Goal: Transaction & Acquisition: Purchase product/service

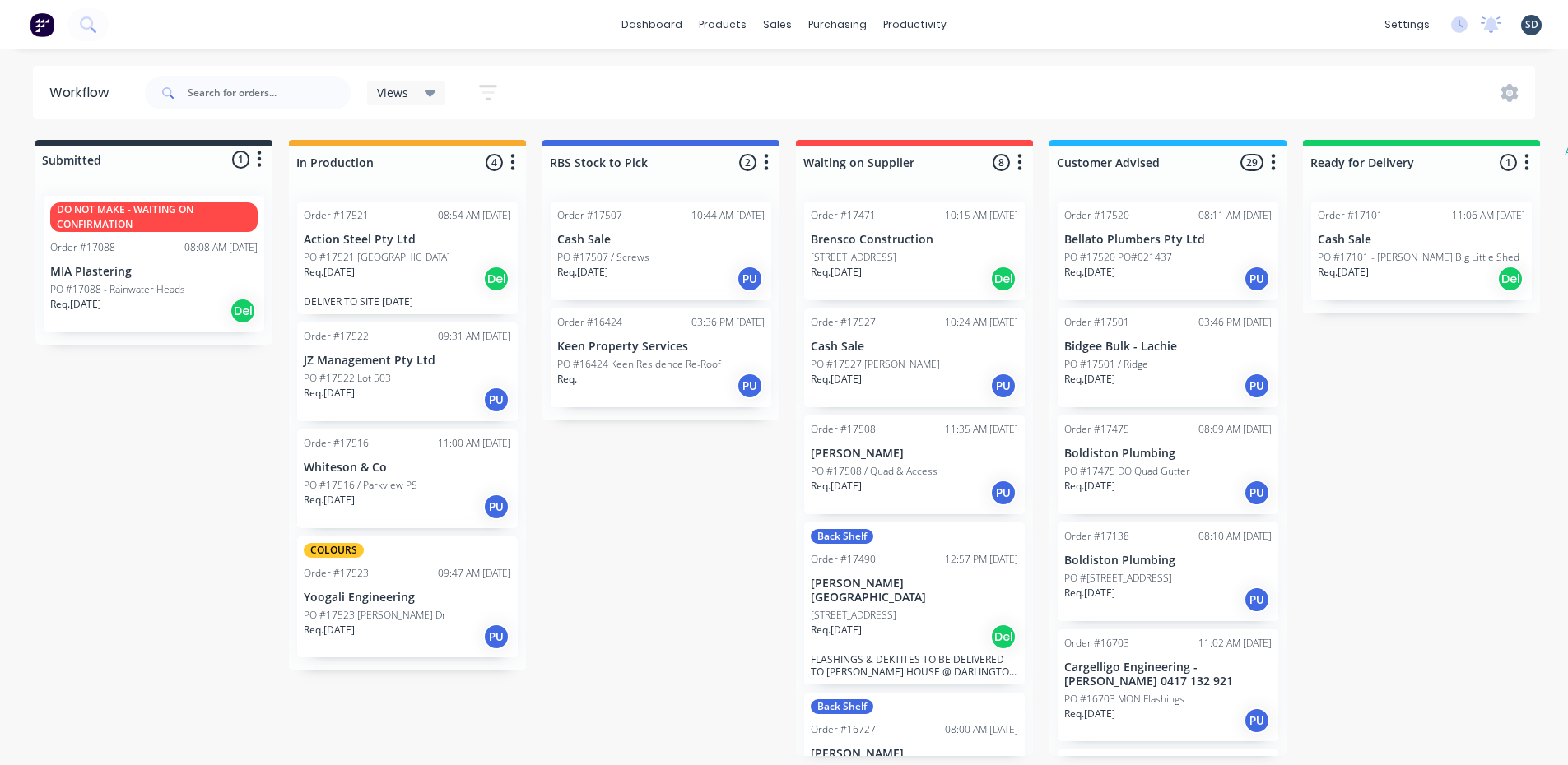
click at [528, 140] on div "Submitted 1 Status colour #273444 hex #273444 Save Cancel Summaries Total order…" at bounding box center [1001, 448] width 2029 height 616
click at [622, 32] on div "dashboard products sales purchasing productivity dashboard products Product Cat…" at bounding box center [784, 25] width 1568 height 49
click at [998, 22] on div "dashboard products sales purchasing productivity dashboard products Product Cat…" at bounding box center [784, 25] width 1568 height 49
click at [988, 25] on div "dashboard products sales purchasing productivity dashboard products Product Cat…" at bounding box center [784, 25] width 1568 height 49
click at [407, 614] on div "PO #17523 Owen Dr" at bounding box center [407, 615] width 208 height 15
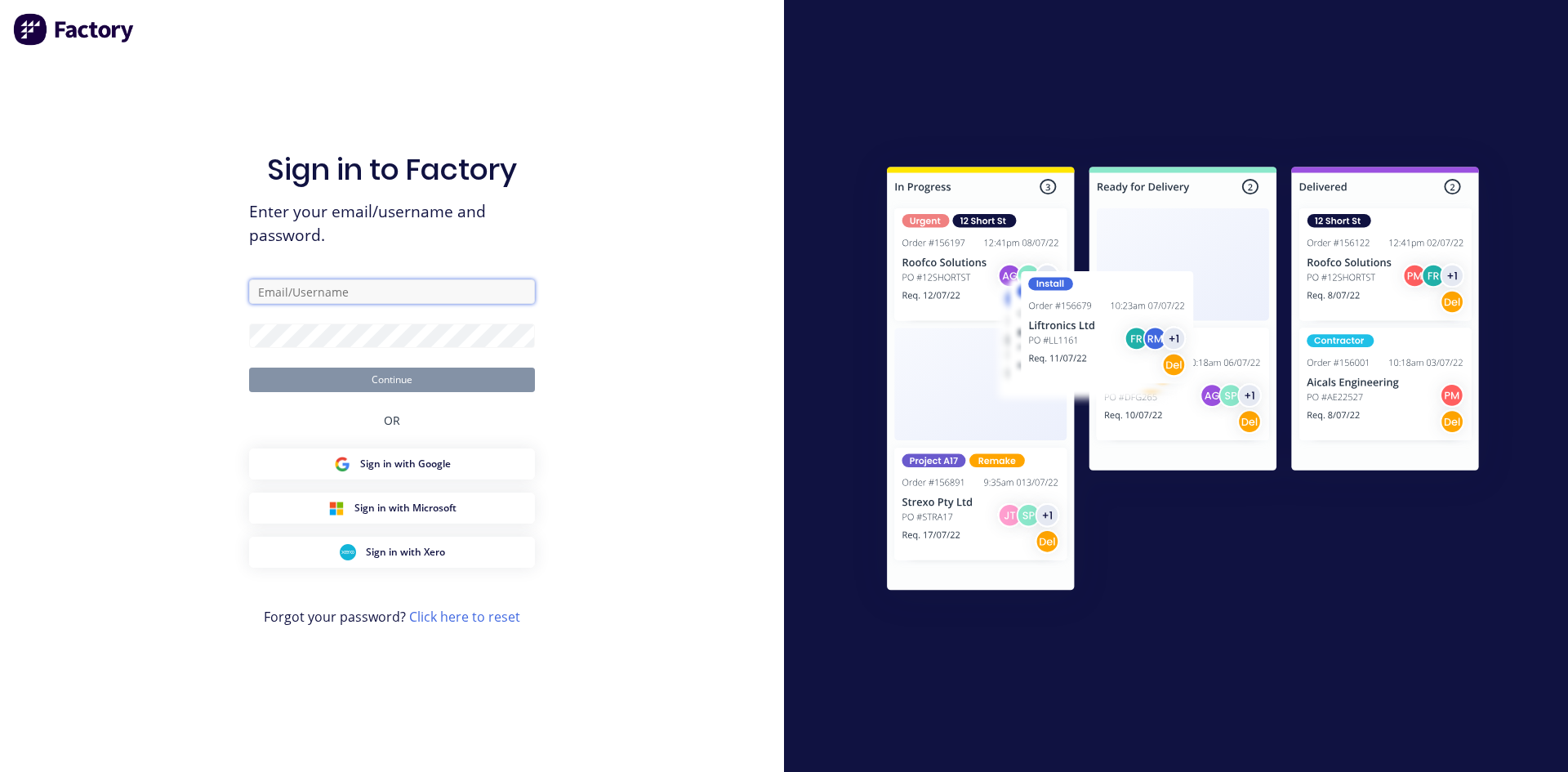
click at [346, 281] on input "text" at bounding box center [392, 291] width 286 height 24
click at [389, 382] on button "Continue" at bounding box center [392, 379] width 286 height 24
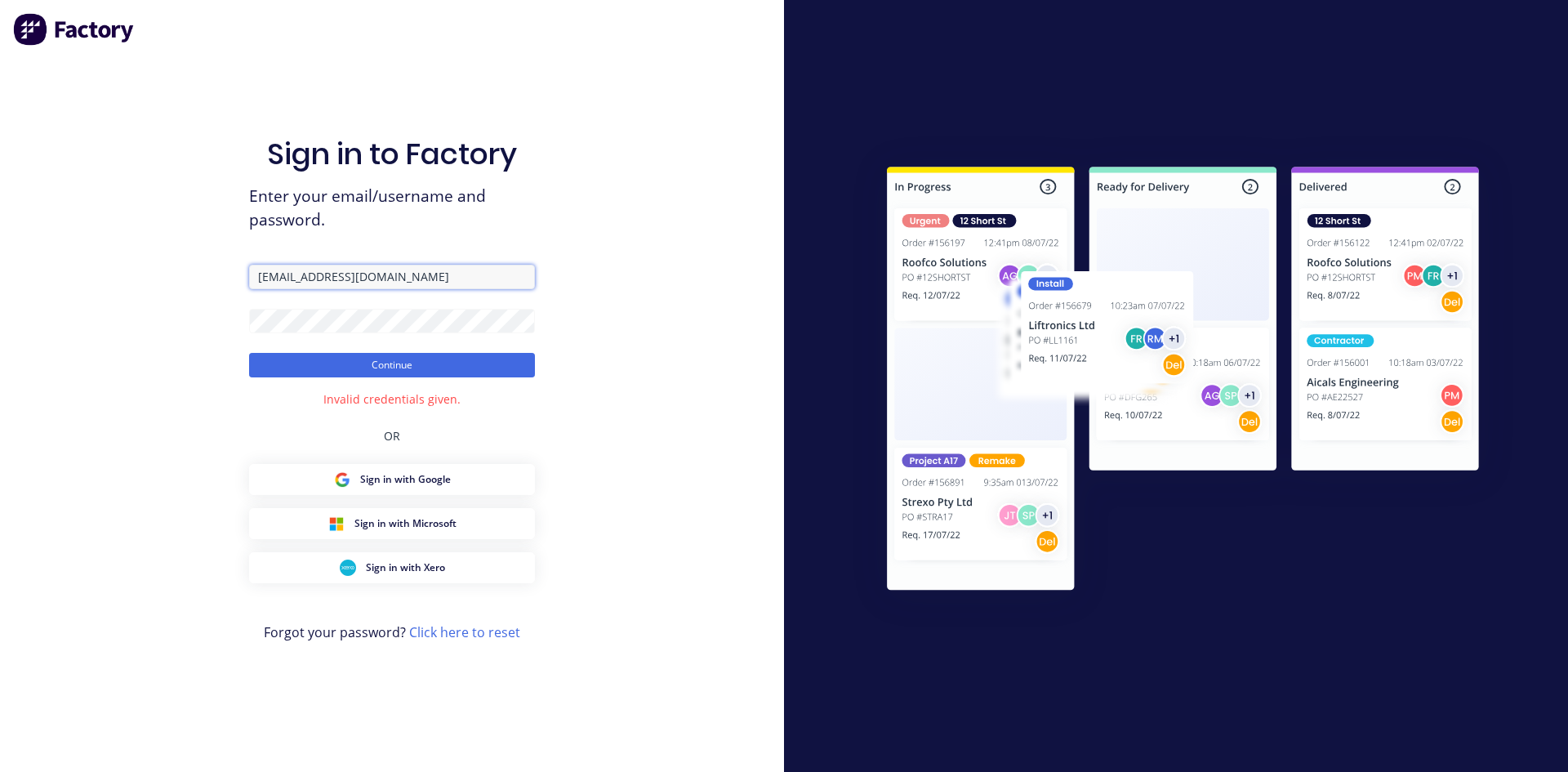
click at [419, 269] on input "admin@rbsgroup.com.au" at bounding box center [392, 277] width 286 height 24
type input "sam@rbsgroup.com.au"
click at [391, 365] on button "Continue" at bounding box center [392, 365] width 286 height 24
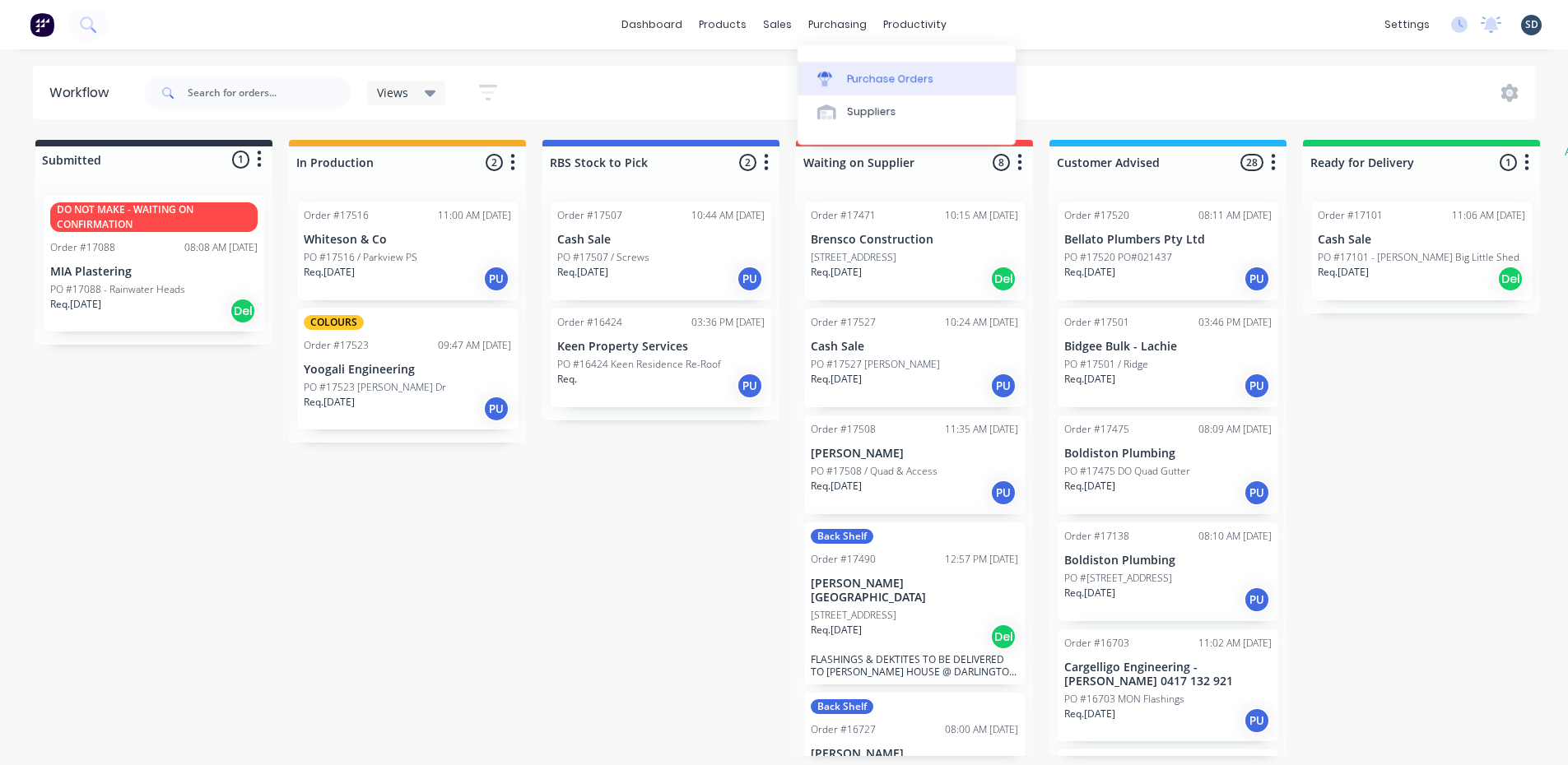
click at [901, 80] on div "Purchase Orders" at bounding box center [890, 79] width 87 height 15
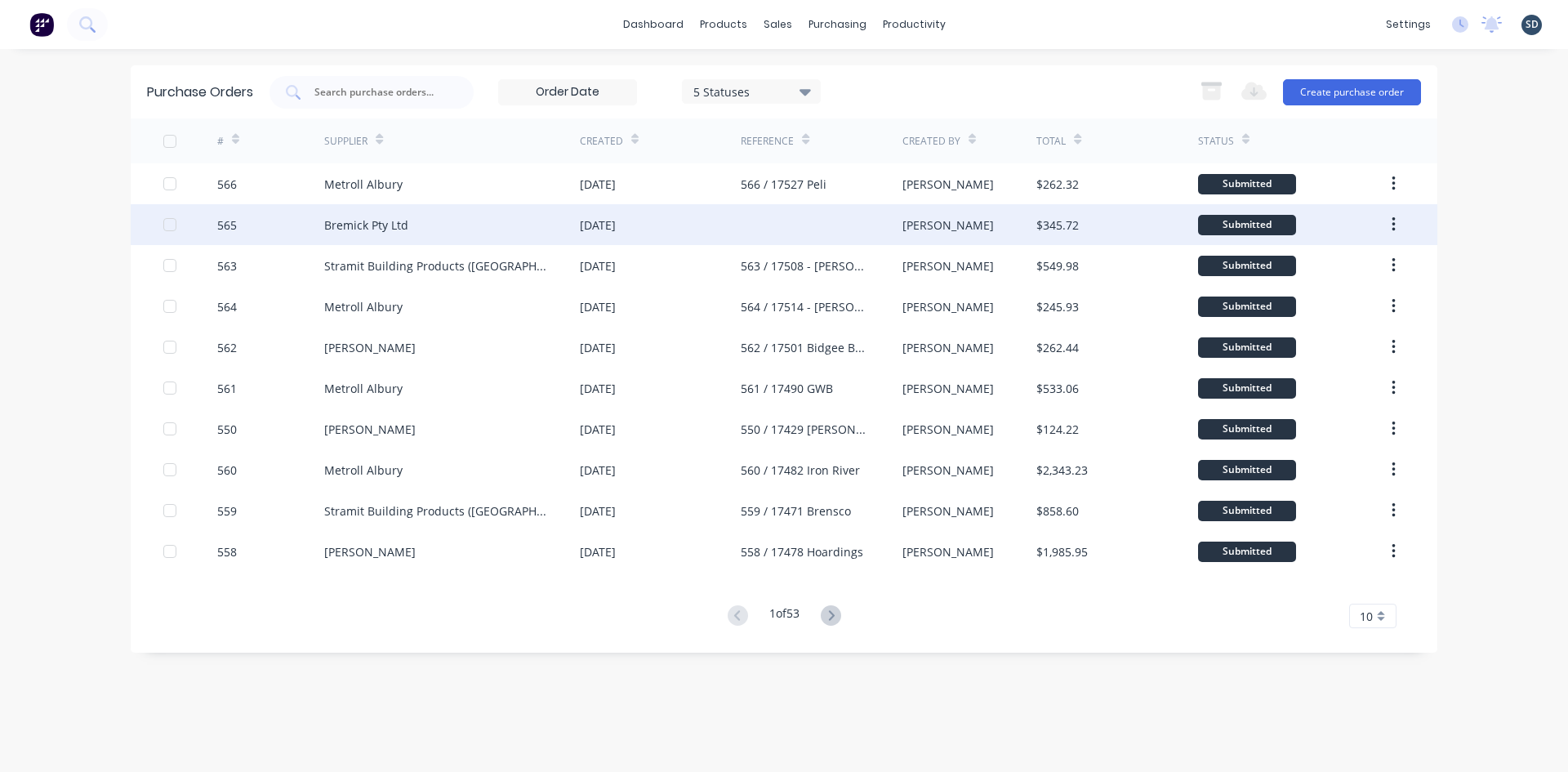
click at [501, 223] on div "Bremick Pty Ltd" at bounding box center [452, 224] width 256 height 41
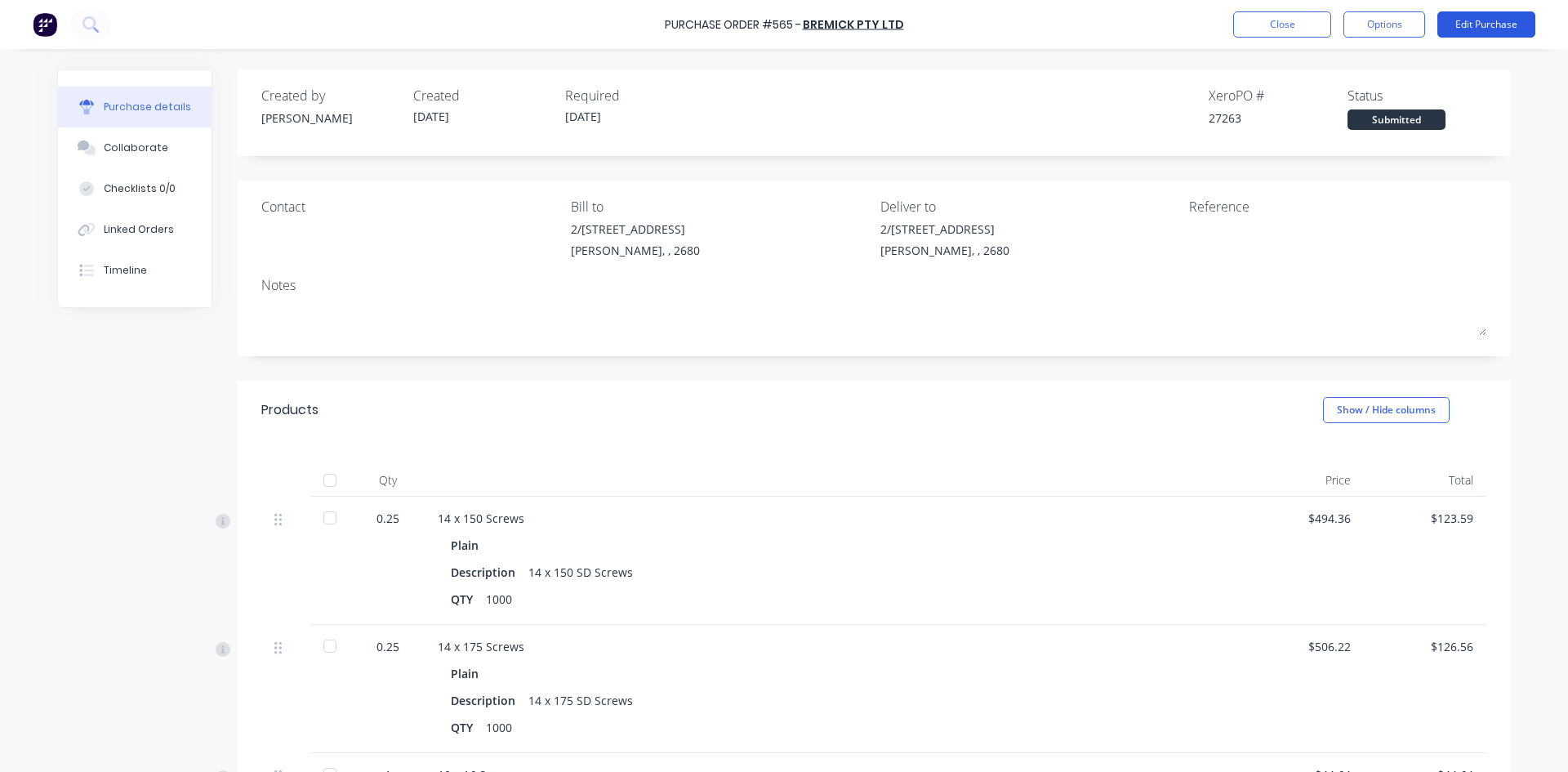
click at [1468, 29] on button "Edit Purchase" at bounding box center [1486, 24] width 98 height 26
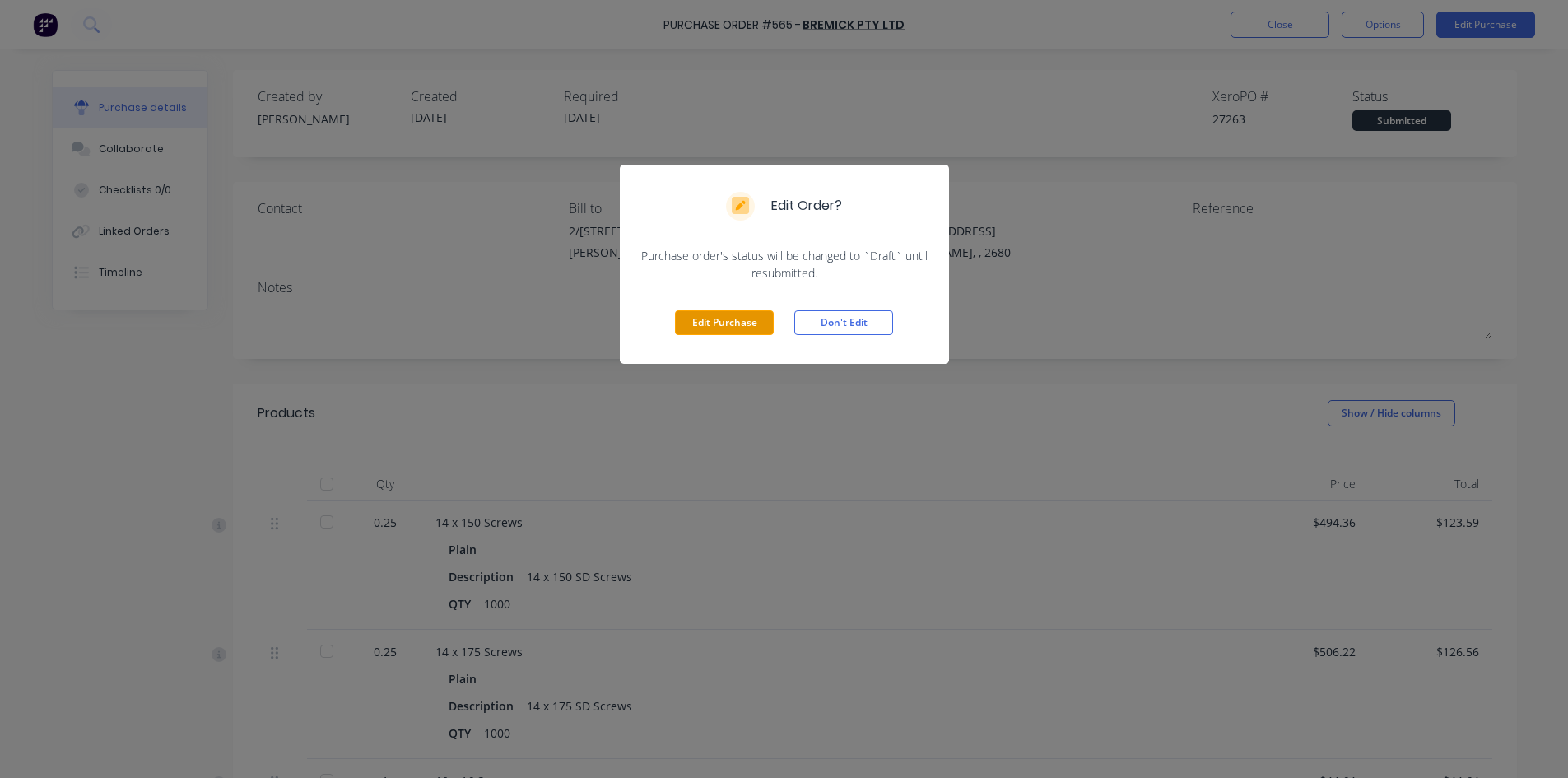
click at [729, 322] on button "Edit Purchase" at bounding box center [724, 322] width 99 height 25
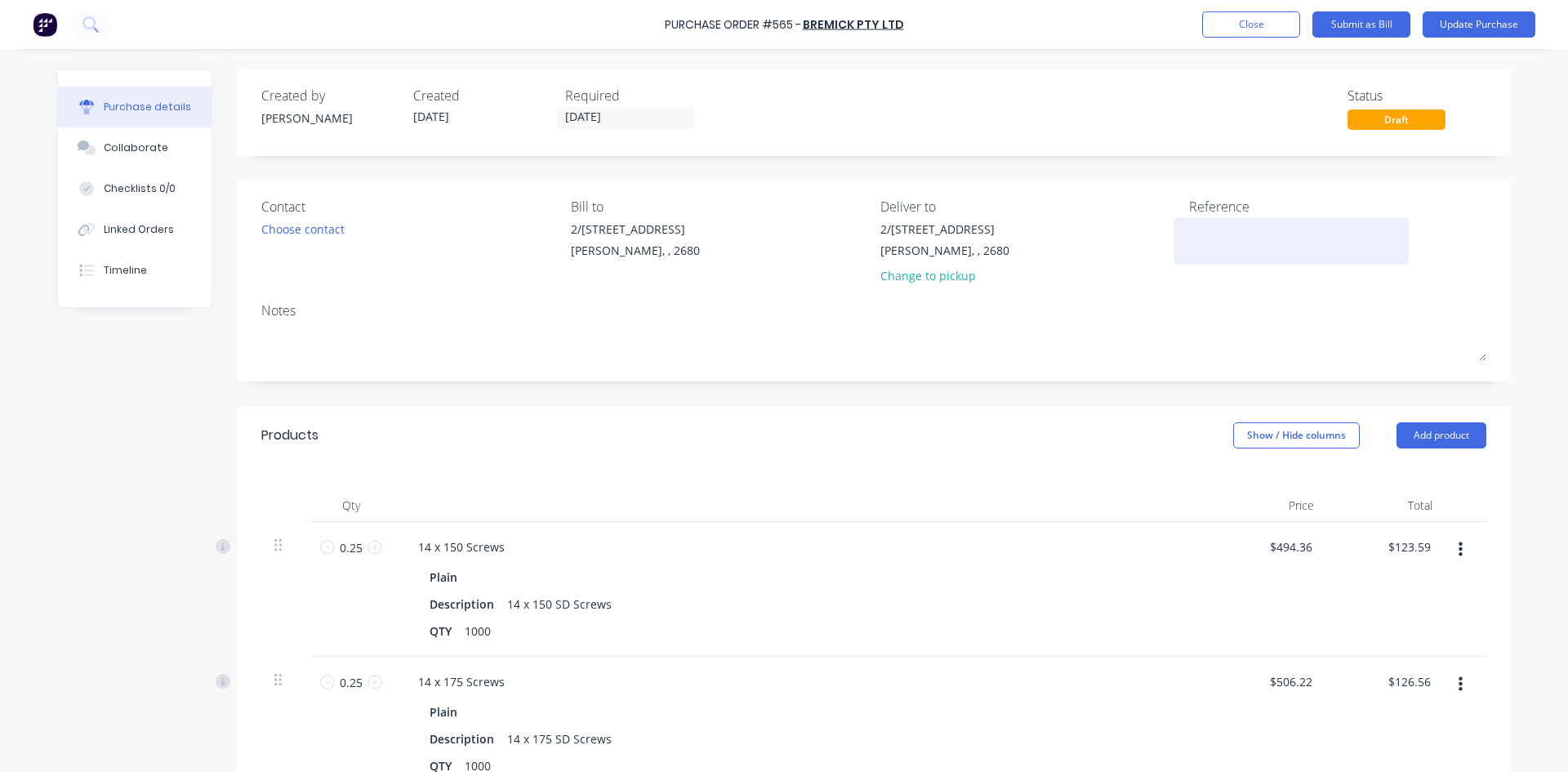
click at [1212, 230] on textarea at bounding box center [1291, 239] width 204 height 37
type textarea "565"
type textarea "x"
type textarea "565"
type textarea "x"
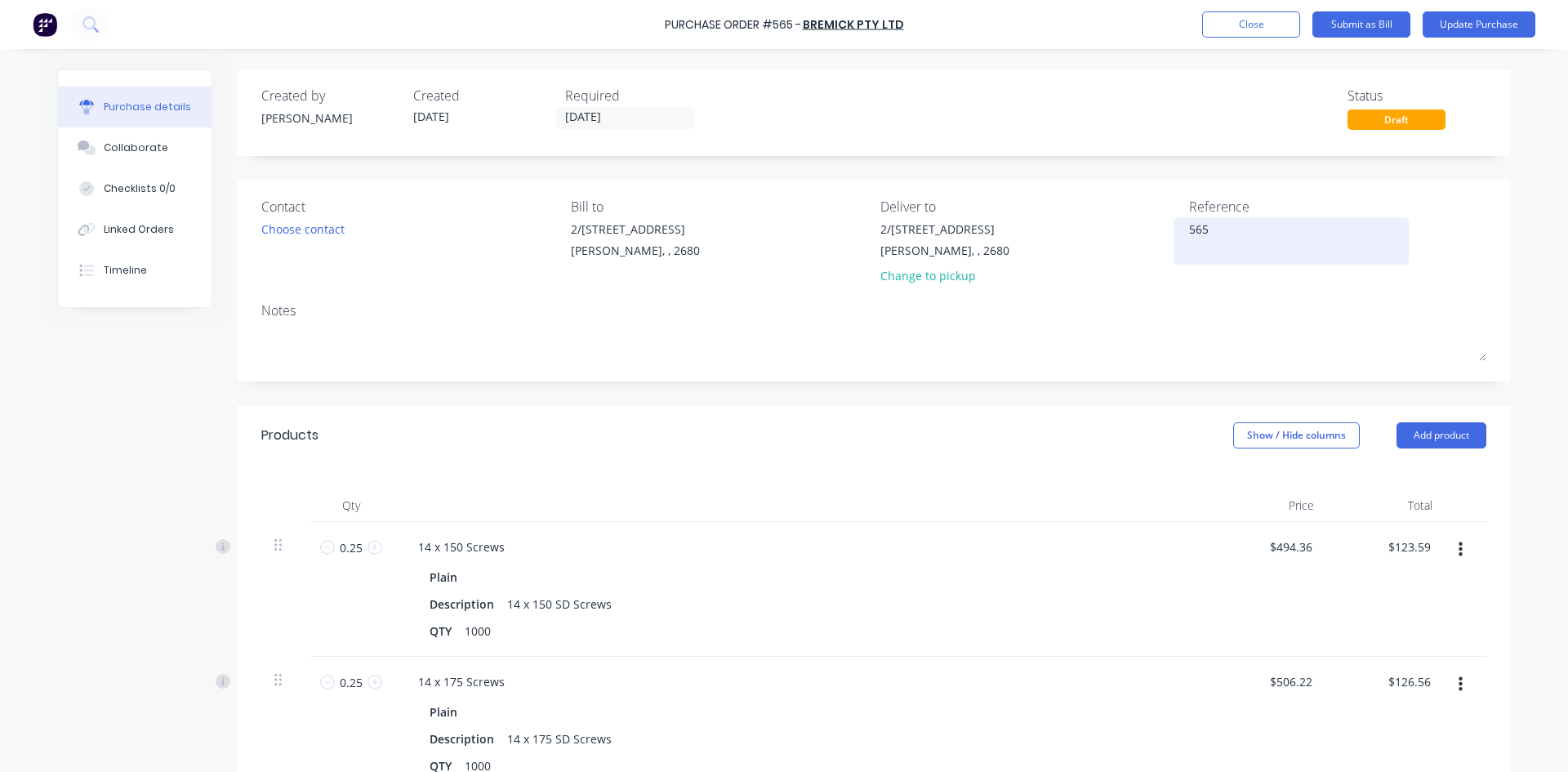
type textarea "565 /"
type textarea "x"
type textarea "565 /"
type textarea "x"
type textarea "565 /"
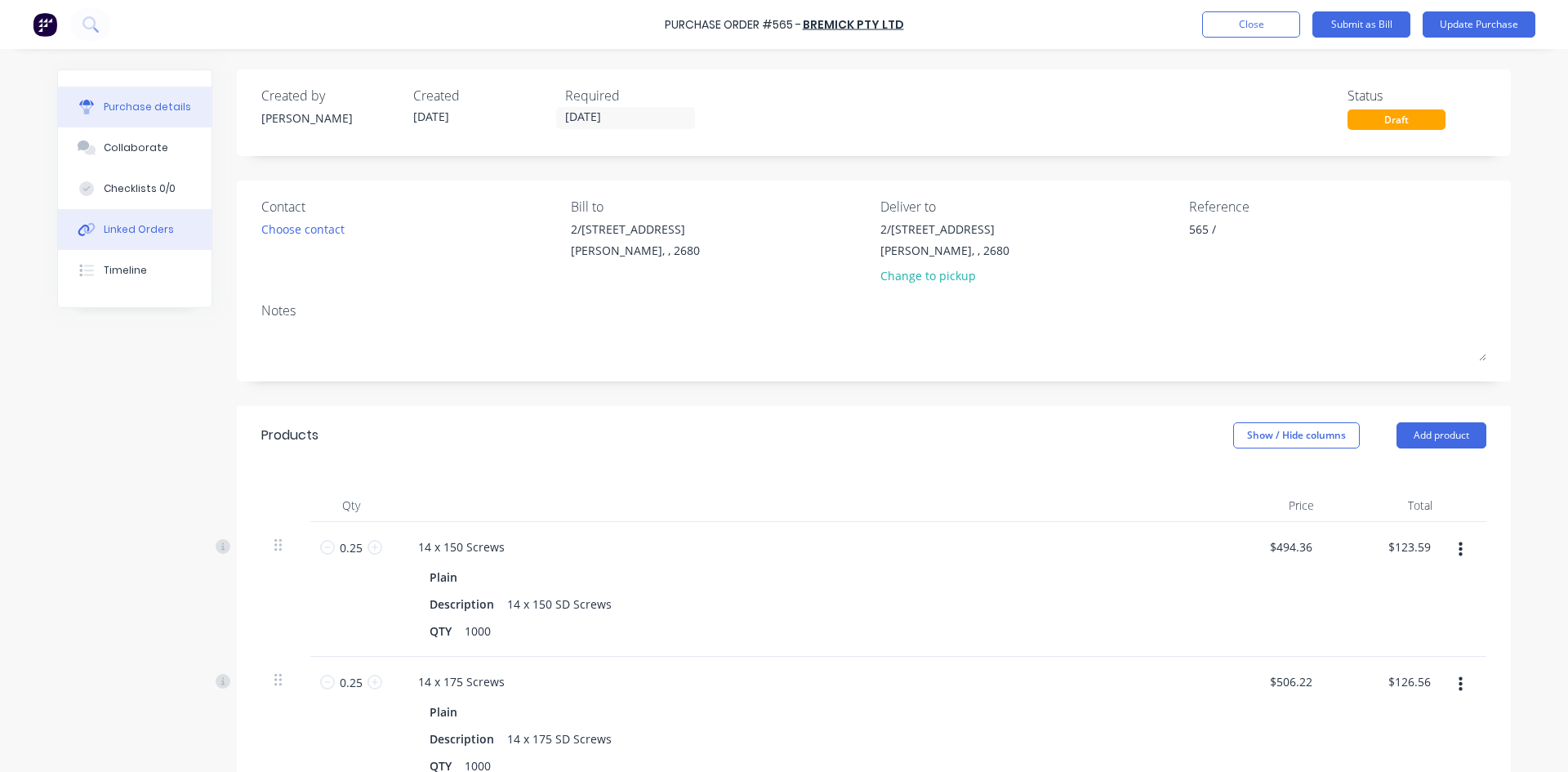
click at [121, 226] on div "Linked Orders" at bounding box center [138, 230] width 70 height 15
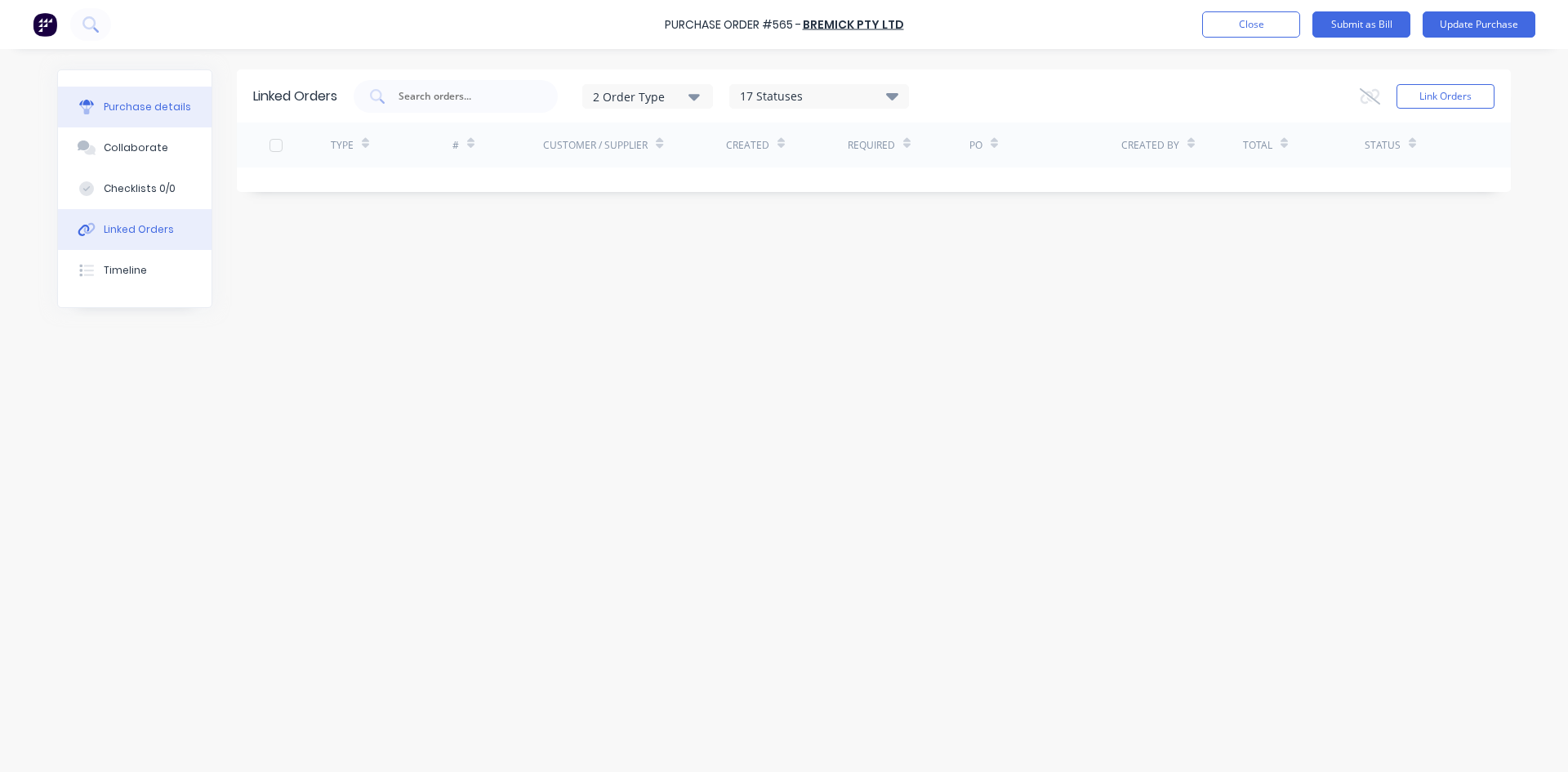
click at [149, 106] on div "Purchase details" at bounding box center [147, 107] width 87 height 15
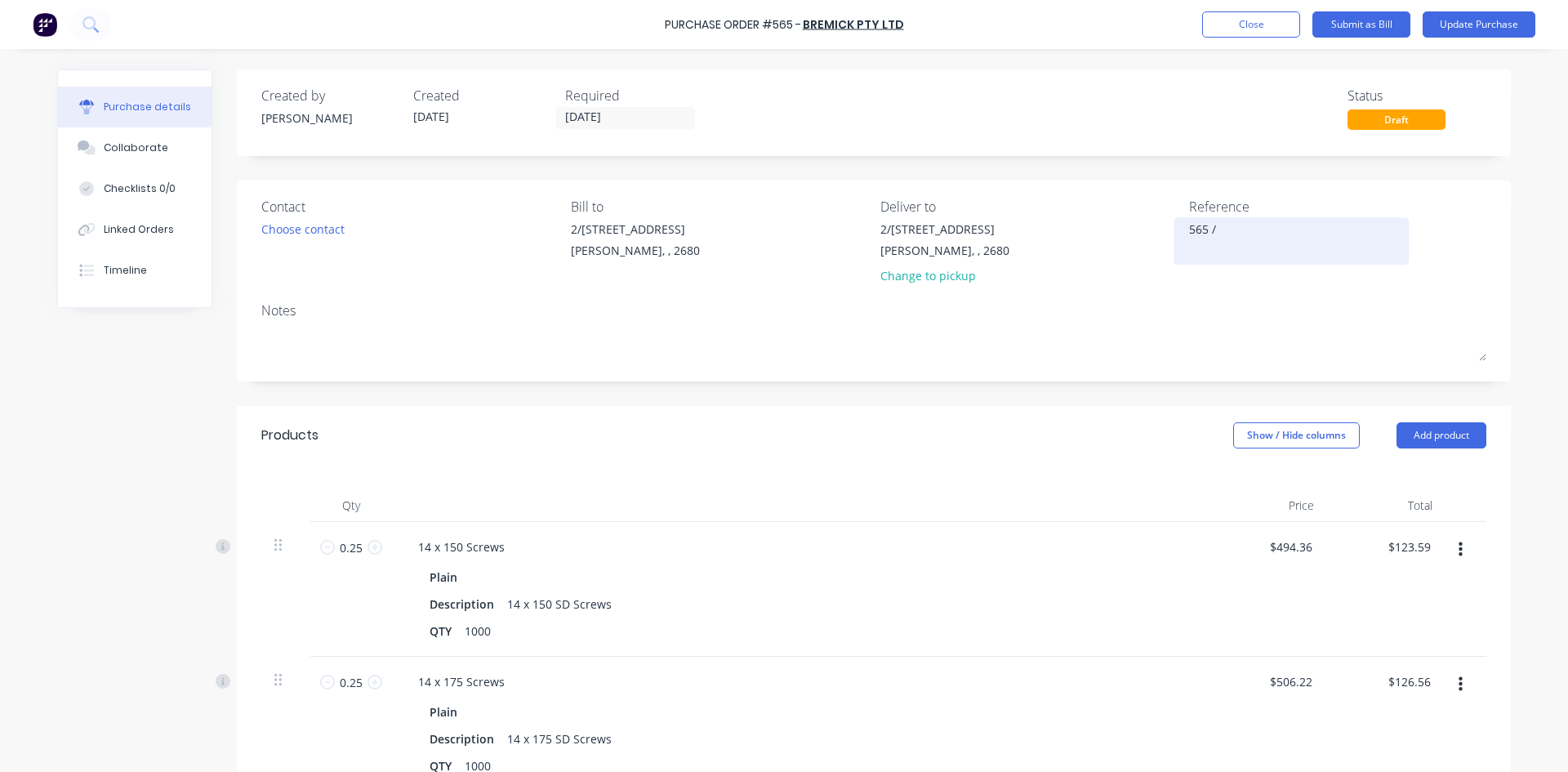
click at [1257, 235] on textarea "565 /" at bounding box center [1291, 239] width 204 height 37
click at [144, 231] on div "Linked Orders" at bounding box center [138, 230] width 70 height 15
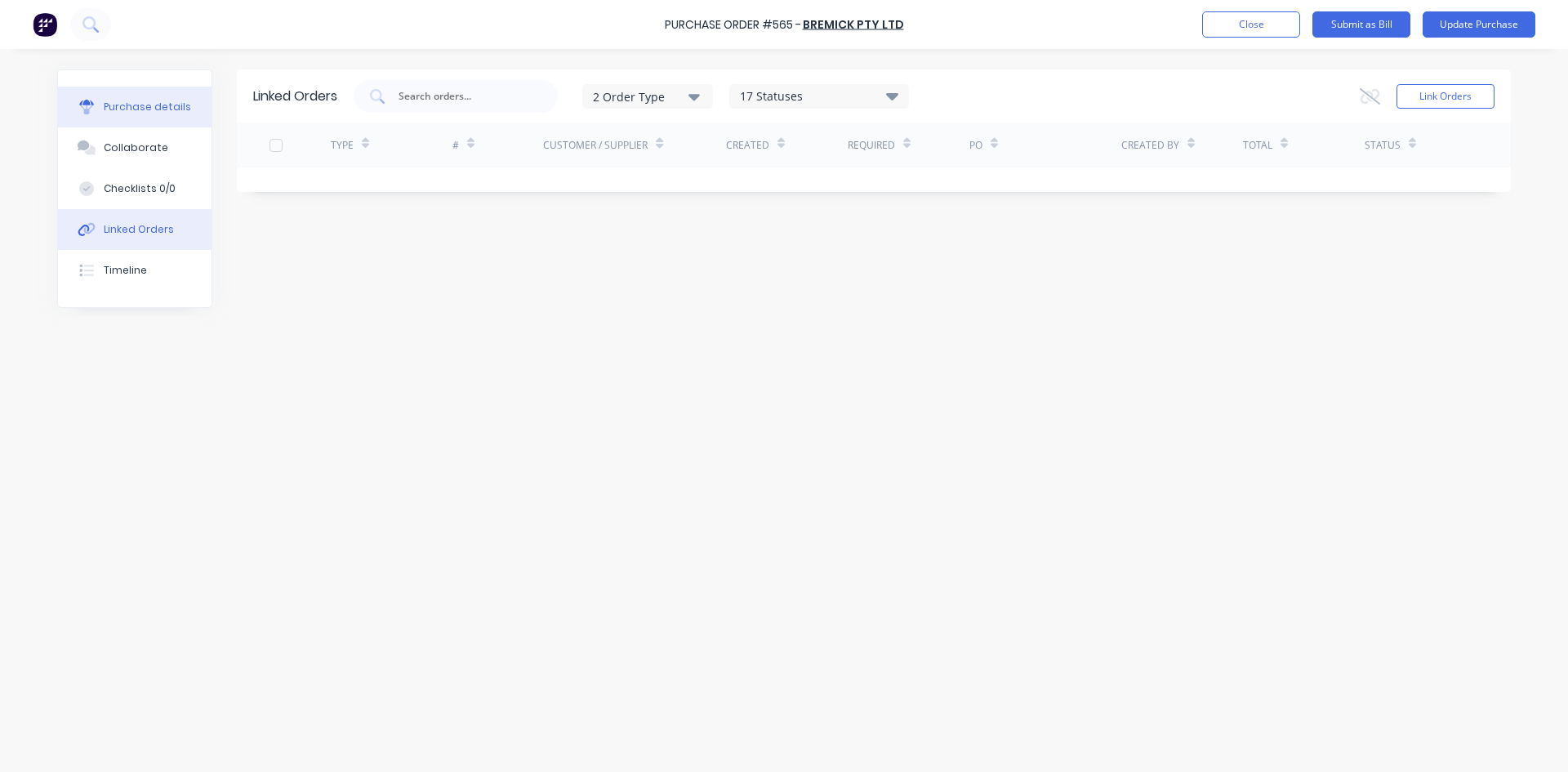
click at [162, 111] on div "Purchase details" at bounding box center [147, 107] width 87 height 15
type textarea "x"
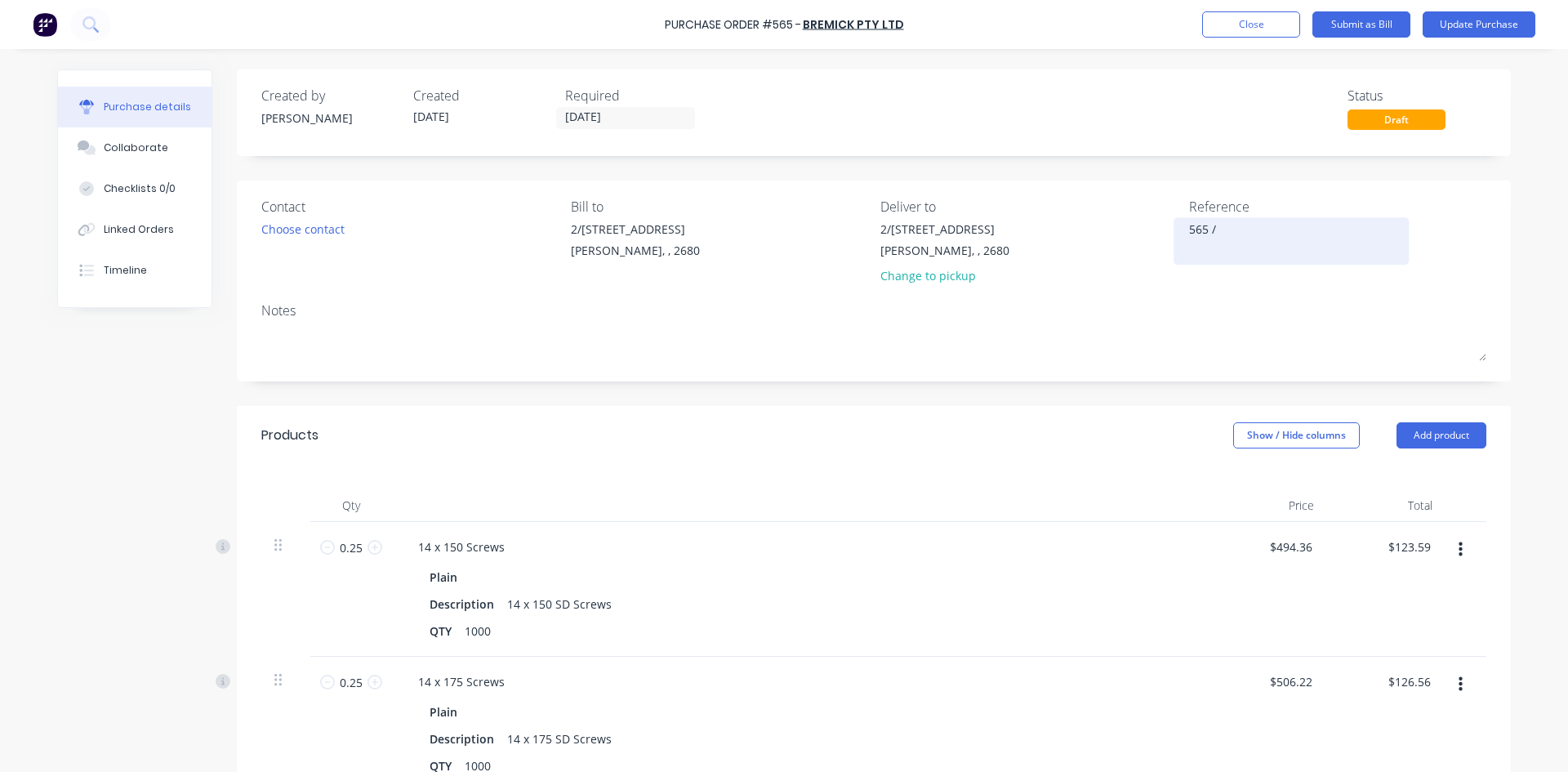
drag, startPoint x: 1224, startPoint y: 227, endPoint x: 1208, endPoint y: 227, distance: 16.0
click at [1208, 227] on textarea "565 /" at bounding box center [1291, 239] width 204 height 37
type textarea "565 S"
type textarea "x"
type textarea "565 St"
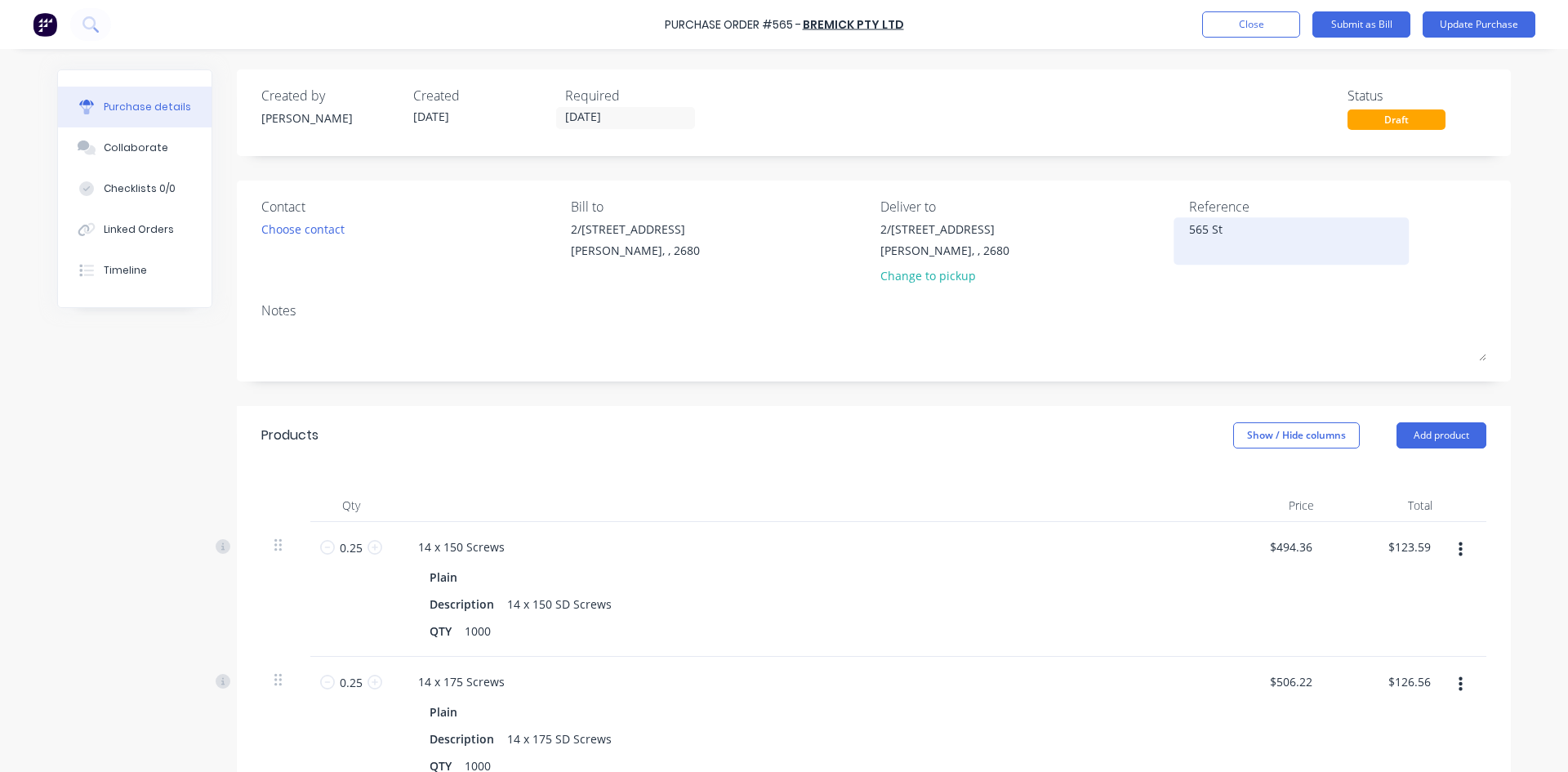
type textarea "x"
type textarea "565 Sto"
type textarea "x"
type textarea "565 Stoc"
type textarea "x"
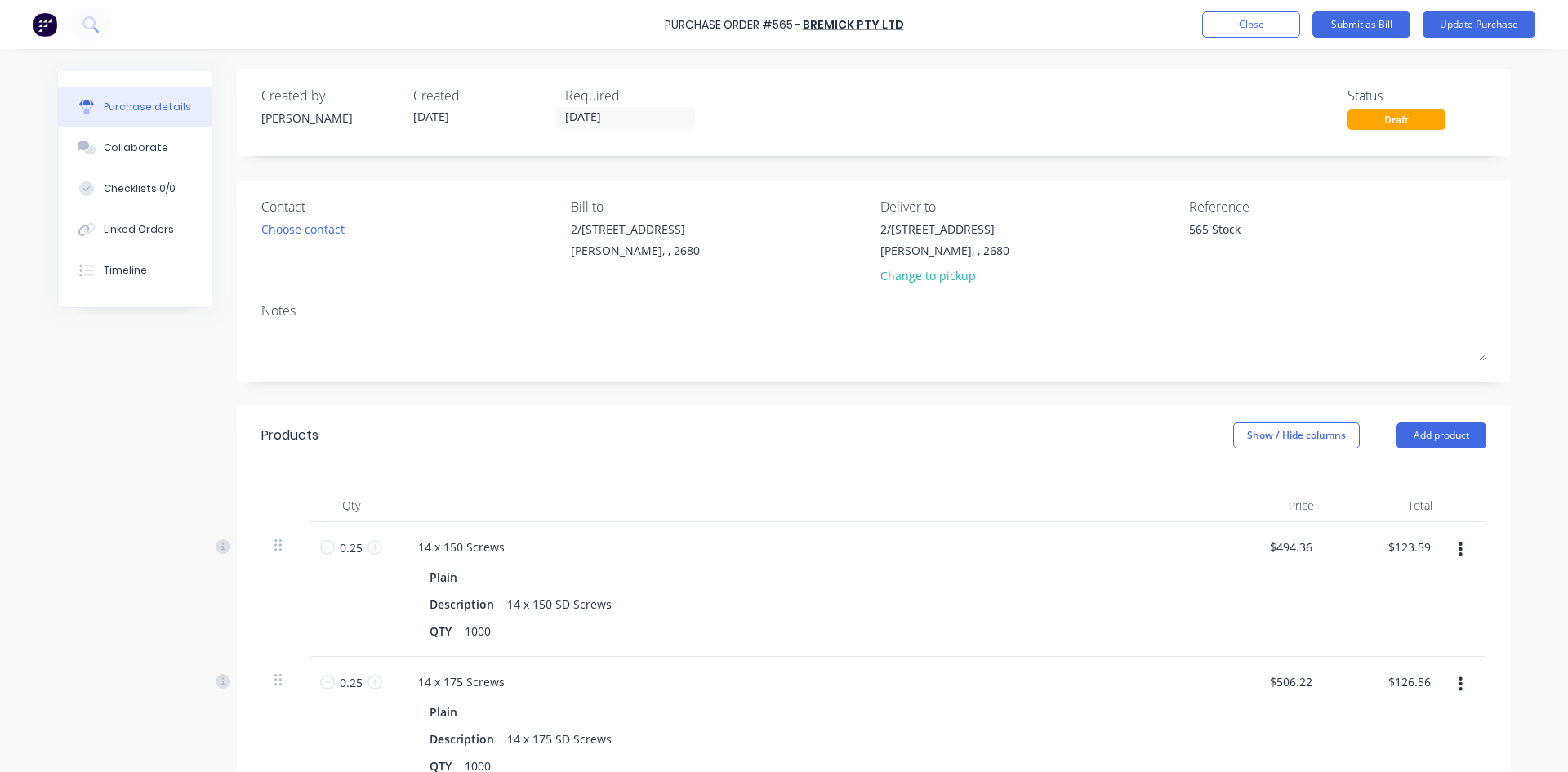
type textarea "565 Stock"
type textarea "x"
type textarea "565 Stock"
click at [1200, 317] on div "Notes" at bounding box center [874, 310] width 1225 height 20
click at [1472, 21] on button "Update Purchase" at bounding box center [1479, 24] width 113 height 26
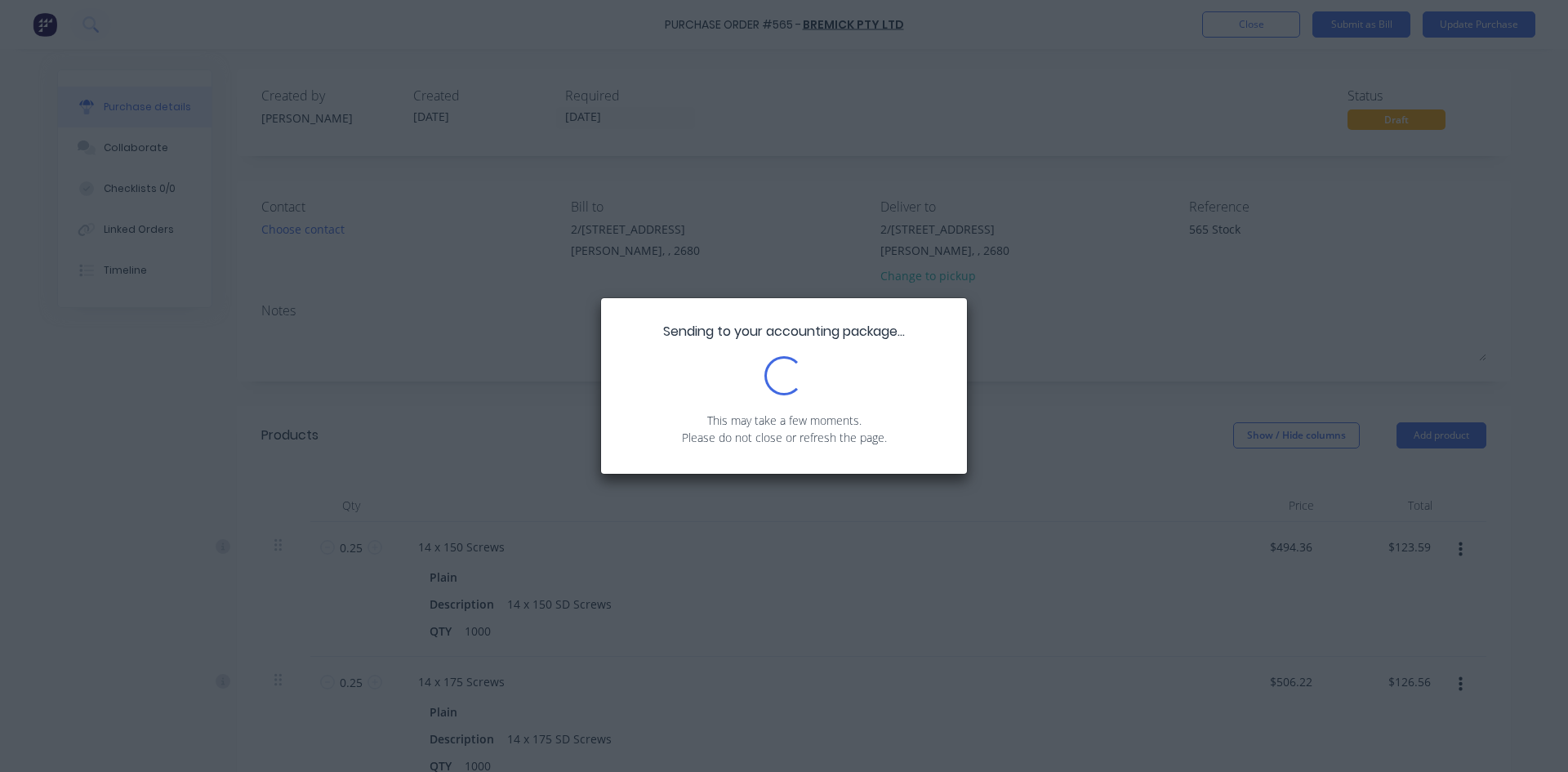
type textarea "x"
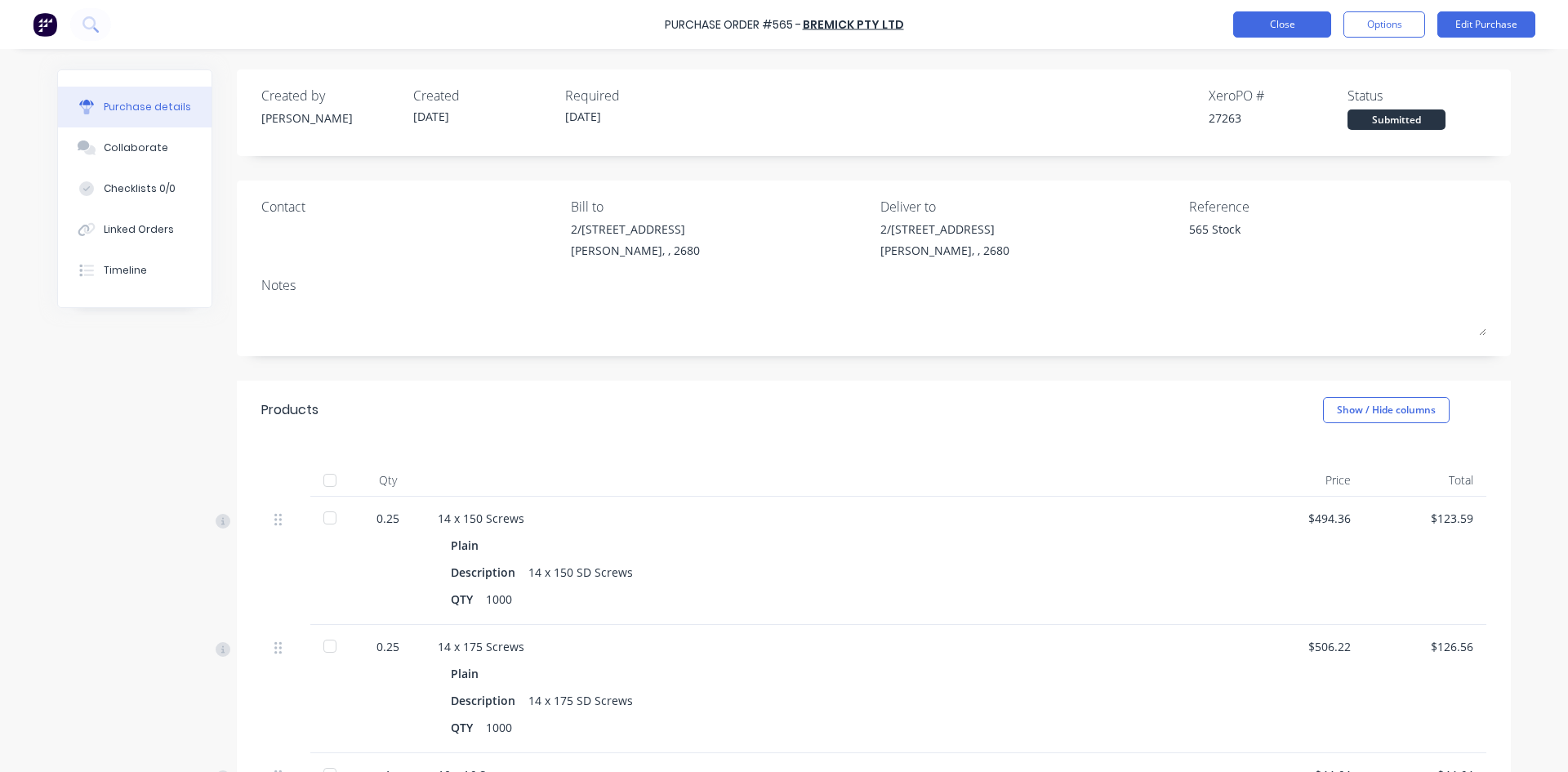
click at [1306, 20] on button "Close" at bounding box center [1282, 24] width 98 height 26
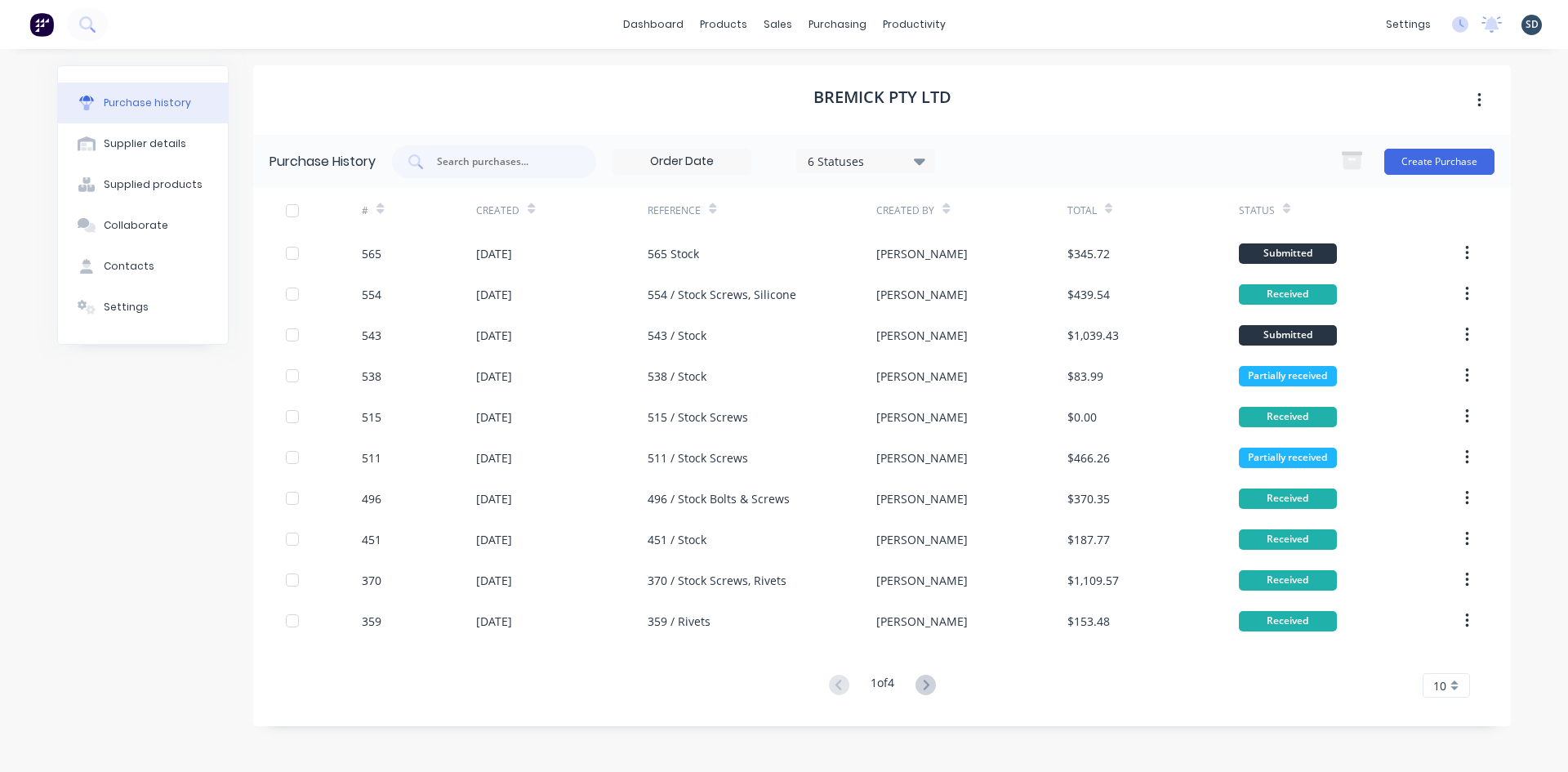
click at [1046, 27] on div "dashboard products sales purchasing productivity dashboard products Product Cat…" at bounding box center [784, 24] width 1568 height 49
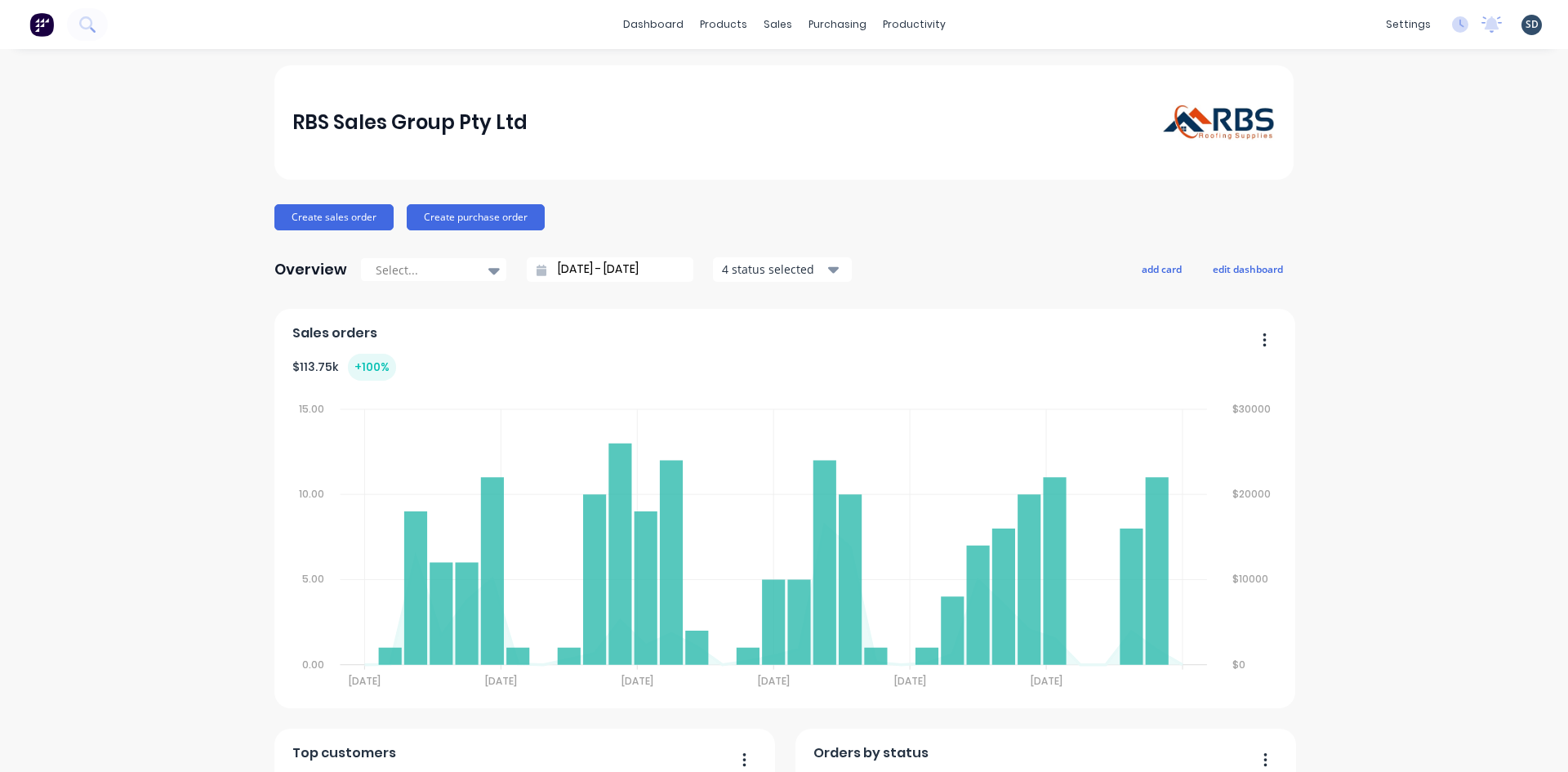
click at [1055, 30] on div "dashboard products sales purchasing productivity dashboard products Product Cat…" at bounding box center [784, 24] width 1568 height 49
click at [818, 73] on div "Sales Orders" at bounding box center [832, 78] width 67 height 15
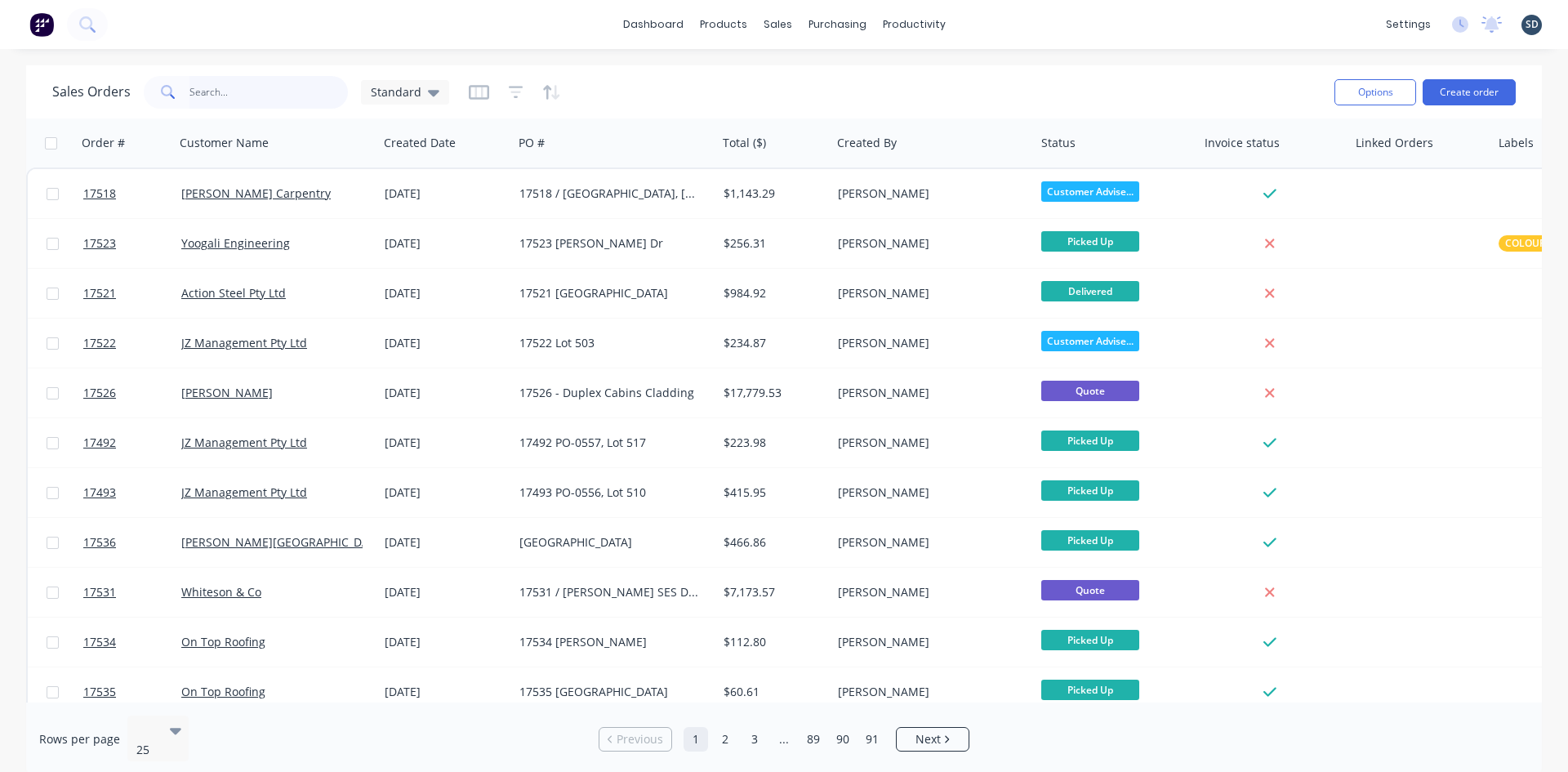
click at [289, 88] on input "text" at bounding box center [270, 93] width 160 height 33
type input "CASH"
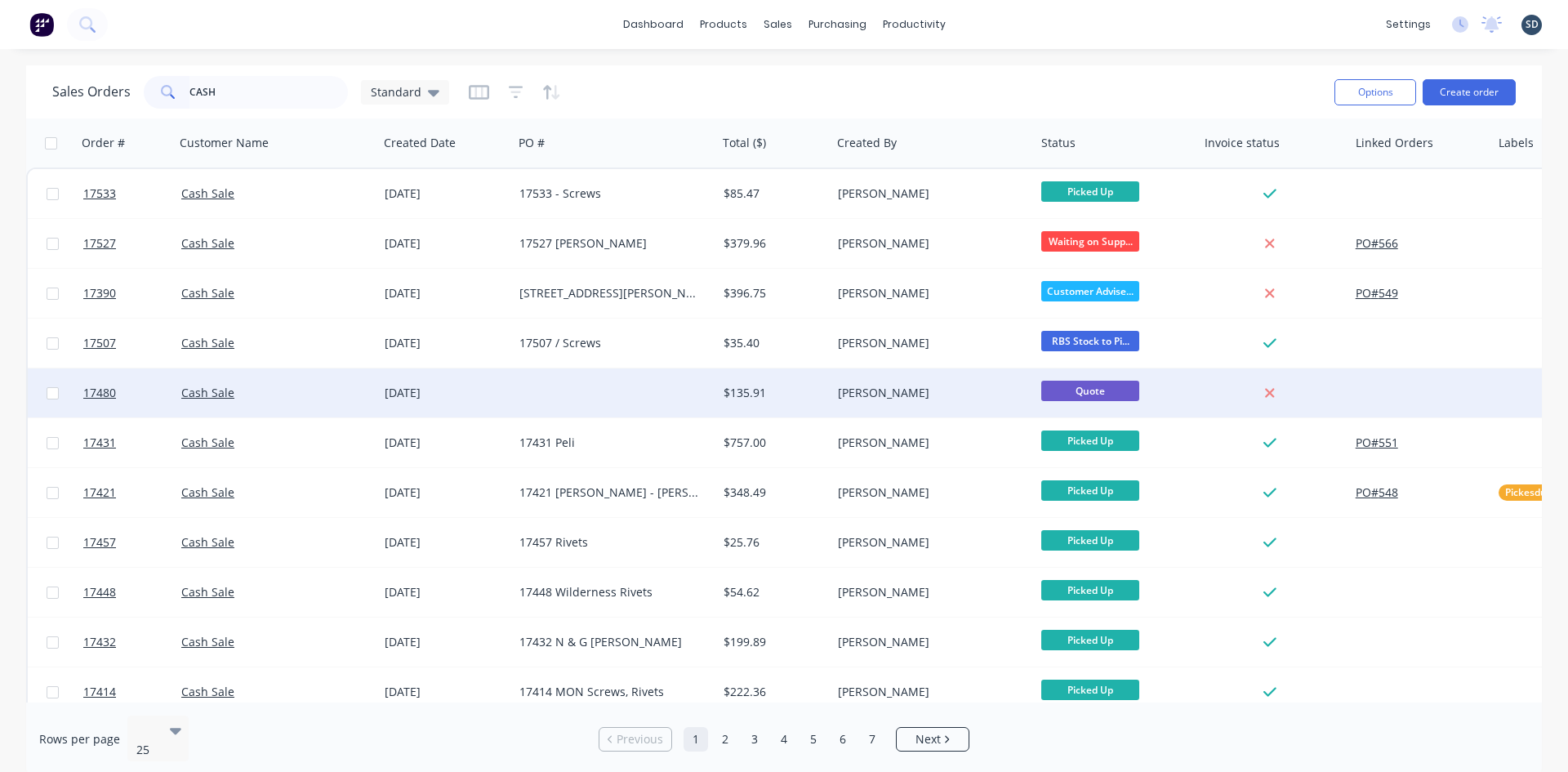
click at [634, 394] on div at bounding box center [614, 393] width 204 height 49
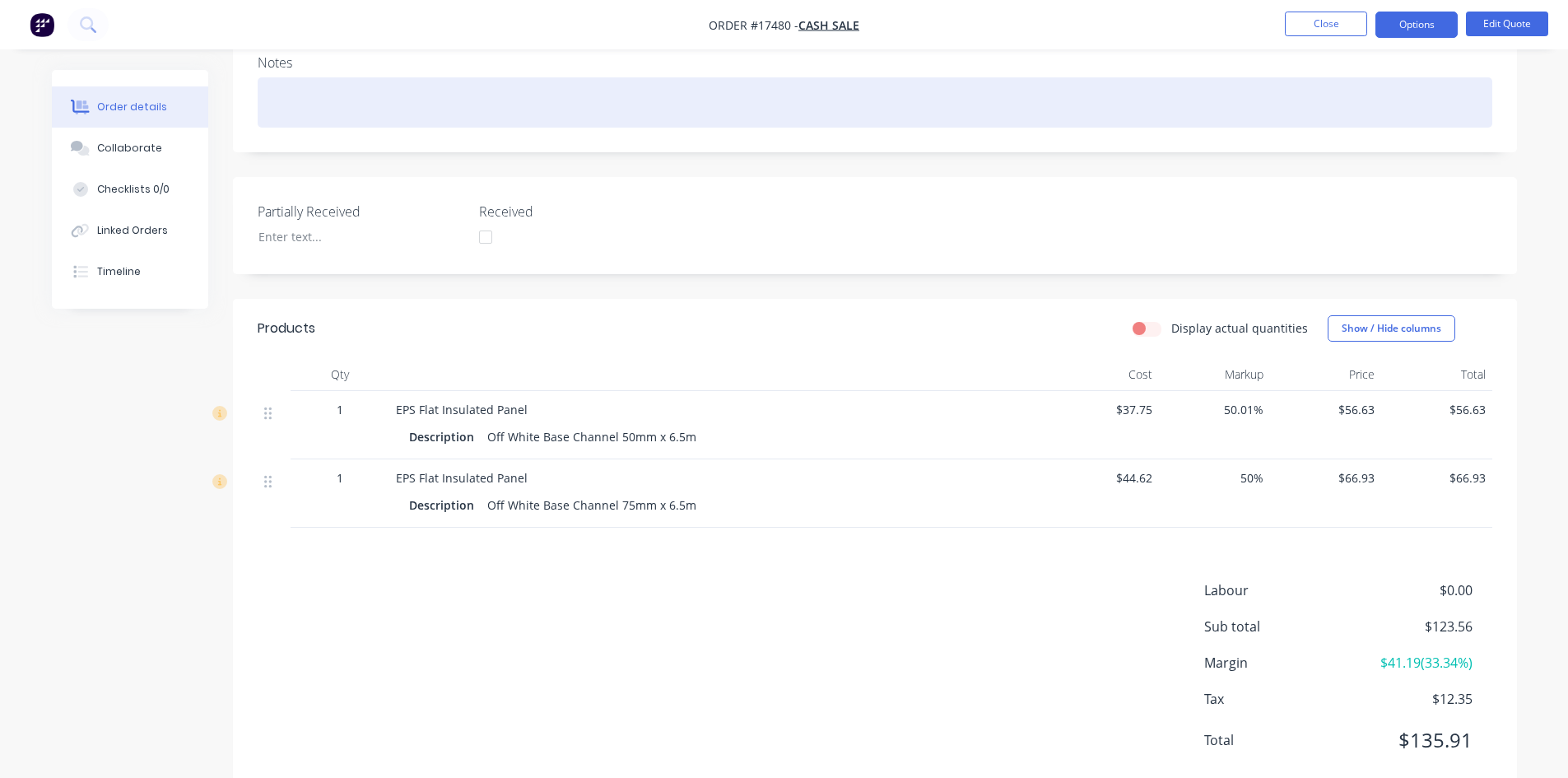
scroll to position [247, 0]
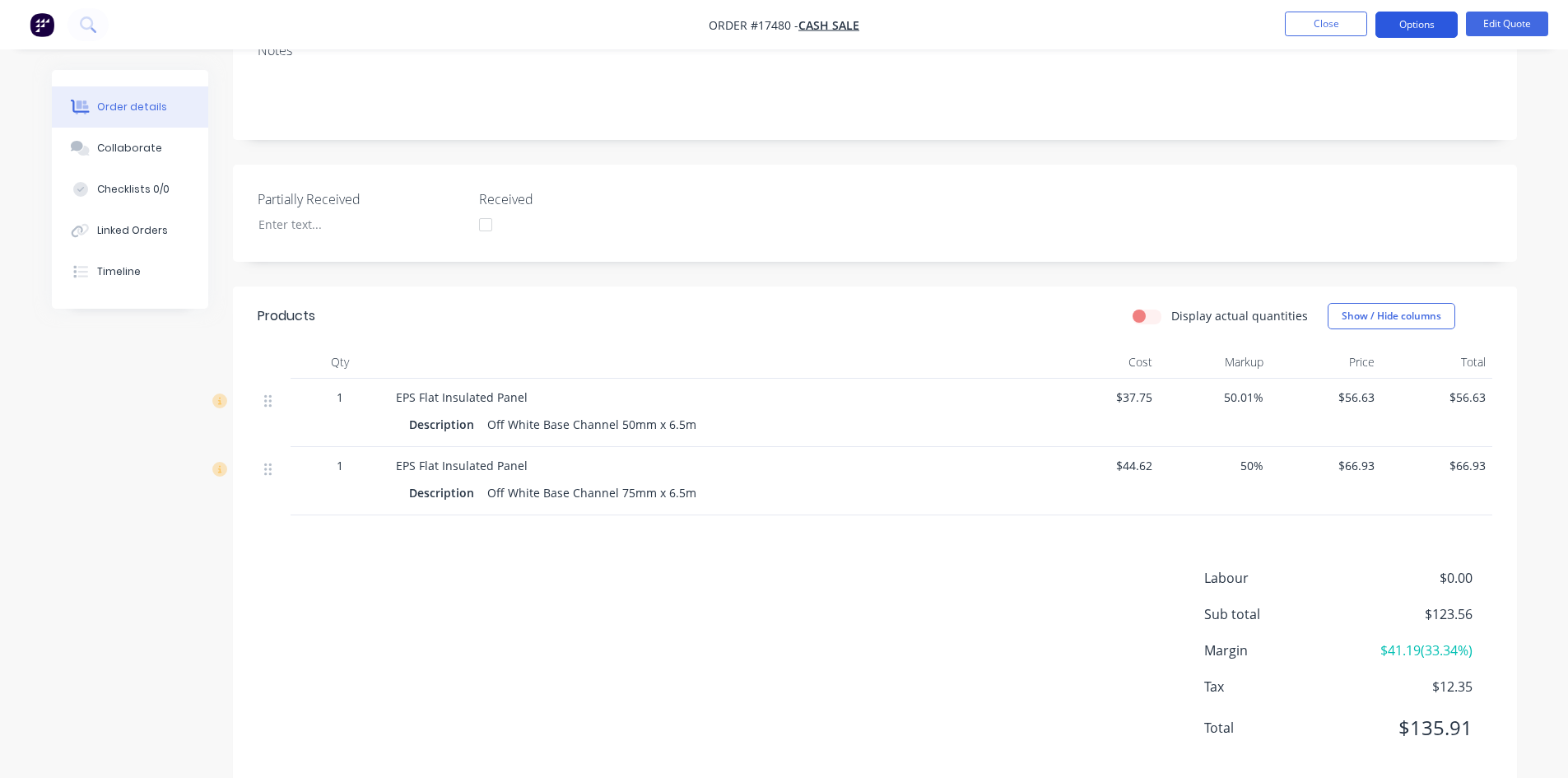
click at [1426, 27] on button "Options" at bounding box center [1416, 25] width 82 height 27
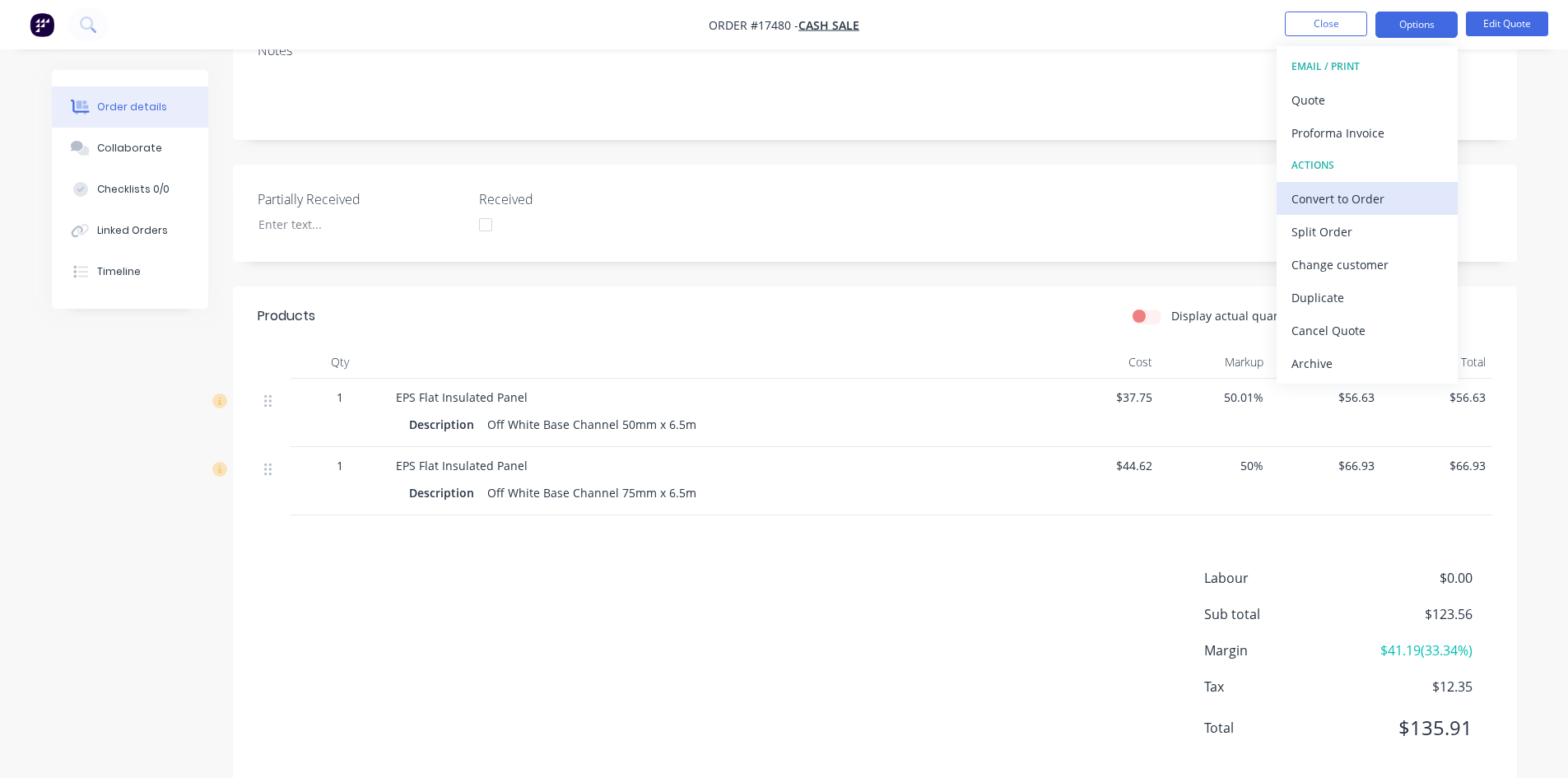
click at [1364, 198] on div "Convert to Order" at bounding box center [1367, 198] width 152 height 24
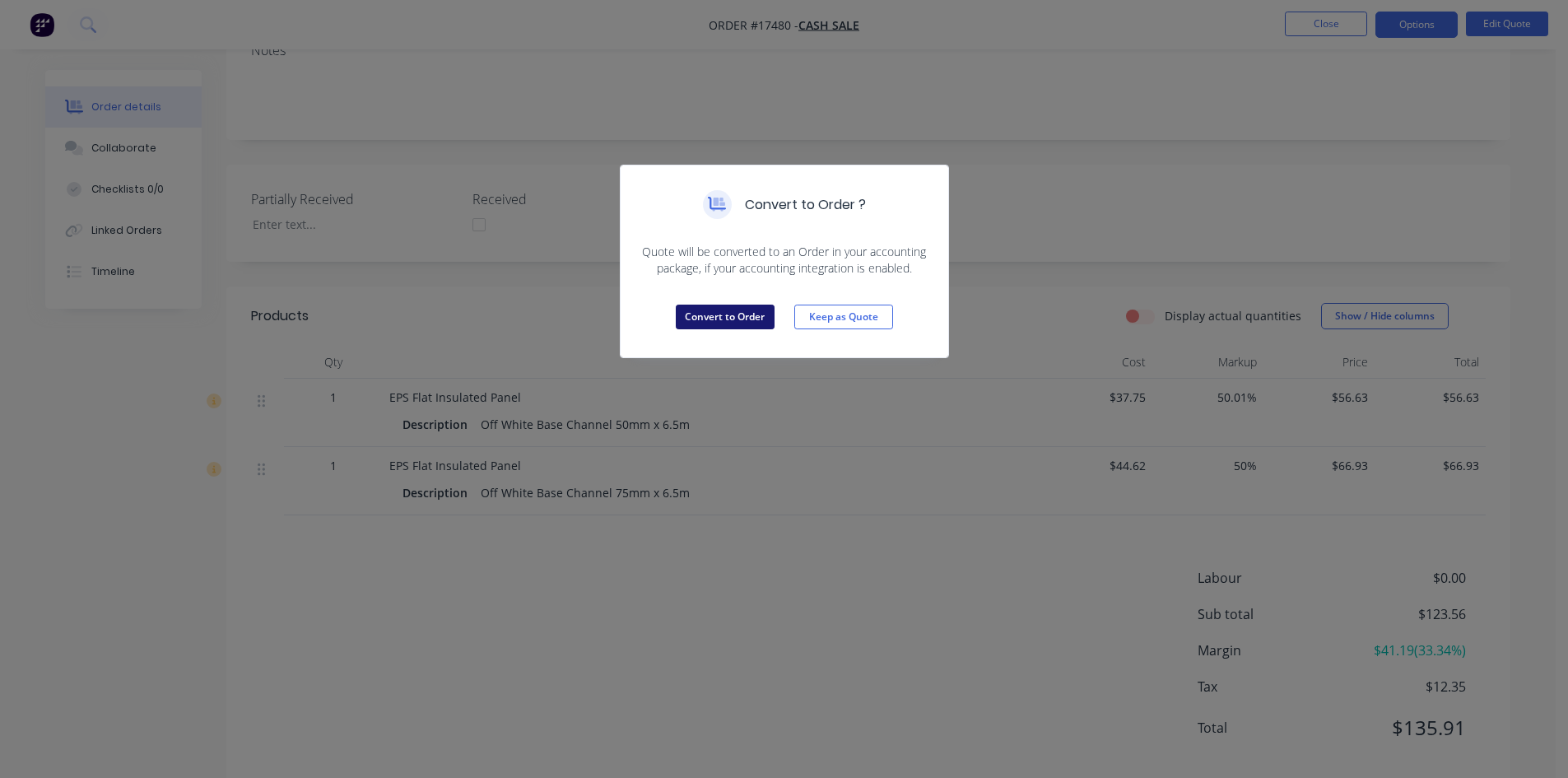
click at [734, 325] on button "Convert to Order" at bounding box center [725, 316] width 99 height 25
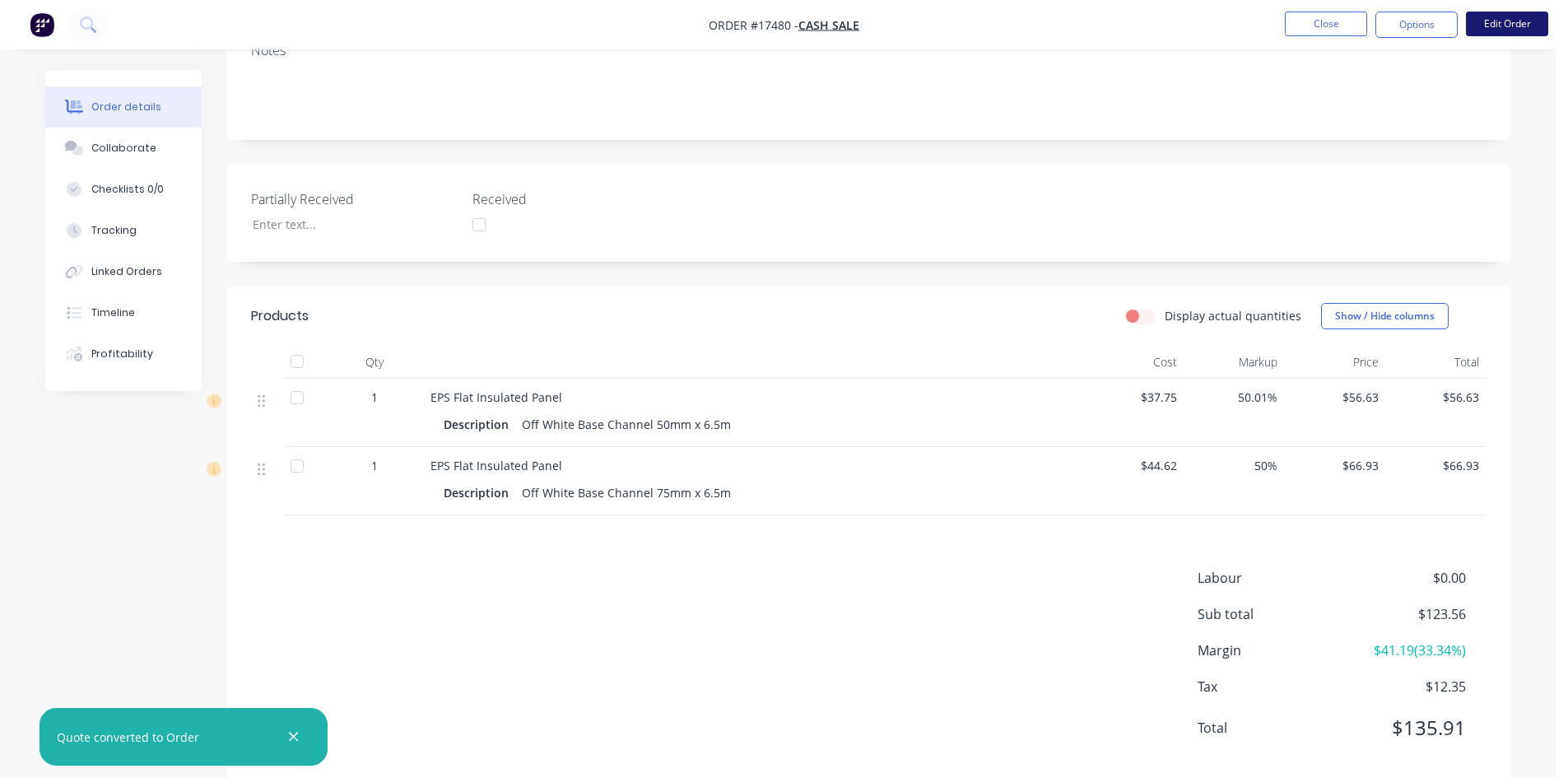
click at [1504, 17] on button "Edit Order" at bounding box center [1507, 24] width 82 height 25
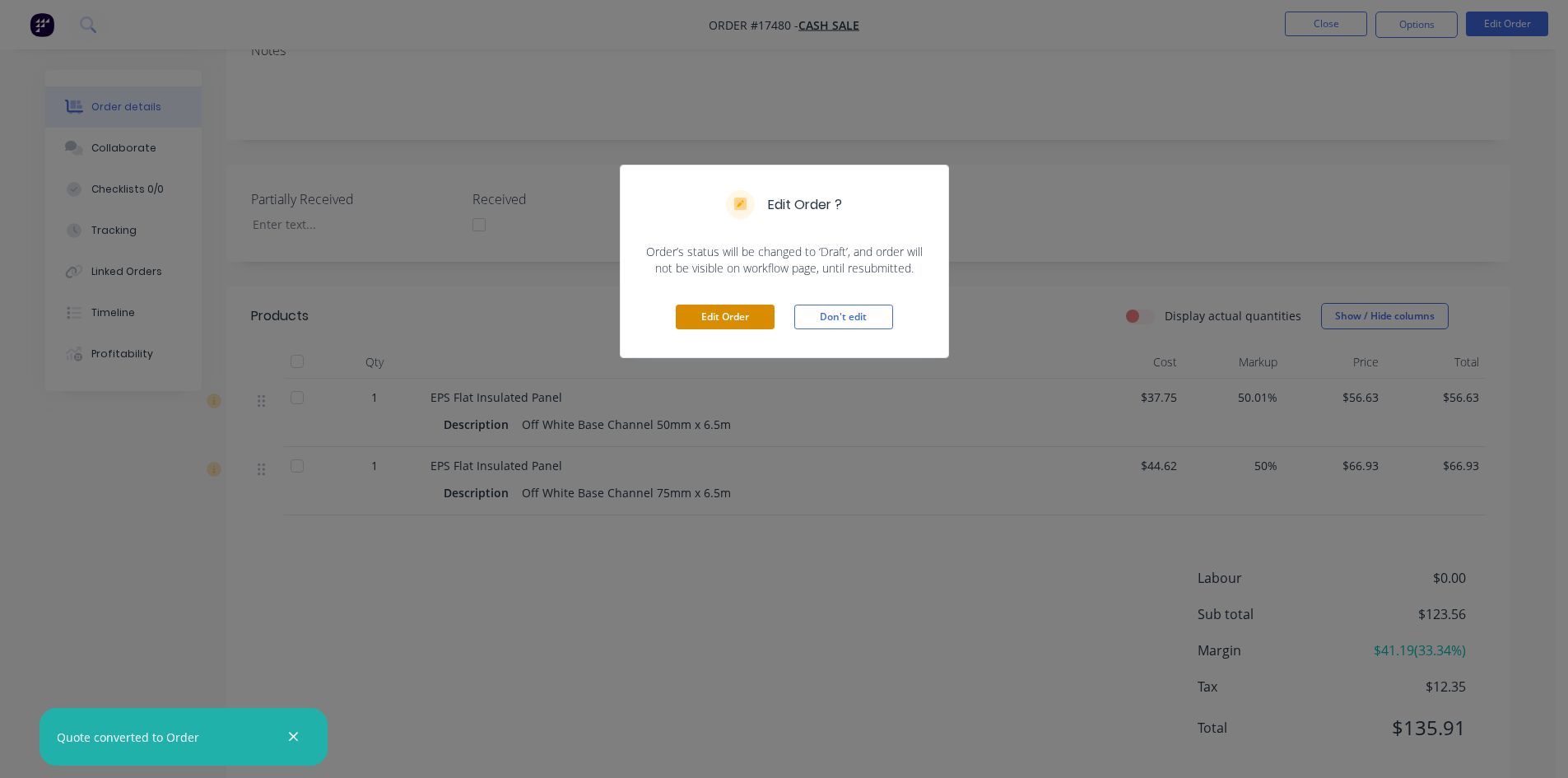
click at [757, 313] on button "Edit Order" at bounding box center [725, 316] width 99 height 25
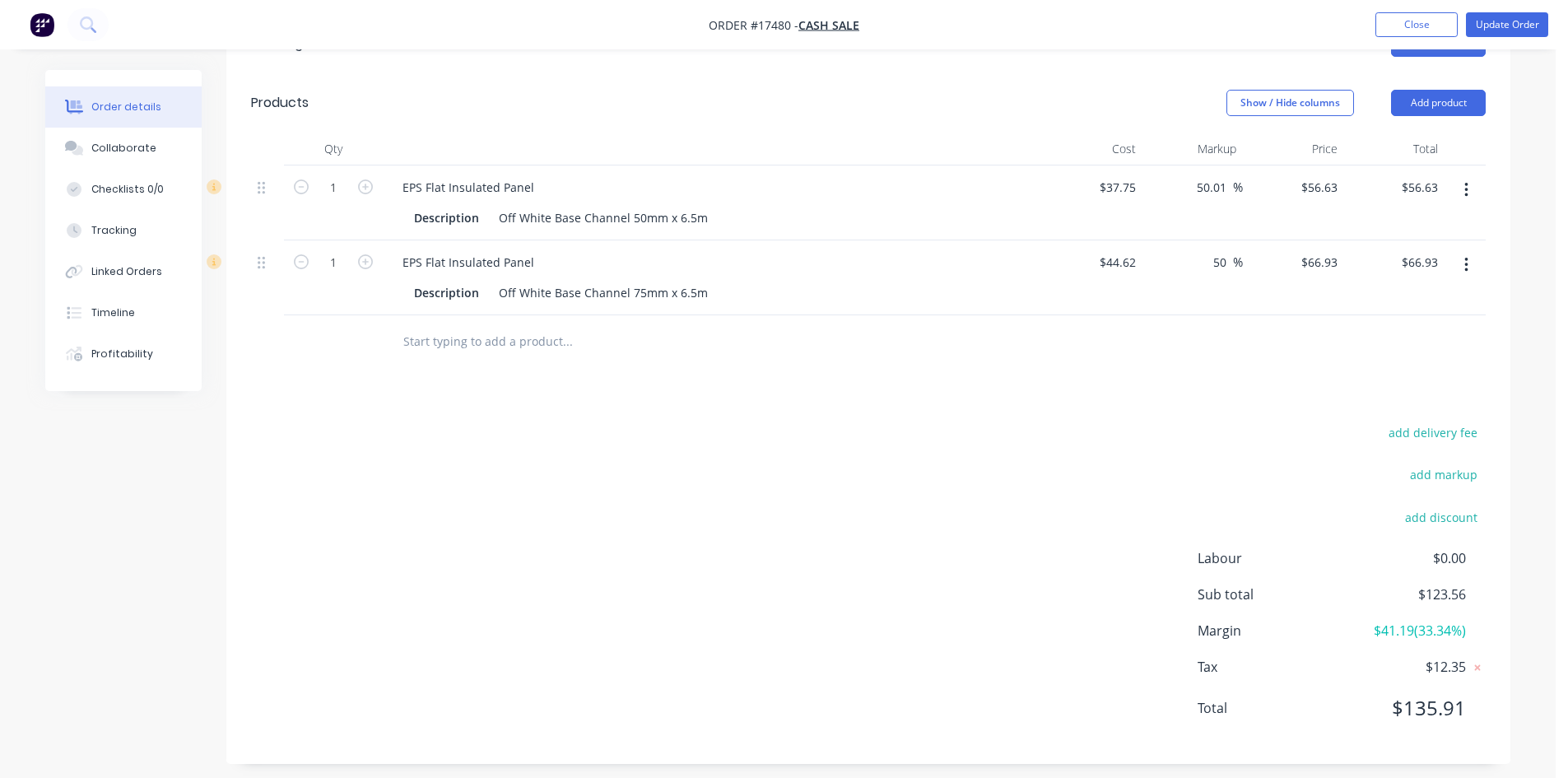
scroll to position [532, 0]
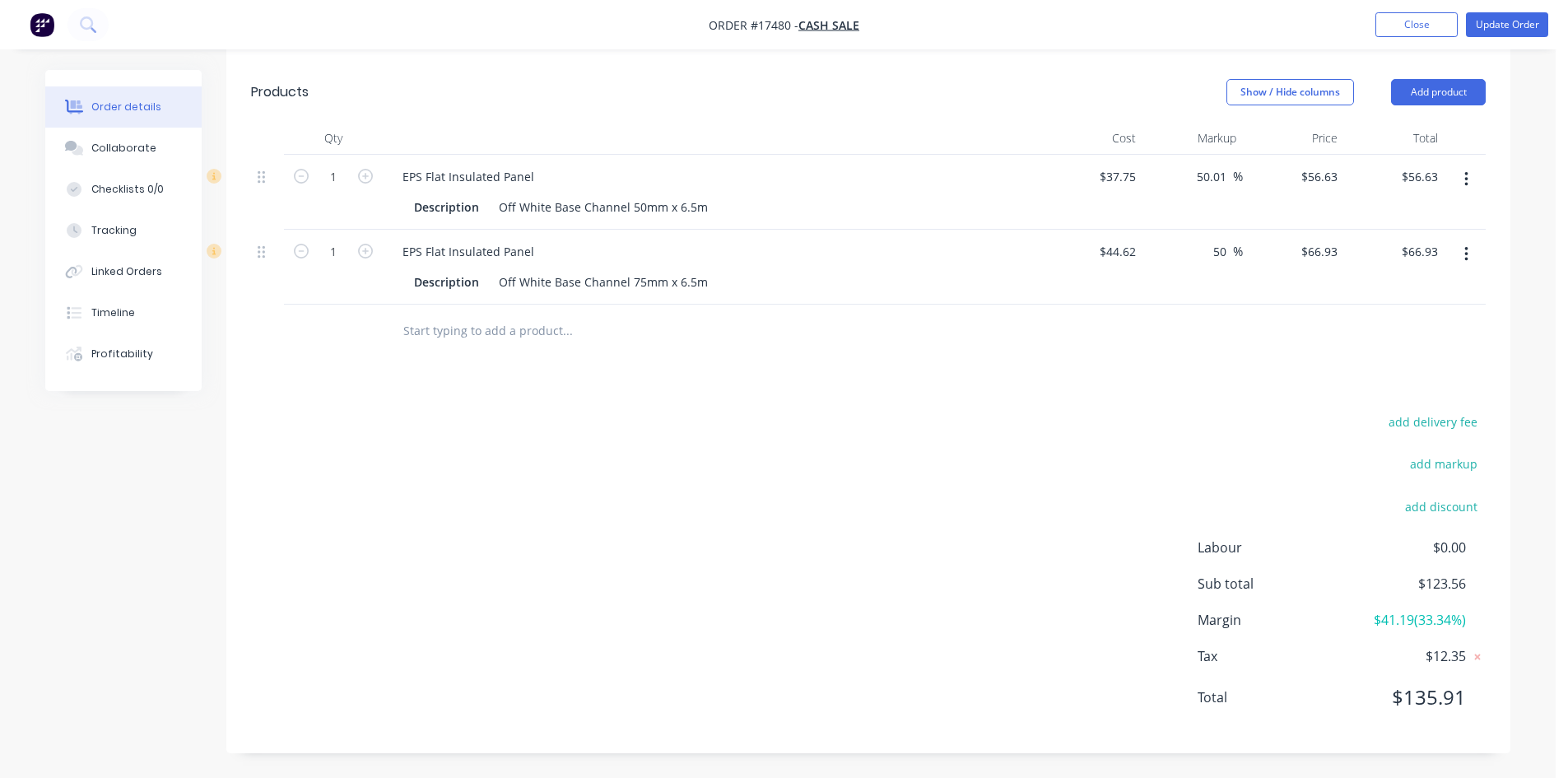
click at [1467, 183] on icon "button" at bounding box center [1466, 179] width 5 height 18
click at [1413, 320] on div "Delete" at bounding box center [1407, 321] width 127 height 24
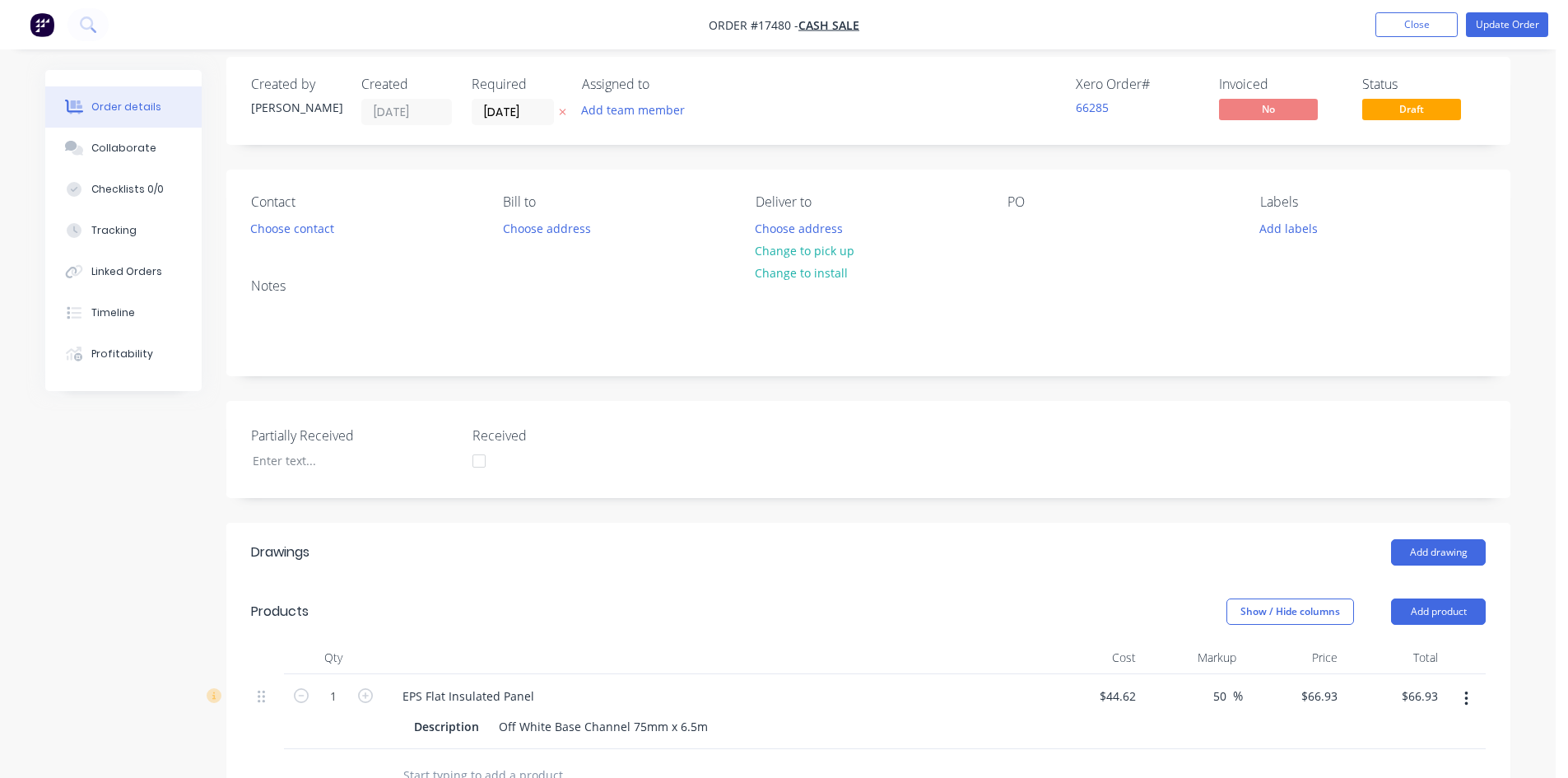
scroll to position [0, 0]
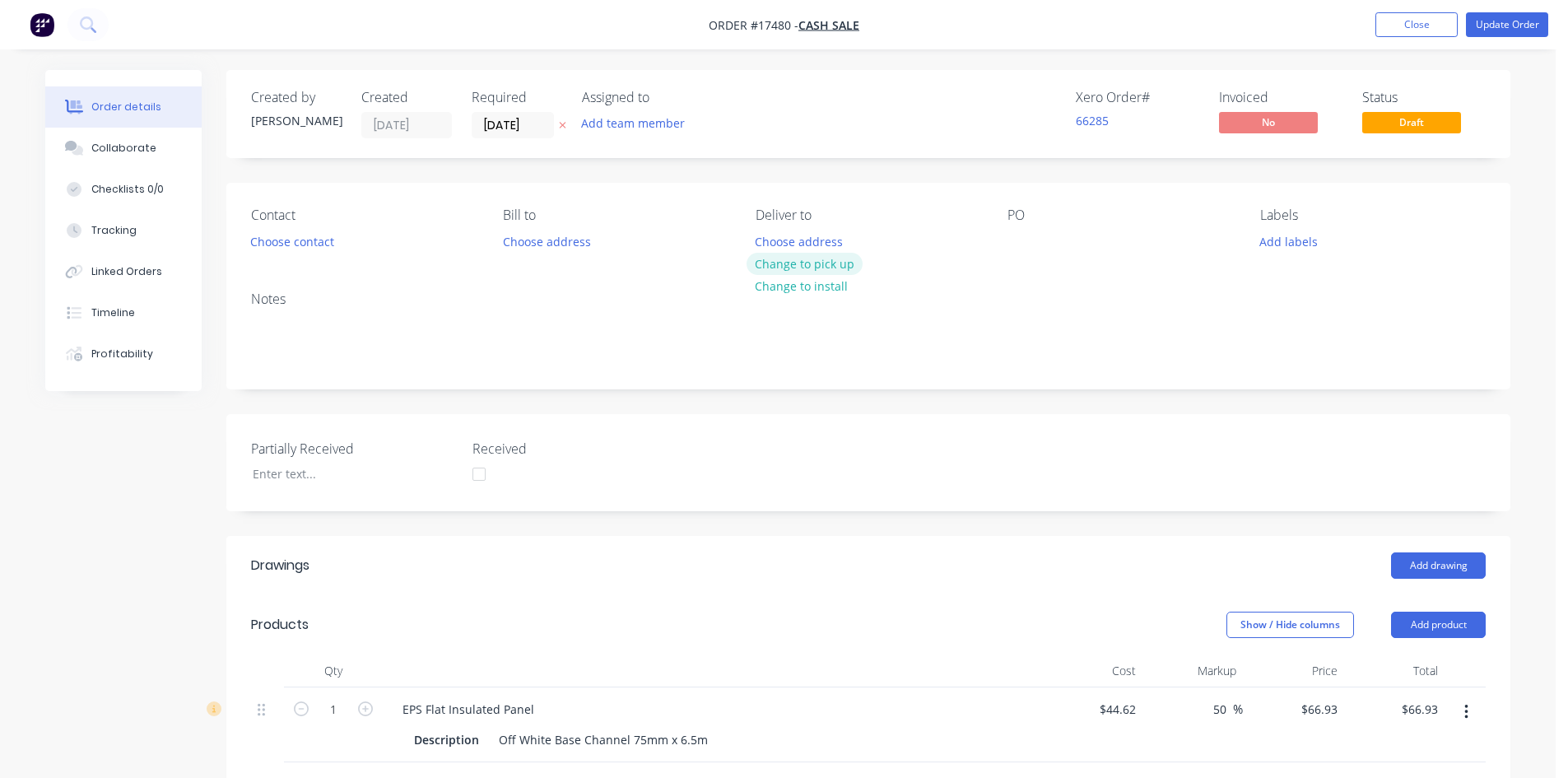
click at [836, 260] on button "Change to pick up" at bounding box center [805, 263] width 117 height 22
click at [1022, 235] on div at bounding box center [1020, 241] width 27 height 24
click at [1044, 388] on div "Notes" at bounding box center [869, 333] width 1284 height 111
click at [1531, 34] on button "Update Order" at bounding box center [1507, 25] width 82 height 25
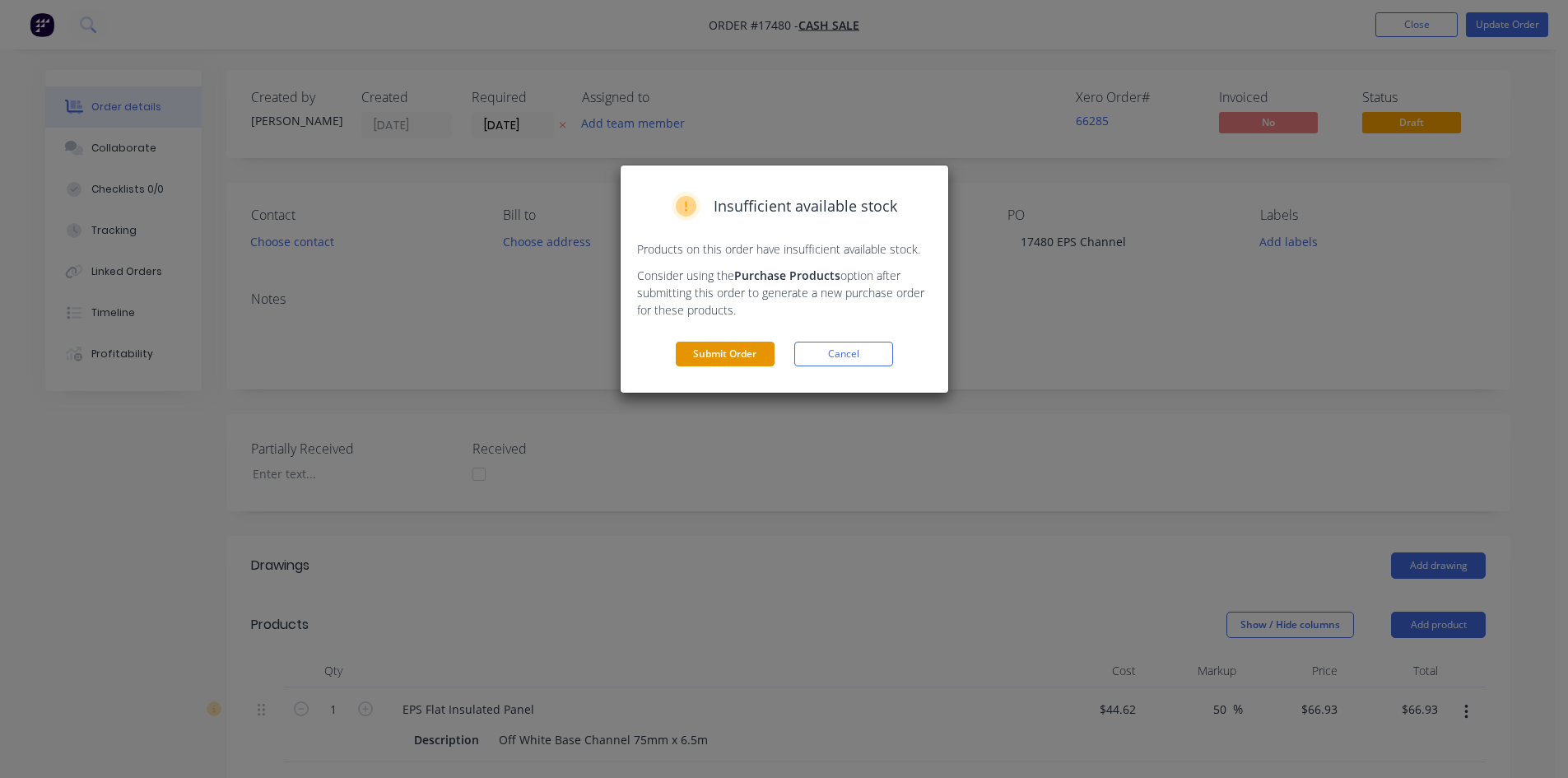
click at [731, 358] on button "Submit Order" at bounding box center [725, 354] width 99 height 25
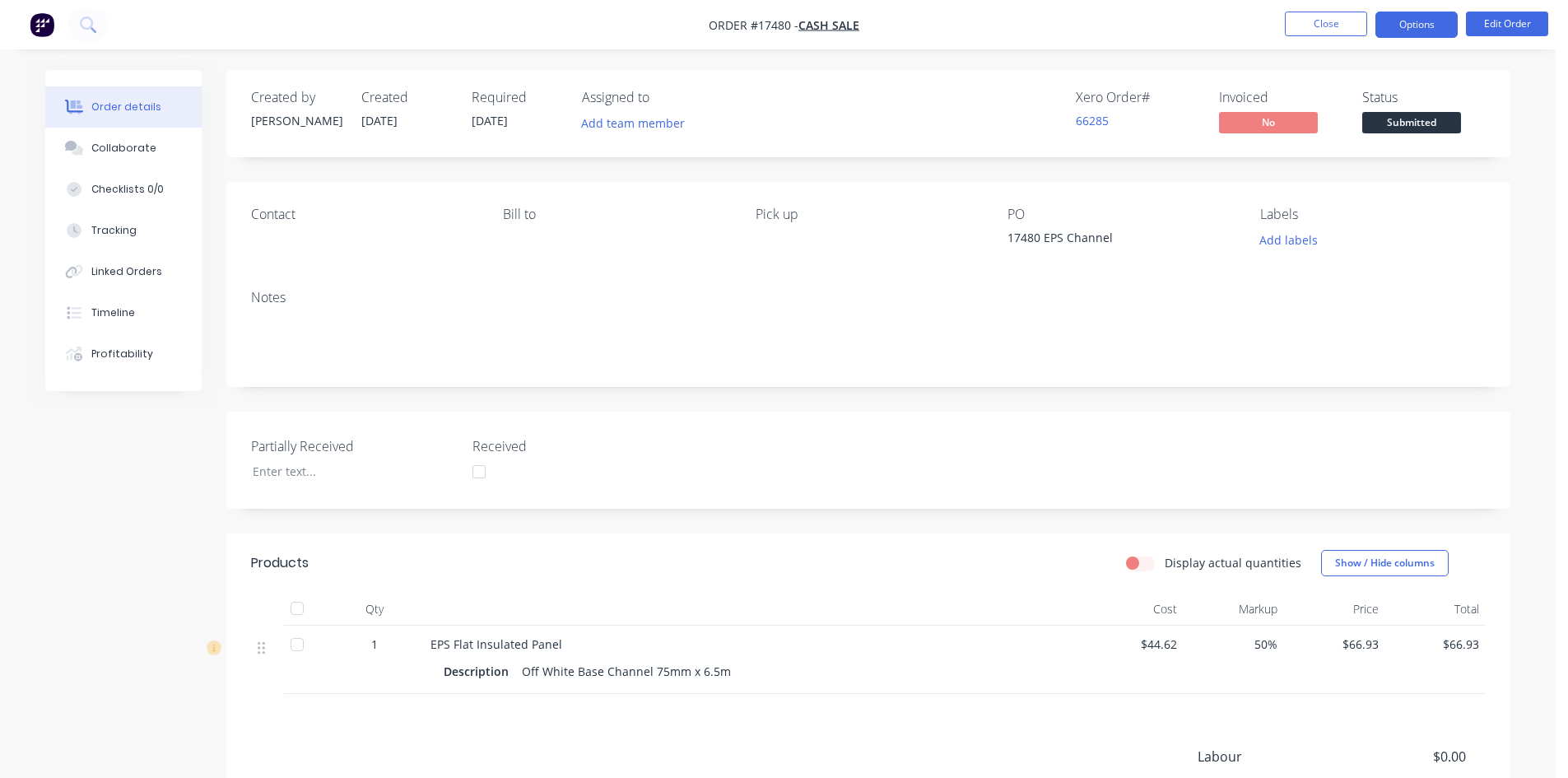
click at [1408, 25] on button "Options" at bounding box center [1416, 25] width 82 height 27
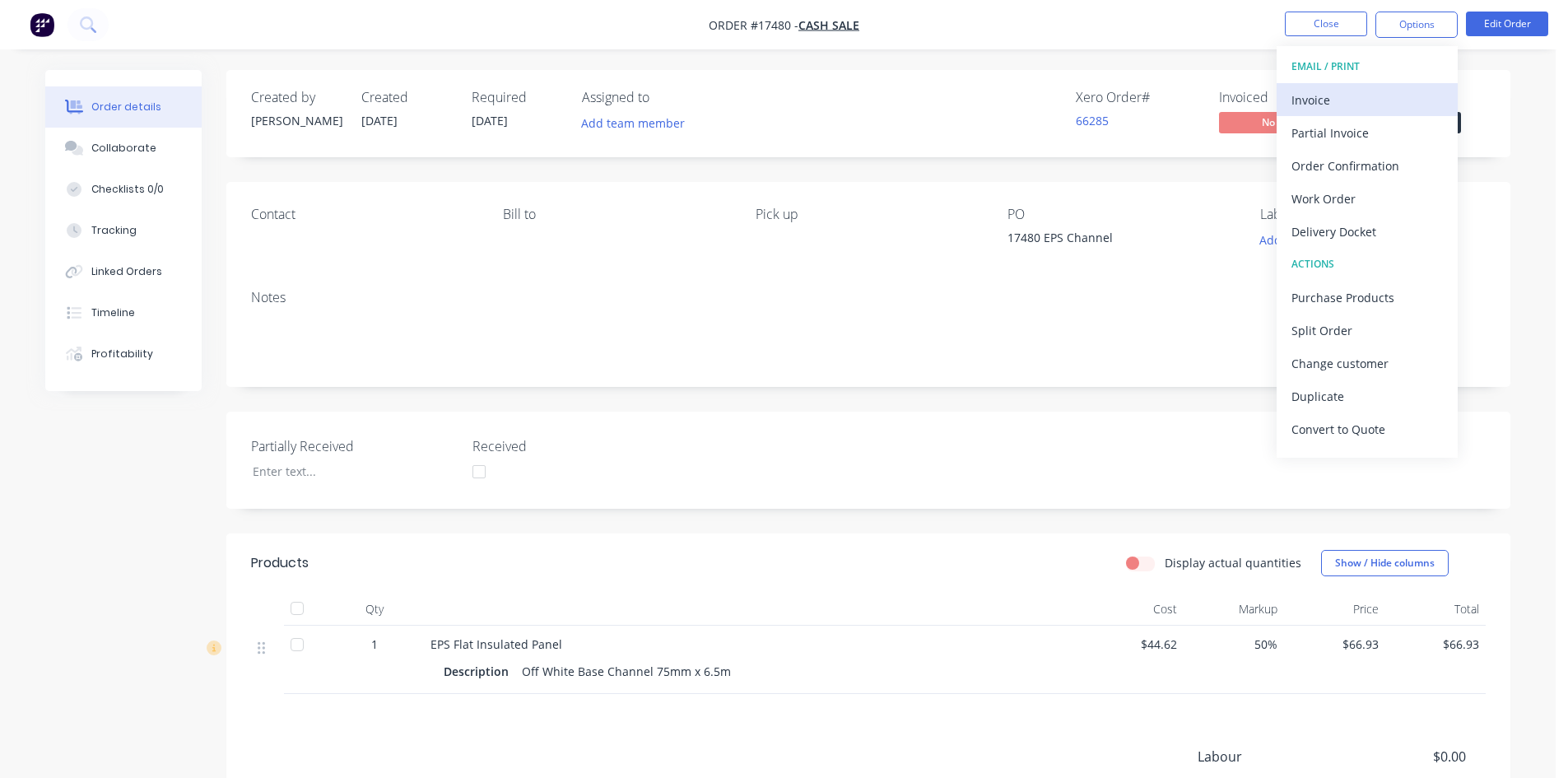
click at [1378, 105] on div "Invoice" at bounding box center [1367, 100] width 152 height 24
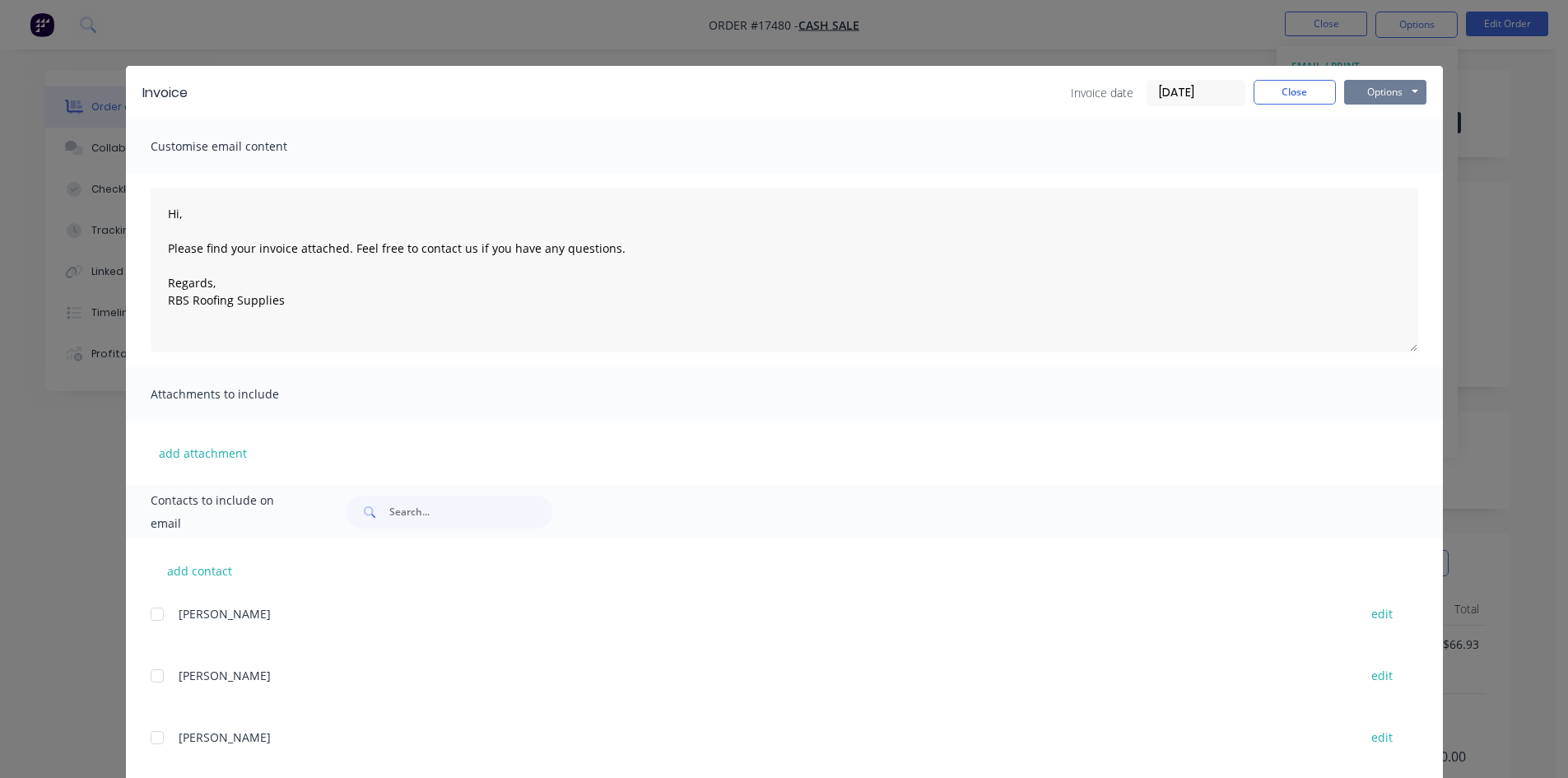
click at [1392, 90] on button "Options" at bounding box center [1385, 91] width 82 height 25
click at [1384, 148] on button "Print" at bounding box center [1396, 149] width 105 height 27
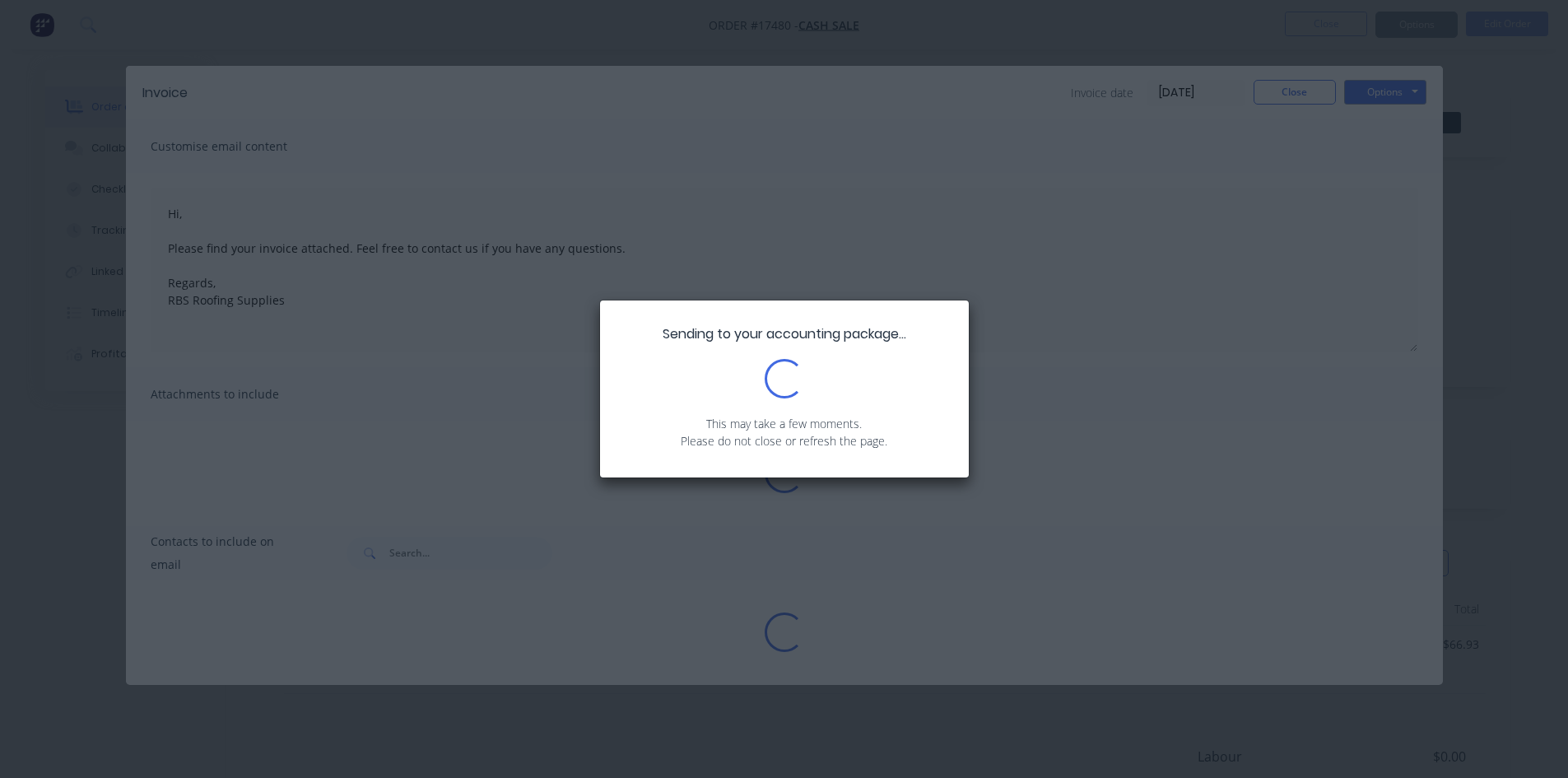
type textarea "Hi, Please find your invoice attached. Feel free to contact us if you have any …"
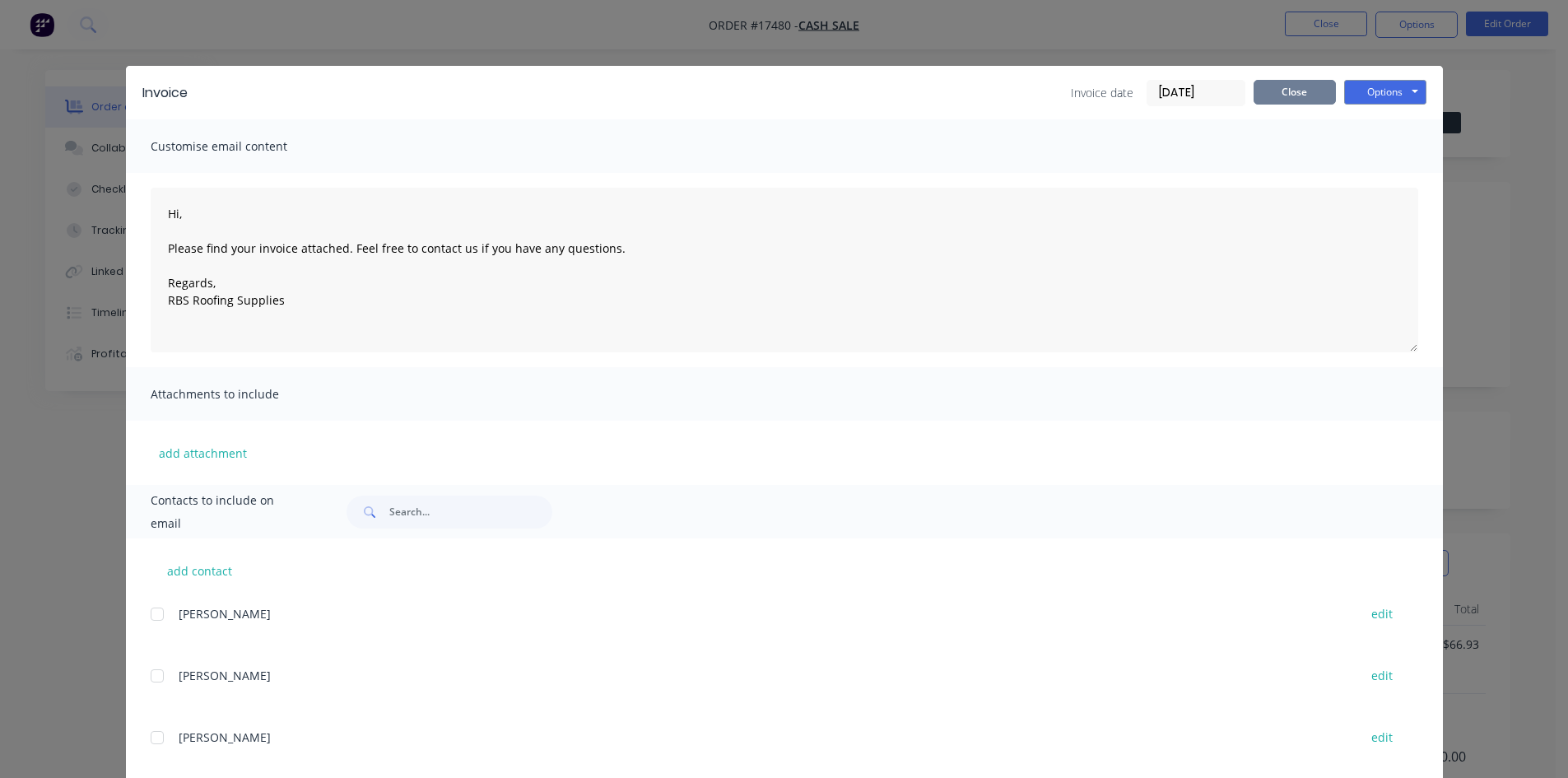
click at [1275, 87] on button "Close" at bounding box center [1295, 91] width 82 height 25
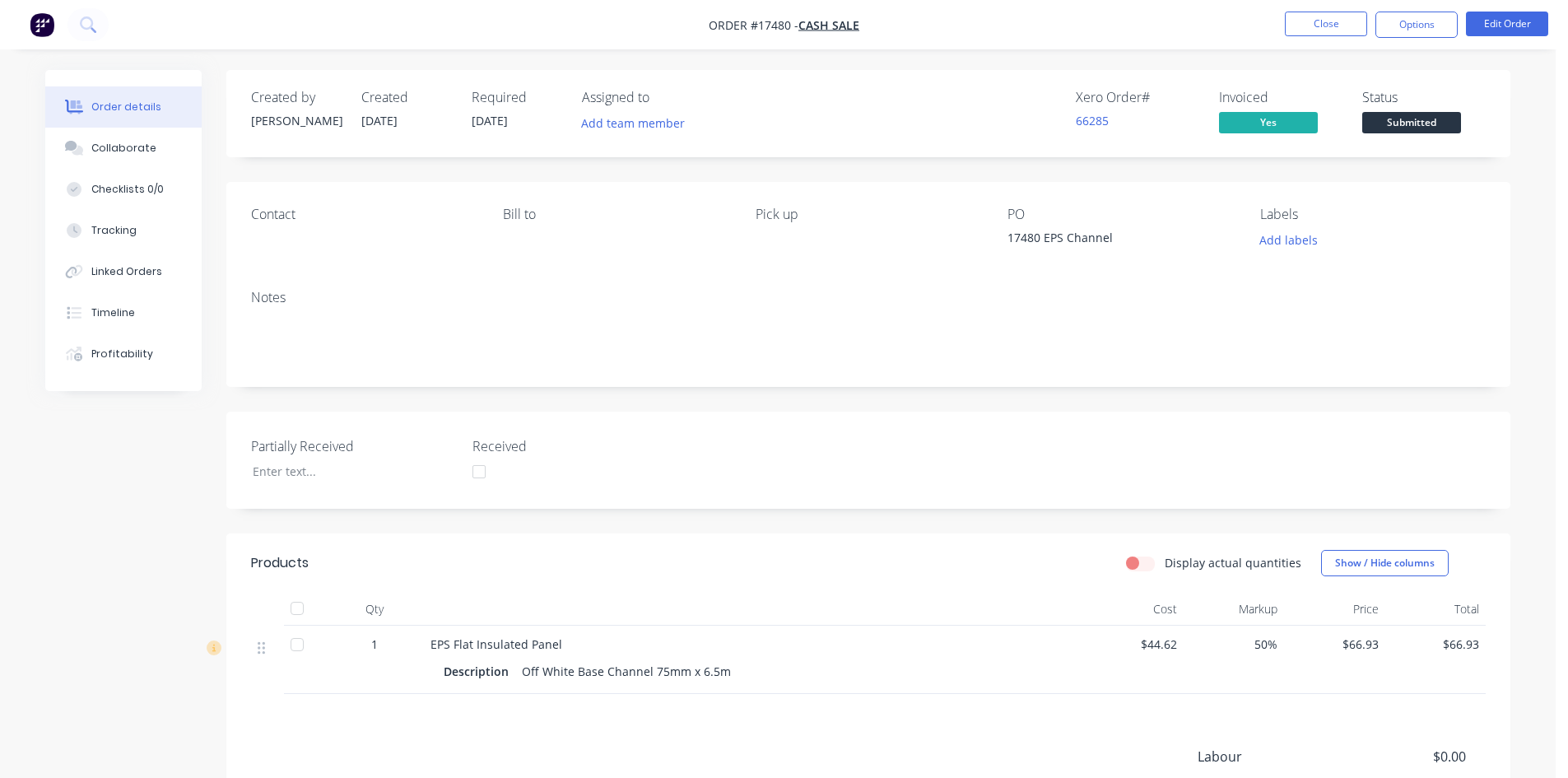
click at [1008, 14] on nav "Order #17480 - Cash Sale Close Options Edit Order" at bounding box center [784, 25] width 1568 height 49
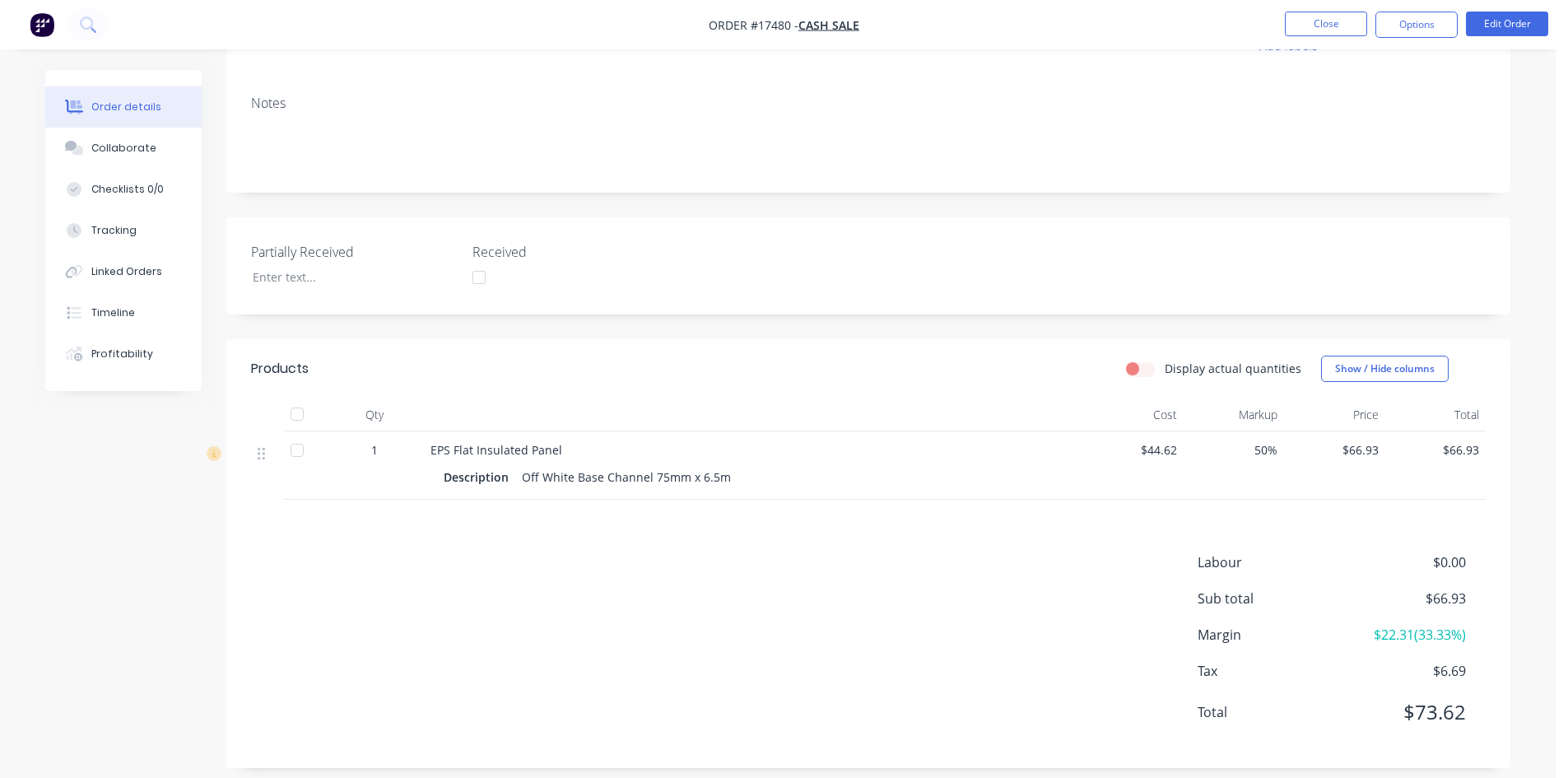
scroll to position [209, 0]
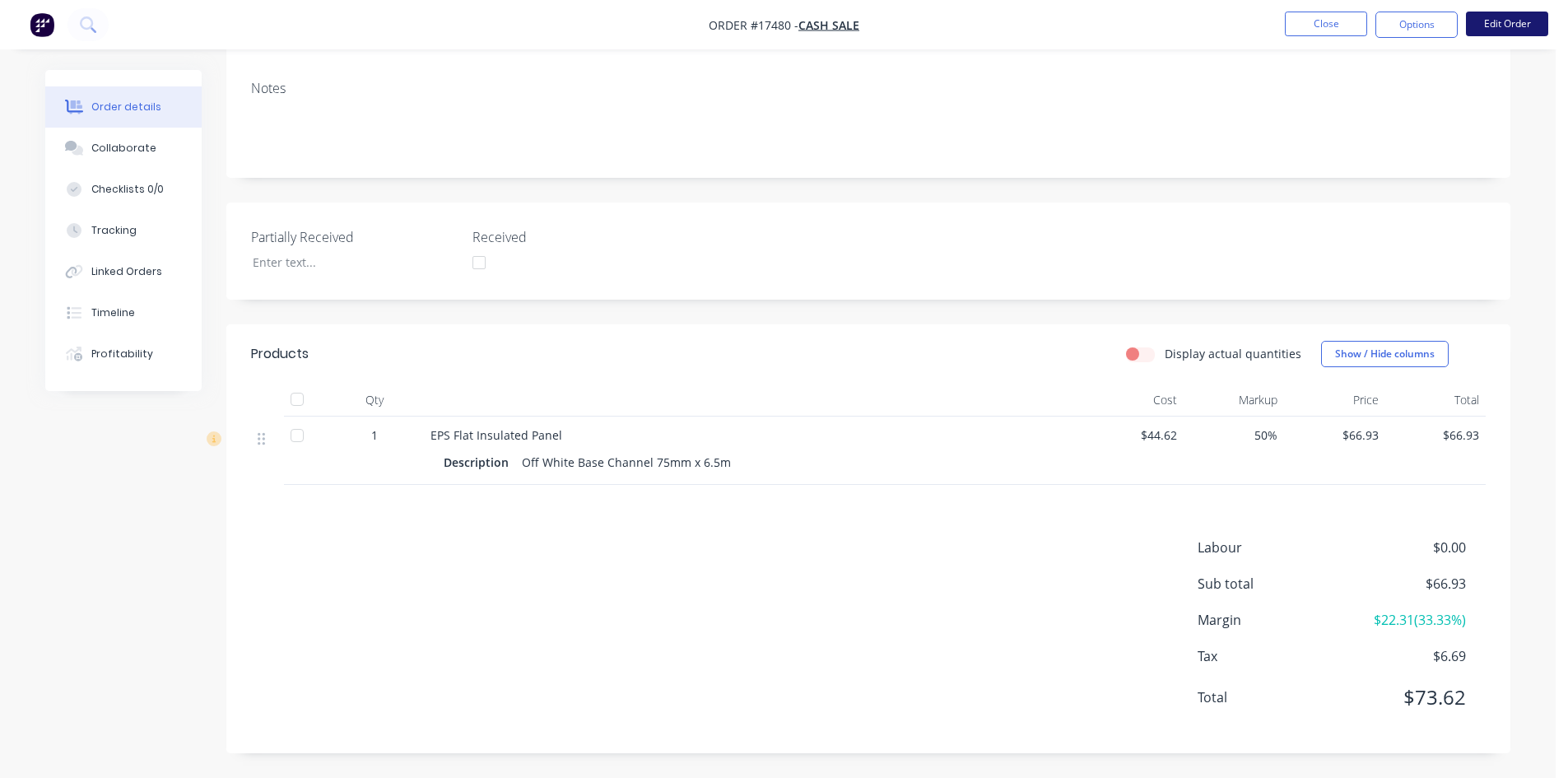
click at [1501, 31] on button "Edit Order" at bounding box center [1507, 24] width 82 height 25
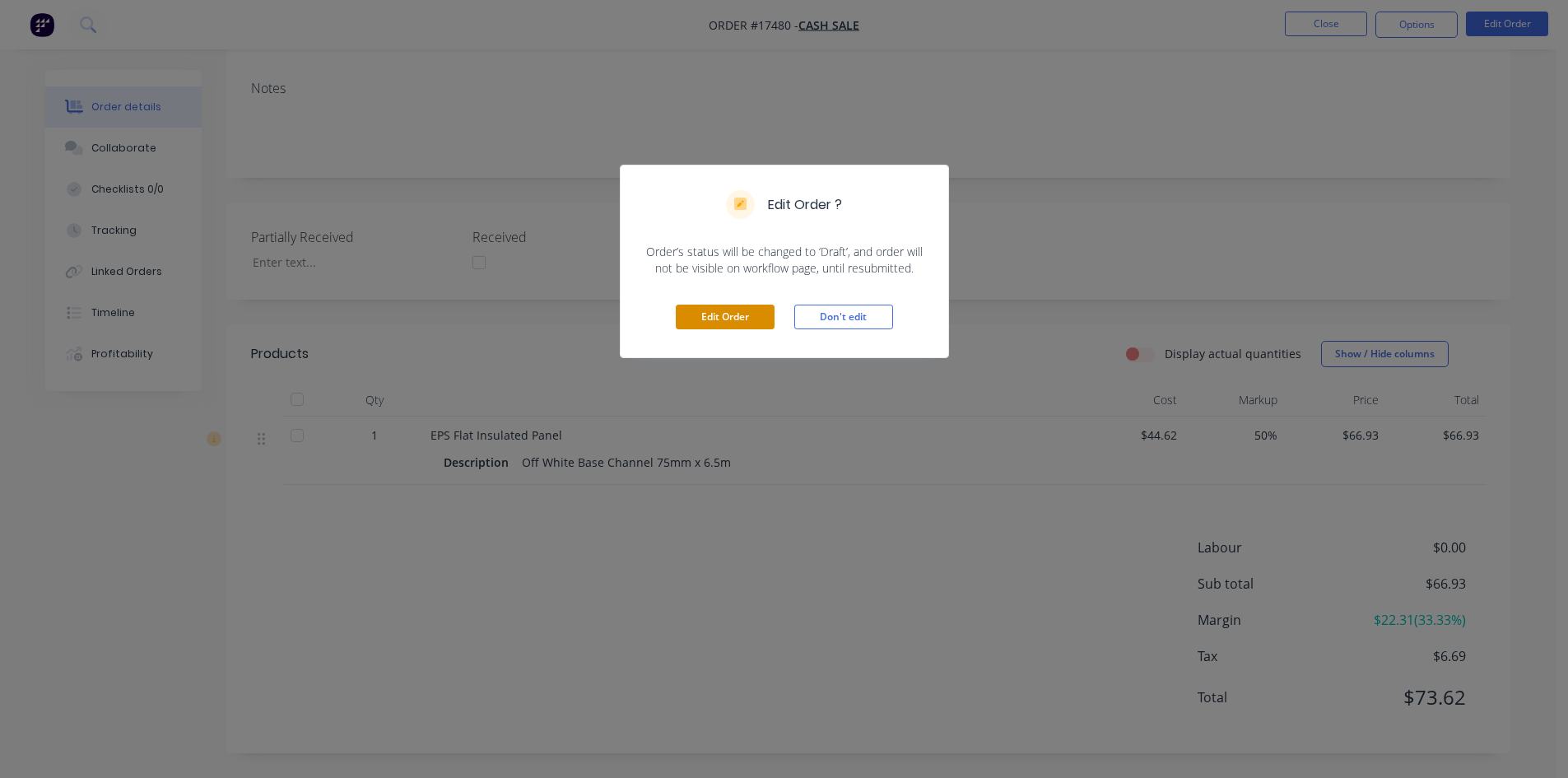
click at [730, 319] on button "Edit Order" at bounding box center [725, 316] width 99 height 25
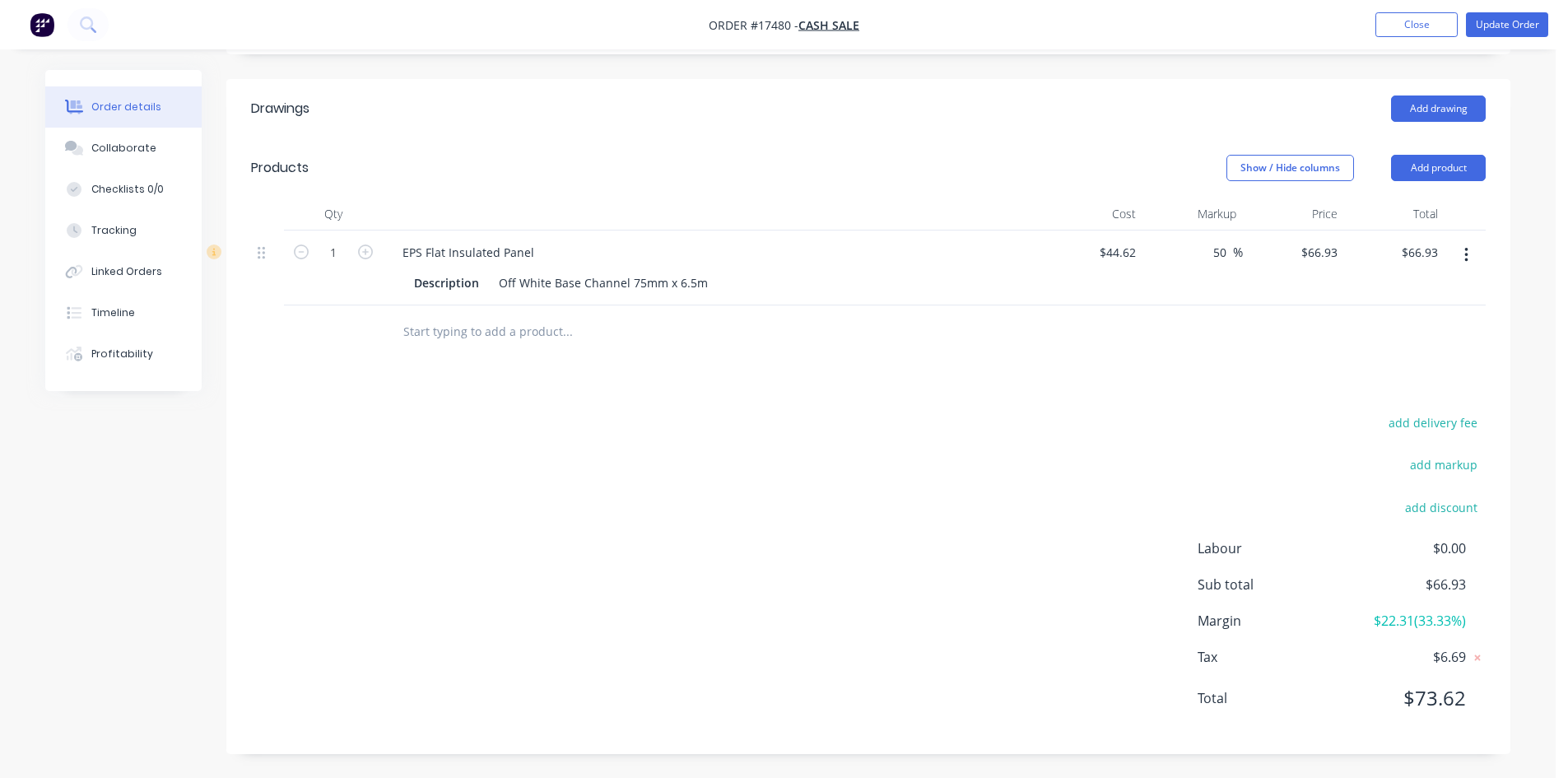
scroll to position [458, 0]
type input "66.93"
click at [1331, 261] on input "66.93" at bounding box center [1321, 251] width 45 height 24
click at [1336, 254] on input "66.93" at bounding box center [1325, 251] width 37 height 24
click at [1331, 251] on input "66.93" at bounding box center [1325, 251] width 37 height 24
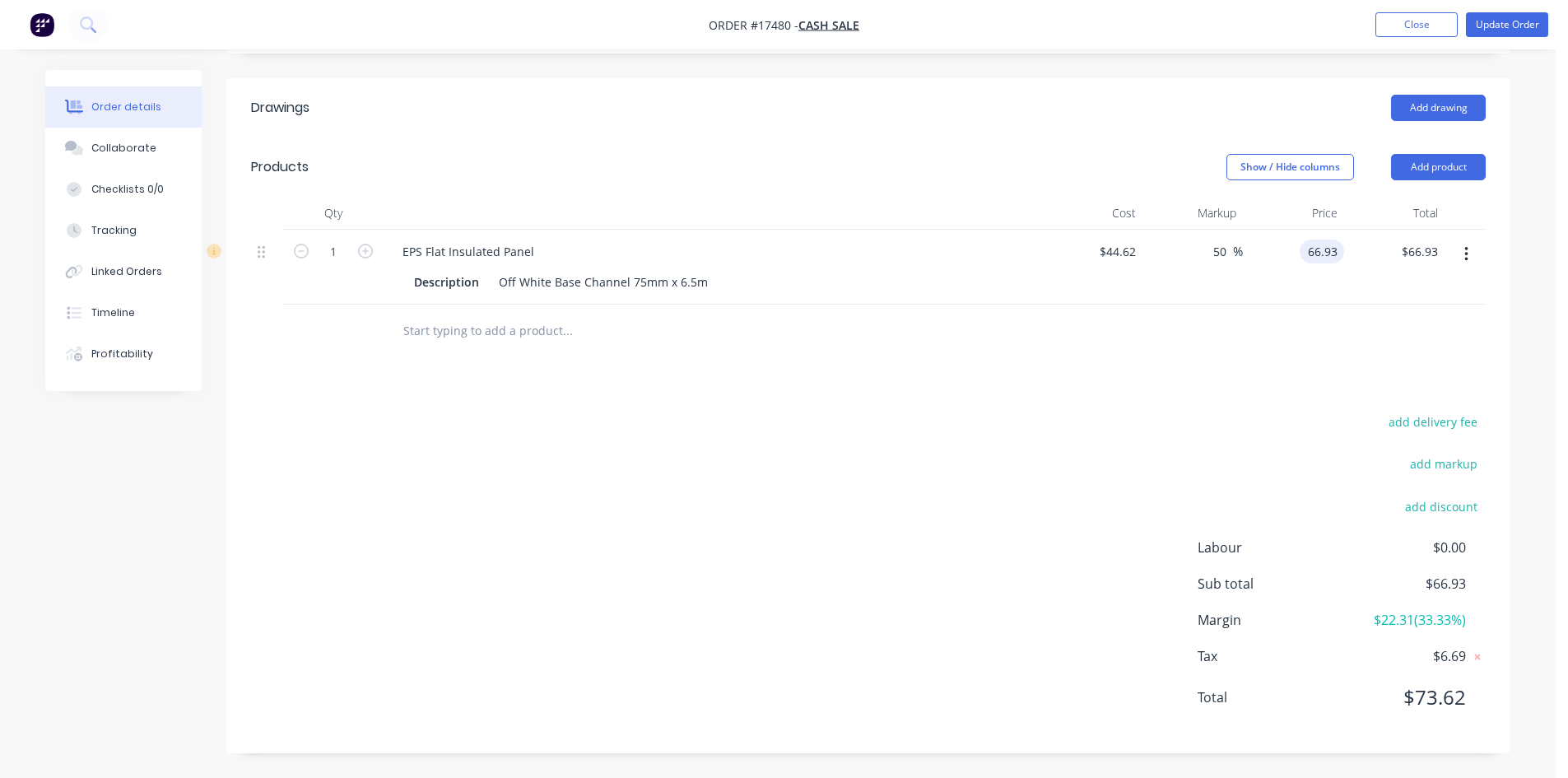
click at [1329, 250] on input "66.93" at bounding box center [1325, 251] width 37 height 24
type input "44.62"
type input "$66.93"
click at [1125, 247] on input "44.62" at bounding box center [1120, 251] width 45 height 24
click at [1130, 251] on input "44.62" at bounding box center [1123, 251] width 37 height 24
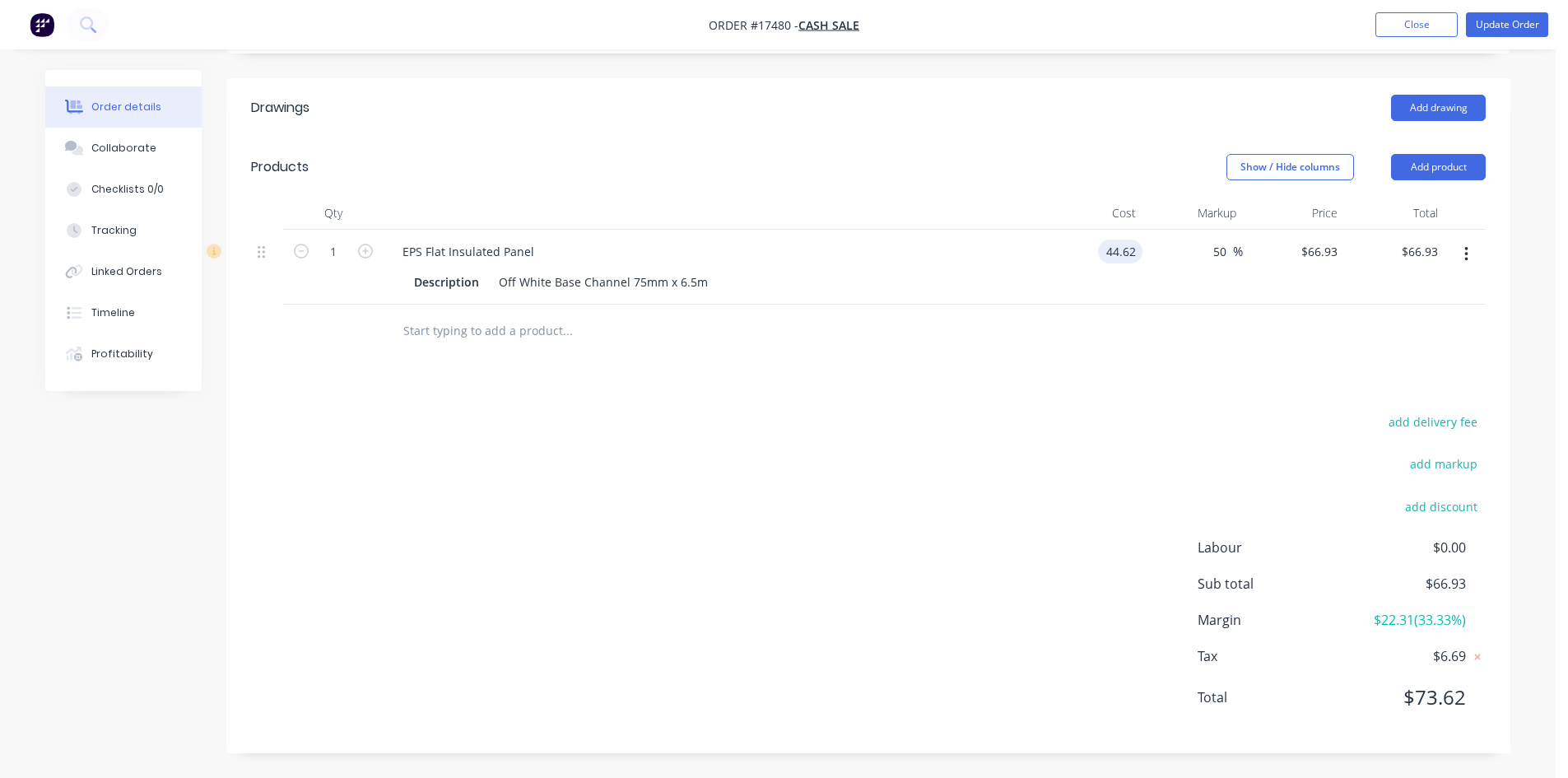
click at [1132, 251] on input "44.62" at bounding box center [1123, 251] width 37 height 24
type input "$44.62"
click at [1218, 251] on input "50" at bounding box center [1221, 251] width 21 height 24
click at [1423, 255] on input "66.93" at bounding box center [1422, 251] width 45 height 24
click at [1433, 250] on input "66.93" at bounding box center [1424, 251] width 37 height 24
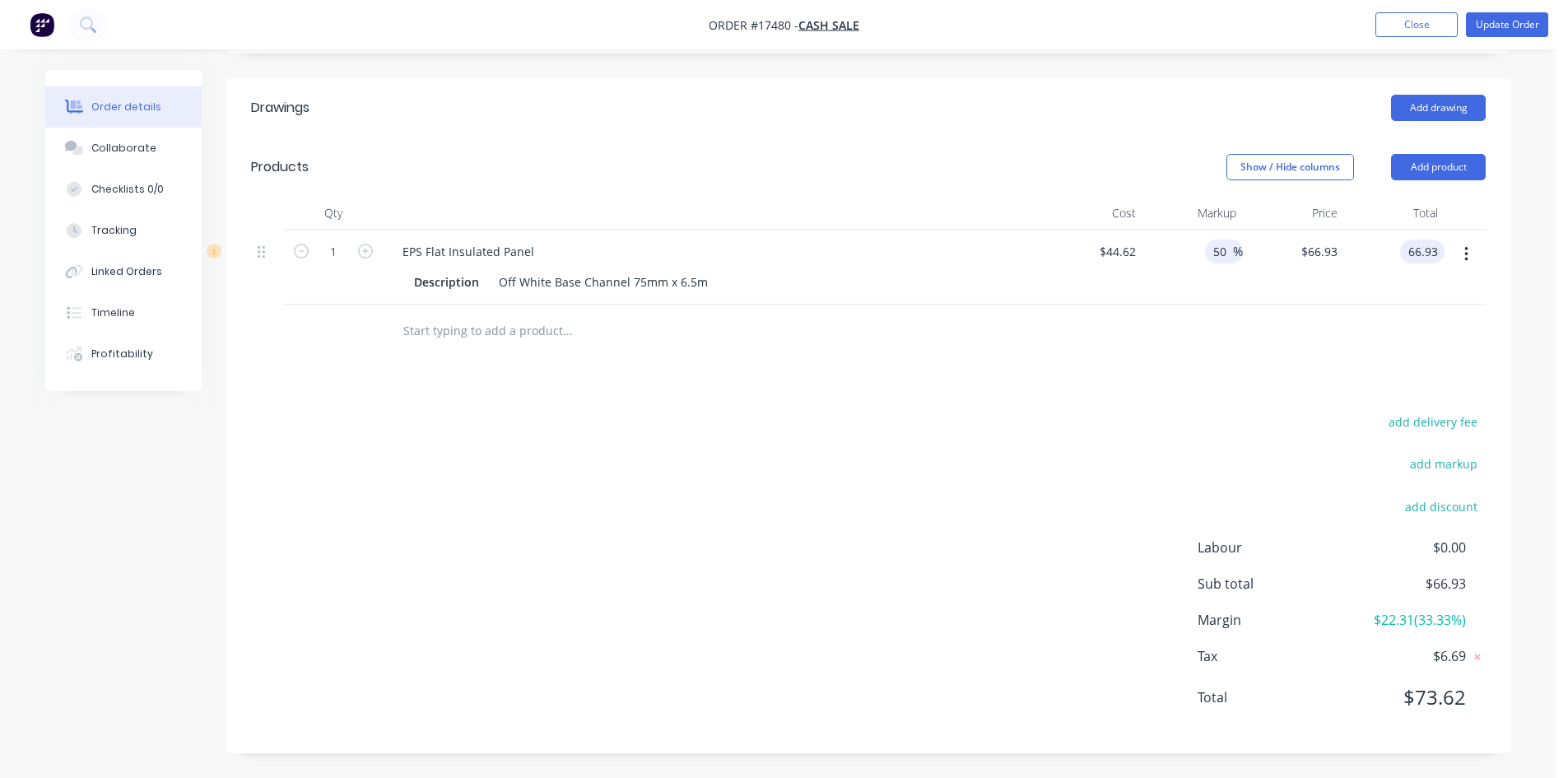
type input "$66.93"
click at [1222, 252] on input "50" at bounding box center [1221, 251] width 21 height 24
type input "49"
type input "$66.4838"
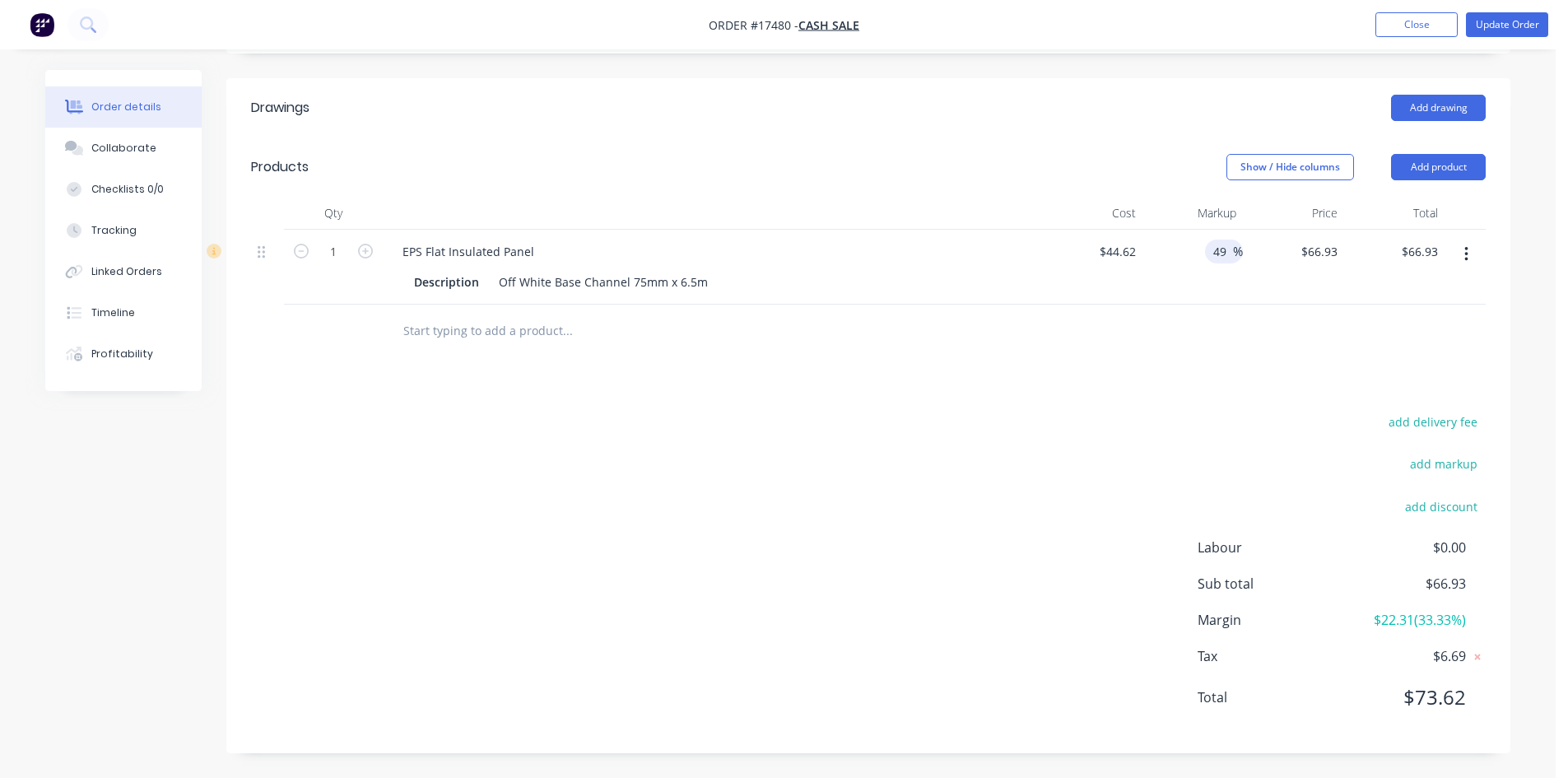
type input "$66.48"
click at [1200, 344] on div at bounding box center [869, 331] width 1234 height 54
click at [1213, 258] on input "49" at bounding box center [1221, 251] width 21 height 24
click at [1214, 258] on input "49" at bounding box center [1221, 251] width 21 height 24
type input "48"
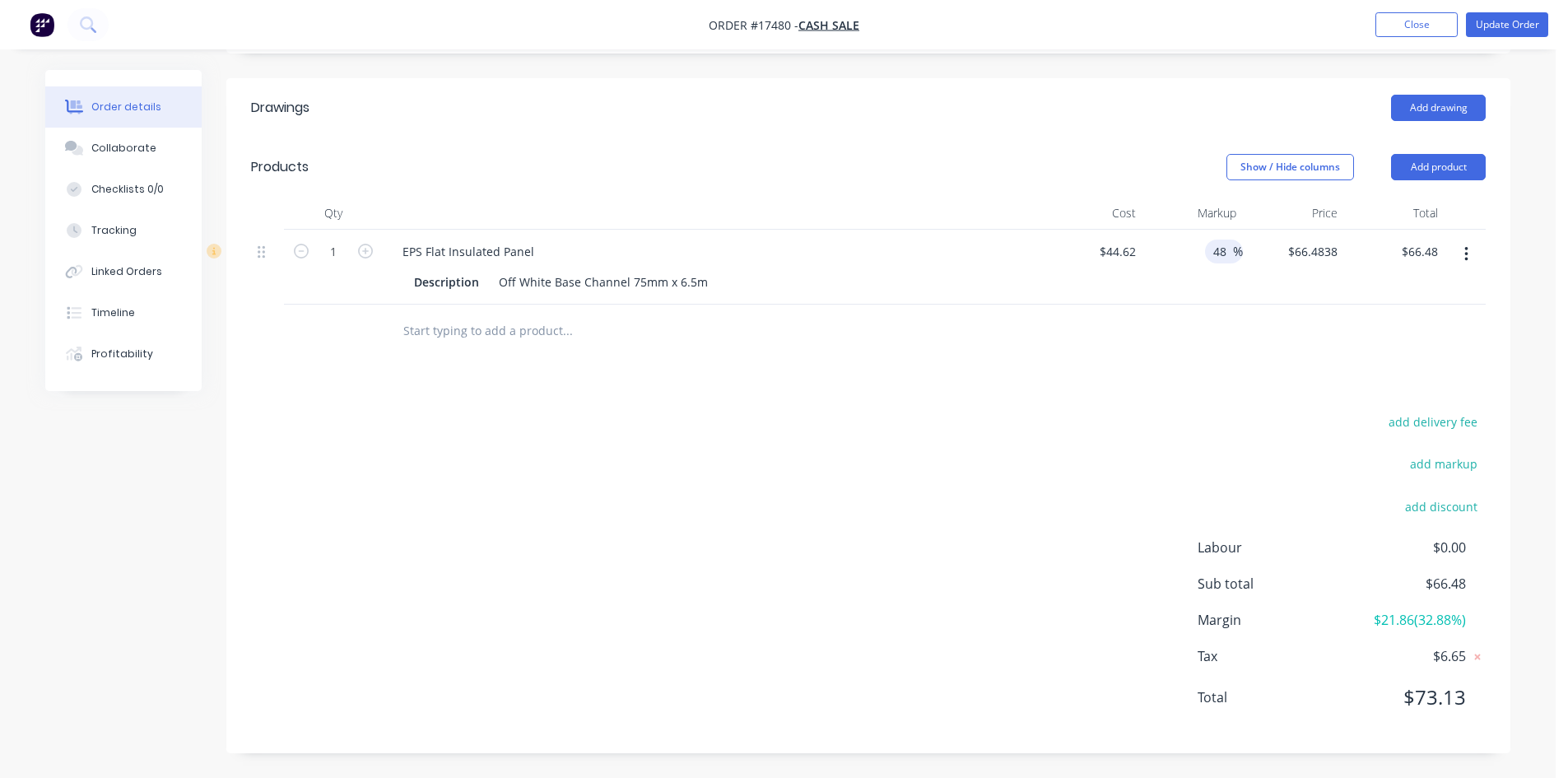
type input "$66.0376"
type input "$66.04"
click at [1174, 380] on div "Drawings Add drawing Products Show / Hide columns Add product Qty Cost Markup P…" at bounding box center [869, 416] width 1284 height 675
click at [1225, 251] on input "48" at bounding box center [1221, 251] width 21 height 24
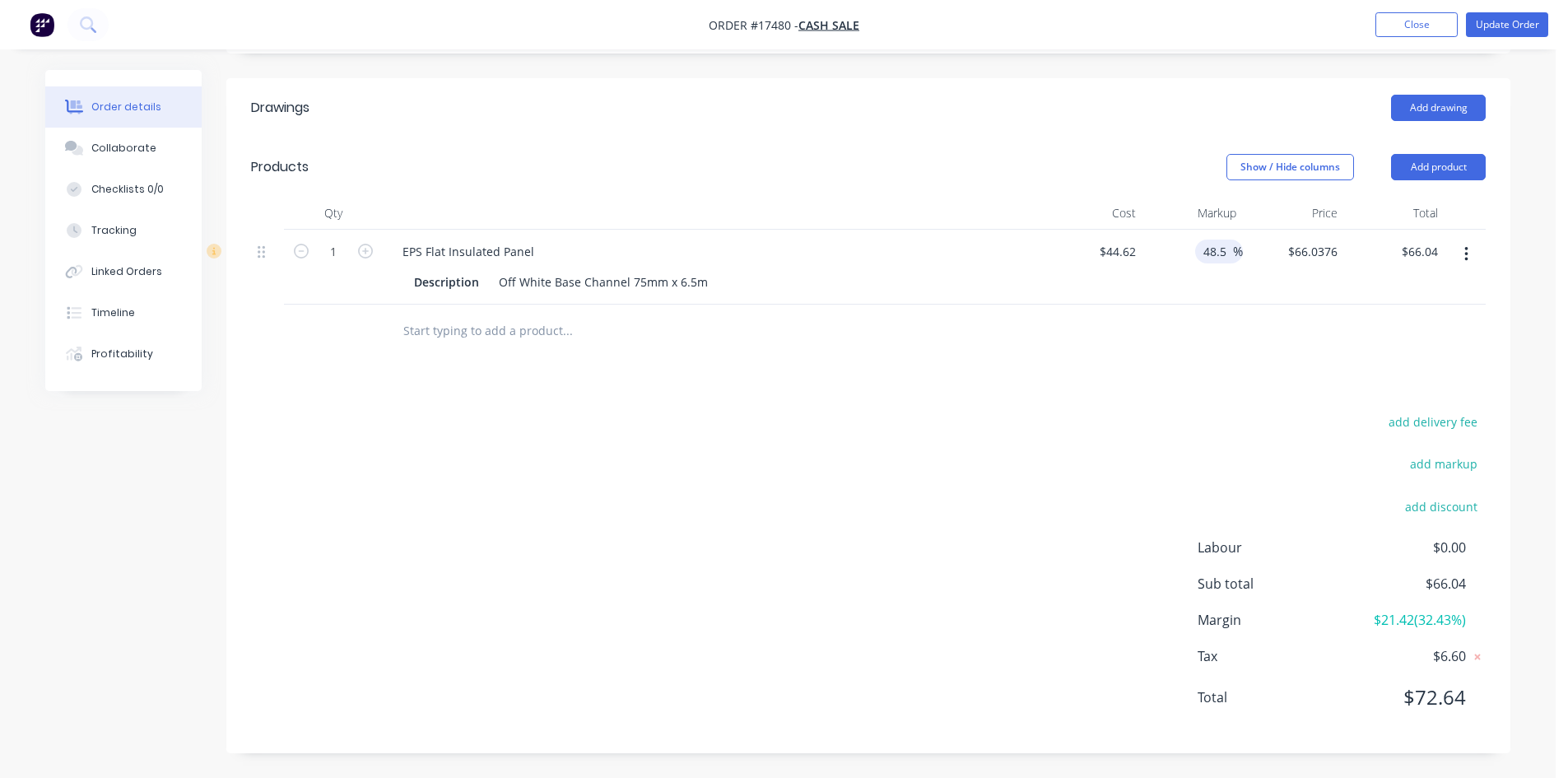
type input "48.5"
type input "$66.2607"
type input "$66.26"
click at [1134, 427] on div "add delivery fee add markup add discount Labour $0.00 Sub total $66.04 Margin $…" at bounding box center [869, 569] width 1234 height 317
click at [1223, 250] on input "48.5" at bounding box center [1217, 251] width 31 height 24
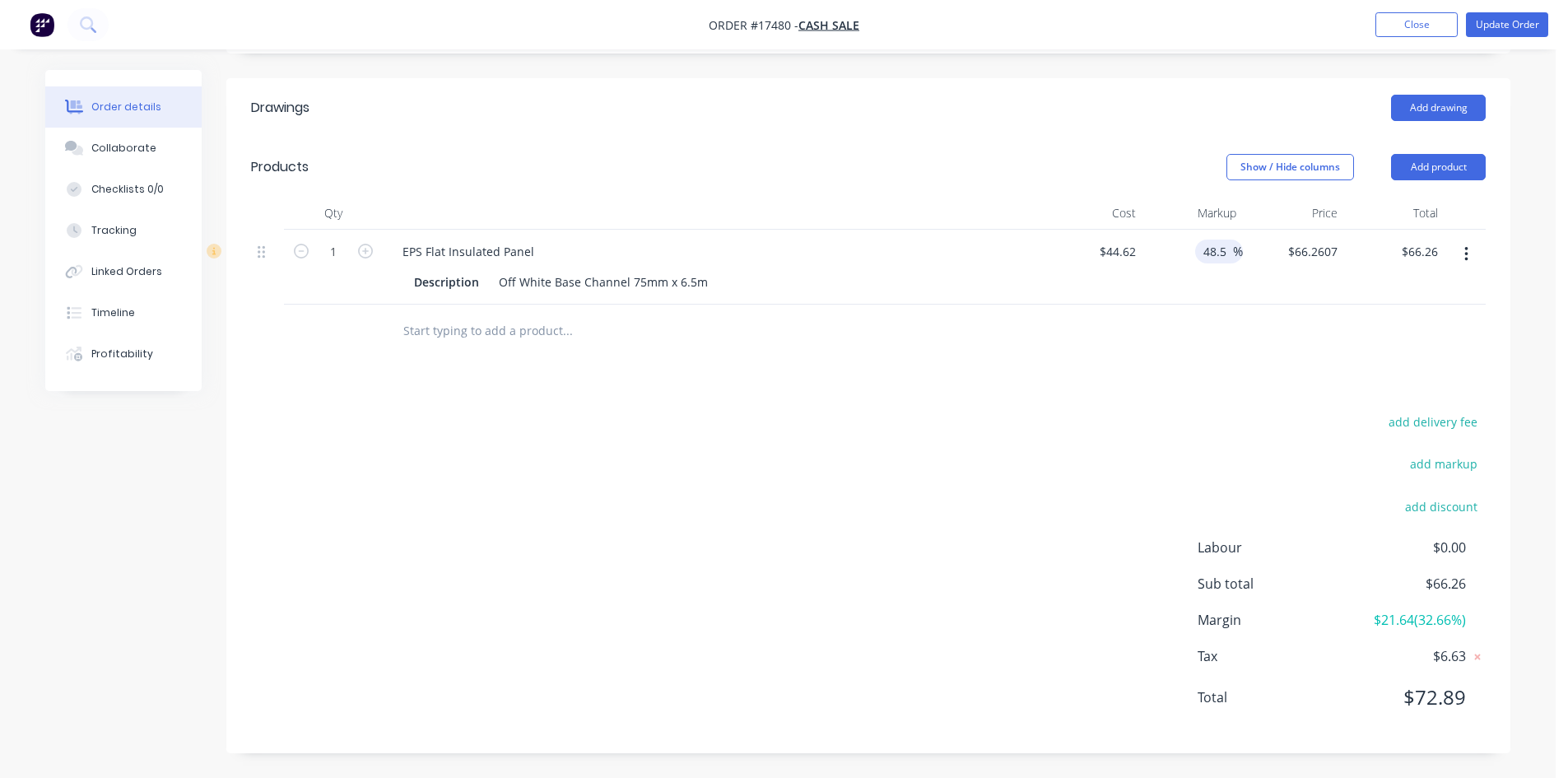
click at [1223, 251] on input "48.5" at bounding box center [1217, 251] width 31 height 24
click at [1222, 251] on input "48.5" at bounding box center [1217, 251] width 31 height 24
click at [1221, 251] on input "48.5" at bounding box center [1217, 251] width 31 height 24
click at [1224, 250] on input "48.5" at bounding box center [1217, 251] width 31 height 24
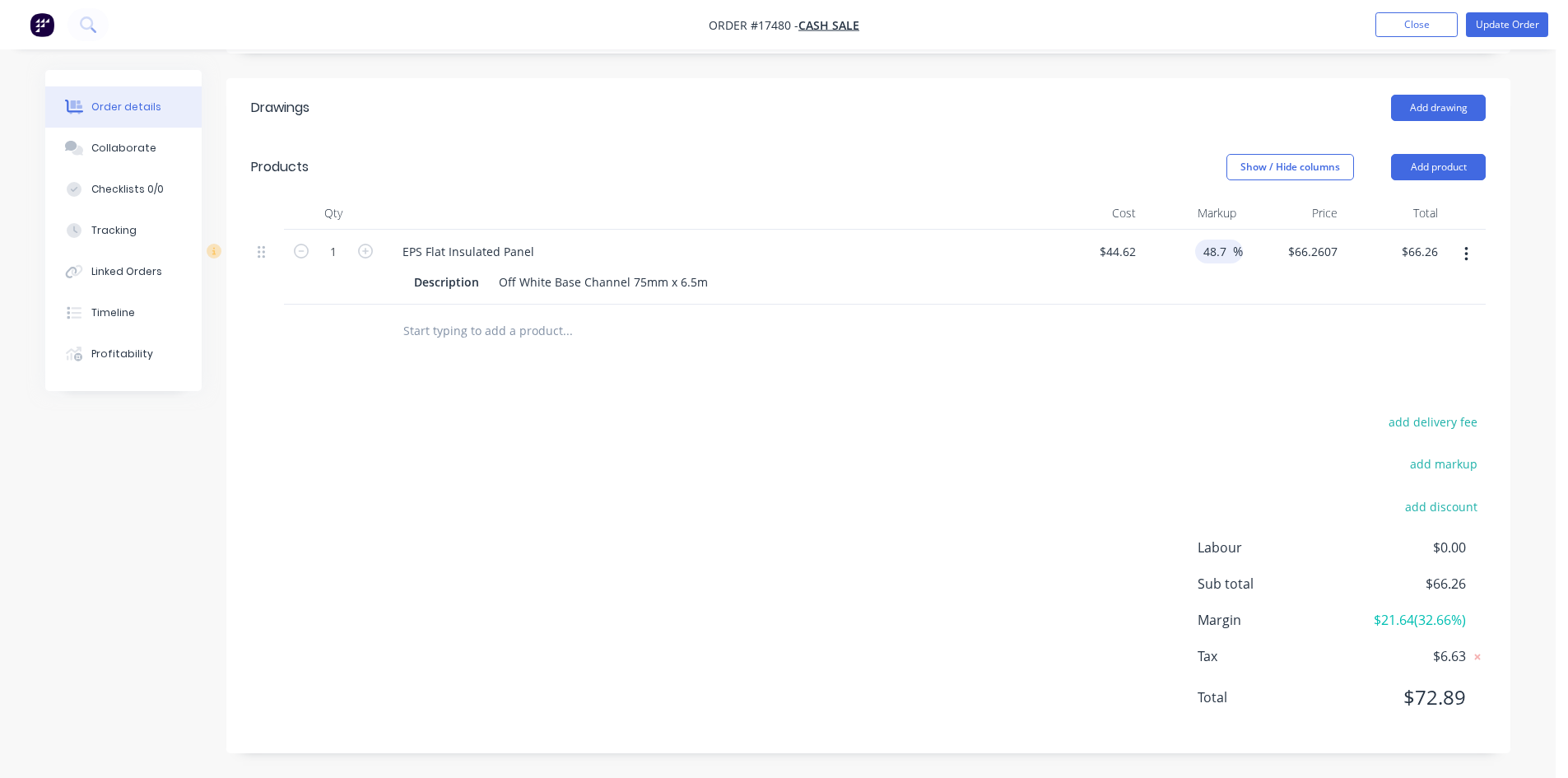
type input "48.7"
type input "$66.3499"
type input "$66.35"
click at [1202, 409] on div "Drawings Add drawing Products Show / Hide columns Add product Qty Cost Markup P…" at bounding box center [869, 416] width 1284 height 675
click at [1152, 372] on div "Drawings Add drawing Products Show / Hide columns Add product Qty Cost Markup P…" at bounding box center [869, 416] width 1284 height 675
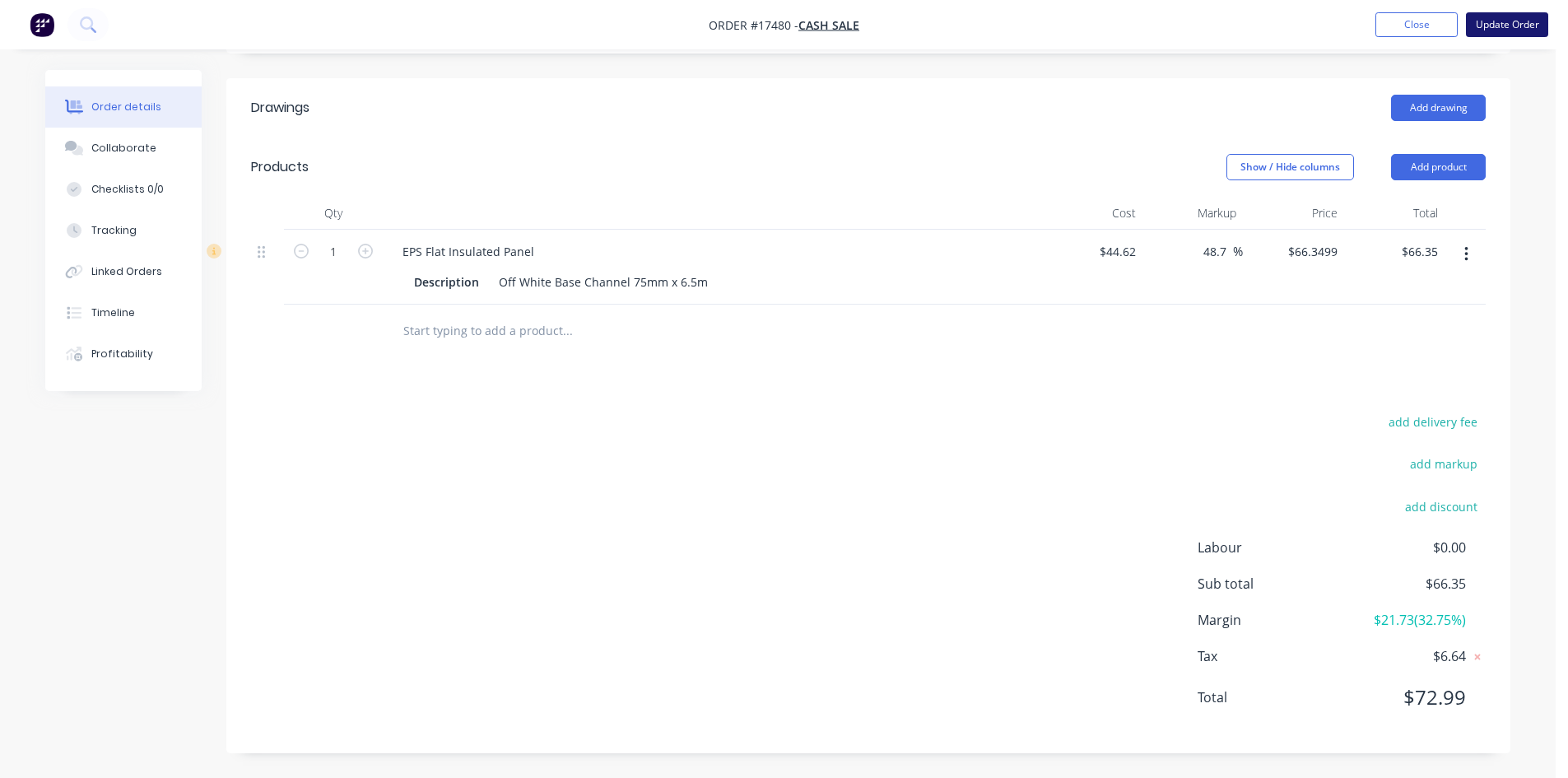
click at [1520, 22] on button "Update Order" at bounding box center [1507, 25] width 82 height 25
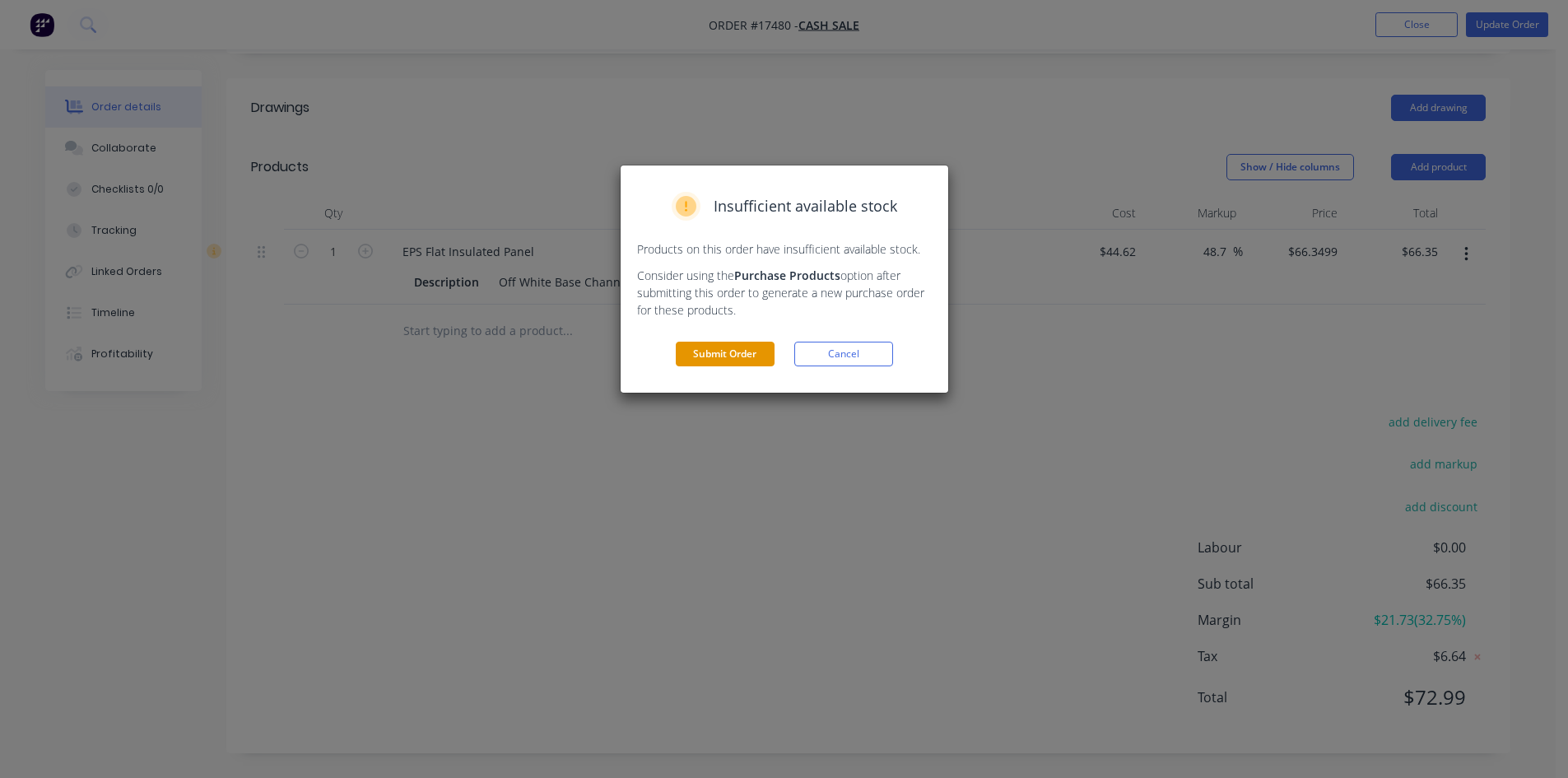
click at [713, 347] on button "Submit Order" at bounding box center [725, 354] width 99 height 25
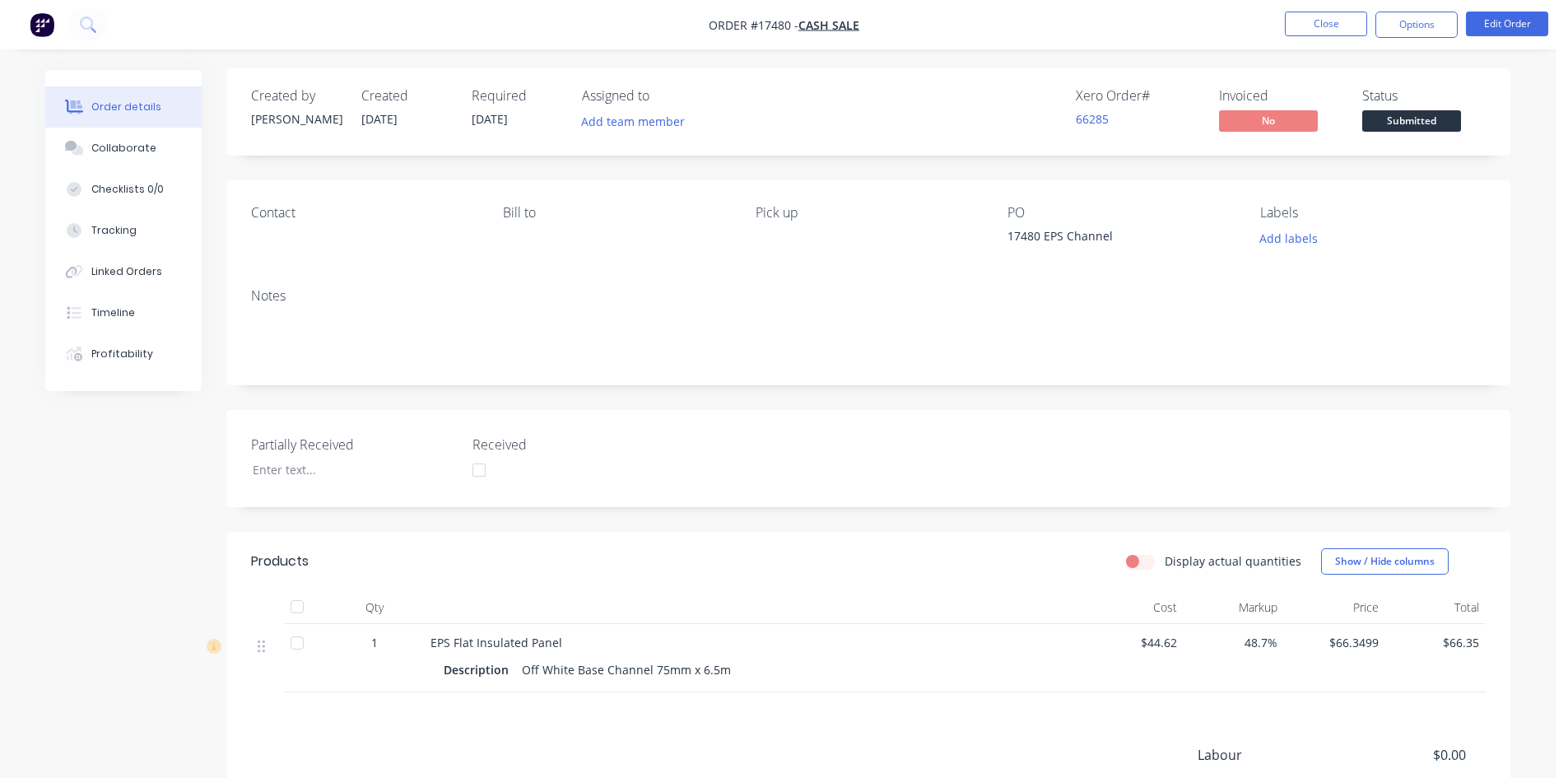
scroll to position [0, 0]
click at [900, 170] on div "Created by Geoff Created 10/09/25 Required 02/09/25 Assigned to Add team member…" at bounding box center [869, 517] width 1284 height 892
click at [867, 176] on div "Created by Geoff Created 10/09/25 Required 02/09/25 Assigned to Add team member…" at bounding box center [869, 517] width 1284 height 892
click at [1406, 31] on button "Options" at bounding box center [1416, 25] width 82 height 27
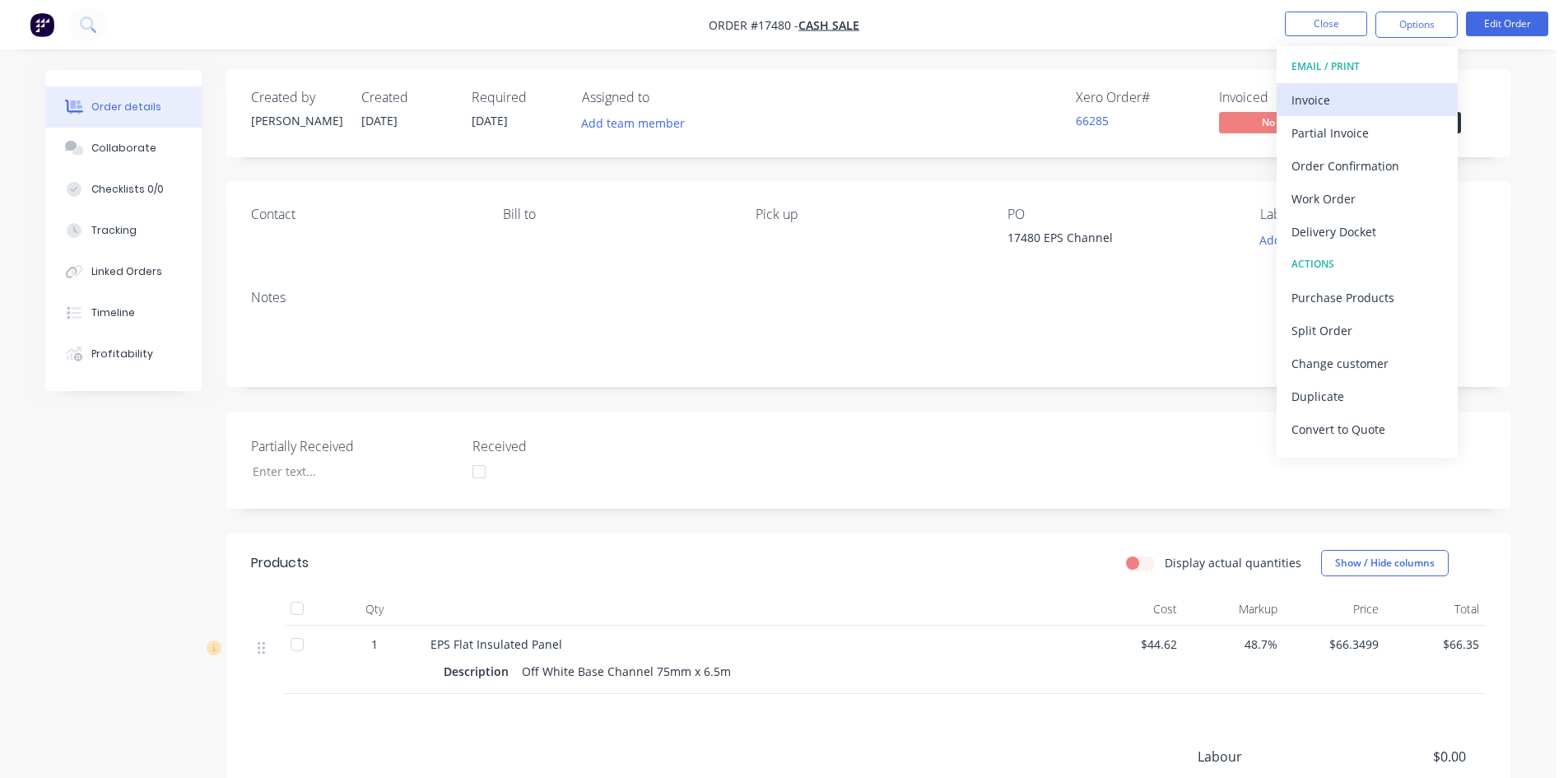
click at [1377, 101] on div "Invoice" at bounding box center [1367, 100] width 152 height 24
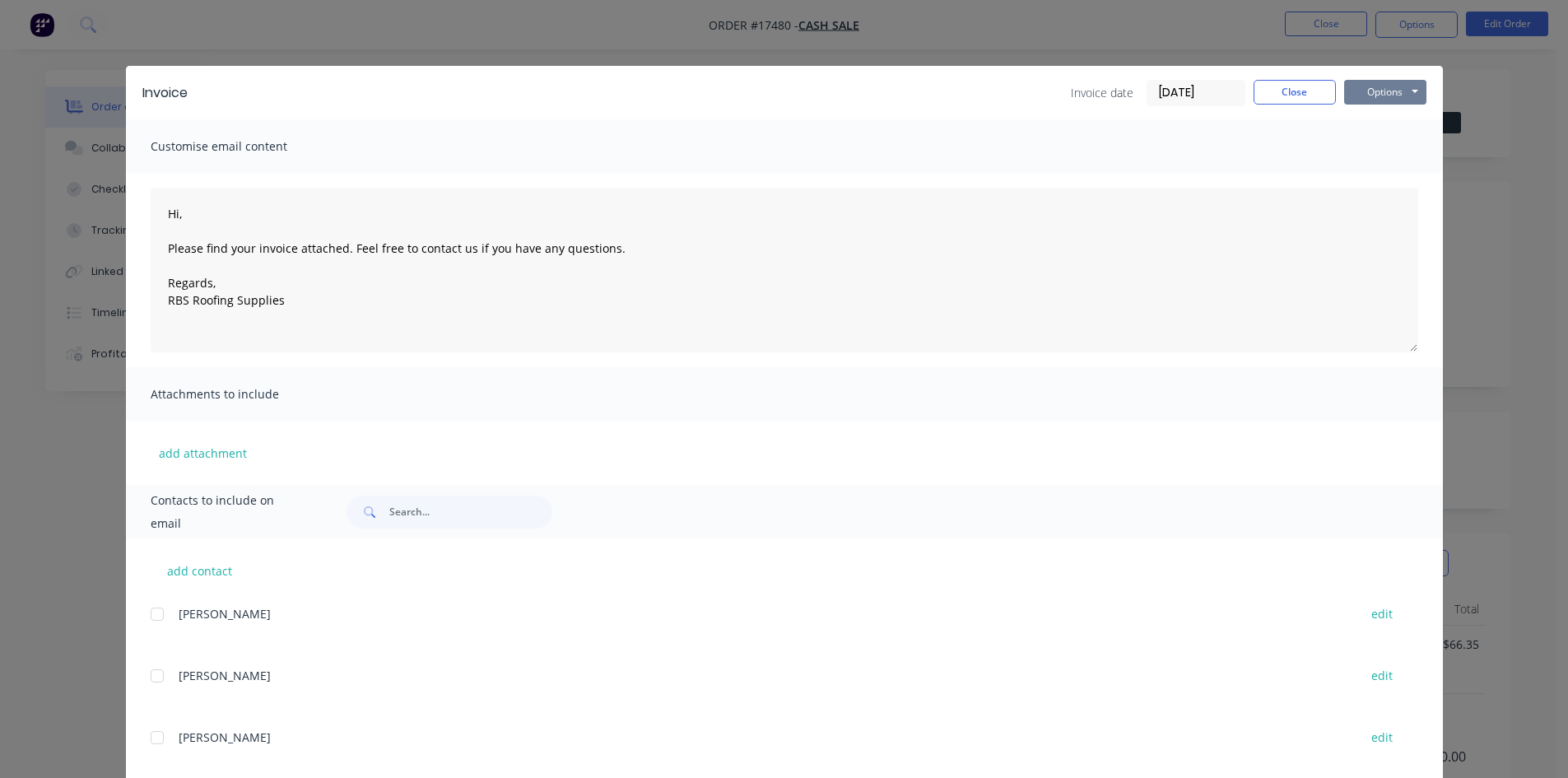
click at [1391, 90] on button "Options" at bounding box center [1385, 91] width 82 height 25
click at [1400, 143] on button "Print" at bounding box center [1396, 149] width 105 height 27
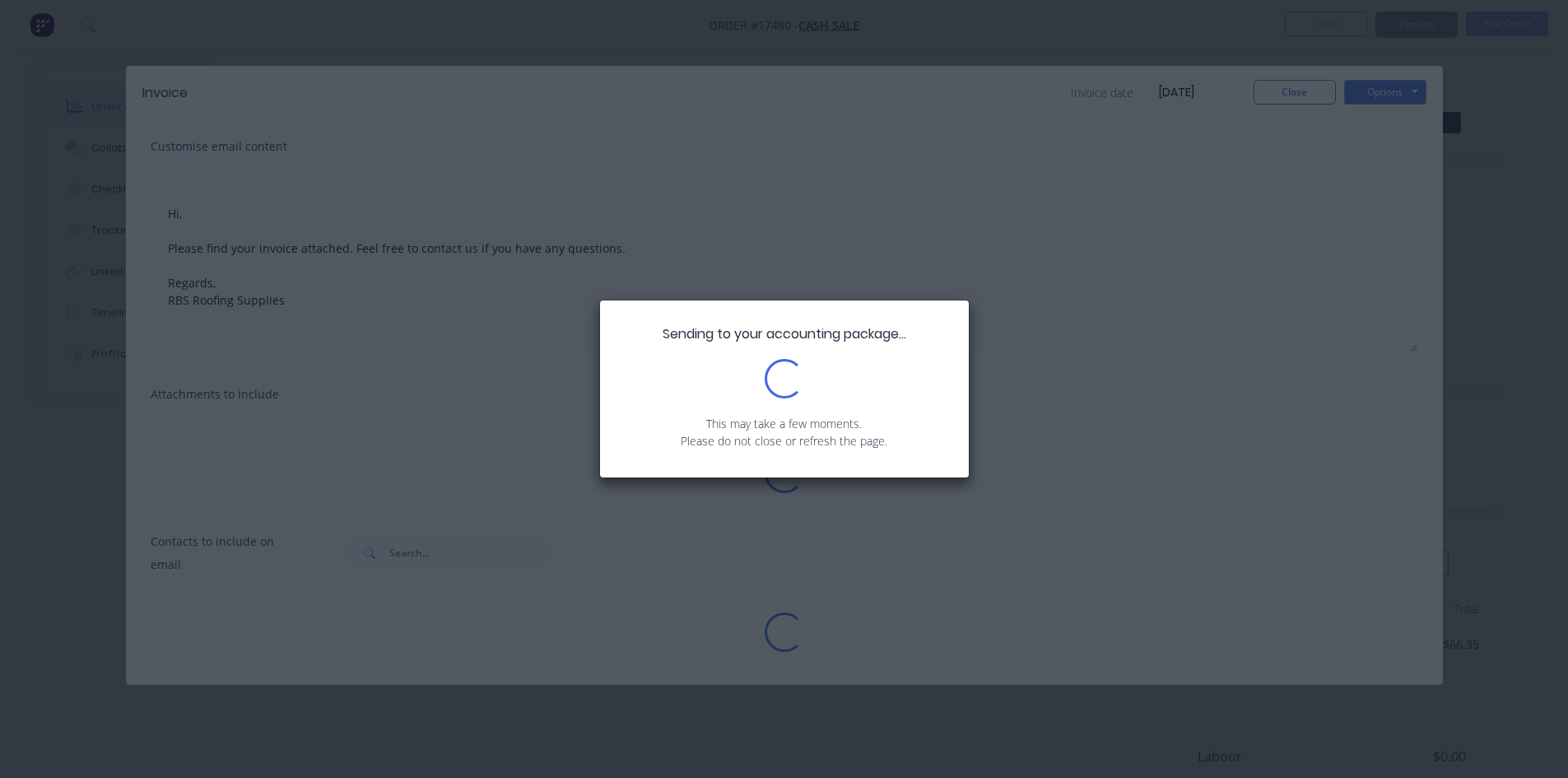
type textarea "Hi, Please find your invoice attached. Feel free to contact us if you have any …"
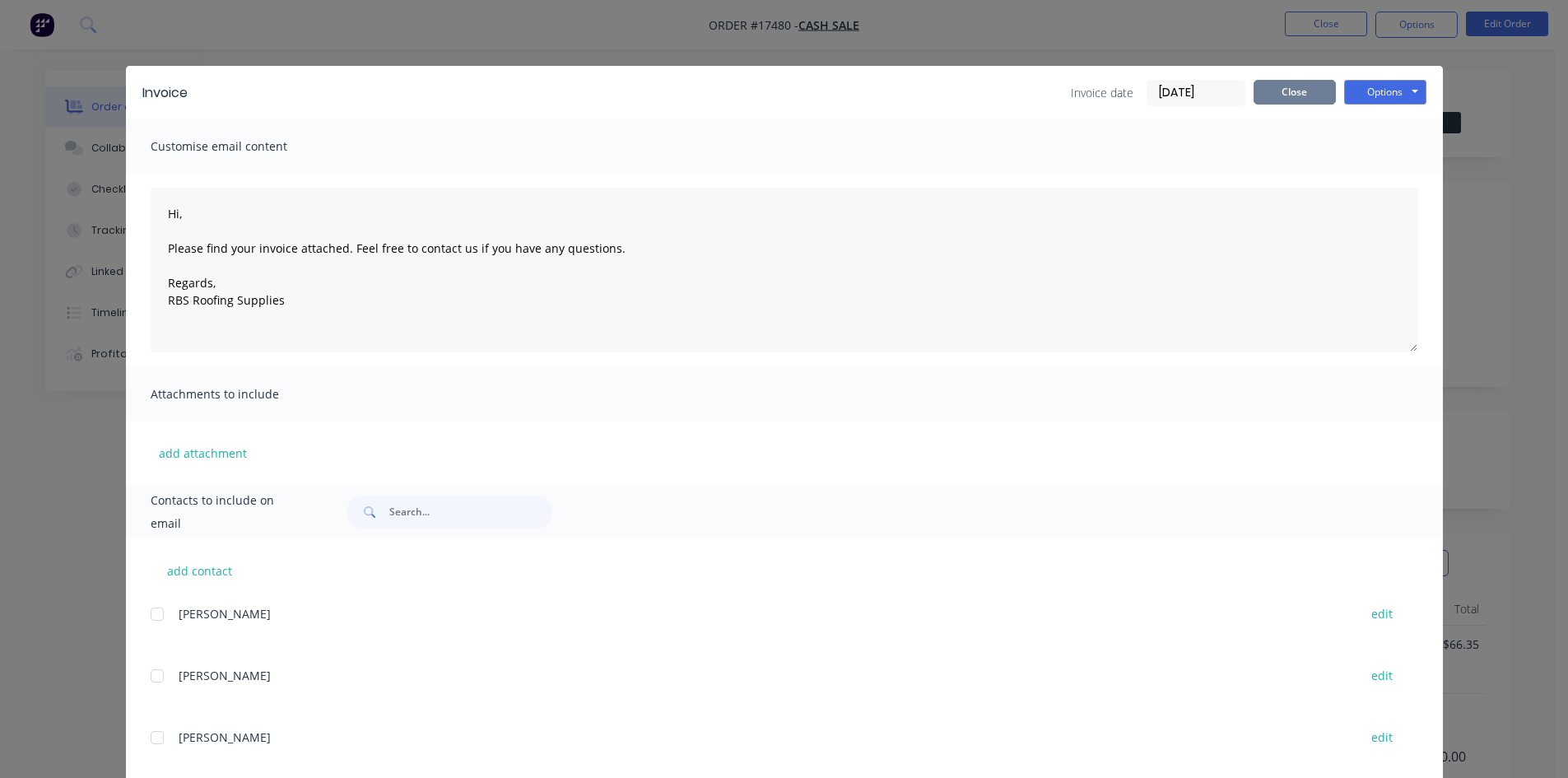
click at [1322, 92] on button "Close" at bounding box center [1295, 91] width 82 height 25
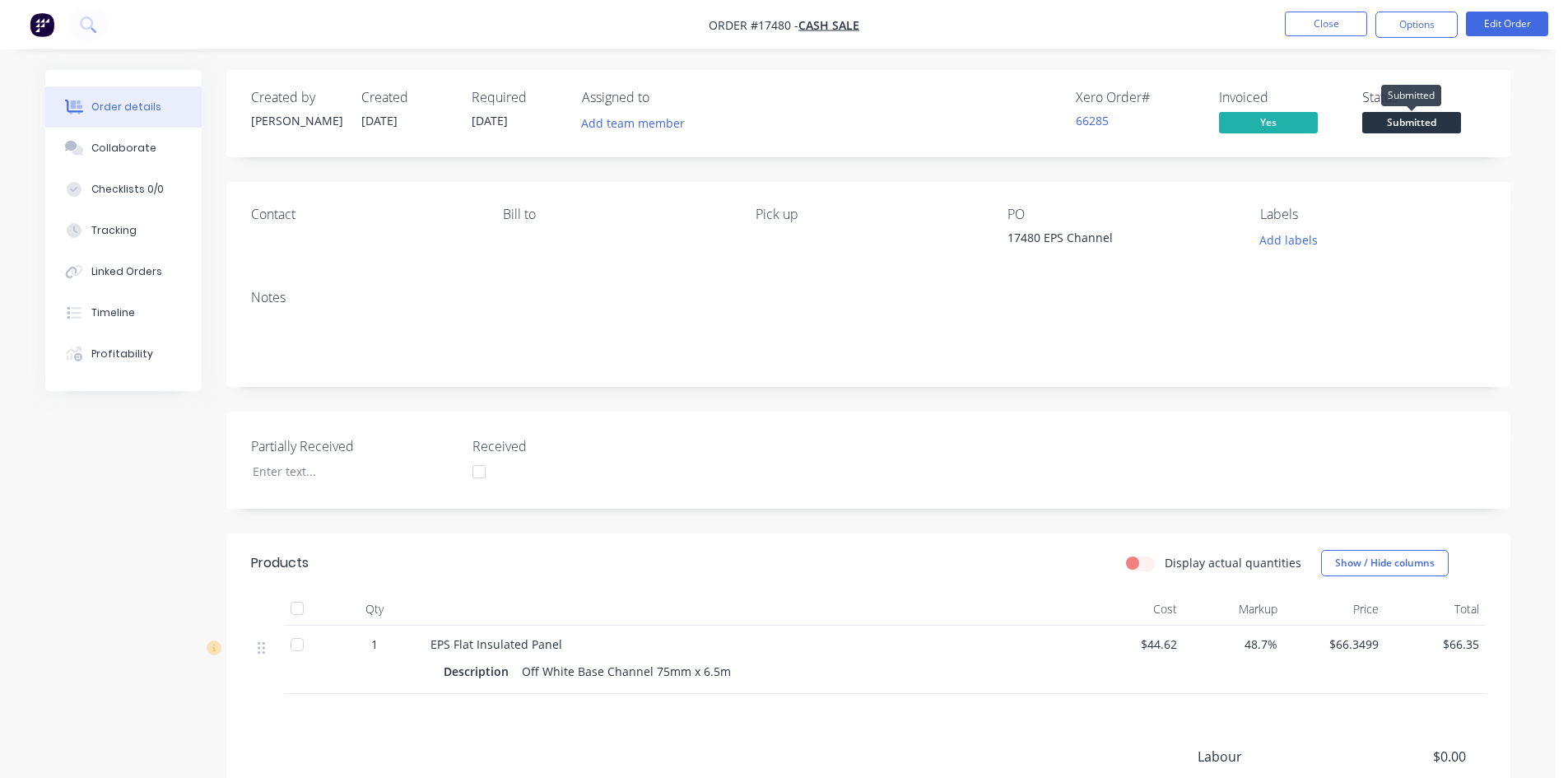
click at [1419, 115] on span "Submitted" at bounding box center [1412, 122] width 99 height 21
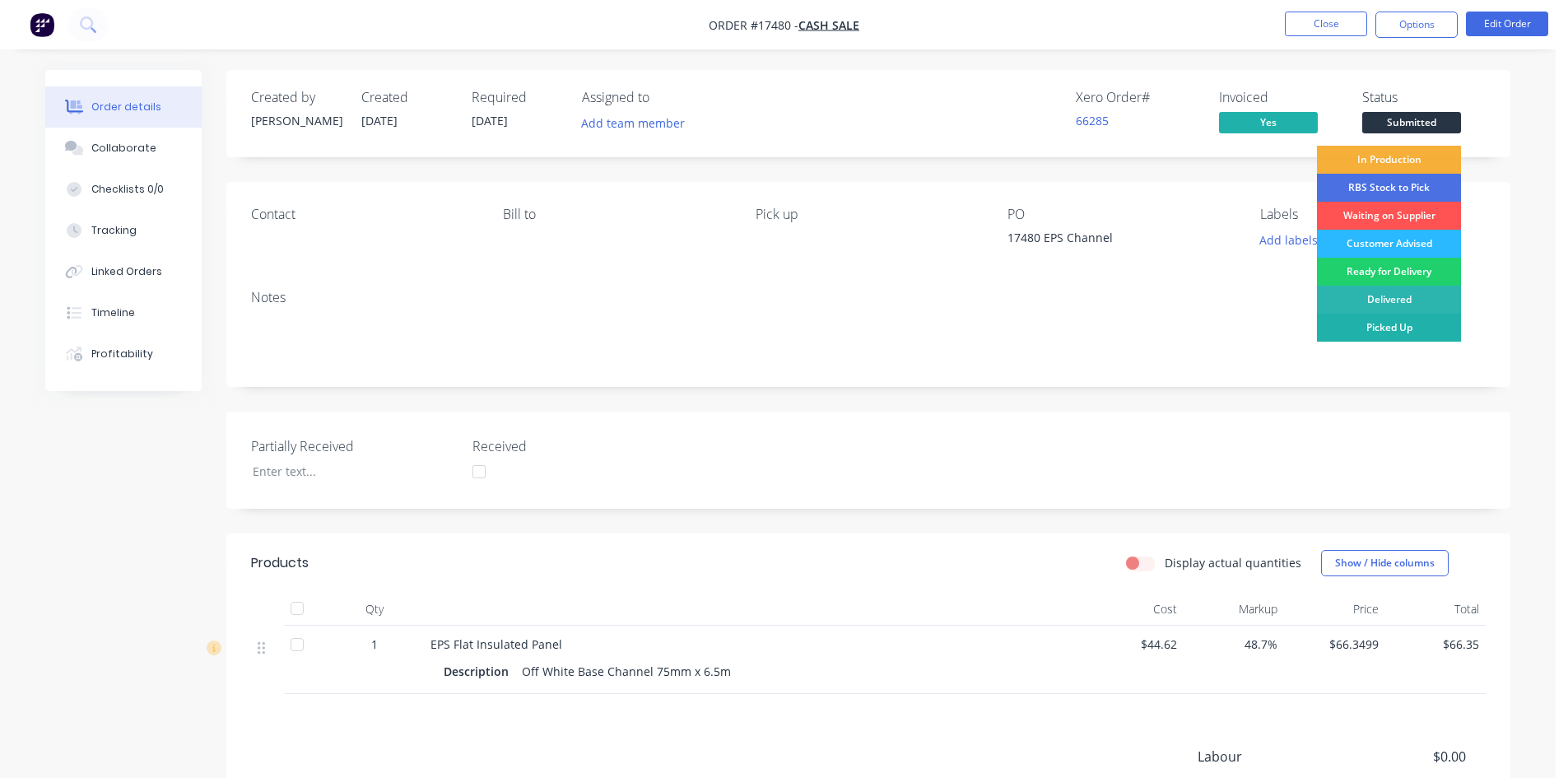
click at [1418, 325] on div "Picked Up" at bounding box center [1389, 327] width 144 height 28
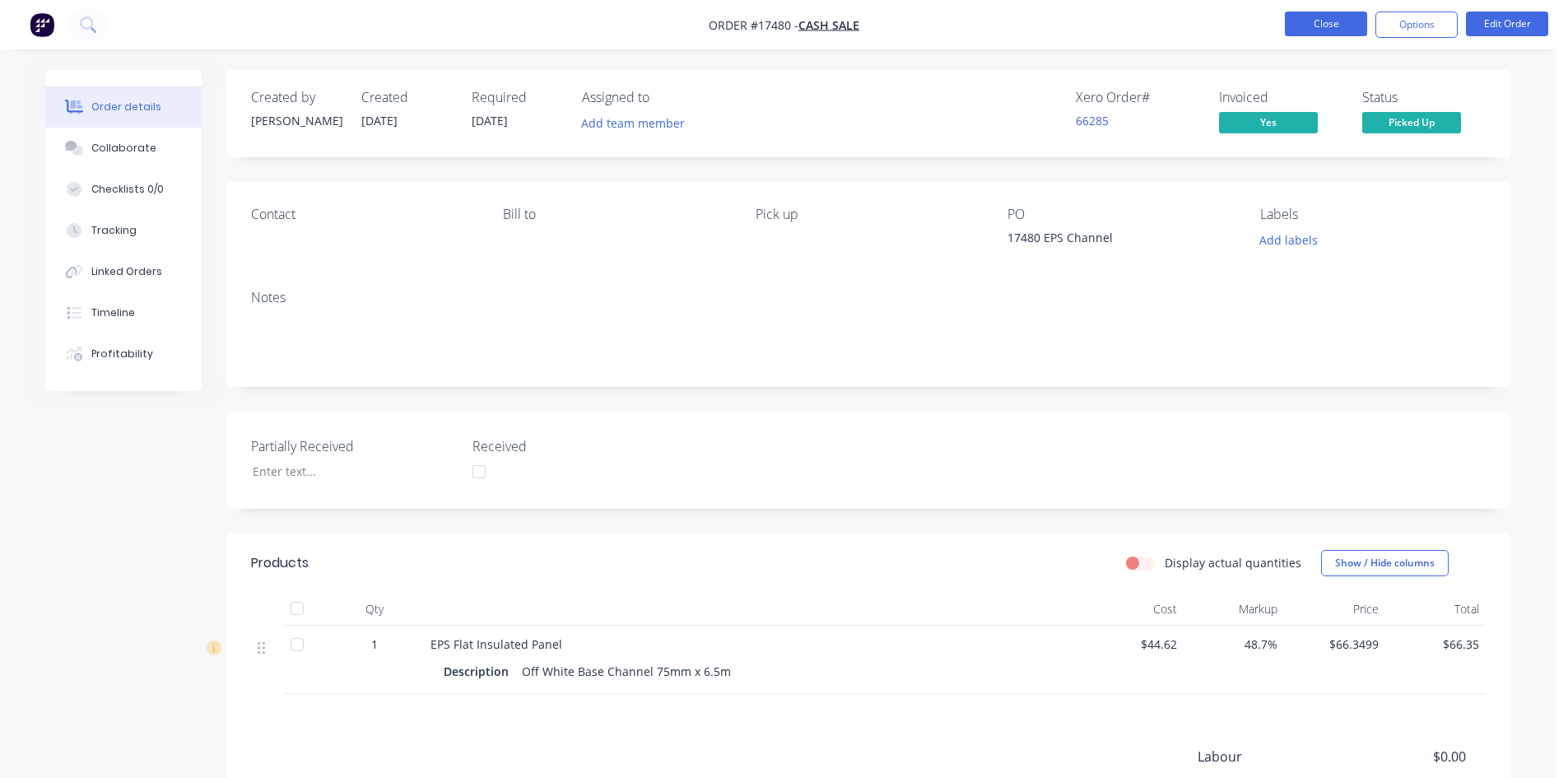
click at [1332, 21] on button "Close" at bounding box center [1326, 24] width 82 height 25
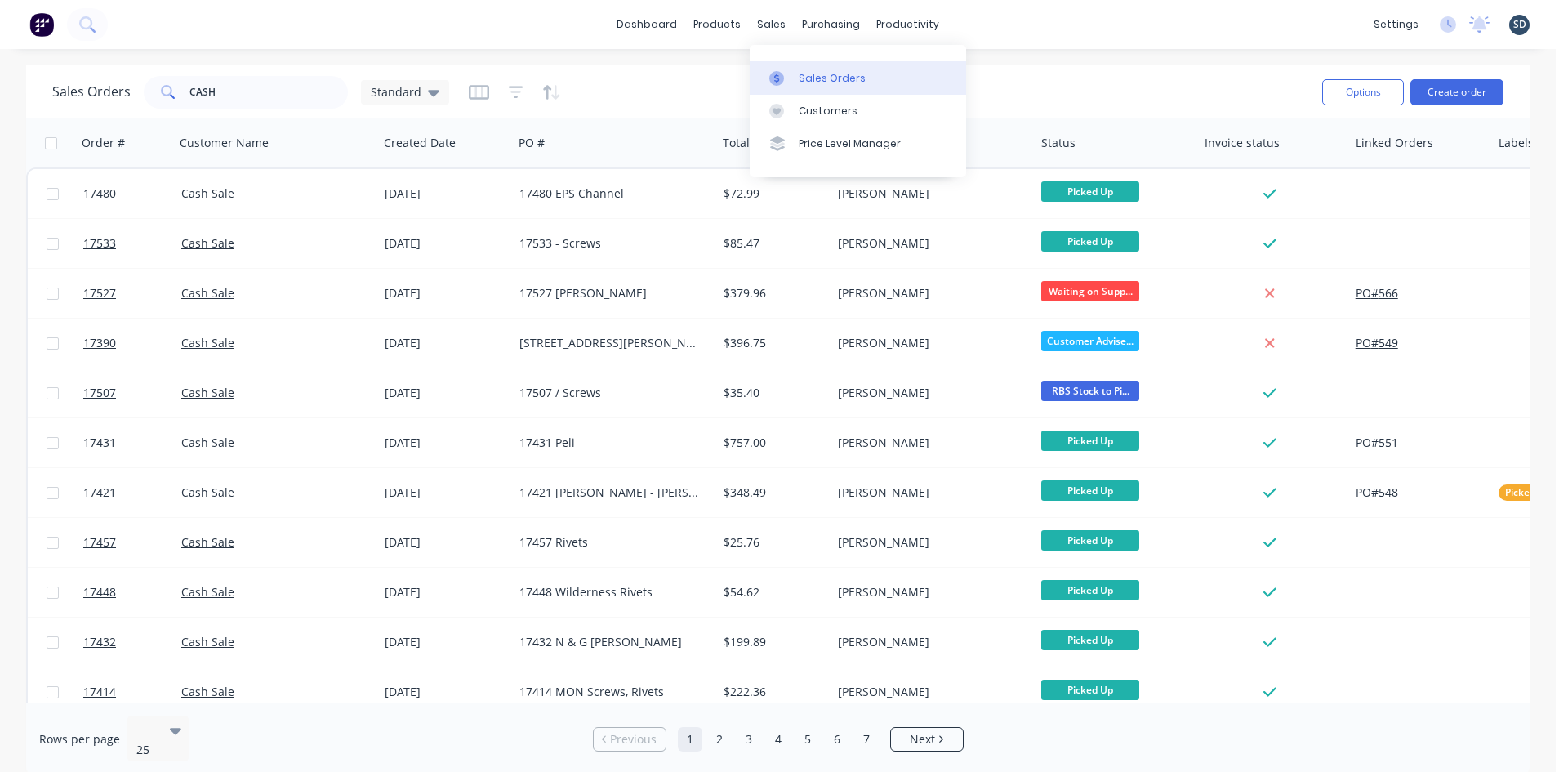
click at [812, 80] on div "Sales Orders" at bounding box center [832, 78] width 67 height 15
click at [257, 103] on input "CASH" at bounding box center [270, 93] width 160 height 33
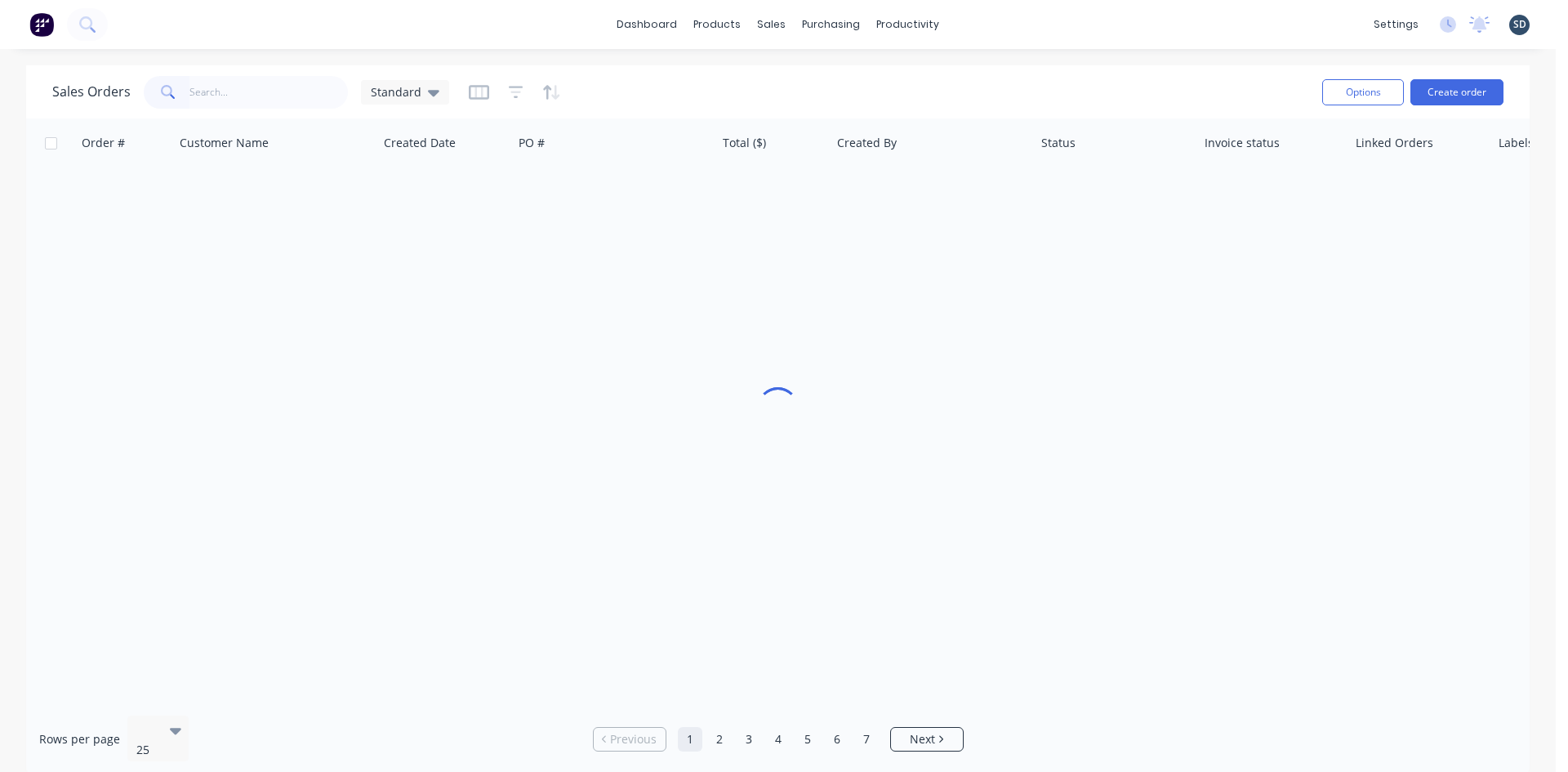
click at [1056, 60] on div "dashboard products sales purchasing productivity dashboard products Product Cat…" at bounding box center [778, 386] width 1556 height 772
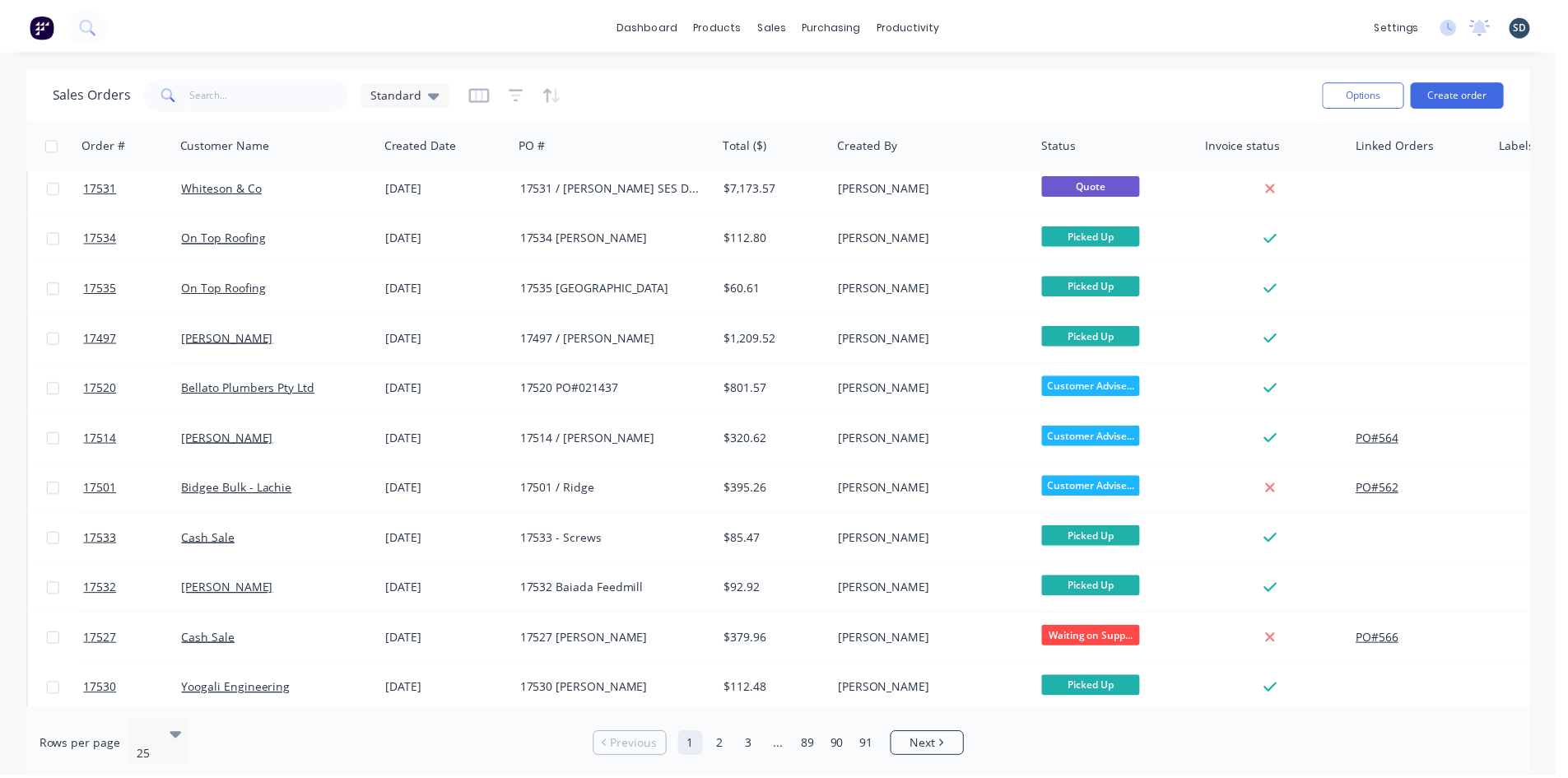
scroll to position [576, 0]
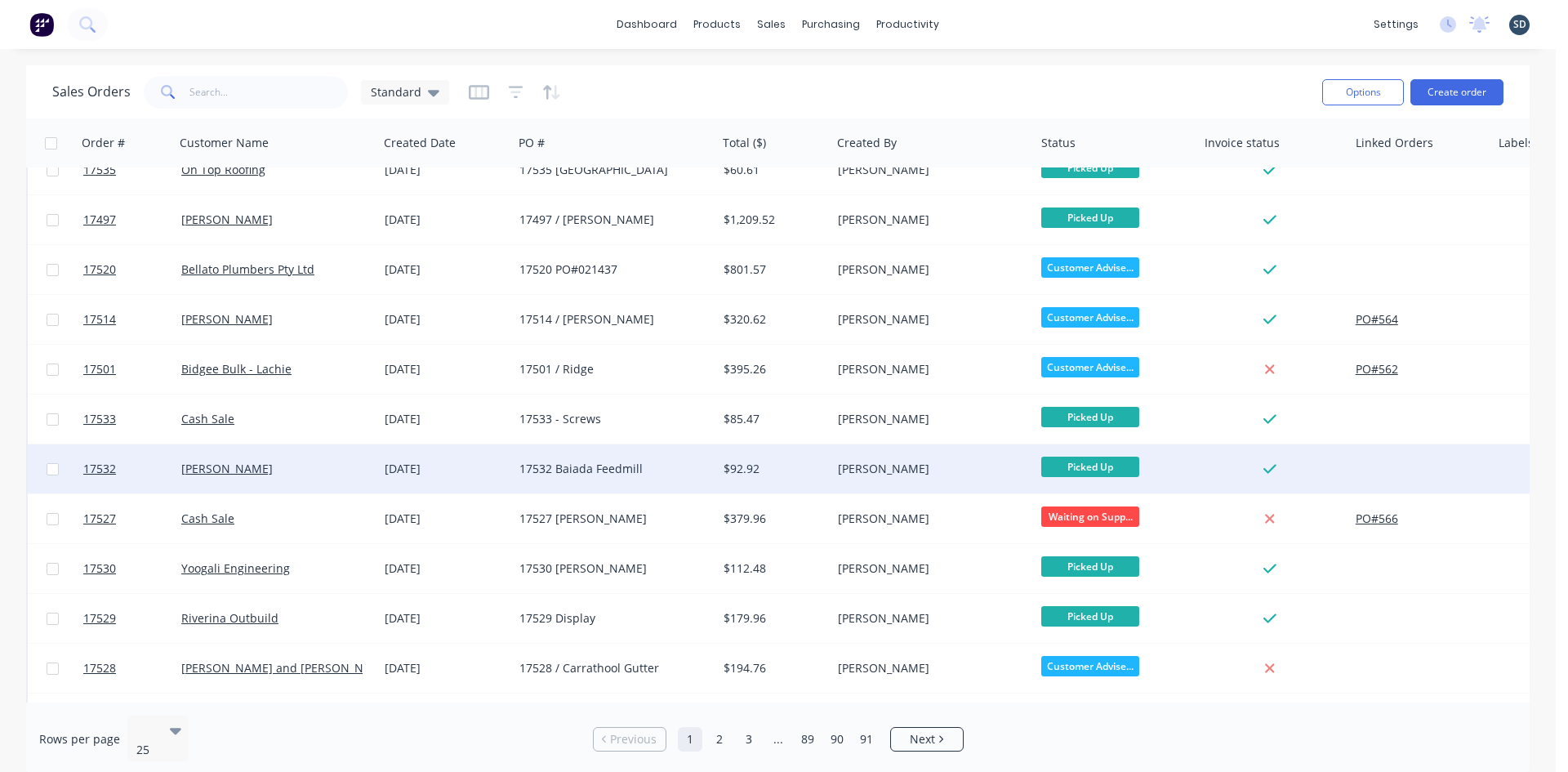
click at [312, 470] on div "[PERSON_NAME]" at bounding box center [272, 469] width 181 height 16
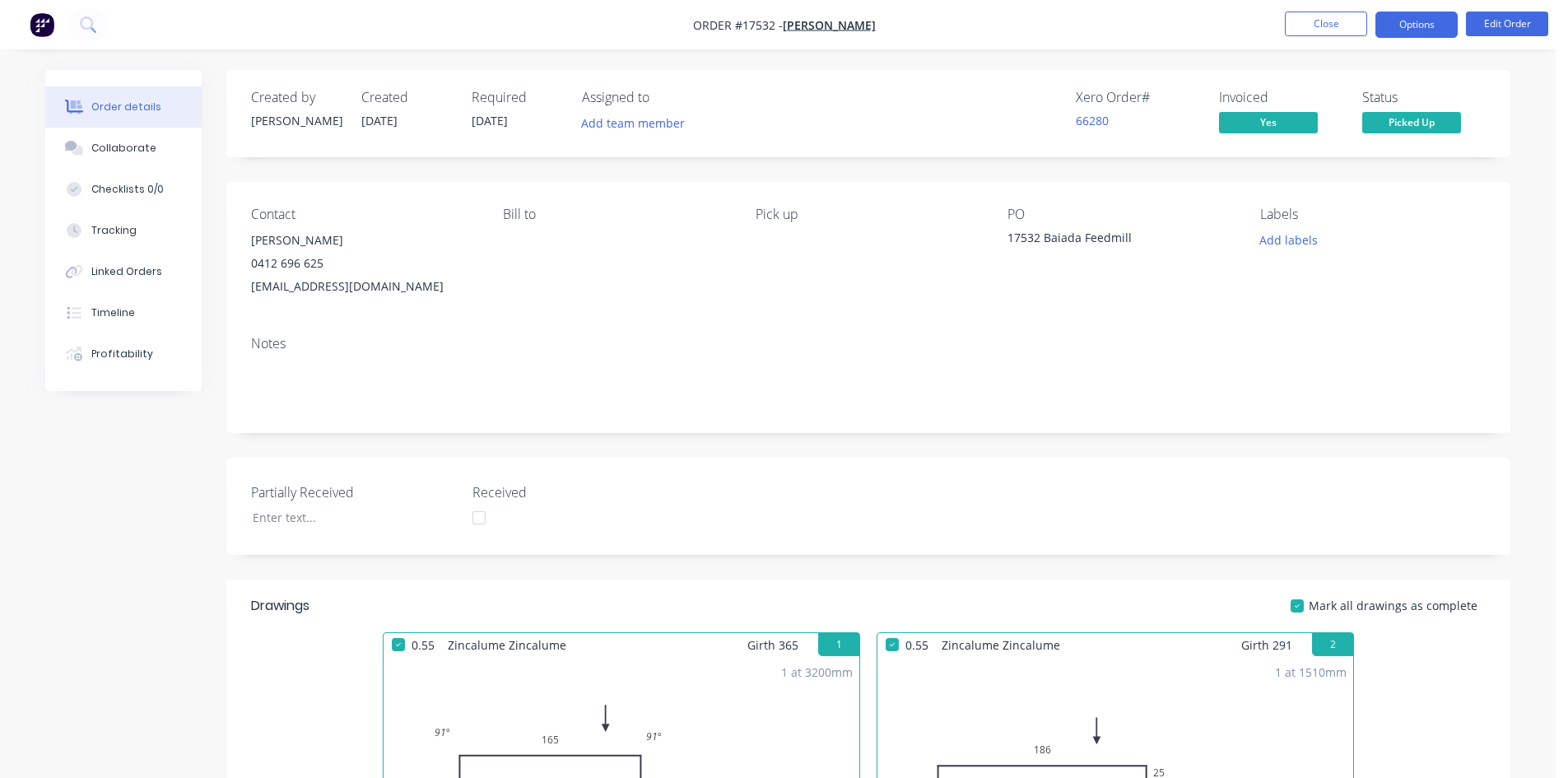
click at [1428, 20] on button "Options" at bounding box center [1416, 25] width 82 height 27
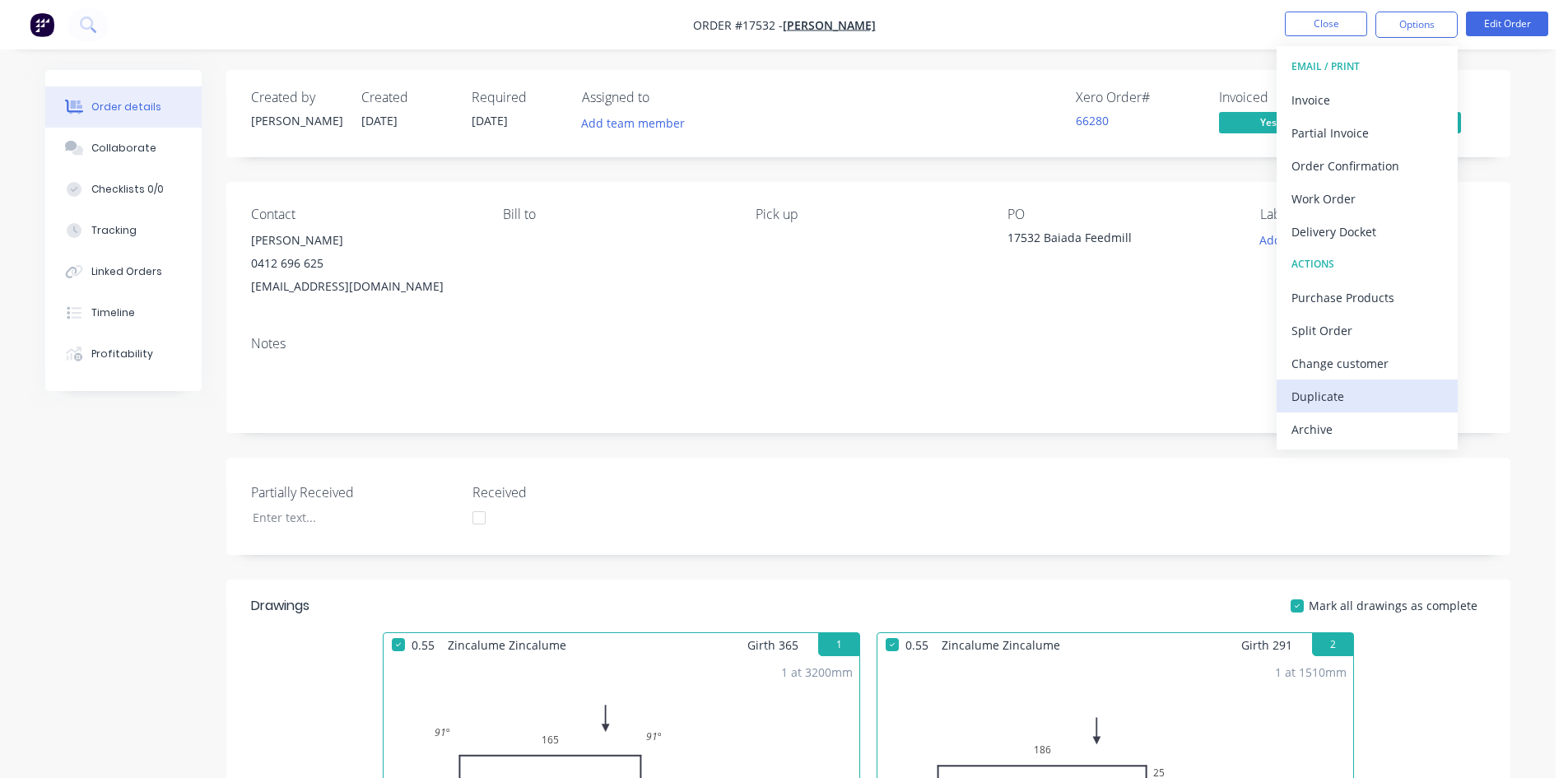
click at [1357, 400] on div "Duplicate" at bounding box center [1367, 396] width 152 height 24
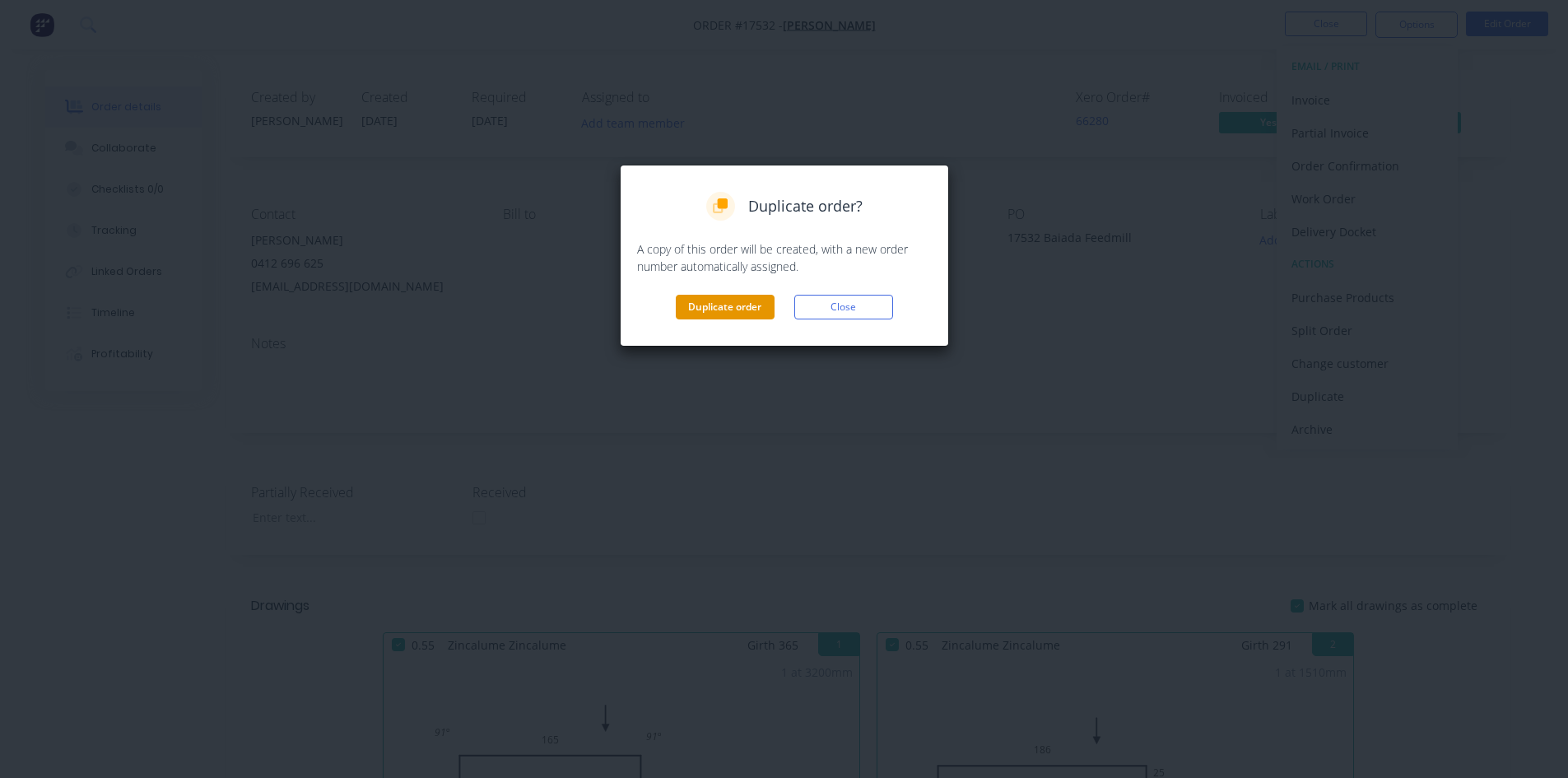
click at [752, 310] on button "Duplicate order" at bounding box center [725, 306] width 99 height 25
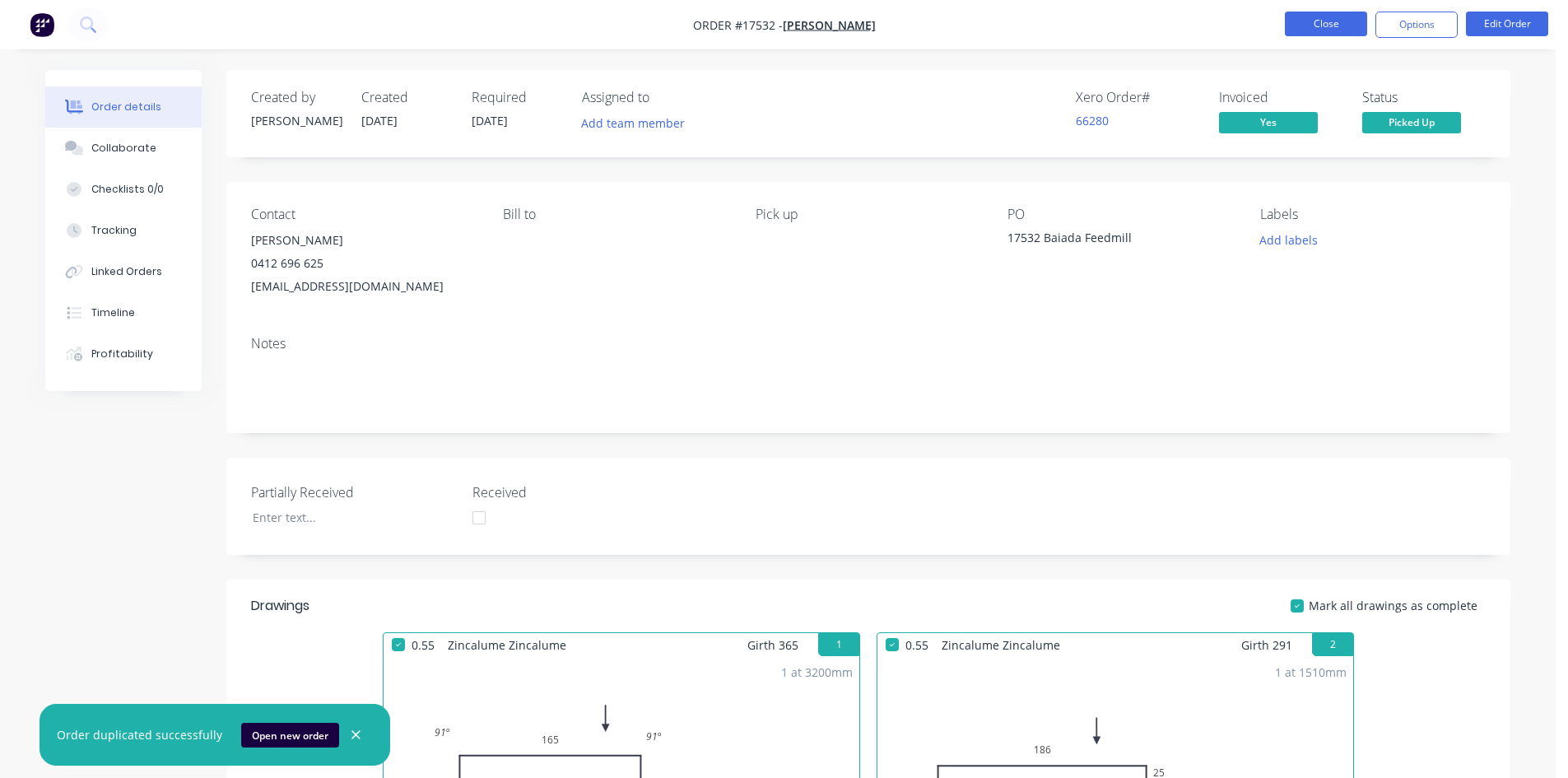
click at [1343, 16] on button "Close" at bounding box center [1326, 24] width 82 height 25
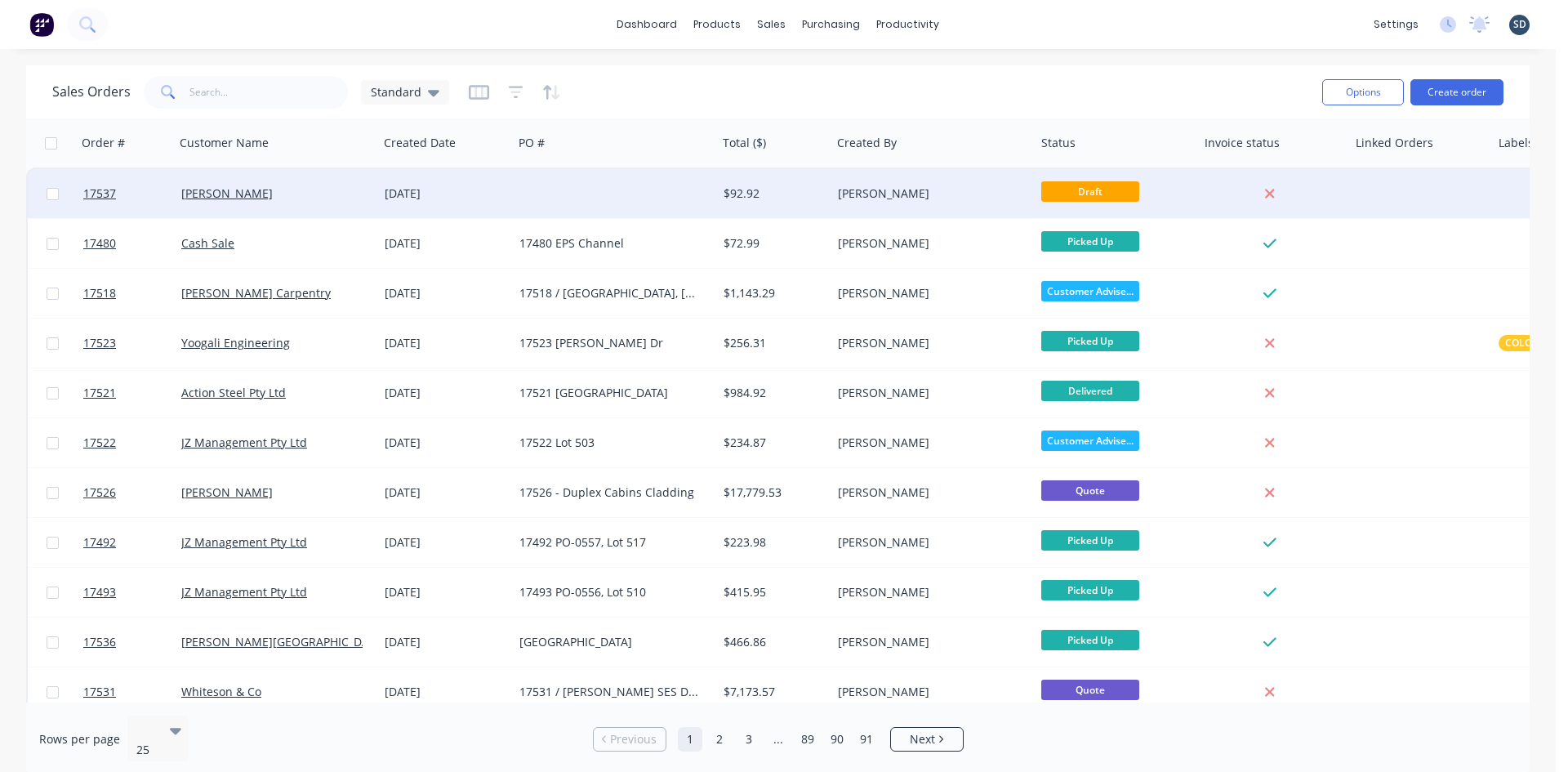
click at [555, 186] on div at bounding box center [614, 193] width 204 height 49
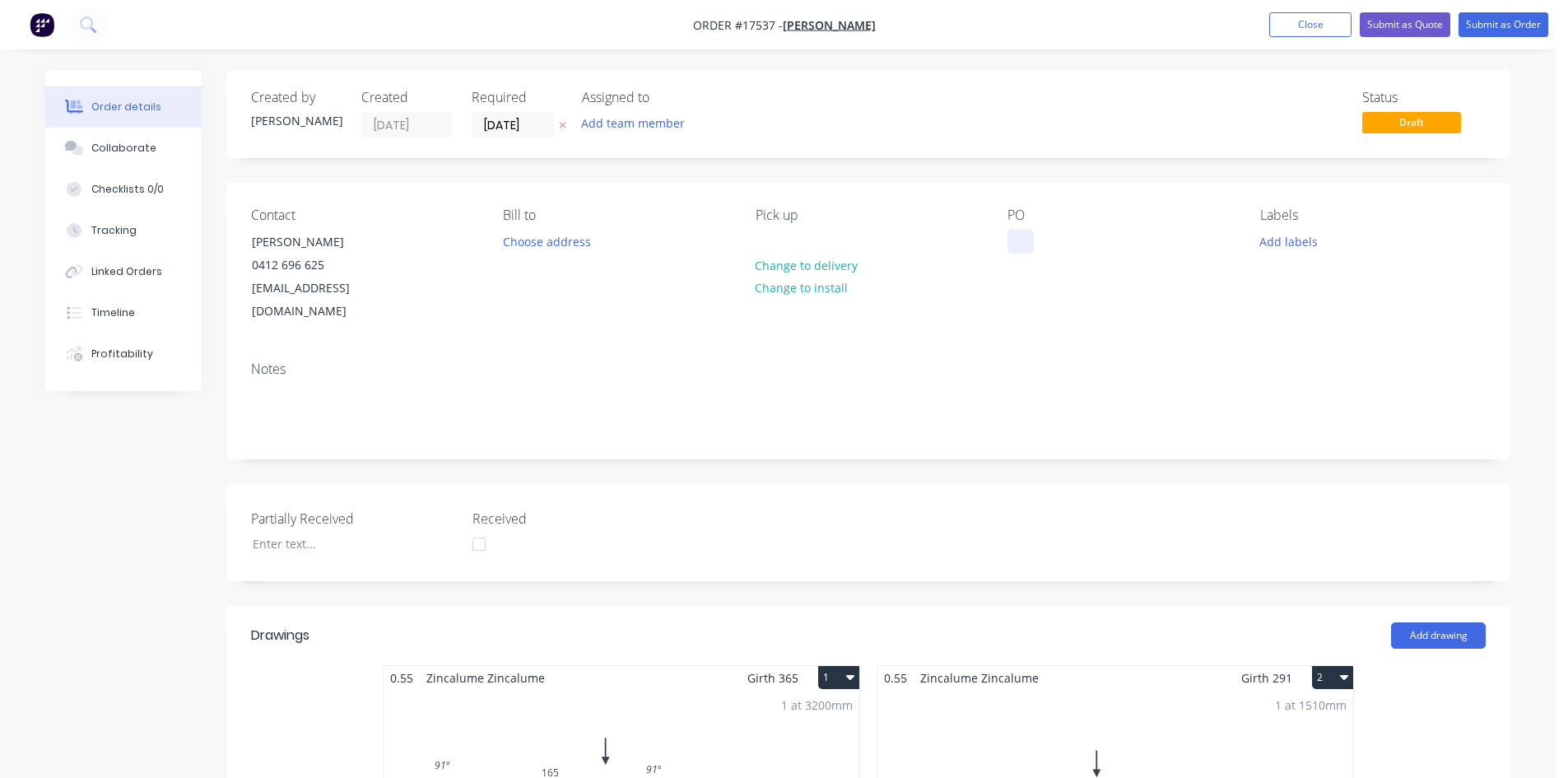
click at [1010, 242] on div at bounding box center [1020, 241] width 27 height 24
click at [1081, 361] on div "Notes" at bounding box center [869, 368] width 1234 height 16
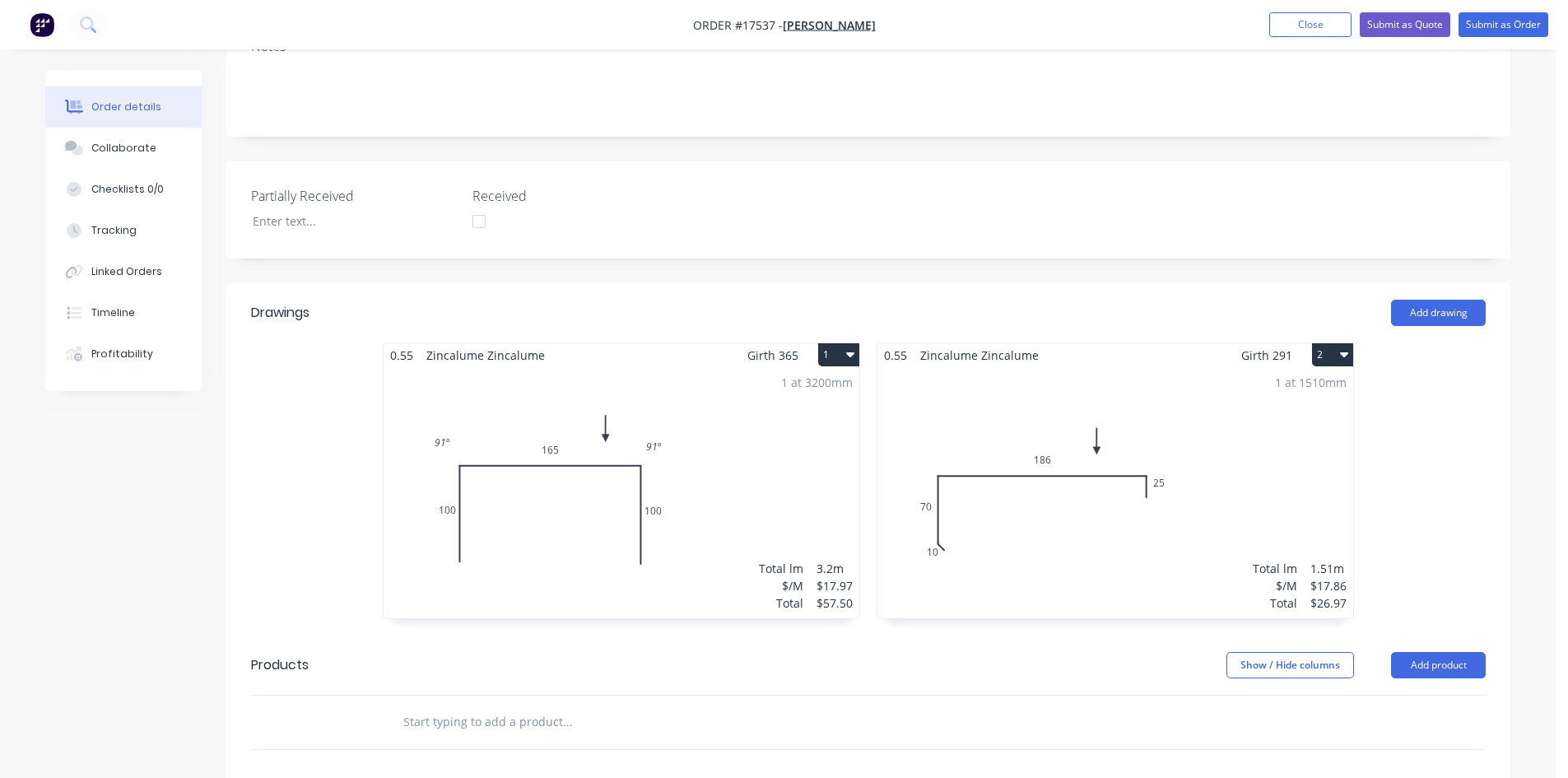
scroll to position [329, 0]
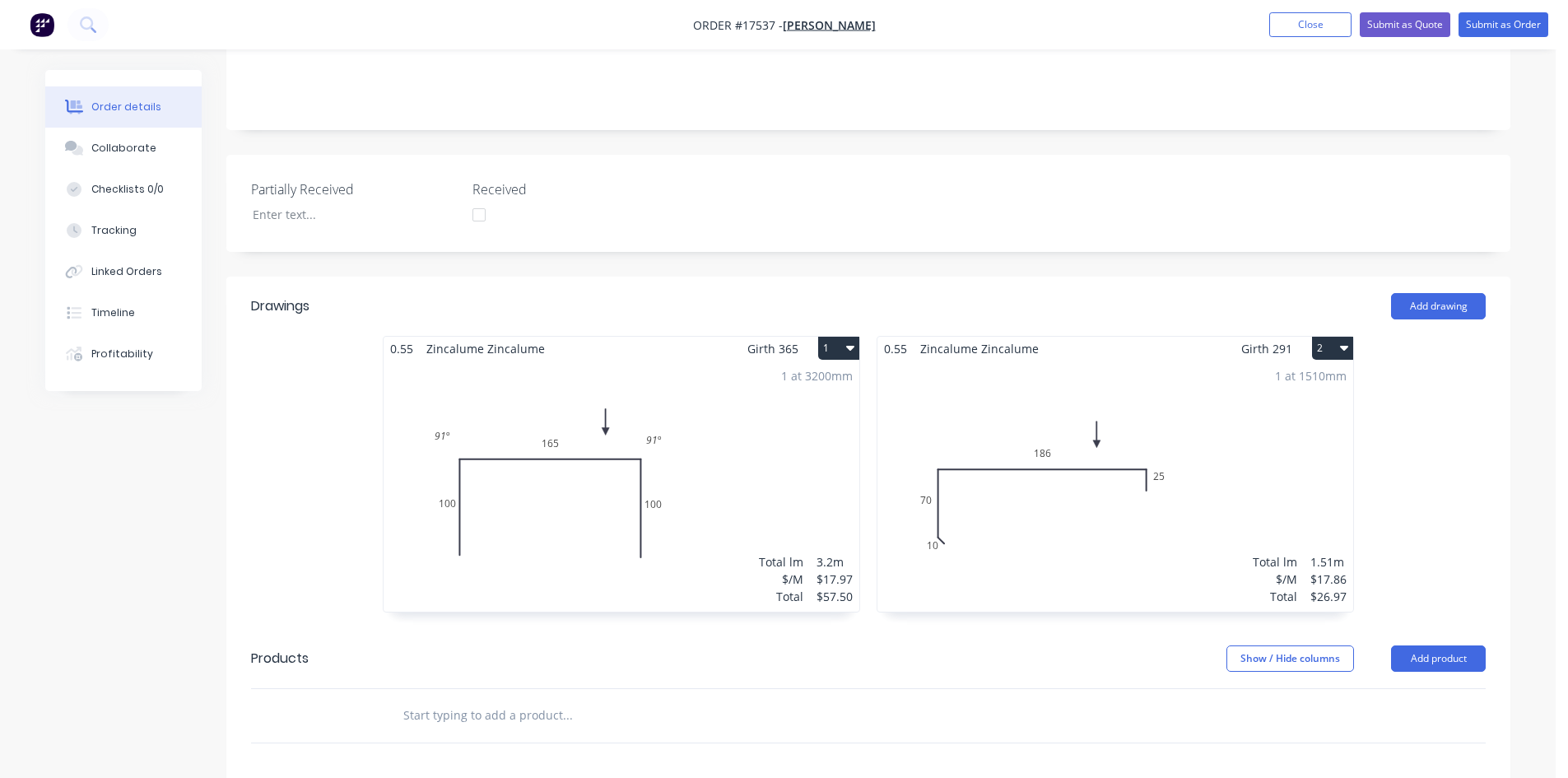
click at [853, 336] on div "0.55 Zincalume Zincalume Girth 365 1 0 100 165 100 91 º 91 º 0 100 165 100 91 º…" at bounding box center [622, 474] width 477 height 276
click at [850, 341] on icon "button" at bounding box center [849, 347] width 8 height 13
click at [787, 442] on div "Delete" at bounding box center [781, 453] width 127 height 24
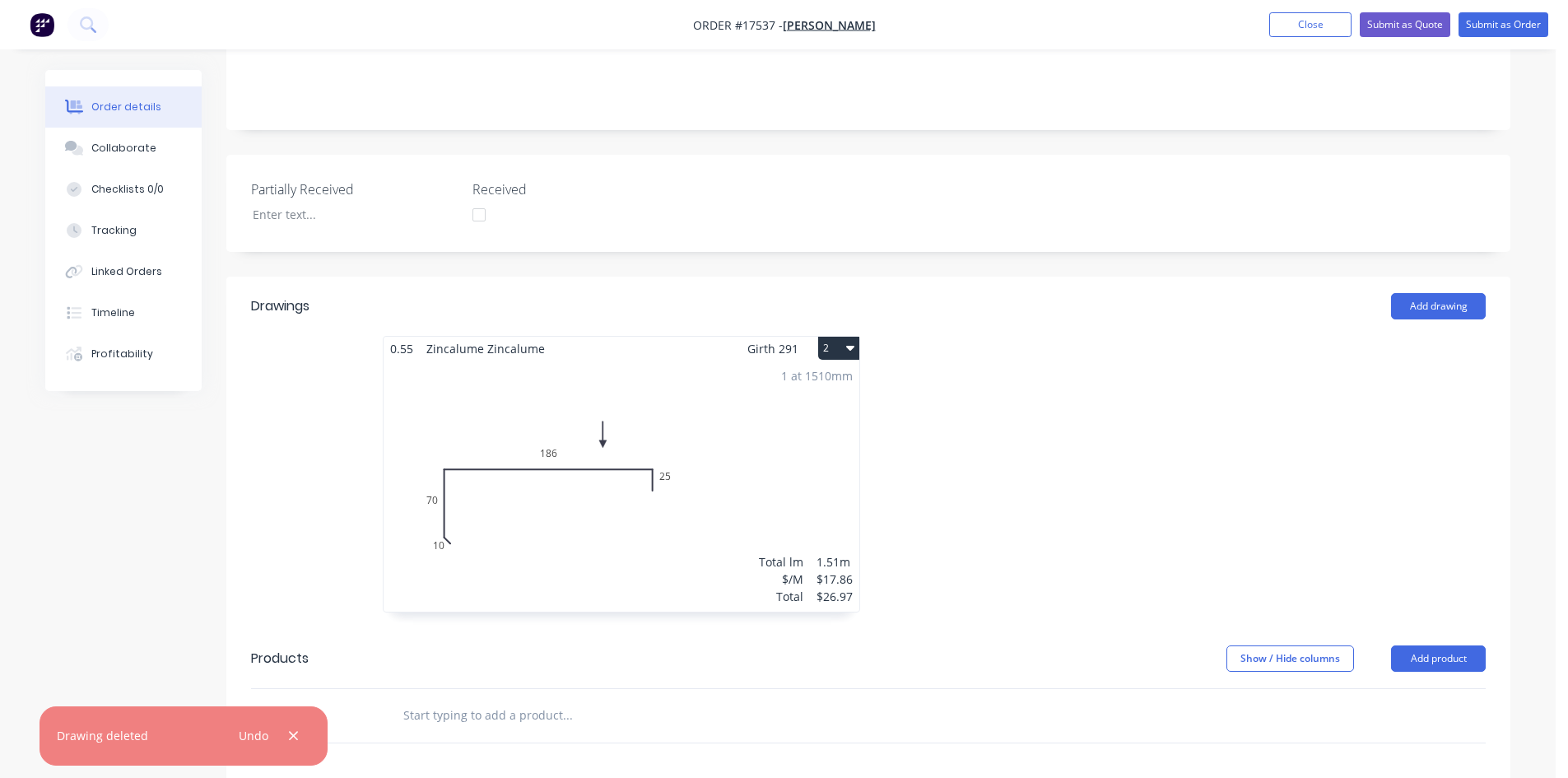
click at [755, 394] on div "1 at 1510mm Total lm $/M Total 1.51m $17.86 $26.97" at bounding box center [622, 485] width 475 height 251
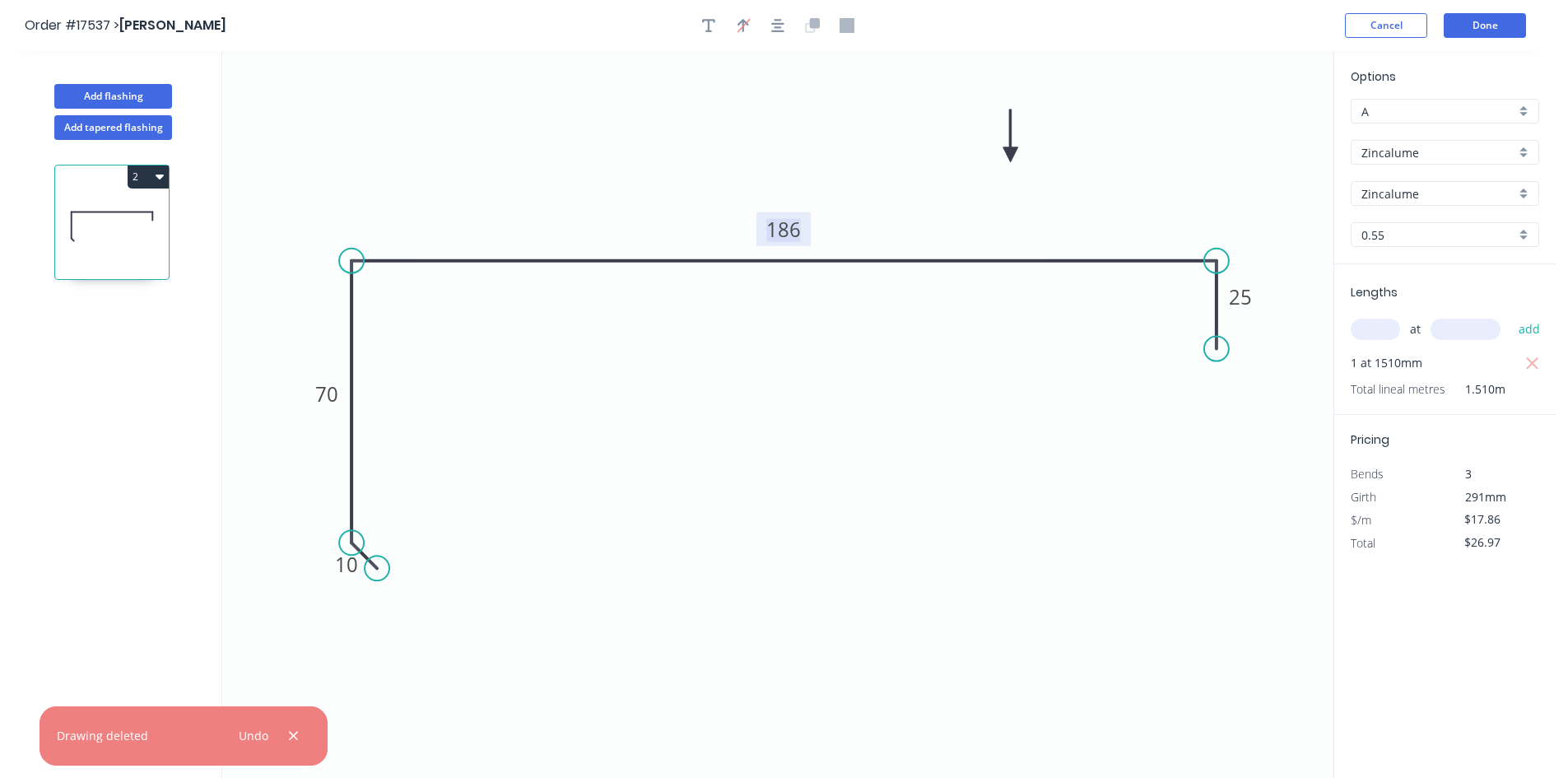
click at [783, 229] on tspan "186" at bounding box center [784, 229] width 35 height 27
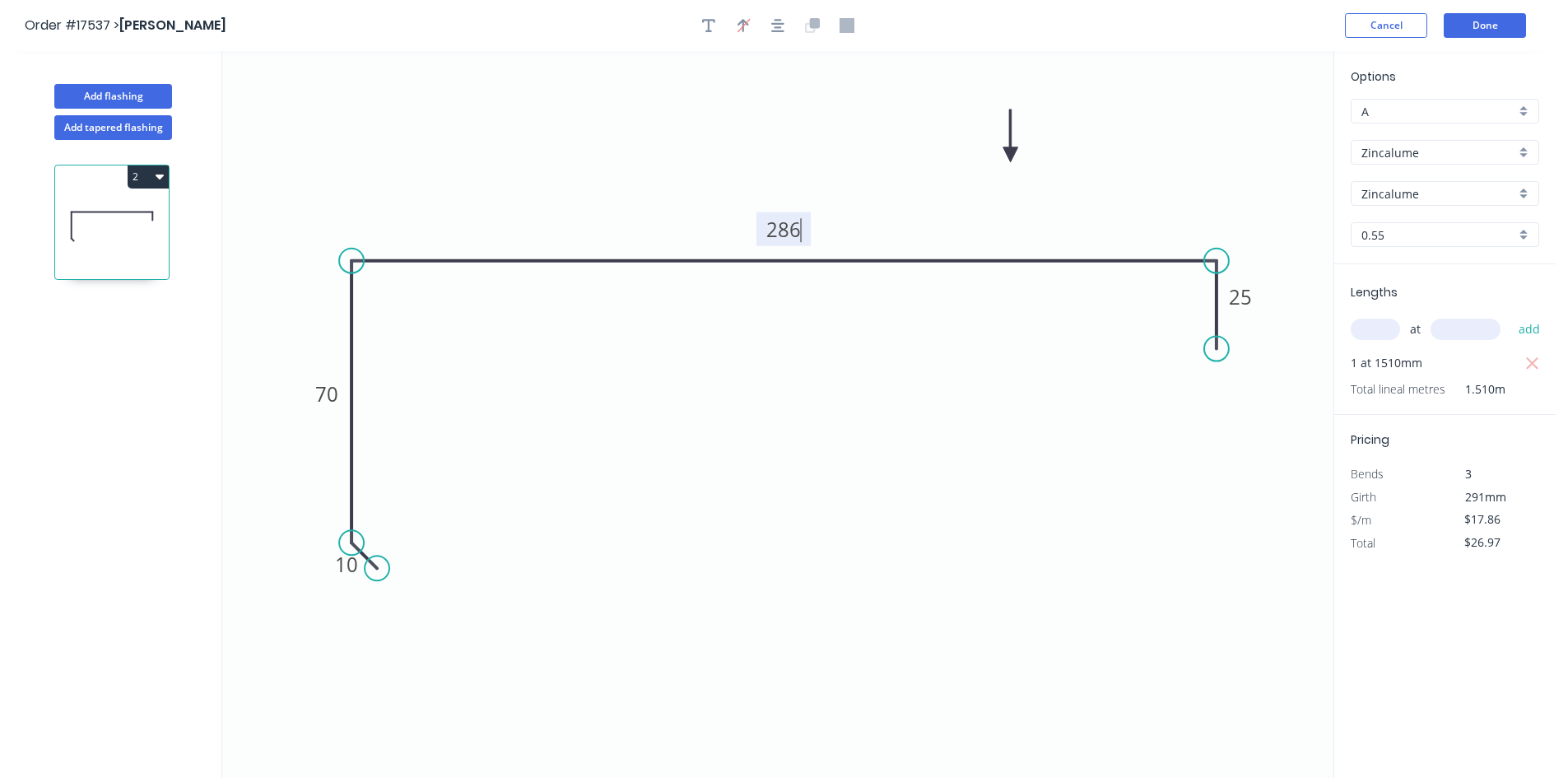
click at [655, 623] on icon "0 10 70 286 25" at bounding box center [777, 414] width 1111 height 727
type input "$20.47"
type input "$30.91"
click at [1176, 532] on icon "0 10 70 286 25" at bounding box center [777, 414] width 1111 height 727
click at [1456, 145] on input "Zincalume" at bounding box center [1438, 153] width 154 height 17
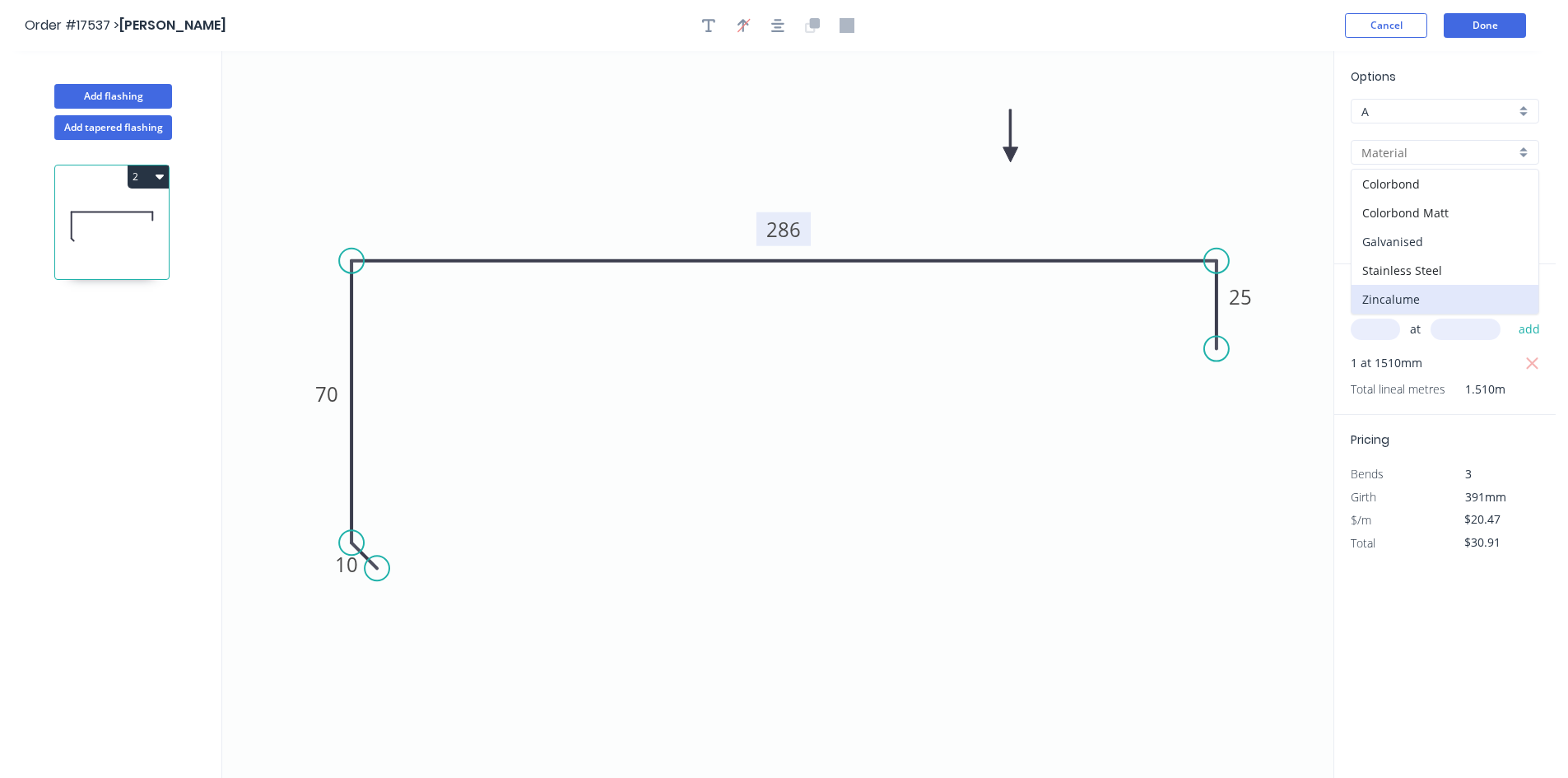
click at [1422, 239] on div "Galvanised" at bounding box center [1445, 241] width 187 height 29
type input "Galvanised"
type input "$21.37"
type input "$32.27"
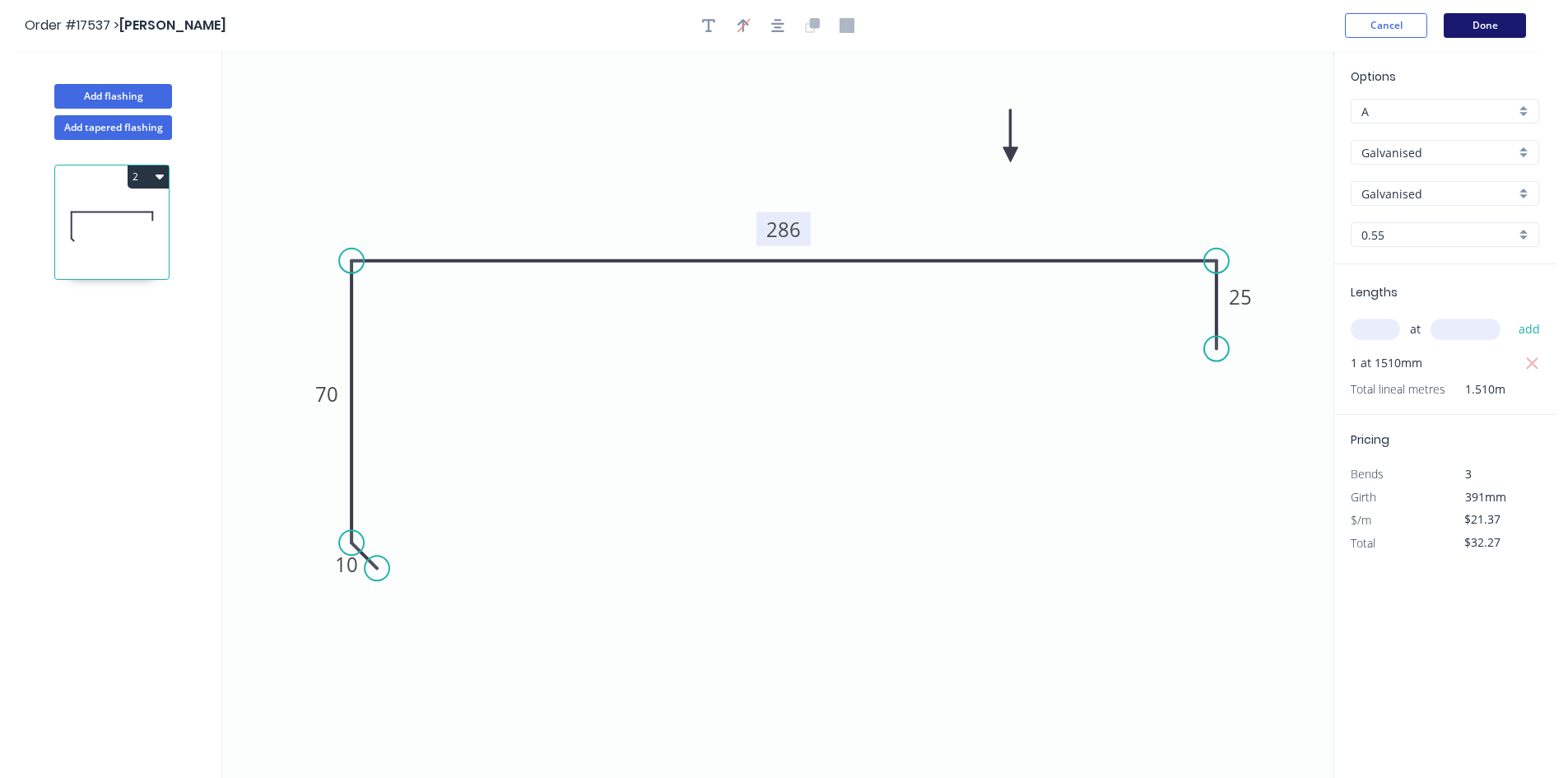
click at [1490, 17] on button "Done" at bounding box center [1485, 25] width 82 height 25
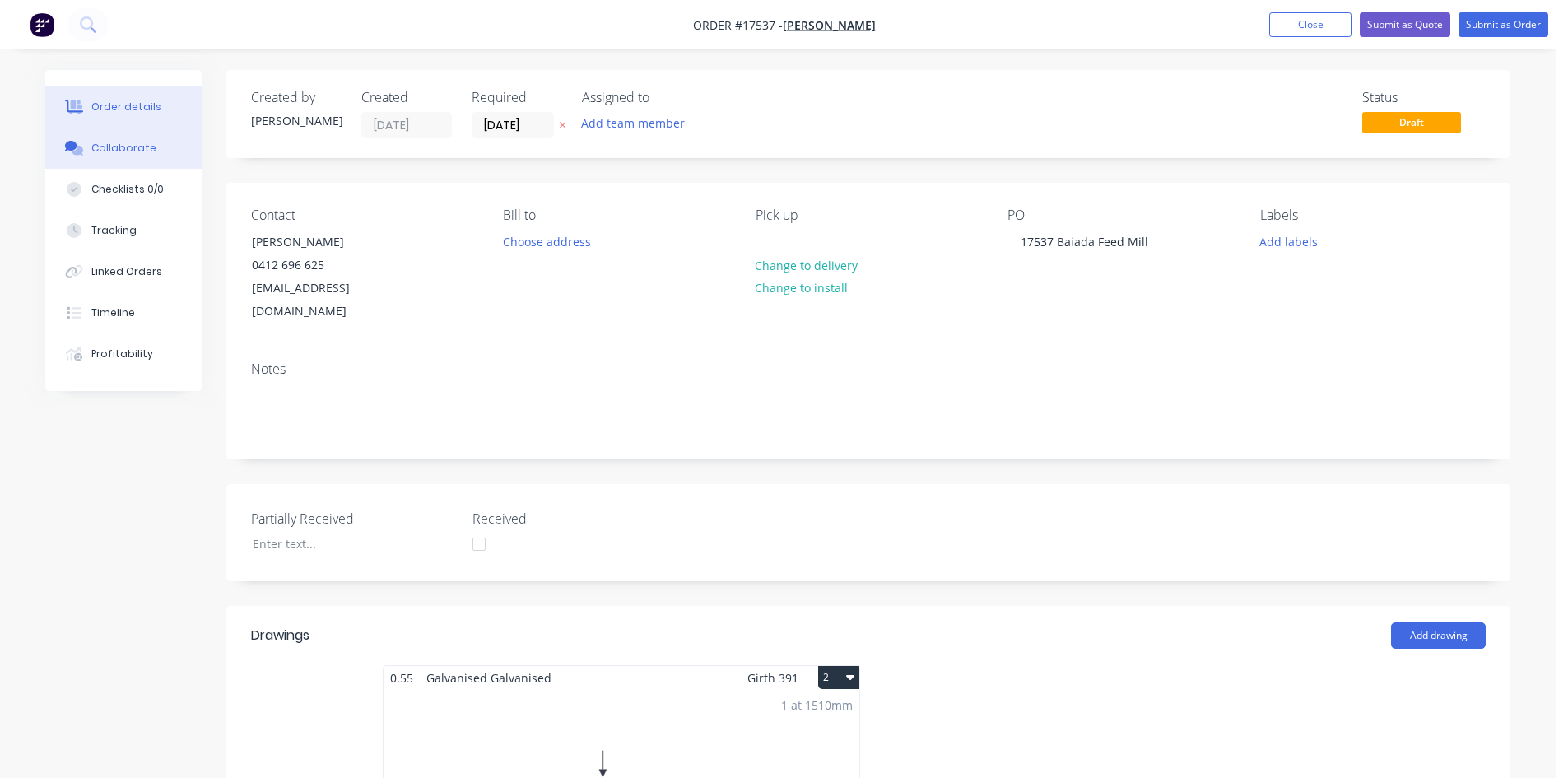
click at [145, 143] on div "Collaborate" at bounding box center [123, 148] width 65 height 15
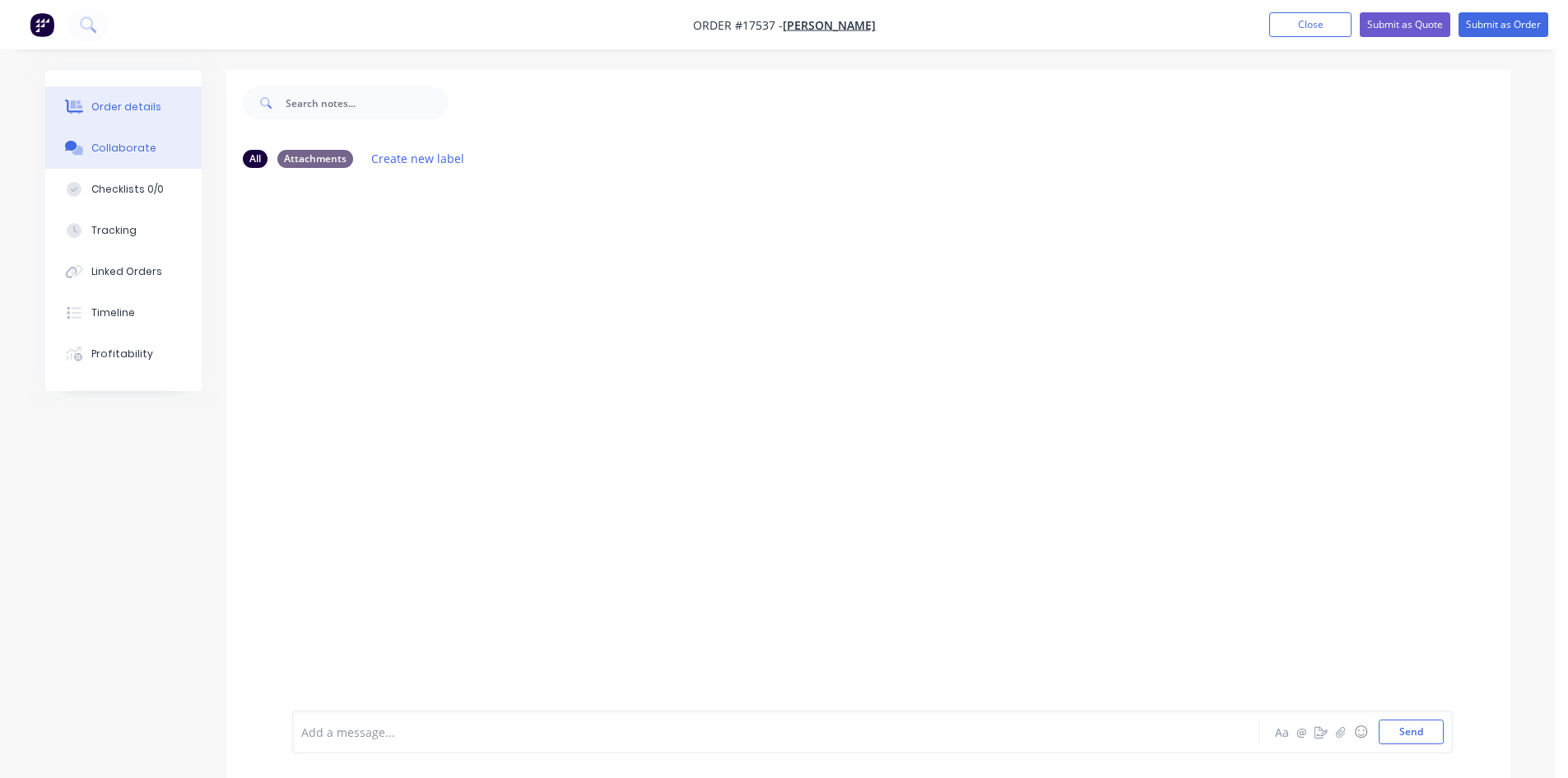
click at [140, 112] on div "Order details" at bounding box center [126, 107] width 70 height 15
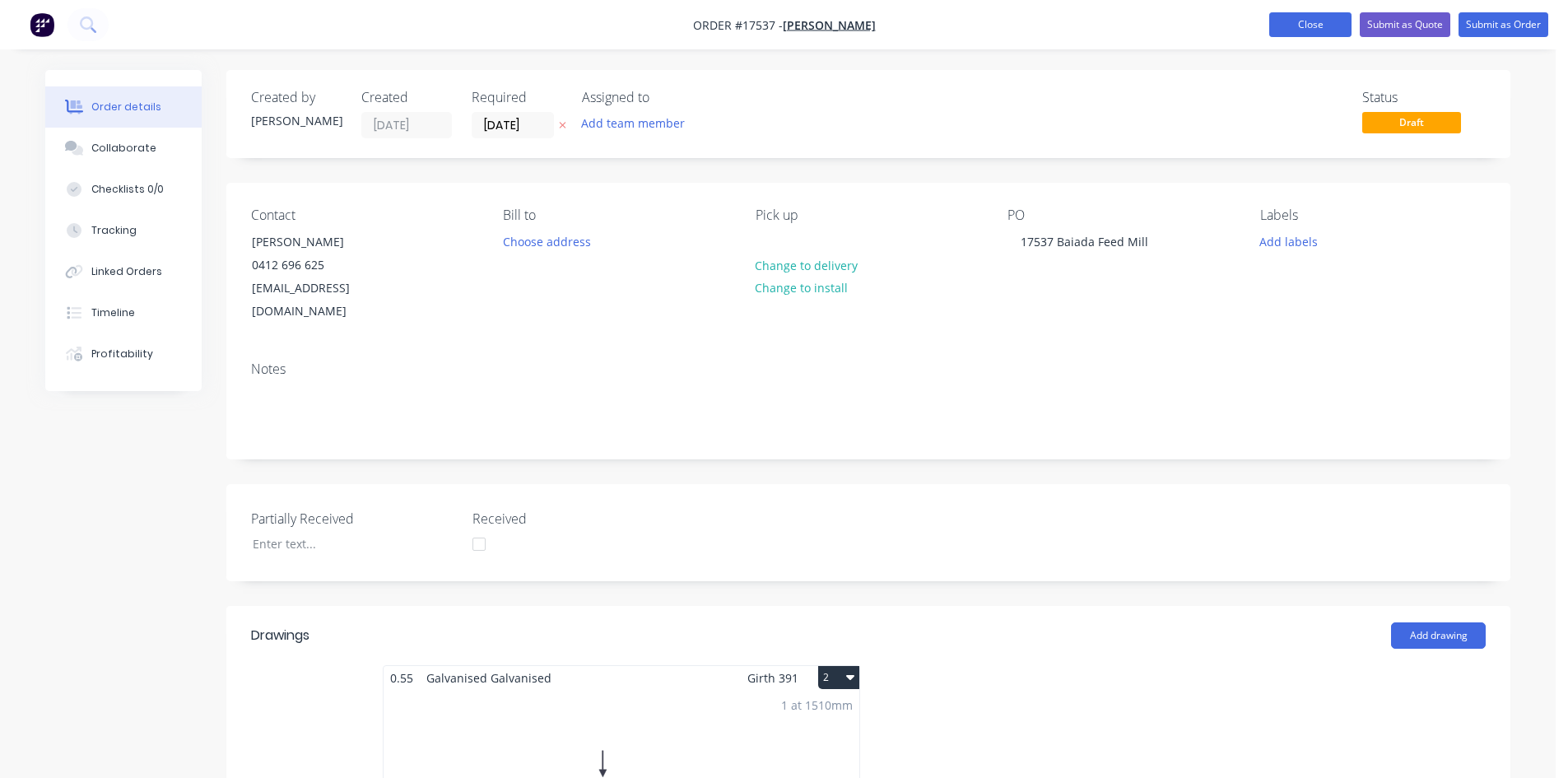
click at [1339, 32] on button "Close" at bounding box center [1310, 25] width 82 height 25
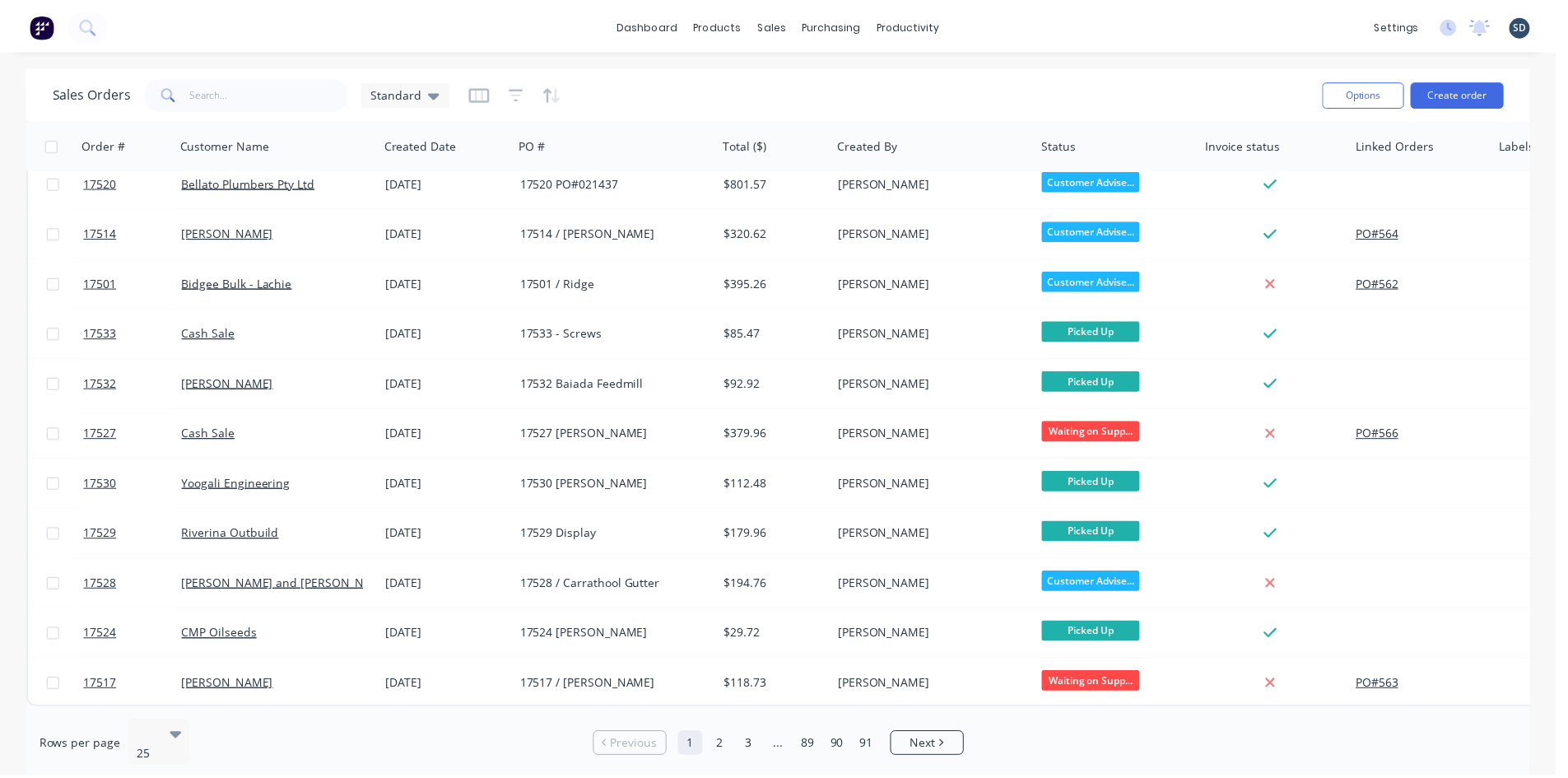
scroll to position [724, 0]
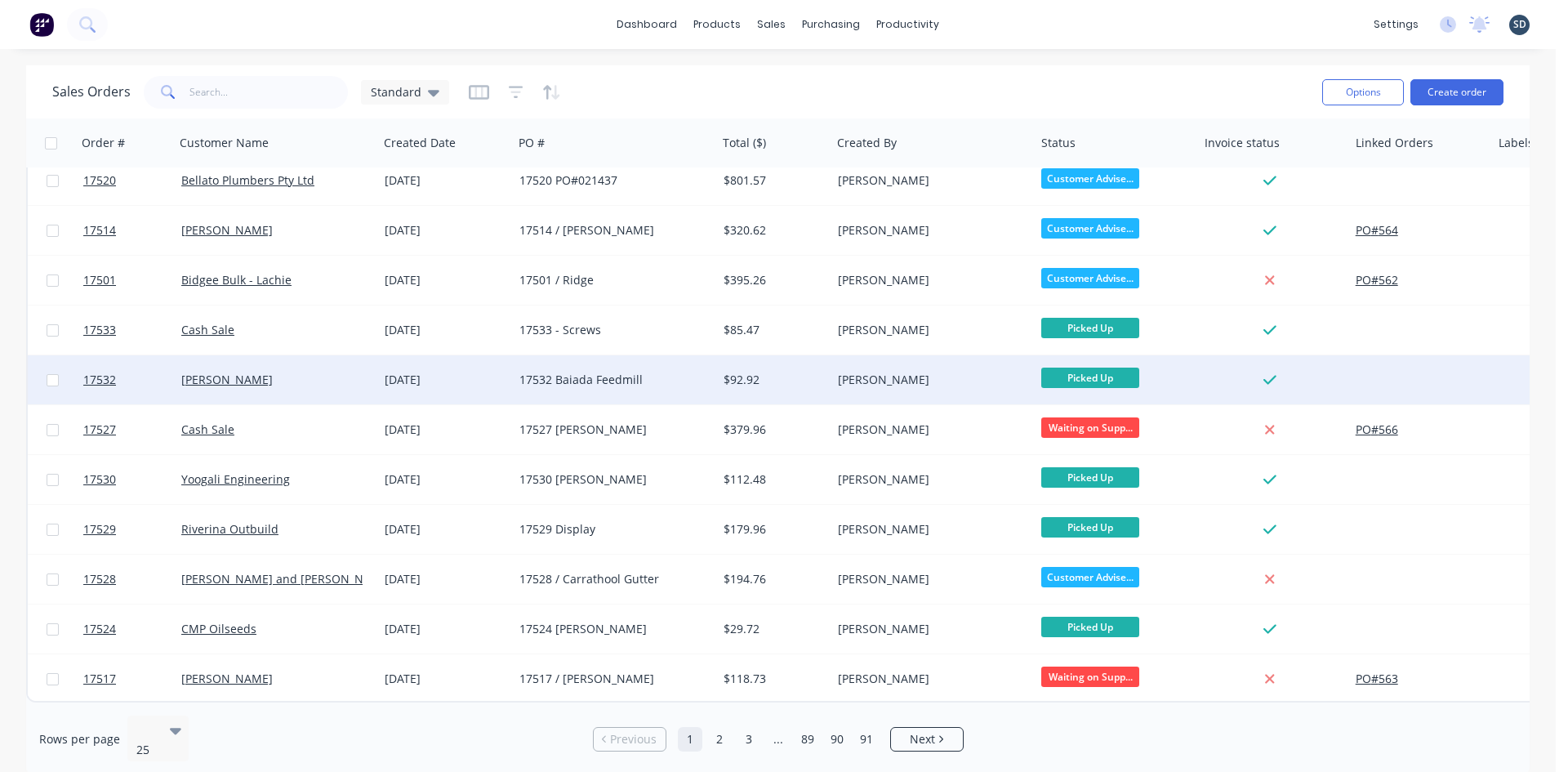
click at [352, 383] on div "[PERSON_NAME]" at bounding box center [277, 380] width 204 height 49
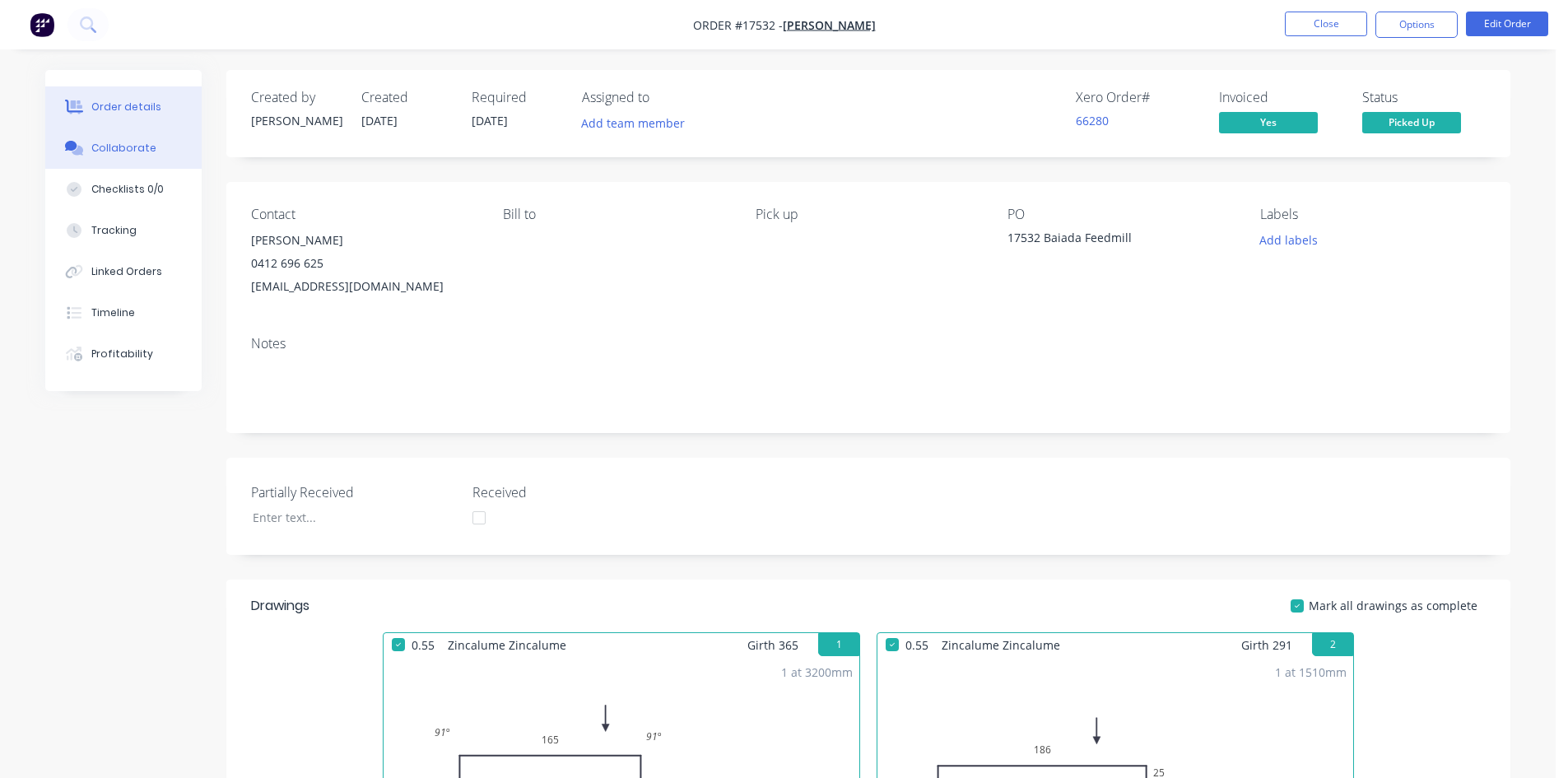
click at [151, 144] on button "Collaborate" at bounding box center [123, 148] width 156 height 41
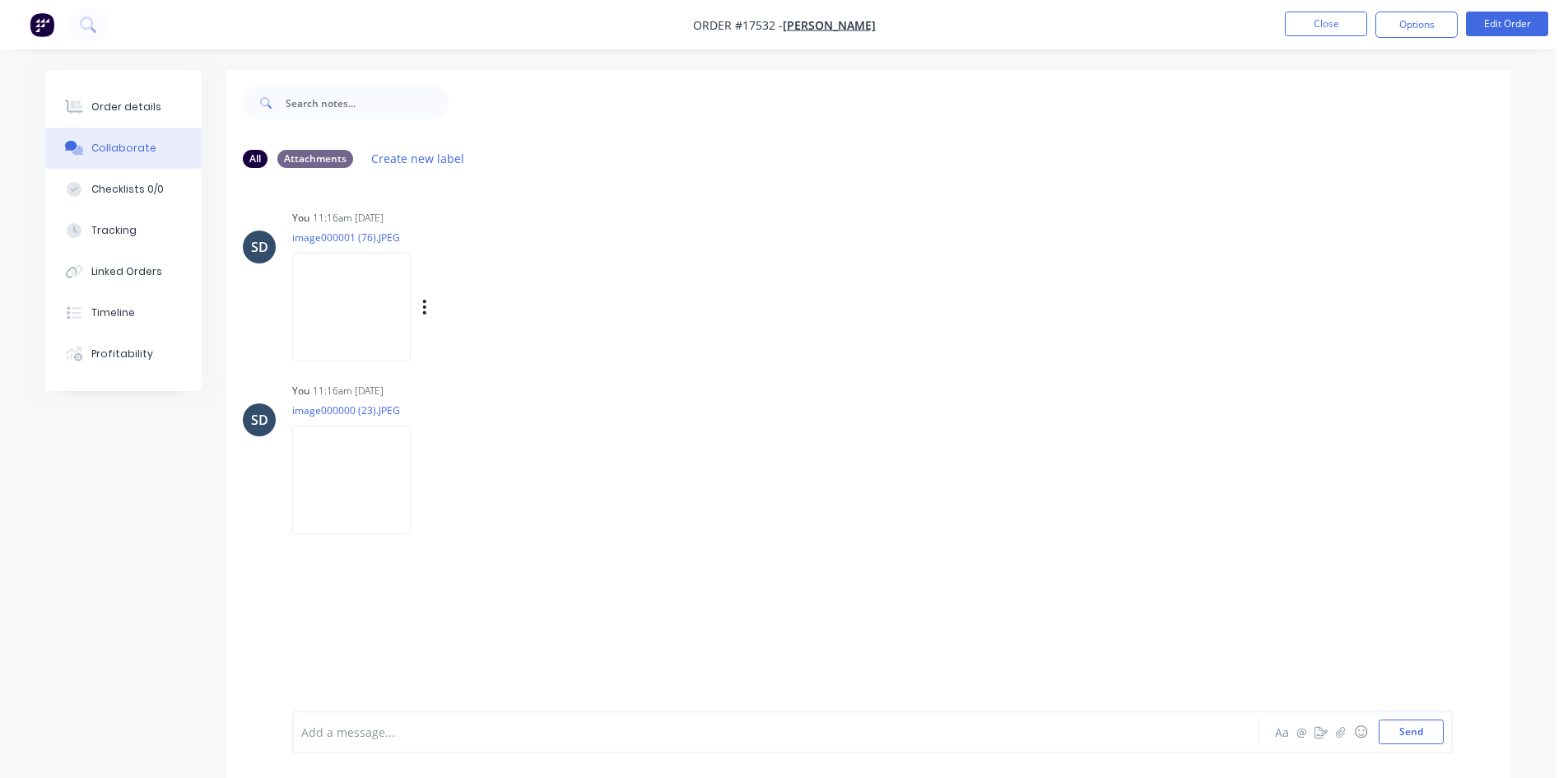
click at [367, 301] on img at bounding box center [352, 306] width 119 height 108
click at [127, 99] on button "Order details" at bounding box center [123, 107] width 156 height 41
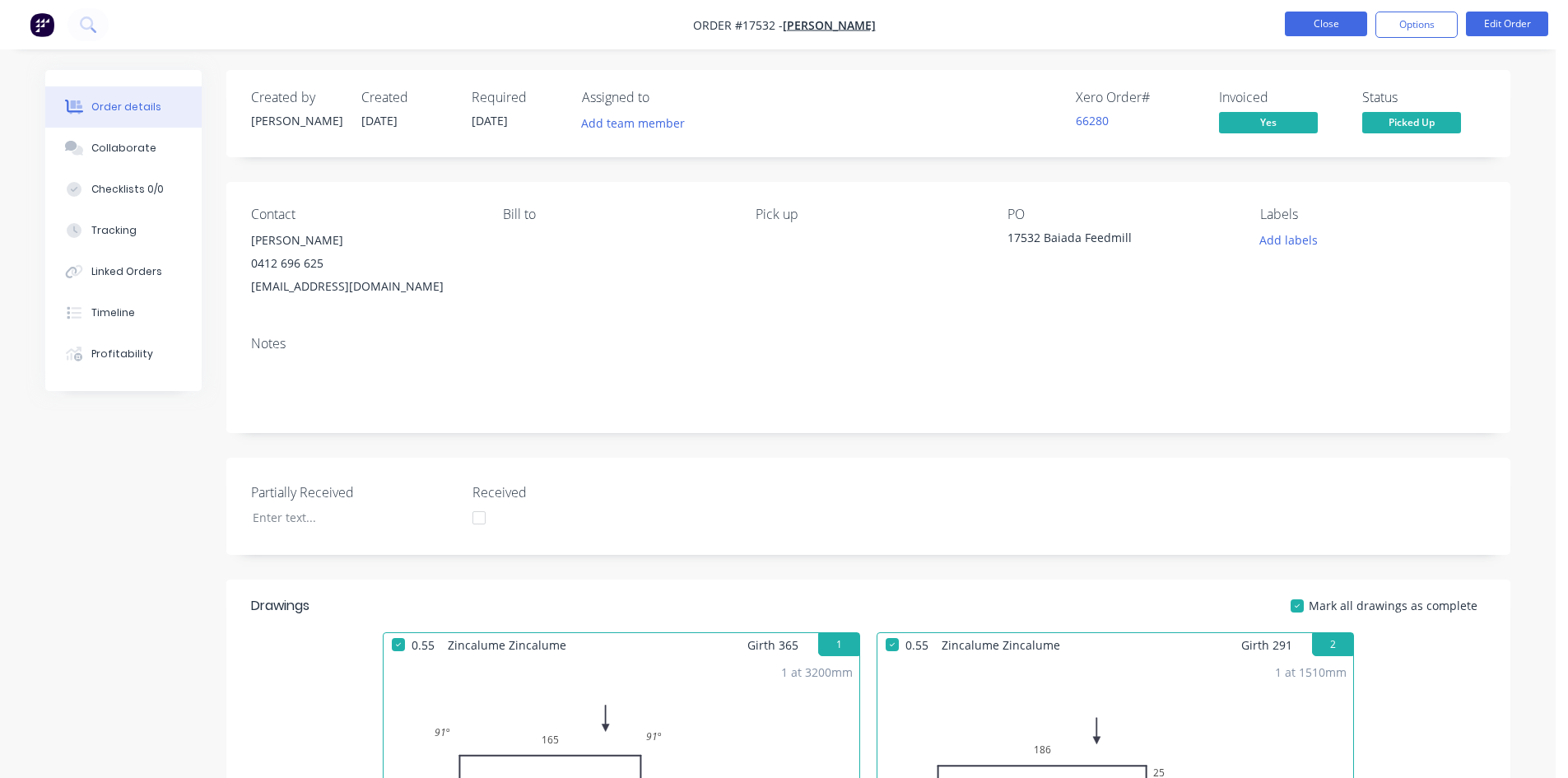
click at [1341, 28] on button "Close" at bounding box center [1326, 24] width 82 height 25
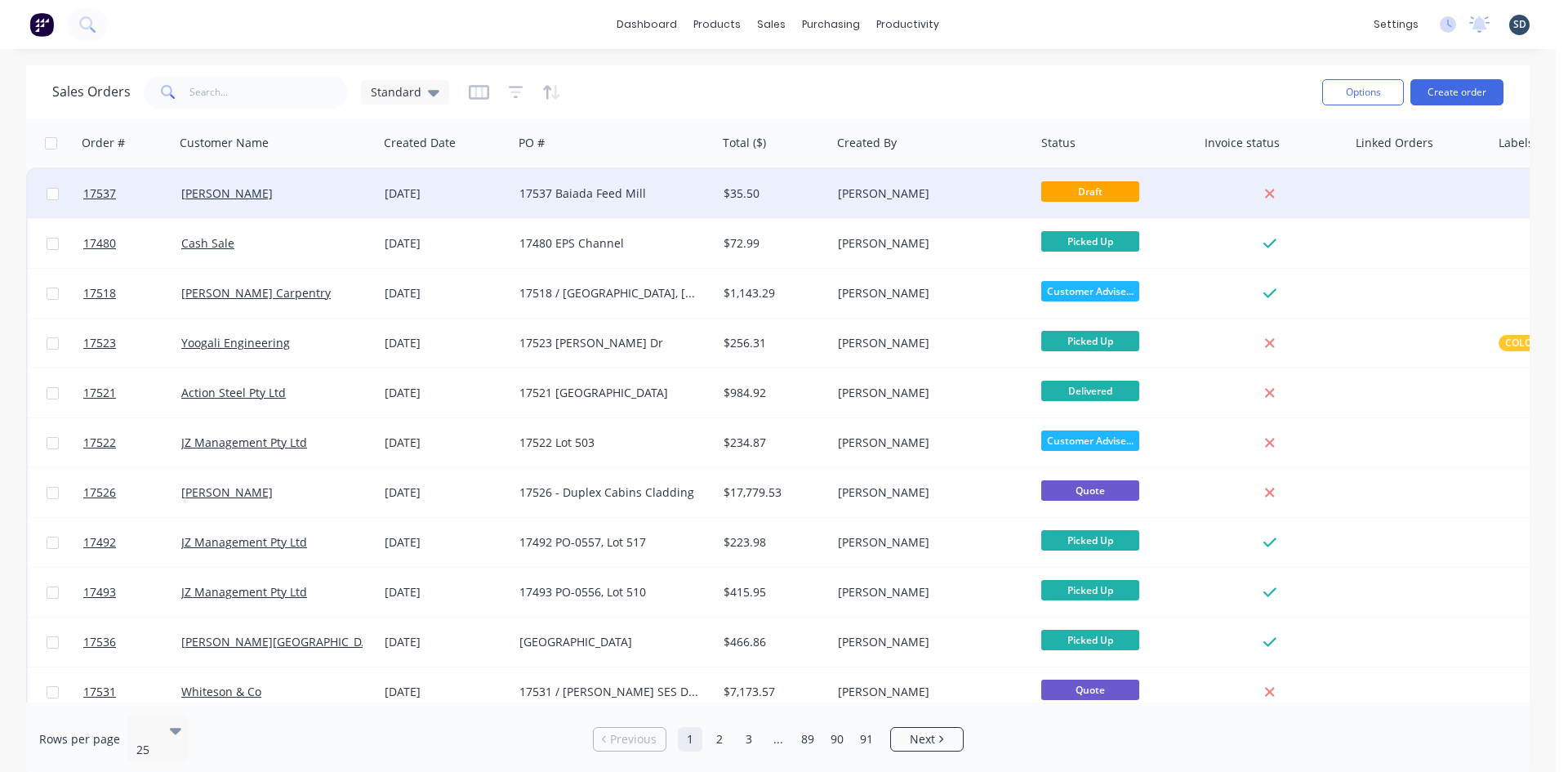
click at [671, 184] on div "17537 Baiada Feed Mill" at bounding box center [614, 193] width 204 height 49
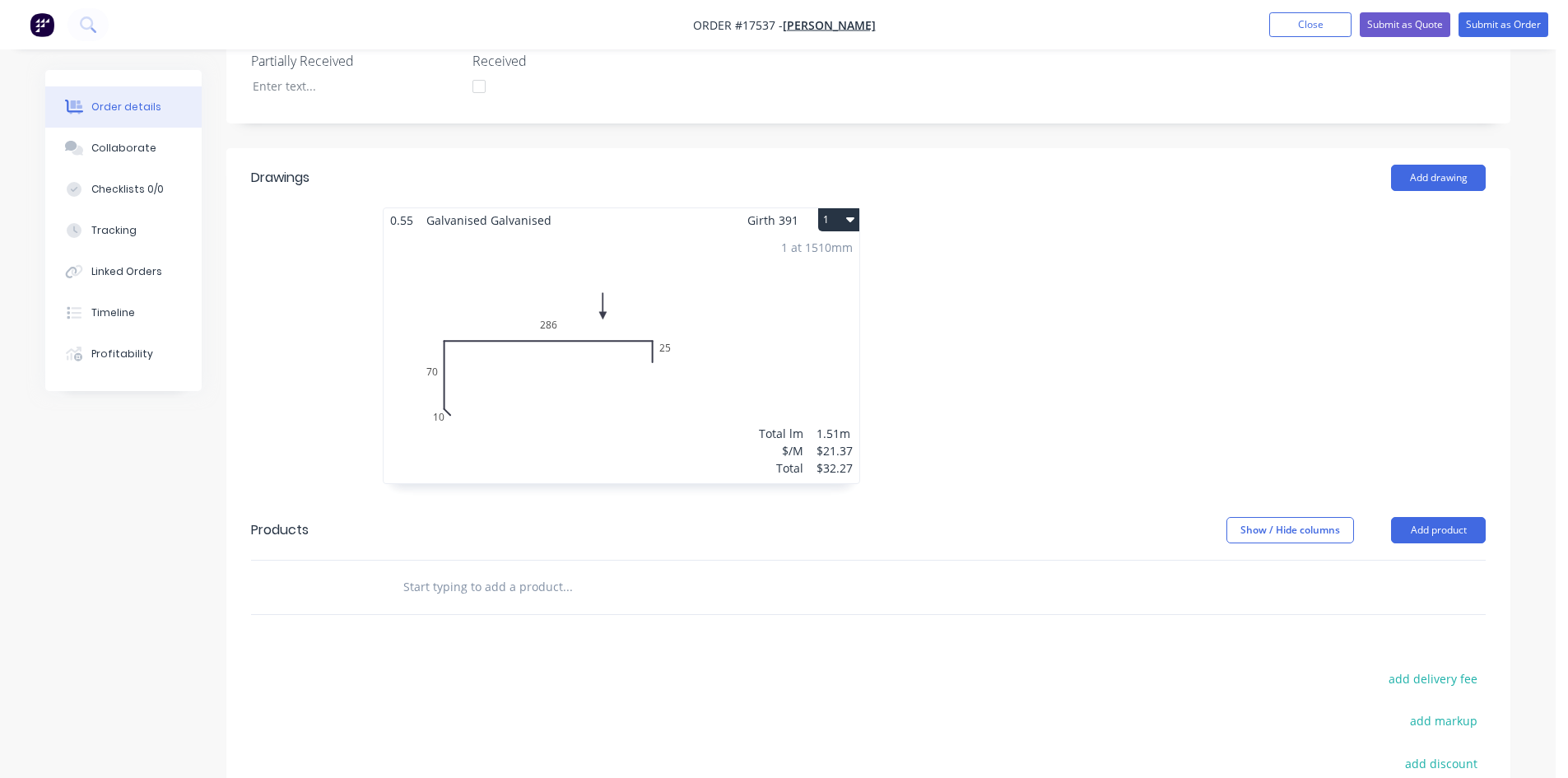
scroll to position [494, 0]
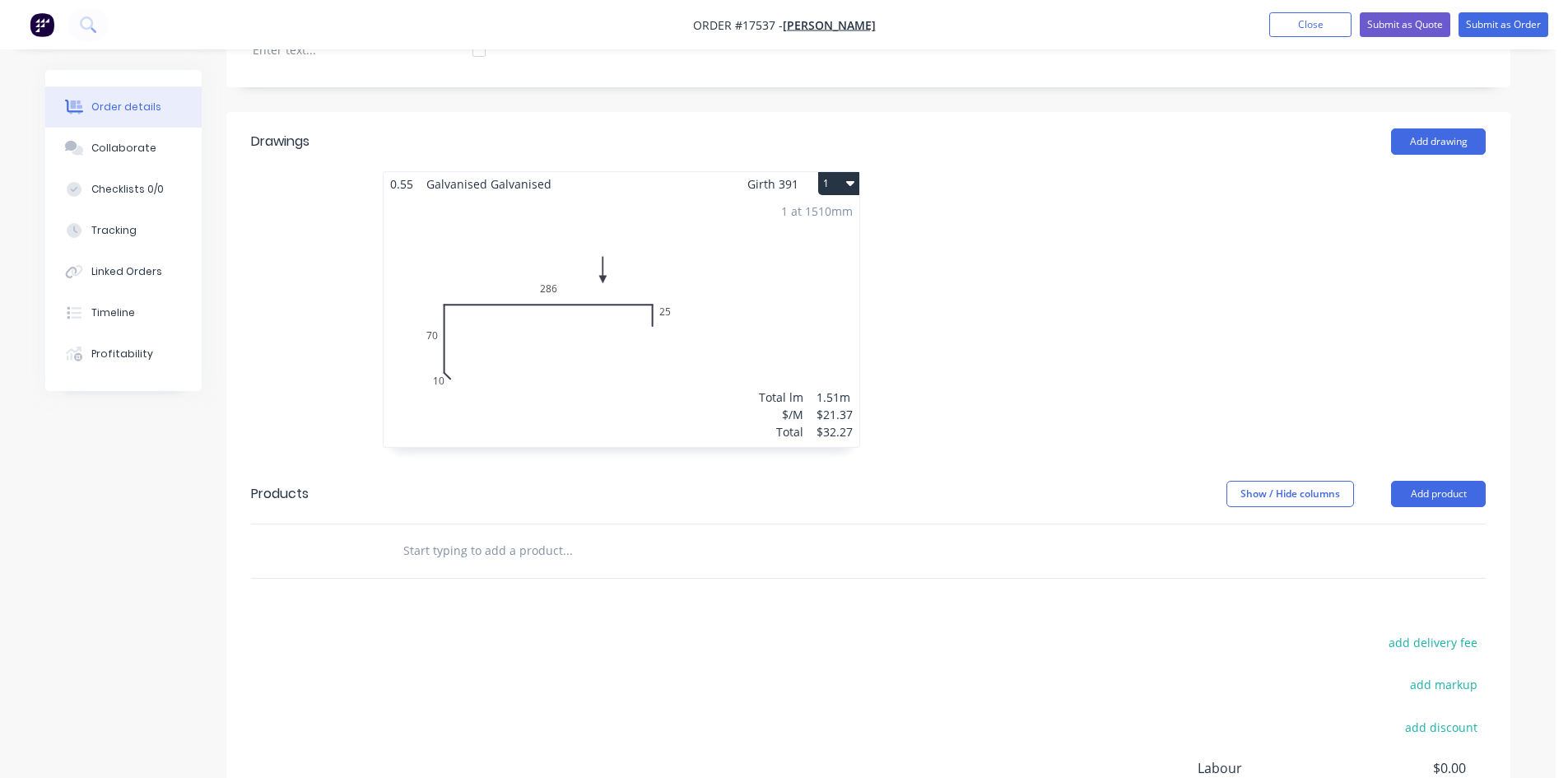
click at [714, 324] on div "1 at 1510mm Total lm $/M Total 1.51m $21.37 $32.27" at bounding box center [622, 321] width 475 height 251
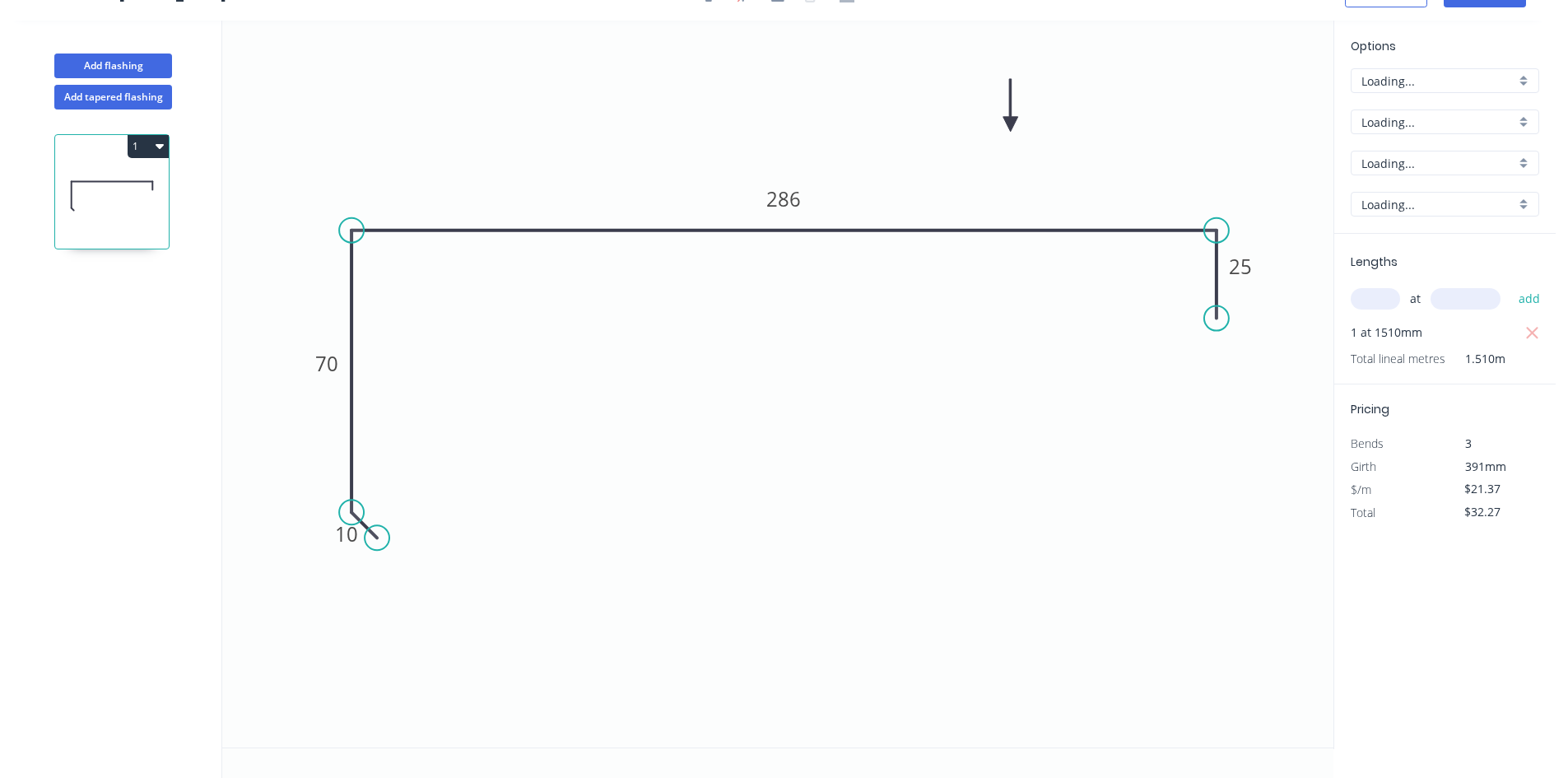
scroll to position [30, 0]
click at [1254, 293] on div "Show angle" at bounding box center [1291, 287] width 165 height 34
click at [1187, 263] on tspan "?" at bounding box center [1185, 258] width 9 height 27
click at [1019, 351] on icon "0 10 70 286 25 91 º" at bounding box center [777, 384] width 1111 height 727
drag, startPoint x: 1163, startPoint y: 263, endPoint x: 1225, endPoint y: 159, distance: 121.1
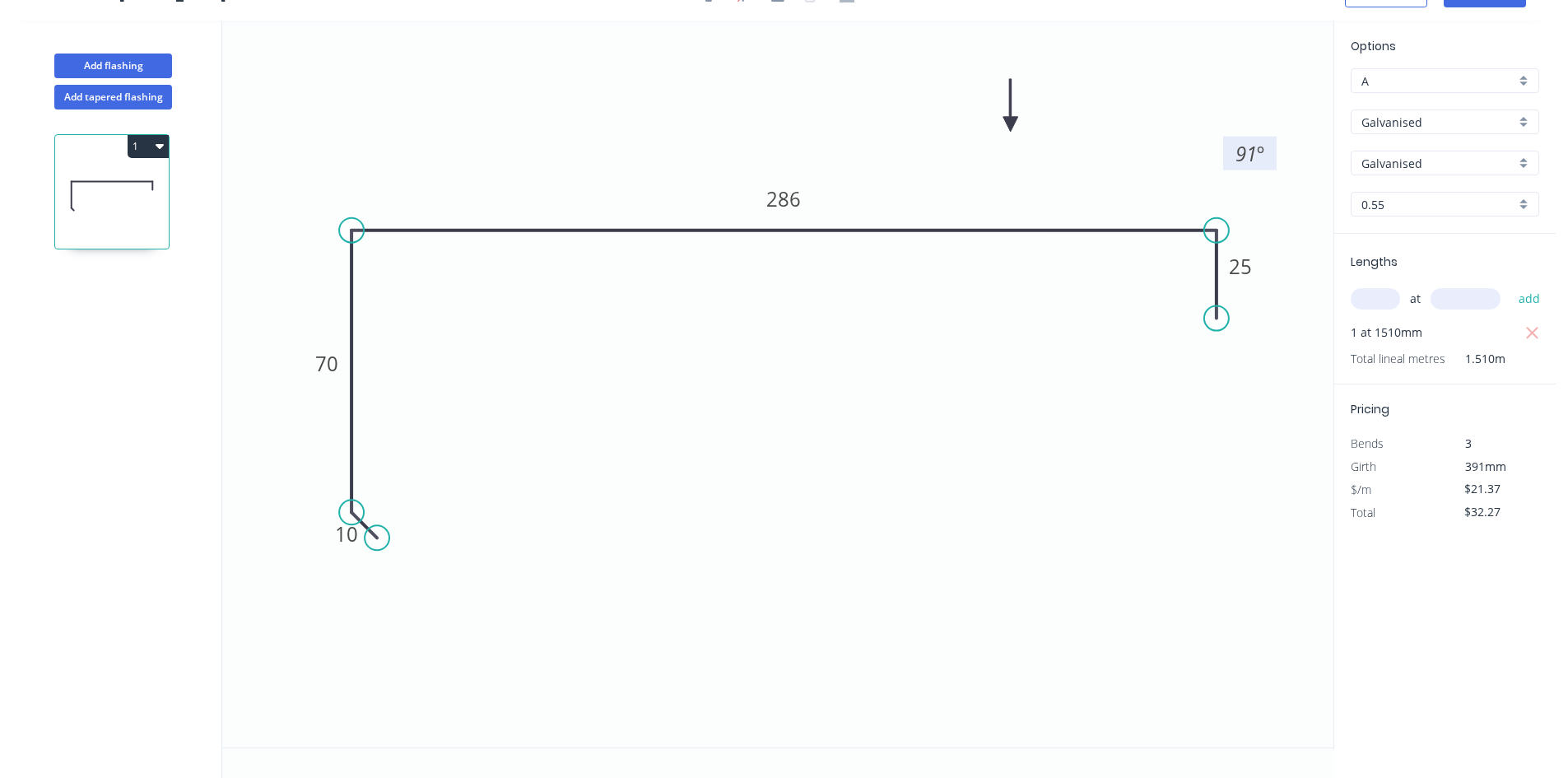
click at [1225, 159] on rect at bounding box center [1250, 153] width 54 height 34
click at [392, 280] on div "Show angle" at bounding box center [436, 282] width 165 height 34
click at [388, 257] on tspan "º" at bounding box center [385, 258] width 7 height 27
drag, startPoint x: 400, startPoint y: 271, endPoint x: 331, endPoint y: 172, distance: 120.7
click at [331, 172] on rect at bounding box center [311, 159] width 54 height 34
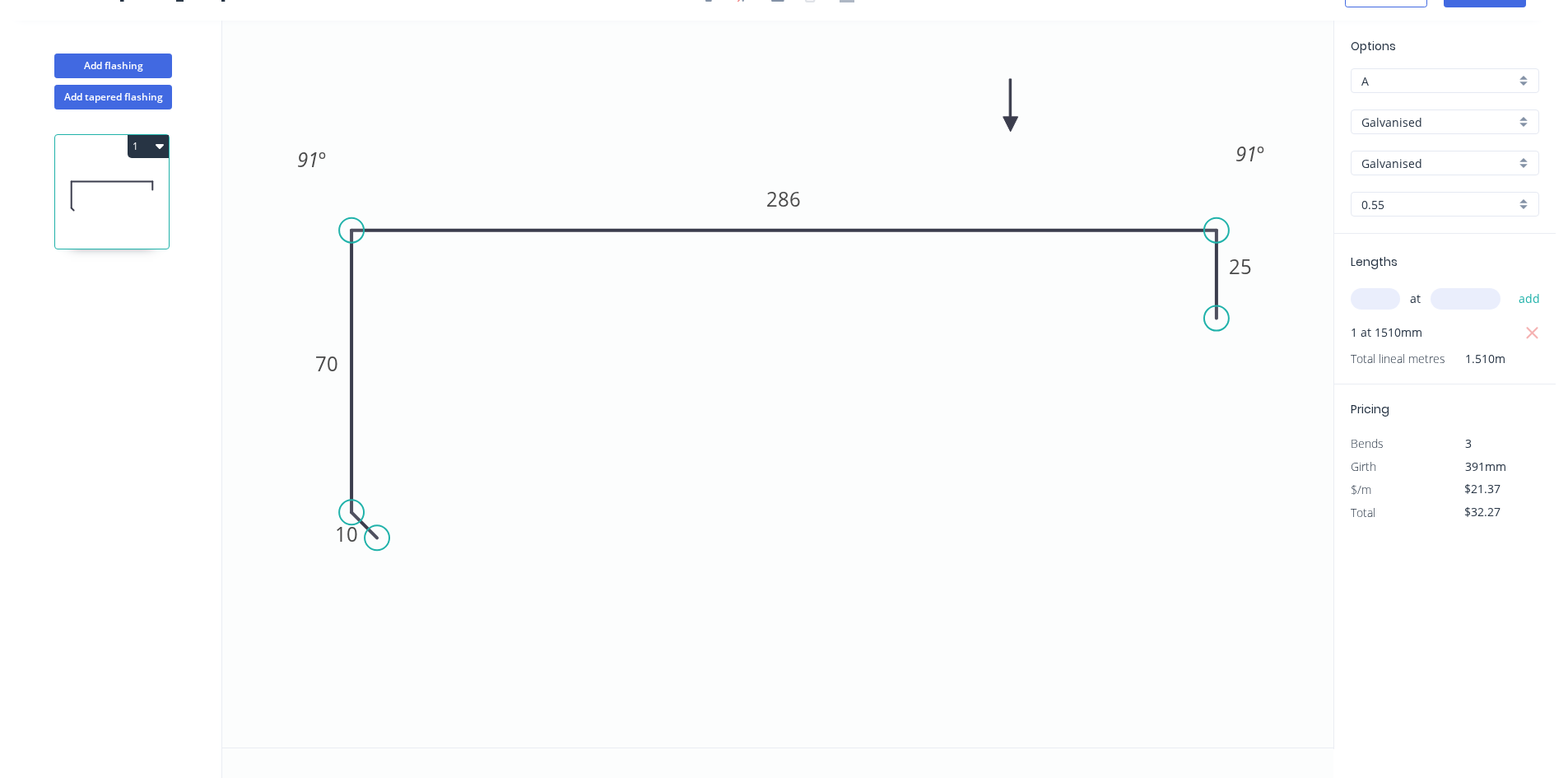
click at [995, 413] on icon "0 10 70 286 25 91 º 91 º" at bounding box center [777, 384] width 1111 height 727
click at [412, 562] on div "Show angle" at bounding box center [429, 565] width 165 height 34
click at [381, 489] on tspan "?" at bounding box center [386, 495] width 9 height 27
drag, startPoint x: 409, startPoint y: 485, endPoint x: 294, endPoint y: 506, distance: 116.9
click at [294, 506] on rect at bounding box center [273, 513] width 54 height 34
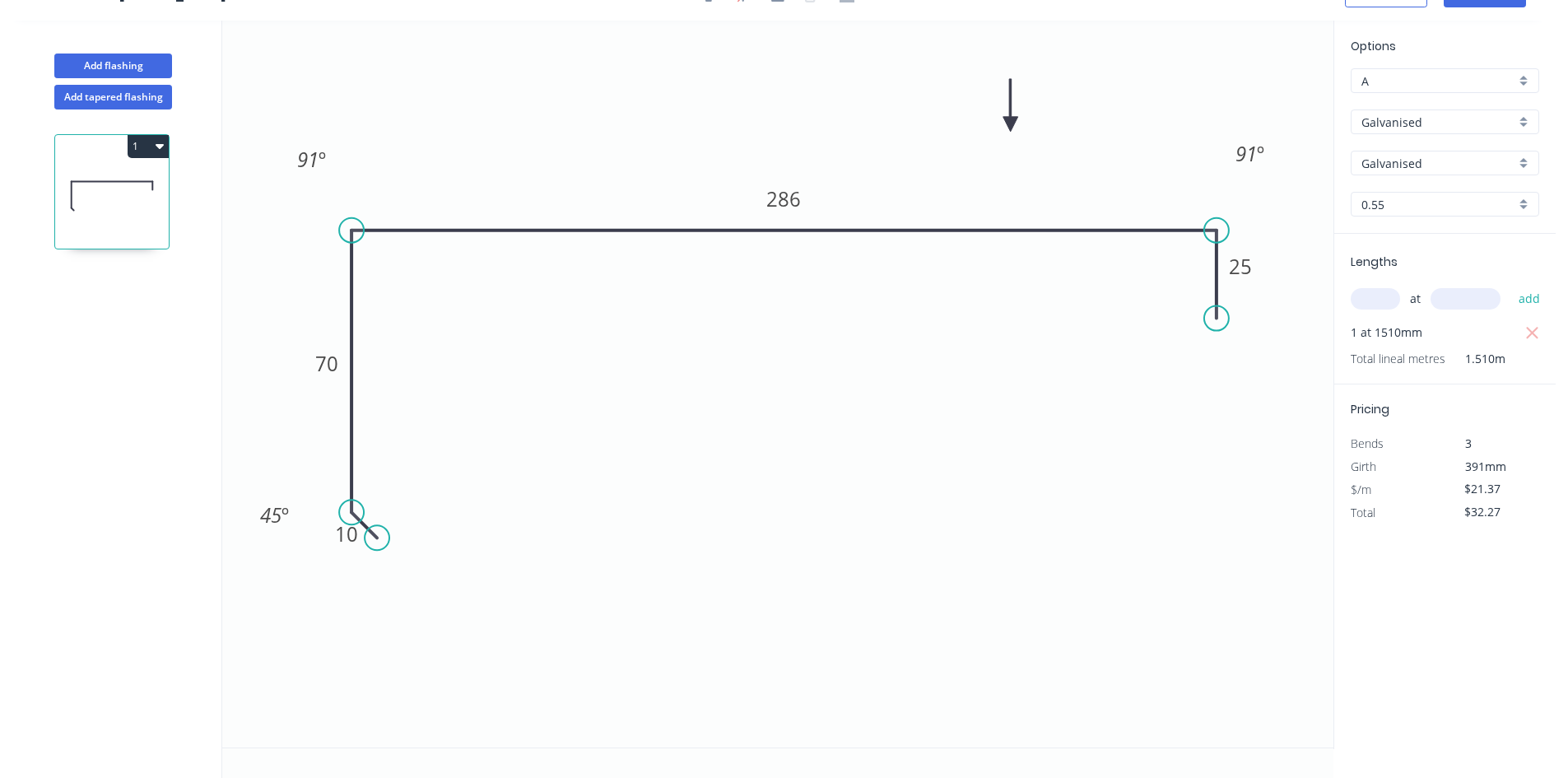
drag, startPoint x: 598, startPoint y: 449, endPoint x: 997, endPoint y: 293, distance: 428.4
click at [599, 448] on icon "0 10 70 286 25 91 º 91 º 45 º" at bounding box center [777, 384] width 1111 height 727
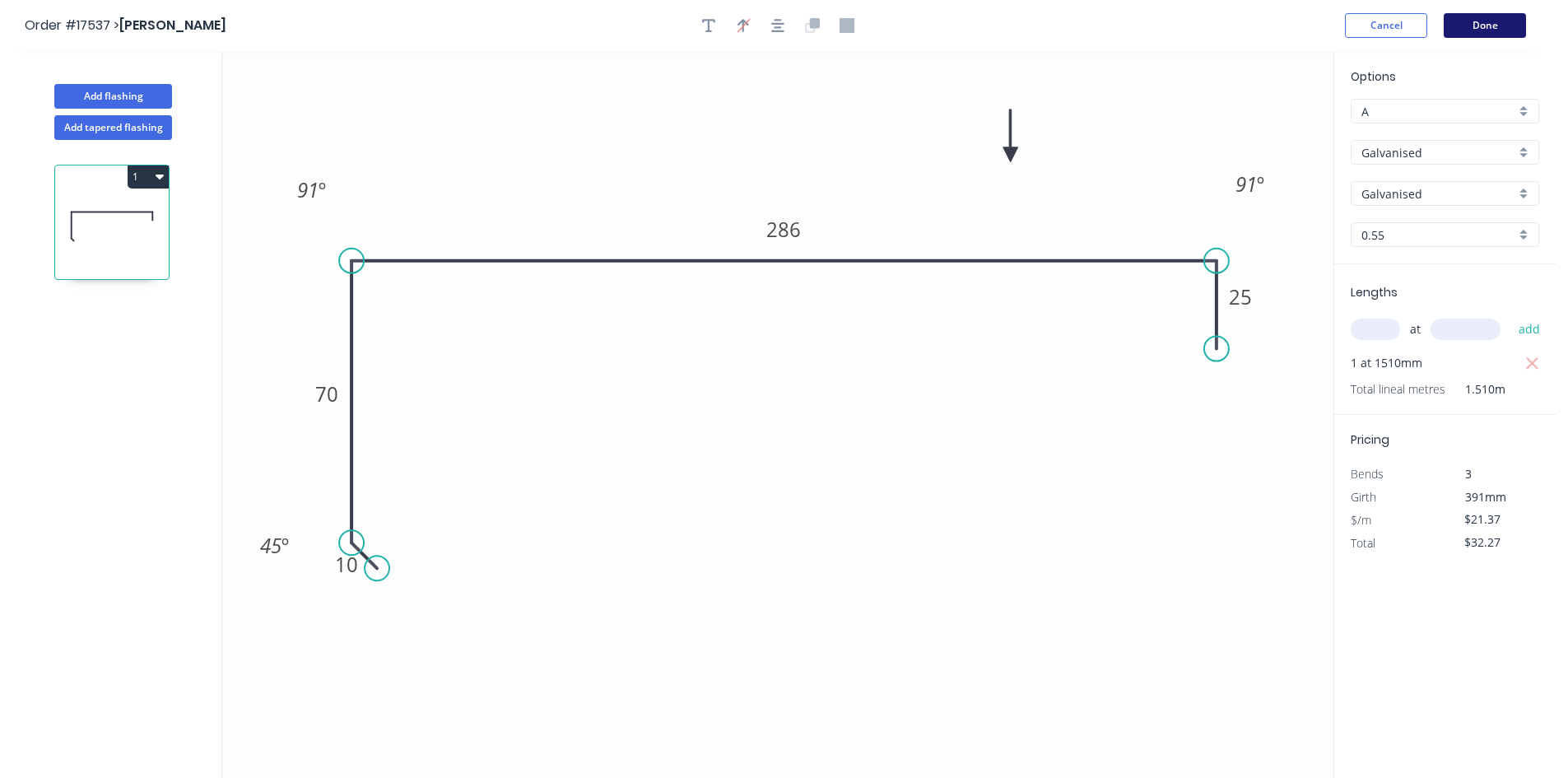
click at [1500, 30] on button "Done" at bounding box center [1485, 25] width 82 height 25
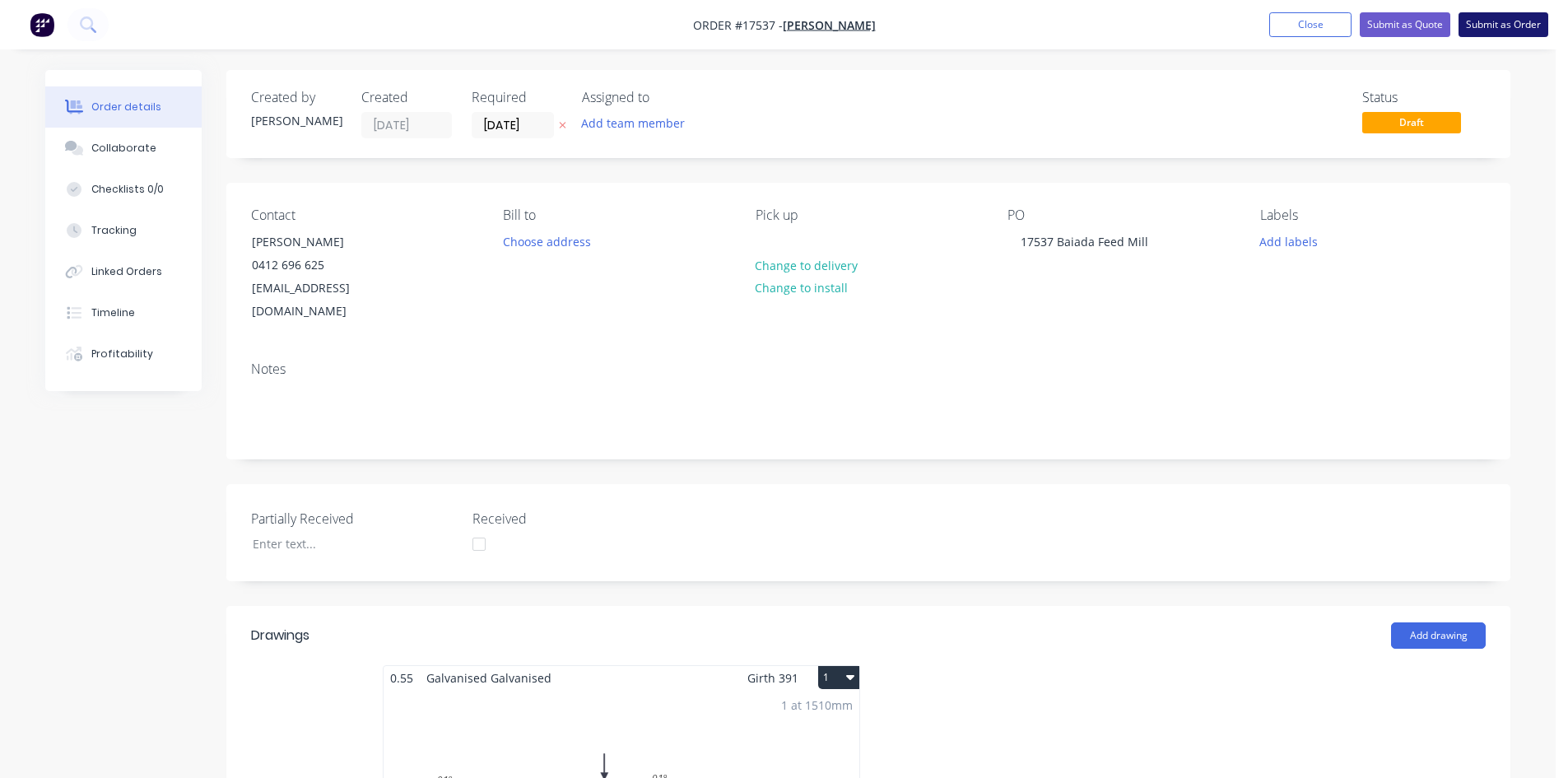
click at [1526, 25] on button "Submit as Order" at bounding box center [1503, 25] width 90 height 25
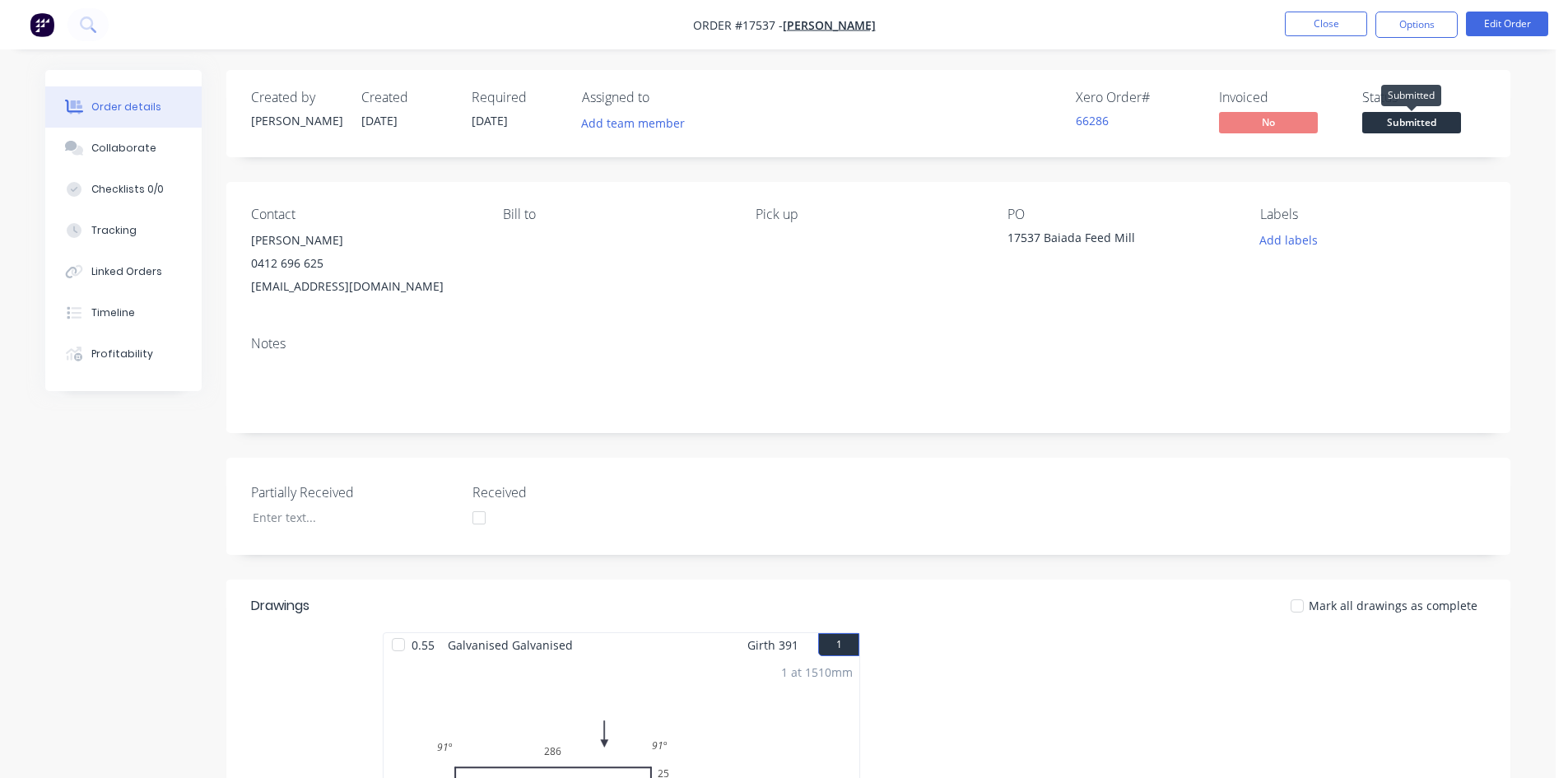
click at [1428, 127] on span "Submitted" at bounding box center [1412, 122] width 99 height 21
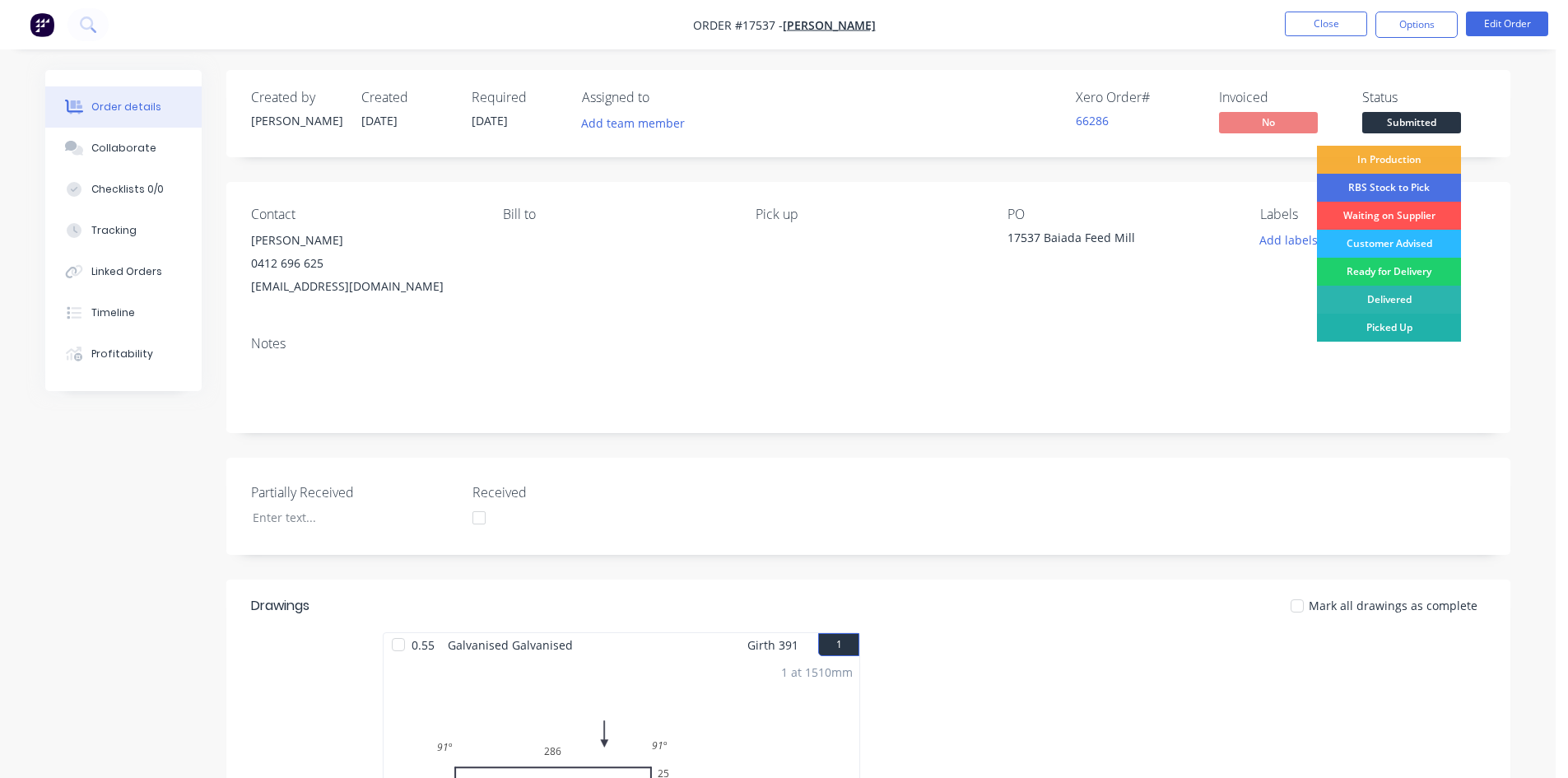
click at [1392, 332] on div "Picked Up" at bounding box center [1389, 327] width 144 height 28
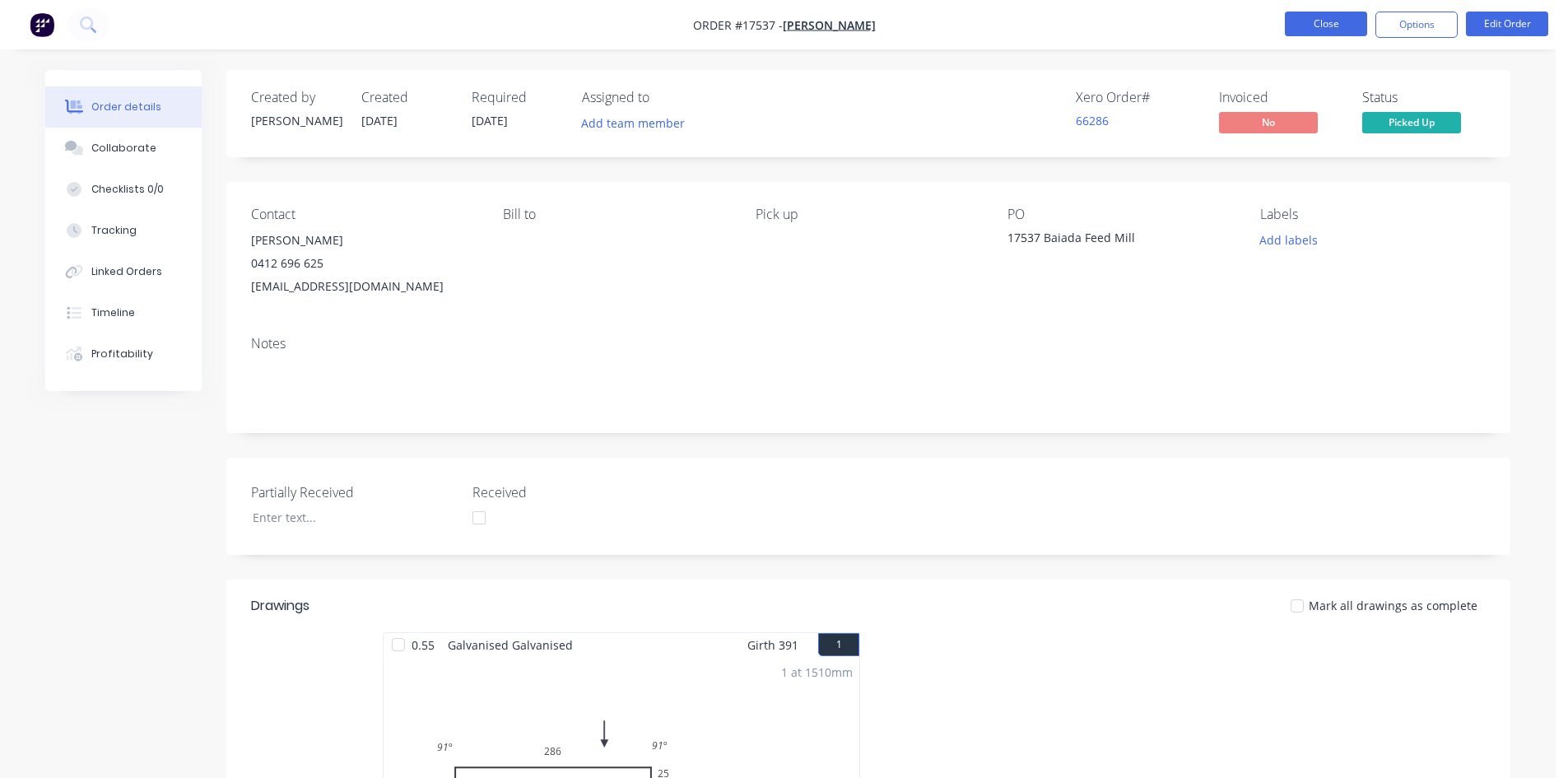
click at [1326, 23] on button "Close" at bounding box center [1326, 24] width 82 height 25
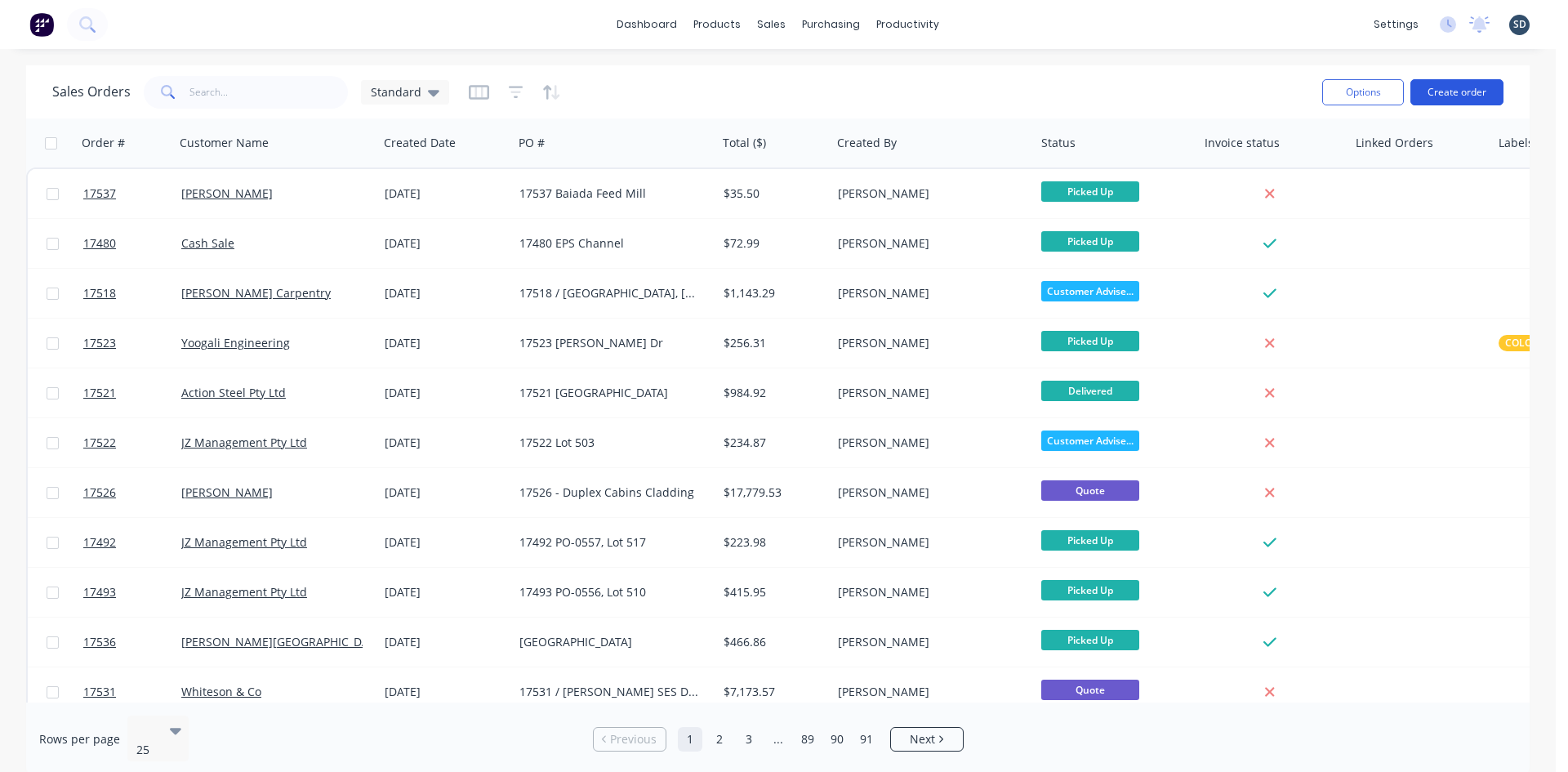
click at [1445, 90] on button "Create order" at bounding box center [1457, 92] width 93 height 26
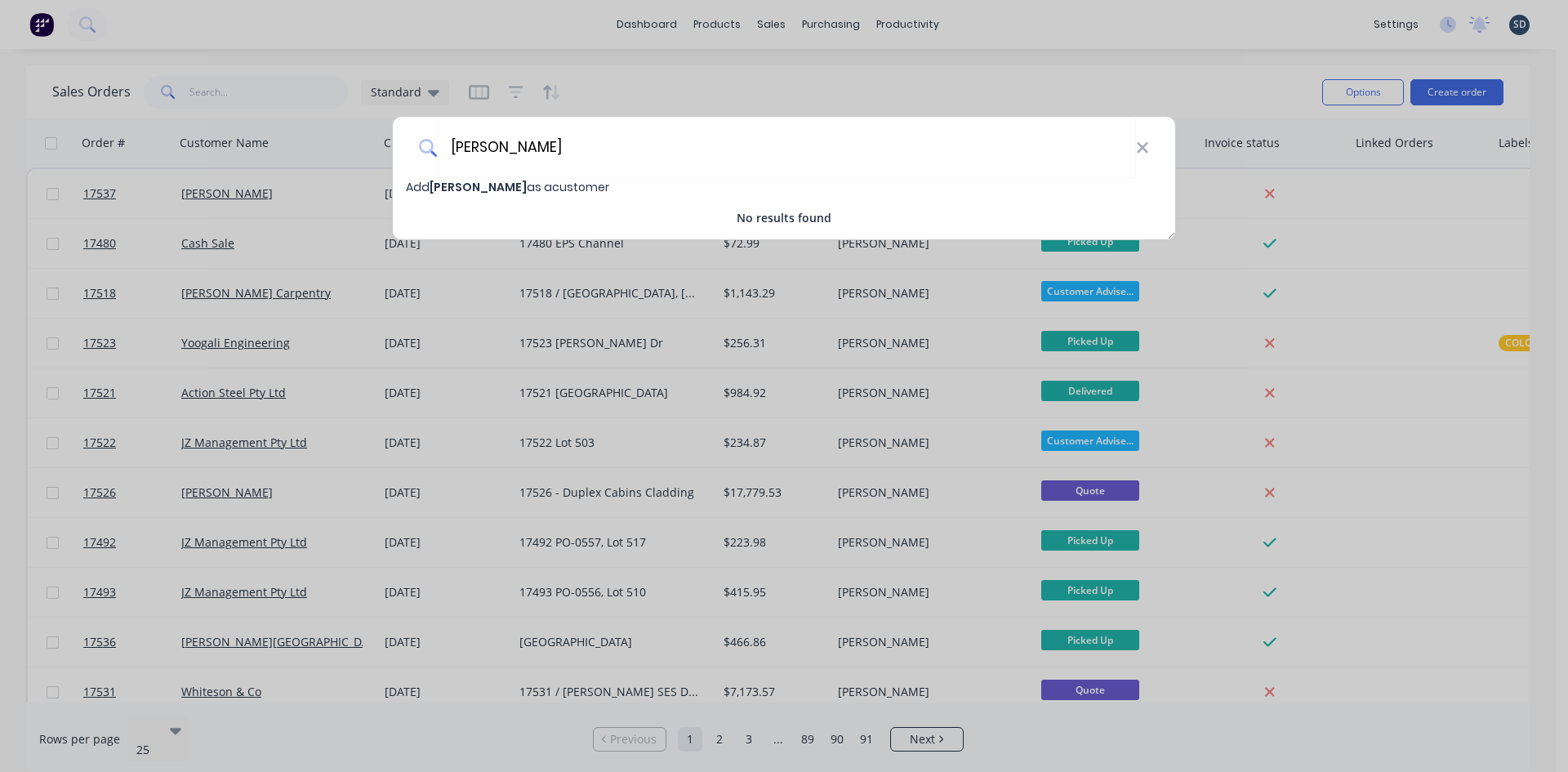
type input "[PERSON_NAME]"
click at [521, 183] on span "Add Simone Ferrari as a customer" at bounding box center [507, 187] width 203 height 16
select select "AU"
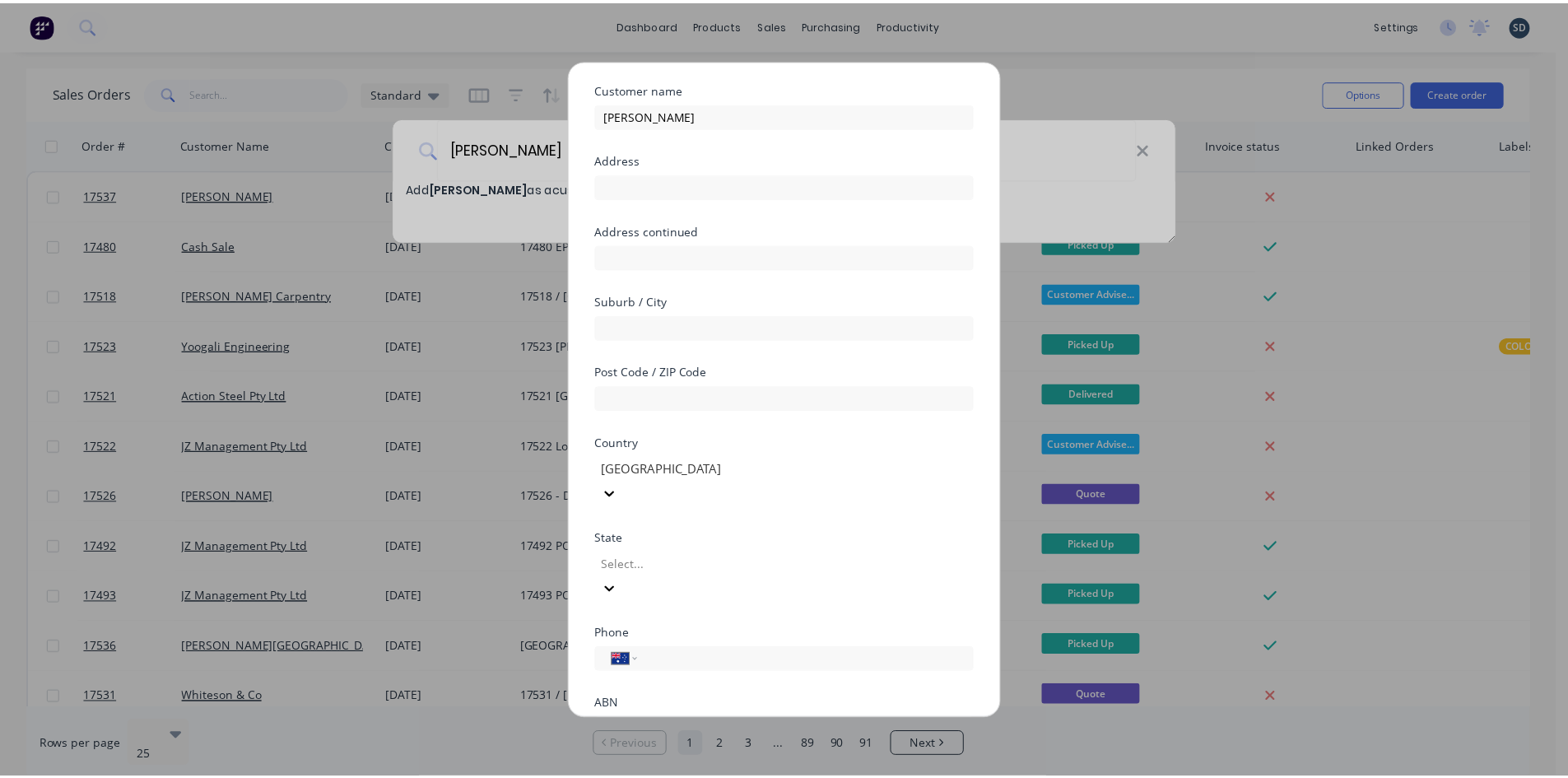
scroll to position [144, 0]
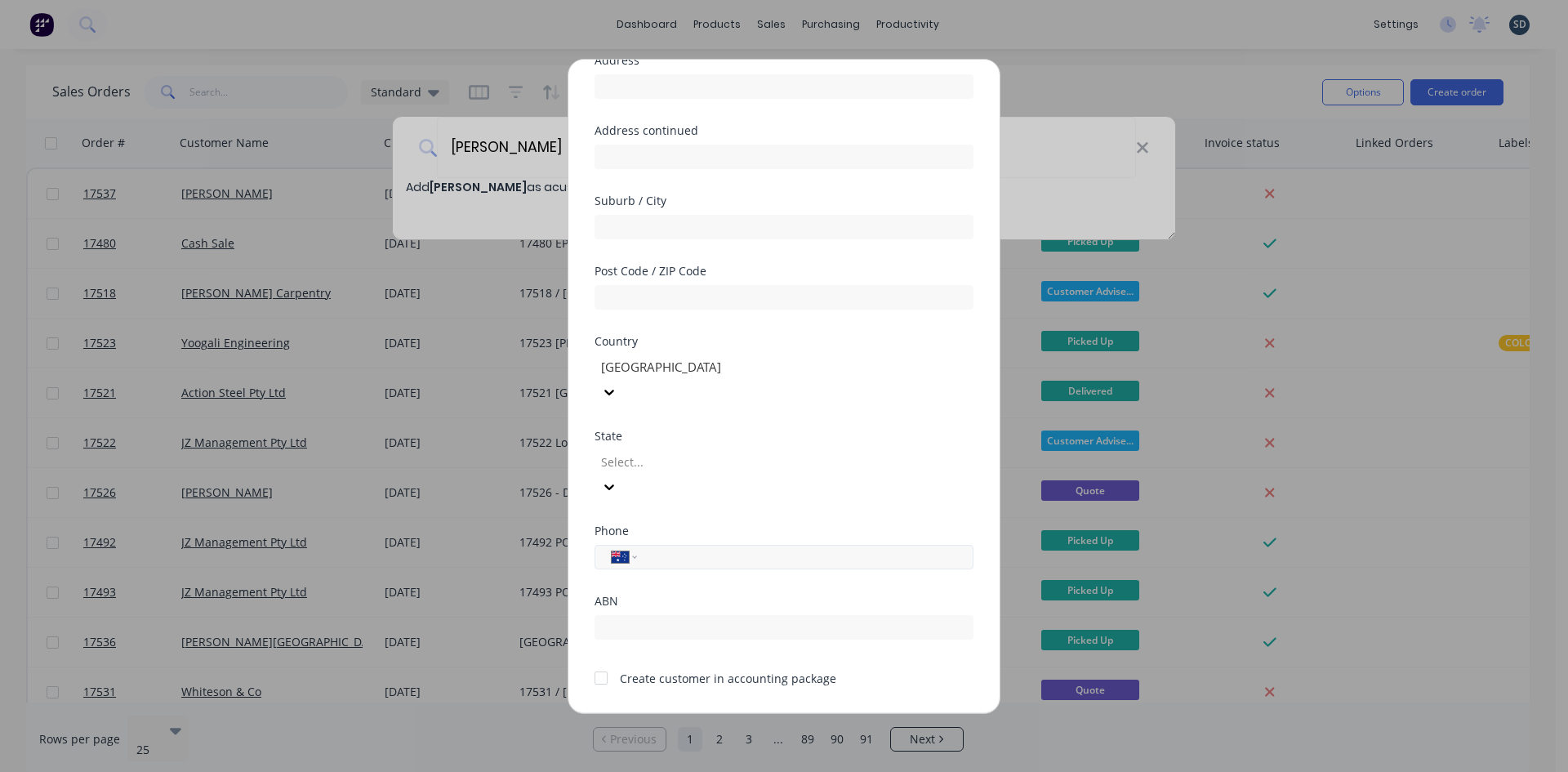
click at [693, 547] on input "tel" at bounding box center [802, 556] width 308 height 19
type input "0412 819 521"
click at [606, 661] on div at bounding box center [602, 678] width 33 height 33
click at [733, 713] on button "Save" at bounding box center [732, 726] width 90 height 26
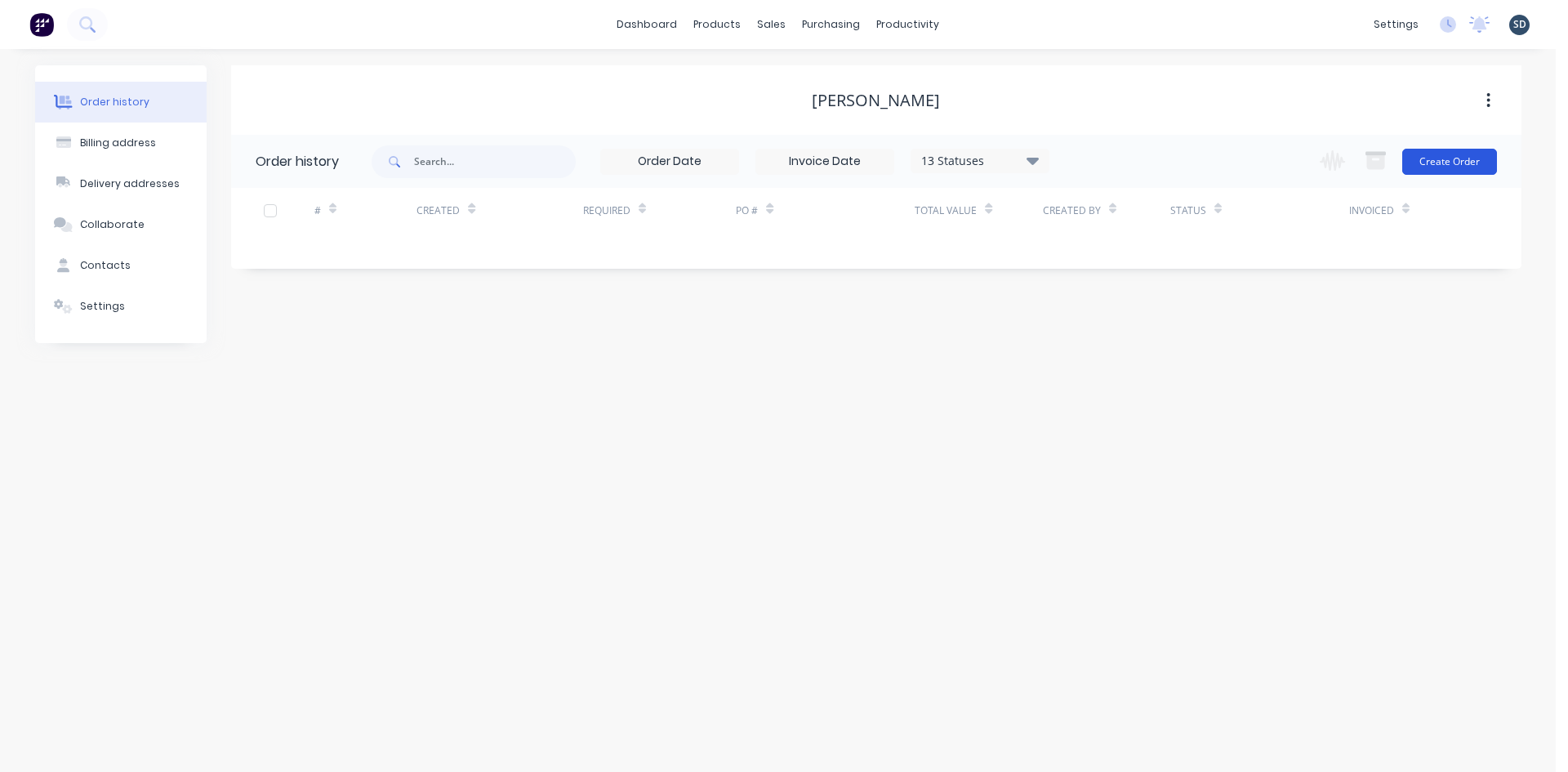
click at [1432, 174] on button "Create Order" at bounding box center [1450, 161] width 94 height 26
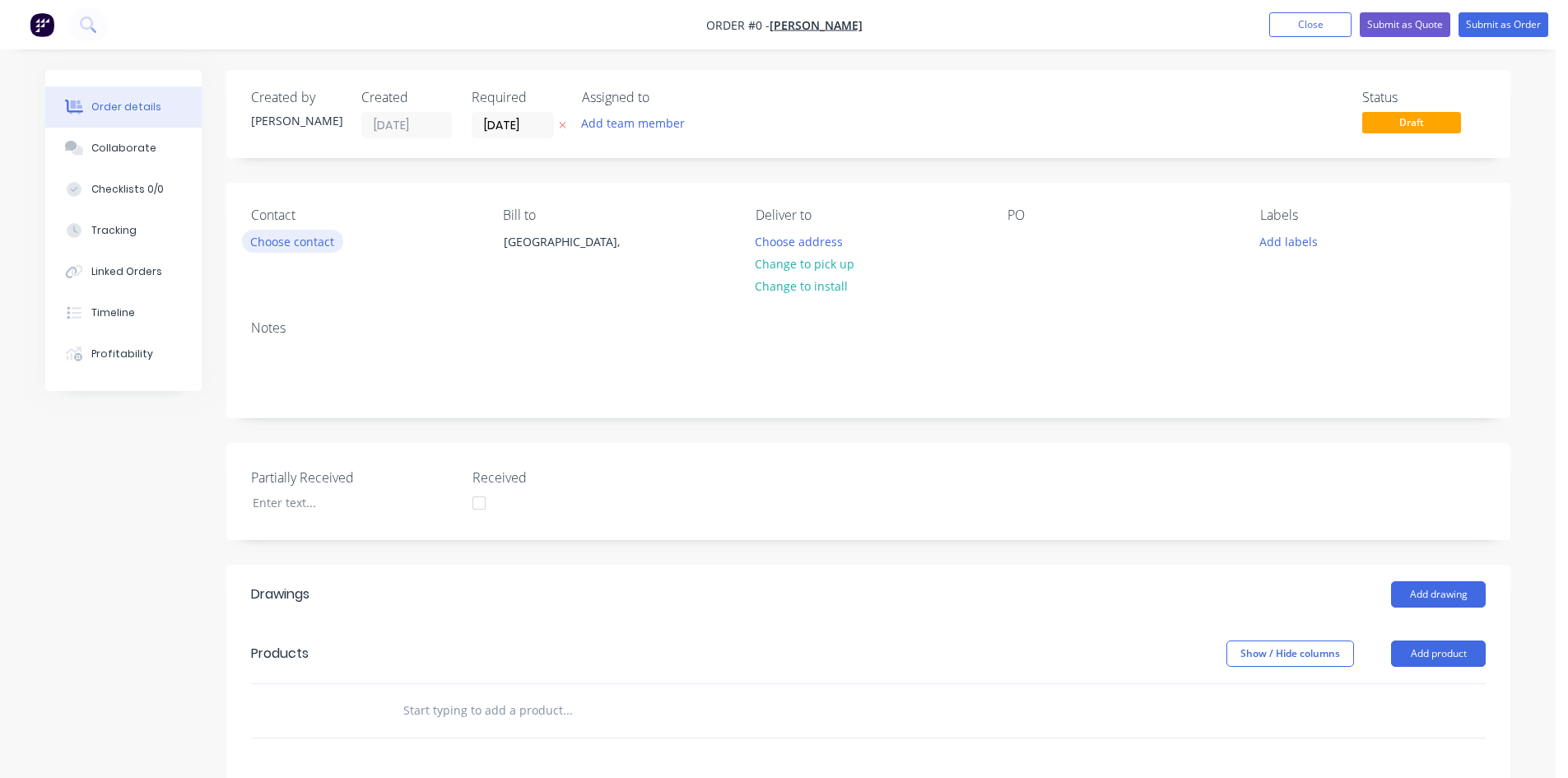
click at [276, 243] on button "Choose contact" at bounding box center [293, 240] width 101 height 22
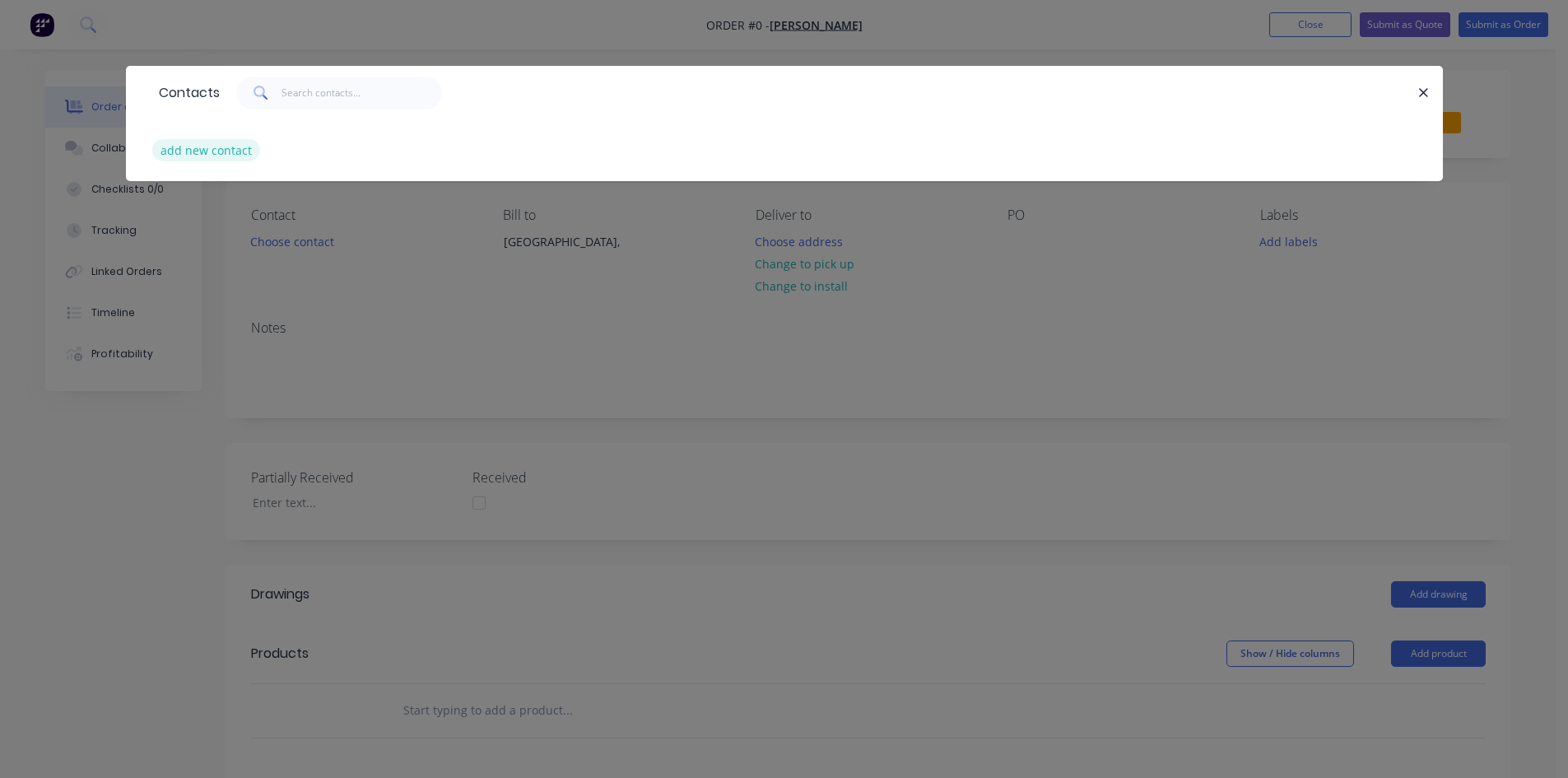
click at [218, 145] on button "add new contact" at bounding box center [207, 150] width 109 height 22
select select "AU"
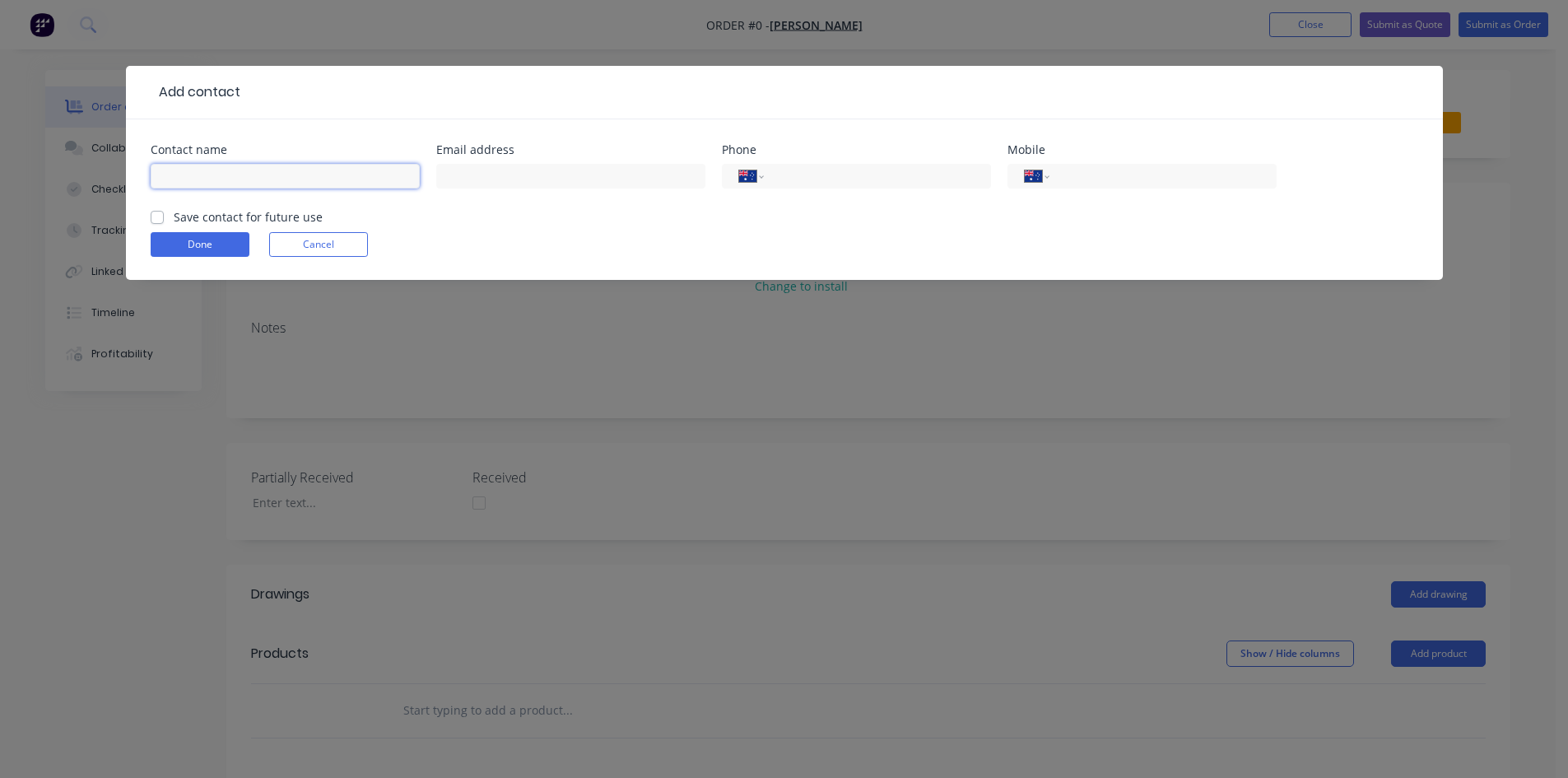
click at [210, 174] on input "text" at bounding box center [285, 176] width 269 height 25
type input "[PERSON_NAME]"
click at [534, 168] on input "text" at bounding box center [571, 176] width 269 height 25
type input "ferrari.simone91@yahoo.com"
click at [1070, 176] on input "tel" at bounding box center [1159, 176] width 197 height 19
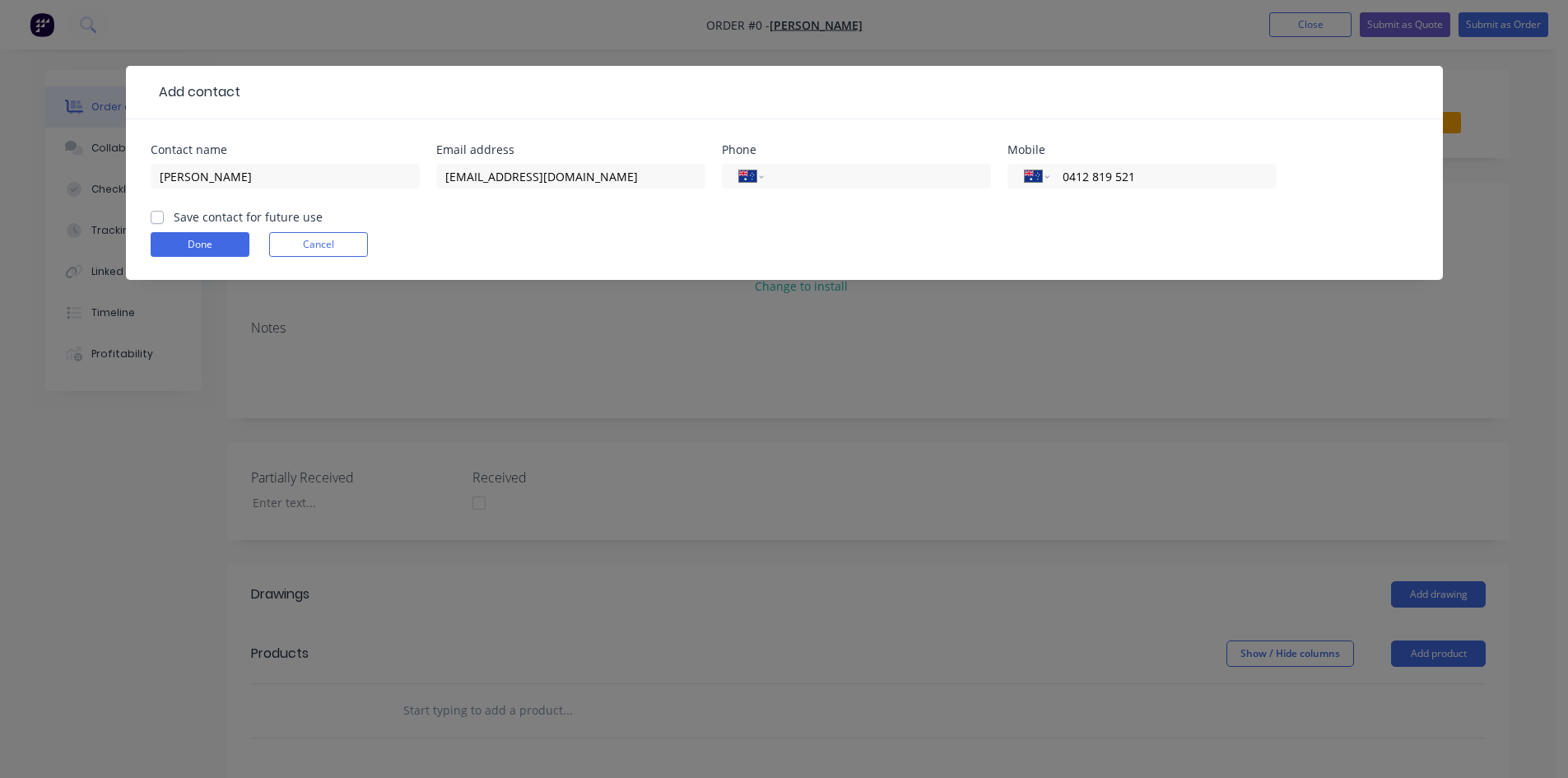
type input "0412 819 521"
click at [174, 218] on label "Save contact for future use" at bounding box center [248, 217] width 149 height 17
click at [154, 218] on input "Save contact for future use" at bounding box center [157, 216] width 13 height 16
checkbox input "true"
click at [172, 243] on button "Done" at bounding box center [200, 244] width 99 height 25
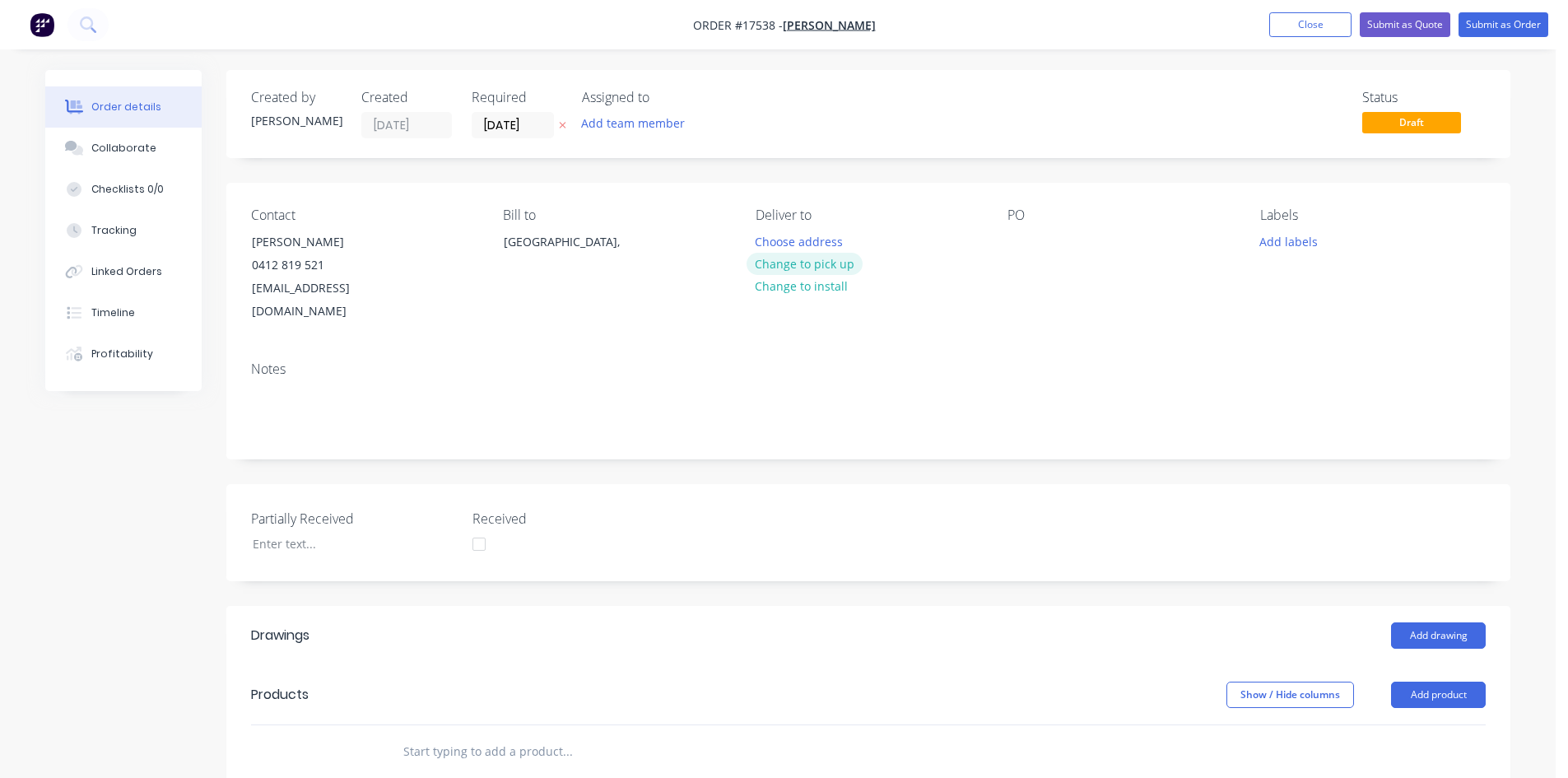
click at [817, 266] on button "Change to pick up" at bounding box center [805, 263] width 117 height 22
click at [1015, 242] on div at bounding box center [1020, 241] width 27 height 24
click at [1070, 320] on div "Contact Simone Ferrari 0412 819 521 ferrari.simone91@yahoo.com Bill to Australi…" at bounding box center [869, 265] width 1284 height 165
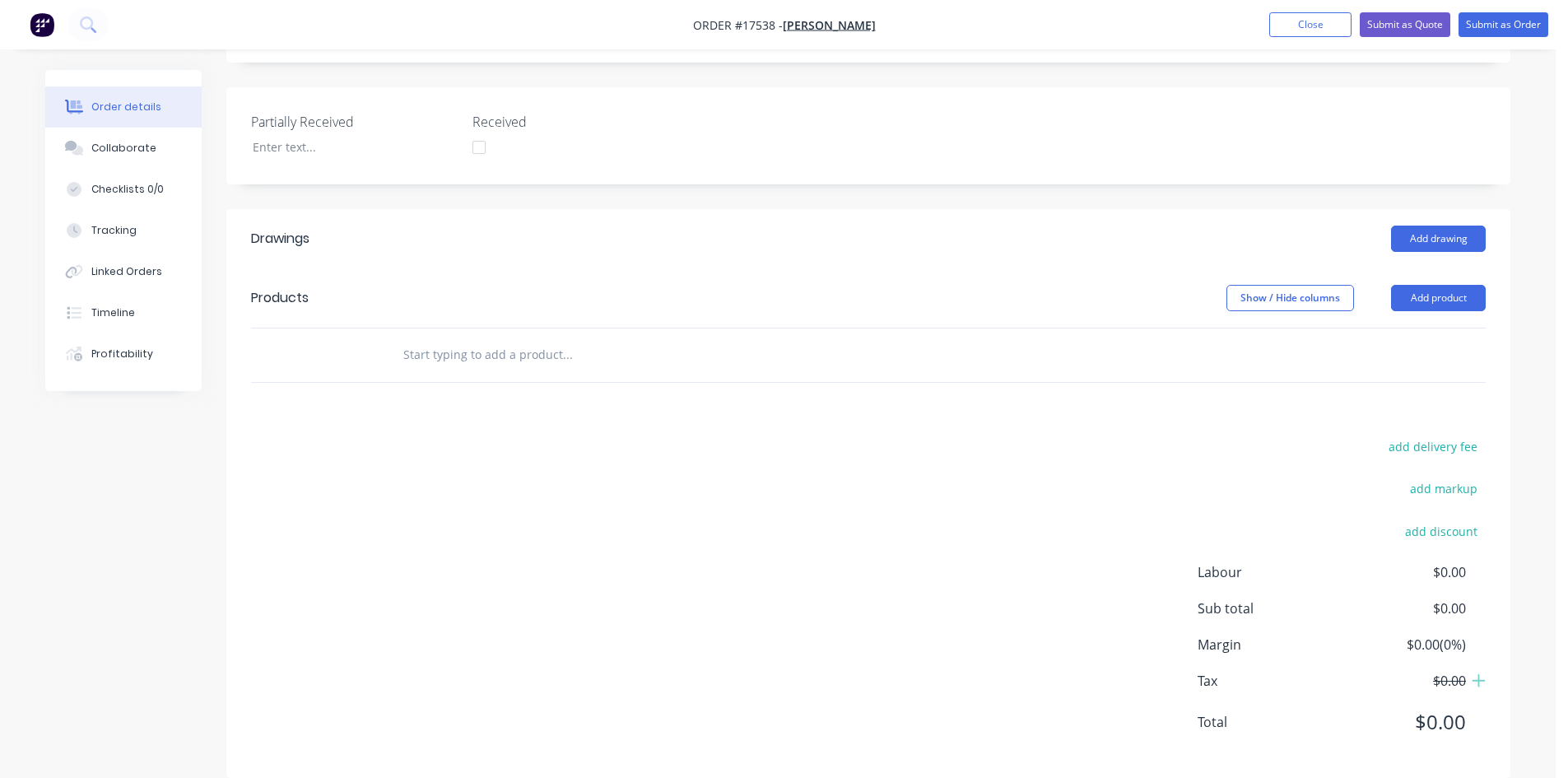
scroll to position [399, 0]
click at [483, 336] on input "text" at bounding box center [567, 353] width 329 height 33
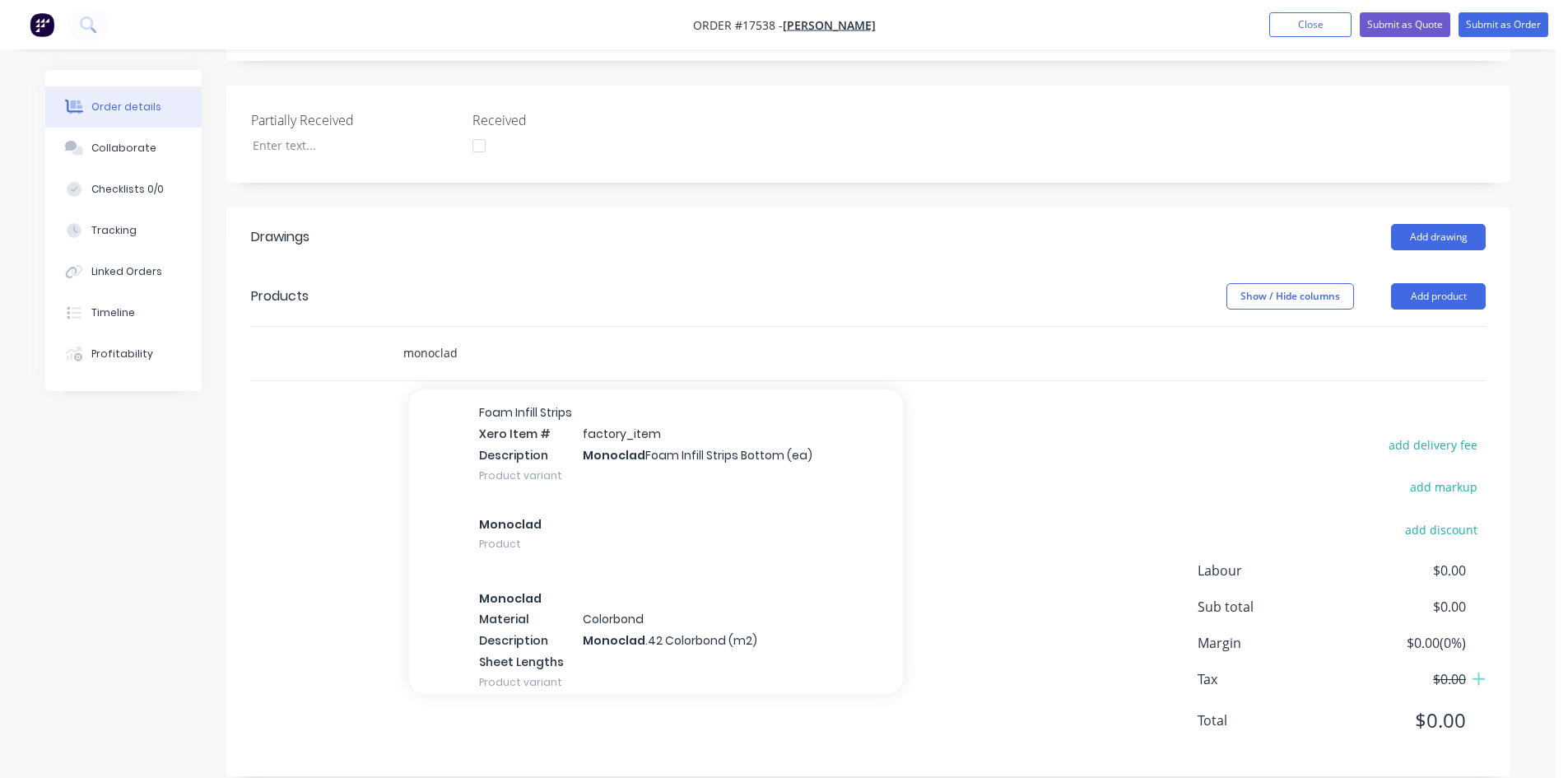
scroll to position [133, 0]
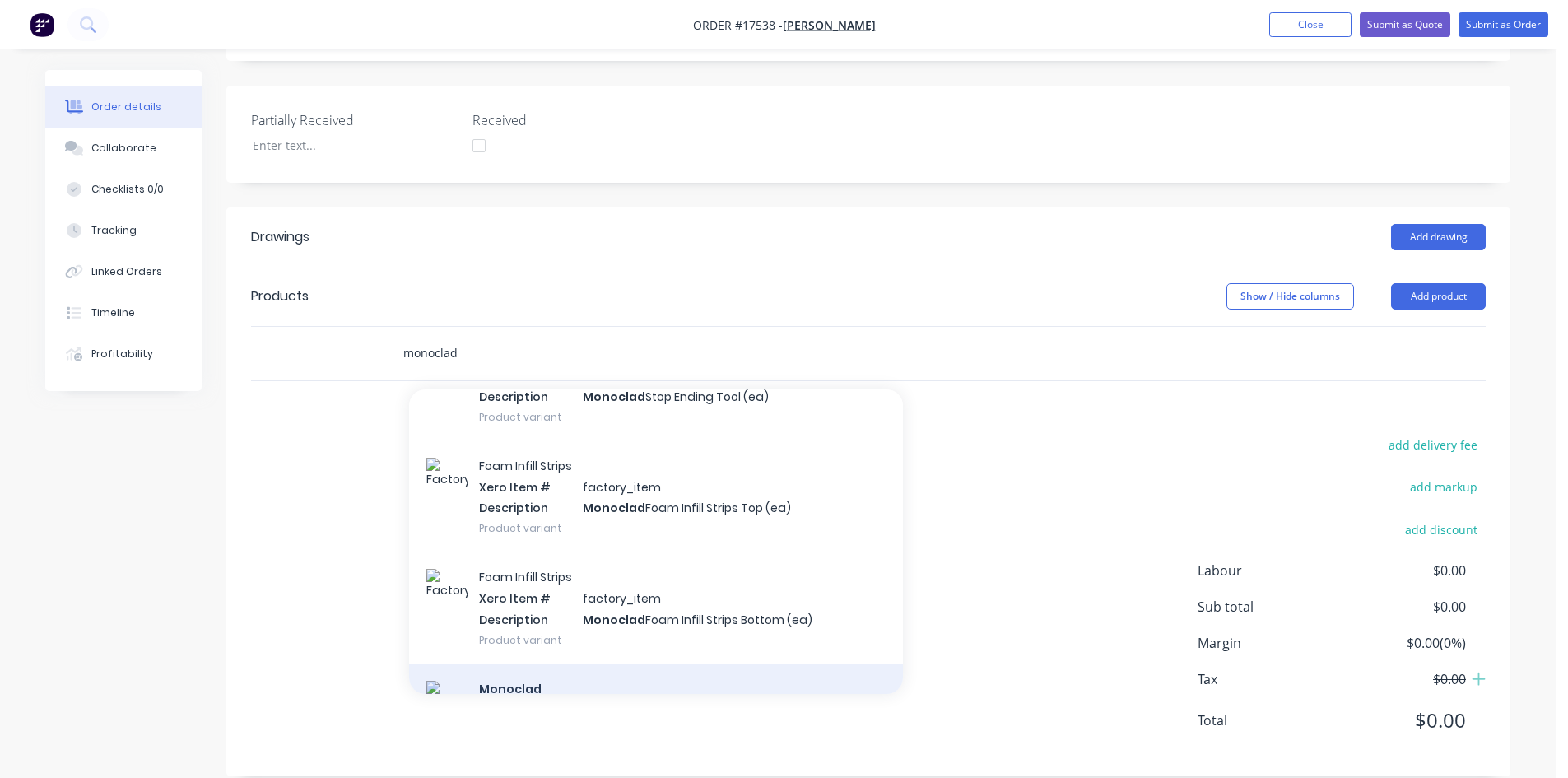
type input "monoclad"
click at [616, 664] on div "Monoclad Product" at bounding box center [656, 700] width 494 height 74
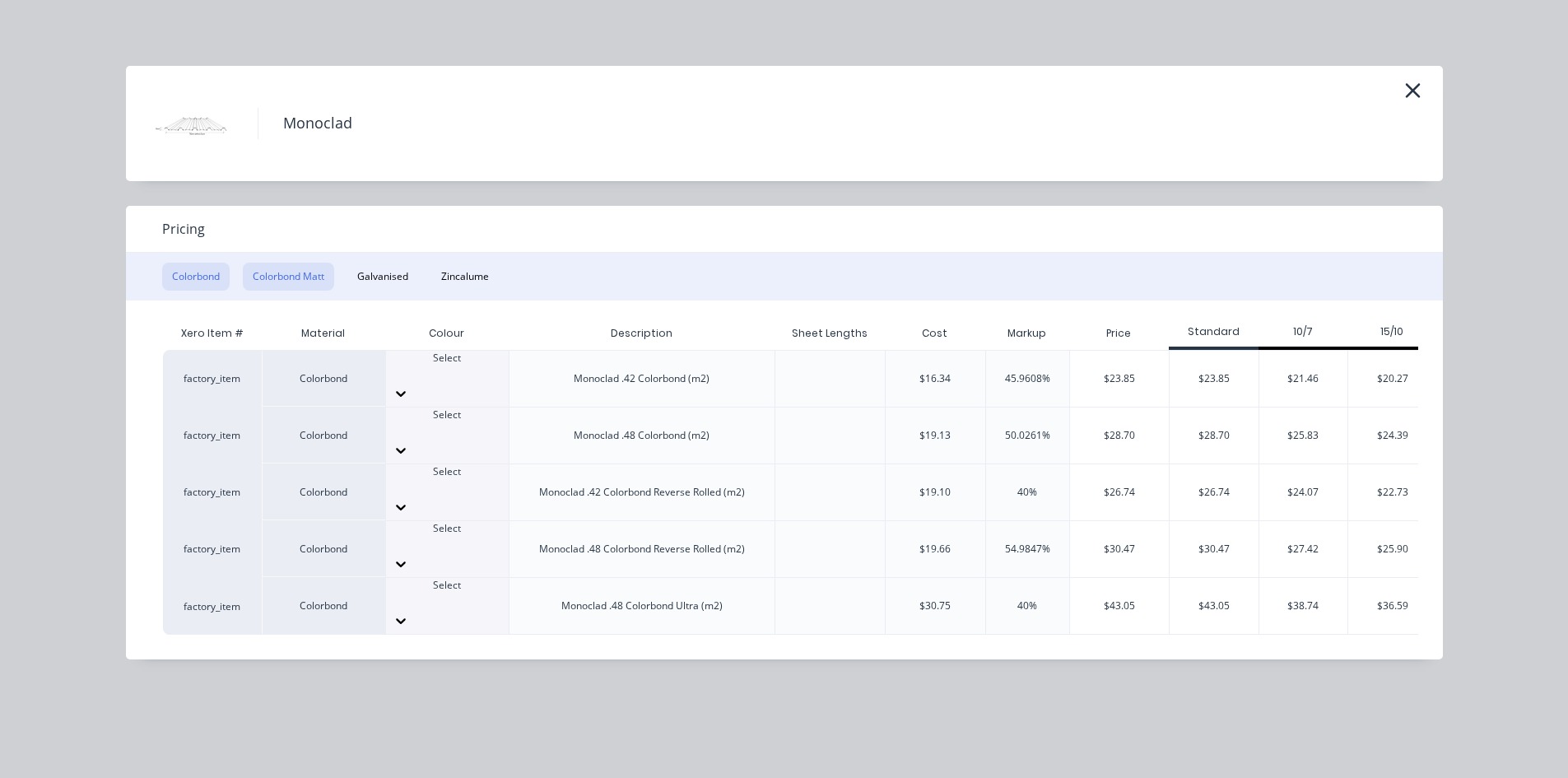
click at [301, 276] on button "Colorbond Matt" at bounding box center [289, 276] width 91 height 28
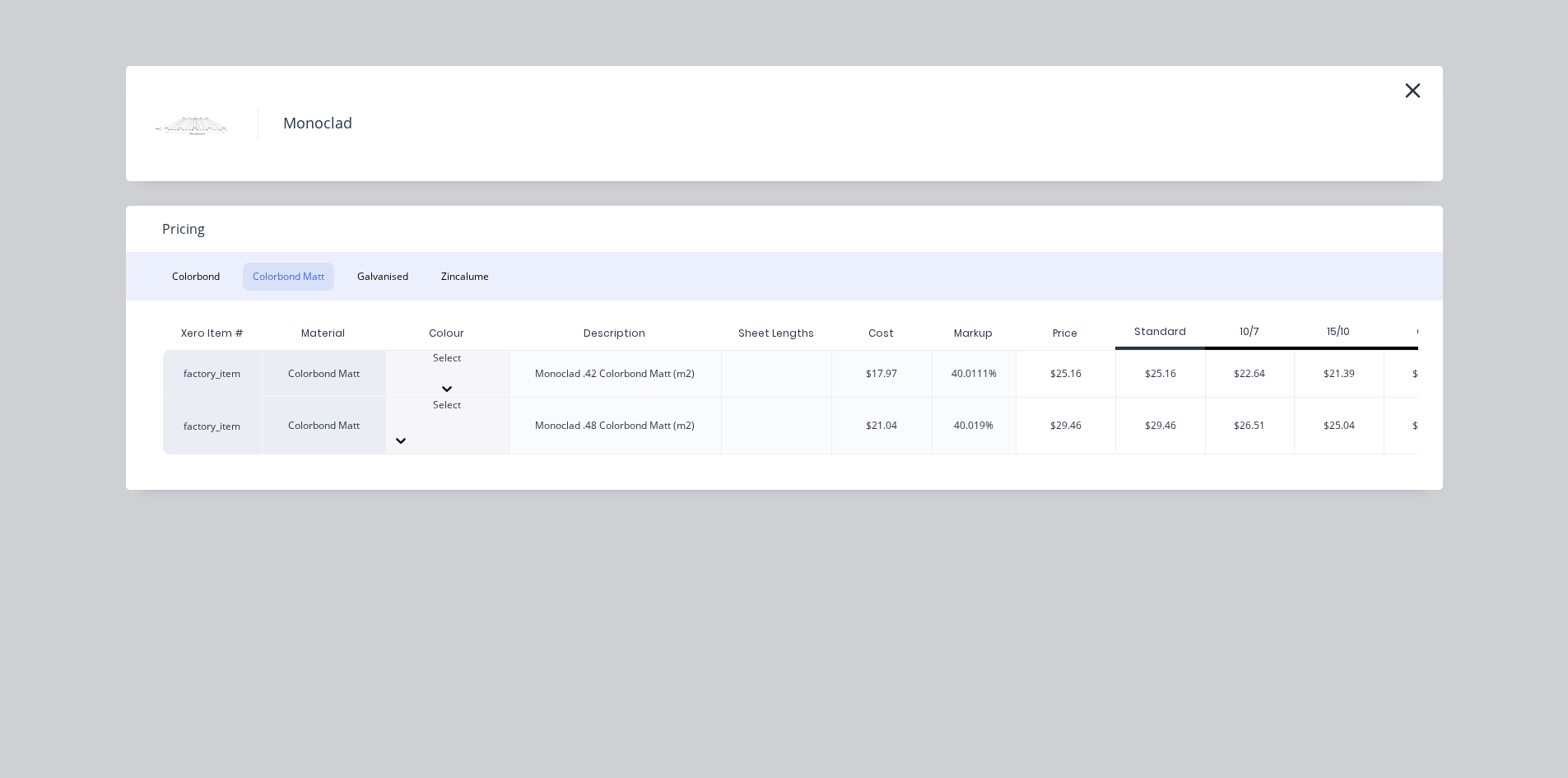
click at [476, 371] on div "Select" at bounding box center [447, 365] width 123 height 29
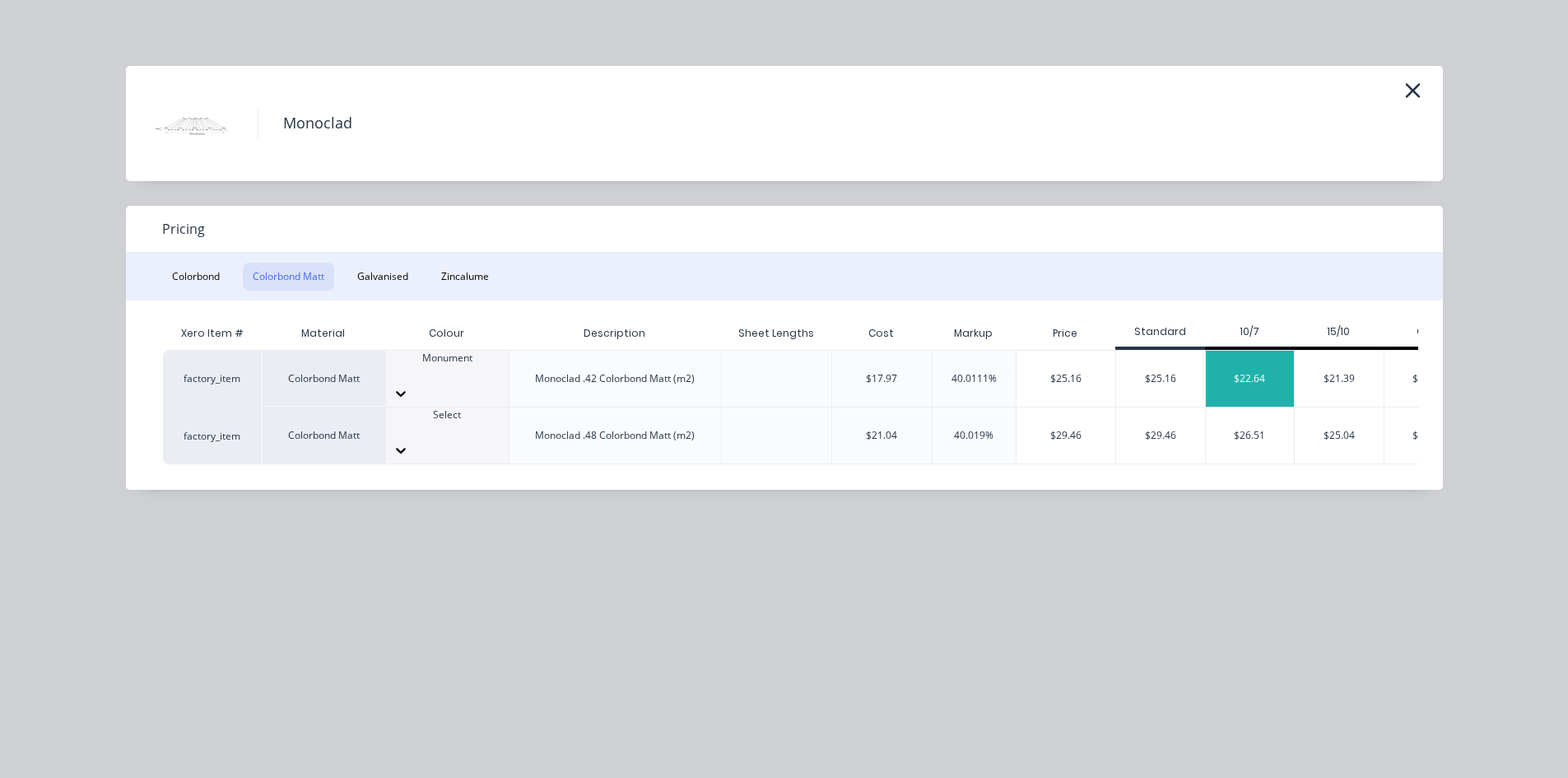
click at [1253, 376] on div "$22.64" at bounding box center [1250, 378] width 89 height 56
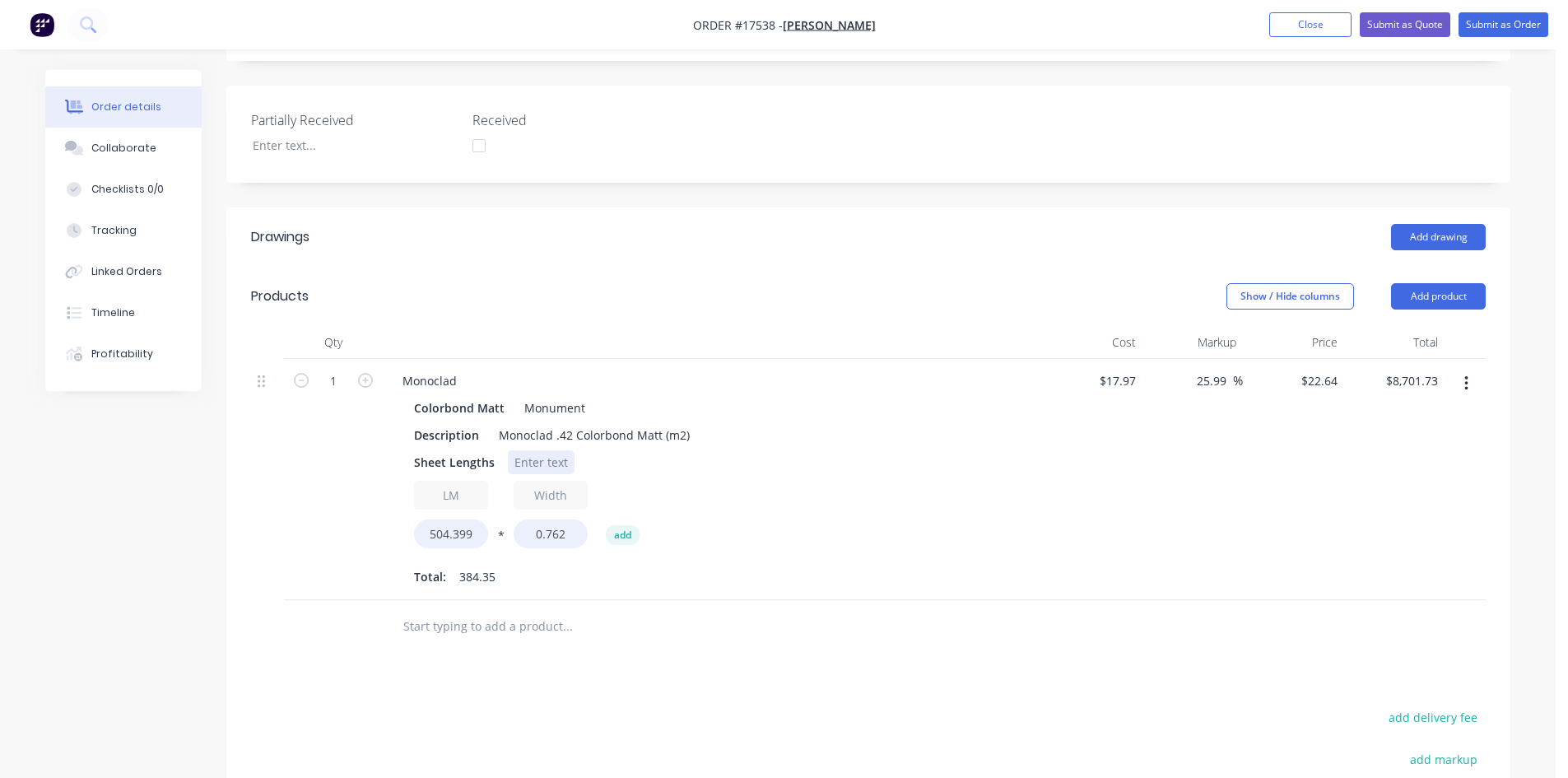
click at [522, 450] on div at bounding box center [540, 462] width 67 height 24
click at [459, 519] on input "504.399" at bounding box center [451, 534] width 74 height 29
type input "273.78"
type input "$4,723.17"
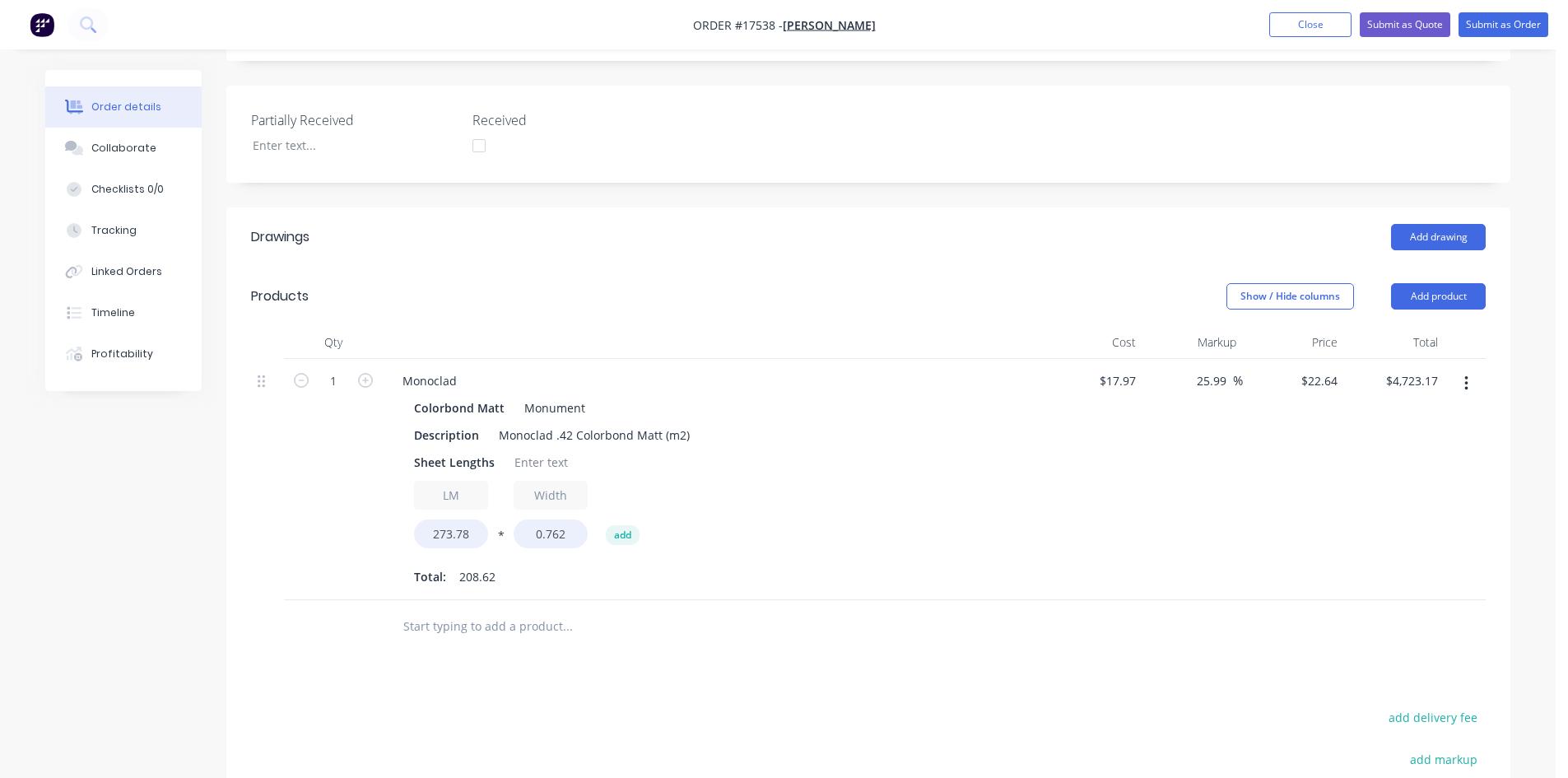
click at [800, 496] on div "LM 273.78 * Width 0.762 add" at bounding box center [712, 517] width 596 height 74
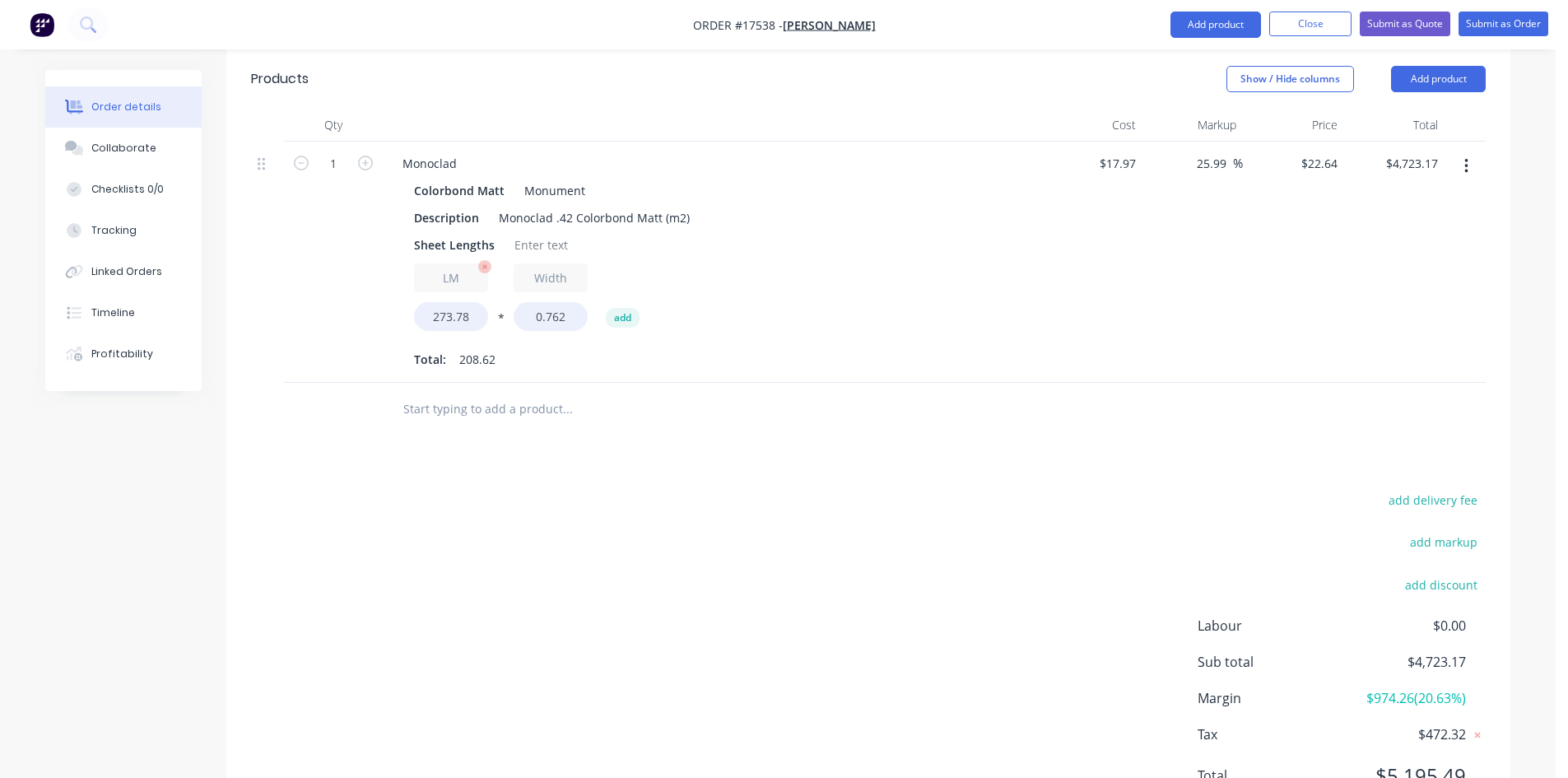
scroll to position [671, 0]
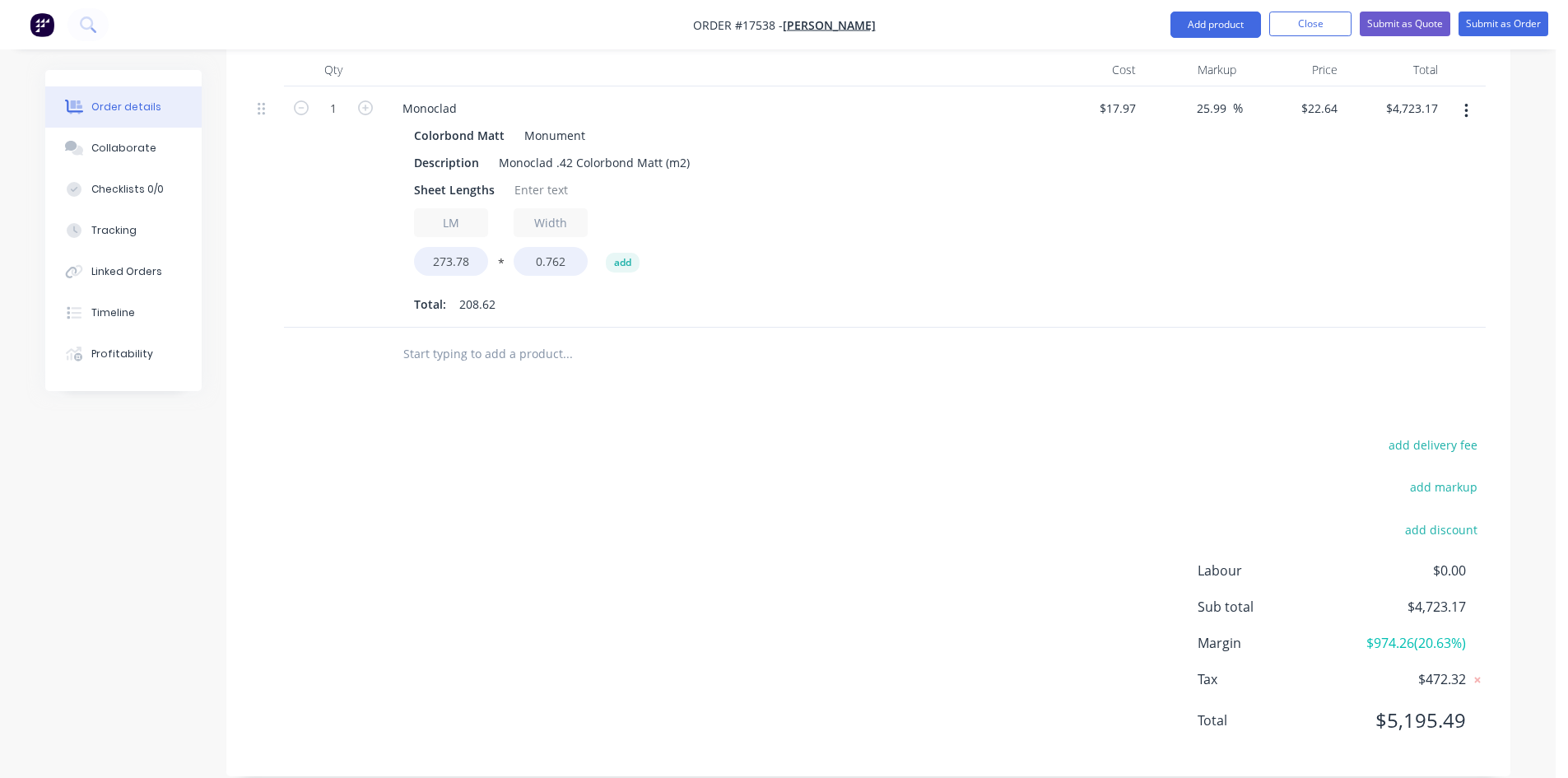
click at [466, 327] on div at bounding box center [679, 354] width 592 height 54
click at [475, 337] on input "text" at bounding box center [567, 354] width 329 height 33
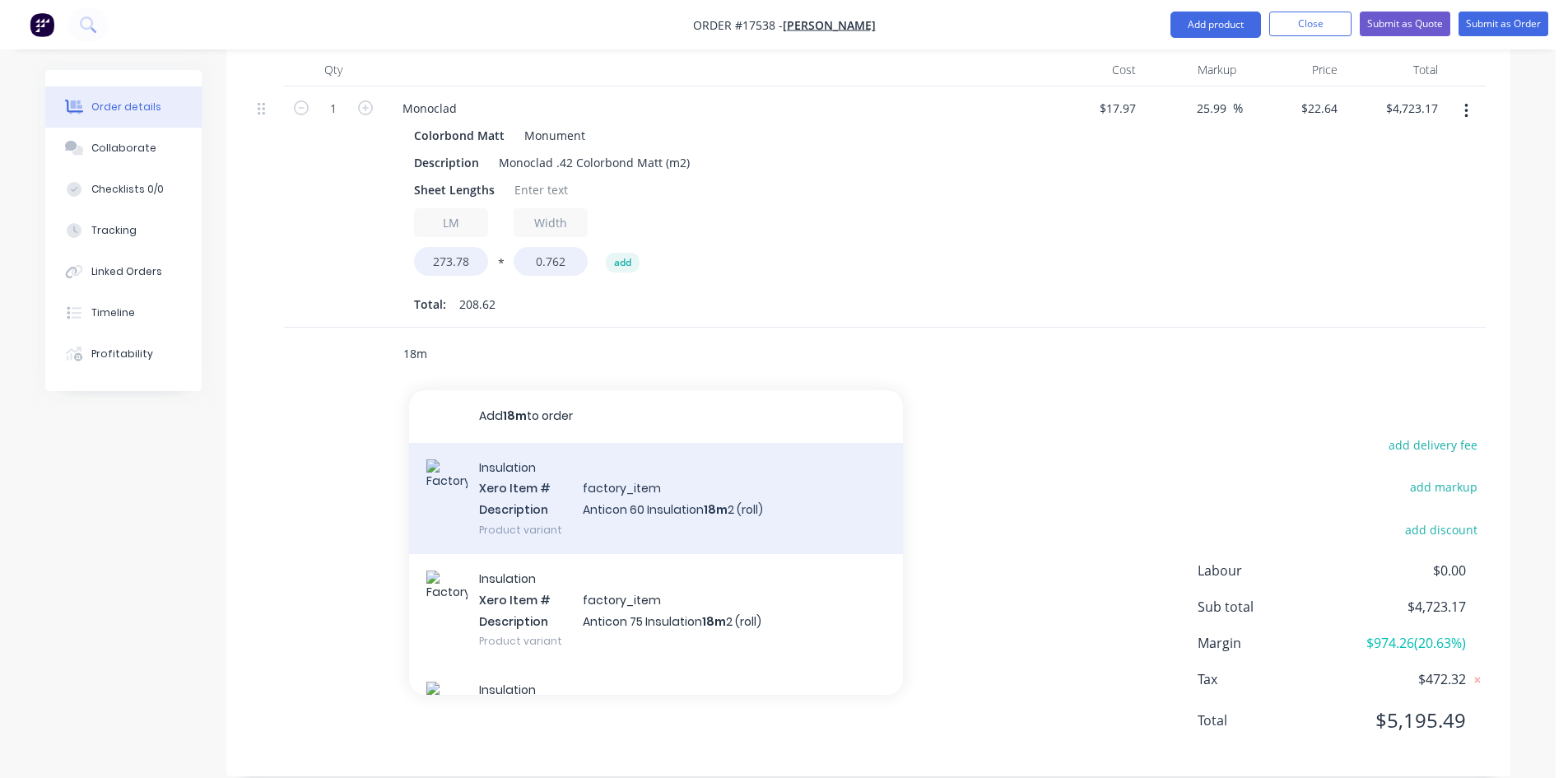
type input "18m"
click at [564, 474] on div "Insulation Xero Item # factory_item Description Anticon 60 Insulation 18m 2 (ro…" at bounding box center [656, 498] width 494 height 112
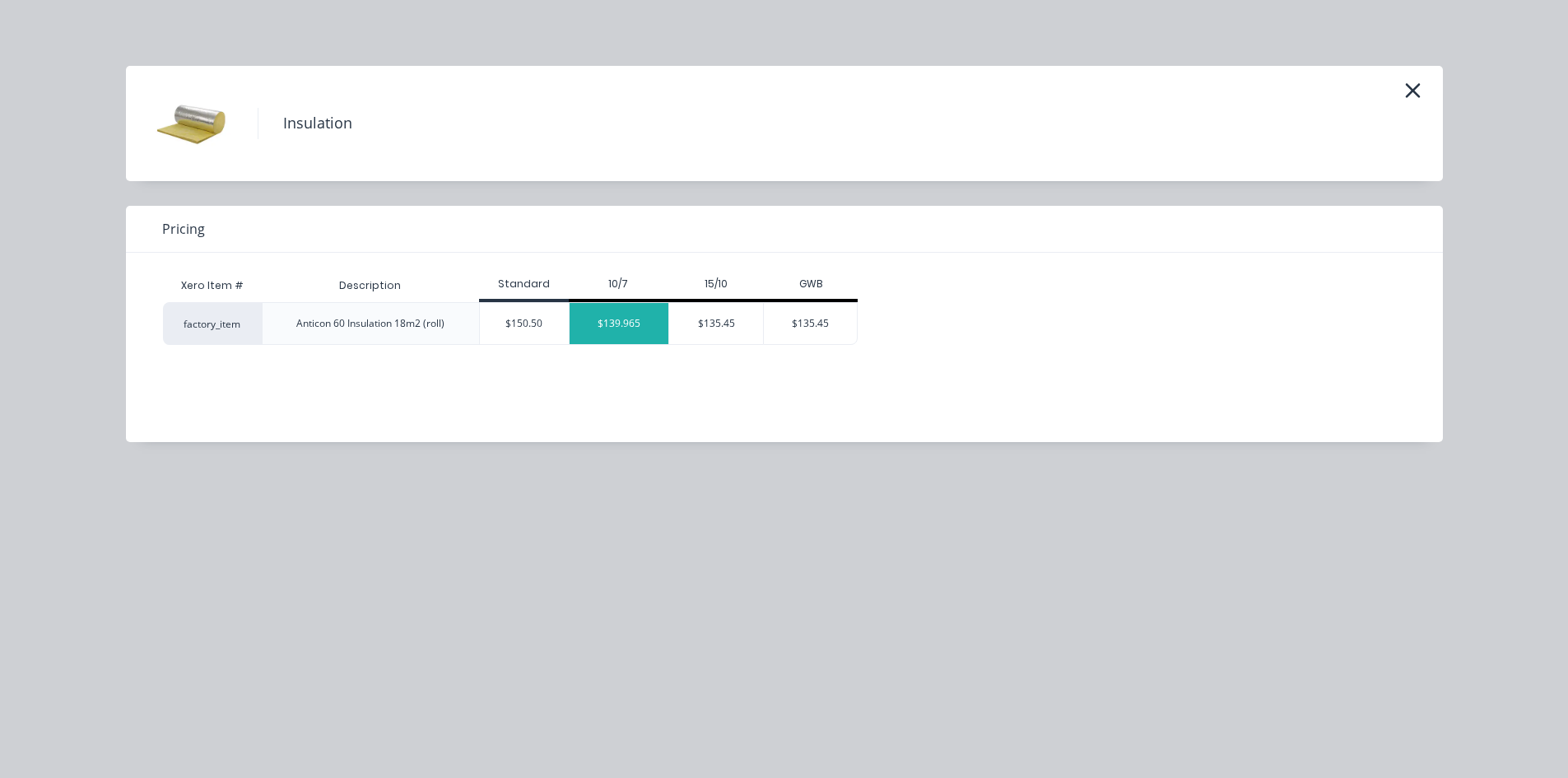
click at [624, 325] on div "$139.965" at bounding box center [619, 323] width 100 height 41
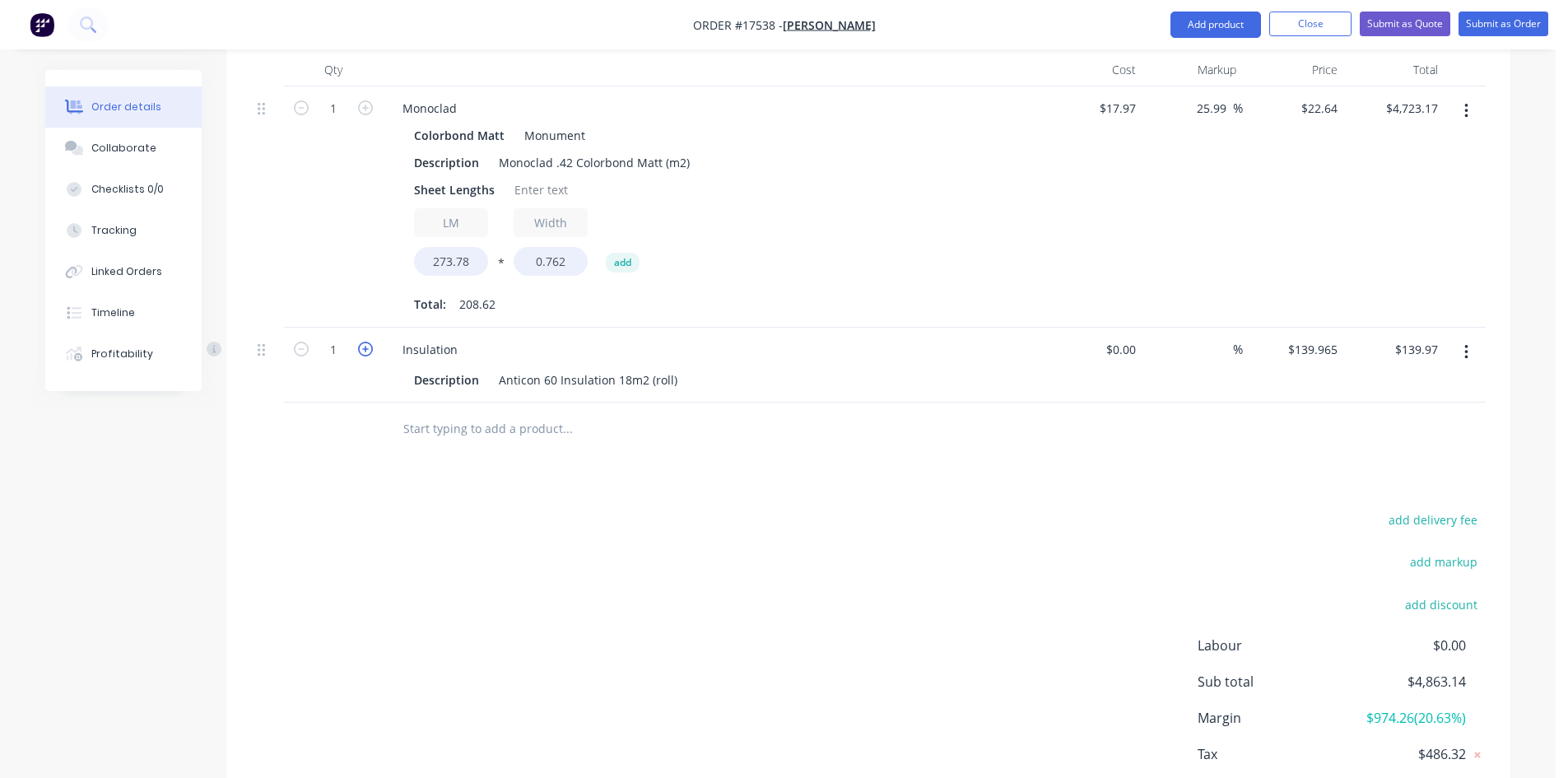
click at [367, 342] on icon "button" at bounding box center [366, 349] width 15 height 15
type input "2"
type input "$279.93"
click at [367, 342] on icon "button" at bounding box center [366, 349] width 15 height 15
type input "3"
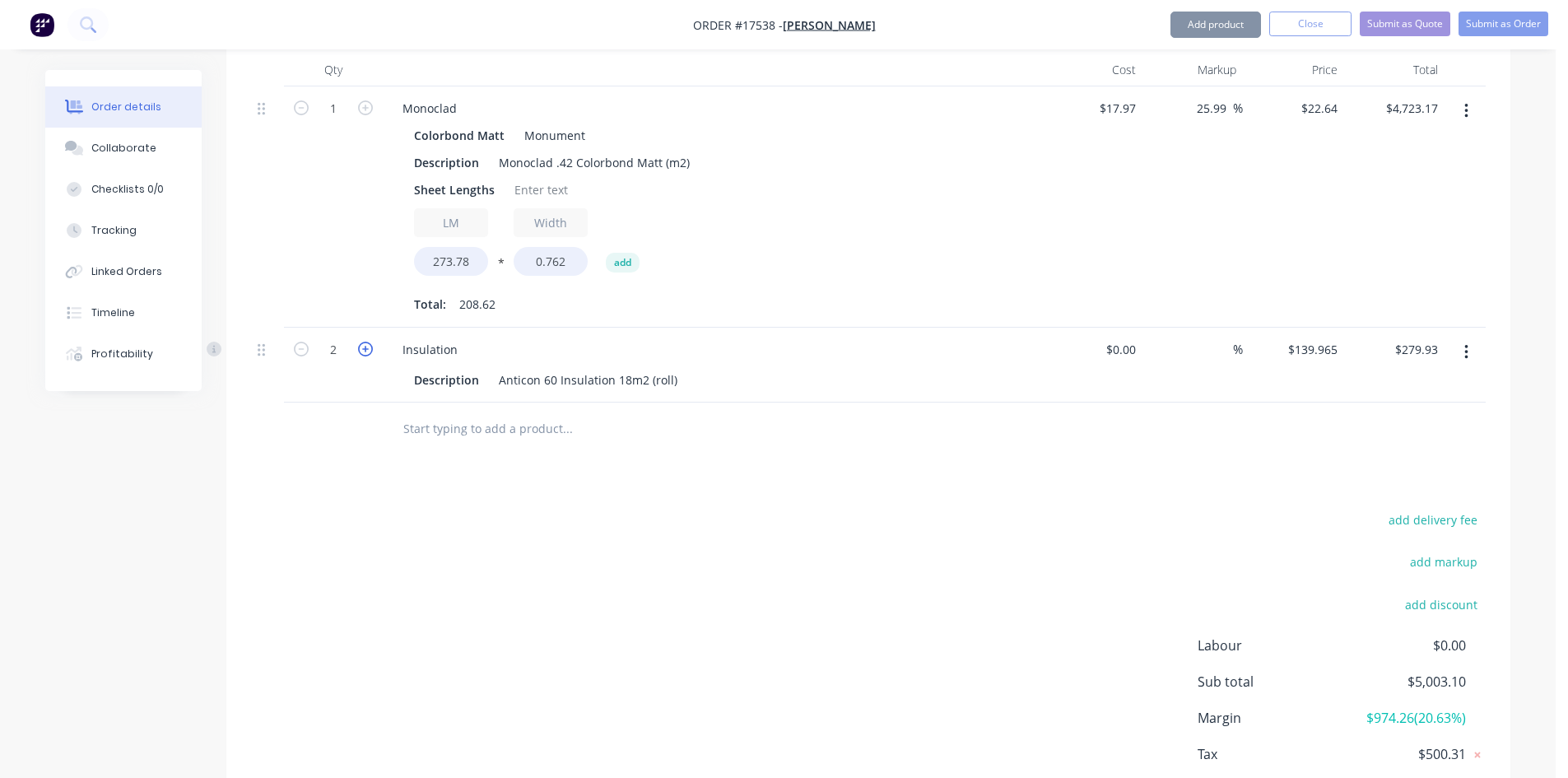
type input "$419.90"
click at [367, 342] on icon "button" at bounding box center [366, 349] width 15 height 15
type input "4"
type input "$559.86"
click at [367, 342] on icon "button" at bounding box center [366, 349] width 15 height 15
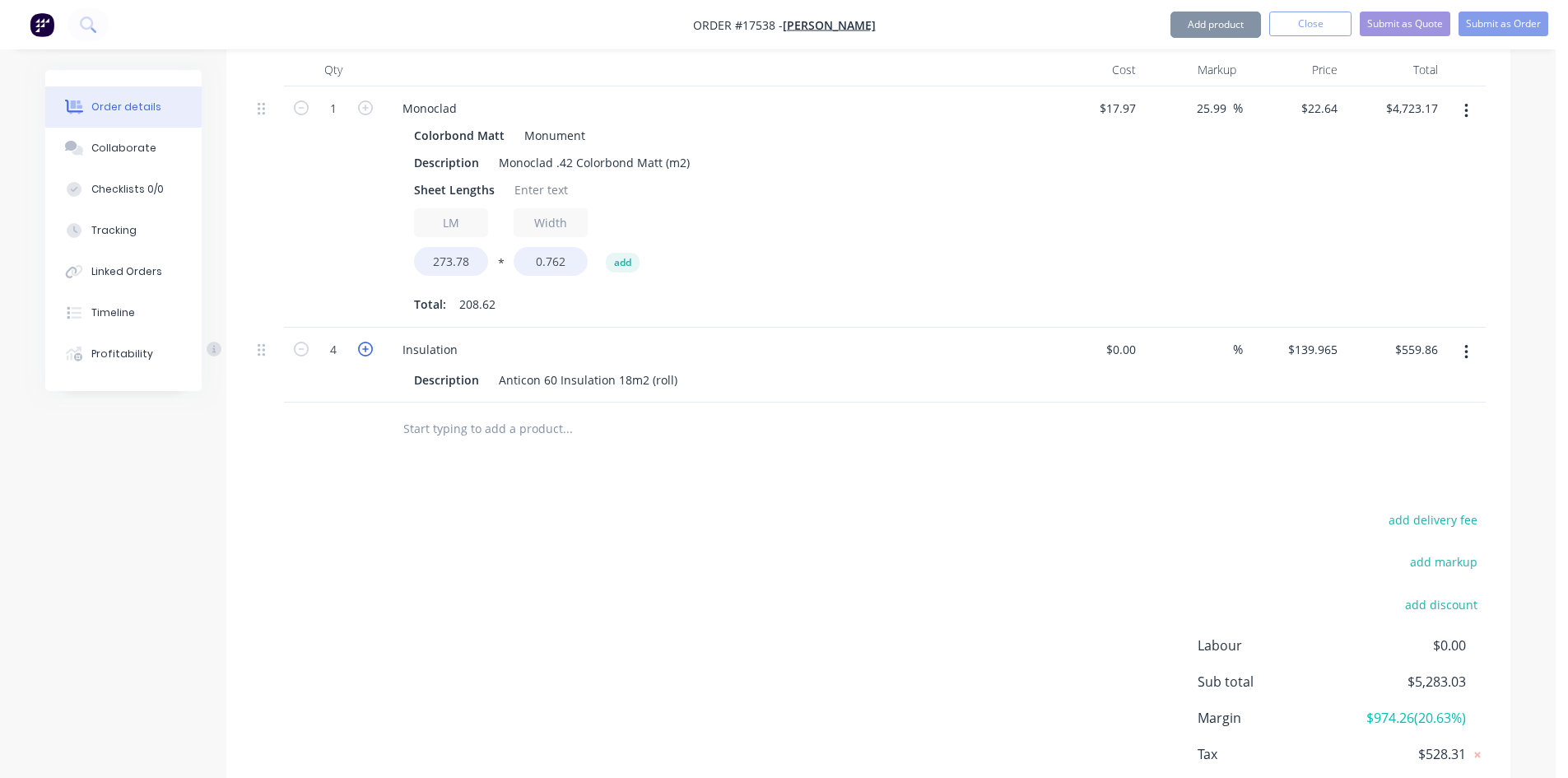
type input "5"
type input "$699.83"
click at [687, 519] on div "add delivery fee add markup add discount Labour $0.00 Sub total $5,423.00 Margi…" at bounding box center [869, 666] width 1234 height 317
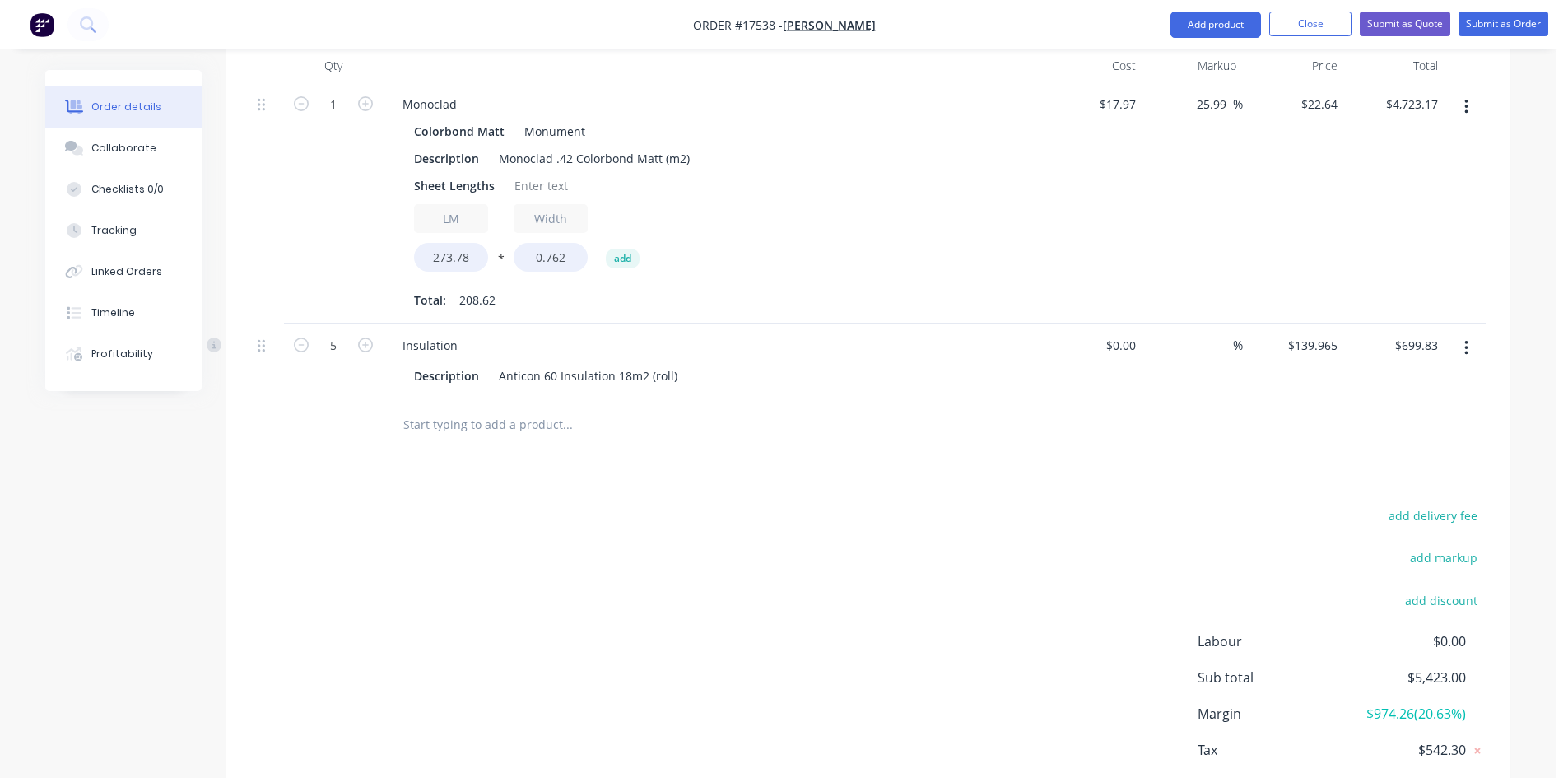
scroll to position [746, 0]
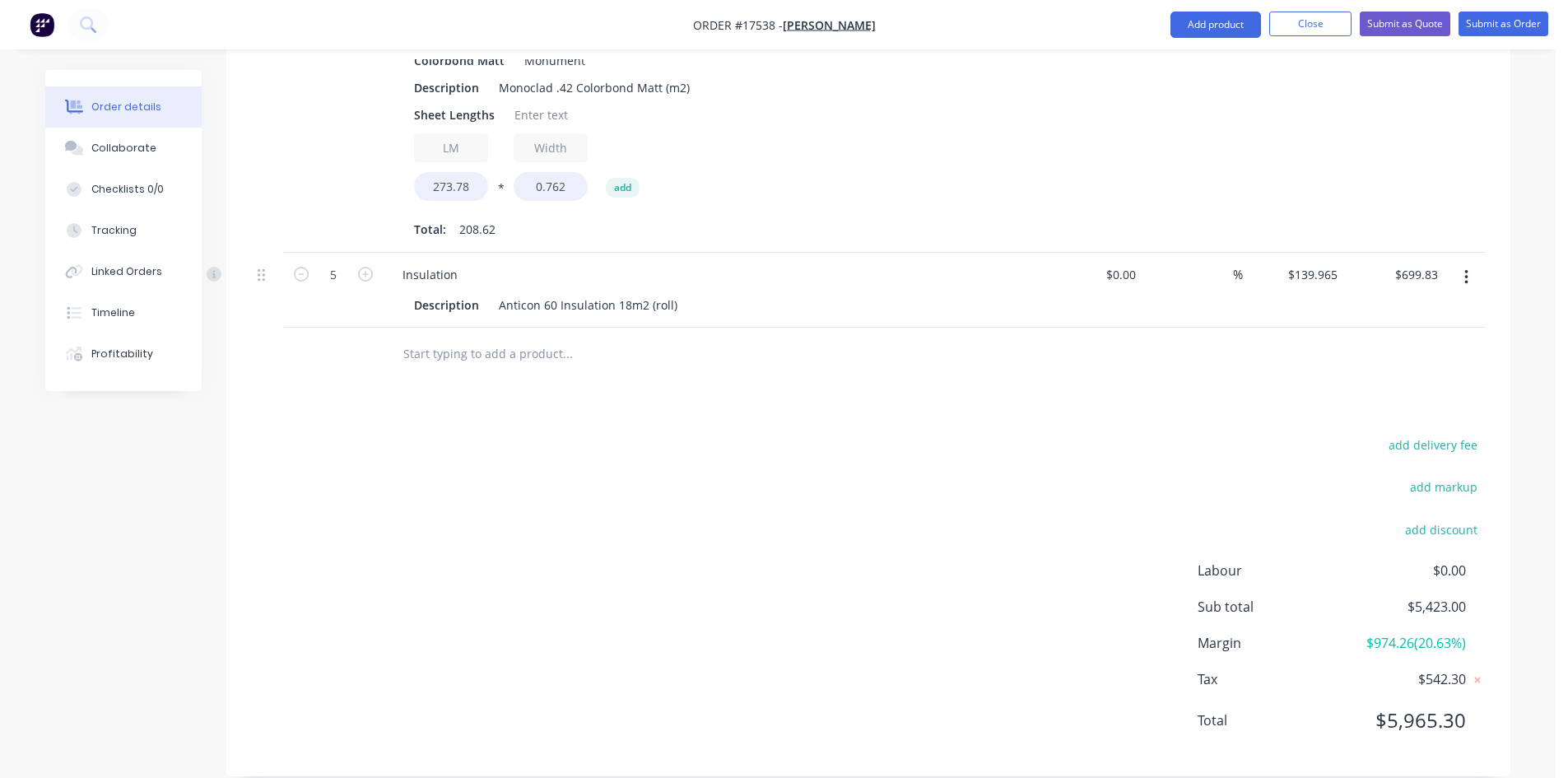
click at [511, 337] on input "text" at bounding box center [567, 354] width 329 height 33
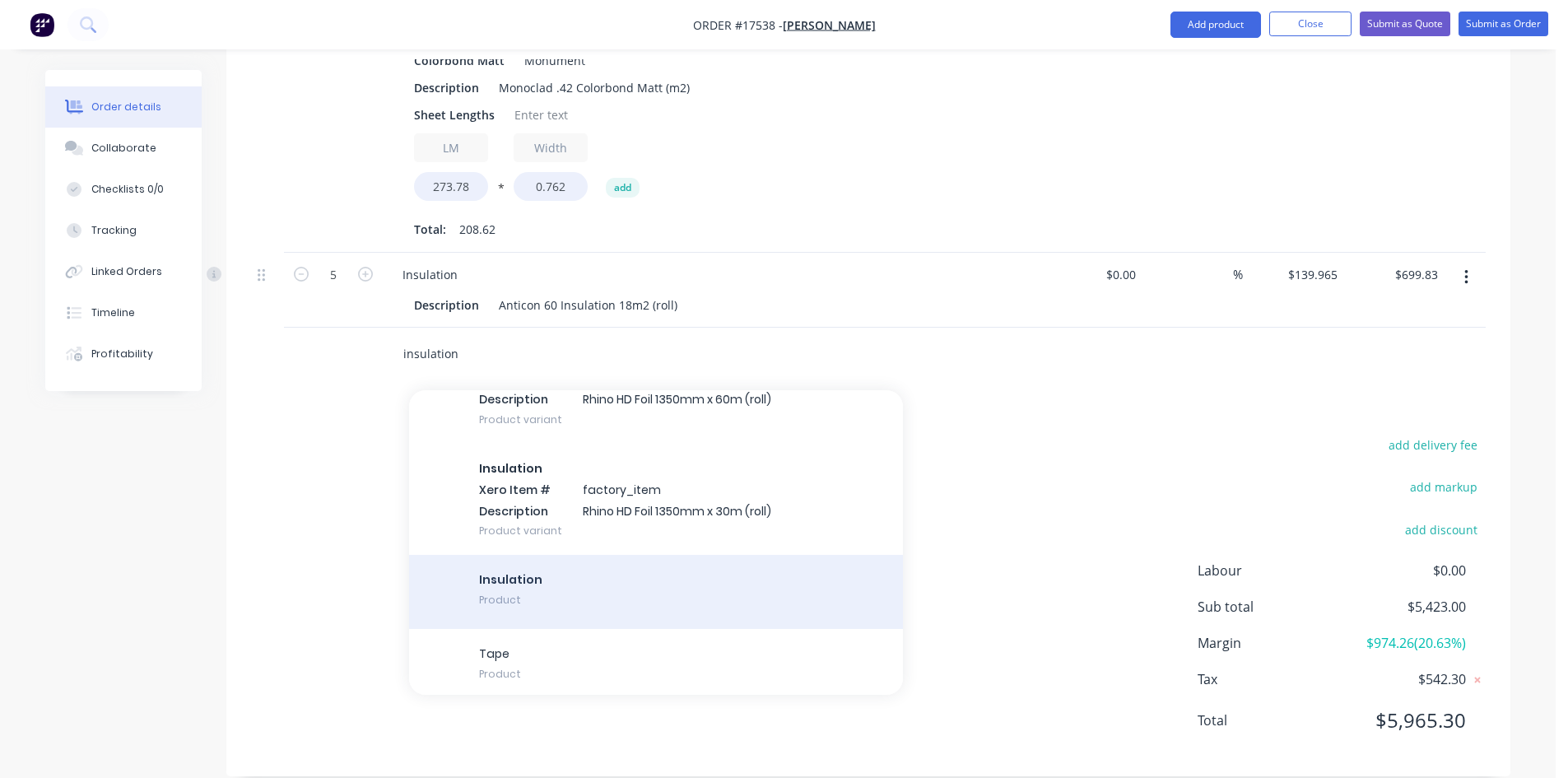
scroll to position [1044, 0]
type input "insulation"
click at [582, 547] on div "Insulation Product" at bounding box center [656, 583] width 494 height 74
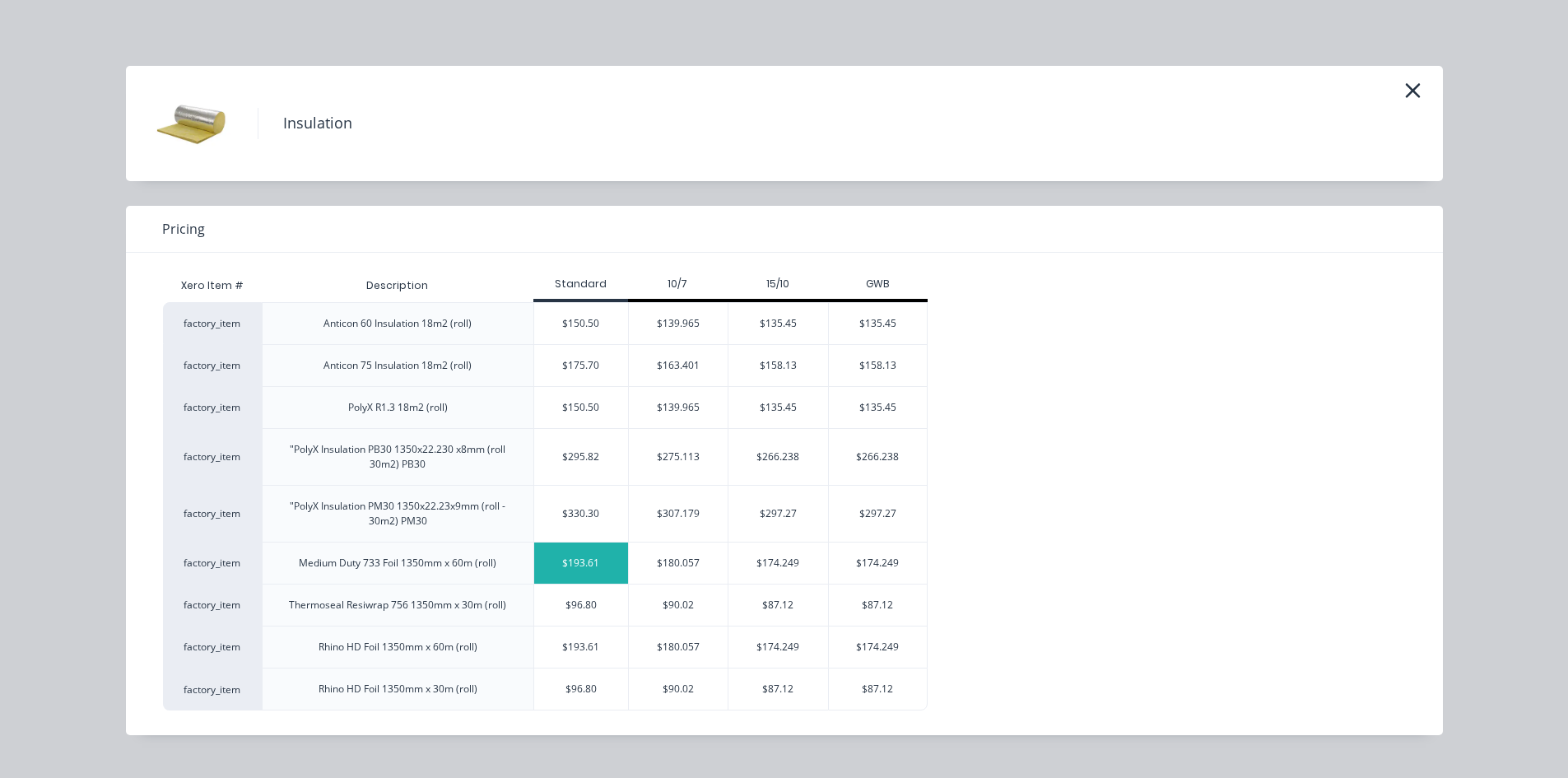
click at [590, 569] on div "$193.61" at bounding box center [581, 562] width 94 height 41
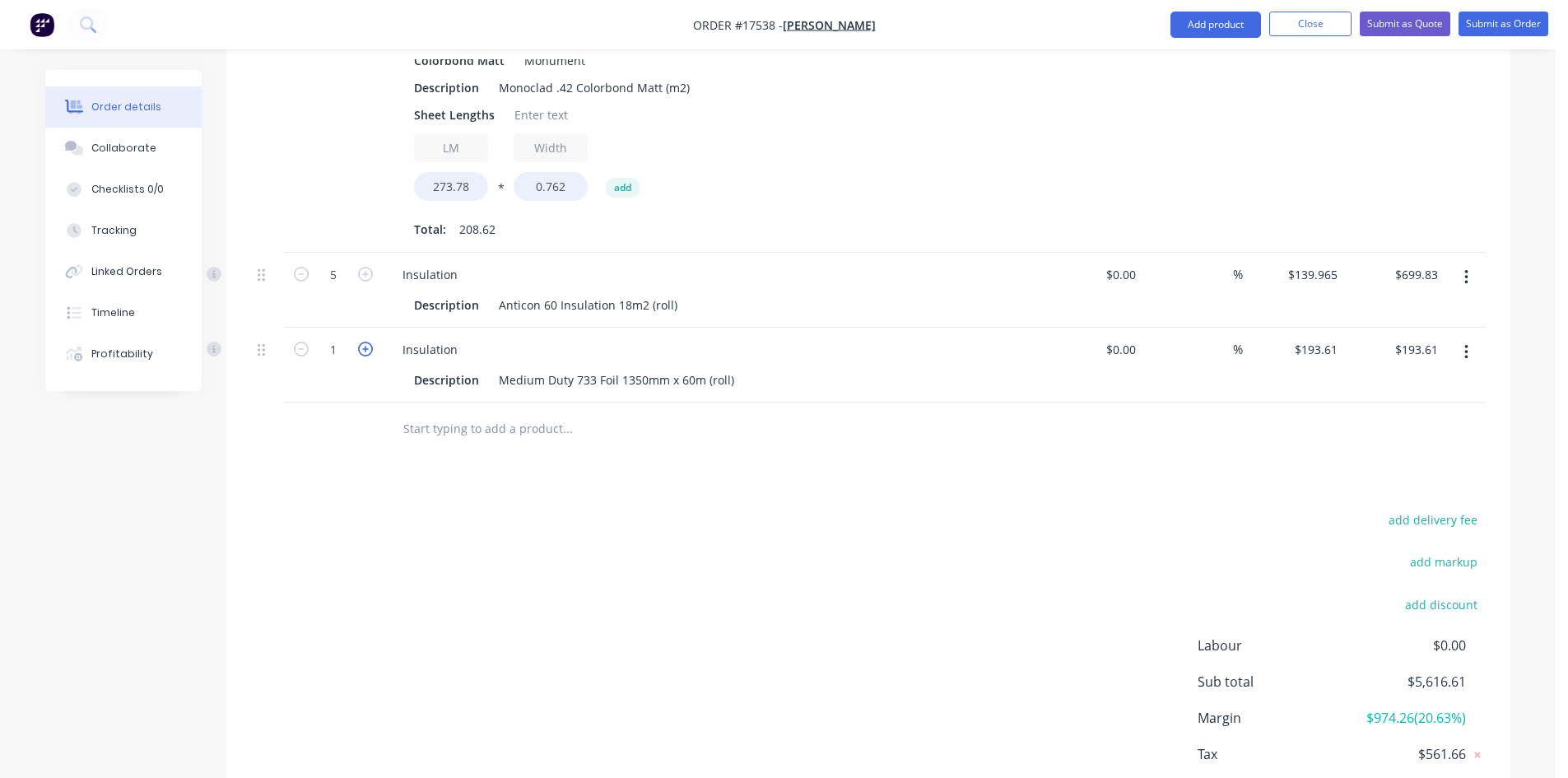
click at [368, 342] on icon "button" at bounding box center [366, 349] width 15 height 15
type input "2"
type input "$387.22"
click at [647, 466] on div "Drawings Add drawing Products Show / Hide columns Add product Qty Cost Markup P…" at bounding box center [869, 356] width 1284 height 991
click at [528, 416] on input "text" at bounding box center [567, 429] width 329 height 33
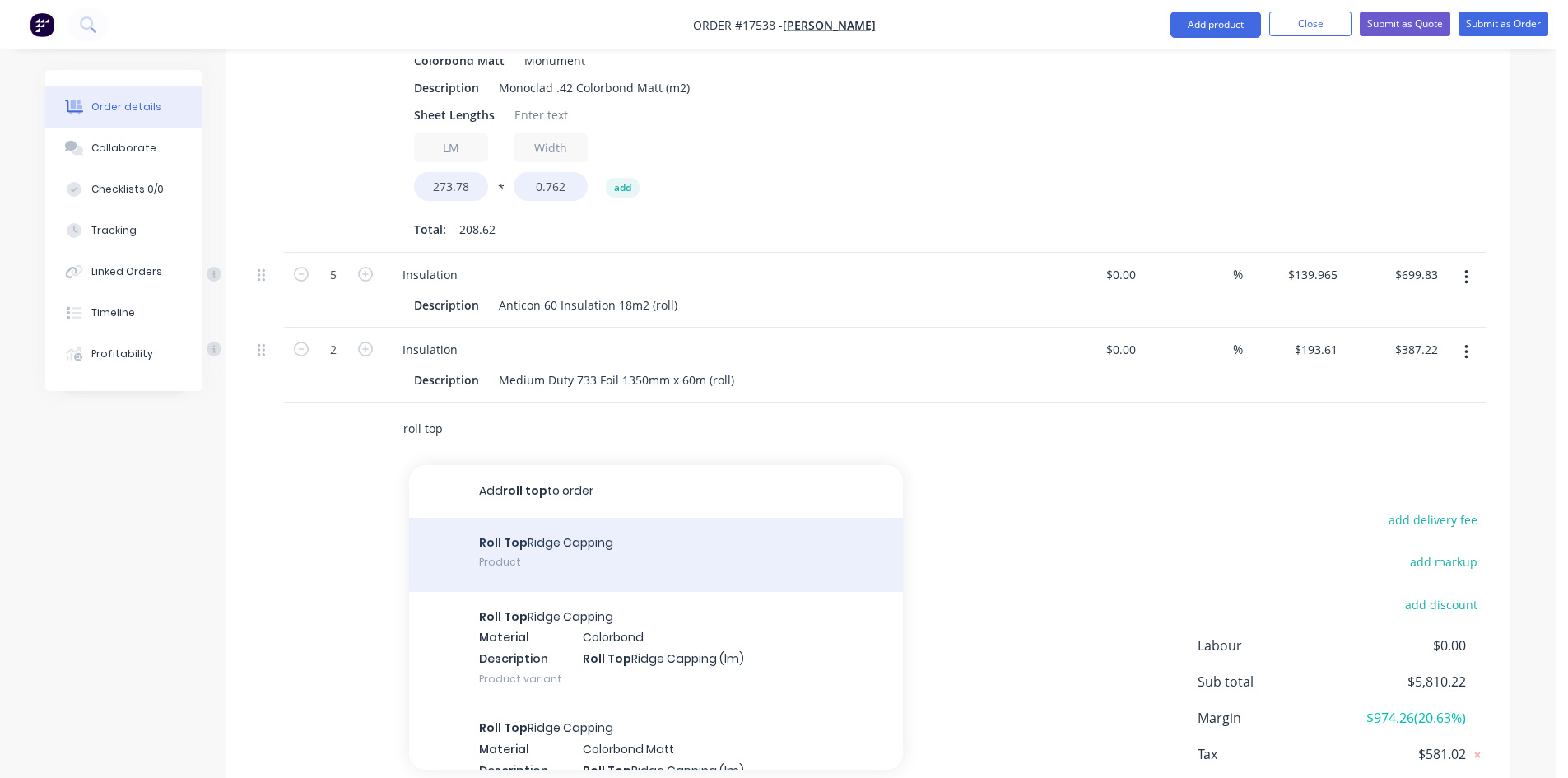
type input "roll top"
click at [573, 524] on div "Roll Top Ridge Capping Product" at bounding box center [656, 554] width 494 height 74
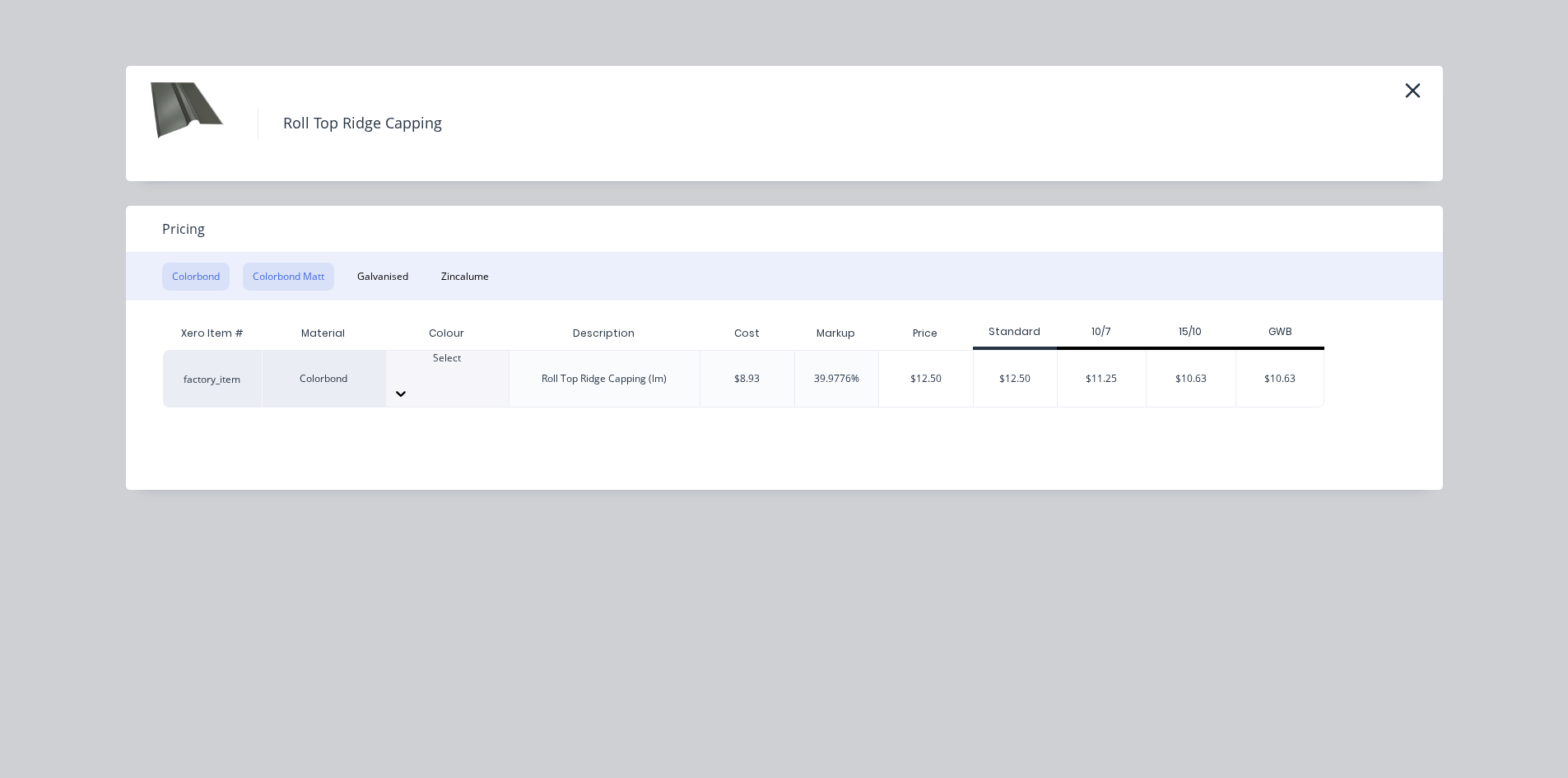
click at [308, 281] on button "Colorbond Matt" at bounding box center [289, 276] width 91 height 28
click at [475, 373] on div "Select" at bounding box center [447, 365] width 123 height 29
click at [934, 382] on div "$14.22" at bounding box center [928, 378] width 100 height 56
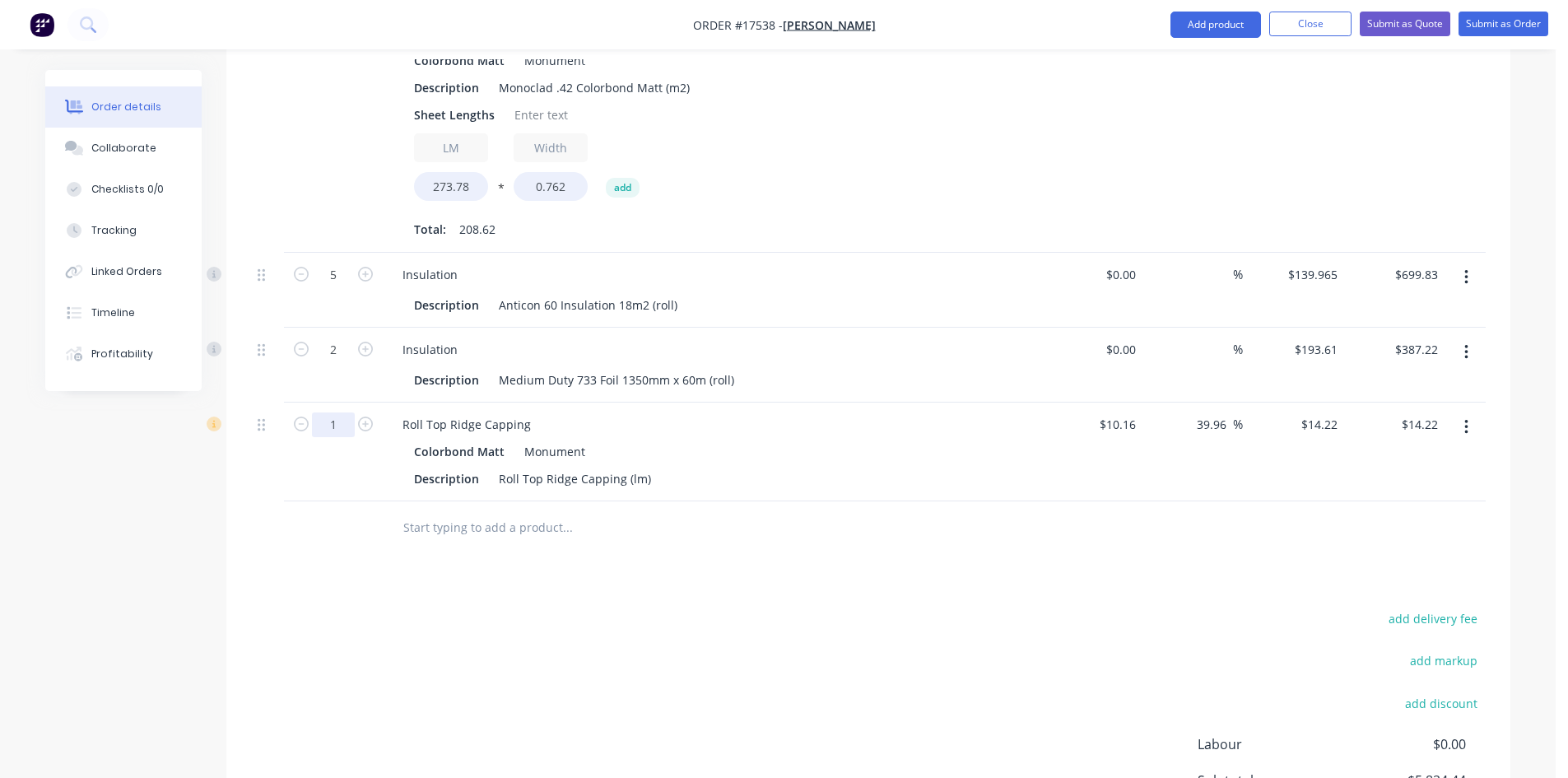
click at [339, 412] on input "1" at bounding box center [333, 424] width 43 height 25
type input "10.4"
type input "$147.89"
click at [697, 607] on div "add delivery fee add markup add discount Labour $0.00 Sub total $5,824.44 Margi…" at bounding box center [869, 765] width 1234 height 317
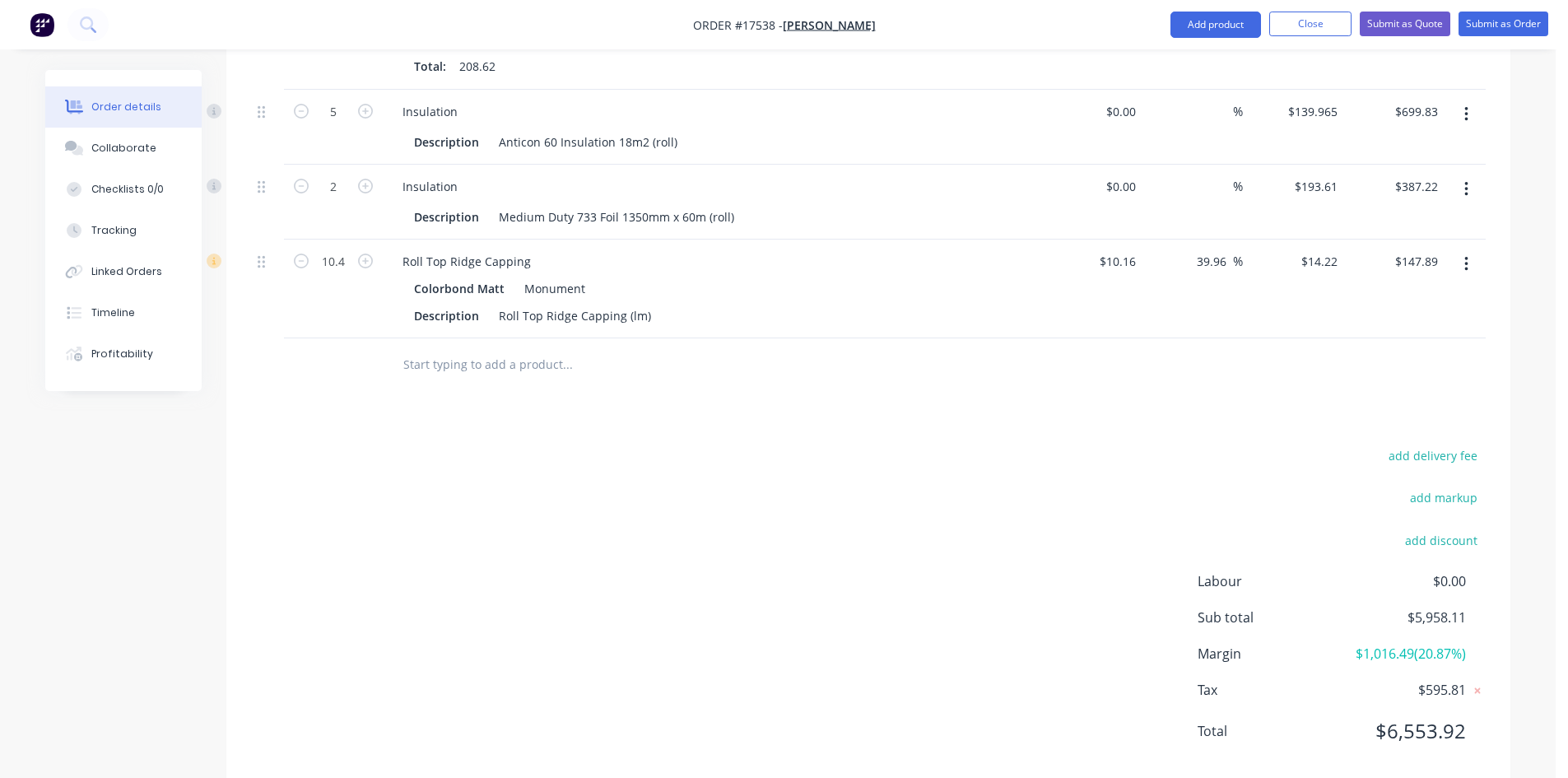
scroll to position [911, 0]
click at [647, 302] on div "Roll Top Ridge Capping (lm)" at bounding box center [574, 314] width 165 height 24
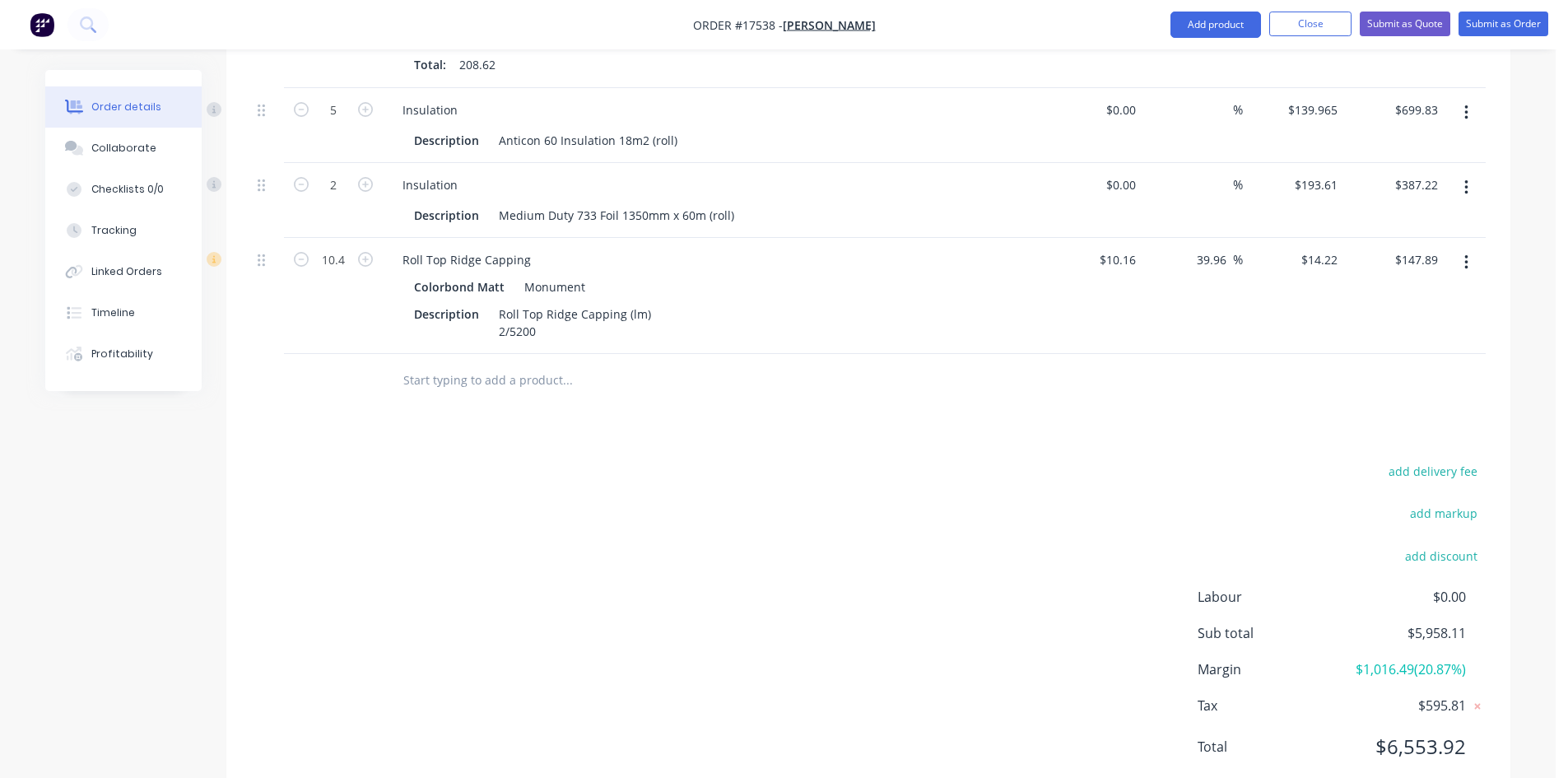
click at [808, 423] on div "Drawings Add drawing Products Show / Hide columns Add product Qty Cost Markup P…" at bounding box center [869, 249] width 1284 height 1107
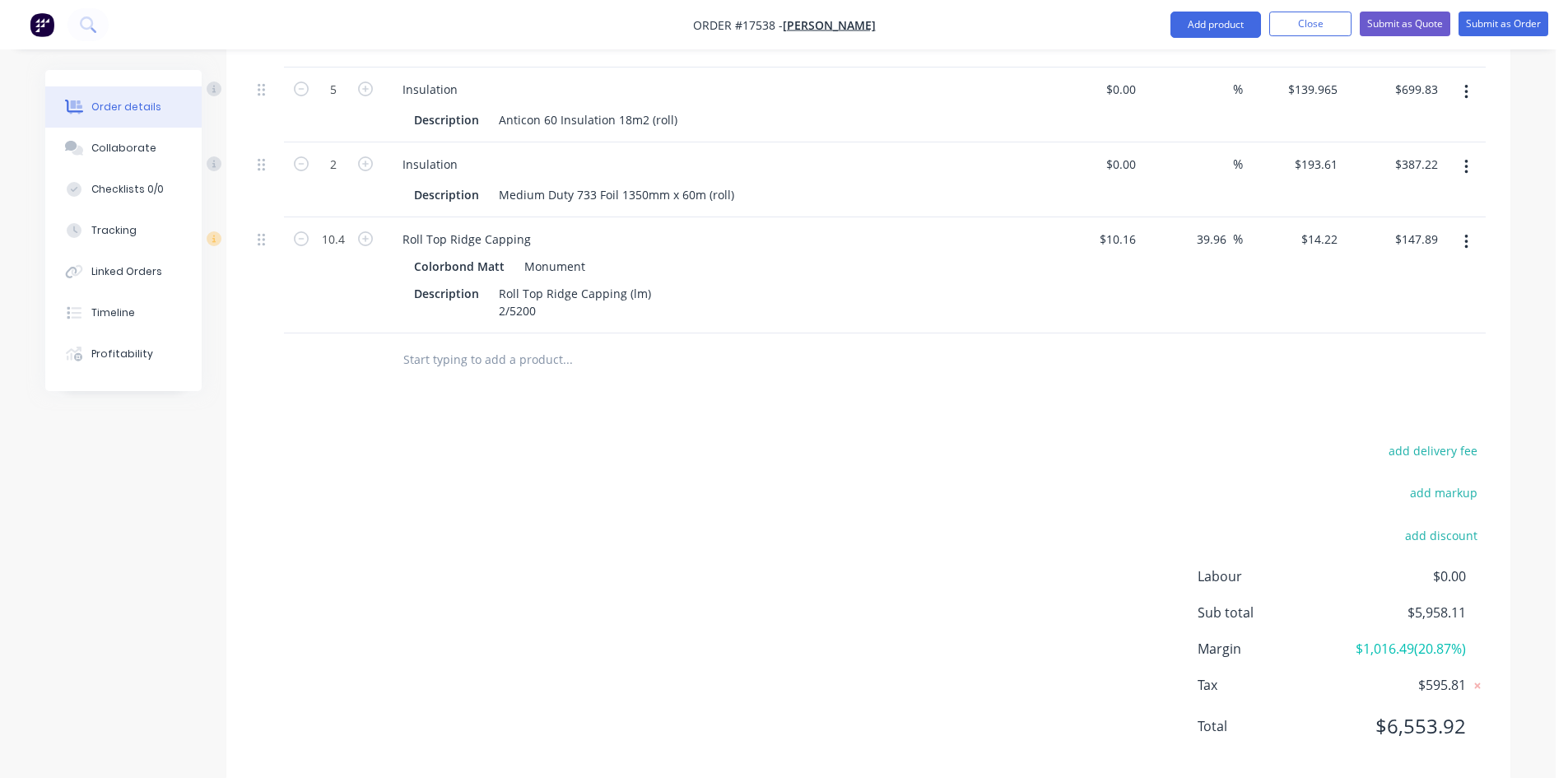
scroll to position [936, 0]
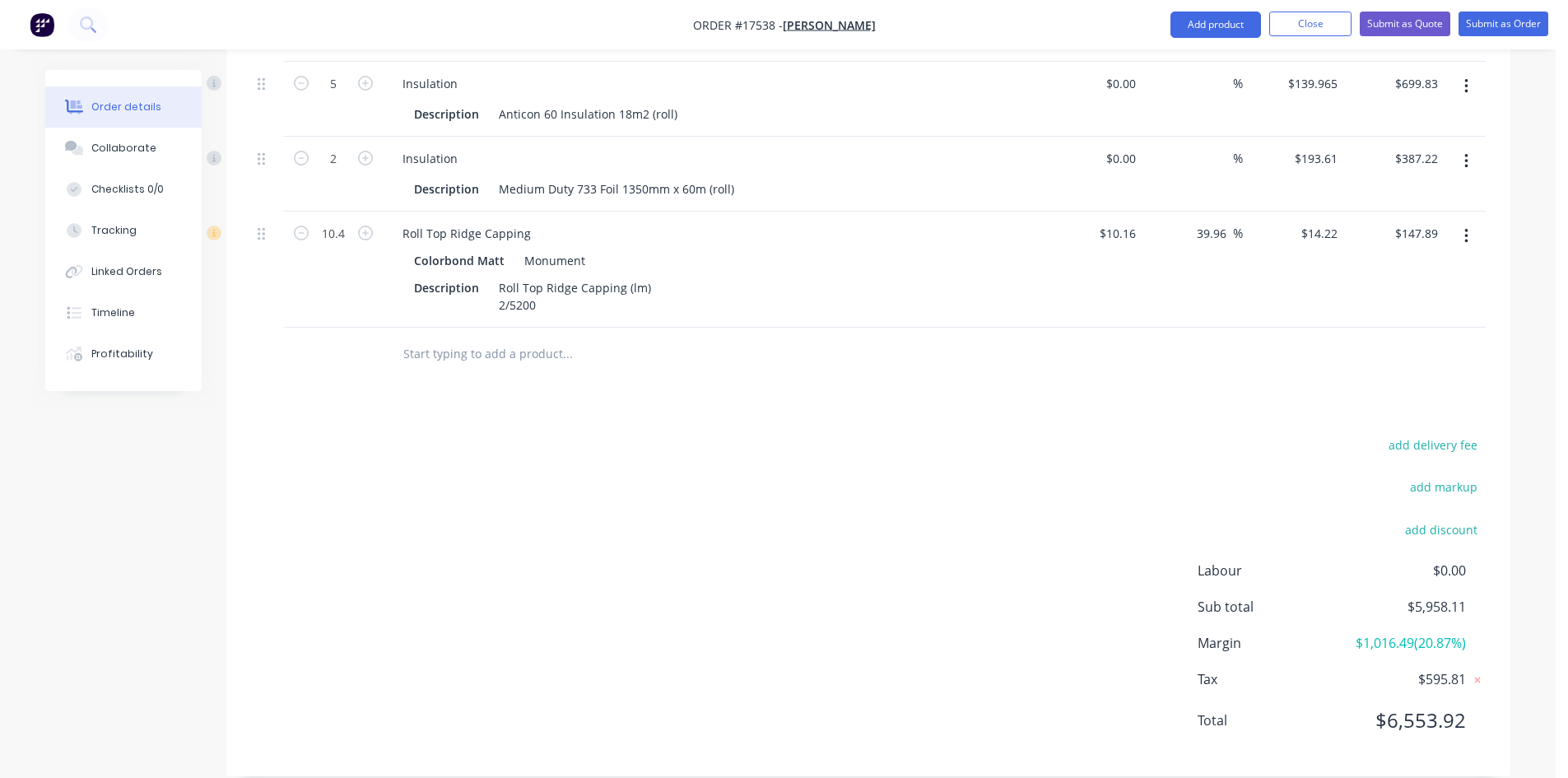
click at [471, 337] on input "text" at bounding box center [567, 354] width 329 height 33
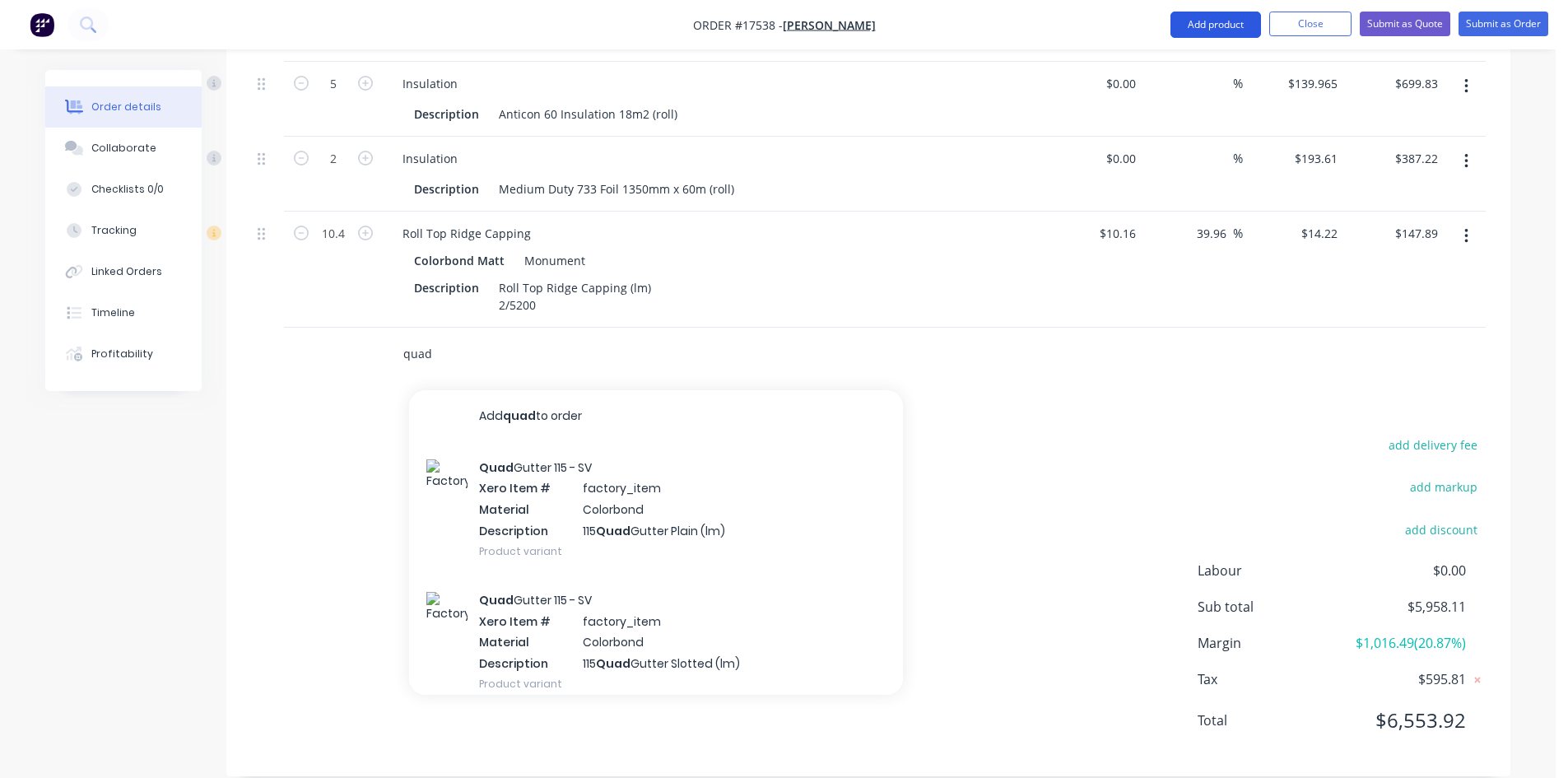
type input "quad"
click at [1219, 21] on button "Add product" at bounding box center [1215, 25] width 91 height 27
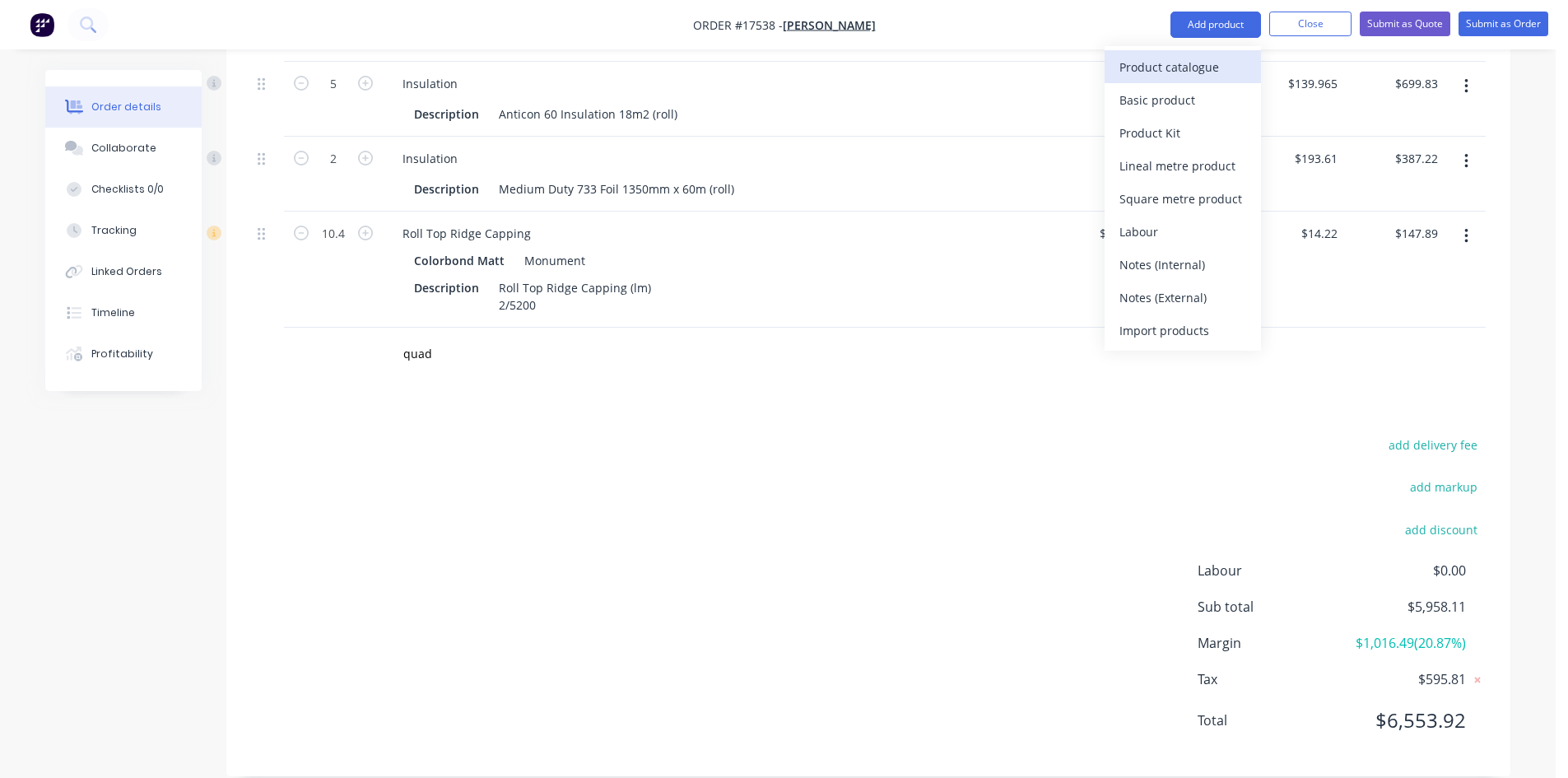
click at [1189, 66] on div "Product catalogue" at bounding box center [1182, 67] width 127 height 24
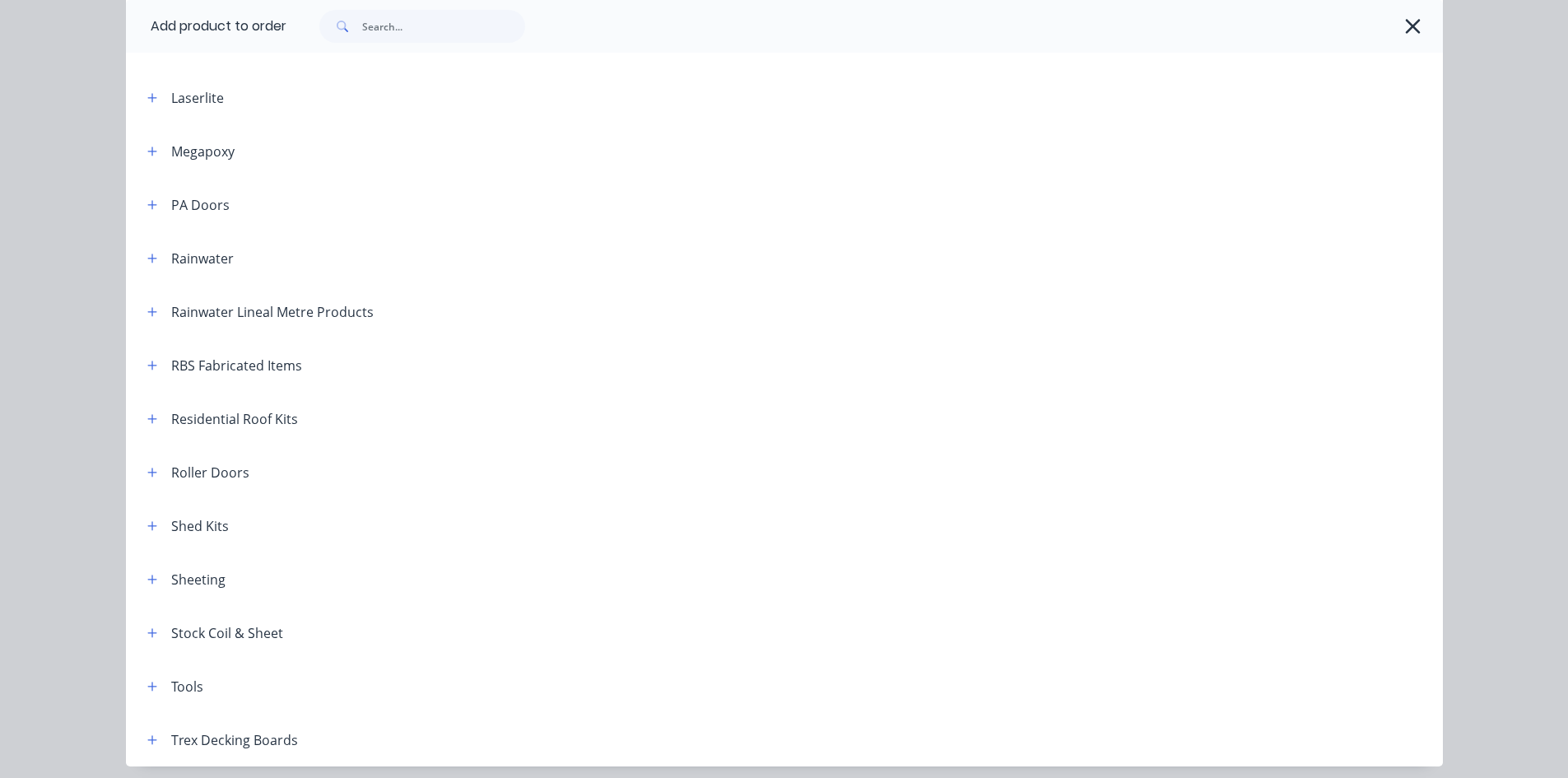
scroll to position [741, 0]
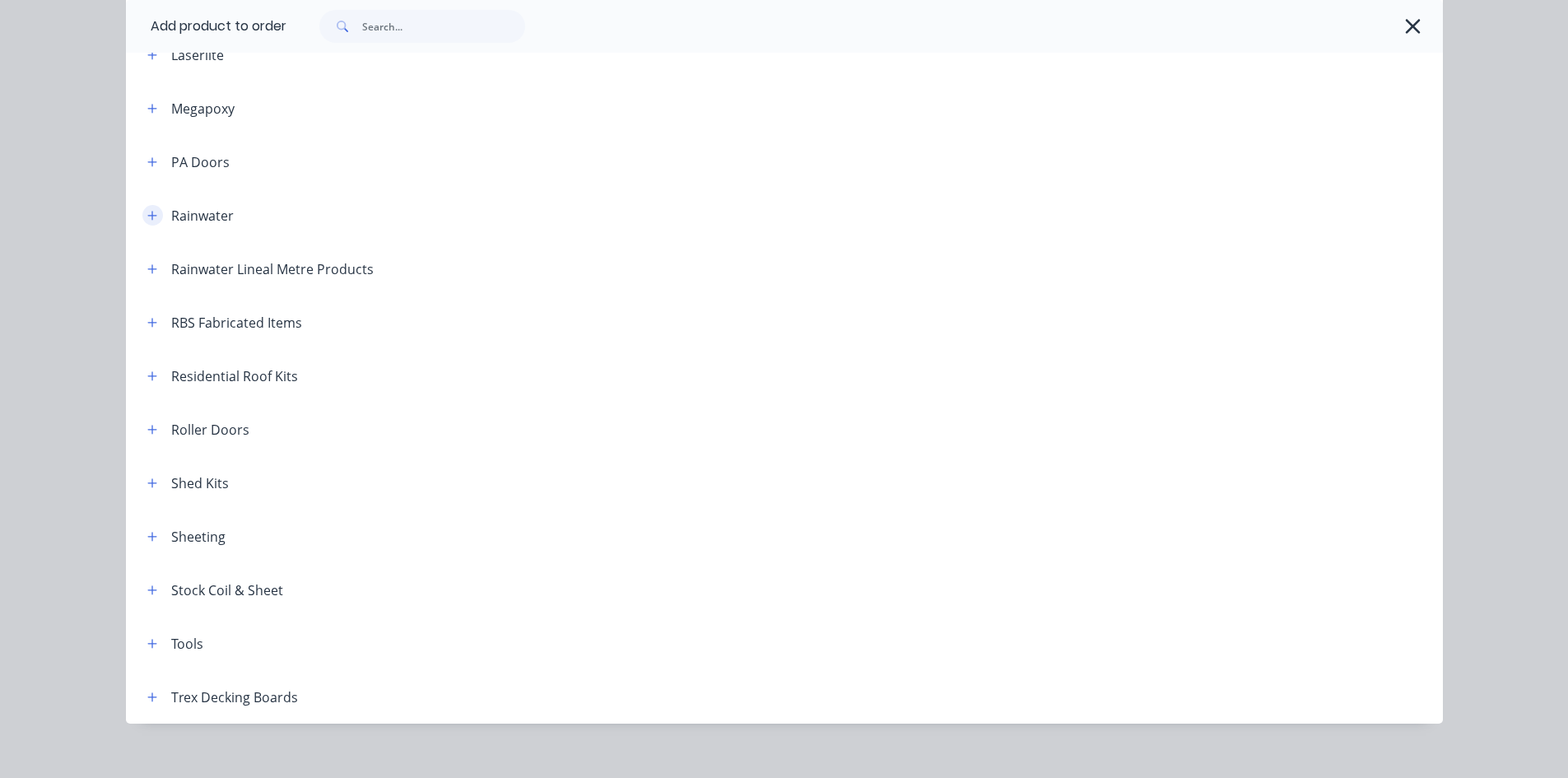
click at [147, 218] on icon "button" at bounding box center [152, 216] width 10 height 12
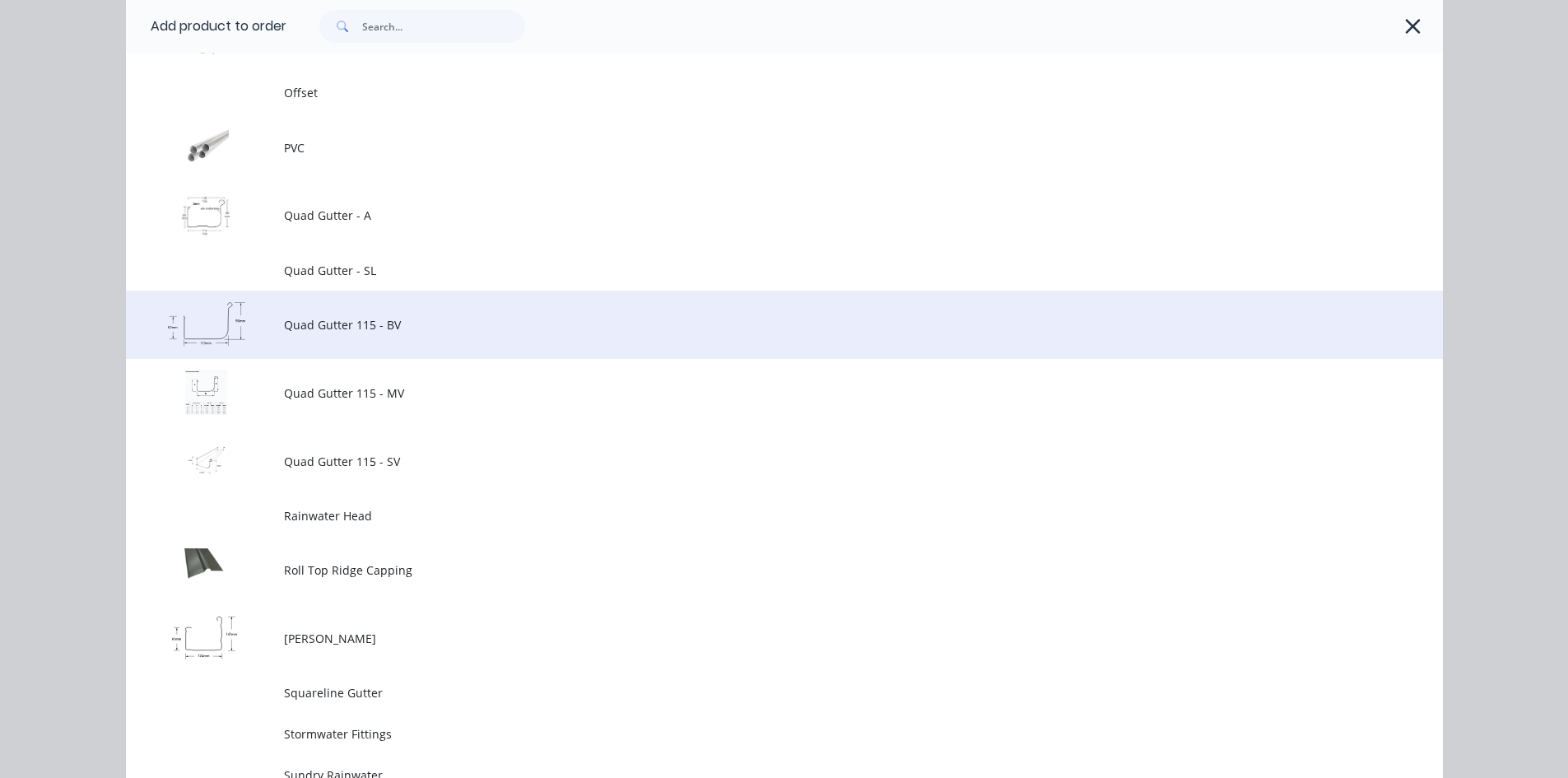
scroll to position [2387, 0]
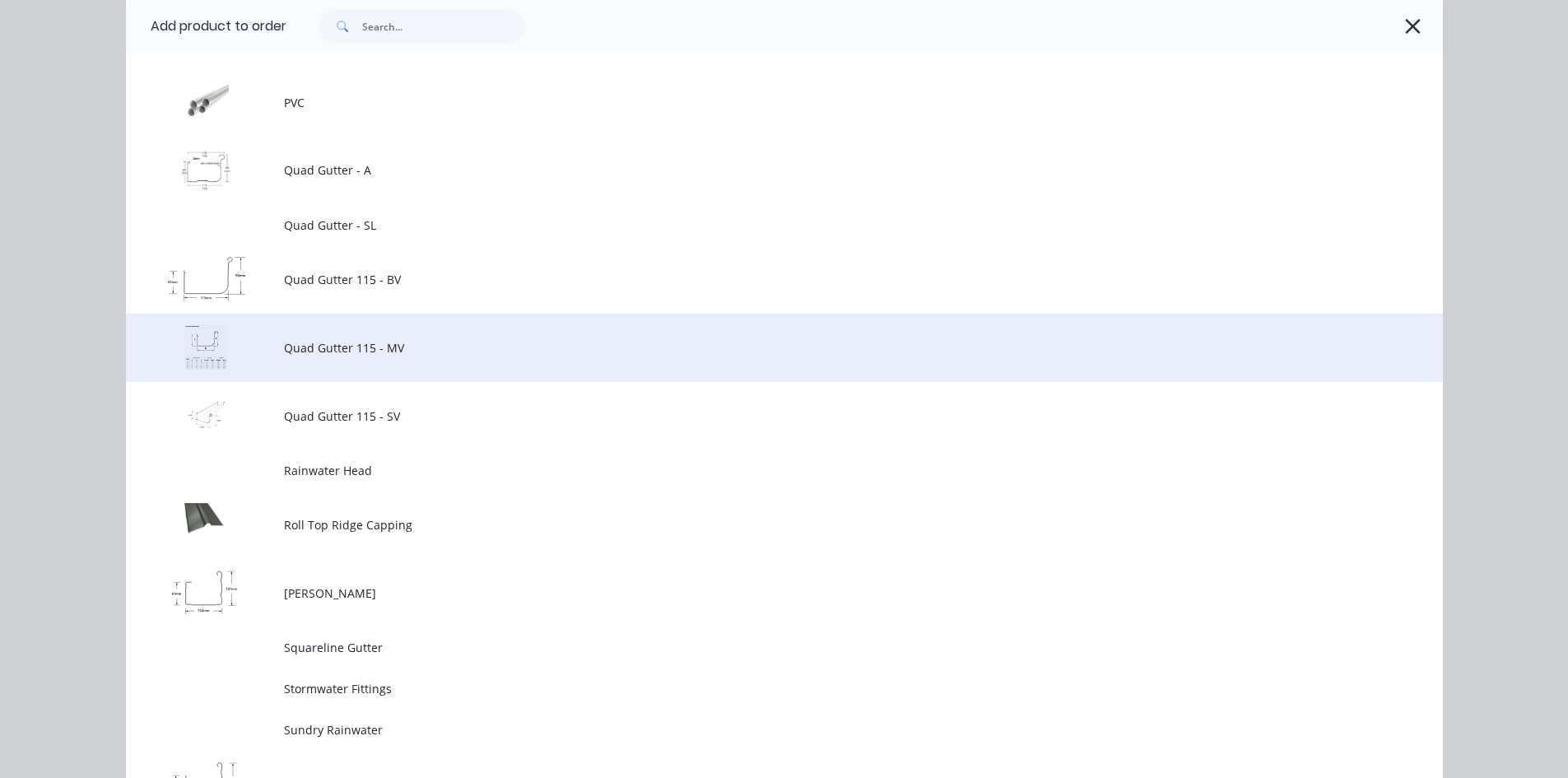
click at [412, 351] on span "Quad Gutter 115 - MV" at bounding box center [748, 347] width 927 height 17
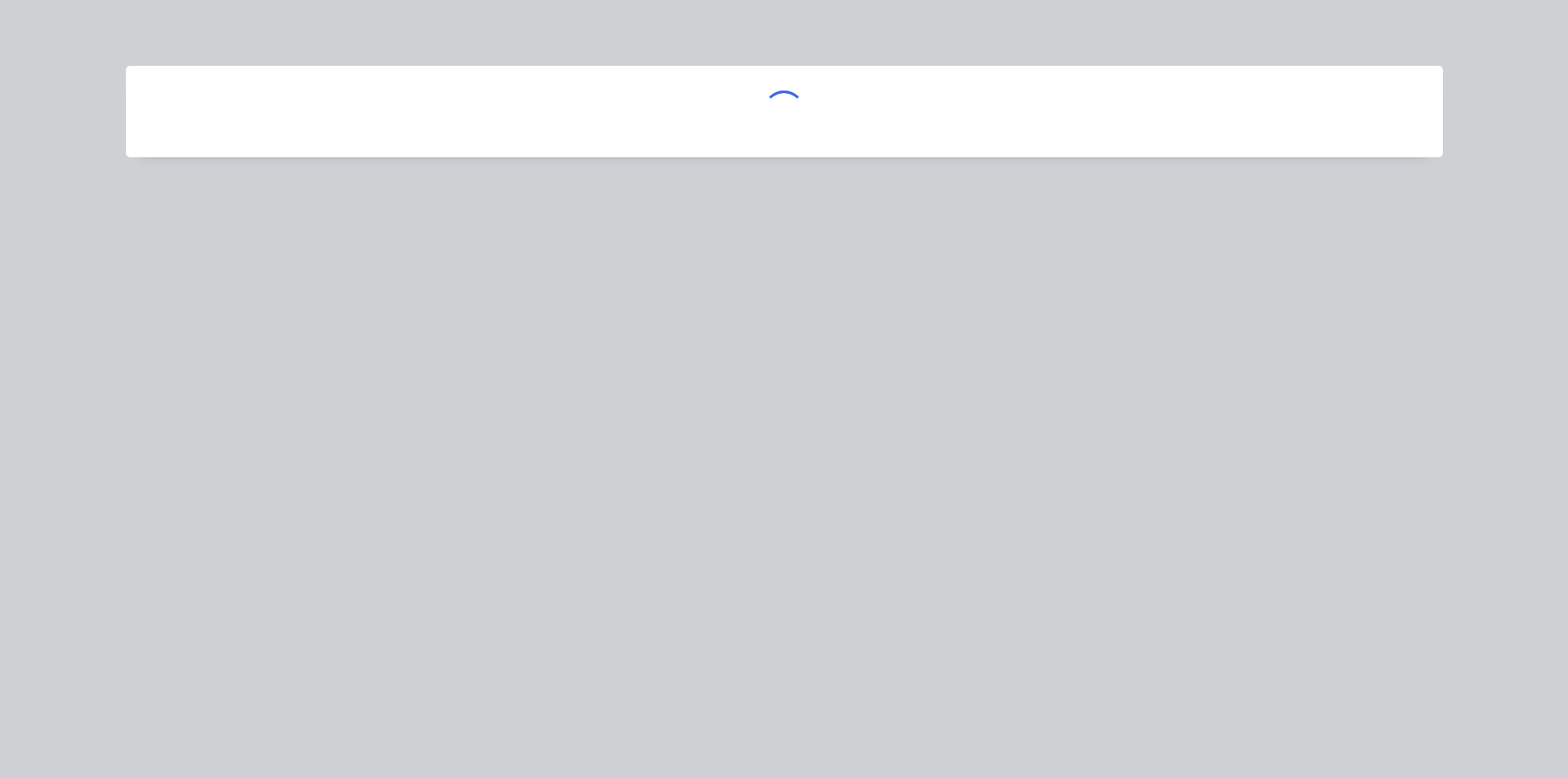
scroll to position [0, 0]
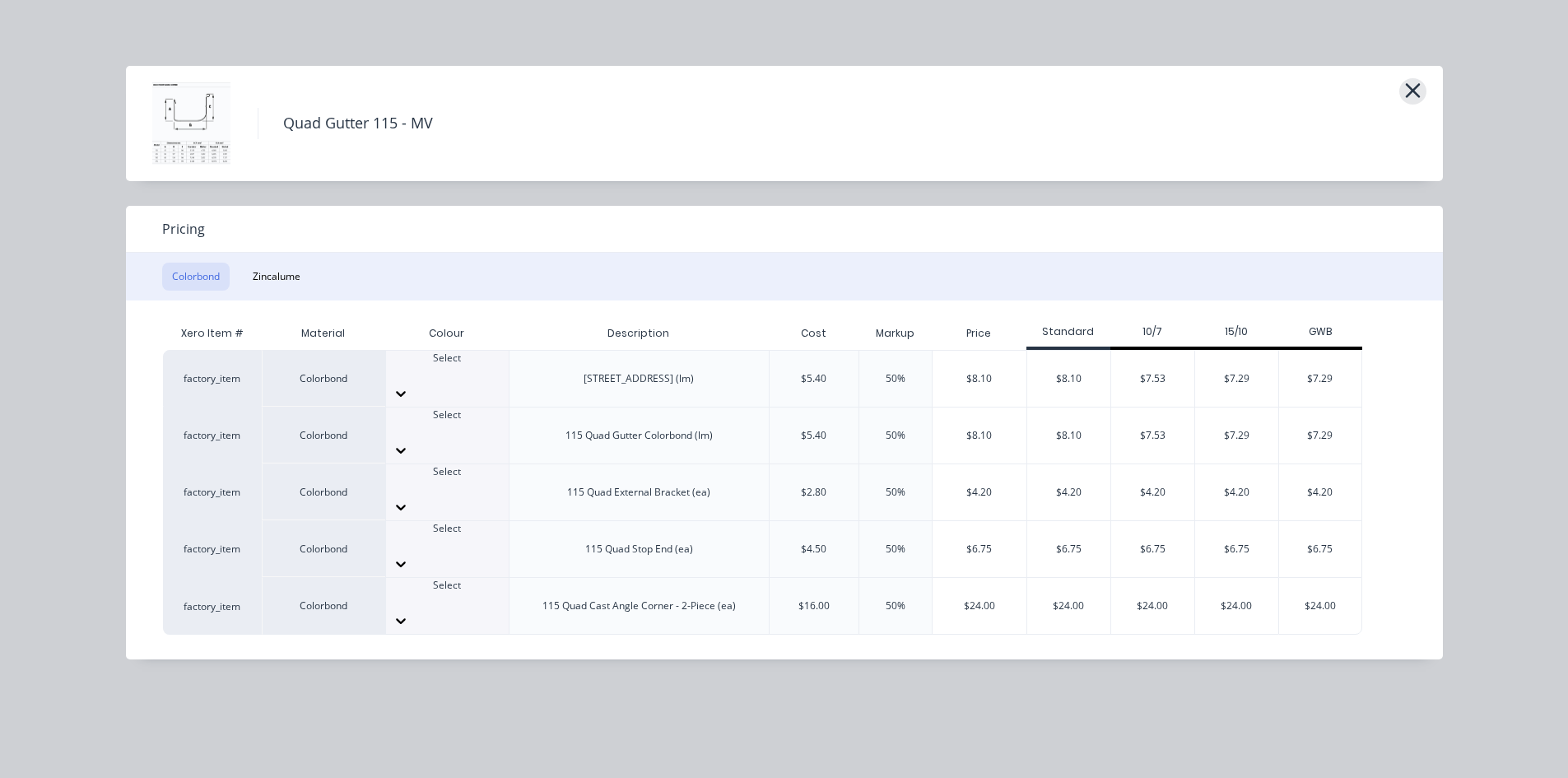
click at [1415, 91] on icon "button" at bounding box center [1413, 90] width 17 height 23
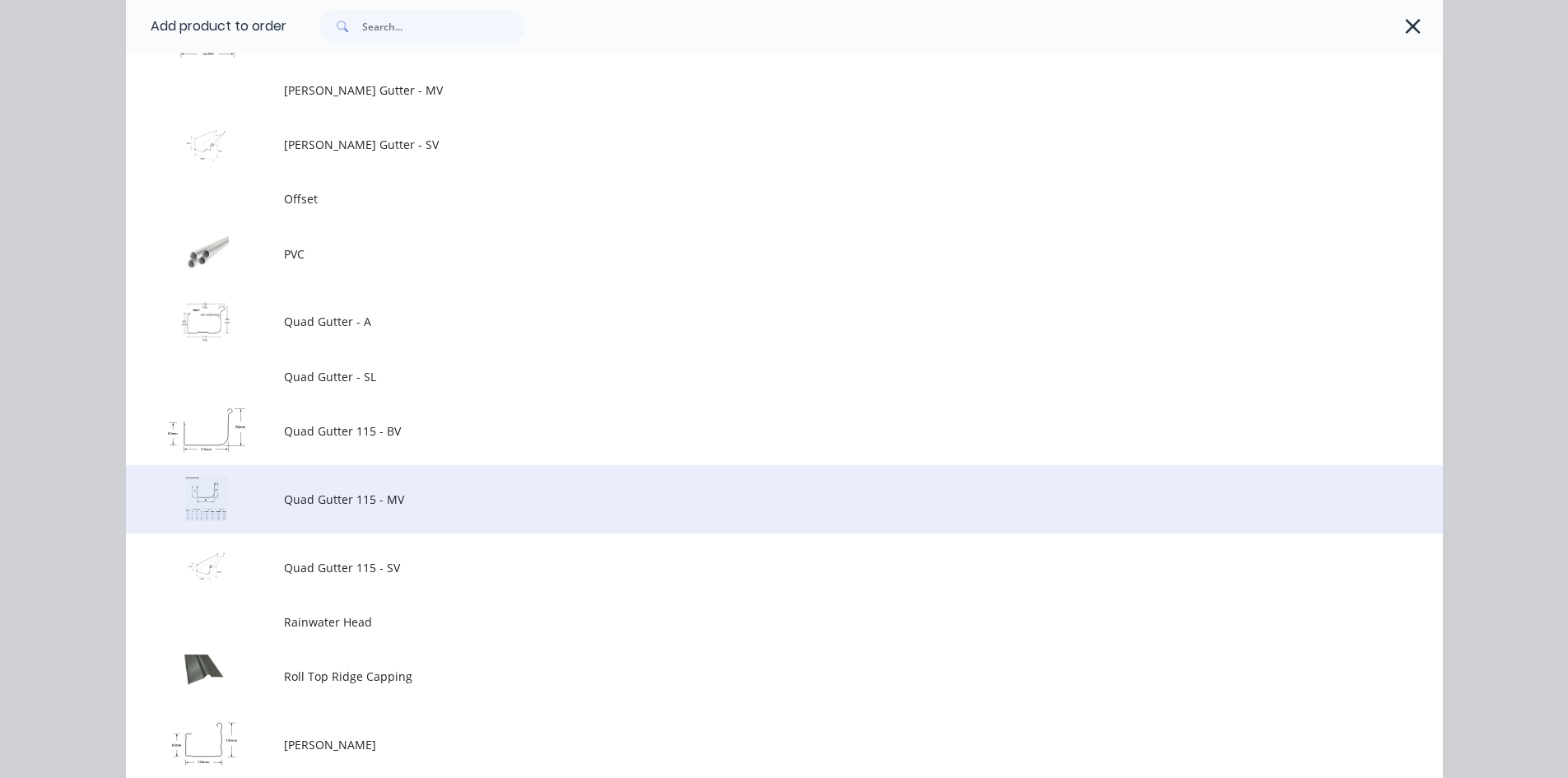
scroll to position [2246, 0]
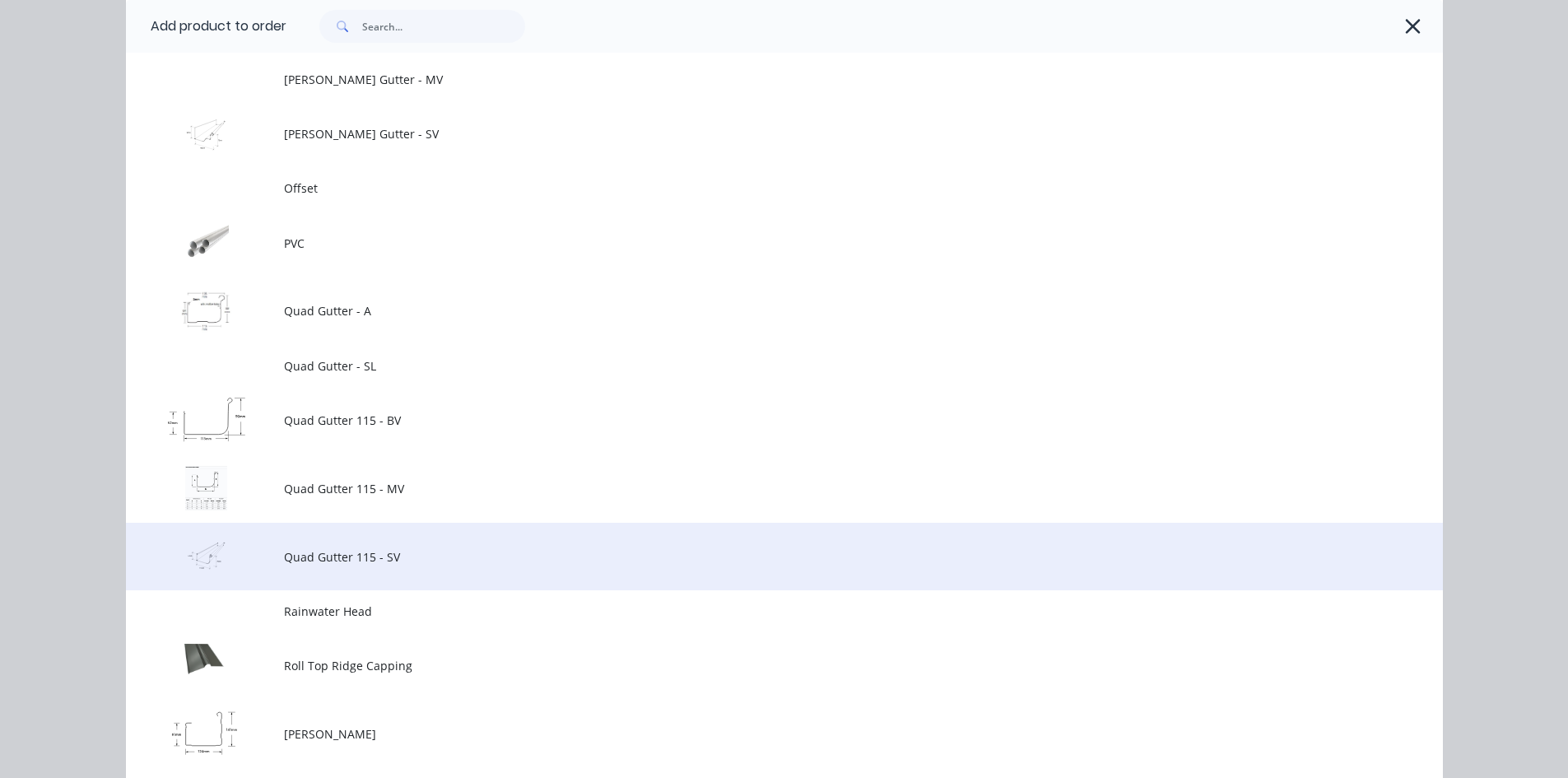
click at [448, 556] on span "Quad Gutter 115 - SV" at bounding box center [748, 557] width 927 height 17
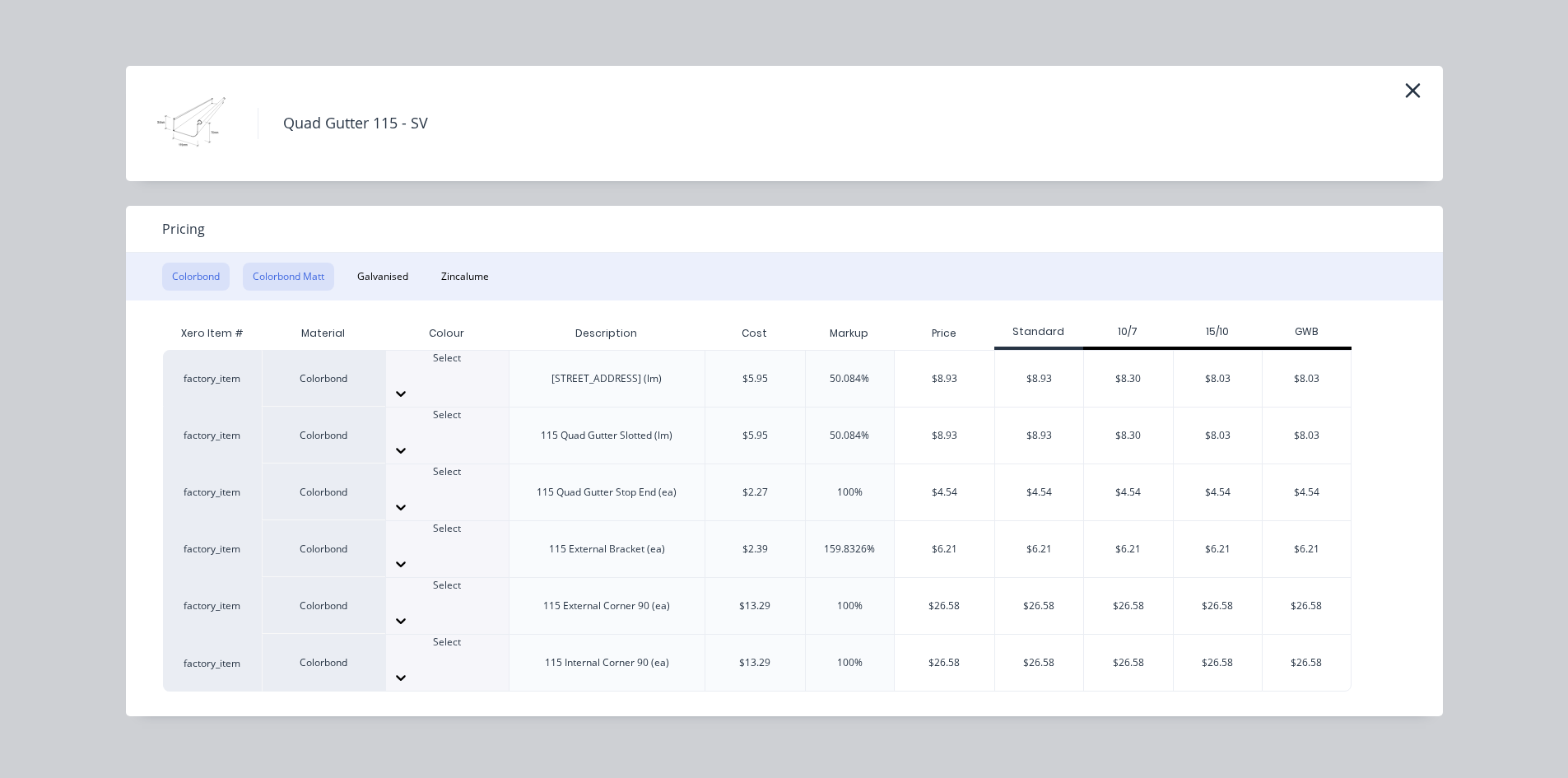
click at [300, 272] on button "Colorbond Matt" at bounding box center [289, 276] width 91 height 28
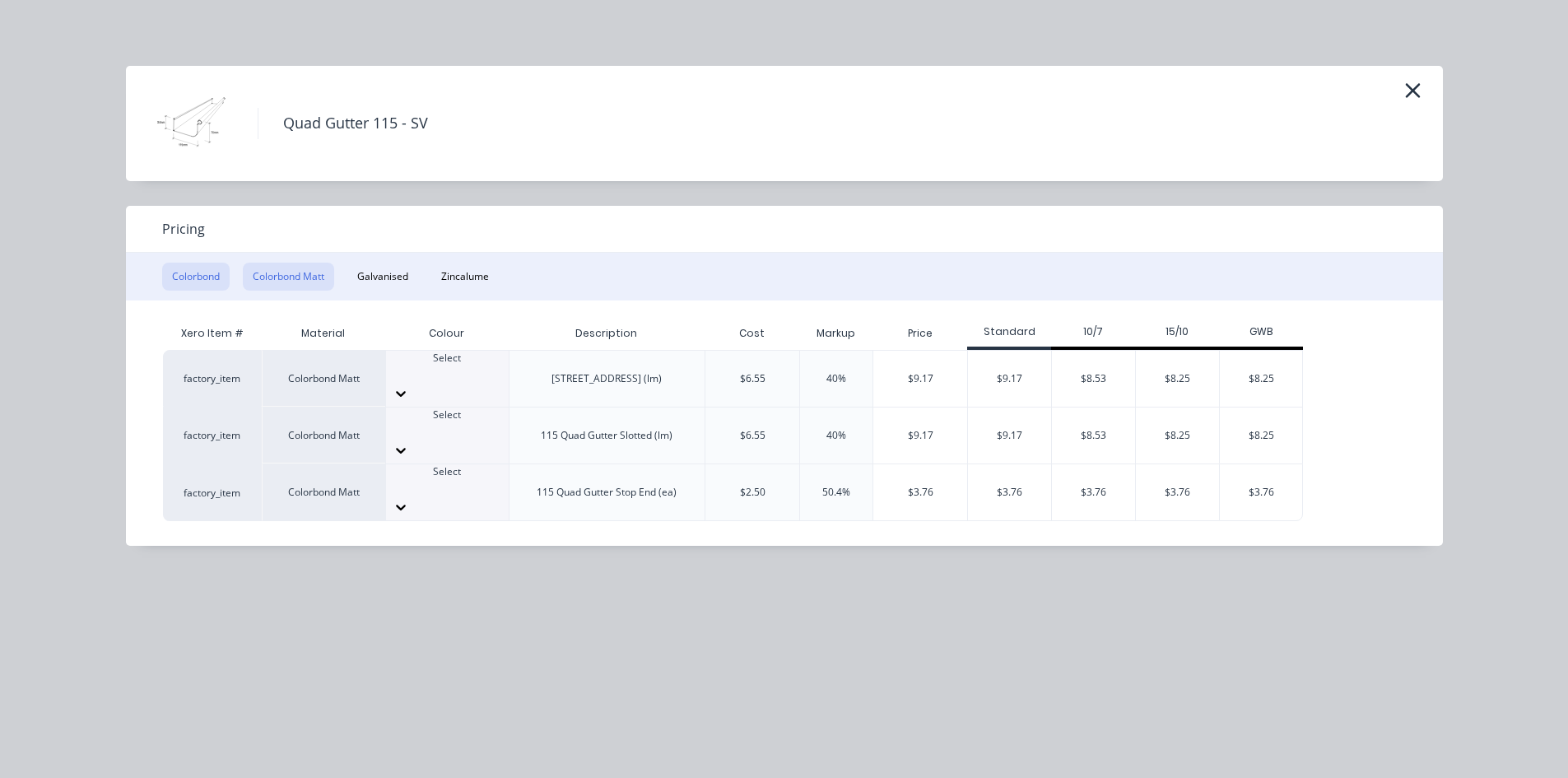
click at [199, 278] on button "Colorbond" at bounding box center [196, 276] width 68 height 28
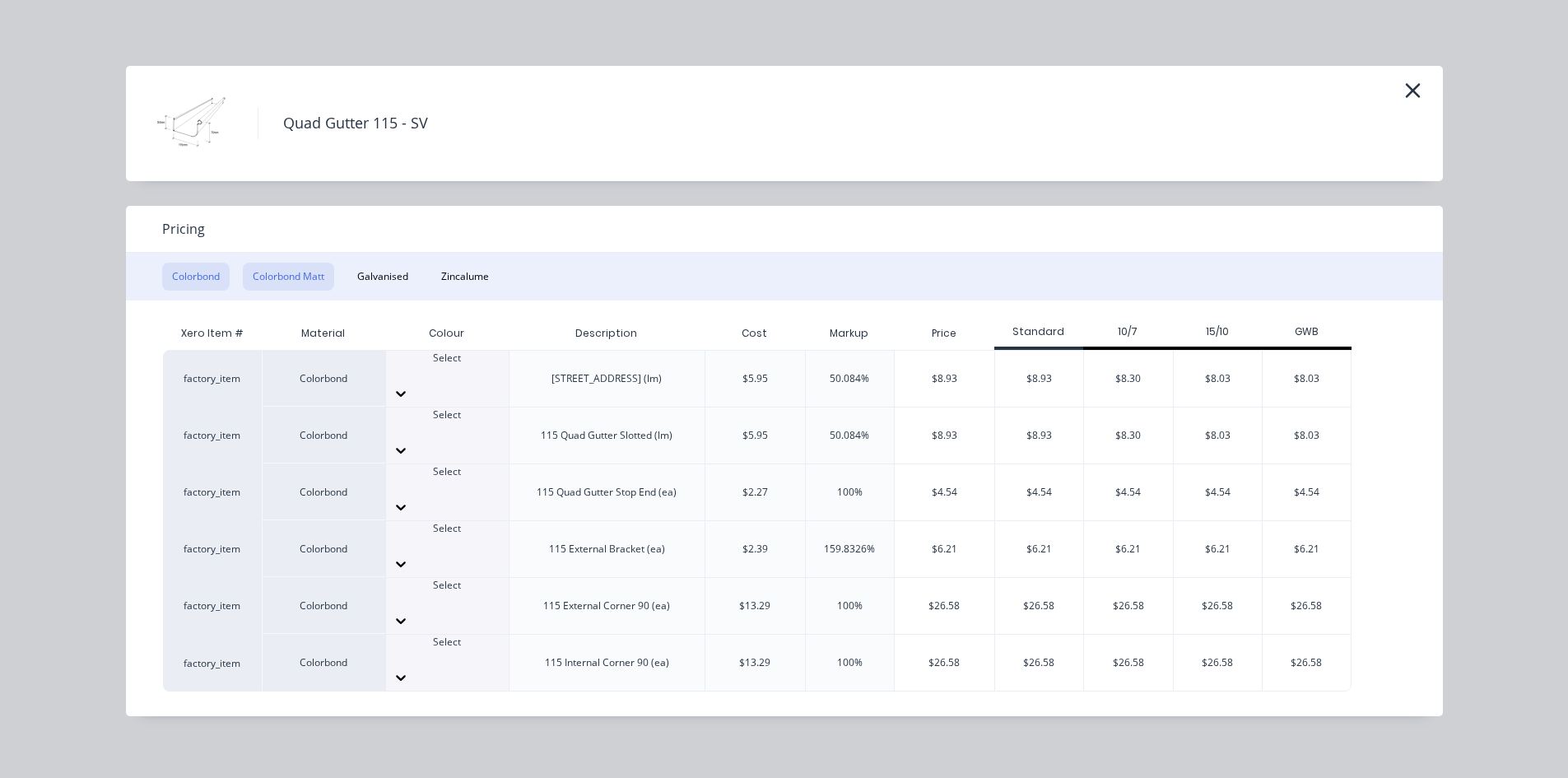
click at [303, 280] on button "Colorbond Matt" at bounding box center [289, 276] width 91 height 28
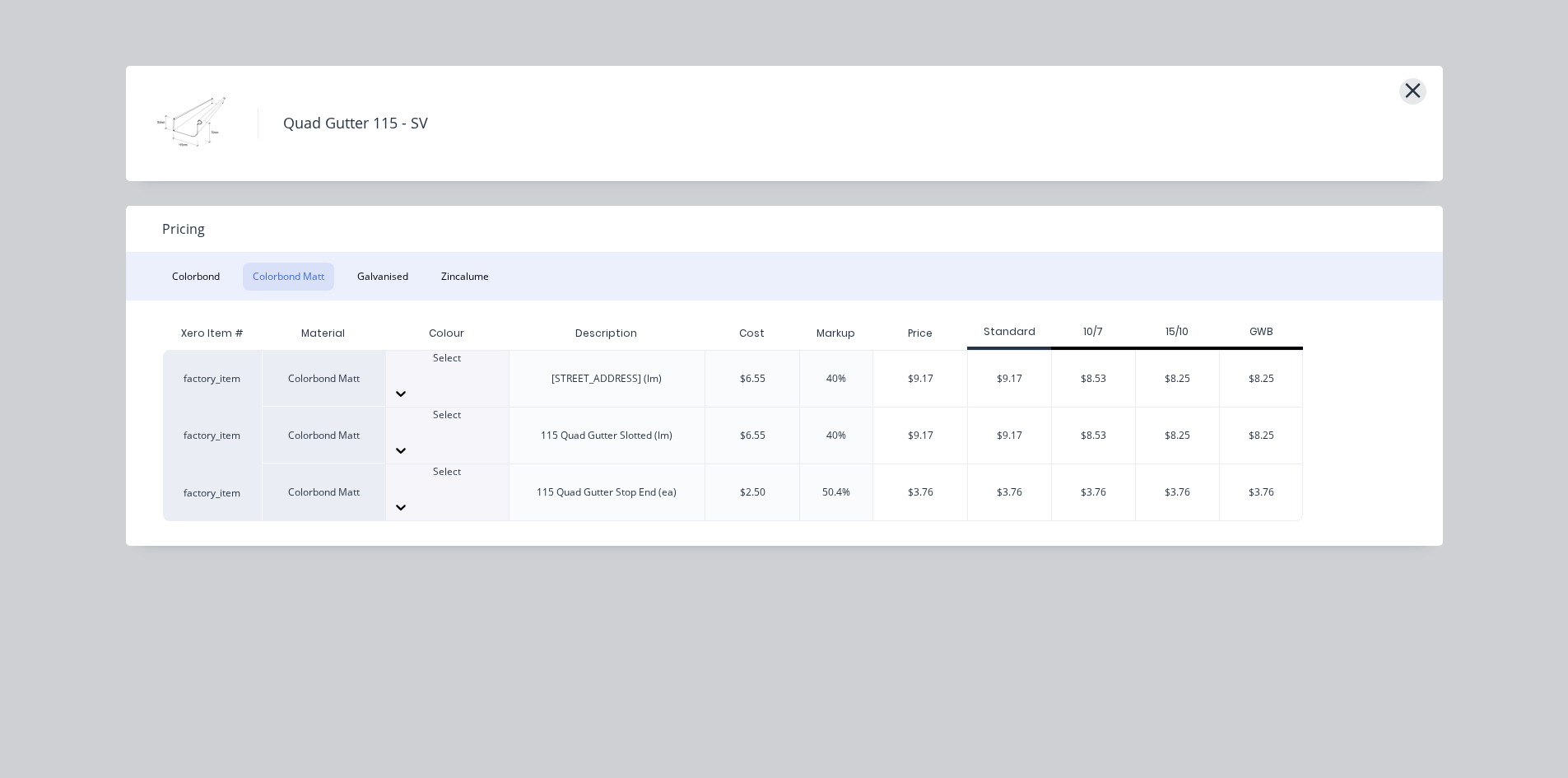
click at [1406, 94] on icon "button" at bounding box center [1413, 90] width 17 height 23
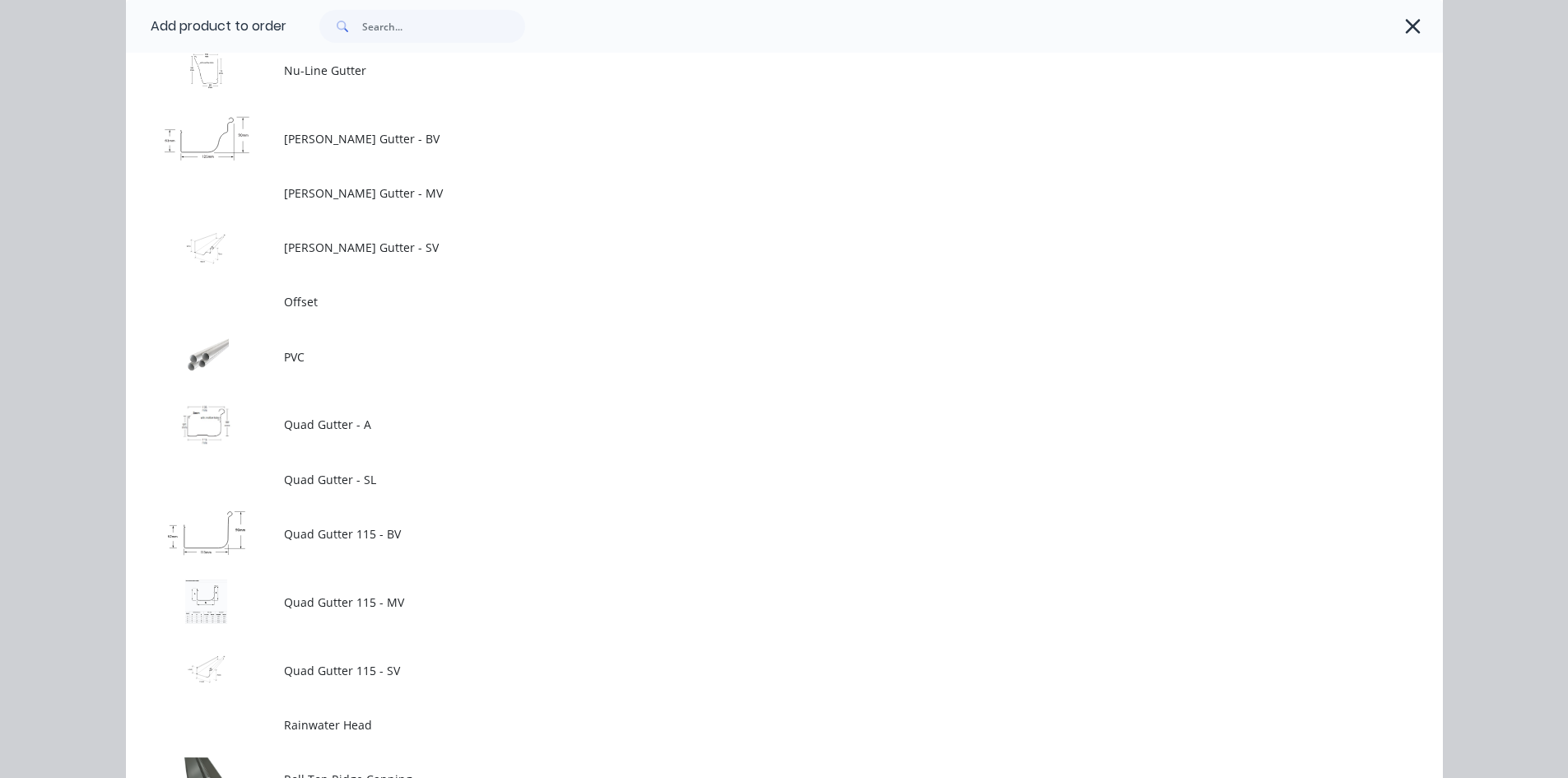
scroll to position [2246, 0]
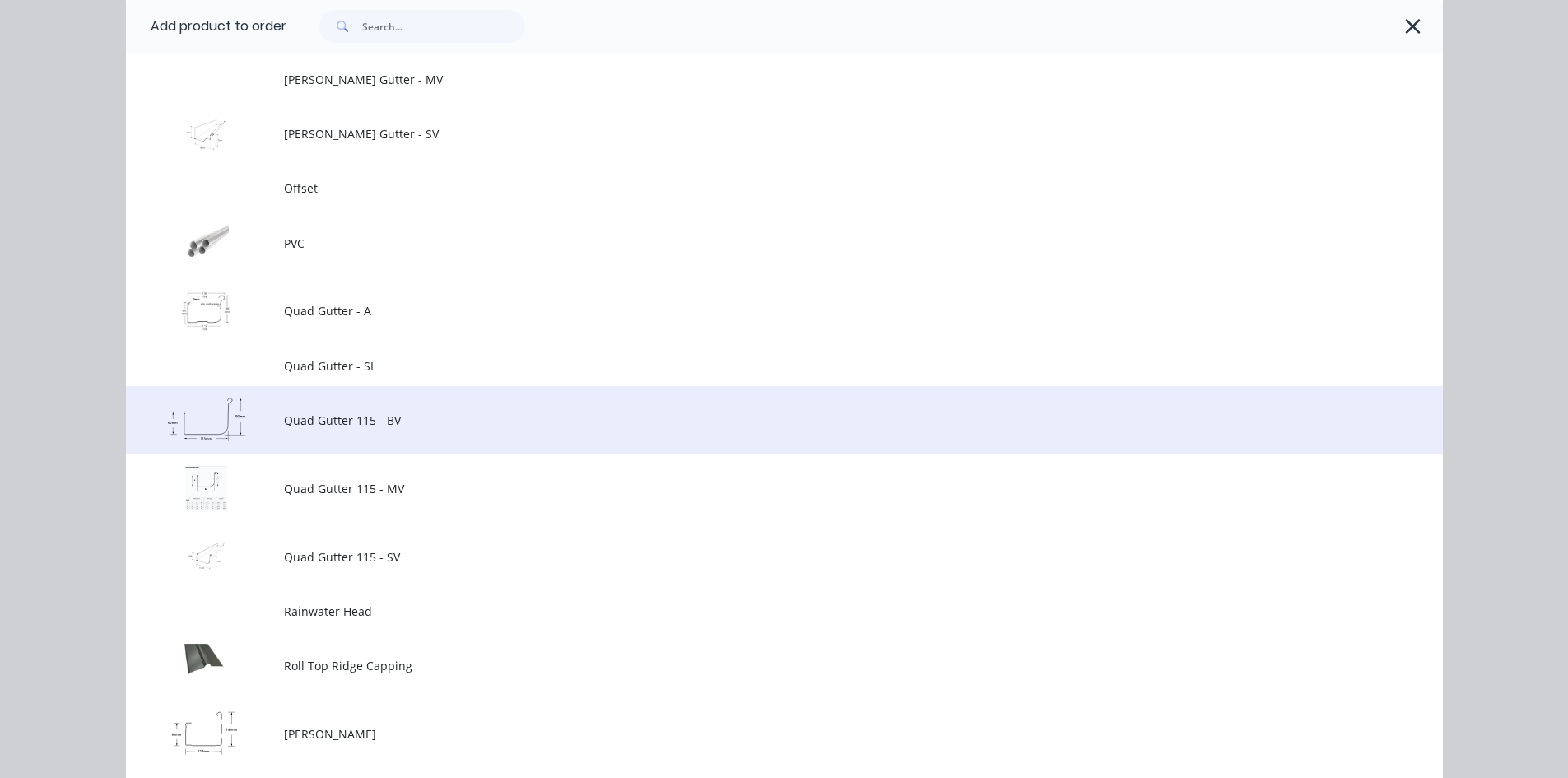
click at [399, 419] on span "Quad Gutter 115 - BV" at bounding box center [748, 420] width 927 height 17
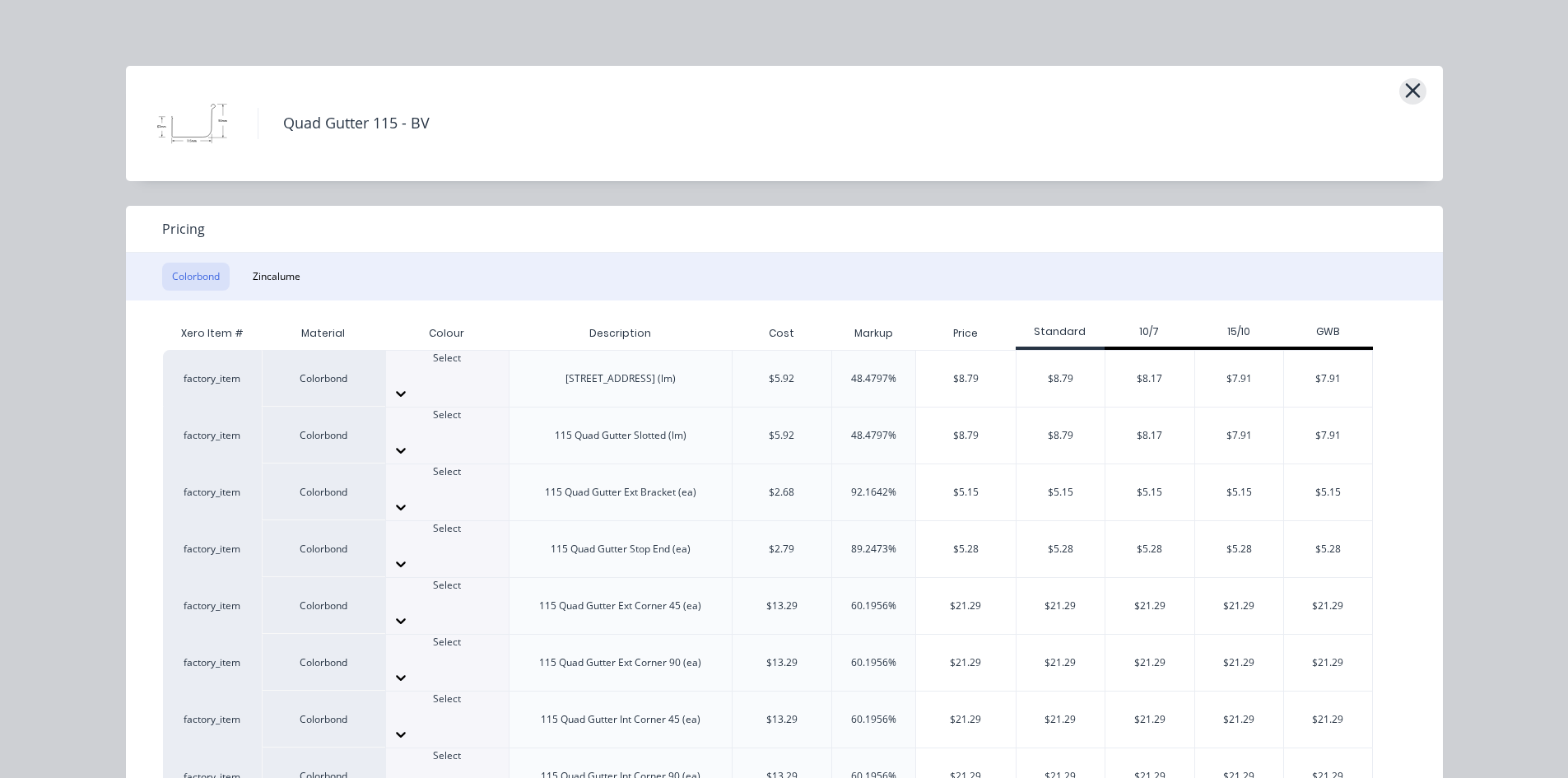
click at [1413, 94] on icon "button" at bounding box center [1413, 90] width 17 height 23
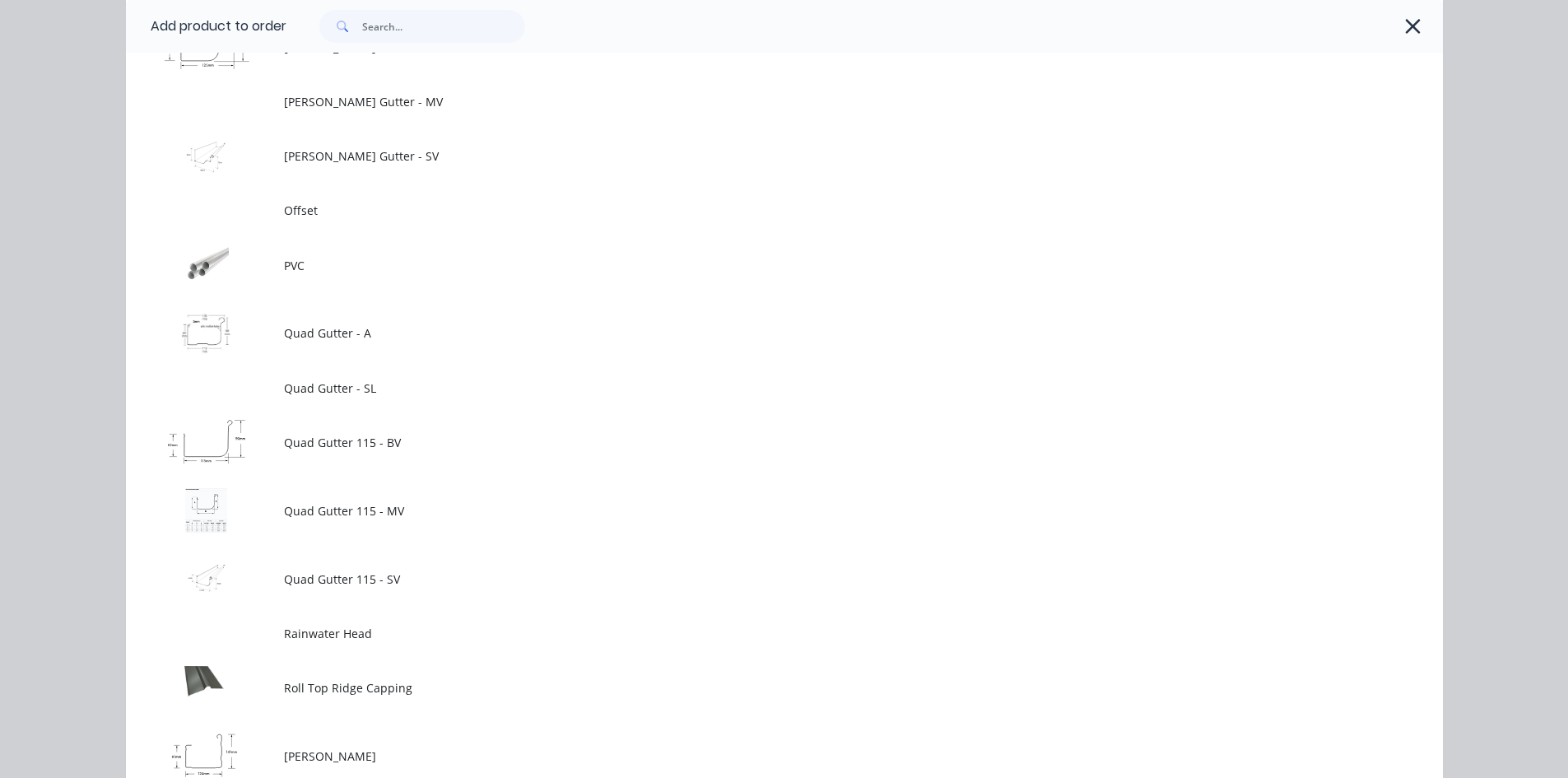
scroll to position [2246, 0]
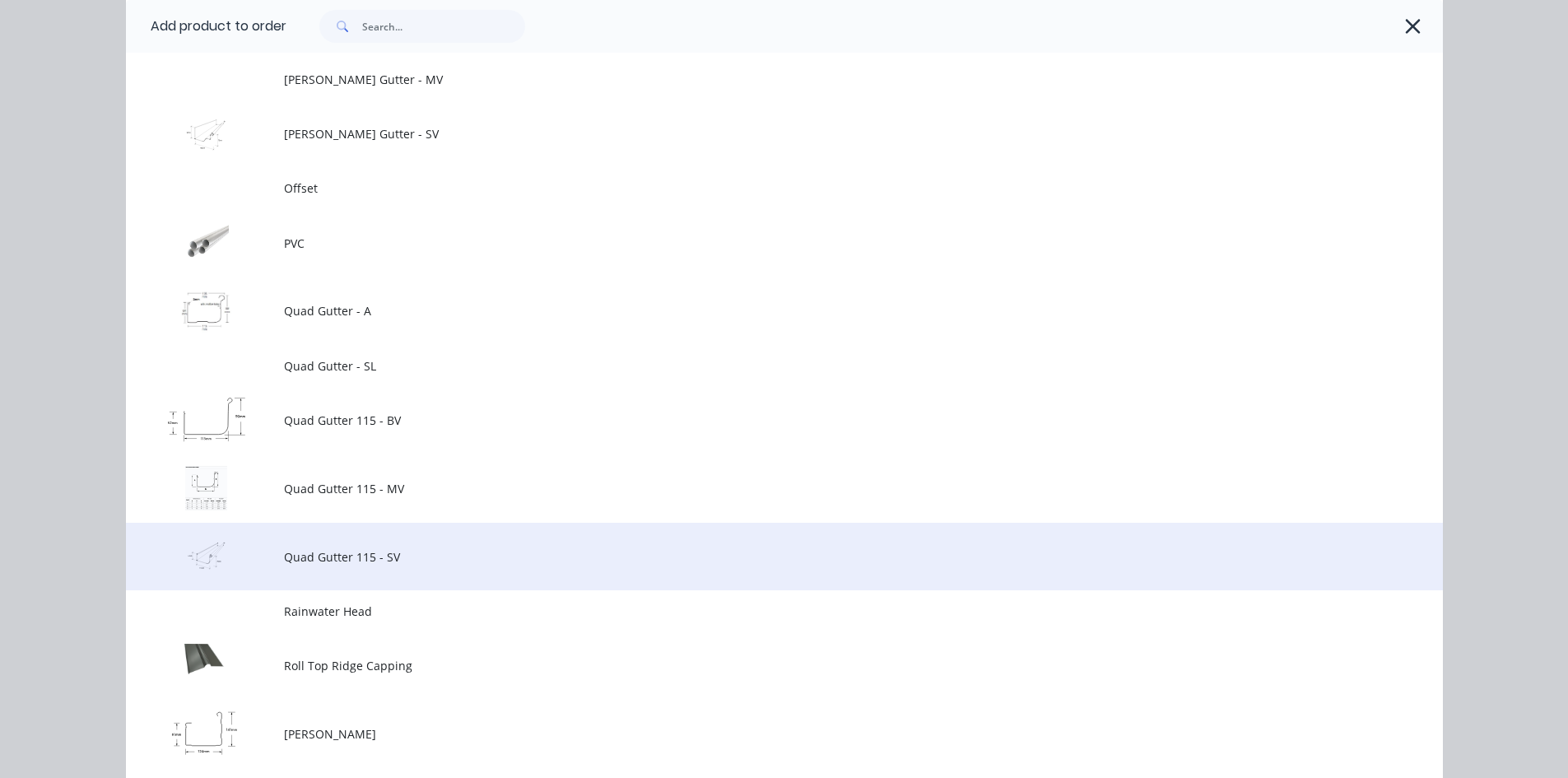
click at [410, 558] on span "Quad Gutter 115 - SV" at bounding box center [748, 557] width 927 height 17
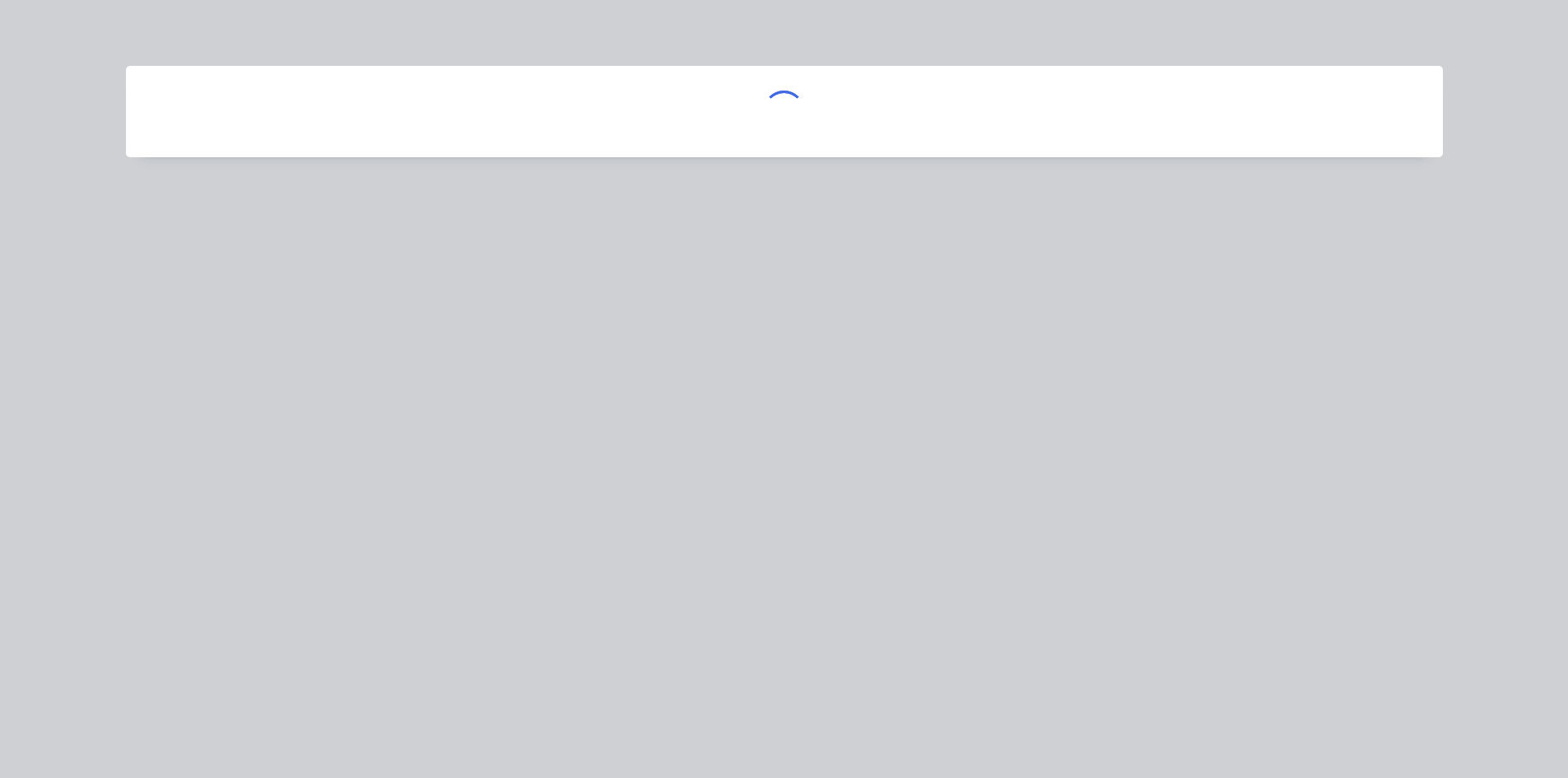
scroll to position [0, 0]
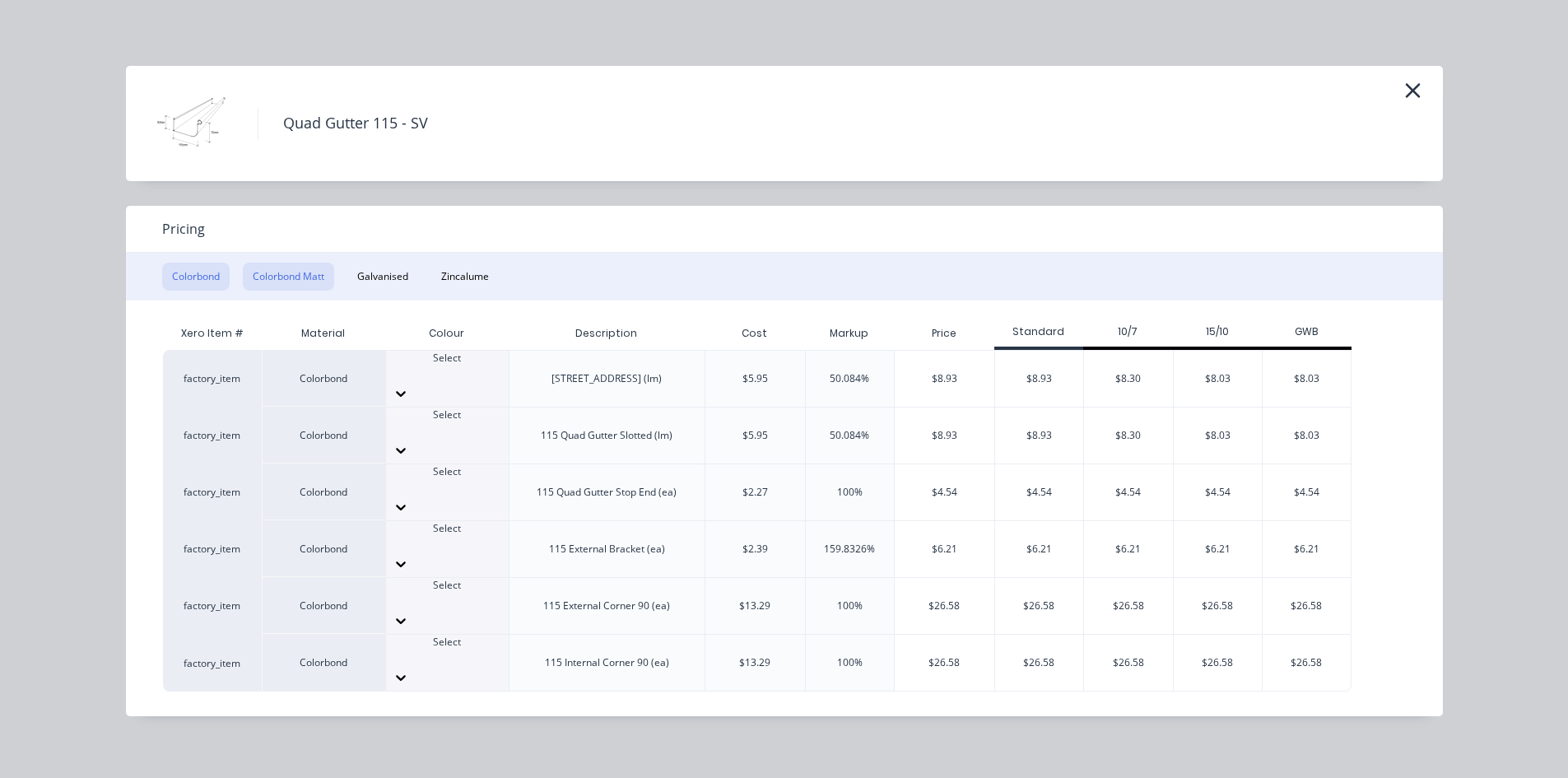
click at [301, 269] on button "Colorbond Matt" at bounding box center [289, 276] width 91 height 28
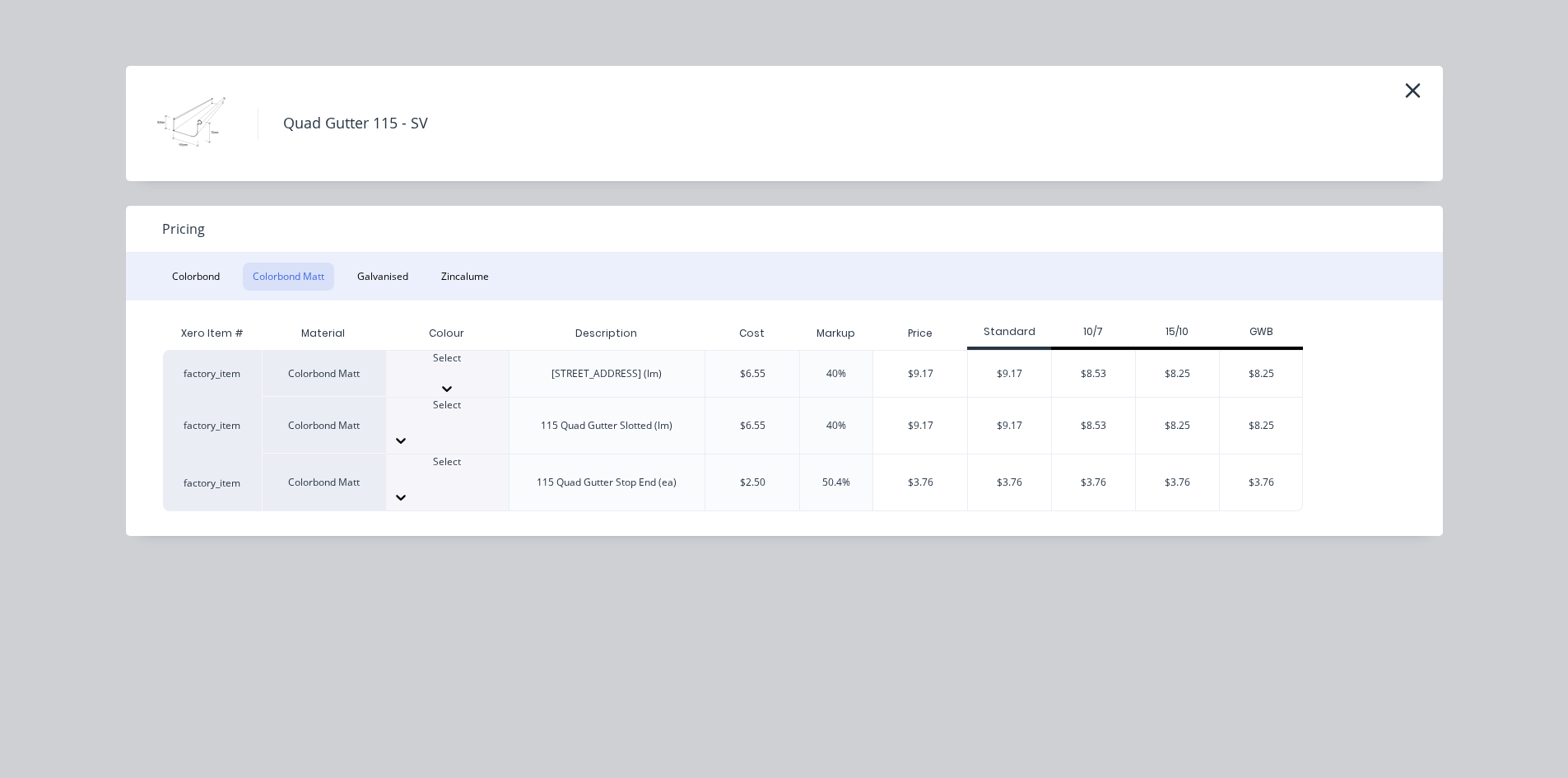
click at [475, 368] on div "Select" at bounding box center [447, 365] width 123 height 29
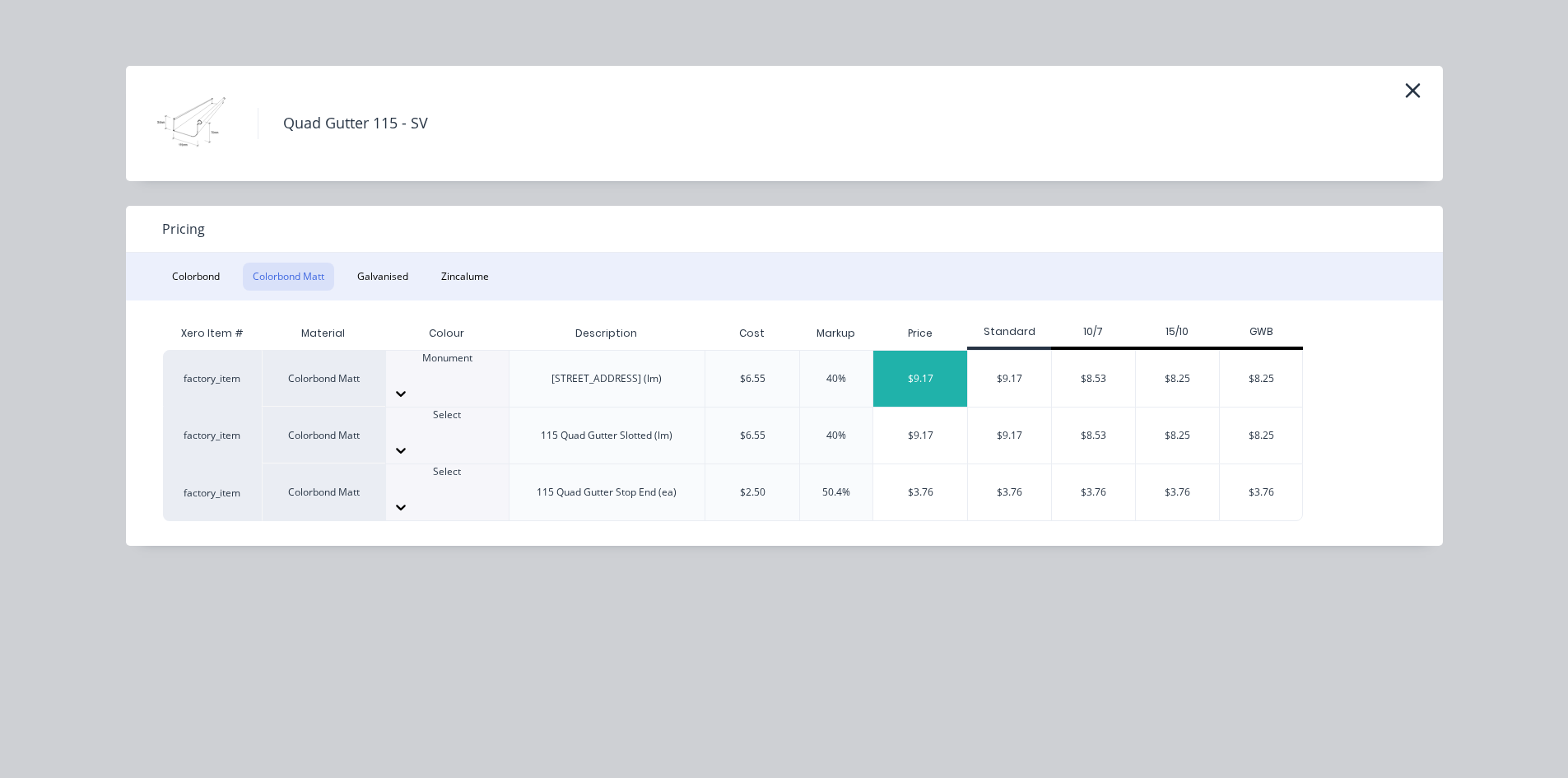
click at [933, 371] on div "$9.17" at bounding box center [920, 378] width 94 height 56
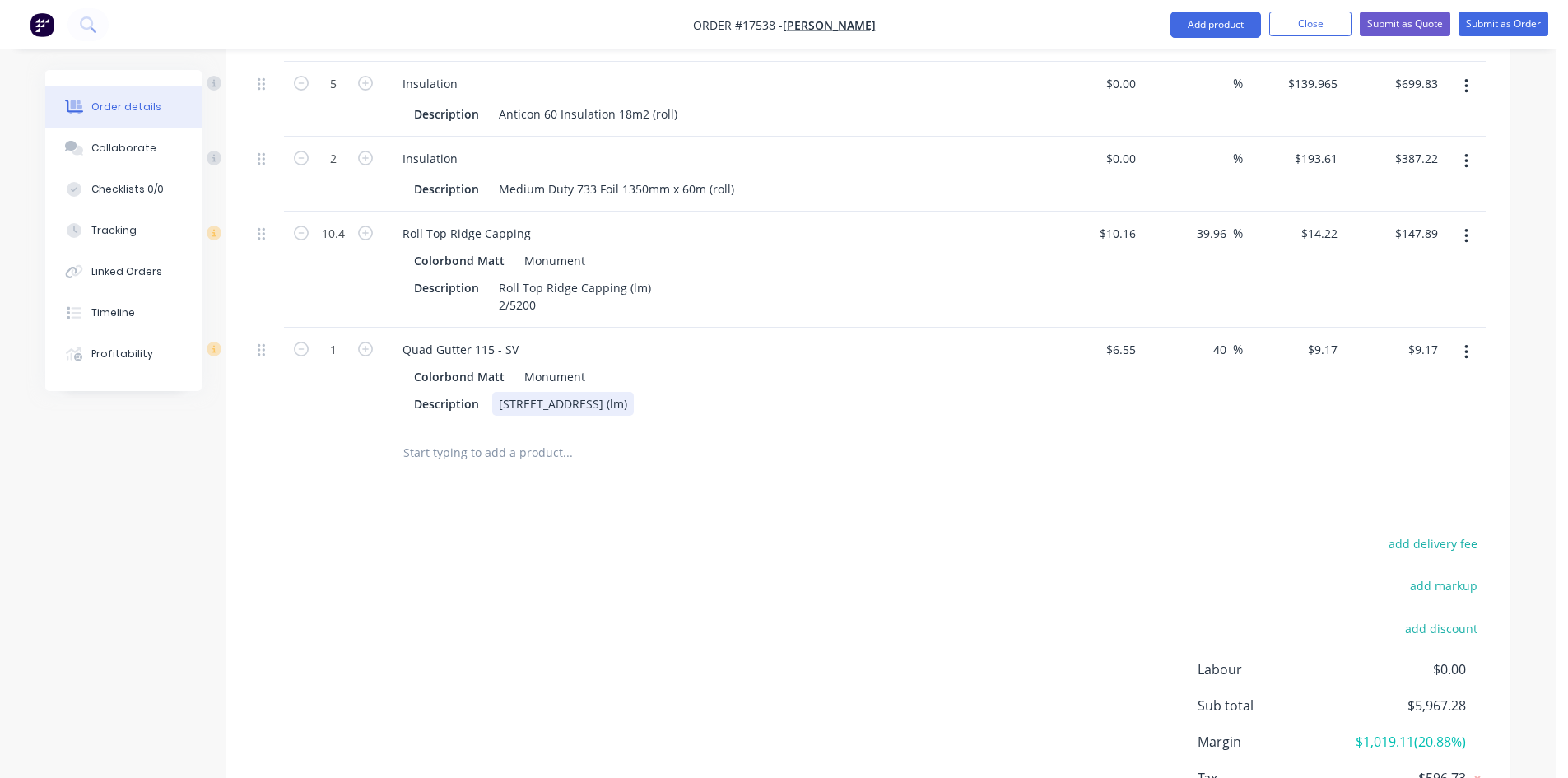
click at [634, 392] on div "115 Quad Gutter Plain (lm)" at bounding box center [562, 404] width 142 height 24
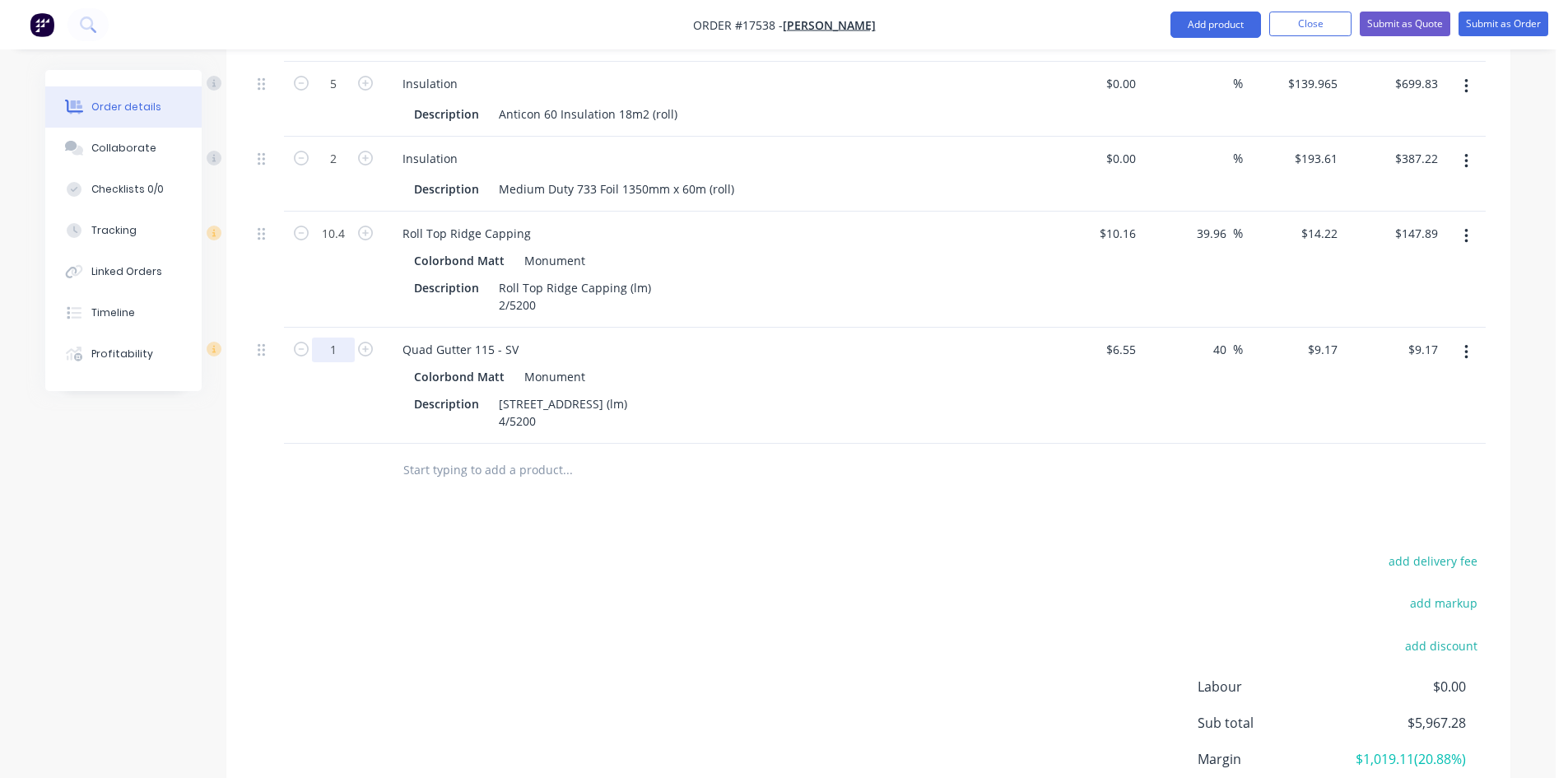
click at [342, 337] on input "1" at bounding box center [333, 349] width 43 height 25
type input "20.8"
type input "$190.74"
click at [765, 365] on div "Colorbond Matt Monument" at bounding box center [712, 377] width 596 height 24
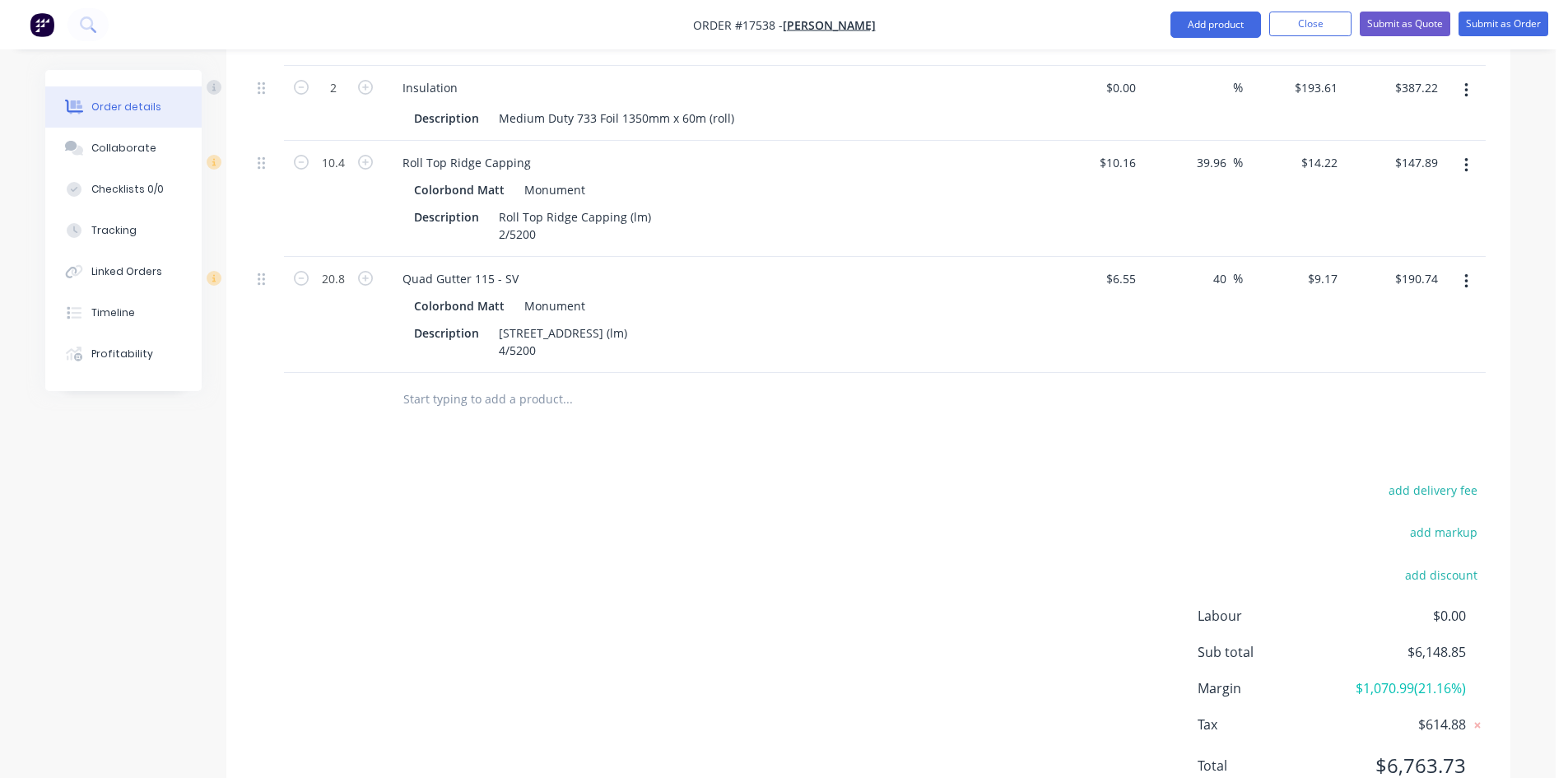
scroll to position [970, 0]
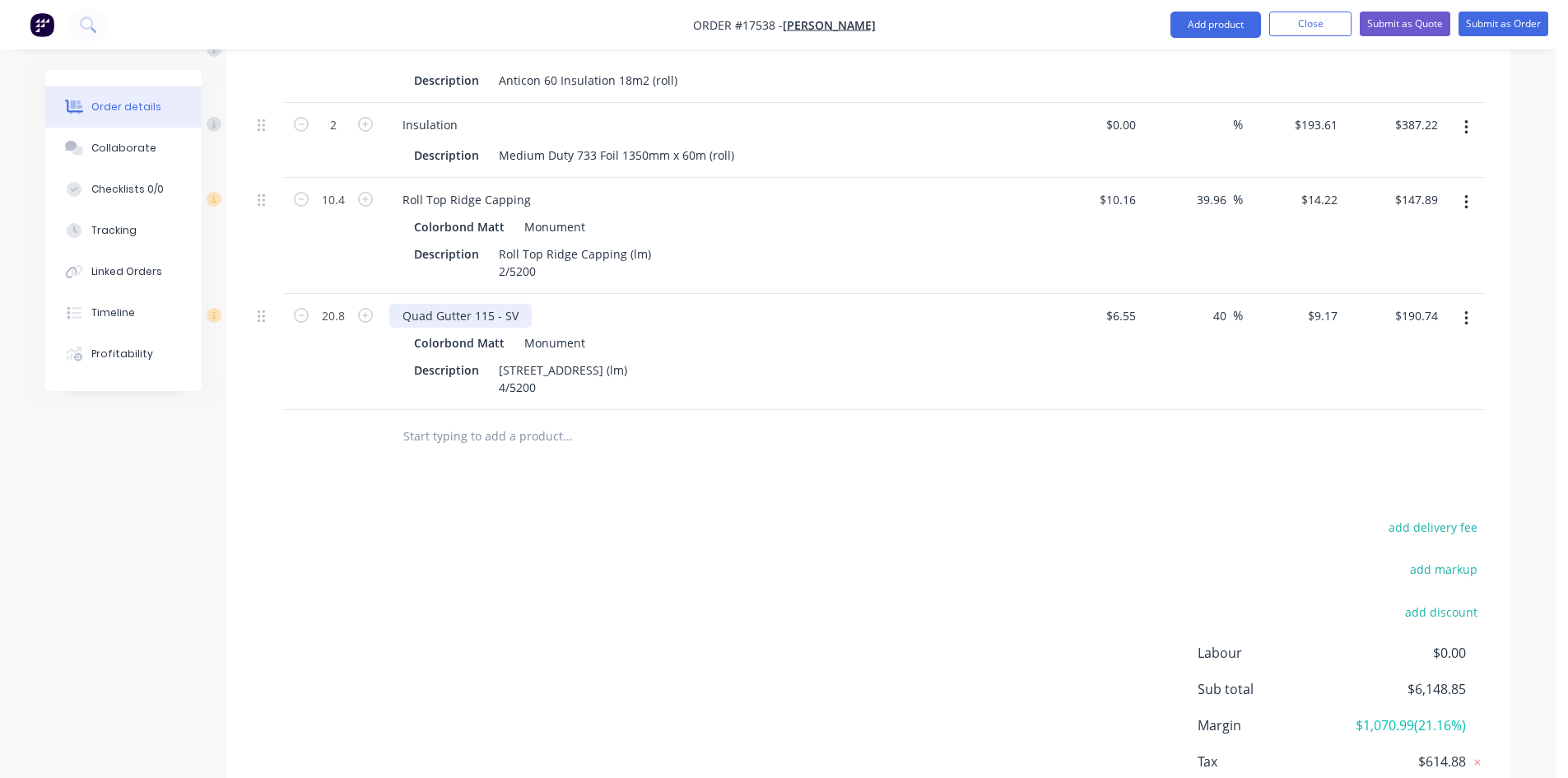
click at [481, 304] on div "Quad Gutter 115 - SV" at bounding box center [461, 315] width 143 height 24
copy div "Quad Gutter 115 - SV"
click at [451, 420] on input "text" at bounding box center [567, 436] width 329 height 33
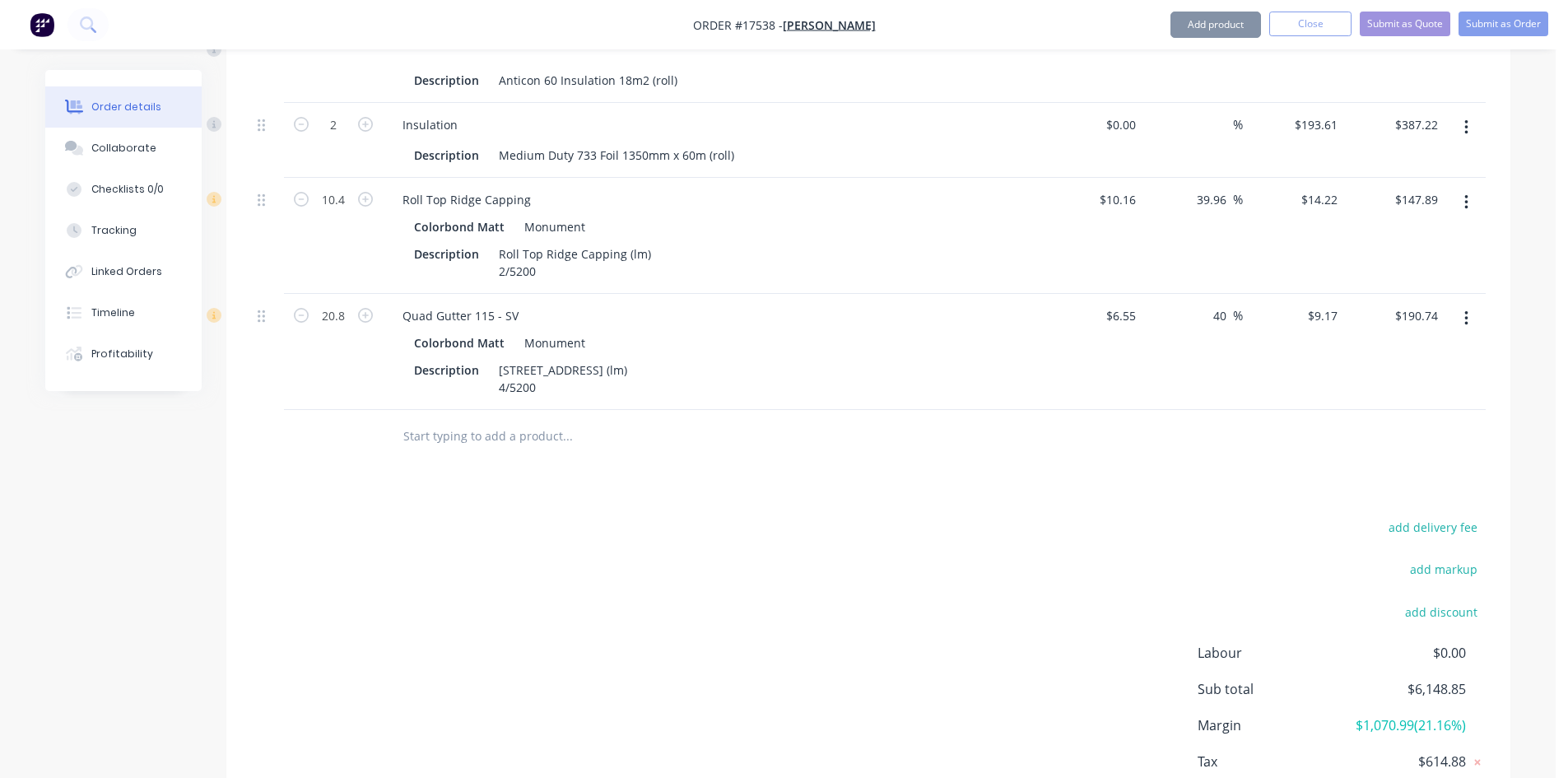
paste input "Quad Gutter 115 - SV"
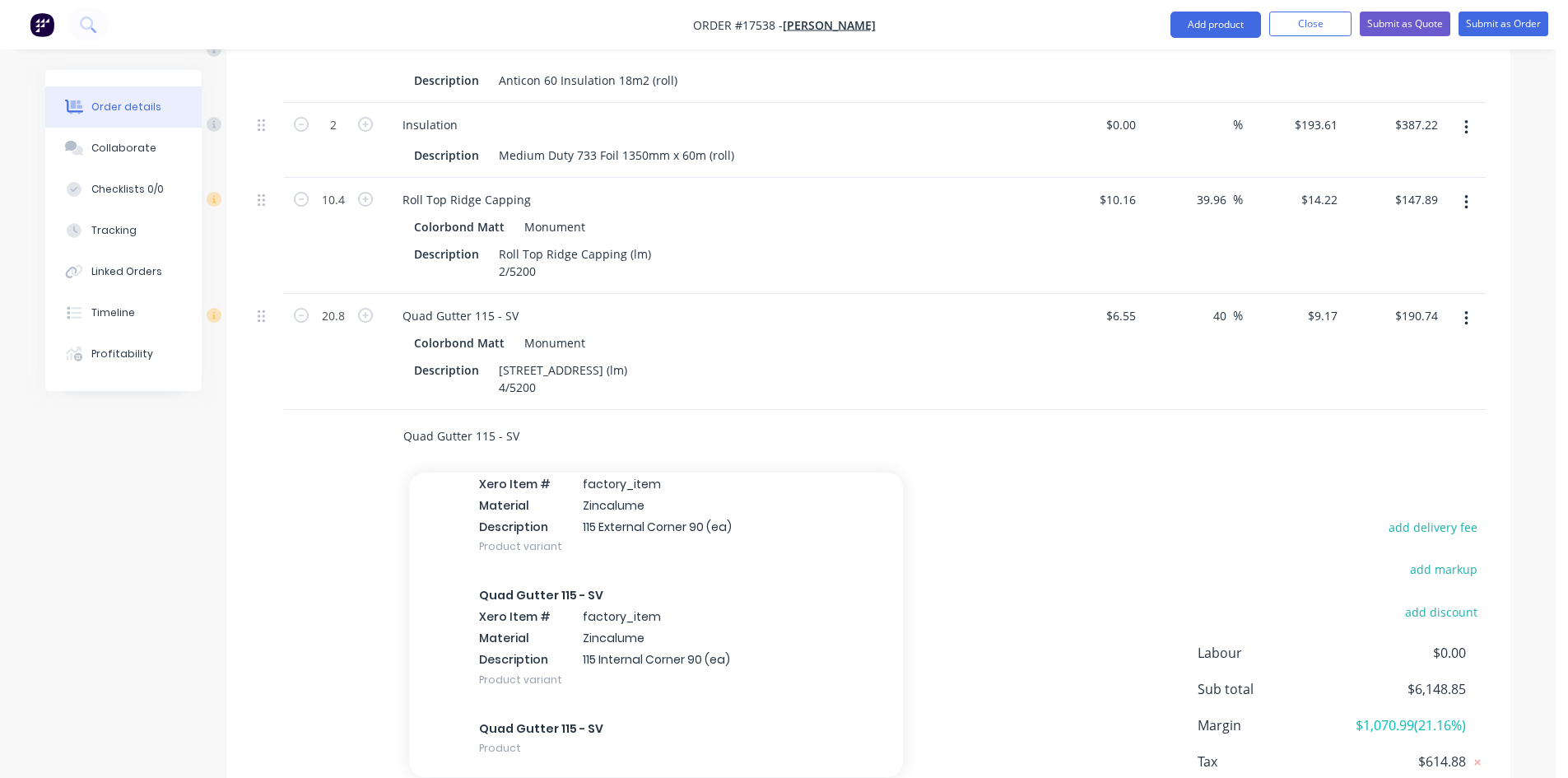
scroll to position [2608, 0]
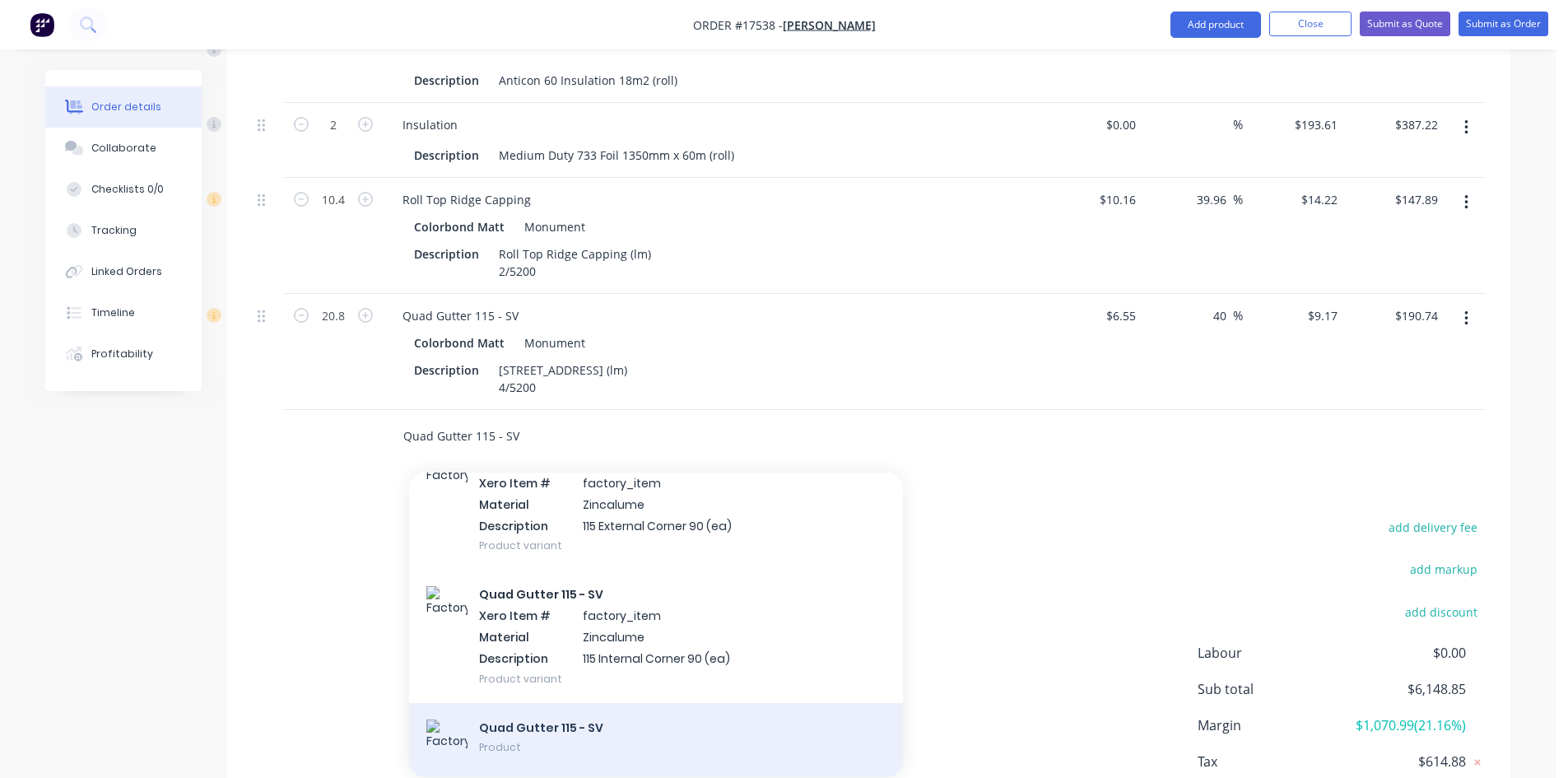
type input "Quad Gutter 115 - SV"
click at [639, 703] on div "Quad Gutter 115 - SV Product" at bounding box center [656, 740] width 494 height 74
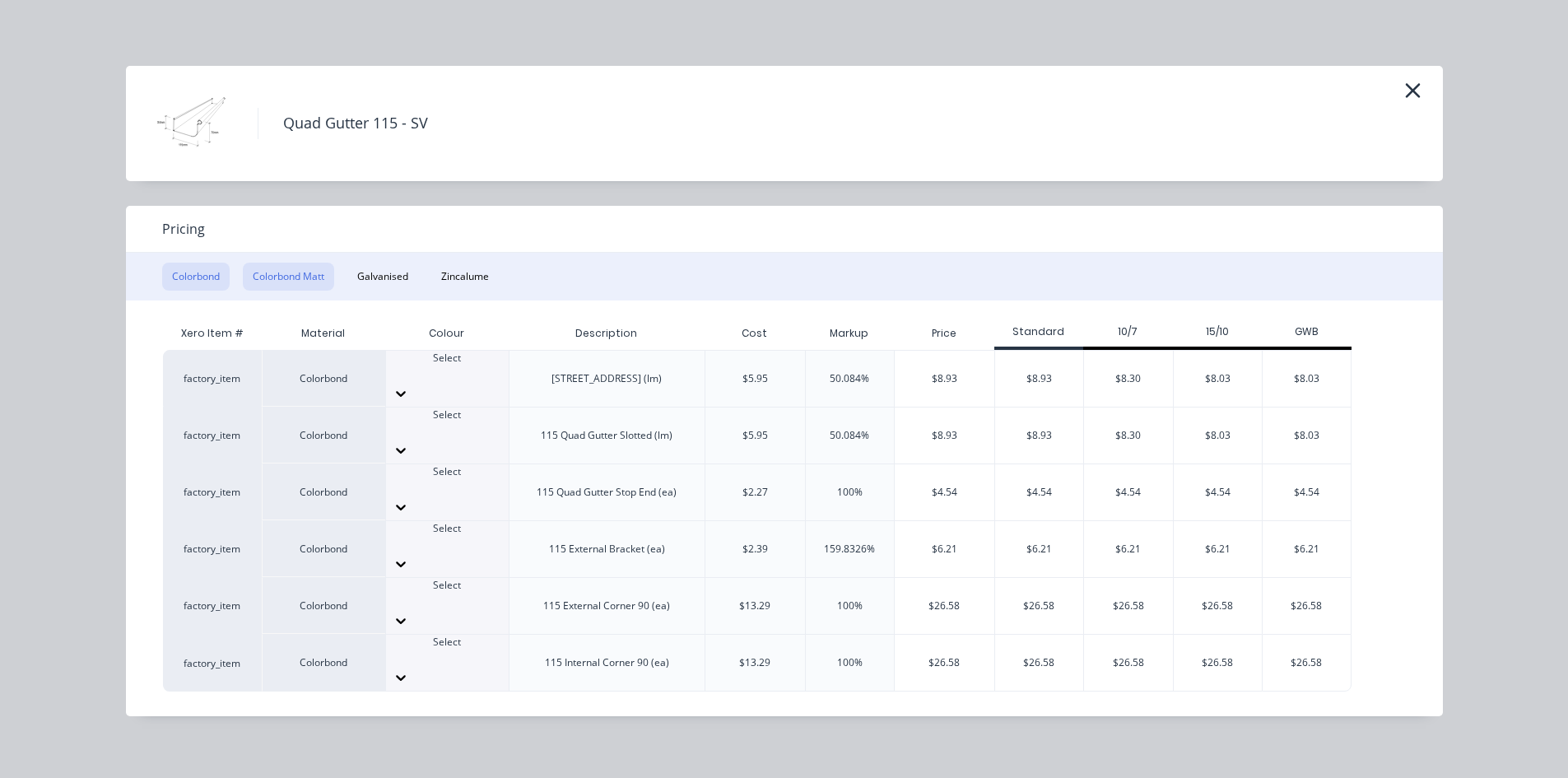
click at [283, 273] on button "Colorbond Matt" at bounding box center [289, 276] width 91 height 28
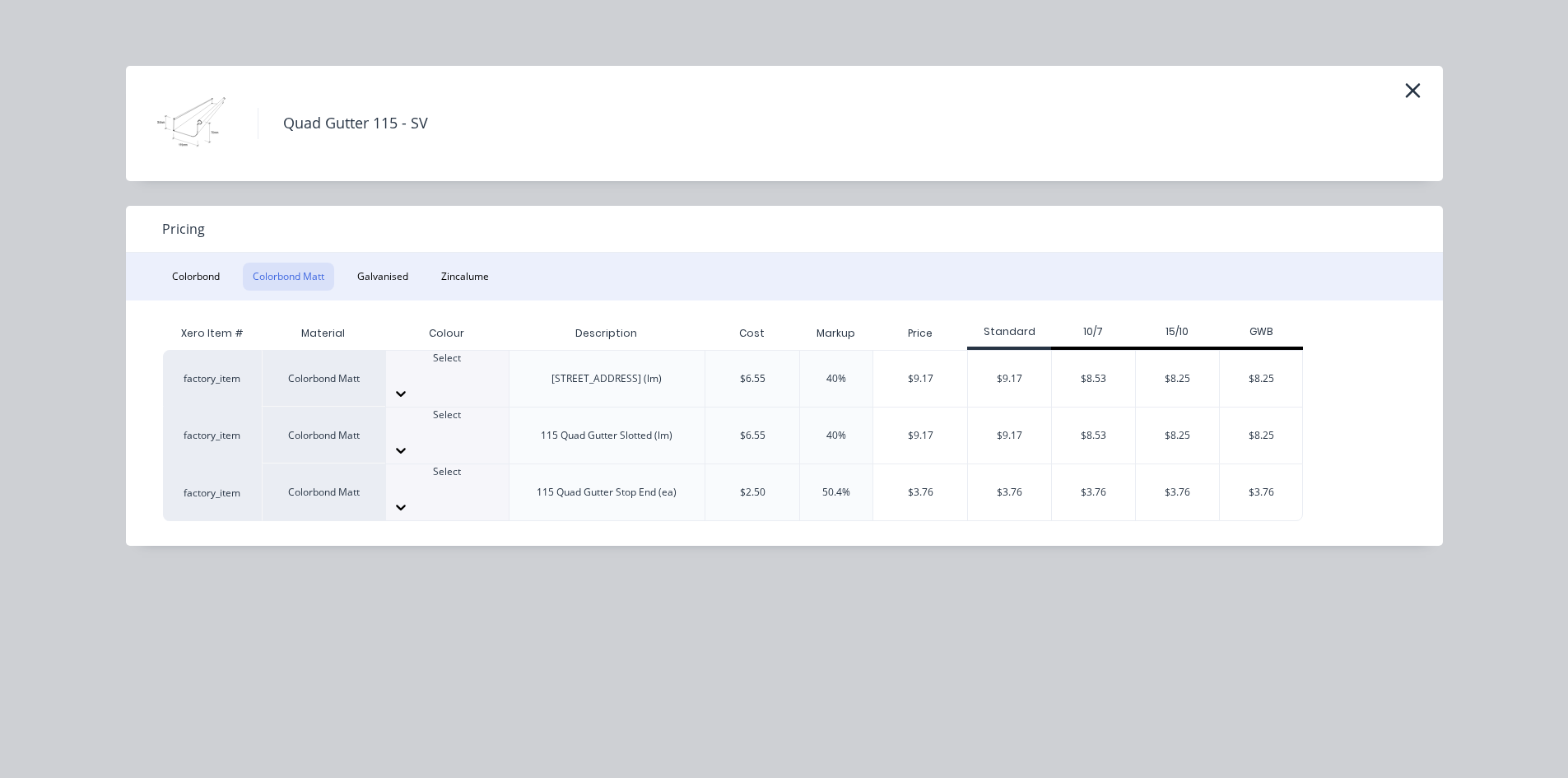
click at [480, 494] on div at bounding box center [447, 506] width 123 height 27
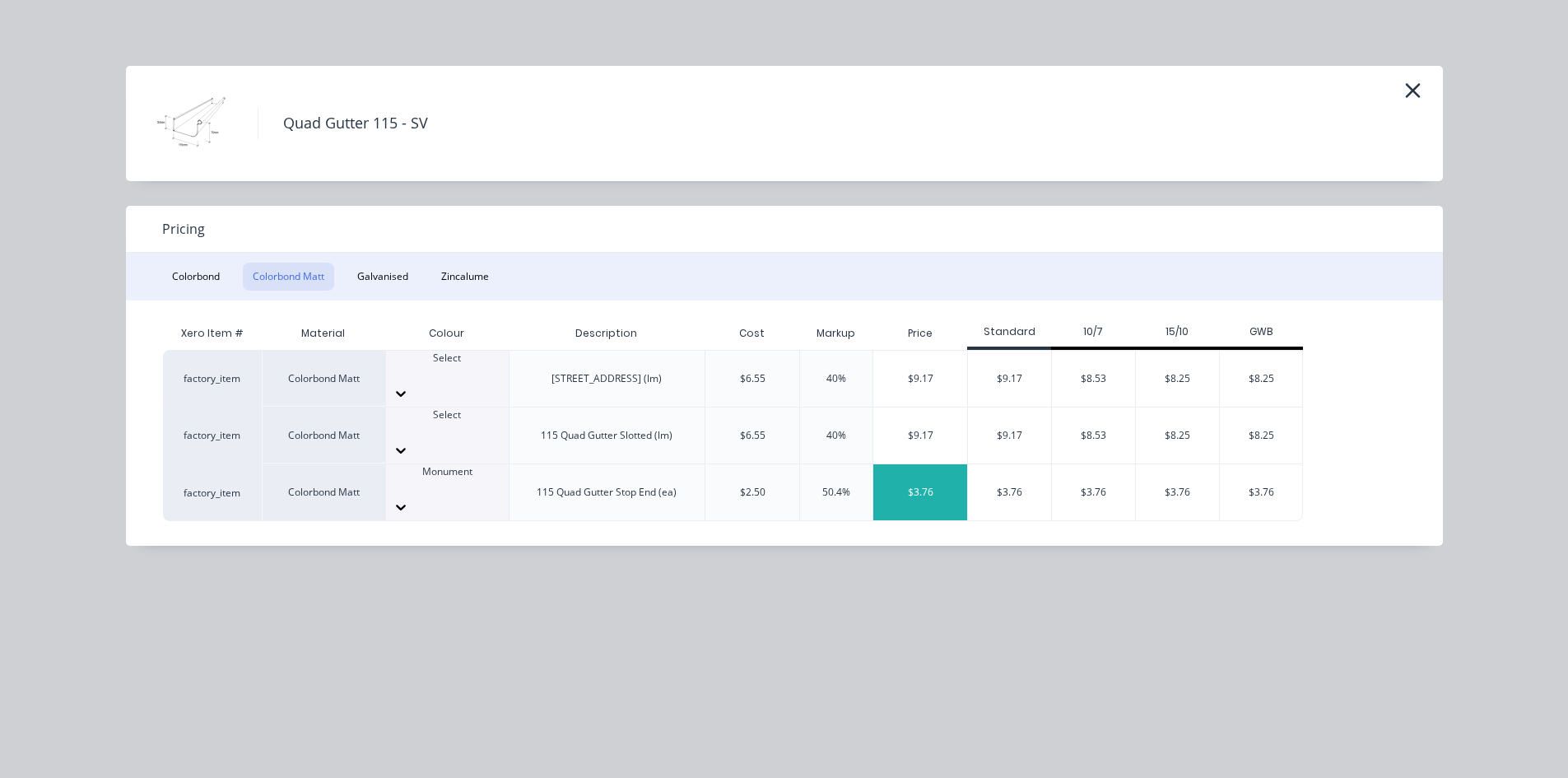
click at [931, 464] on div "$3.76" at bounding box center [920, 492] width 94 height 56
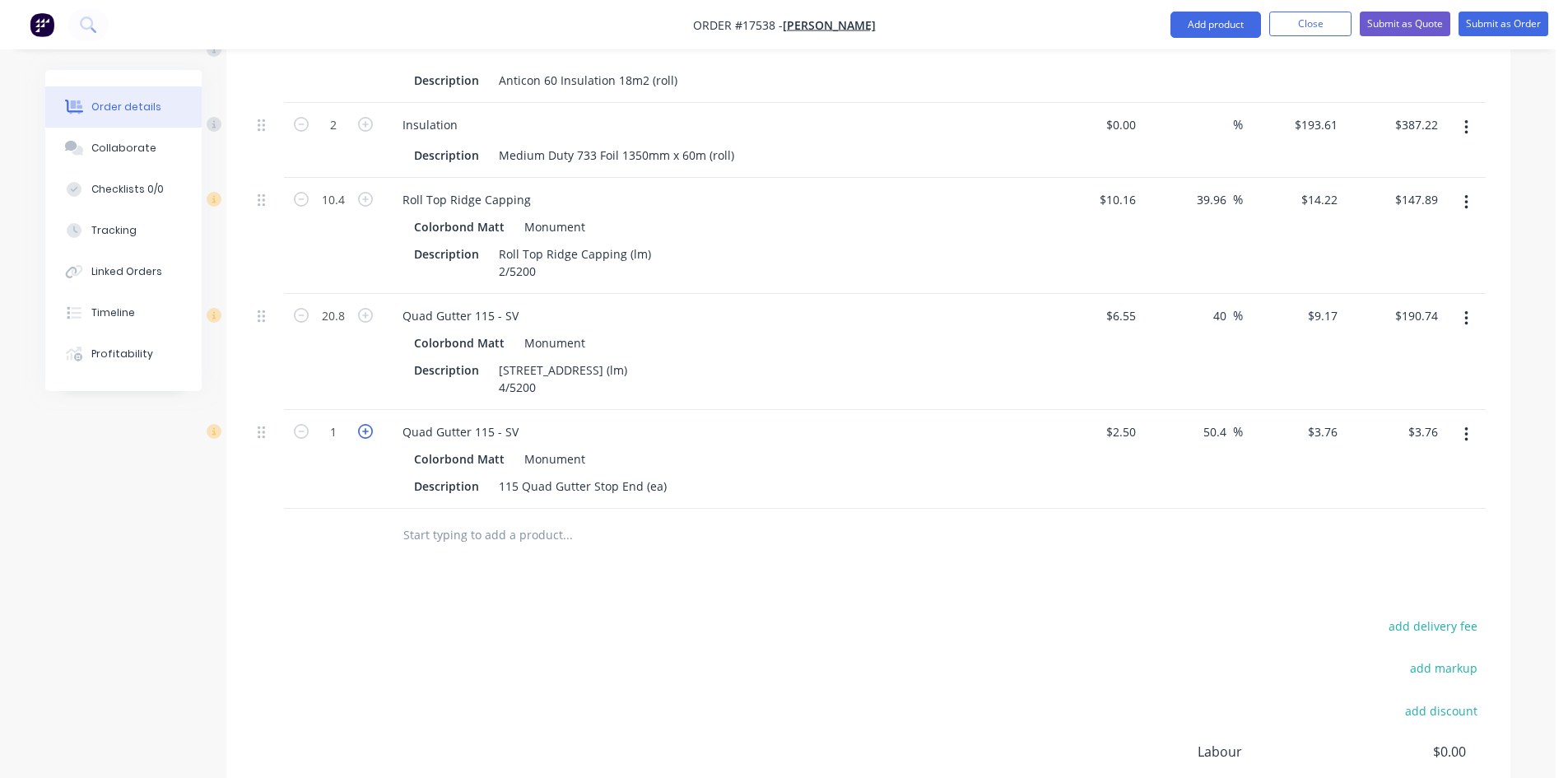
click at [368, 424] on icon "button" at bounding box center [366, 432] width 15 height 15
type input "2"
type input "$7.52"
click at [368, 424] on icon "button" at bounding box center [366, 432] width 15 height 15
type input "3"
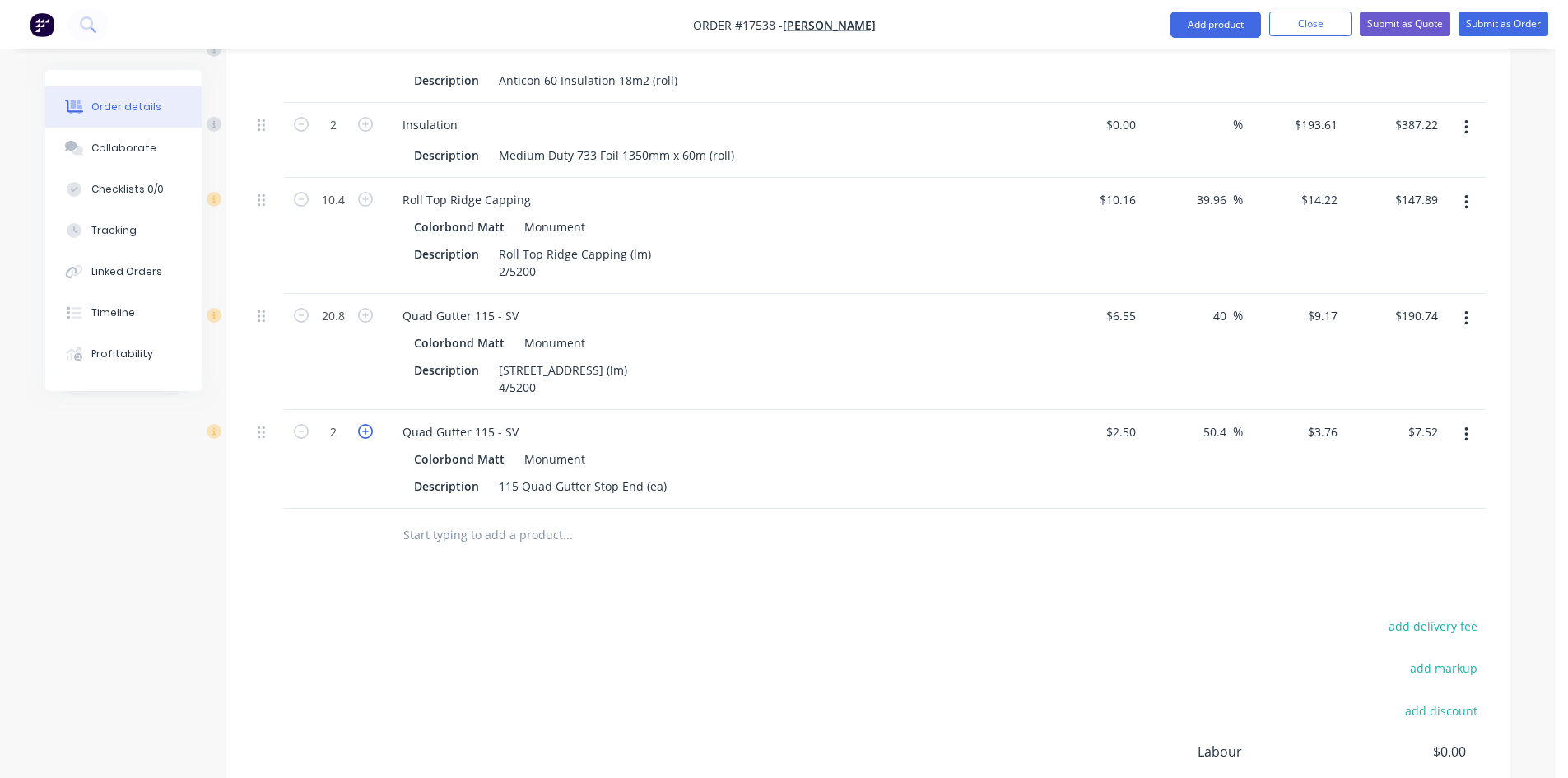
type input "$11.28"
click at [368, 424] on icon "button" at bounding box center [366, 432] width 15 height 15
type input "4"
type input "$15.04"
click at [662, 474] on div "115 Quad Gutter Stop End (ea)" at bounding box center [582, 486] width 181 height 24
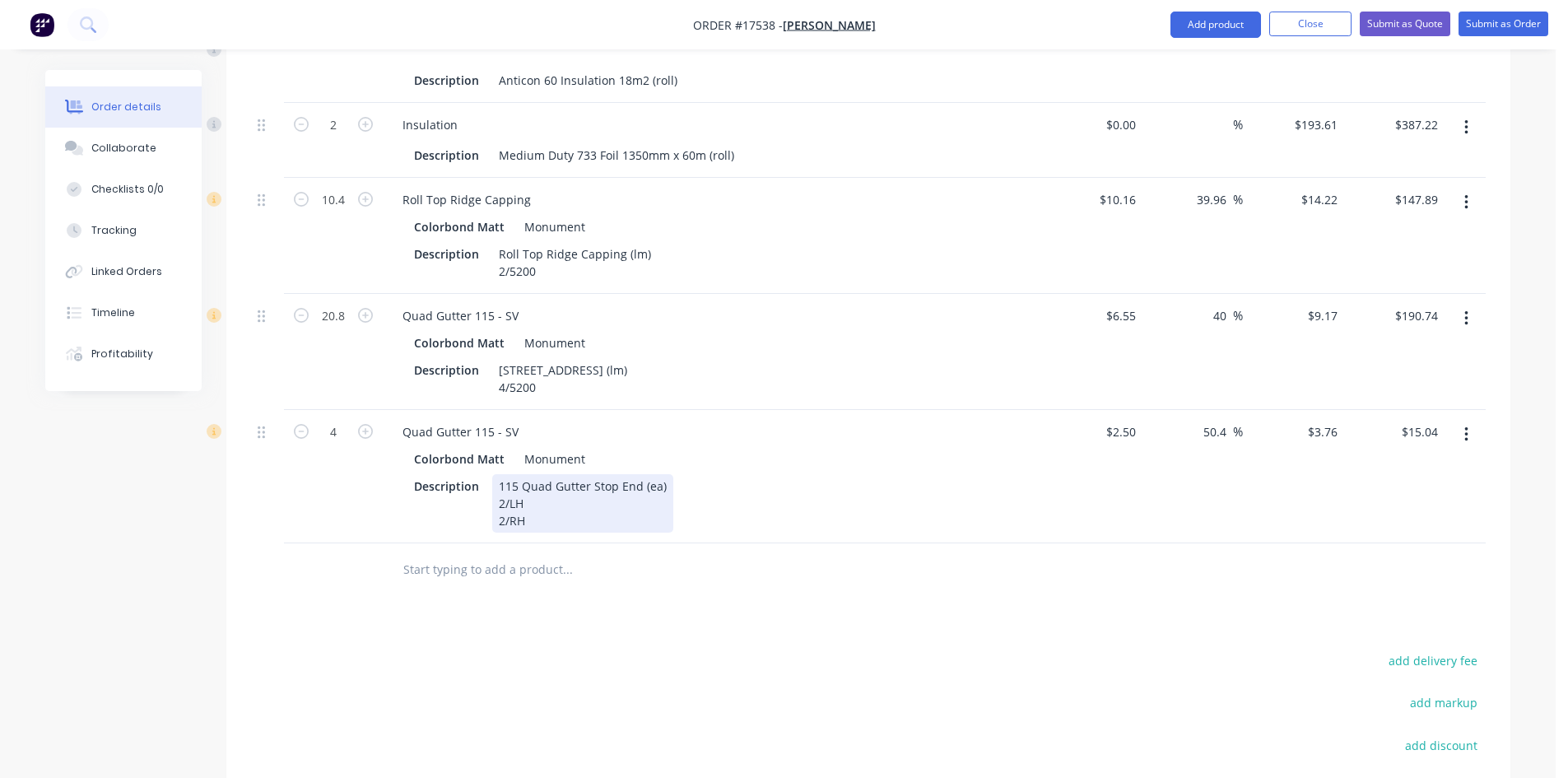
click at [830, 450] on div "Colorbond Matt Monument Description 115 Quad Gutter Stop End (ea) 2/LH 2/RH" at bounding box center [712, 490] width 645 height 86
click at [787, 570] on div at bounding box center [679, 570] width 592 height 54
click at [501, 553] on input "text" at bounding box center [567, 570] width 329 height 33
paste input "Quad Gutter 115 - SV"
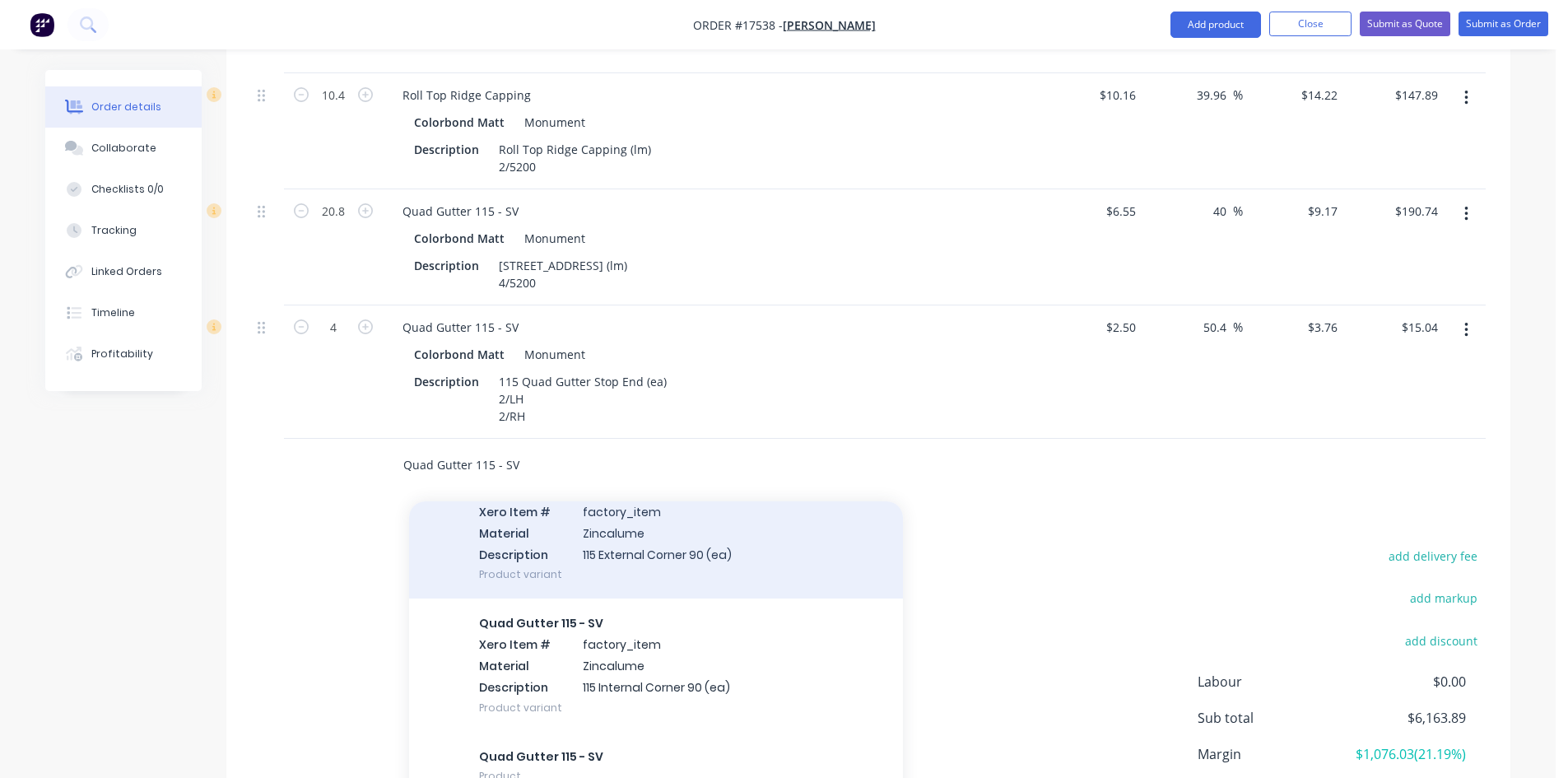
scroll to position [1186, 0]
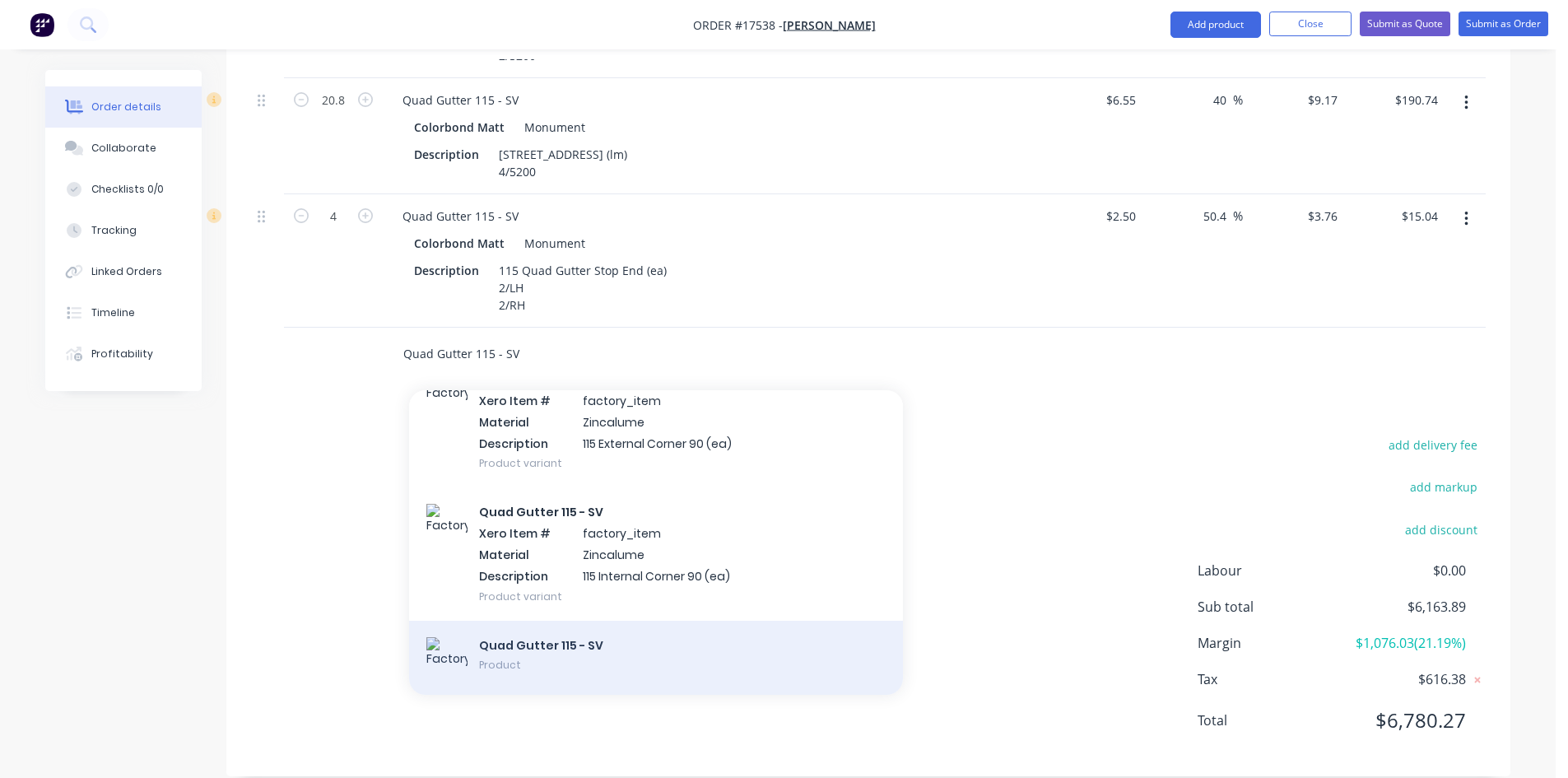
type input "Quad Gutter 115 - SV"
click at [581, 623] on div "Quad Gutter 115 - SV Product" at bounding box center [656, 657] width 494 height 74
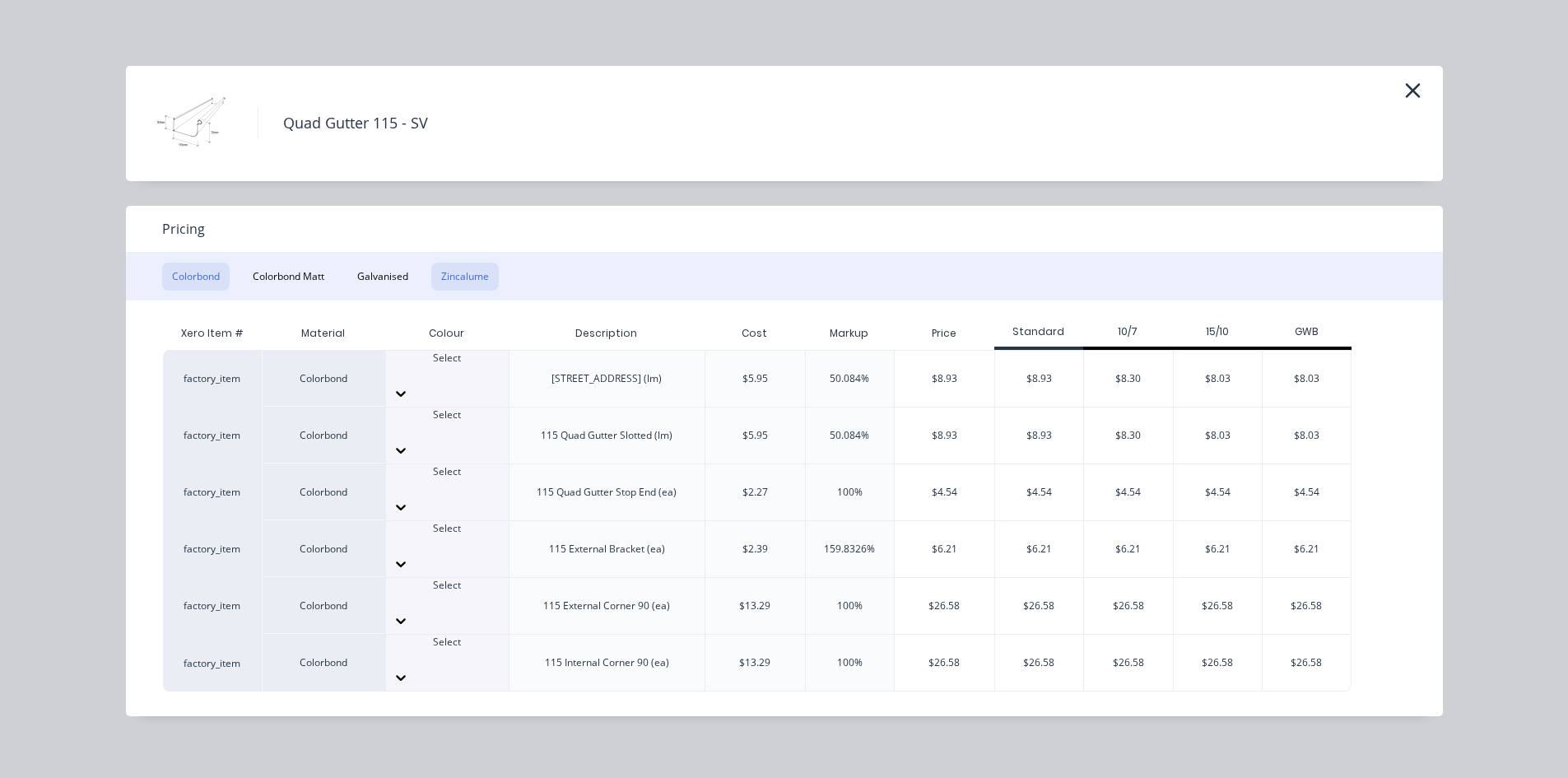
click at [449, 277] on button "Zincalume" at bounding box center [465, 276] width 68 height 28
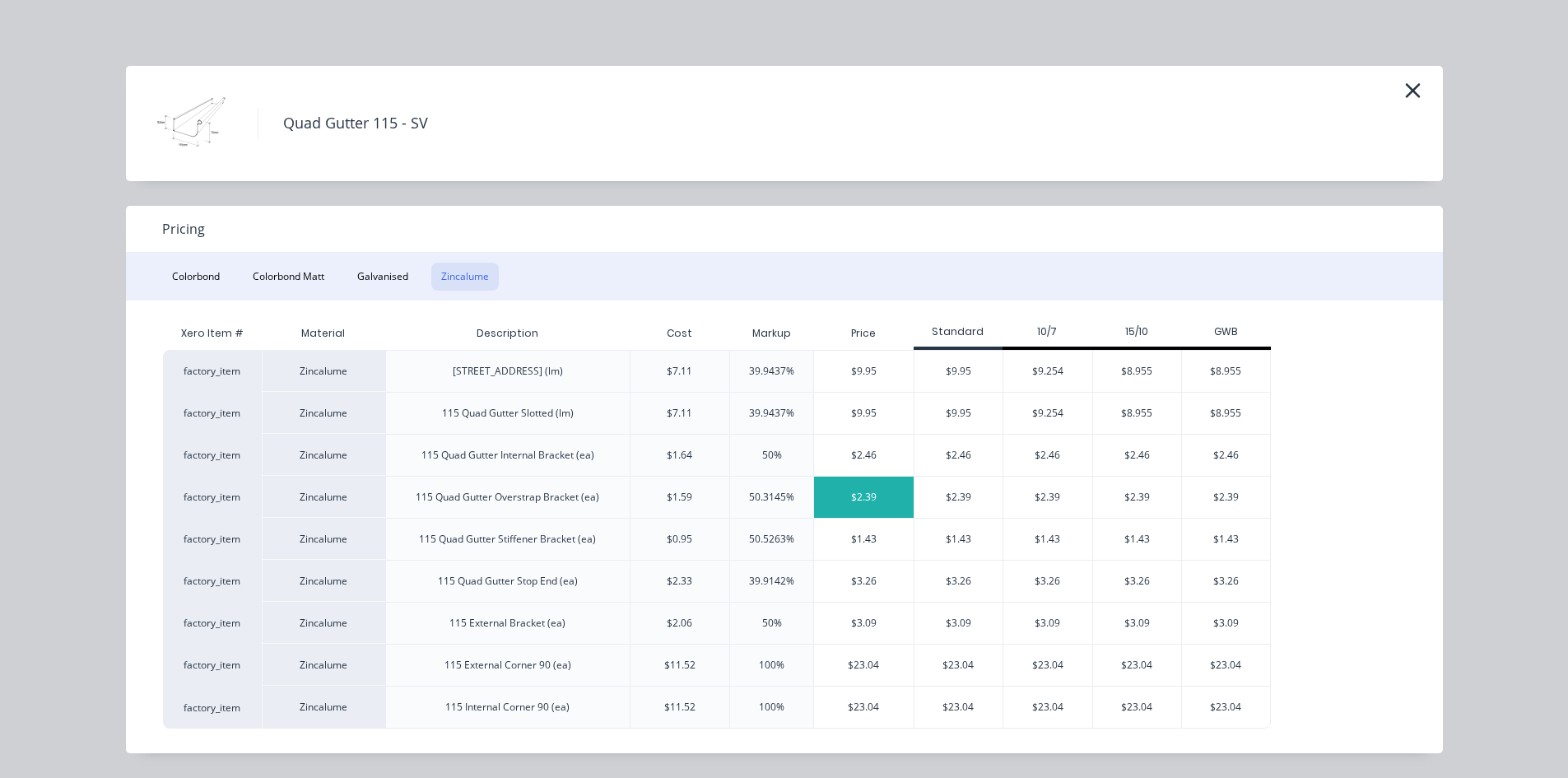
click at [885, 499] on div "$2.39" at bounding box center [863, 496] width 100 height 41
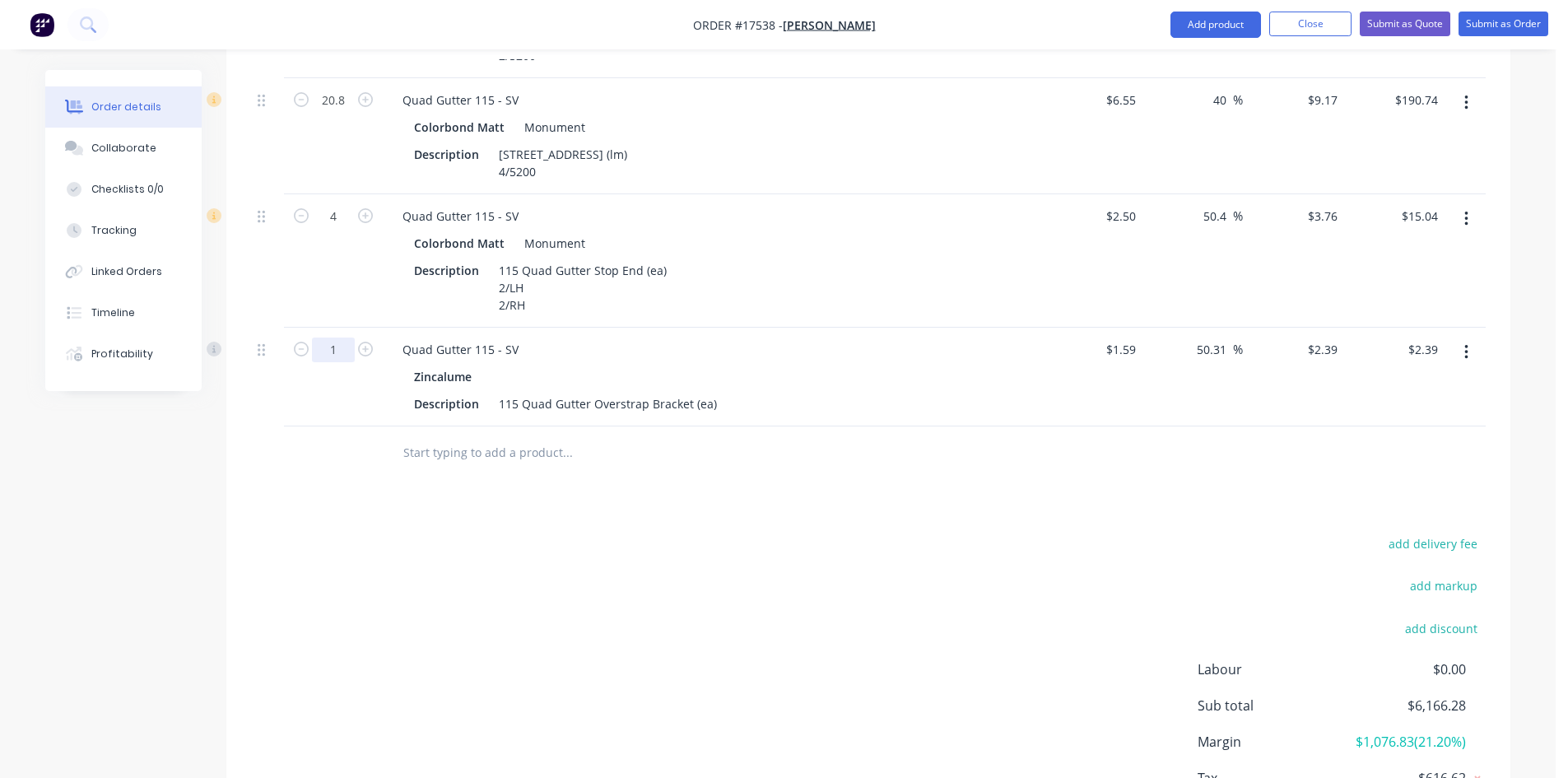
click at [347, 337] on input "1" at bounding box center [333, 349] width 43 height 25
type input "24"
type input "$57.36"
click at [546, 532] on div "add delivery fee add markup add discount Labour $0.00 Sub total $6,221.25 Margi…" at bounding box center [869, 690] width 1234 height 317
click at [466, 436] on input "text" at bounding box center [567, 453] width 329 height 33
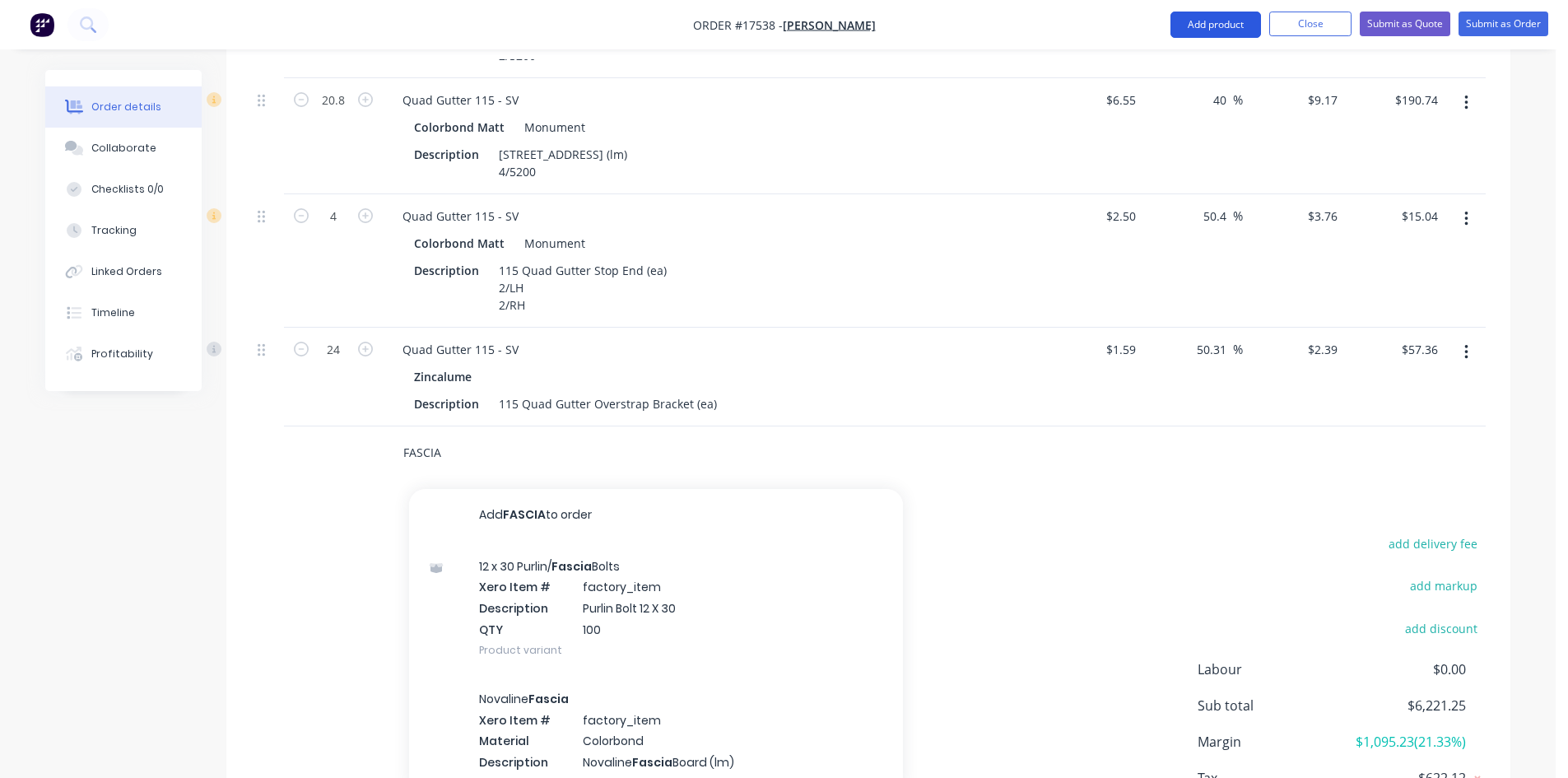
type input "FASCIA"
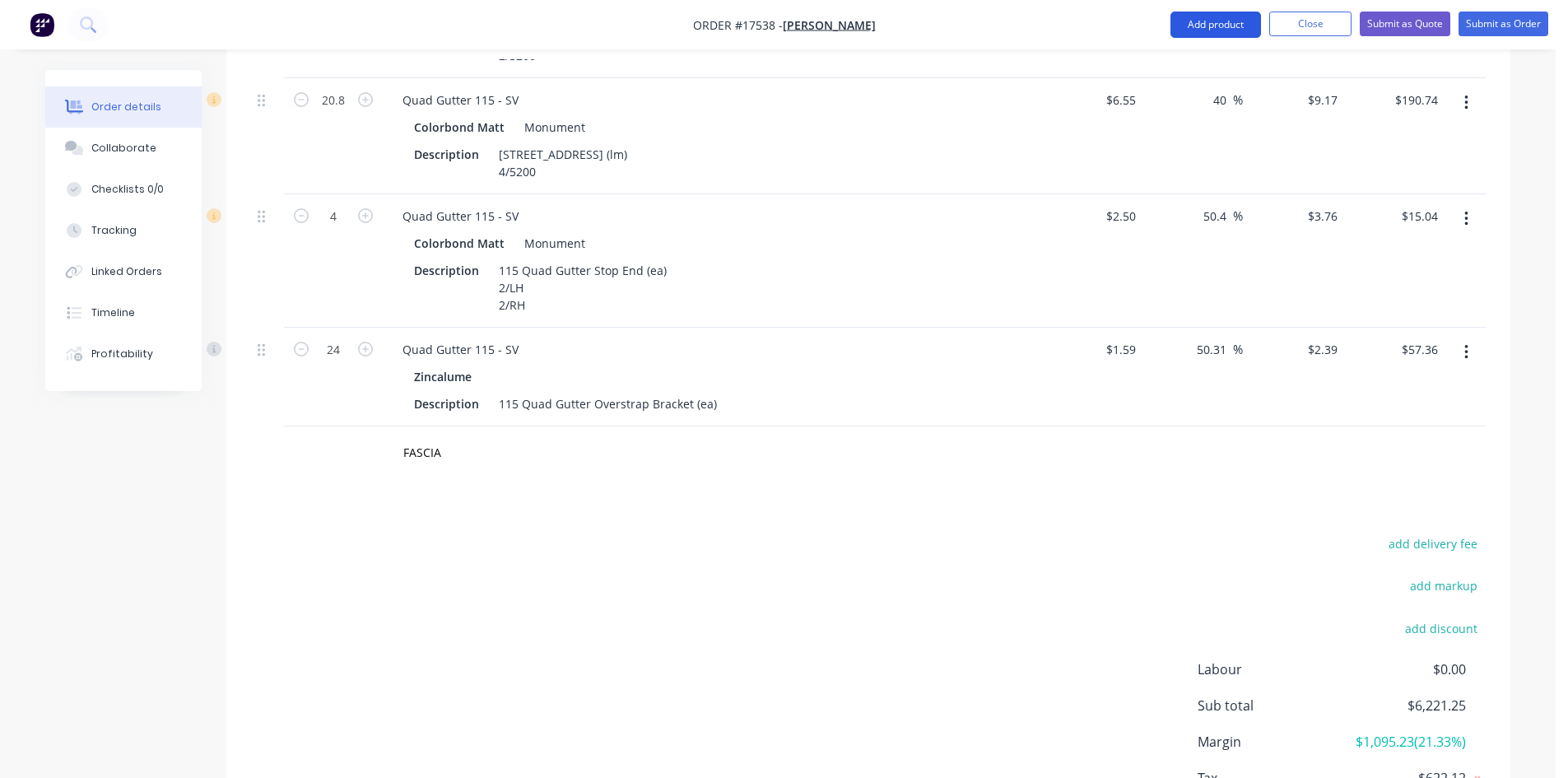
click at [1211, 30] on button "Add product" at bounding box center [1215, 25] width 91 height 27
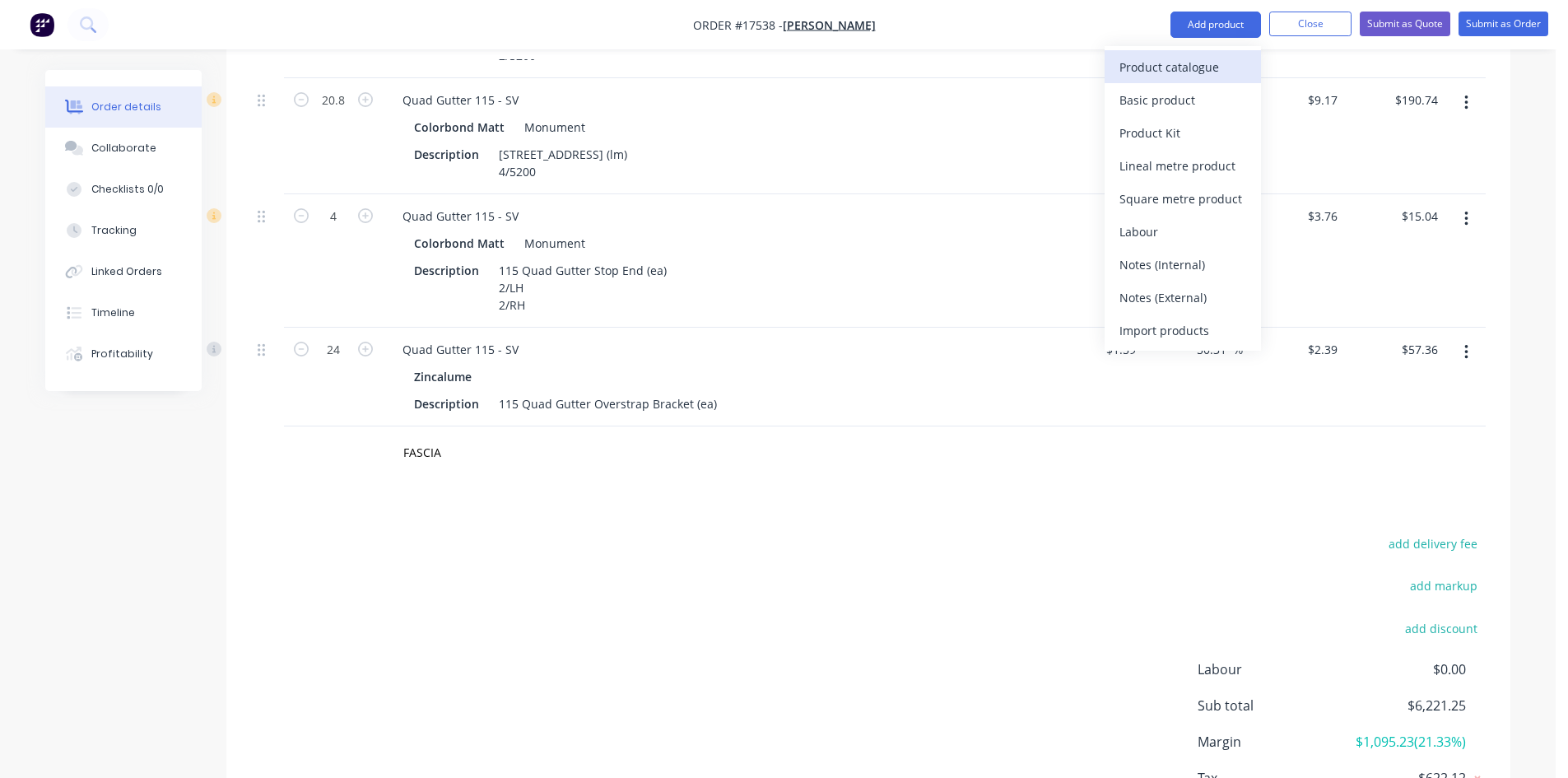
click at [1191, 63] on div "Product catalogue" at bounding box center [1182, 67] width 127 height 24
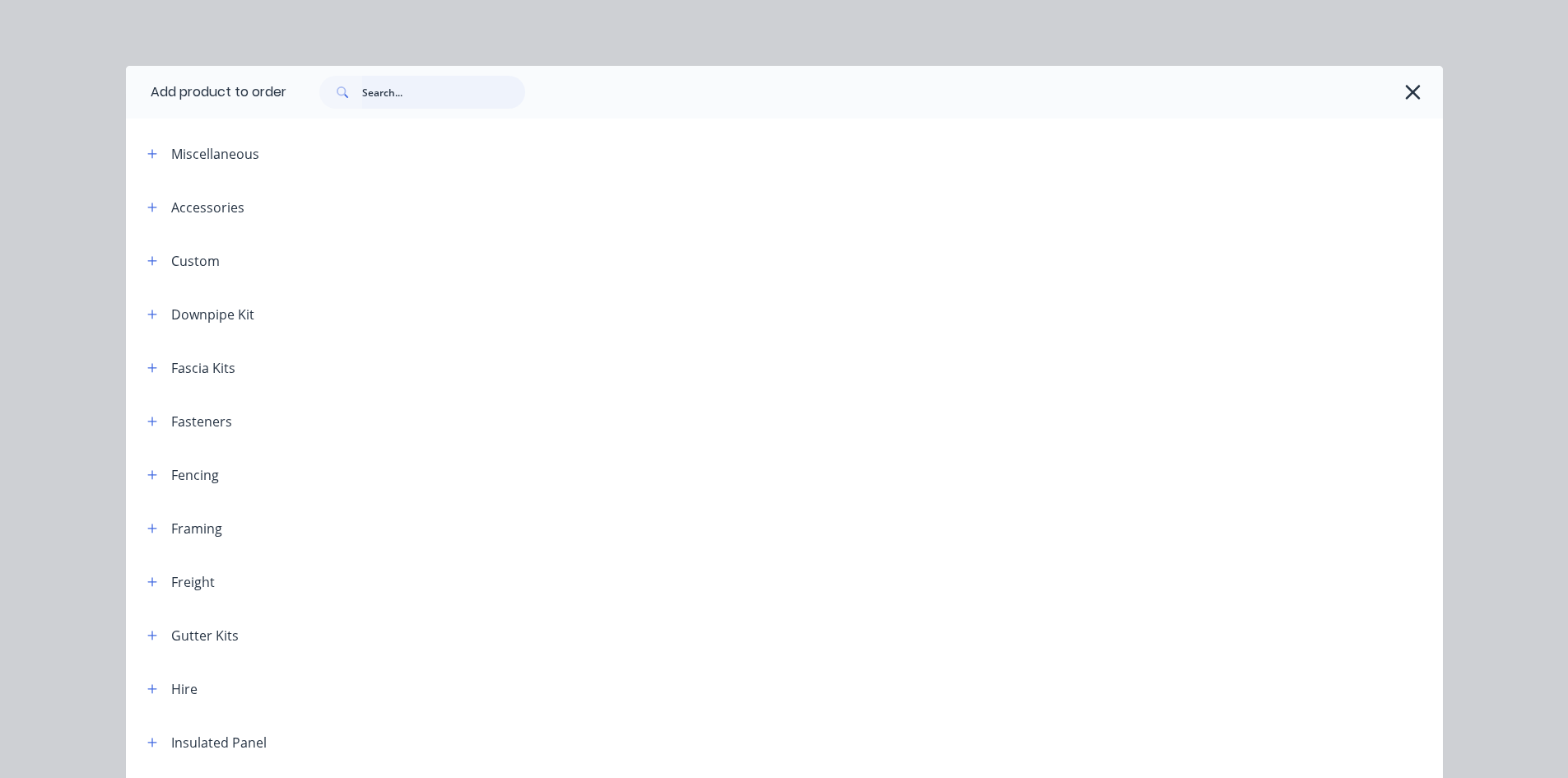
click at [378, 96] on input "text" at bounding box center [443, 92] width 163 height 33
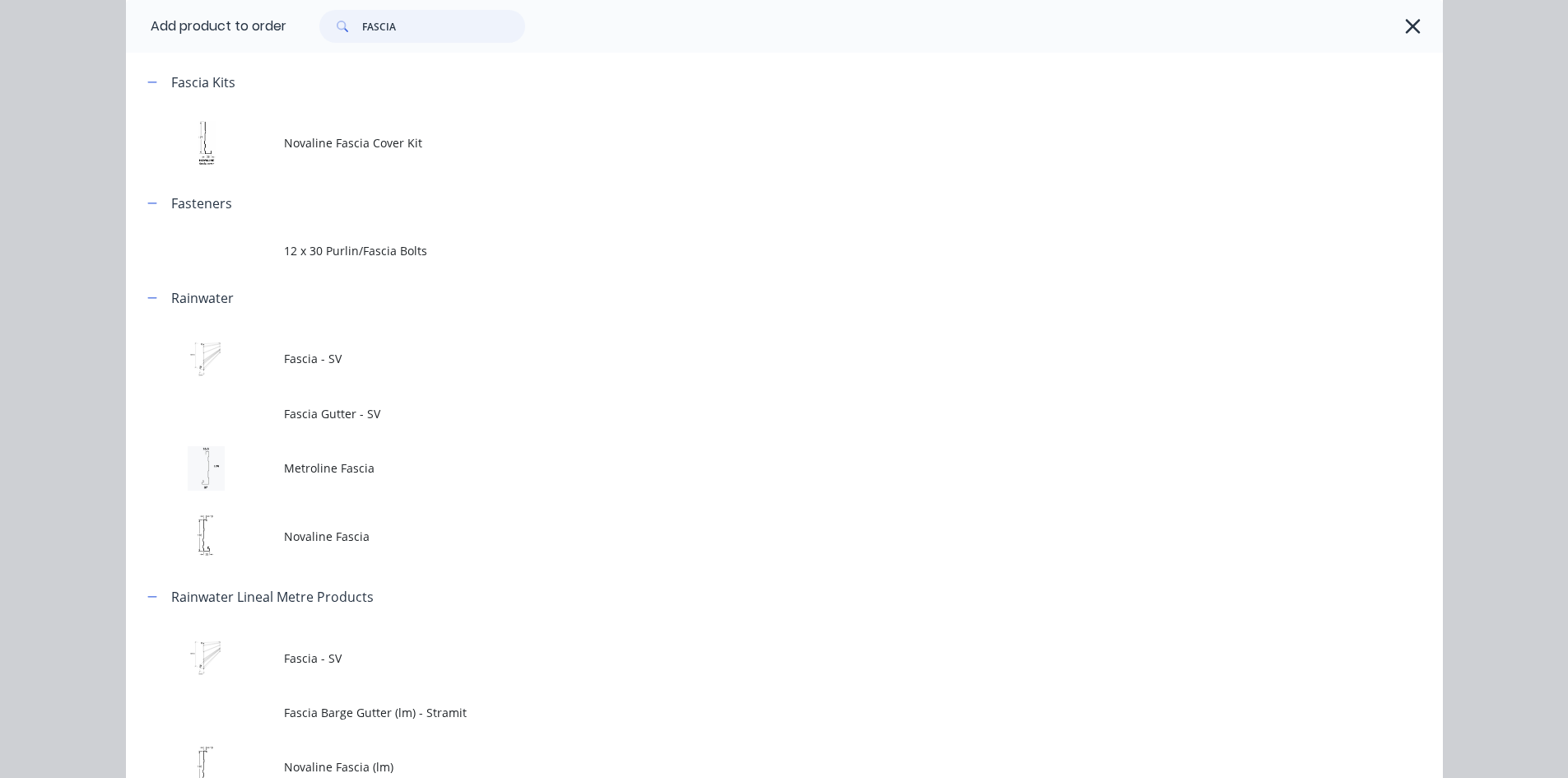
scroll to position [165, 0]
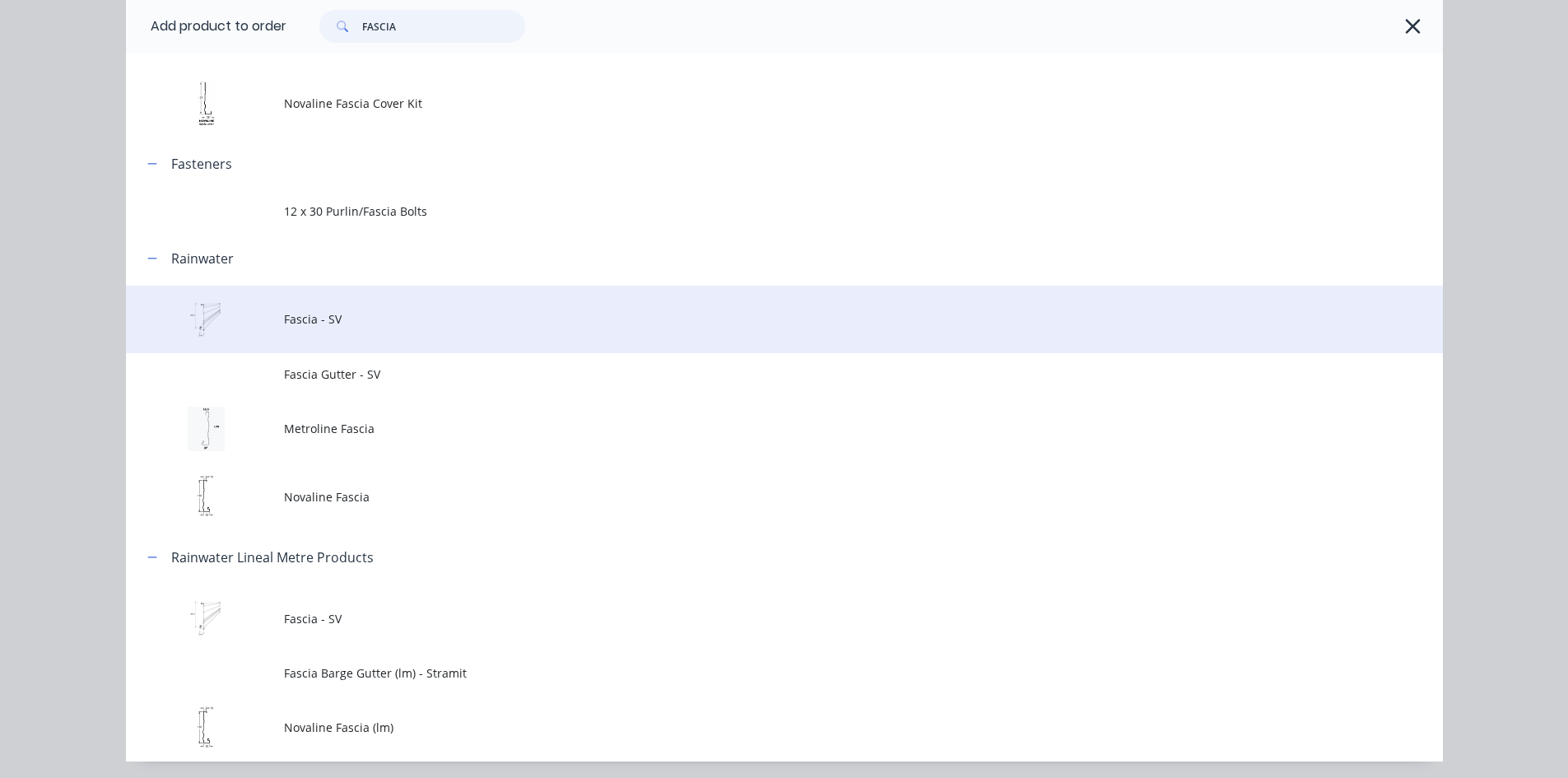
type input "FASCIA"
click at [395, 313] on span "Fascia - SV" at bounding box center [748, 318] width 927 height 17
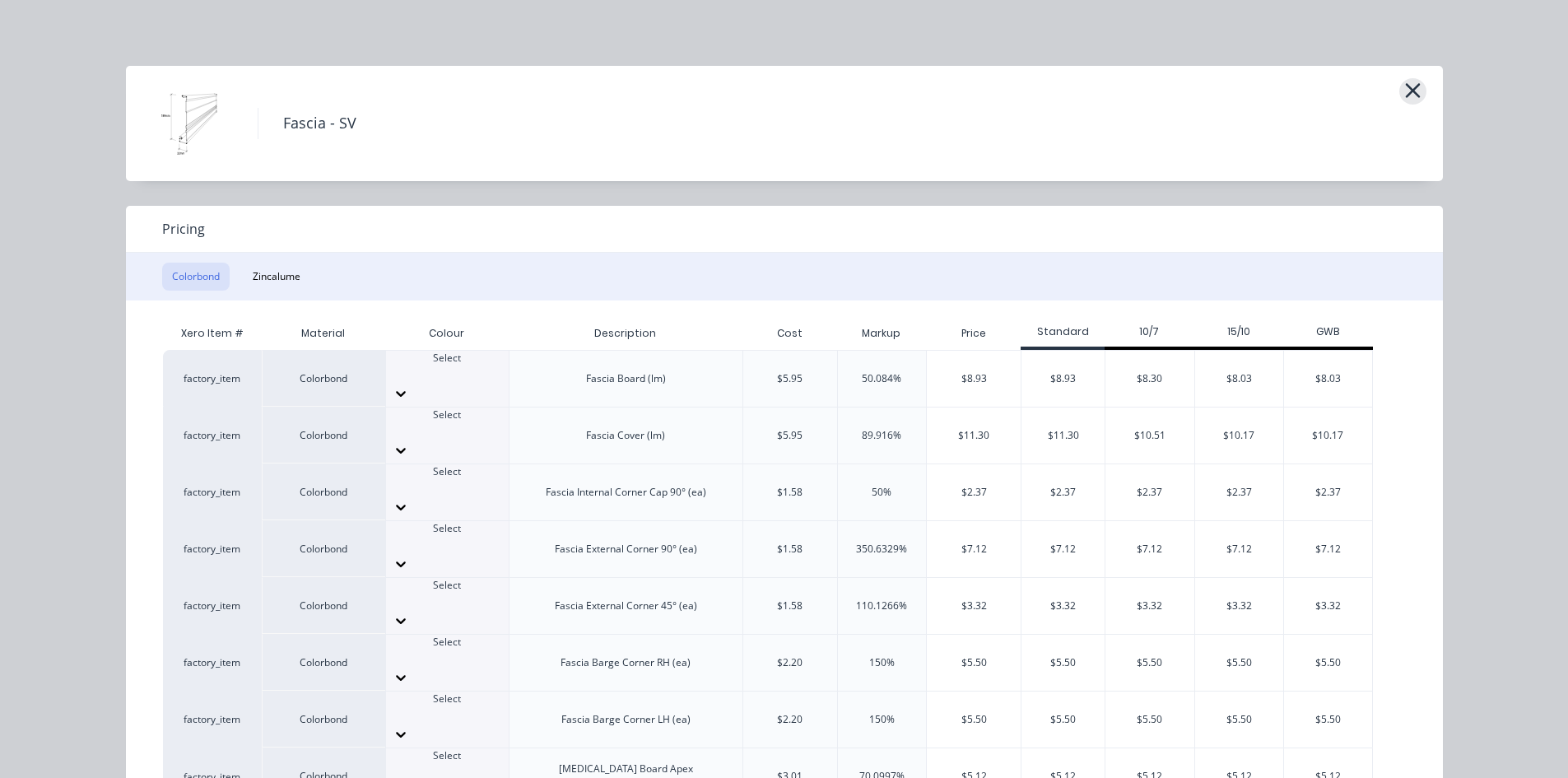
click at [1417, 90] on icon "button" at bounding box center [1413, 90] width 17 height 23
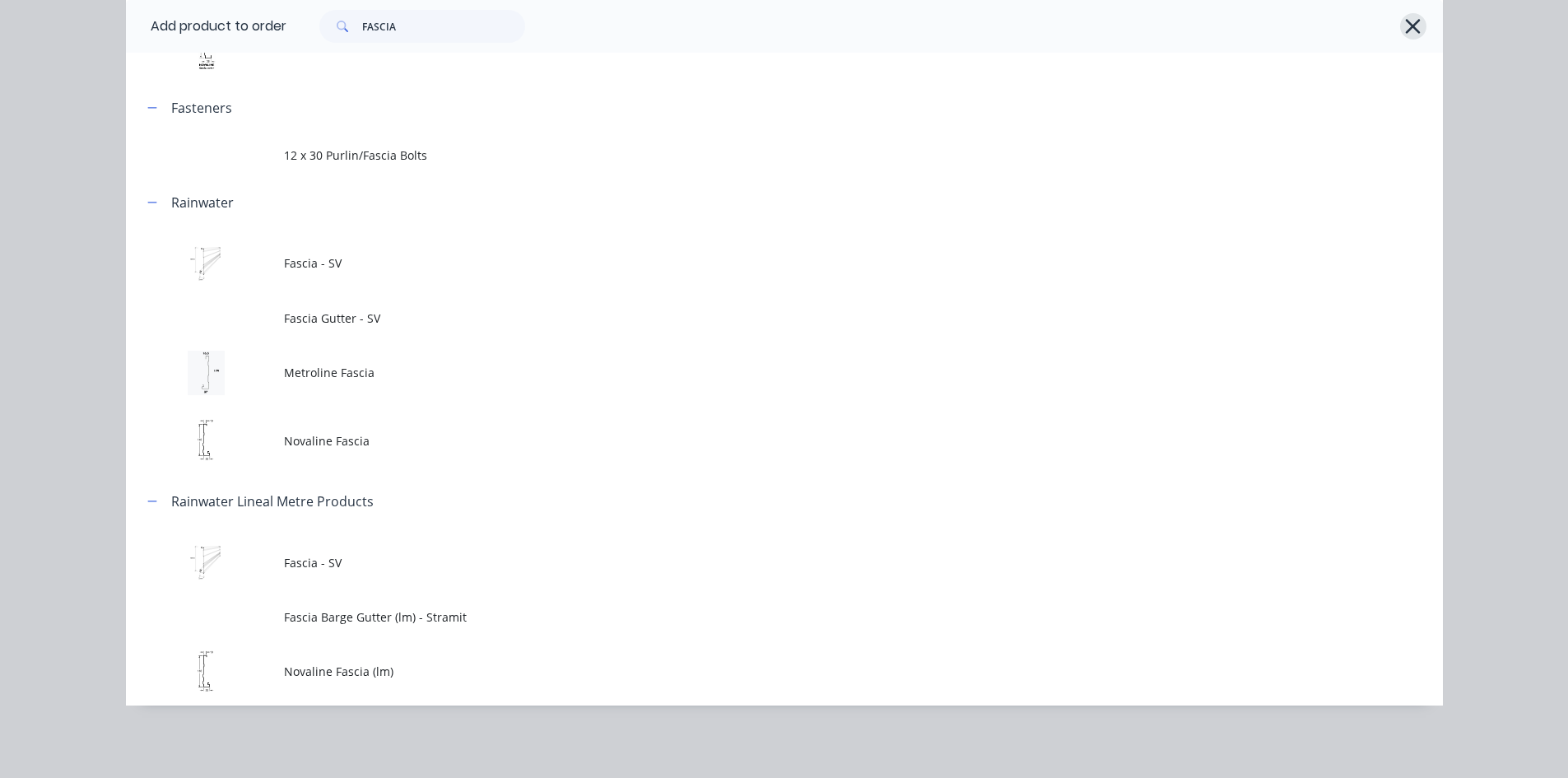
click at [1411, 26] on icon "button" at bounding box center [1413, 26] width 17 height 23
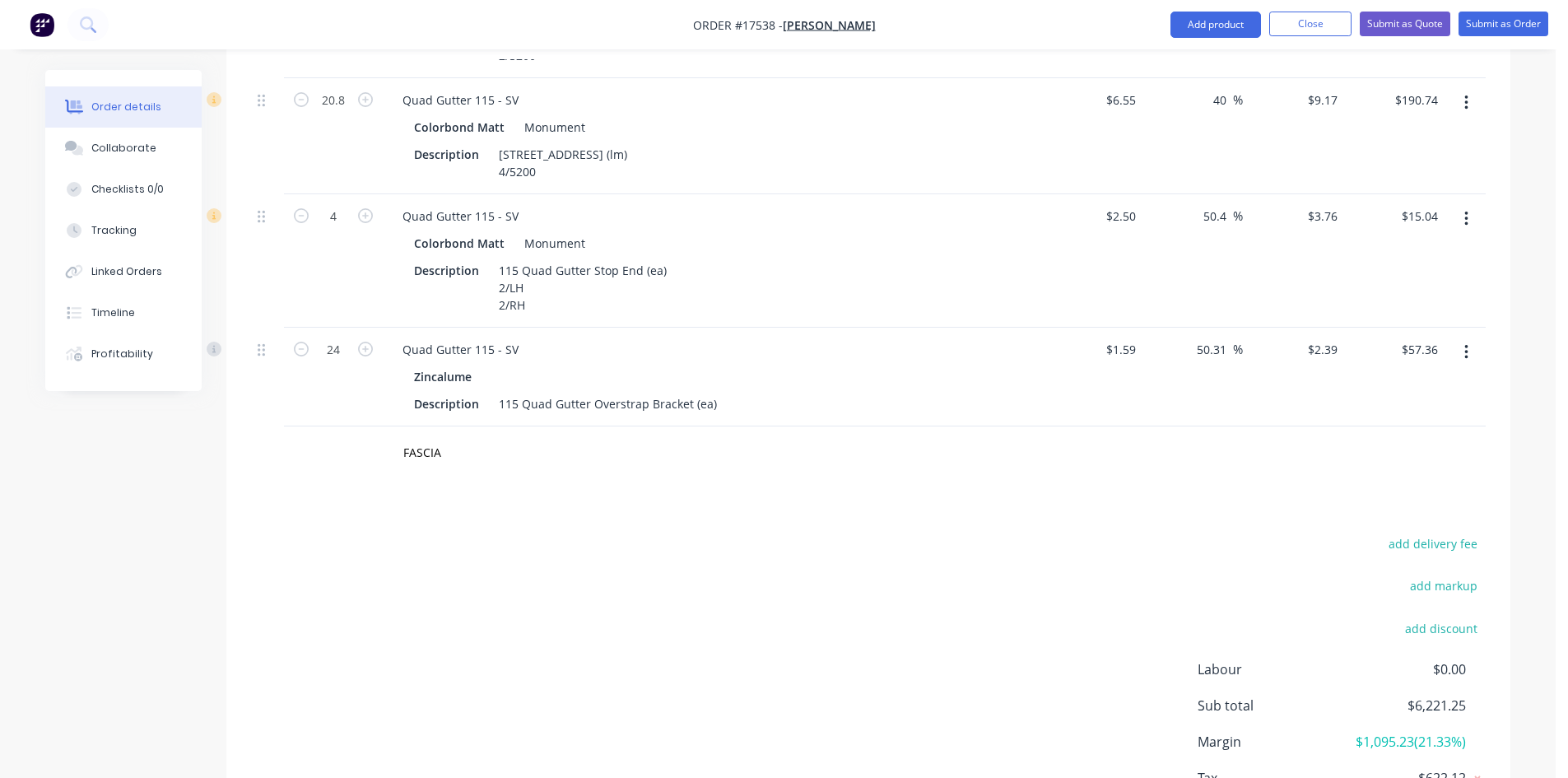
scroll to position [1268, 0]
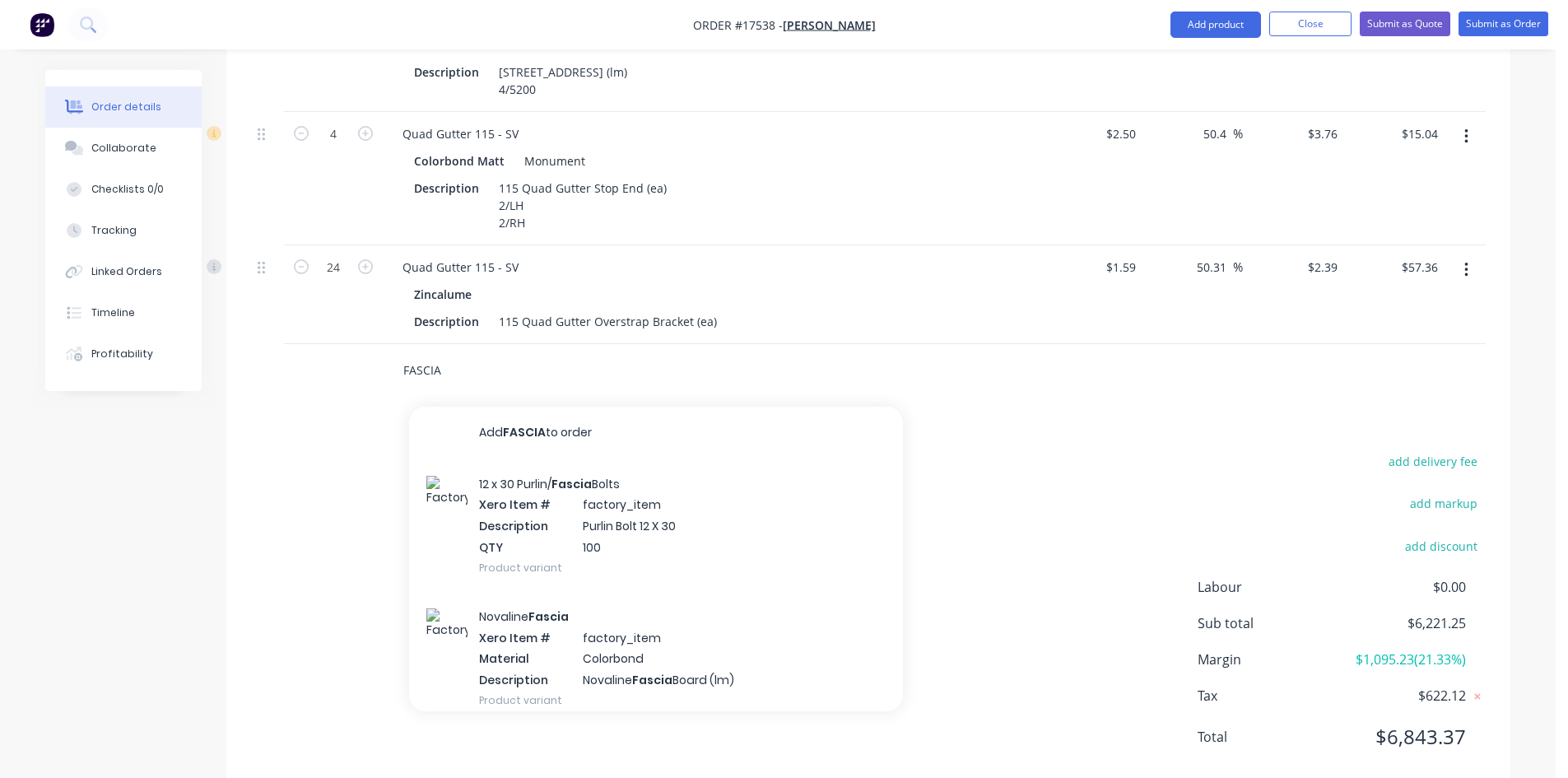
click at [448, 354] on input "FASCIA" at bounding box center [567, 370] width 329 height 33
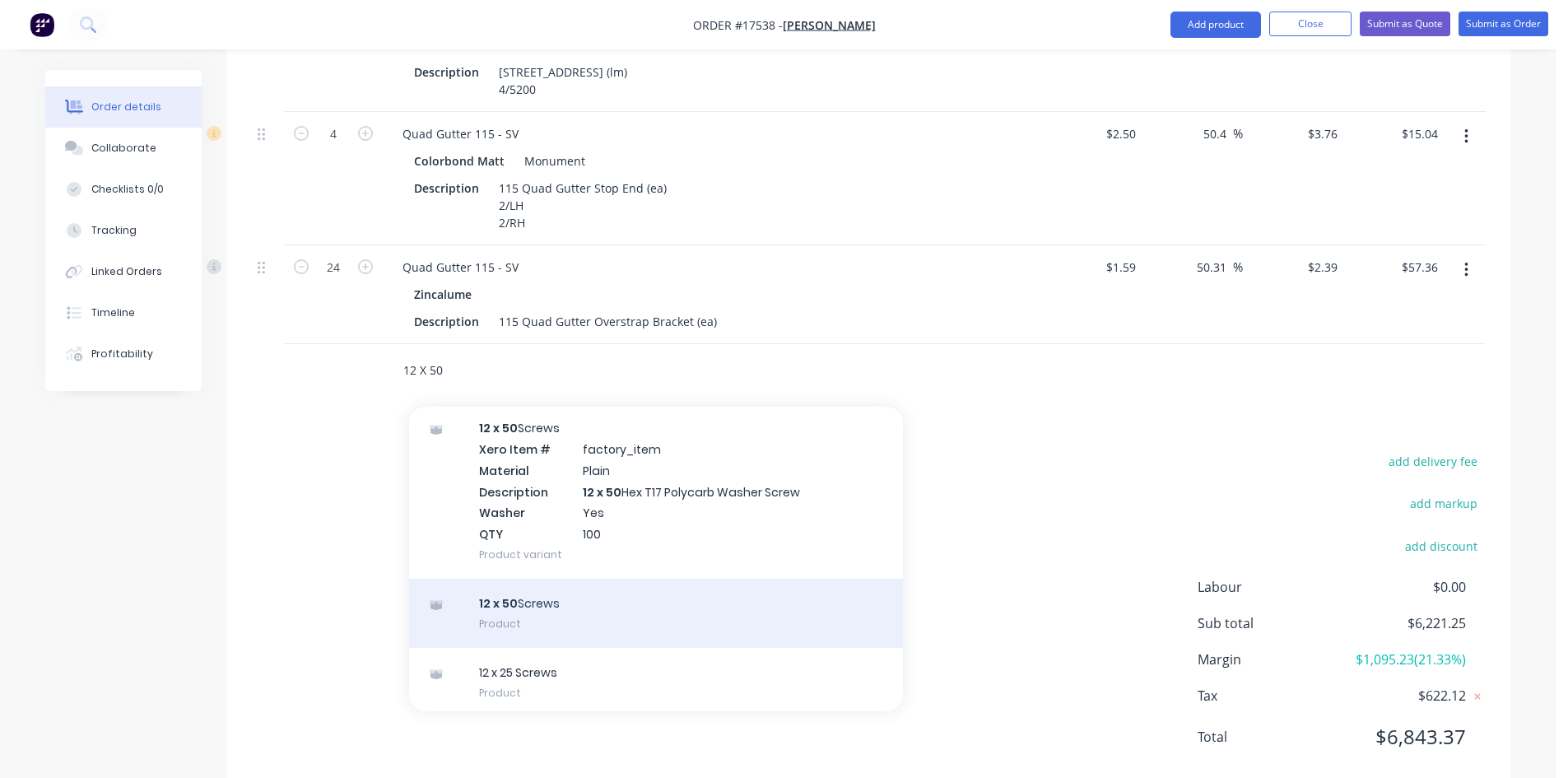
scroll to position [1988, 0]
type input "12 X 50"
click at [580, 586] on div "12 x 50 Screws Product" at bounding box center [656, 608] width 494 height 69
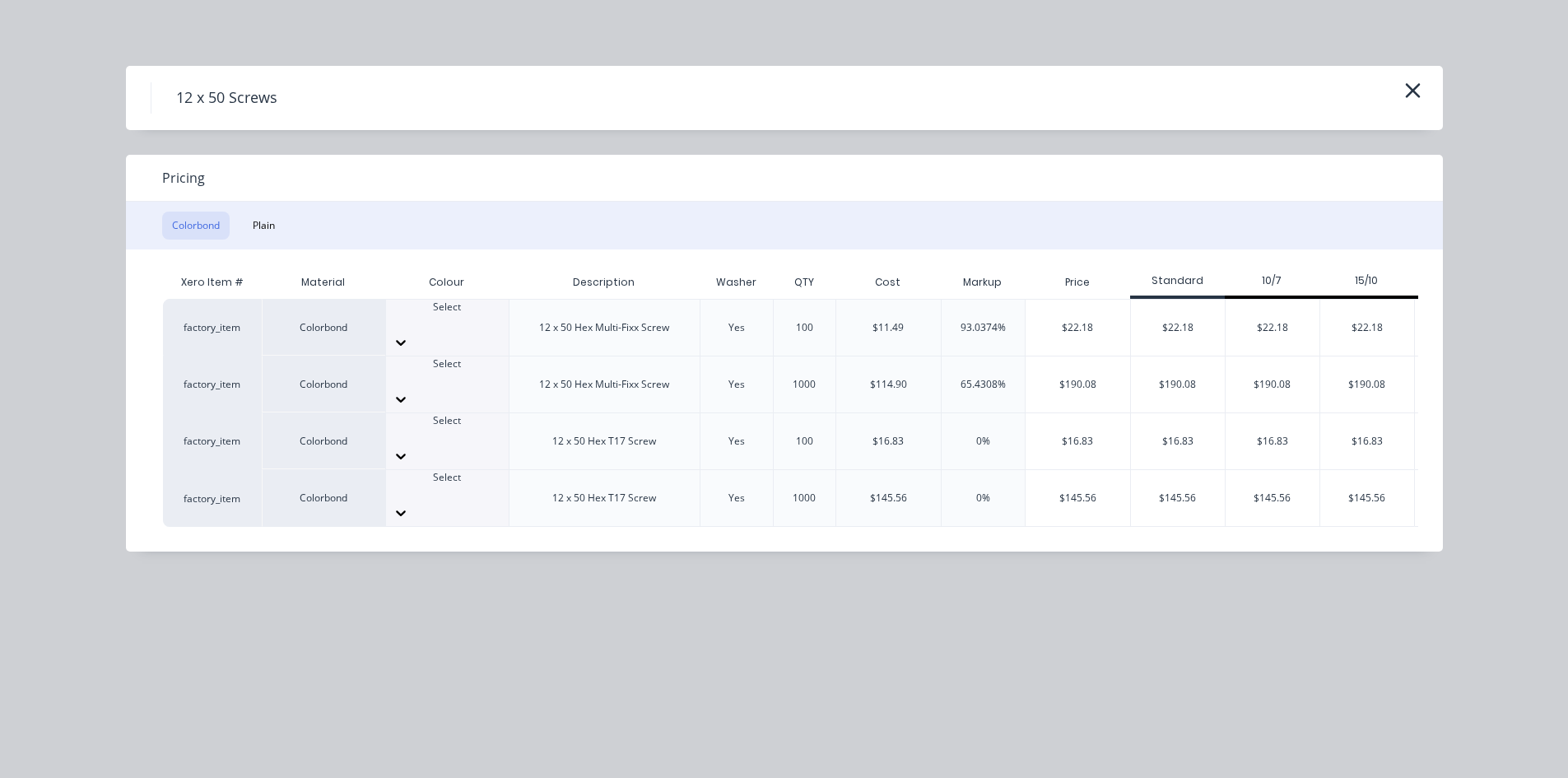
click at [409, 334] on icon at bounding box center [400, 342] width 16 height 16
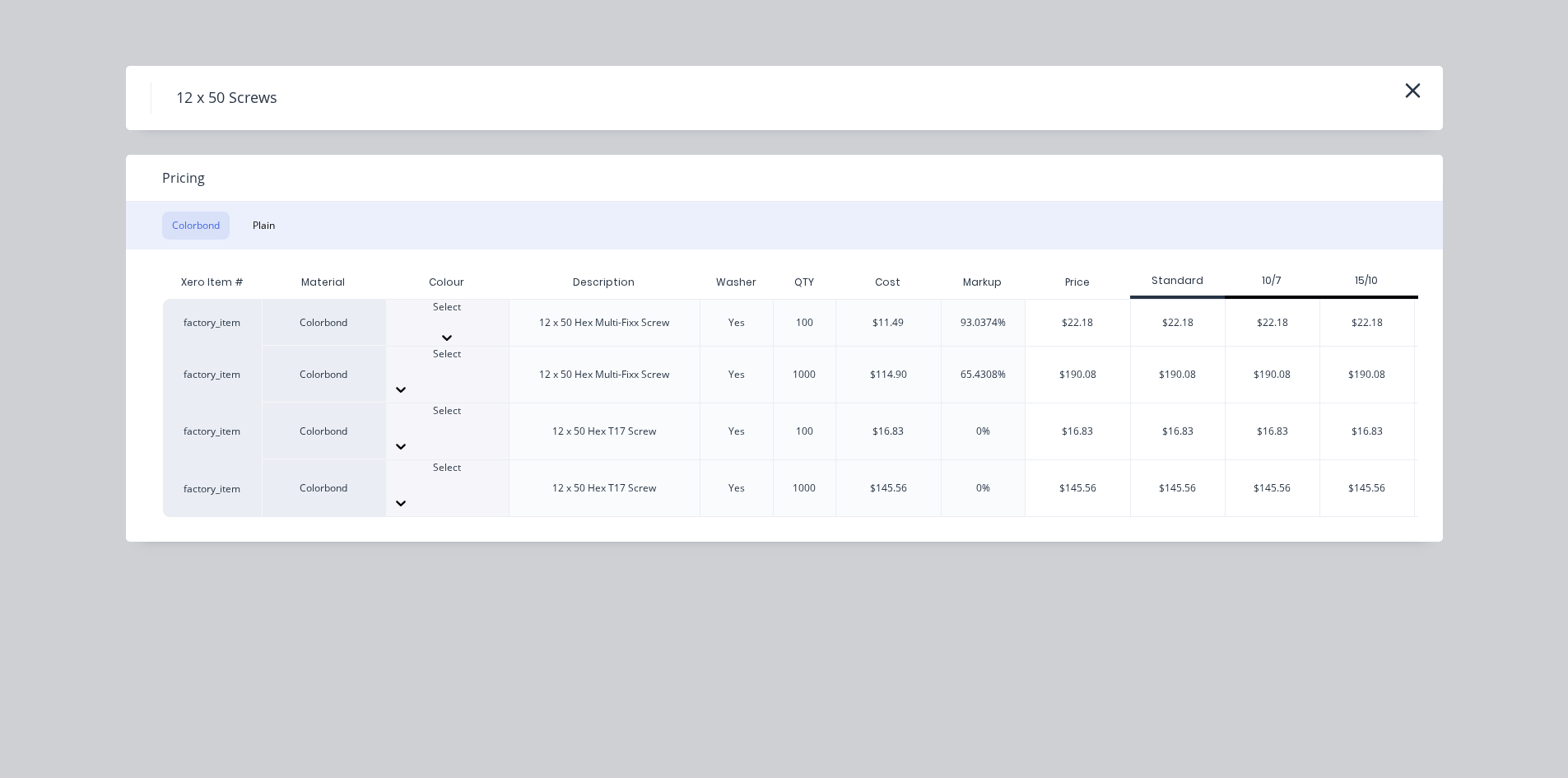
scroll to position [247, 0]
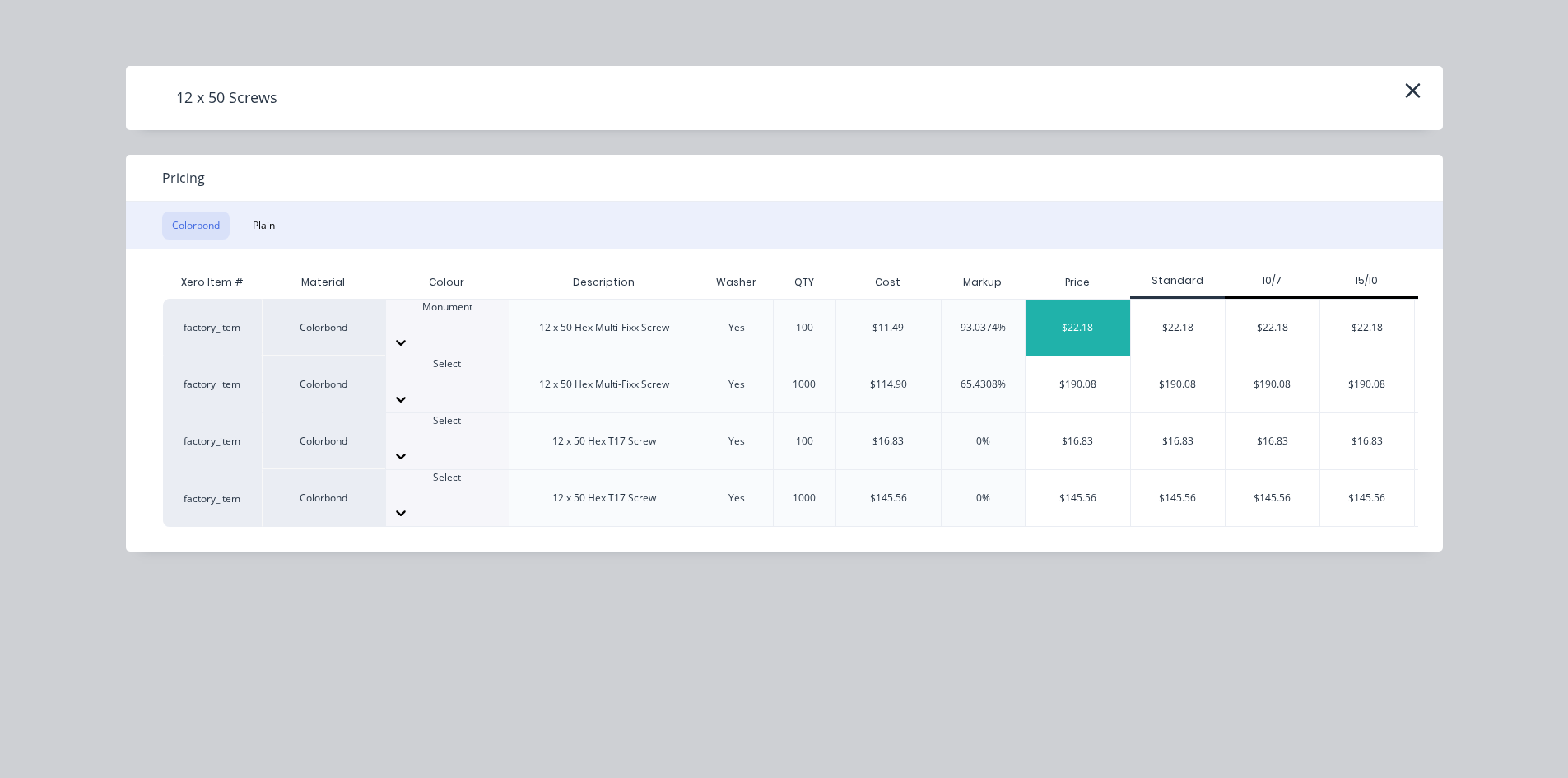
click at [1096, 316] on div "$22.18" at bounding box center [1078, 327] width 104 height 56
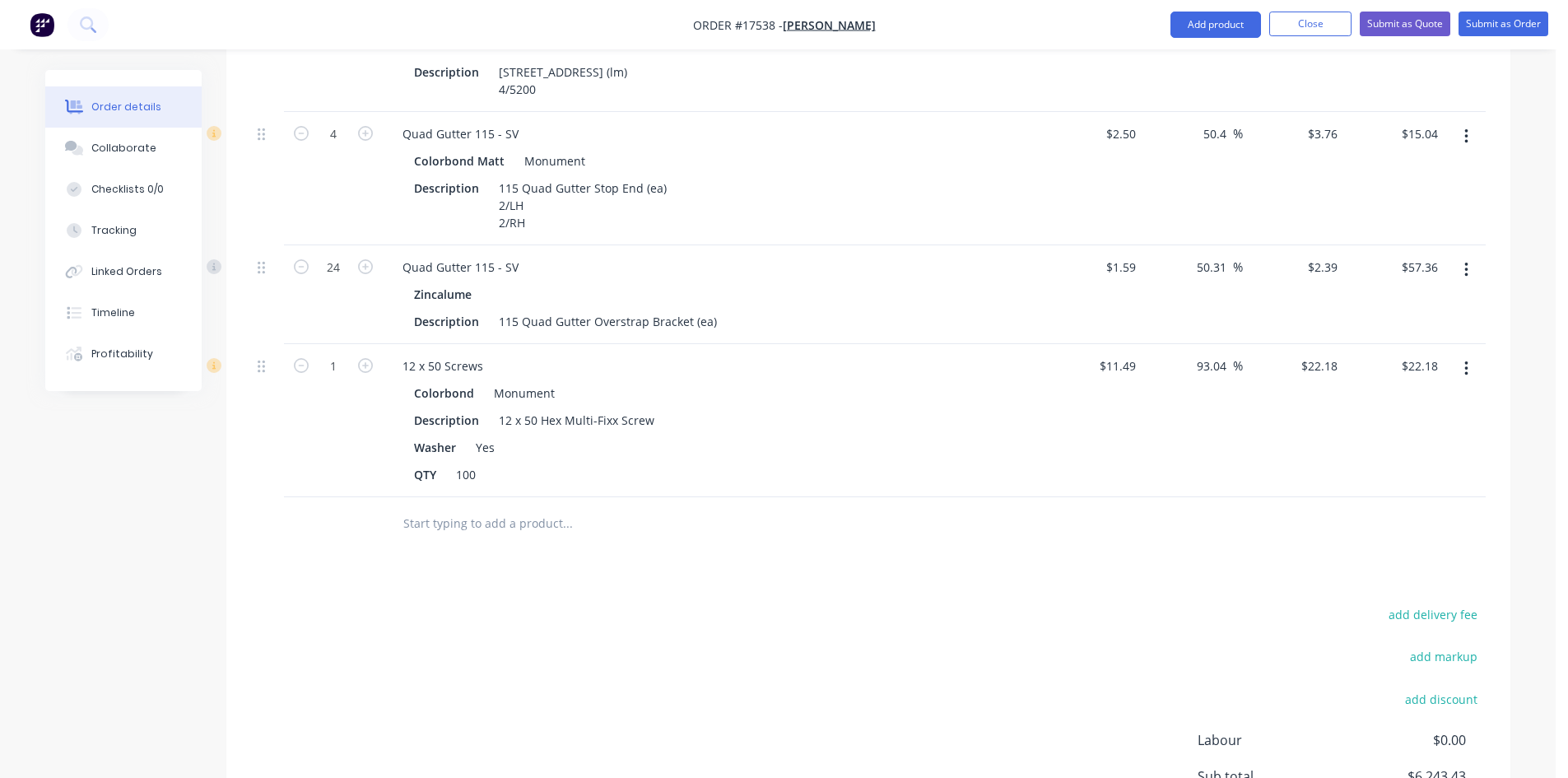
click at [376, 356] on button "button" at bounding box center [365, 364] width 21 height 17
type input "2"
type input "$44.36"
click at [367, 358] on icon "button" at bounding box center [366, 366] width 15 height 15
type input "3"
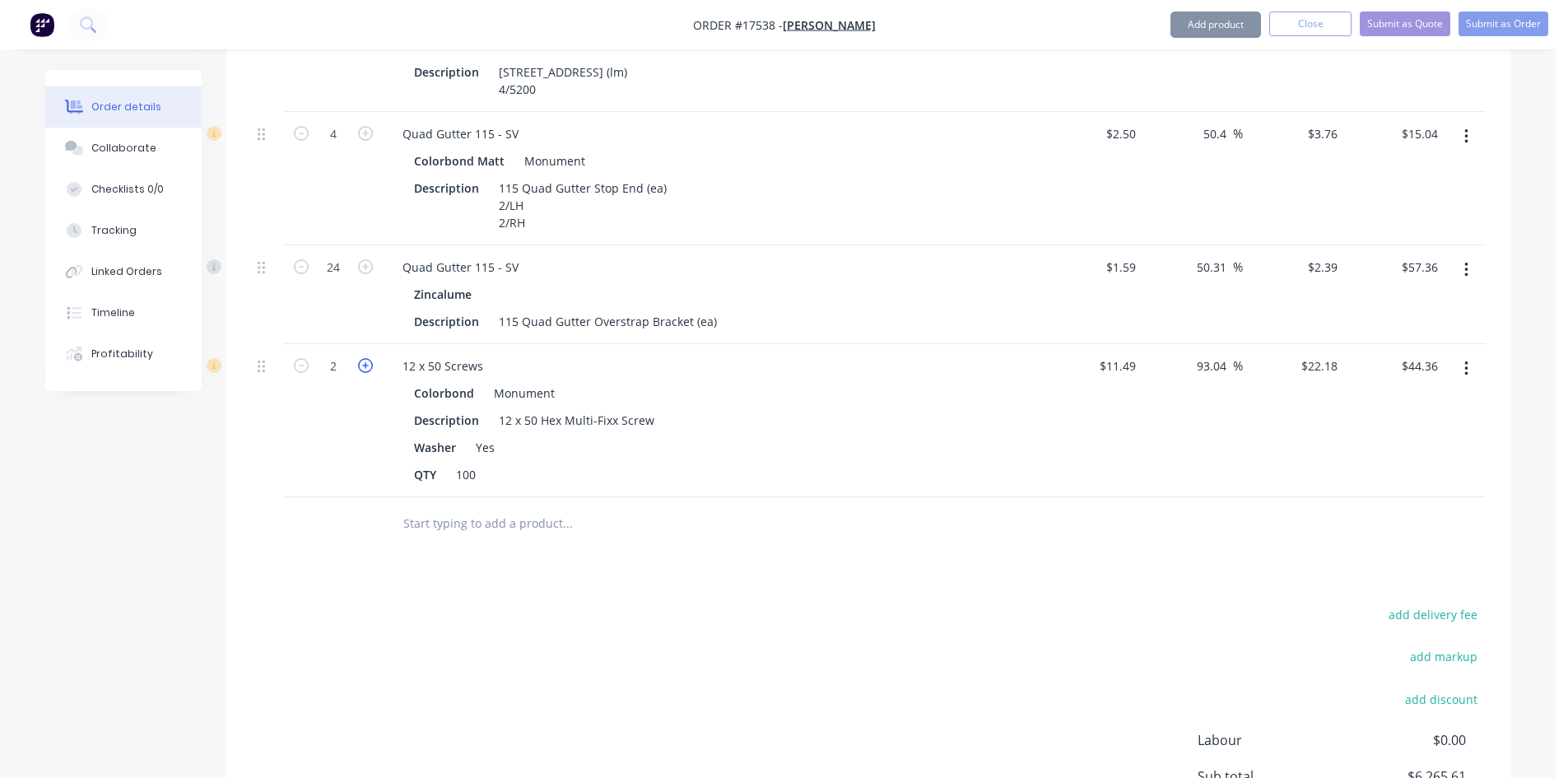
type input "$66.54"
click at [367, 358] on icon "button" at bounding box center [366, 366] width 15 height 15
type input "4"
type input "$88.72"
click at [367, 358] on icon "button" at bounding box center [366, 366] width 15 height 15
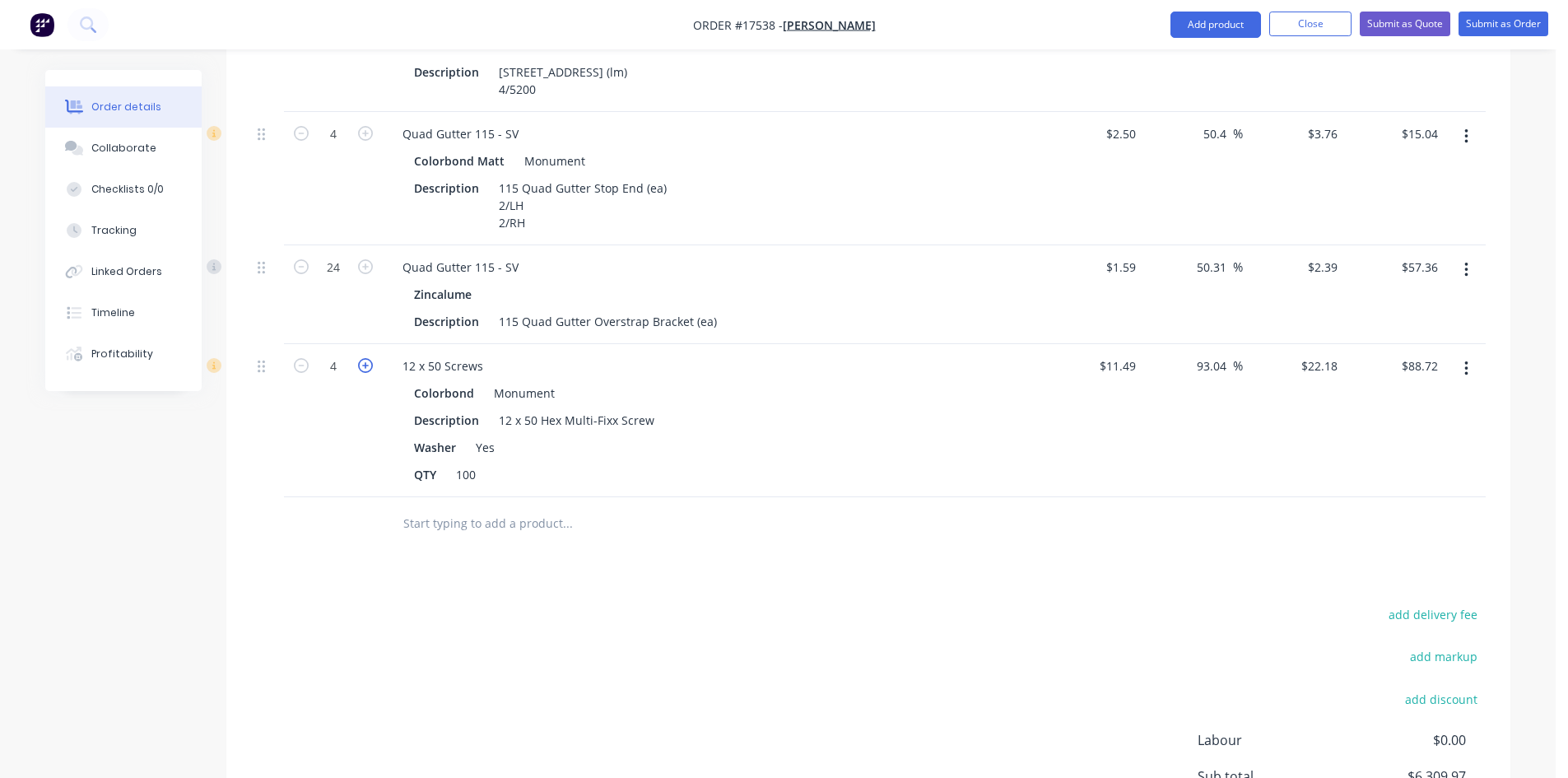
type input "5"
type input "$110.90"
click at [806, 643] on div "add delivery fee add markup add discount Labour $0.00 Sub total $6,332.15 Margi…" at bounding box center [869, 762] width 1234 height 317
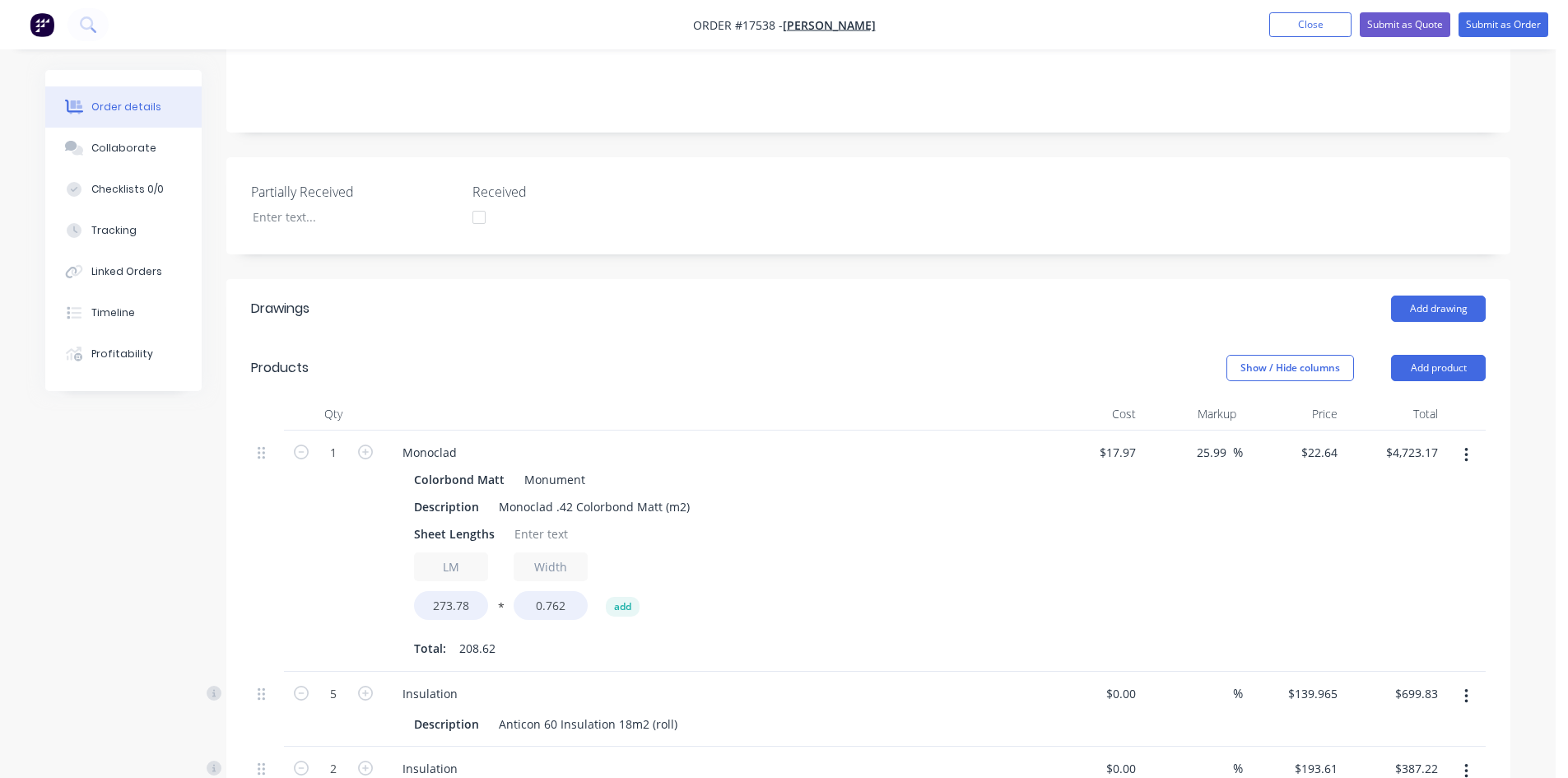
scroll to position [285, 0]
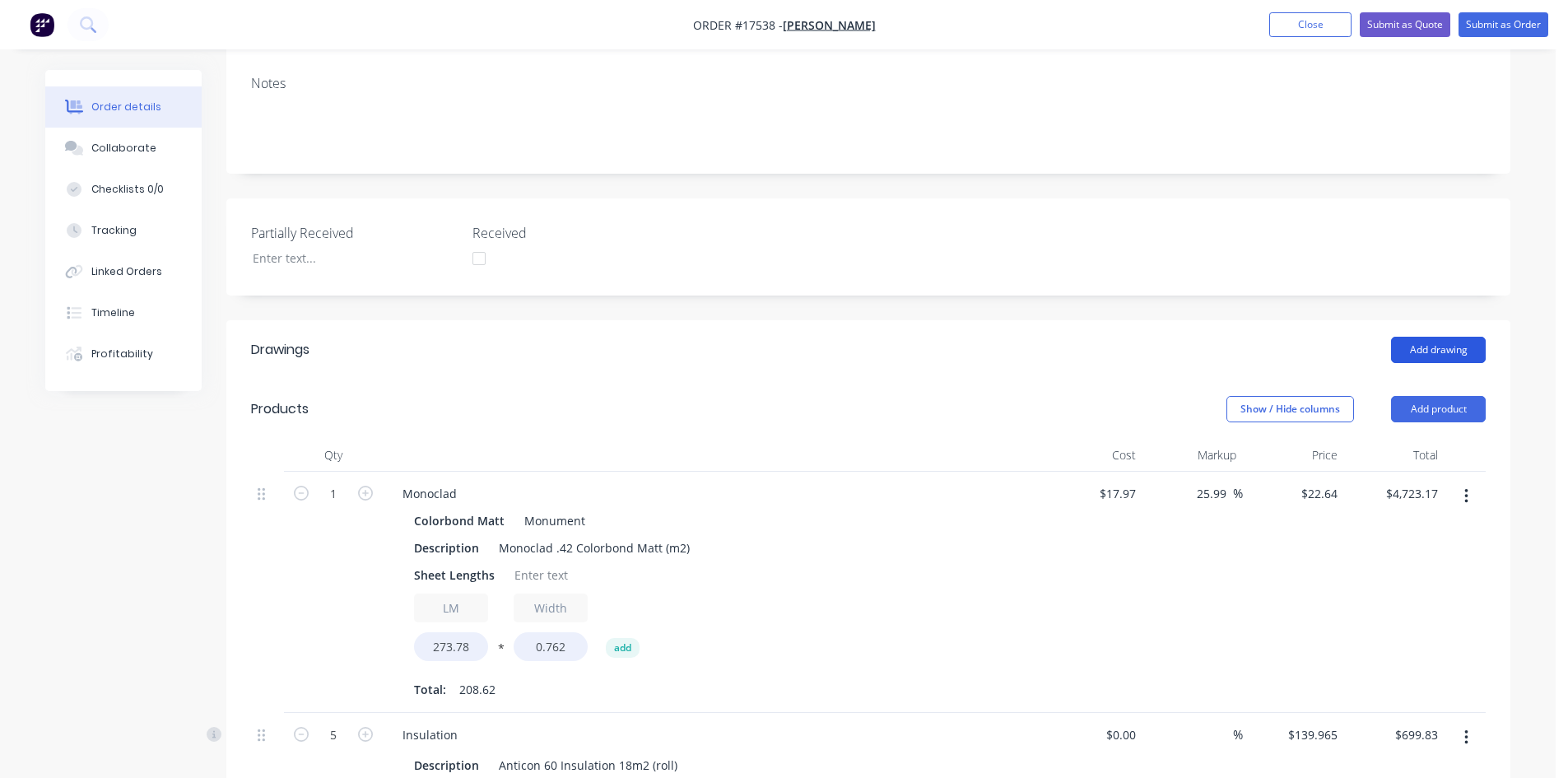
click at [1430, 336] on button "Add drawing" at bounding box center [1438, 349] width 95 height 27
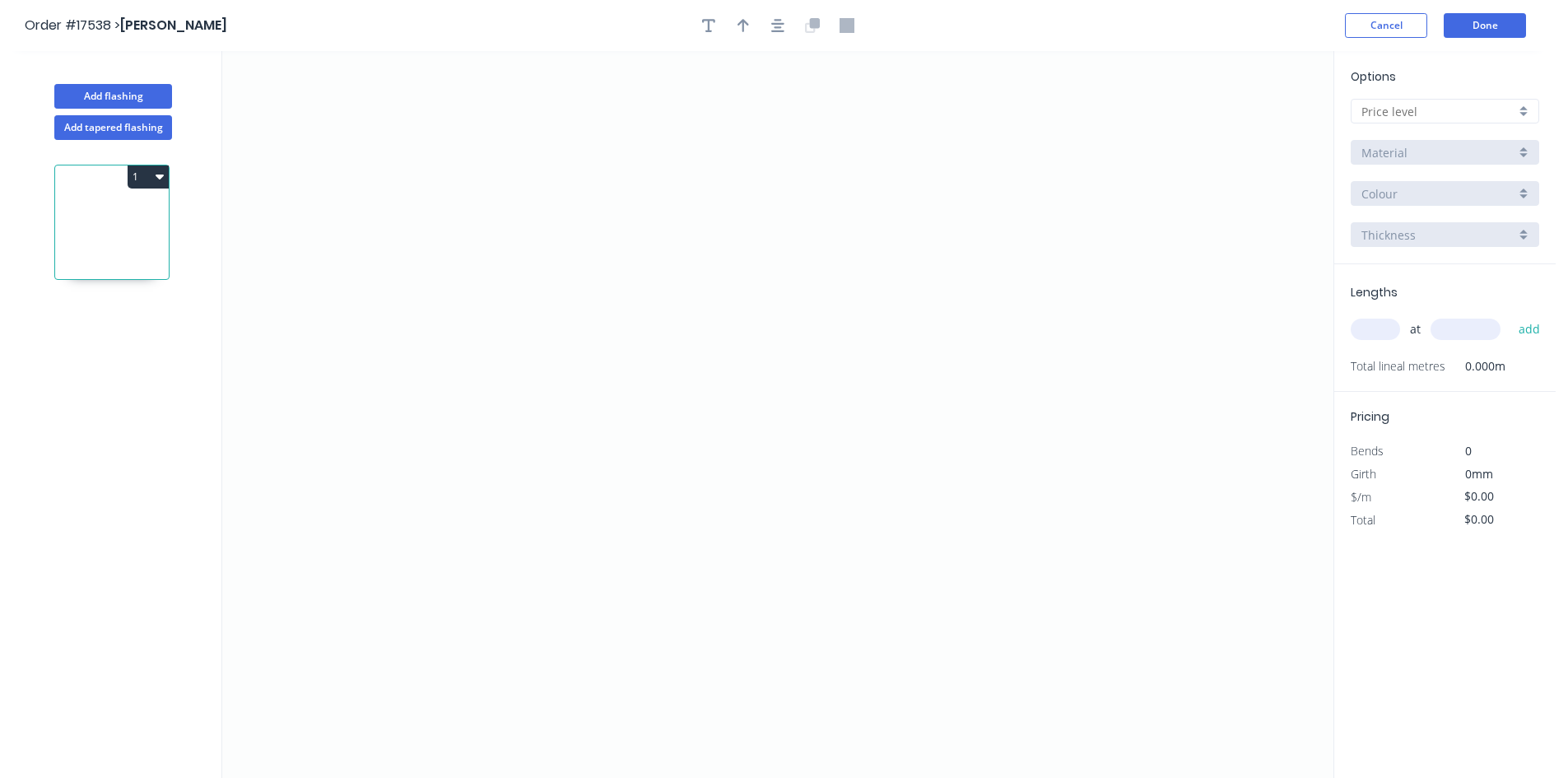
click at [1421, 106] on input "text" at bounding box center [1438, 112] width 154 height 17
click at [1406, 230] on div "D" at bounding box center [1445, 229] width 187 height 29
type input "D"
click at [1445, 155] on input "Colorbond" at bounding box center [1438, 153] width 154 height 17
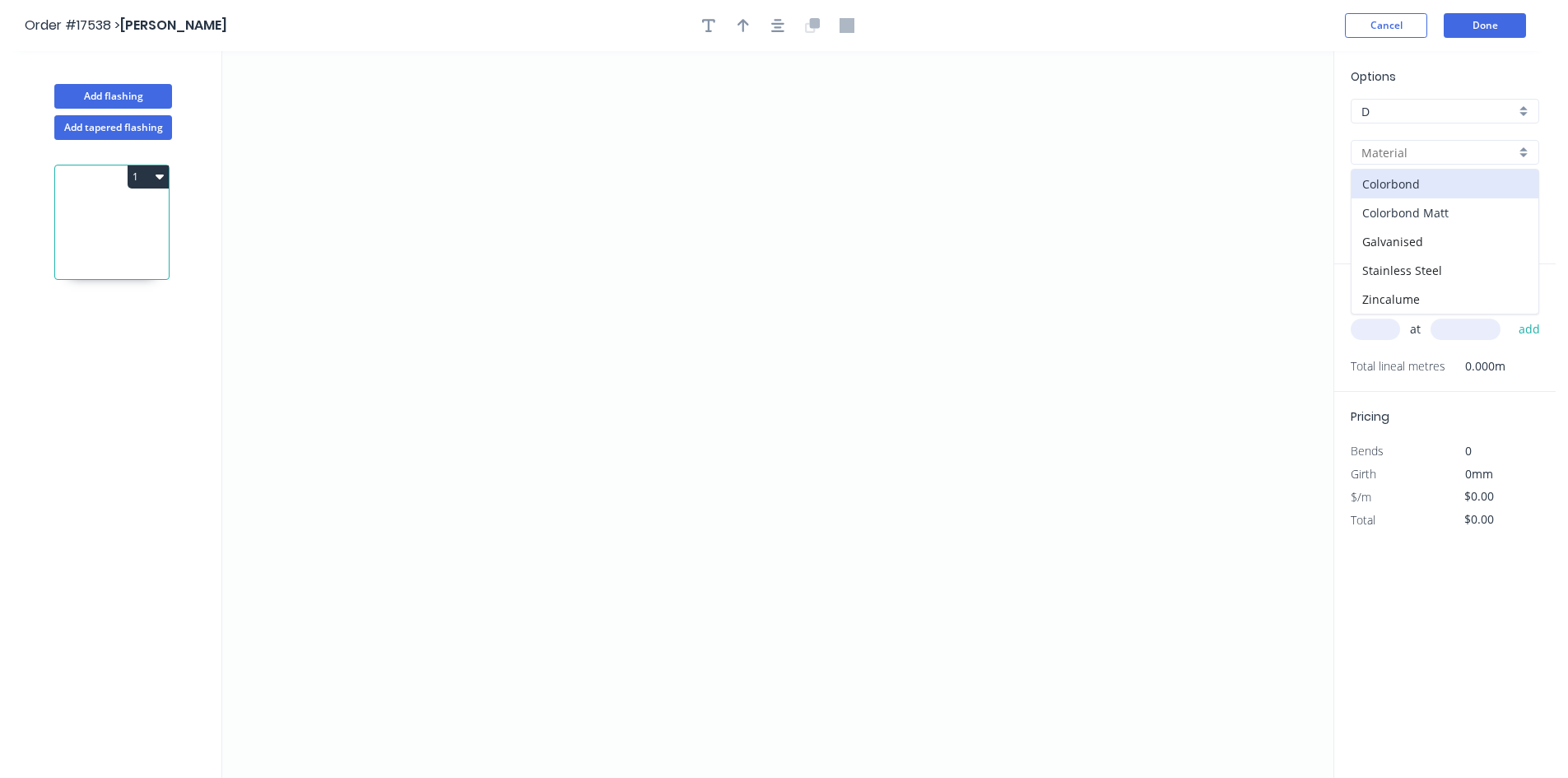
click at [1445, 206] on div "Colorbond Matt" at bounding box center [1445, 213] width 187 height 29
type input "Colorbond Matt"
type input "Basalt Matt"
click at [608, 186] on icon "0" at bounding box center [777, 414] width 1111 height 727
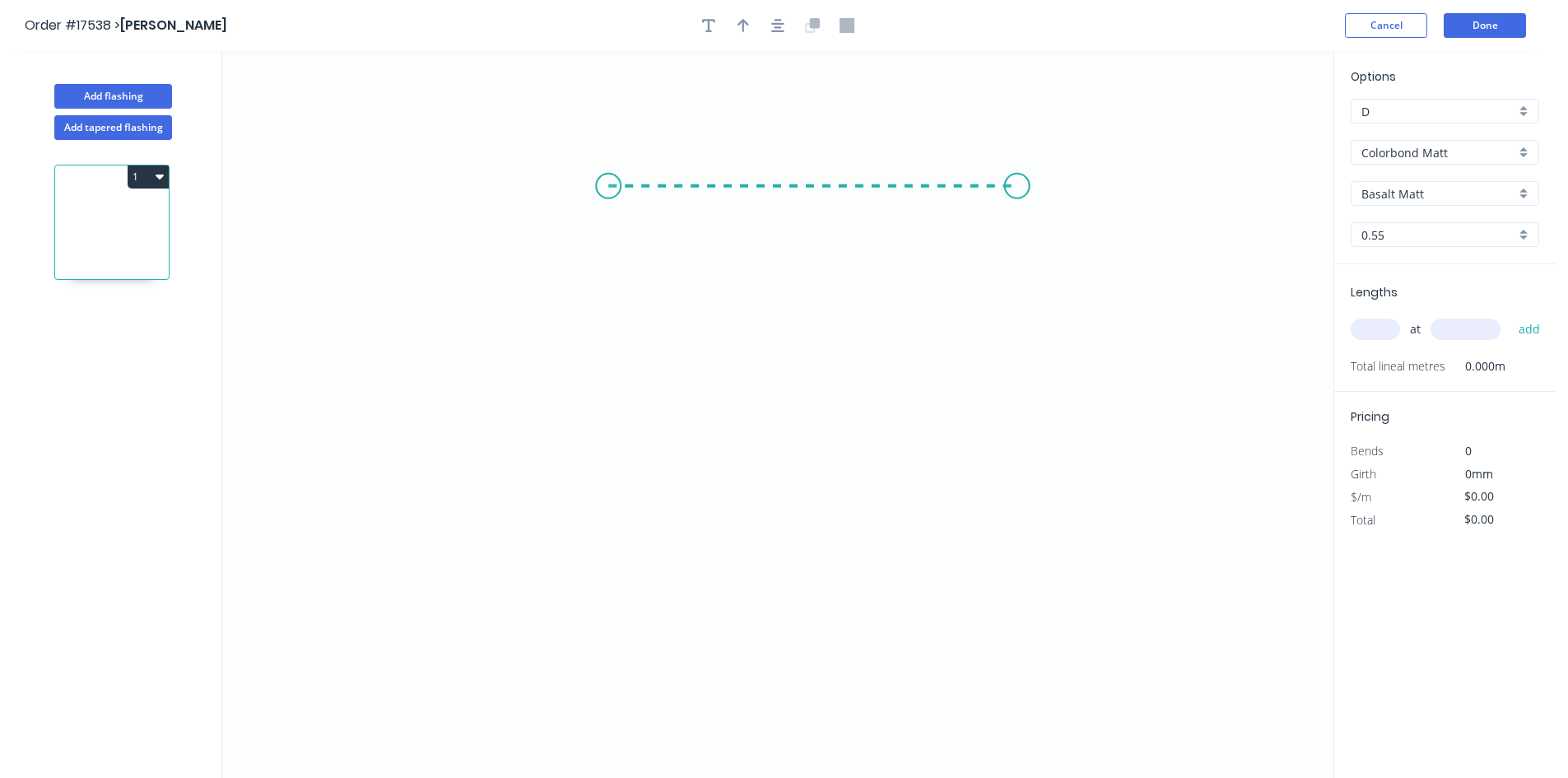
click at [1018, 189] on icon "0" at bounding box center [777, 414] width 1111 height 727
click at [1004, 572] on icon "0 ?" at bounding box center [777, 414] width 1111 height 727
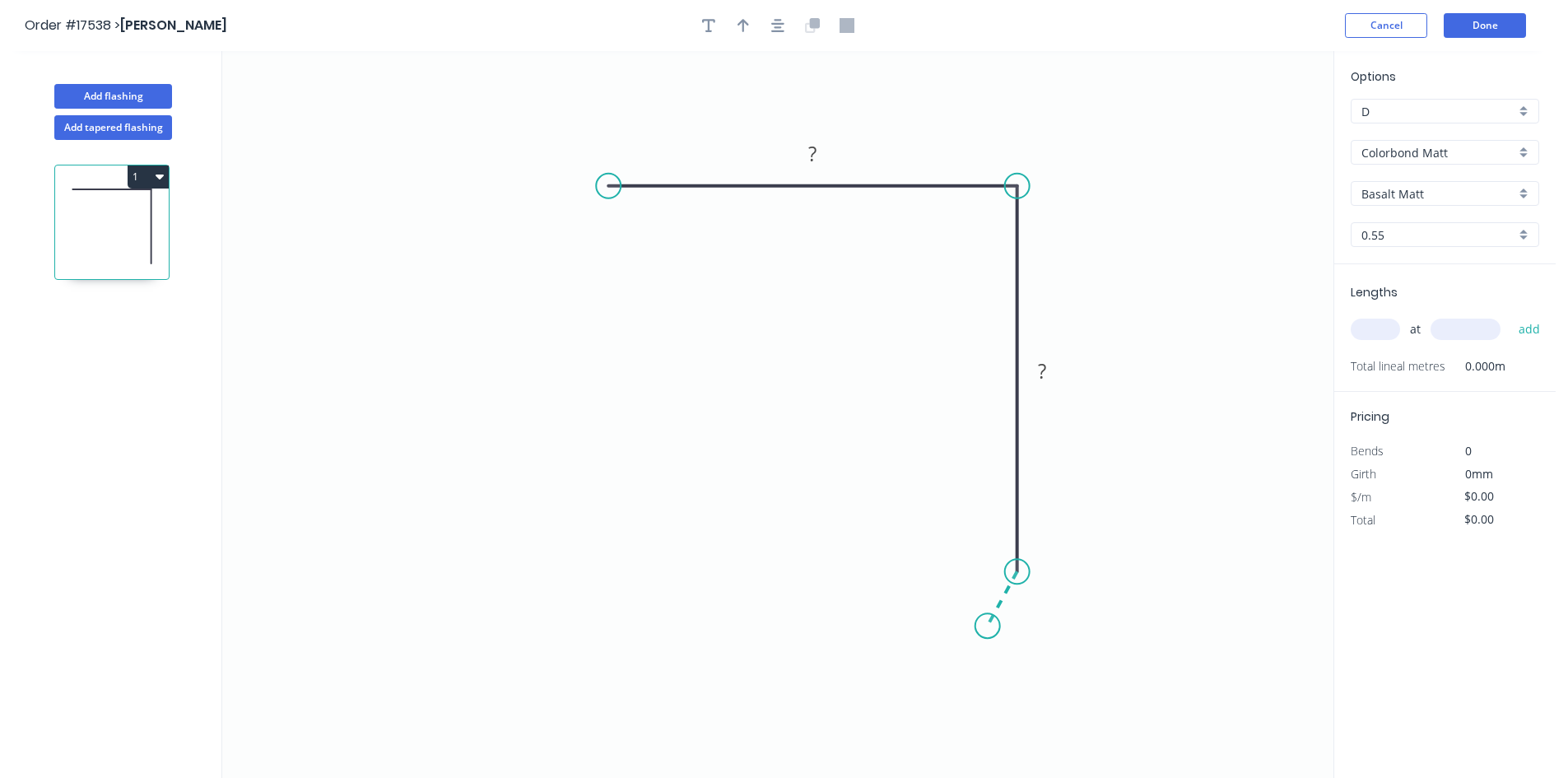
click at [987, 626] on icon "0 ? ?" at bounding box center [777, 414] width 1111 height 727
click at [613, 185] on circle at bounding box center [608, 186] width 25 height 25
click at [562, 260] on icon "0 ? ? ? ? º" at bounding box center [777, 414] width 1111 height 727
click at [570, 194] on rect at bounding box center [565, 203] width 33 height 23
click at [672, 278] on div "Hide angle" at bounding box center [727, 276] width 165 height 34
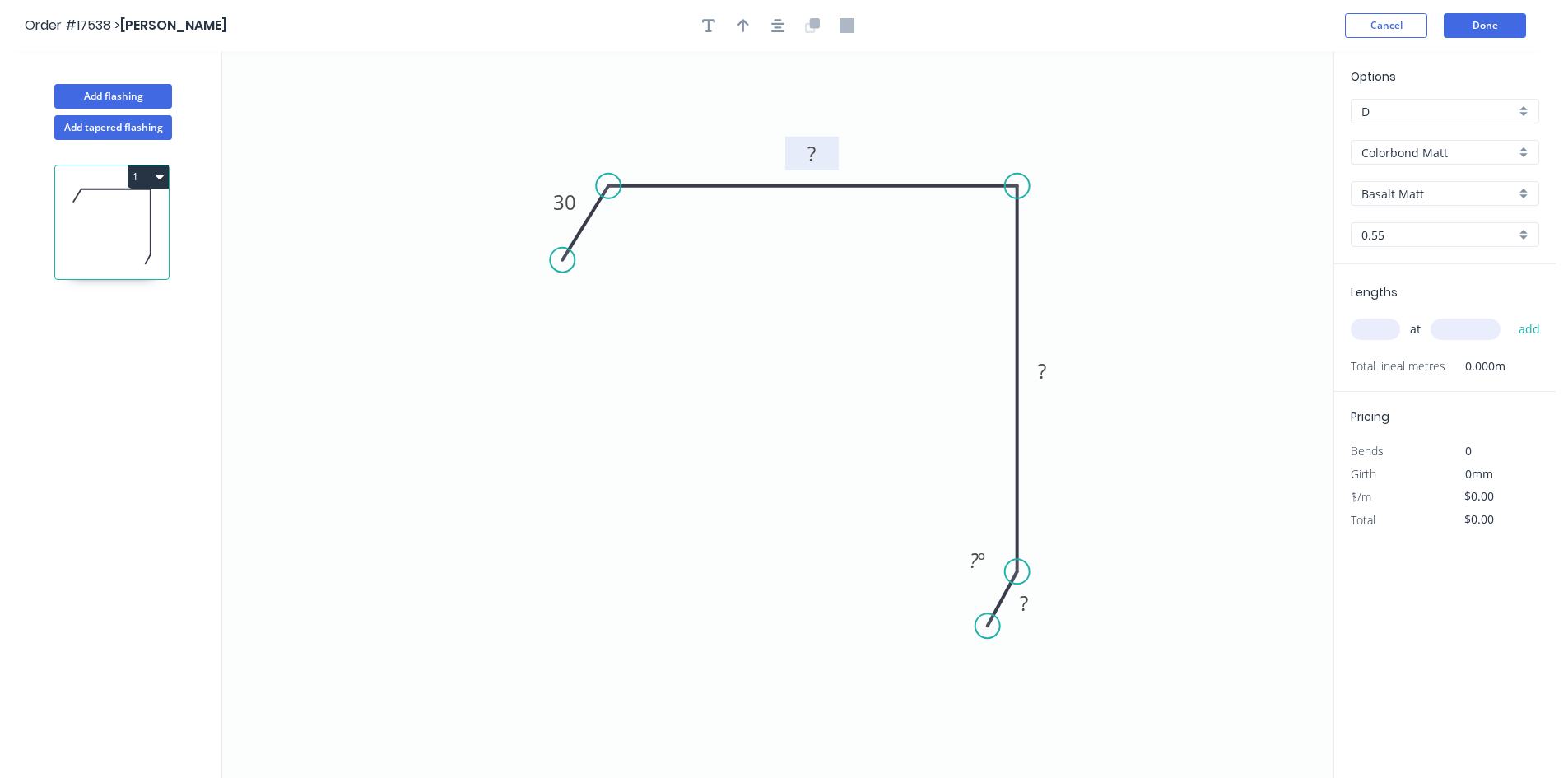
click at [829, 149] on rect at bounding box center [812, 153] width 54 height 34
click at [826, 150] on rect at bounding box center [812, 155] width 33 height 23
click at [1044, 367] on tspan "?" at bounding box center [1041, 371] width 8 height 27
click at [1027, 611] on tspan "?" at bounding box center [1023, 603] width 8 height 27
click at [1024, 624] on div "Hide angle" at bounding box center [1059, 626] width 165 height 34
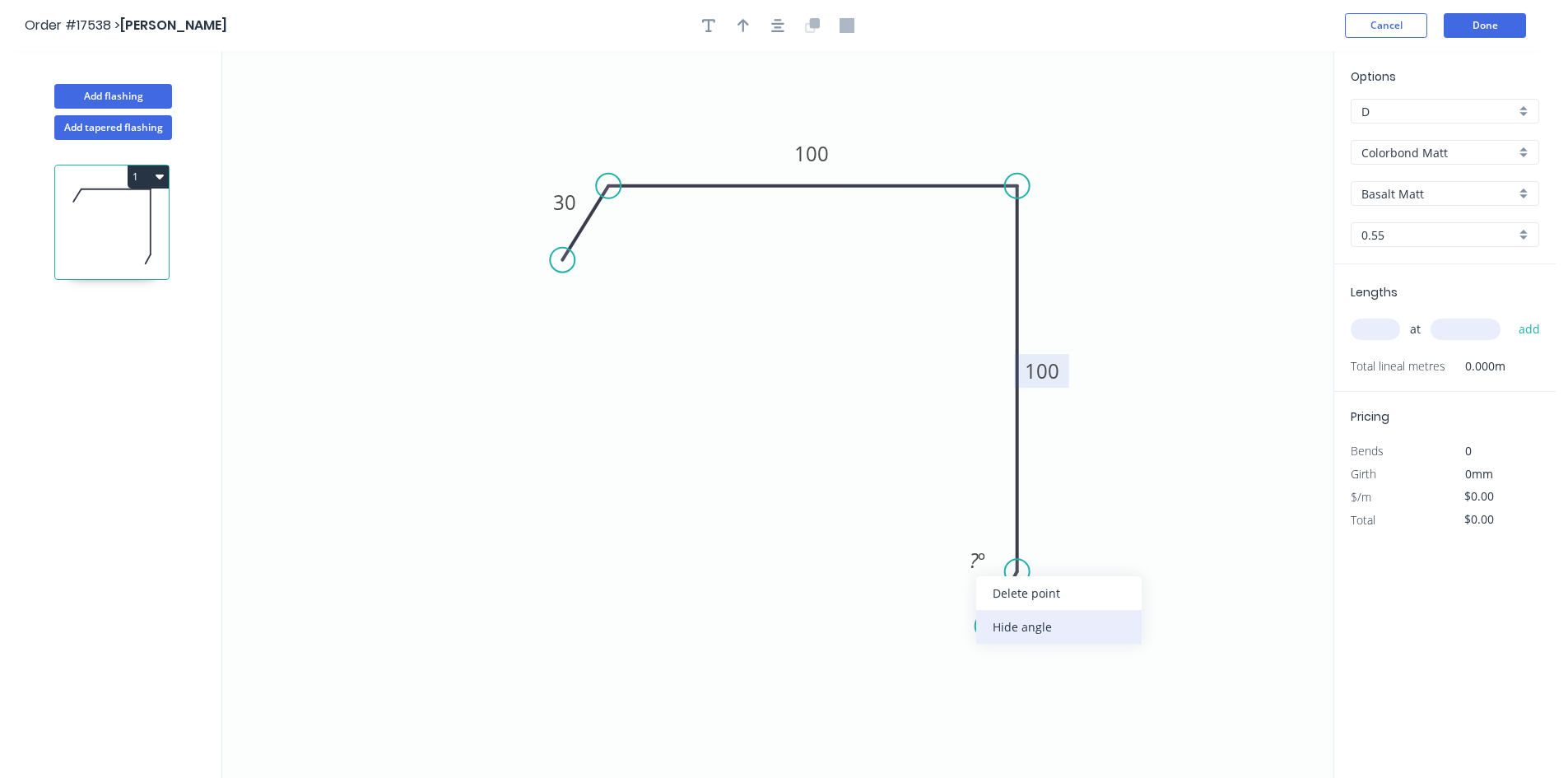
type input "$22.66"
drag, startPoint x: 984, startPoint y: 629, endPoint x: 998, endPoint y: 636, distance: 15.7
click at [998, 636] on circle at bounding box center [997, 634] width 25 height 25
click at [1112, 311] on icon "0 30 100 100 20" at bounding box center [777, 414] width 1111 height 727
click at [771, 18] on button "button" at bounding box center [777, 25] width 25 height 25
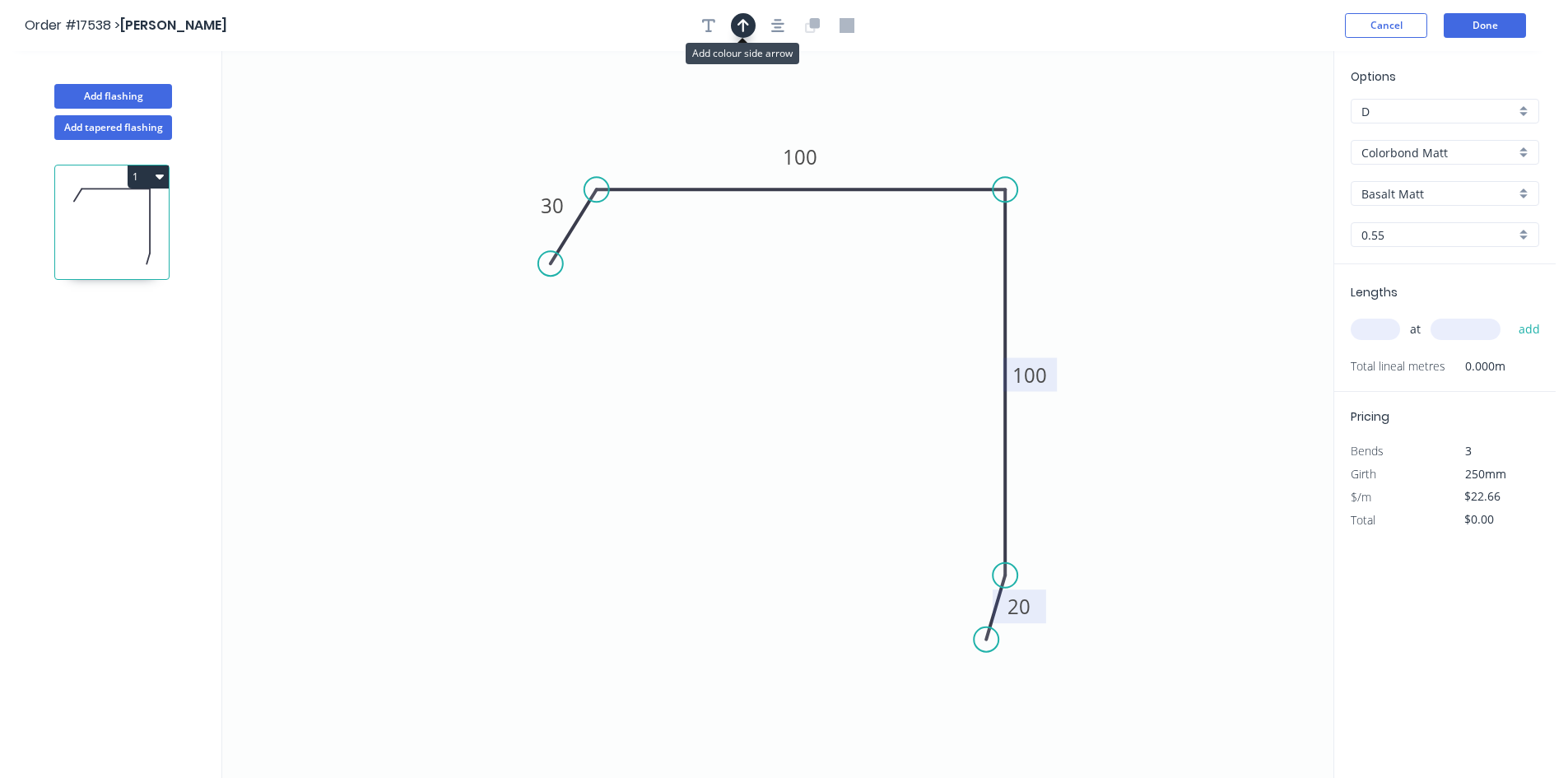
click at [746, 26] on icon "button" at bounding box center [743, 26] width 12 height 15
drag, startPoint x: 1247, startPoint y: 133, endPoint x: 944, endPoint y: 130, distance: 303.0
click at [949, 128] on icon at bounding box center [956, 101] width 15 height 53
click at [1419, 190] on input "Basalt Matt" at bounding box center [1438, 194] width 154 height 17
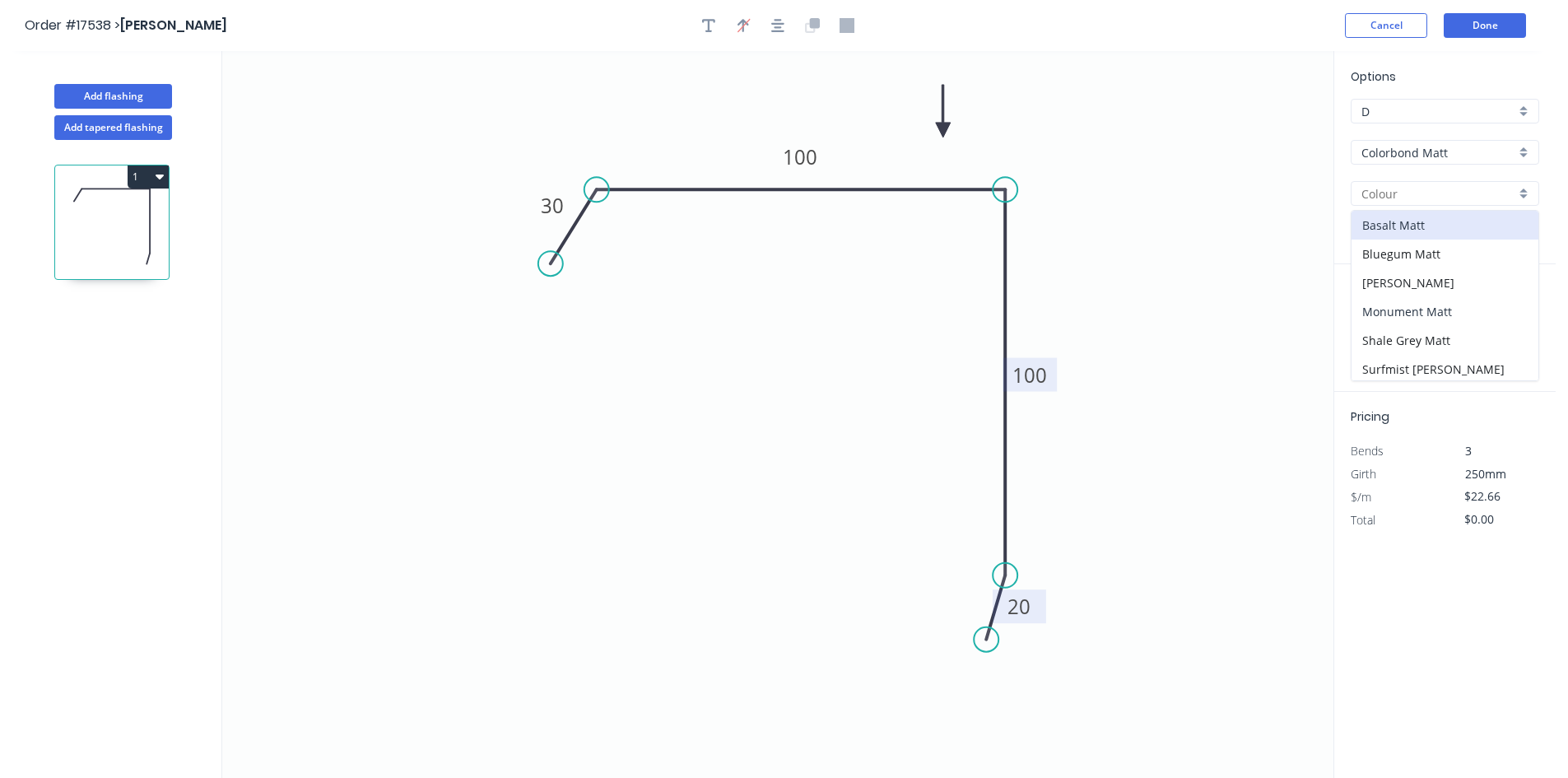
click at [1444, 311] on div "Monument Matt" at bounding box center [1445, 312] width 187 height 29
type input "Monument Matt"
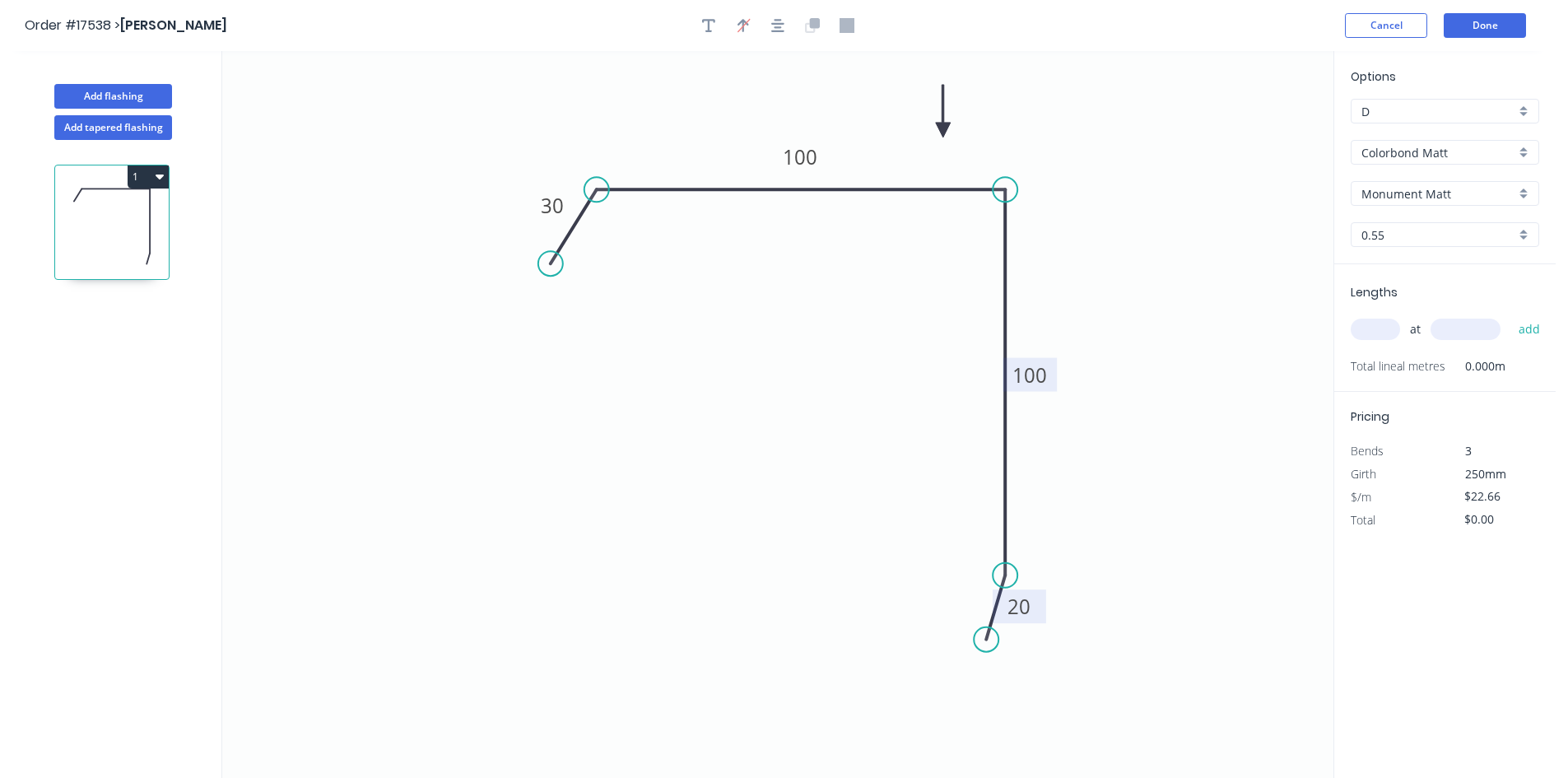
click at [1365, 327] on input "text" at bounding box center [1375, 328] width 49 height 21
type input "4"
click at [1463, 329] on input "text" at bounding box center [1466, 328] width 70 height 21
type input "4400"
click at [1519, 324] on button "add" at bounding box center [1530, 329] width 38 height 28
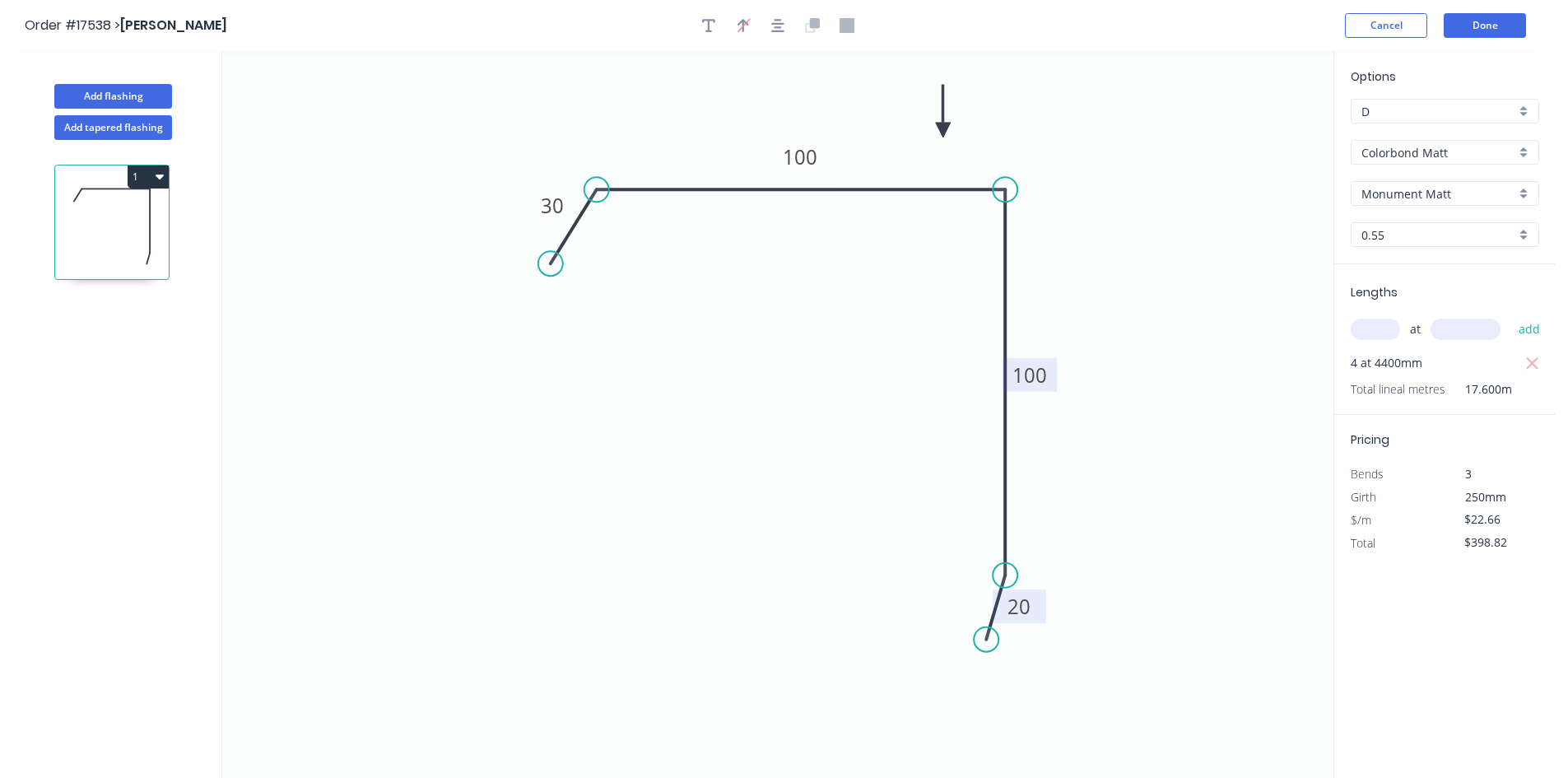
click at [155, 174] on icon "button" at bounding box center [159, 176] width 8 height 13
click at [133, 217] on div "Duplicate" at bounding box center [91, 218] width 127 height 24
type input "$0.00"
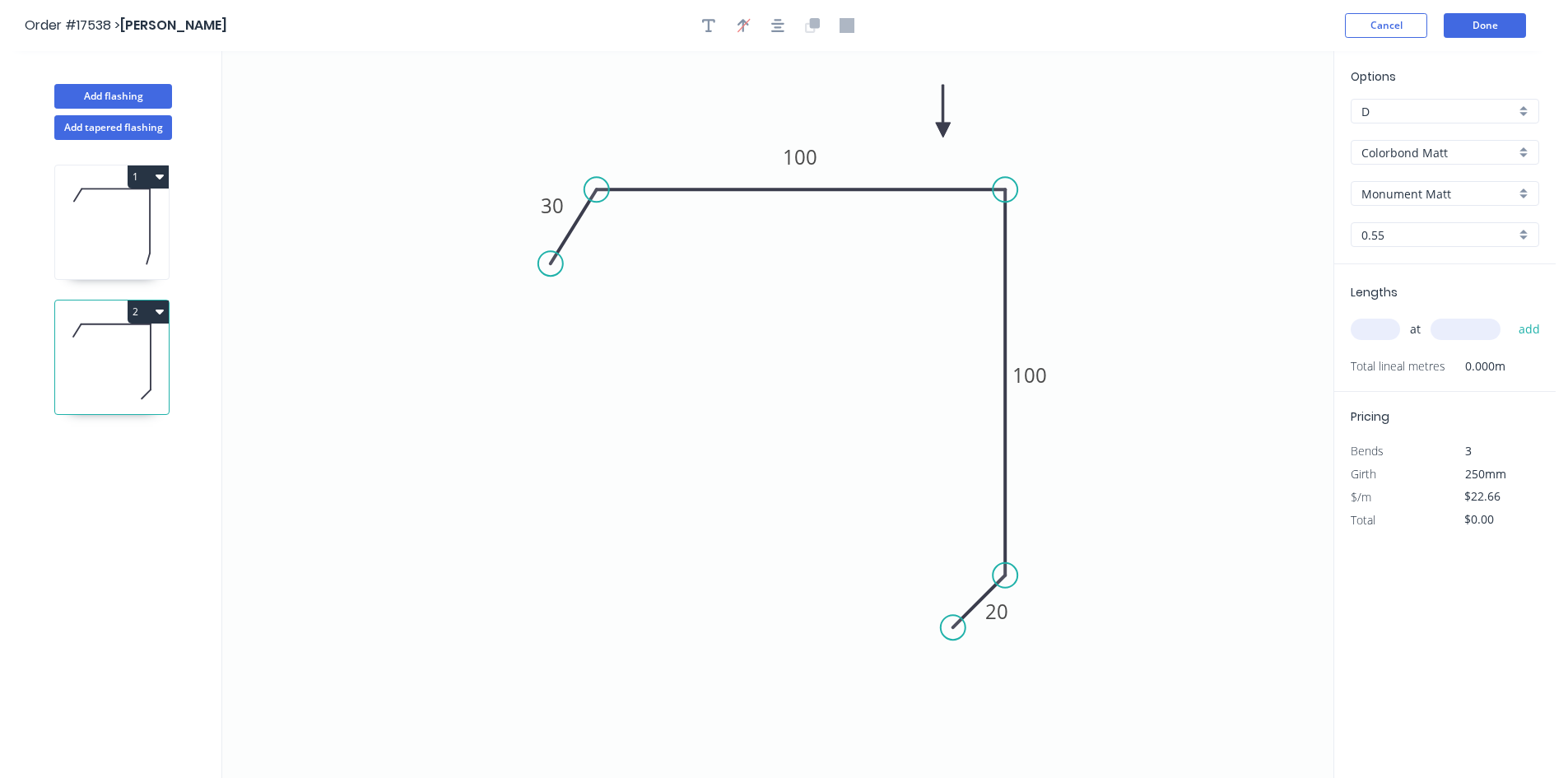
drag, startPoint x: 990, startPoint y: 645, endPoint x: 953, endPoint y: 624, distance: 42.5
click at [953, 624] on circle at bounding box center [953, 626] width 25 height 25
click at [990, 614] on tspan "20" at bounding box center [997, 612] width 23 height 27
click at [1135, 507] on icon "0 30 100 100 30" at bounding box center [777, 414] width 1111 height 727
click at [778, 26] on icon "button" at bounding box center [778, 26] width 13 height 15
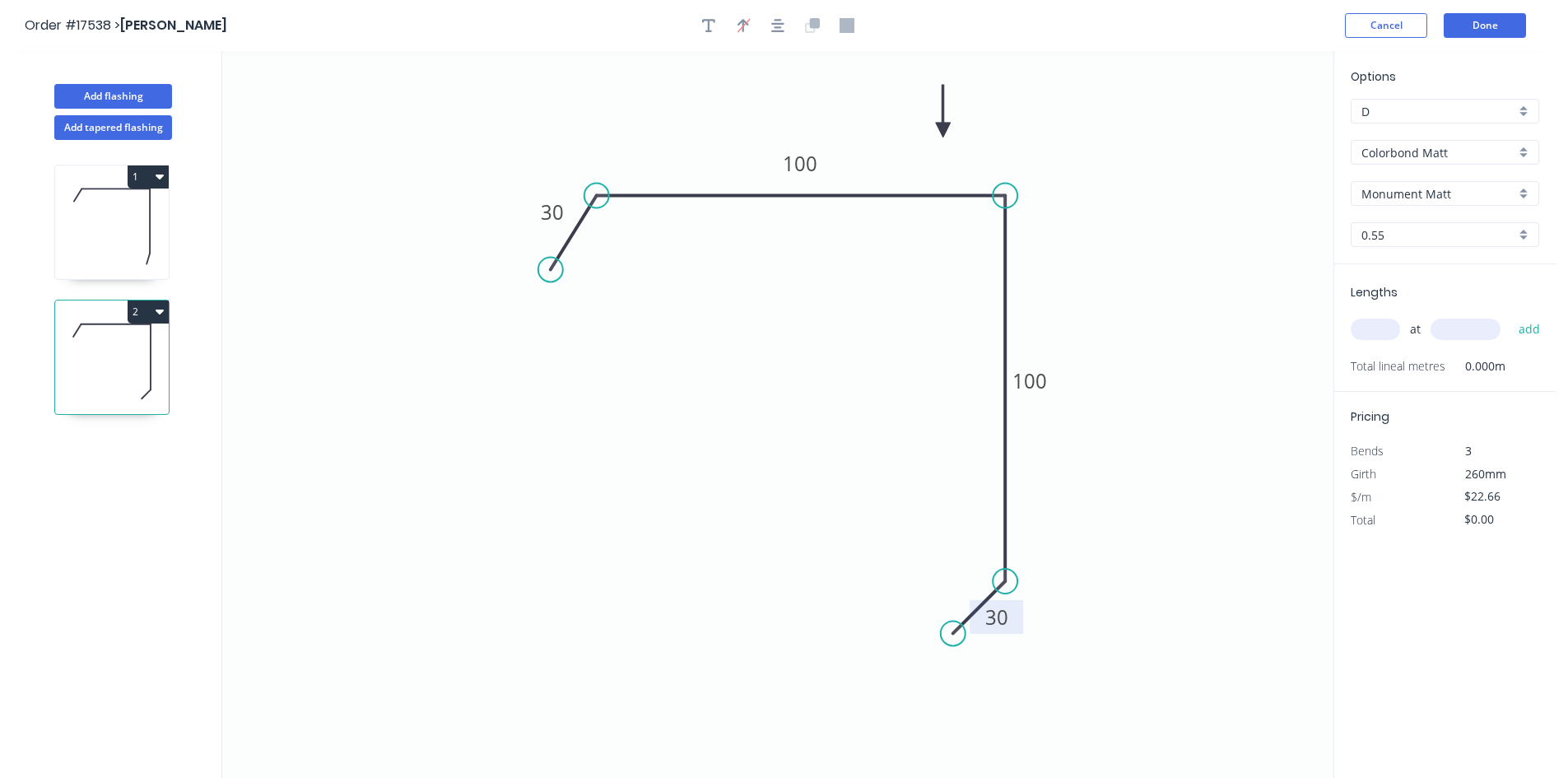
click at [1382, 331] on input "text" at bounding box center [1375, 328] width 49 height 21
type input "4"
click at [1447, 325] on input "text" at bounding box center [1466, 328] width 70 height 21
type input "3900"
click at [1538, 326] on button "add" at bounding box center [1530, 329] width 38 height 28
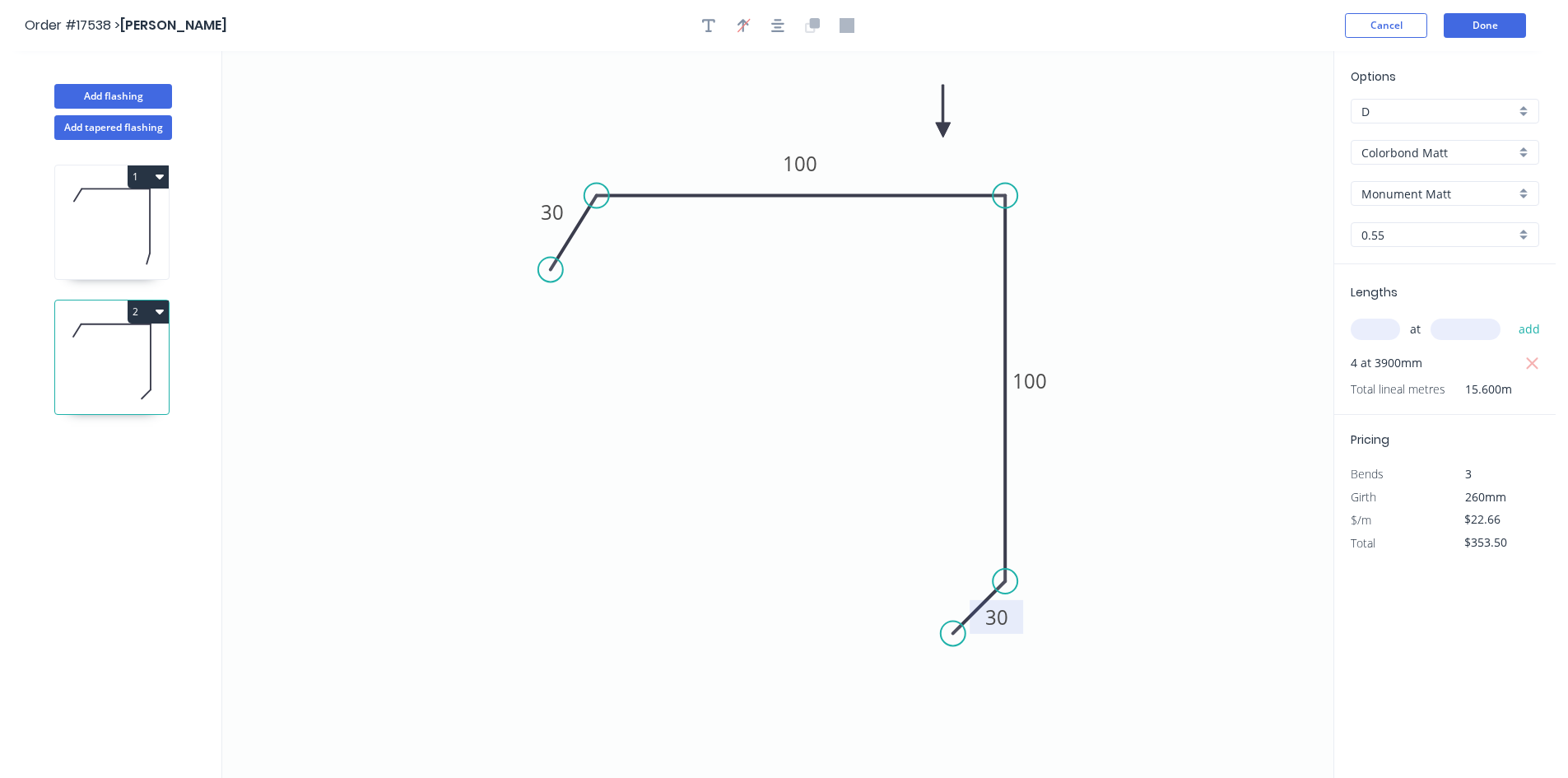
click at [118, 238] on icon at bounding box center [112, 226] width 113 height 105
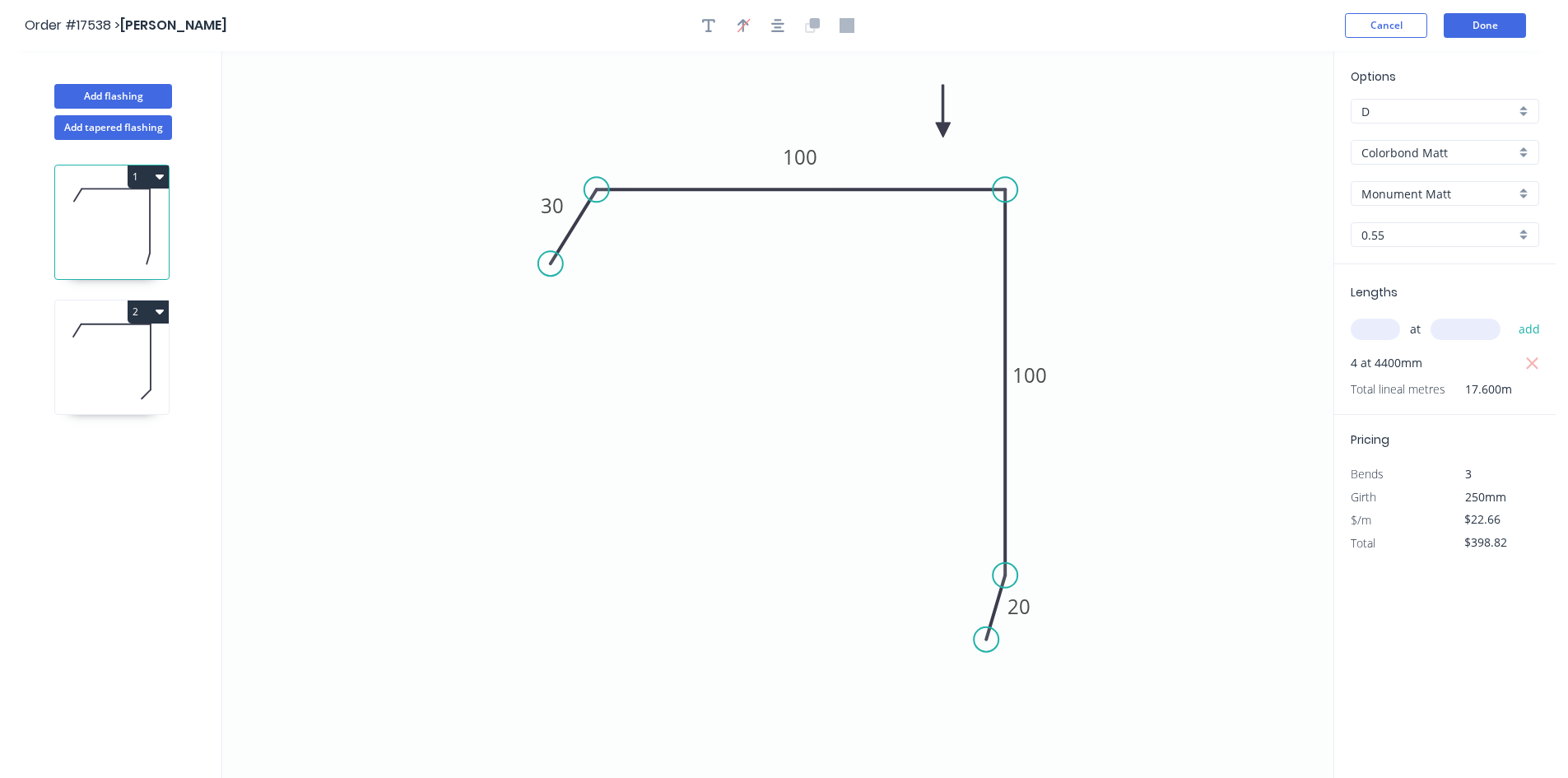
click at [131, 364] on icon at bounding box center [112, 361] width 113 height 105
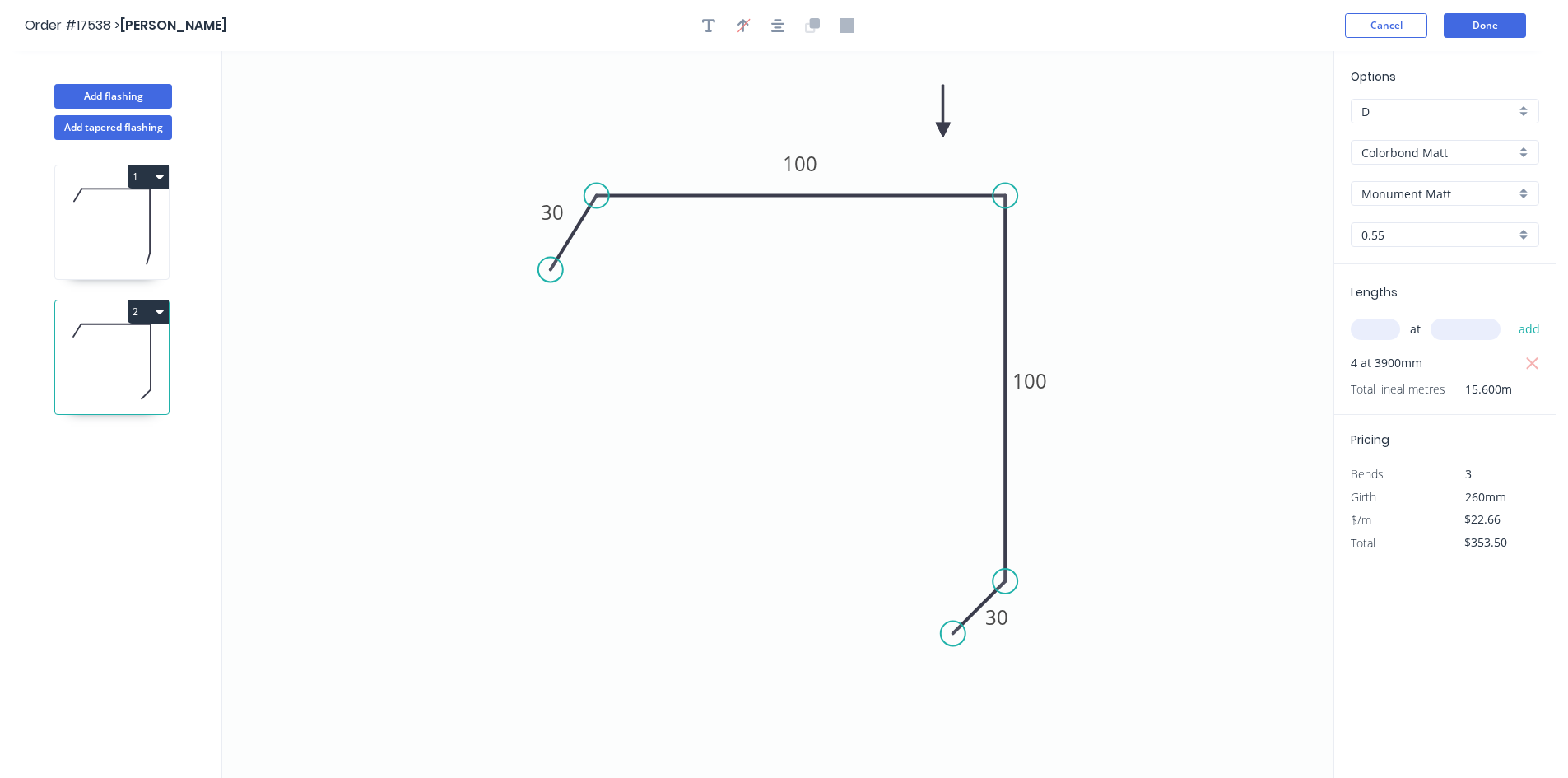
click at [128, 250] on icon at bounding box center [112, 226] width 113 height 105
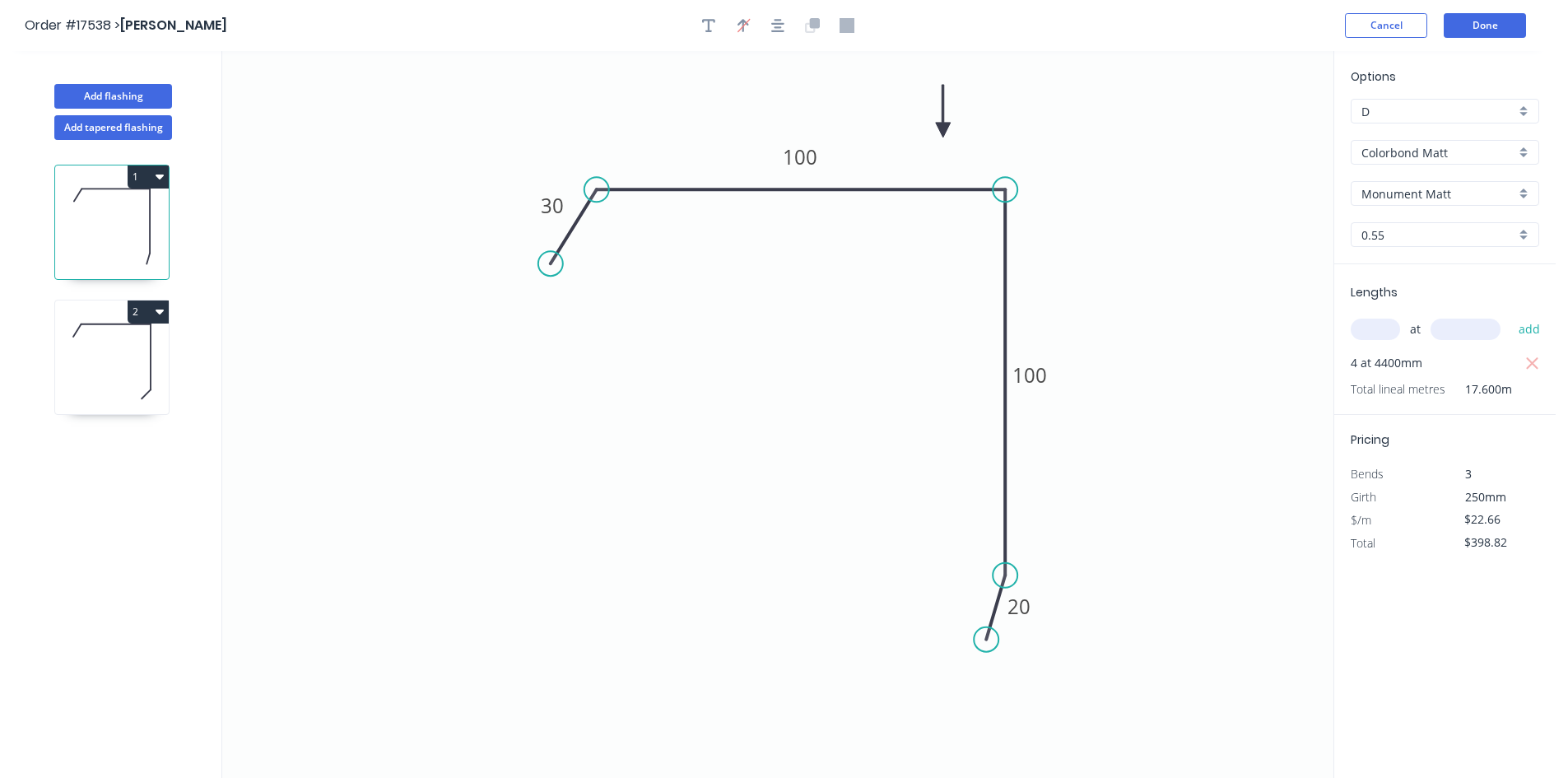
click at [148, 358] on icon at bounding box center [112, 361] width 113 height 105
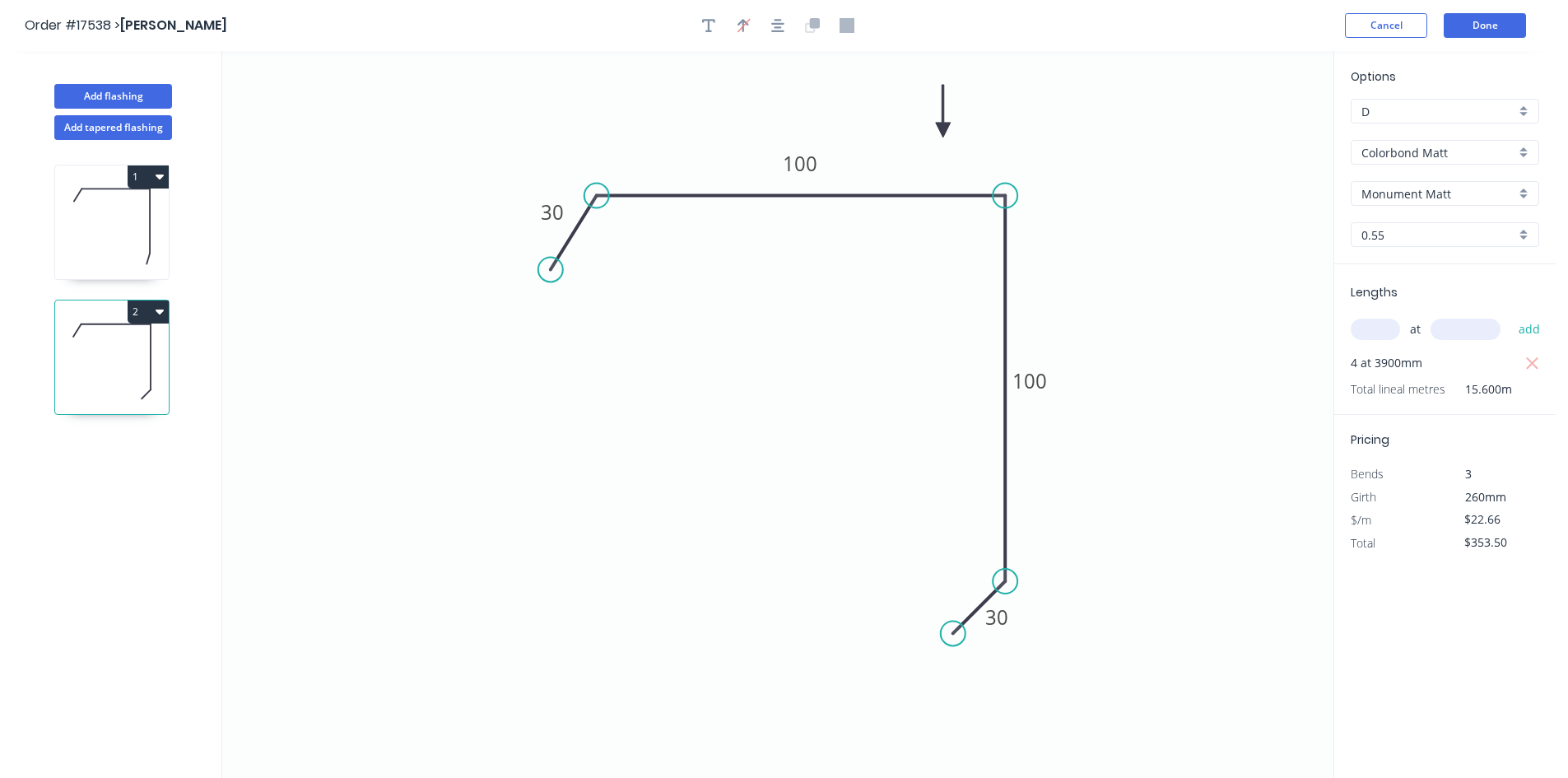
click at [145, 243] on icon at bounding box center [112, 226] width 113 height 105
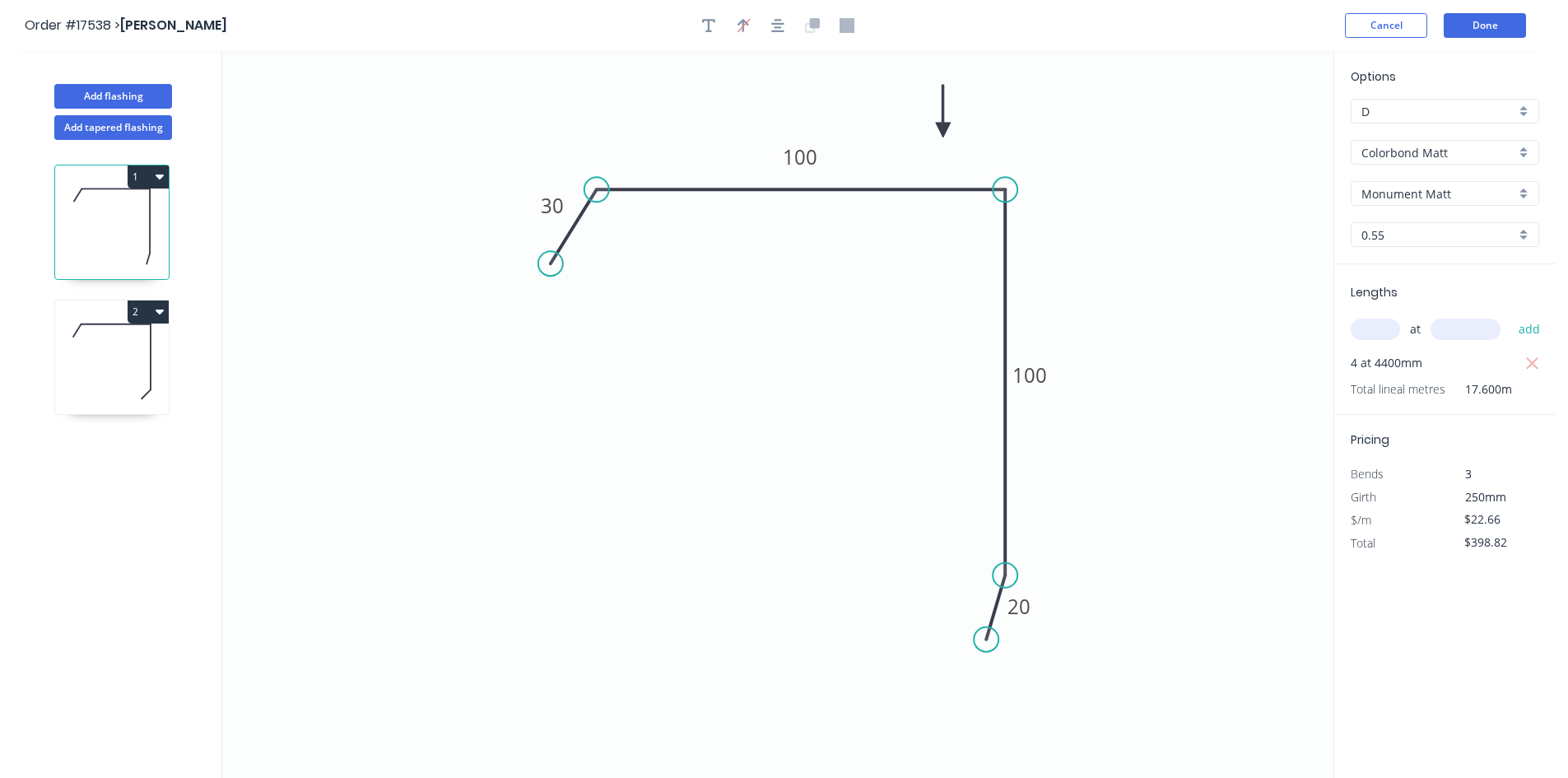
click at [111, 376] on icon at bounding box center [112, 361] width 113 height 105
type input "$353.50"
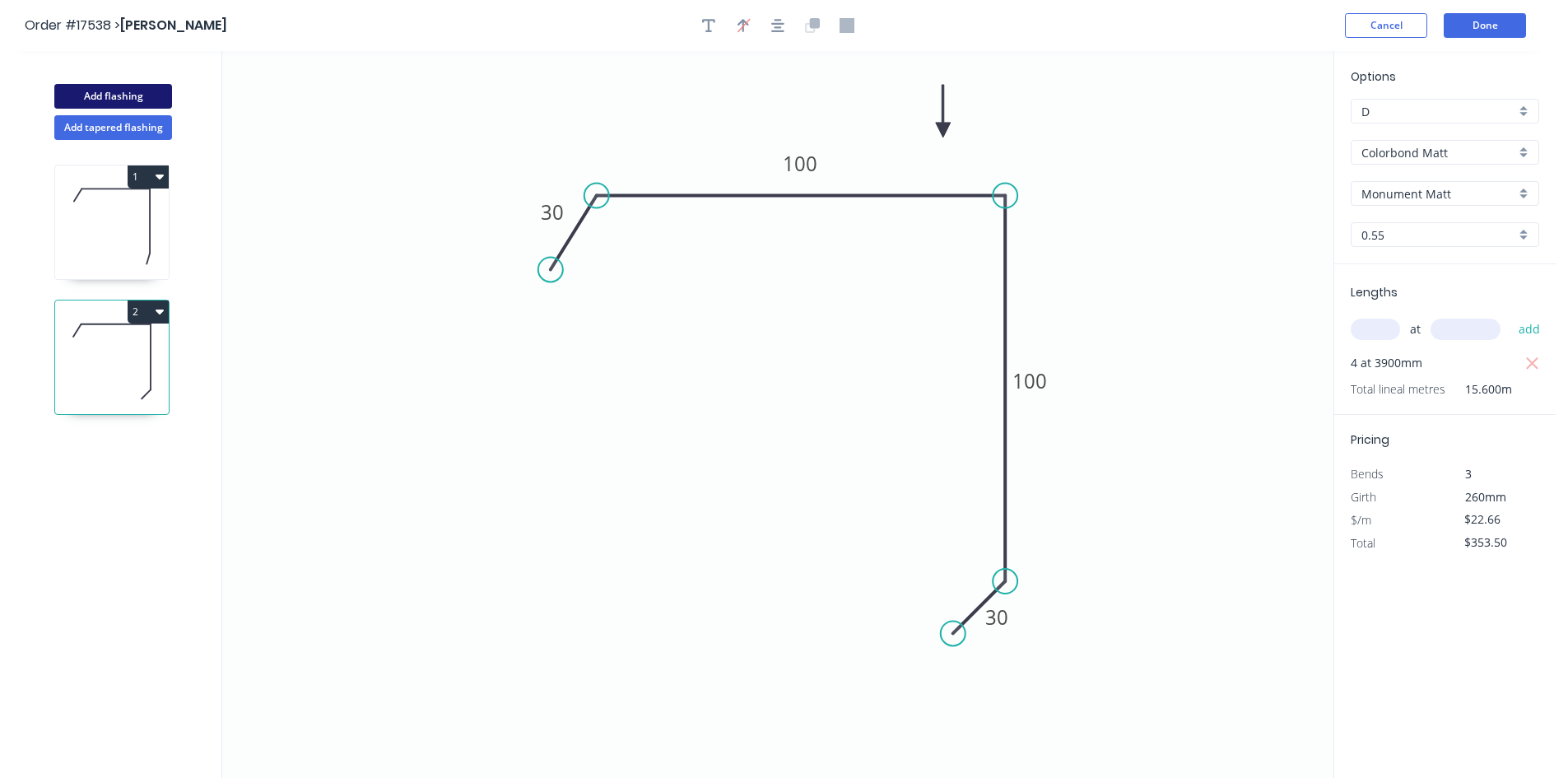
click at [123, 92] on button "Add flashing" at bounding box center [112, 96] width 118 height 25
type input "$0.00"
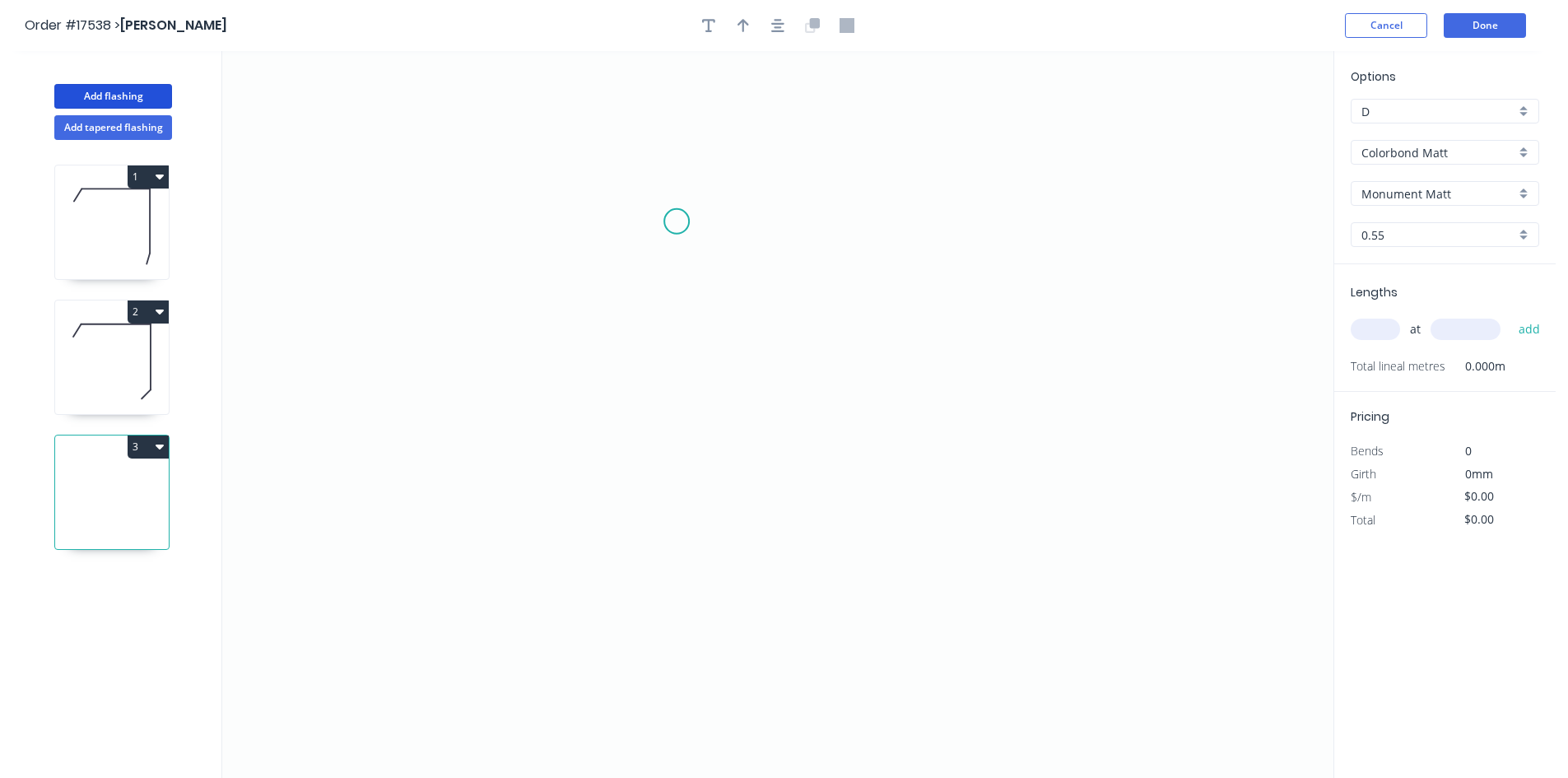
click at [677, 221] on icon "0" at bounding box center [777, 414] width 1111 height 727
click at [955, 219] on icon "0" at bounding box center [777, 414] width 1111 height 727
click at [958, 473] on icon "0 ?" at bounding box center [777, 414] width 1111 height 727
click at [940, 505] on icon "0 ? ?" at bounding box center [777, 414] width 1111 height 727
click at [675, 222] on circle at bounding box center [676, 221] width 25 height 25
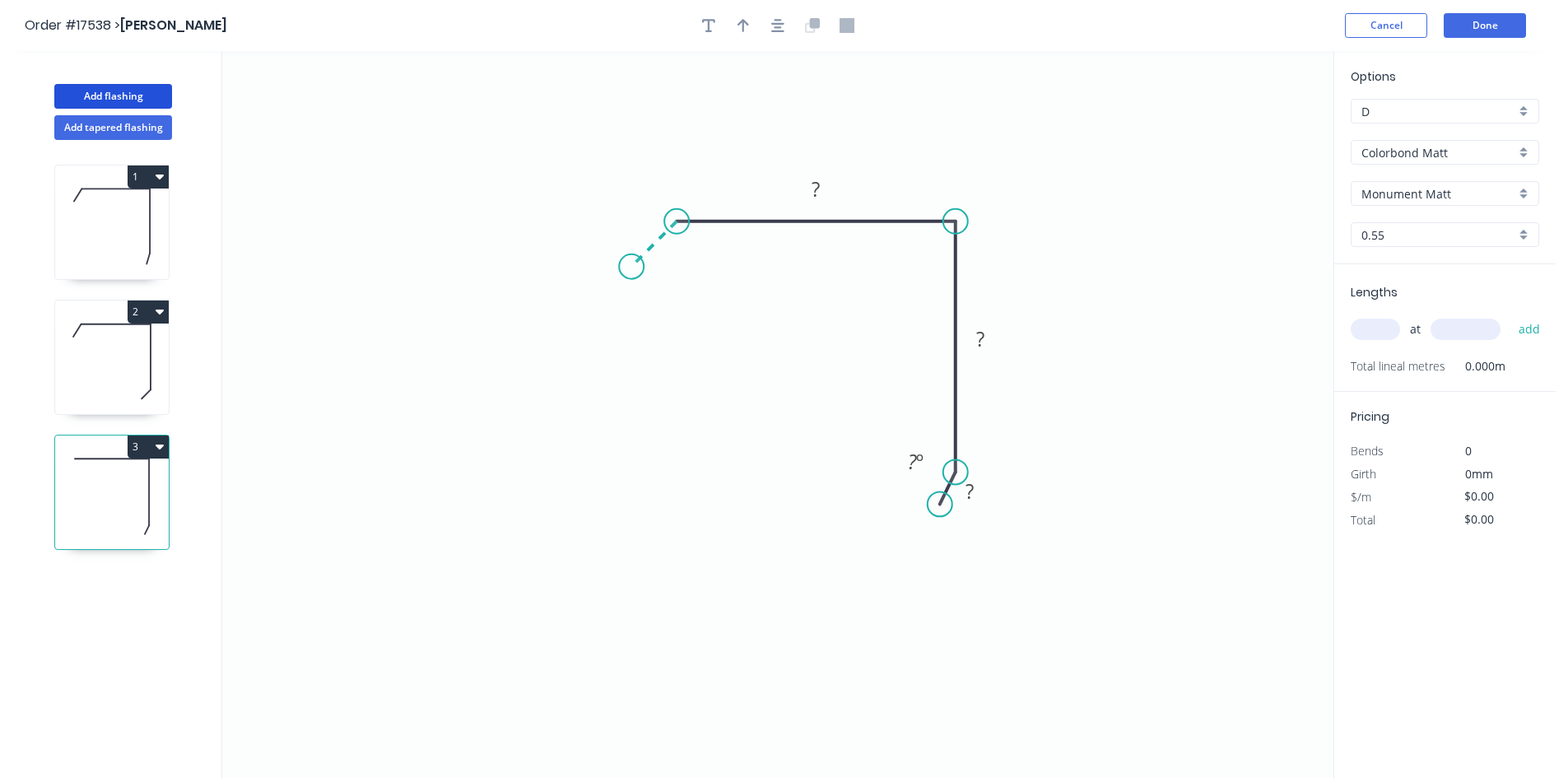
click at [631, 270] on icon "0 ? ? ? ? º" at bounding box center [777, 414] width 1111 height 727
drag, startPoint x: 939, startPoint y: 507, endPoint x: 911, endPoint y: 515, distance: 29.1
click at [911, 515] on circle at bounding box center [910, 517] width 25 height 25
click at [636, 223] on tspan "?" at bounding box center [635, 218] width 8 height 27
click at [955, 505] on rect at bounding box center [950, 505] width 33 height 23
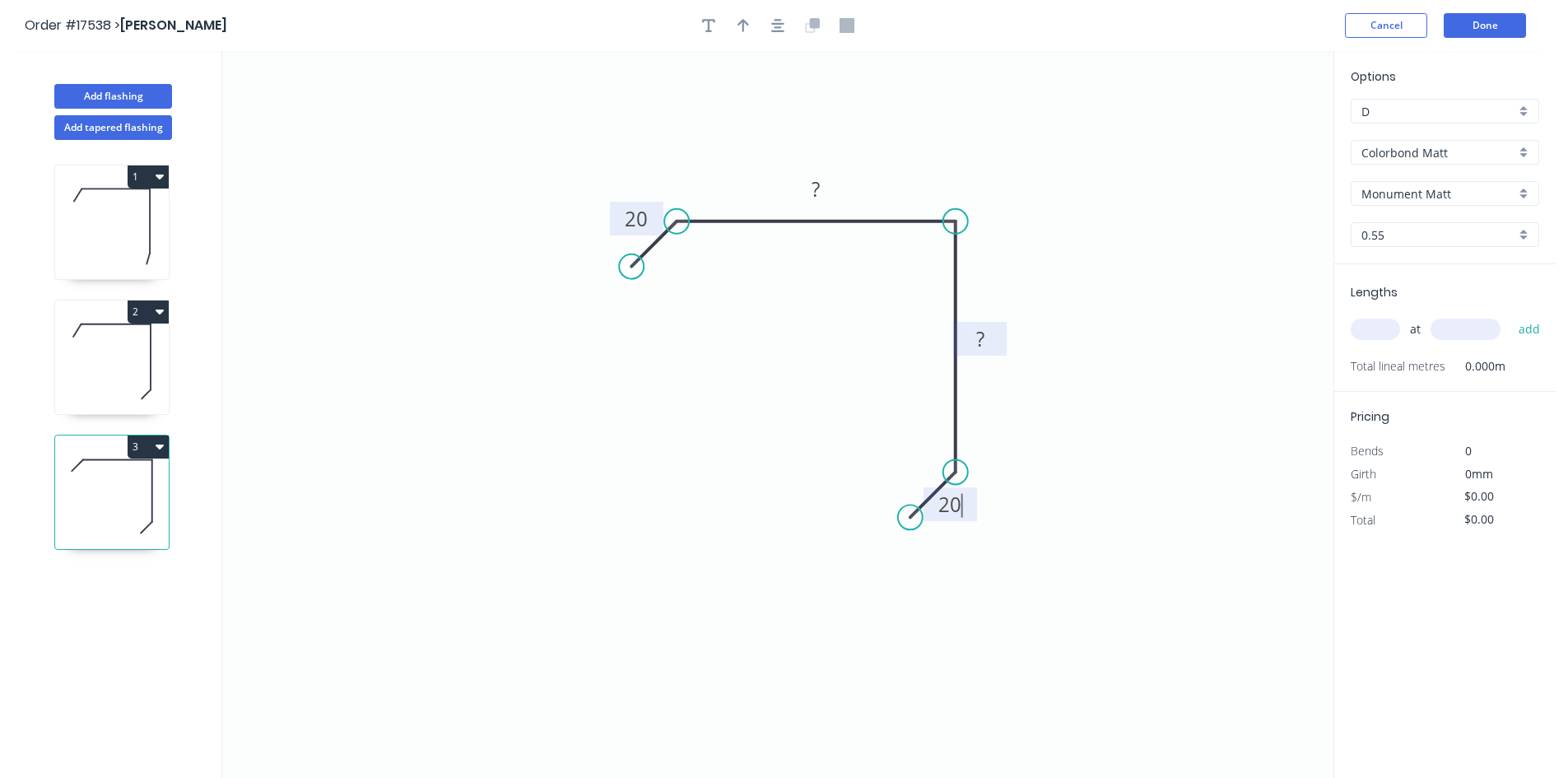
click at [987, 336] on rect at bounding box center [980, 339] width 33 height 23
click at [814, 187] on tspan "?" at bounding box center [816, 189] width 8 height 27
click at [910, 126] on icon "0 20 50 50 20" at bounding box center [777, 414] width 1111 height 727
type input "$15.79"
drag, startPoint x: 780, startPoint y: 27, endPoint x: 756, endPoint y: 24, distance: 24.2
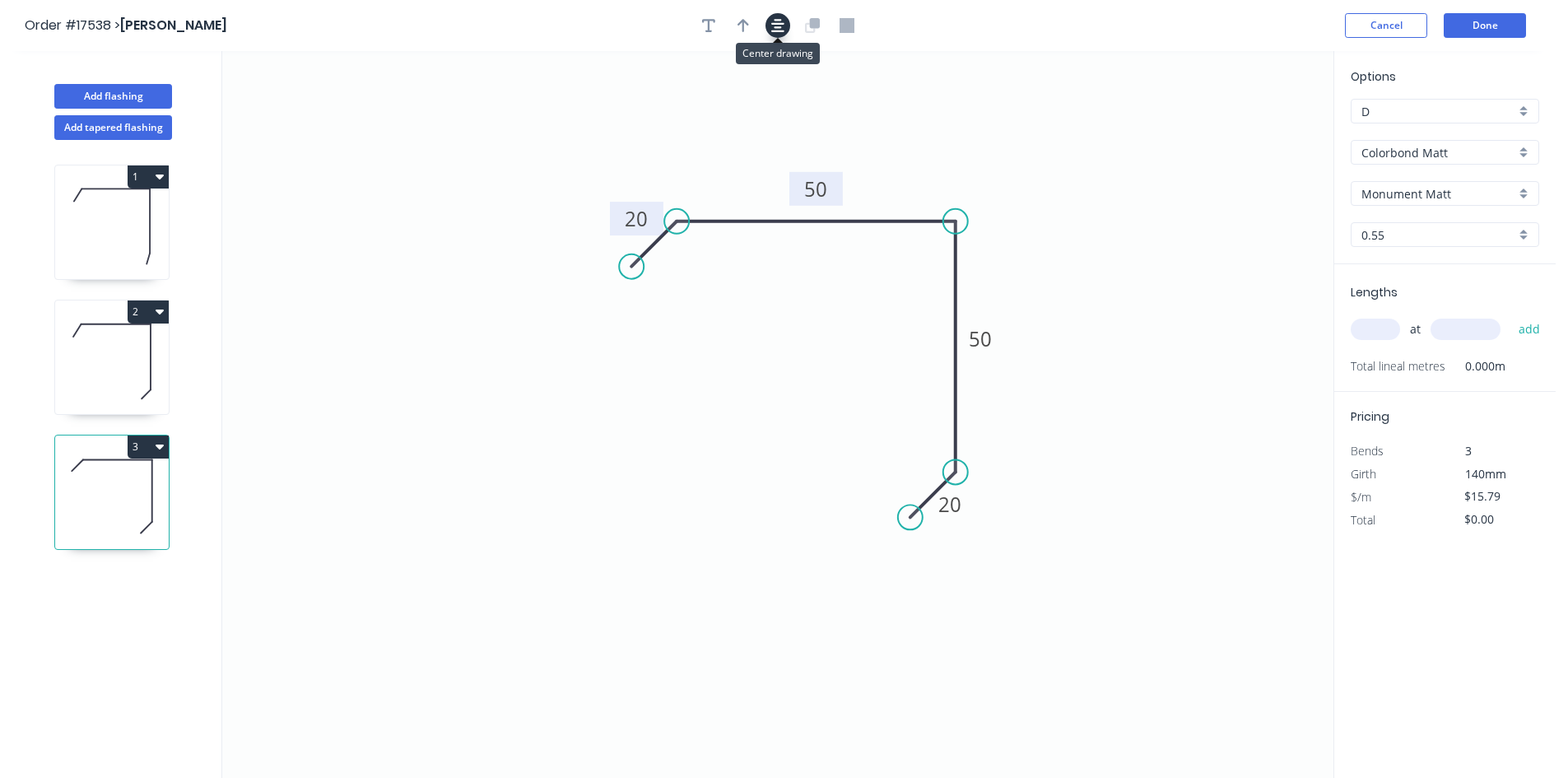
click at [779, 27] on icon "button" at bounding box center [778, 26] width 13 height 13
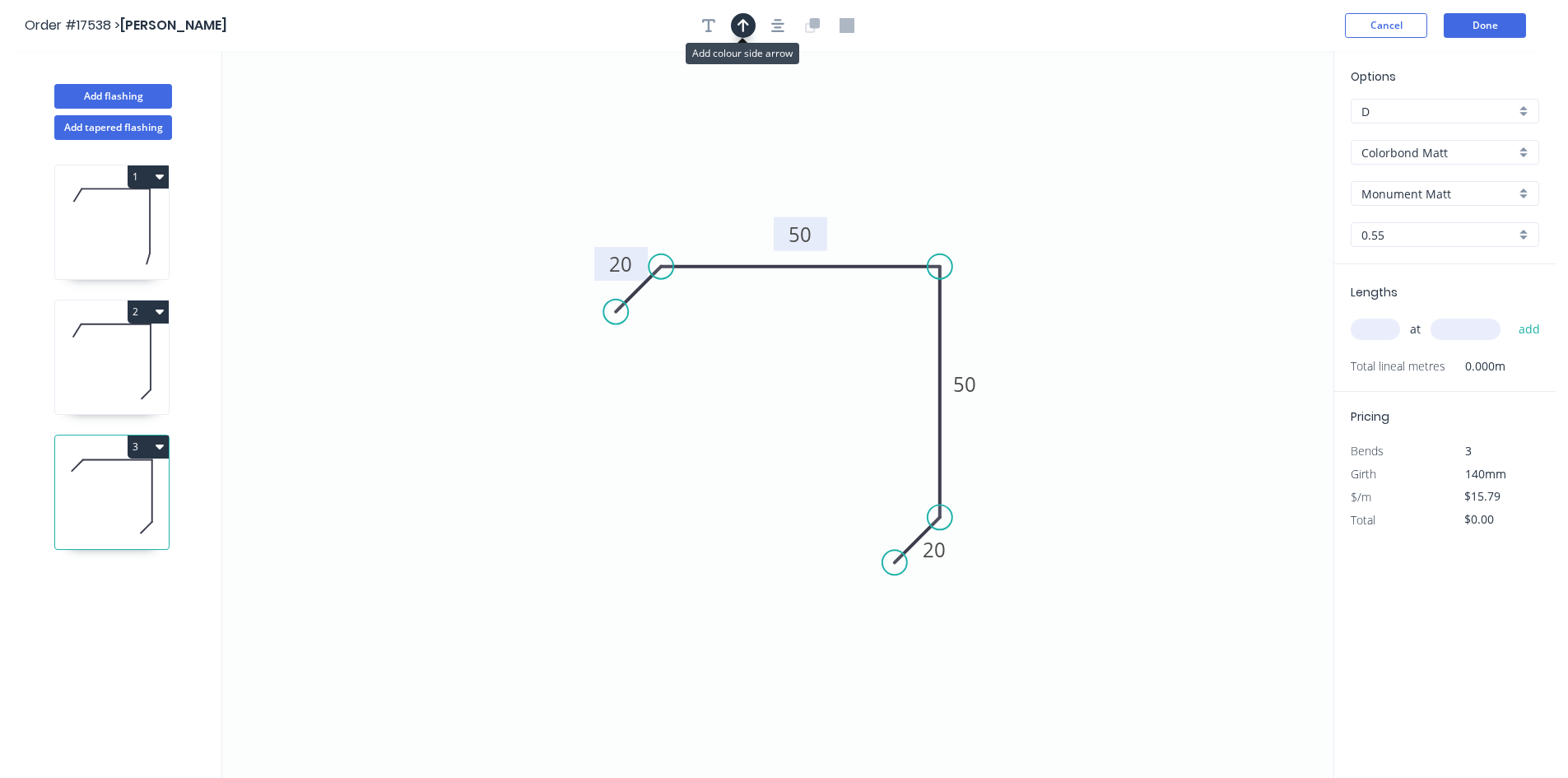
click at [745, 23] on icon "button" at bounding box center [743, 26] width 12 height 15
click at [1249, 127] on icon at bounding box center [1250, 114] width 15 height 53
drag, startPoint x: 1249, startPoint y: 127, endPoint x: 1056, endPoint y: 179, distance: 199.9
click at [1034, 180] on icon "0 20 50 50 20" at bounding box center [777, 414] width 1111 height 727
drag, startPoint x: 1253, startPoint y: 132, endPoint x: 969, endPoint y: 210, distance: 294.5
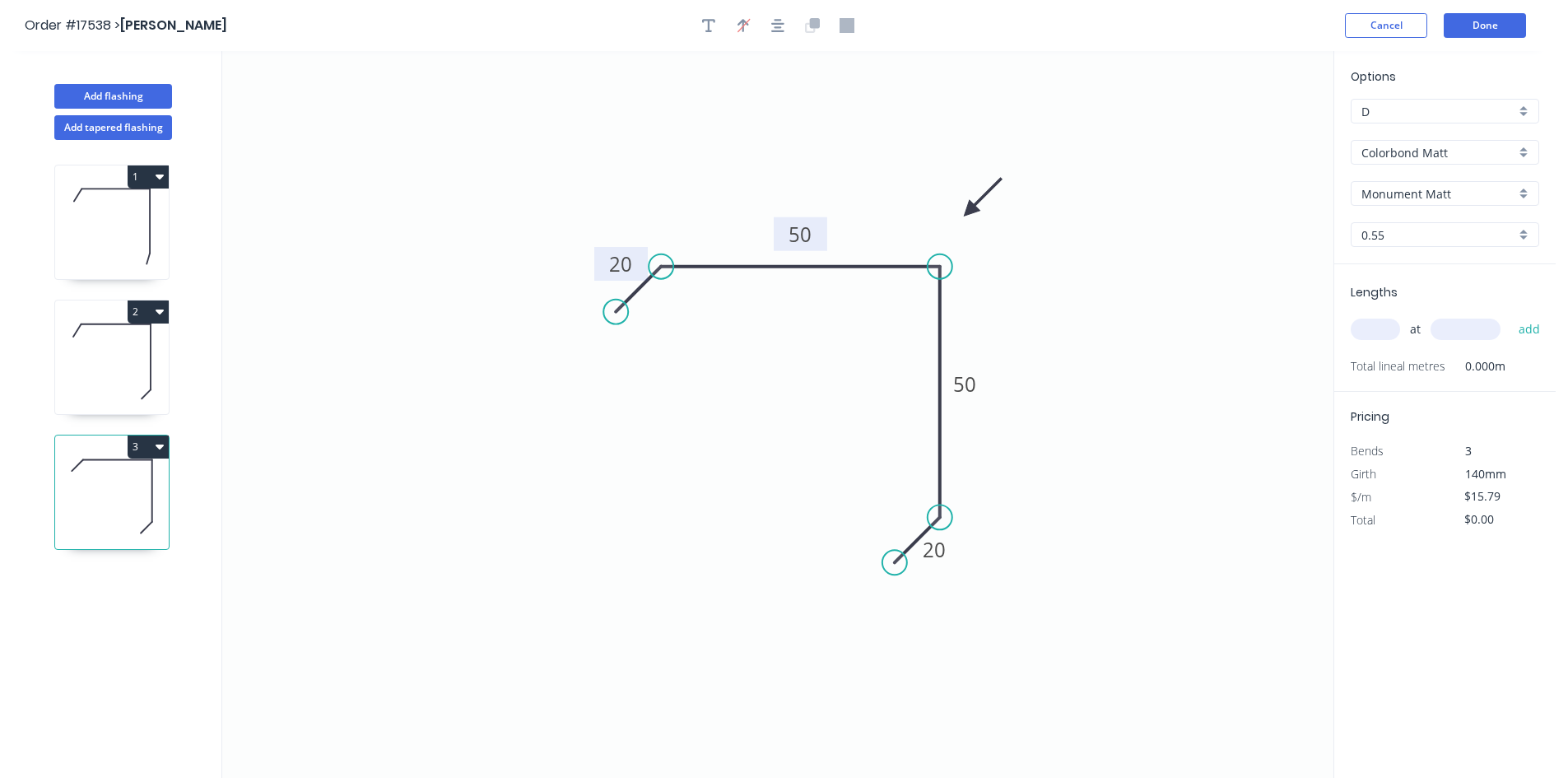
click at [969, 210] on icon at bounding box center [983, 197] width 48 height 48
click at [1379, 324] on input "text" at bounding box center [1375, 328] width 49 height 21
type input "3"
type input "1"
click at [1464, 333] on input "text" at bounding box center [1466, 328] width 70 height 21
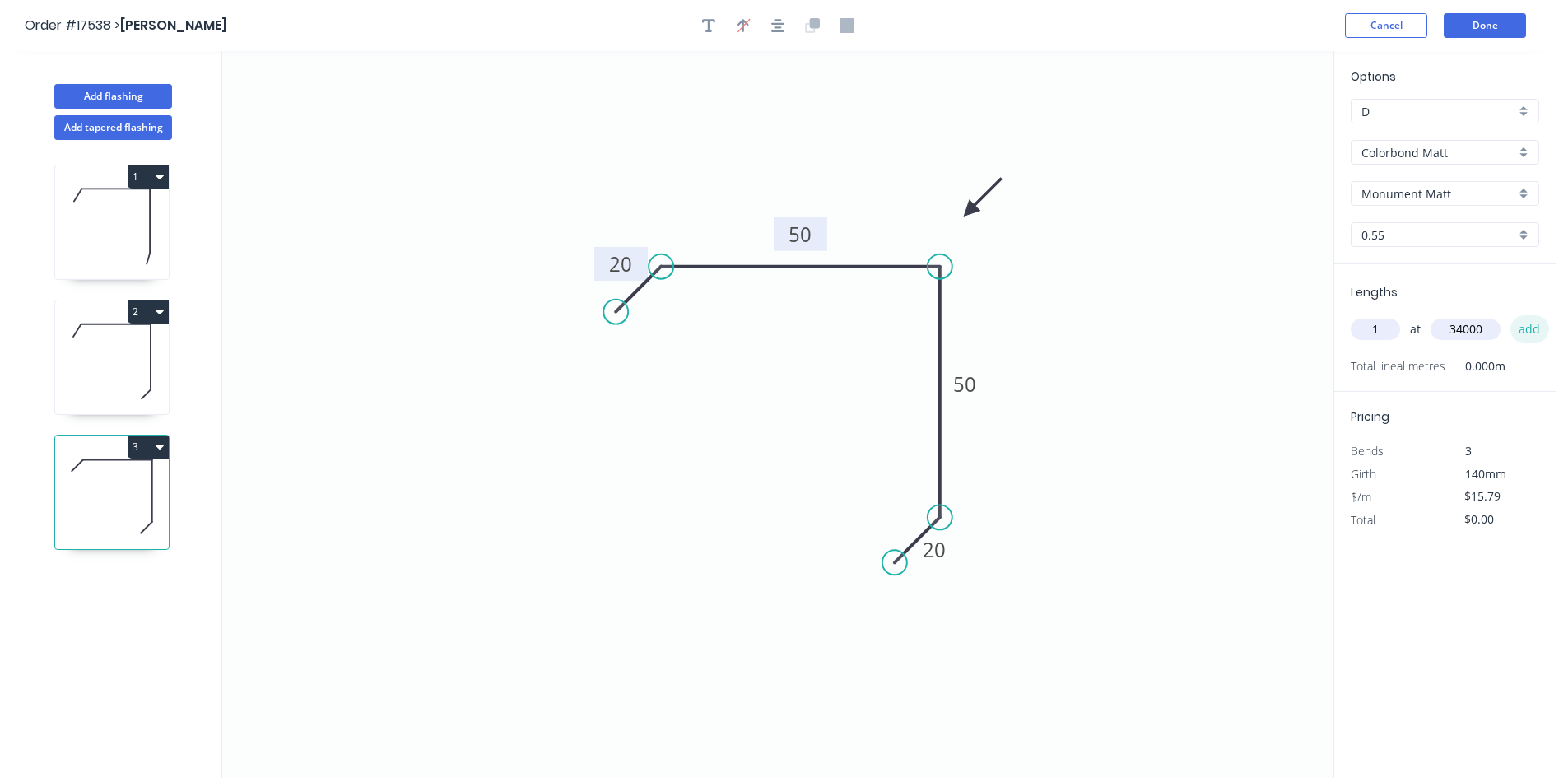
type input "34000"
click at [1532, 332] on button "add" at bounding box center [1530, 329] width 38 height 28
type input "$536.86"
click at [773, 29] on icon "button" at bounding box center [778, 26] width 13 height 15
click at [717, 18] on button "button" at bounding box center [709, 25] width 25 height 25
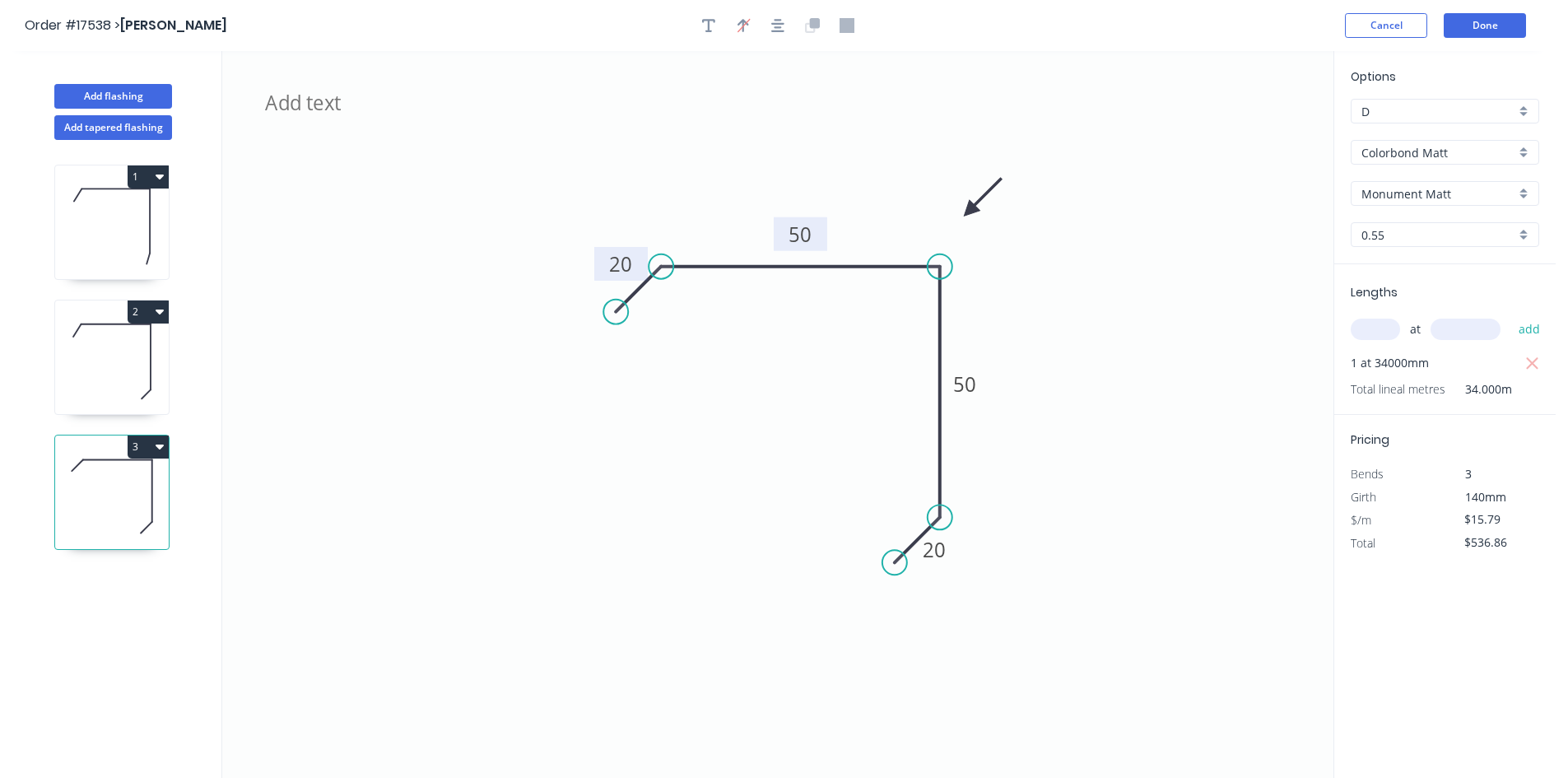
click at [246, 101] on icon "20 50 50 20" at bounding box center [777, 414] width 1111 height 727
click at [301, 102] on textarea at bounding box center [328, 116] width 133 height 61
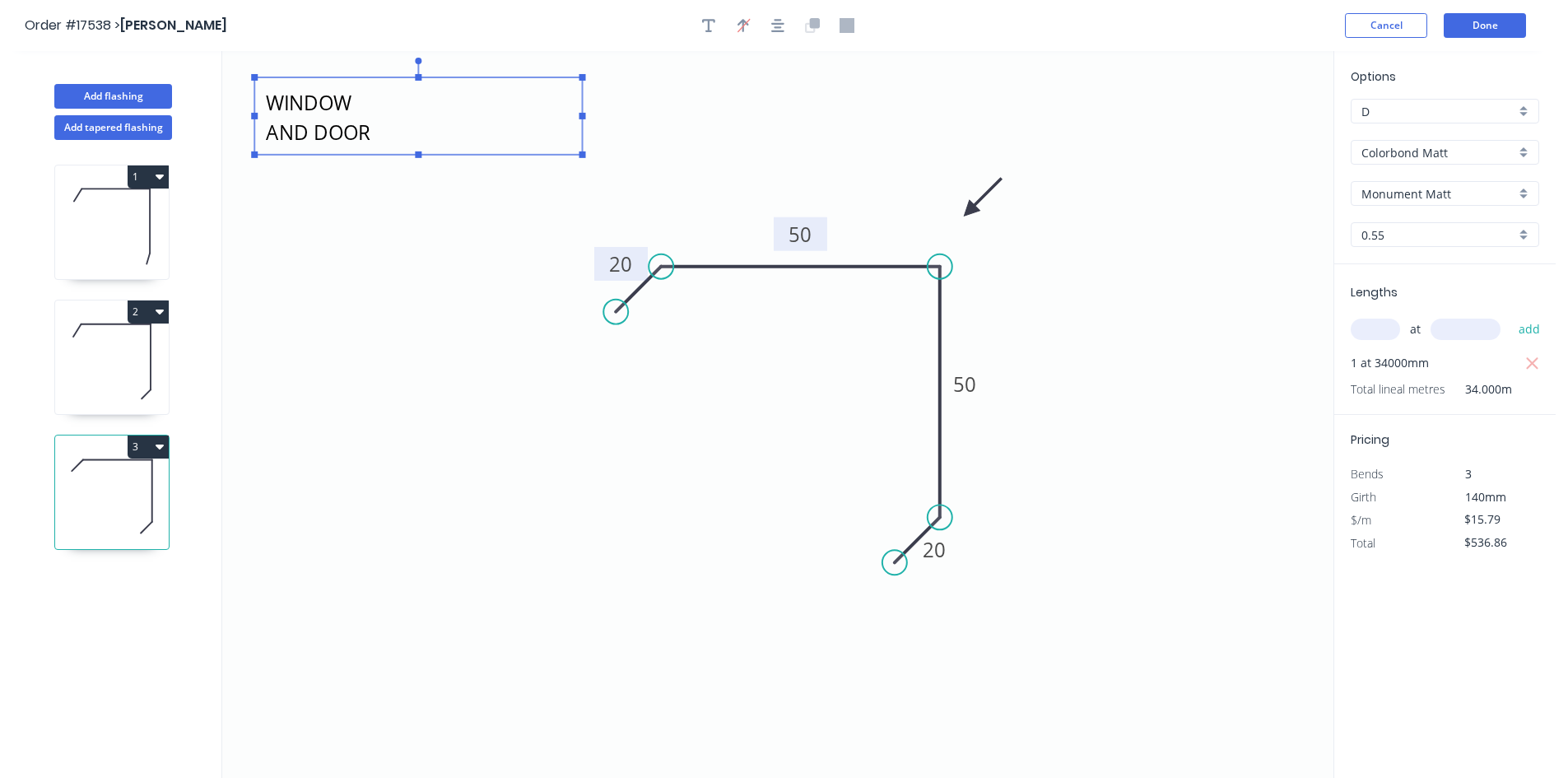
drag, startPoint x: 401, startPoint y: 117, endPoint x: 820, endPoint y: 119, distance: 419.0
click at [586, 119] on rect at bounding box center [582, 115] width 6 height 6
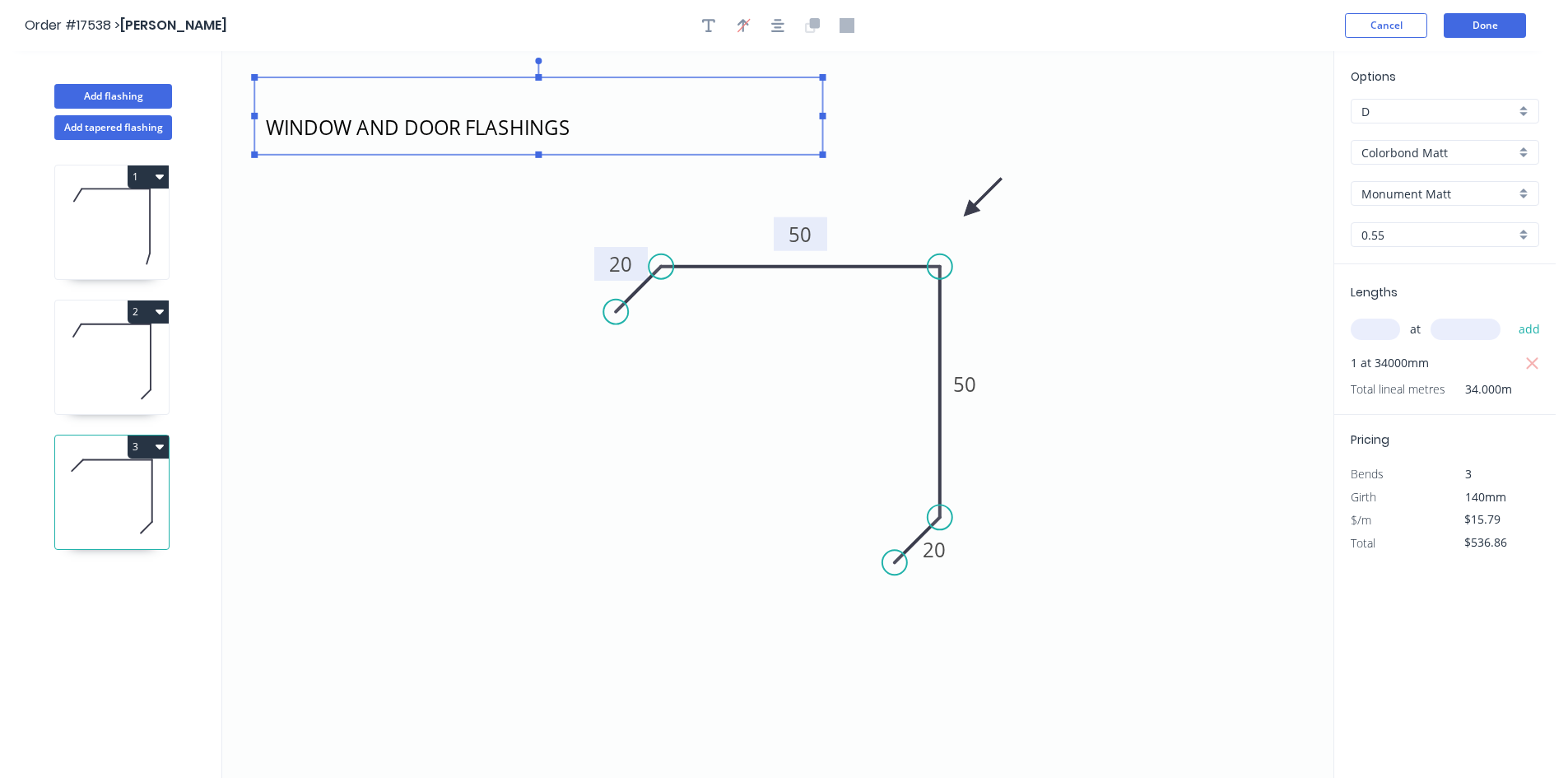
scroll to position [17, 0]
drag, startPoint x: 540, startPoint y: 154, endPoint x: 524, endPoint y: 235, distance: 82.6
click at [524, 218] on g at bounding box center [539, 137] width 574 height 160
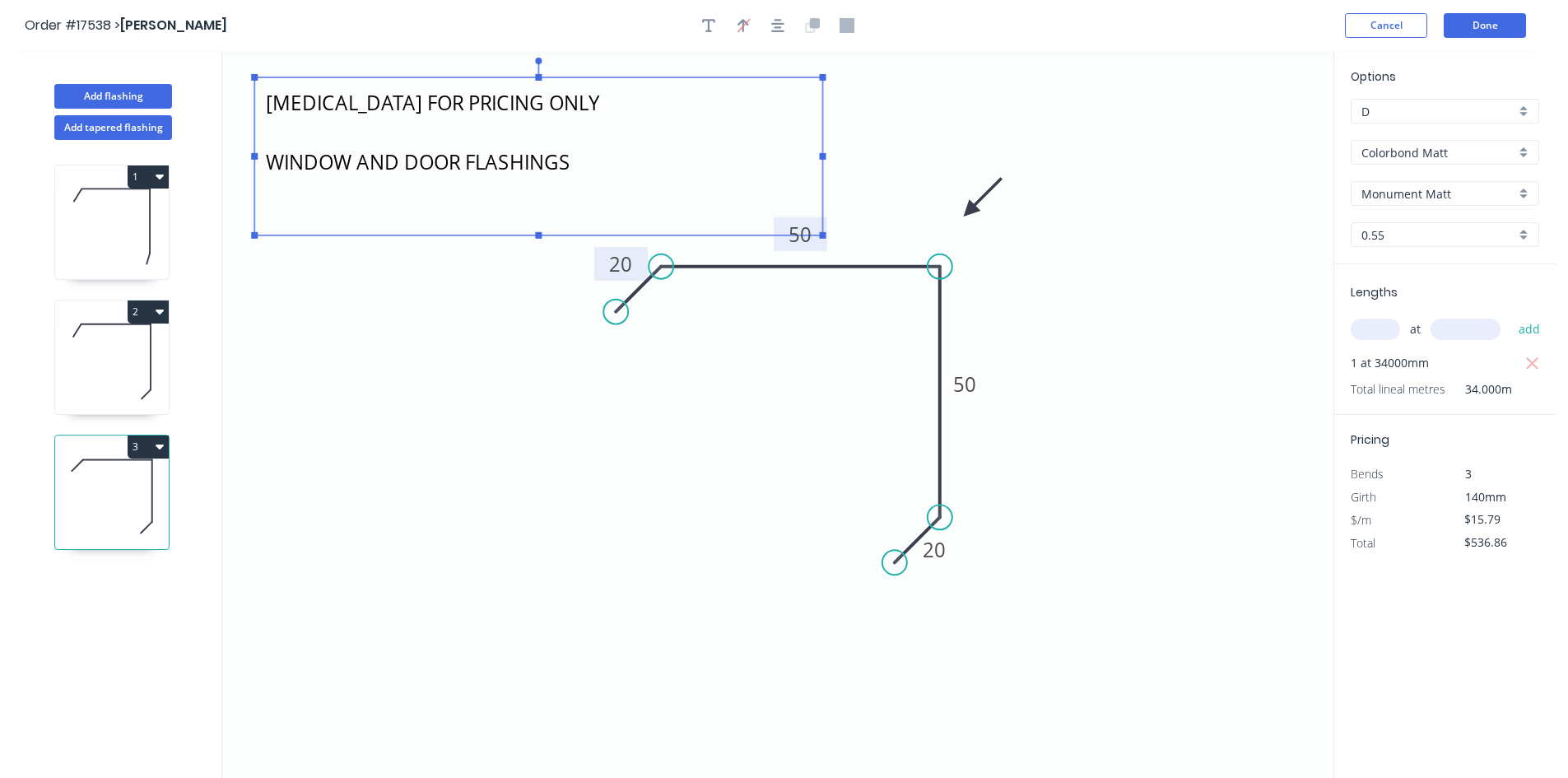
scroll to position [0, 0]
click at [366, 101] on textarea "FLASHING FOR PRICING ONLY WINDOW AND DOOR FLASHINGS" at bounding box center [538, 156] width 551 height 142
drag, startPoint x: 612, startPoint y: 169, endPoint x: 253, endPoint y: 93, distance: 367.0
click at [253, 93] on icon "FLASHING MEASUREMENTS FOR PRICING ONLY WINDOW AND DOOR FLASHINGS 20 50 50 20" at bounding box center [777, 414] width 1111 height 727
type textarea "FLASHING MEASUREMENTS FOR PRICING ONLY WINDOW AND DOOR FLASHINGS"
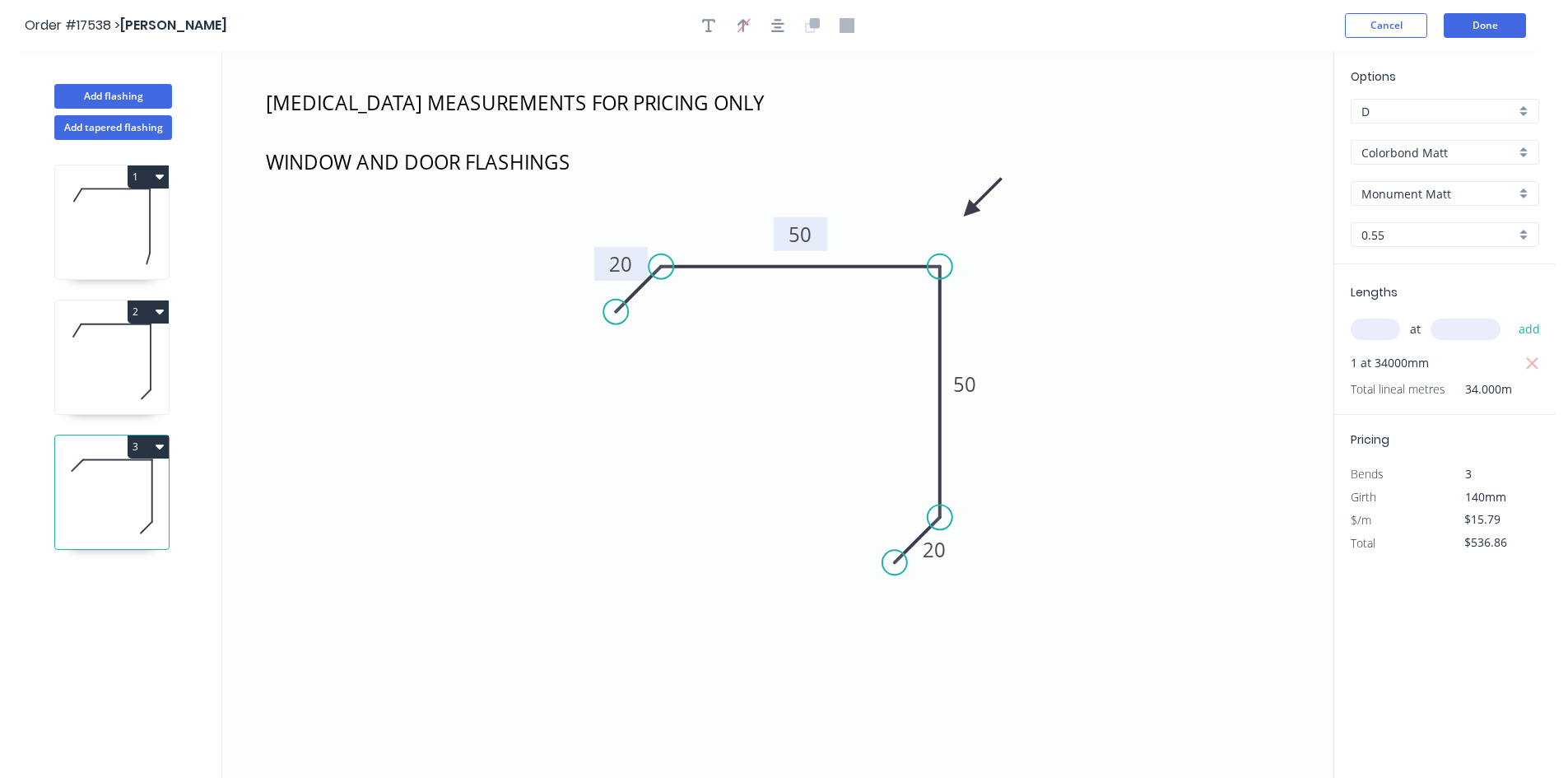
click at [132, 373] on icon at bounding box center [112, 361] width 113 height 105
type input "$22.66"
type input "$353.50"
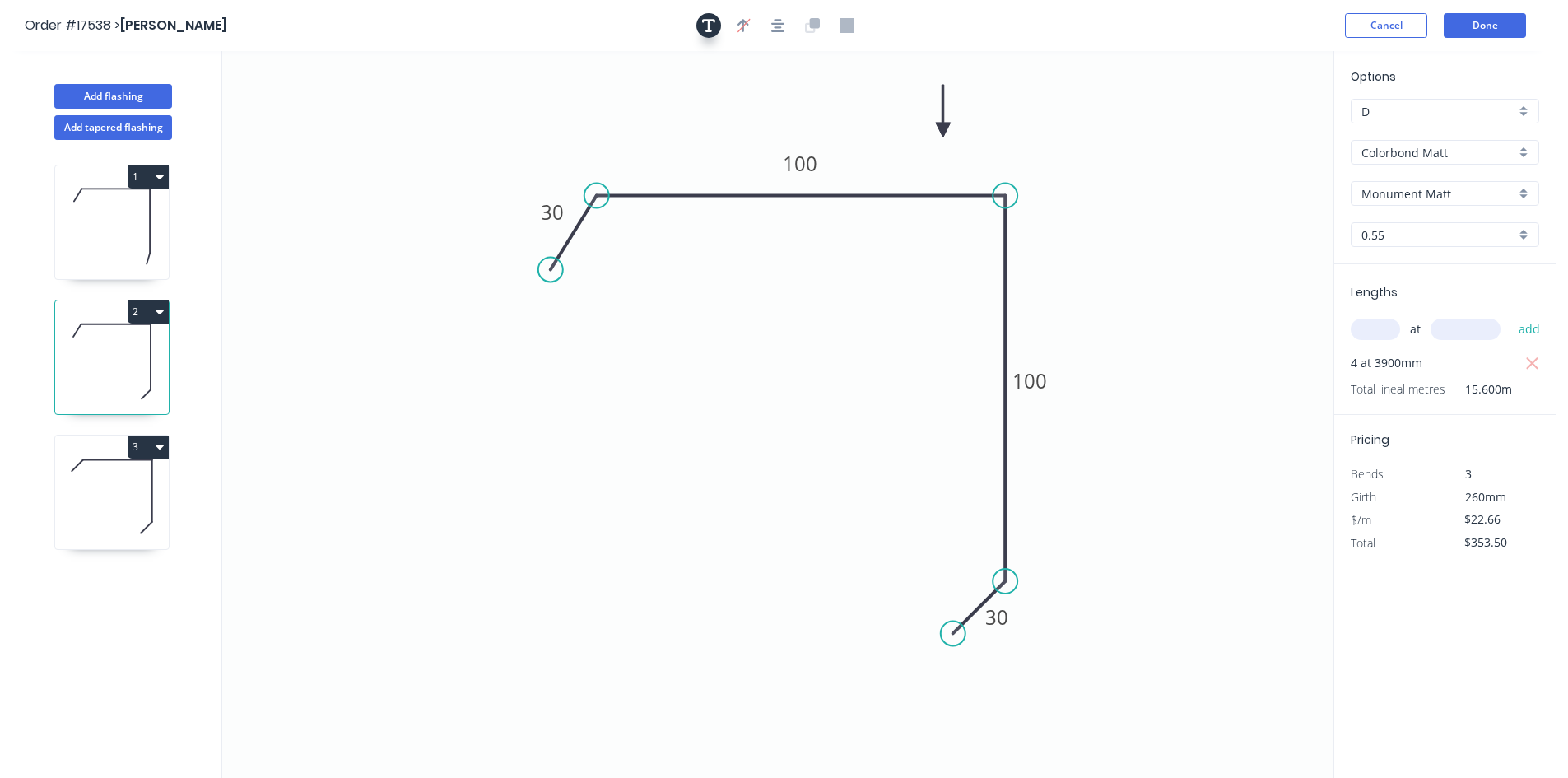
drag, startPoint x: 721, startPoint y: 23, endPoint x: 697, endPoint y: 25, distance: 24.1
click at [710, 23] on div at bounding box center [777, 25] width 173 height 25
click at [712, 23] on icon "button" at bounding box center [709, 26] width 13 height 15
click at [333, 124] on textarea at bounding box center [328, 116] width 133 height 61
paste textarea "Quad Gutter 115 - SV"
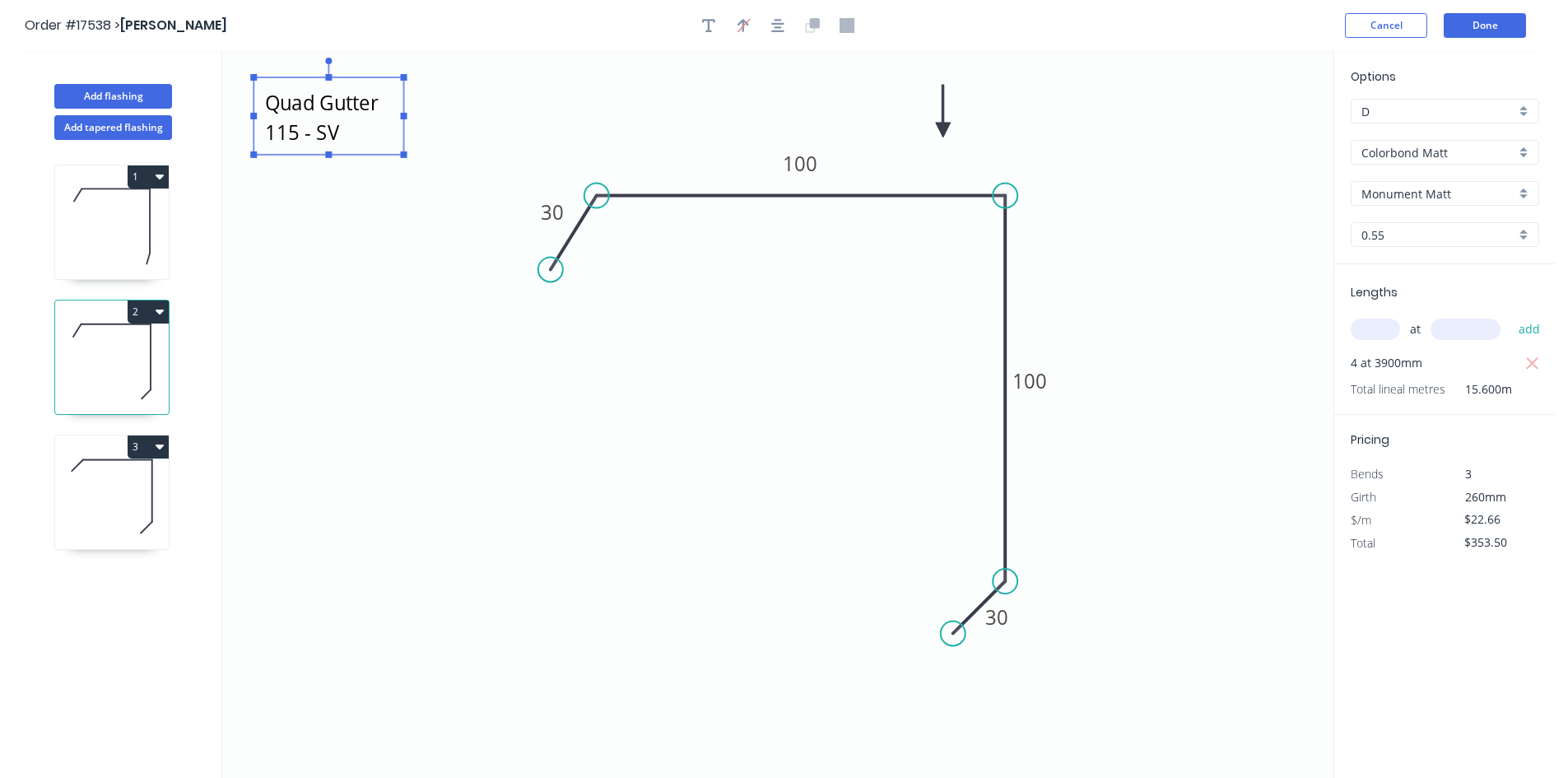
type textarea "Quad Gutter 115 - SV"
click at [148, 497] on icon at bounding box center [112, 496] width 113 height 105
click at [136, 495] on icon at bounding box center [112, 496] width 113 height 105
type input "$15.79"
type input "$536.86"
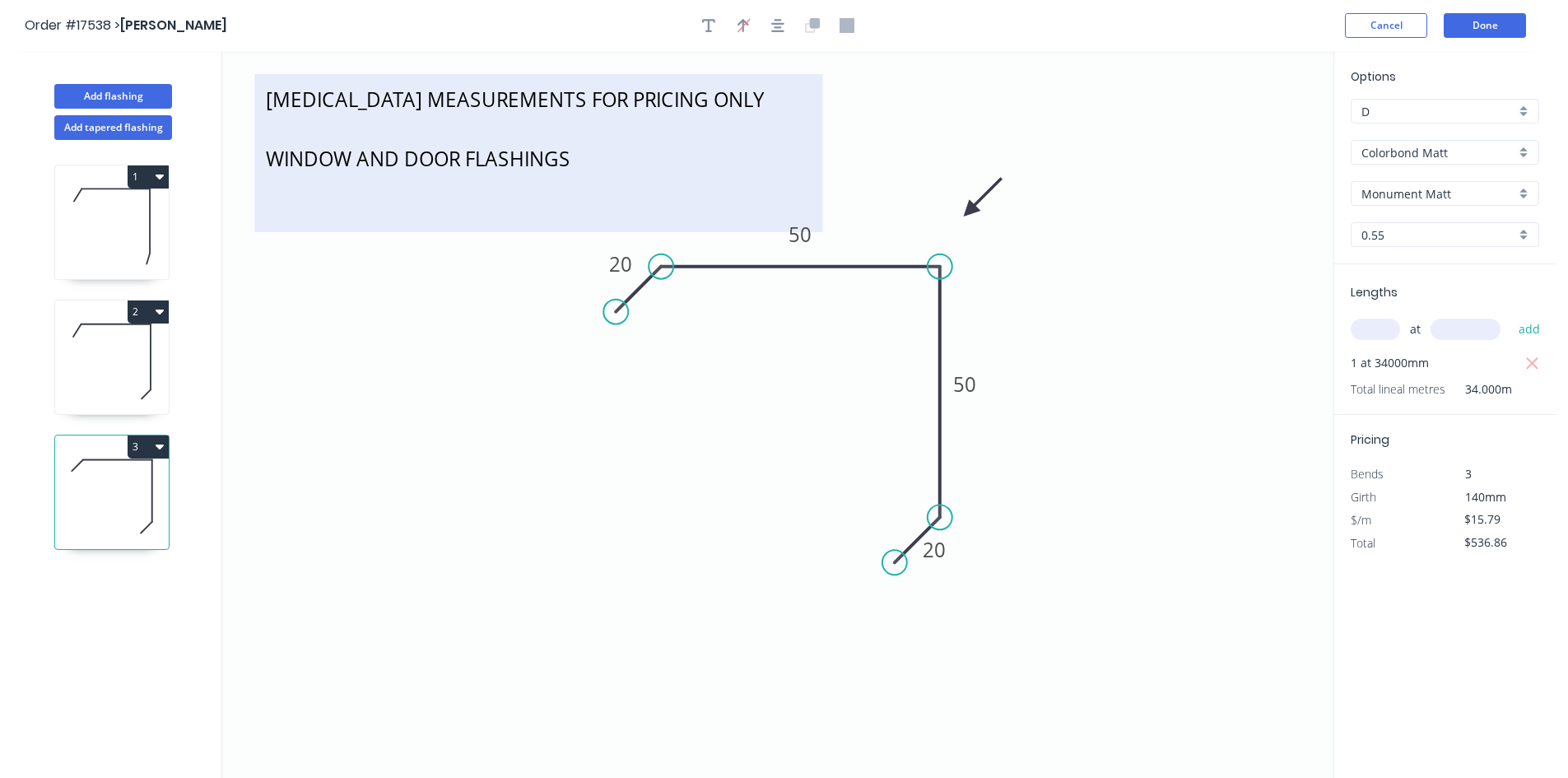
click at [371, 160] on textarea "FLASHING MEASUREMENTS FOR PRICING ONLY WINDOW AND DOOR FLASHINGS" at bounding box center [538, 153] width 551 height 142
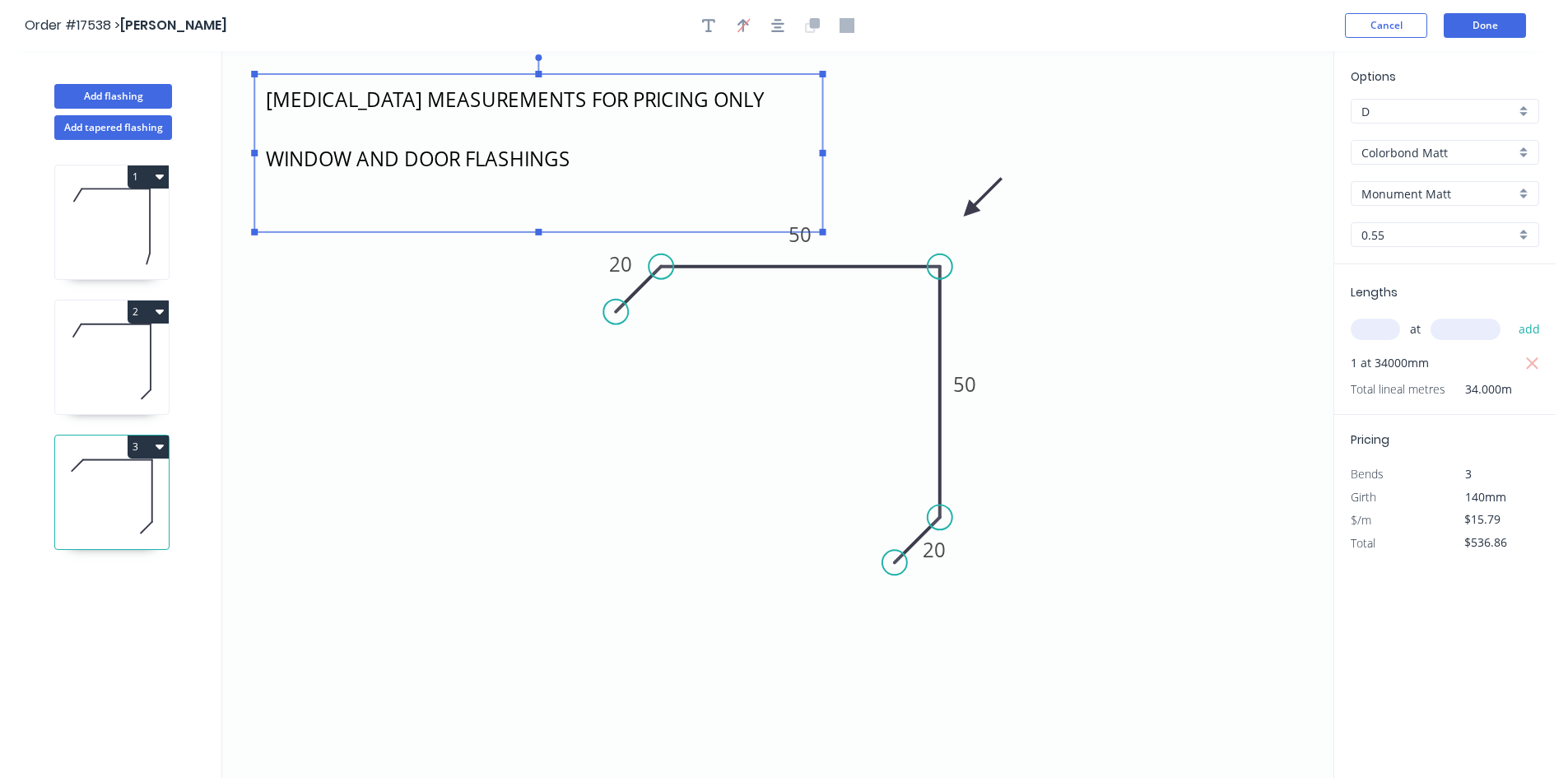
click at [371, 160] on textarea "FLASHING MEASUREMENTS FOR PRICING ONLY WINDOW AND DOOR FLASHINGS" at bounding box center [538, 153] width 551 height 142
click at [120, 346] on icon at bounding box center [112, 361] width 113 height 105
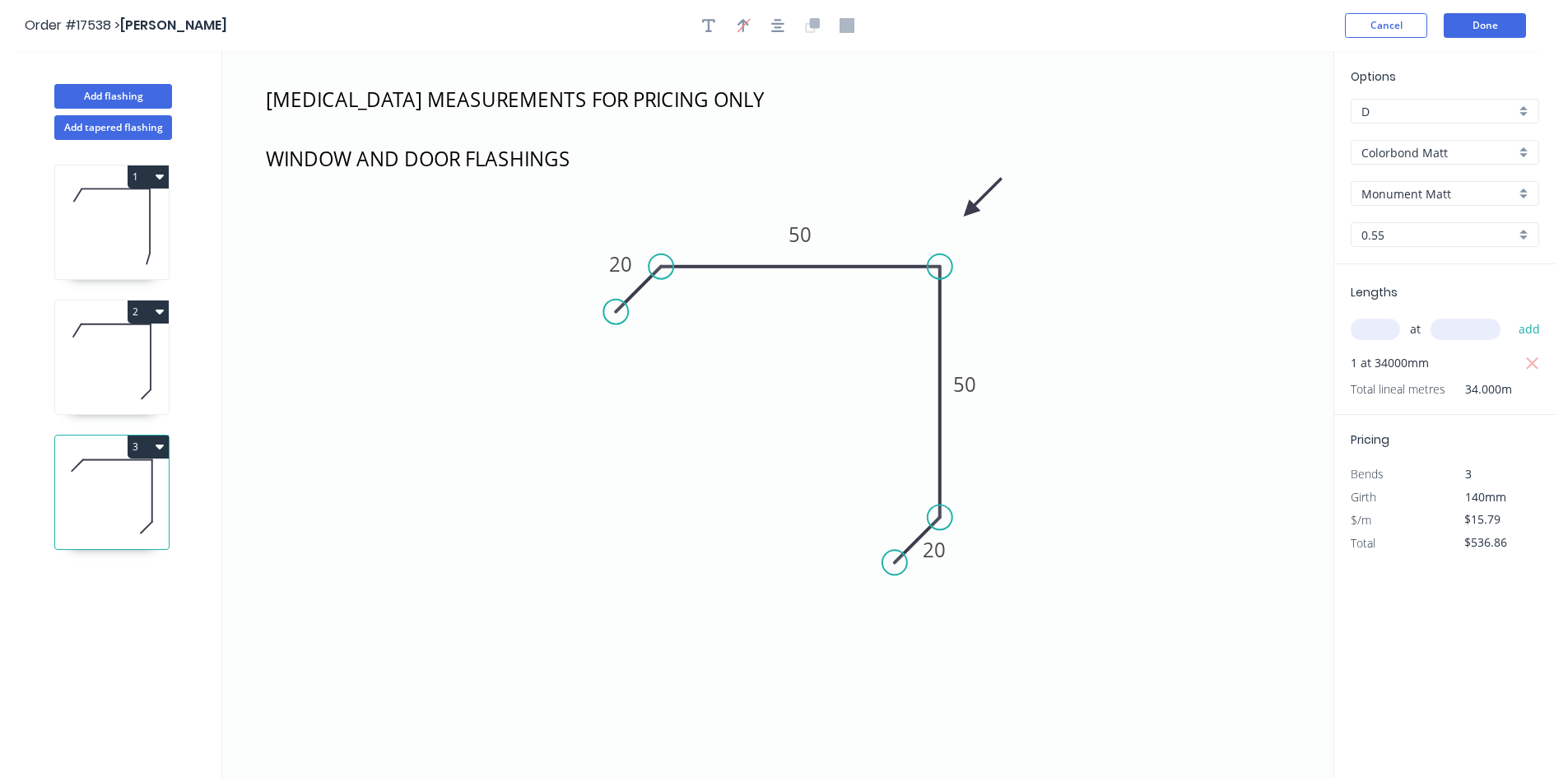
click at [155, 360] on icon at bounding box center [112, 361] width 113 height 105
type input "$22.66"
type input "$353.50"
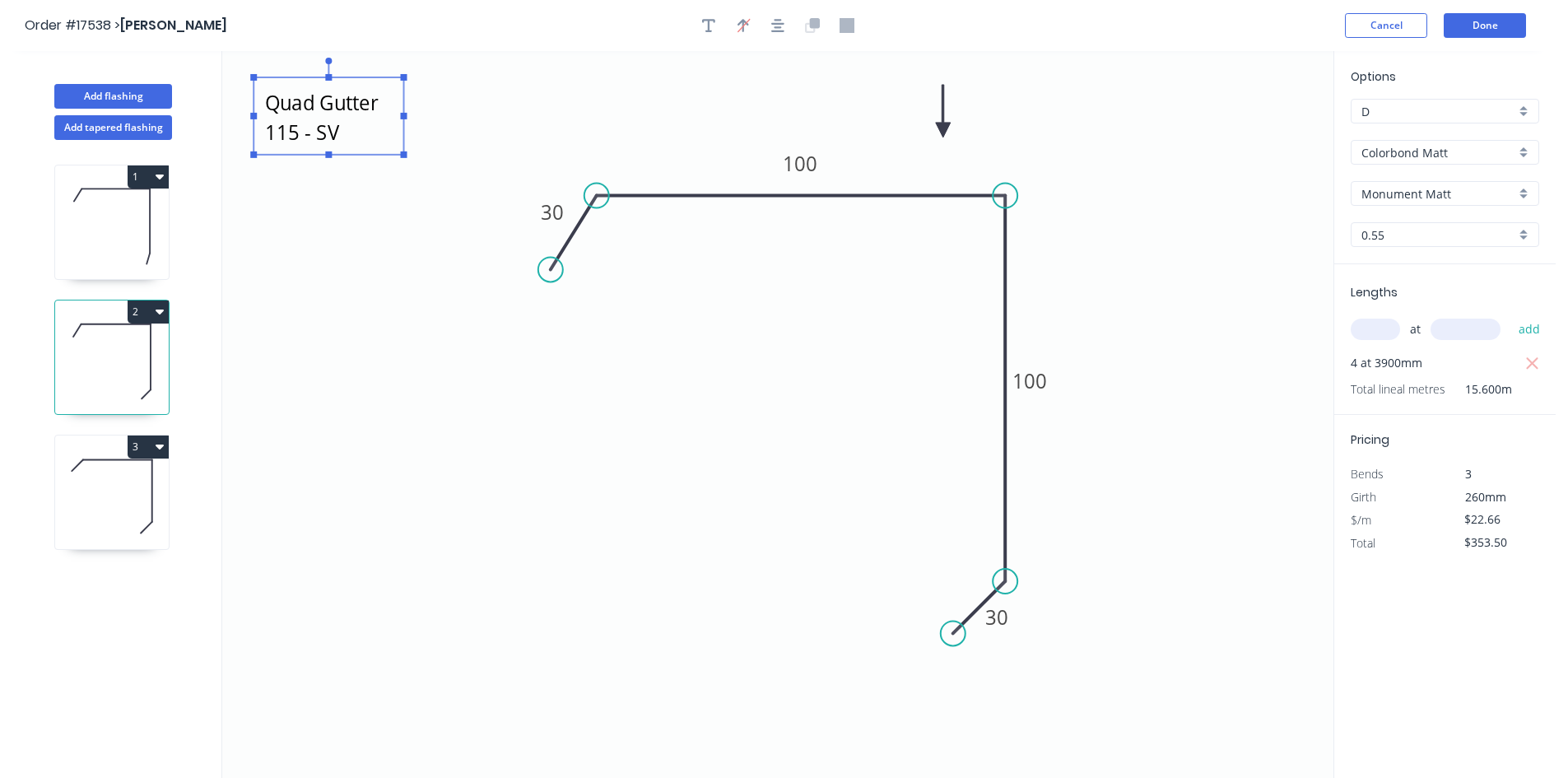
click at [331, 130] on textarea "Quad Gutter 115 - SV" at bounding box center [328, 116] width 133 height 61
paste textarea "FLASHING MEASUREMENTS FOR PRICING ONLY WINDOW AND DOOR FLASHINGS"
drag, startPoint x: 402, startPoint y: 114, endPoint x: 812, endPoint y: 119, distance: 410.0
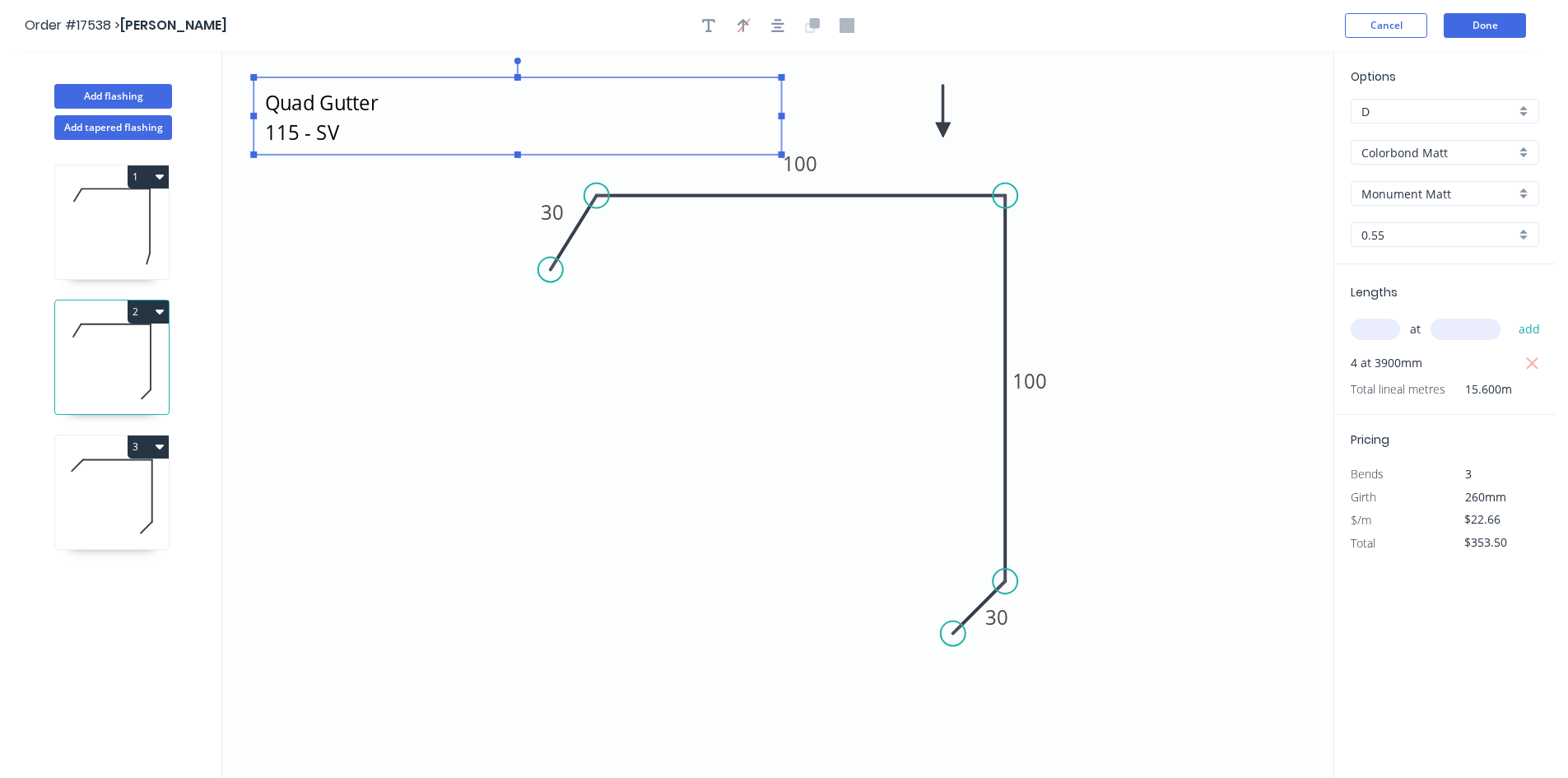
click at [785, 119] on rect at bounding box center [782, 115] width 6 height 6
click at [535, 151] on rect at bounding box center [532, 116] width 559 height 78
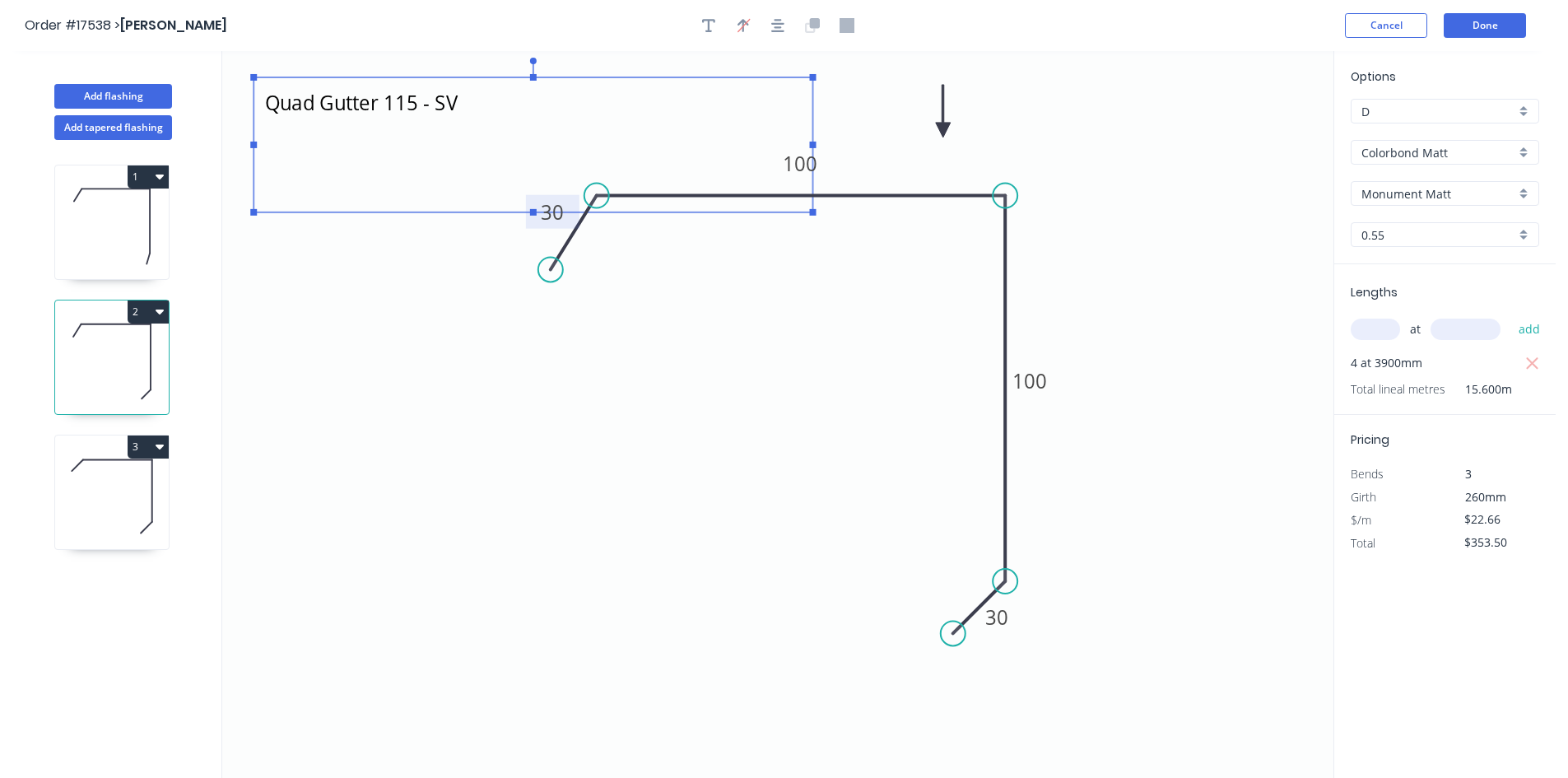
drag, startPoint x: 532, startPoint y: 155, endPoint x: 534, endPoint y: 217, distance: 62.0
click at [534, 217] on icon "FLASHING MEASUREMENTS FOR PRICING ONLY WINDOW AND DOOR FLASHINGS 30 100 100 30" at bounding box center [777, 414] width 1111 height 727
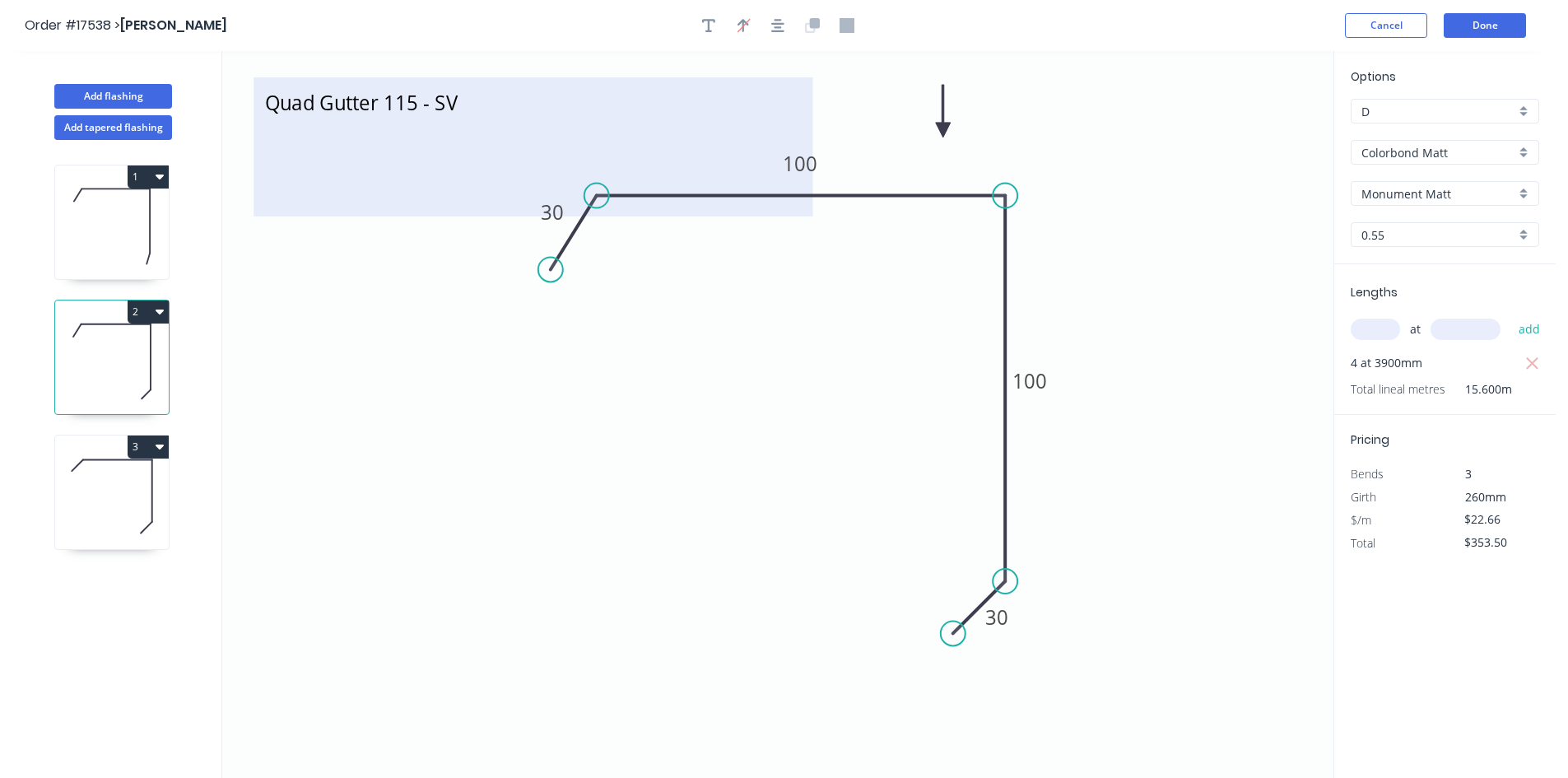
scroll to position [0, 0]
click at [455, 157] on textarea "FLASHING MEASUREMENTS FOR PRICING ONLY WINDOW AND DOOR FLASHINGS" at bounding box center [532, 147] width 542 height 123
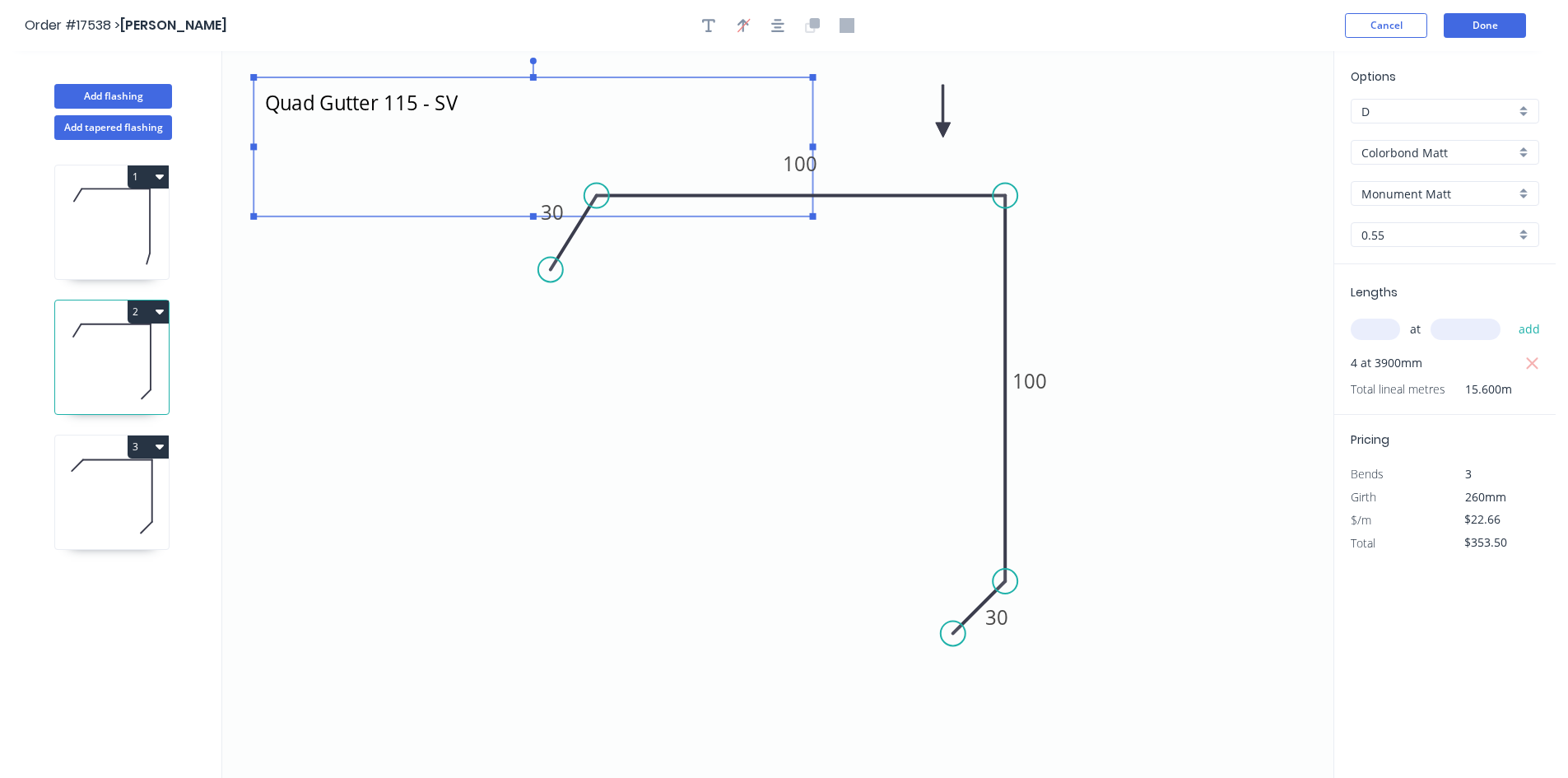
click at [462, 161] on textarea "FLASHING MEASUREMENTS FOR PRICING ONLY WINDOW AND DOOR FLASHINGS" at bounding box center [532, 147] width 542 height 123
drag, startPoint x: 461, startPoint y: 161, endPoint x: 274, endPoint y: 163, distance: 187.0
click at [274, 163] on textarea "FLASHING MEASUREMENTS FOR PRICING ONLY WINDOW AND DOOR FLASHINGS" at bounding box center [532, 147] width 542 height 123
click at [384, 401] on icon "FLASHING MEASUREMENTS FOR PRICING ONLY CORNER FLASHINGS 30 100 100 30" at bounding box center [777, 414] width 1111 height 727
type textarea "FLASHING MEASUREMENTS FOR PRICING ONLY CORNER FLASHINGS"
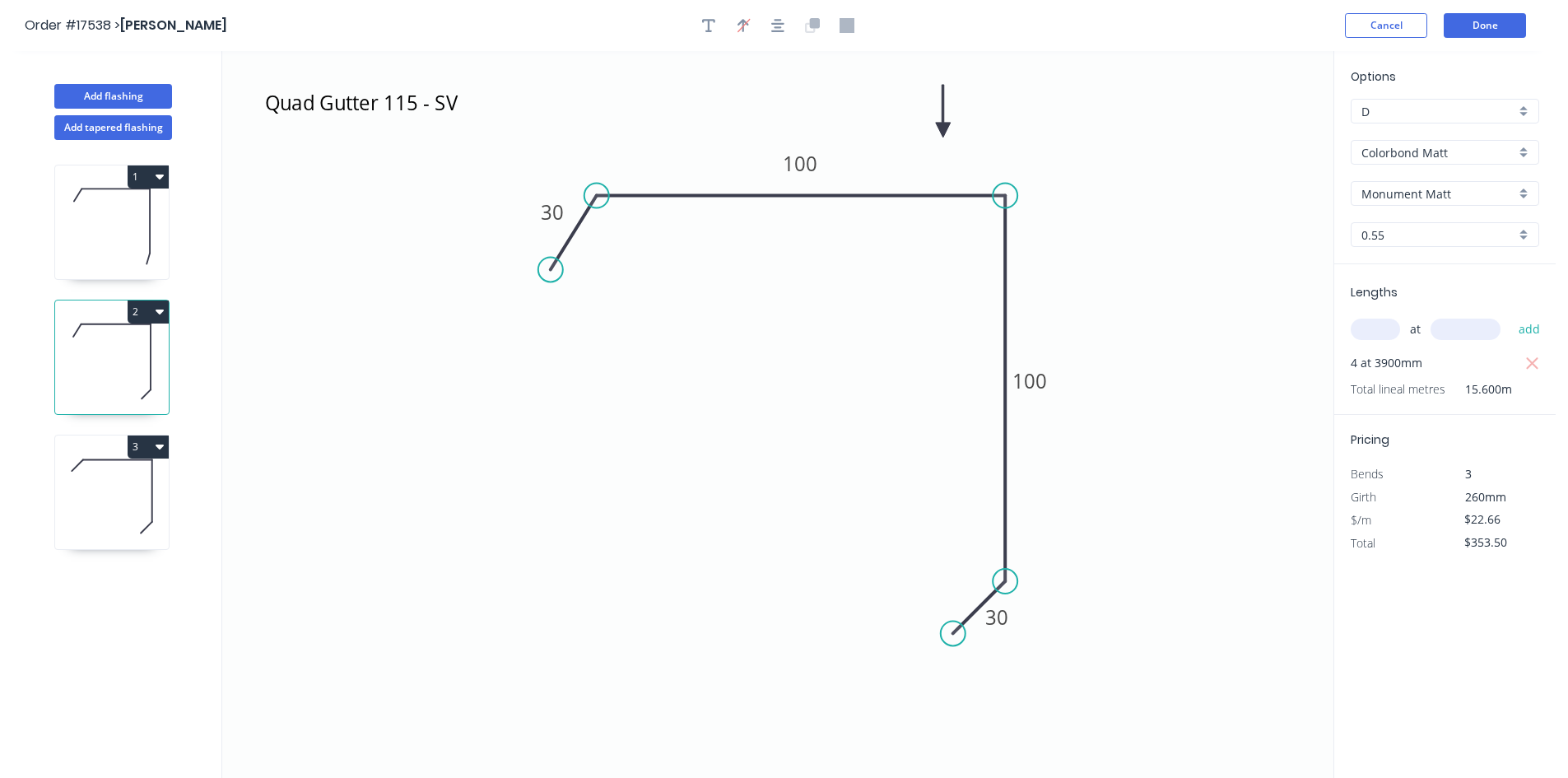
click at [120, 219] on icon at bounding box center [112, 226] width 113 height 105
type input "$398.82"
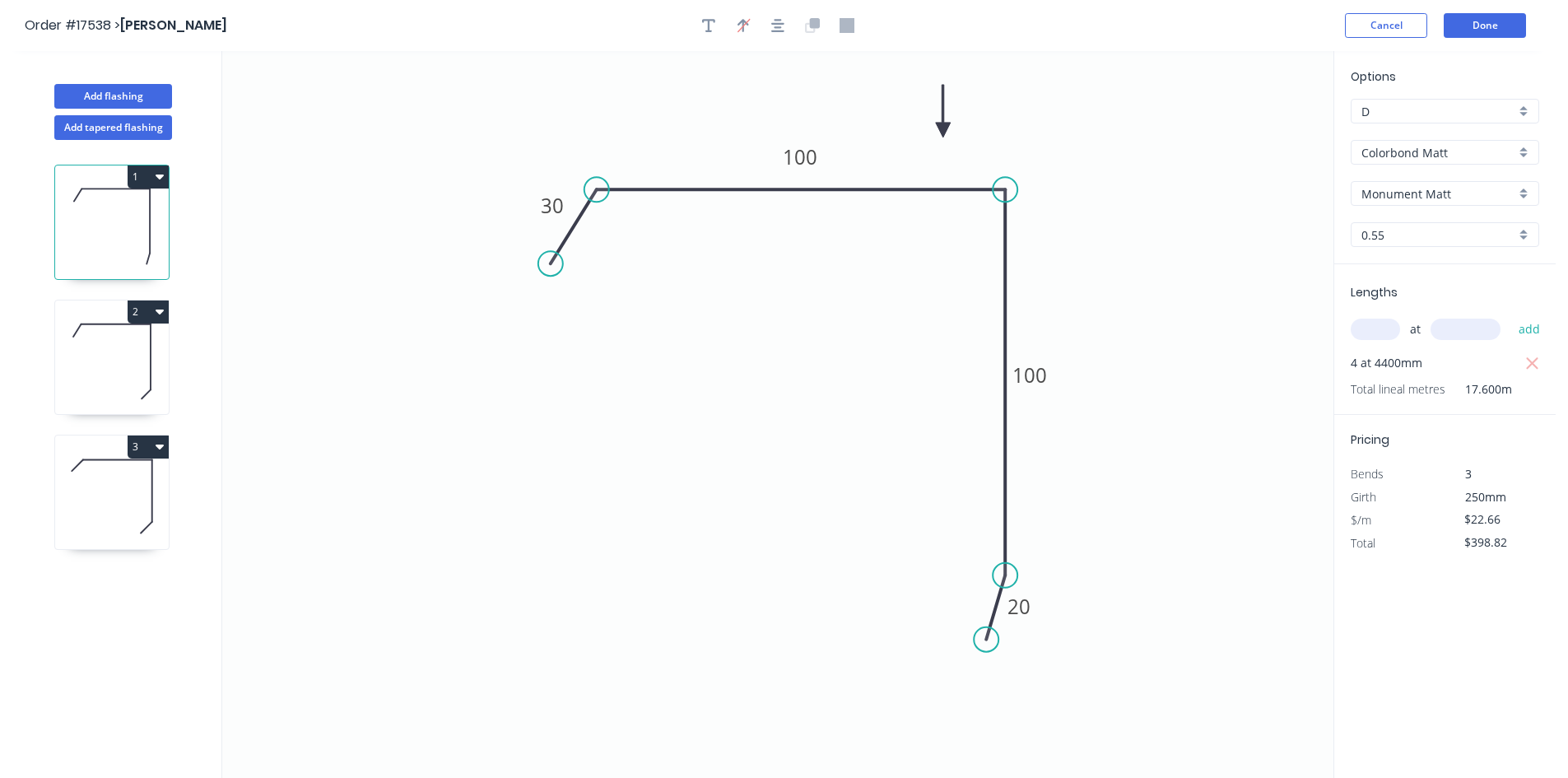
click at [695, 23] on div at bounding box center [777, 25] width 173 height 25
click at [706, 25] on icon "button" at bounding box center [709, 26] width 13 height 15
click at [343, 109] on textarea at bounding box center [328, 116] width 133 height 61
paste textarea "FLASHING MEASUREMENTS FOR PRICING ONLY WINDOW AND DOOR FLASHINGS"
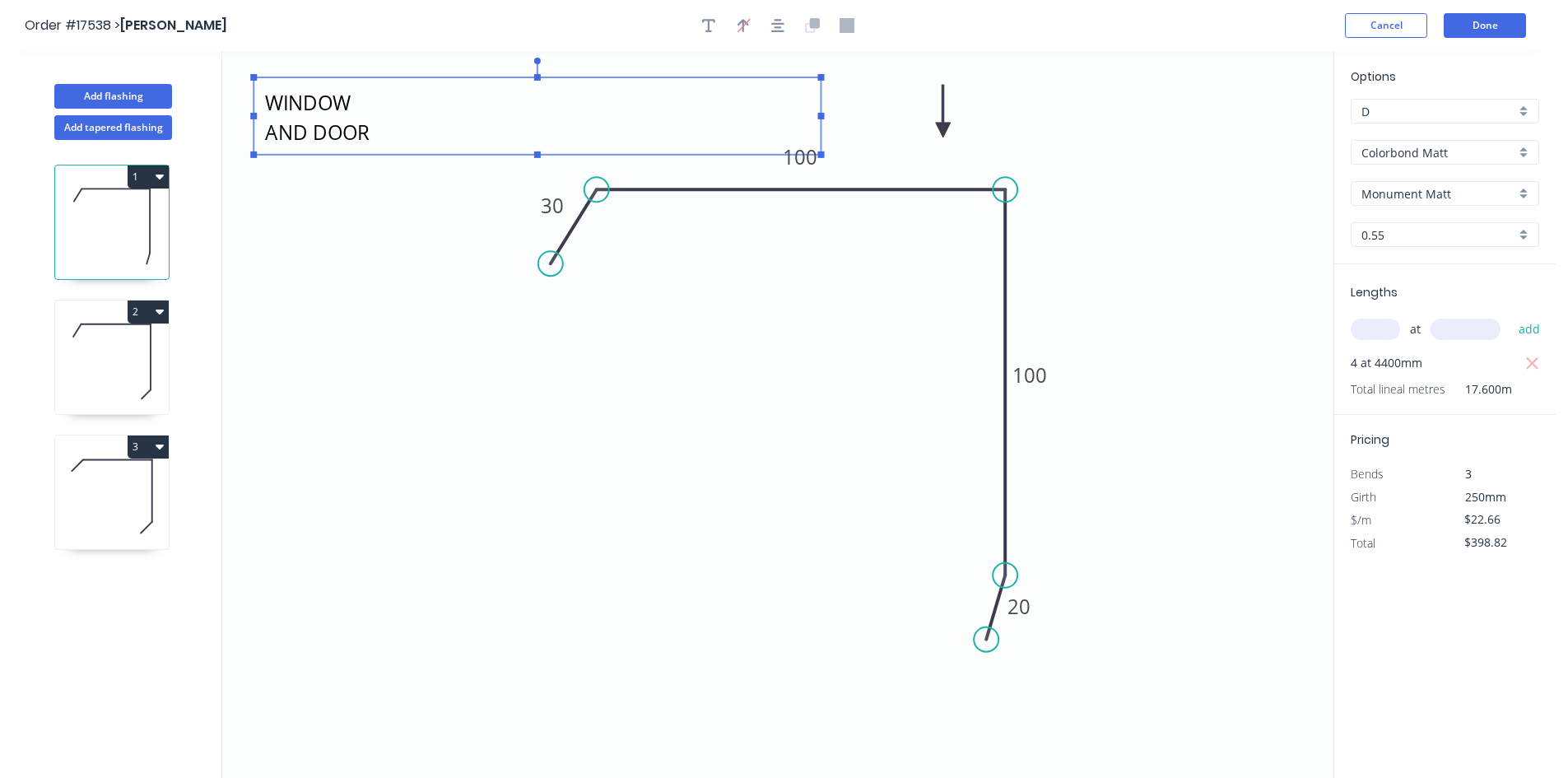
drag, startPoint x: 406, startPoint y: 115, endPoint x: 823, endPoint y: 112, distance: 417.0
click at [823, 112] on icon "FLASHING MEASUREMENTS FOR PRICING ONLY WINDOW AND DOOR FLASHINGS 30 100 100 20" at bounding box center [777, 414] width 1111 height 727
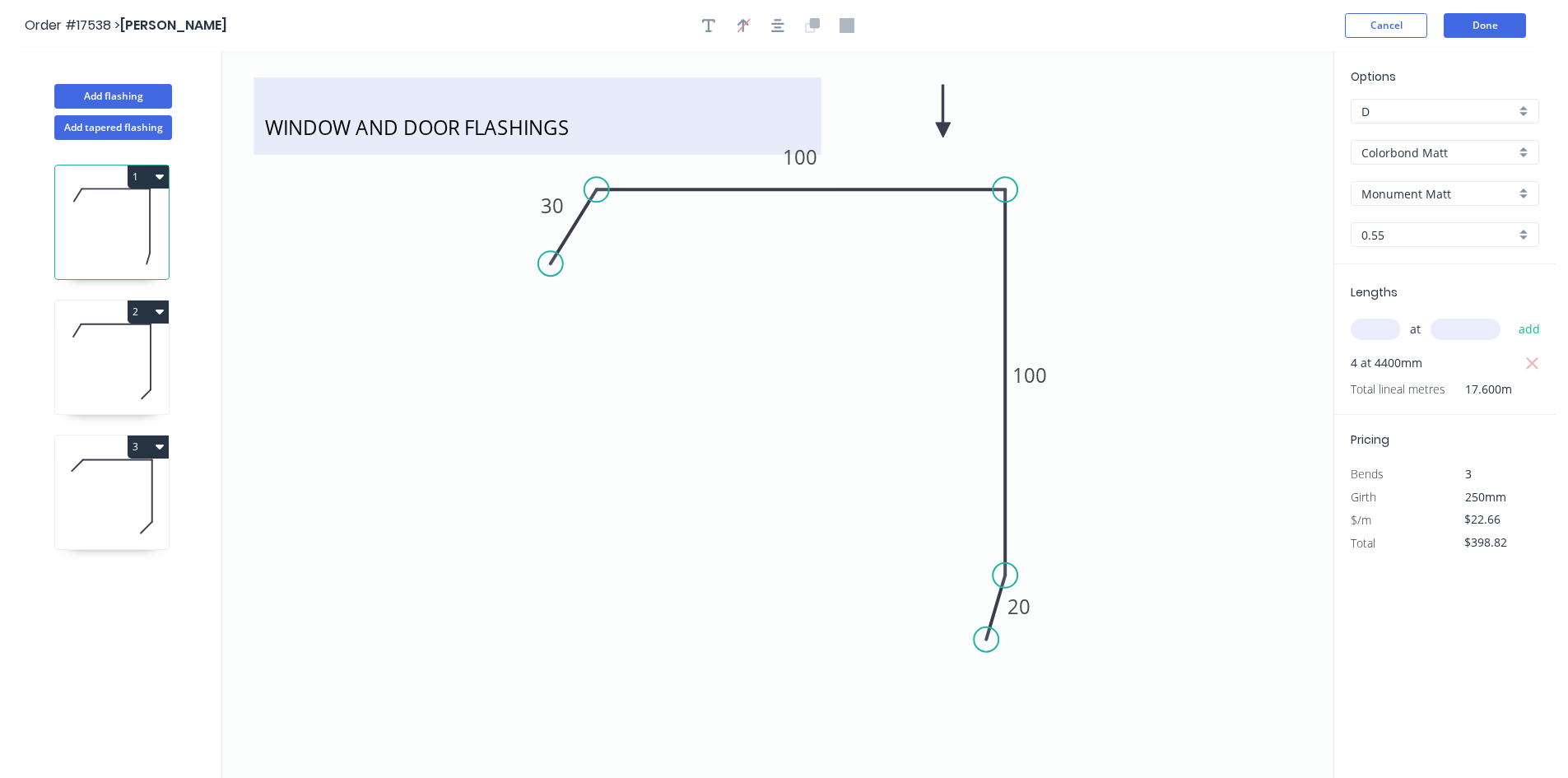
click at [496, 145] on textarea "FLASHING MEASUREMENTS FOR PRICING ONLY WINDOW AND DOOR FLASHINGS" at bounding box center [537, 116] width 550 height 61
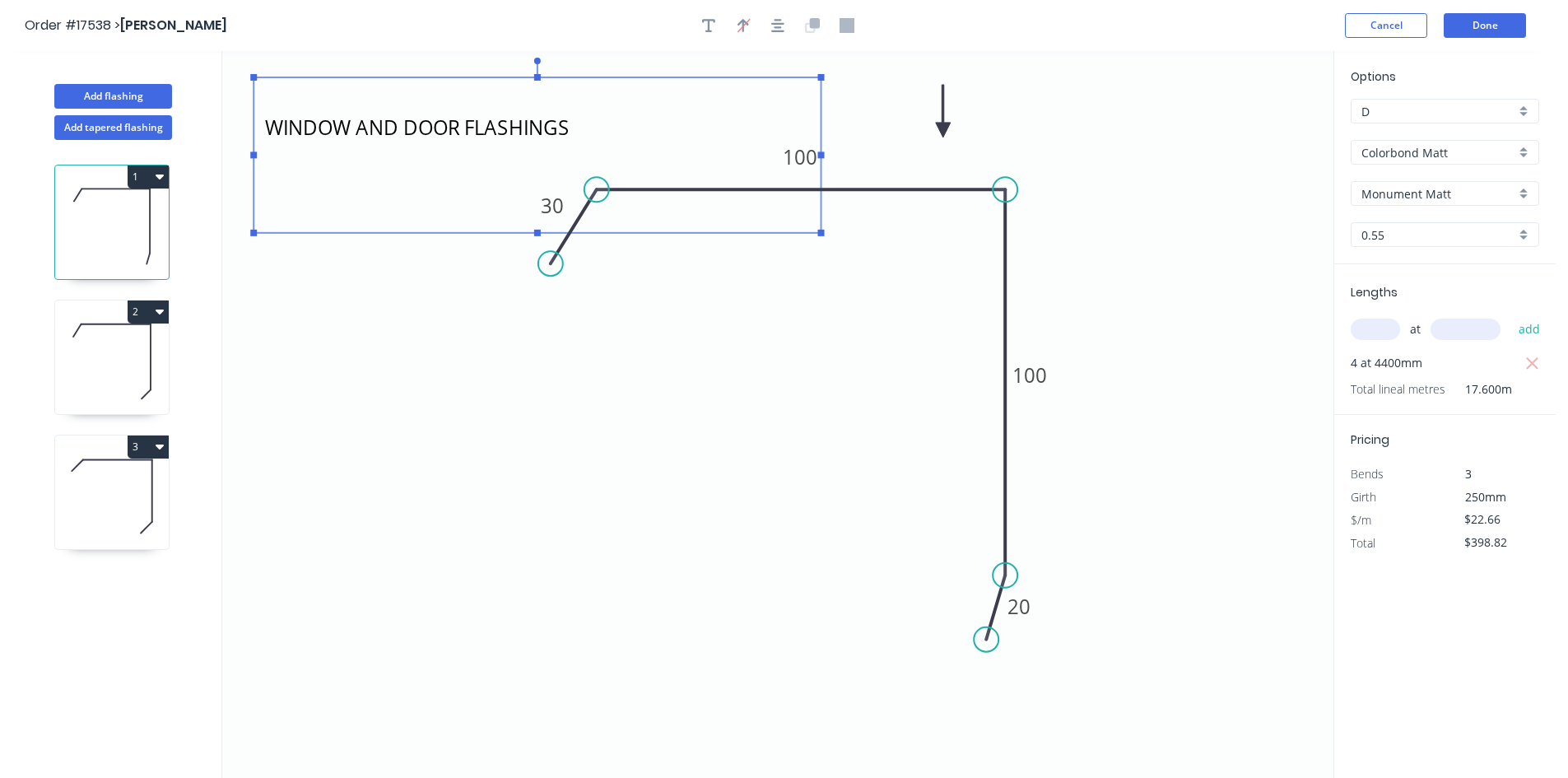
drag, startPoint x: 536, startPoint y: 153, endPoint x: 528, endPoint y: 253, distance: 100.3
click at [528, 253] on icon "FLASHING MEASUREMENTS FOR PRICING ONLY WINDOW AND DOOR FLASHINGS 30 100 100 20" at bounding box center [777, 414] width 1111 height 727
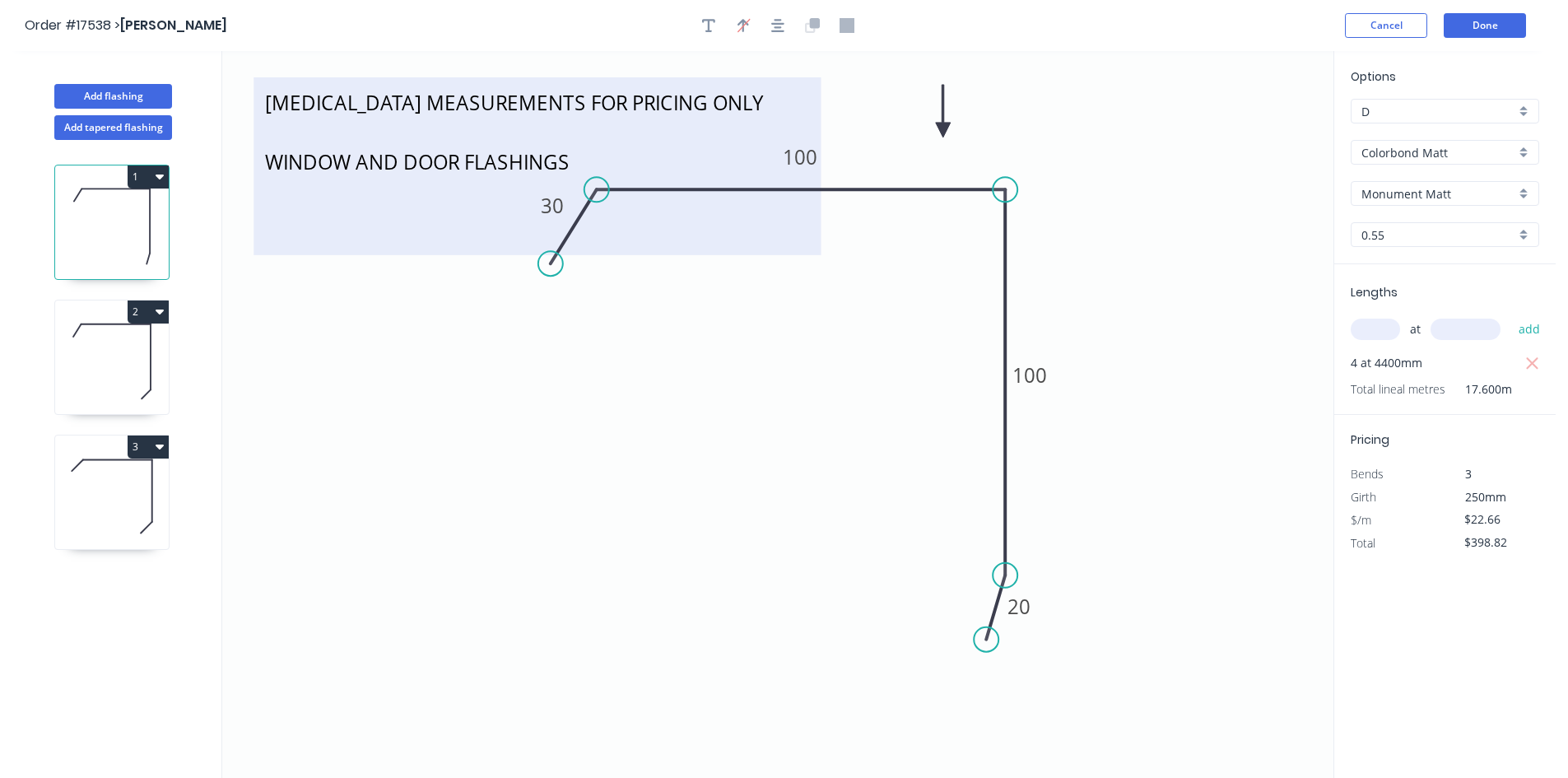
scroll to position [0, 0]
click at [442, 169] on textarea "FLASHING MEASUREMENTS FOR PRICING ONLY WINDOW AND DOOR FLASHINGS" at bounding box center [537, 166] width 550 height 161
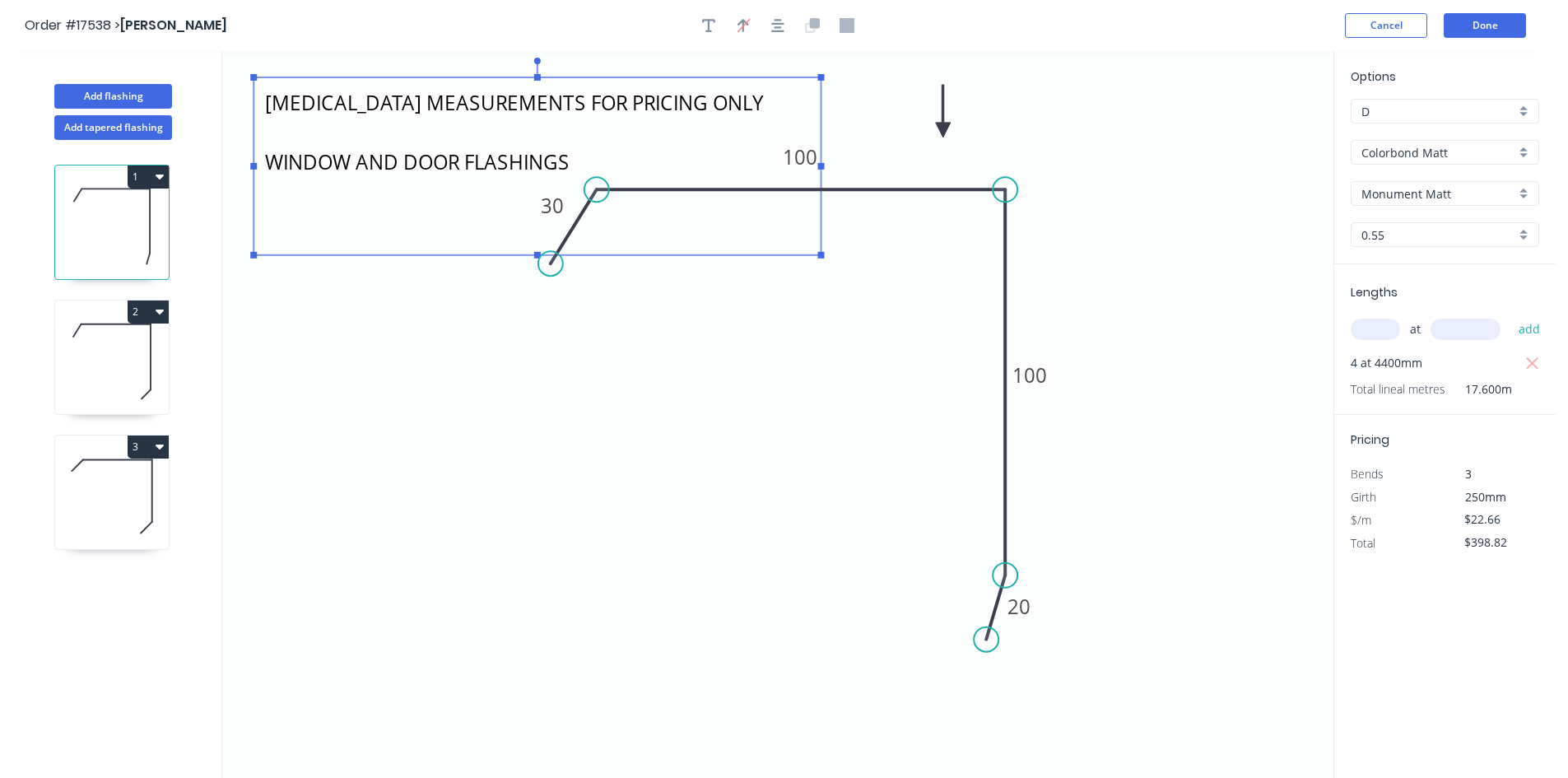
click at [458, 160] on textarea "FLASHING MEASUREMENTS FOR PRICING ONLY WINDOW AND DOOR FLASHINGS" at bounding box center [537, 166] width 550 height 161
drag, startPoint x: 459, startPoint y: 160, endPoint x: 301, endPoint y: 164, distance: 158.1
click at [301, 164] on textarea "FLASHING MEASUREMENTS FOR PRICING ONLY WINDOW AND DOOR FLASHINGS" at bounding box center [537, 166] width 550 height 161
click at [482, 404] on icon "FLASHING MEASUREMENTS FOR PRICING ONLY BARGE FLASHINGS 30 100 100 20" at bounding box center [777, 414] width 1111 height 727
type textarea "FLASHING MEASUREMENTS FOR PRICING ONLY BARGE FLASHINGS"
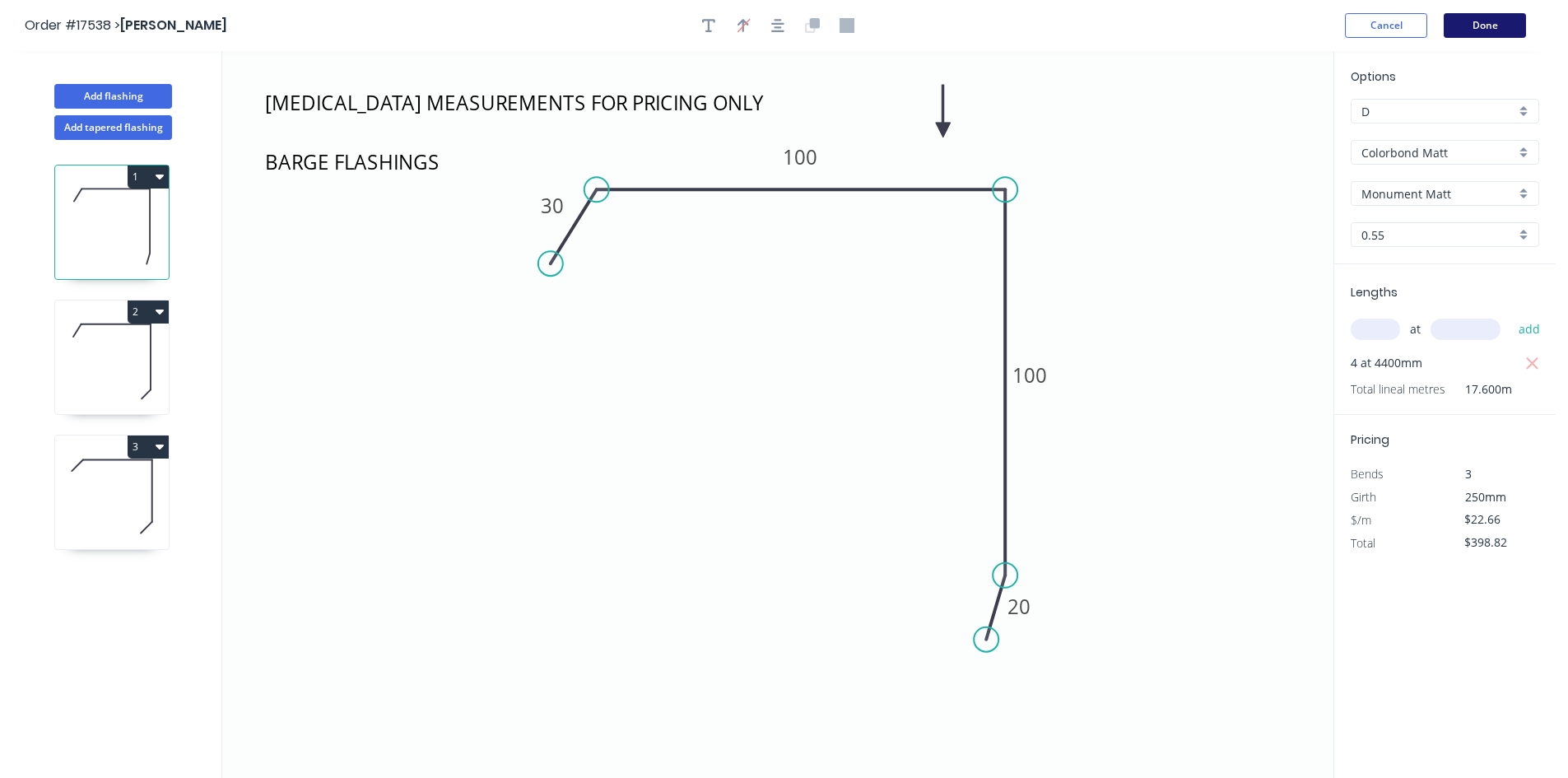
click at [1499, 24] on button "Done" at bounding box center [1485, 25] width 82 height 25
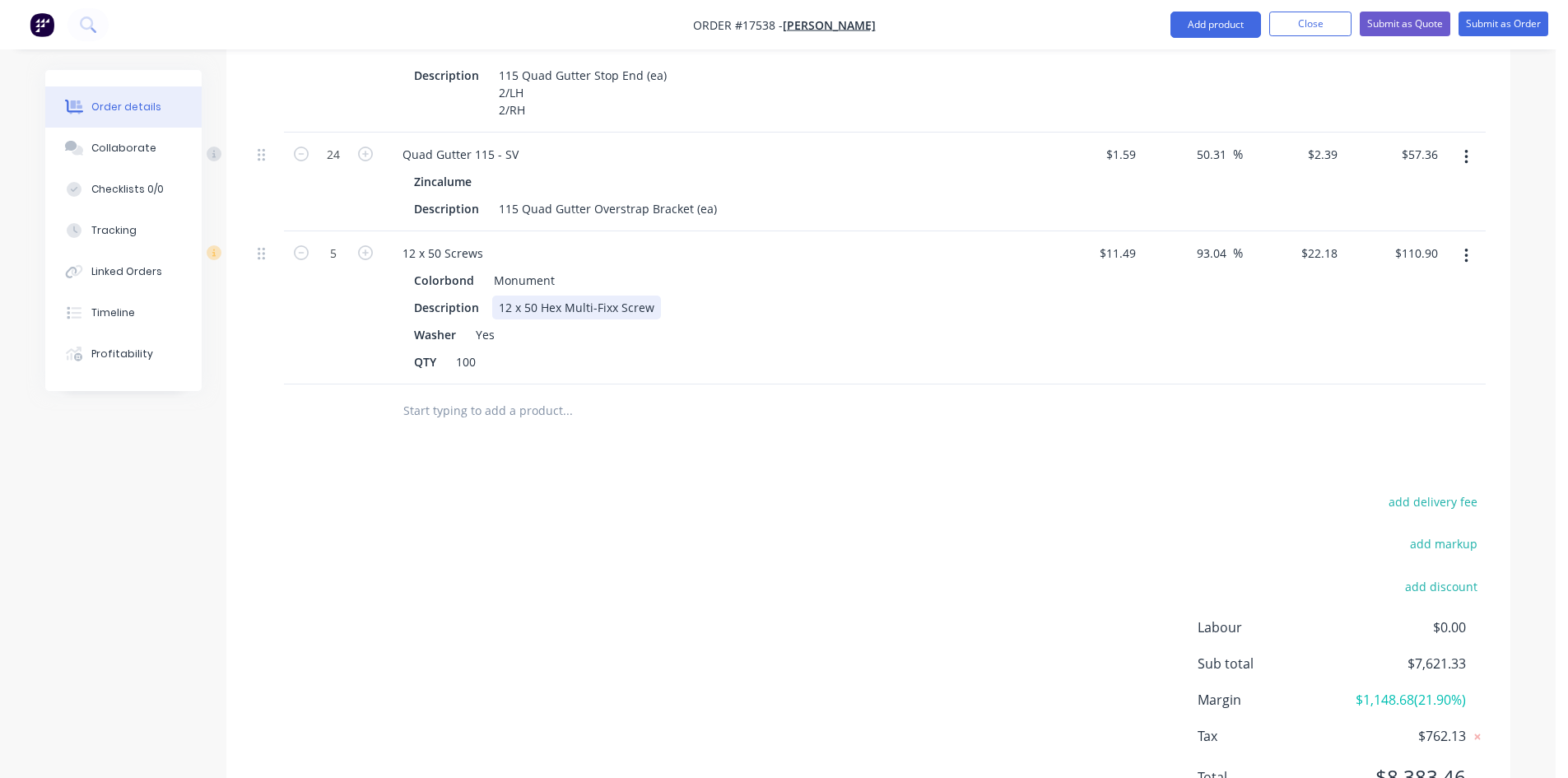
scroll to position [1942, 0]
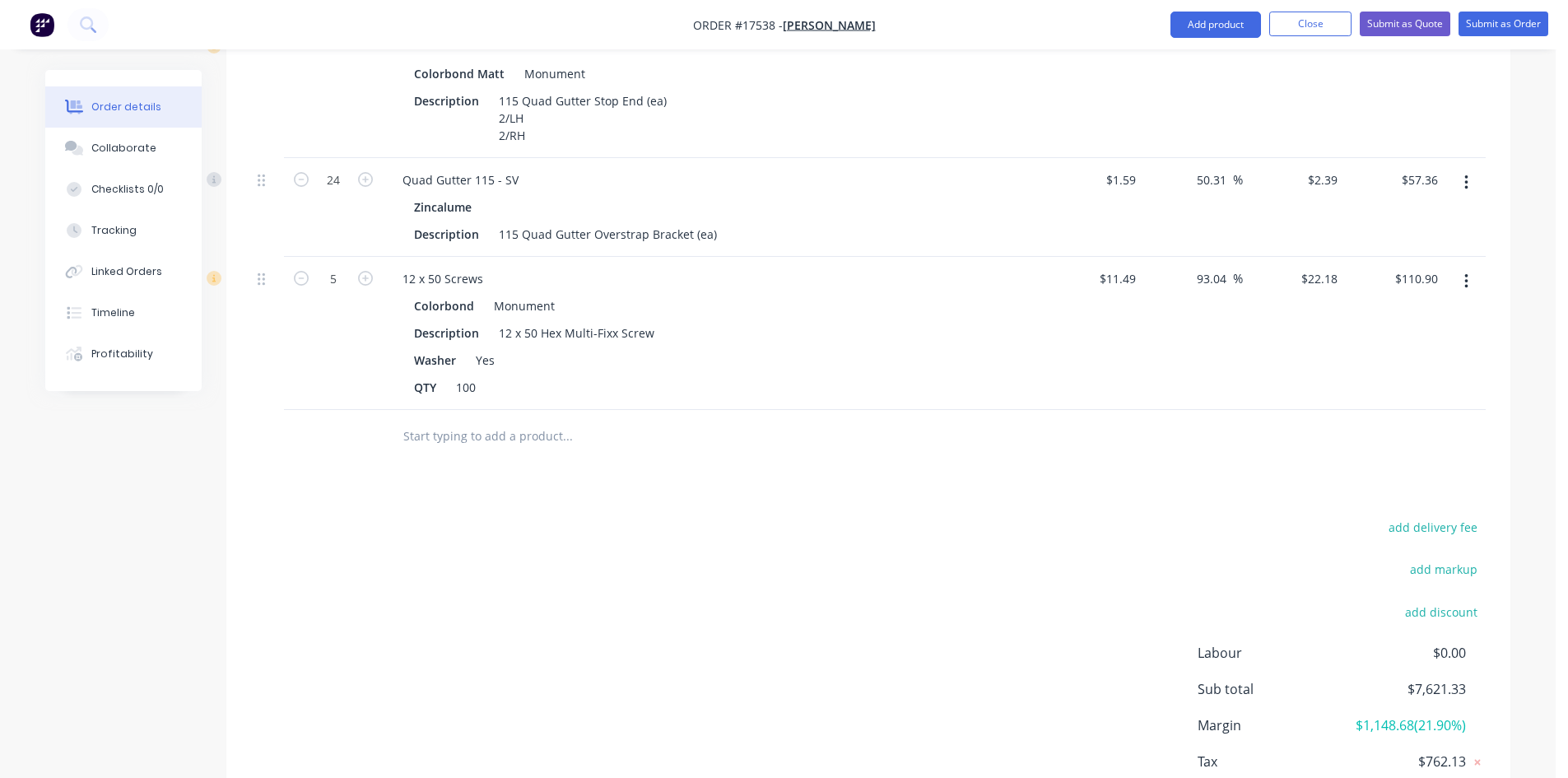
click at [503, 420] on input "text" at bounding box center [567, 436] width 329 height 33
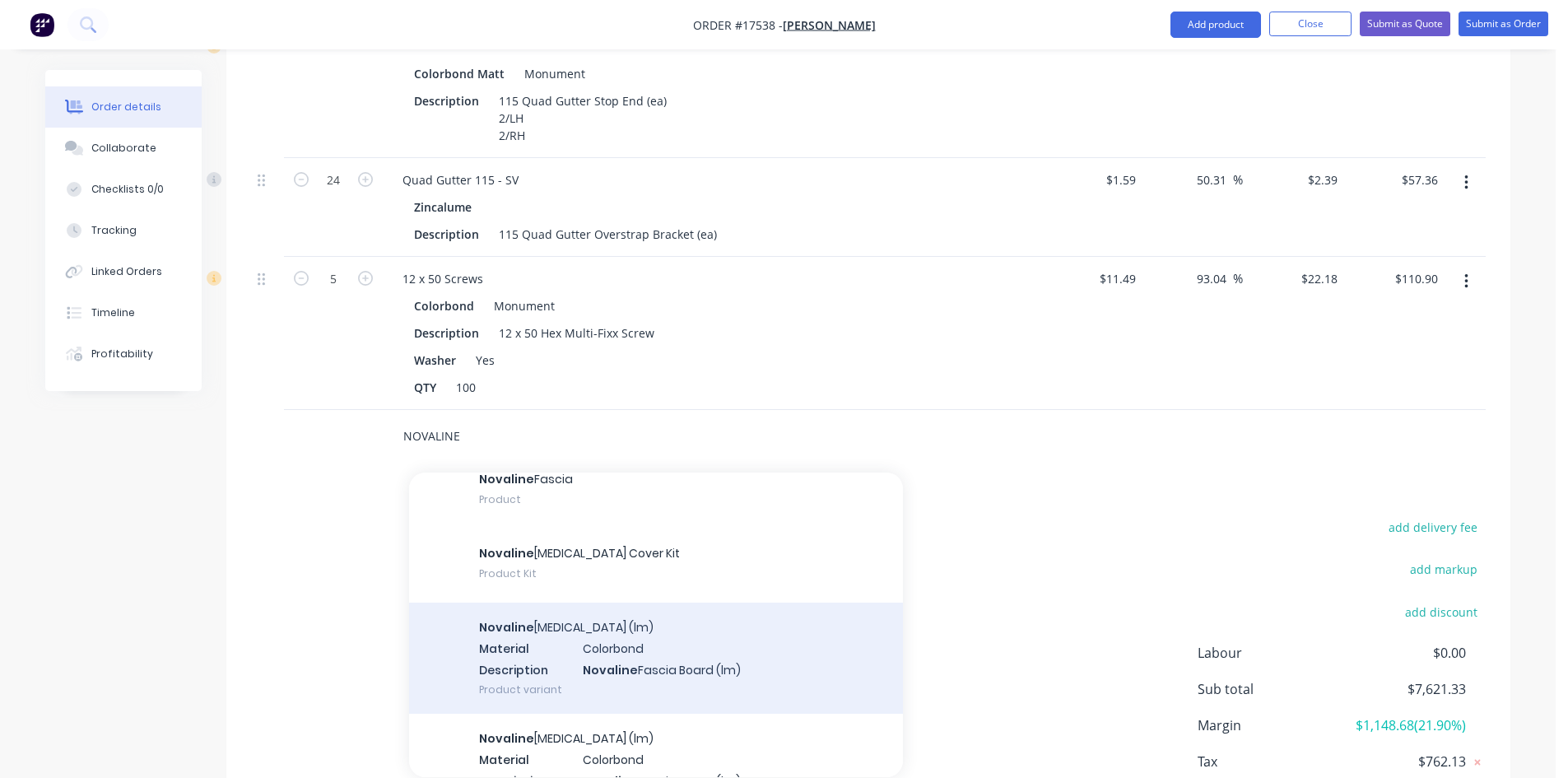
scroll to position [2450, 0]
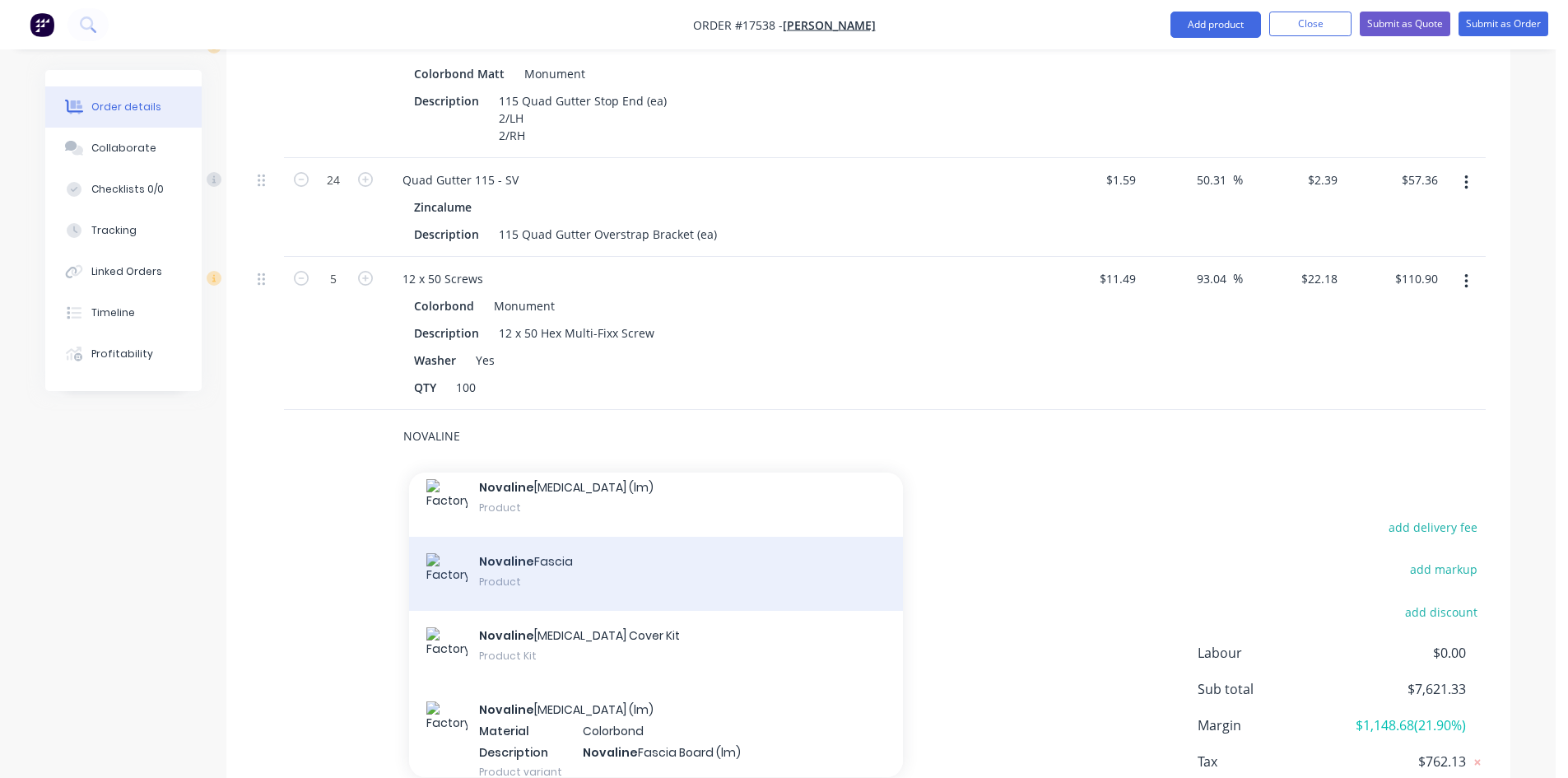
type input "NOVALINE"
click at [555, 537] on div "Novaline Fascia Product" at bounding box center [656, 573] width 494 height 74
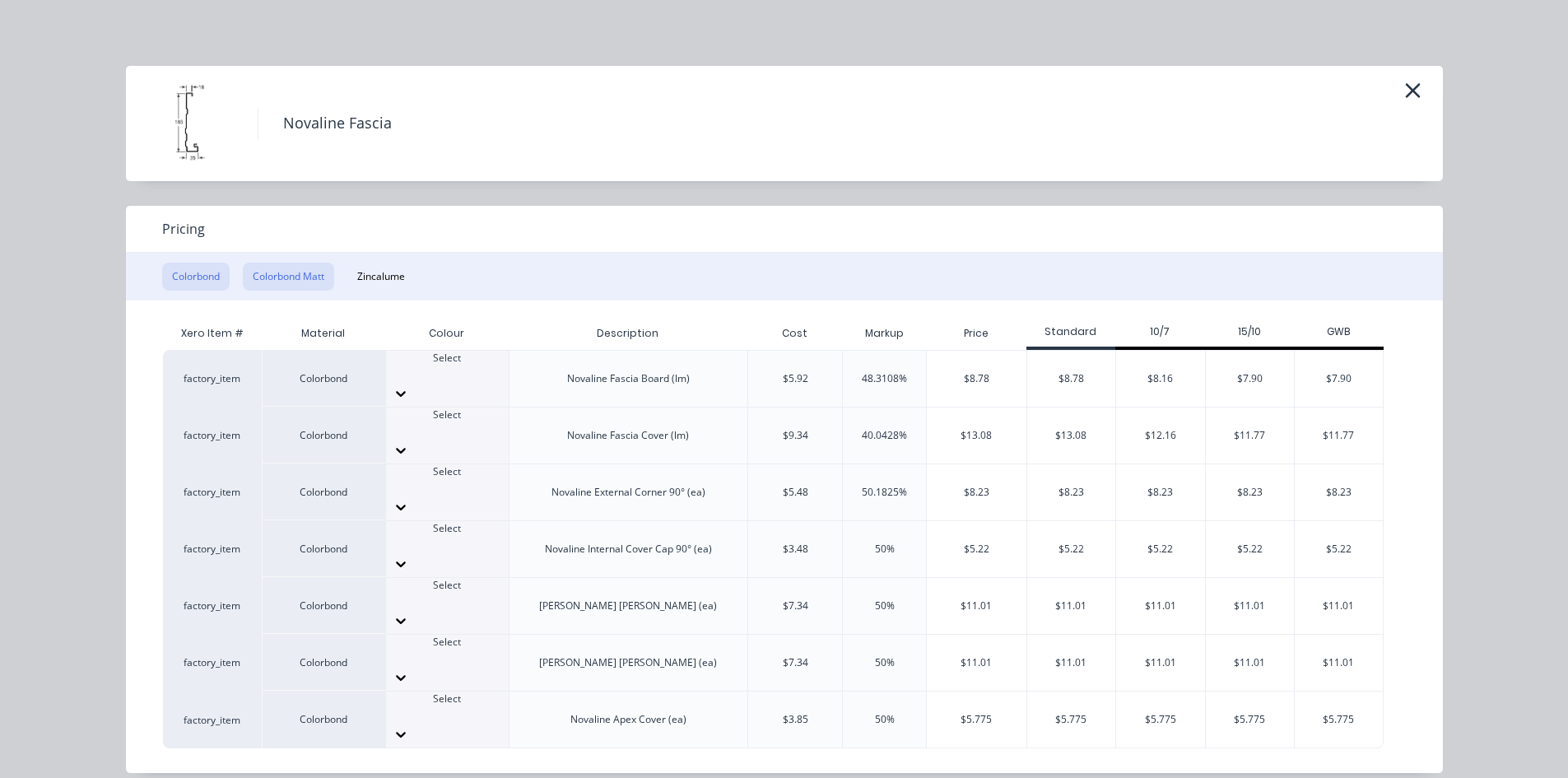
click at [305, 271] on button "Colorbond Matt" at bounding box center [289, 276] width 91 height 28
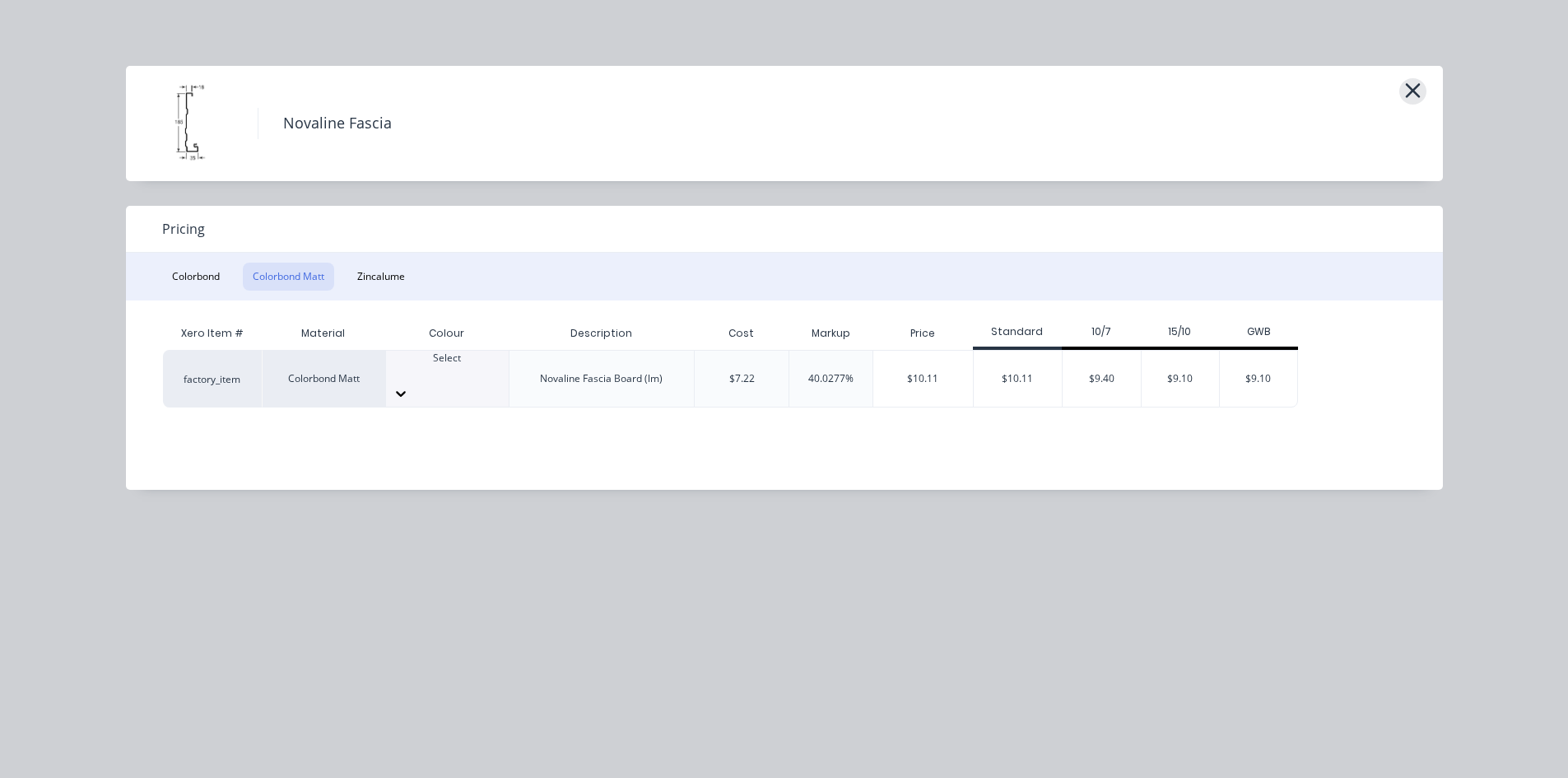
click at [1418, 90] on icon "button" at bounding box center [1413, 90] width 17 height 23
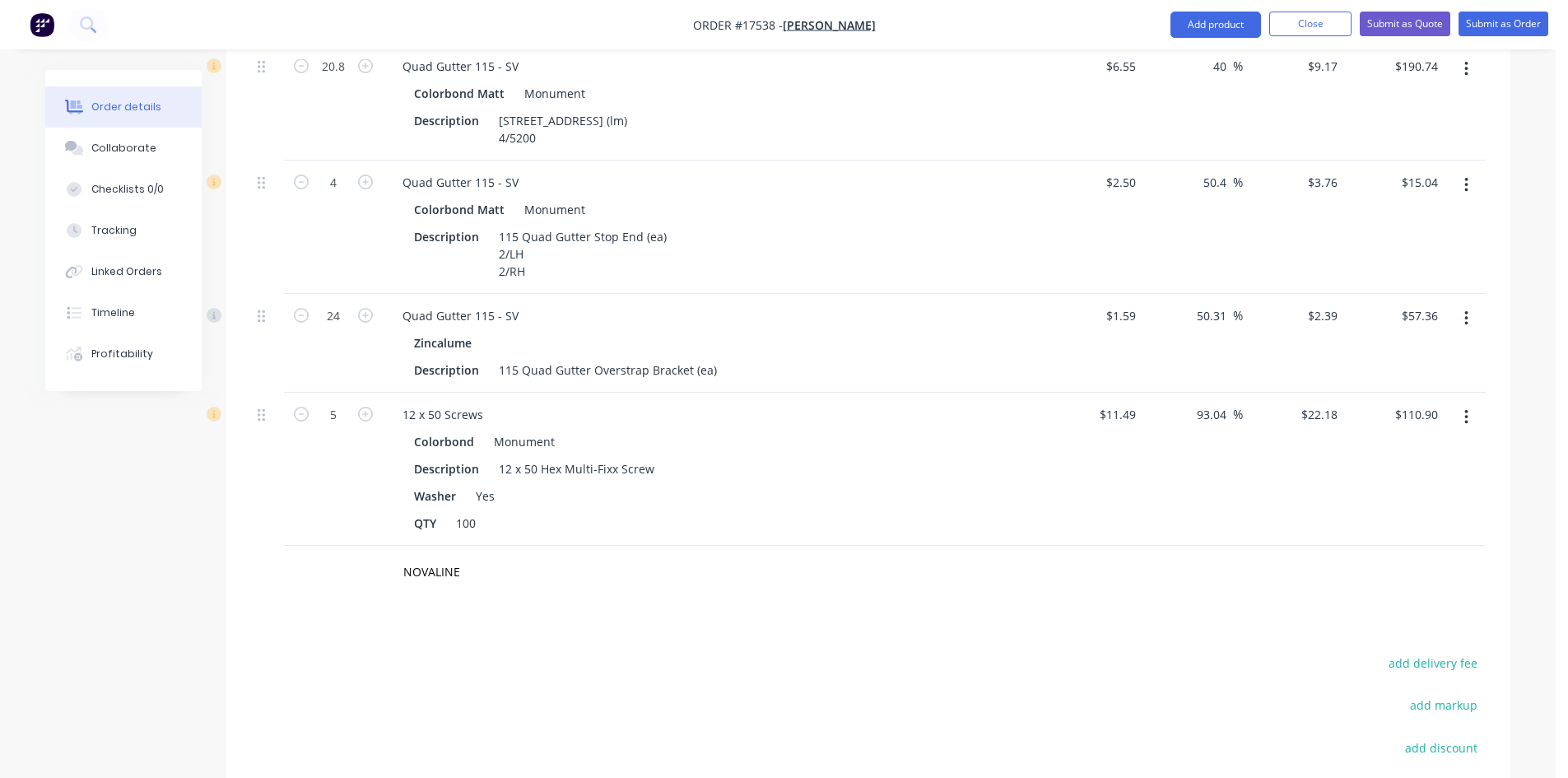
scroll to position [1777, 0]
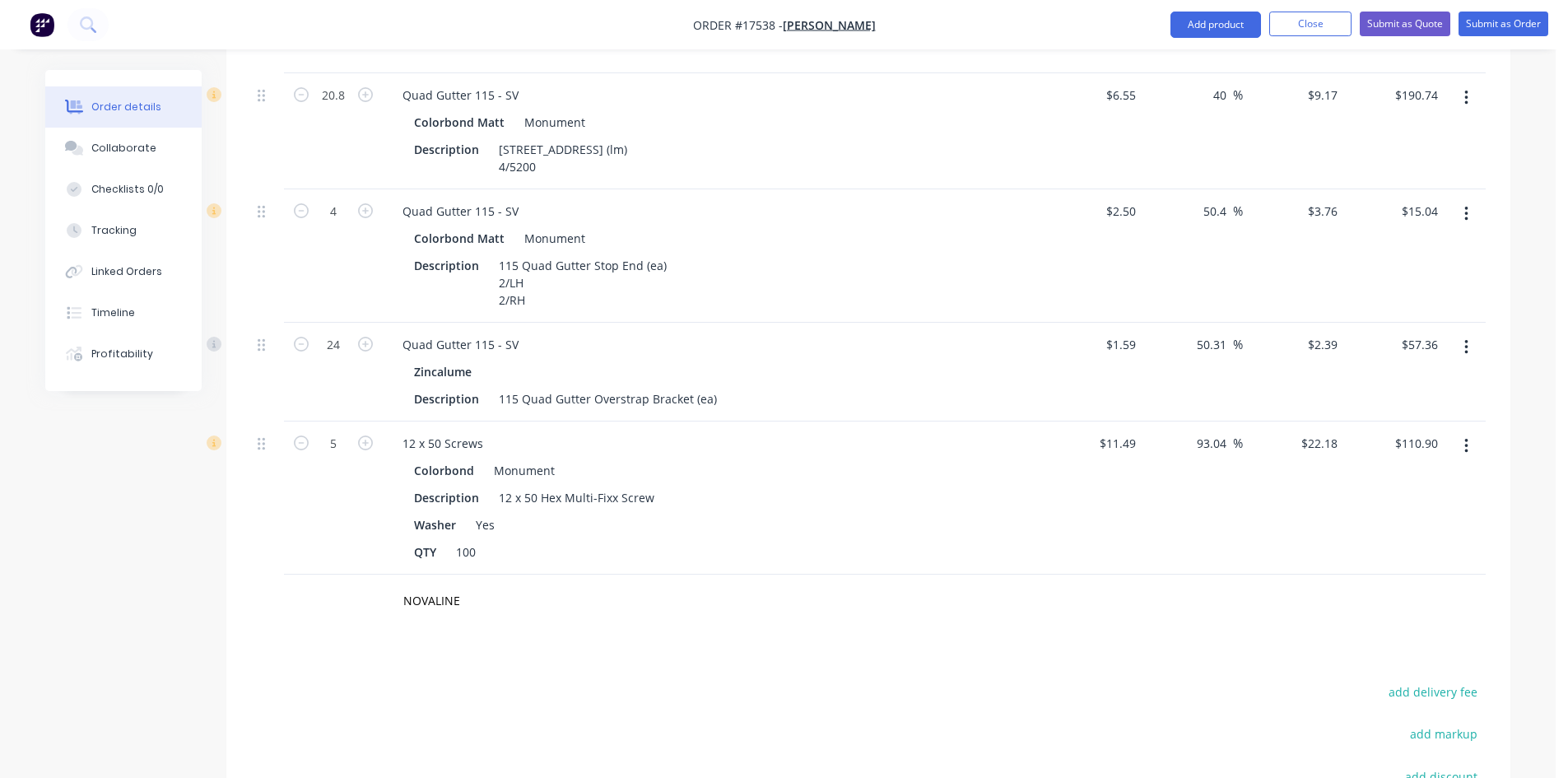
click at [1469, 333] on button "button" at bounding box center [1467, 347] width 38 height 29
click at [1414, 477] on div "Delete" at bounding box center [1407, 489] width 127 height 24
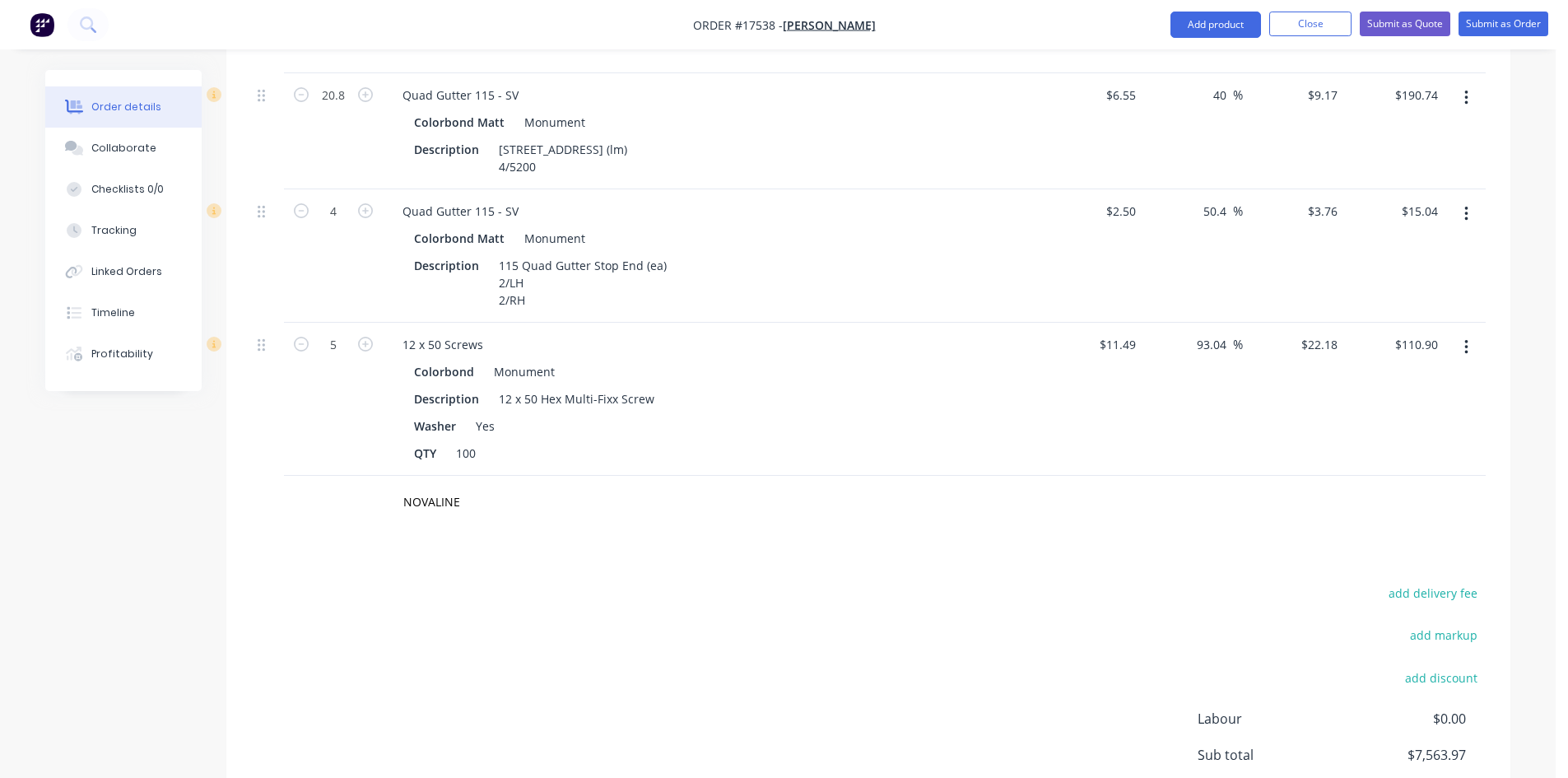
click at [1465, 207] on icon "button" at bounding box center [1466, 214] width 4 height 15
click at [1372, 344] on div "Delete" at bounding box center [1407, 356] width 127 height 24
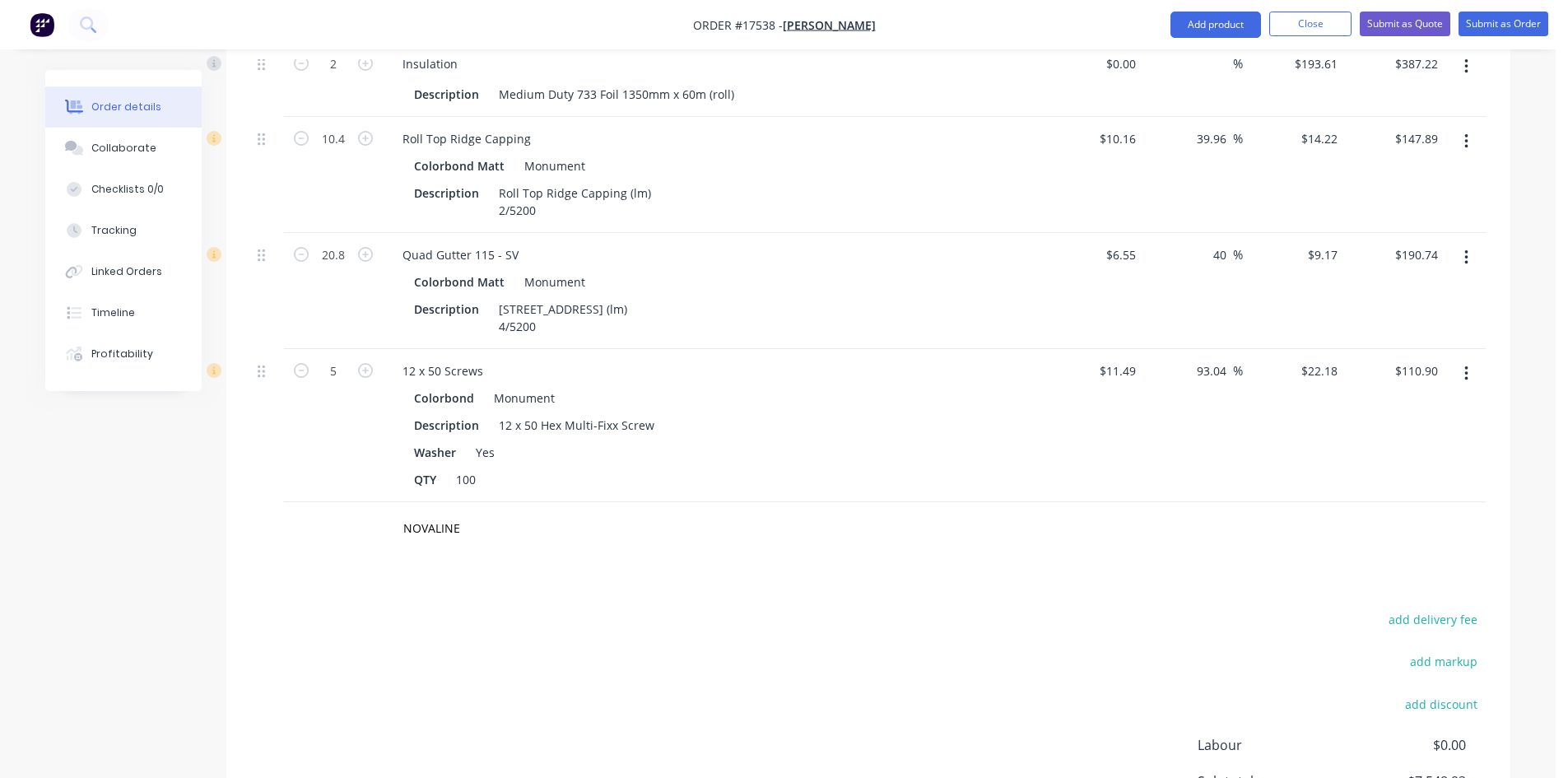
scroll to position [1613, 0]
click at [1468, 248] on button "button" at bounding box center [1467, 262] width 38 height 29
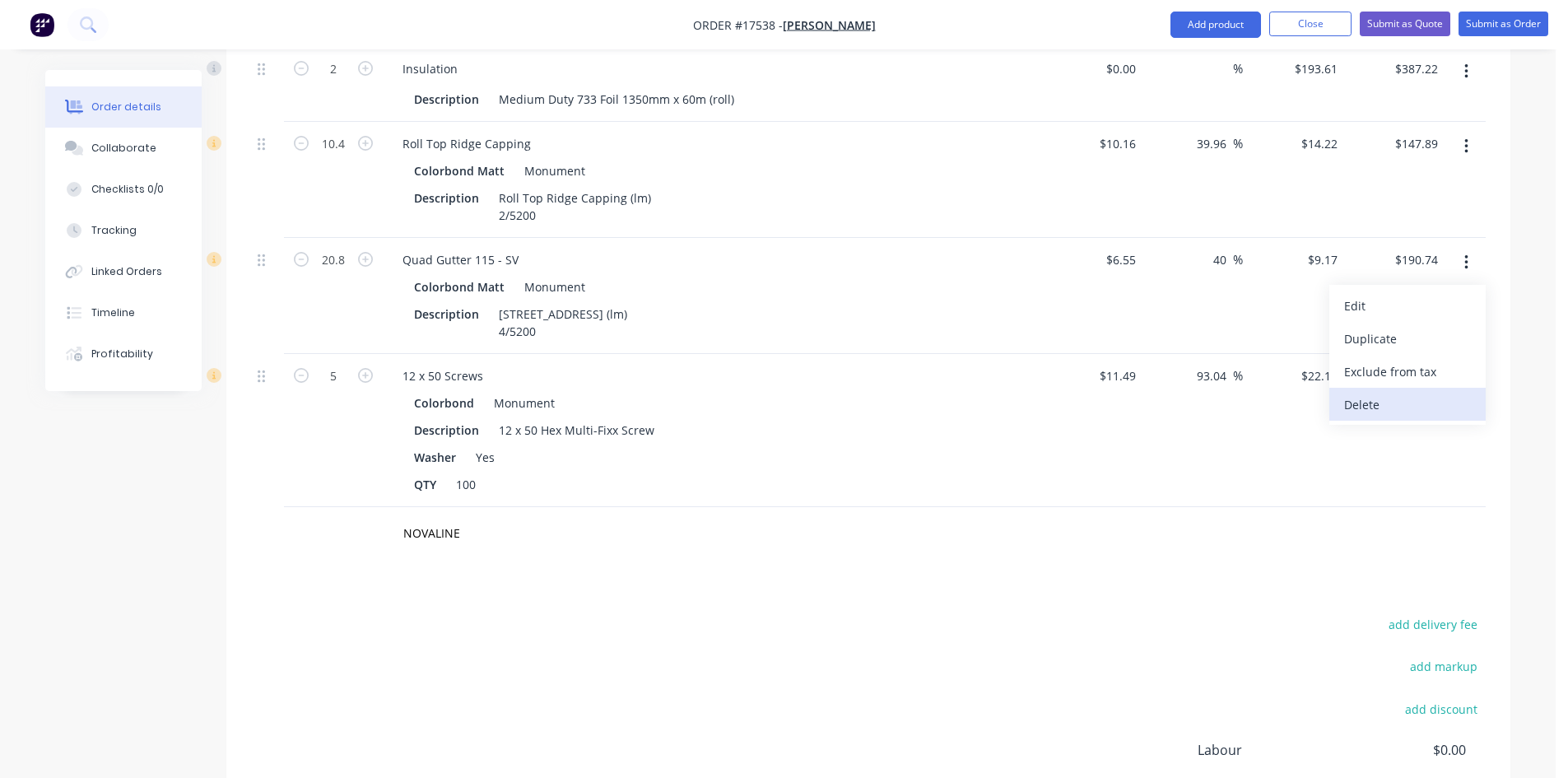
click at [1423, 392] on div "Delete" at bounding box center [1407, 404] width 127 height 24
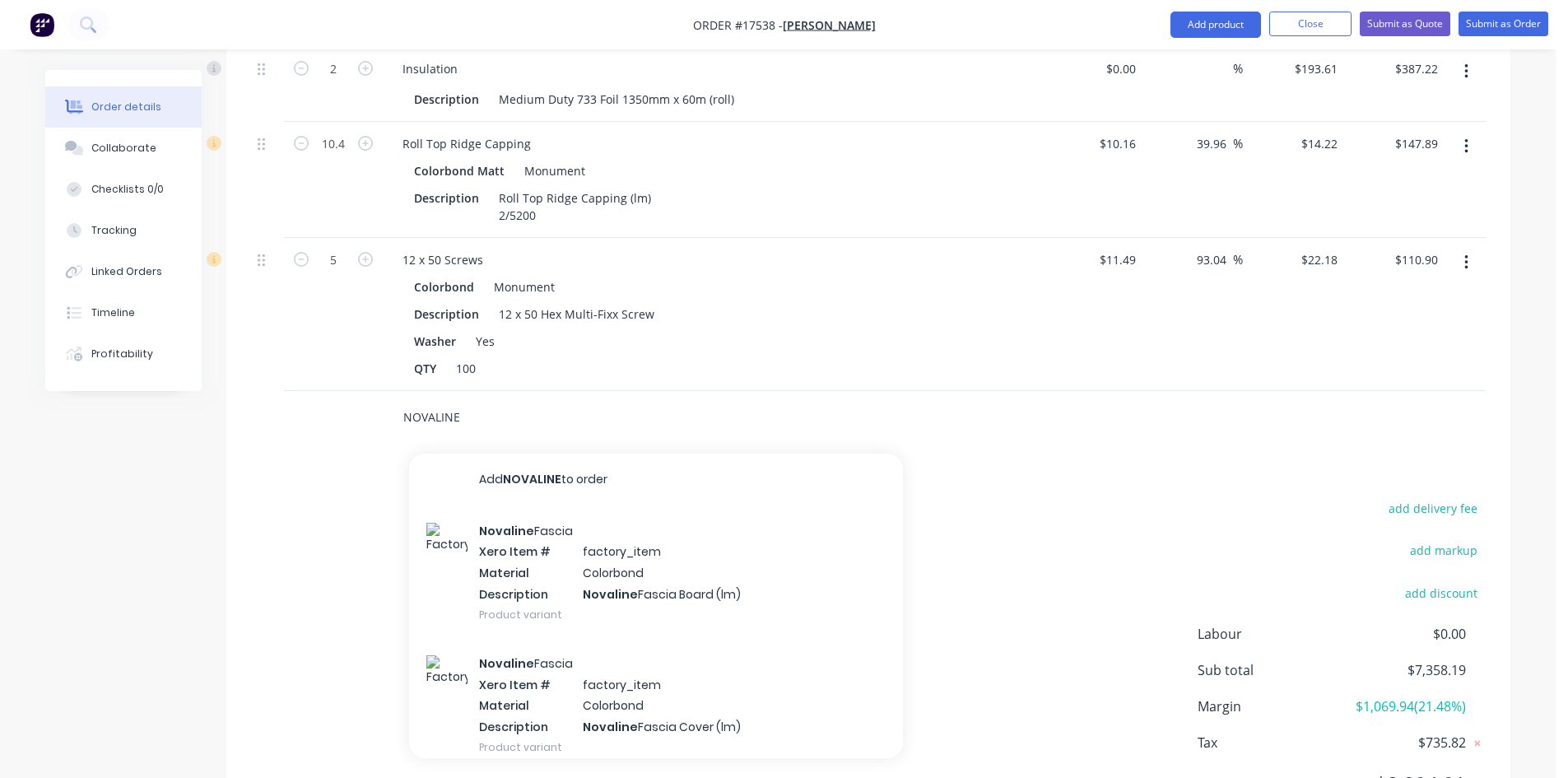
click at [452, 400] on input "NOVALINE" at bounding box center [567, 417] width 329 height 33
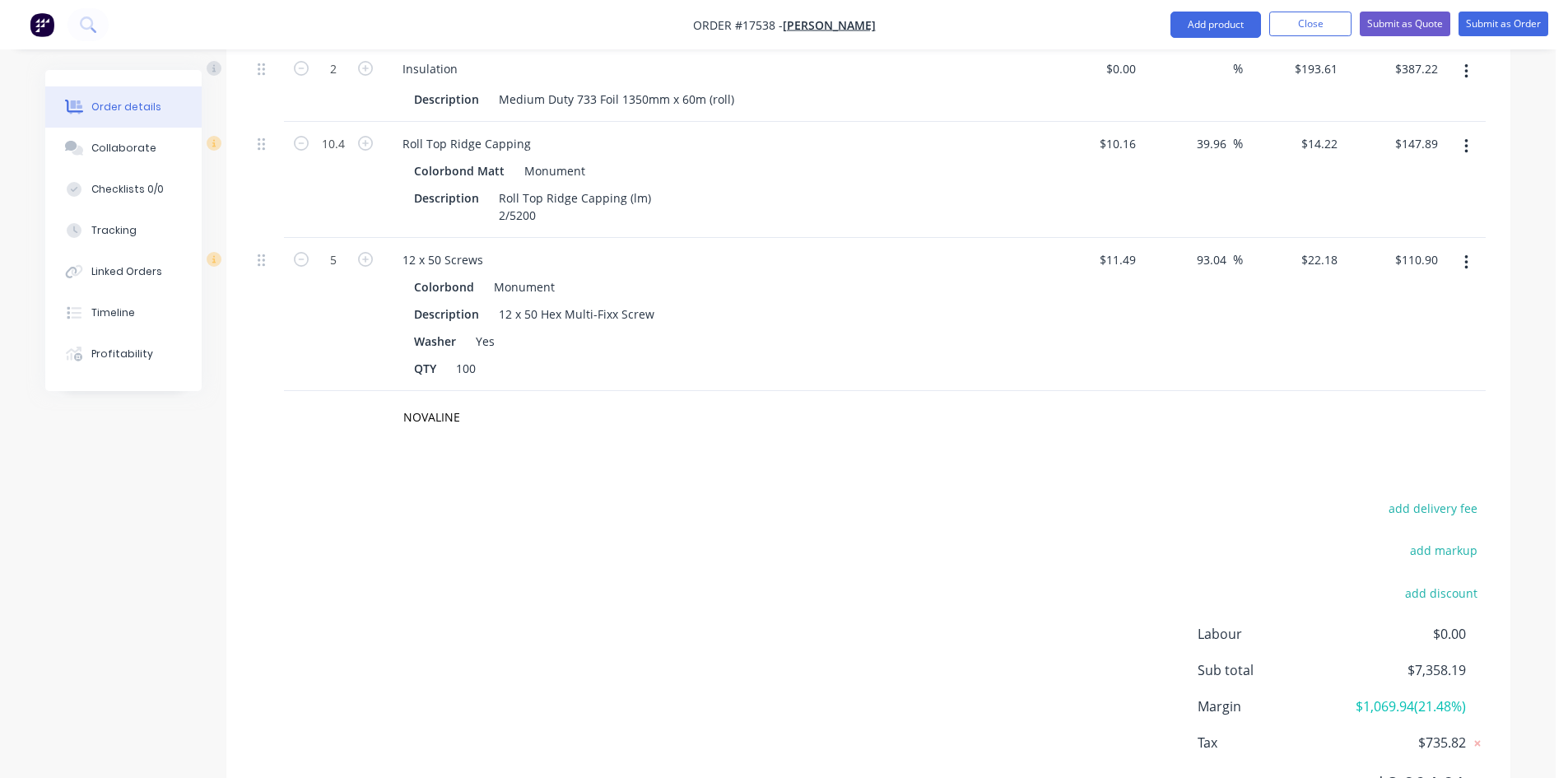
click at [1202, 48] on nav "Order #17538 - Simone Ferrari Add product Close Submit as Quote Submit as Order" at bounding box center [784, 25] width 1568 height 49
click at [1206, 40] on nav "Order #17538 - Simone Ferrari Add product Close Submit as Quote Submit as Order" at bounding box center [784, 25] width 1568 height 49
click at [1209, 29] on button "Add product" at bounding box center [1215, 25] width 91 height 27
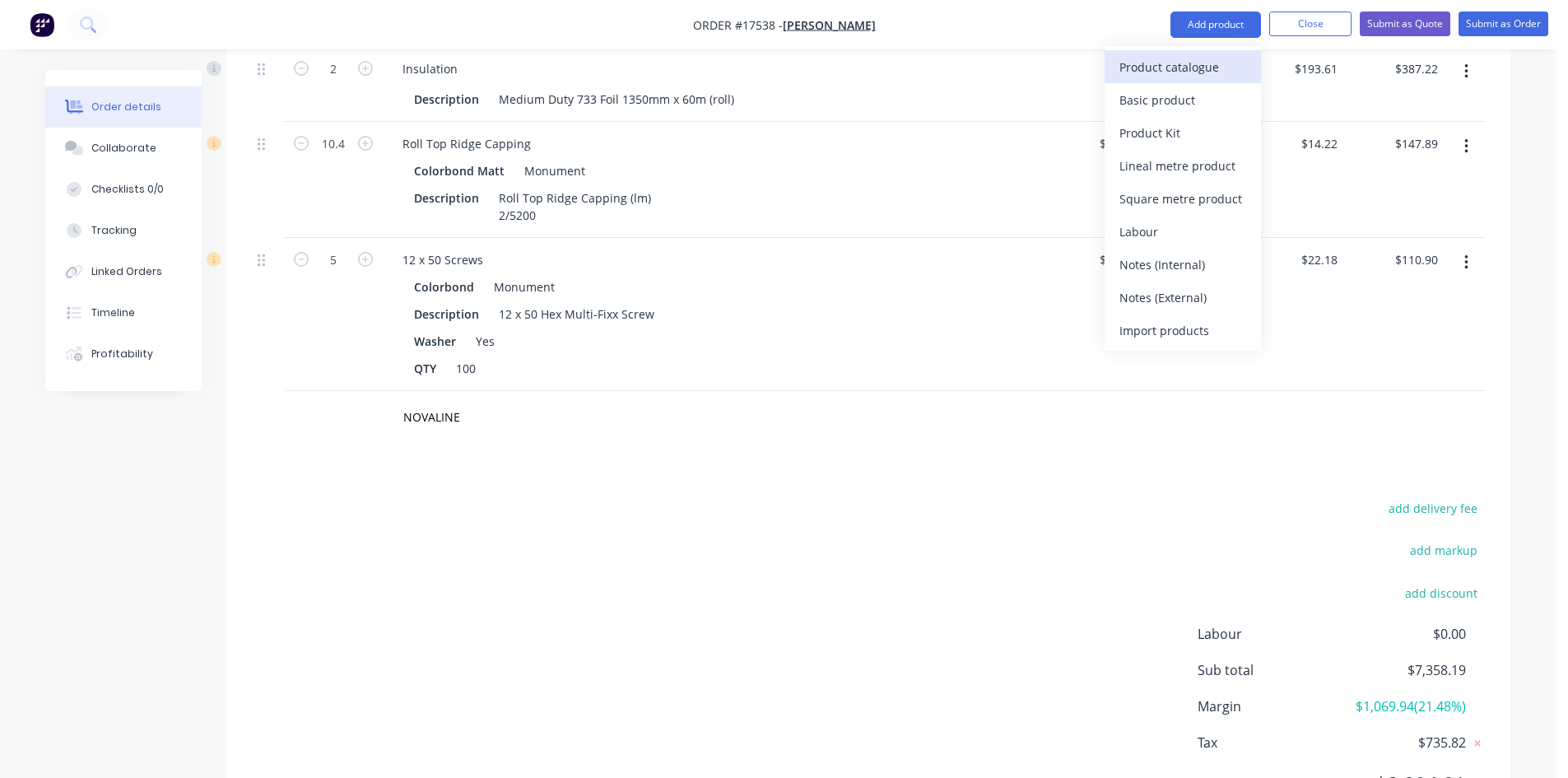
click at [1193, 78] on div "Product catalogue" at bounding box center [1182, 67] width 127 height 24
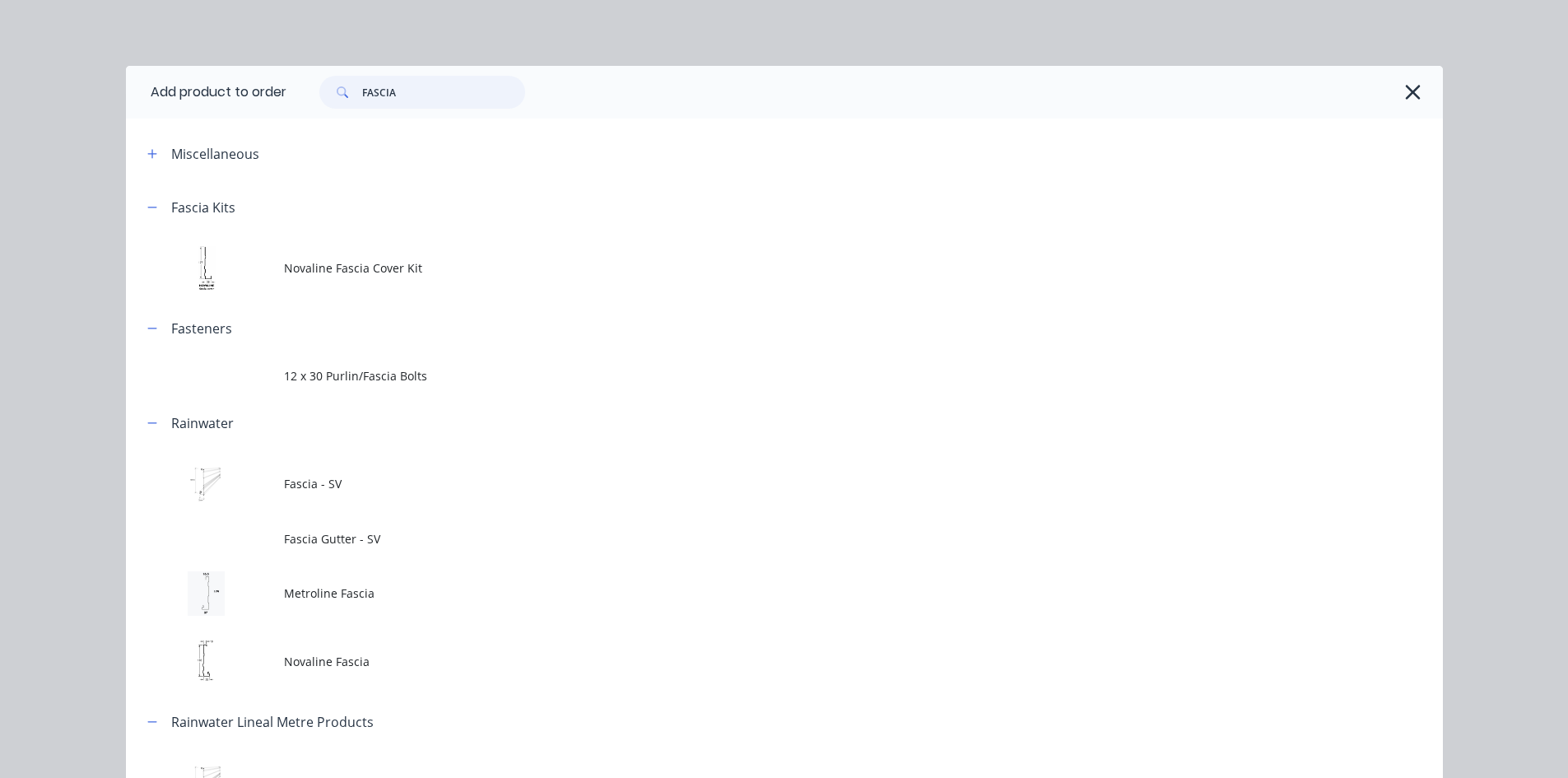
click at [411, 91] on input "FASCIA" at bounding box center [443, 92] width 163 height 33
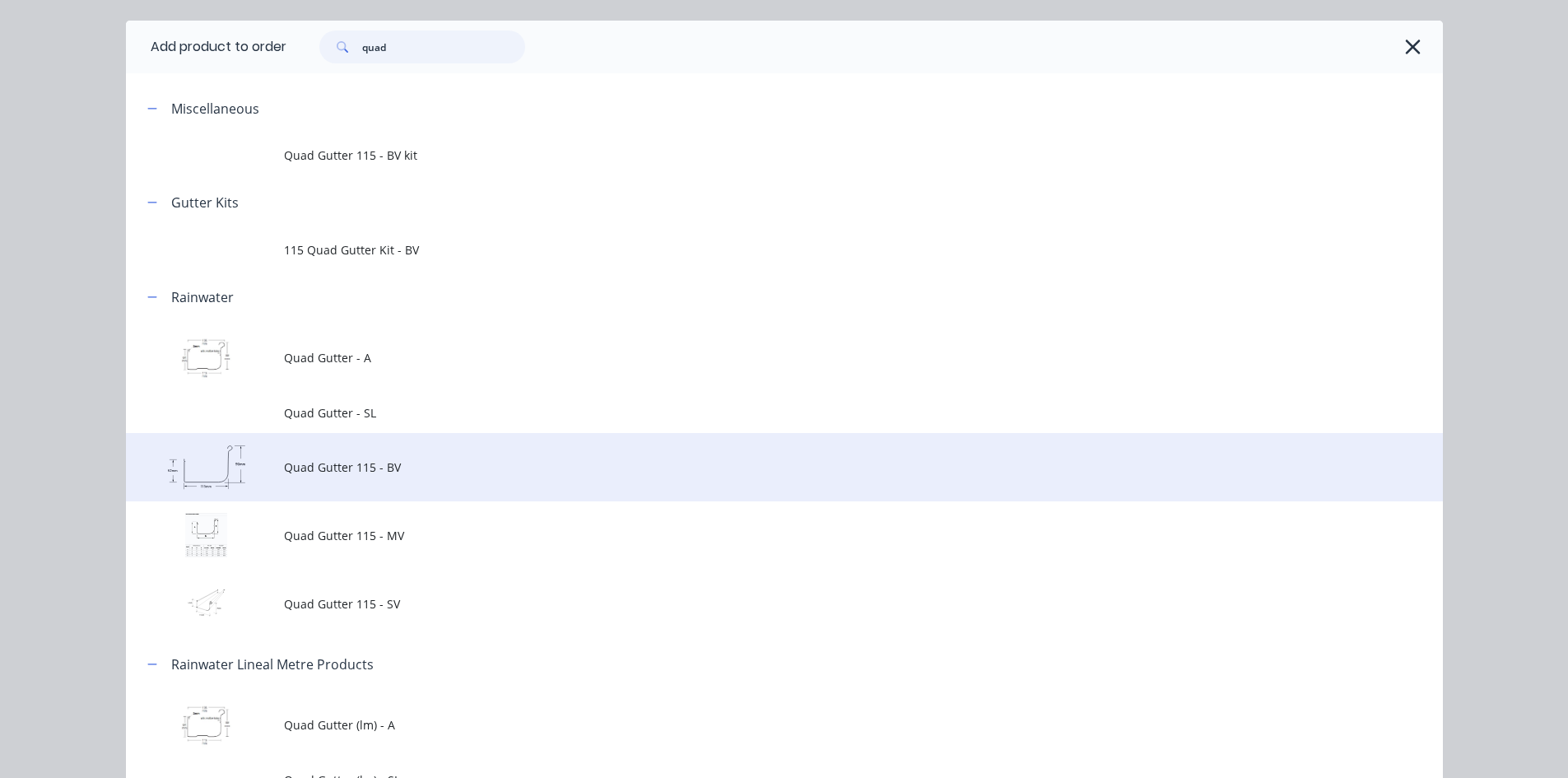
scroll to position [82, 0]
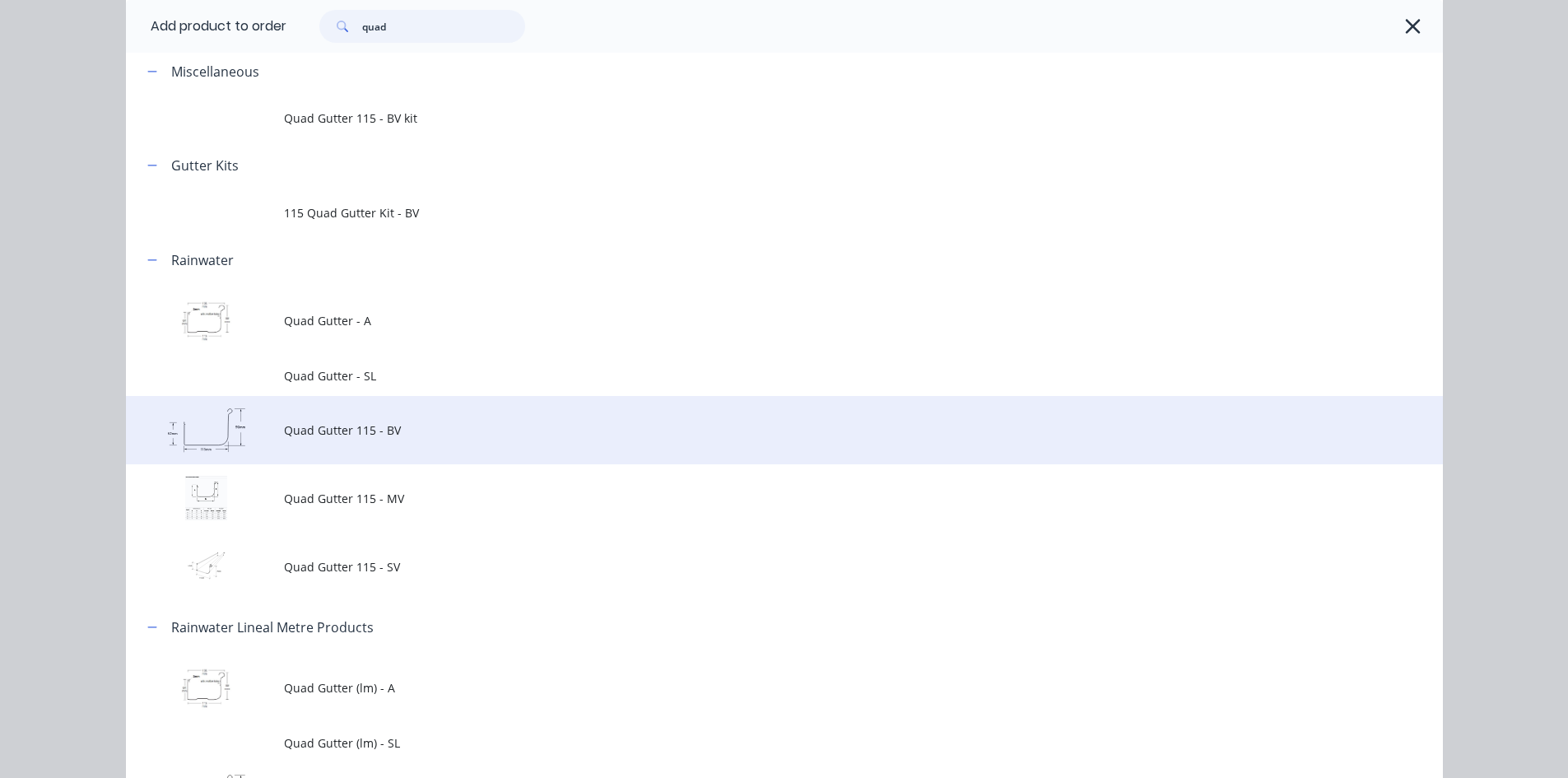
type input "quad"
click at [458, 432] on span "Quad Gutter 115 - BV" at bounding box center [748, 430] width 927 height 17
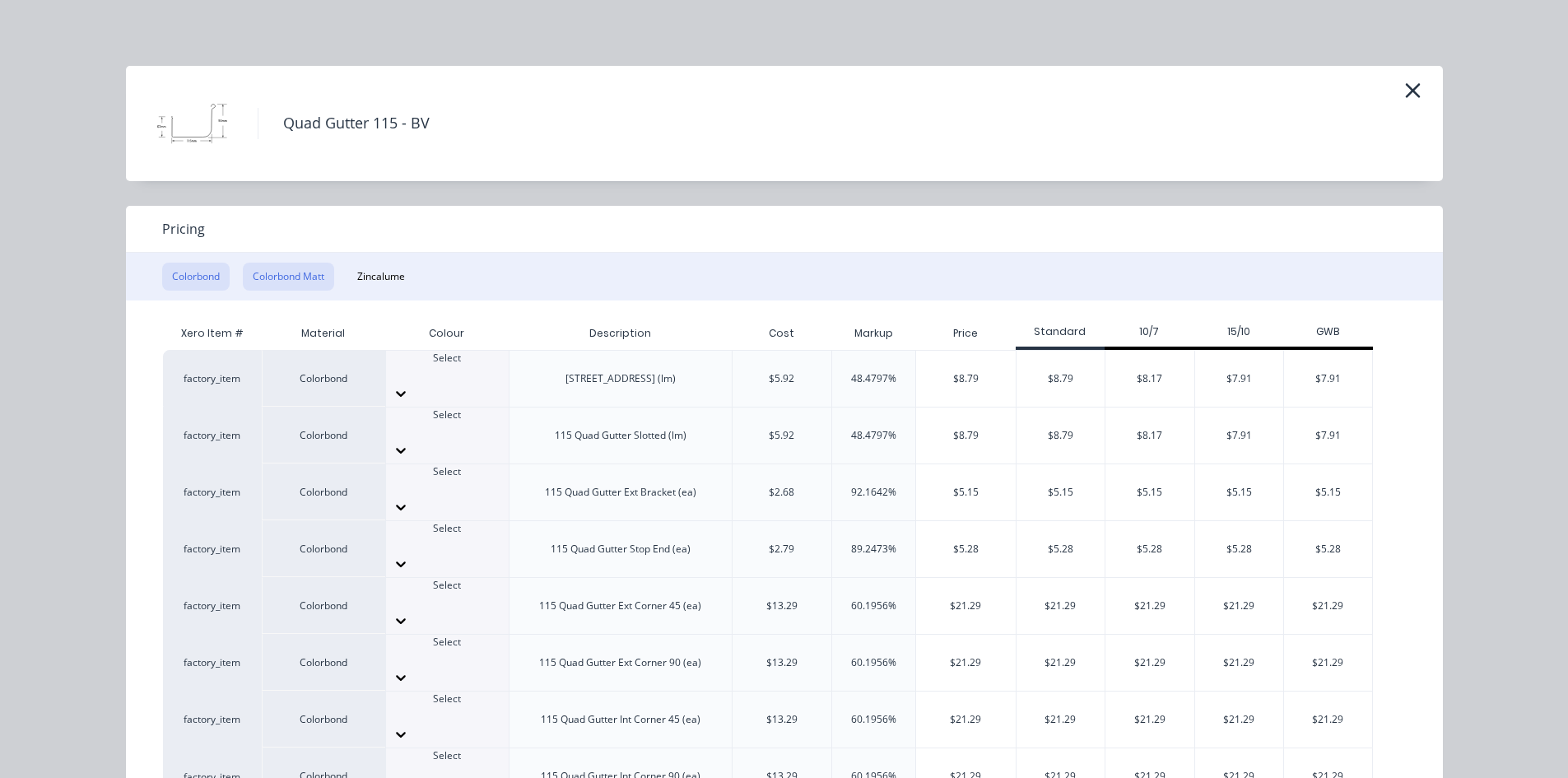
click at [297, 275] on button "Colorbond Matt" at bounding box center [289, 276] width 91 height 28
click at [481, 380] on div at bounding box center [447, 393] width 123 height 27
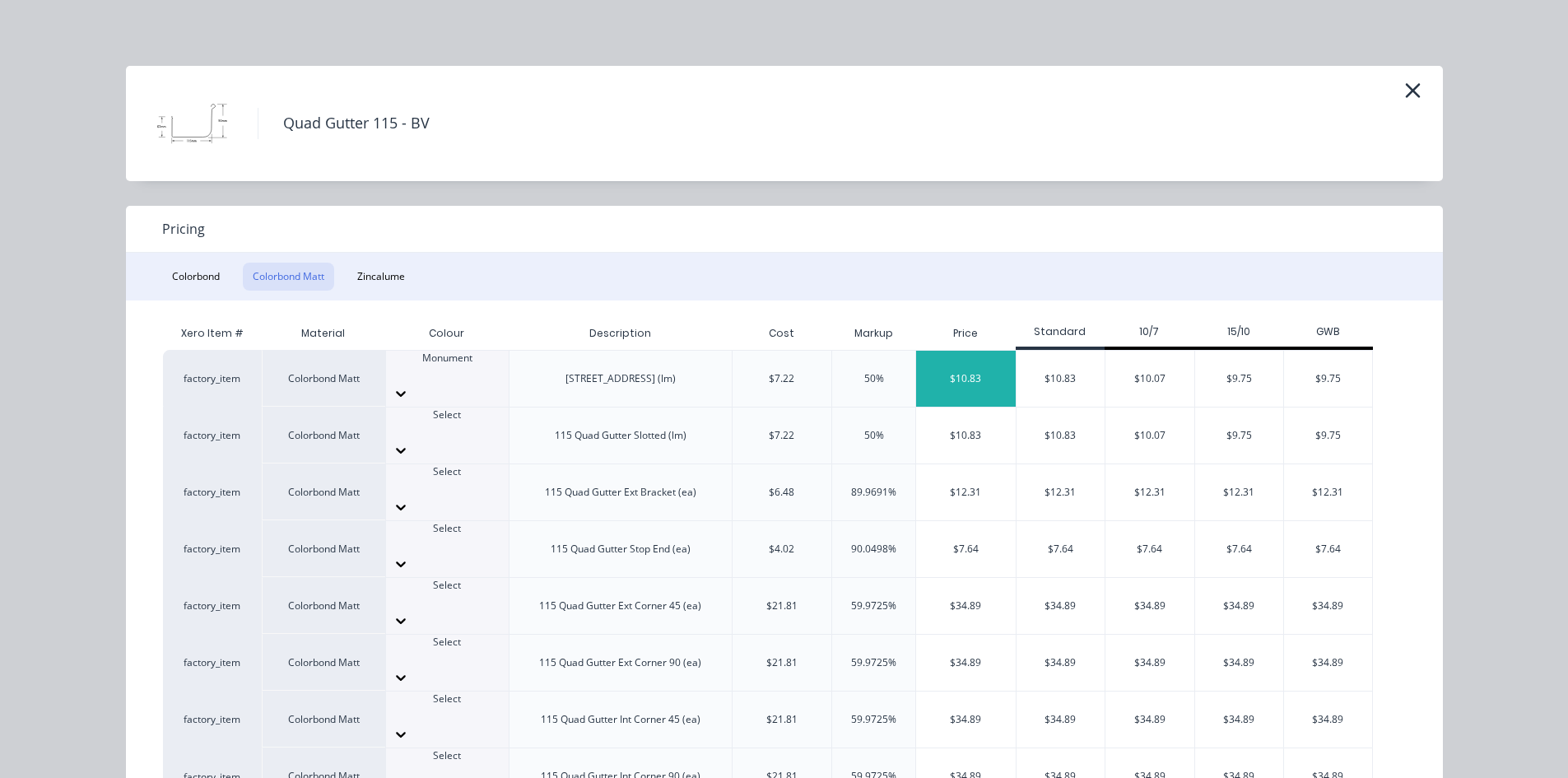
click at [987, 366] on div "$10.83" at bounding box center [965, 378] width 100 height 56
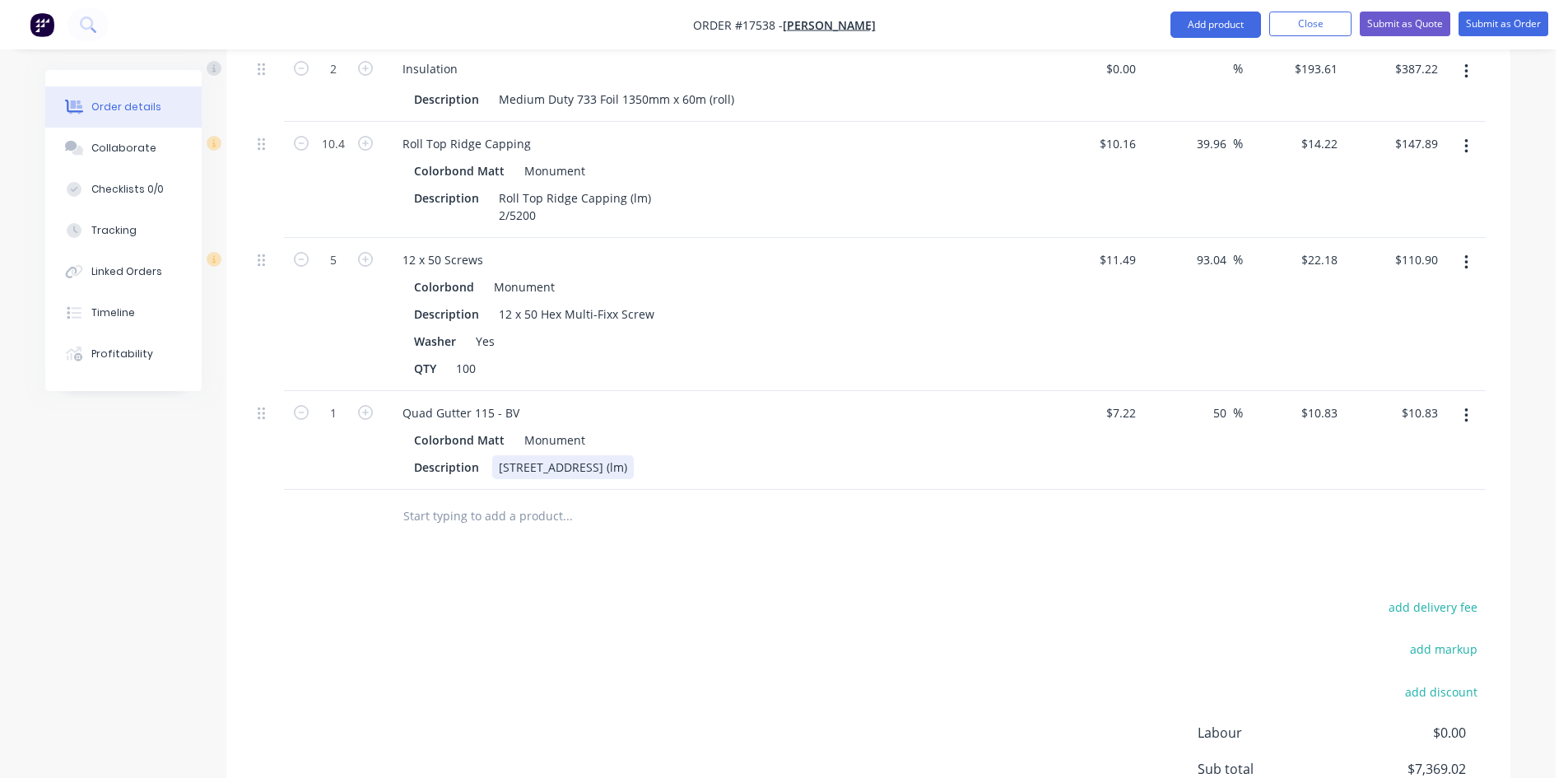
click at [634, 455] on div "115 Quad Gutter Plain (lm)" at bounding box center [562, 467] width 142 height 24
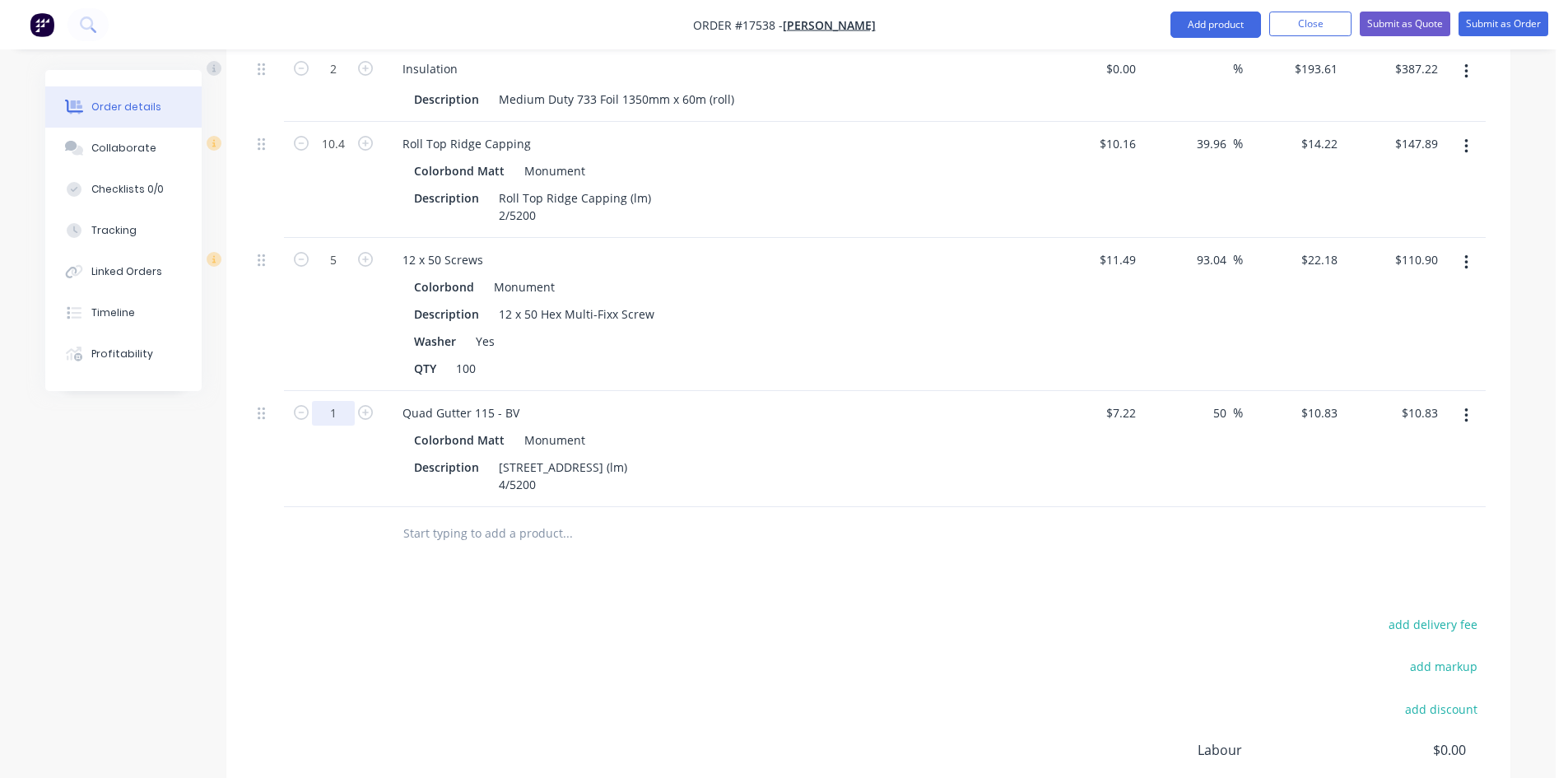
click at [340, 400] on input "1" at bounding box center [333, 412] width 43 height 25
type input "20.8"
type input "$225.26"
click at [389, 613] on div "add delivery fee add markup add discount Labour $0.00 Sub total $7,369.02 Margi…" at bounding box center [869, 772] width 1234 height 317
click at [482, 400] on div "Quad Gutter 115 - BV" at bounding box center [461, 412] width 144 height 24
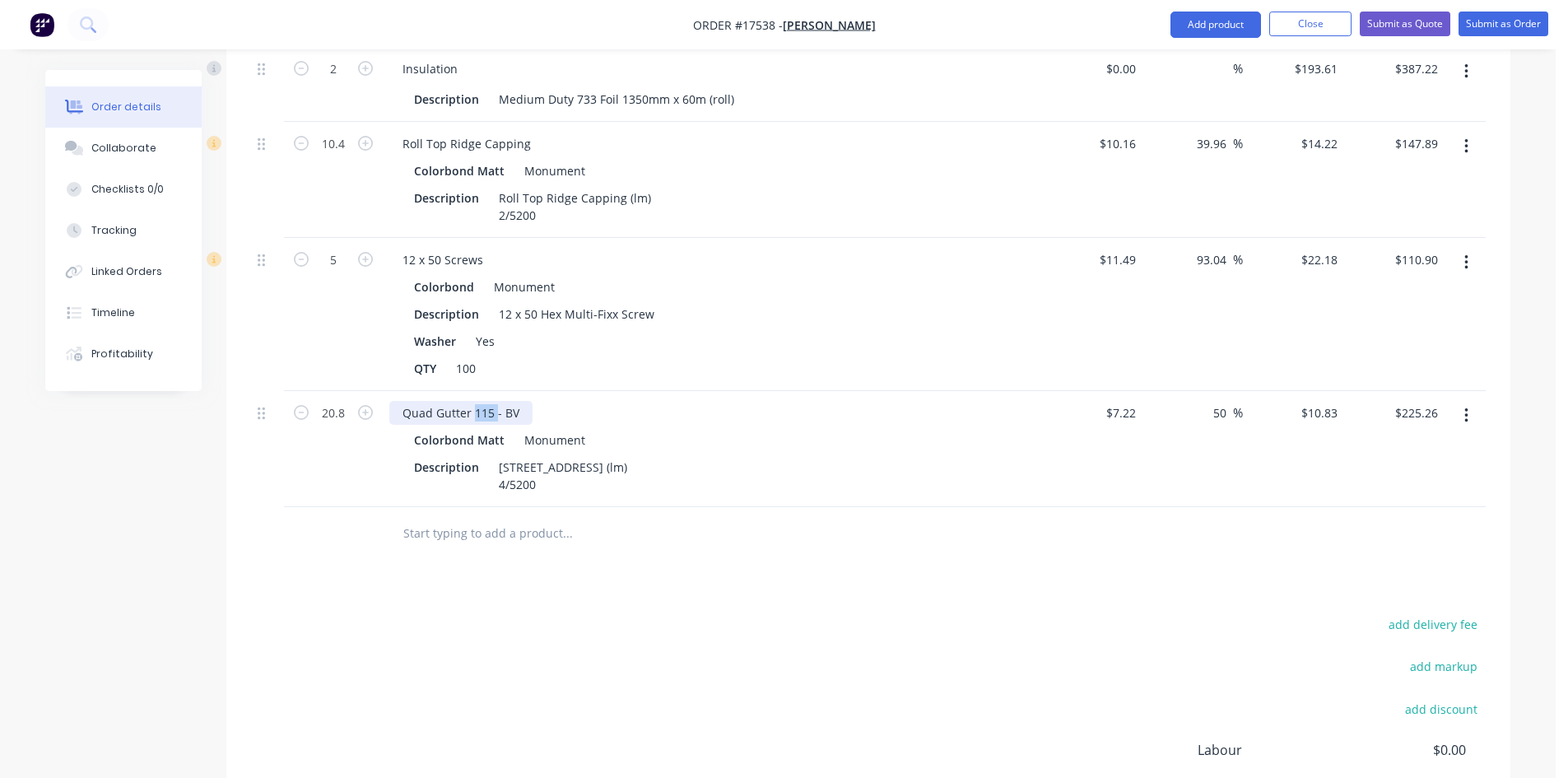
click at [482, 400] on div "Quad Gutter 115 - BV" at bounding box center [461, 412] width 144 height 24
copy div "Quad Gutter 115 - BV"
click at [487, 521] on input "text" at bounding box center [567, 533] width 329 height 33
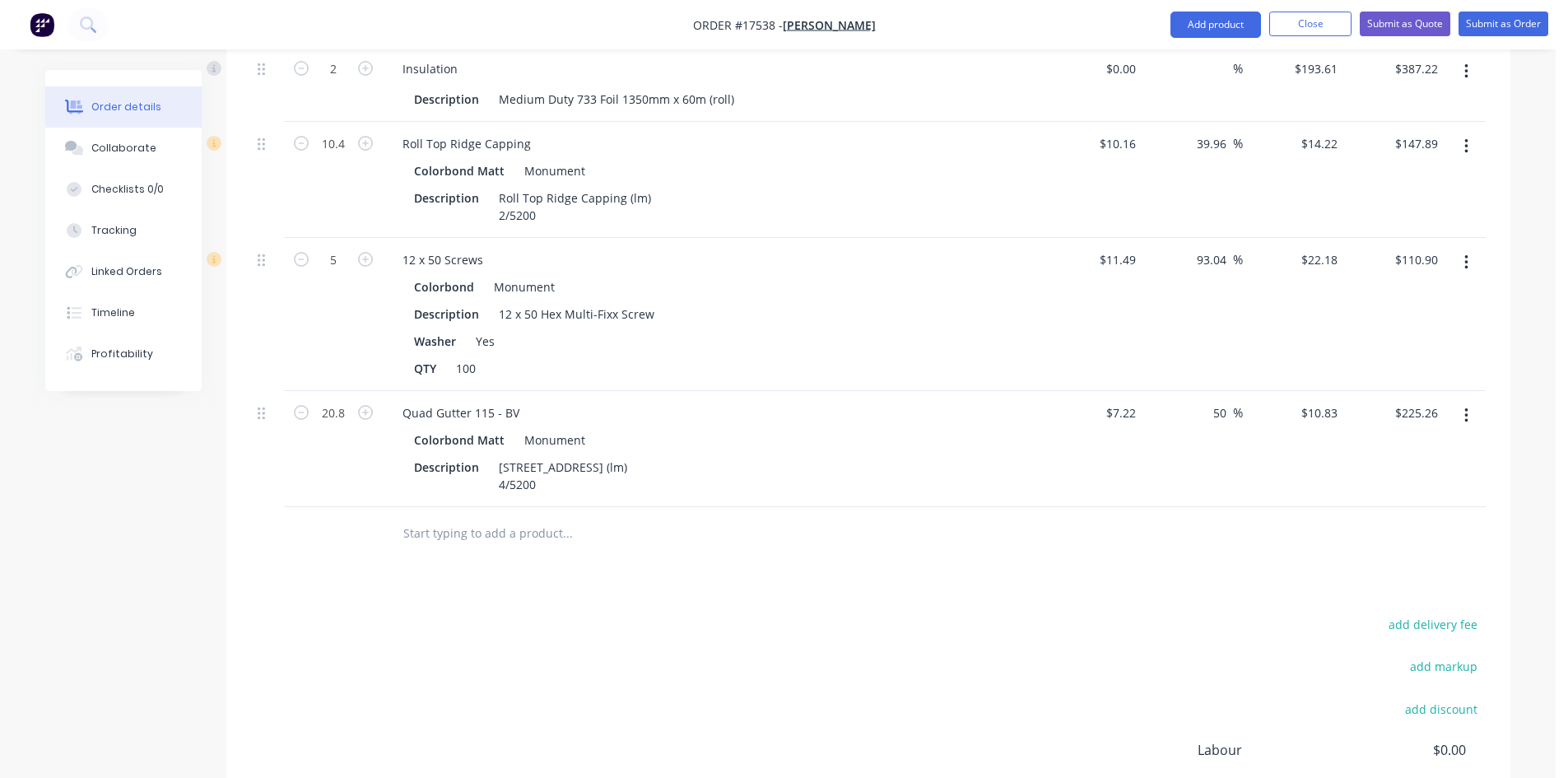
paste input "Quad Gutter 115 - BV"
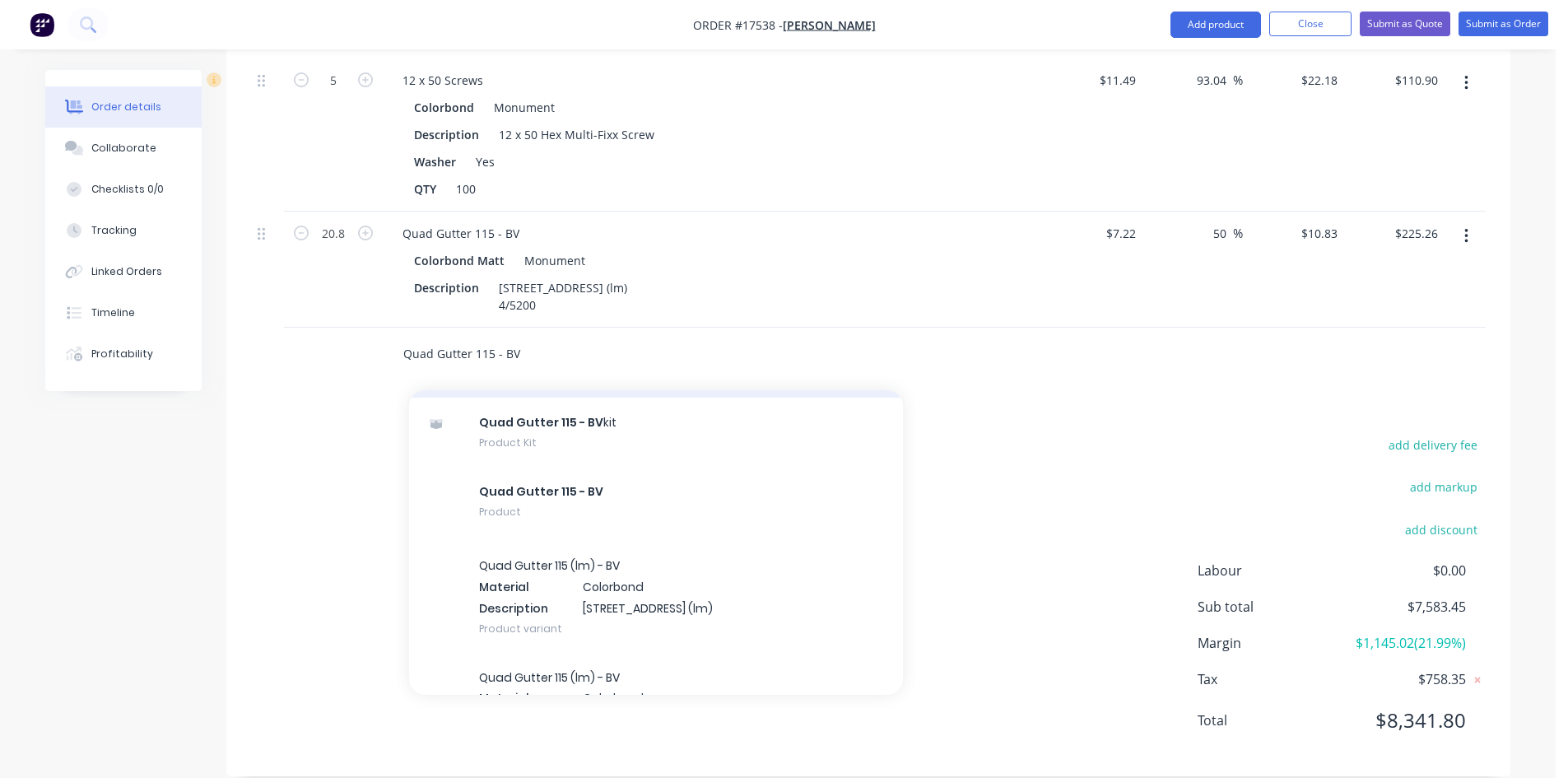
scroll to position [3457, 0]
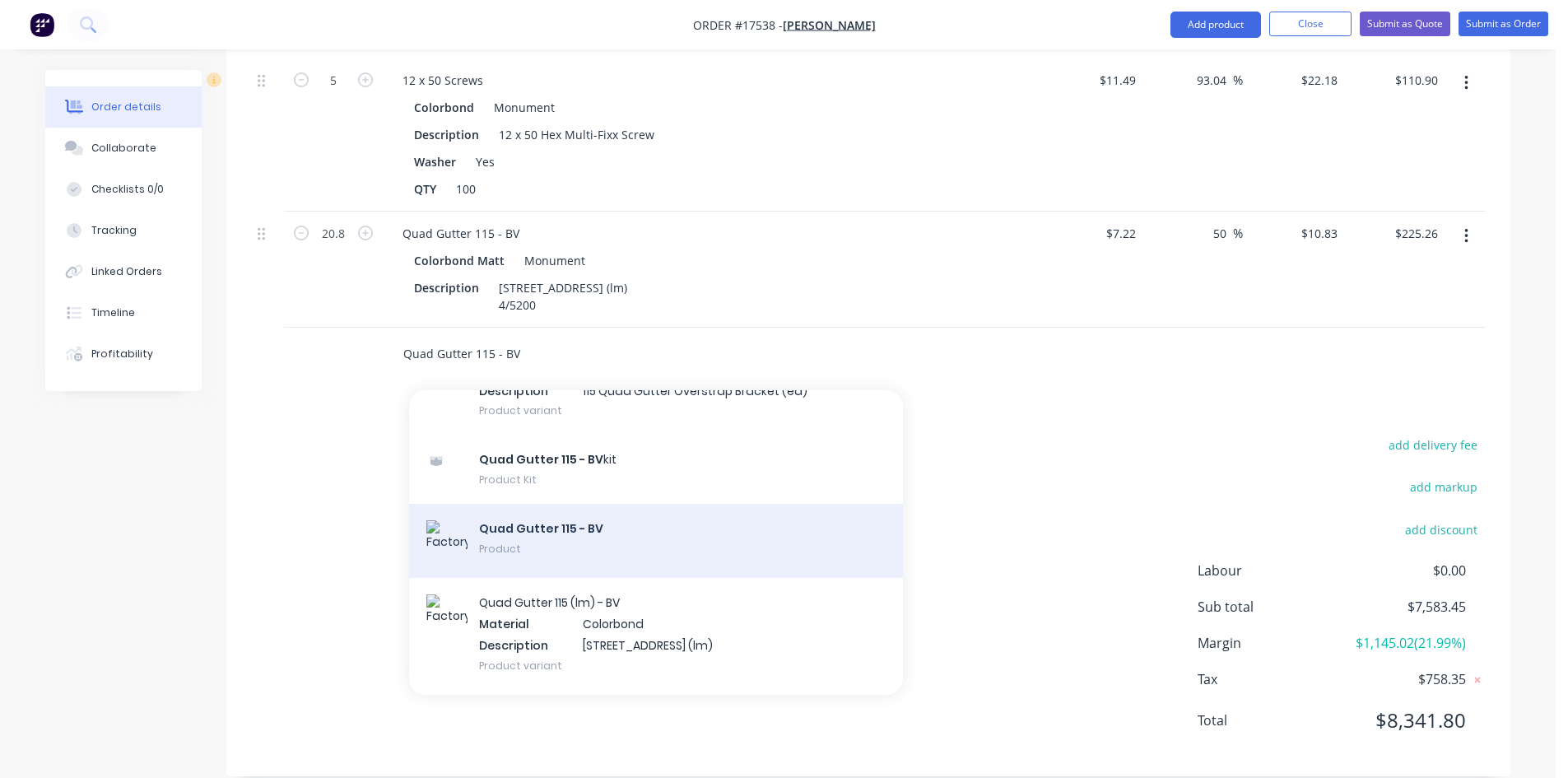
type input "Quad Gutter 115 - BV"
click at [596, 512] on div "Quad Gutter 115 - BV Product" at bounding box center [656, 540] width 494 height 74
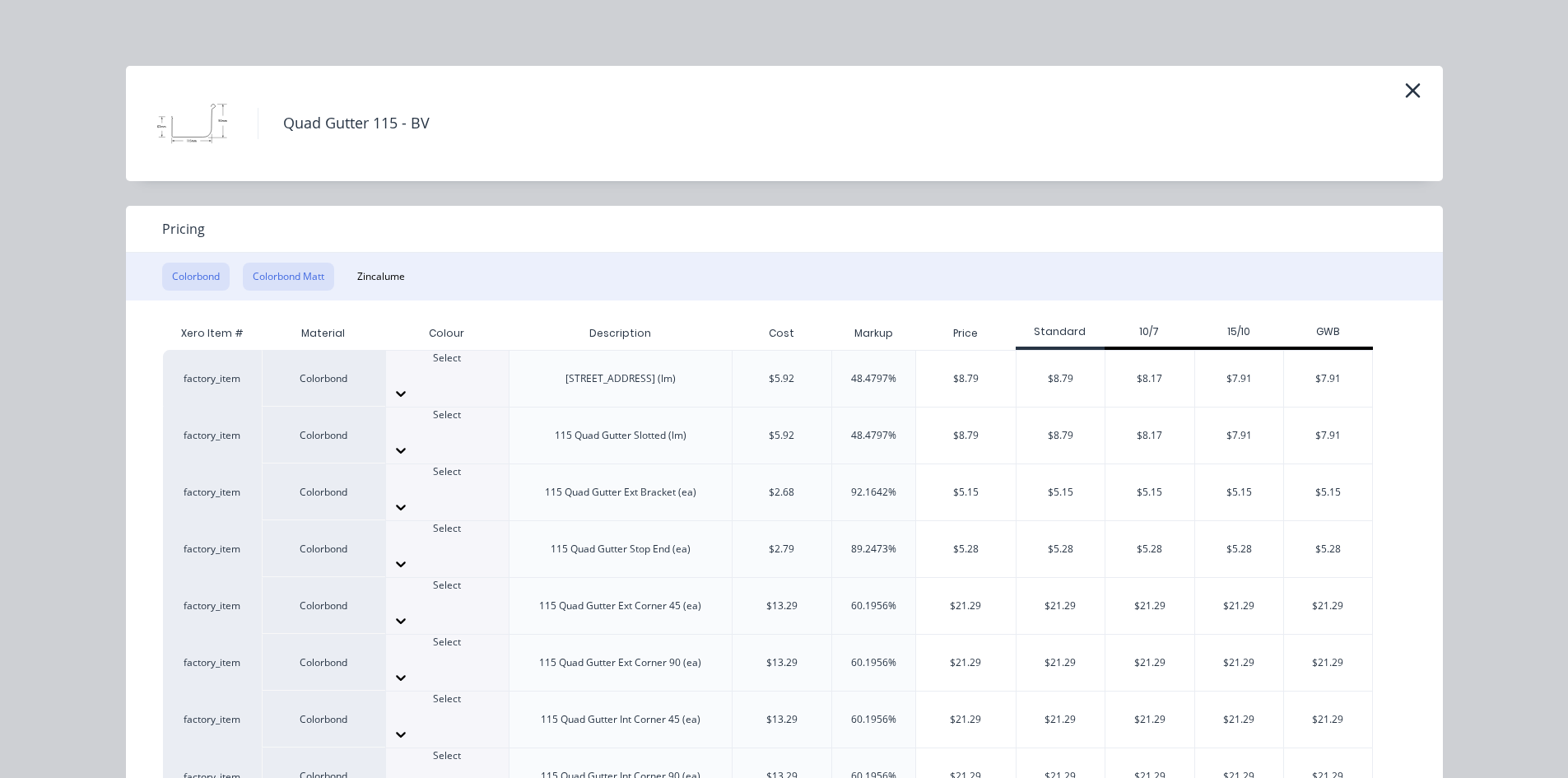
click at [302, 279] on button "Colorbond Matt" at bounding box center [289, 276] width 91 height 28
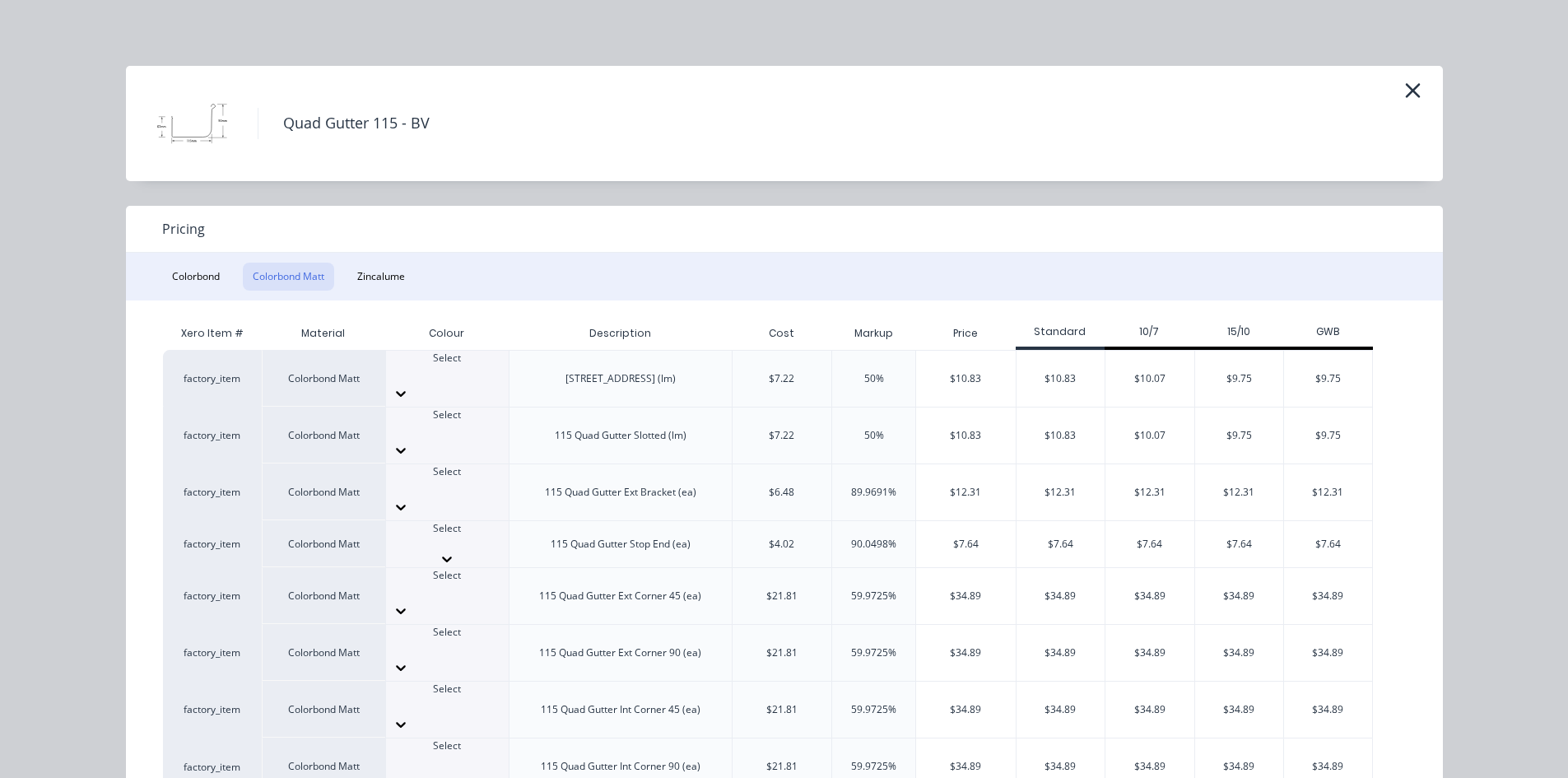
click at [455, 550] on icon at bounding box center [447, 559] width 16 height 16
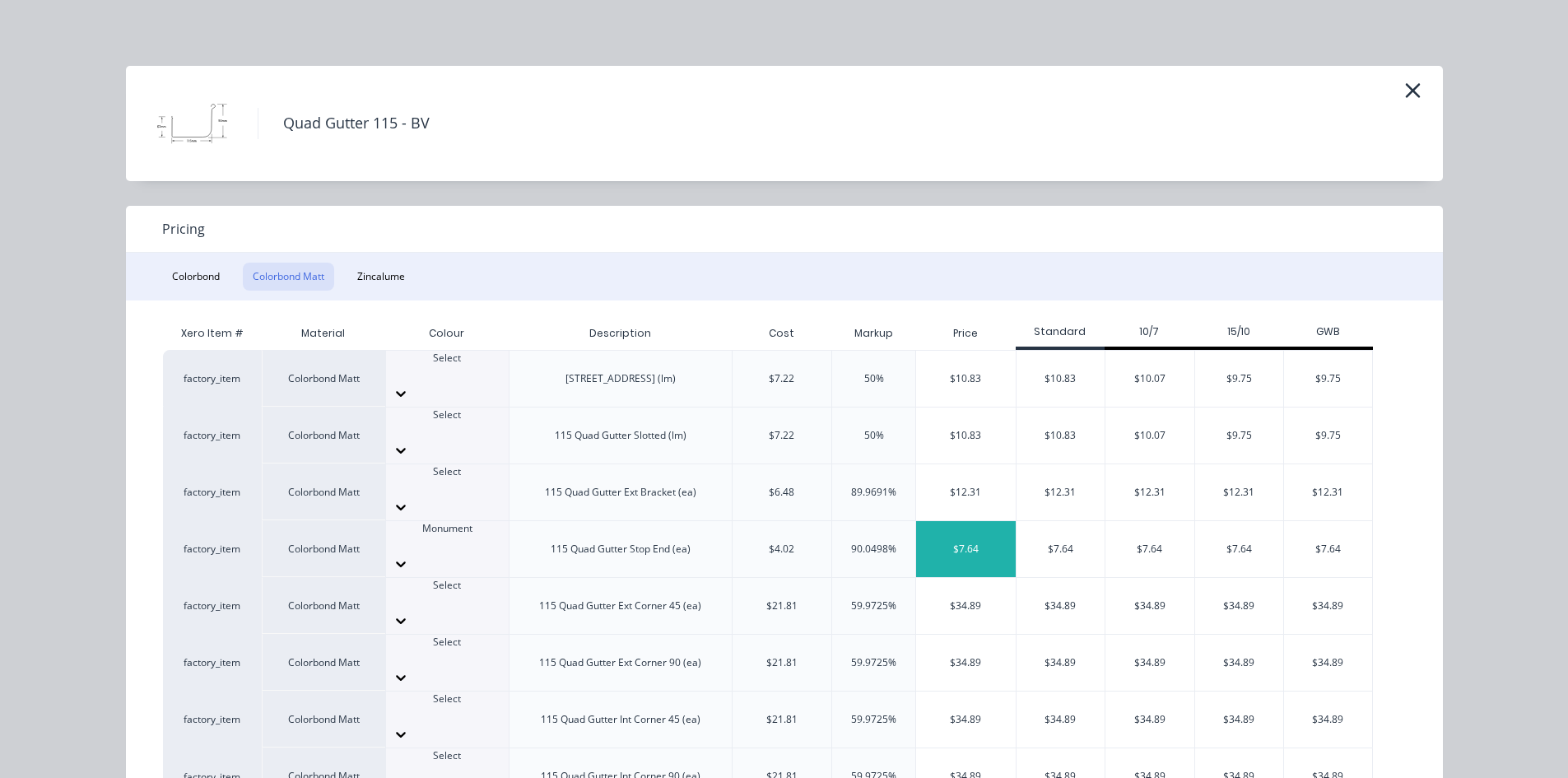
click at [977, 521] on div "$7.64" at bounding box center [965, 549] width 100 height 56
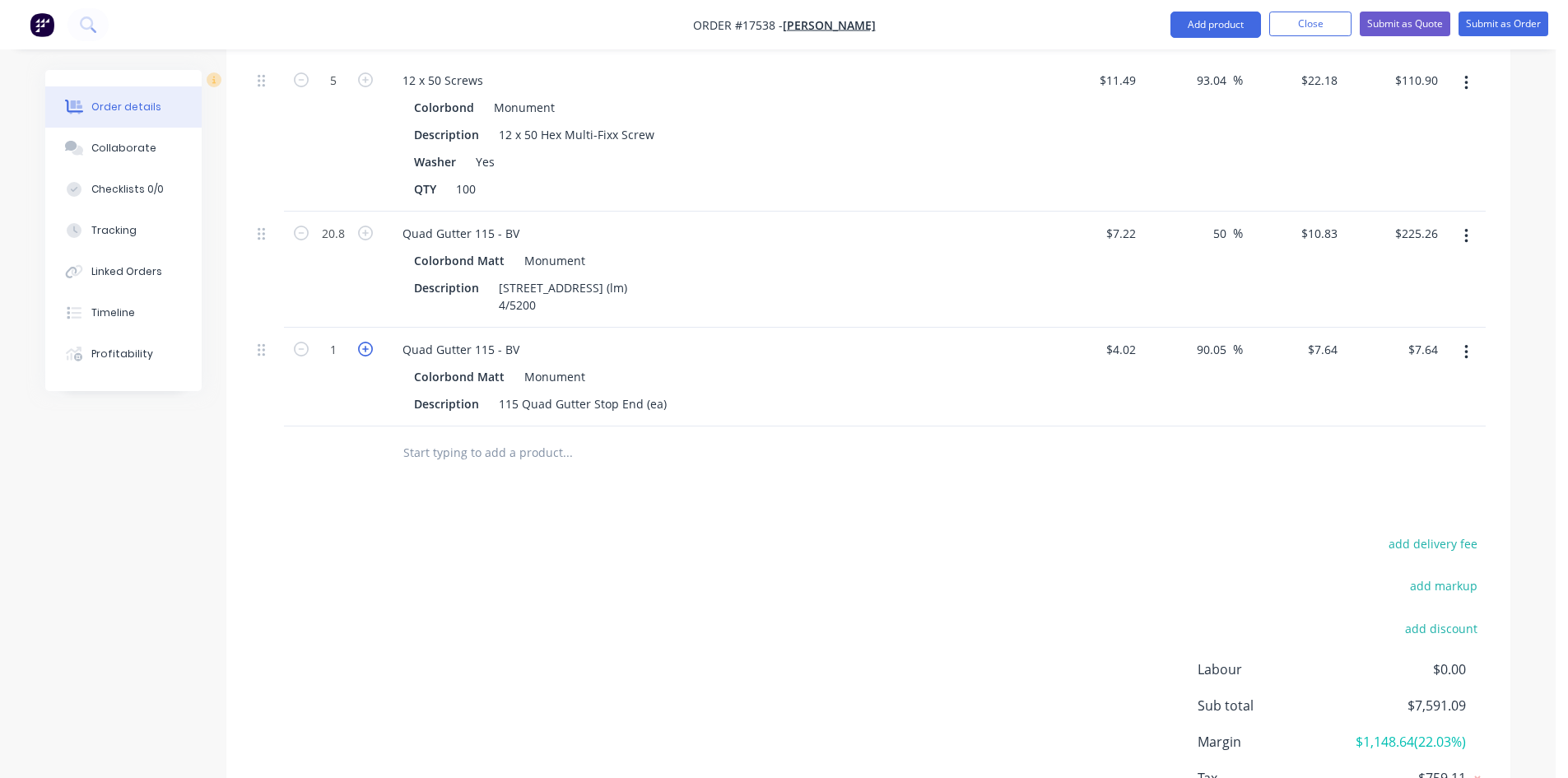
click at [368, 342] on icon "button" at bounding box center [366, 349] width 15 height 15
type input "2"
type input "$15.28"
click at [368, 342] on icon "button" at bounding box center [366, 349] width 15 height 15
type input "3"
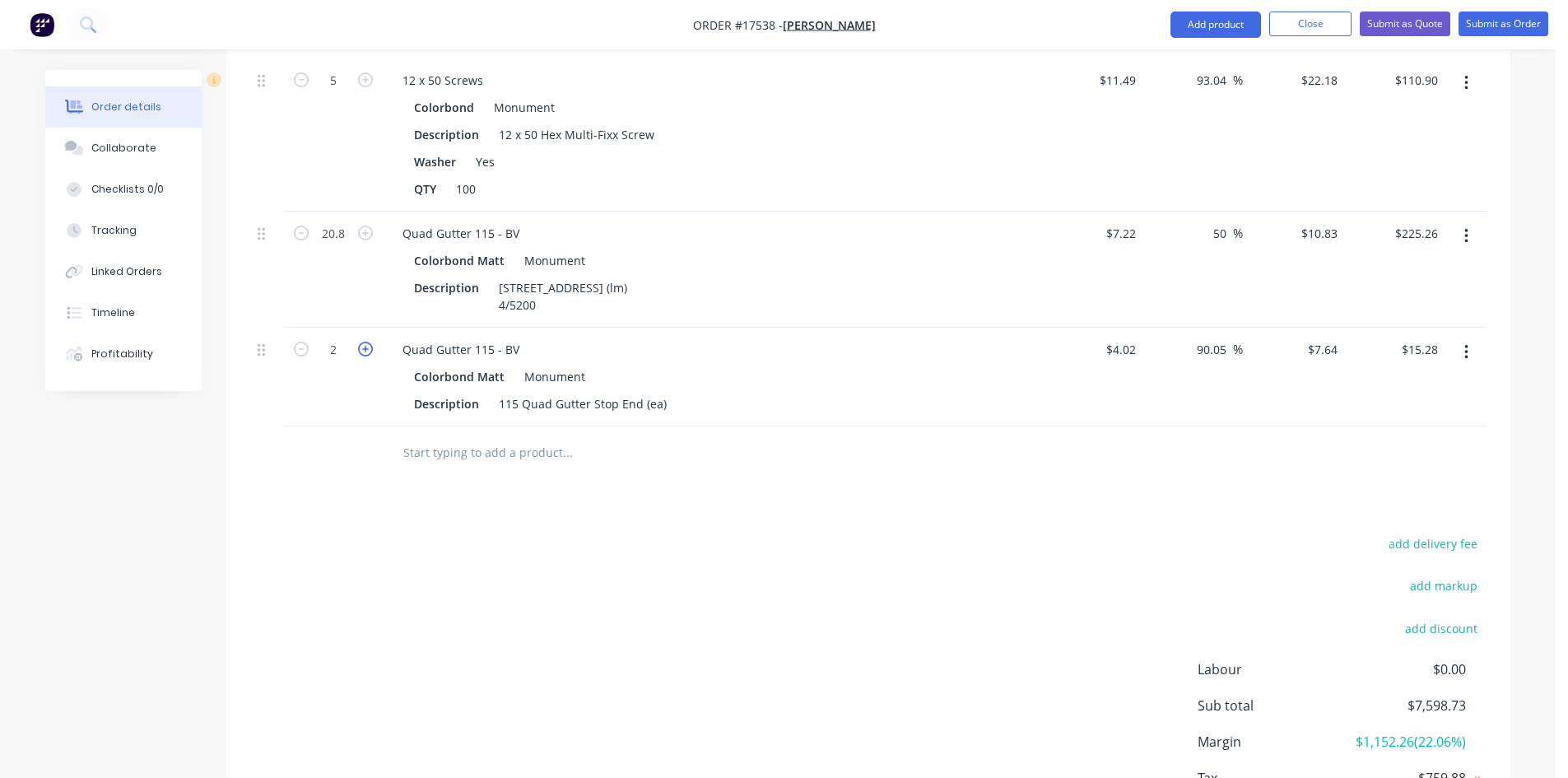
type input "$22.92"
click at [368, 342] on icon "button" at bounding box center [366, 349] width 15 height 15
type input "4"
type input "$30.56"
click at [669, 392] on div "Description 115 Quad Gutter Stop End (ea)" at bounding box center [709, 404] width 603 height 24
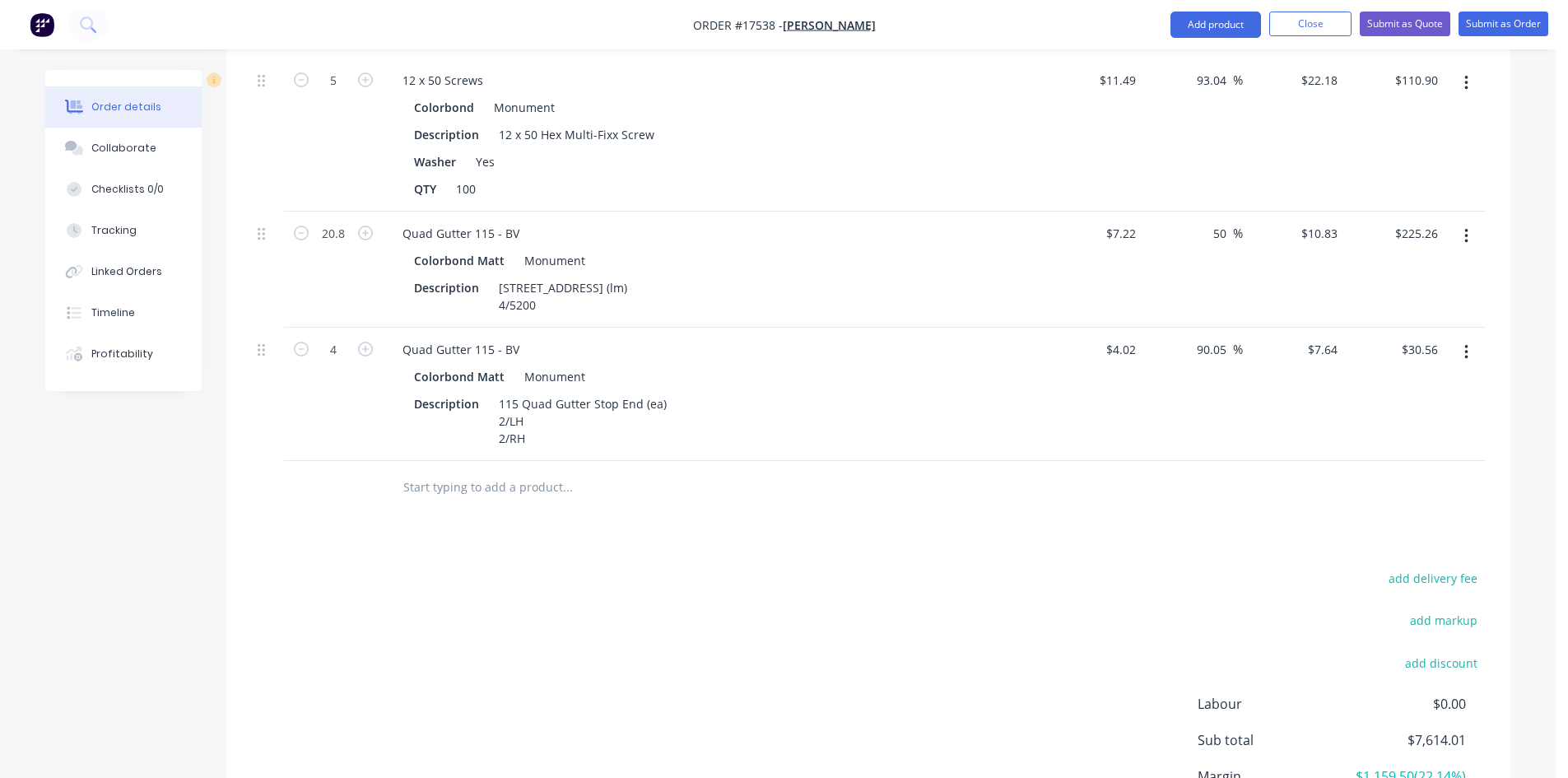
click at [741, 487] on div at bounding box center [679, 487] width 592 height 54
click at [452, 337] on div "Quad Gutter 115 - BV" at bounding box center [461, 349] width 144 height 24
copy div "Quad Gutter 115 - BV"
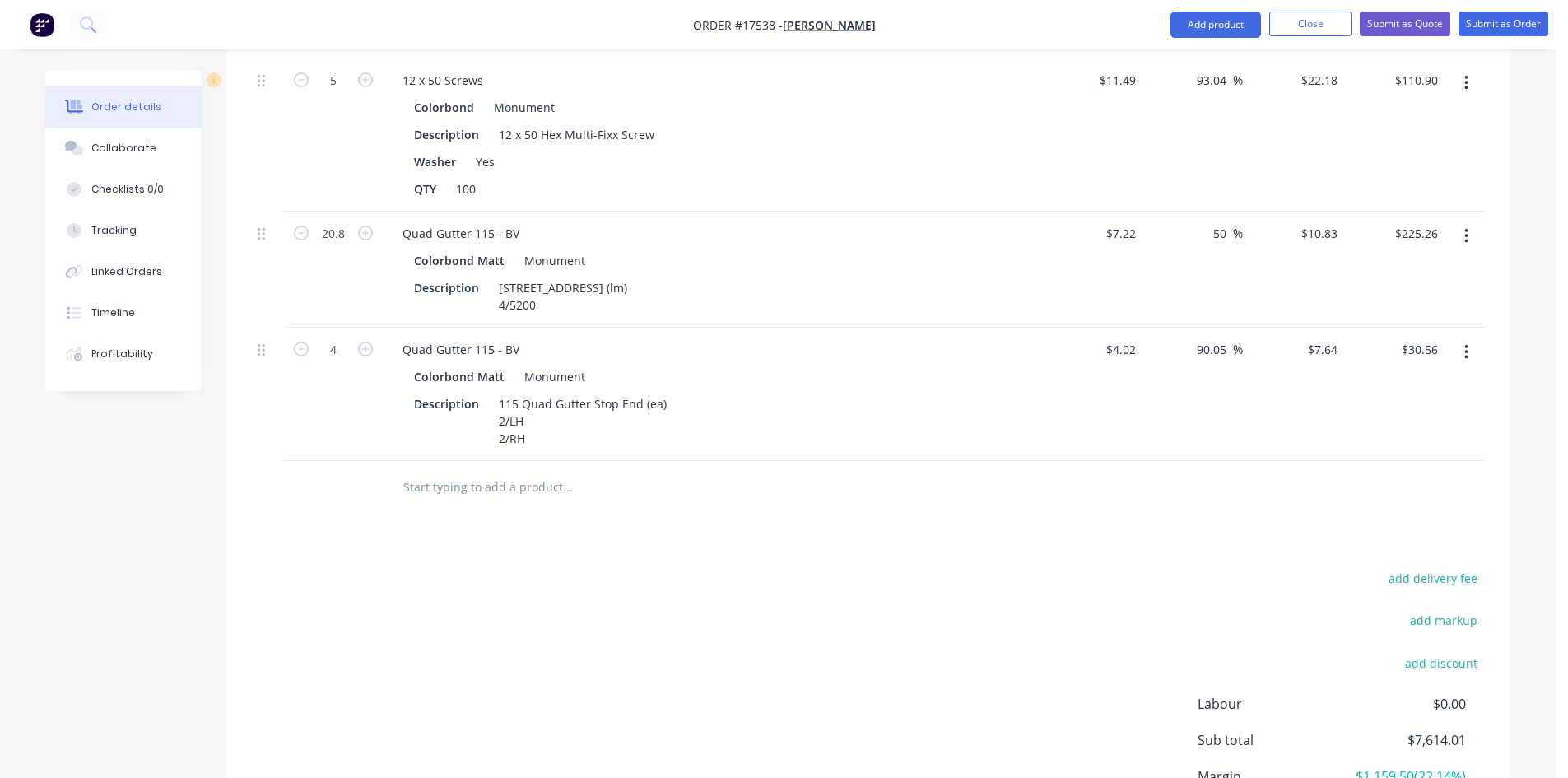
click at [458, 471] on input "text" at bounding box center [567, 487] width 329 height 33
paste input "Quad Gutter 115 - BV"
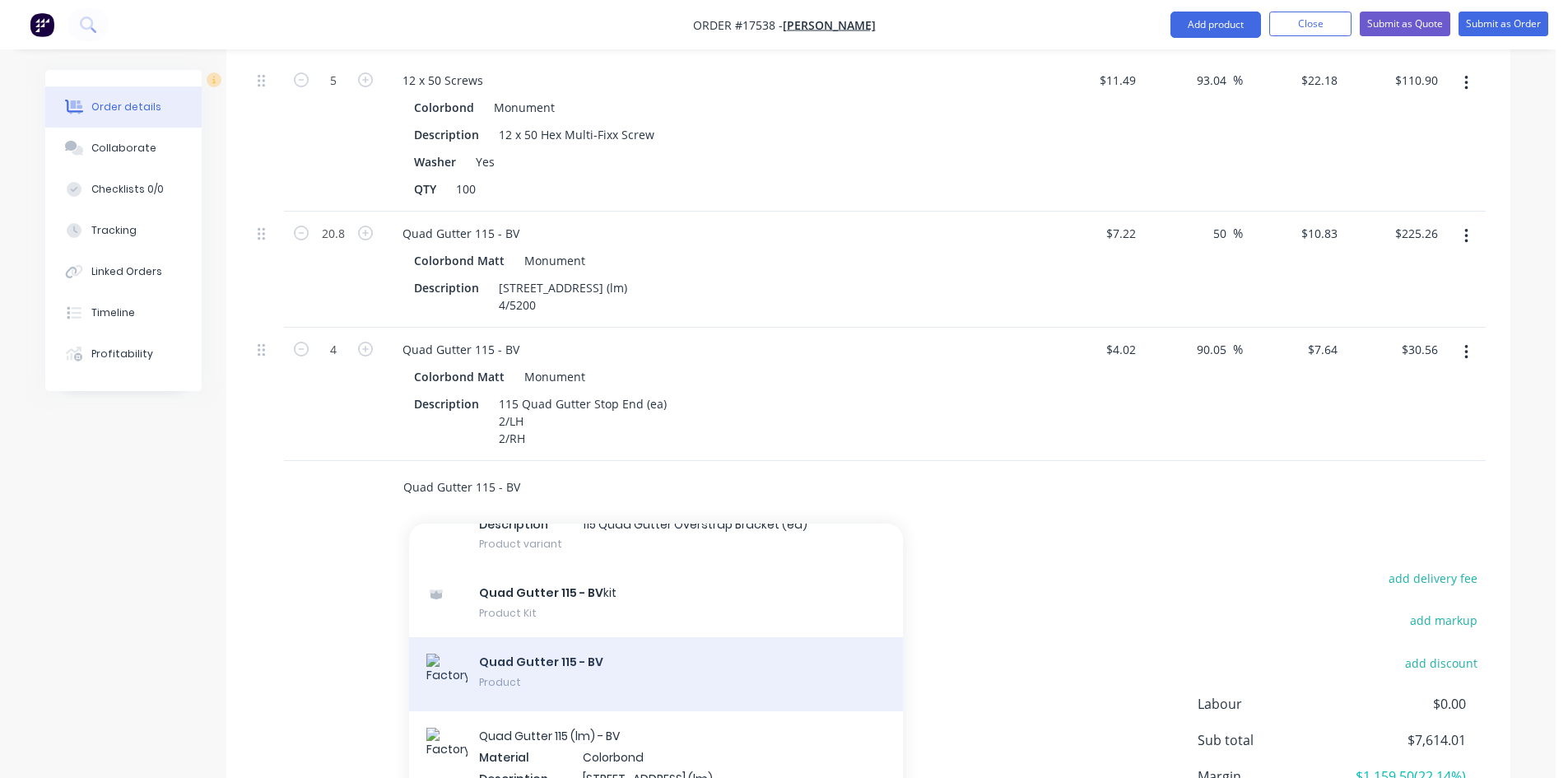
type input "Quad Gutter 115 - BV"
click at [631, 637] on div "Quad Gutter 115 - BV Product" at bounding box center [656, 674] width 494 height 74
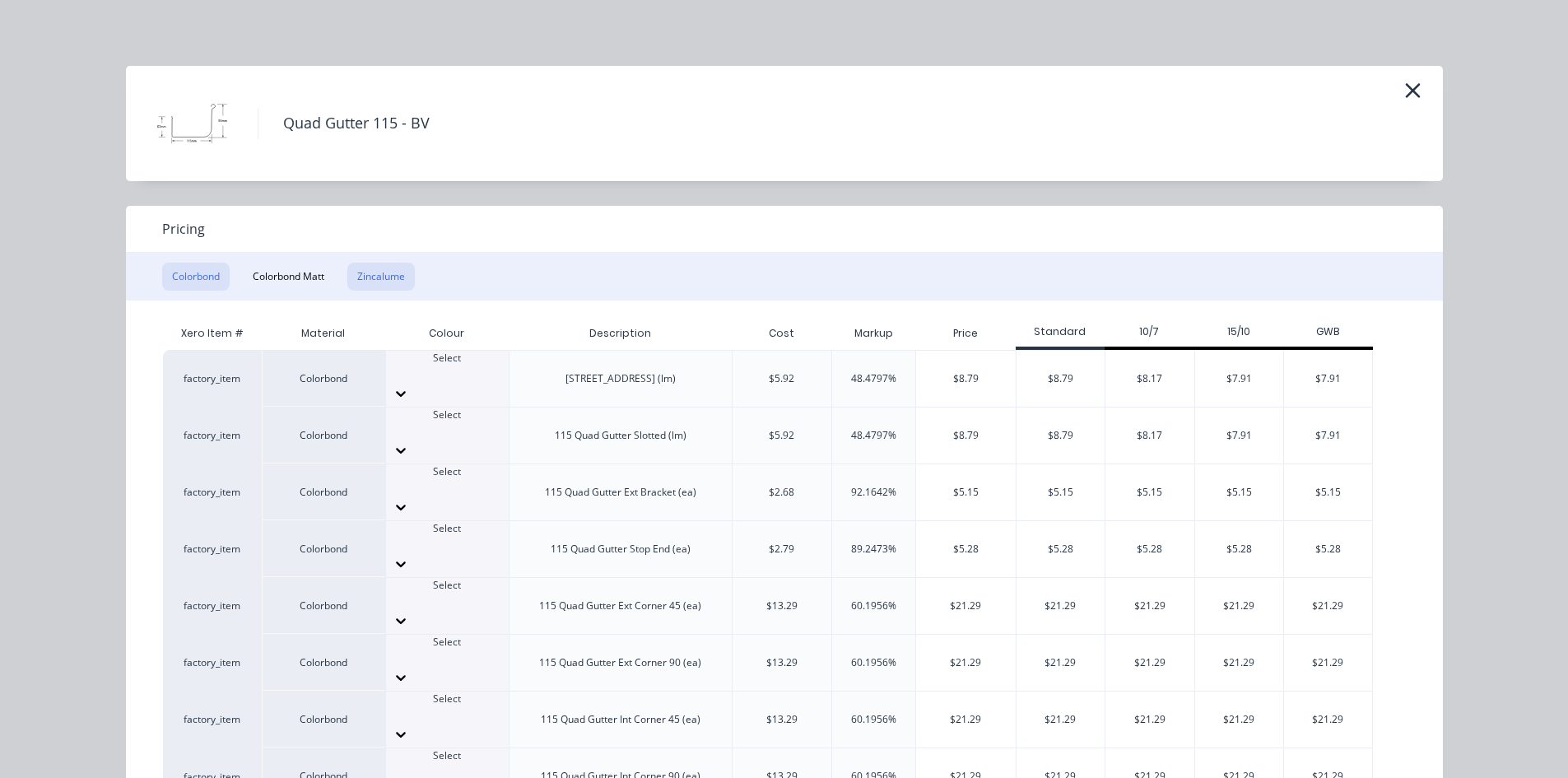
click at [384, 264] on button "Zincalume" at bounding box center [381, 276] width 68 height 28
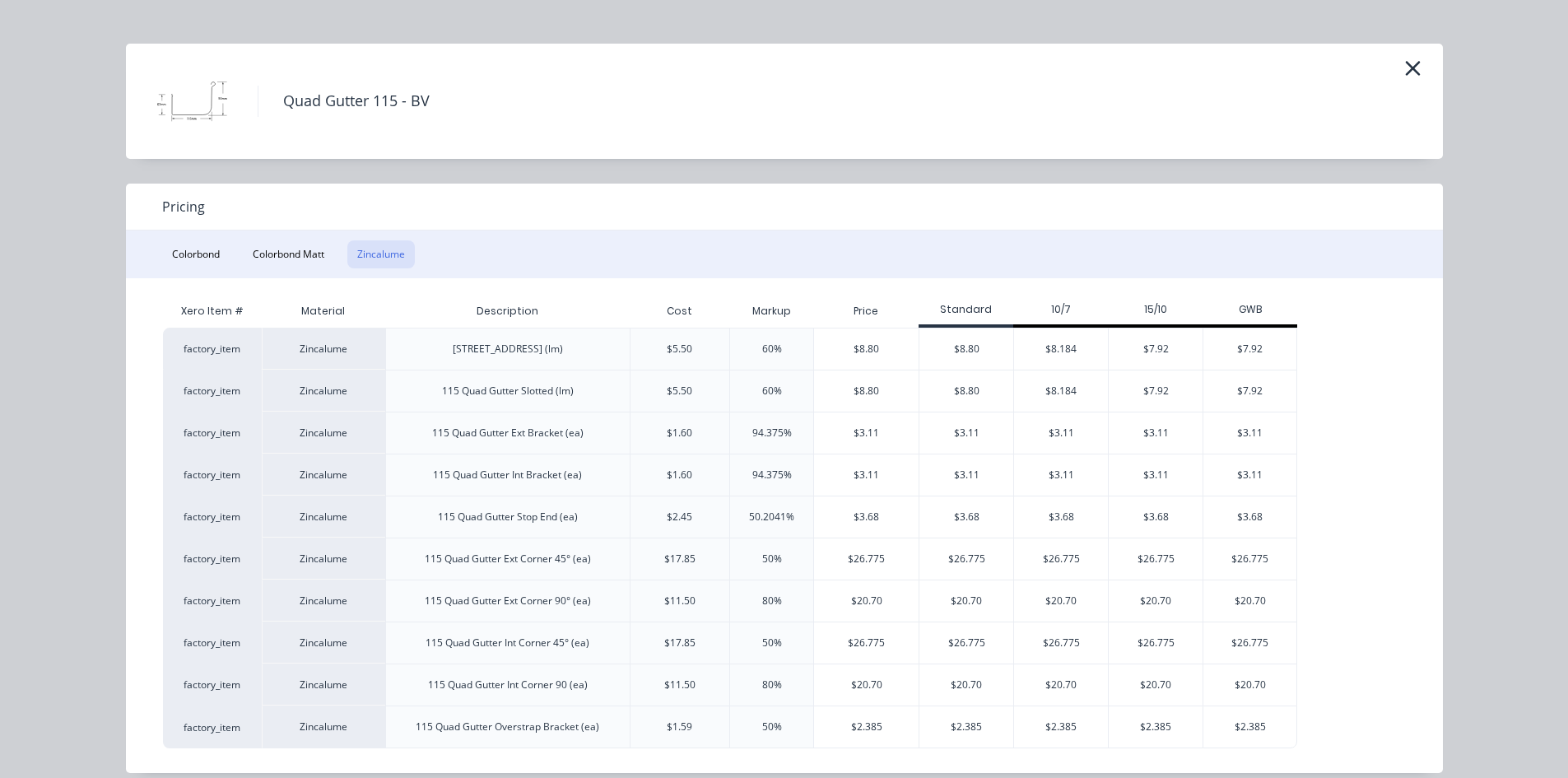
scroll to position [40, 0]
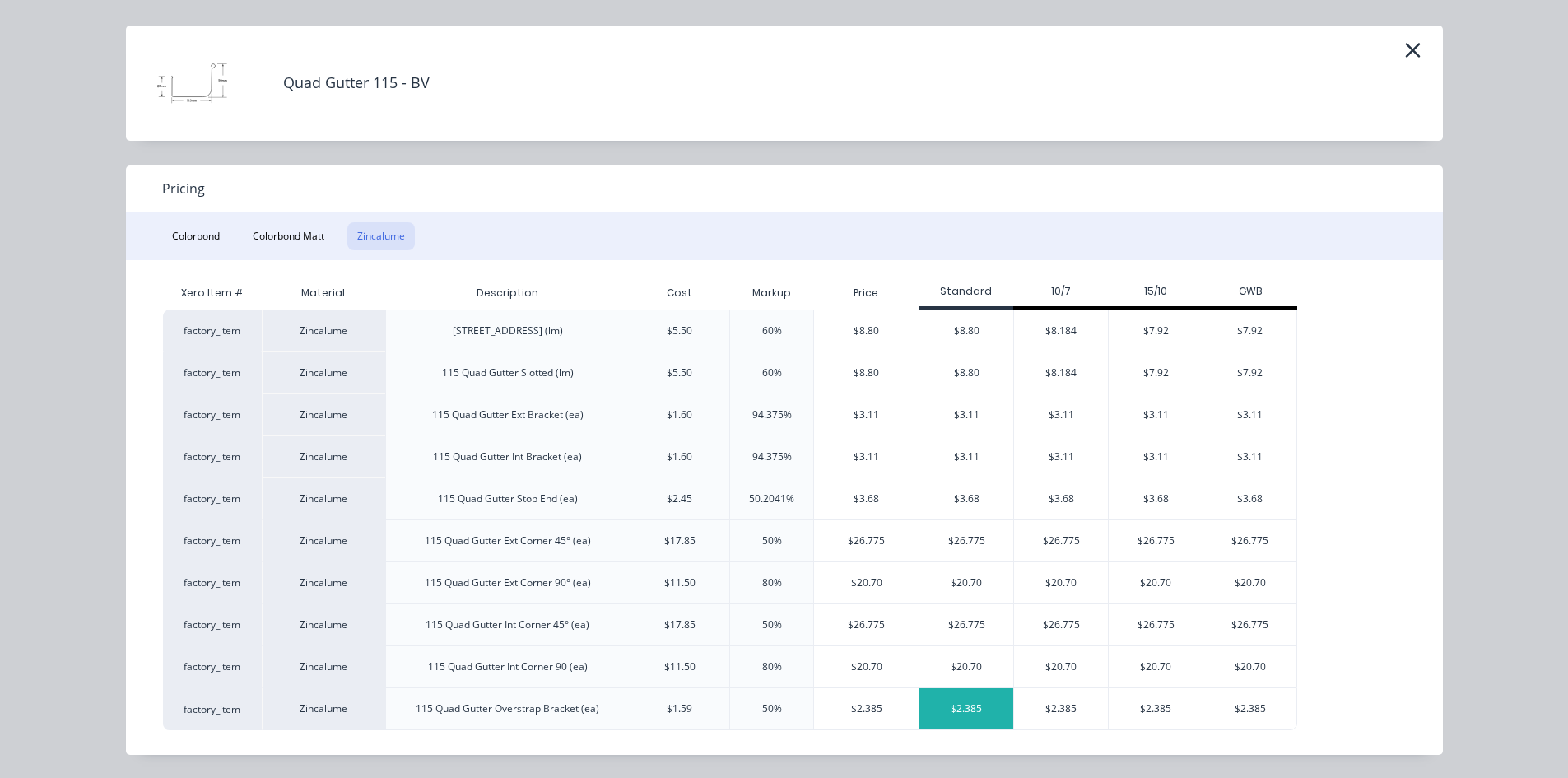
click at [979, 706] on div "$2.385" at bounding box center [966, 709] width 94 height 41
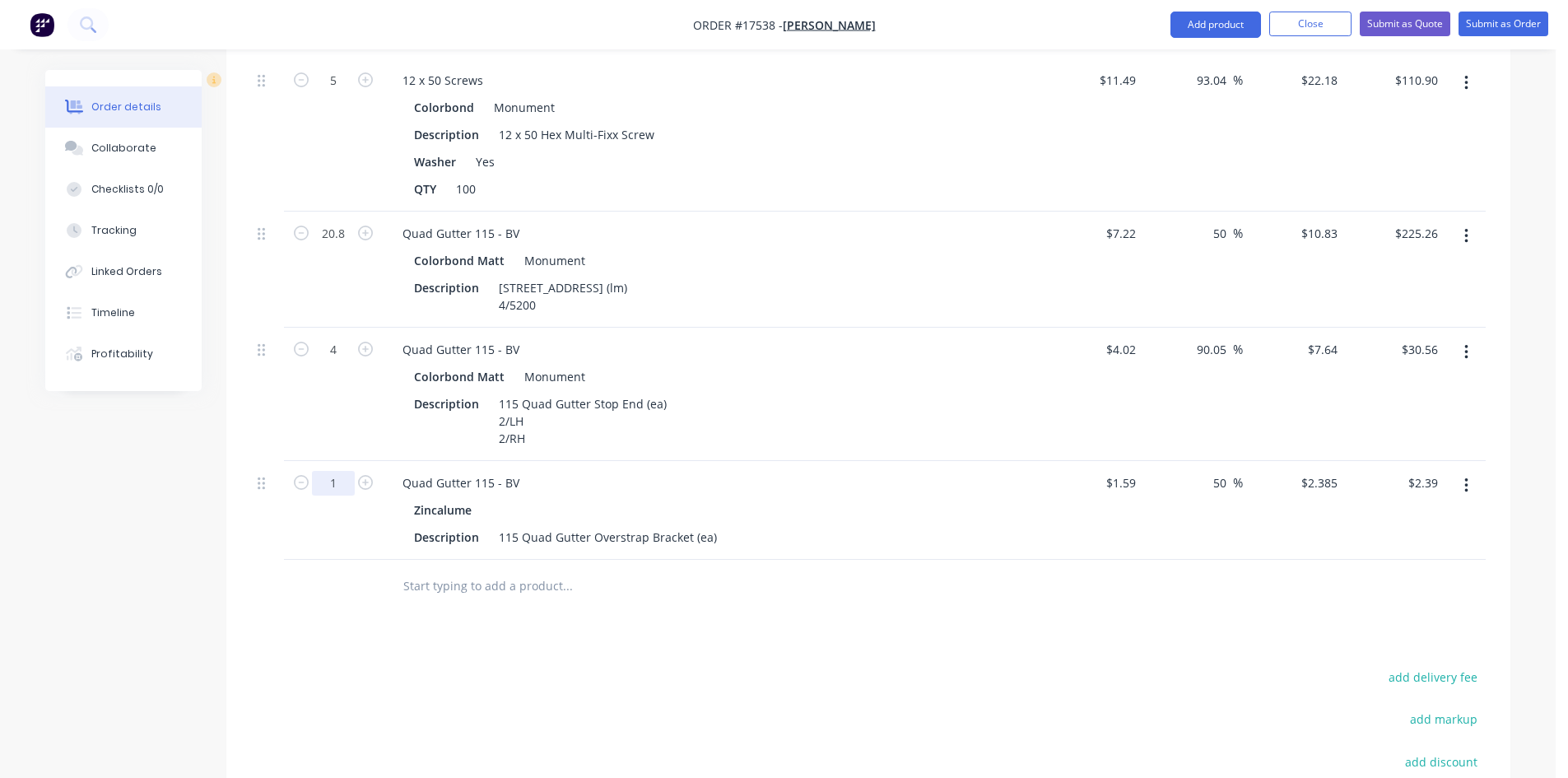
click at [349, 471] on input "1" at bounding box center [333, 483] width 43 height 25
type input "24"
type input "$57.24"
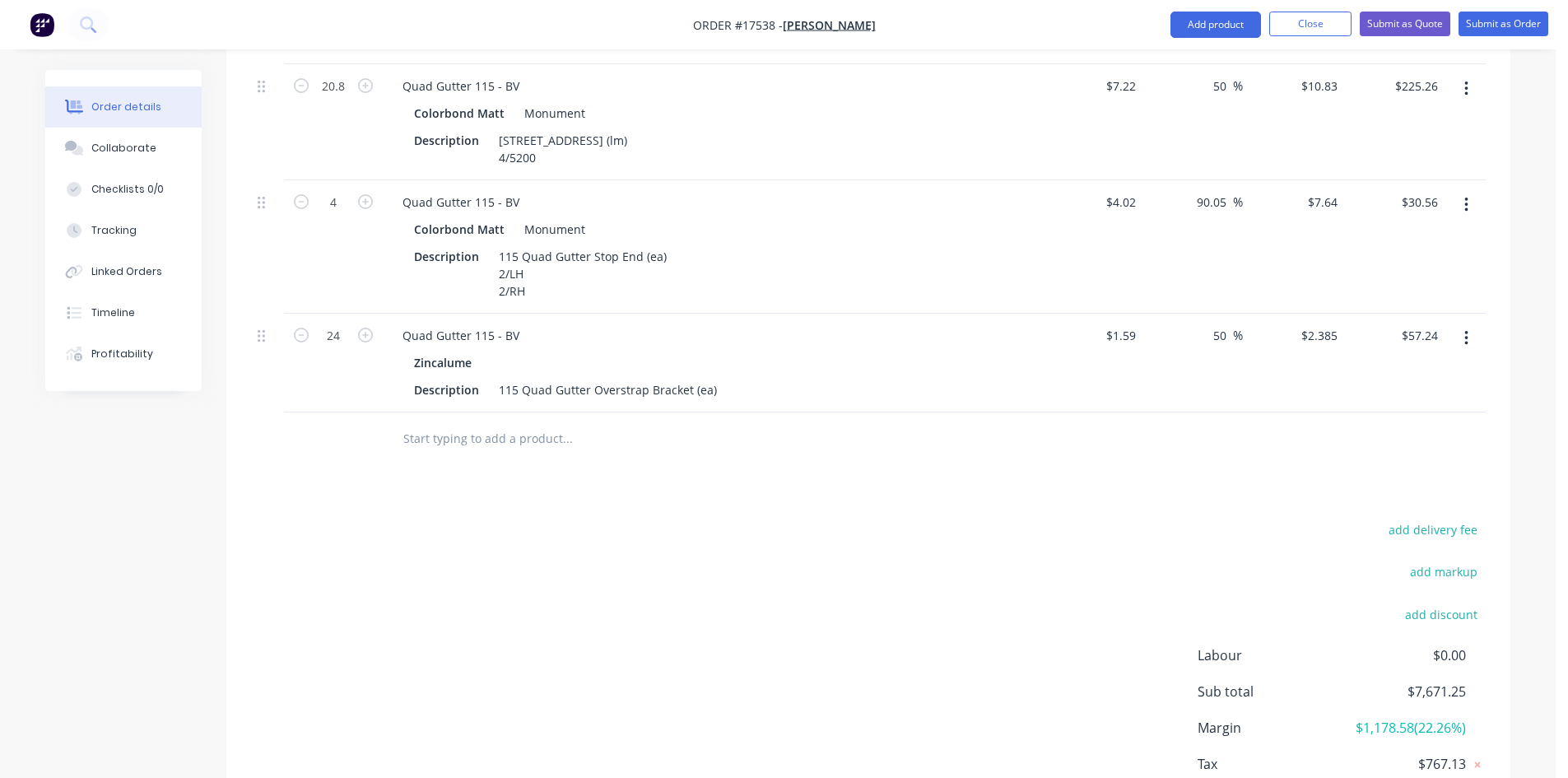
scroll to position [1956, 0]
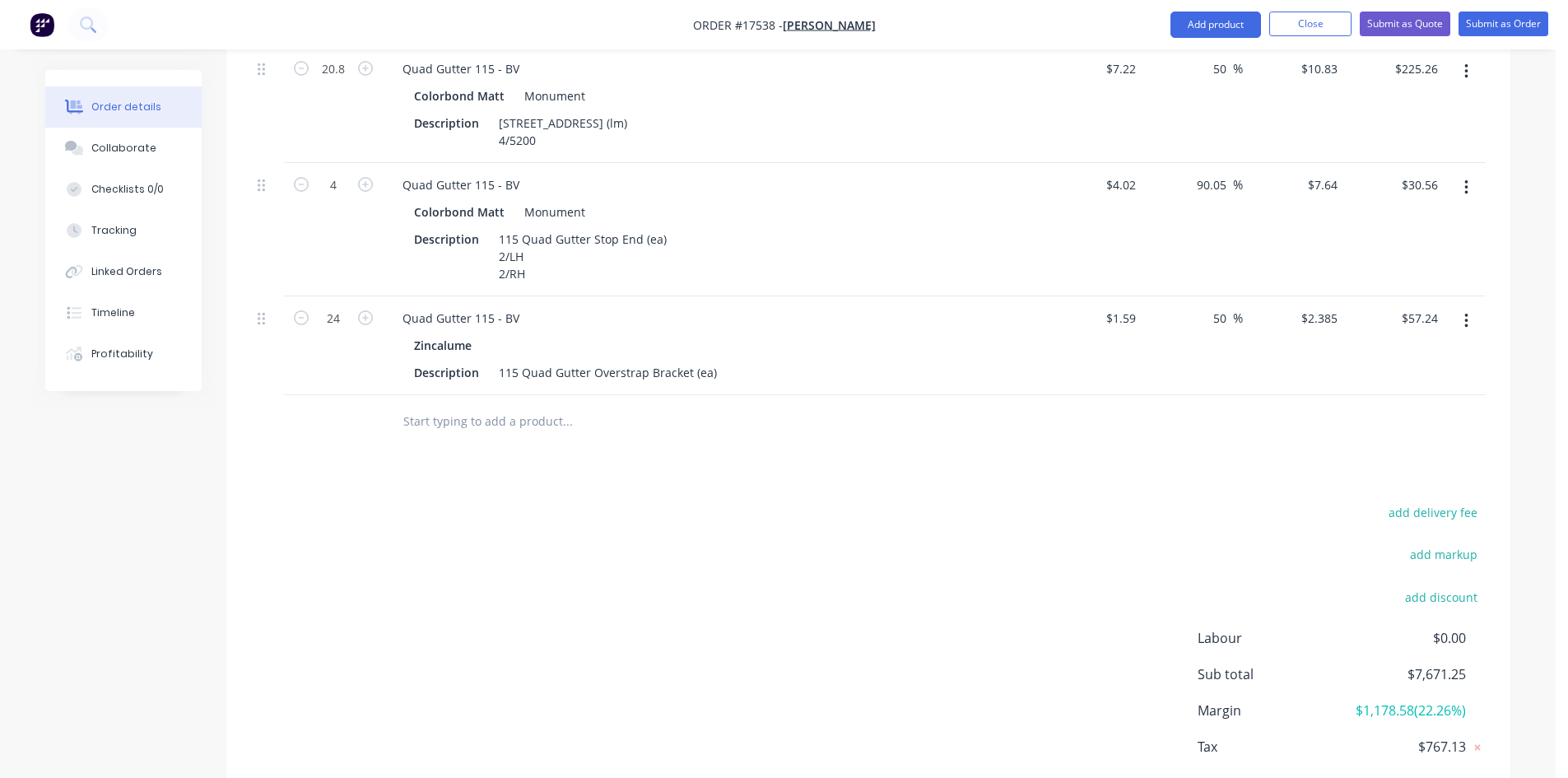
click at [488, 405] on input "text" at bounding box center [567, 421] width 329 height 33
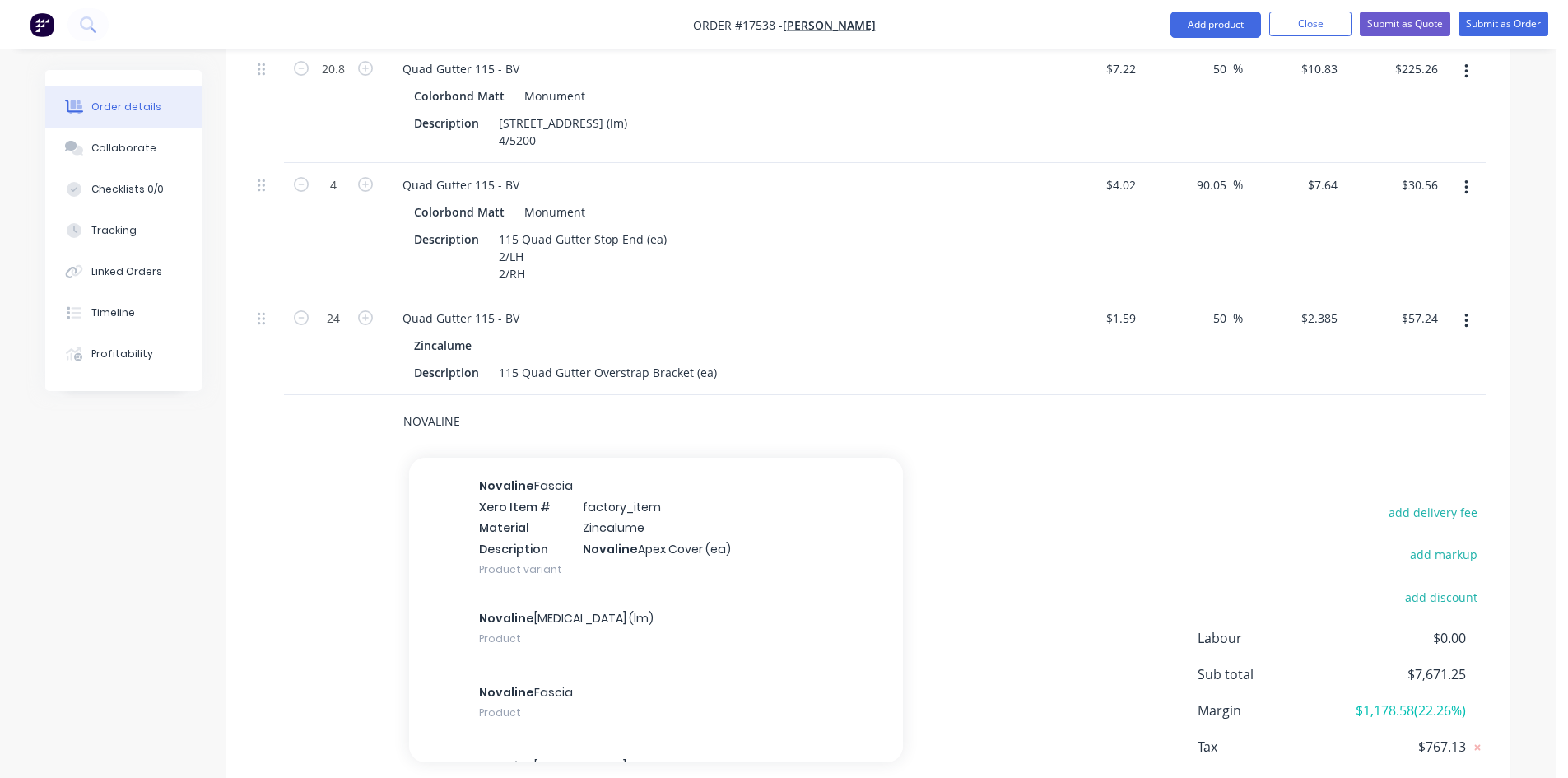
scroll to position [2387, 0]
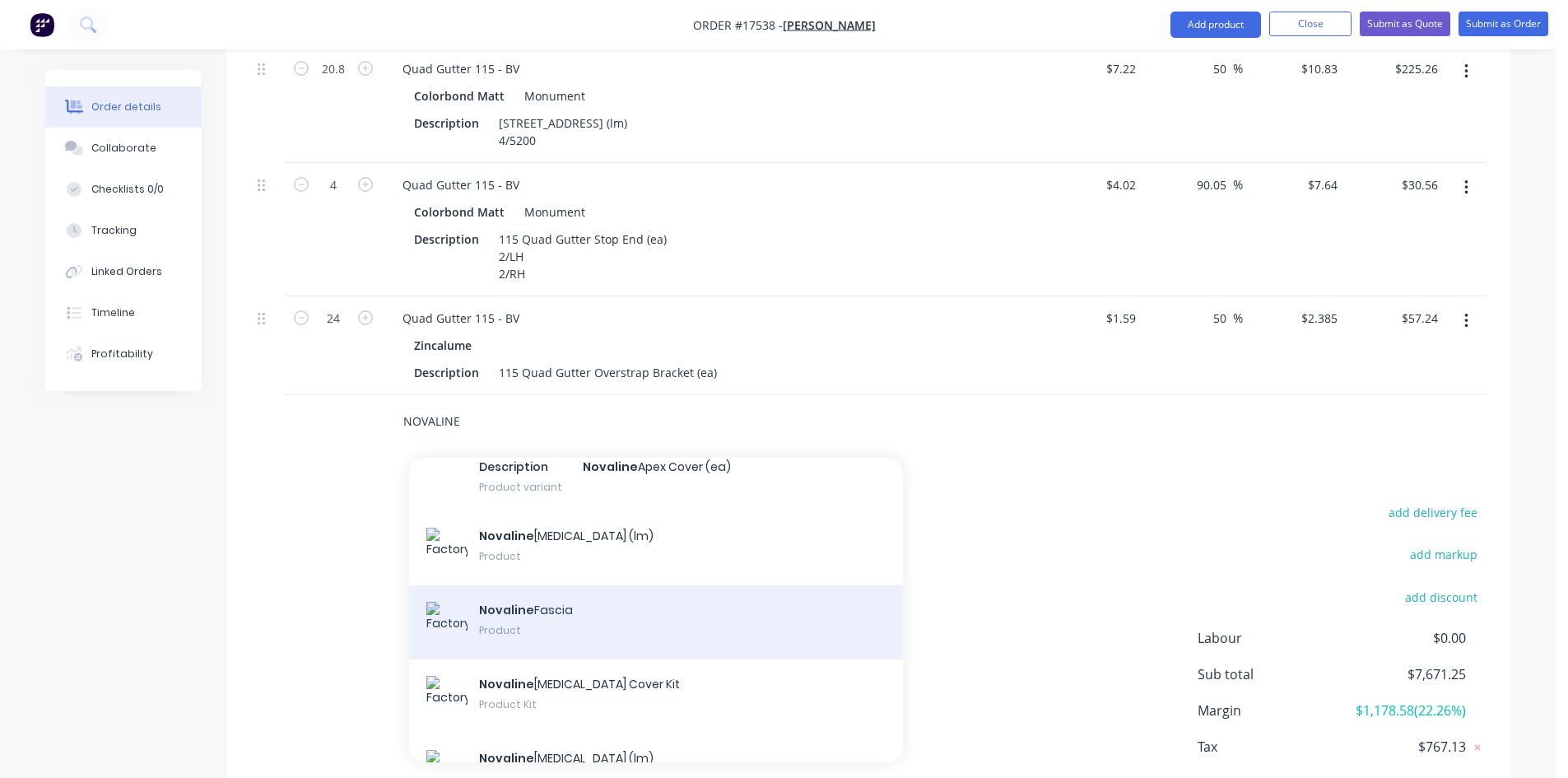
type input "NOVALINE"
click at [545, 598] on div "Novaline Fascia Product" at bounding box center [656, 622] width 494 height 74
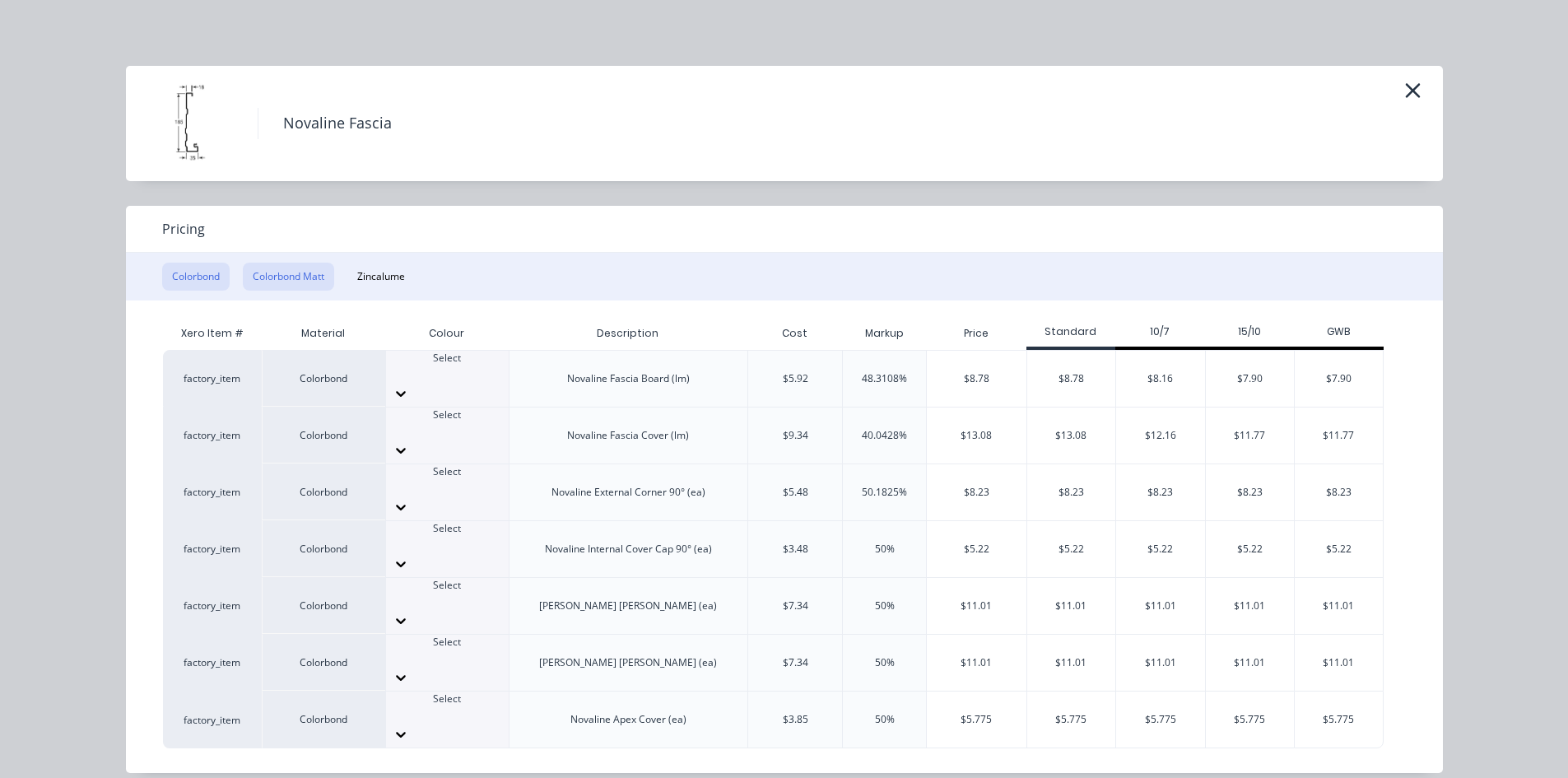
click at [301, 274] on button "Colorbond Matt" at bounding box center [289, 276] width 91 height 28
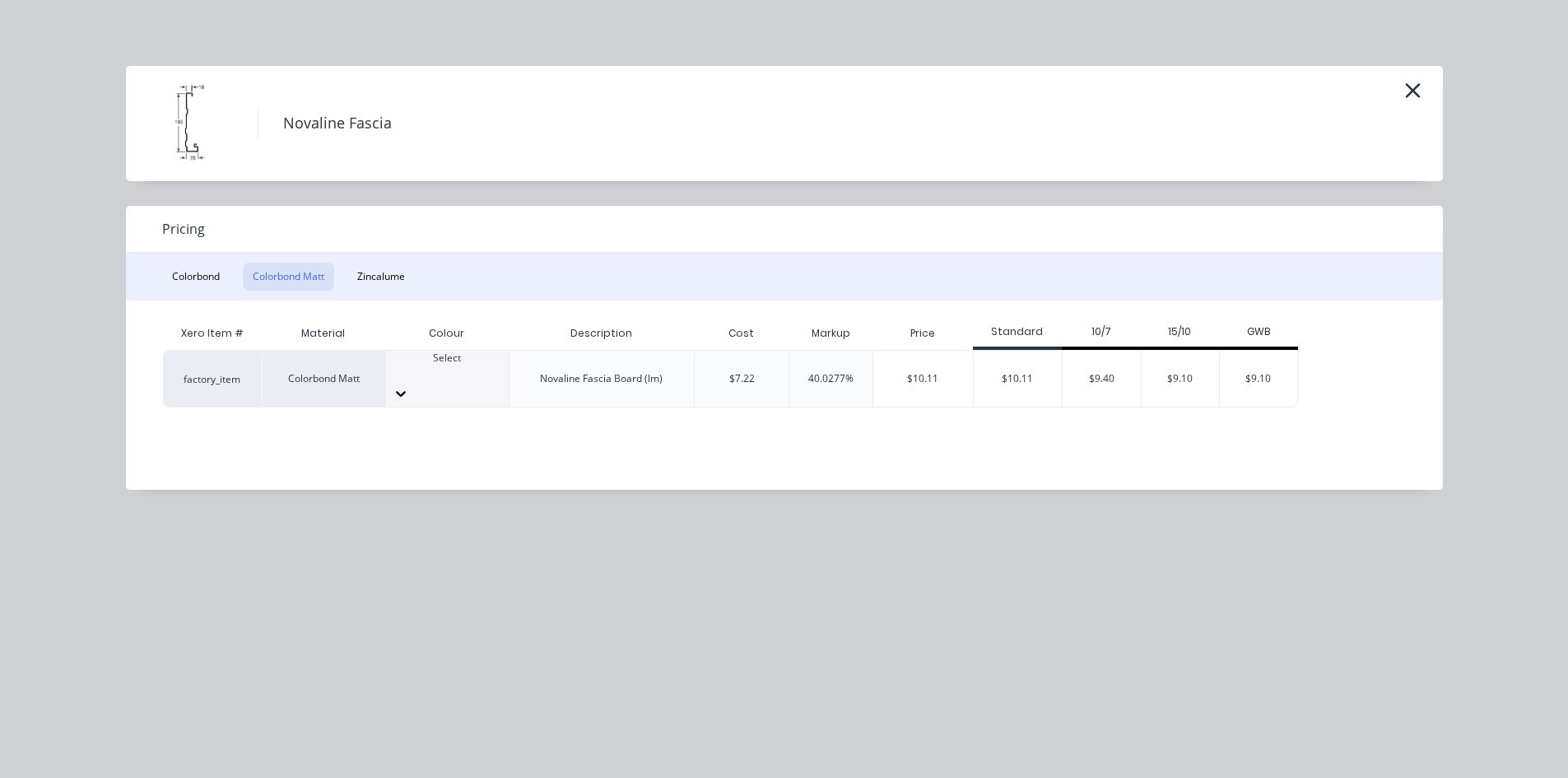
click at [483, 380] on div at bounding box center [447, 393] width 123 height 27
click at [921, 369] on div "$10.11" at bounding box center [923, 378] width 100 height 56
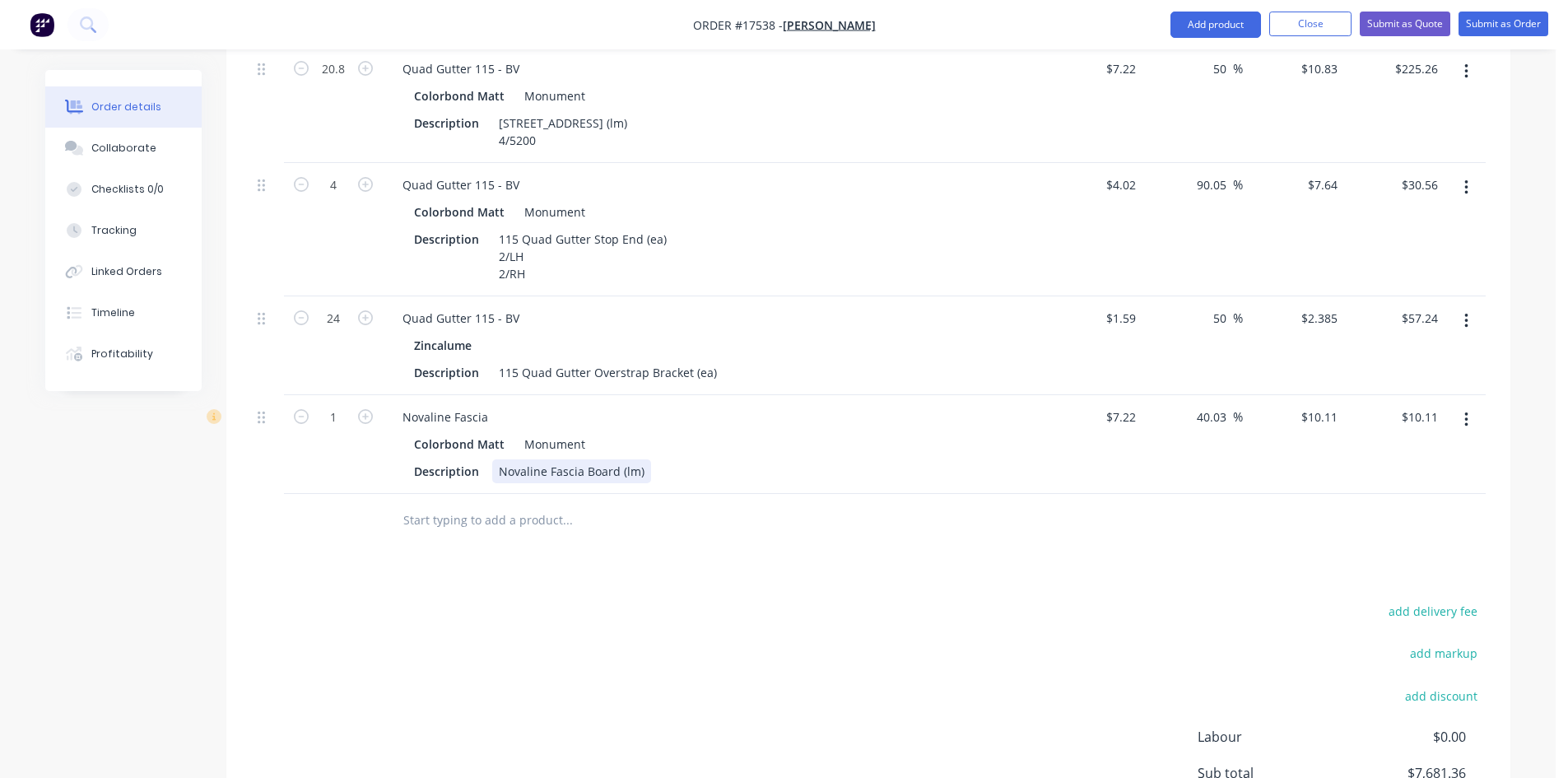
click at [639, 459] on div "Novaline Fascia Board (lm)" at bounding box center [571, 471] width 159 height 24
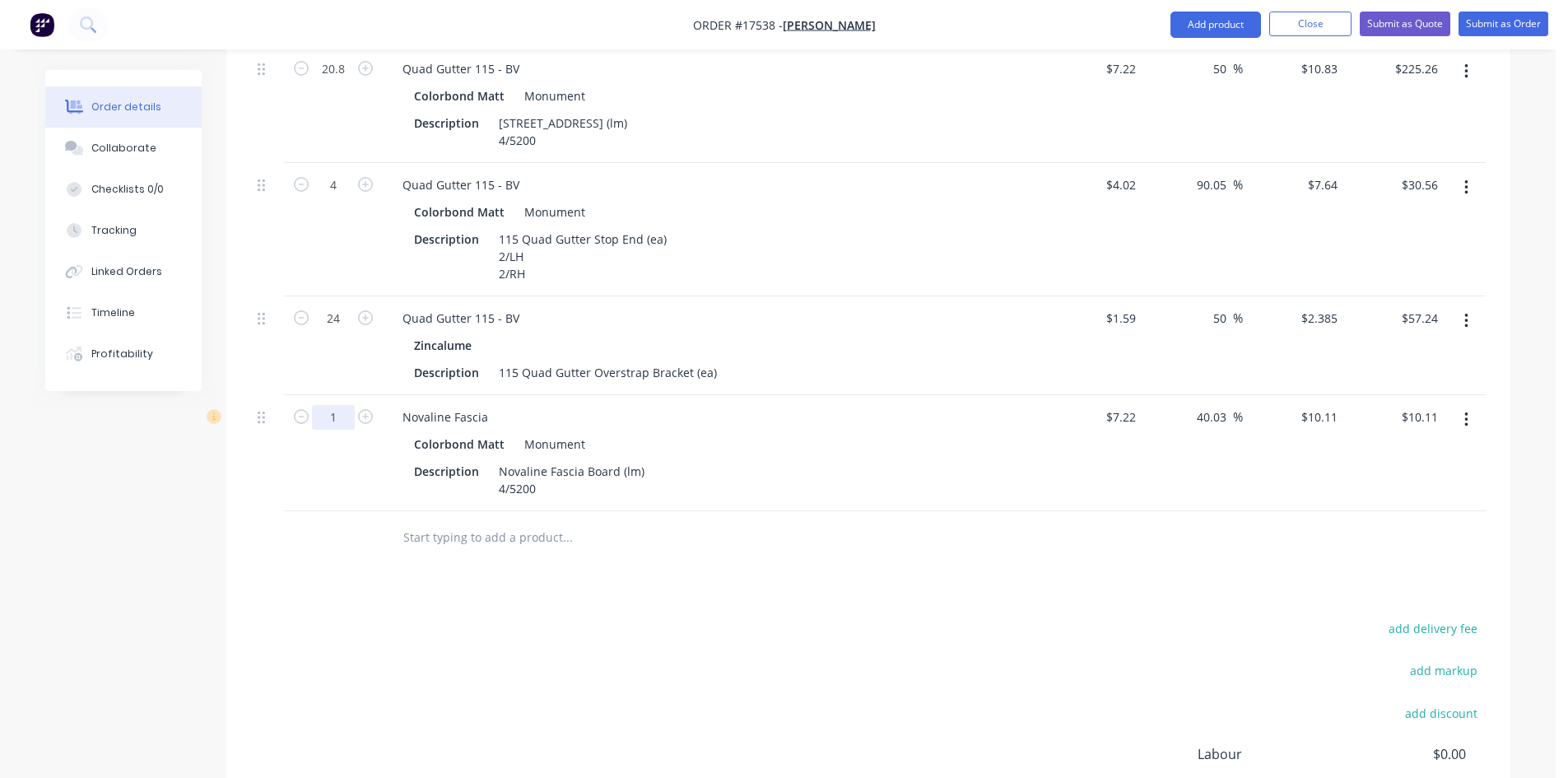
click at [340, 405] on input "1" at bounding box center [333, 417] width 43 height 25
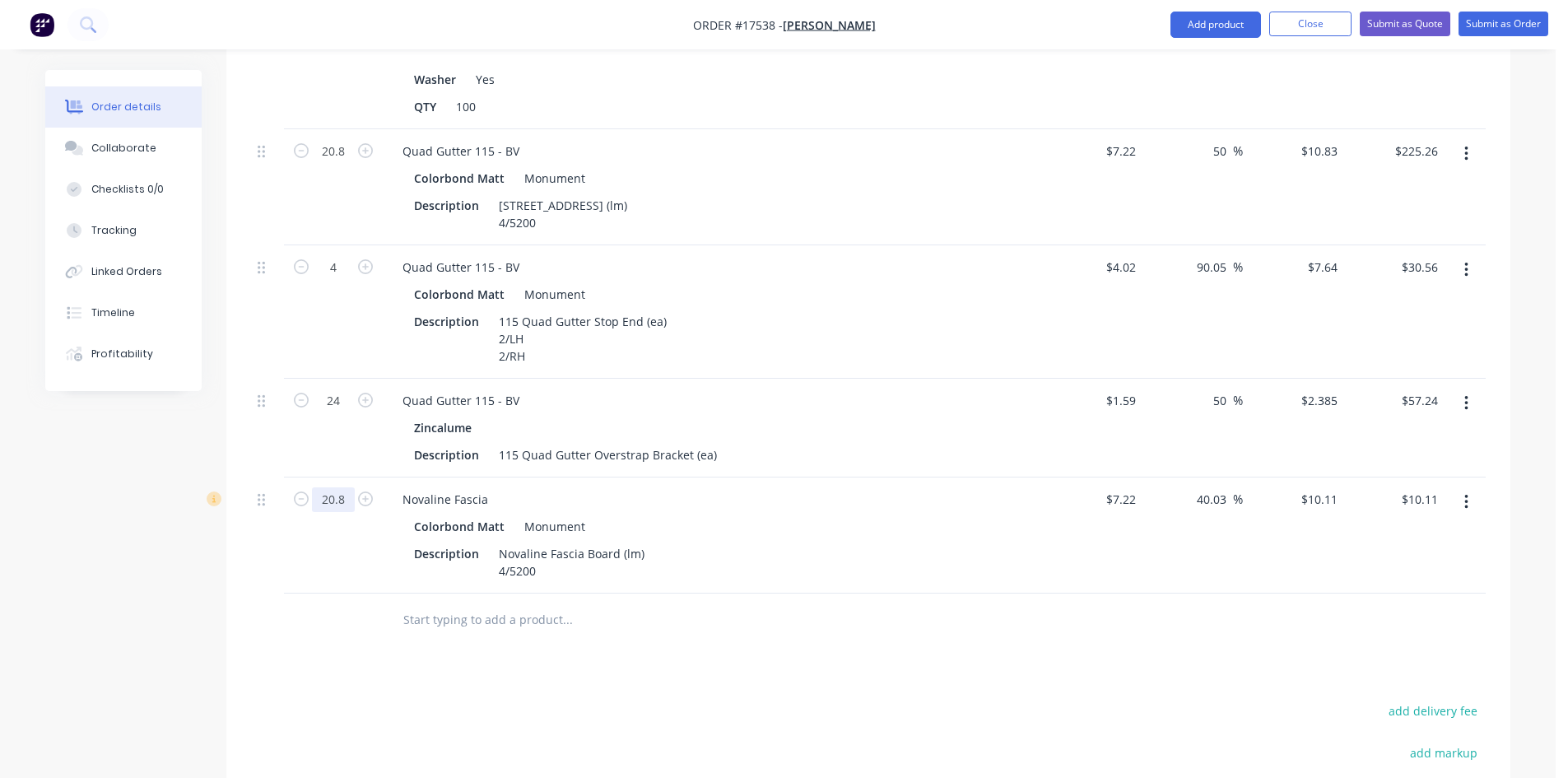
type input "20.8"
type input "$210.29"
click at [453, 487] on div "Novaline Fascia" at bounding box center [445, 499] width 112 height 24
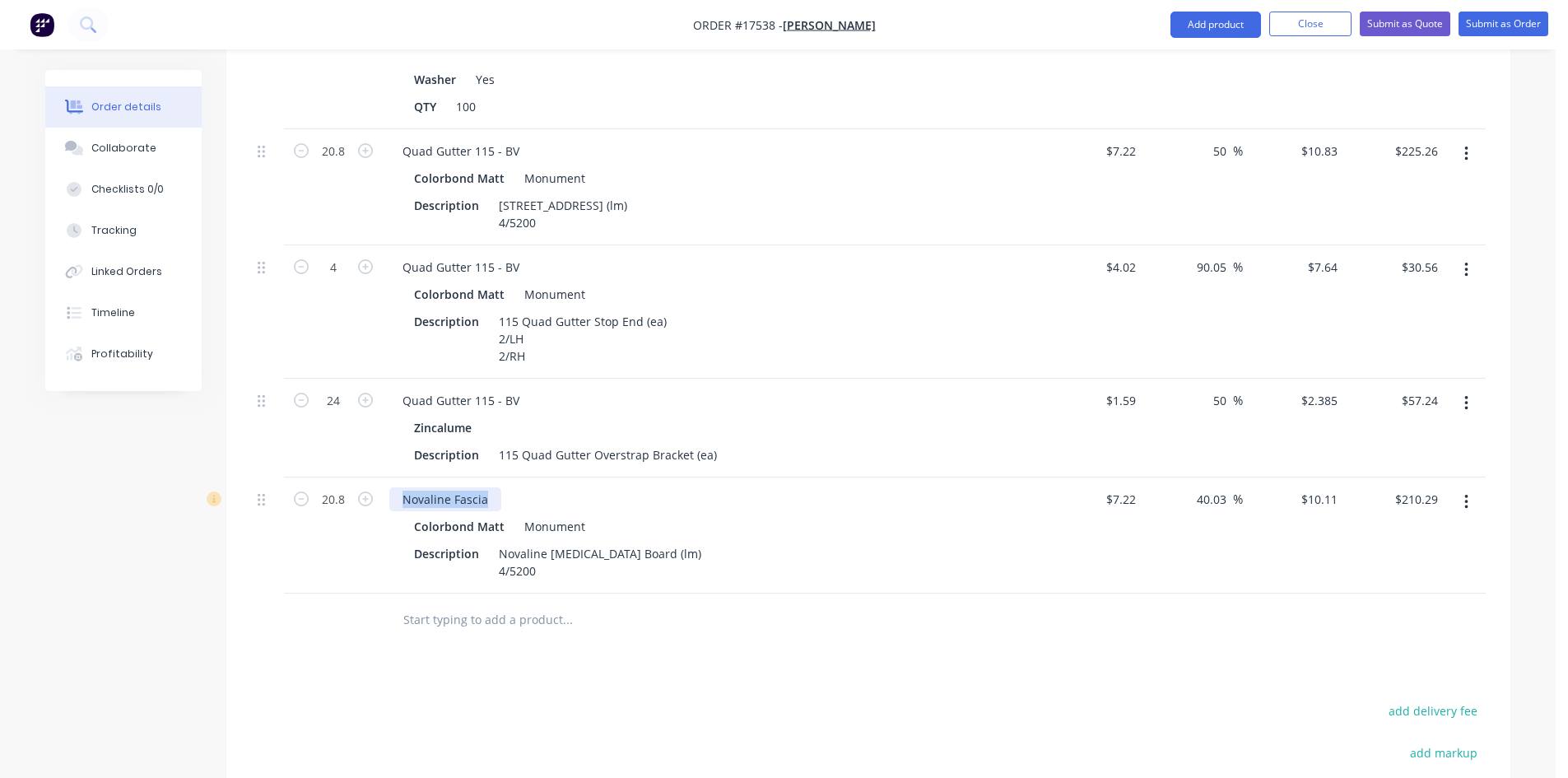
click at [453, 487] on div "Novaline Fascia" at bounding box center [445, 499] width 112 height 24
copy div "Novaline Fascia"
click at [457, 603] on input "text" at bounding box center [567, 620] width 329 height 33
paste input "Novaline Fascia"
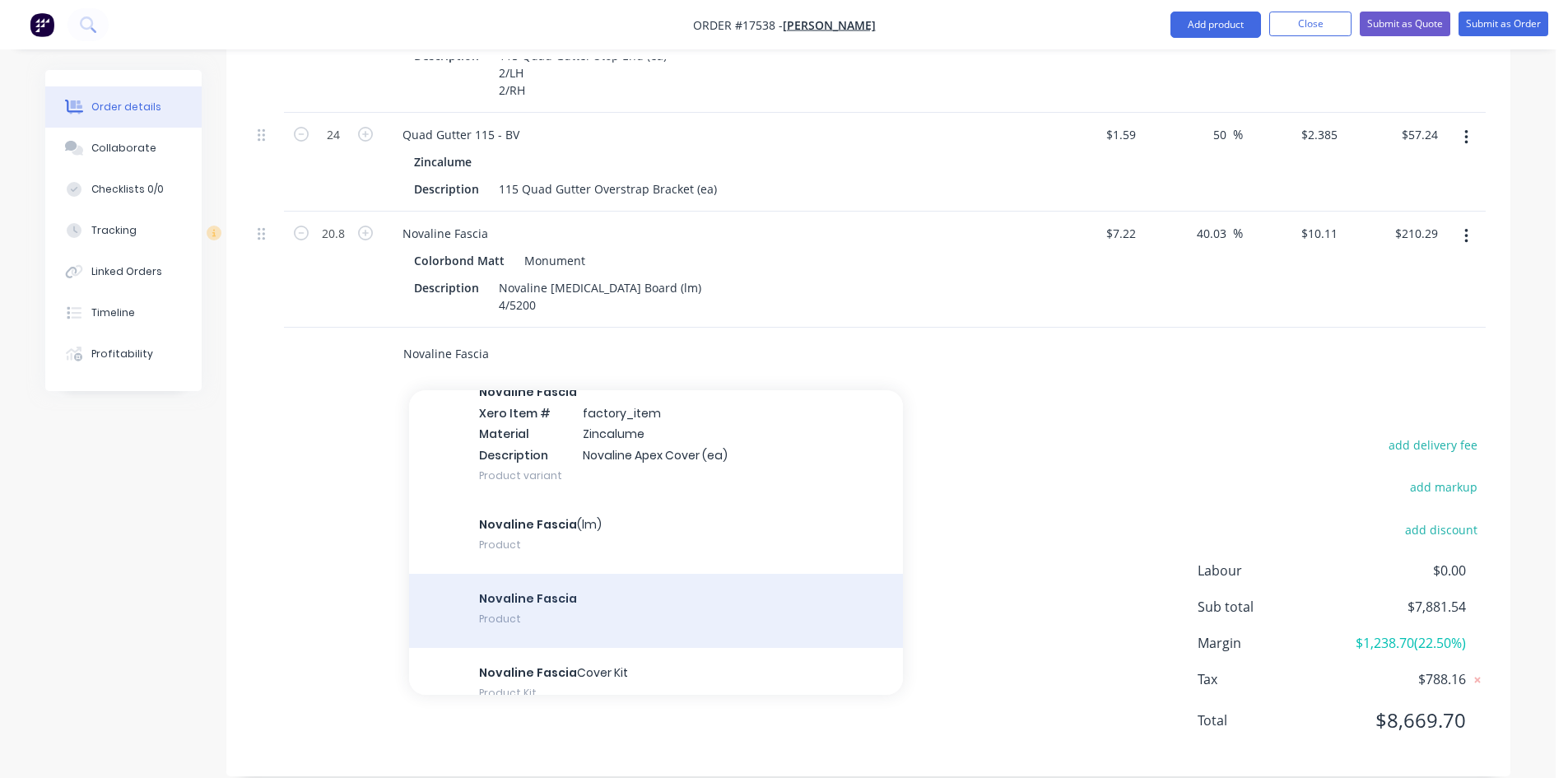
scroll to position [2368, 0]
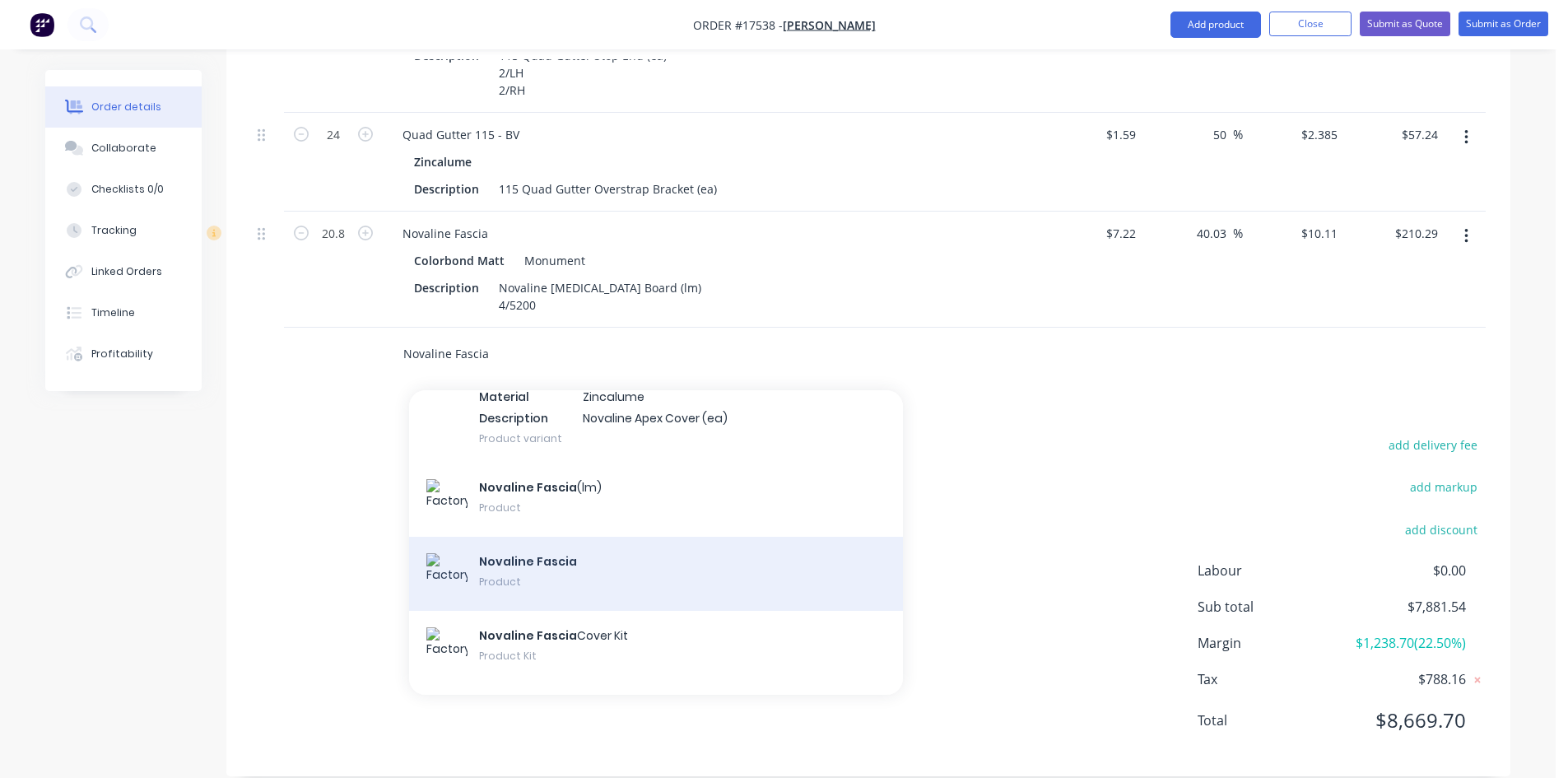
type input "Novaline Fascia"
click at [532, 549] on div "Novaline Fascia Product" at bounding box center [656, 573] width 494 height 74
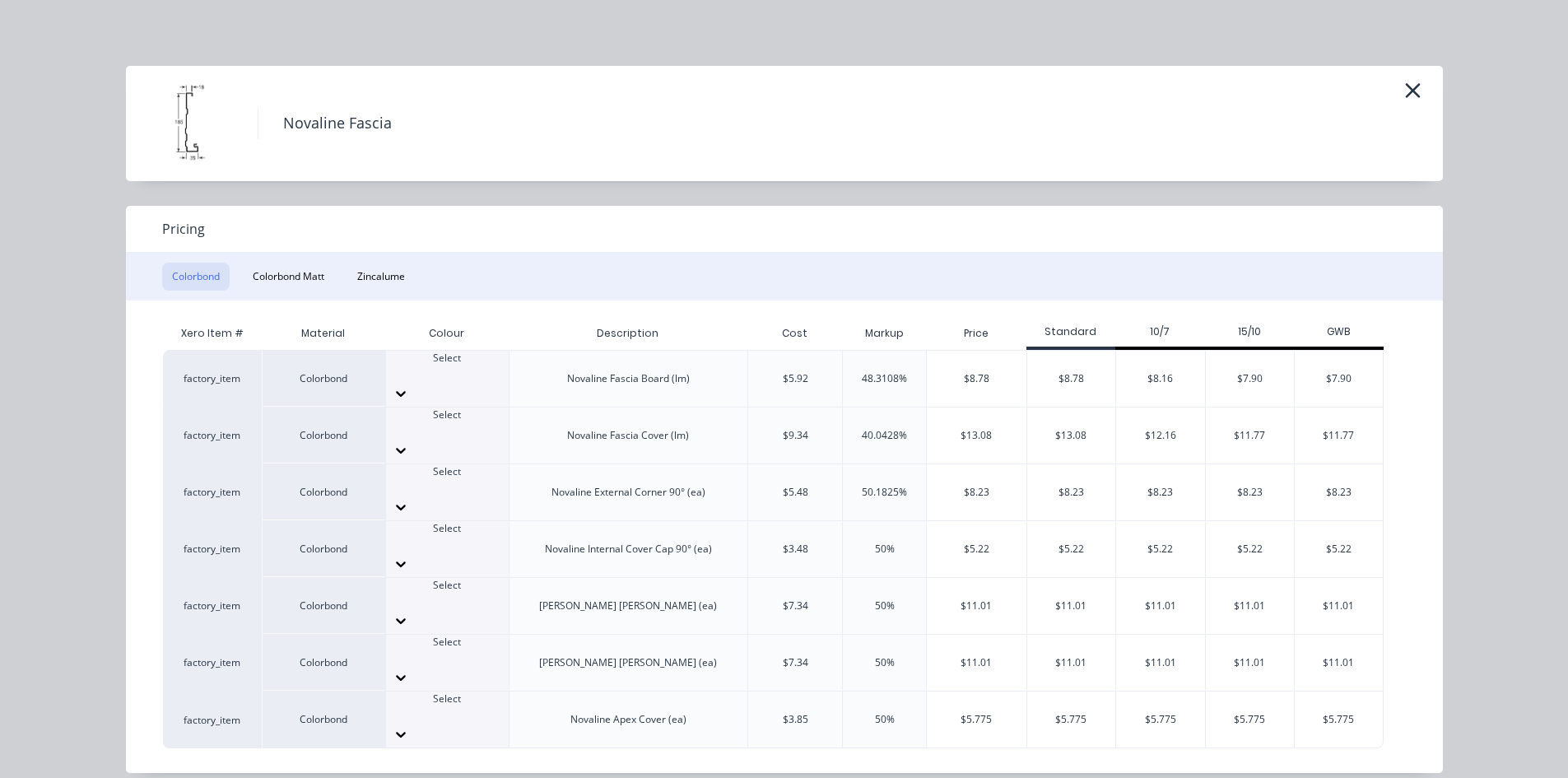
click at [409, 613] on icon at bounding box center [400, 621] width 16 height 16
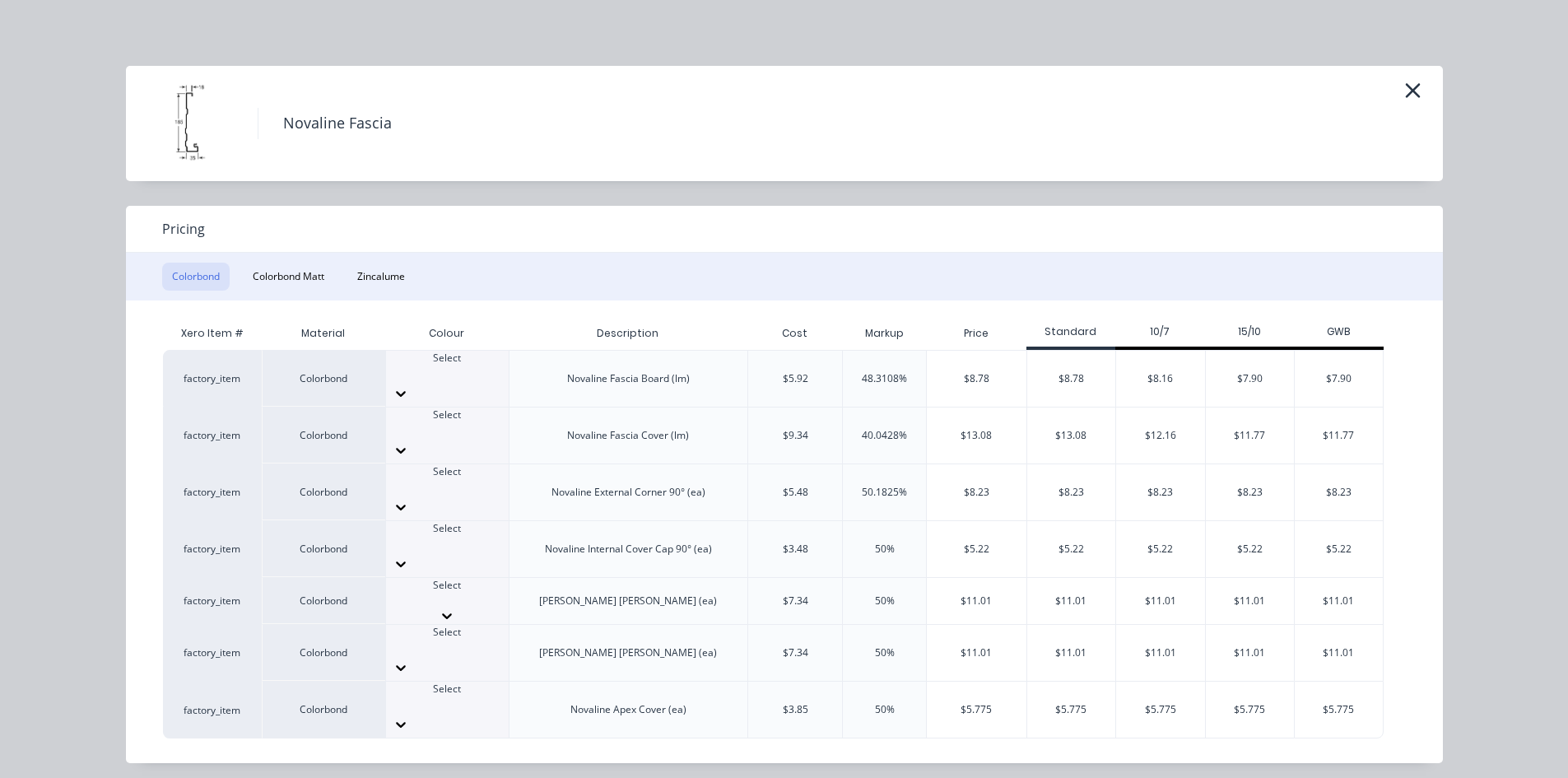
scroll to position [247, 0]
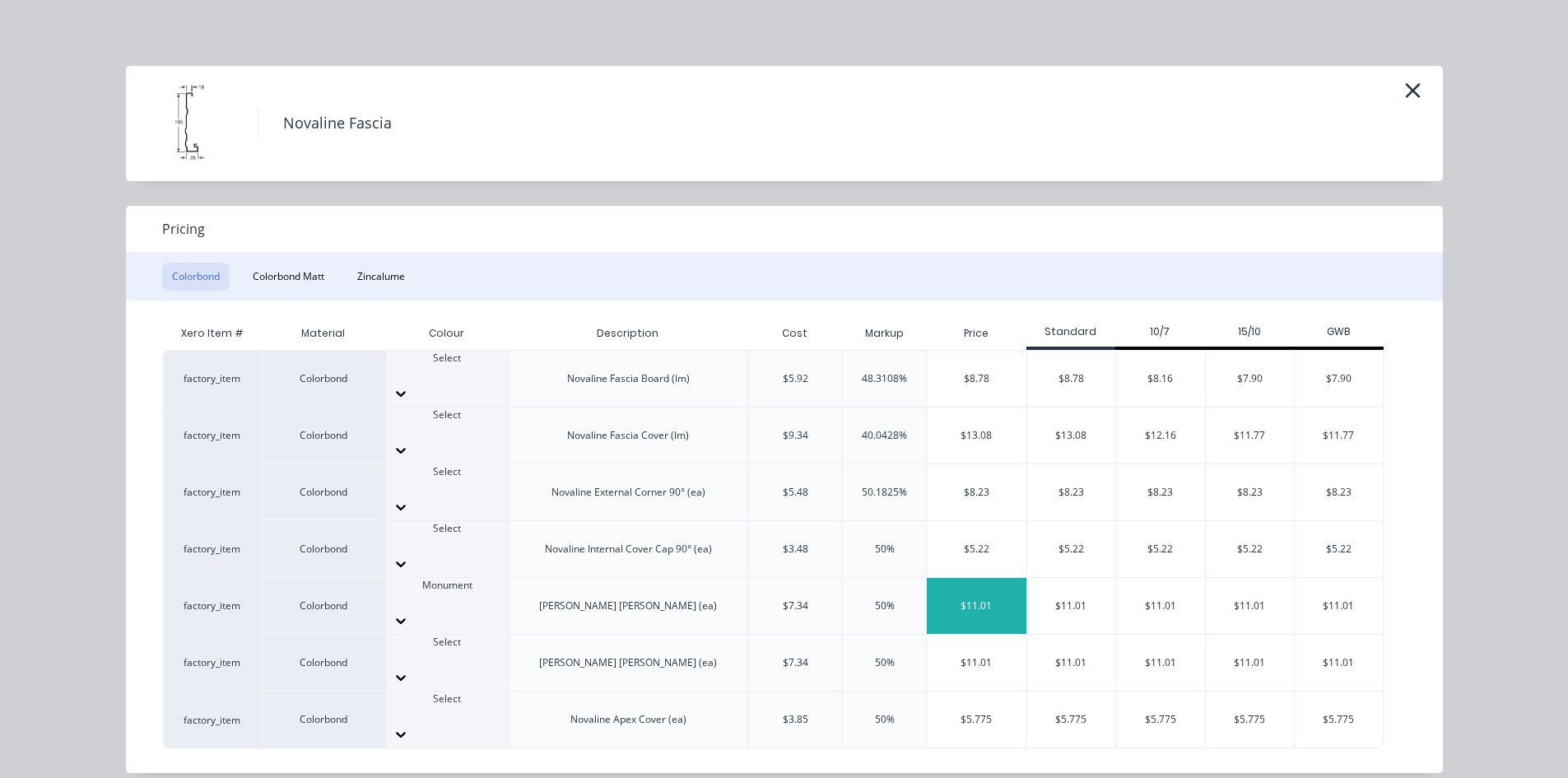
click at [978, 578] on div "$11.01" at bounding box center [976, 605] width 100 height 56
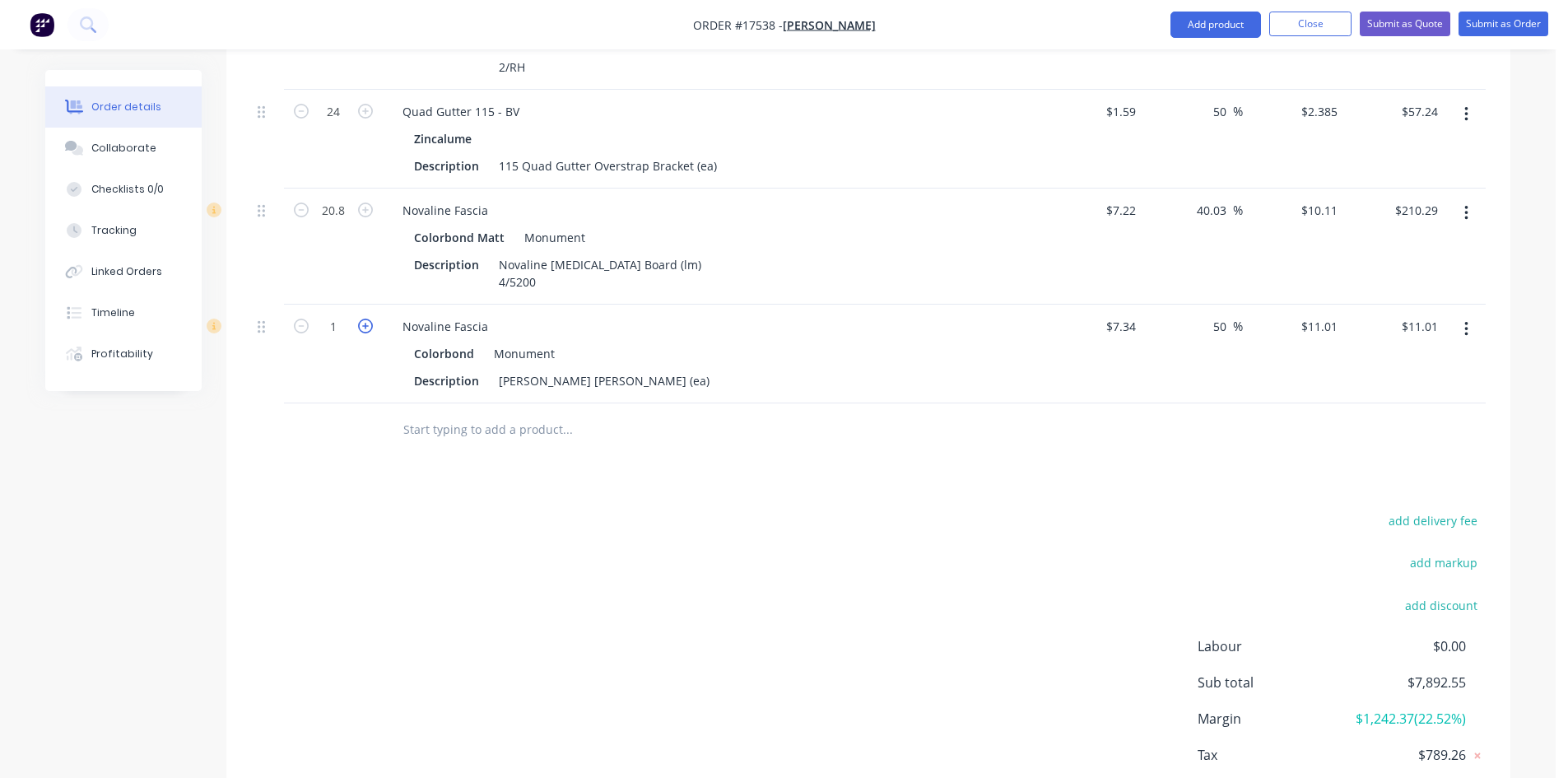
click at [370, 318] on icon "button" at bounding box center [366, 325] width 15 height 15
type input "2"
type input "$22.02"
click at [1468, 314] on button "button" at bounding box center [1467, 329] width 38 height 29
click at [1423, 393] on div "Duplicate" at bounding box center [1407, 405] width 127 height 24
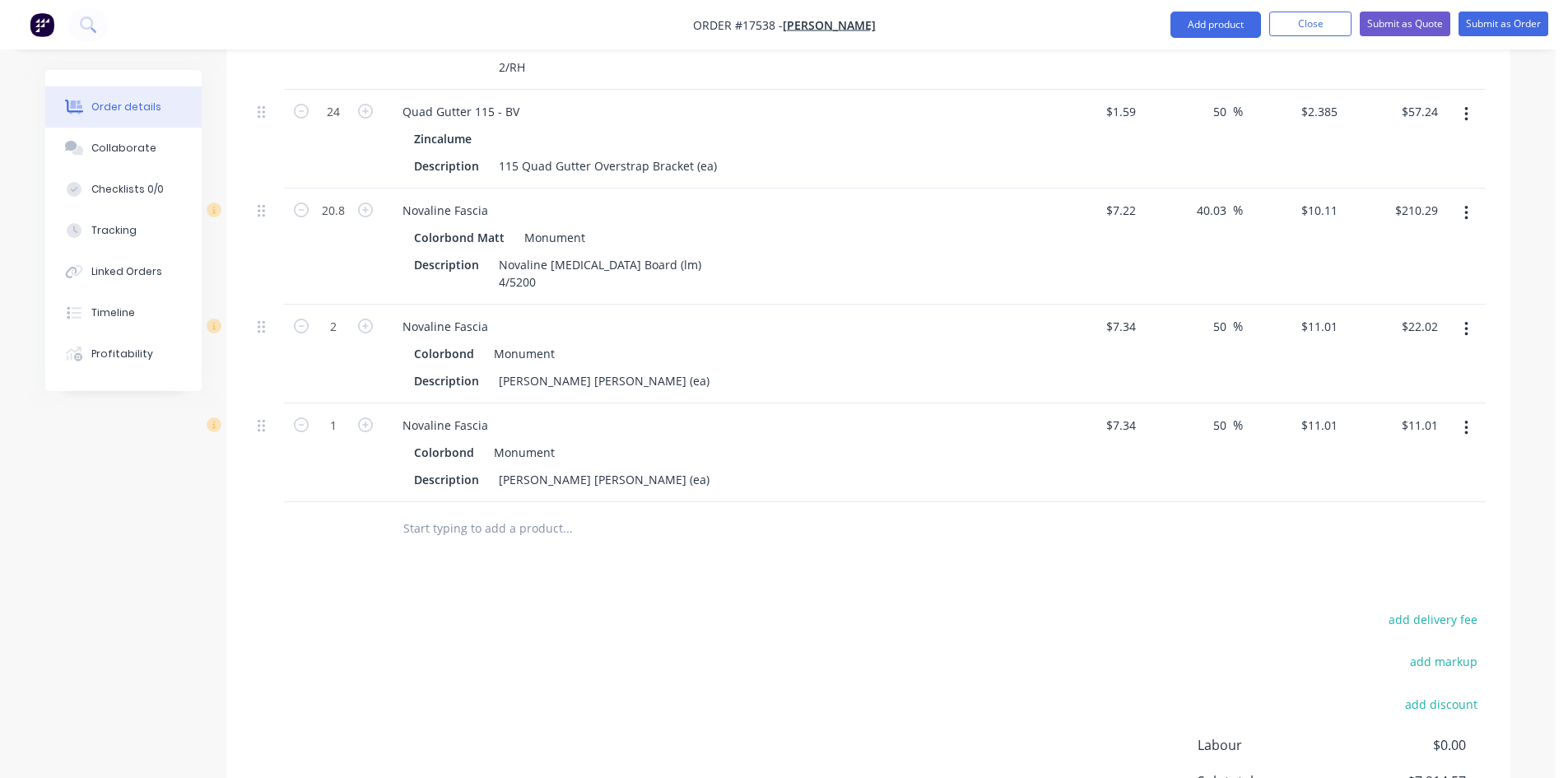
click at [1464, 419] on icon "button" at bounding box center [1466, 428] width 5 height 18
click at [1430, 459] on div "Edit" at bounding box center [1407, 471] width 127 height 24
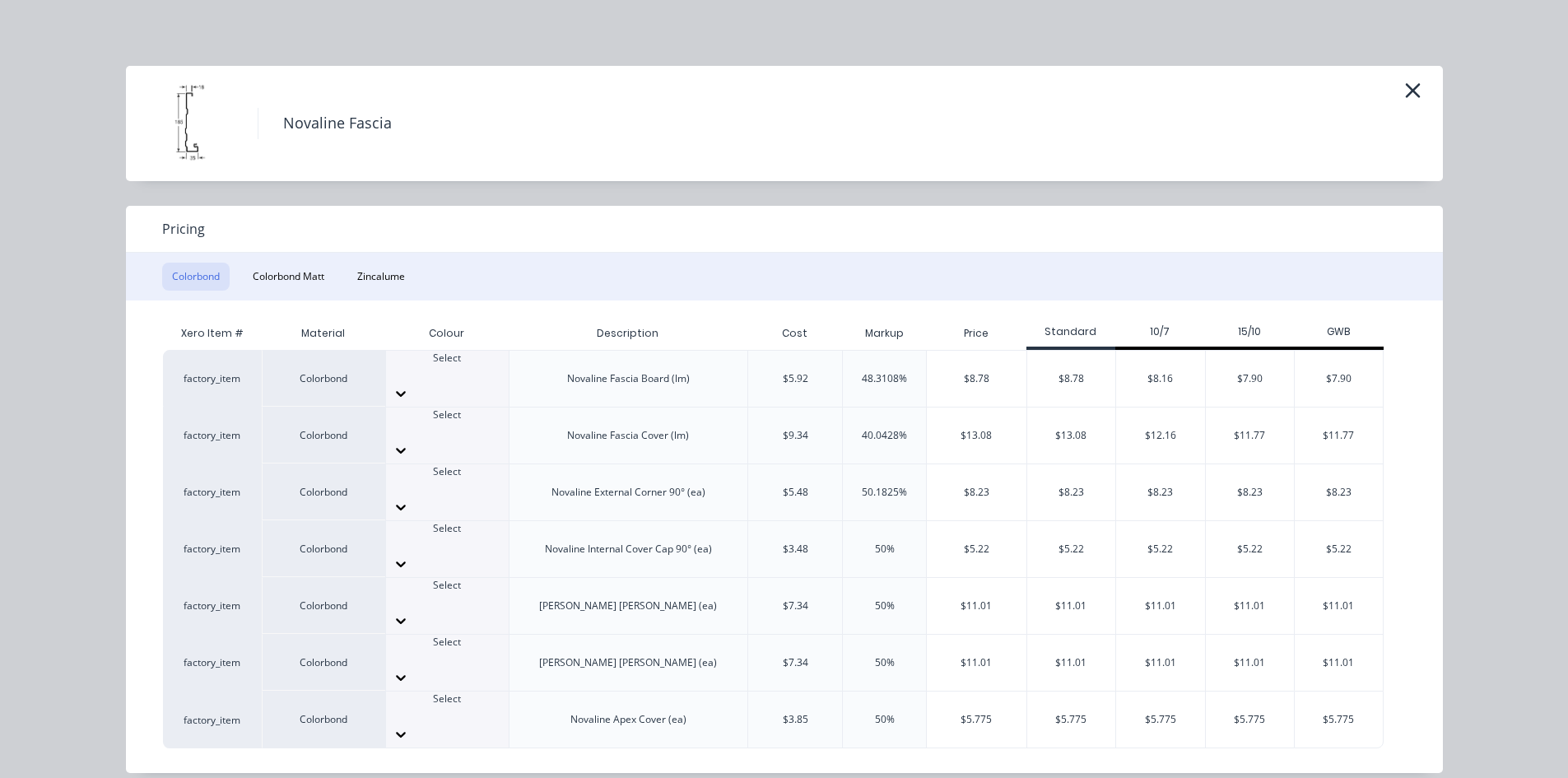
click at [409, 669] on icon at bounding box center [400, 677] width 16 height 16
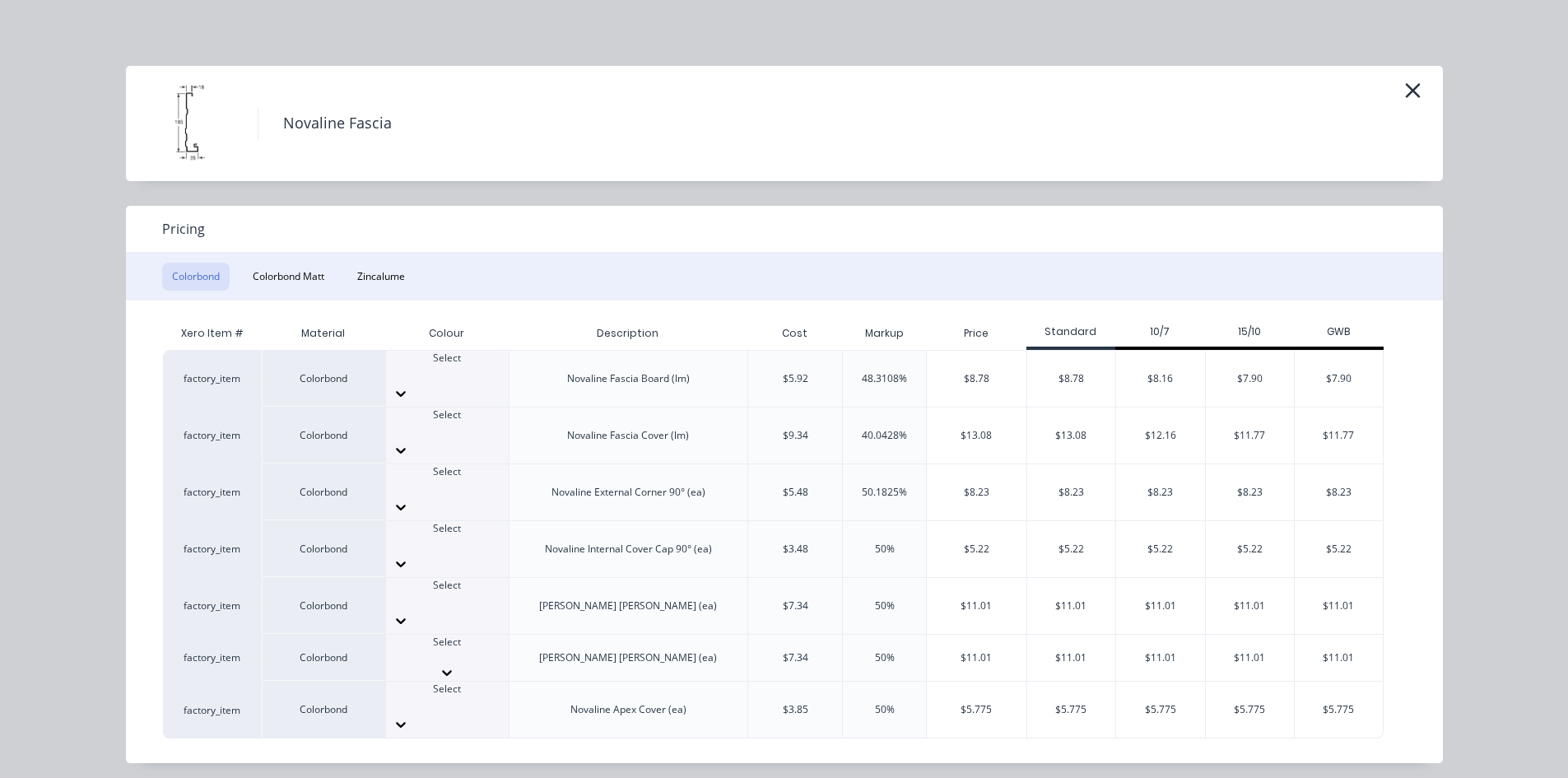
scroll to position [247, 0]
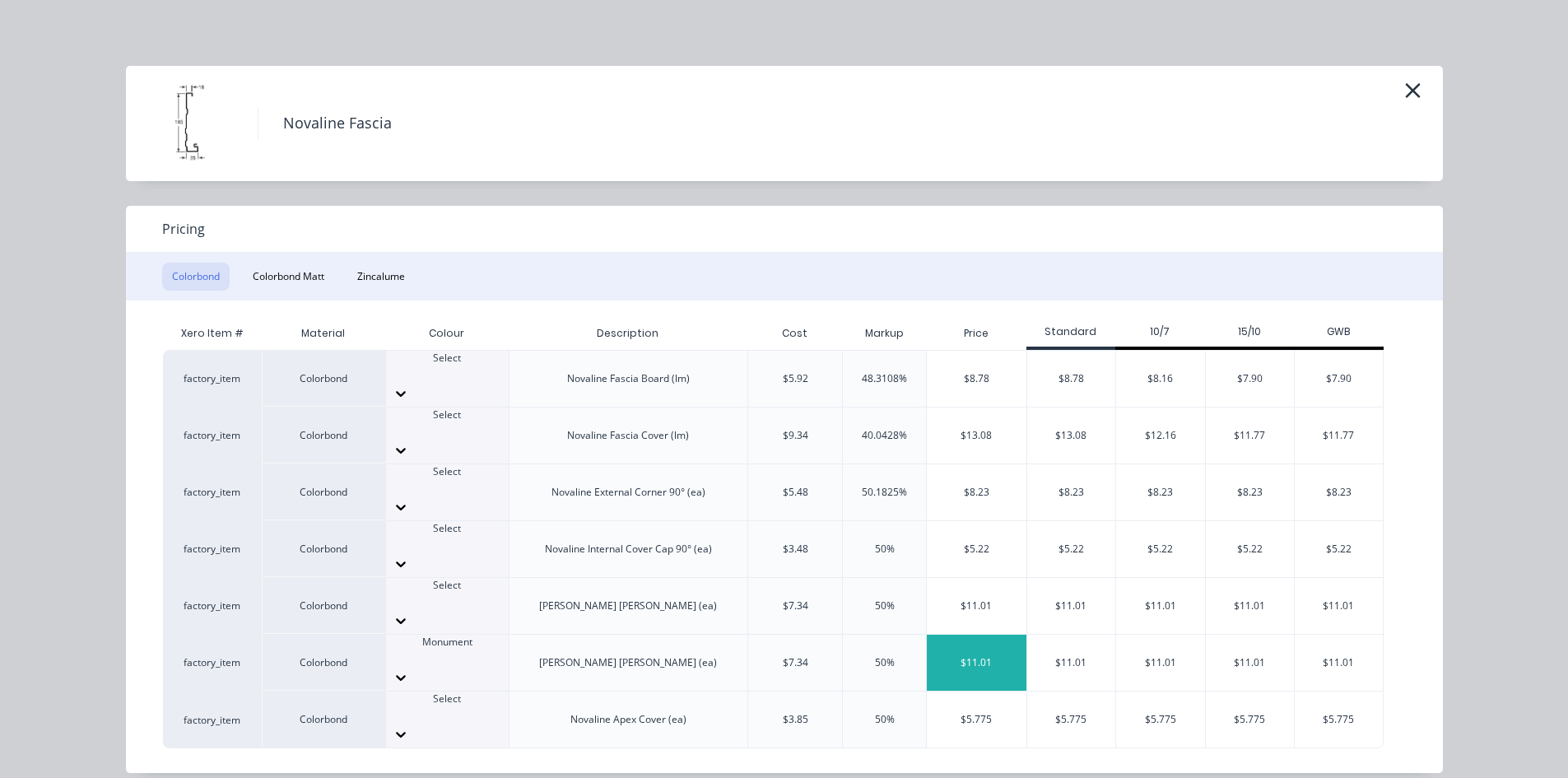
click at [1006, 634] on div "$11.01" at bounding box center [976, 662] width 100 height 56
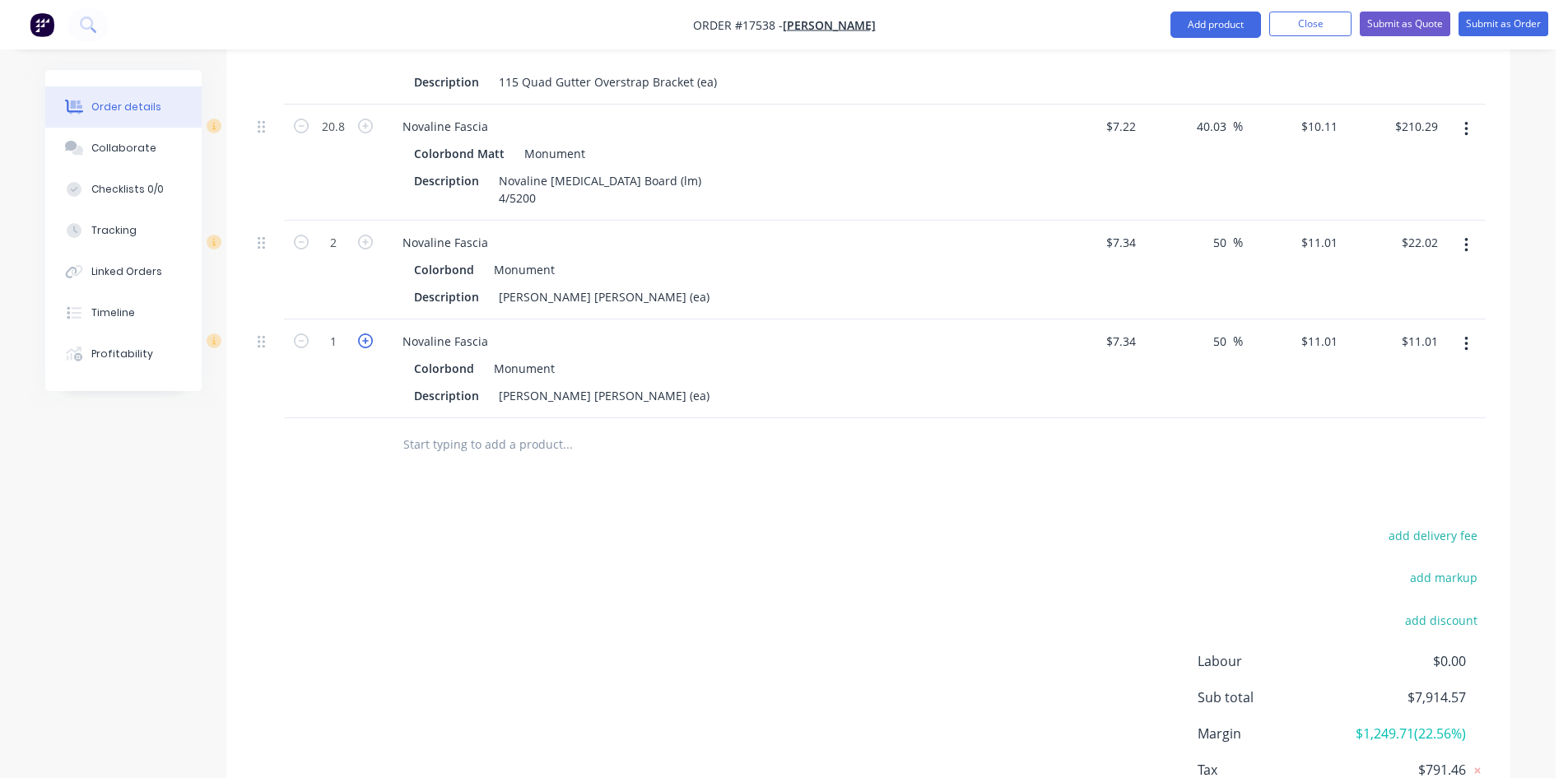
click at [363, 334] on icon "button" at bounding box center [366, 341] width 15 height 15
type input "2"
type input "$22.02"
click at [1473, 329] on button "button" at bounding box center [1467, 344] width 38 height 29
click at [1431, 409] on div "Duplicate" at bounding box center [1407, 421] width 127 height 24
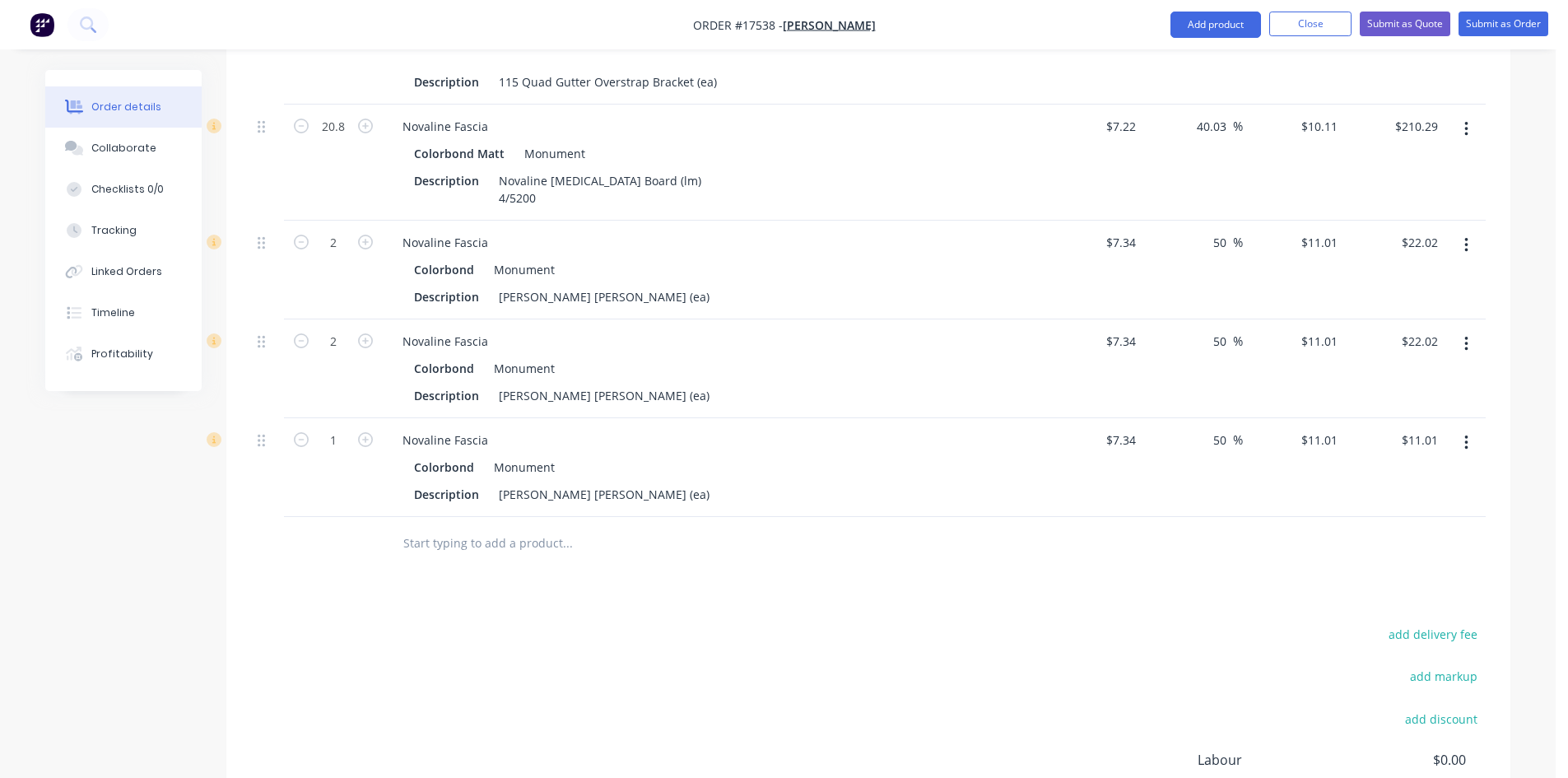
click at [1469, 428] on button "button" at bounding box center [1467, 442] width 38 height 29
click at [1443, 474] on div "Edit" at bounding box center [1407, 486] width 127 height 24
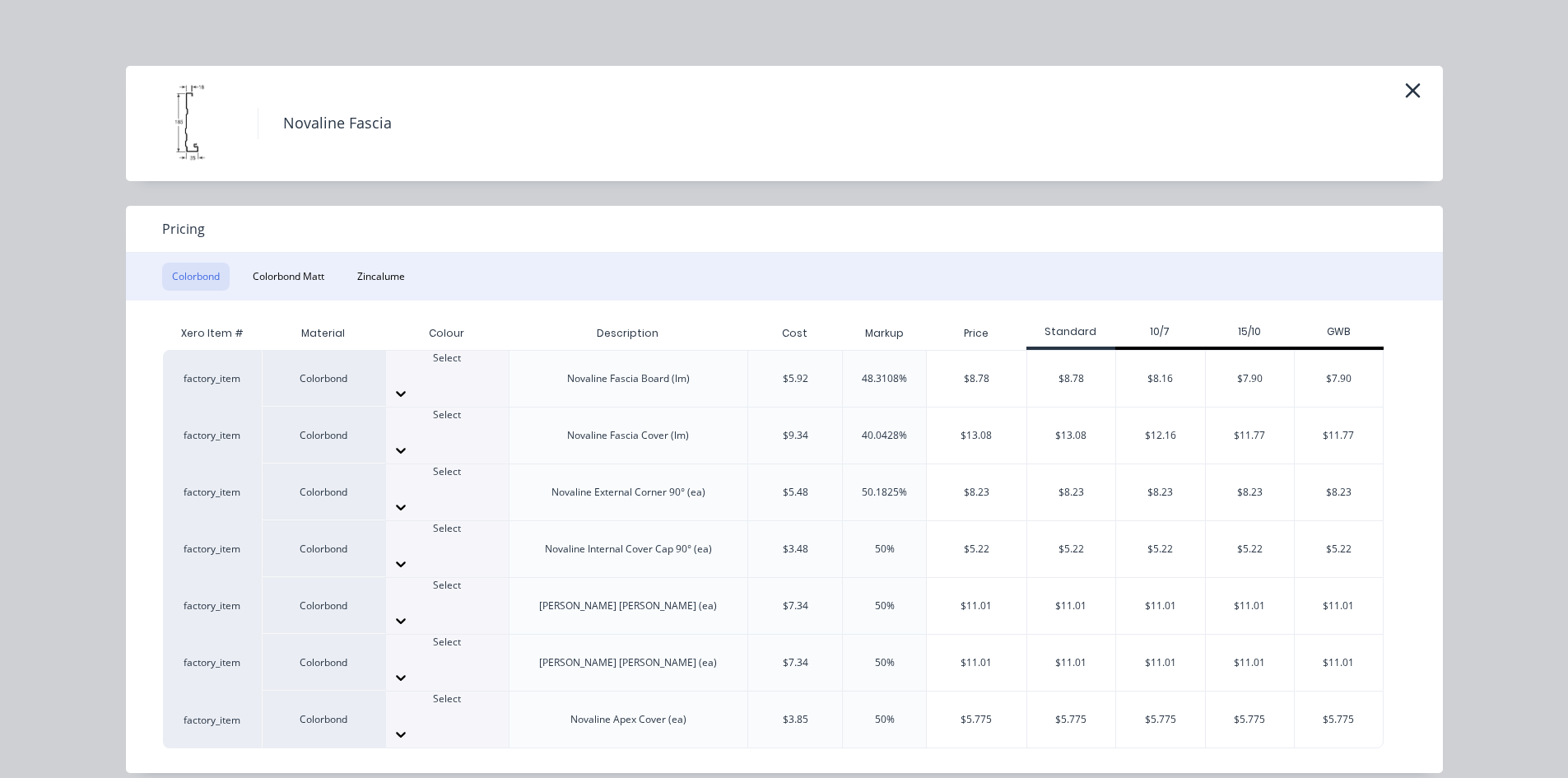
click at [477, 691] on div "Select" at bounding box center [447, 706] width 123 height 29
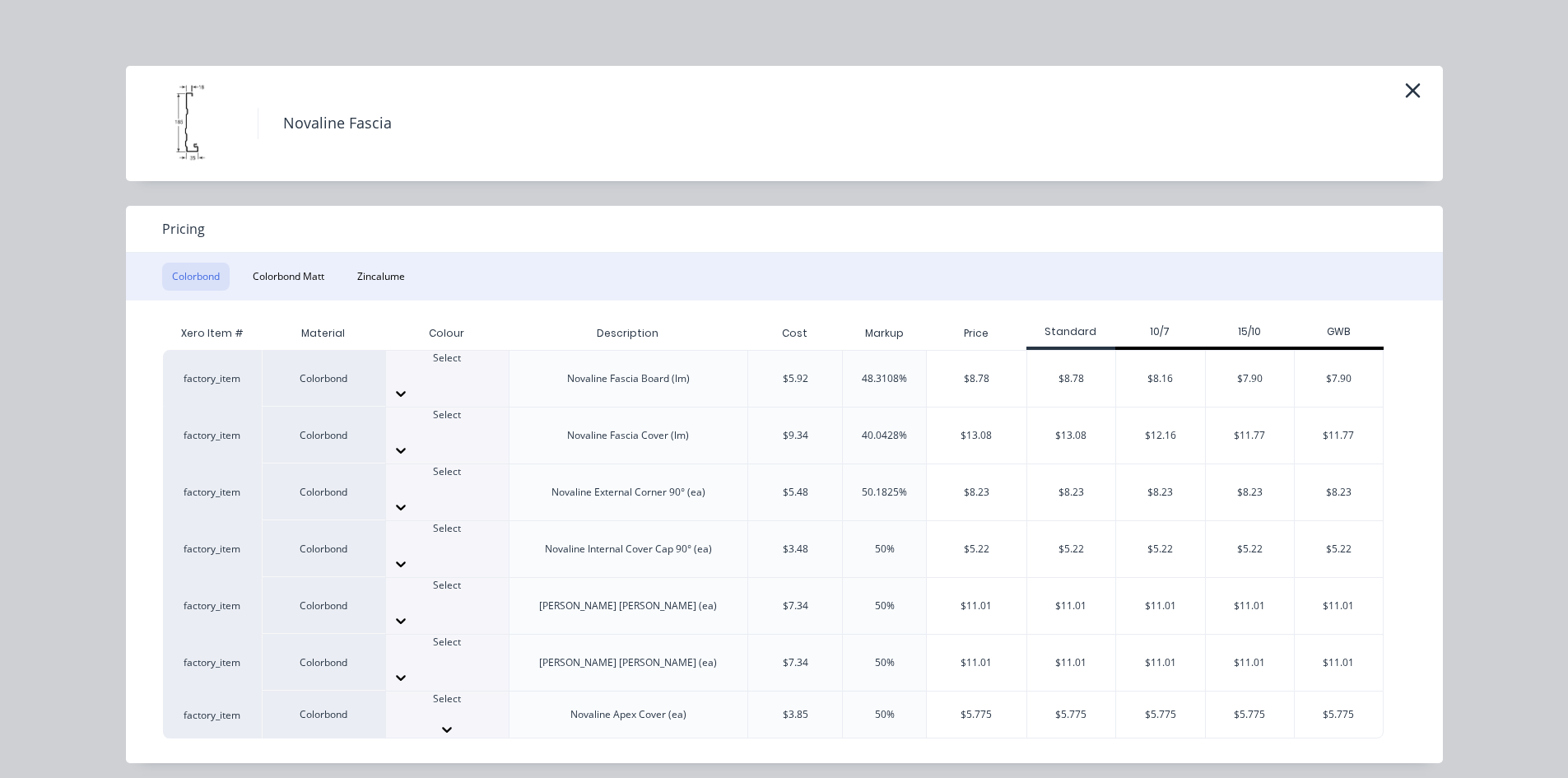
scroll to position [411, 0]
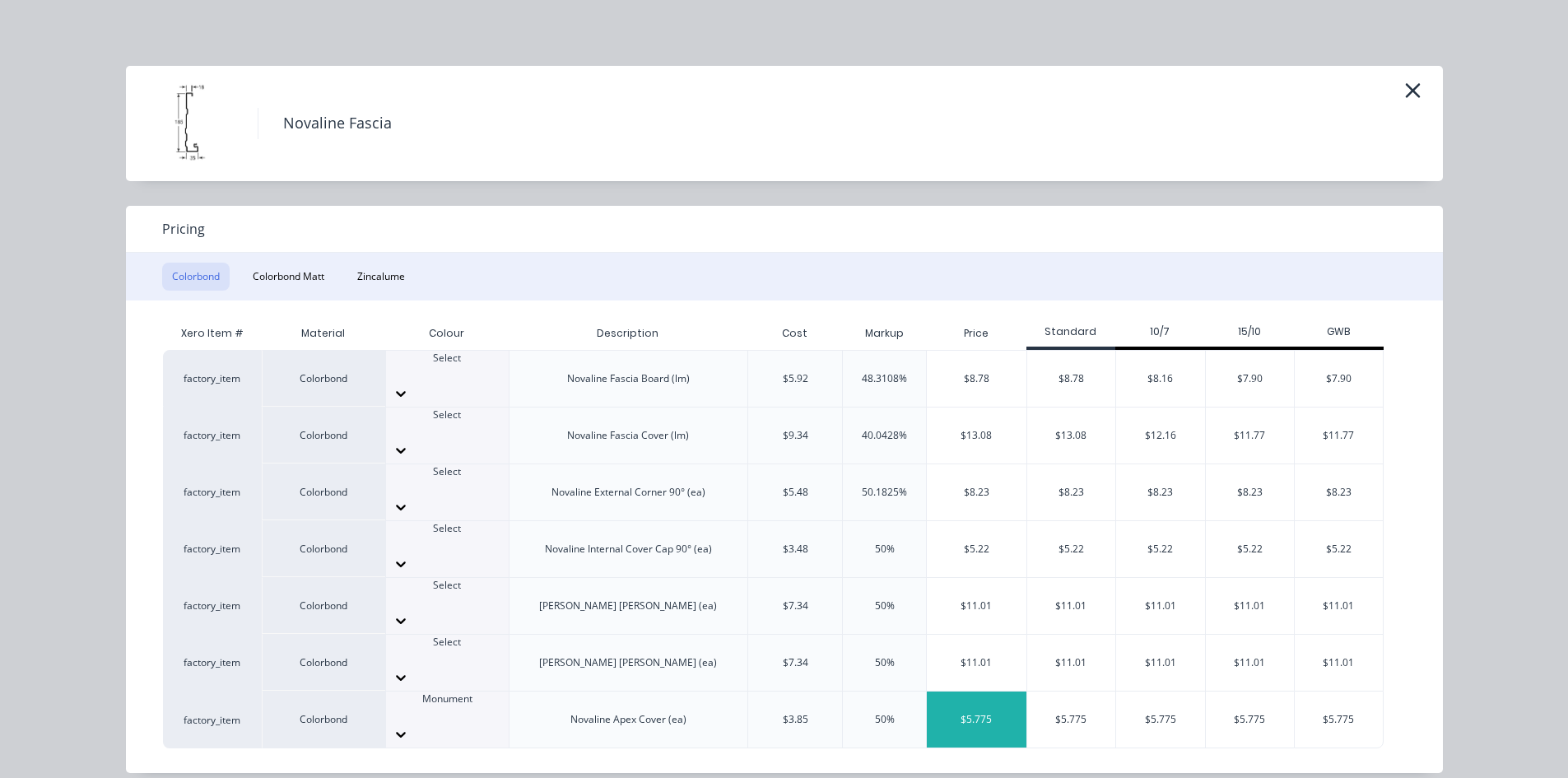
click at [996, 691] on div "$5.775" at bounding box center [976, 719] width 100 height 56
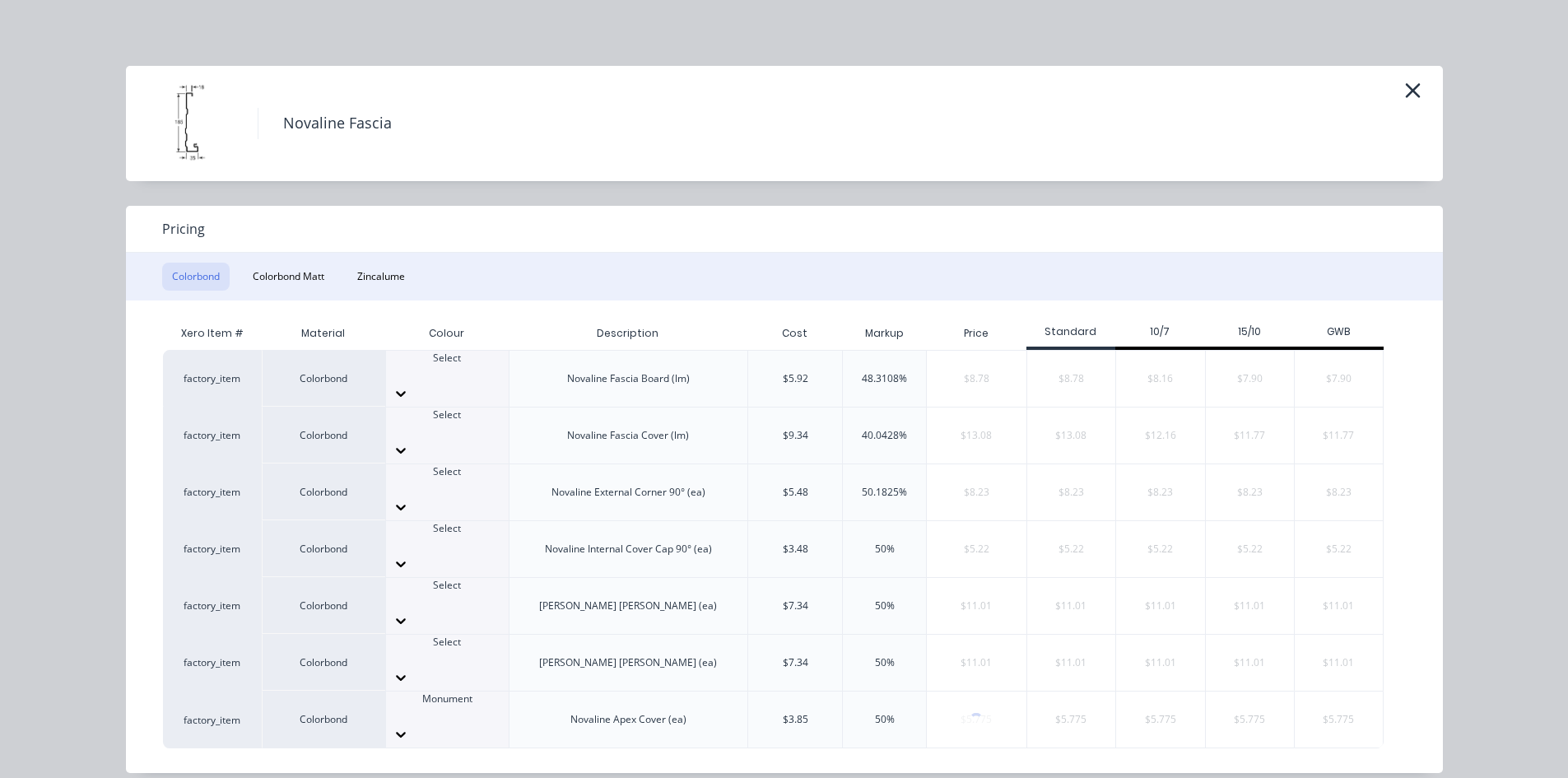
type input "-21.32"
type input "$5.775"
type input "$5.78"
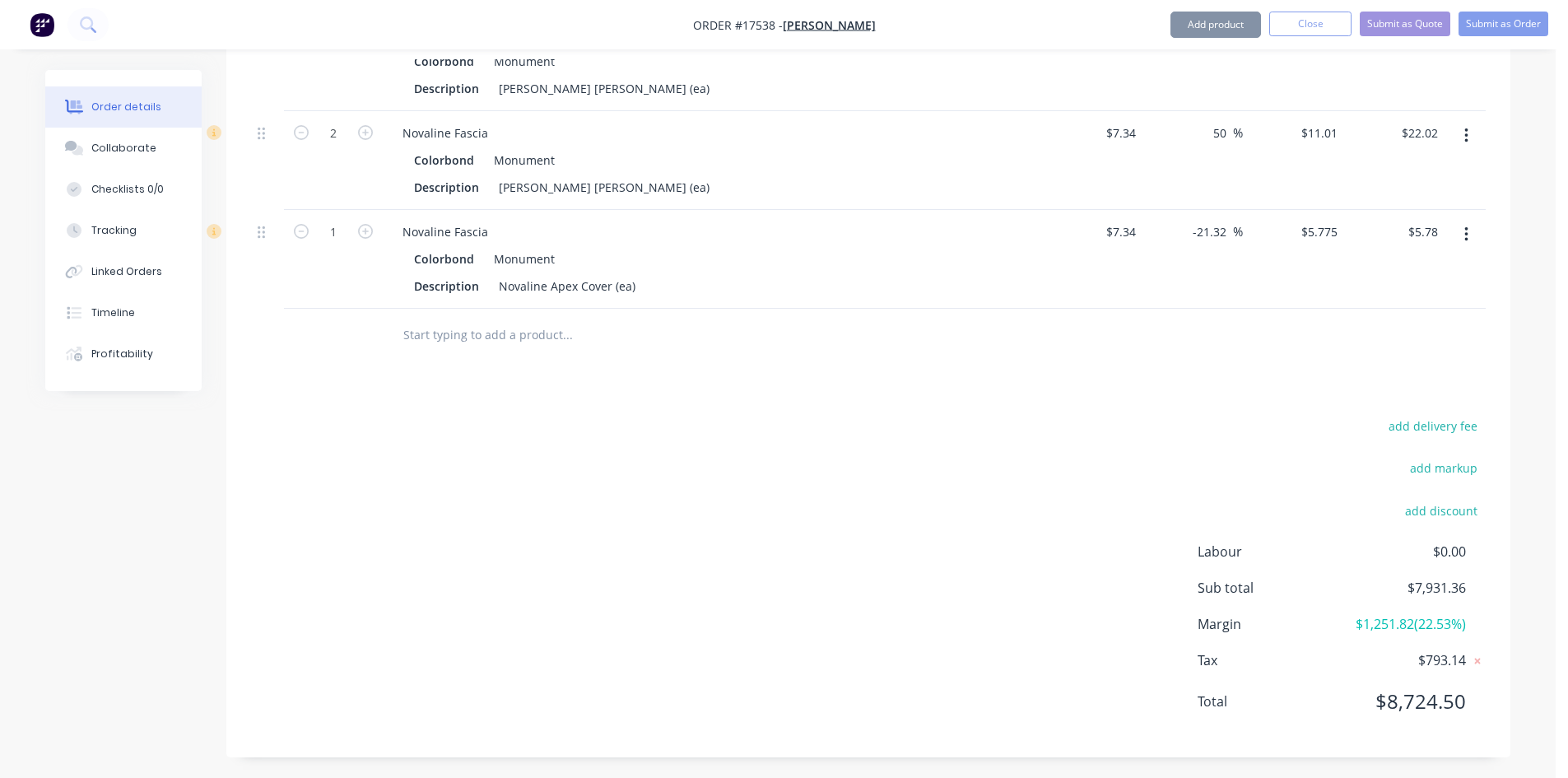
scroll to position [2436, 0]
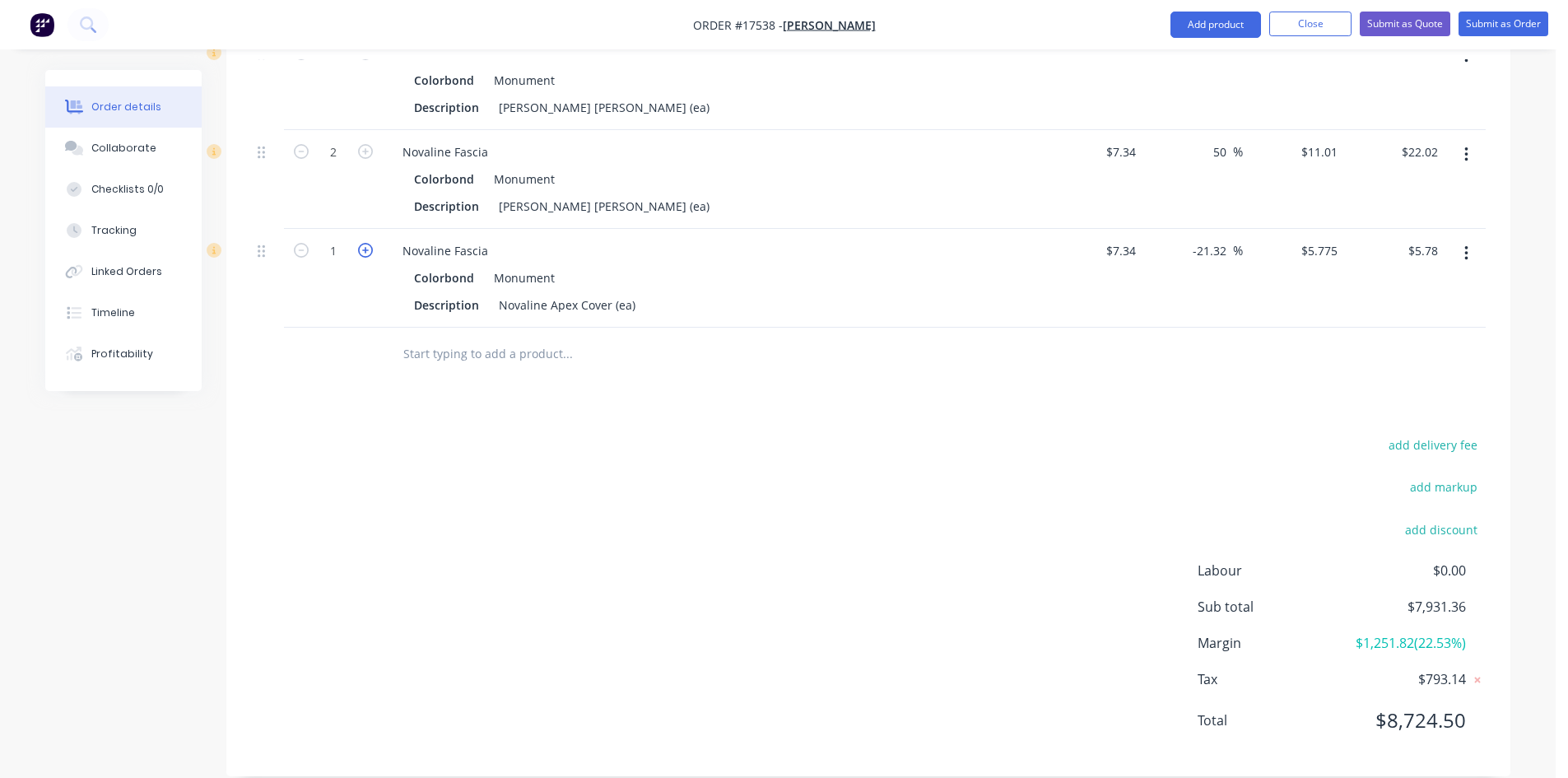
click at [372, 243] on icon "button" at bounding box center [366, 250] width 15 height 15
type input "2"
type input "$11.55"
click at [603, 510] on div "add delivery fee add markup add discount Labour $0.00 Sub total $7,937.13 Margi…" at bounding box center [869, 591] width 1234 height 317
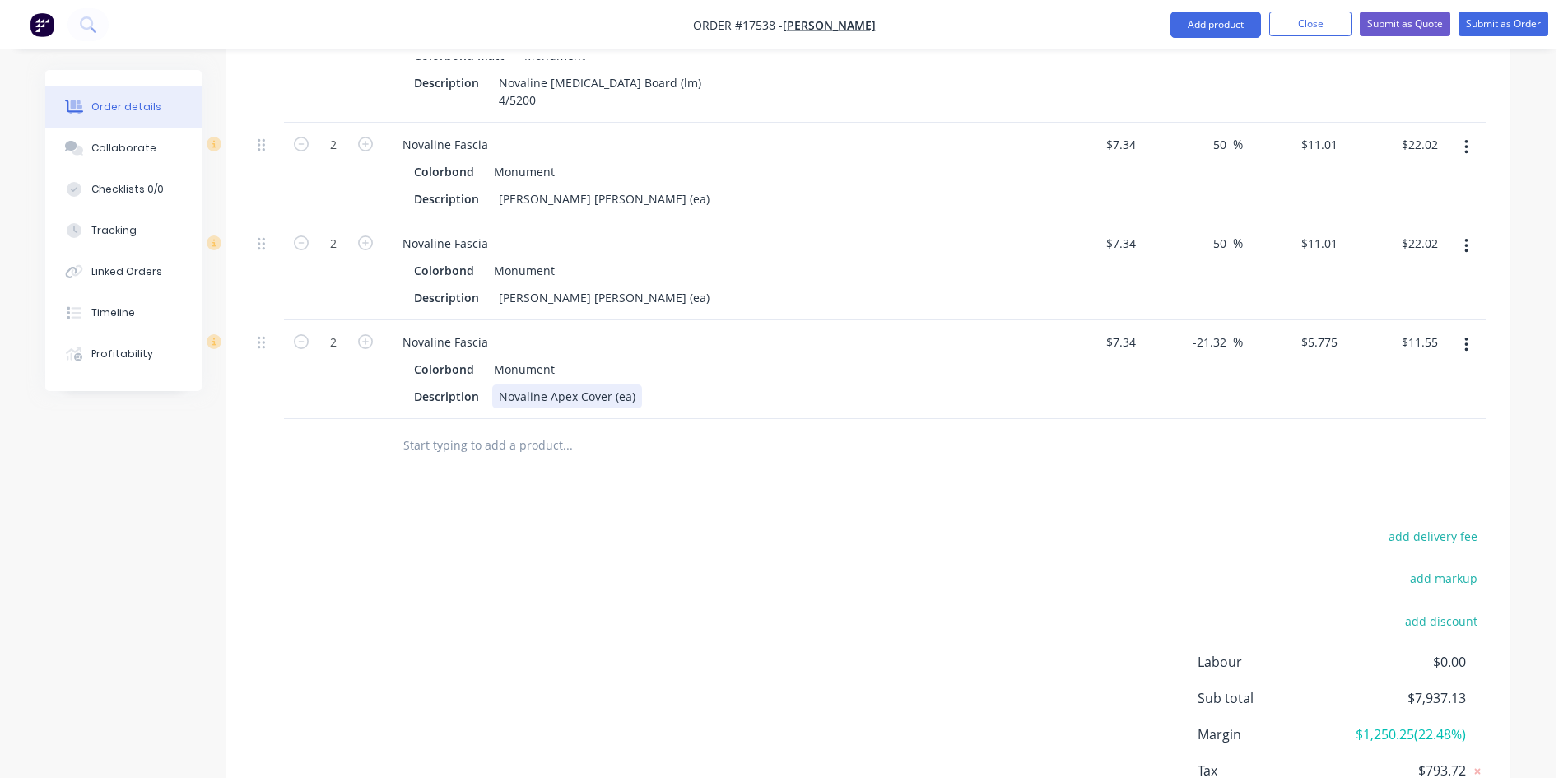
scroll to position [2272, 0]
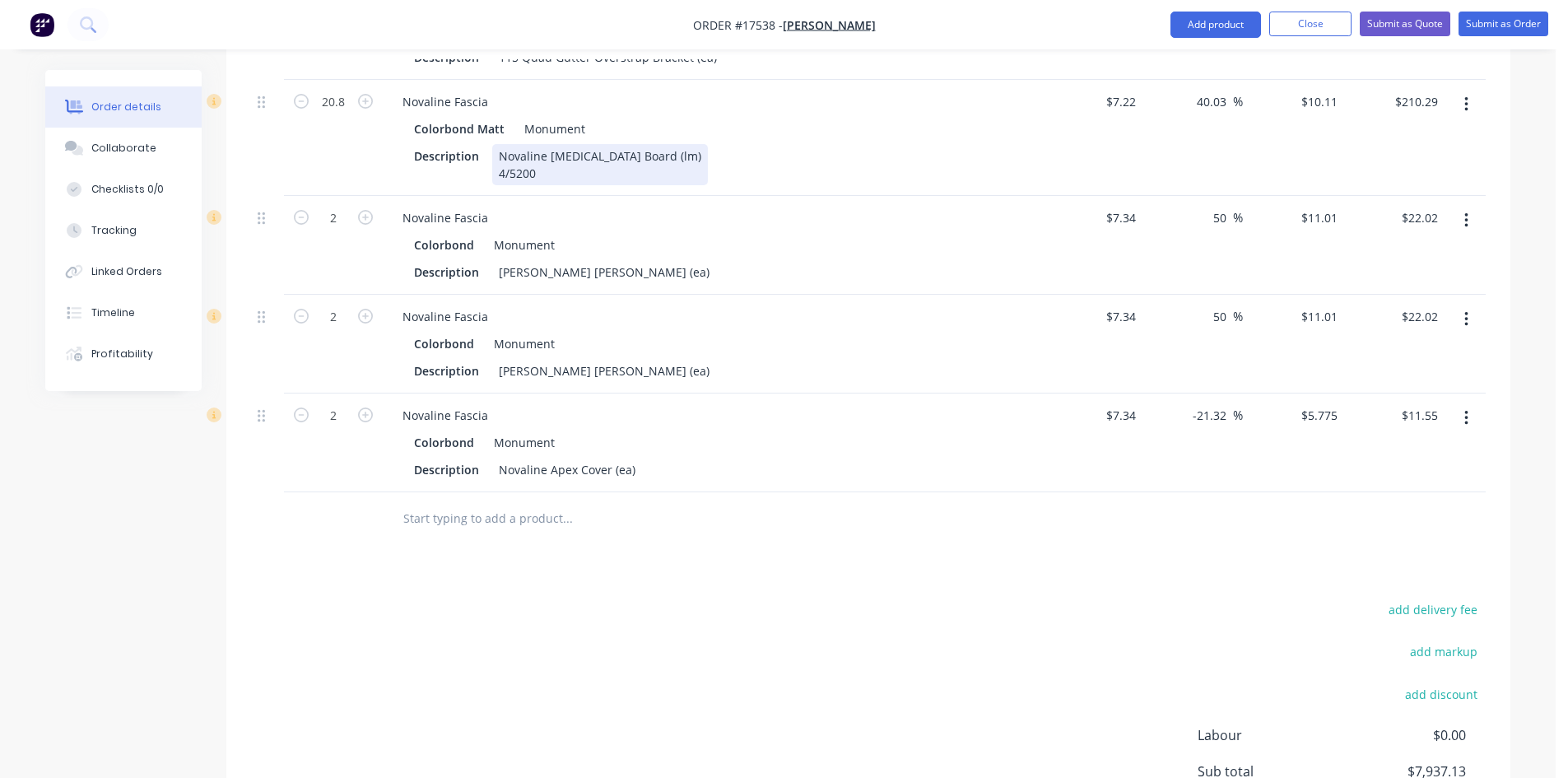
click at [541, 150] on div "Novaline Fascia Board (lm) 4/5200" at bounding box center [600, 165] width 216 height 41
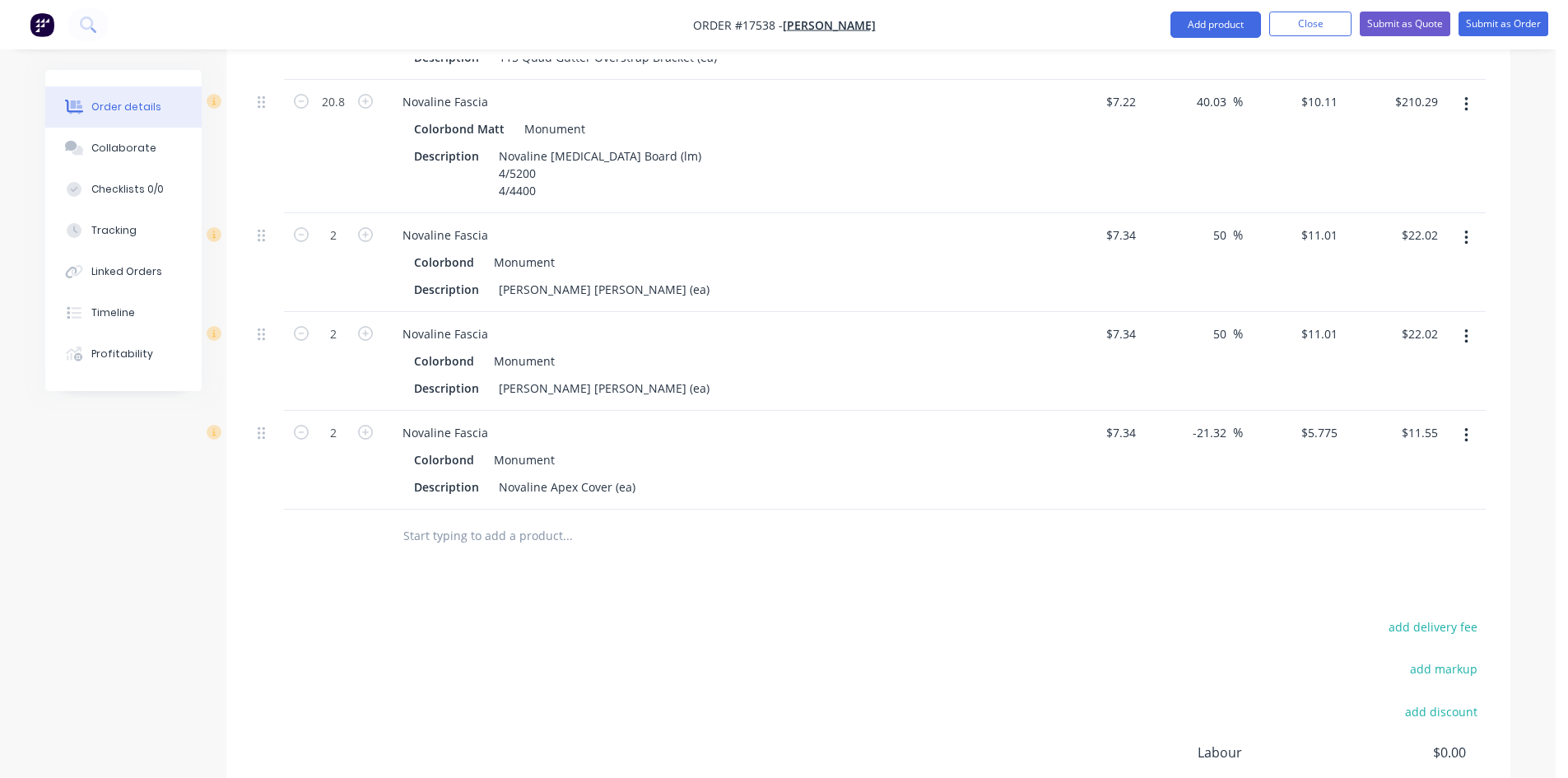
click at [811, 162] on div "Description Novaline Fascia Board (lm) 4/5200 4/4400" at bounding box center [709, 174] width 603 height 59
click at [340, 90] on input "20.8" at bounding box center [333, 101] width 43 height 25
type input "38.4"
type input "$388.22"
click at [336, 615] on div "add delivery fee add markup add discount Labour $0.00 Sub total $7,937.13 Margi…" at bounding box center [869, 773] width 1234 height 317
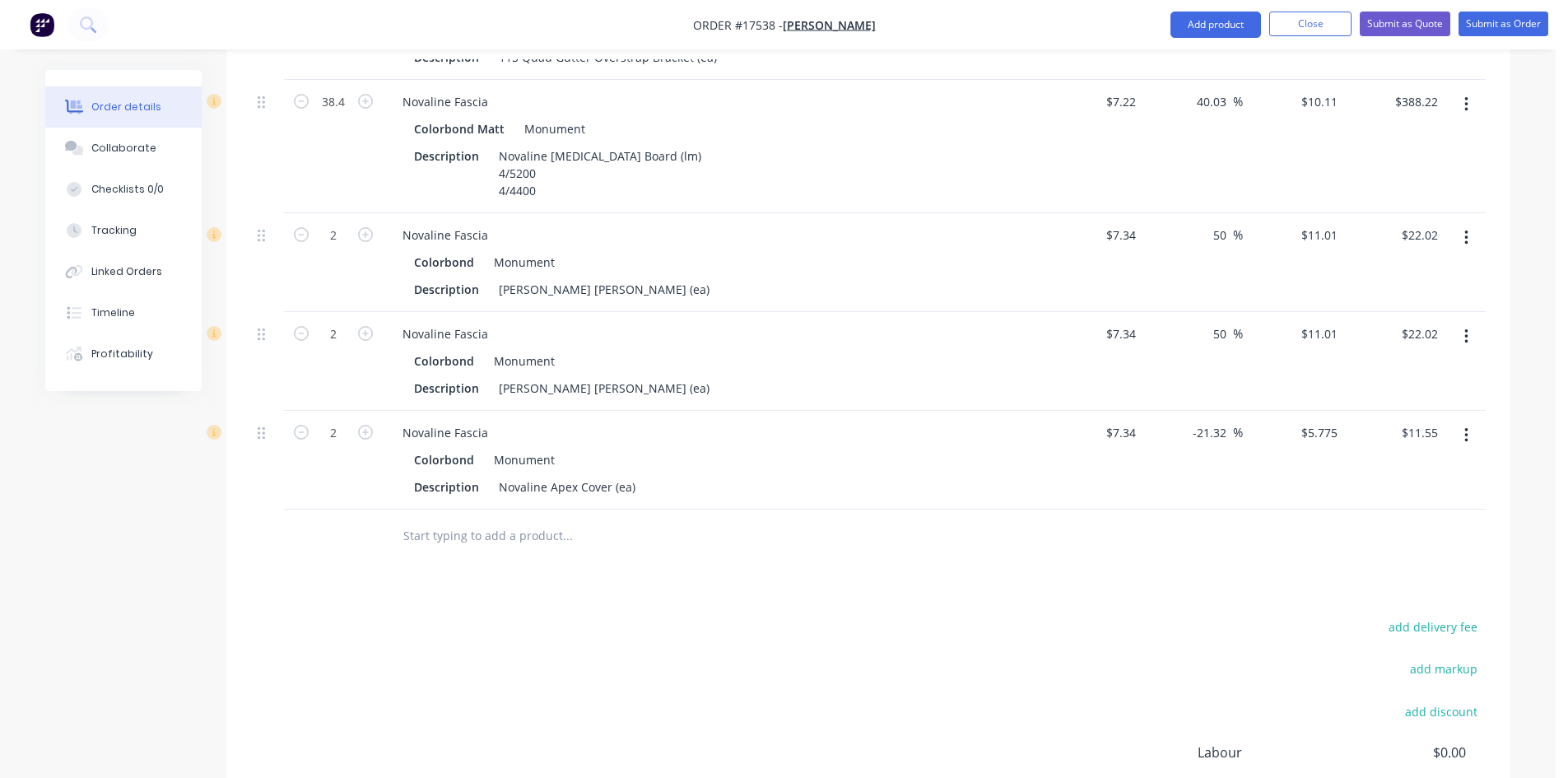
click at [556, 519] on input "text" at bounding box center [567, 536] width 329 height 33
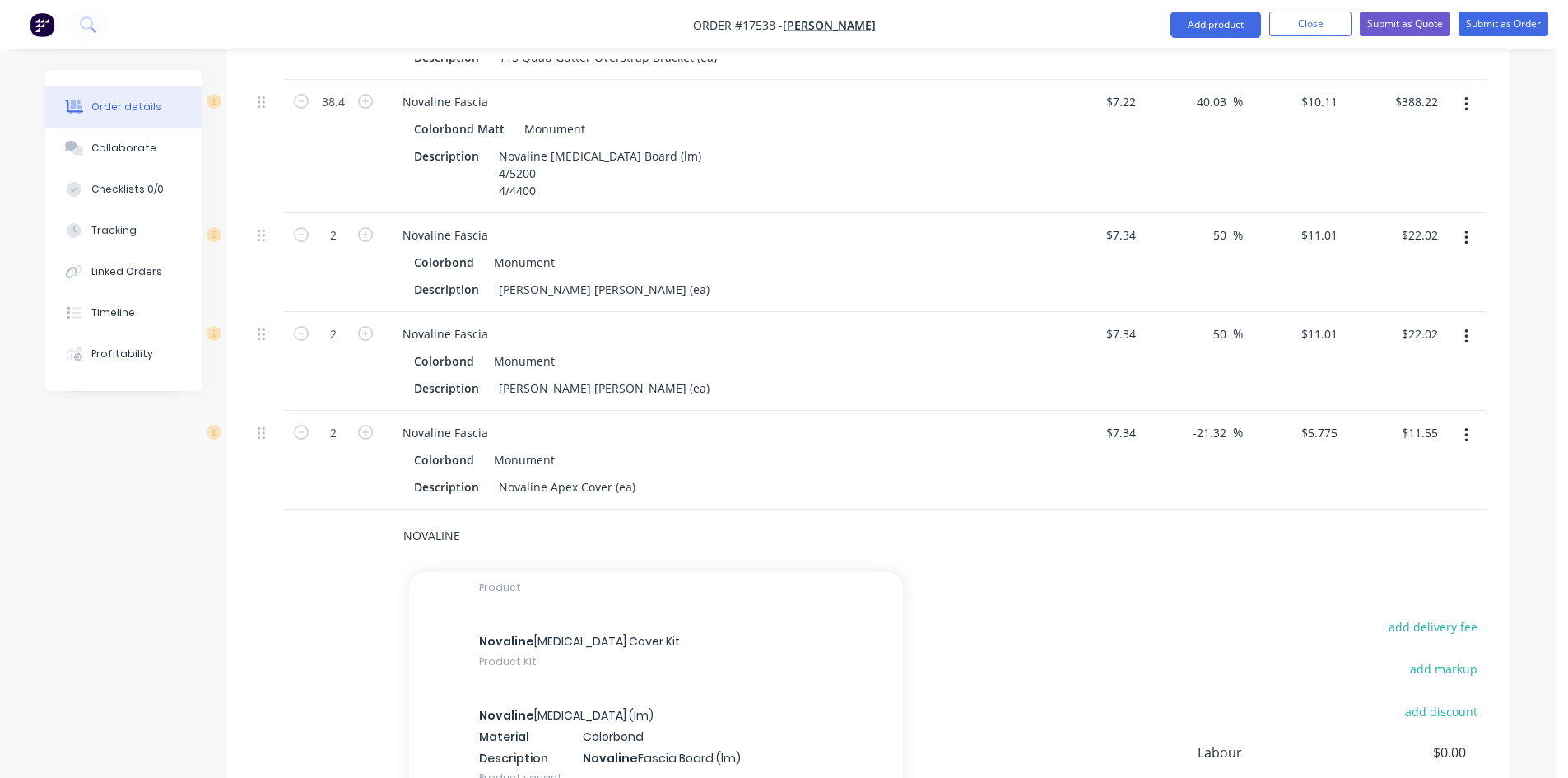
scroll to position [2552, 0]
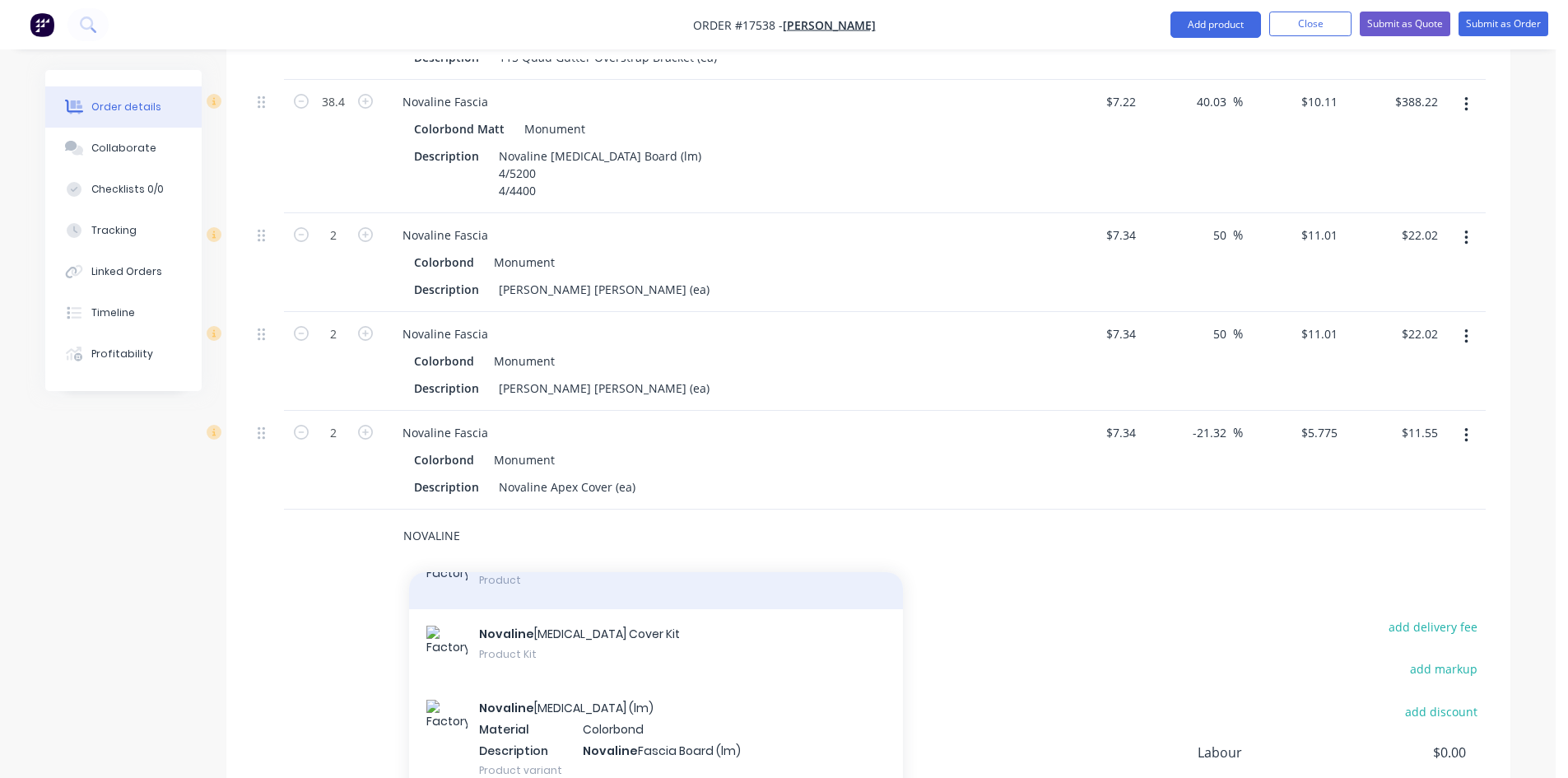
type input "NOVALINE"
click at [549, 562] on div "Novaline Fascia Product" at bounding box center [656, 571] width 494 height 74
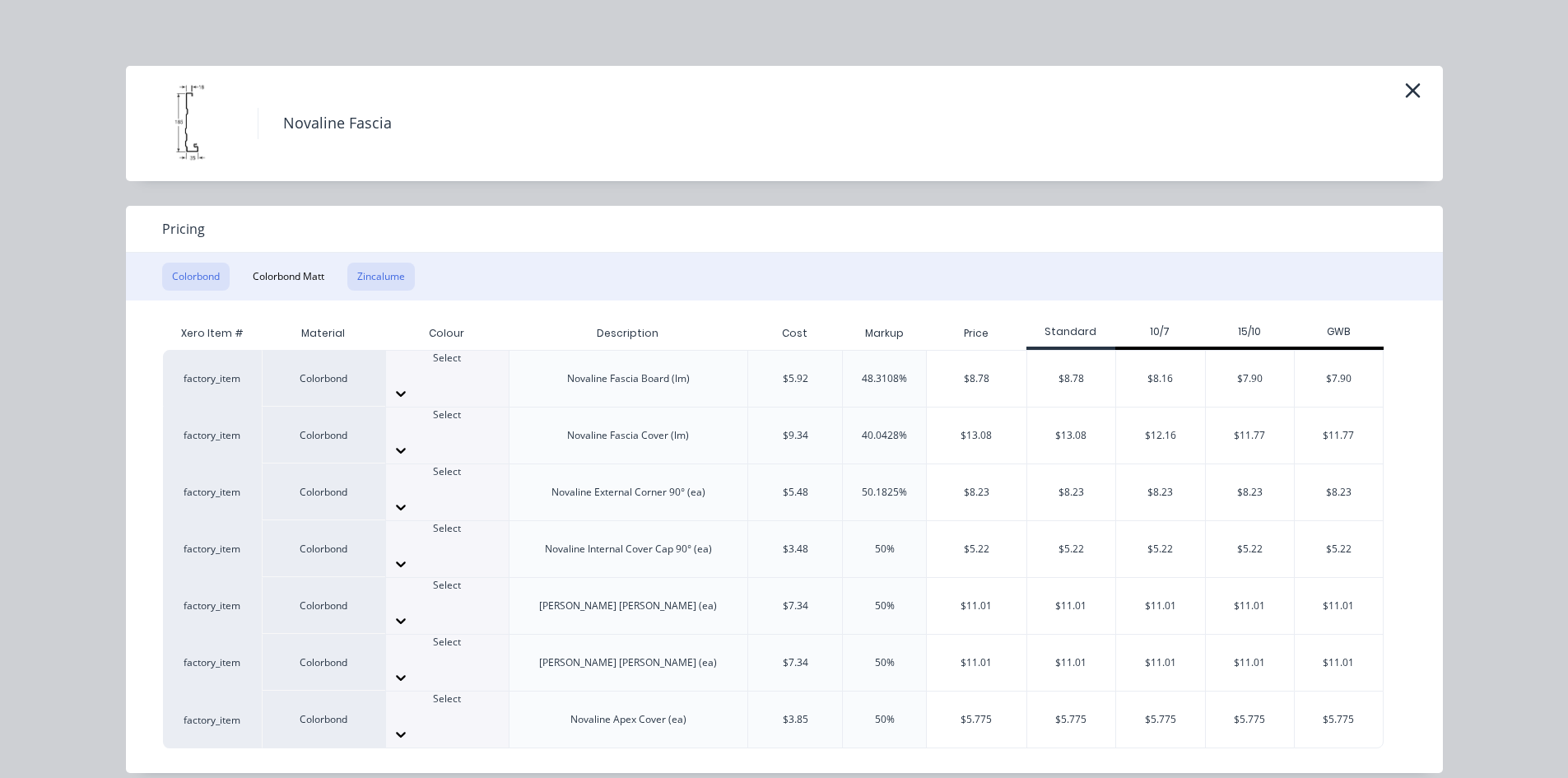
click at [364, 277] on button "Zincalume" at bounding box center [381, 276] width 68 height 28
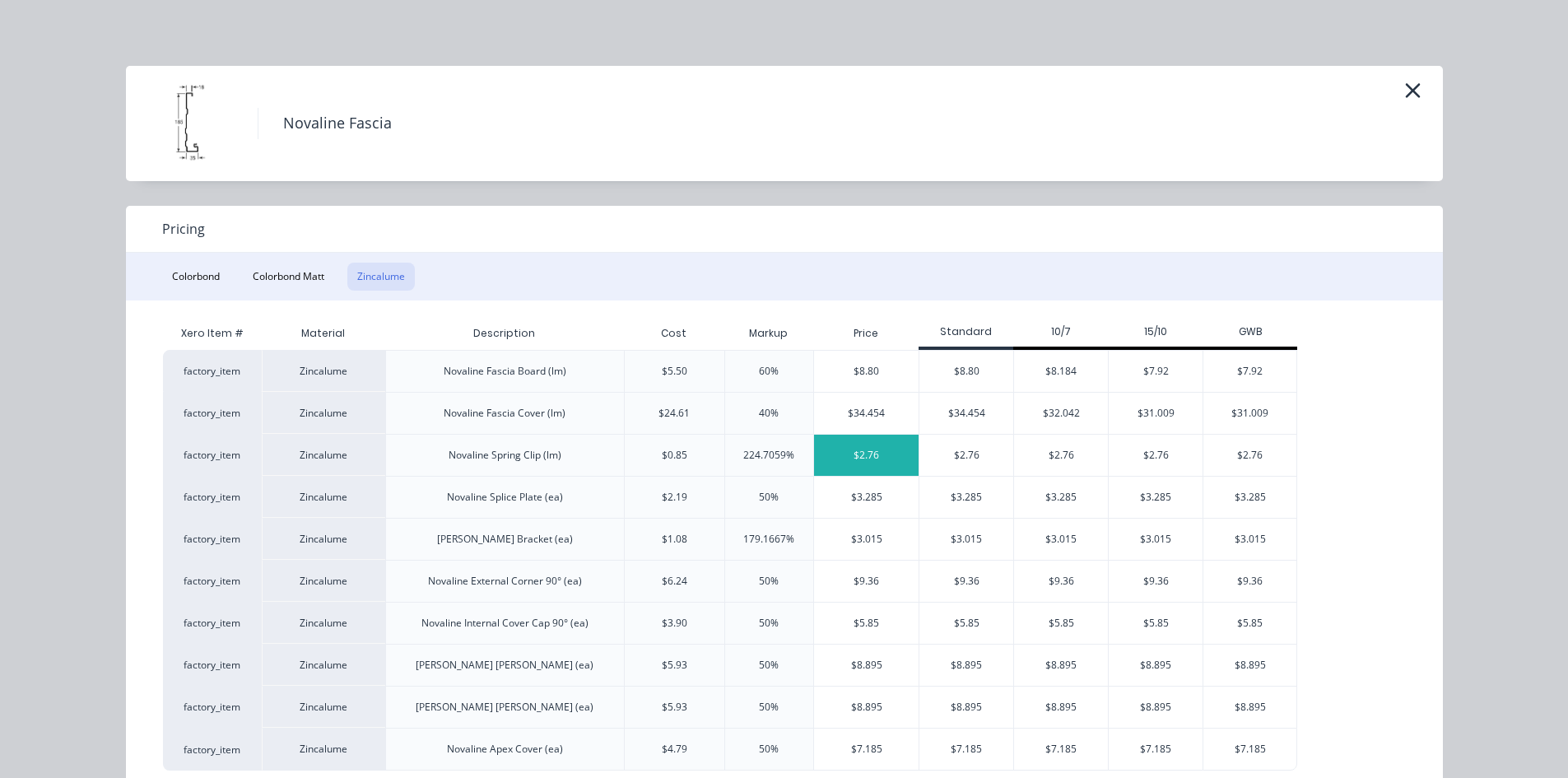
click at [878, 458] on div "$2.76" at bounding box center [866, 454] width 104 height 41
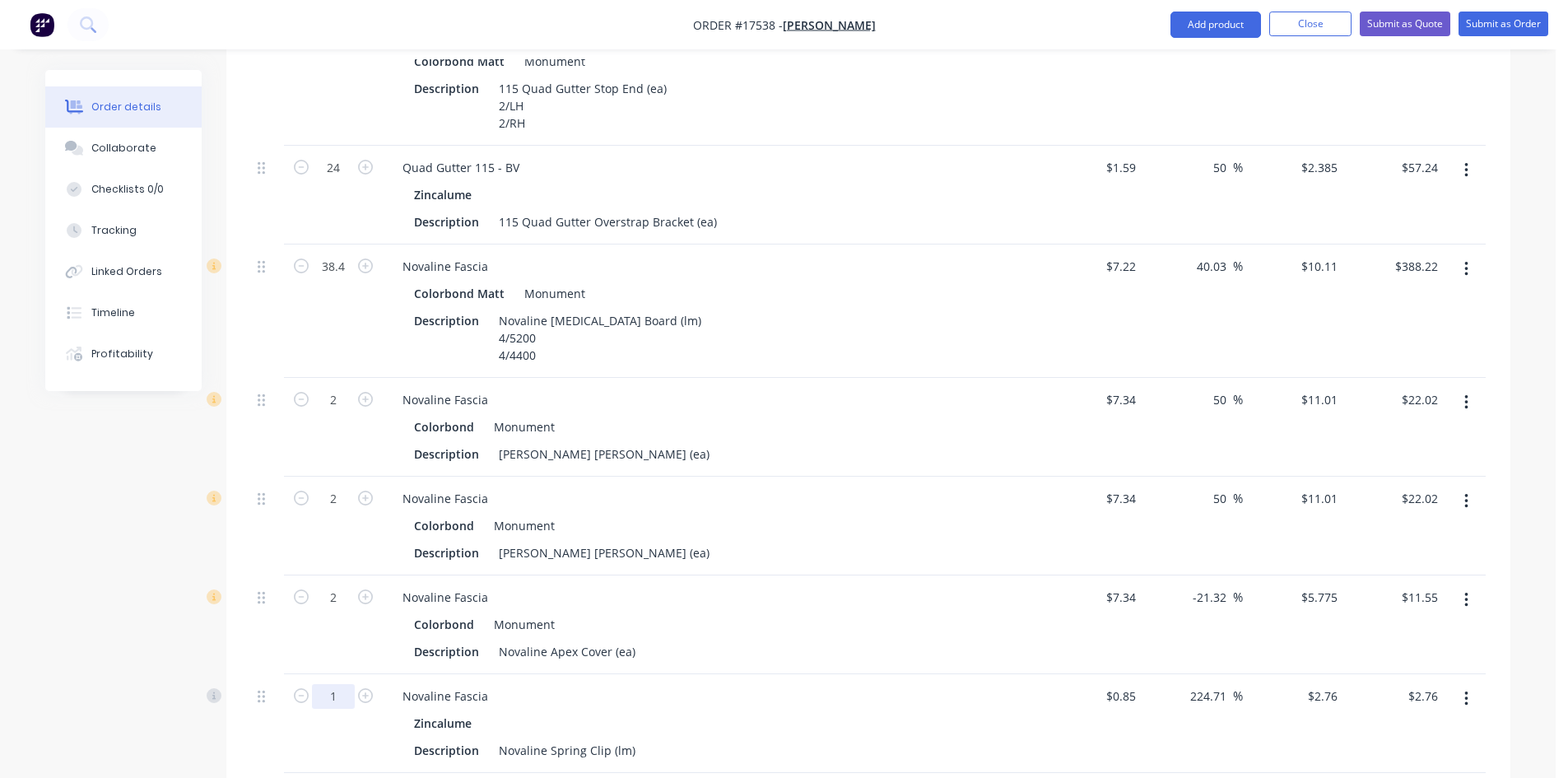
scroll to position [2190, 0]
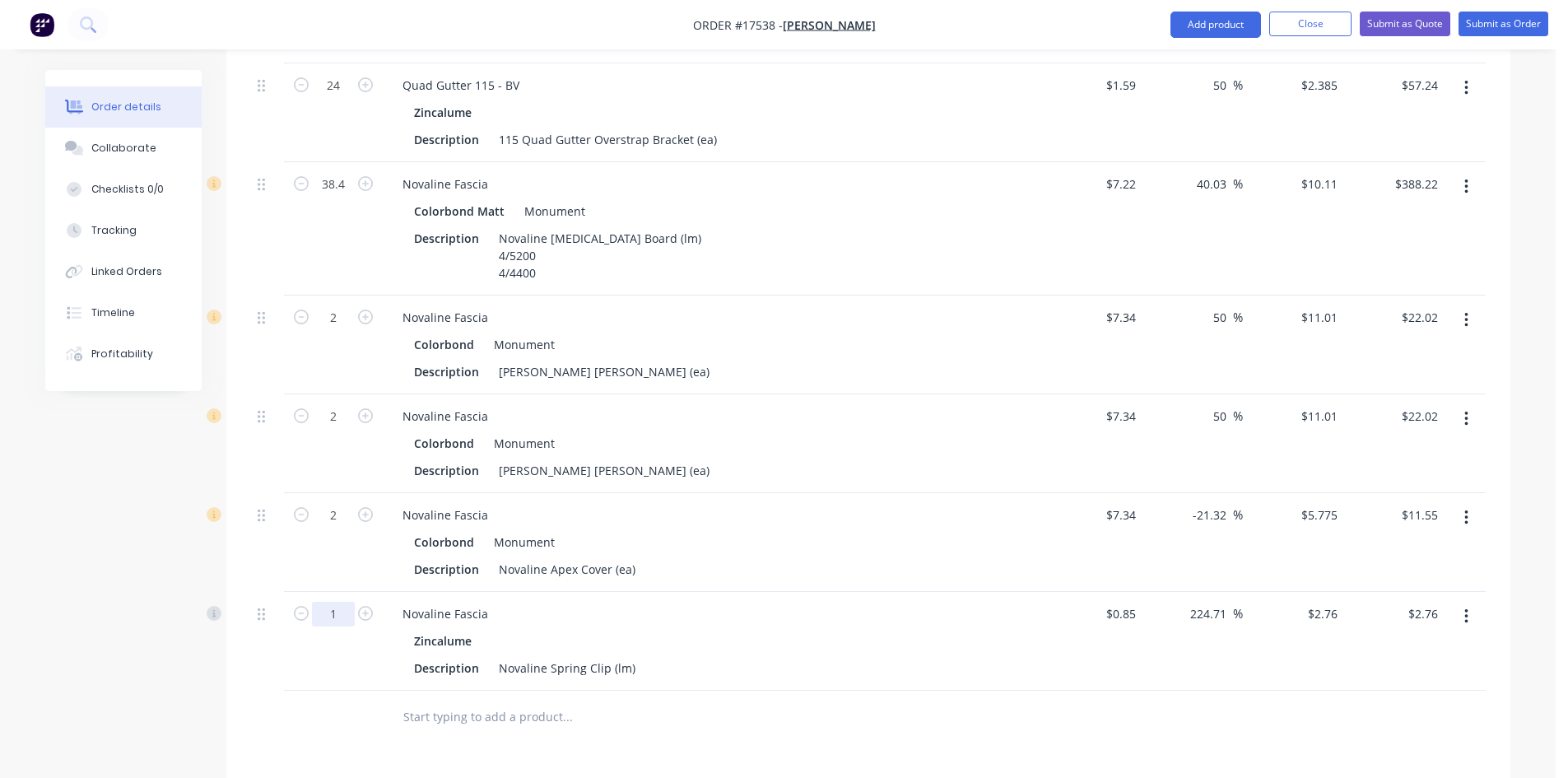
click at [342, 602] on input "1" at bounding box center [333, 613] width 43 height 25
type input "24"
type input "$66.24"
click at [357, 693] on div at bounding box center [334, 717] width 99 height 54
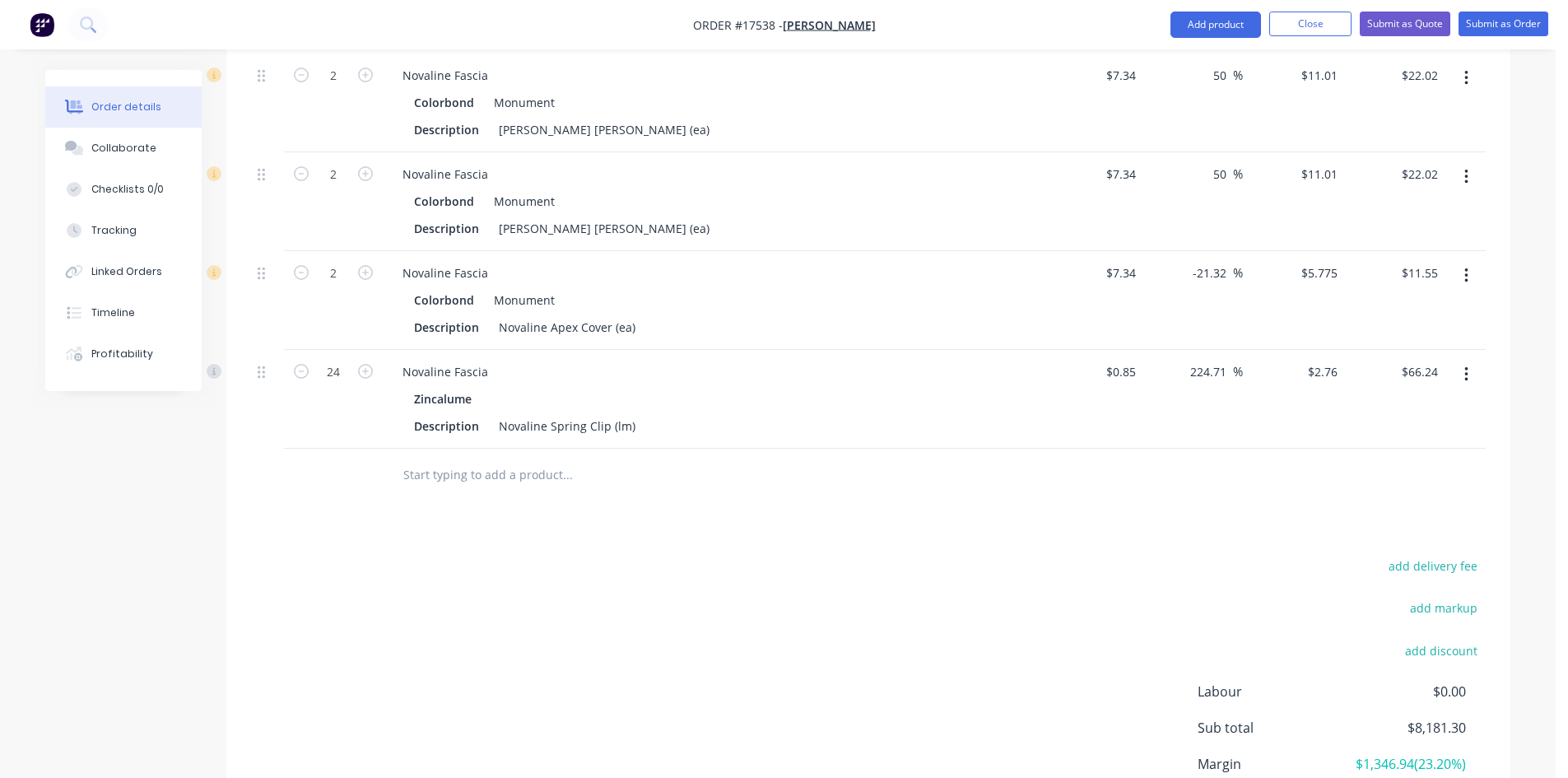
scroll to position [2436, 0]
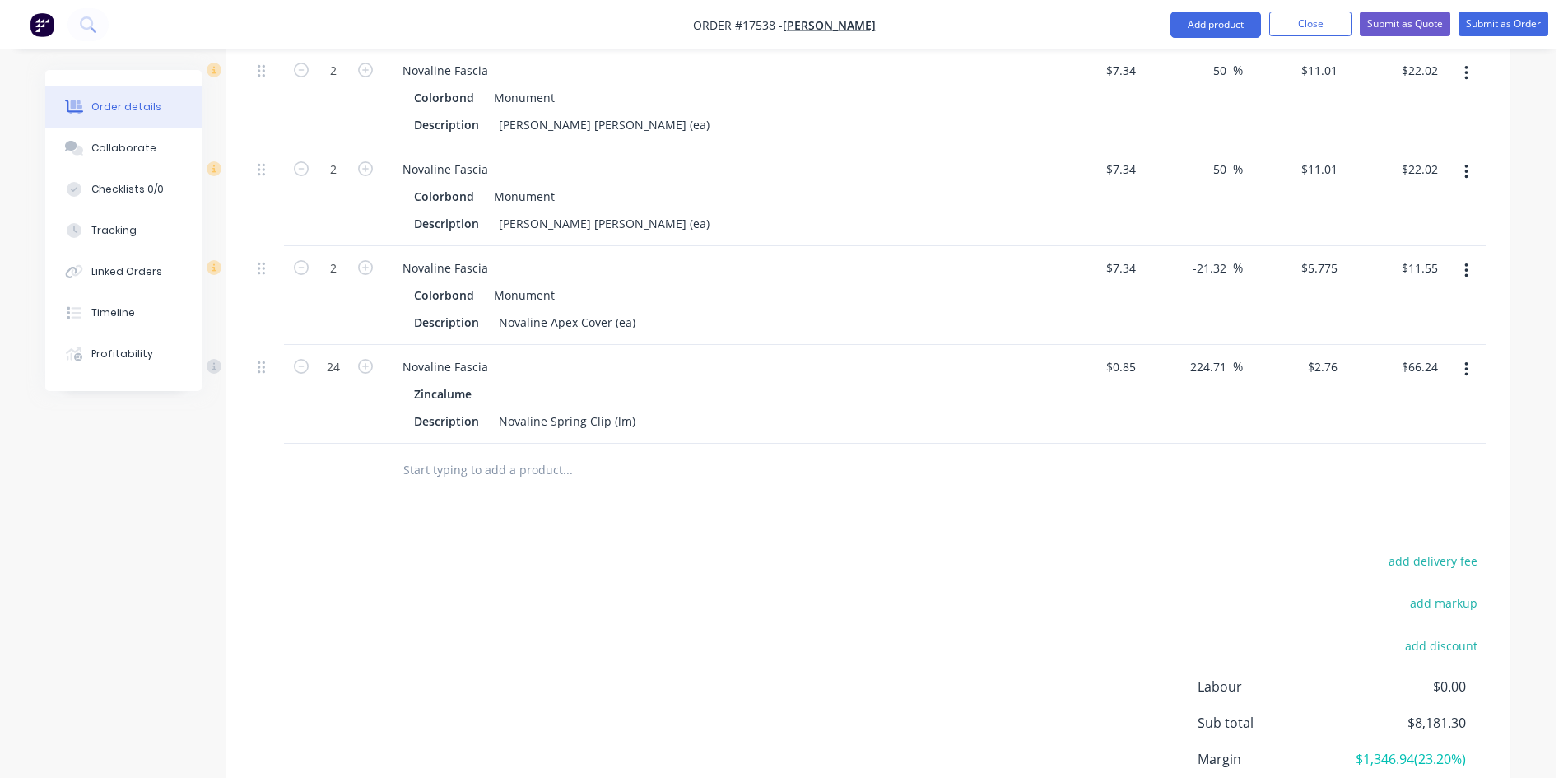
click at [458, 453] on input "text" at bounding box center [567, 470] width 329 height 33
paste input "Novaline Fascia"
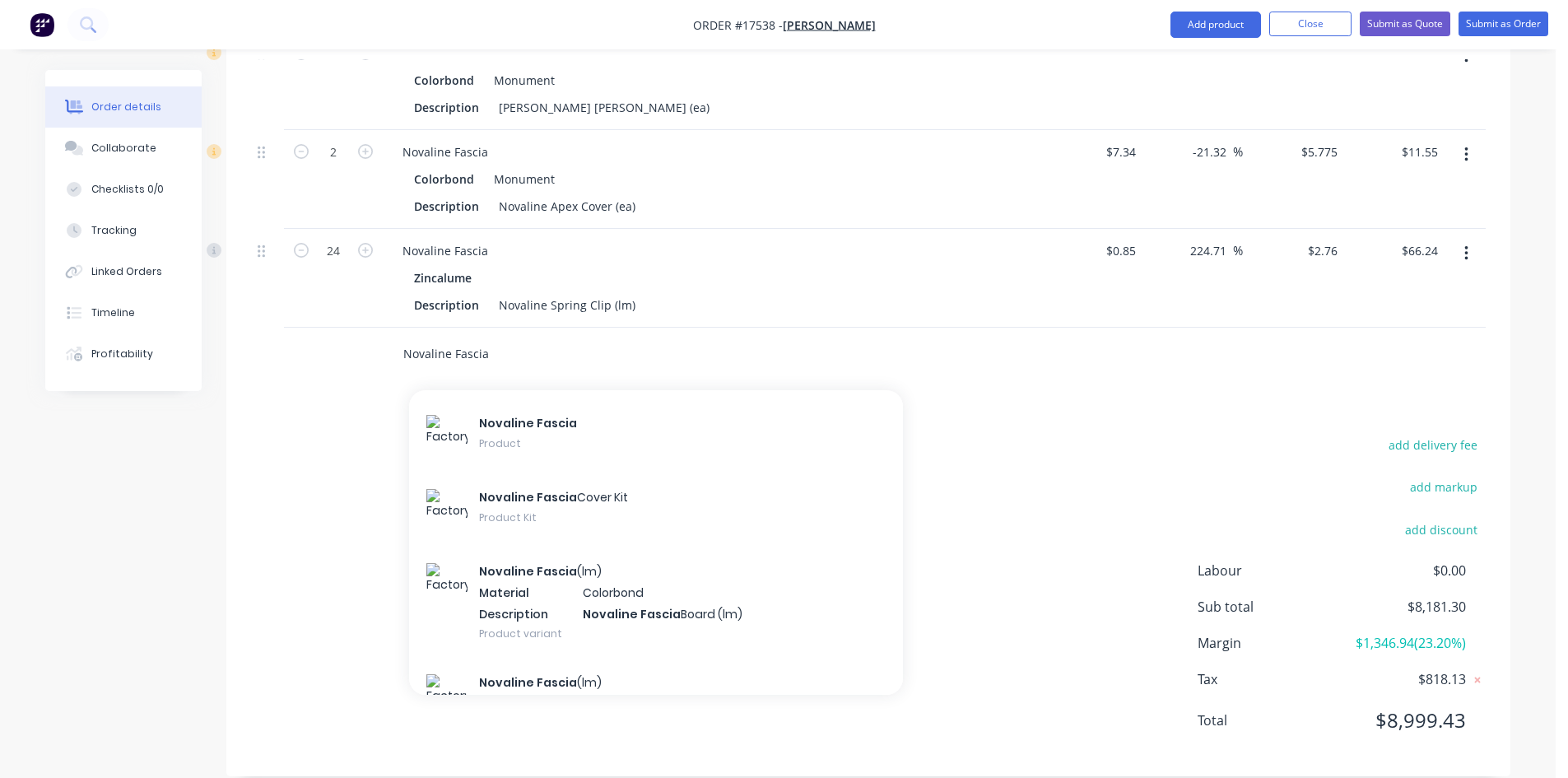
scroll to position [2469, 0]
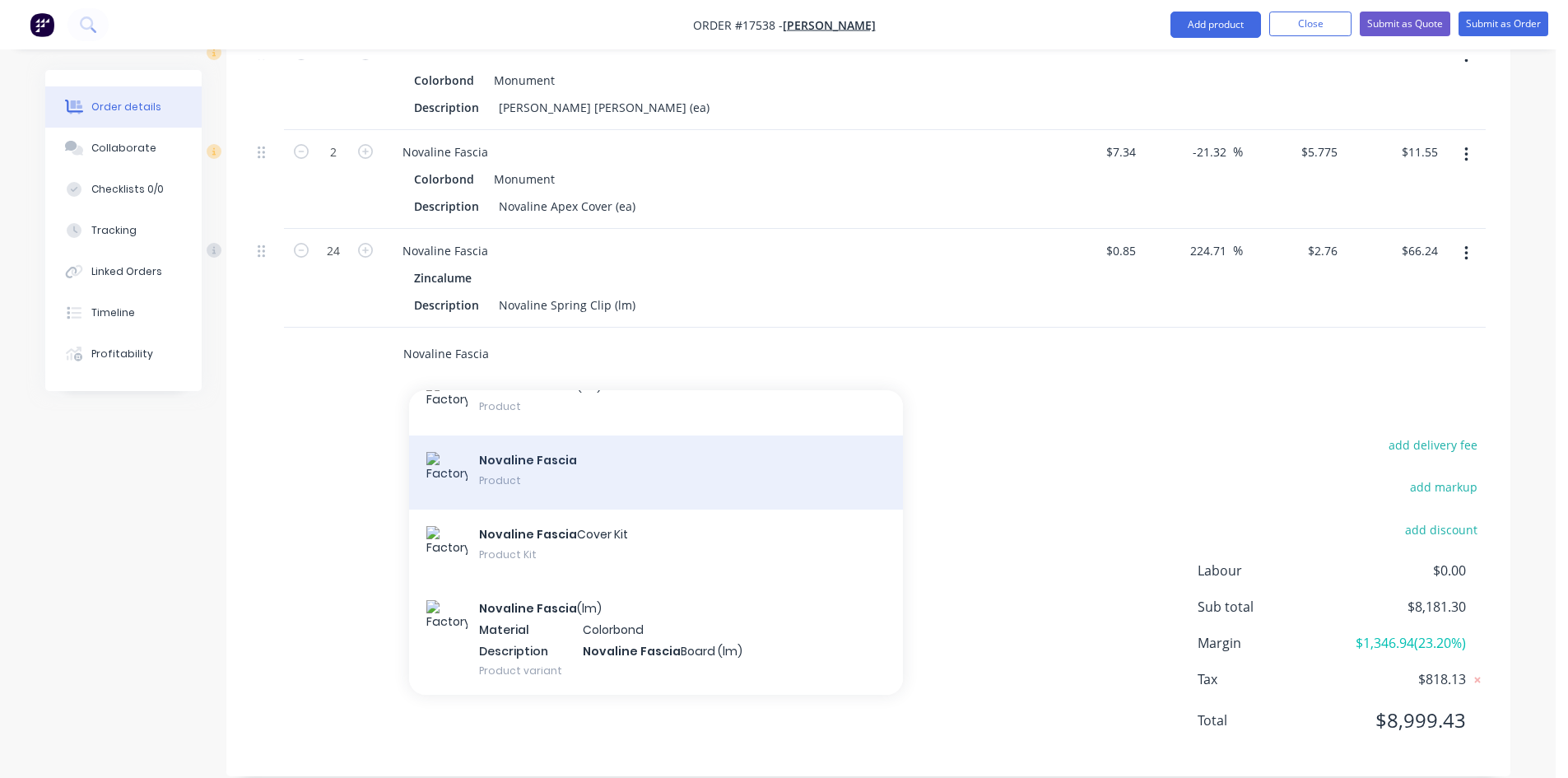
type input "Novaline Fascia"
click at [578, 449] on div "Novaline Fascia Product" at bounding box center [656, 472] width 494 height 74
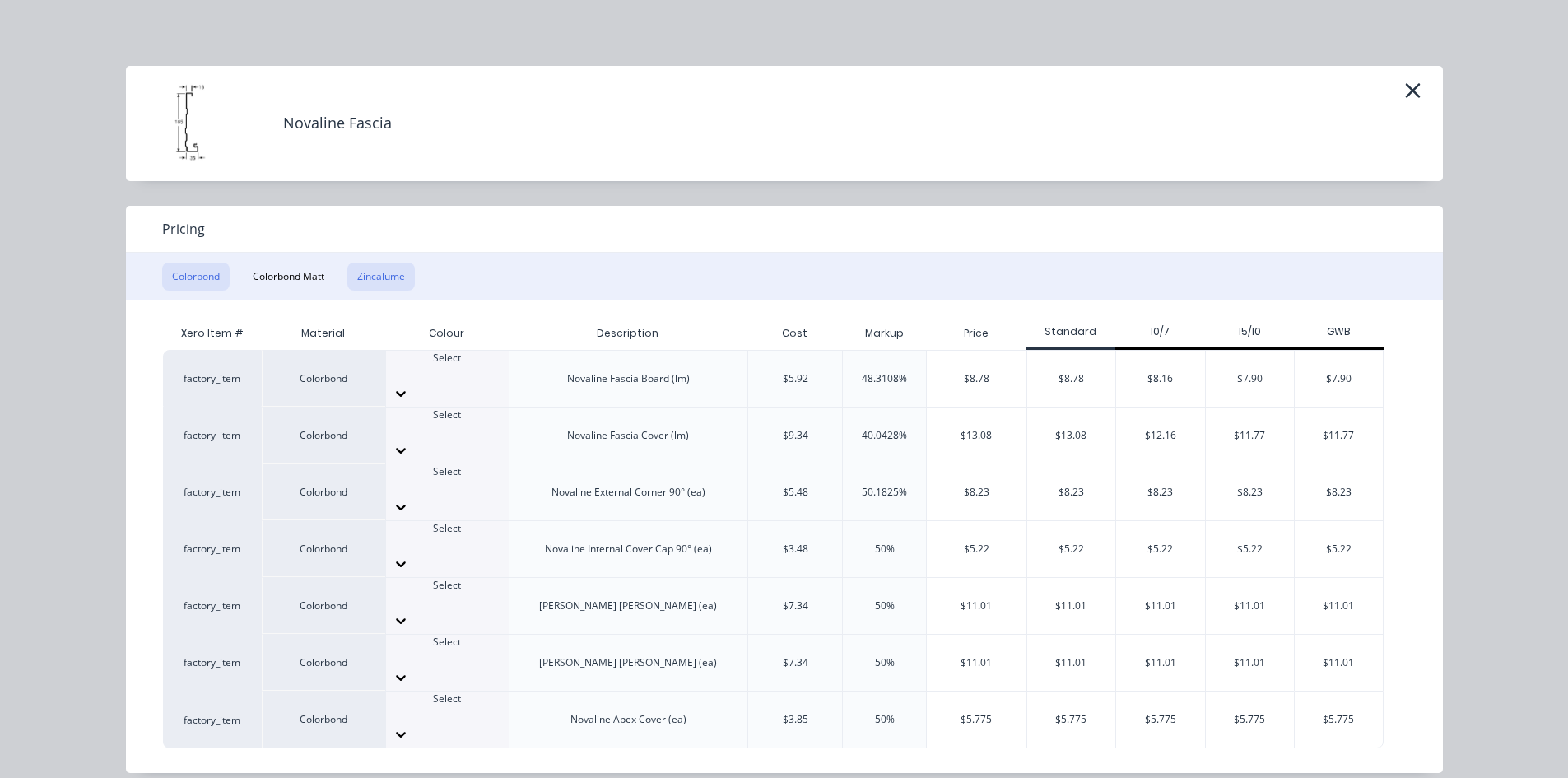
click at [375, 270] on button "Zincalume" at bounding box center [381, 276] width 68 height 28
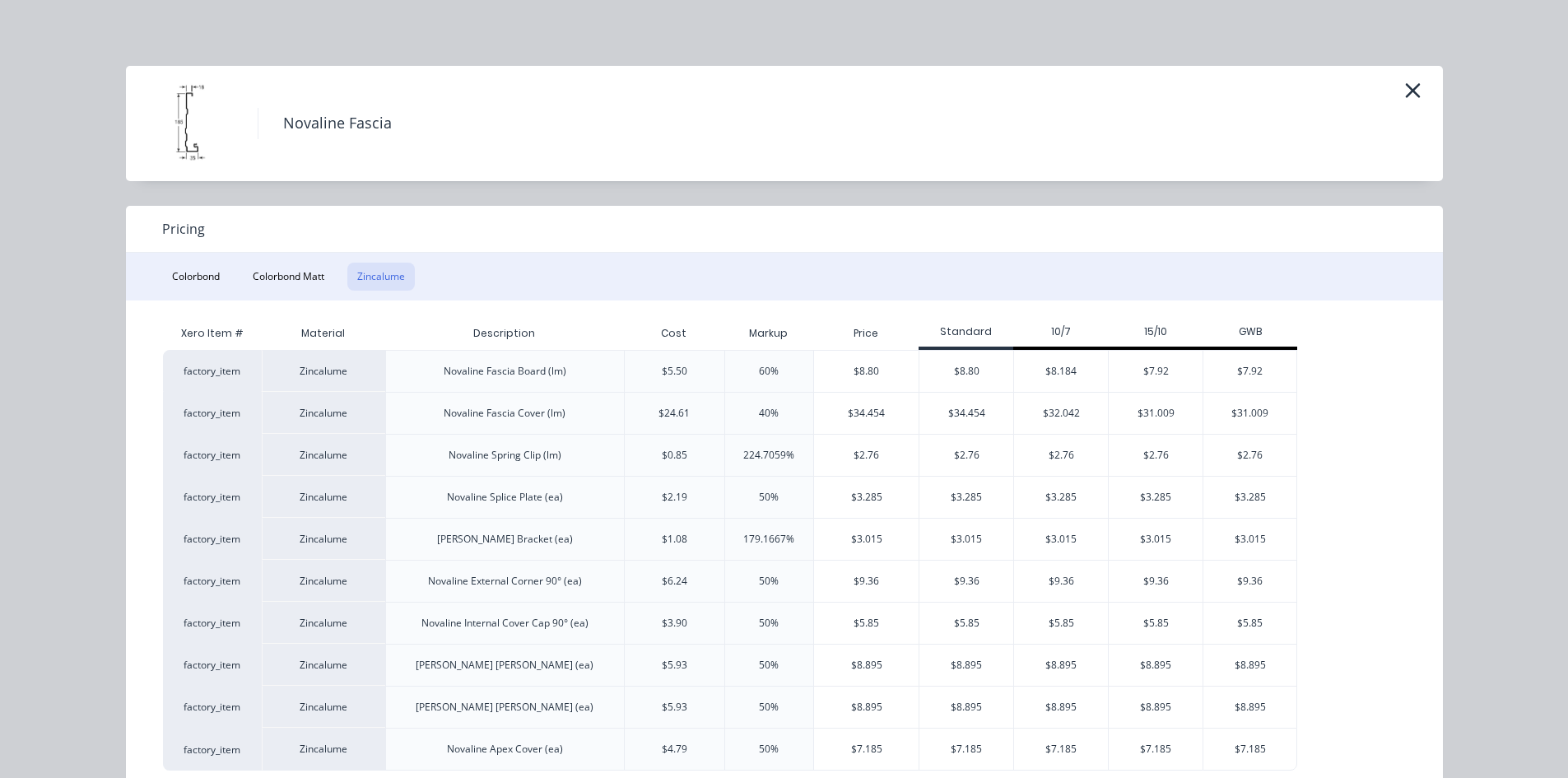
scroll to position [40, 0]
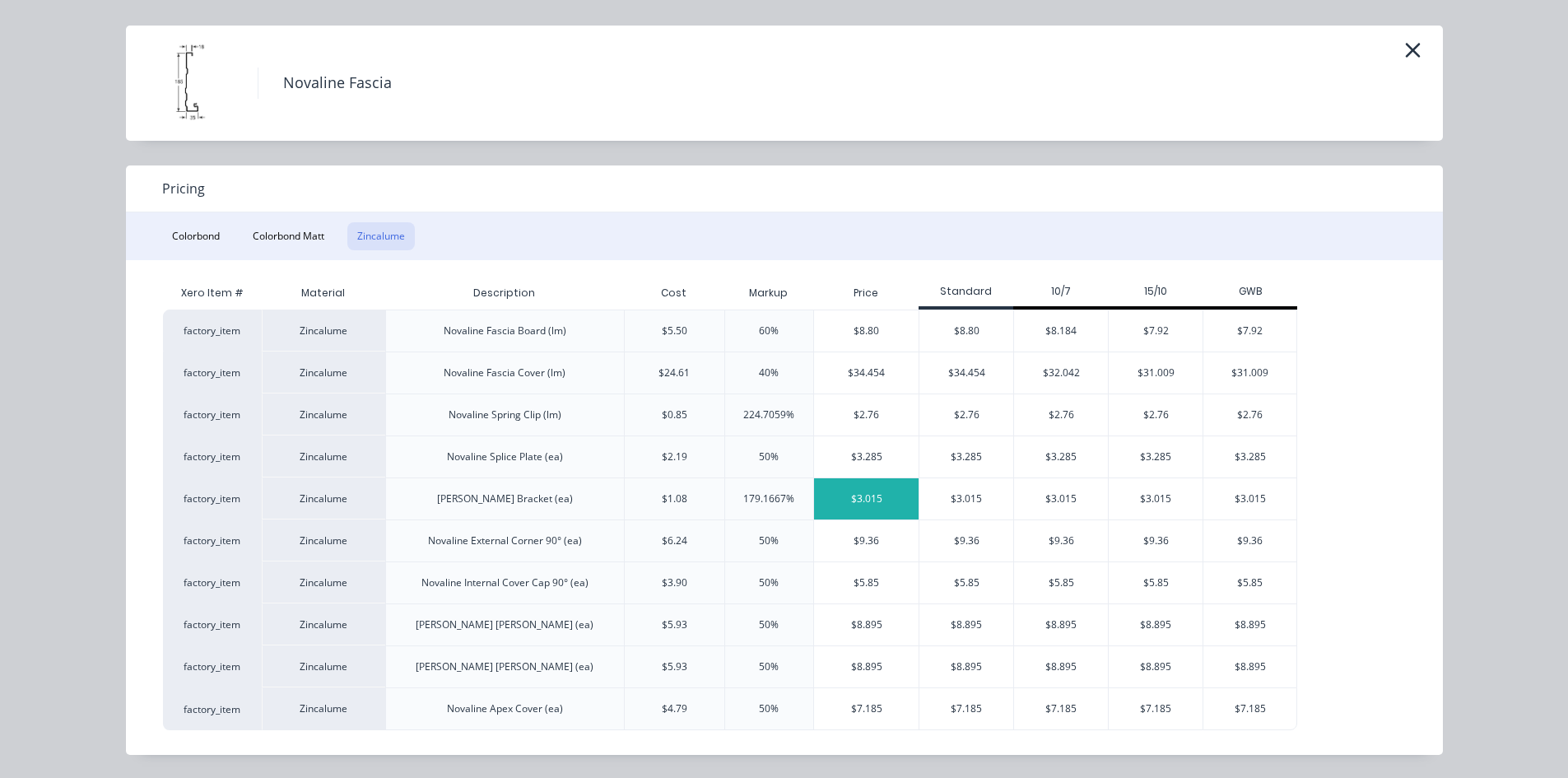
click at [875, 494] on div "$3.015" at bounding box center [866, 498] width 104 height 41
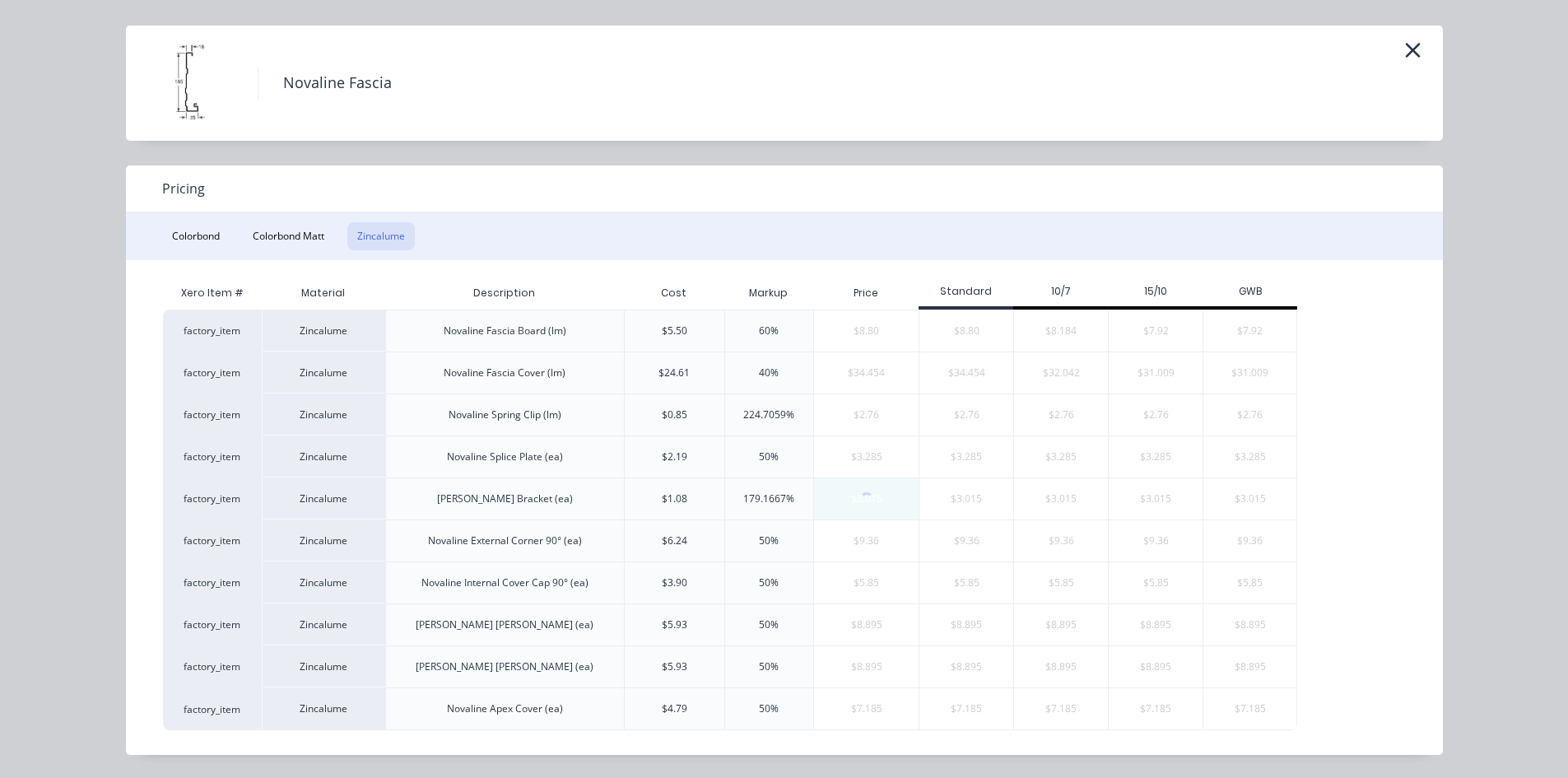
scroll to position [0, 0]
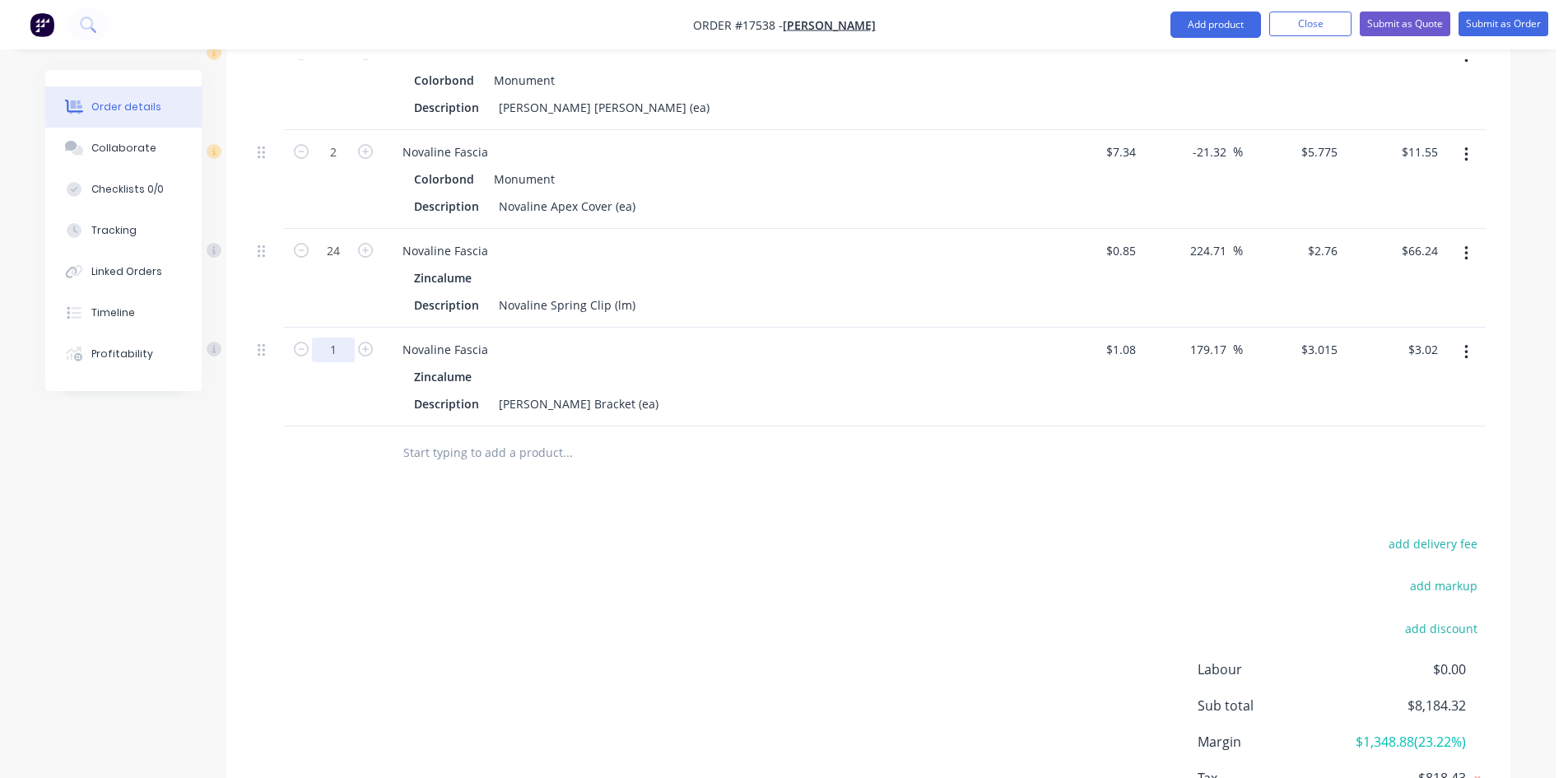
click at [334, 337] on input "1" at bounding box center [333, 349] width 43 height 25
type input "44"
type input "$132.66"
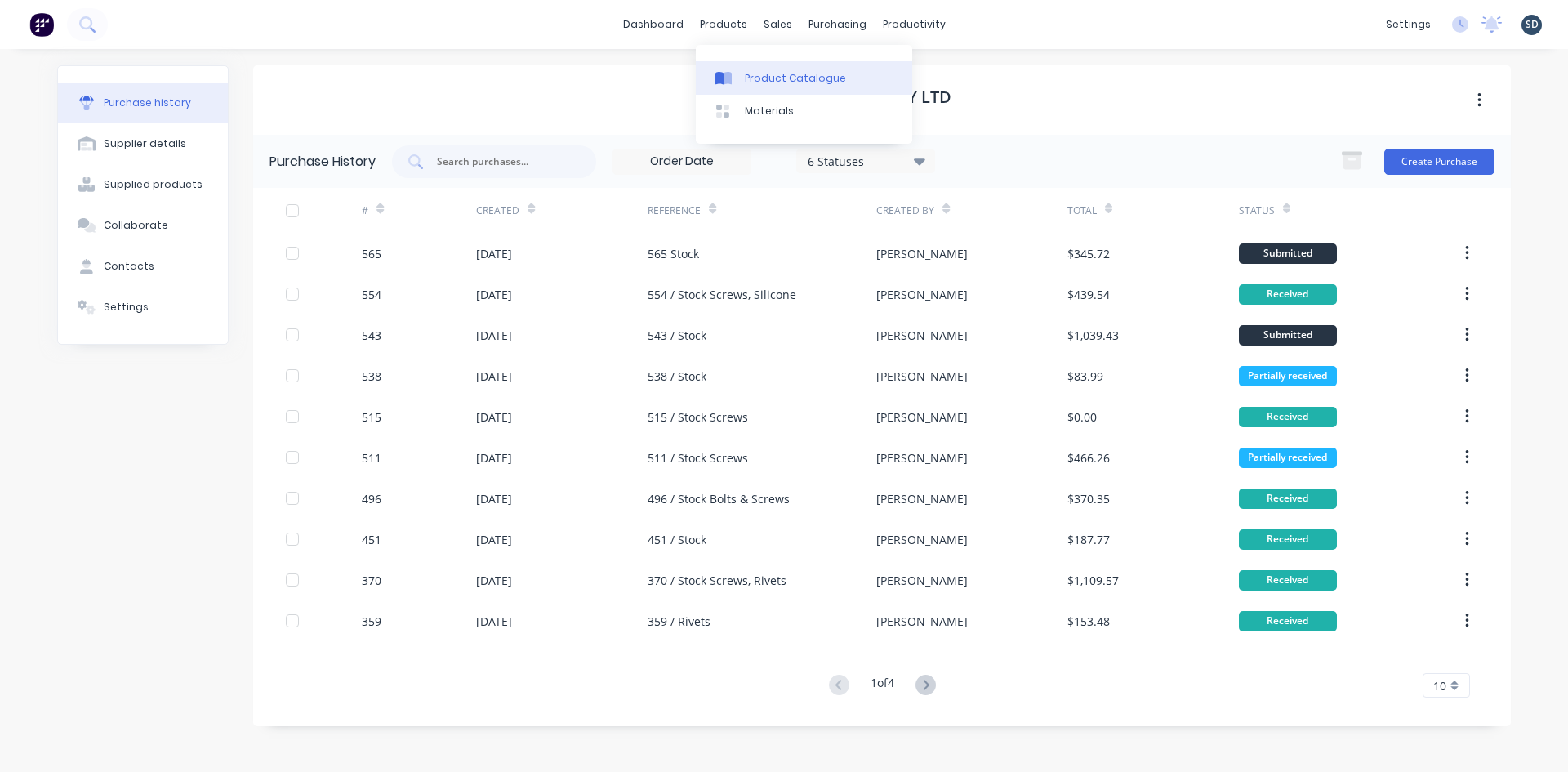
click at [756, 62] on link "Product Catalogue" at bounding box center [804, 78] width 217 height 33
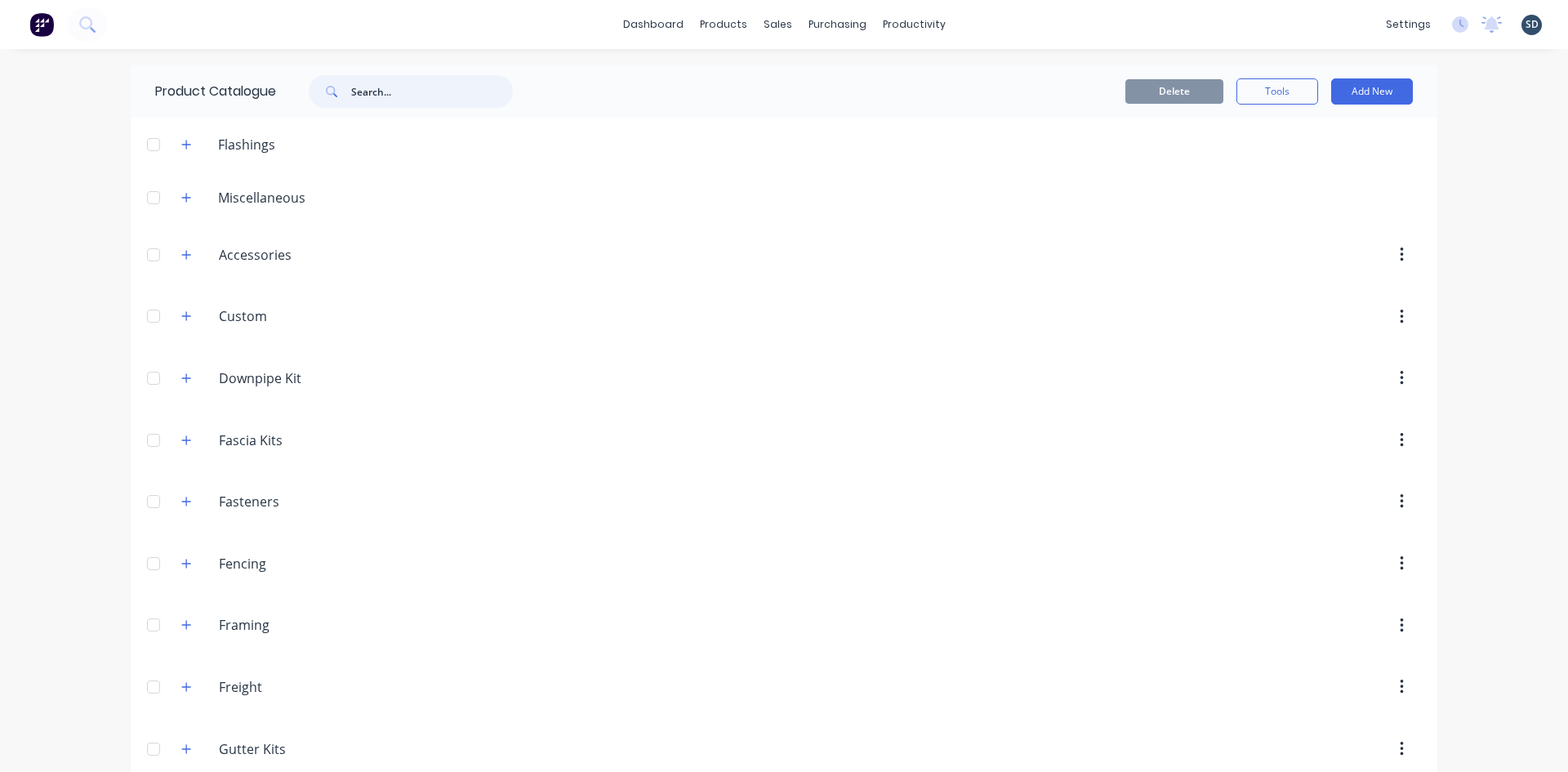
click at [392, 95] on input "text" at bounding box center [432, 92] width 162 height 33
type input "insulation"
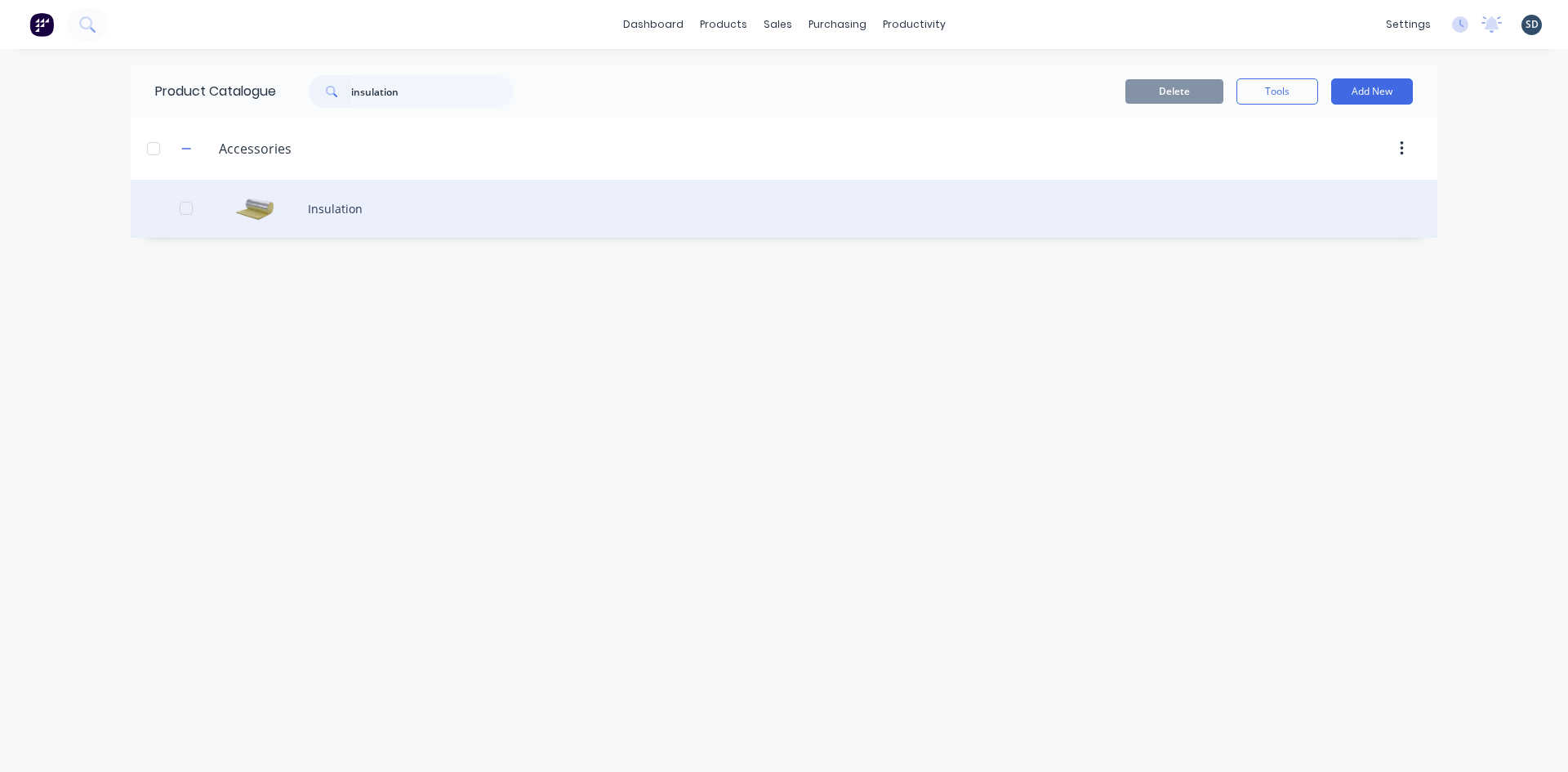
click at [431, 206] on div "Insulation" at bounding box center [784, 209] width 1307 height 58
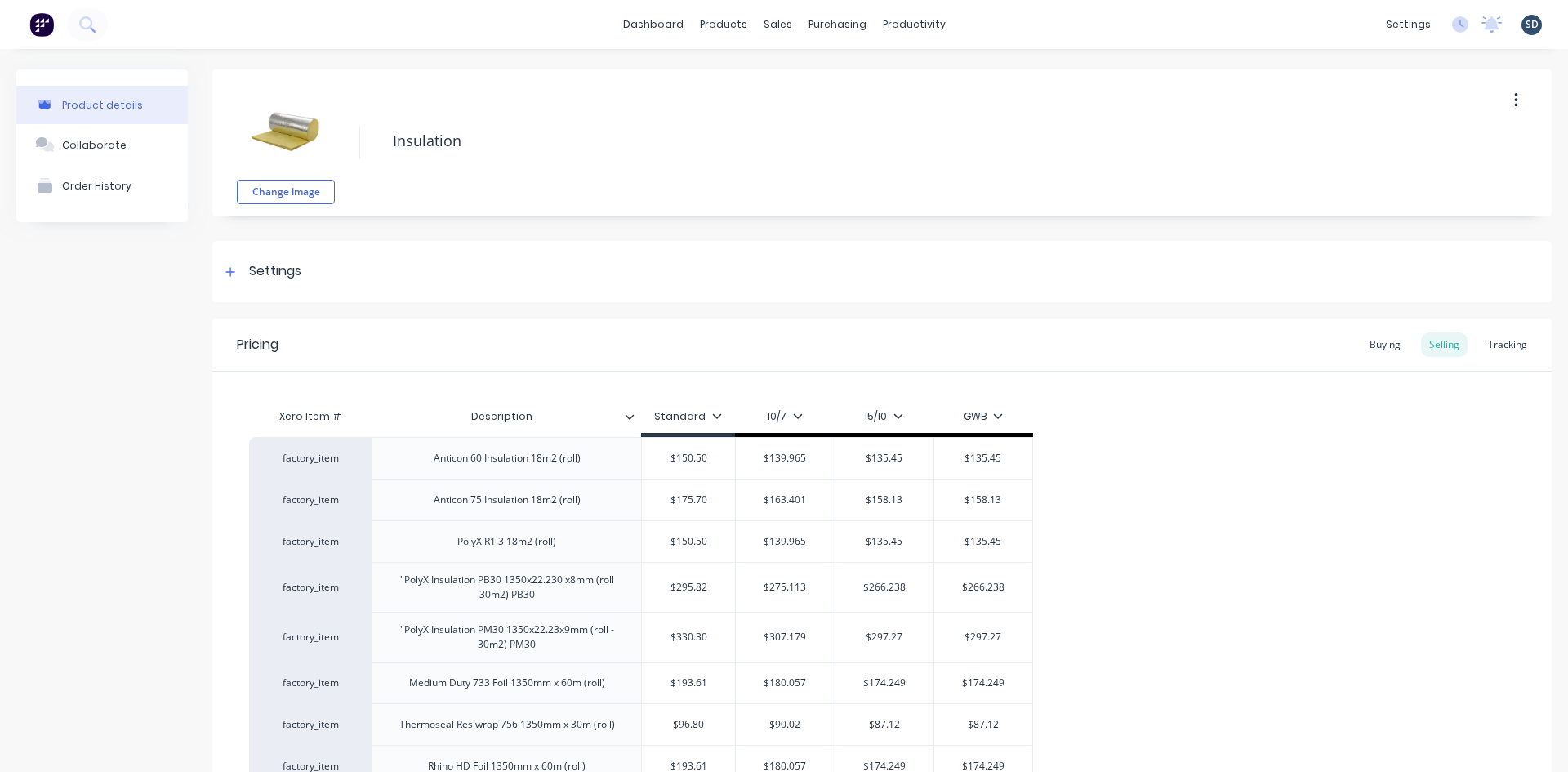
type textarea "x"
click at [821, 72] on div "Sales Orders" at bounding box center [832, 78] width 67 height 15
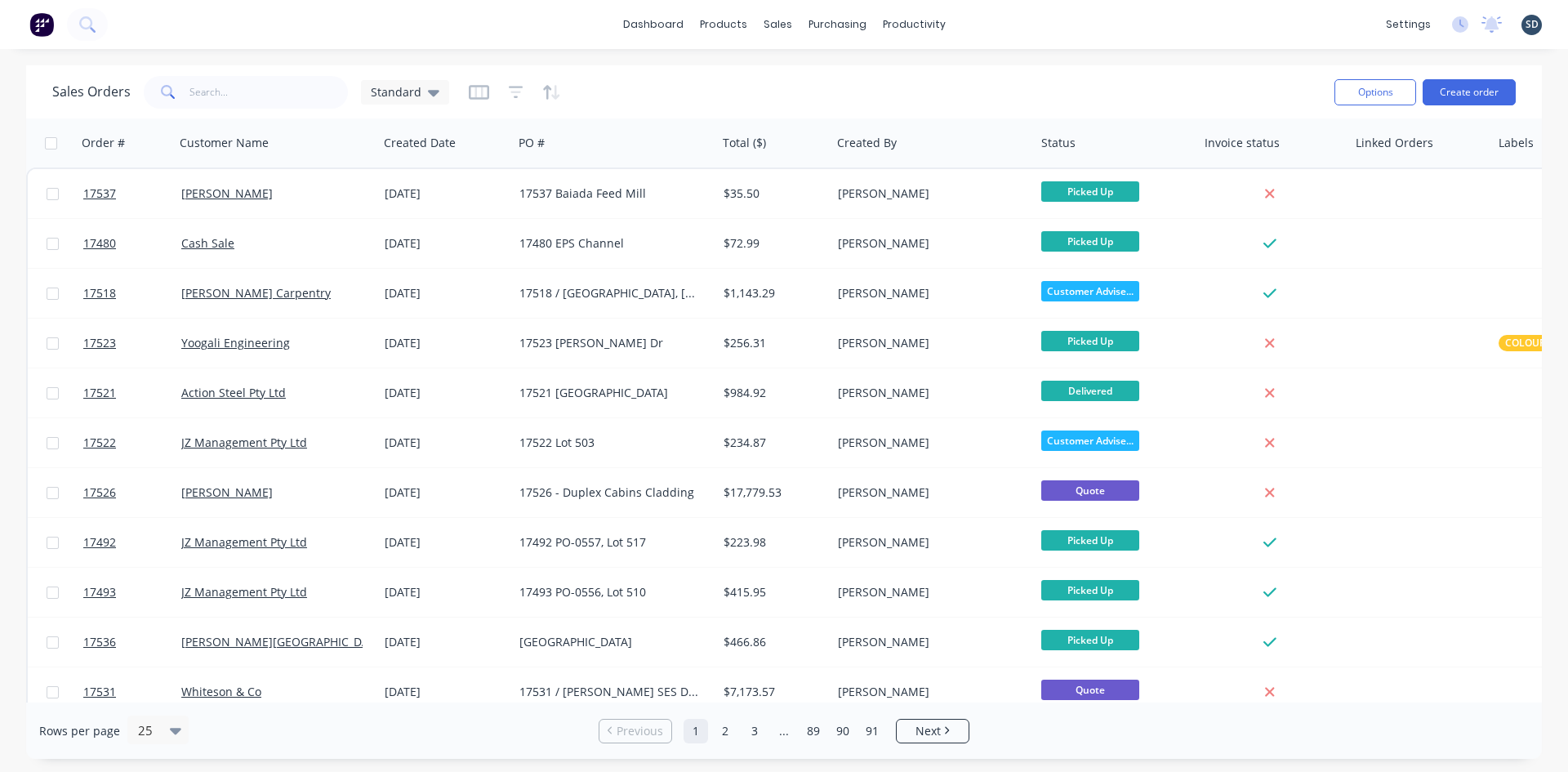
click at [995, 20] on div "dashboard products sales purchasing productivity dashboard products Product Cat…" at bounding box center [784, 24] width 1568 height 49
click at [767, 76] on div "Product Catalogue" at bounding box center [796, 78] width 102 height 15
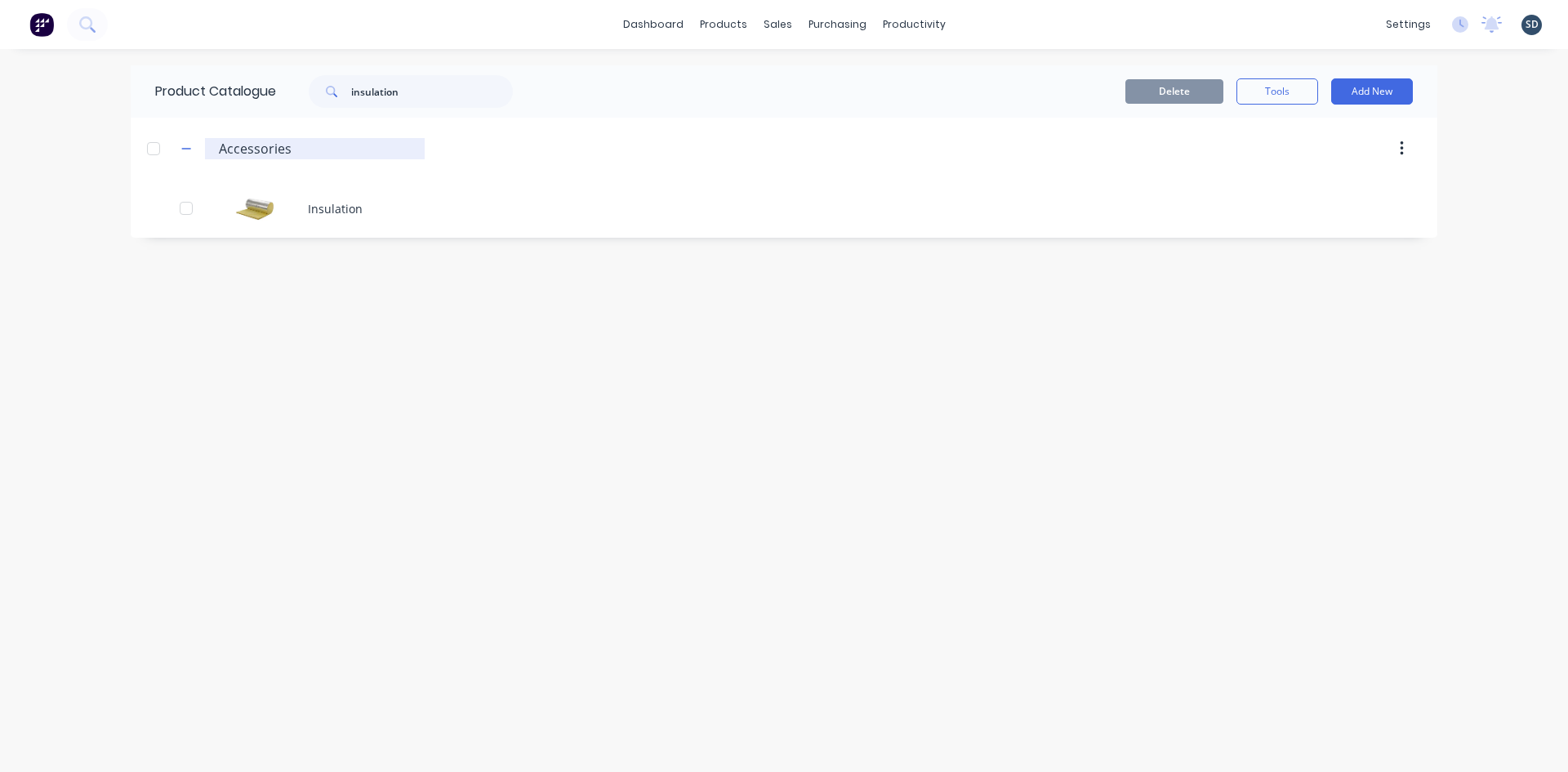
click at [319, 151] on input "Accessories" at bounding box center [315, 149] width 193 height 20
click at [399, 94] on input "insulation" at bounding box center [432, 92] width 162 height 33
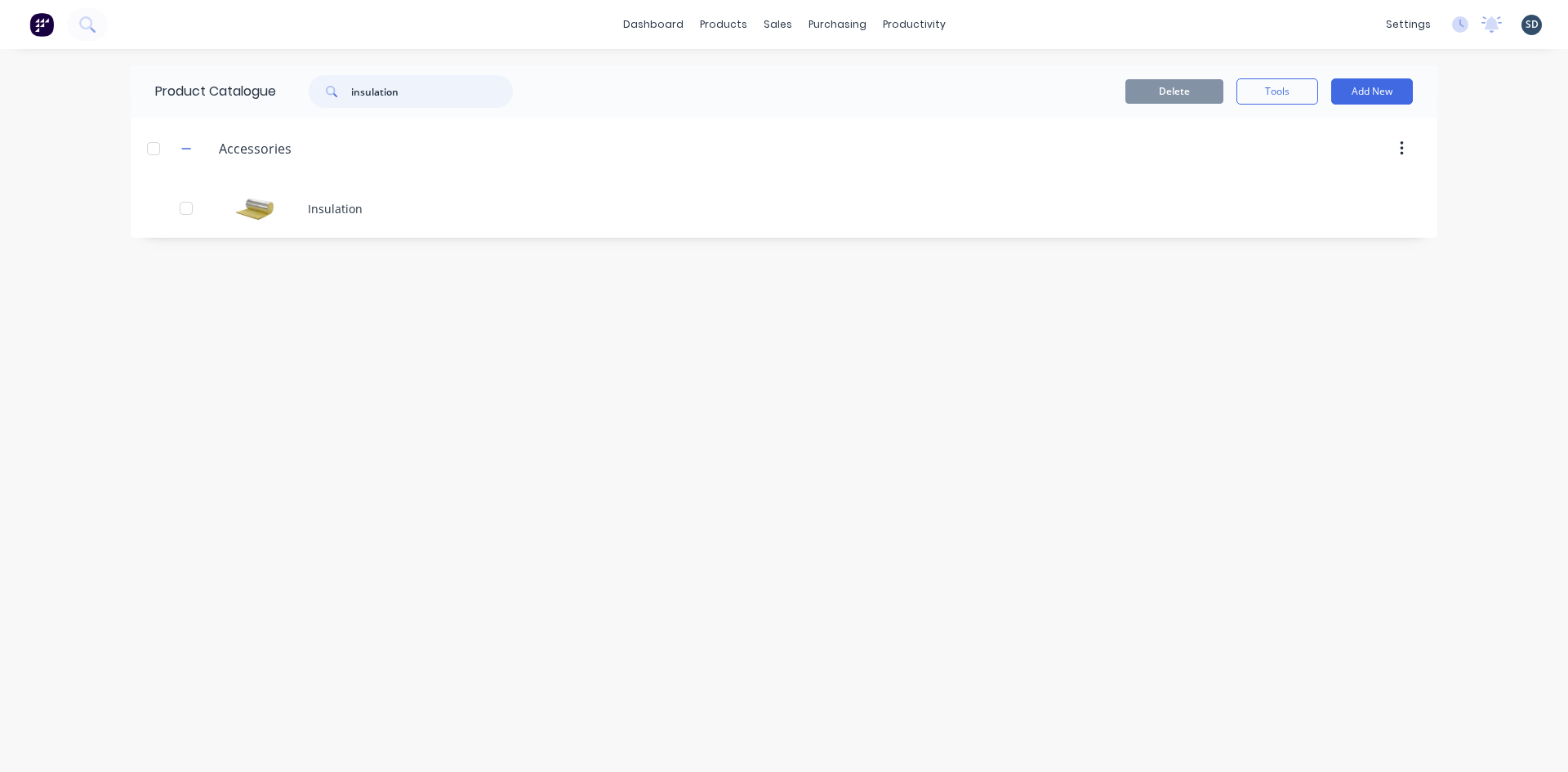
click at [399, 94] on input "insulation" at bounding box center [432, 92] width 162 height 33
type input "met"
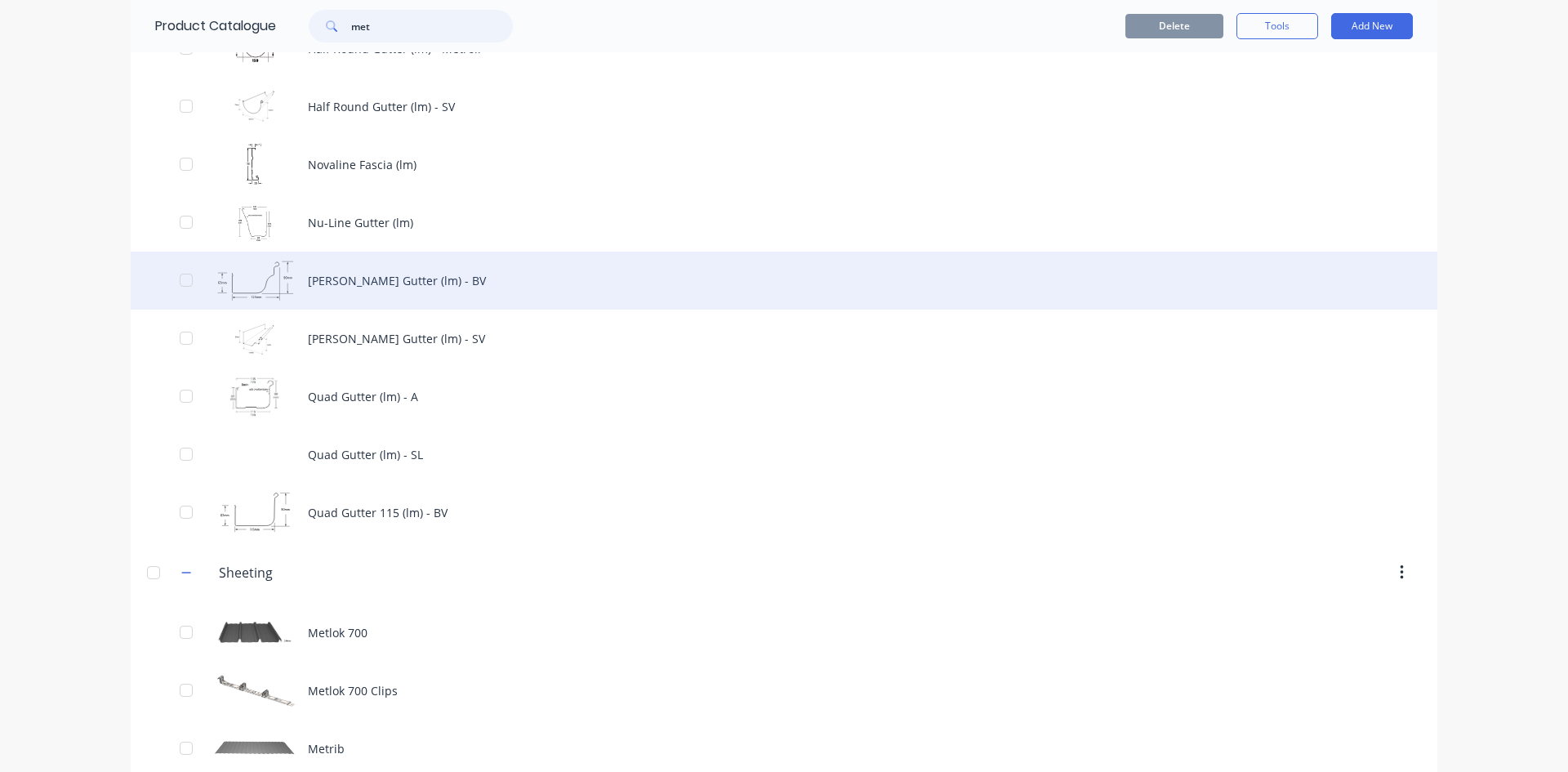
scroll to position [1125, 0]
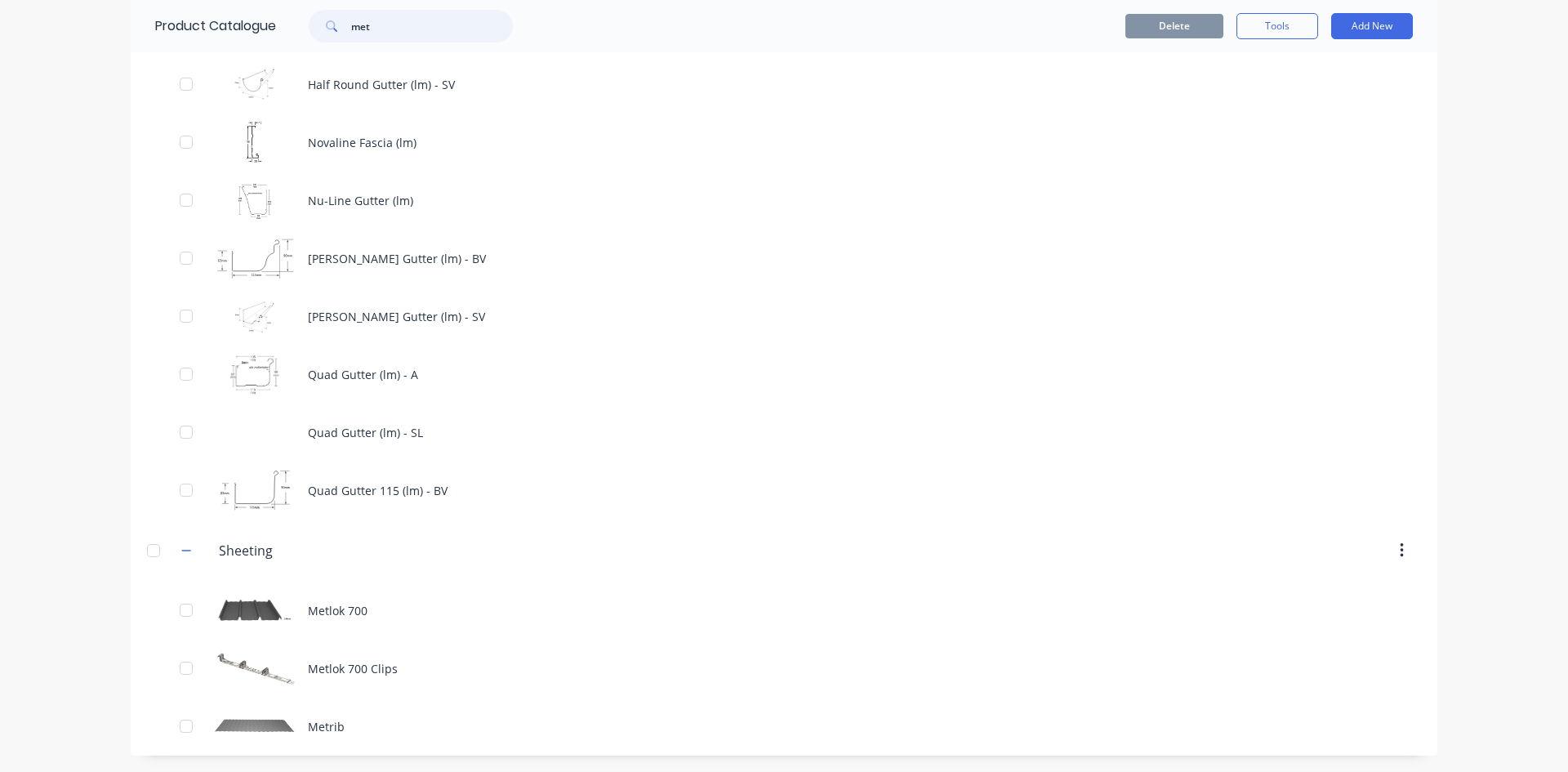
click at [407, 34] on input "met" at bounding box center [432, 26] width 162 height 33
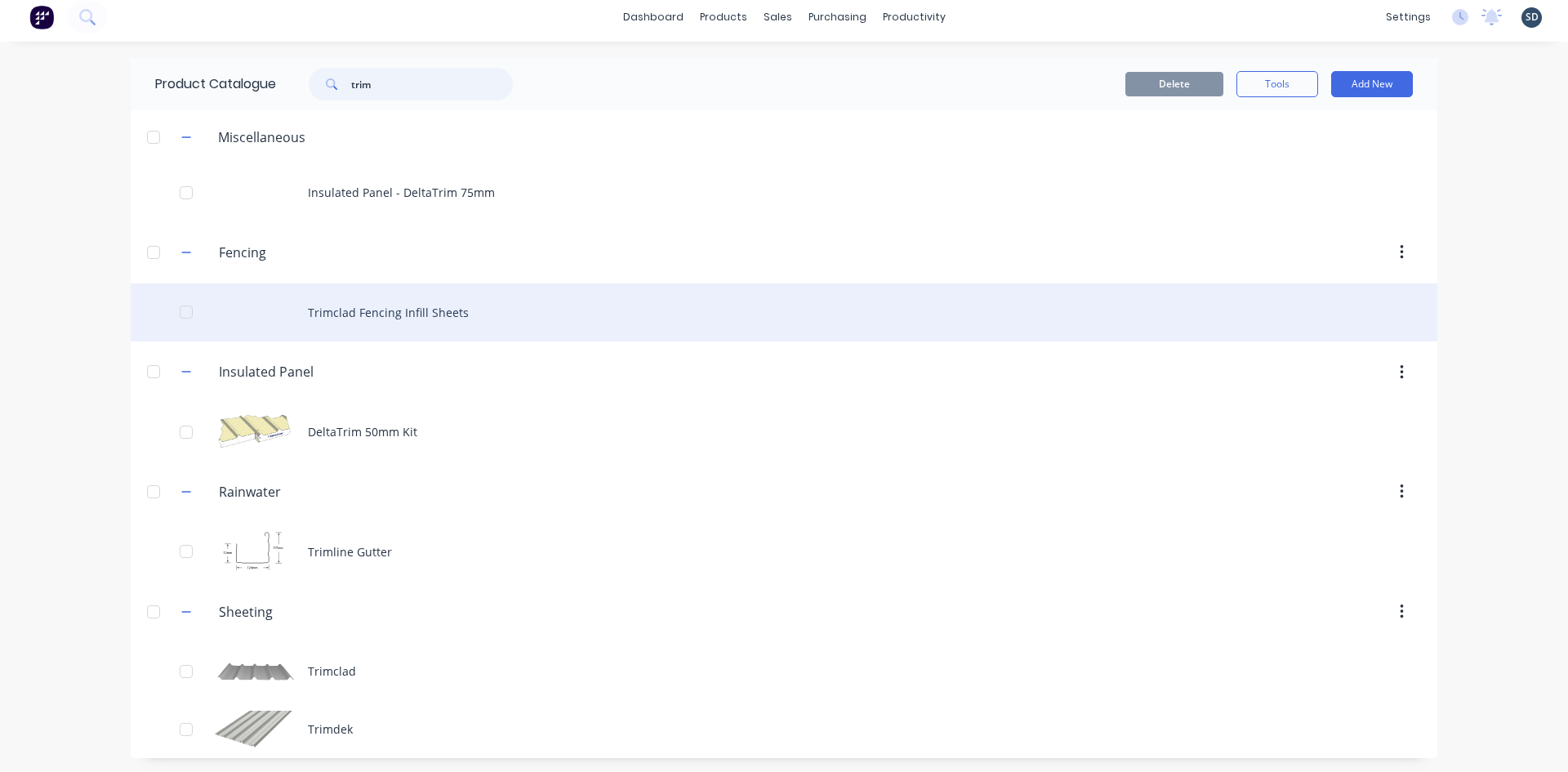
scroll to position [10, 0]
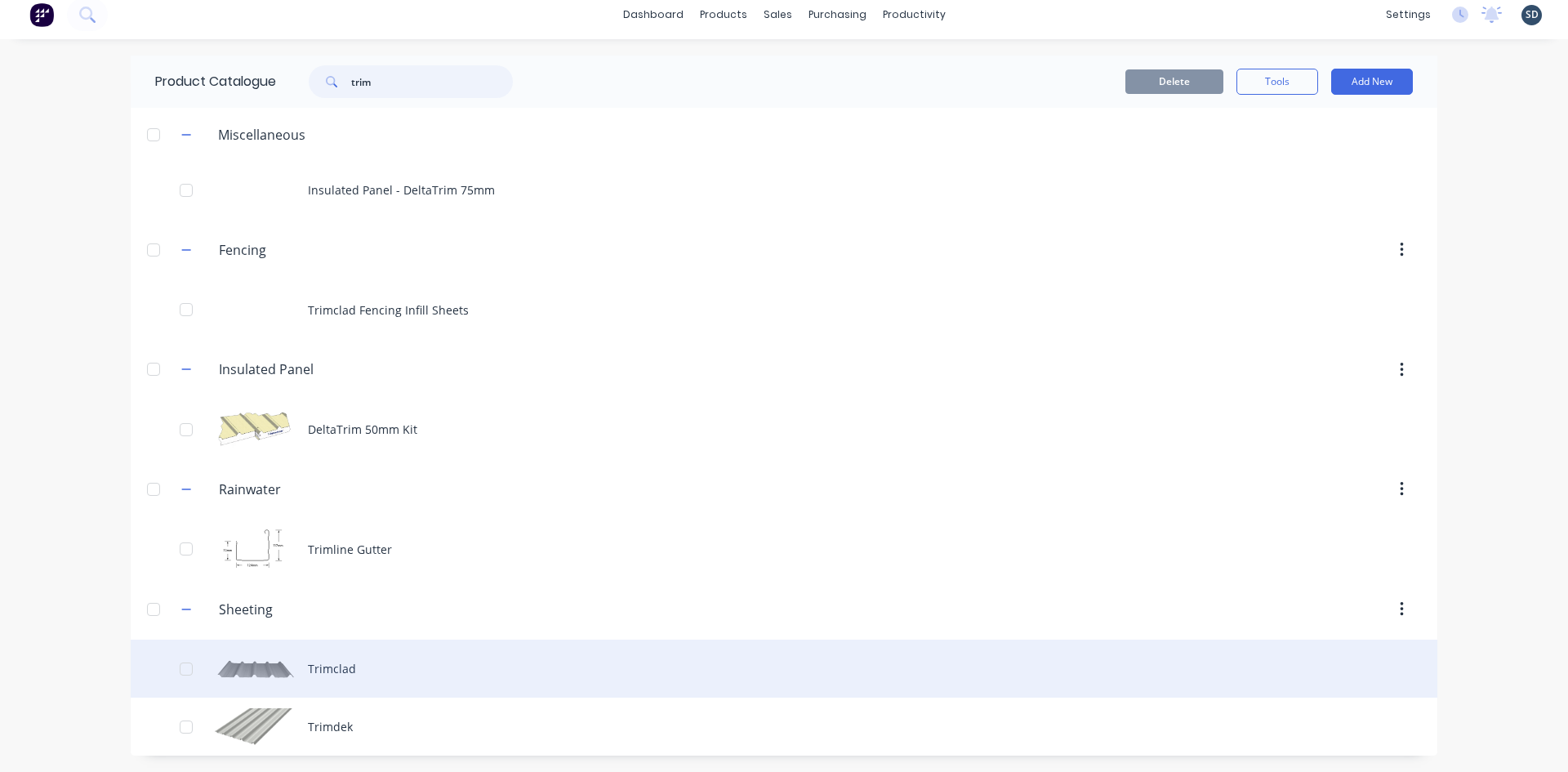
type input "trim"
click at [374, 669] on div "Trimclad" at bounding box center [784, 669] width 1307 height 58
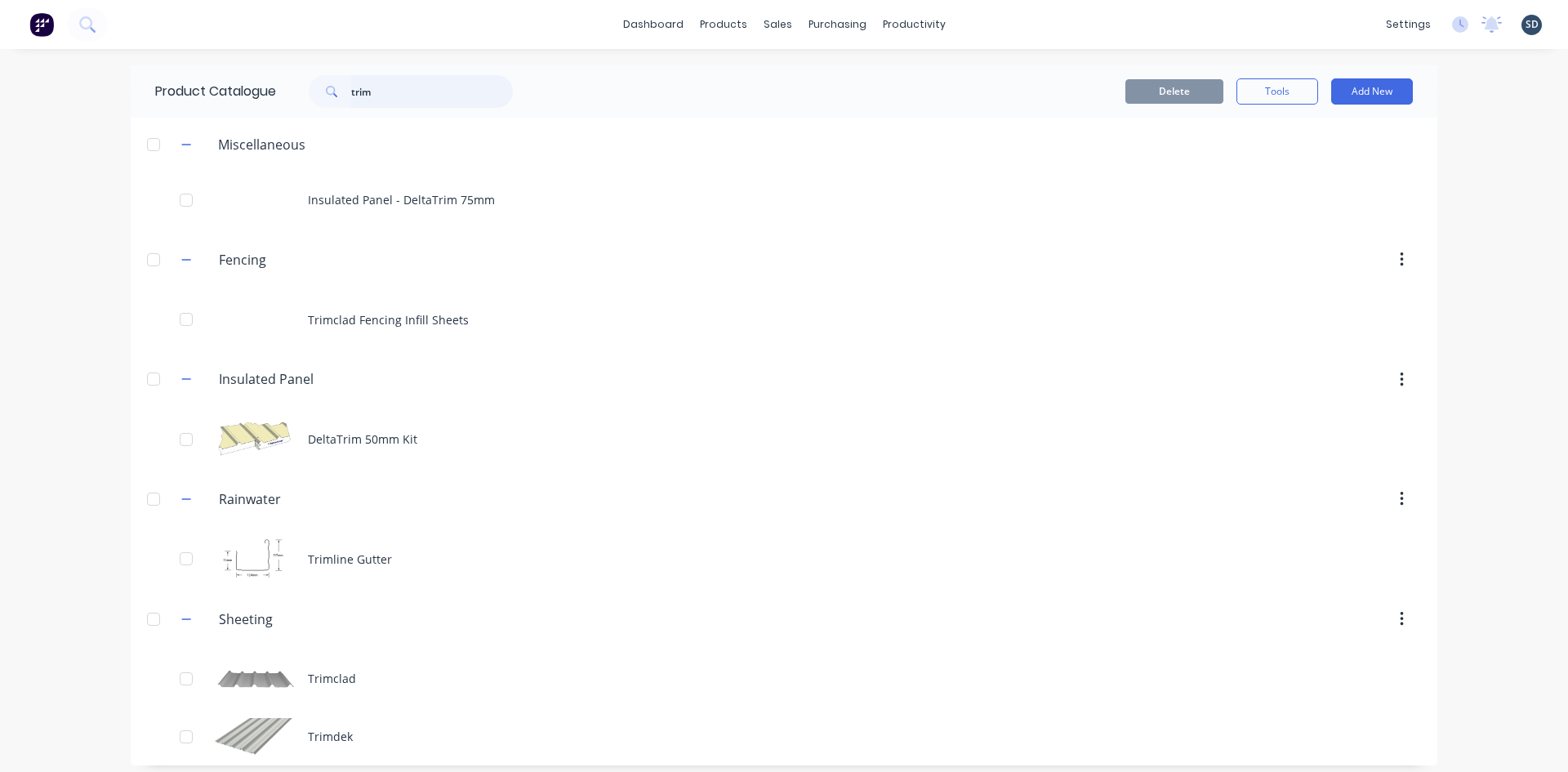
click at [412, 92] on input "trim" at bounding box center [432, 92] width 162 height 33
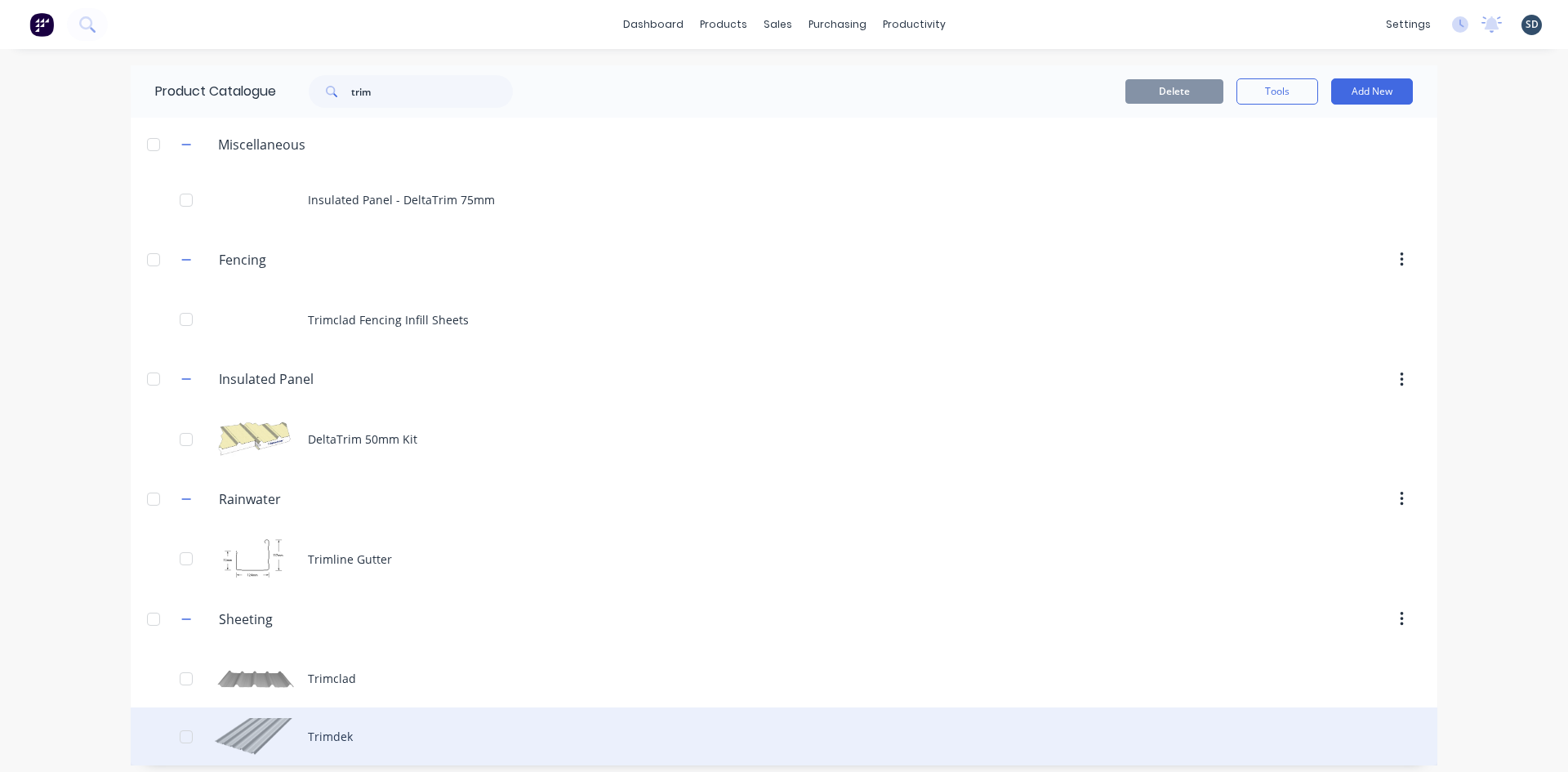
click at [364, 739] on div "Trimdek" at bounding box center [784, 737] width 1307 height 58
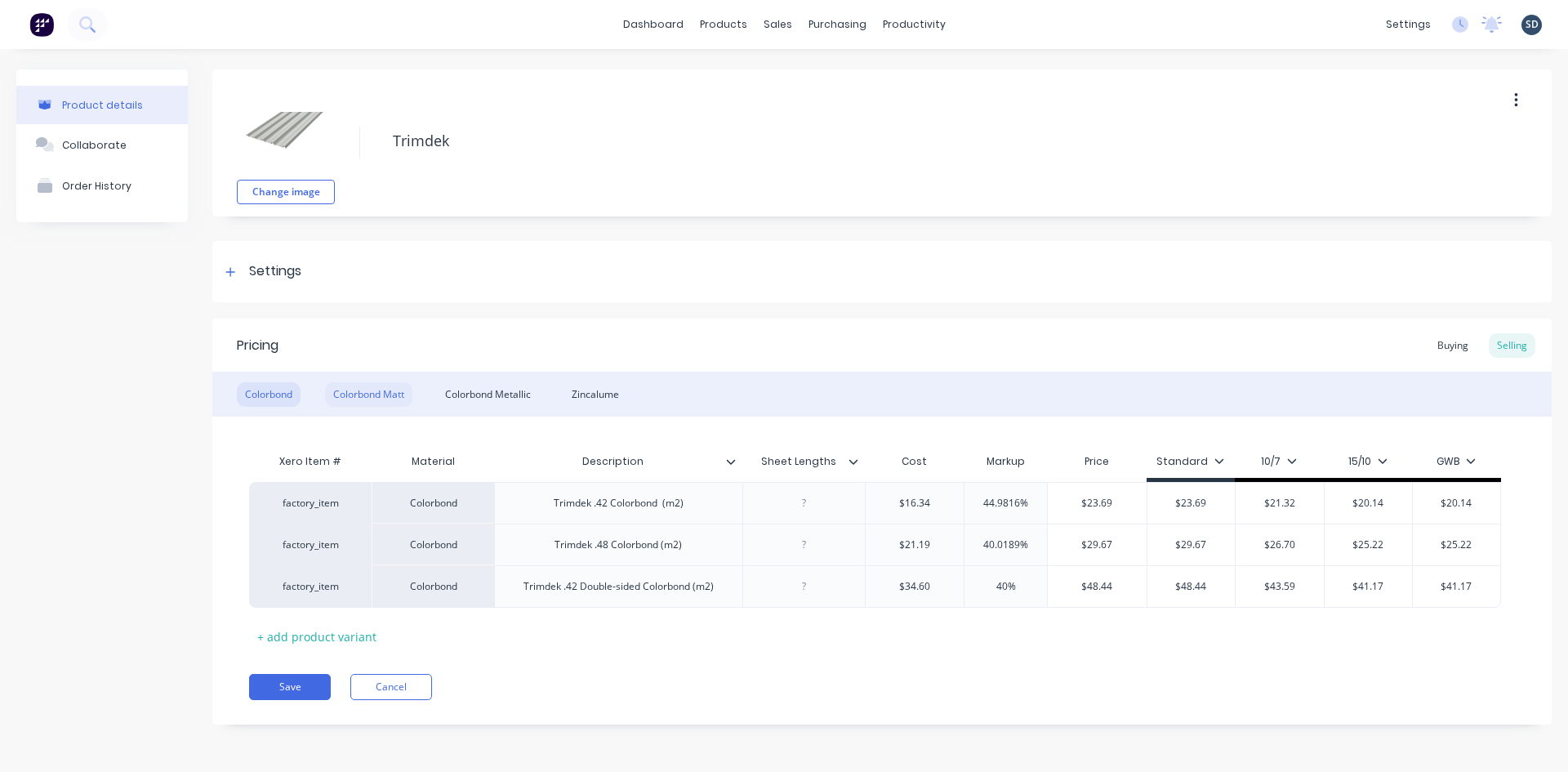
click at [390, 395] on div "Colorbond Matt" at bounding box center [368, 394] width 87 height 24
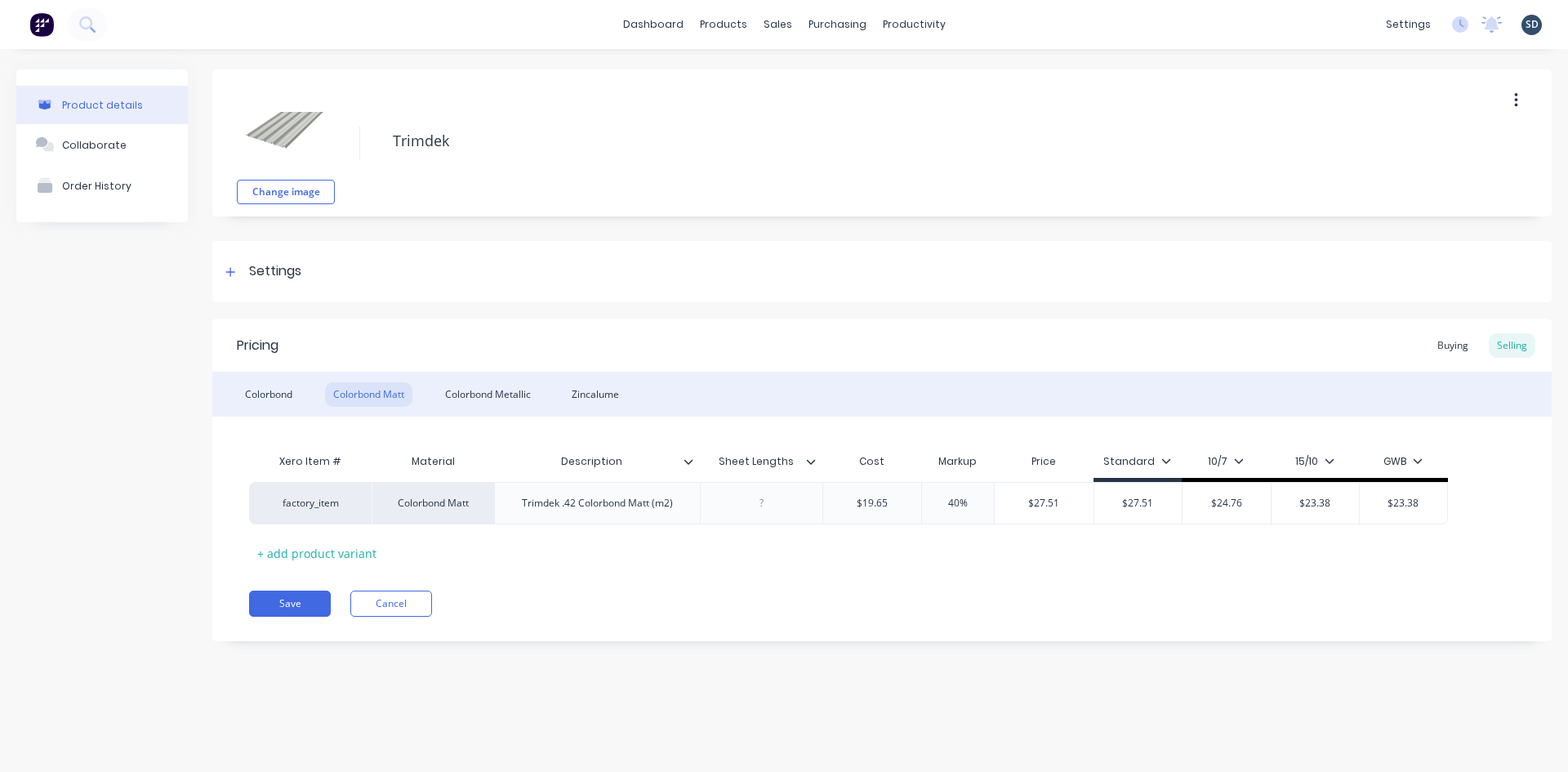
type textarea "x"
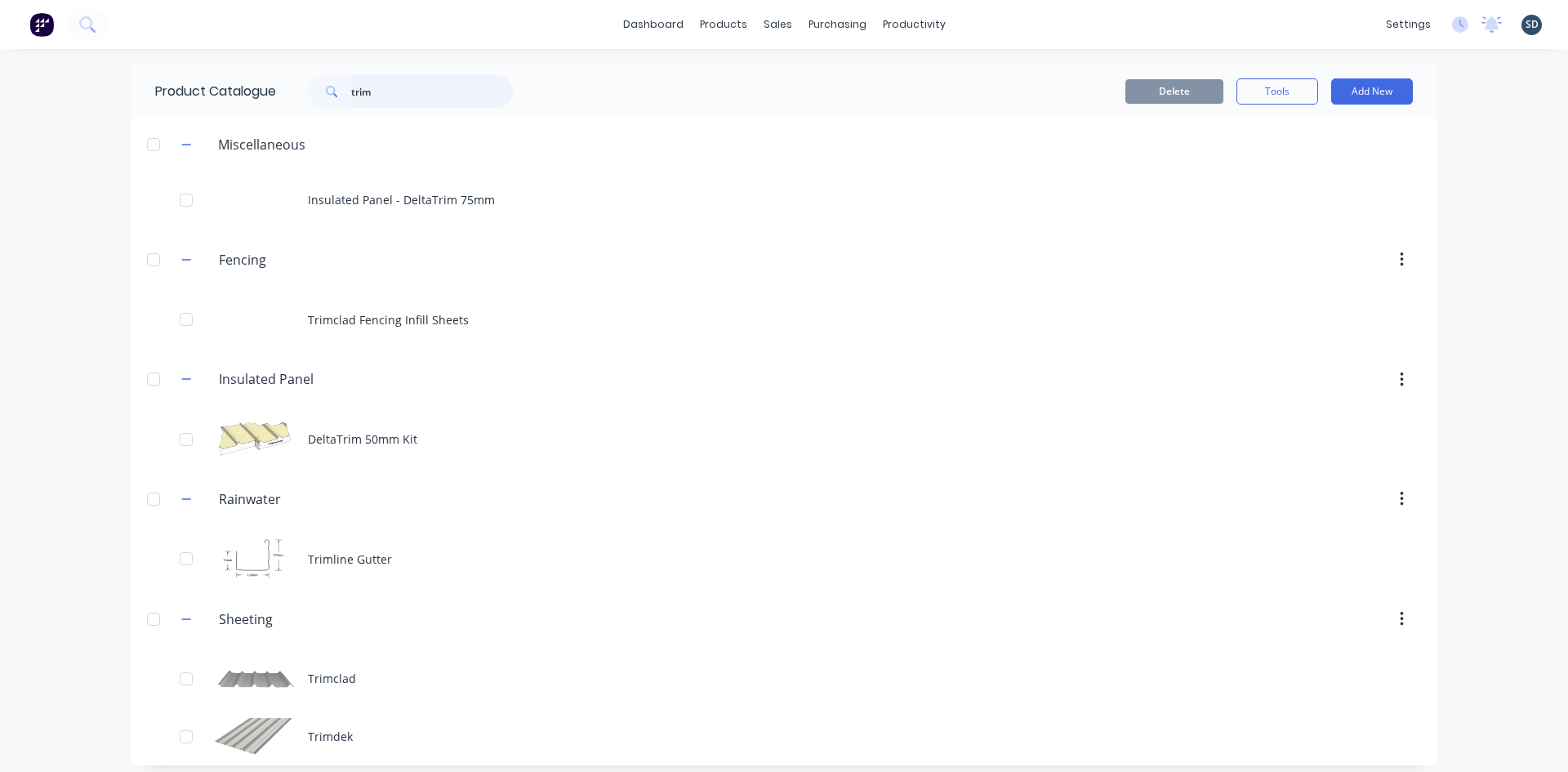
click at [386, 82] on input "trim" at bounding box center [432, 92] width 162 height 33
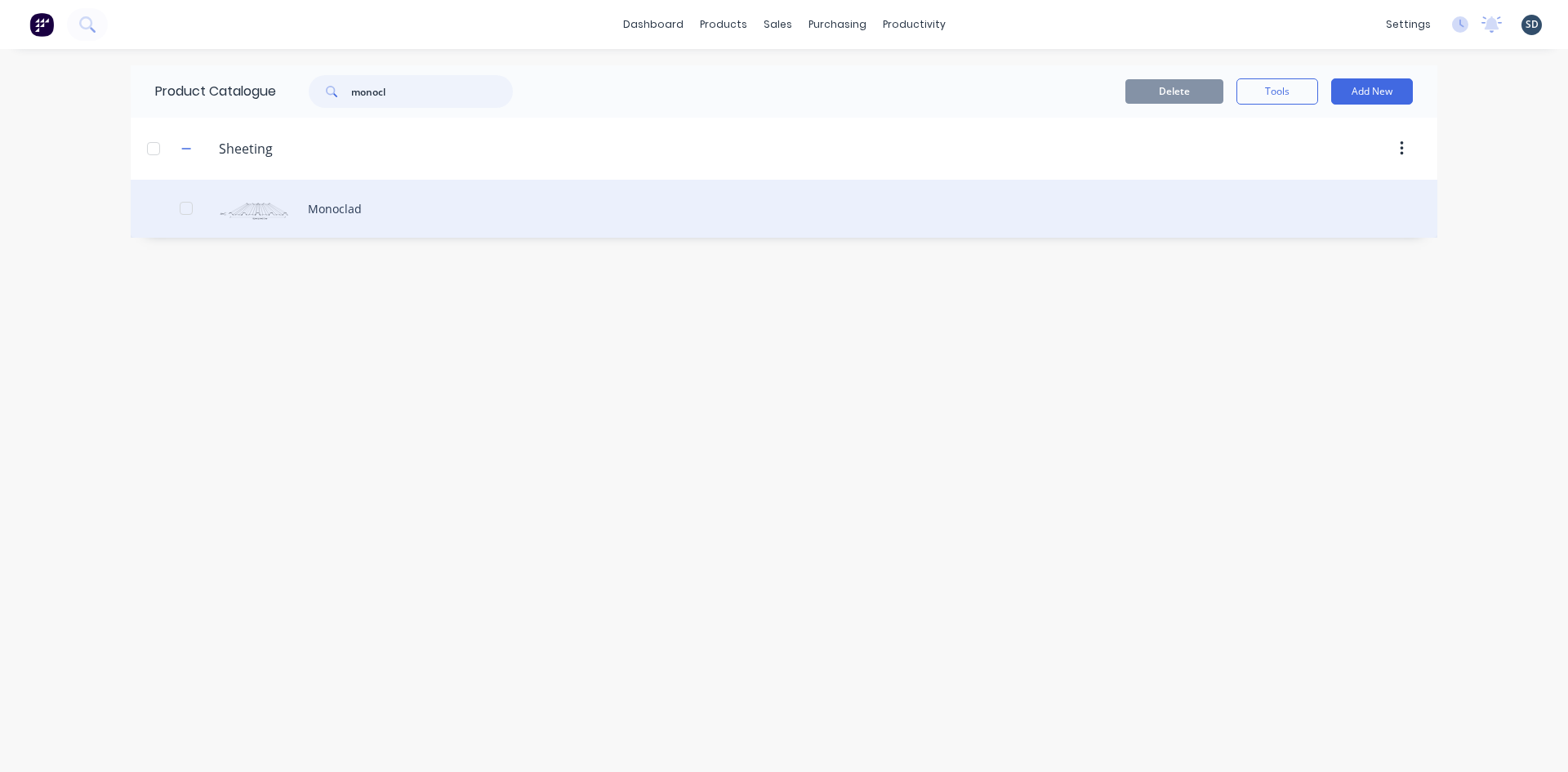
type input "monocl"
click at [486, 208] on div "Monoclad" at bounding box center [784, 209] width 1307 height 58
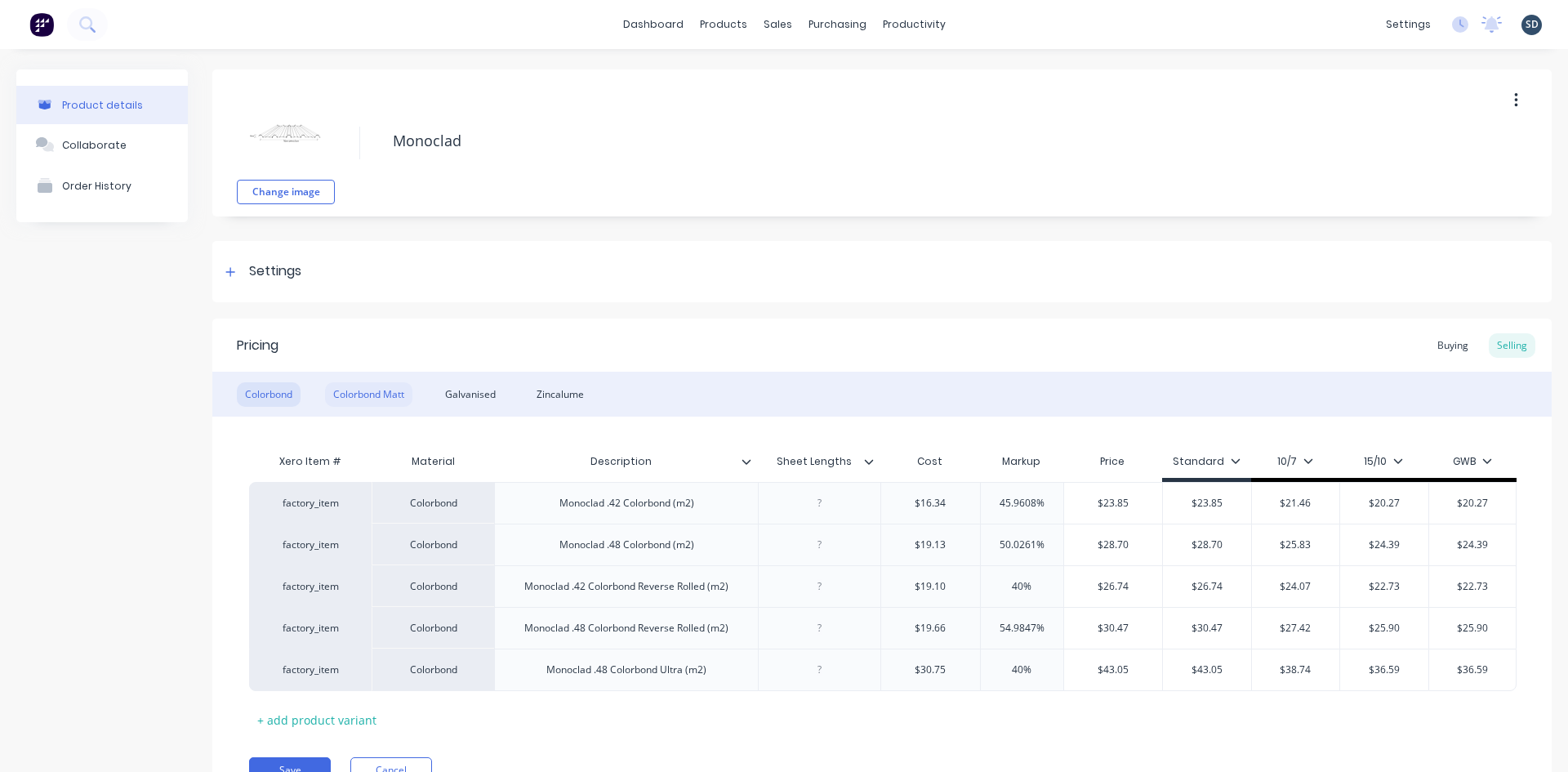
click at [376, 397] on div "Colorbond Matt" at bounding box center [368, 394] width 87 height 24
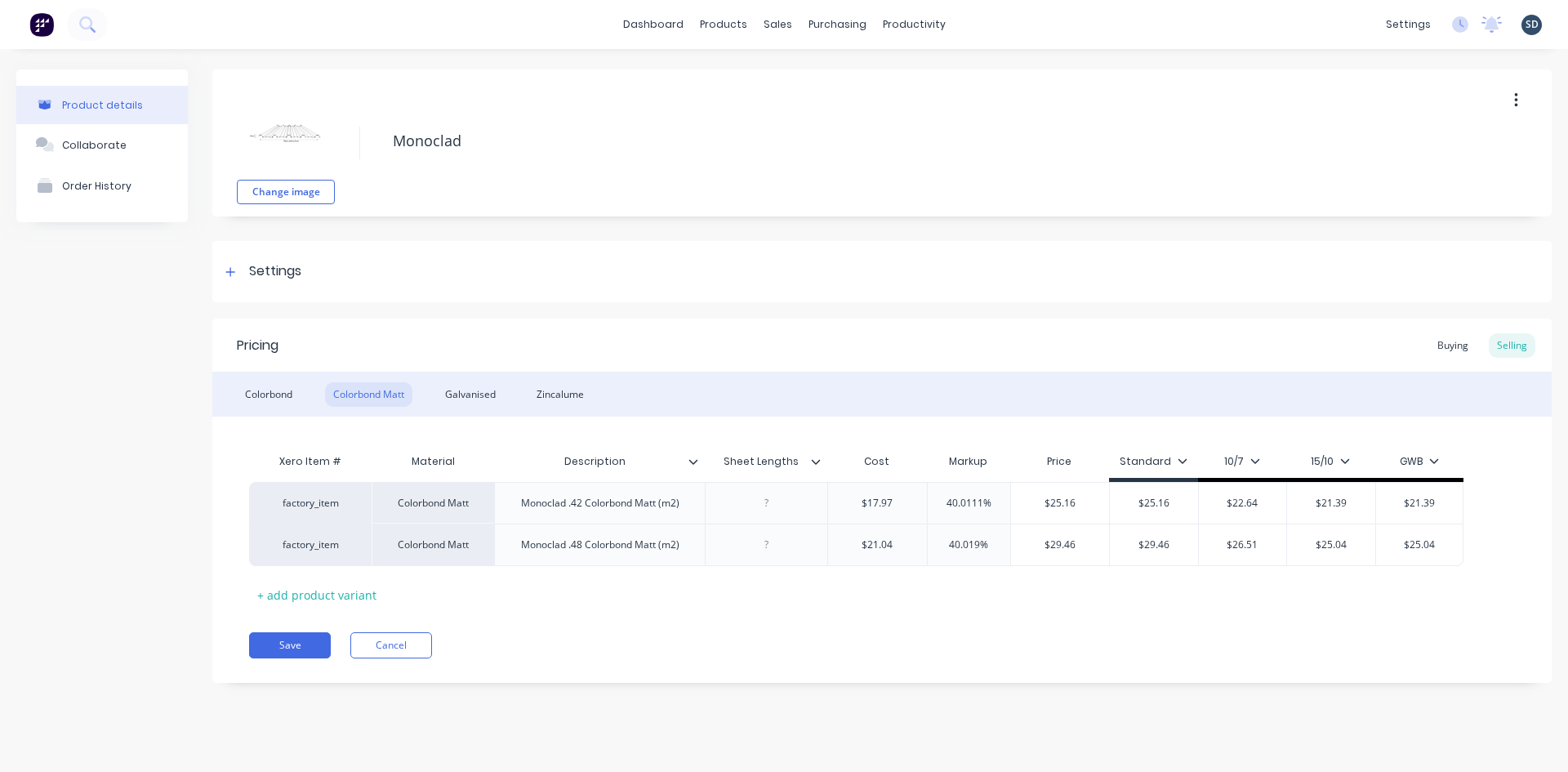
type textarea "x"
click at [932, 230] on div "Change image Monoclad Settings Product Options I buy this item I sell this item…" at bounding box center [882, 388] width 1339 height 638
click at [835, 73] on div "Sales Orders" at bounding box center [838, 78] width 67 height 15
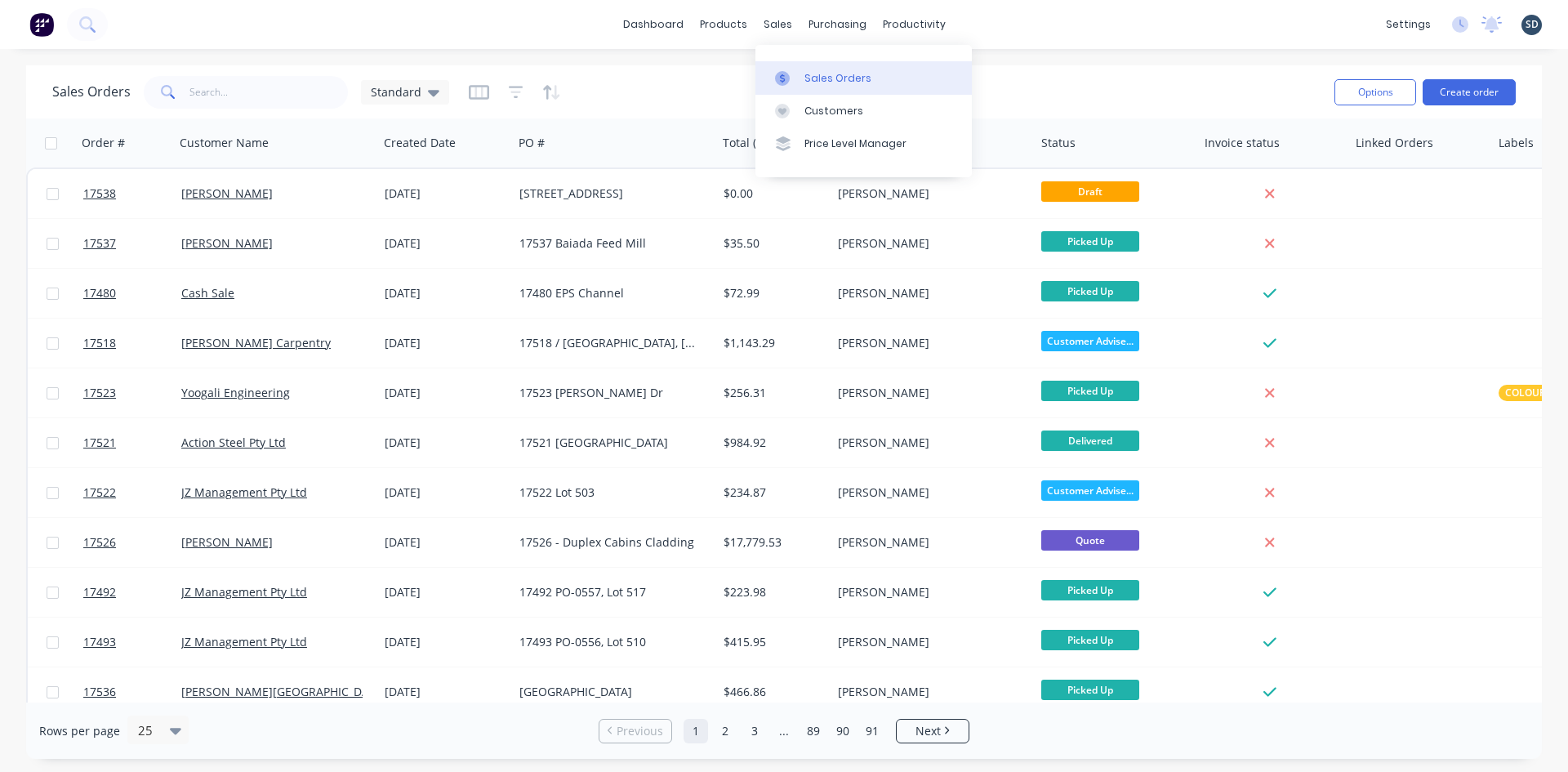
drag, startPoint x: 0, startPoint y: 0, endPoint x: 817, endPoint y: 83, distance: 821.2
click at [817, 83] on div "Sales Orders" at bounding box center [838, 78] width 67 height 15
click at [1460, 95] on button "Create order" at bounding box center [1469, 92] width 93 height 26
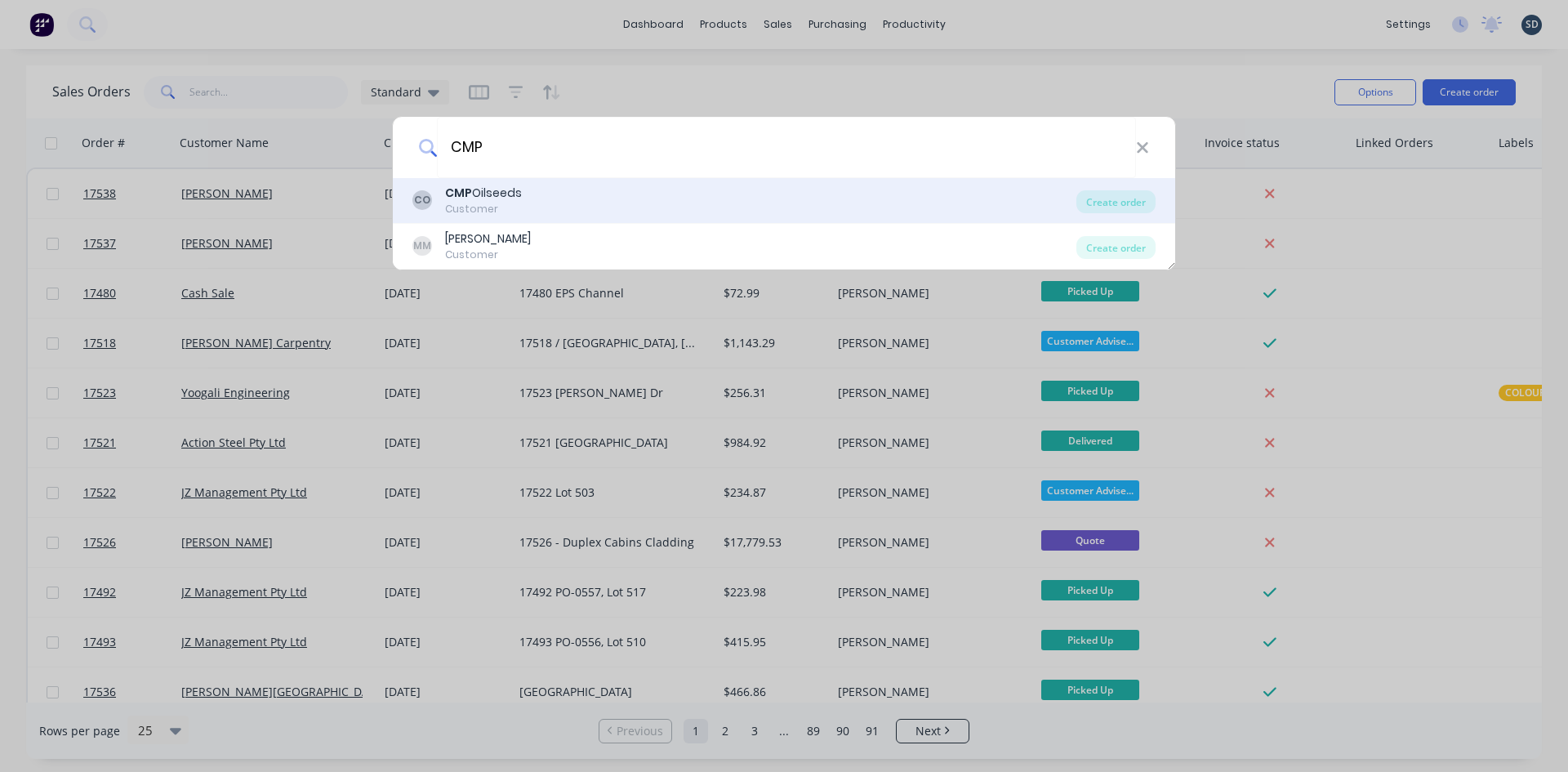
type input "CMP"
click at [748, 178] on div "CO CMP Oilseeds Customer Create order" at bounding box center [784, 200] width 782 height 45
click at [479, 191] on div "CMP Oilseeds" at bounding box center [484, 192] width 77 height 17
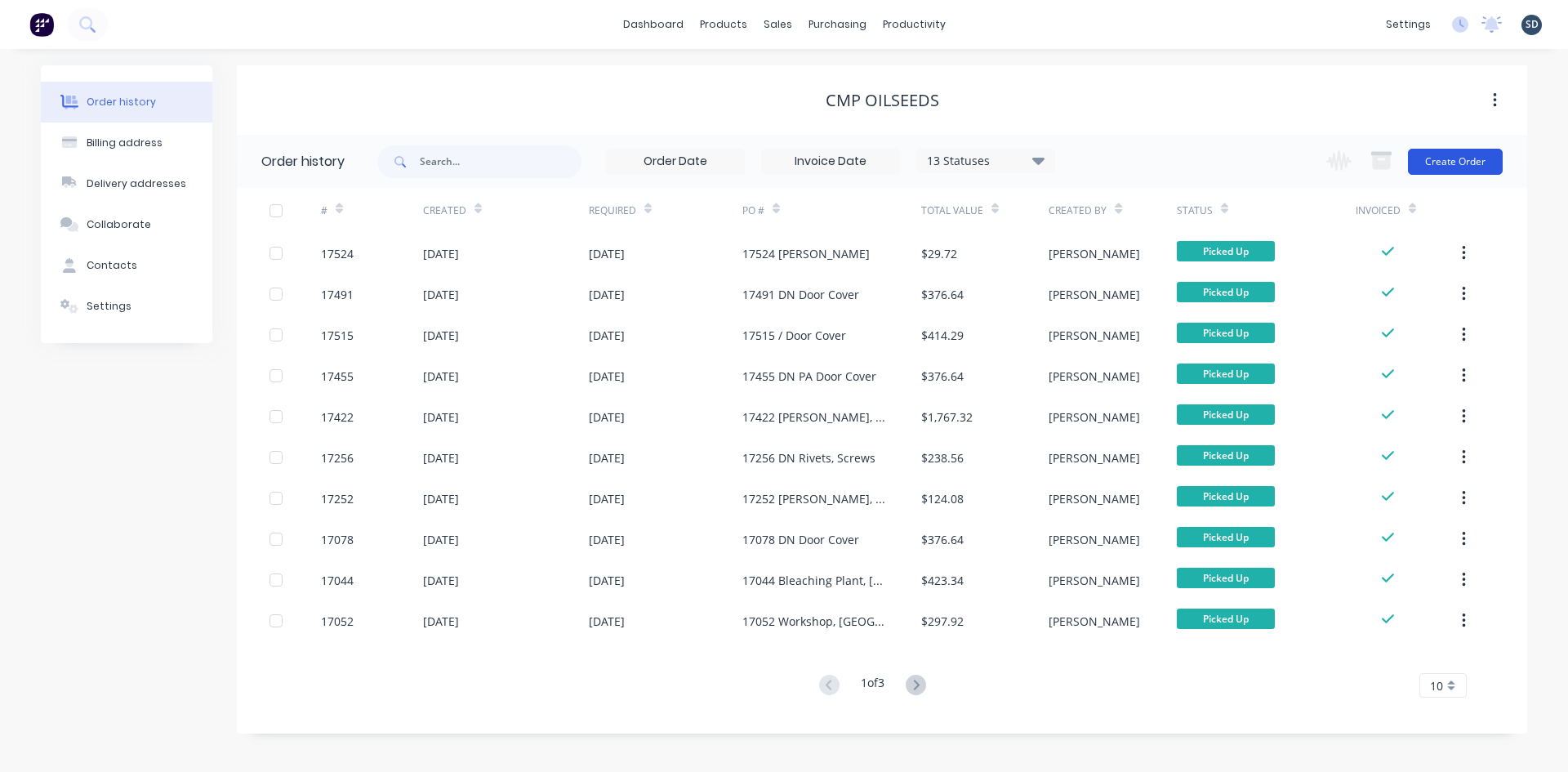
click at [1442, 164] on button "Create Order" at bounding box center [1455, 161] width 94 height 26
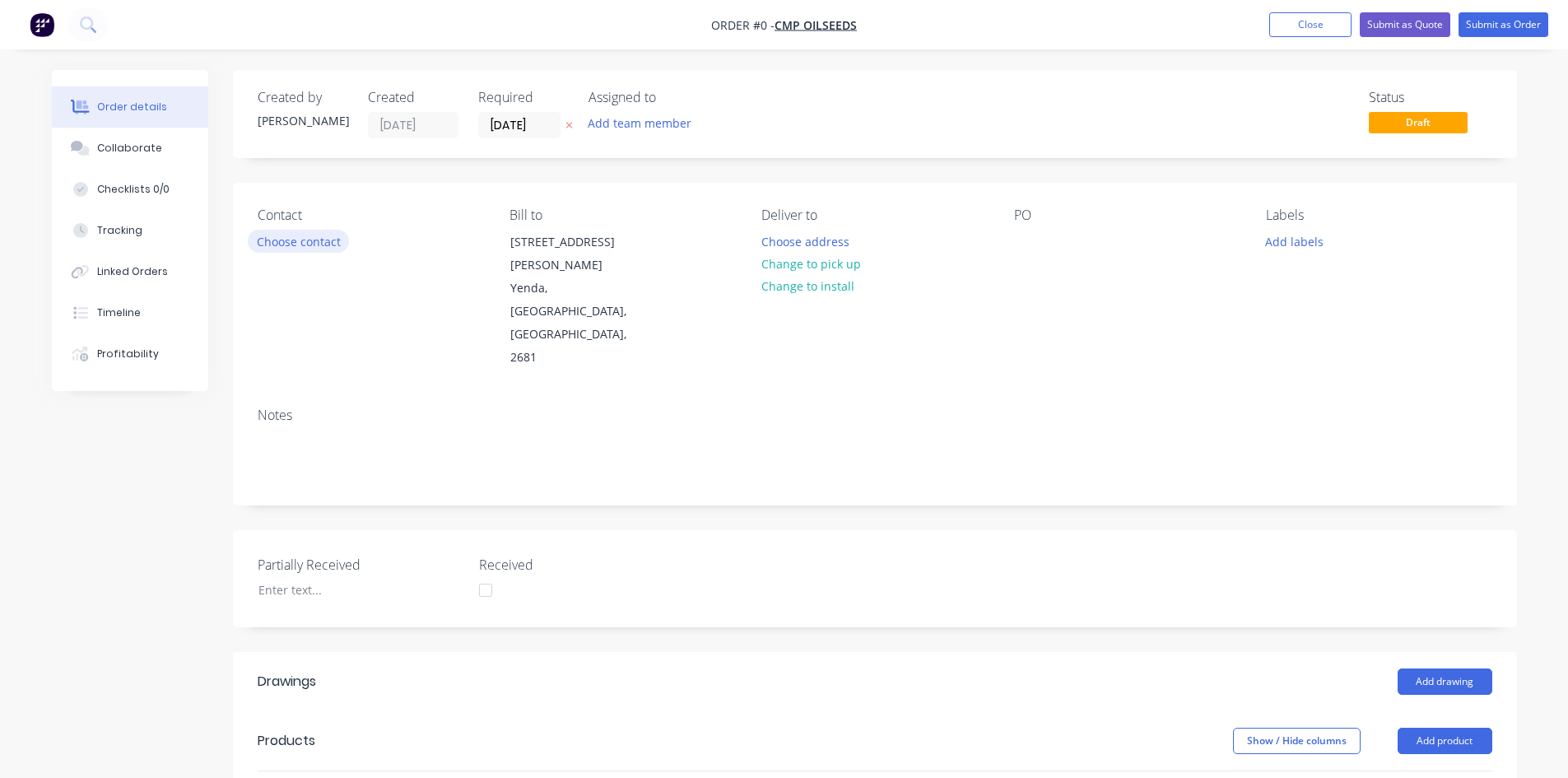
click at [294, 237] on button "Choose contact" at bounding box center [298, 240] width 101 height 22
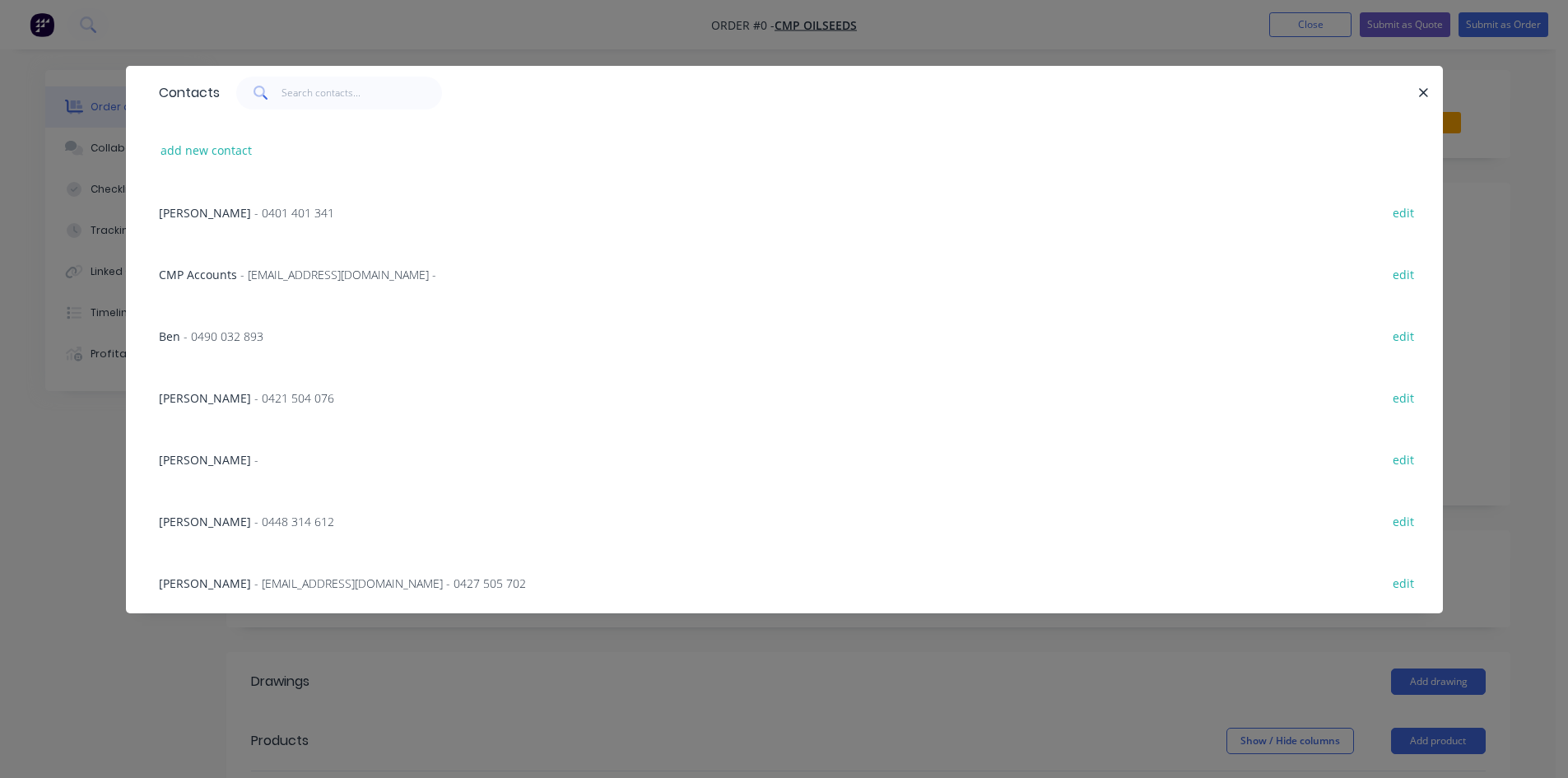
click at [276, 219] on span "- 0401 401 341" at bounding box center [293, 212] width 80 height 16
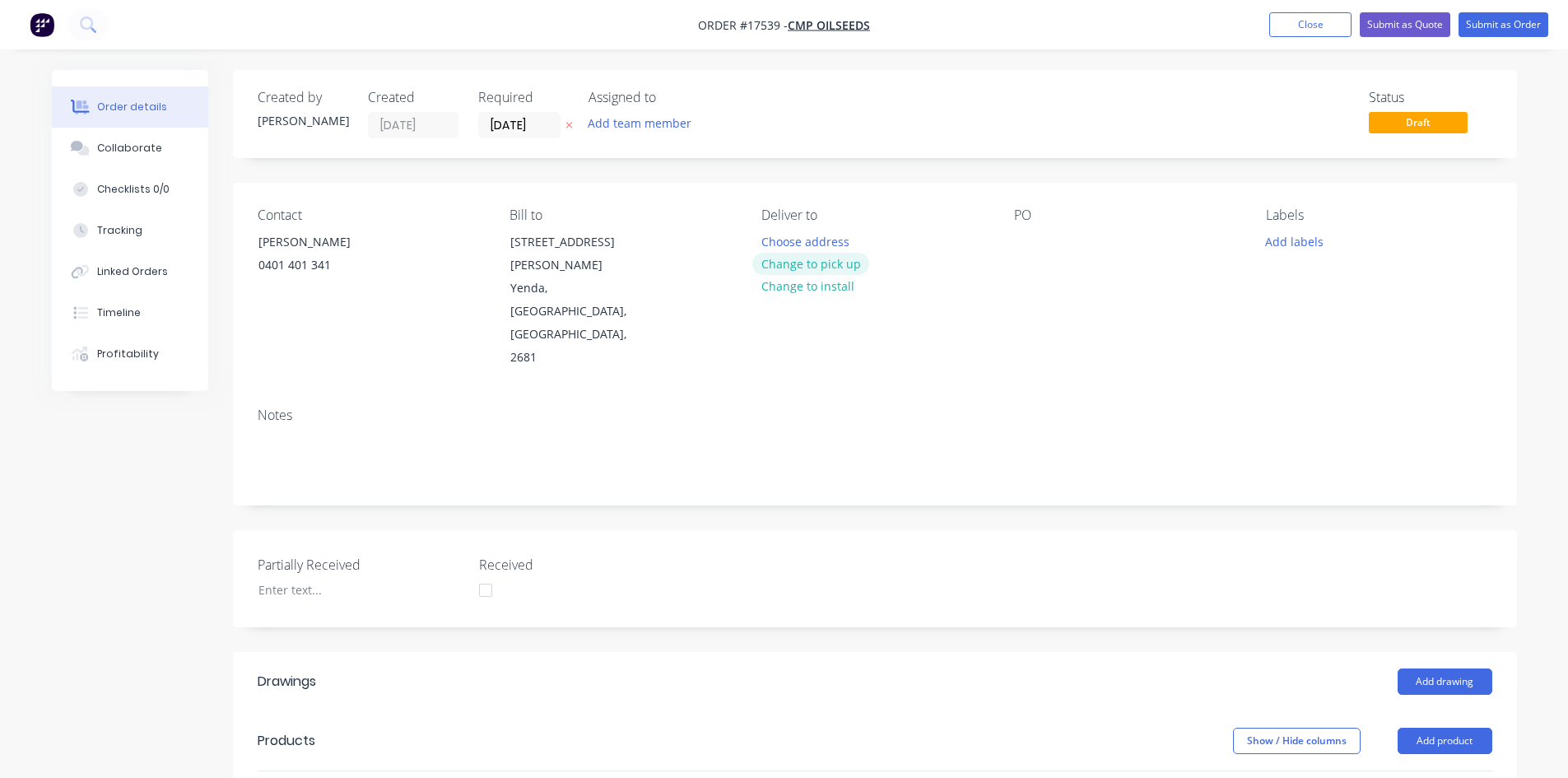
click at [851, 263] on button "Change to pick up" at bounding box center [811, 263] width 117 height 22
click at [1031, 240] on div at bounding box center [1027, 241] width 27 height 24
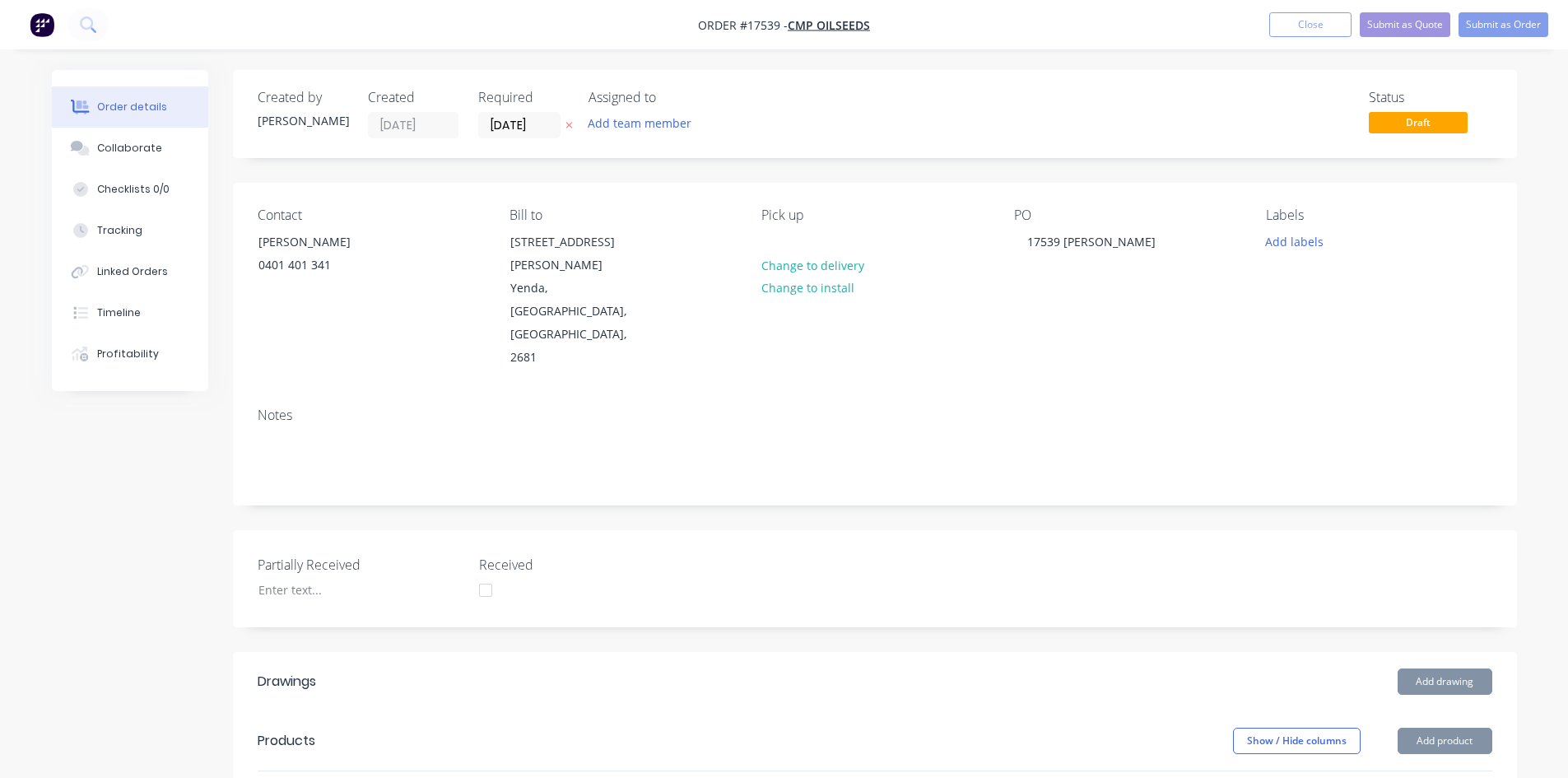
click at [1084, 345] on div "Contact Jake Smith 0401 401 341 Bill to 1065 Whitton Stock Rte Rd Yenda, New So…" at bounding box center [875, 288] width 1284 height 211
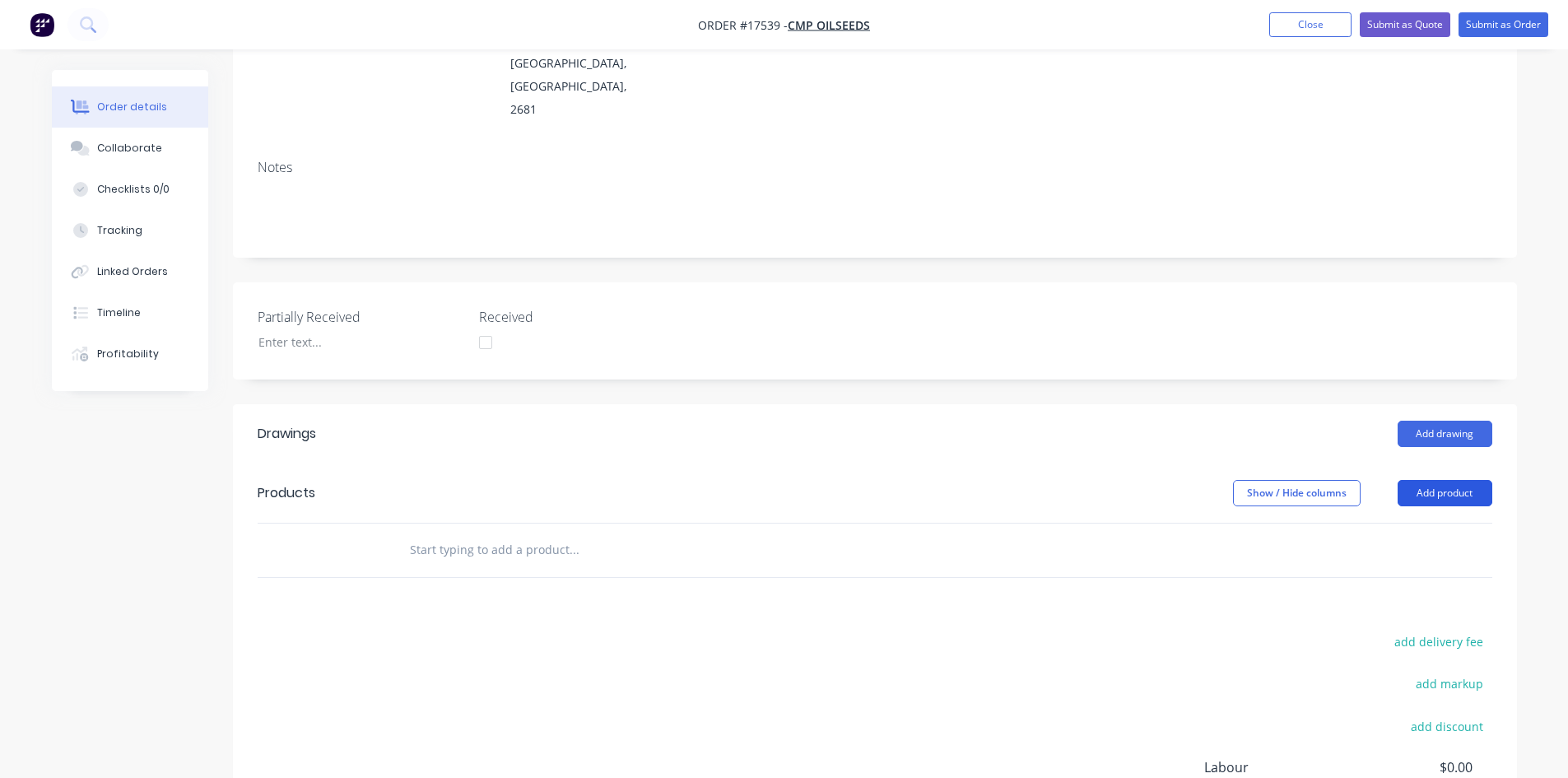
scroll to position [329, 0]
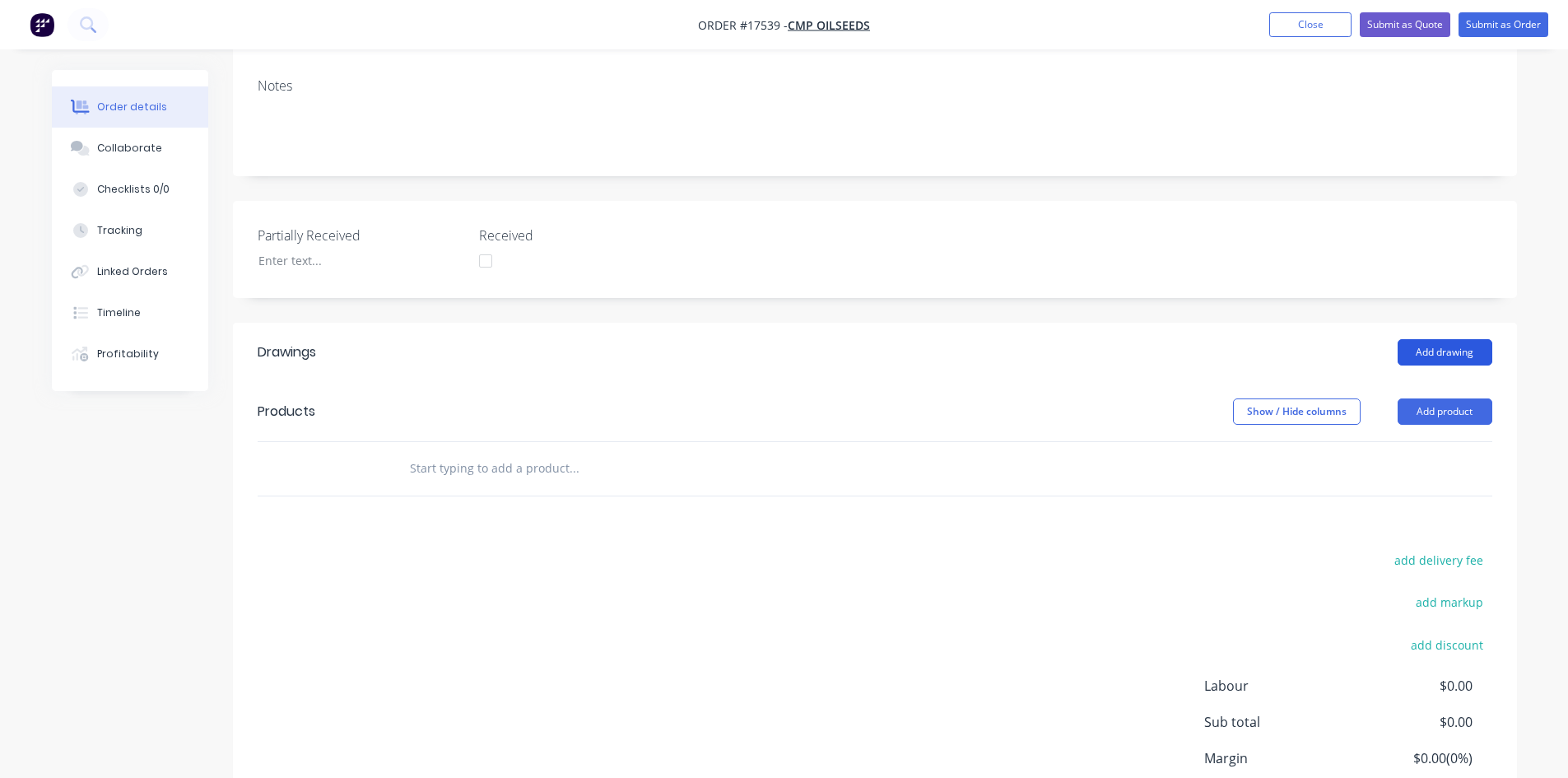
click at [1439, 339] on button "Add drawing" at bounding box center [1445, 352] width 95 height 27
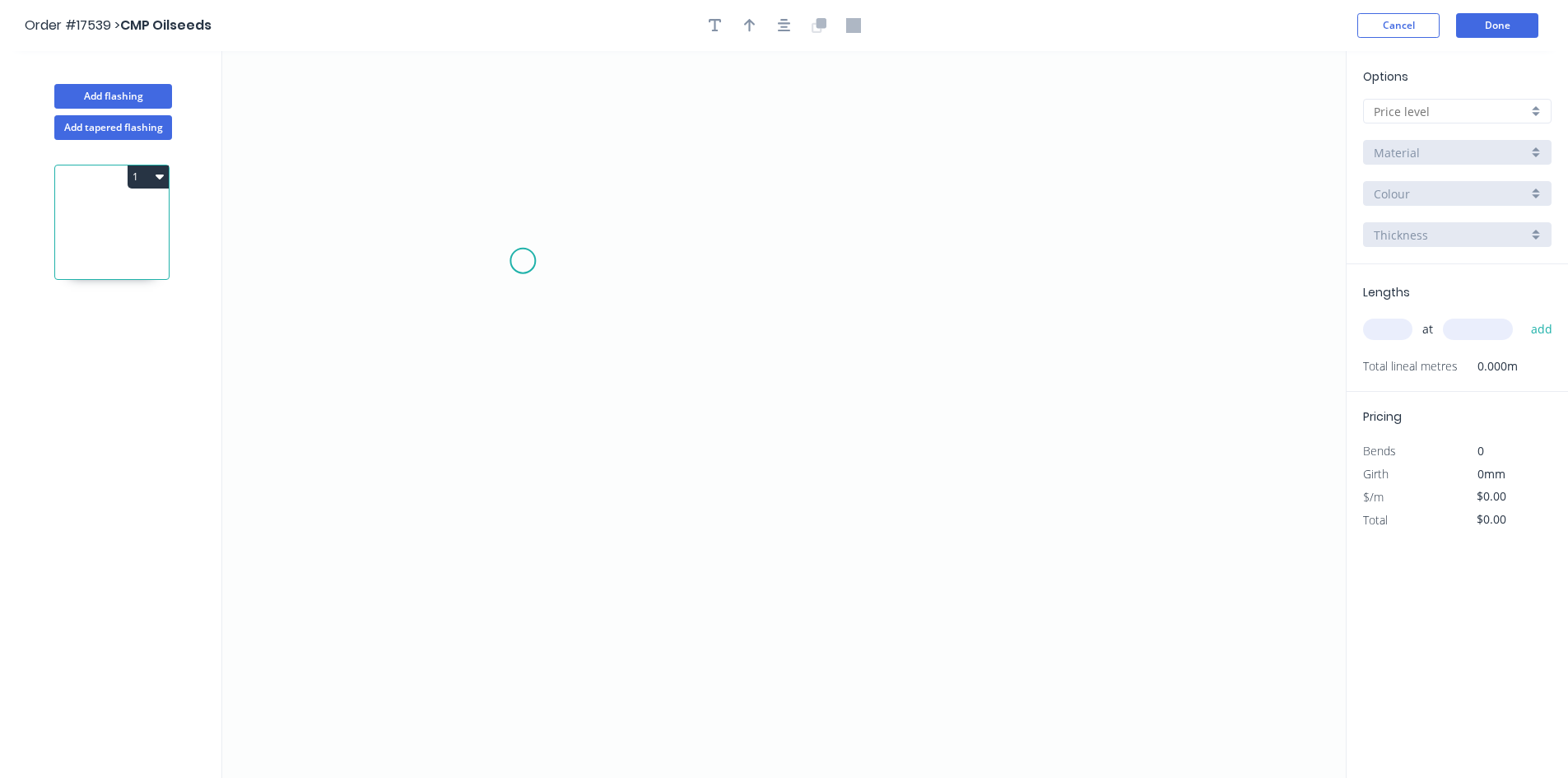
click at [523, 261] on icon "0" at bounding box center [784, 414] width 1124 height 727
click at [1036, 271] on icon "0" at bounding box center [784, 414] width 1124 height 727
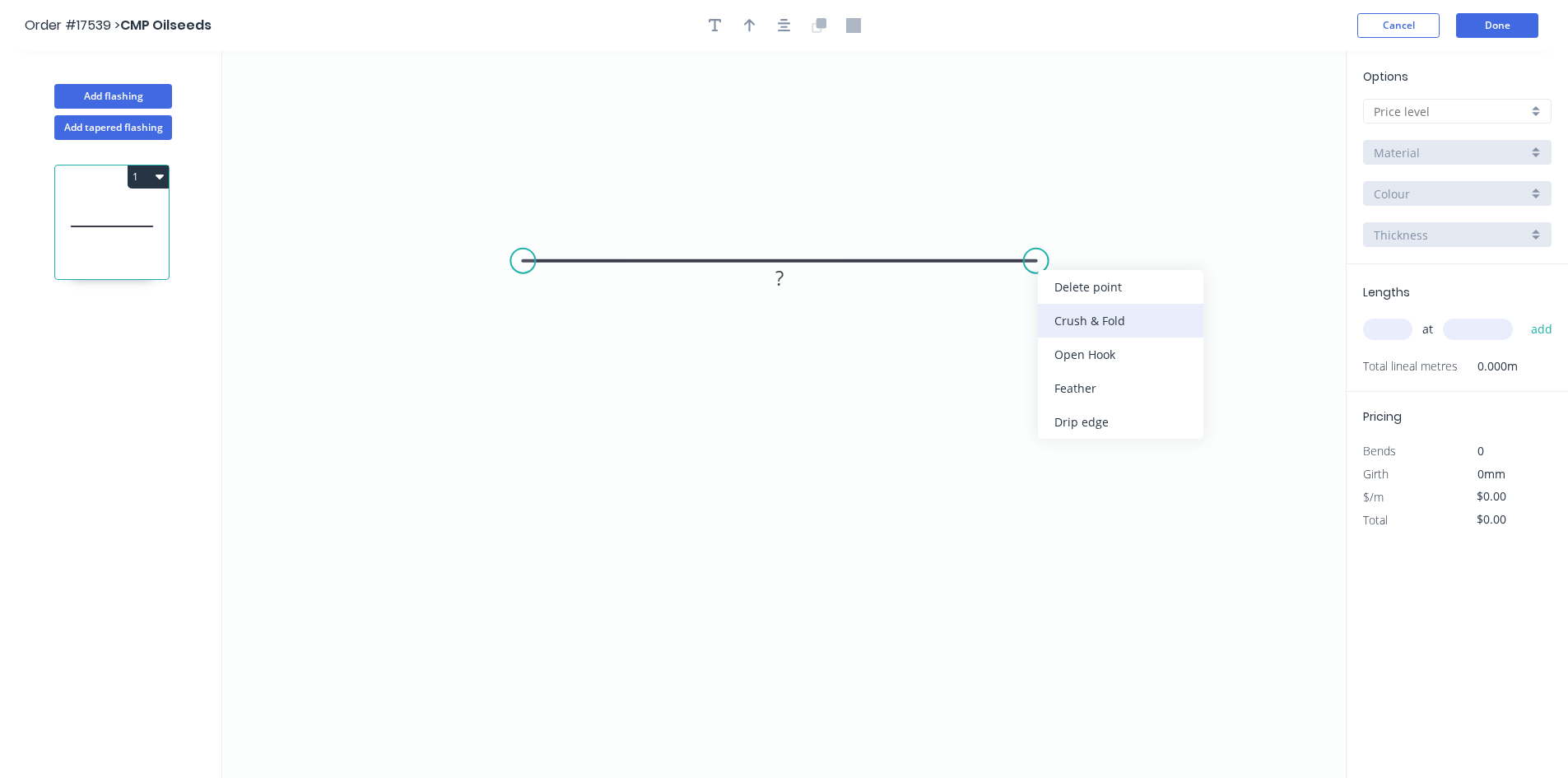
click at [1077, 320] on div "Crush & Fold" at bounding box center [1120, 320] width 165 height 34
click at [1068, 315] on div "Flip bend" at bounding box center [1119, 308] width 165 height 34
drag, startPoint x: 1086, startPoint y: 278, endPoint x: 1062, endPoint y: 325, distance: 52.8
click at [1062, 325] on rect at bounding box center [1034, 334] width 66 height 34
click at [778, 281] on tspan "?" at bounding box center [779, 278] width 8 height 27
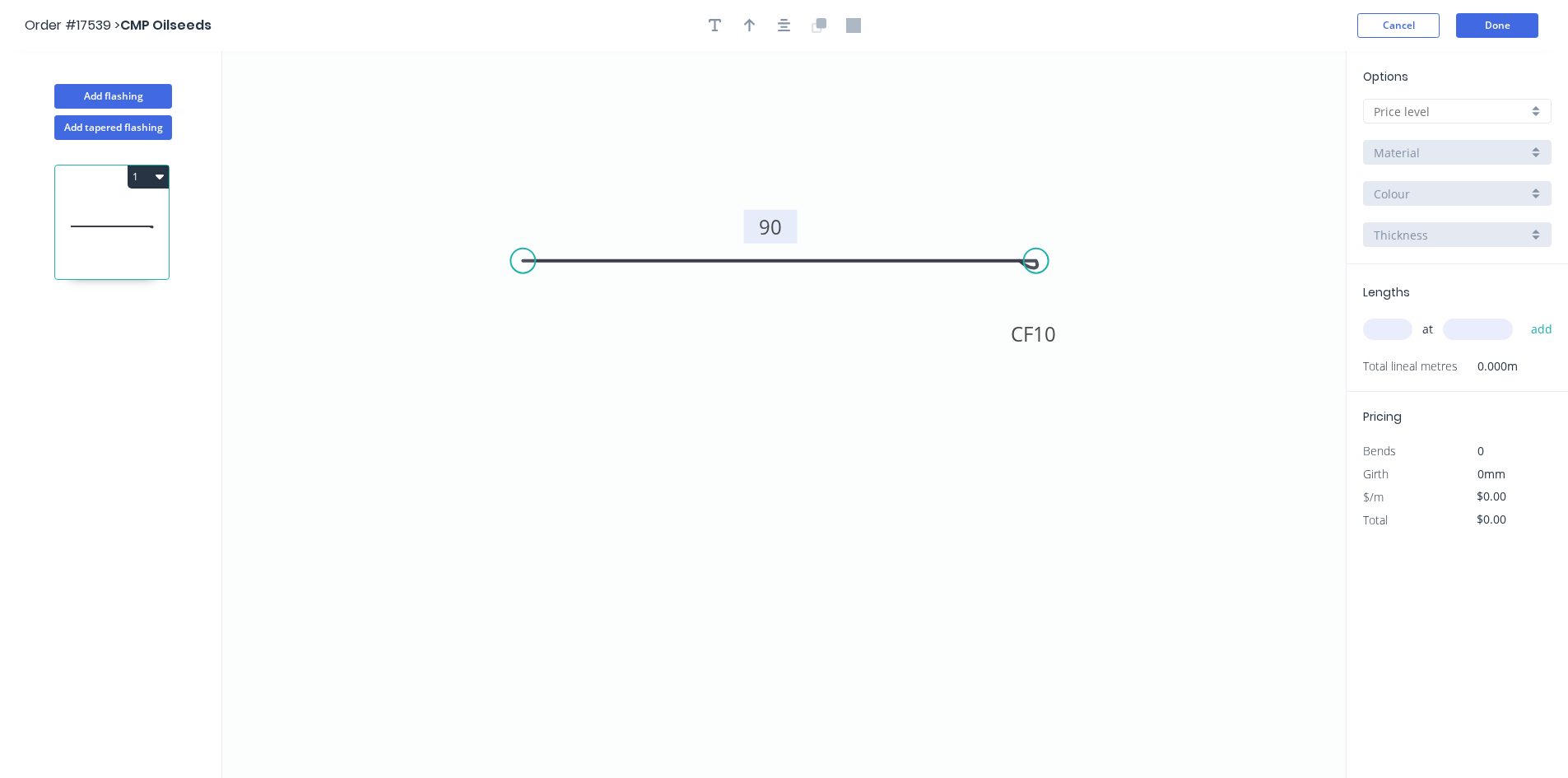
drag, startPoint x: 803, startPoint y: 289, endPoint x: 799, endPoint y: 231, distance: 58.1
click at [797, 231] on rect at bounding box center [771, 227] width 54 height 34
click at [829, 413] on icon "0 CF 10 90" at bounding box center [784, 414] width 1124 height 727
click at [778, 23] on icon "button" at bounding box center [784, 26] width 13 height 13
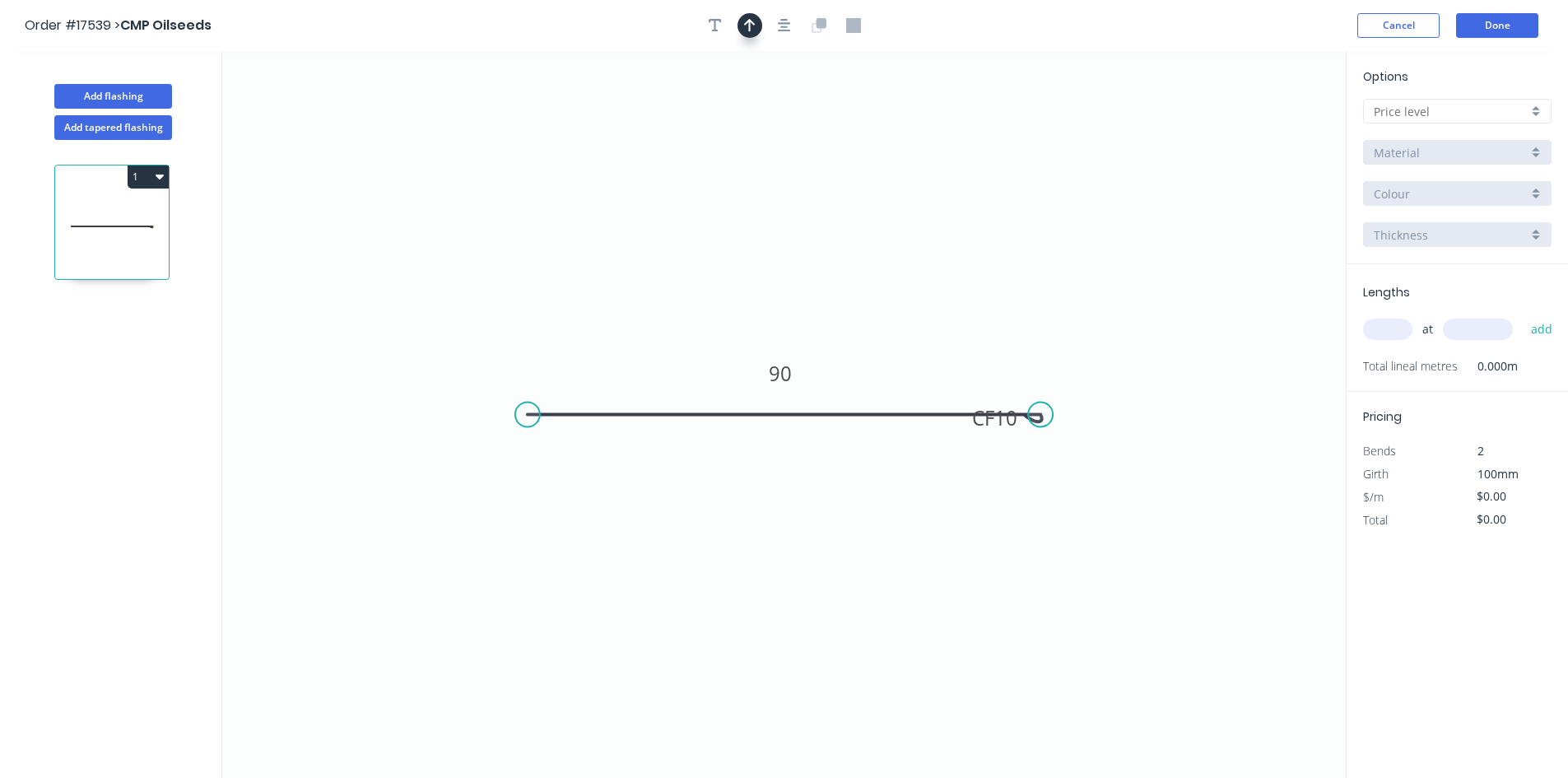
click at [752, 26] on icon "button" at bounding box center [750, 26] width 12 height 15
drag, startPoint x: 1267, startPoint y: 131, endPoint x: 945, endPoint y: 311, distance: 368.9
click at [945, 311] on icon at bounding box center [945, 293] width 15 height 53
click at [1472, 112] on input "text" at bounding box center [1450, 112] width 154 height 17
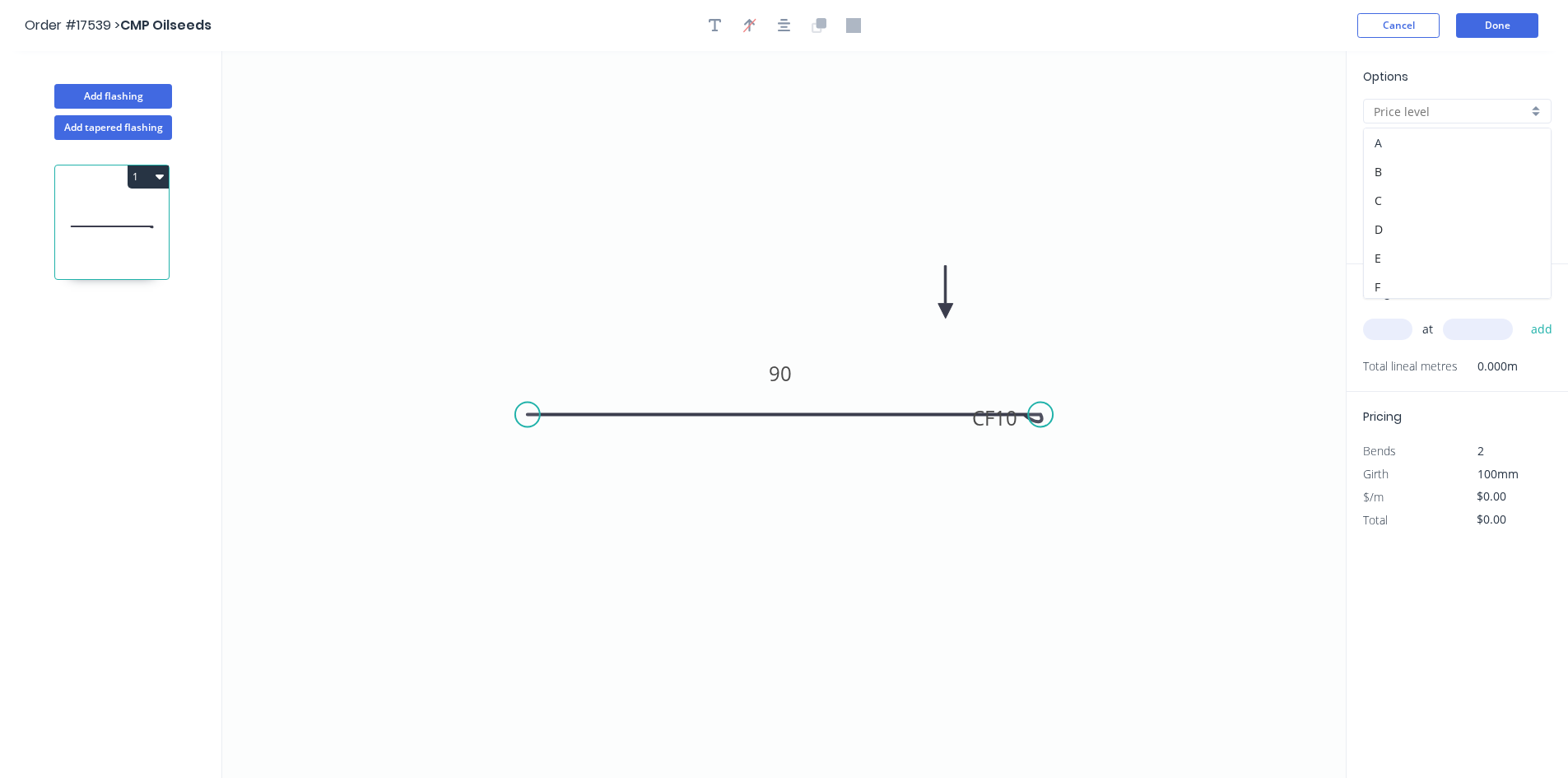
click at [1436, 144] on div "A" at bounding box center [1457, 143] width 187 height 29
type input "A"
type input "$12.28"
click at [1443, 196] on input ".TBA" at bounding box center [1450, 194] width 154 height 17
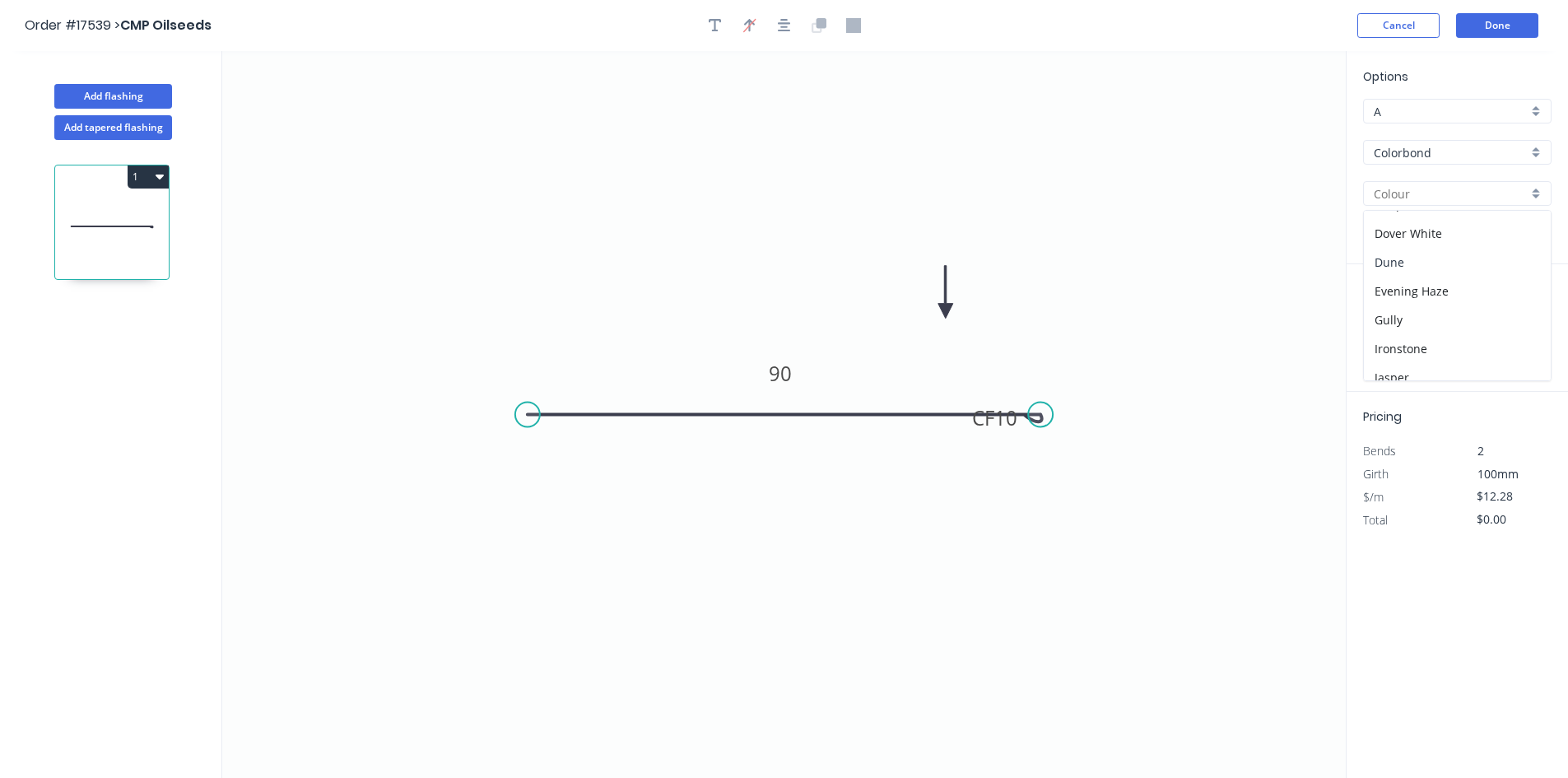
click at [1442, 260] on div "Dune" at bounding box center [1457, 262] width 187 height 29
type input "Dune"
drag, startPoint x: 964, startPoint y: 425, endPoint x: 1007, endPoint y: 469, distance: 61.5
click at [1007, 469] on rect at bounding box center [1038, 461] width 66 height 34
click at [1375, 328] on input "text" at bounding box center [1388, 328] width 49 height 21
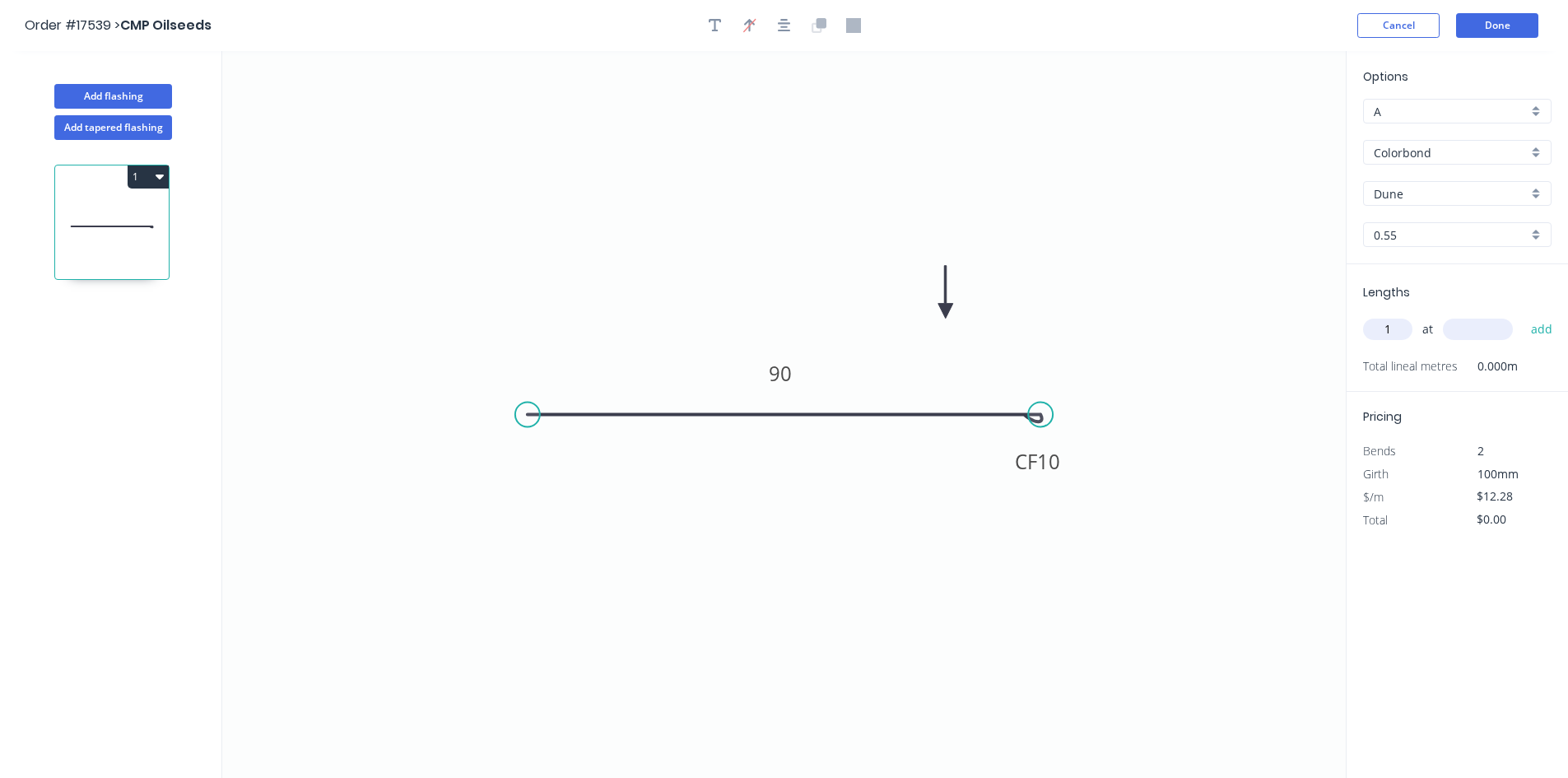
type input "1"
click at [1445, 332] on input "text" at bounding box center [1477, 328] width 70 height 21
type input "2200"
click at [1539, 334] on button "add" at bounding box center [1541, 329] width 38 height 28
type input "$27.02"
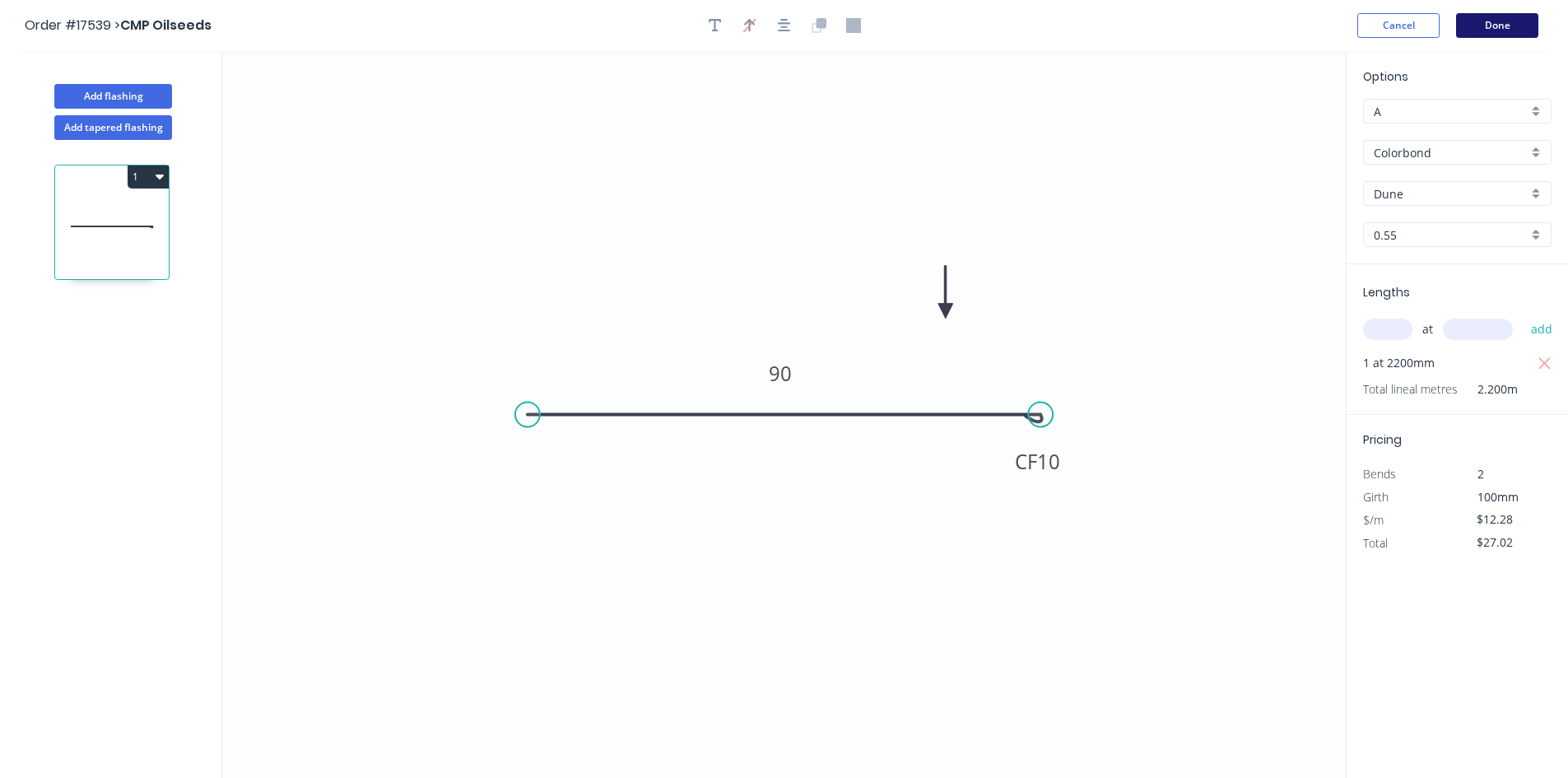
click at [1505, 21] on button "Done" at bounding box center [1497, 25] width 82 height 25
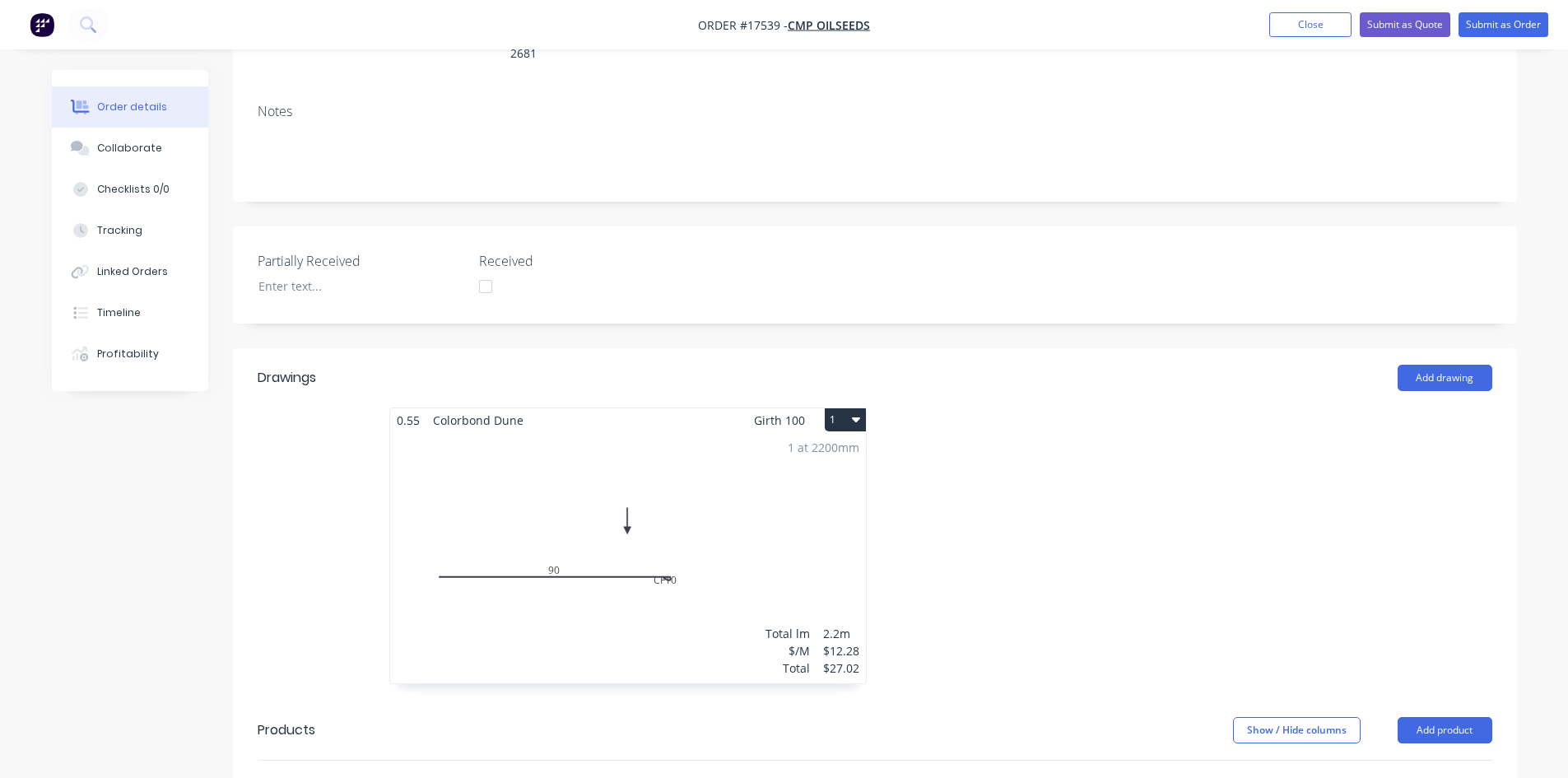
scroll to position [303, 0]
click at [142, 150] on div "Collaborate" at bounding box center [129, 148] width 65 height 15
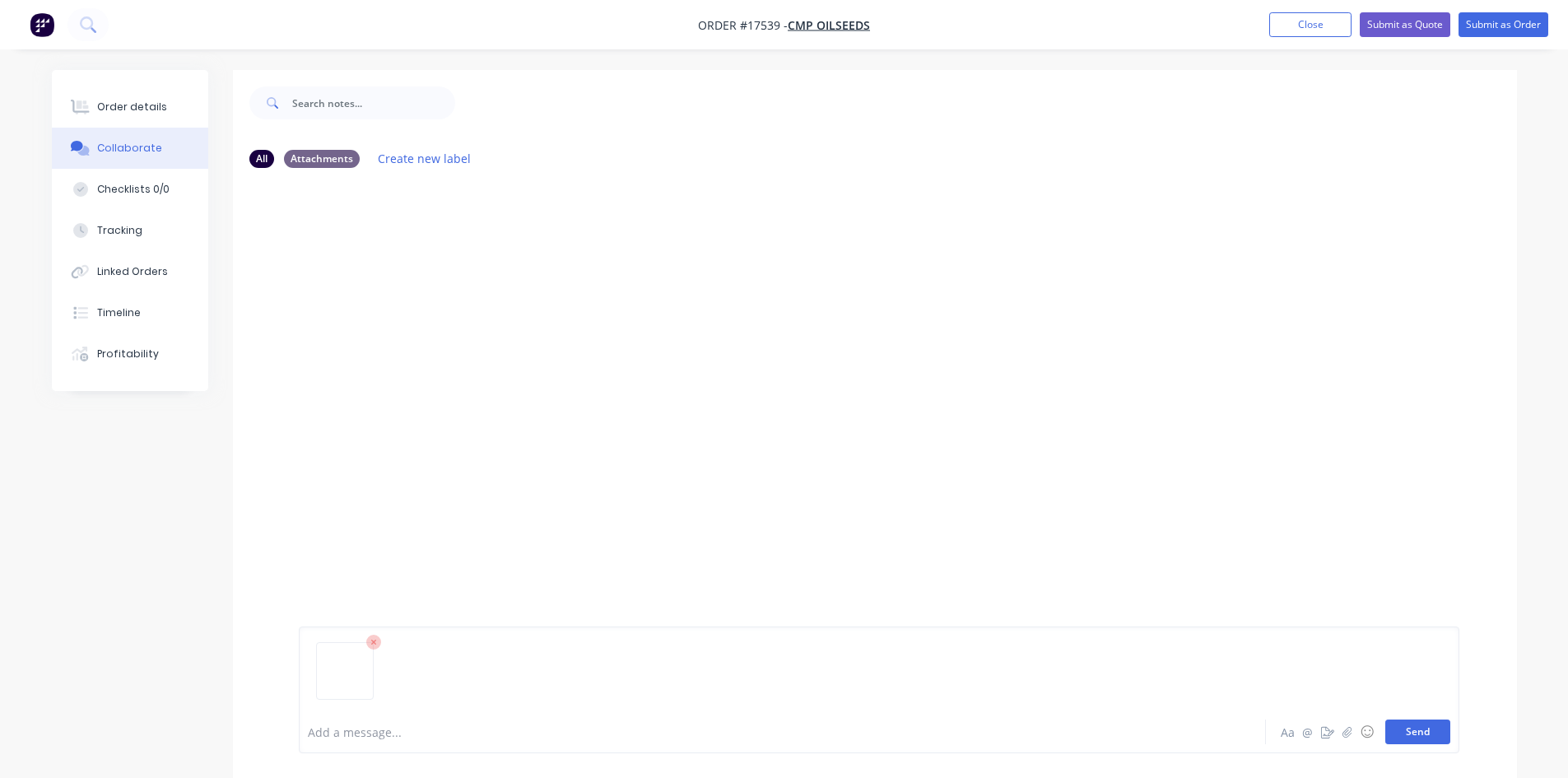
click at [1434, 730] on button "Send" at bounding box center [1417, 731] width 65 height 25
click at [158, 109] on div "Order details" at bounding box center [132, 107] width 70 height 15
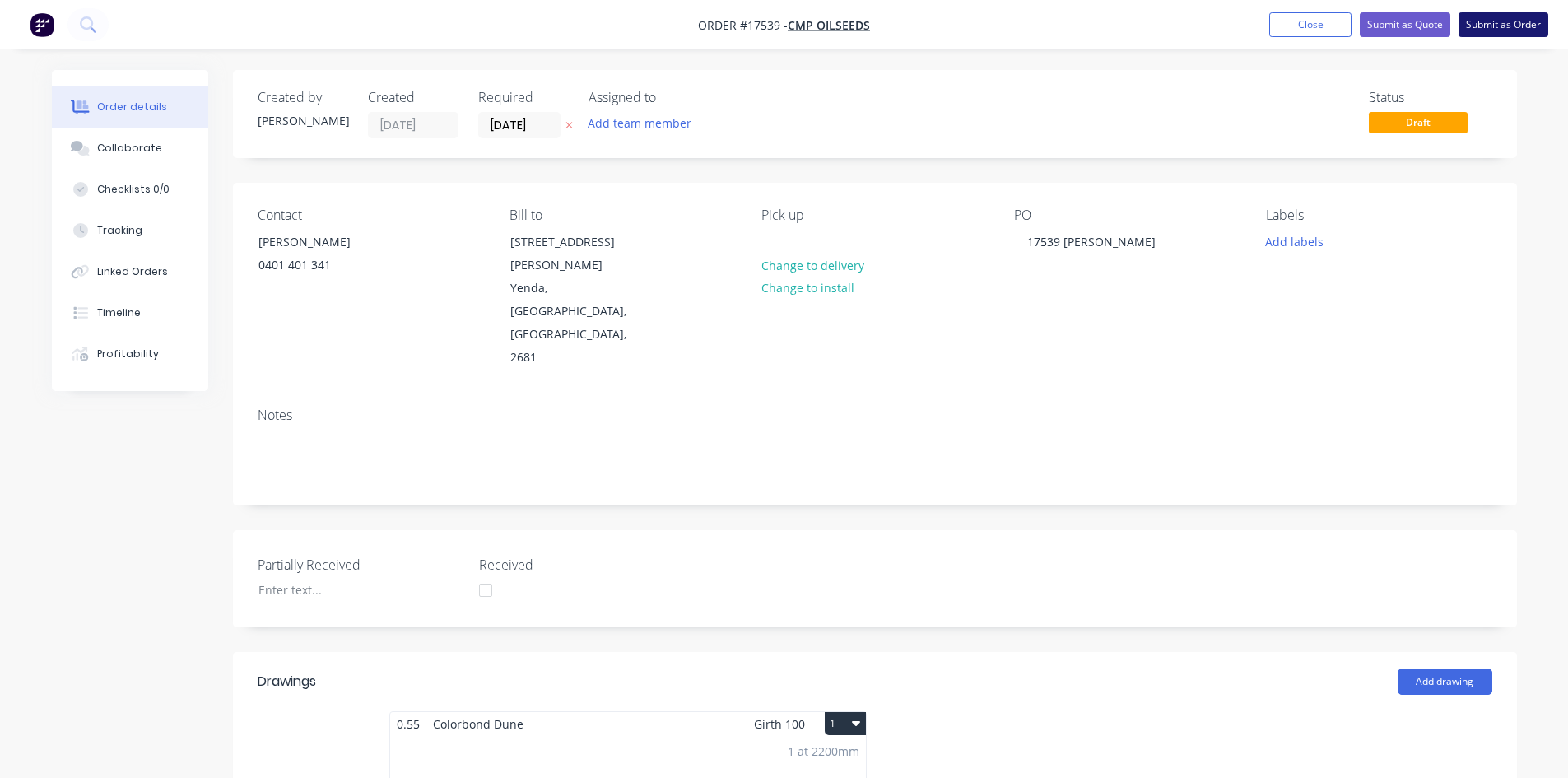
click at [1499, 20] on button "Submit as Order" at bounding box center [1503, 25] width 90 height 25
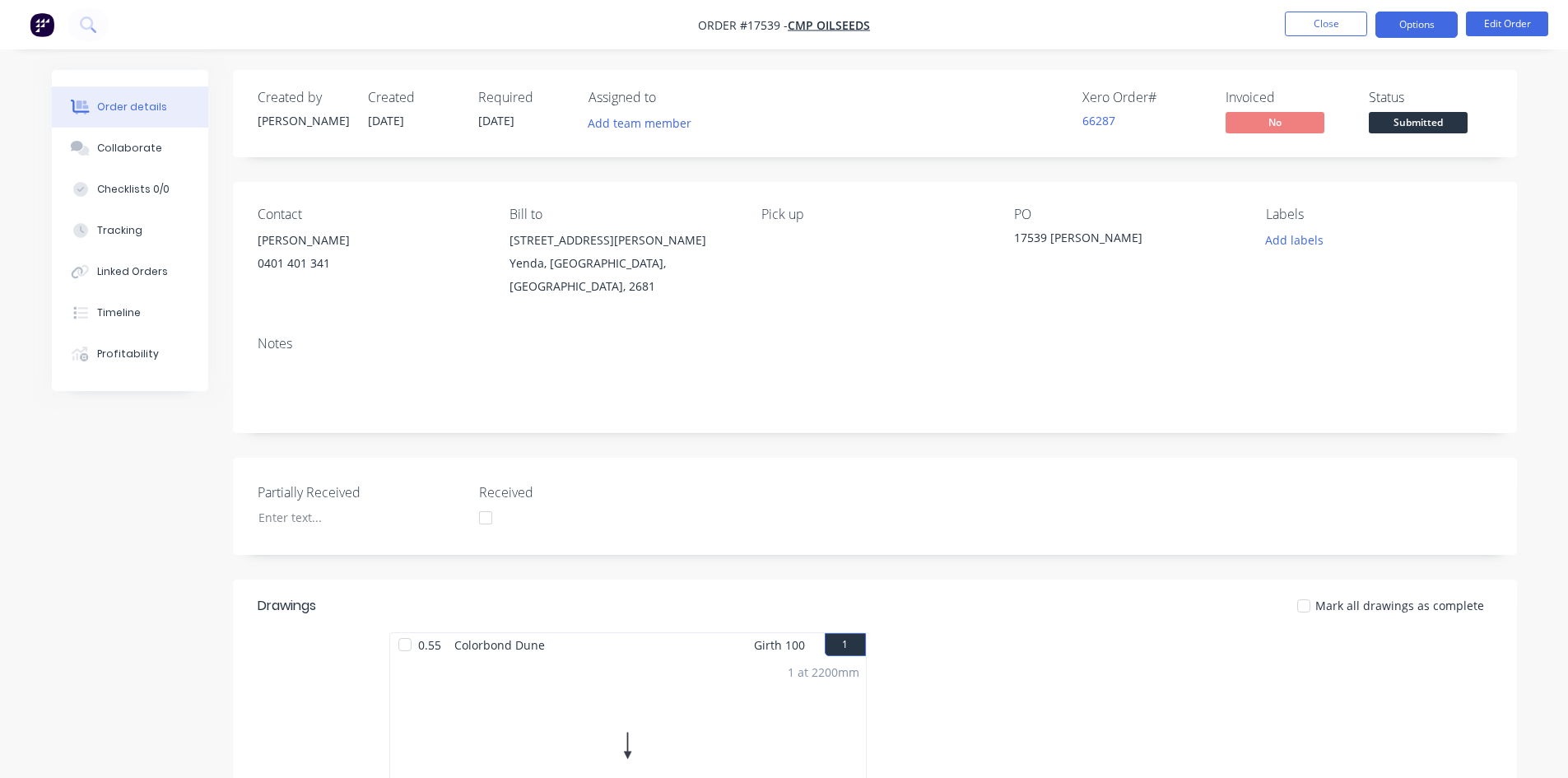
click at [1426, 29] on button "Options" at bounding box center [1416, 25] width 82 height 27
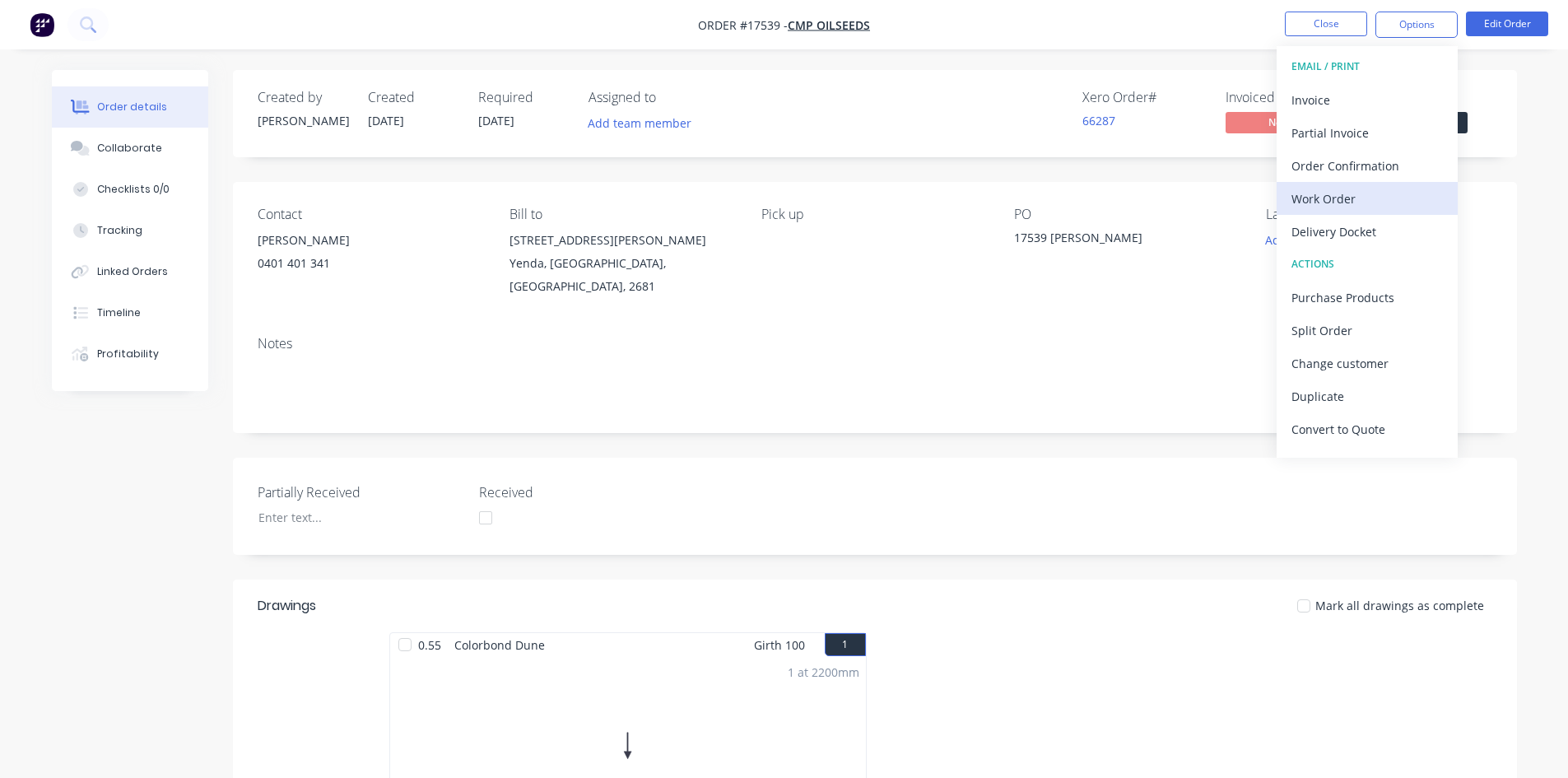
click at [1360, 197] on div "Work Order" at bounding box center [1367, 198] width 152 height 24
click at [1360, 197] on div "Custom" at bounding box center [1367, 198] width 152 height 24
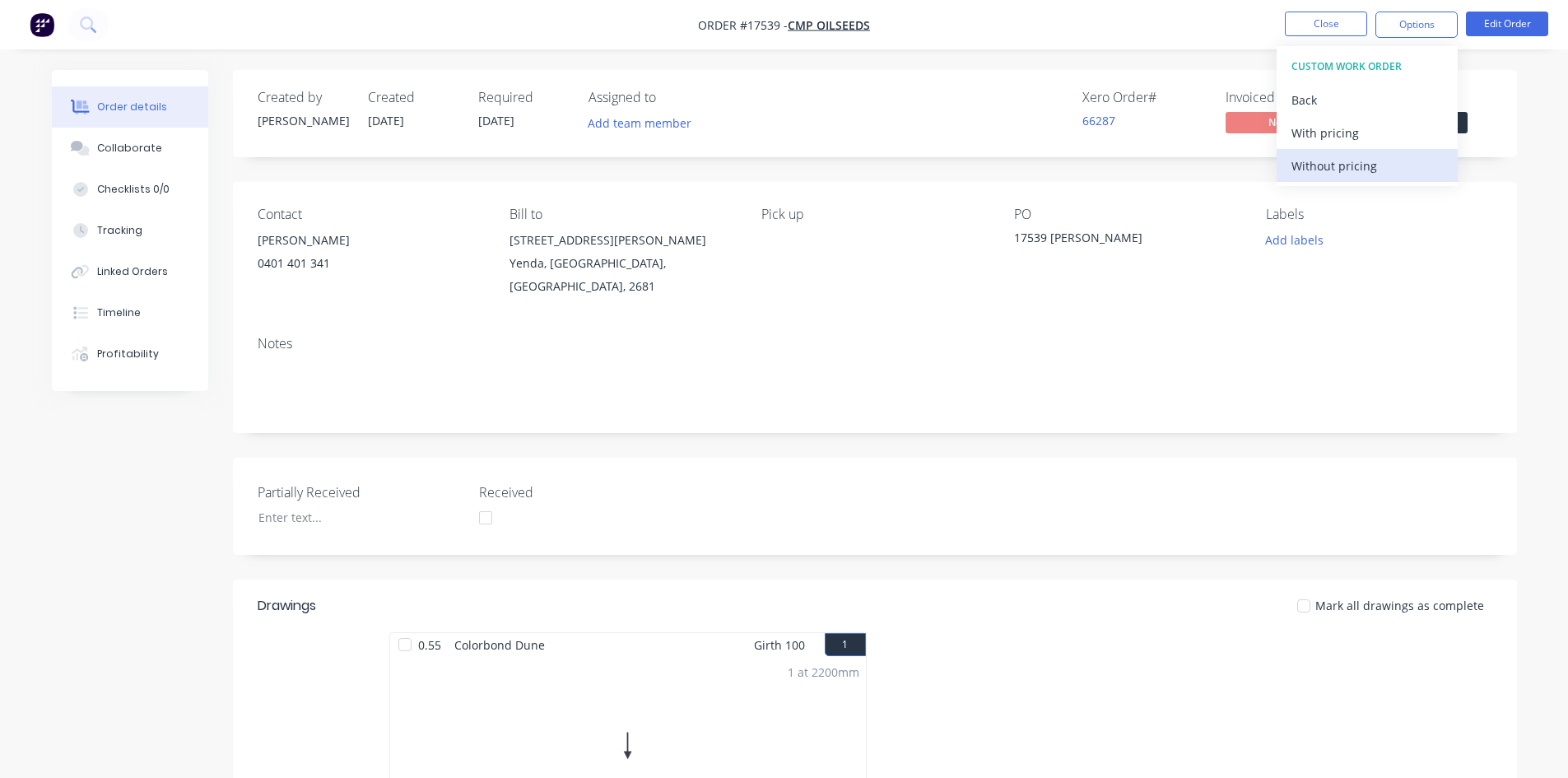
click at [1371, 173] on div "Without pricing" at bounding box center [1367, 165] width 152 height 24
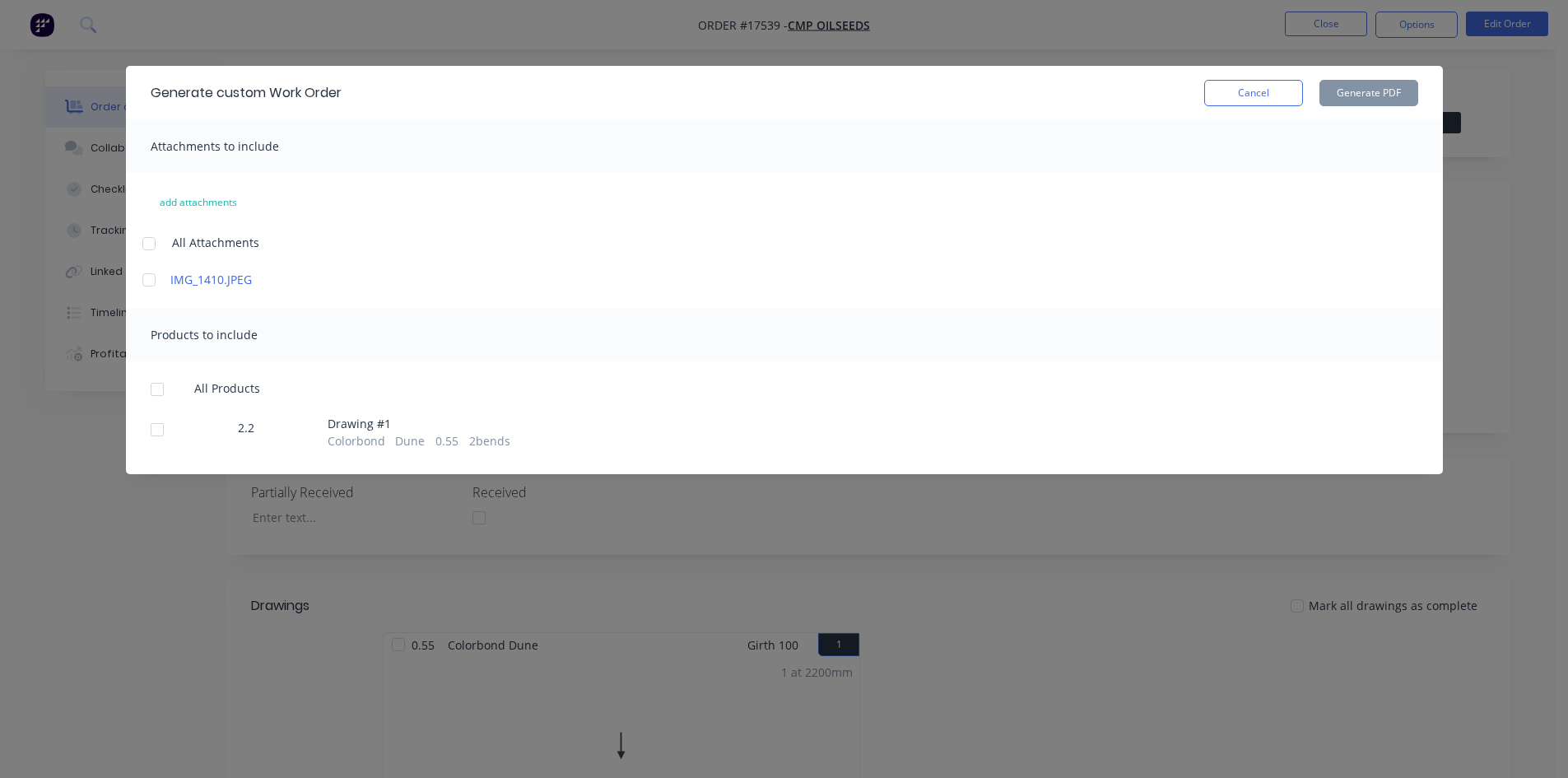
click at [153, 243] on div at bounding box center [149, 243] width 33 height 33
click at [155, 387] on div at bounding box center [157, 389] width 33 height 33
click at [1392, 91] on button "Generate PDF" at bounding box center [1369, 92] width 99 height 27
click at [1265, 87] on button "Cancel" at bounding box center [1253, 92] width 99 height 27
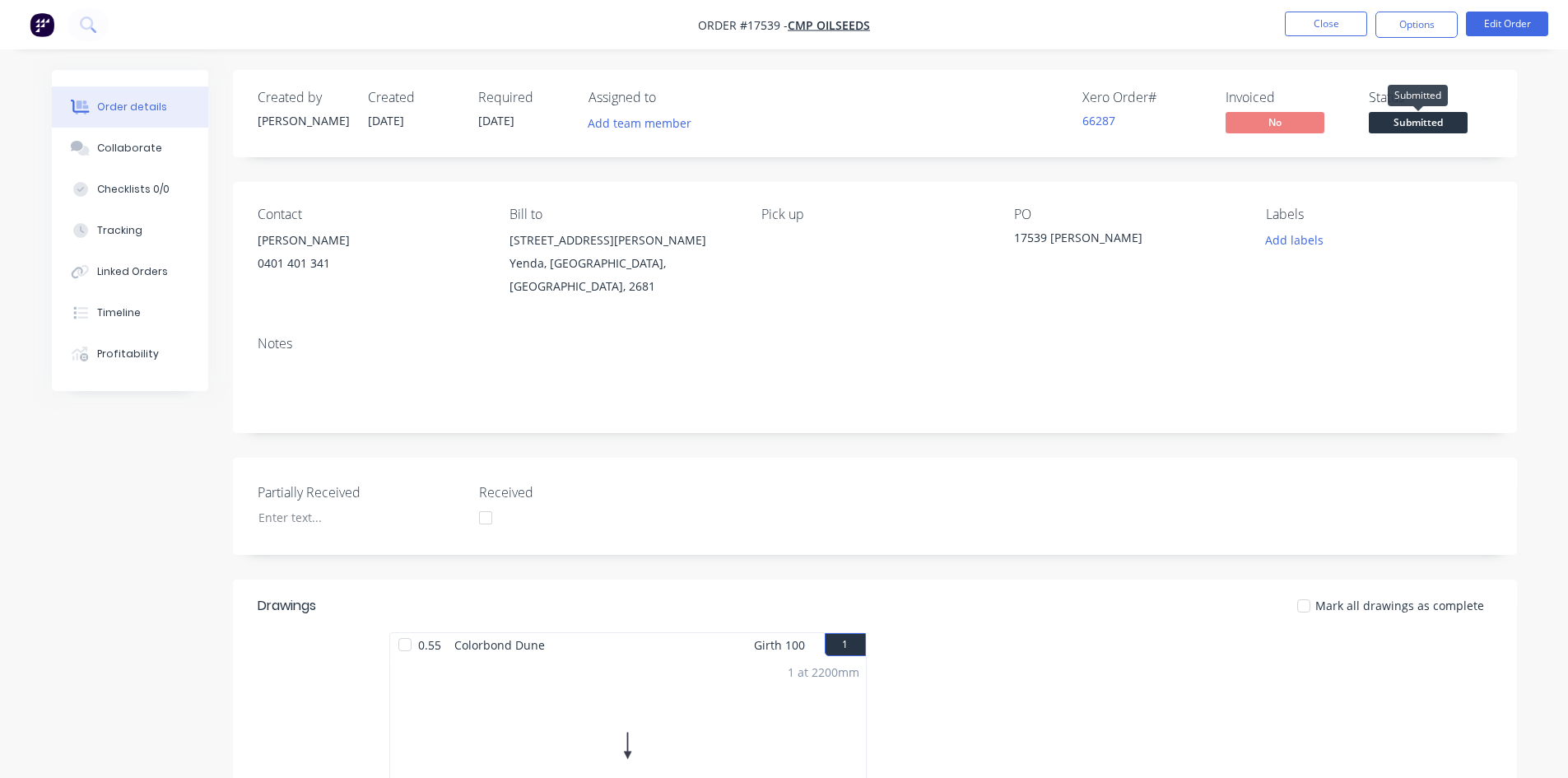
click at [1418, 123] on span "Submitted" at bounding box center [1418, 122] width 99 height 21
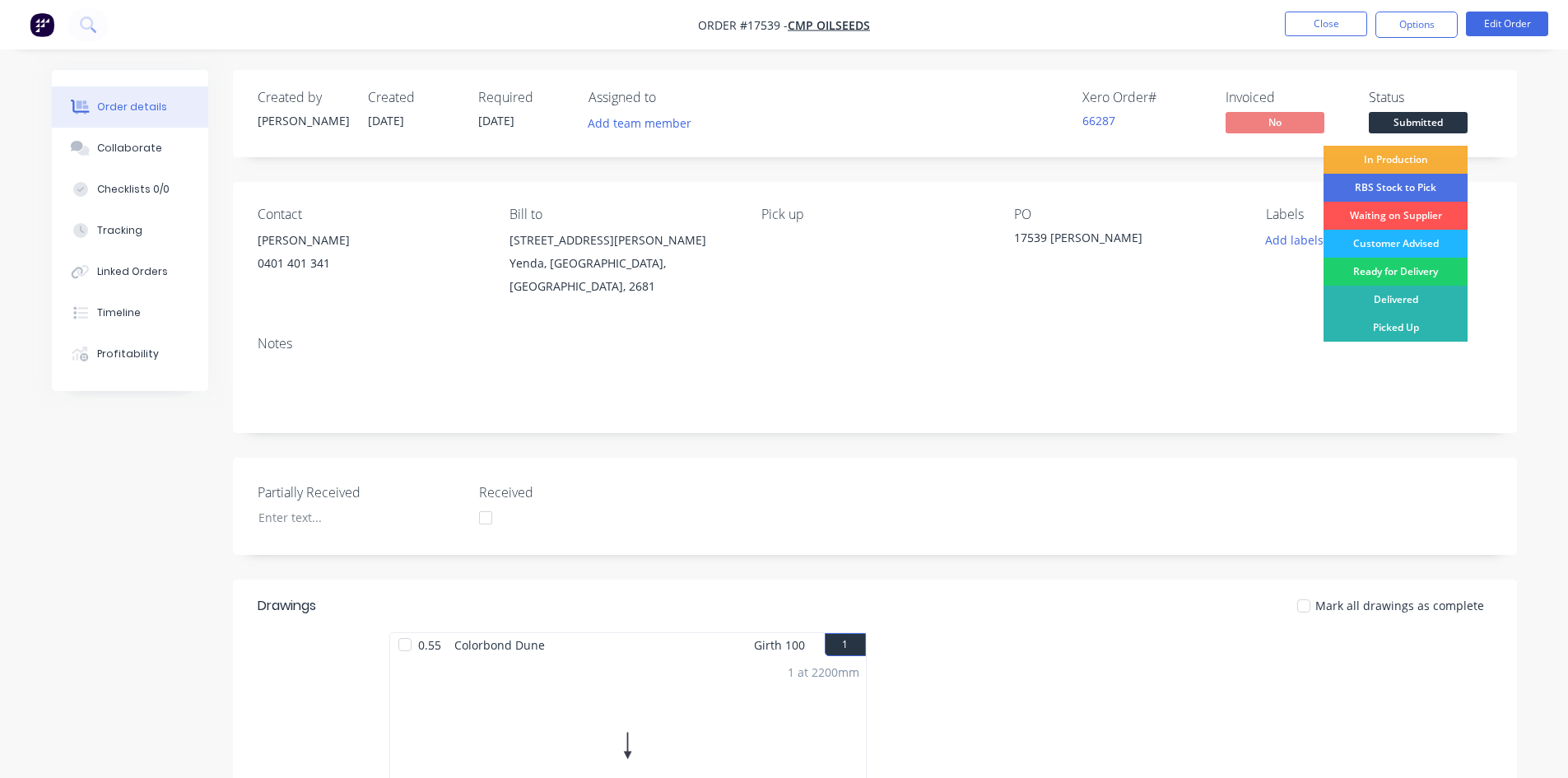
click at [1403, 241] on div "Customer Advised" at bounding box center [1396, 243] width 144 height 28
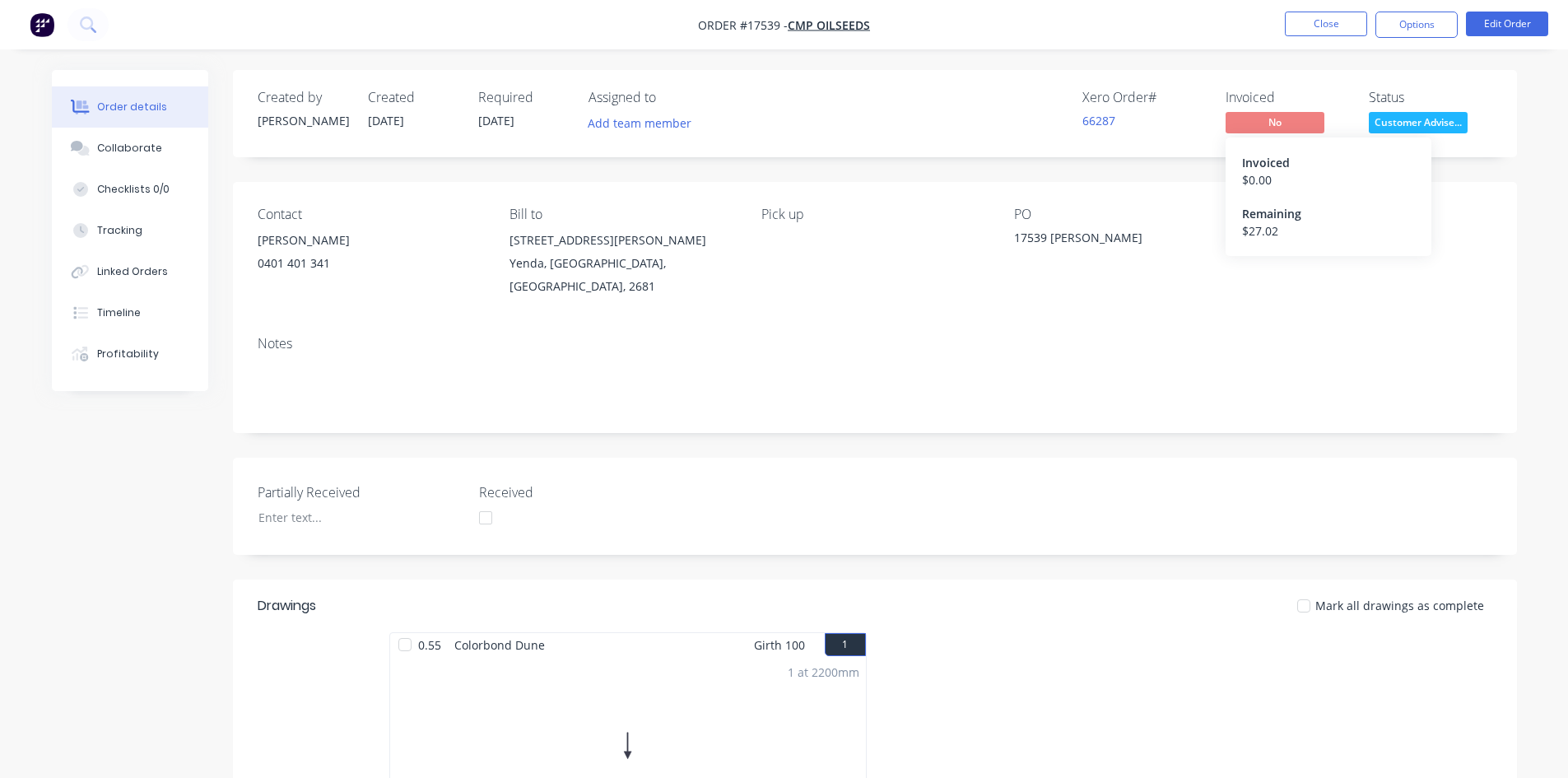
click at [1278, 115] on span "No" at bounding box center [1275, 122] width 99 height 21
click at [1346, 19] on button "Close" at bounding box center [1326, 24] width 82 height 25
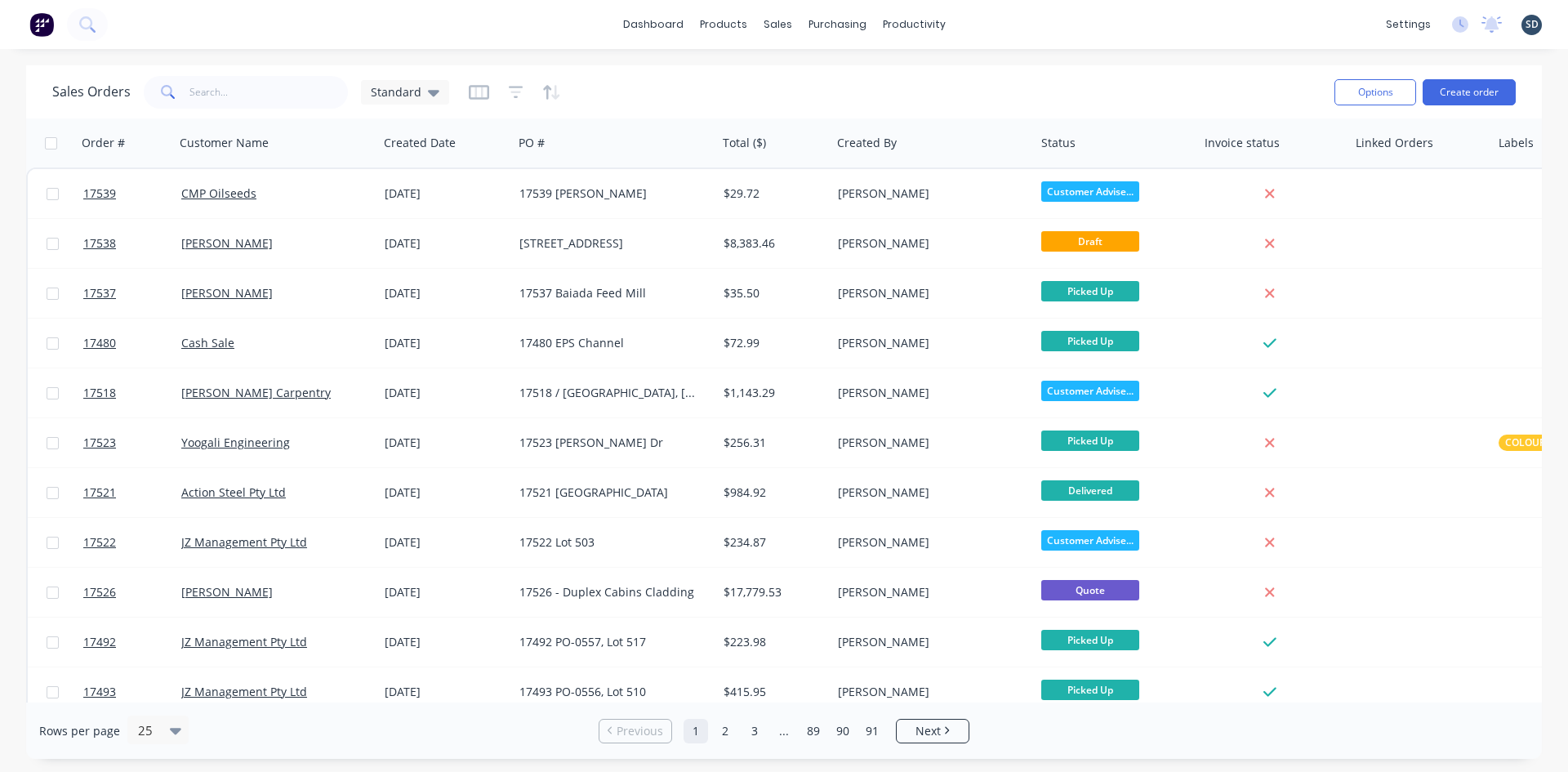
click at [1002, 24] on div "dashboard products sales purchasing productivity dashboard products Product Cat…" at bounding box center [784, 24] width 1568 height 49
click at [984, 24] on div "dashboard products sales purchasing productivity dashboard products Product Cat…" at bounding box center [784, 24] width 1568 height 49
click at [990, 22] on div "dashboard products sales purchasing productivity dashboard products Product Cat…" at bounding box center [784, 24] width 1568 height 49
click at [817, 79] on div "Sales Orders" at bounding box center [838, 78] width 67 height 15
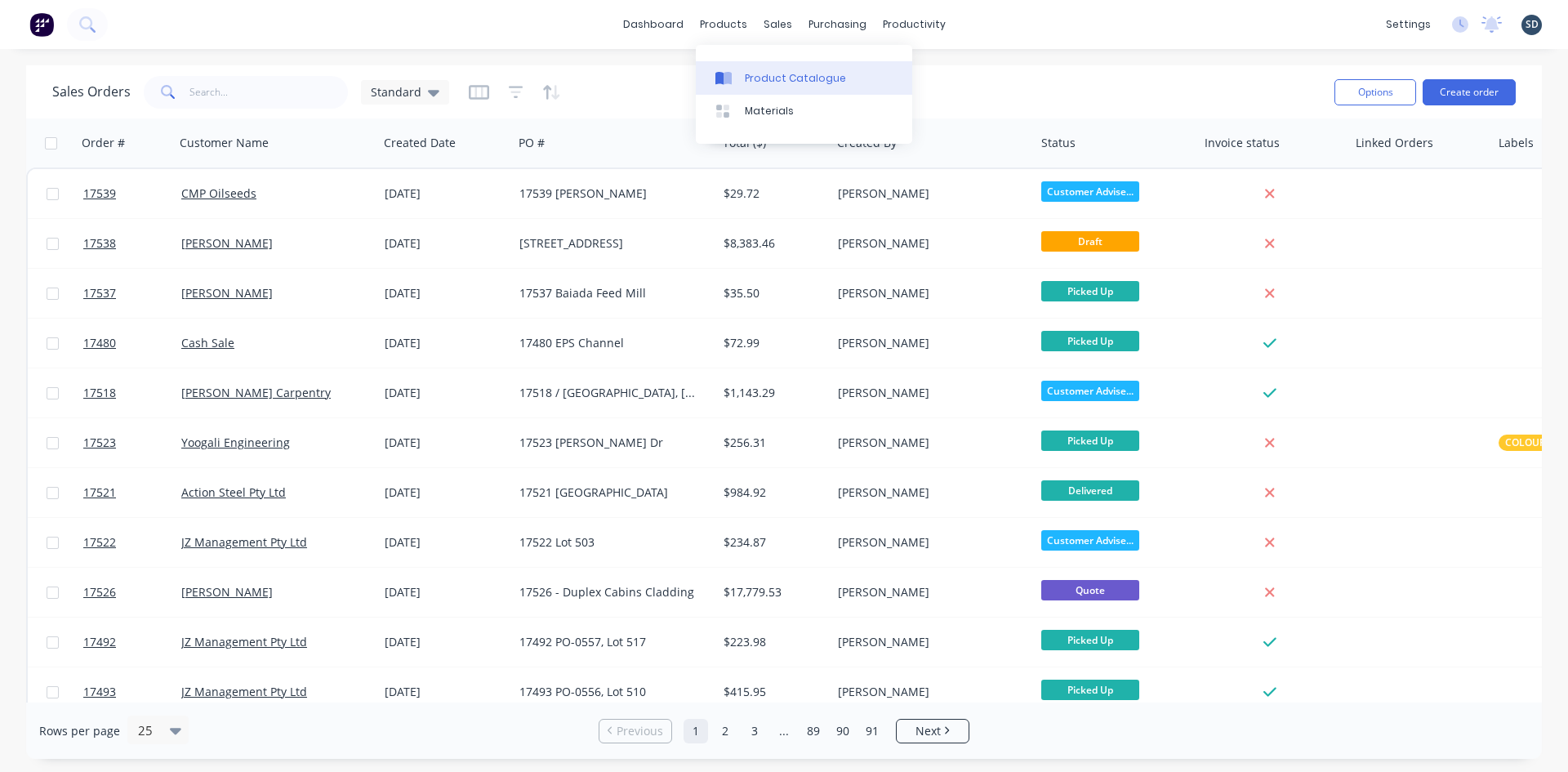
click at [766, 75] on div "Product Catalogue" at bounding box center [796, 78] width 102 height 15
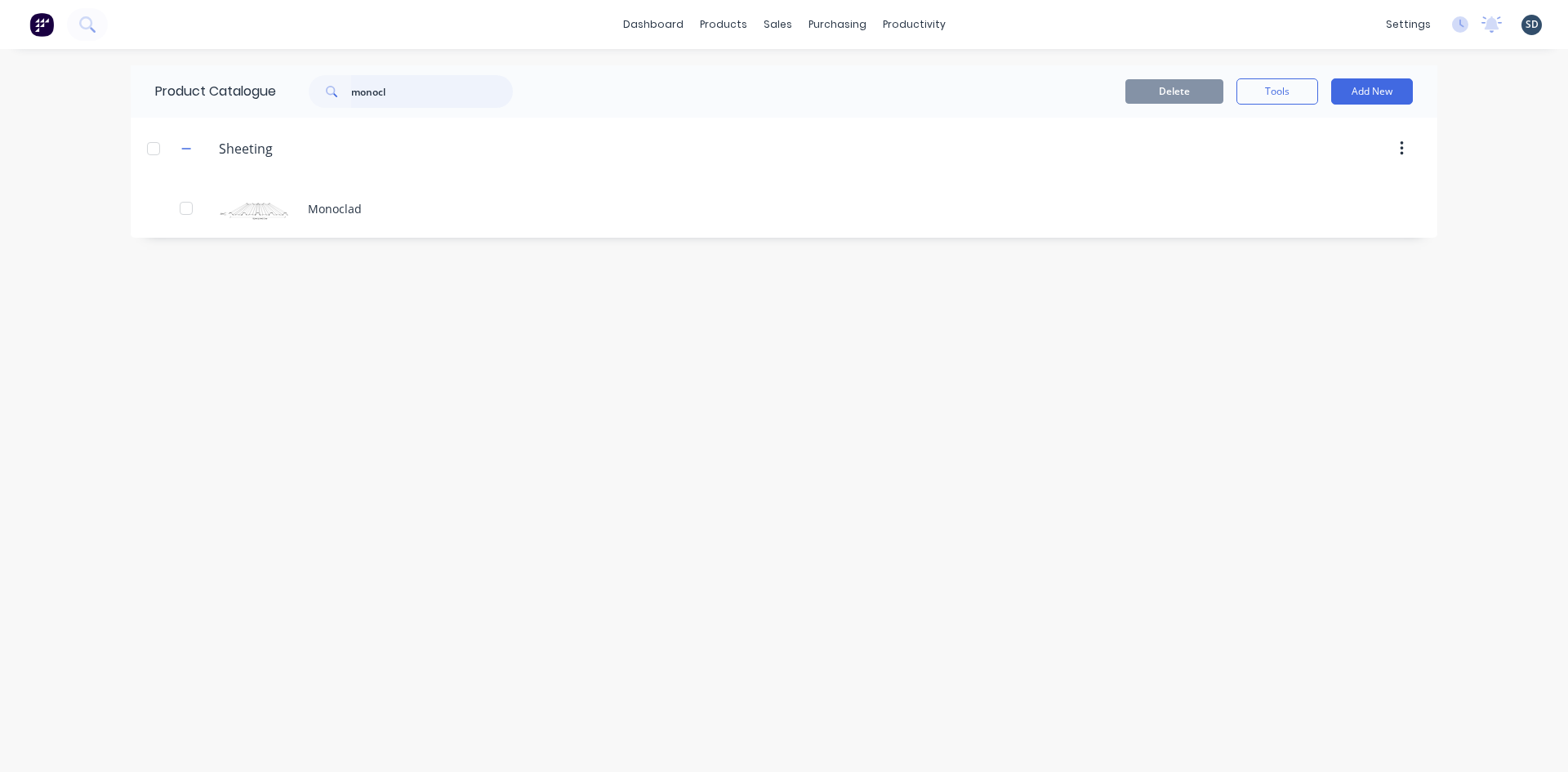
click at [398, 95] on input "monocl" at bounding box center [432, 92] width 162 height 33
type input "quad"
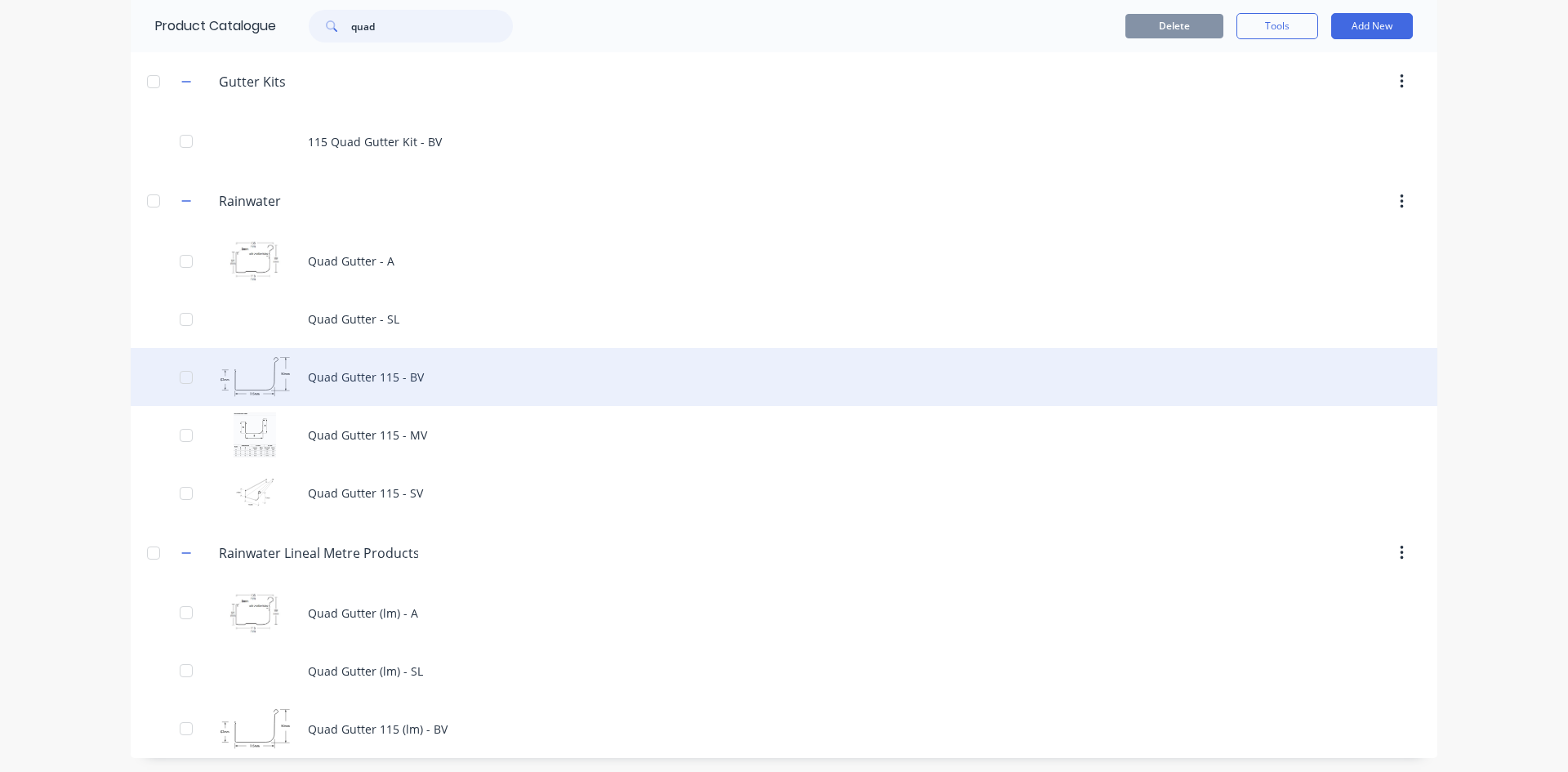
scroll to position [181, 0]
click at [536, 373] on div "Quad Gutter 115 - BV" at bounding box center [784, 375] width 1307 height 58
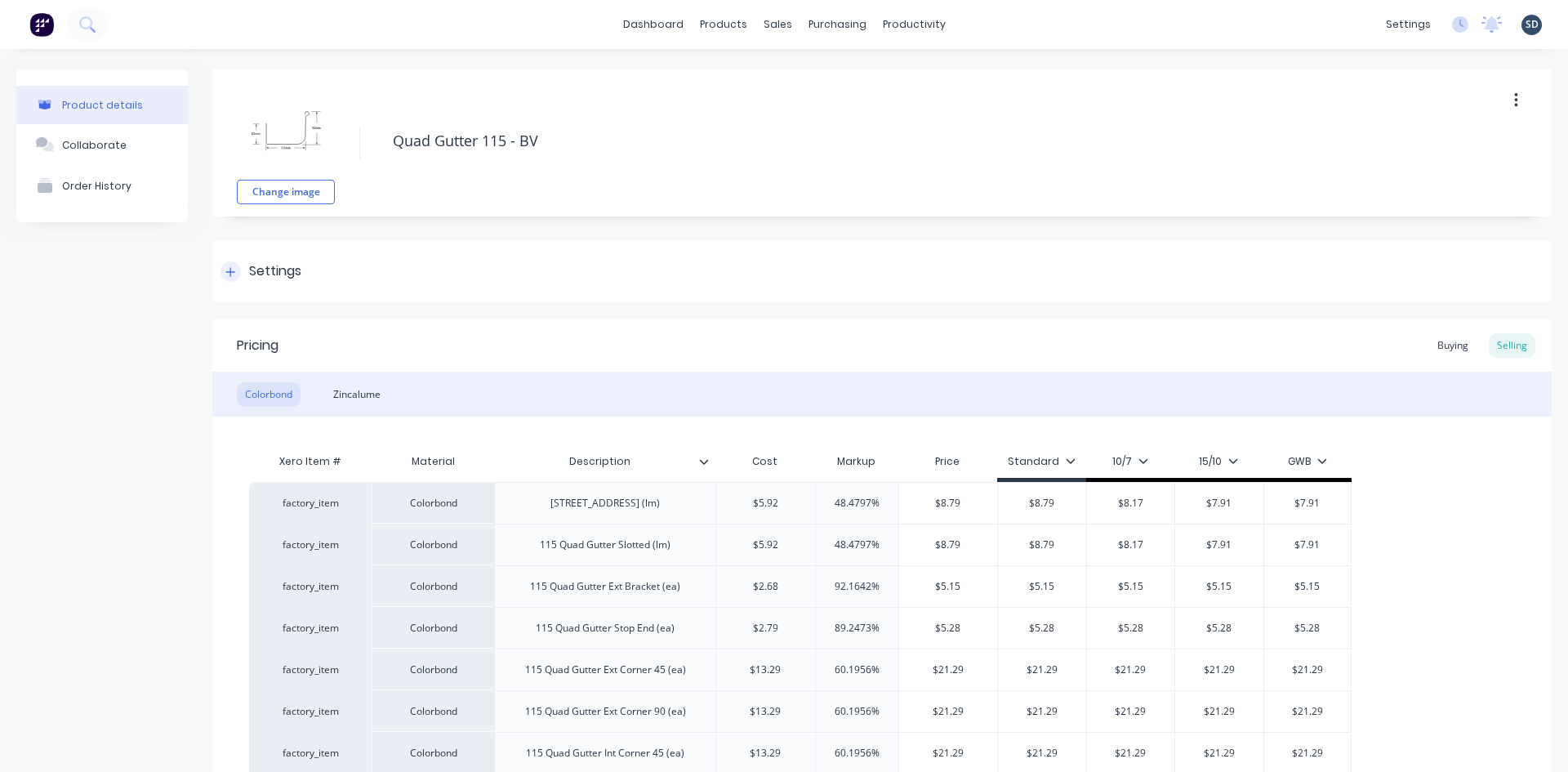
click at [225, 260] on div "Settings" at bounding box center [882, 272] width 1339 height 62
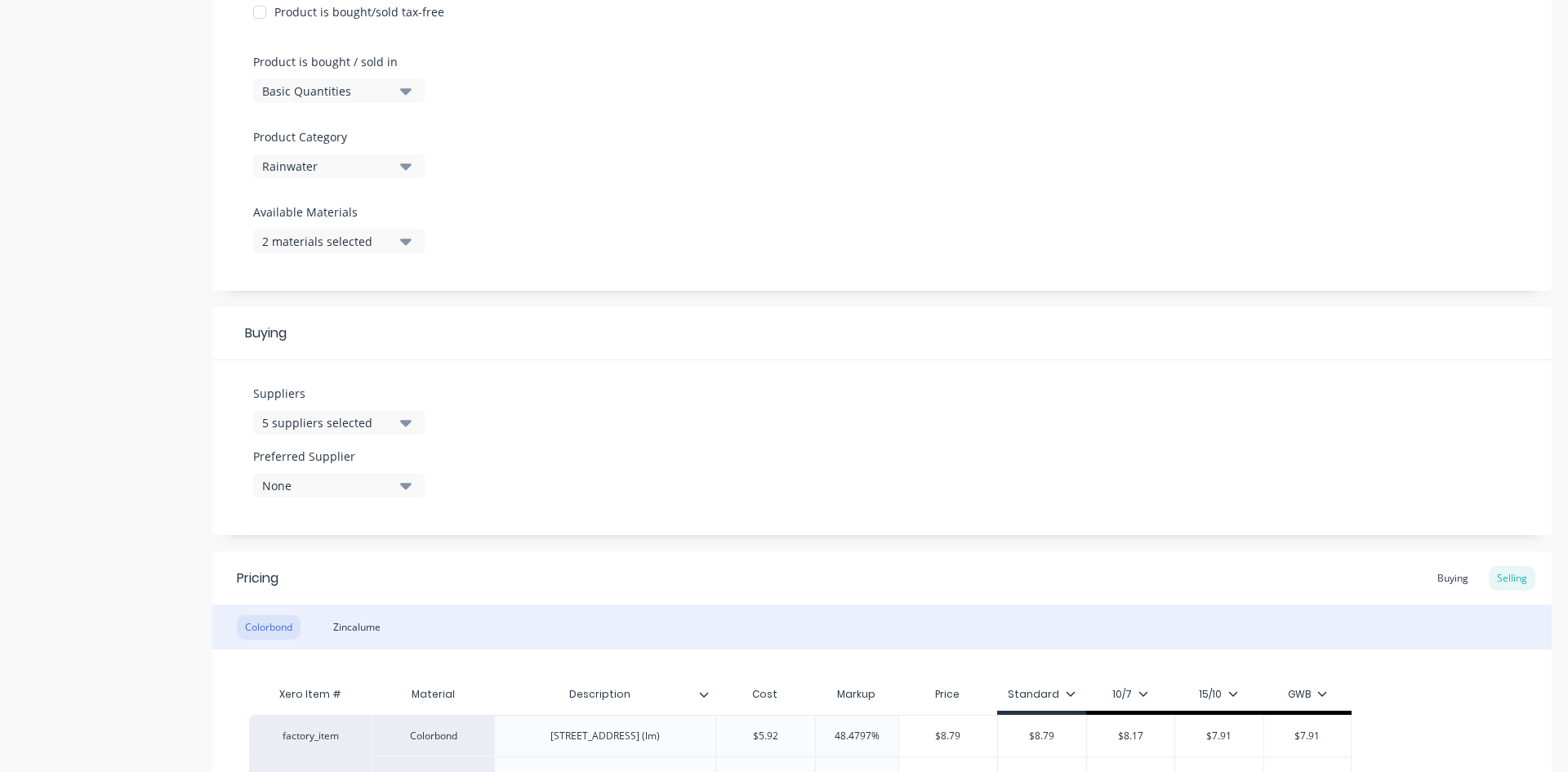
scroll to position [490, 0]
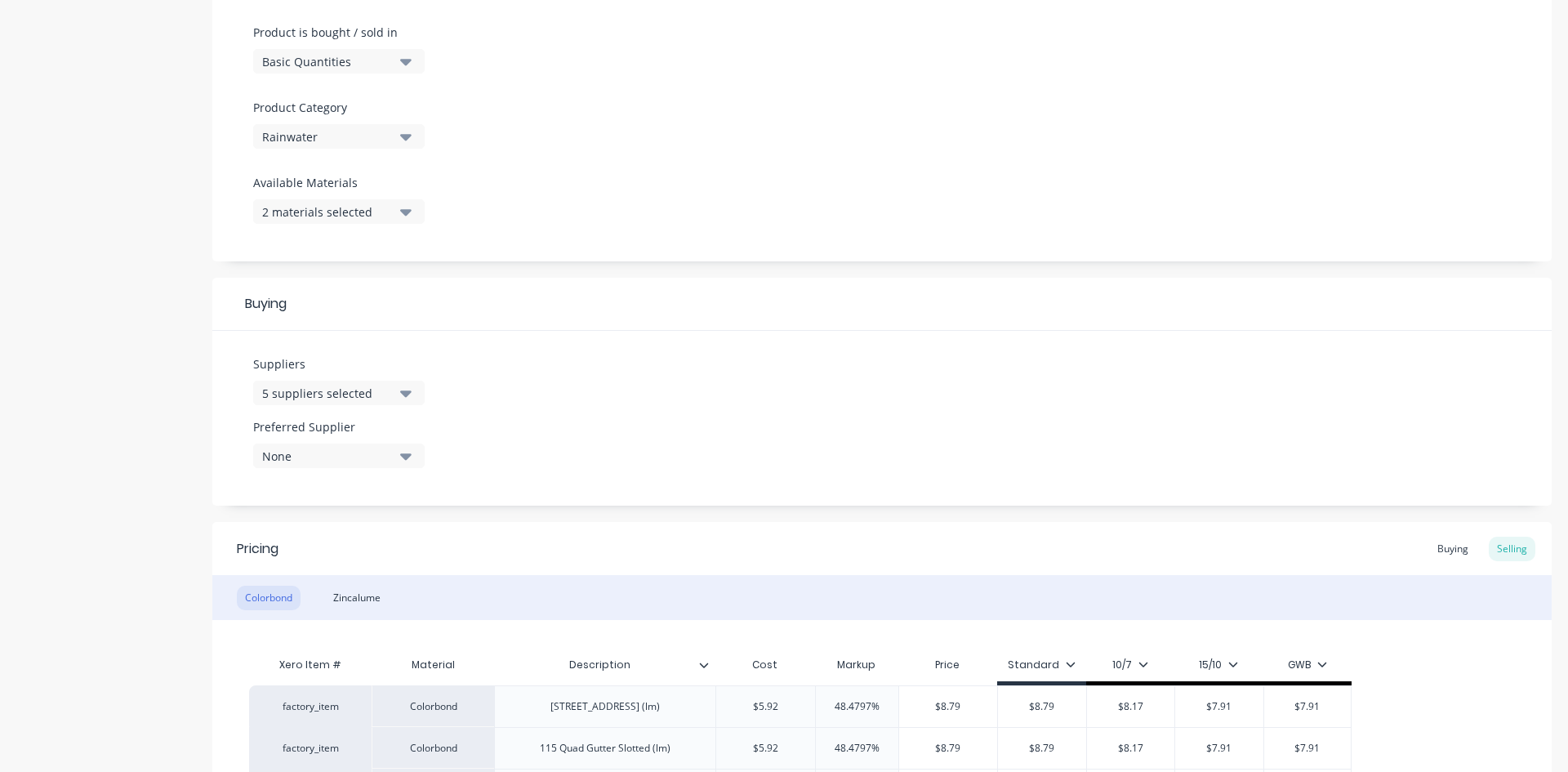
click at [393, 208] on button "2 materials selected" at bounding box center [338, 211] width 172 height 24
click at [282, 464] on div "button" at bounding box center [280, 464] width 33 height 33
click at [700, 299] on div "Buying" at bounding box center [882, 304] width 1339 height 54
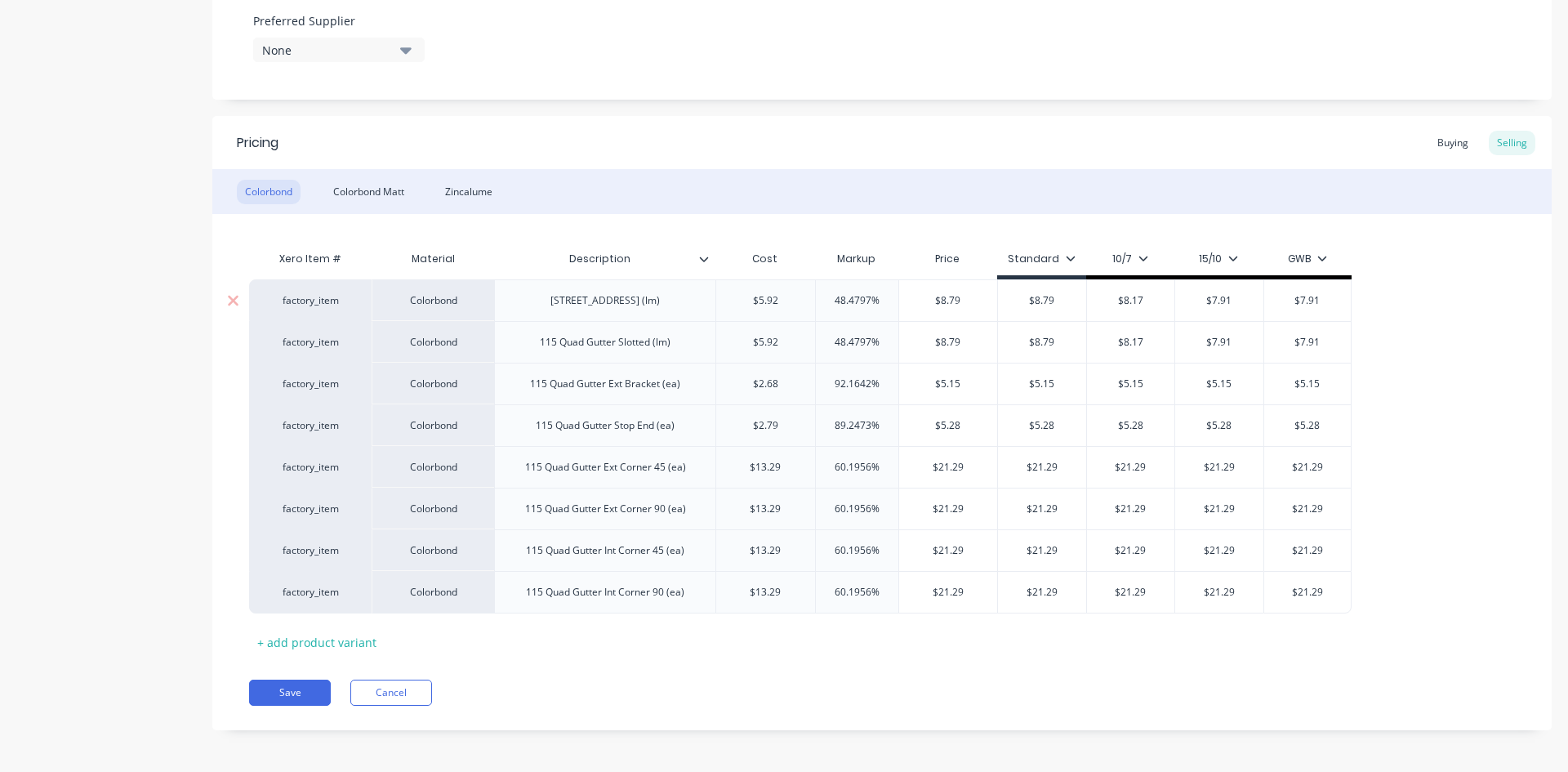
scroll to position [899, 0]
click at [377, 190] on div "Colorbond Matt" at bounding box center [368, 188] width 87 height 24
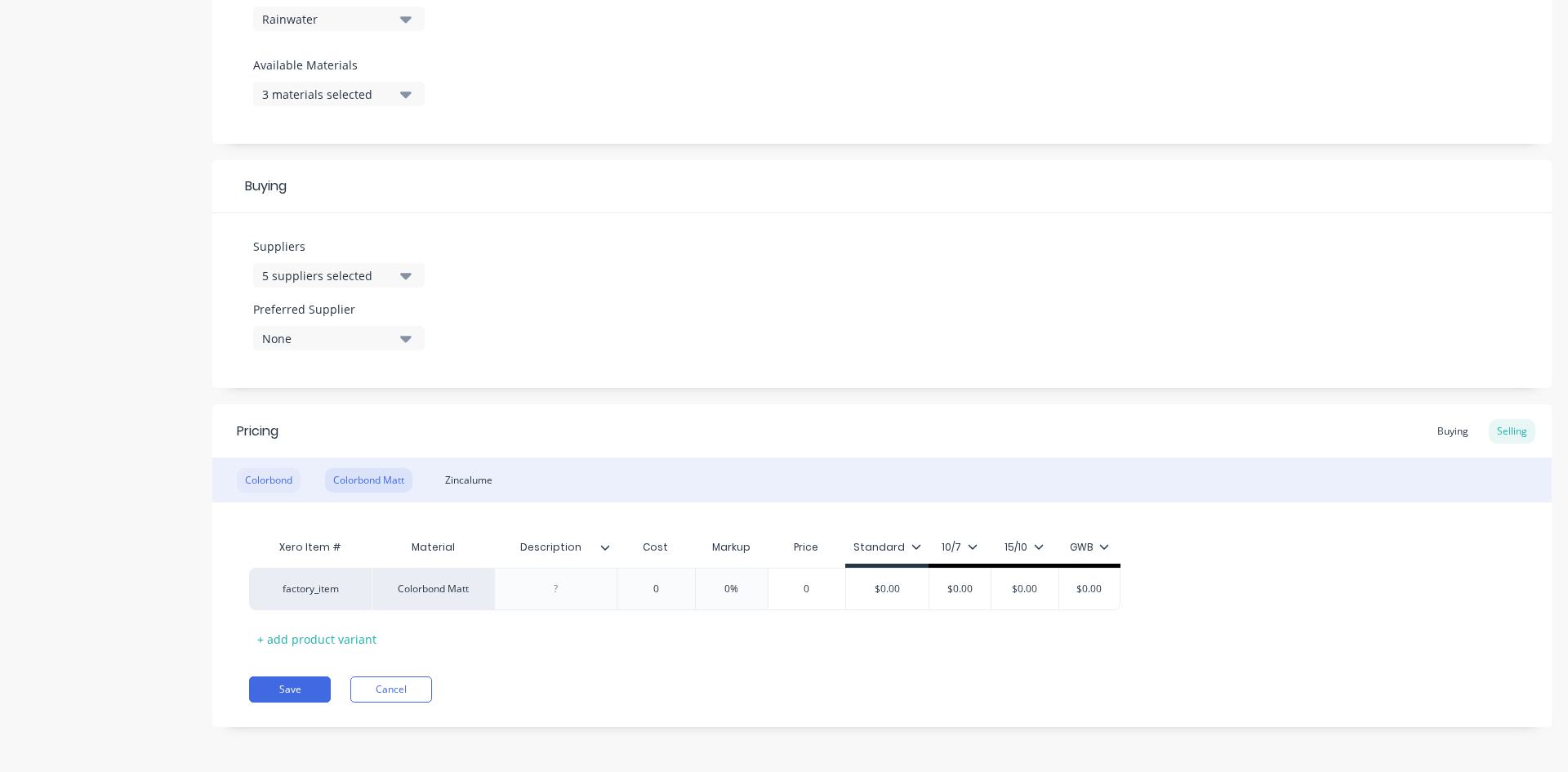
click at [276, 480] on div "Colorbond" at bounding box center [269, 480] width 64 height 24
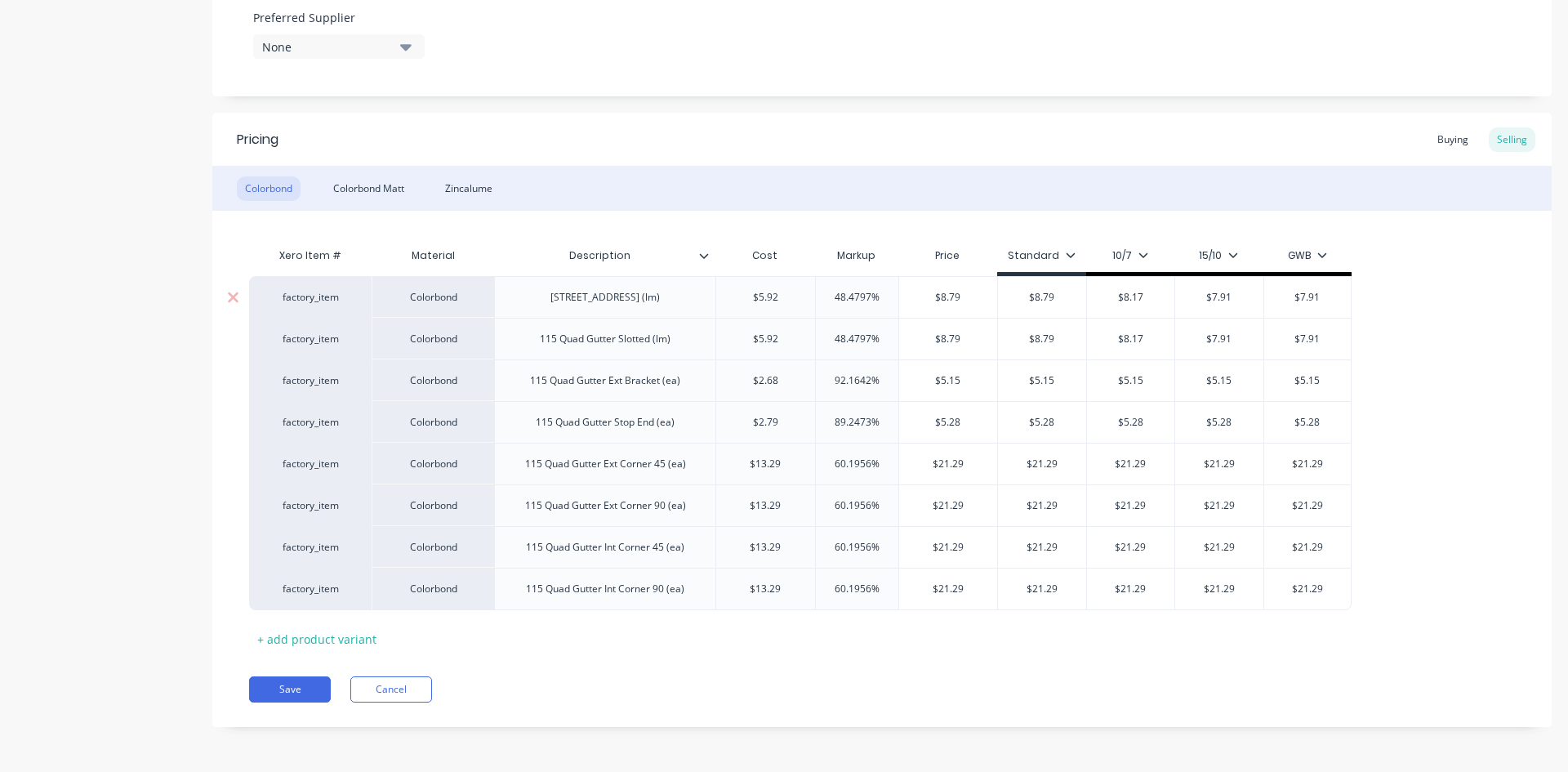
click at [542, 298] on div "115 Quad Gutter Plain (lm)" at bounding box center [604, 297] width 135 height 21
copy div "115 Quad Gutter Plain (lm)"
type textarea "x"
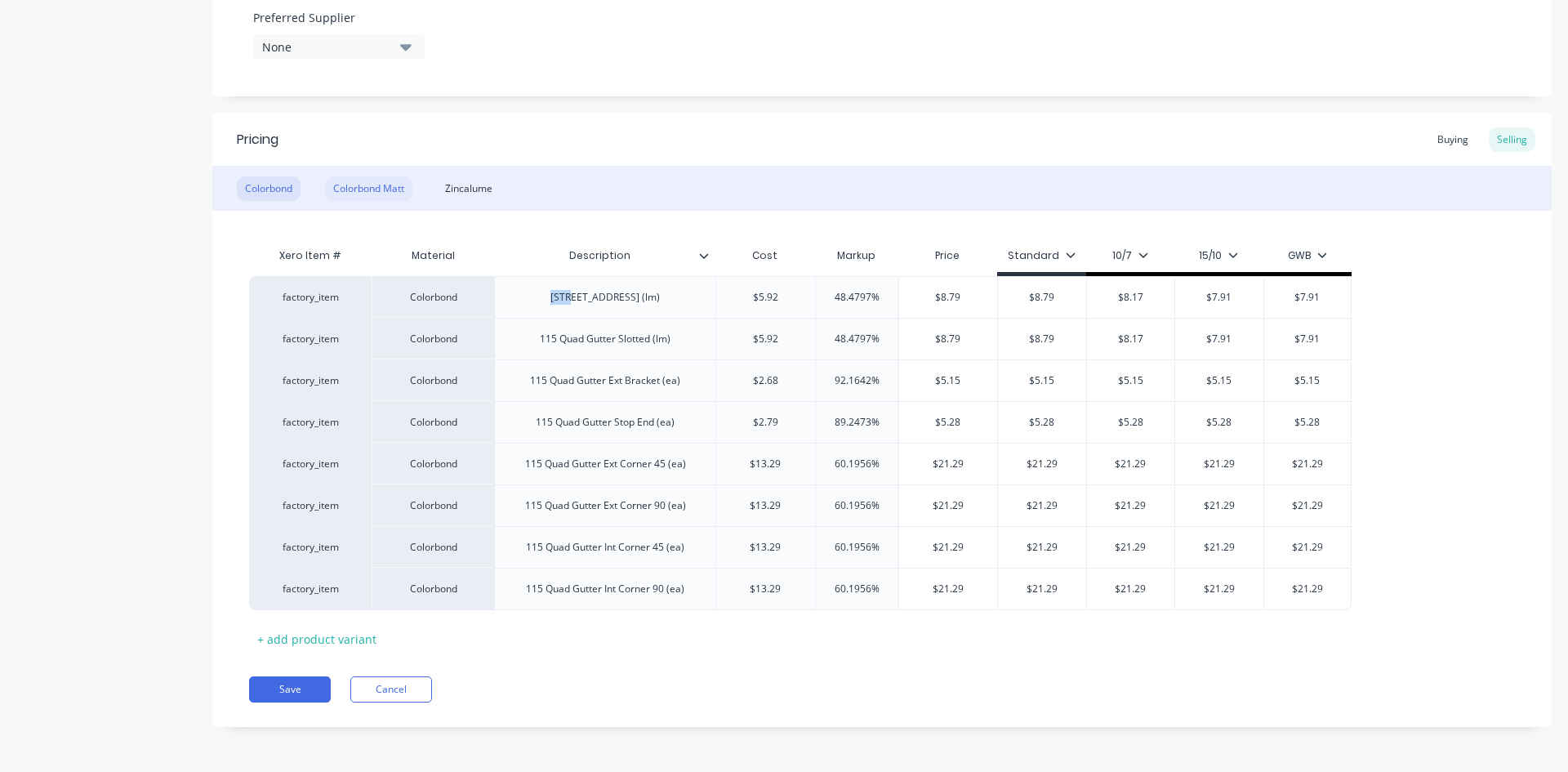
click at [374, 187] on div "Colorbond Matt" at bounding box center [368, 188] width 87 height 24
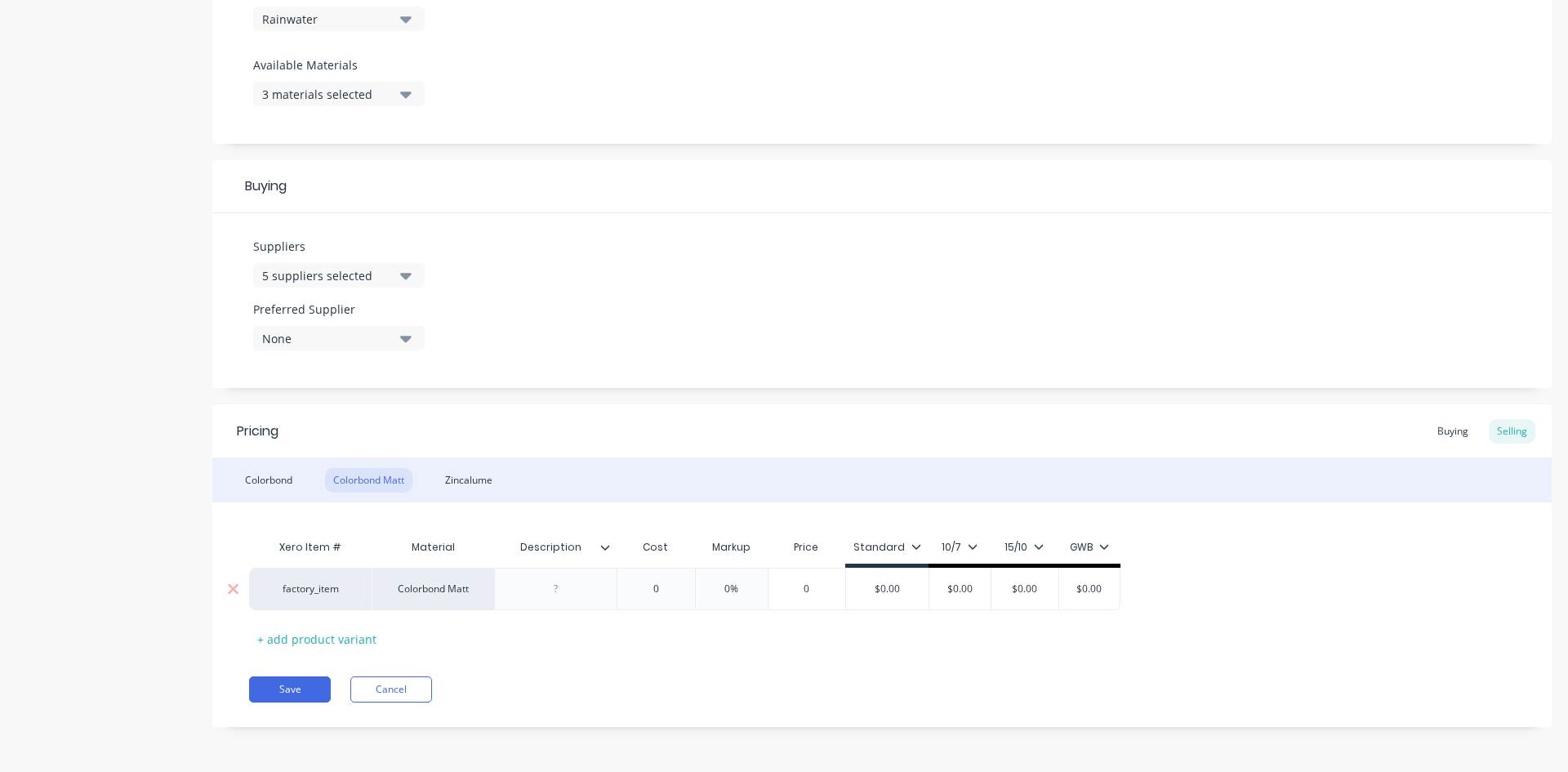
click at [582, 591] on div at bounding box center [556, 588] width 82 height 21
paste div
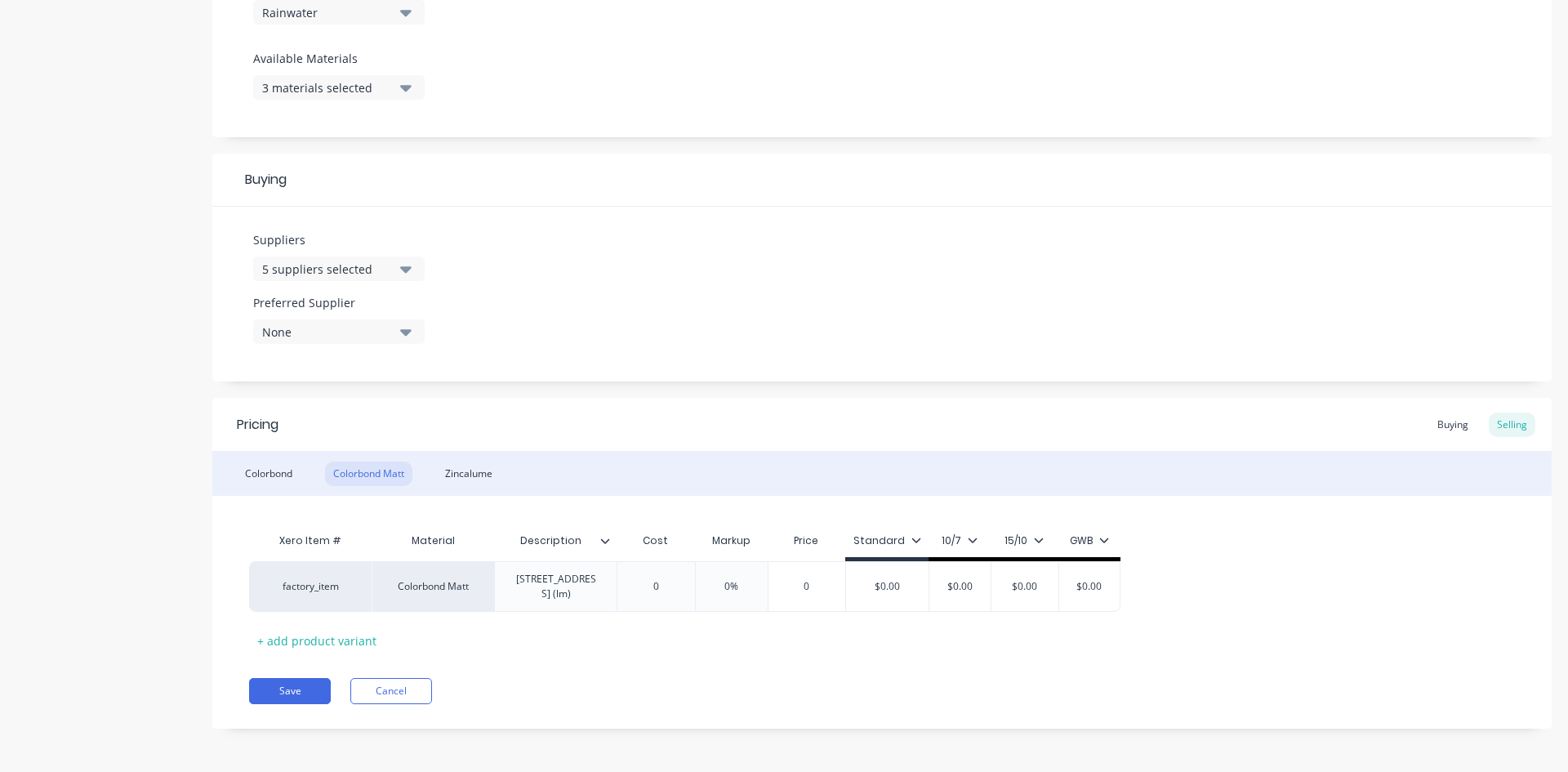
scroll to position [616, 0]
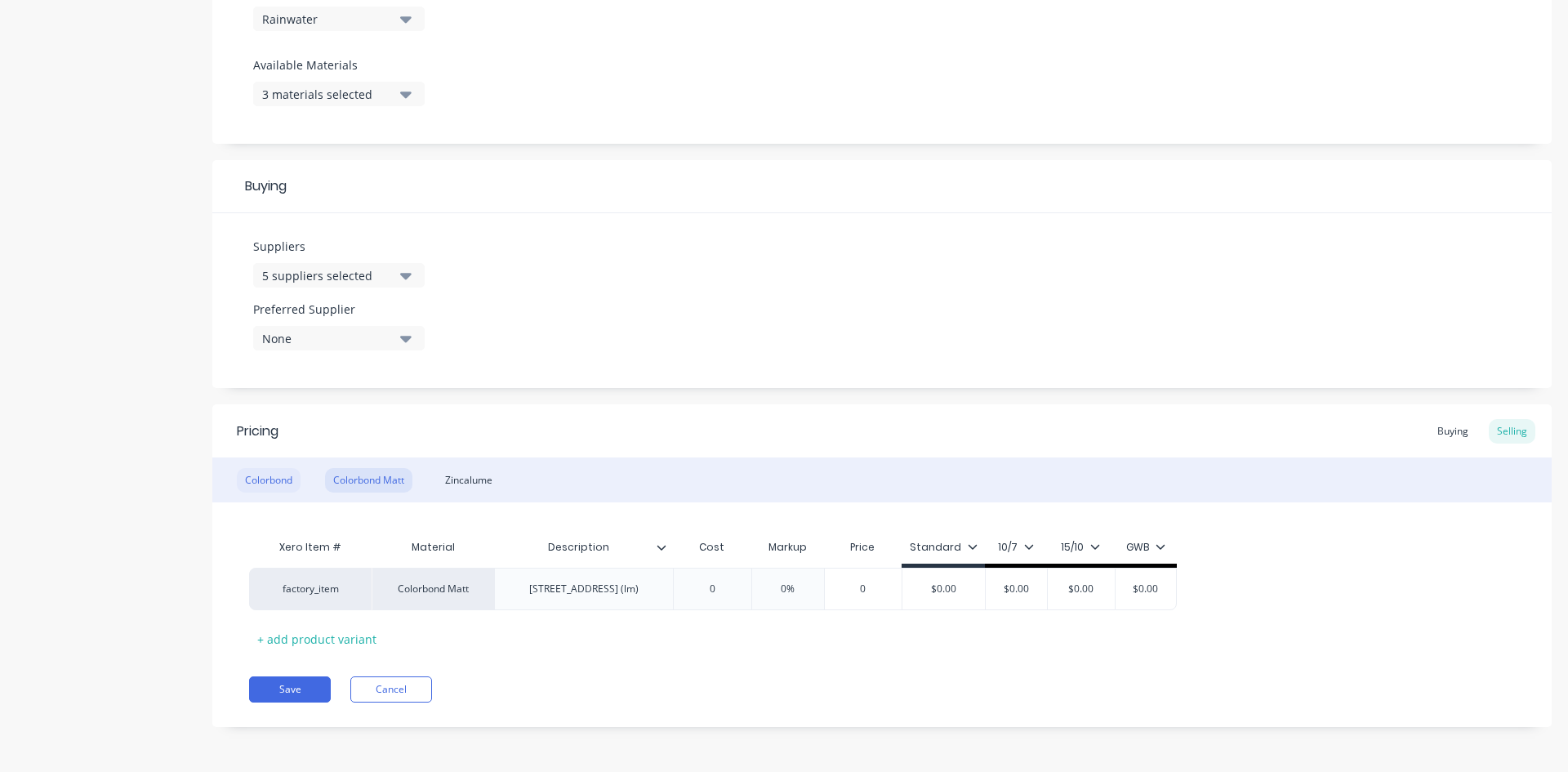
click at [289, 472] on div "Colorbond" at bounding box center [269, 480] width 64 height 24
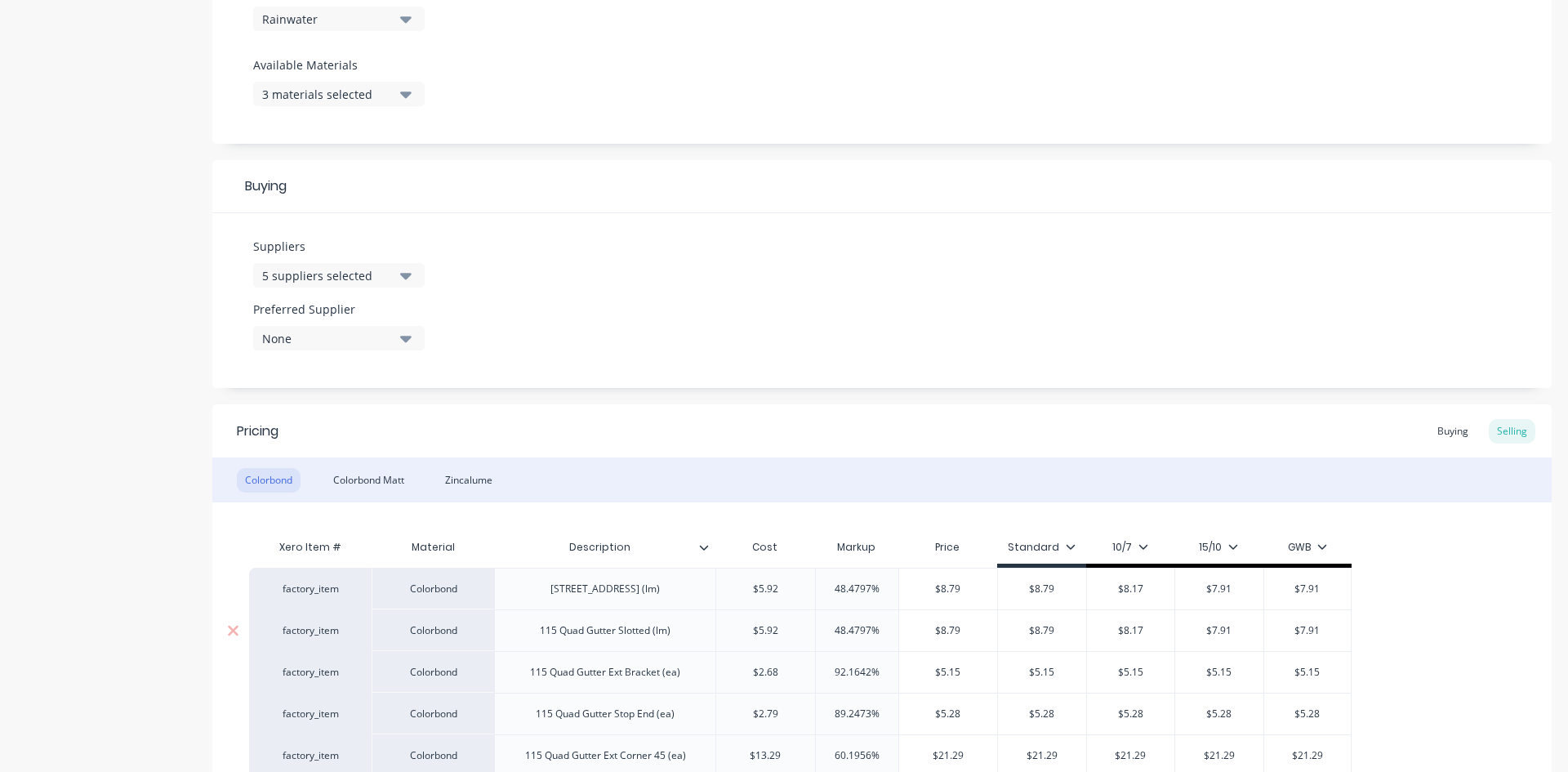
click at [608, 634] on div "115 Quad Gutter Slotted (lm)" at bounding box center [605, 630] width 157 height 21
copy div "115 Quad Gutter Slotted (lm)"
click at [377, 478] on div "Colorbond Matt" at bounding box center [368, 480] width 87 height 24
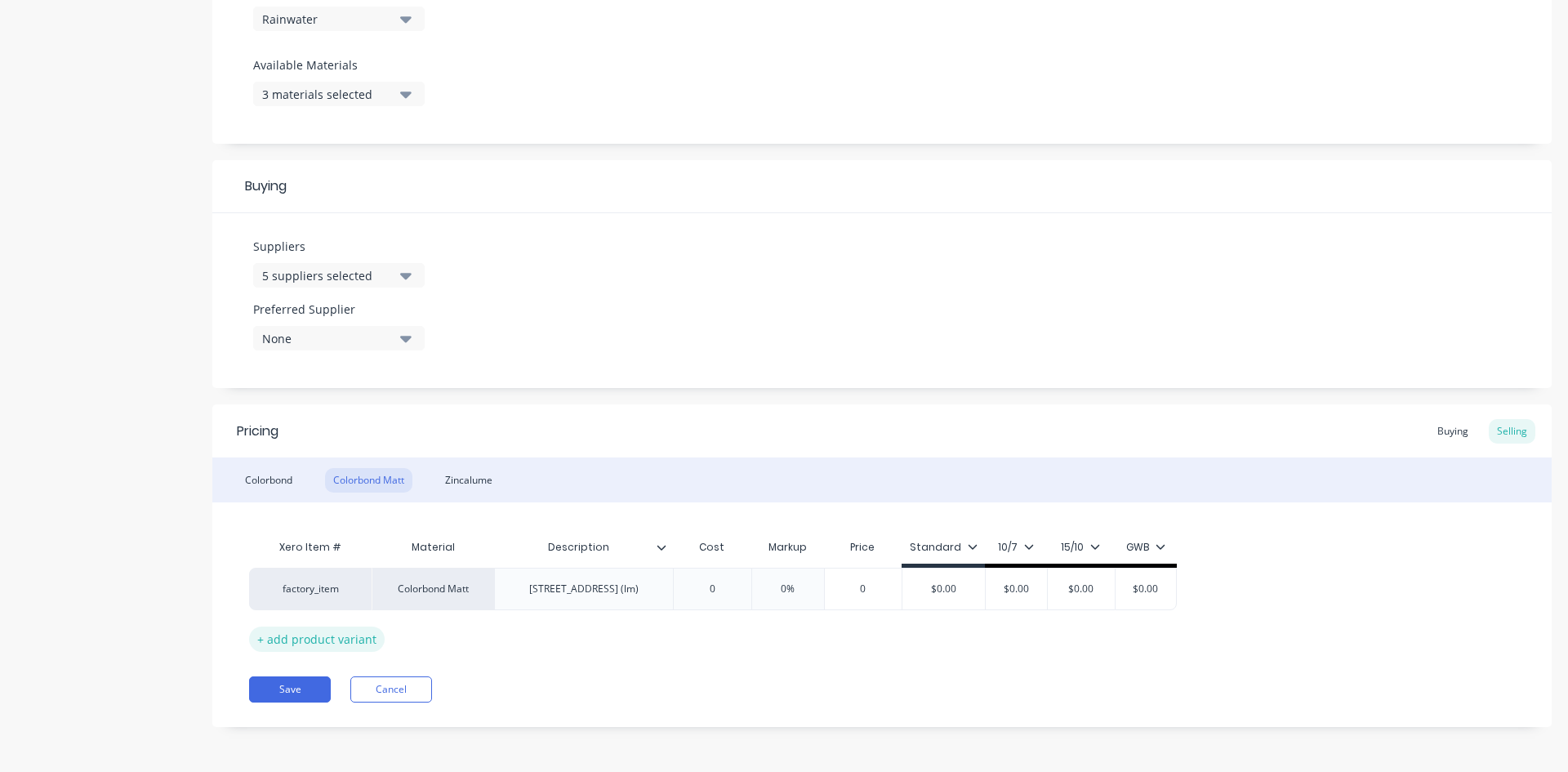
click at [331, 650] on div "+ add product variant" at bounding box center [317, 639] width 135 height 25
type textarea "x"
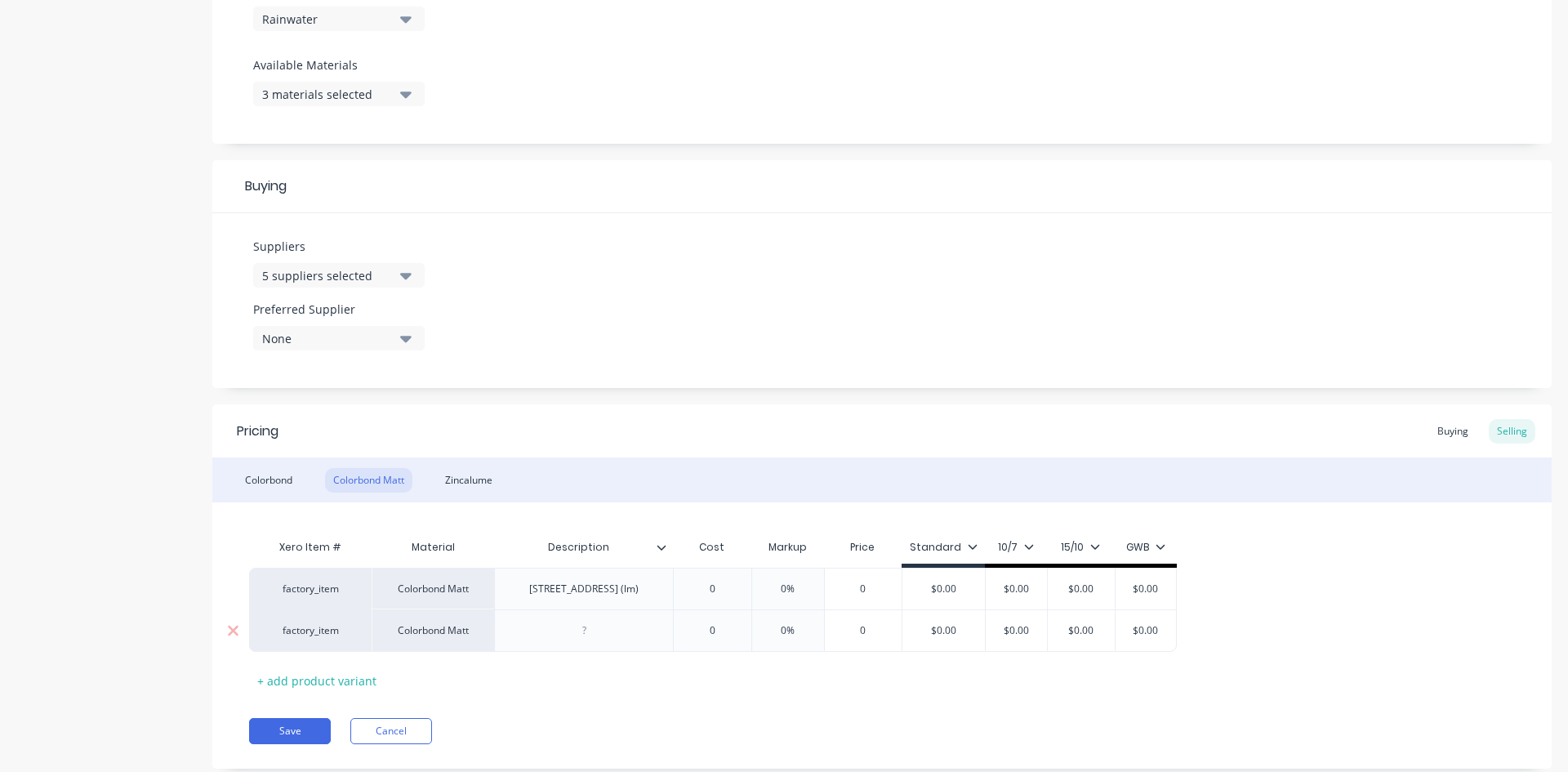
click at [580, 623] on div at bounding box center [584, 630] width 82 height 21
paste div
click at [287, 475] on div "Colorbond" at bounding box center [269, 480] width 64 height 24
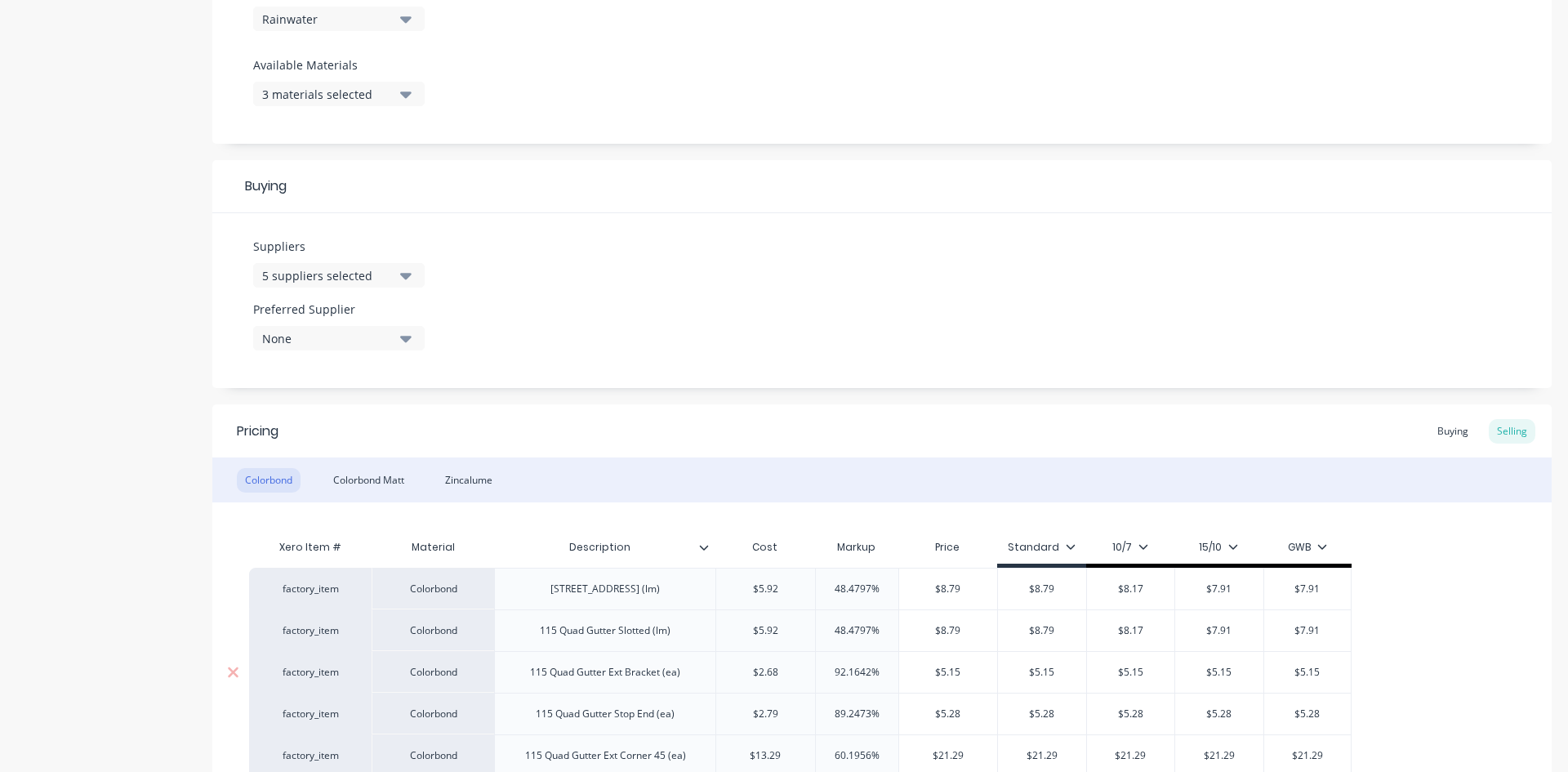
click at [640, 680] on div "115 Quad Gutter Ext Bracket (ea)" at bounding box center [605, 671] width 176 height 21
copy div "115 Quad Gutter Ext Bracket (ea)"
click at [374, 472] on div "Colorbond Matt" at bounding box center [368, 480] width 87 height 24
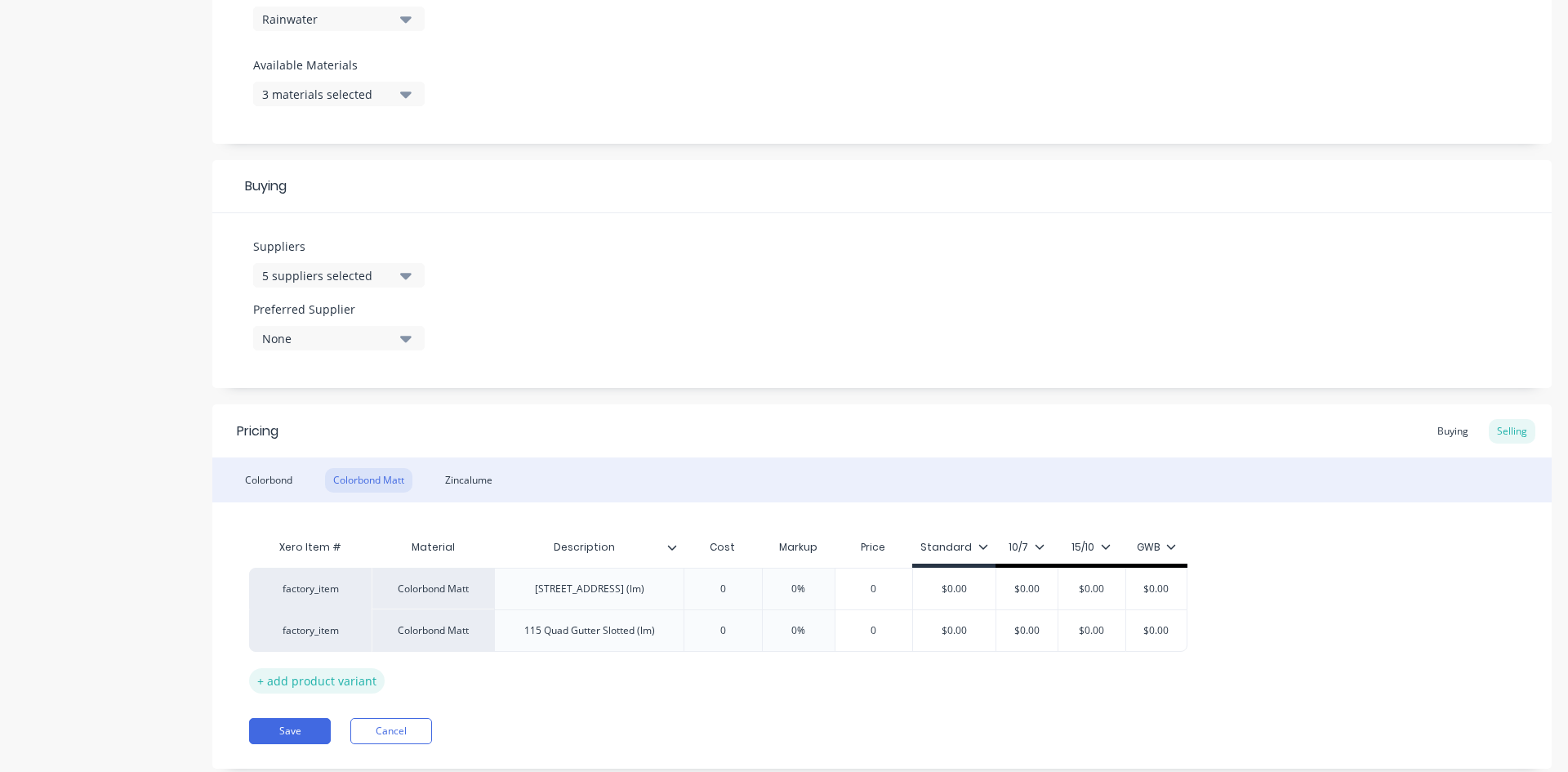
click at [314, 684] on div "+ add product variant" at bounding box center [317, 680] width 135 height 25
type textarea "x"
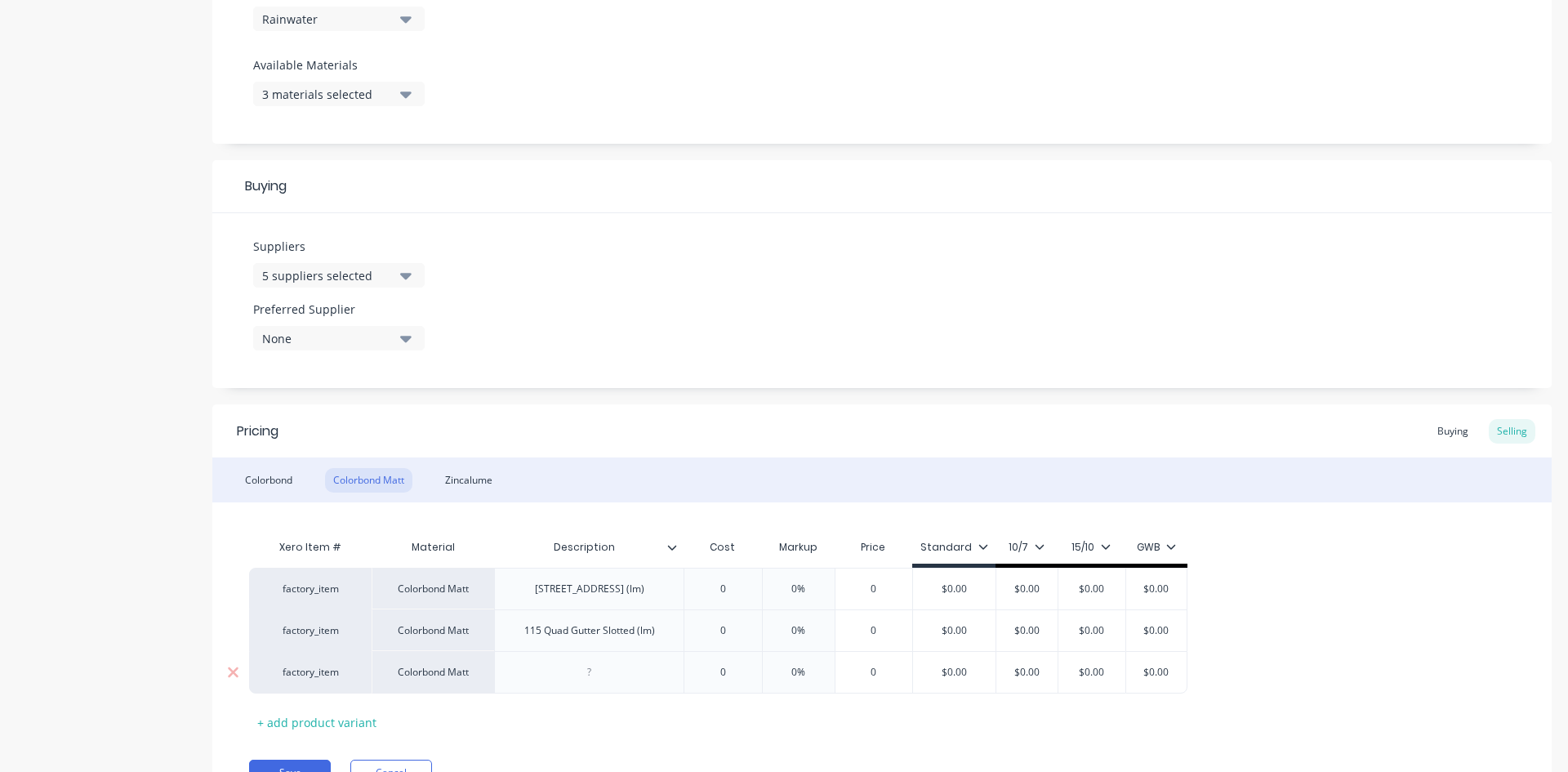
click at [581, 665] on div at bounding box center [590, 671] width 82 height 21
paste div
click at [283, 481] on div "Colorbond" at bounding box center [269, 480] width 64 height 24
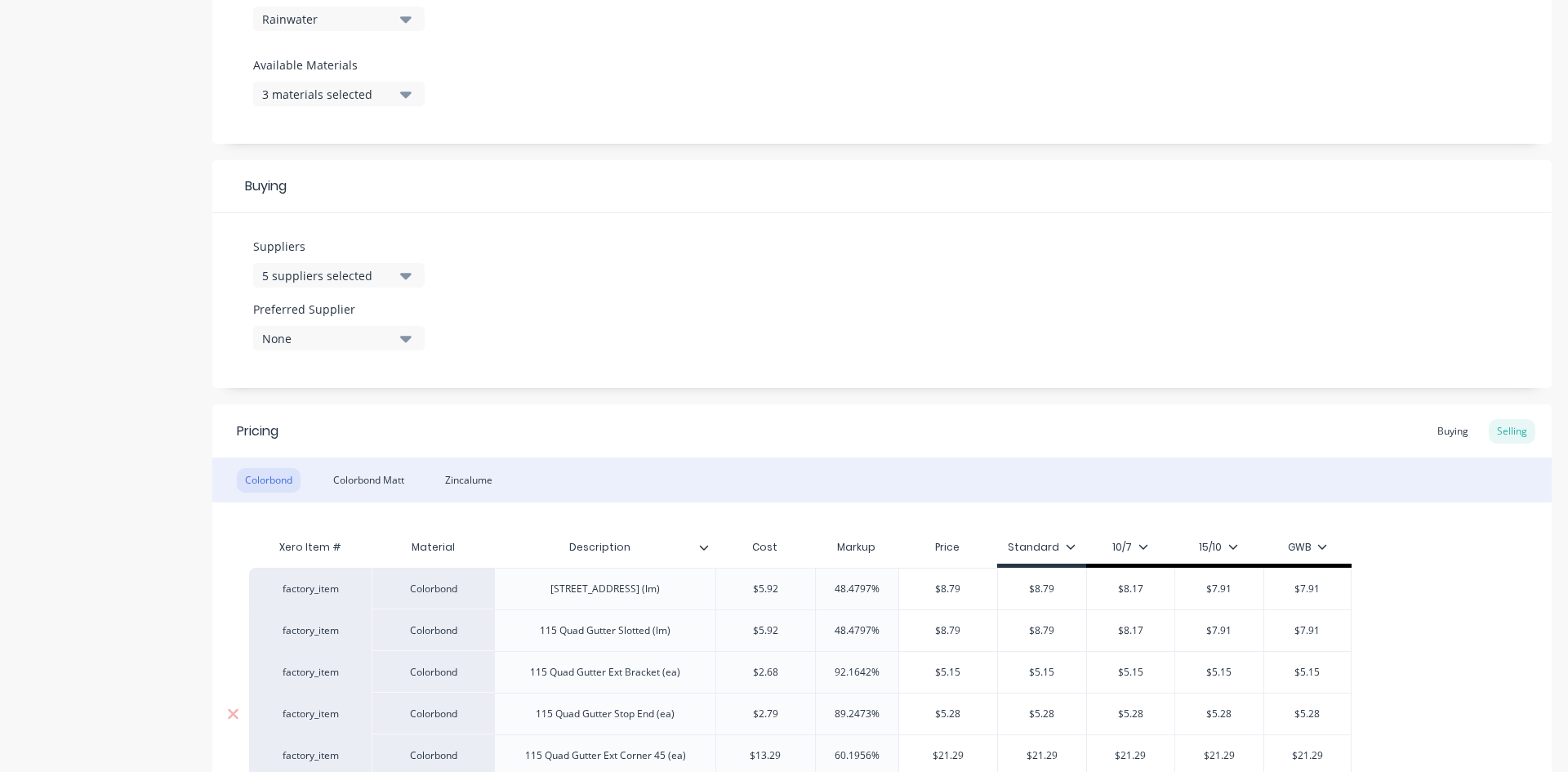
click at [654, 724] on div "115 Quad Gutter Stop End (ea)" at bounding box center [605, 713] width 165 height 21
copy div "115 Quad Gutter Stop End (ea)"
click at [368, 485] on div "Colorbond Matt" at bounding box center [368, 480] width 87 height 24
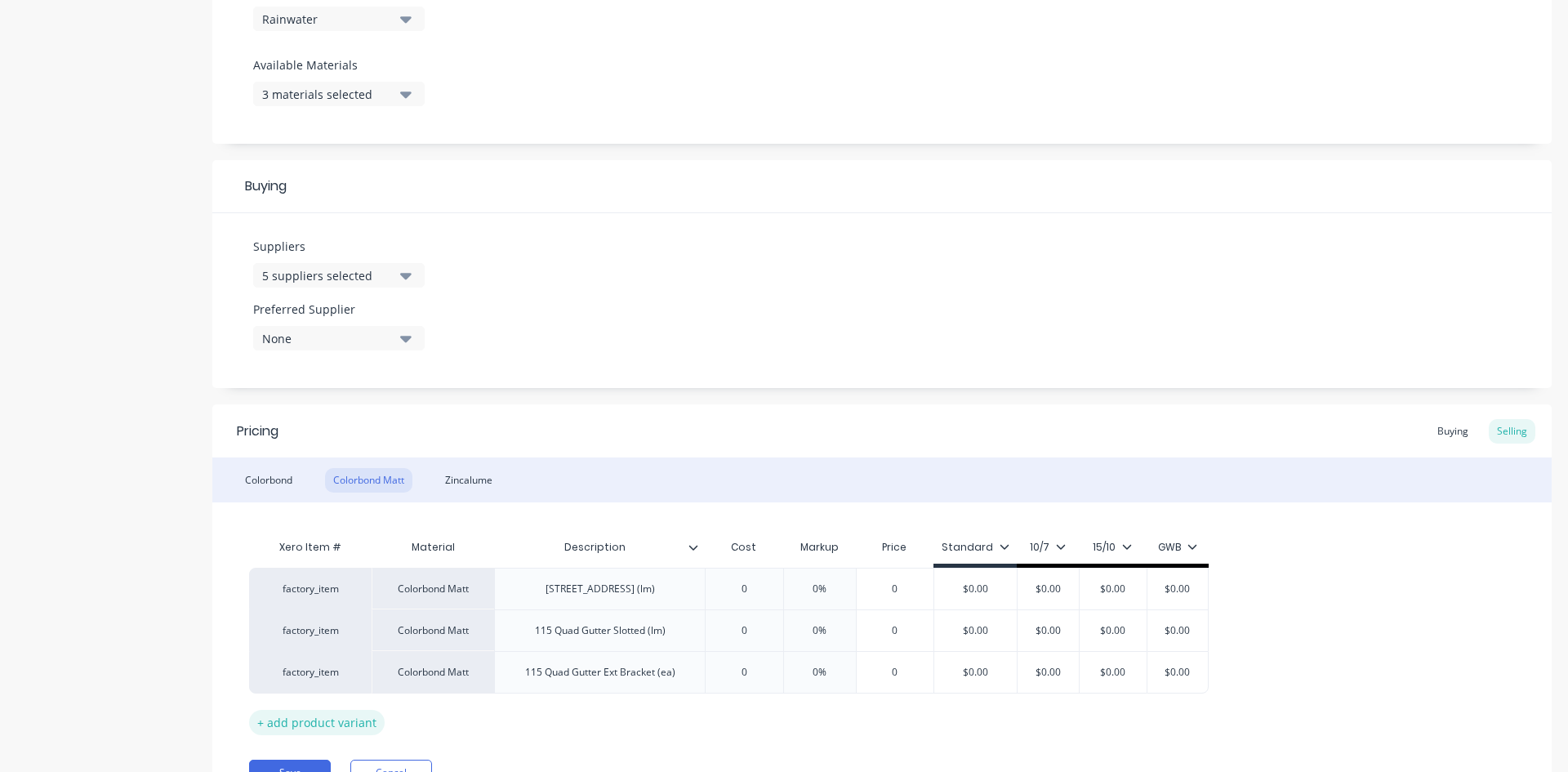
click at [355, 722] on div "+ add product variant" at bounding box center [317, 722] width 135 height 25
type textarea "x"
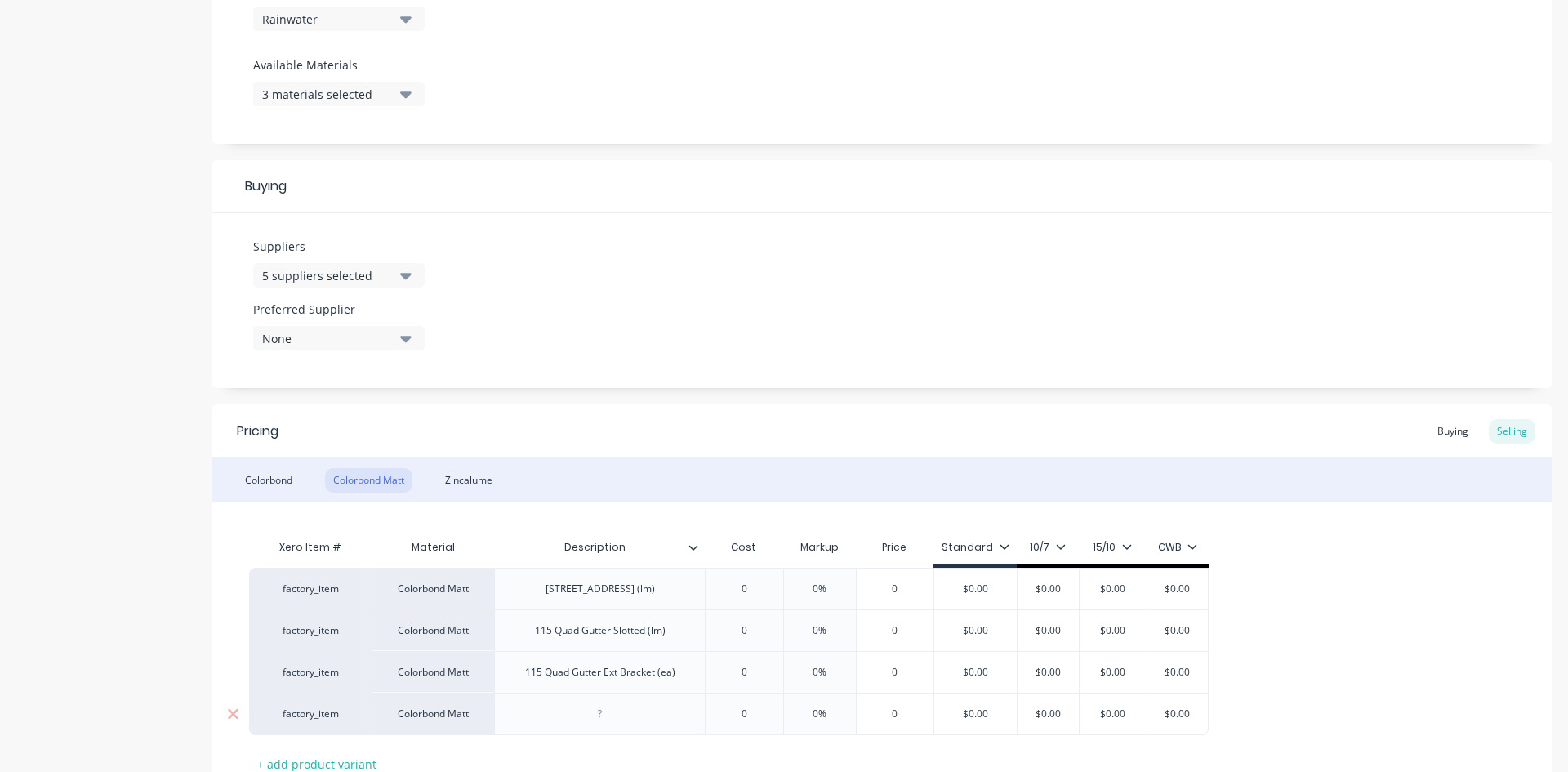
click at [610, 708] on div at bounding box center [601, 713] width 82 height 21
paste div
click at [282, 489] on div "Colorbond" at bounding box center [269, 480] width 64 height 24
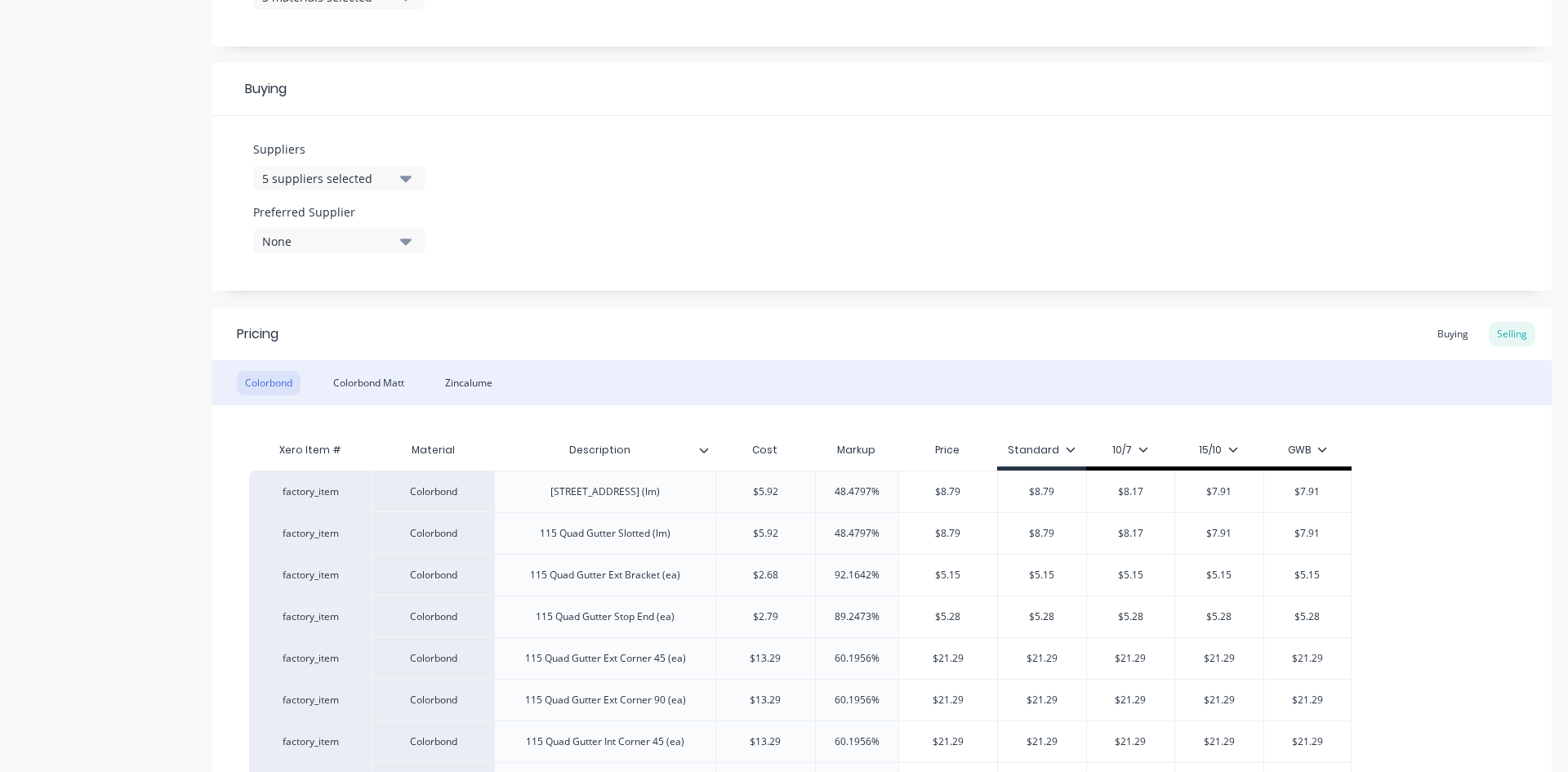
scroll to position [771, 0]
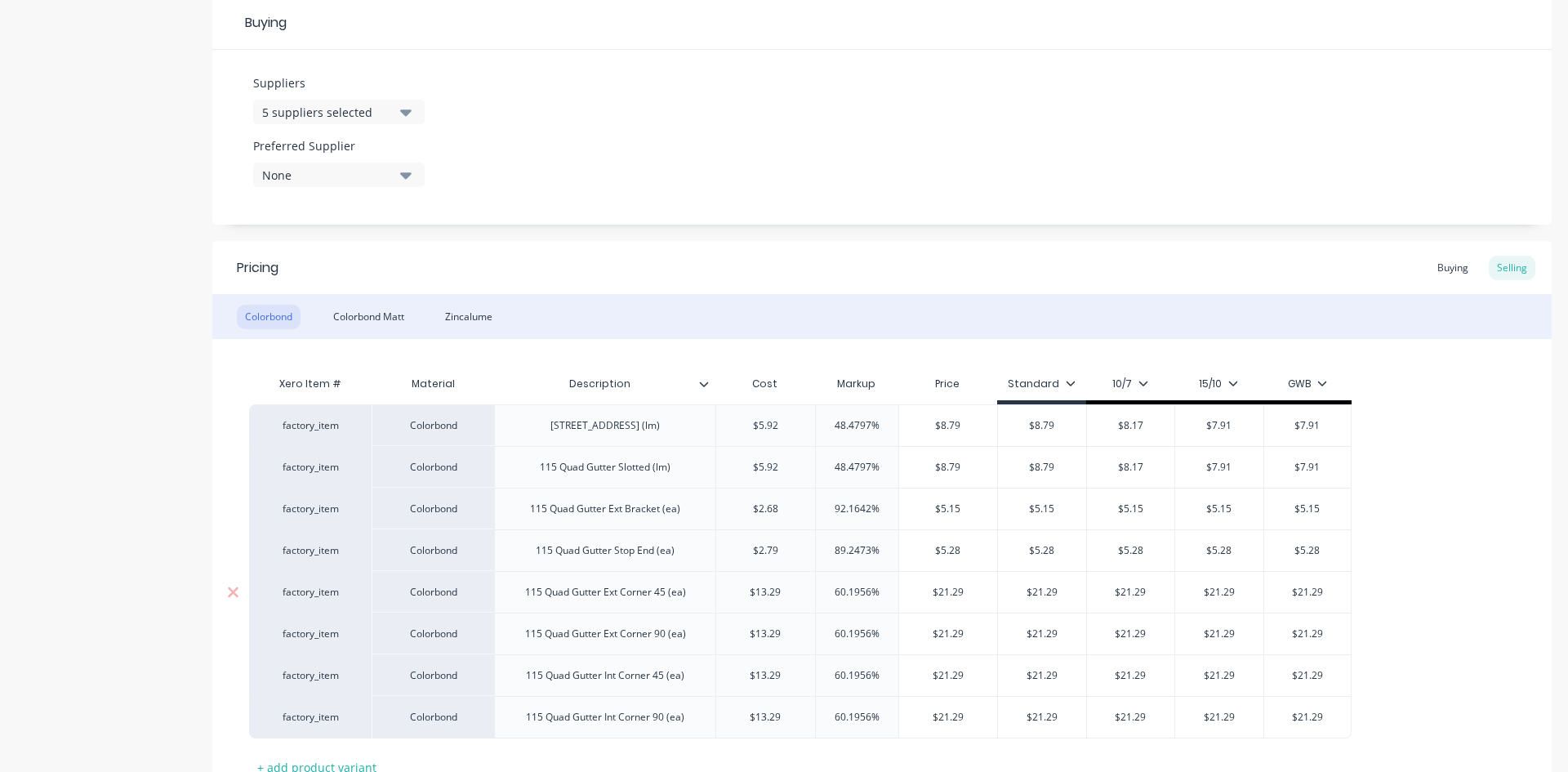
click at [618, 596] on div "115 Quad Gutter Ext Corner 45 (ea)" at bounding box center [605, 591] width 187 height 21
copy div "115 Quad Gutter Ext Corner 45 (ea)"
click at [370, 314] on div "Colorbond Matt" at bounding box center [368, 317] width 87 height 24
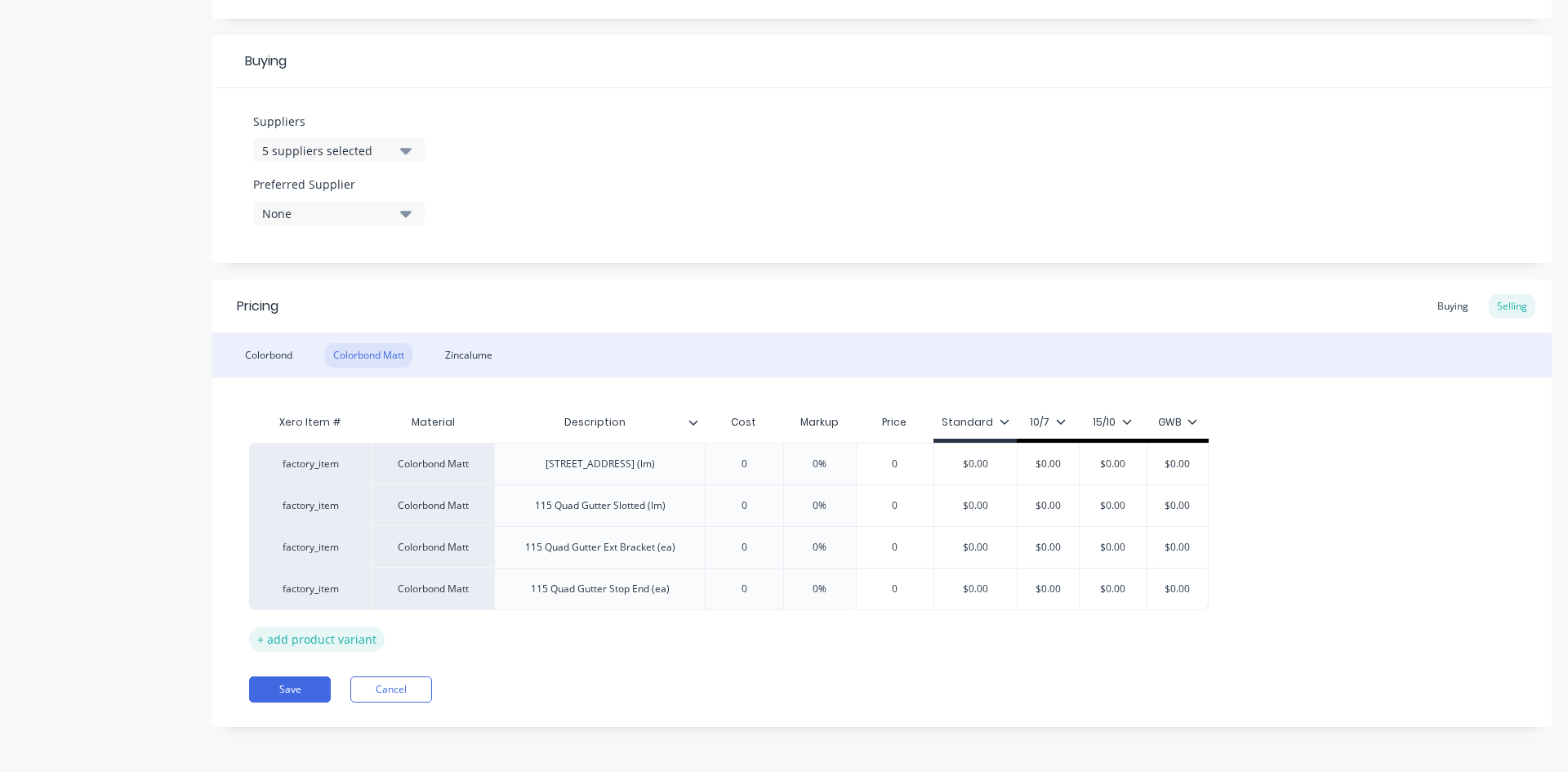
click at [355, 636] on div "+ add product variant" at bounding box center [317, 639] width 135 height 25
type textarea "x"
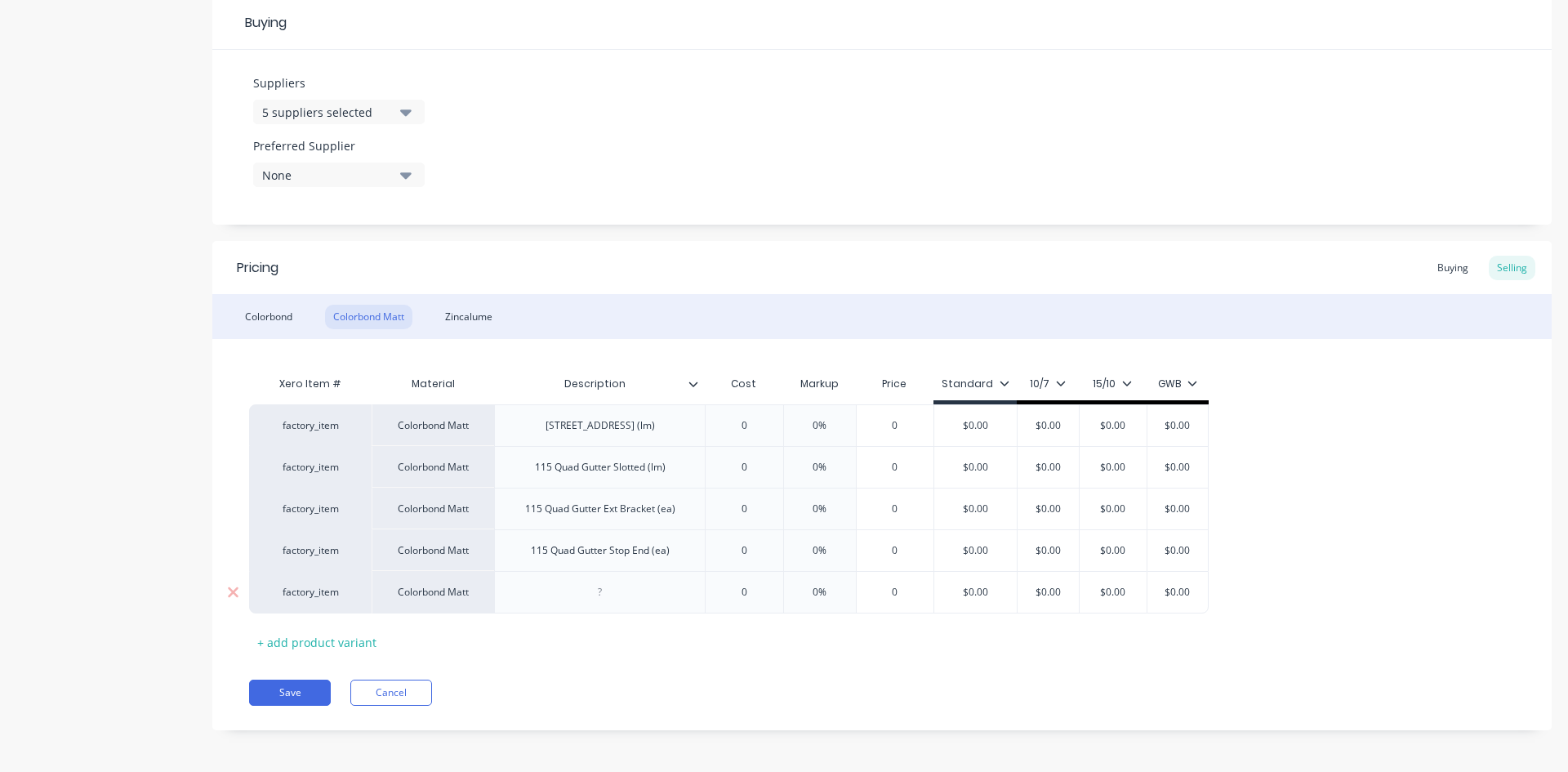
click at [606, 587] on div at bounding box center [601, 591] width 82 height 21
paste div
click at [283, 310] on div "Colorbond" at bounding box center [269, 317] width 64 height 24
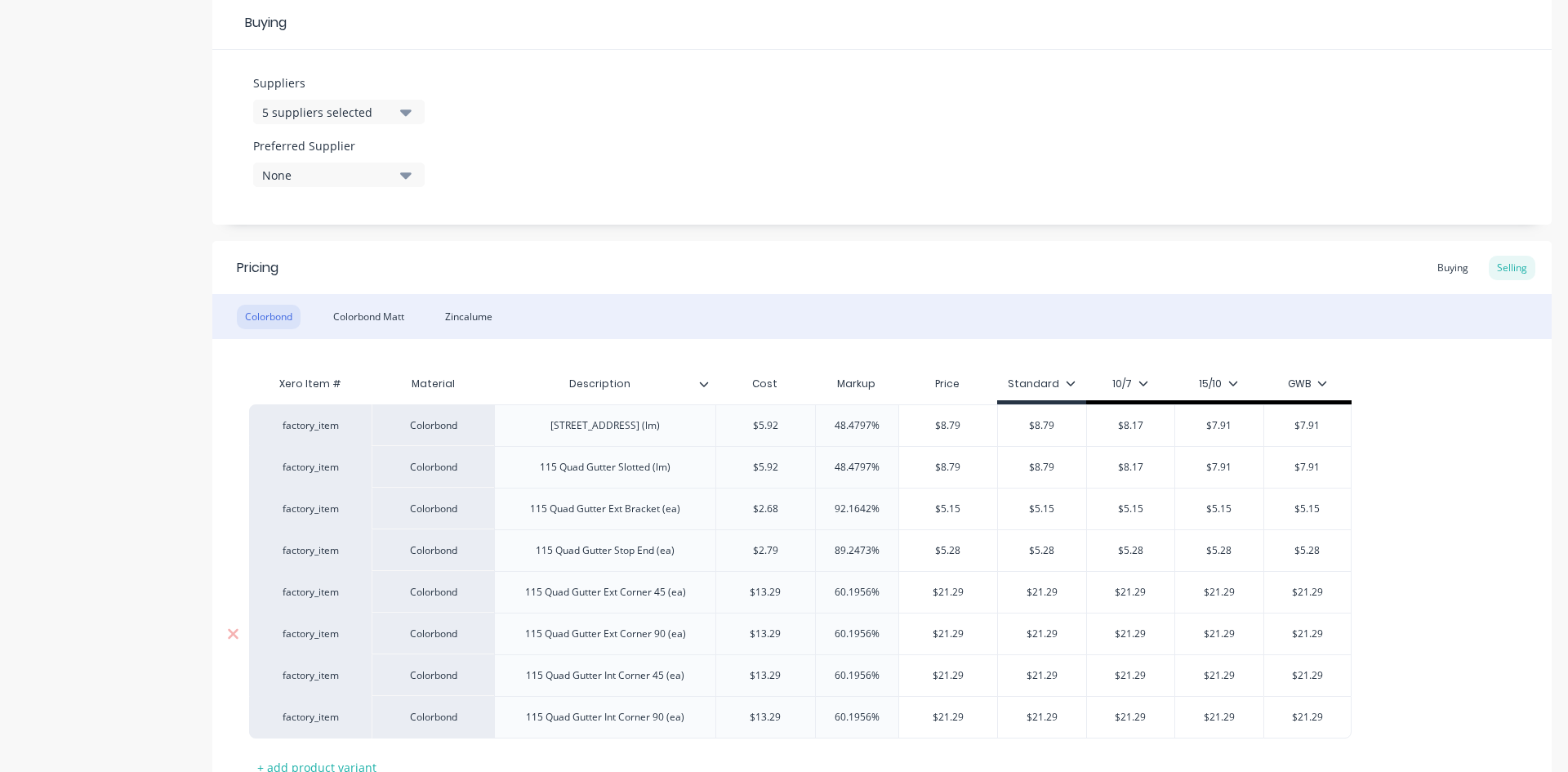
click at [615, 644] on div "115 Quad Gutter Ext Corner 90 (ea)" at bounding box center [605, 633] width 221 height 42
click at [615, 643] on div "115 Quad Gutter Ext Corner 90 (ea)" at bounding box center [605, 633] width 187 height 21
copy div "115 Quad Gutter Ext Corner 90 (ea)"
click at [373, 322] on div "Colorbond Matt" at bounding box center [368, 317] width 87 height 24
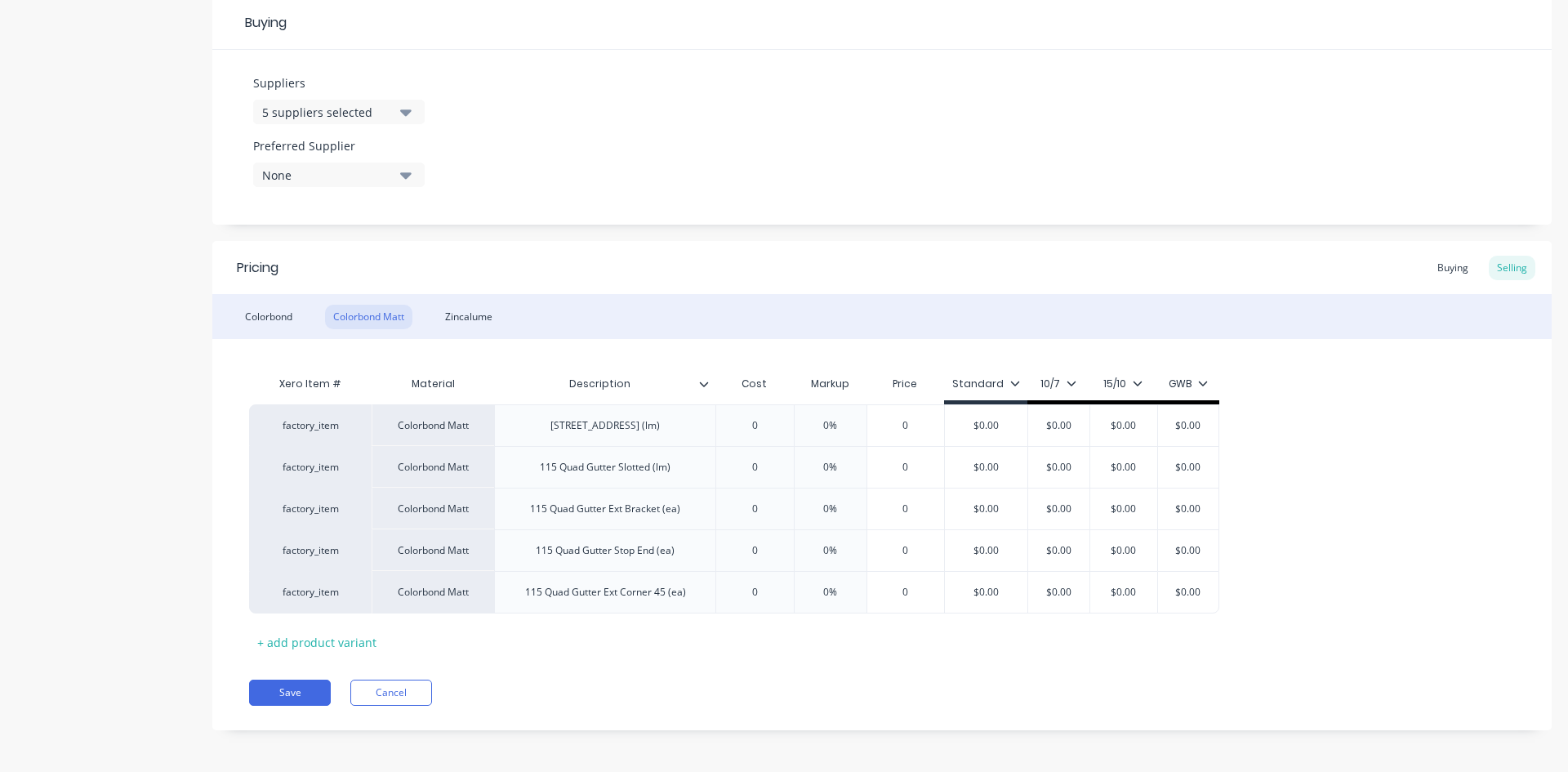
click at [315, 626] on div "Xero Item # Material Description Cost Markup Price Standard 10/7 15/10 GWB fact…" at bounding box center [882, 511] width 1266 height 288
click at [317, 643] on div "+ add product variant" at bounding box center [317, 642] width 135 height 25
type textarea "x"
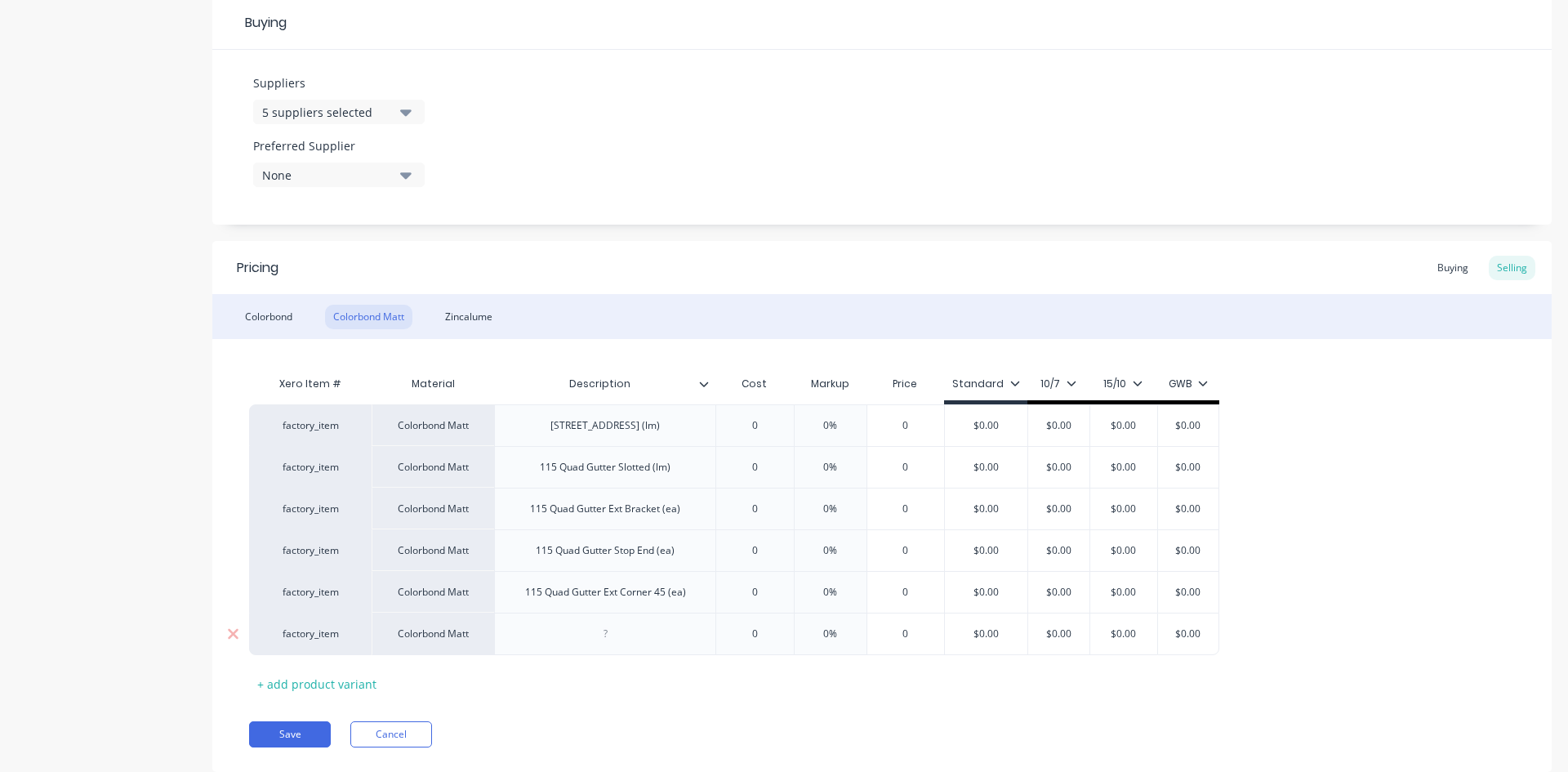
click at [584, 630] on div at bounding box center [605, 633] width 82 height 21
paste div
click at [271, 312] on div "Colorbond" at bounding box center [269, 317] width 64 height 24
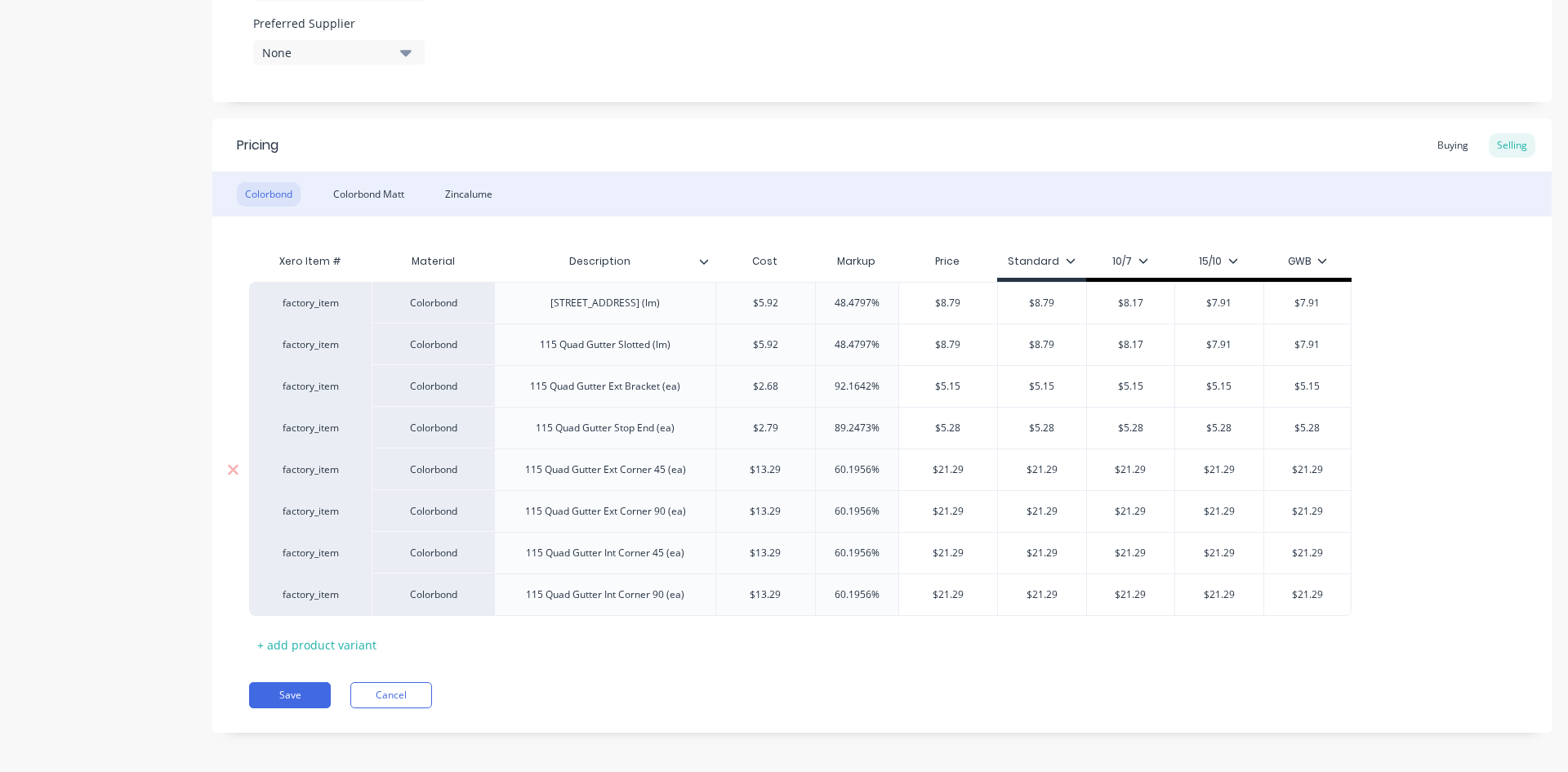
scroll to position [899, 0]
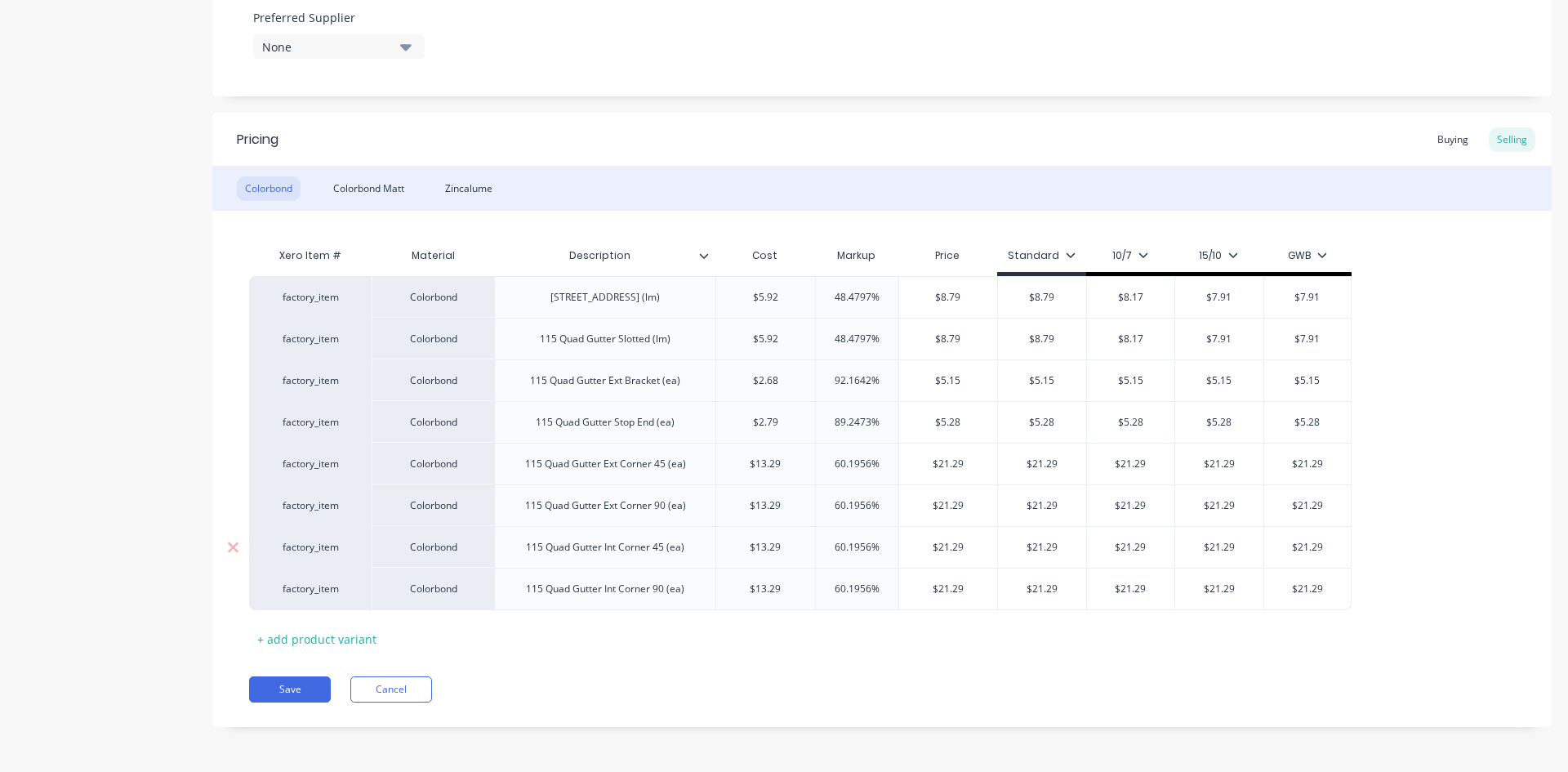
click at [631, 548] on div "115 Quad Gutter Int Corner 45 (ea)" at bounding box center [604, 546] width 184 height 21
copy div "115 Quad Gutter Int Corner 45 (ea)"
click at [386, 187] on div "Colorbond Matt" at bounding box center [368, 188] width 87 height 24
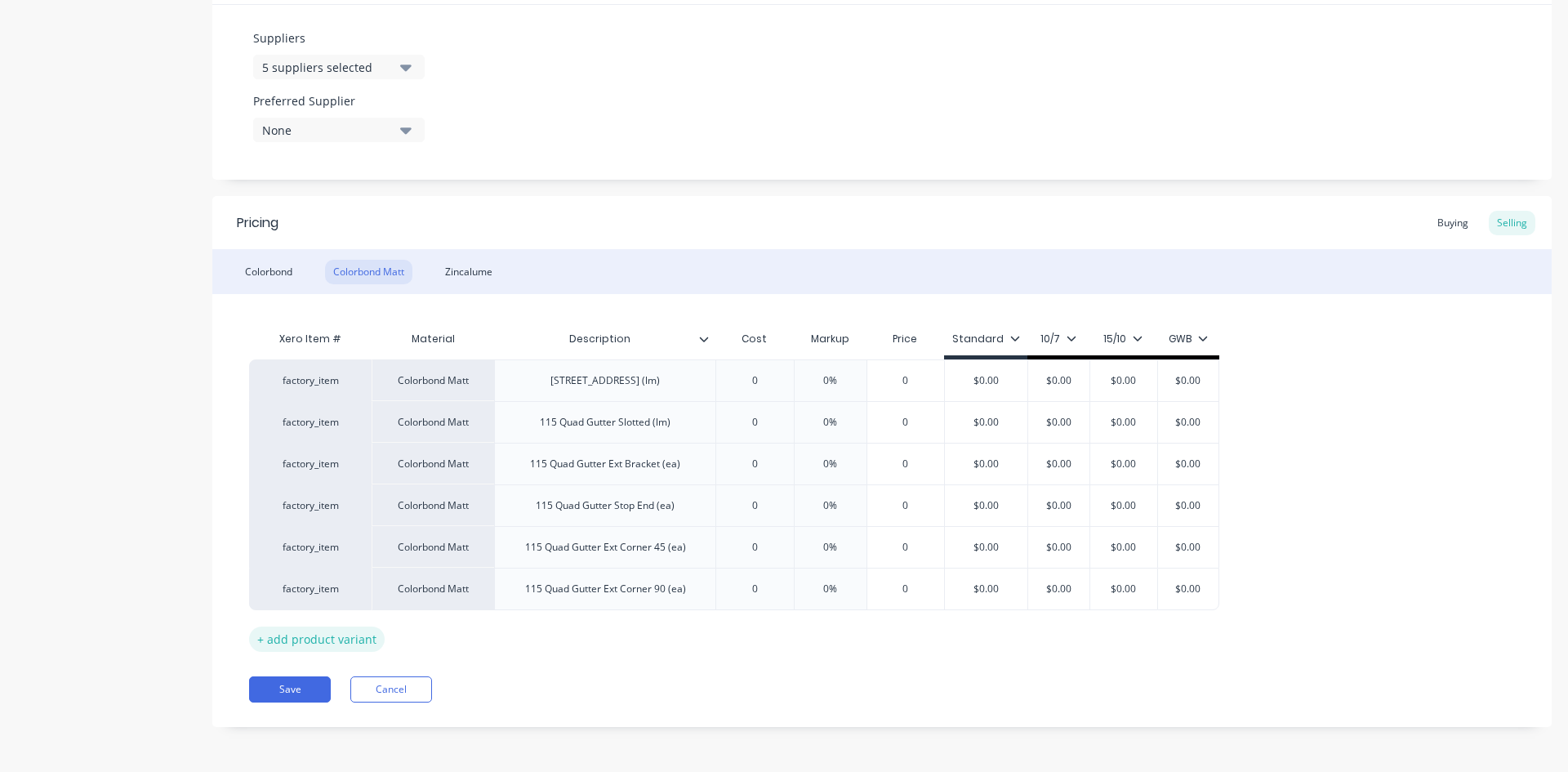
click at [311, 638] on div "+ add product variant" at bounding box center [317, 639] width 135 height 25
type textarea "x"
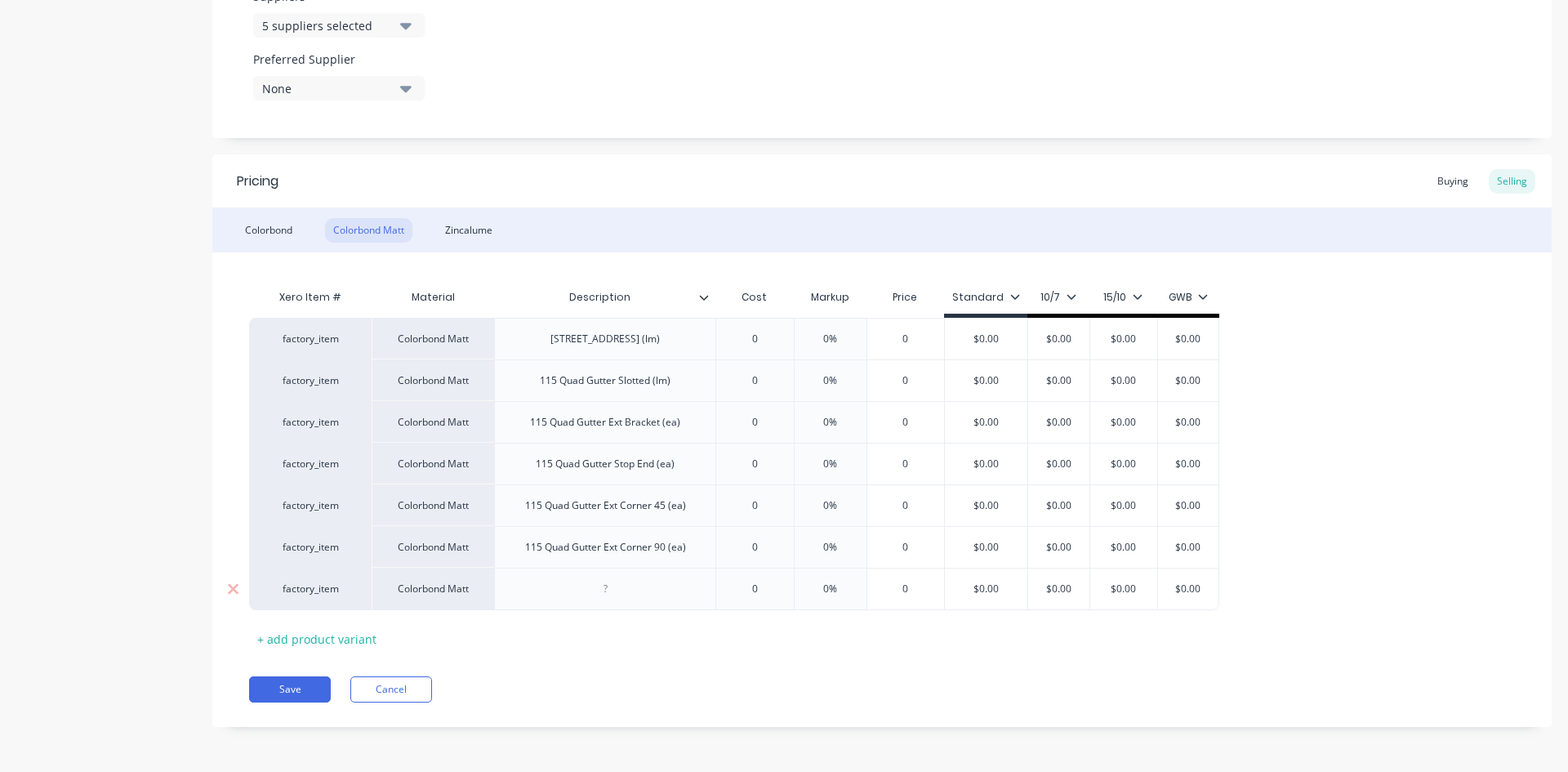
click at [601, 584] on div at bounding box center [605, 588] width 82 height 21
paste div
click at [282, 233] on div "Colorbond" at bounding box center [269, 230] width 64 height 24
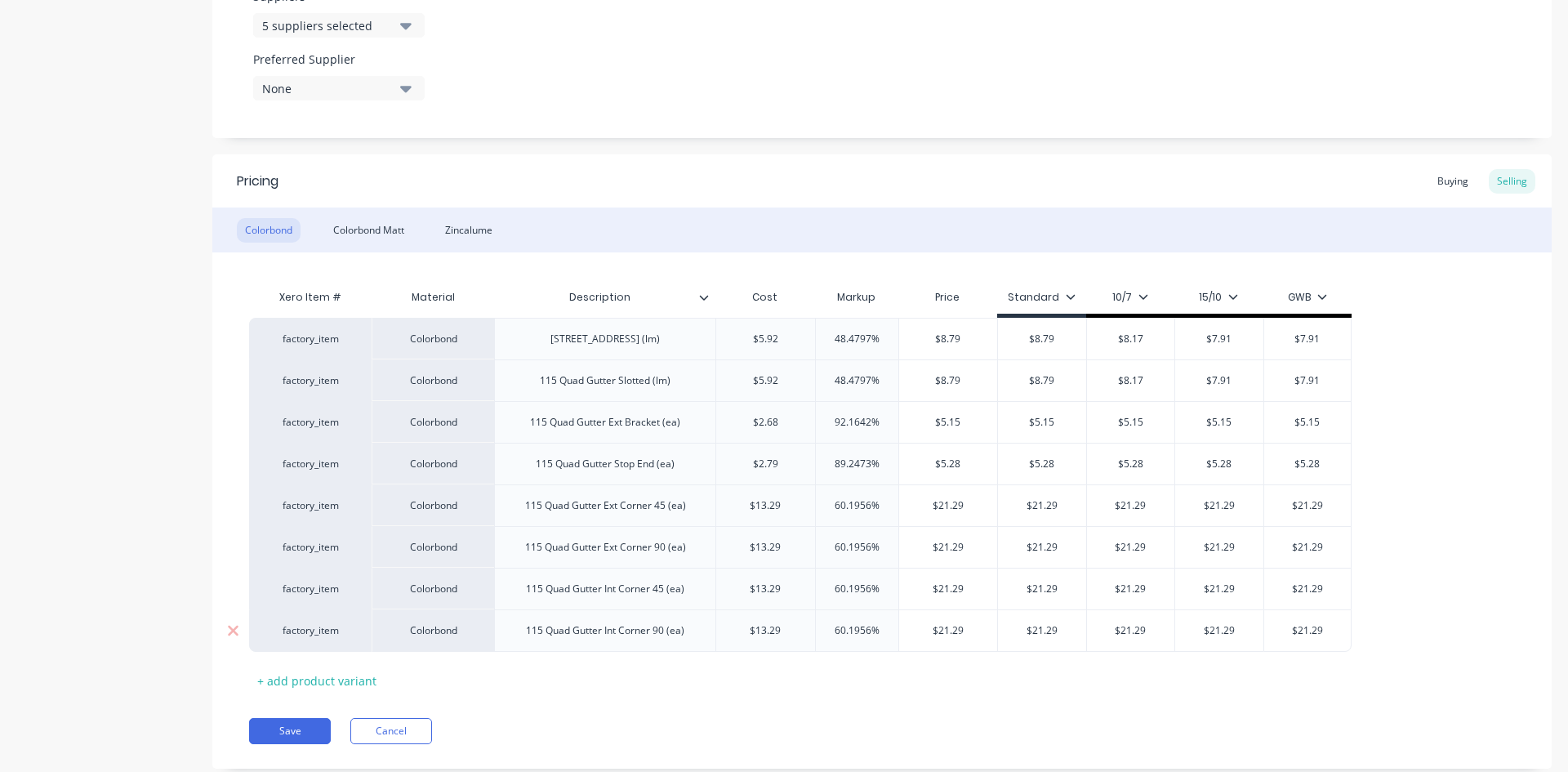
click at [579, 617] on div "115 Quad Gutter Int Corner 90 (ea)" at bounding box center [605, 630] width 221 height 43
click at [585, 628] on div "115 Quad Gutter Int Corner 90 (ea)" at bounding box center [604, 630] width 184 height 21
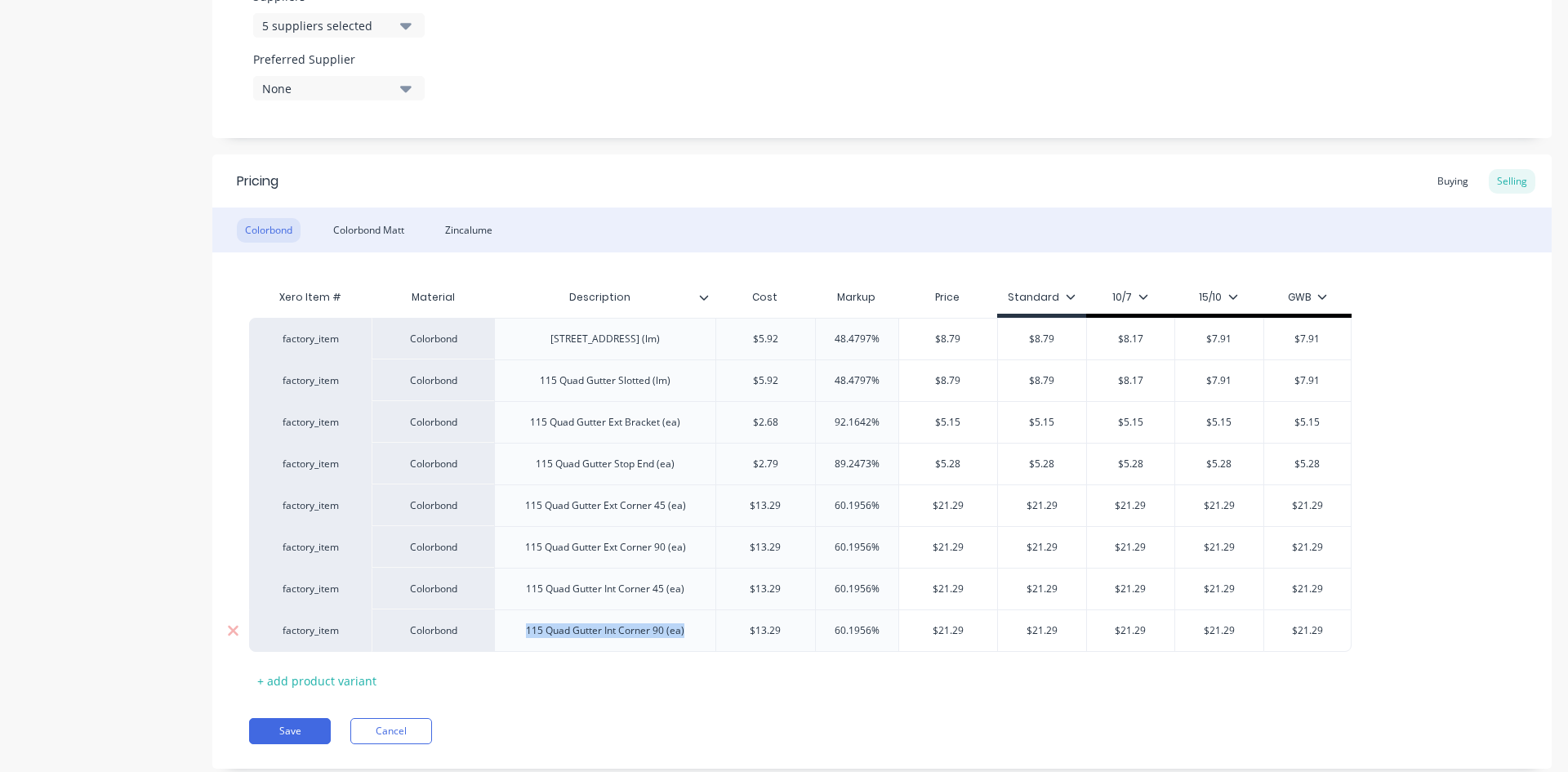
copy div "115 Quad Gutter Int Corner 90 (ea)"
click at [377, 220] on div "Colorbond Matt" at bounding box center [368, 230] width 87 height 24
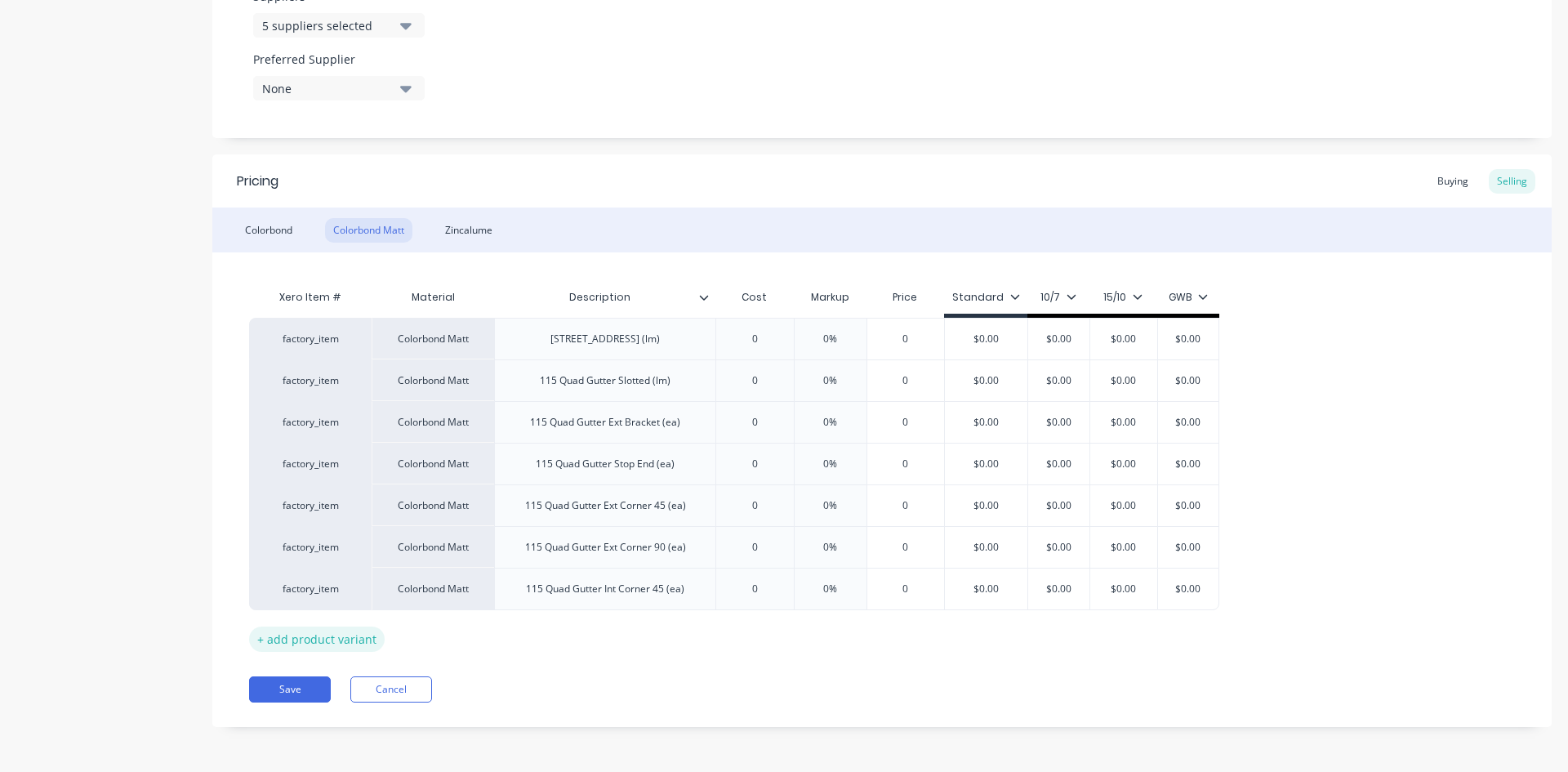
click at [335, 639] on div "+ add product variant" at bounding box center [317, 639] width 135 height 25
type textarea "x"
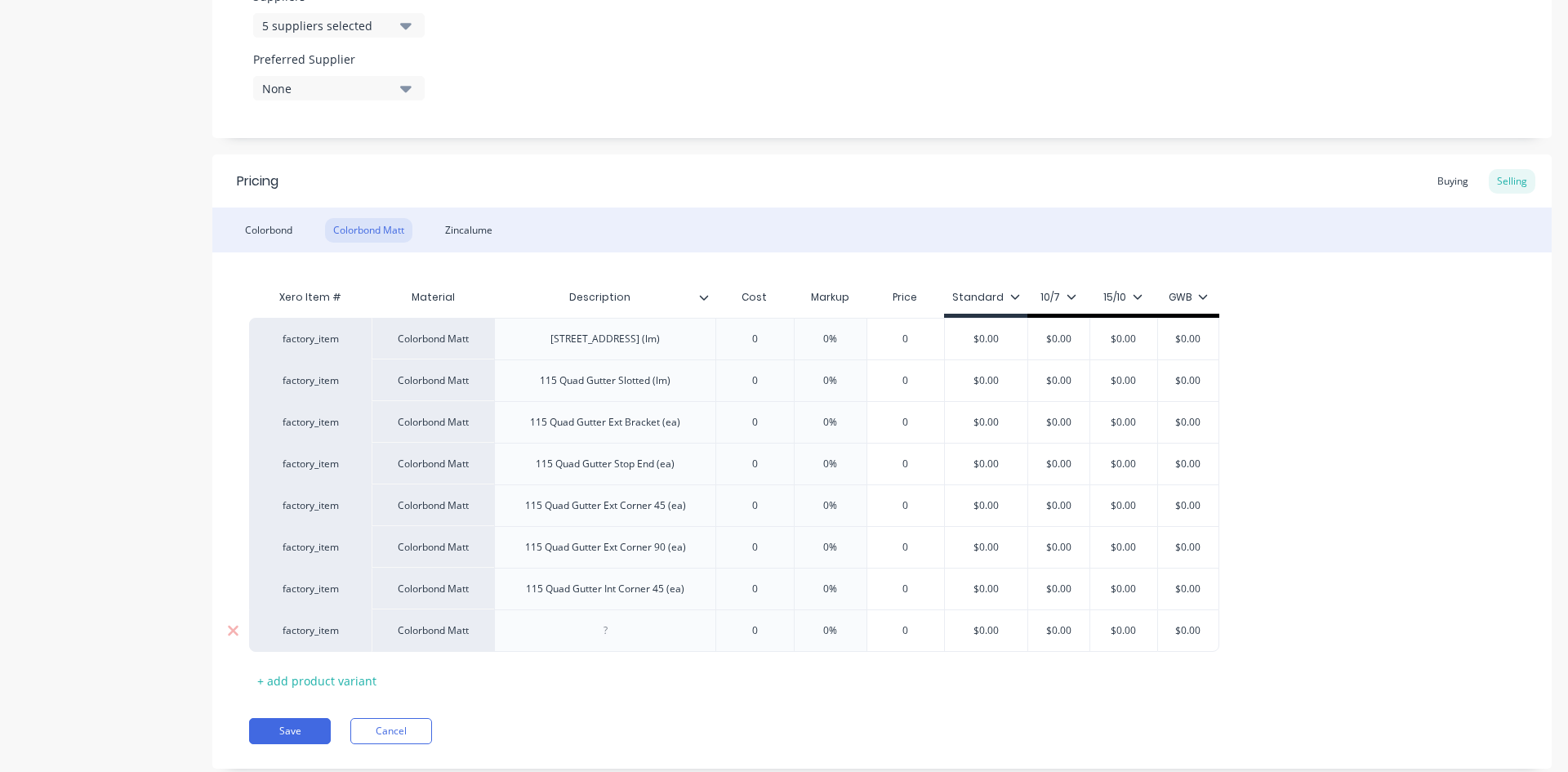
click at [626, 612] on div at bounding box center [605, 630] width 221 height 43
click at [632, 626] on div at bounding box center [605, 630] width 82 height 21
paste div
type textarea "x"
click at [692, 199] on div "Pricing Buying Selling" at bounding box center [882, 181] width 1339 height 54
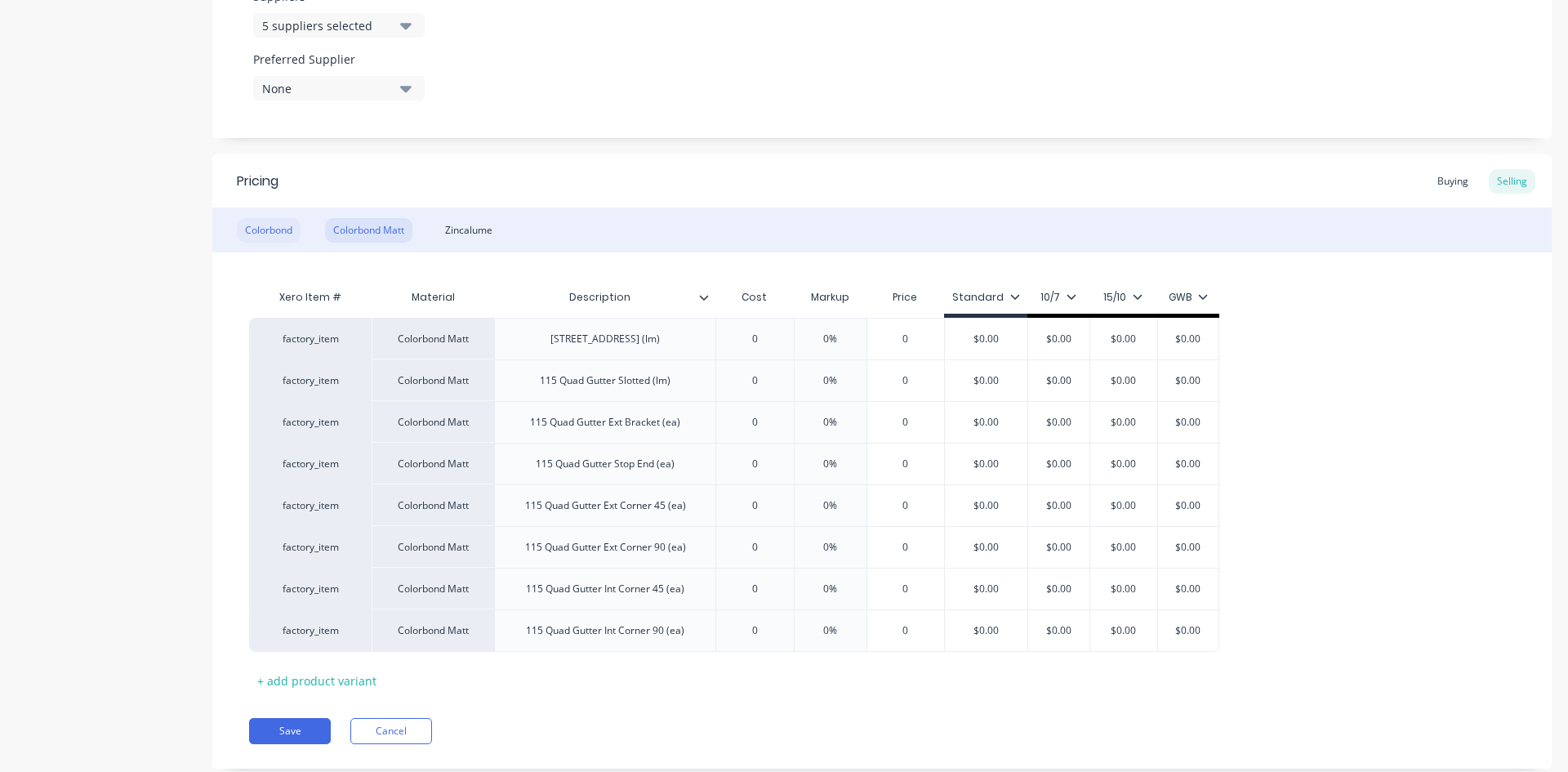
click at [264, 227] on div "Colorbond" at bounding box center [269, 230] width 64 height 24
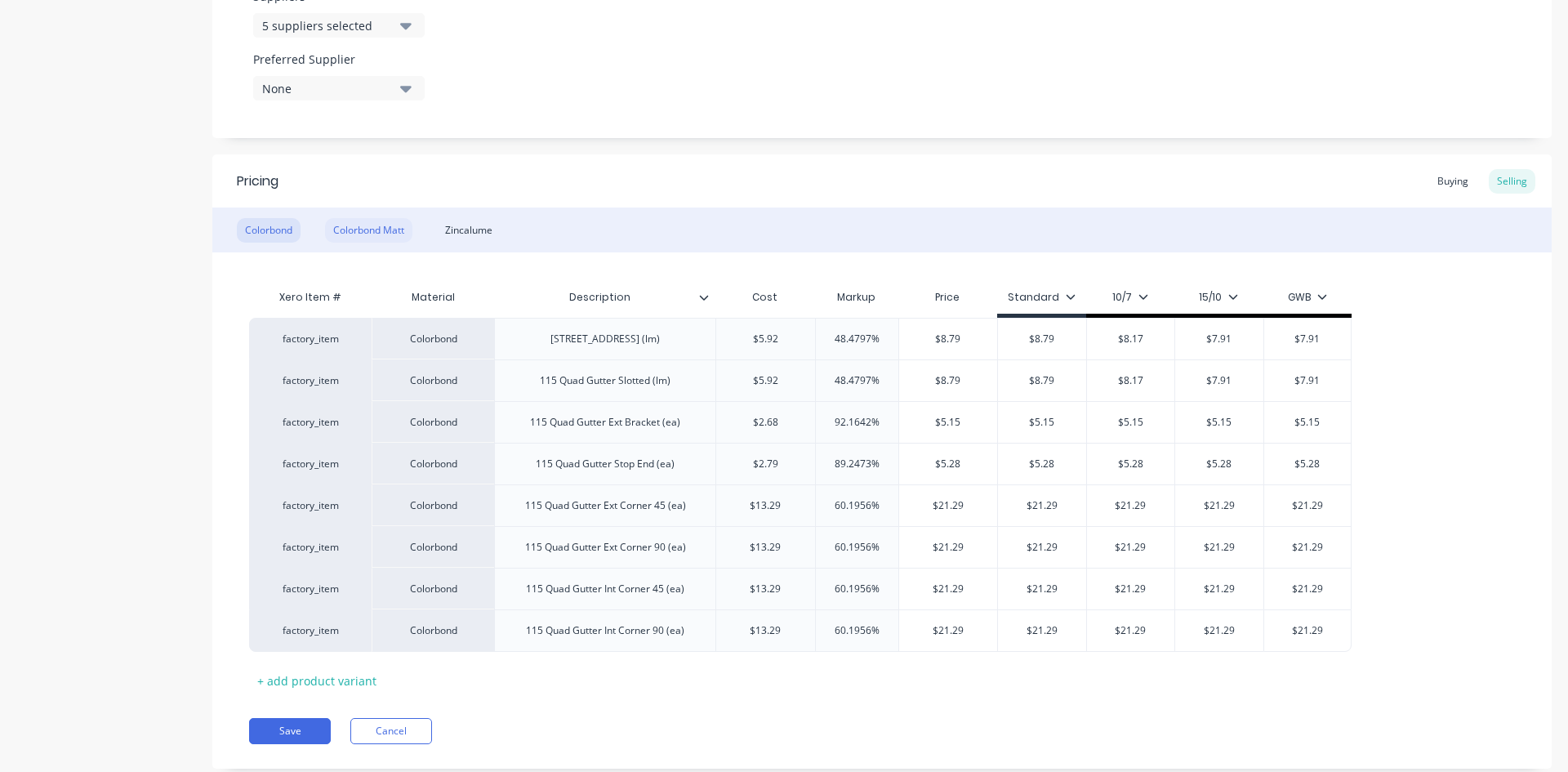
click at [371, 230] on div "Colorbond Matt" at bounding box center [368, 230] width 87 height 24
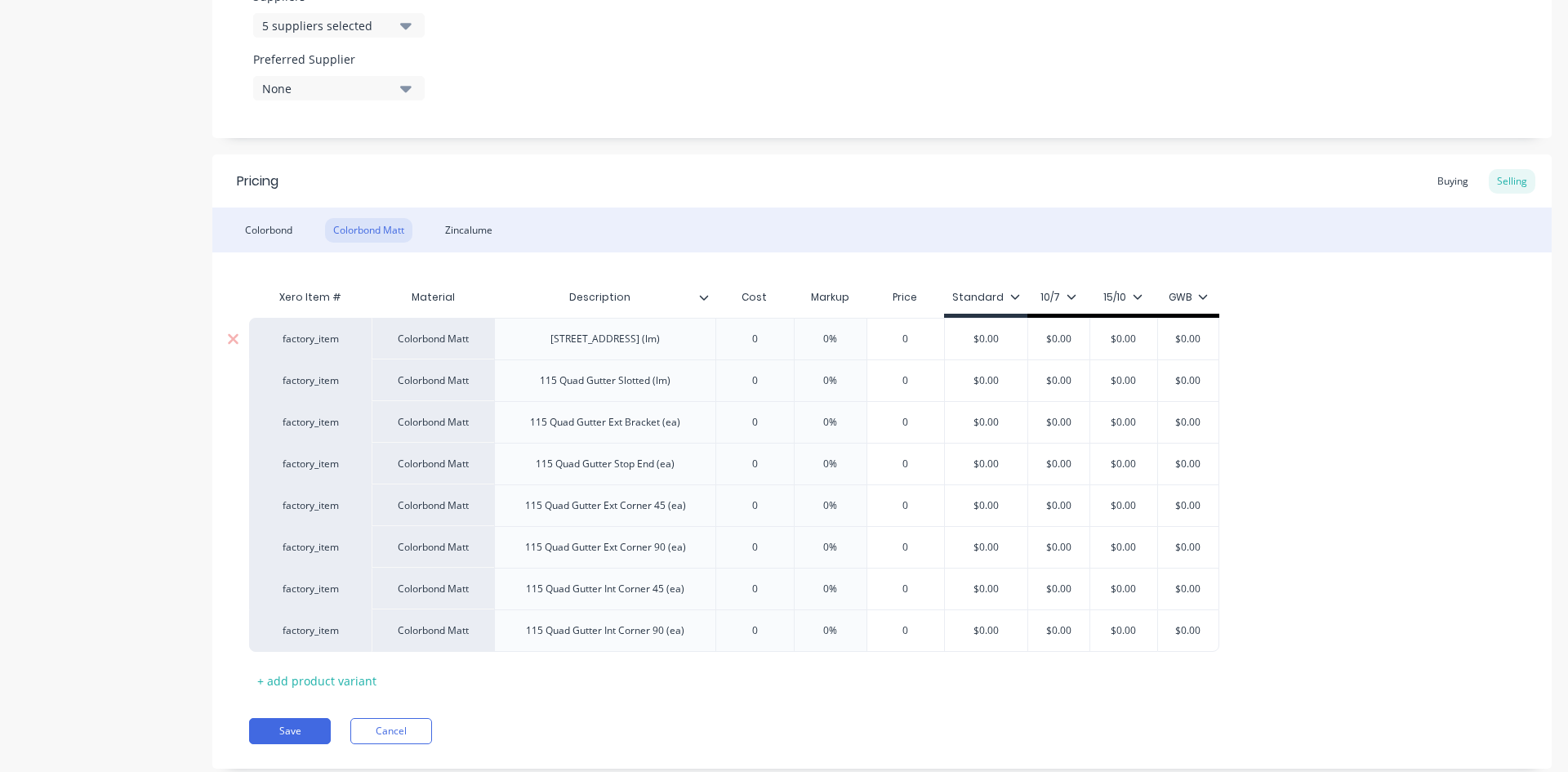
type input "0"
click at [773, 340] on input "0" at bounding box center [755, 338] width 82 height 15
type textarea "x"
type input "7."
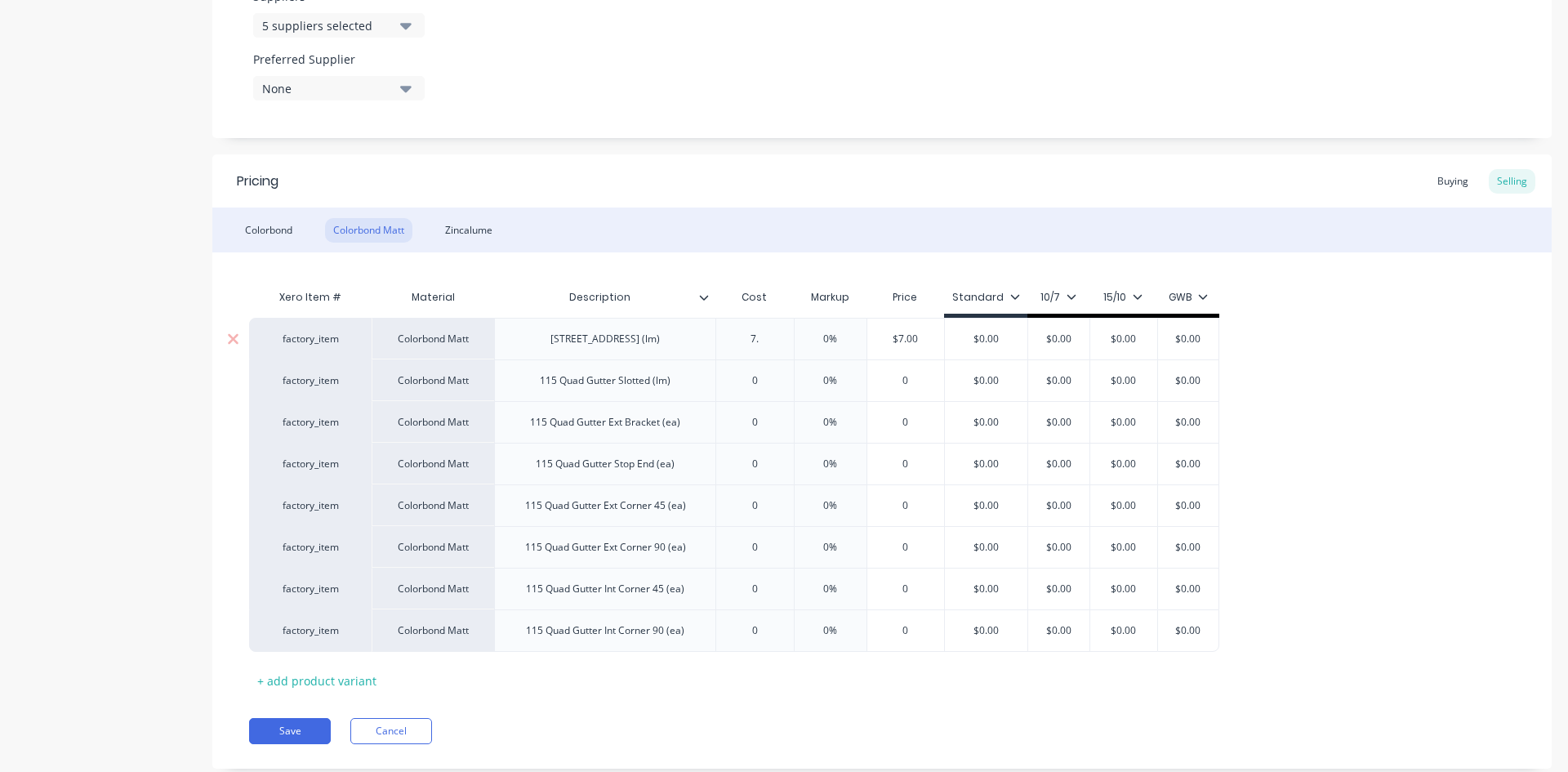
type textarea "x"
type input "7.2"
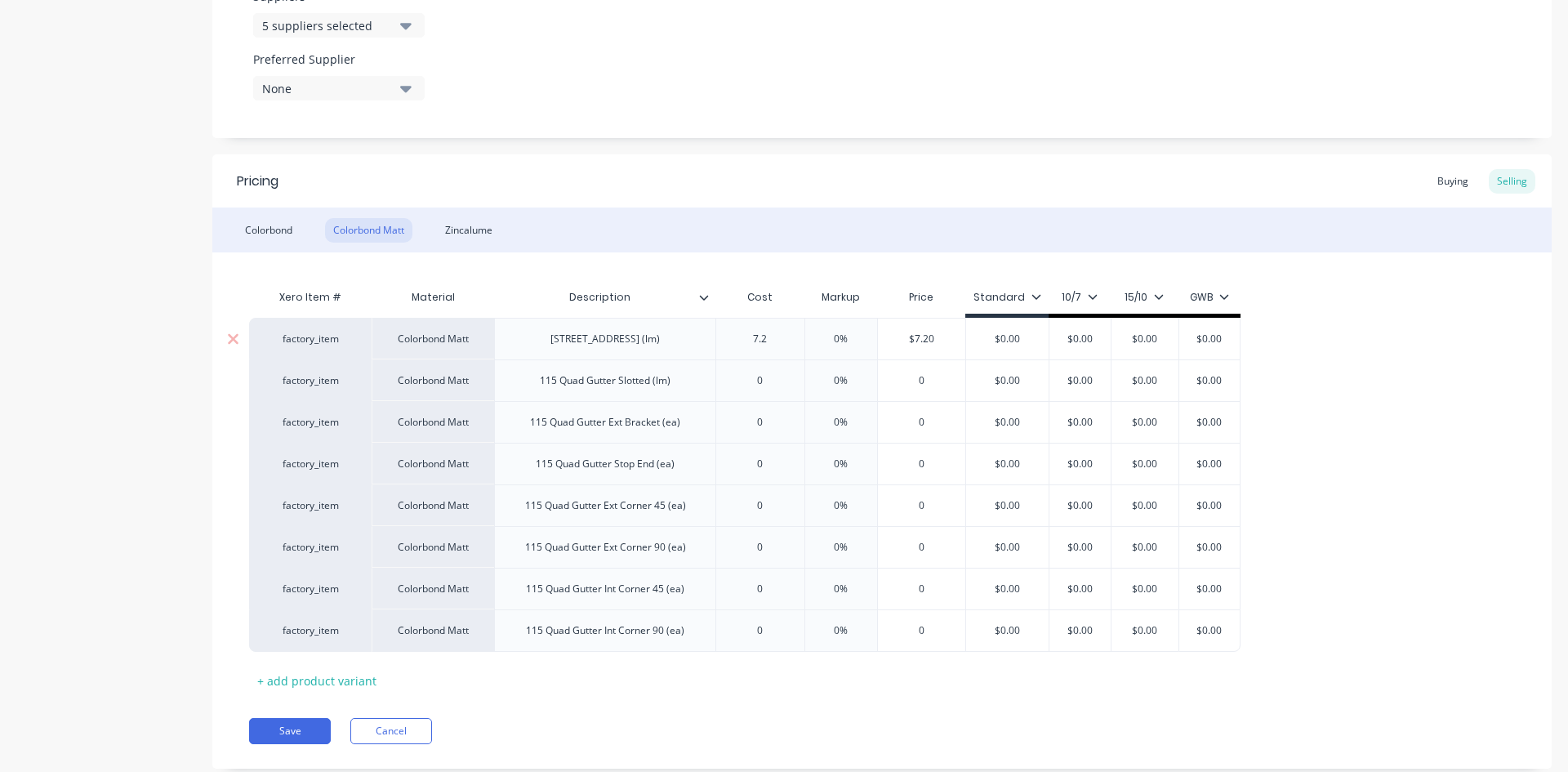
type textarea "x"
type input "7.22"
click at [826, 184] on div "Pricing Buying Selling" at bounding box center [882, 181] width 1339 height 54
click at [282, 232] on div "Colorbond" at bounding box center [269, 230] width 64 height 24
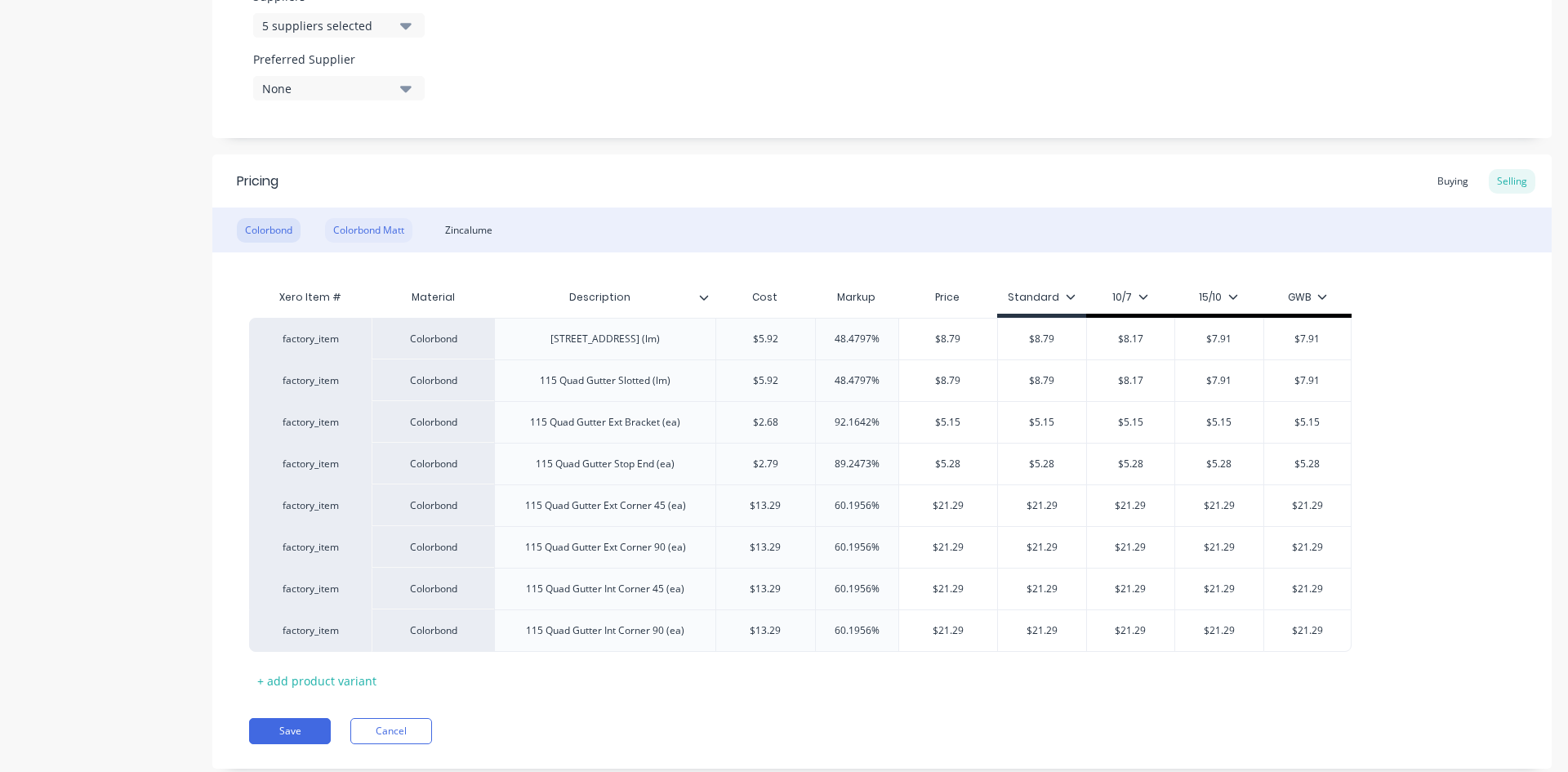
click at [377, 233] on div "Colorbond Matt" at bounding box center [368, 230] width 87 height 24
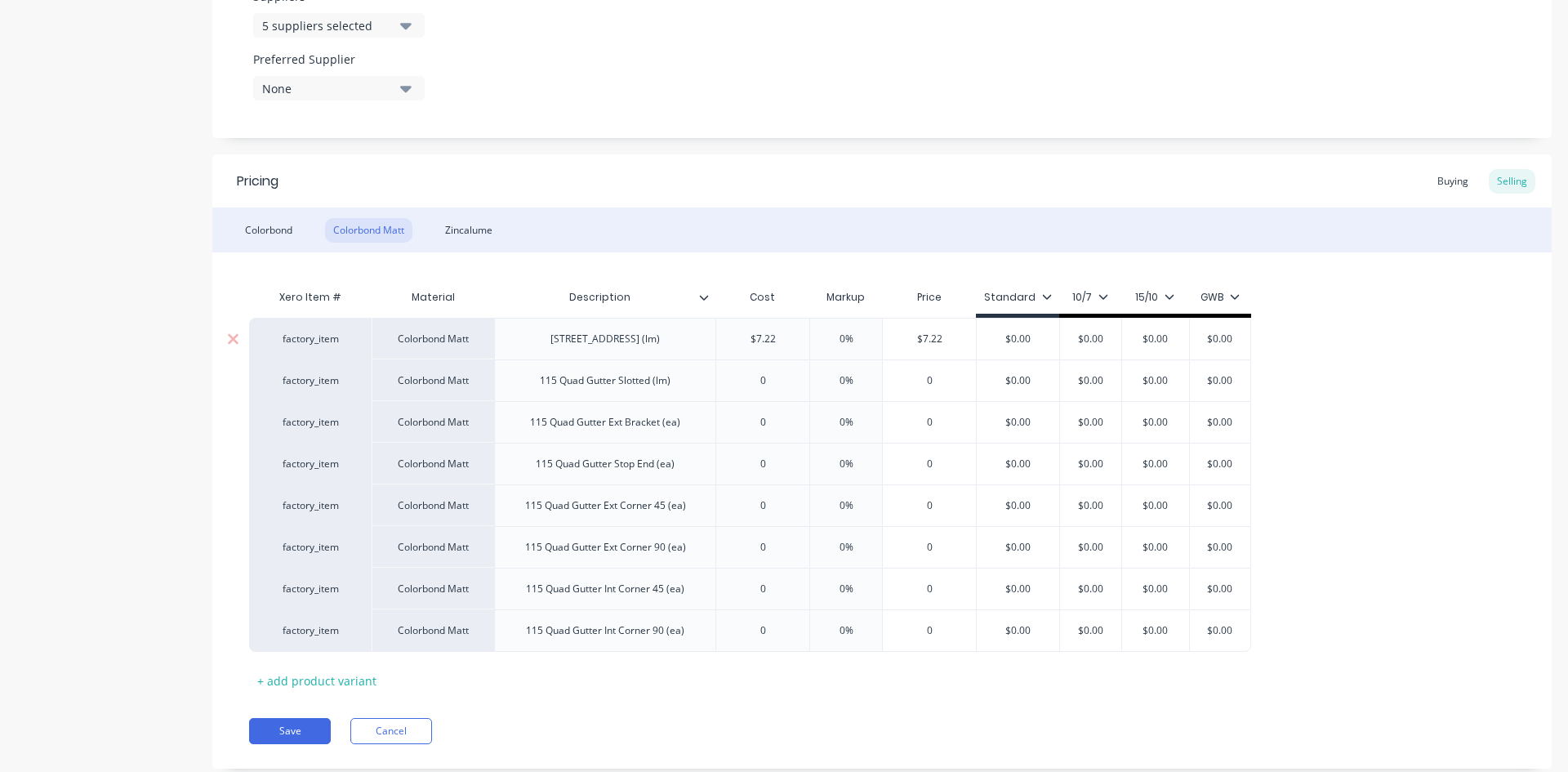
click at [847, 337] on input "0%" at bounding box center [847, 338] width 82 height 15
type input "0"
type textarea "x"
type input "5"
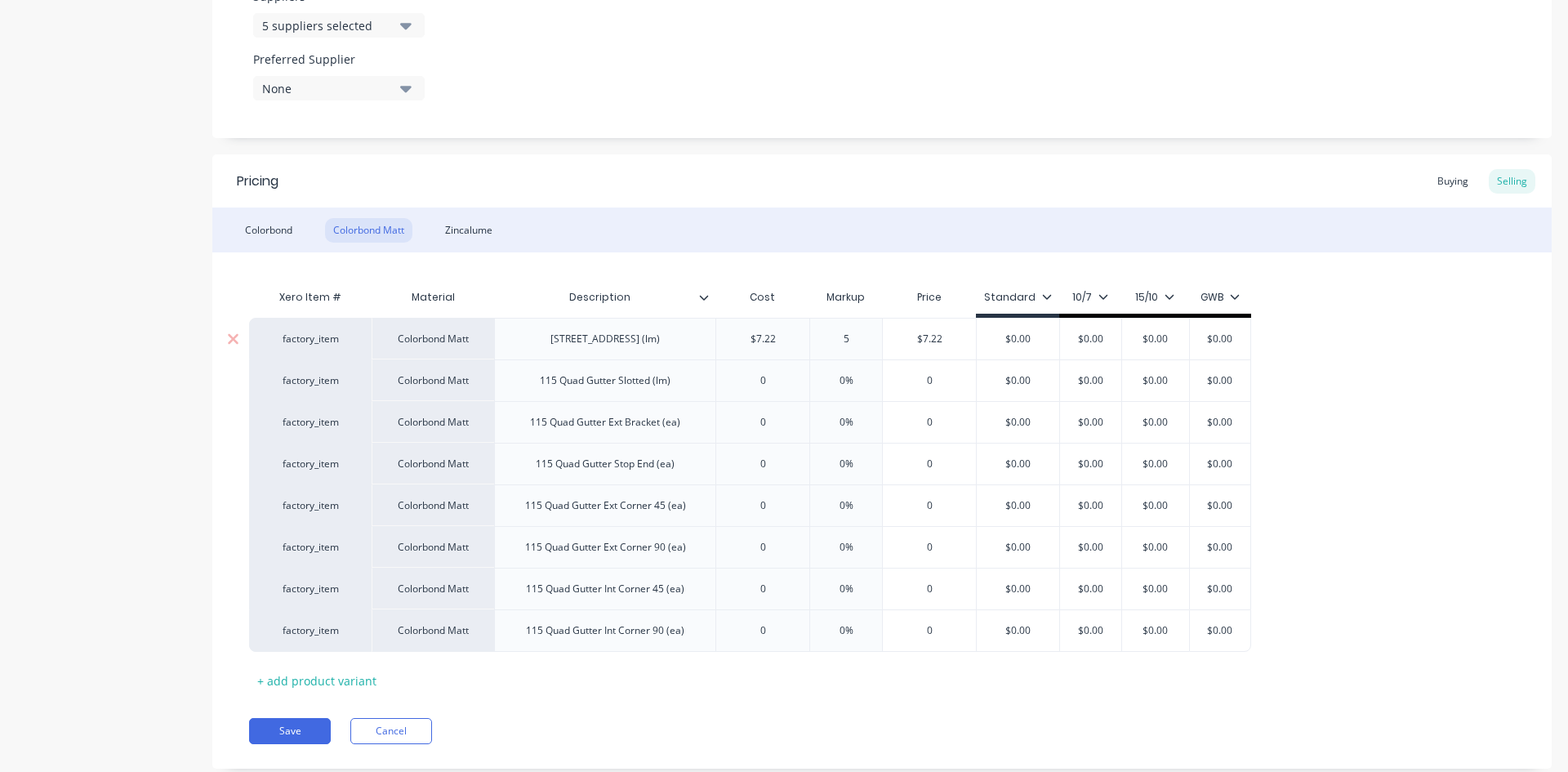
type textarea "x"
type input "50"
click at [897, 249] on div "Colorbond Colorbond Matt Zincalume" at bounding box center [882, 230] width 1339 height 45
type input "0"
click at [763, 383] on input "0" at bounding box center [762, 380] width 93 height 15
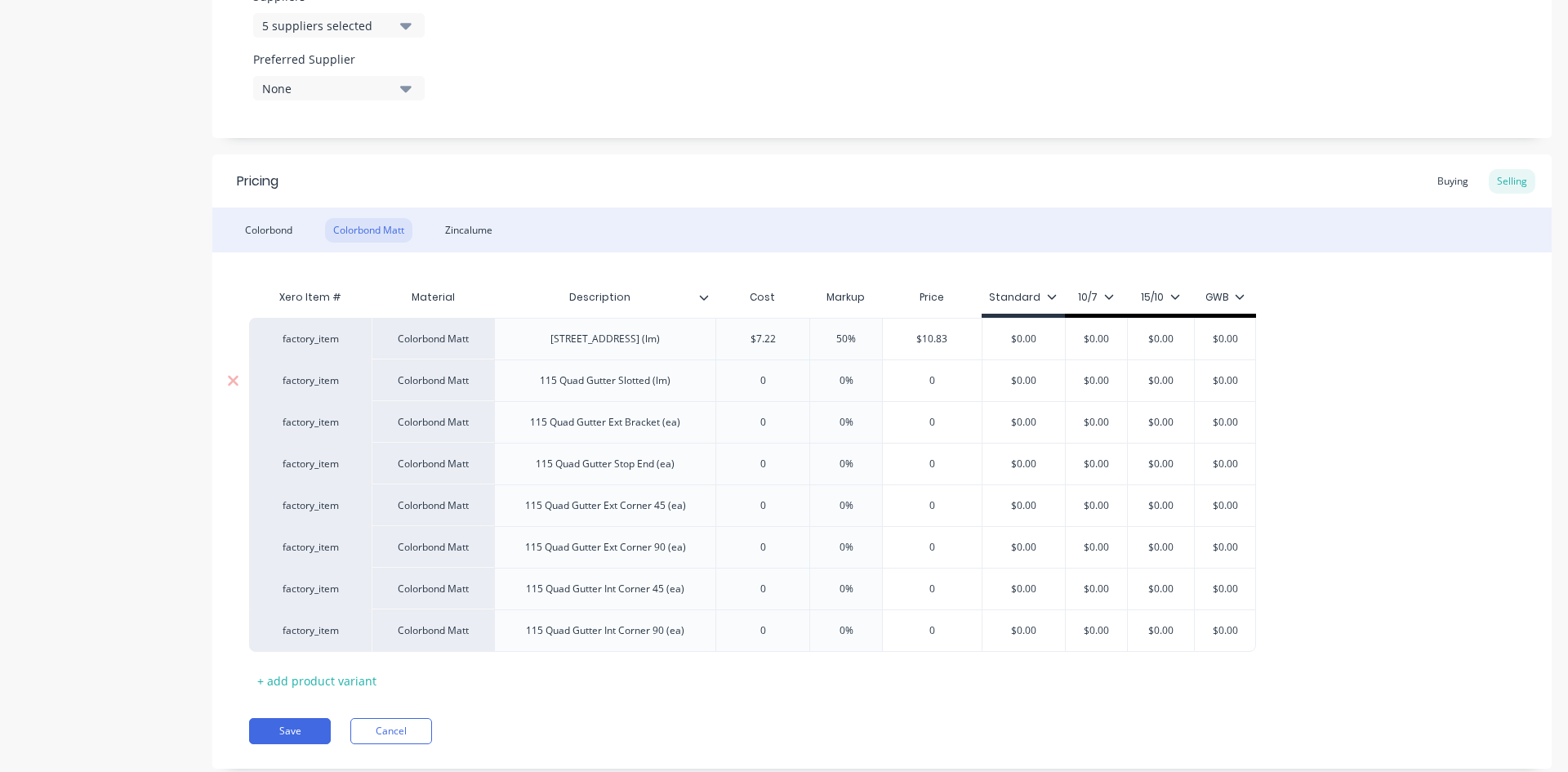
click at [763, 383] on input "0" at bounding box center [762, 380] width 93 height 15
click at [759, 327] on div "$7.22" at bounding box center [762, 338] width 93 height 41
type input "$7.22"
click at [759, 327] on div "$7.22" at bounding box center [762, 338] width 93 height 41
click at [759, 333] on input "$7.22" at bounding box center [762, 338] width 93 height 15
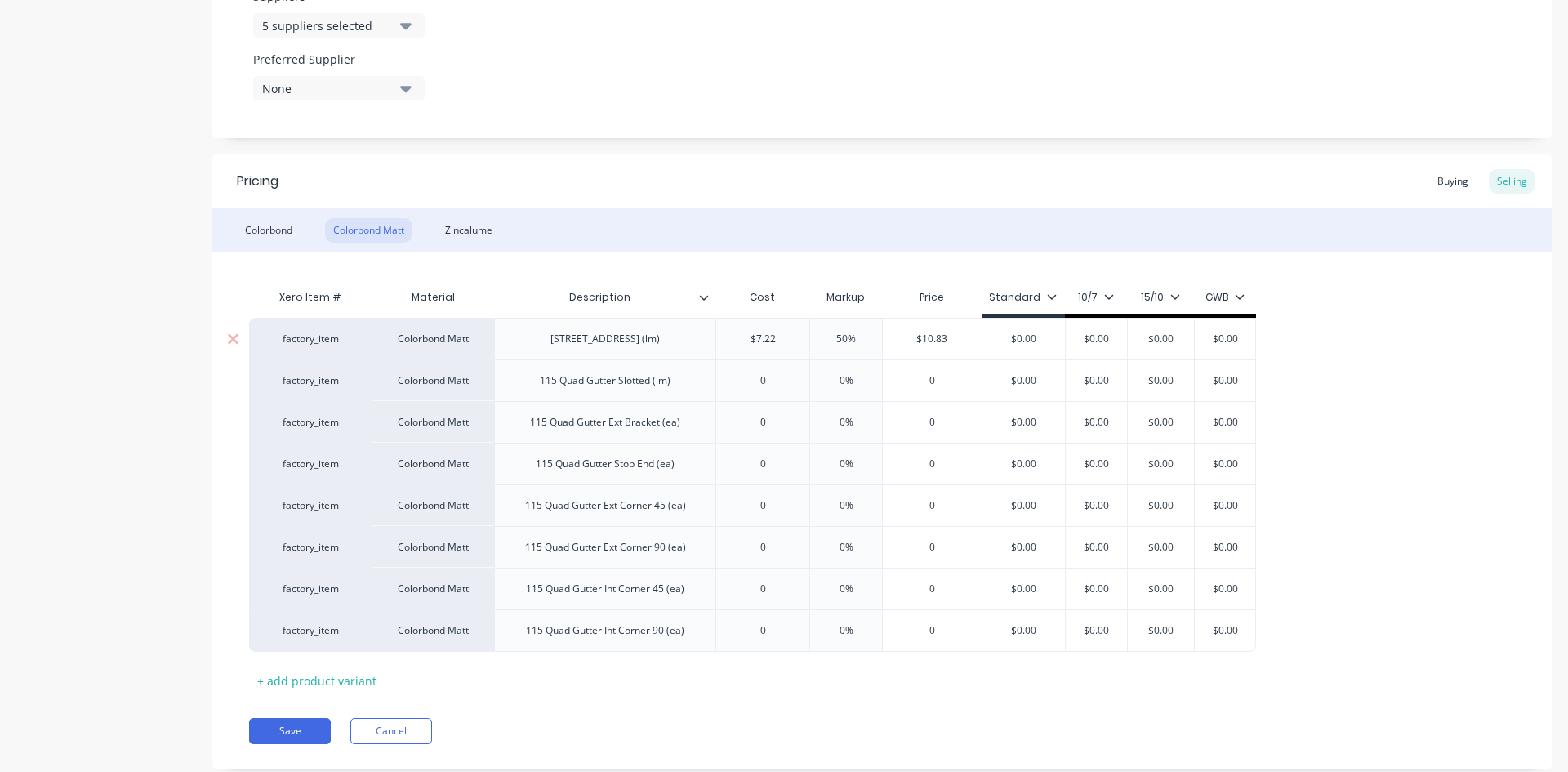
click at [759, 333] on input "$7.22" at bounding box center [762, 338] width 93 height 15
click at [750, 389] on div "0" at bounding box center [762, 380] width 93 height 41
click at [770, 339] on input "$7.22" at bounding box center [762, 338] width 93 height 15
click at [774, 383] on input "0" at bounding box center [762, 380] width 93 height 15
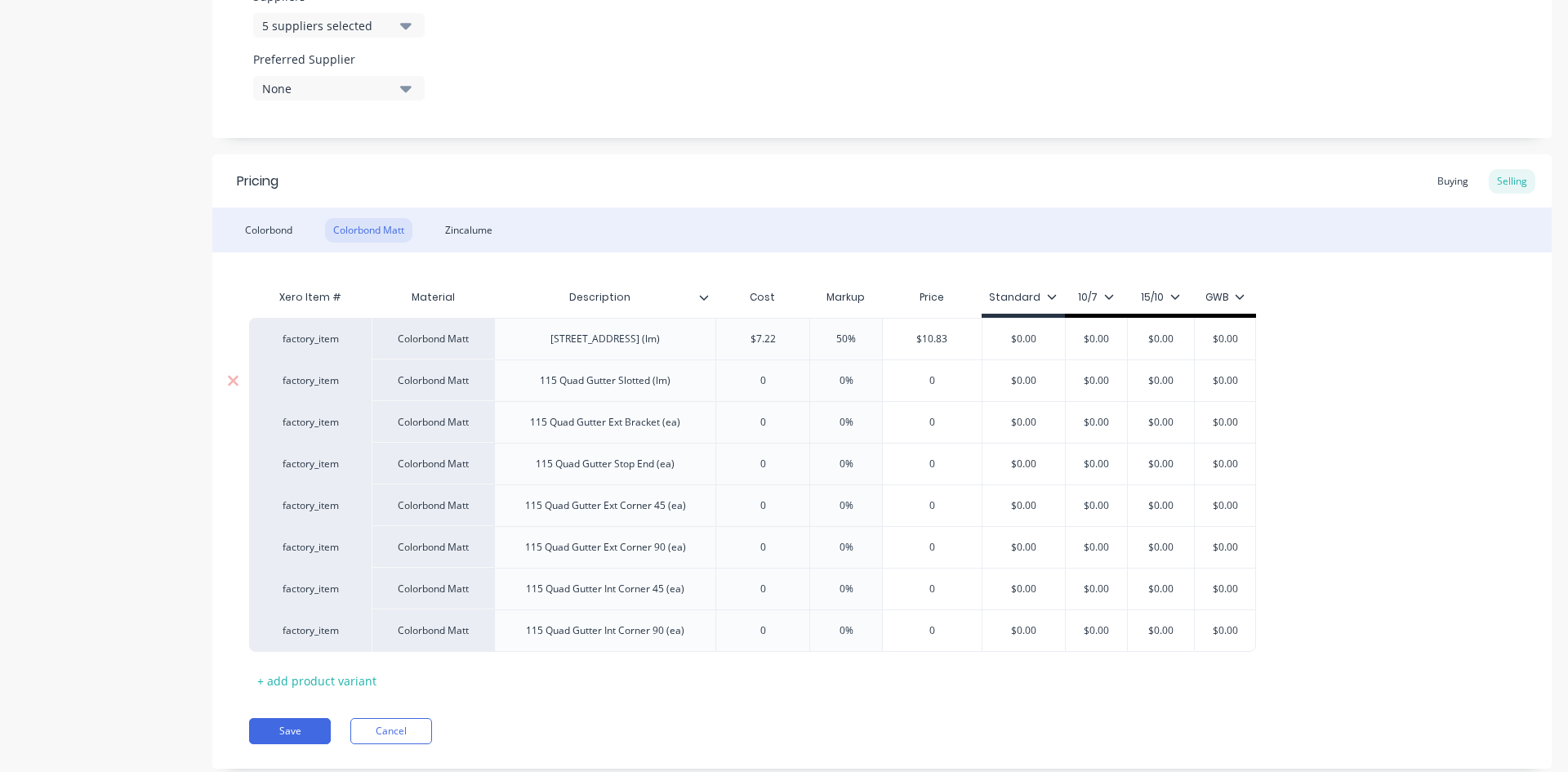
click at [774, 383] on input "0" at bounding box center [762, 380] width 93 height 15
paste input "7.22"
type textarea "x"
type input "7.22"
type input "0%"
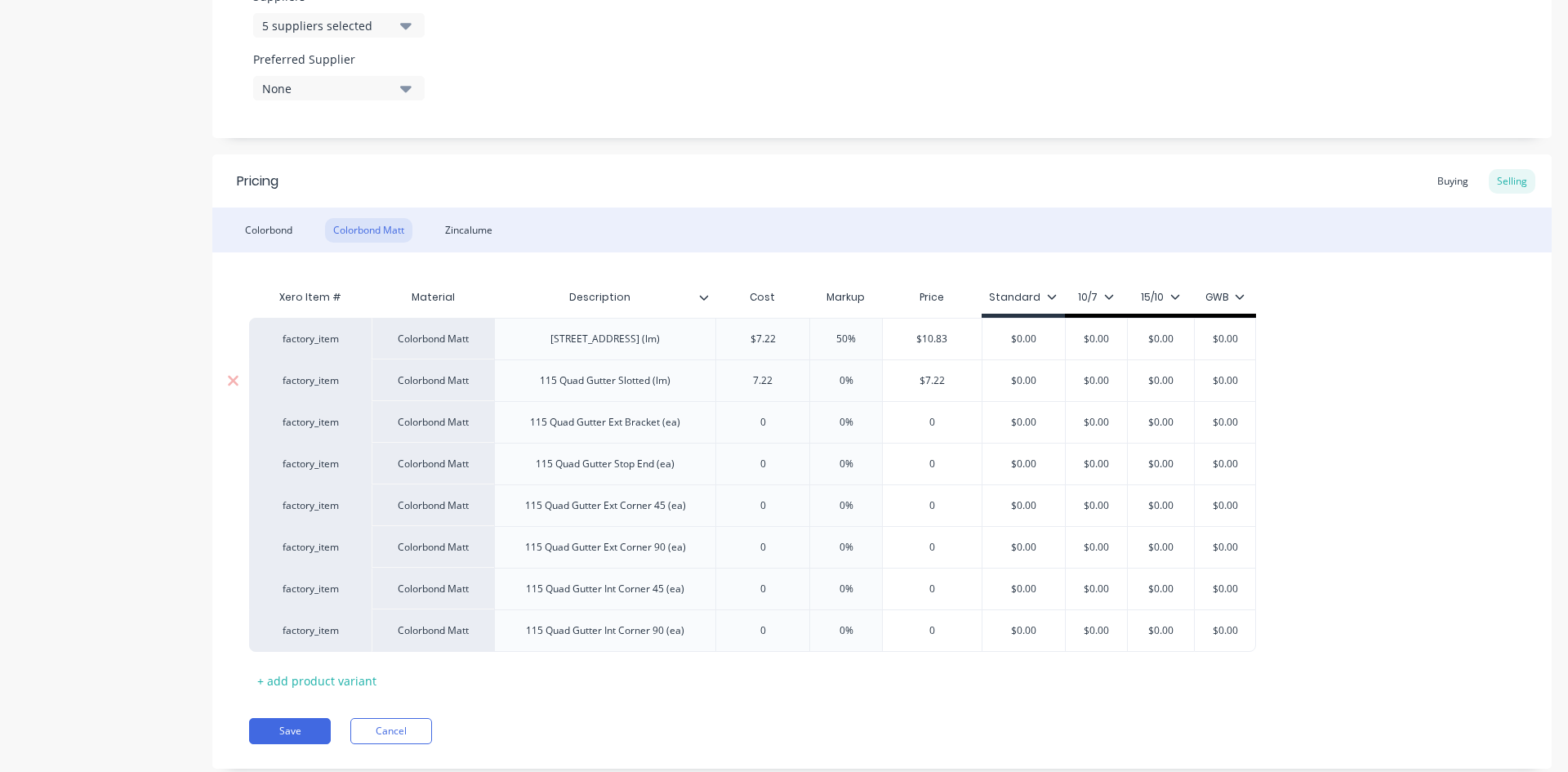
click at [848, 381] on input "0%" at bounding box center [847, 380] width 82 height 15
click at [838, 381] on input "0%" at bounding box center [847, 380] width 82 height 15
type textarea "x"
type input "50%"
click at [880, 221] on div "Colorbond Colorbond Matt Zincalume" at bounding box center [882, 230] width 1339 height 45
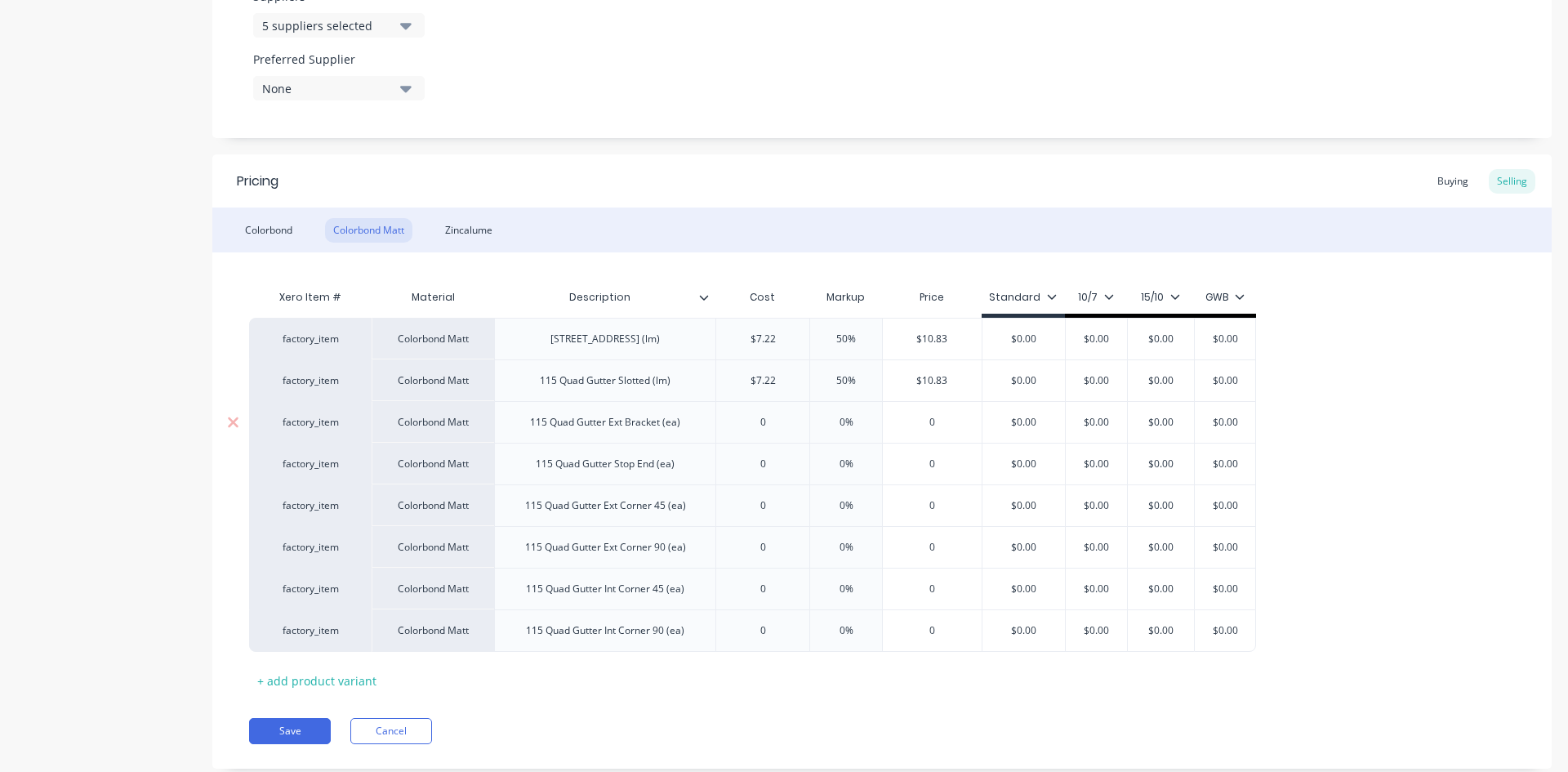
type input "0"
drag, startPoint x: 770, startPoint y: 416, endPoint x: 741, endPoint y: 422, distance: 29.6
click at [741, 422] on input "0" at bounding box center [762, 422] width 93 height 15
type textarea "x"
type input "6."
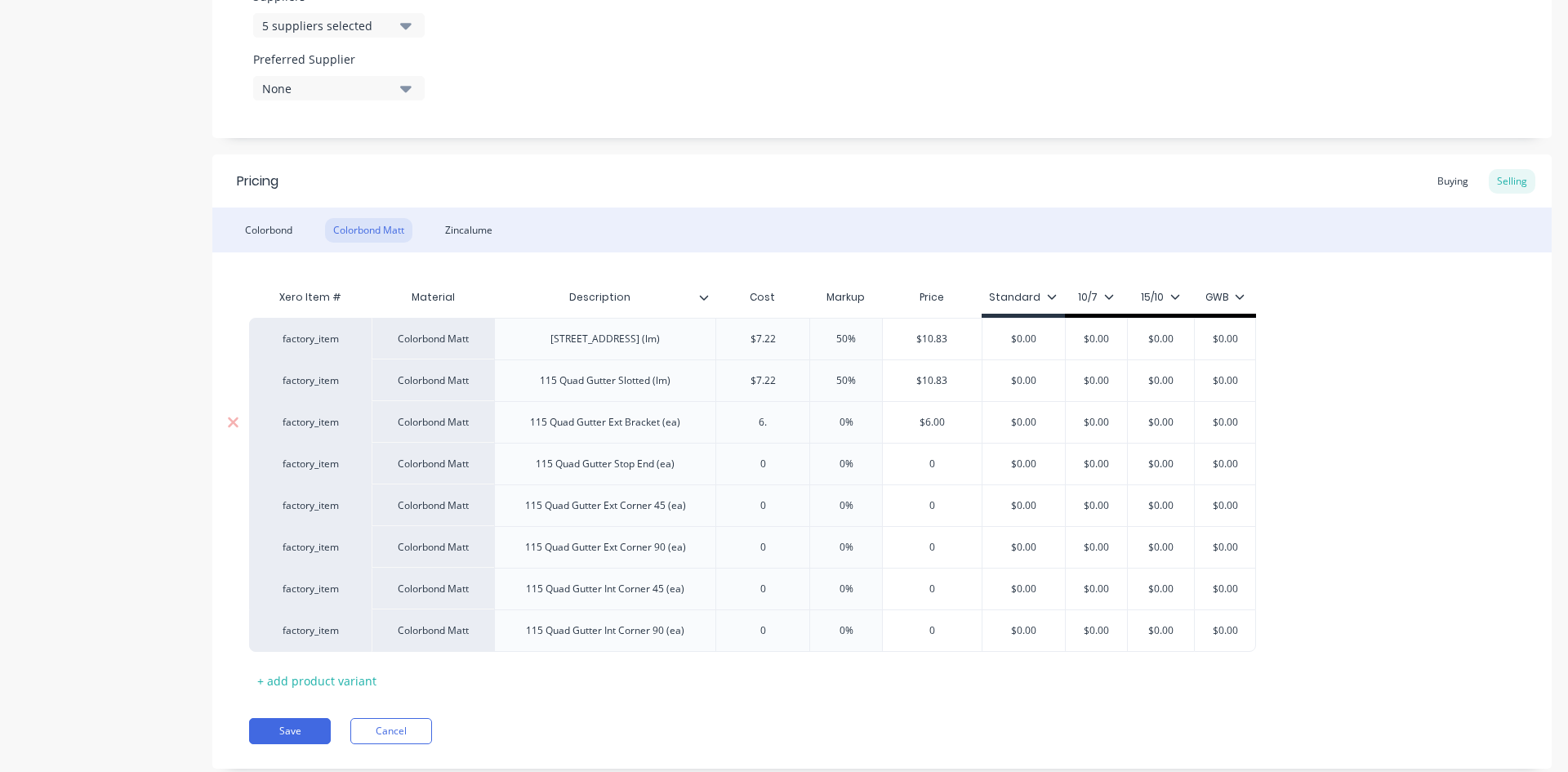
type textarea "x"
type input "6.4"
type textarea "x"
type input "6.48"
click at [818, 231] on div "Colorbond Colorbond Matt Zincalume" at bounding box center [882, 230] width 1339 height 45
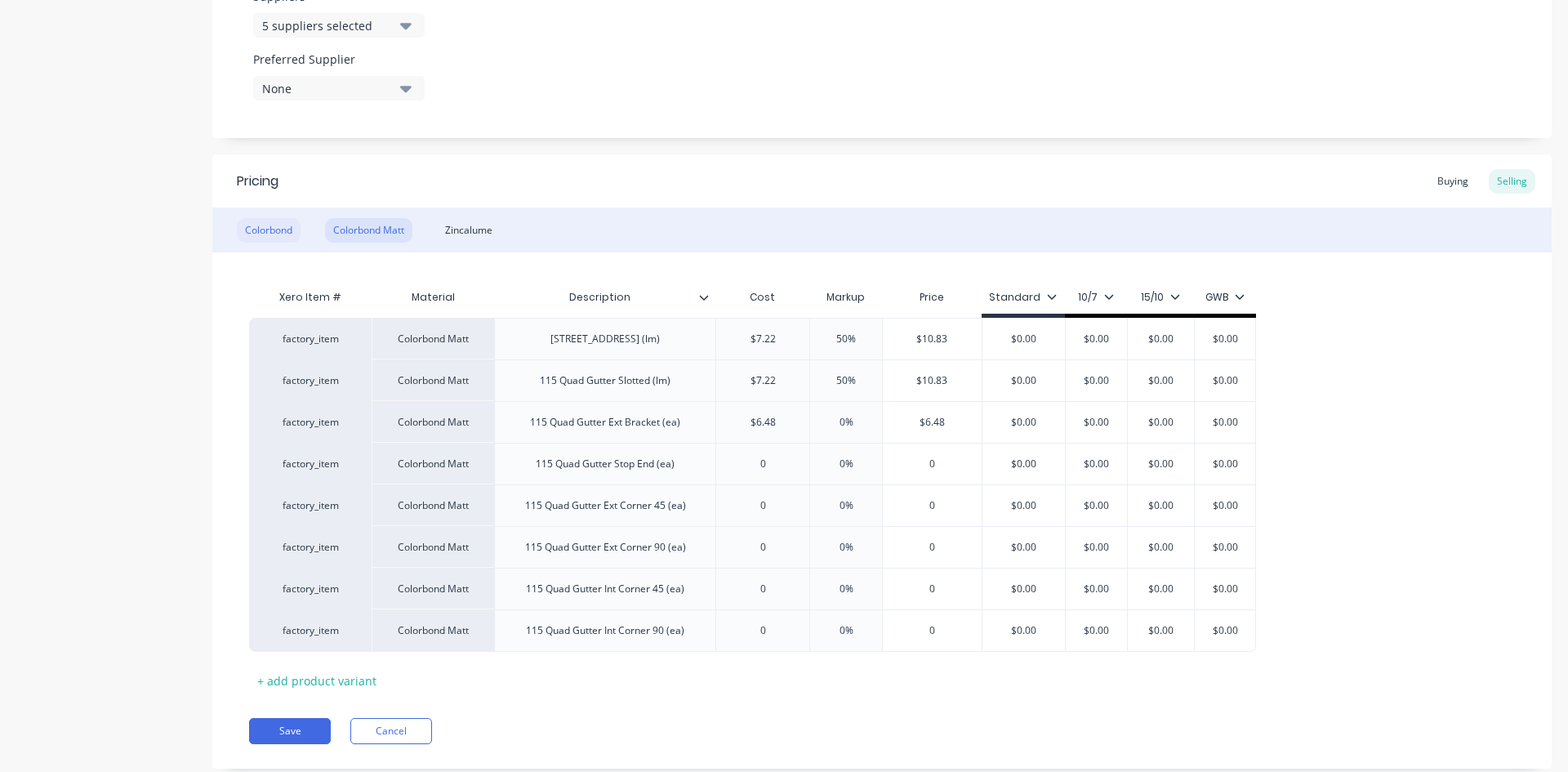
click at [270, 231] on div "Colorbond" at bounding box center [269, 230] width 64 height 24
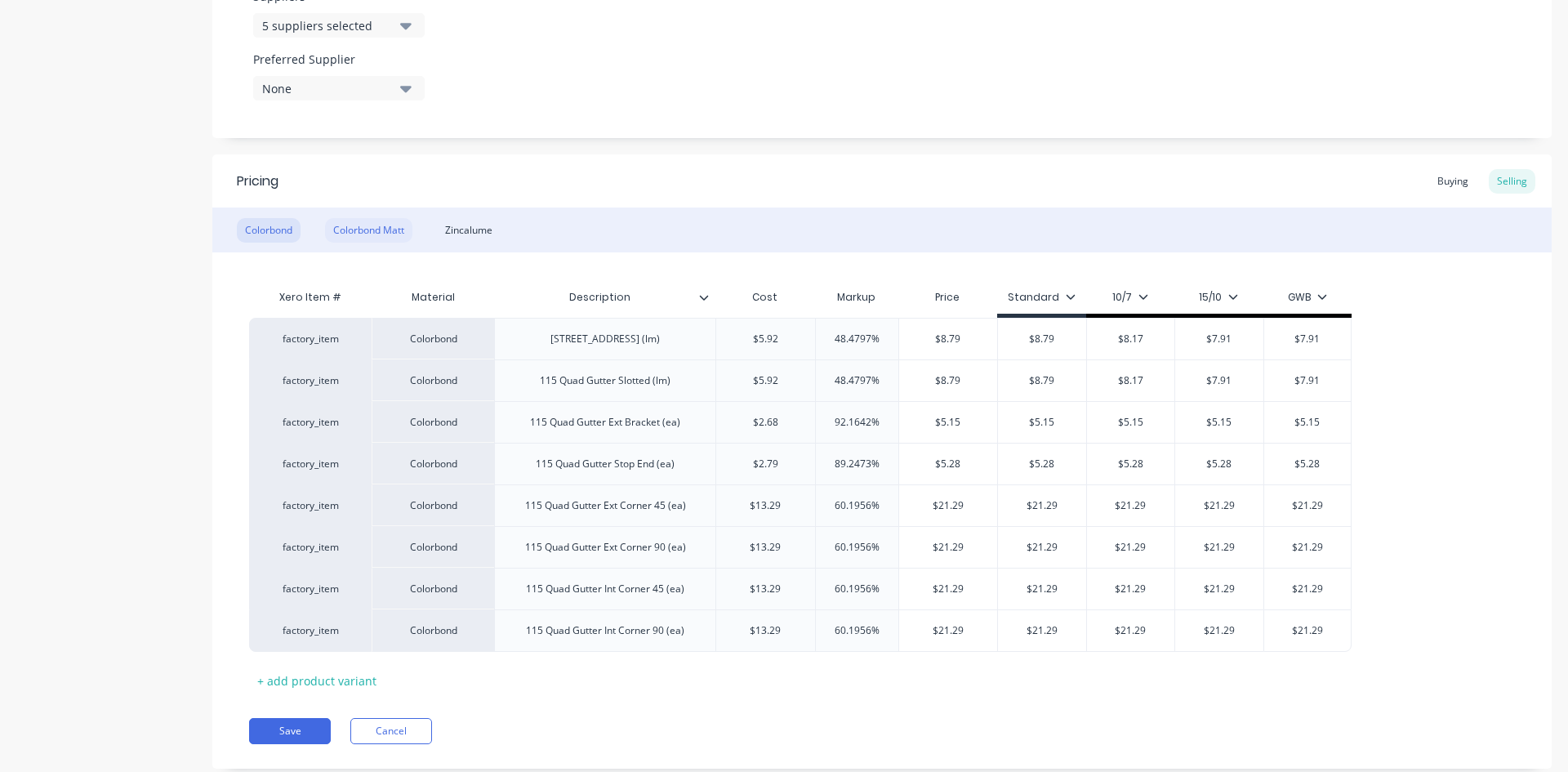
click at [395, 233] on div "Colorbond Matt" at bounding box center [368, 230] width 87 height 24
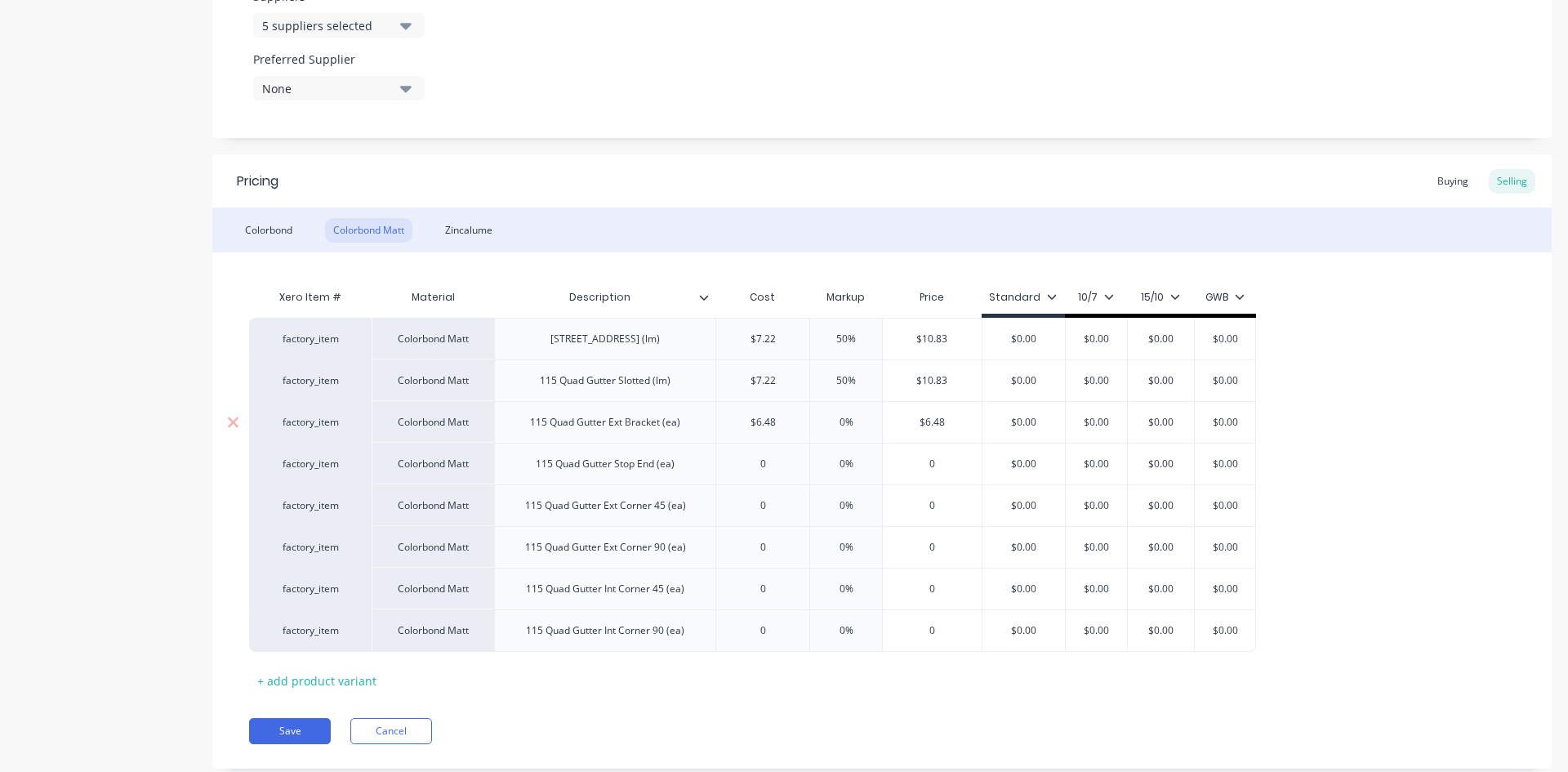
type input "0%"
click at [834, 424] on input "0%" at bounding box center [847, 422] width 82 height 15
type textarea "x"
type input "9%"
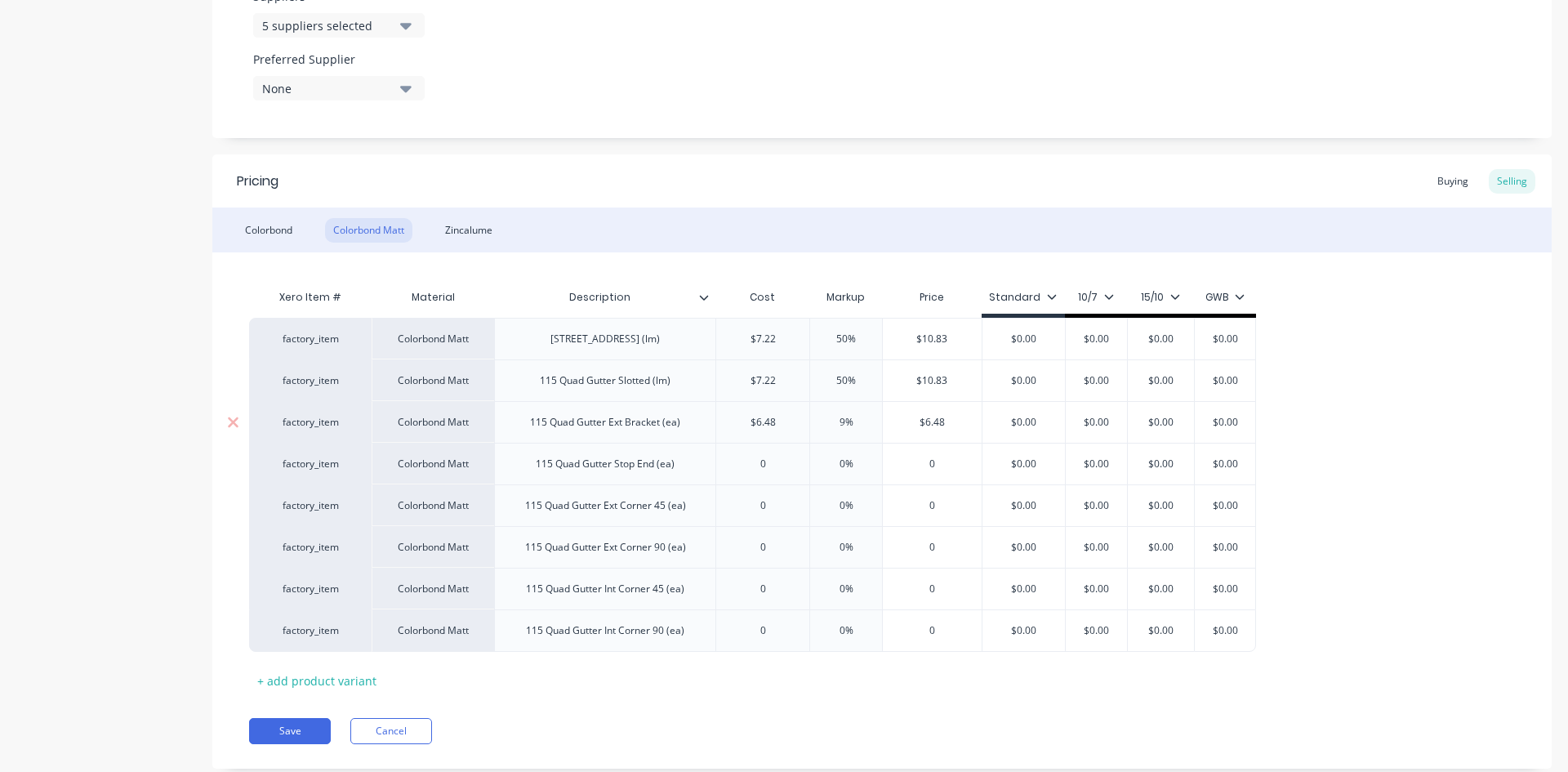
type textarea "x"
type input "92%"
click at [848, 422] on input "92%" at bounding box center [847, 422] width 82 height 15
type textarea "x"
type input "93%"
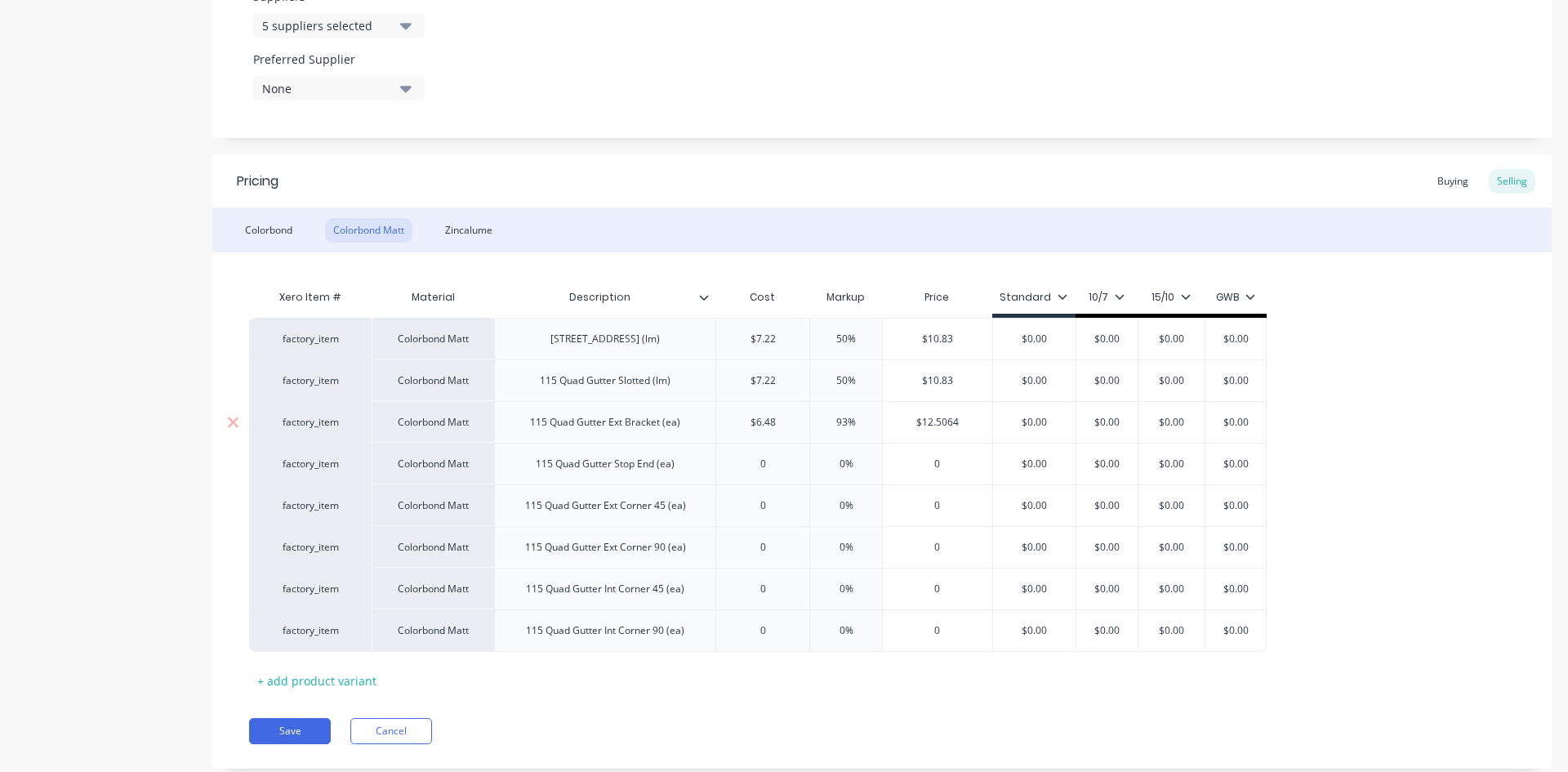
click at [844, 420] on input "93%" at bounding box center [847, 422] width 82 height 15
type textarea "x"
type input "94%"
click at [848, 418] on input "94%" at bounding box center [847, 422] width 82 height 15
type textarea "x"
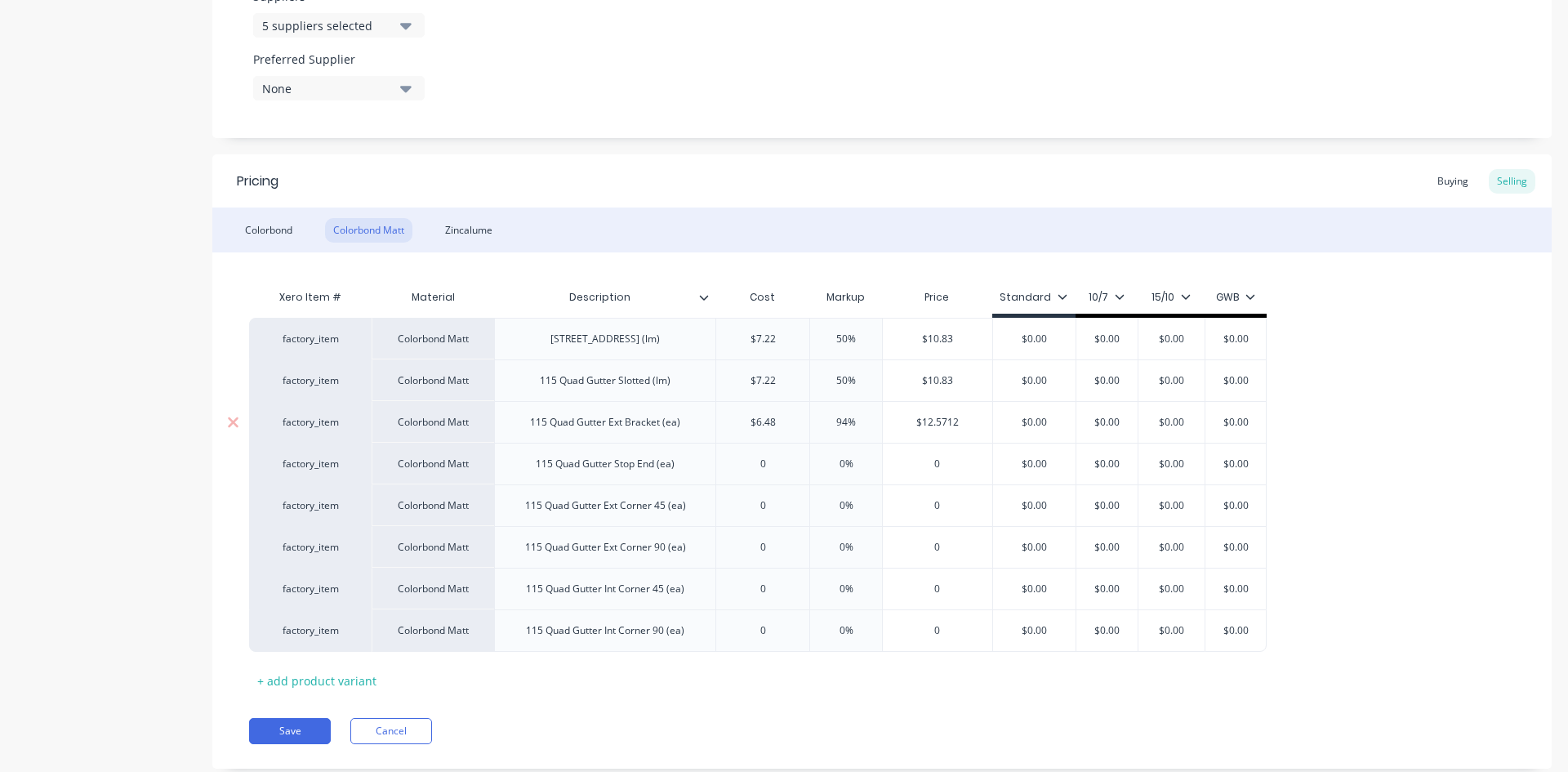
type input "95%"
click at [848, 422] on input "95%" at bounding box center [847, 422] width 82 height 15
type textarea "x"
type input "96%"
click at [848, 420] on input "96%" at bounding box center [847, 422] width 82 height 15
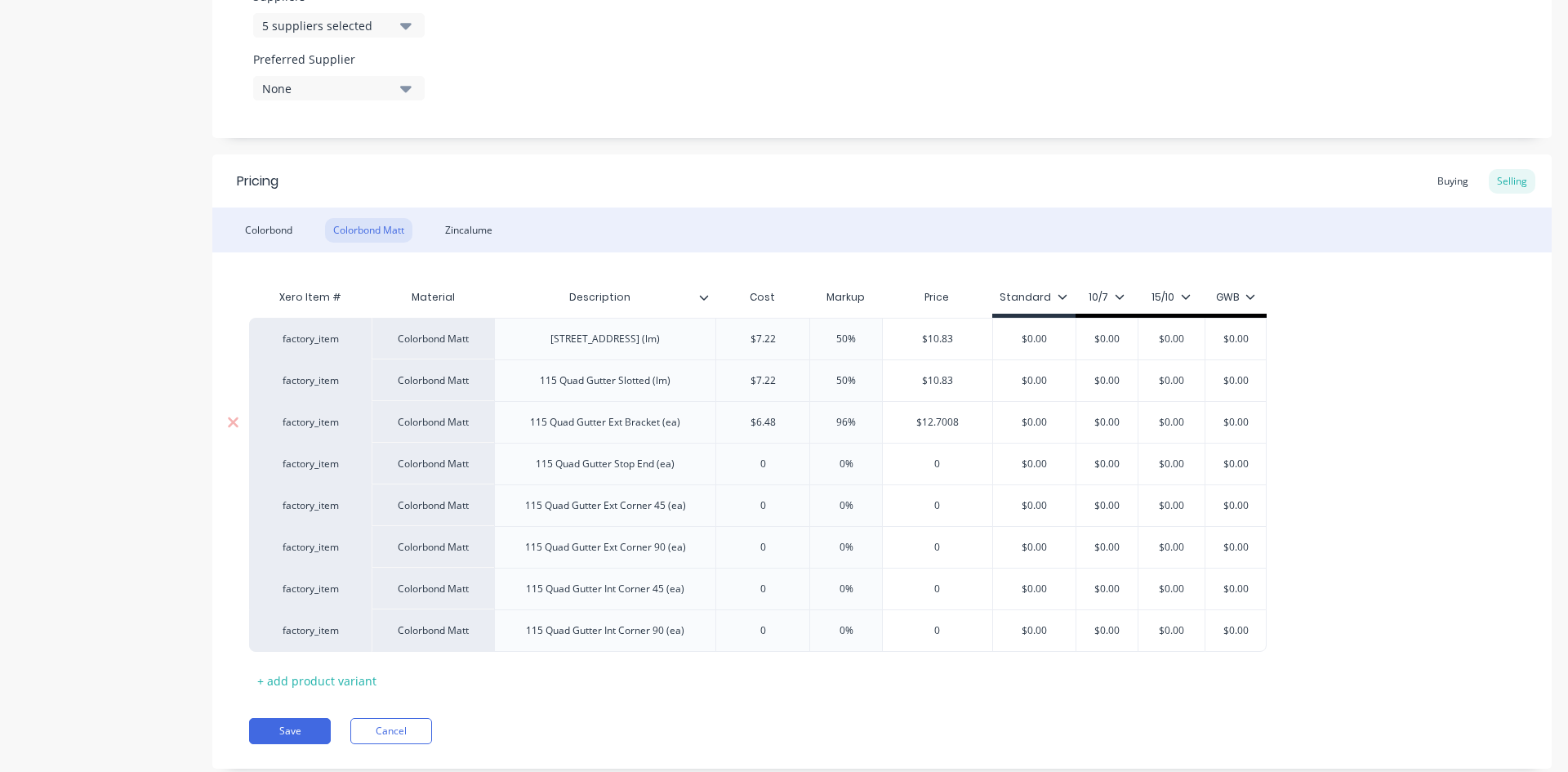
type textarea "x"
type input "97%"
click at [844, 418] on input "97%" at bounding box center [847, 422] width 82 height 15
type textarea "x"
type input "98%"
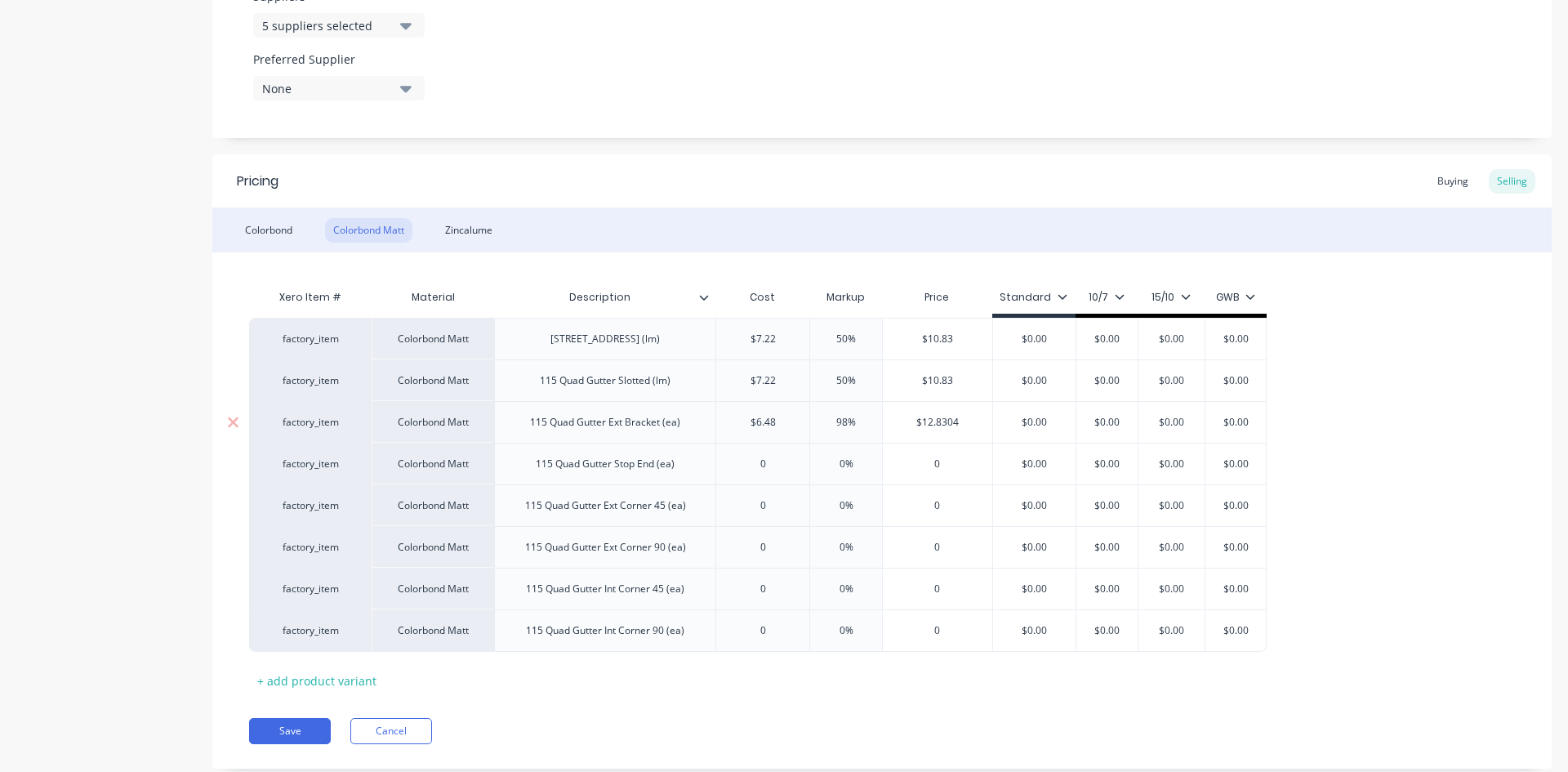
click at [848, 417] on input "98%" at bounding box center [847, 422] width 82 height 15
type textarea "x"
type input "99%"
drag, startPoint x: 836, startPoint y: 422, endPoint x: 856, endPoint y: 425, distance: 20.2
click at [856, 425] on input "99%" at bounding box center [847, 422] width 82 height 15
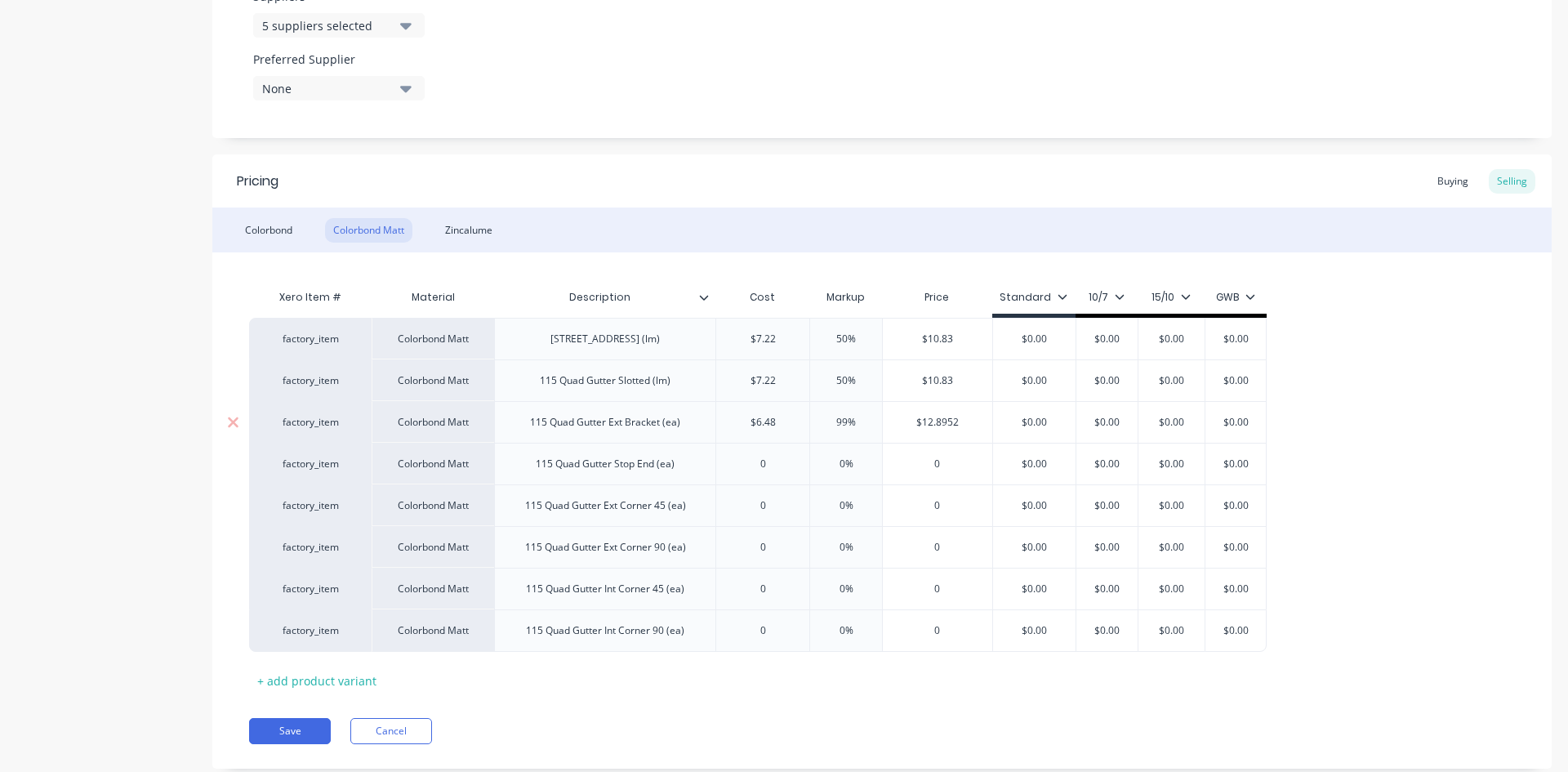
type textarea "x"
type input "1"
type textarea "x"
type input "10"
type textarea "x"
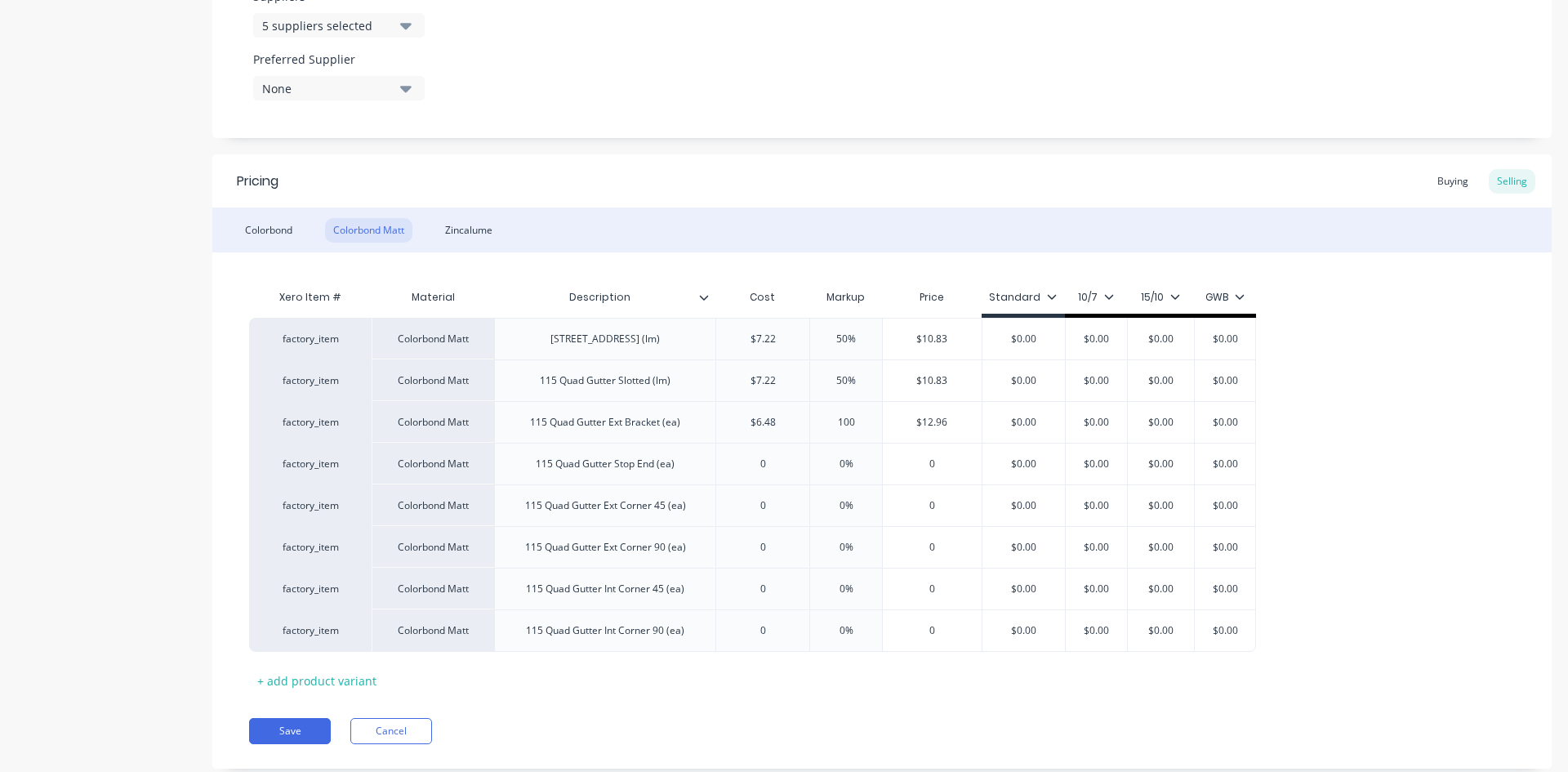
click at [872, 265] on div "Xero Item # Material Description Cost Markup Price Standard 10/7 15/10 GWB fact…" at bounding box center [882, 473] width 1339 height 441
click at [266, 233] on div "Colorbond" at bounding box center [269, 230] width 64 height 24
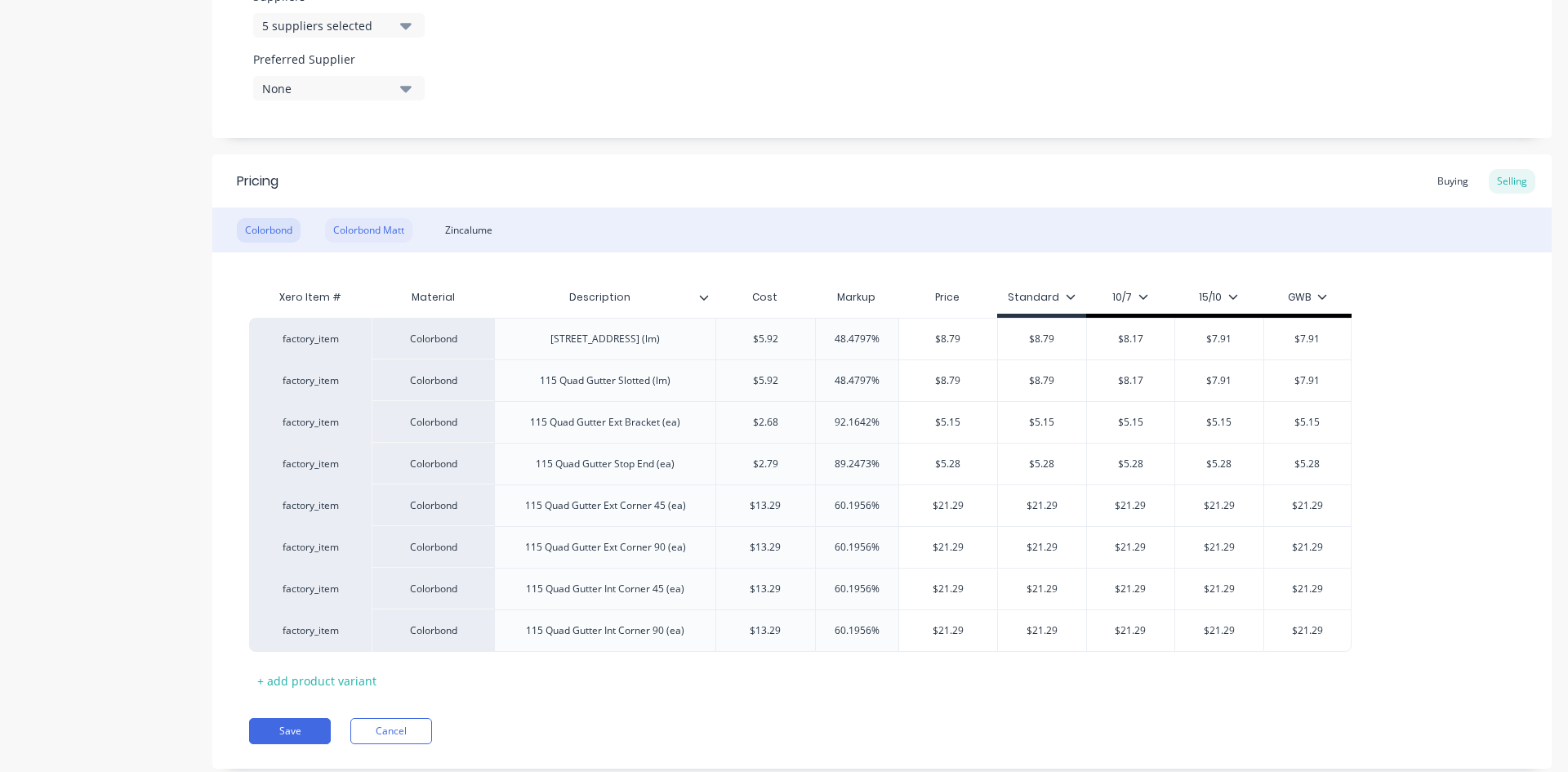
click at [364, 233] on div "Colorbond Matt" at bounding box center [368, 230] width 87 height 24
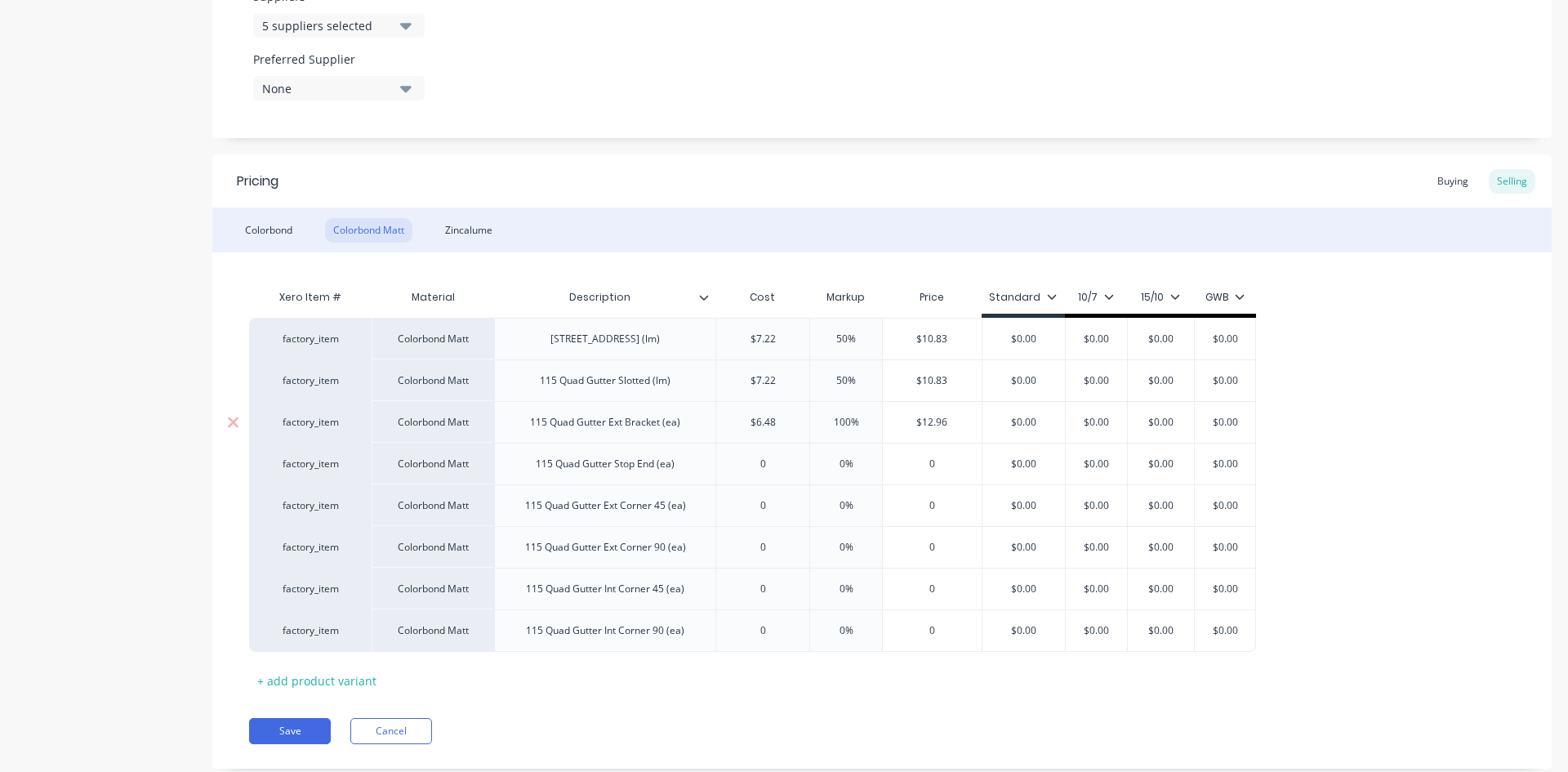
type input "100%"
click at [835, 420] on input "100%" at bounding box center [847, 422] width 82 height 15
type textarea "x"
type input "9%"
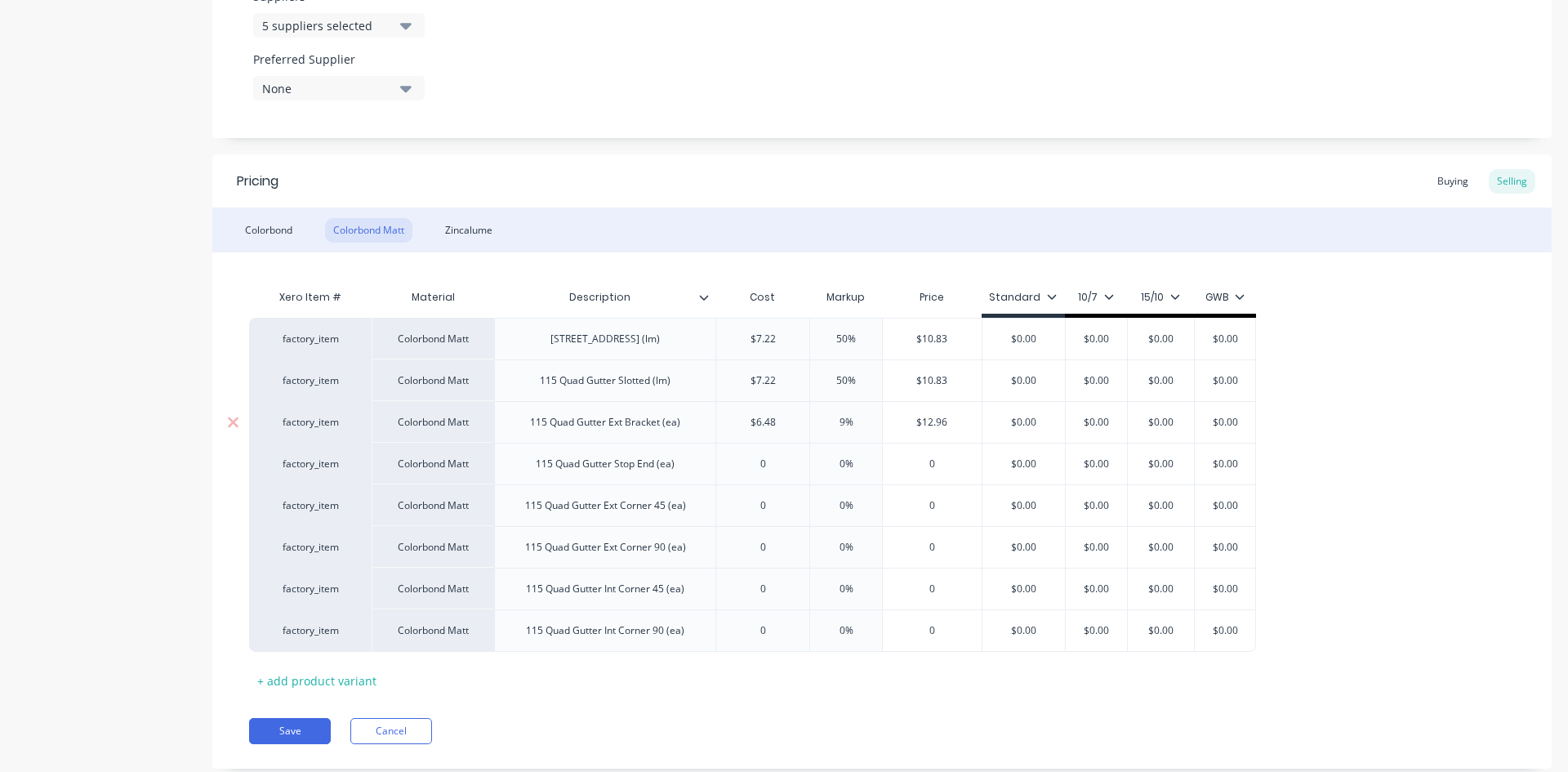
type textarea "x"
type input "90%"
type input "$12.312"
drag, startPoint x: 956, startPoint y: 424, endPoint x: 946, endPoint y: 425, distance: 10.0
click at [946, 425] on input "$12.312" at bounding box center [935, 422] width 103 height 15
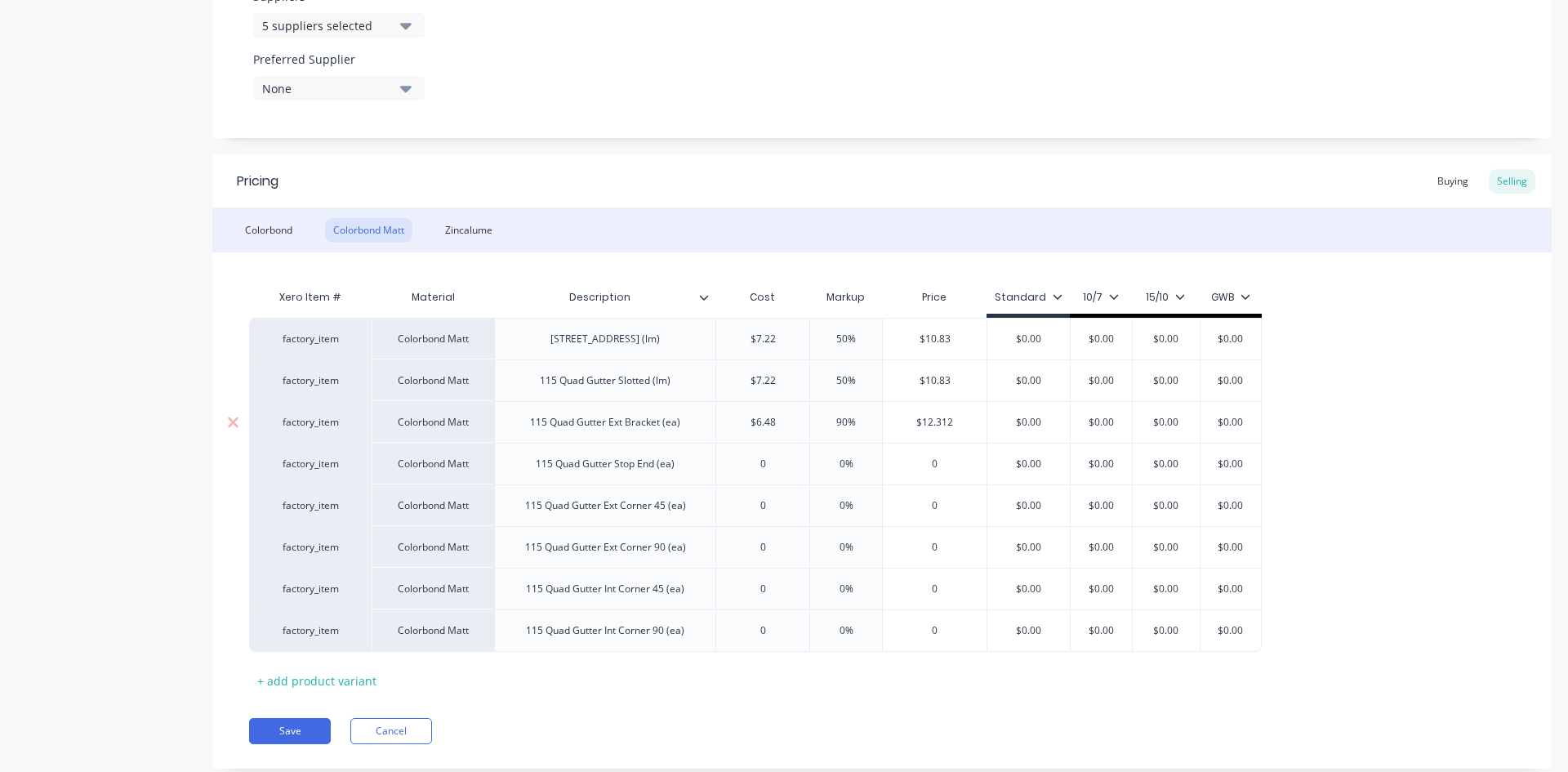
type textarea "x"
type input "$12.31"
click at [881, 253] on div "Xero Item # Material Description Cost Markup Price Standard 10/7 15/10 GWB fact…" at bounding box center [882, 473] width 1339 height 441
type input "0"
drag, startPoint x: 774, startPoint y: 462, endPoint x: 740, endPoint y: 463, distance: 34.0
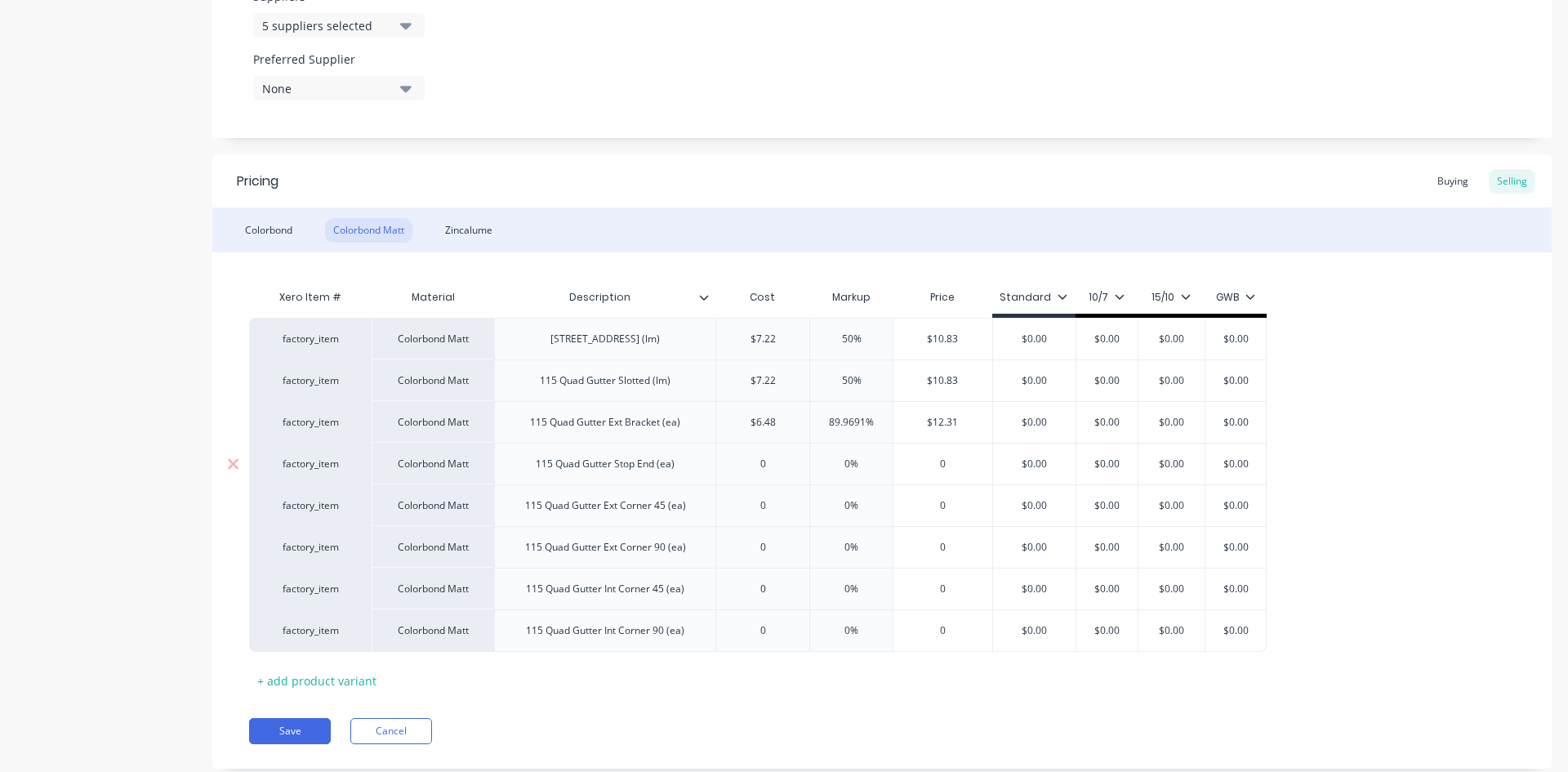
click at [740, 463] on input "0" at bounding box center [762, 464] width 93 height 15
type textarea "x"
type input "4.0"
type textarea "x"
type input "4.02"
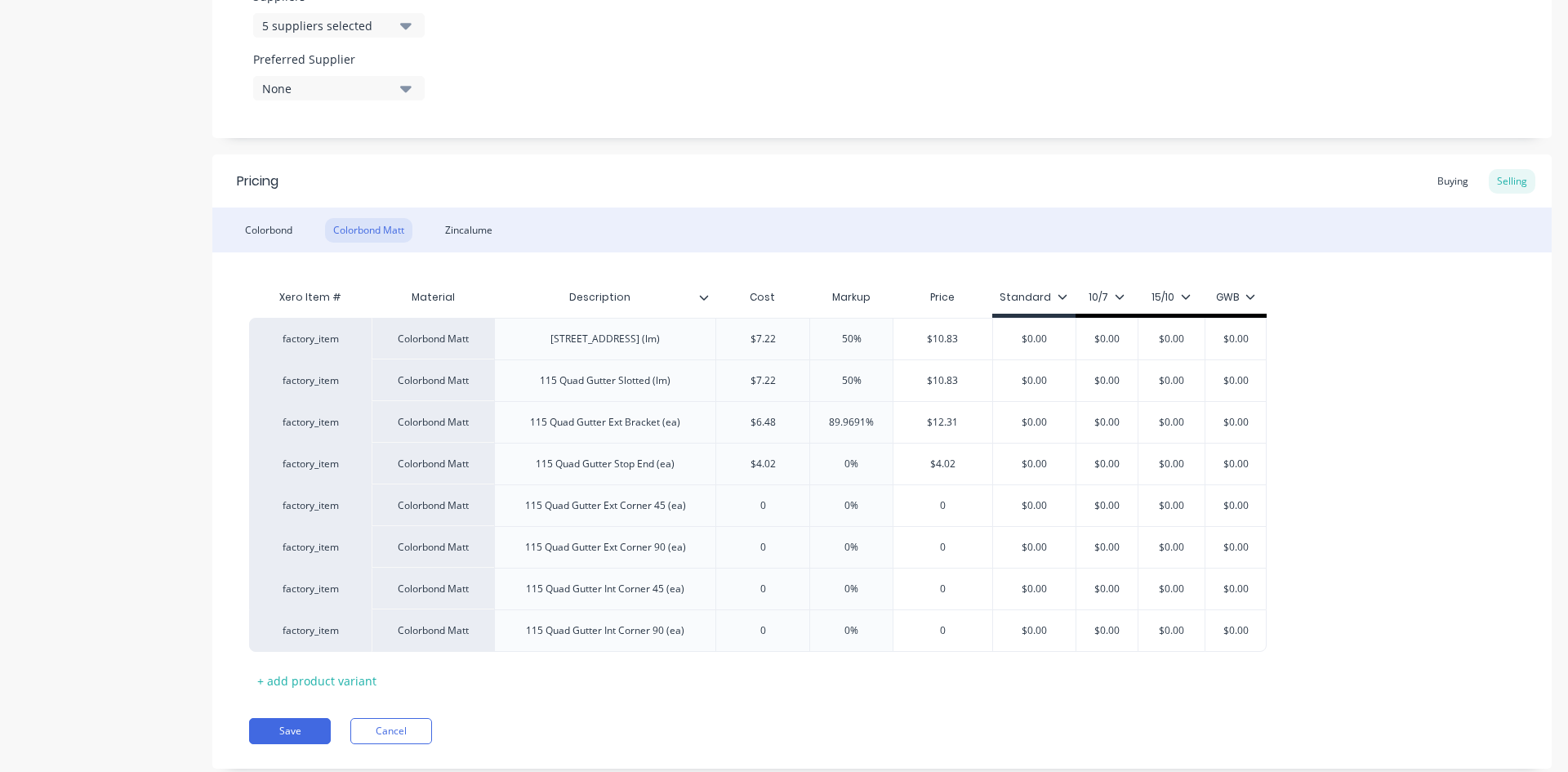
click at [749, 212] on div "Colorbond Colorbond Matt Zincalume" at bounding box center [882, 230] width 1339 height 45
click at [271, 225] on div "Colorbond" at bounding box center [269, 230] width 64 height 24
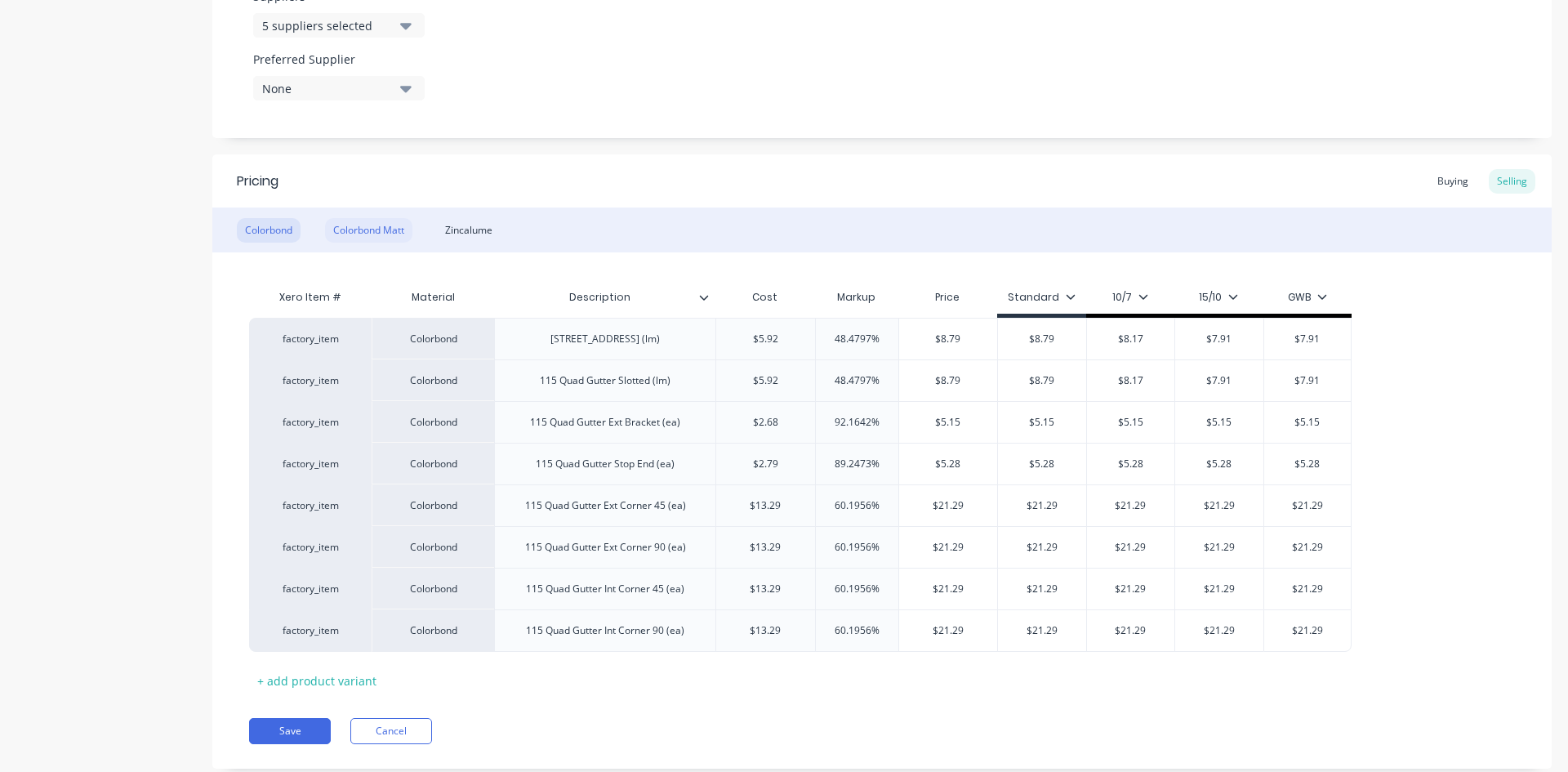
click at [363, 228] on div "Colorbond Matt" at bounding box center [368, 230] width 87 height 24
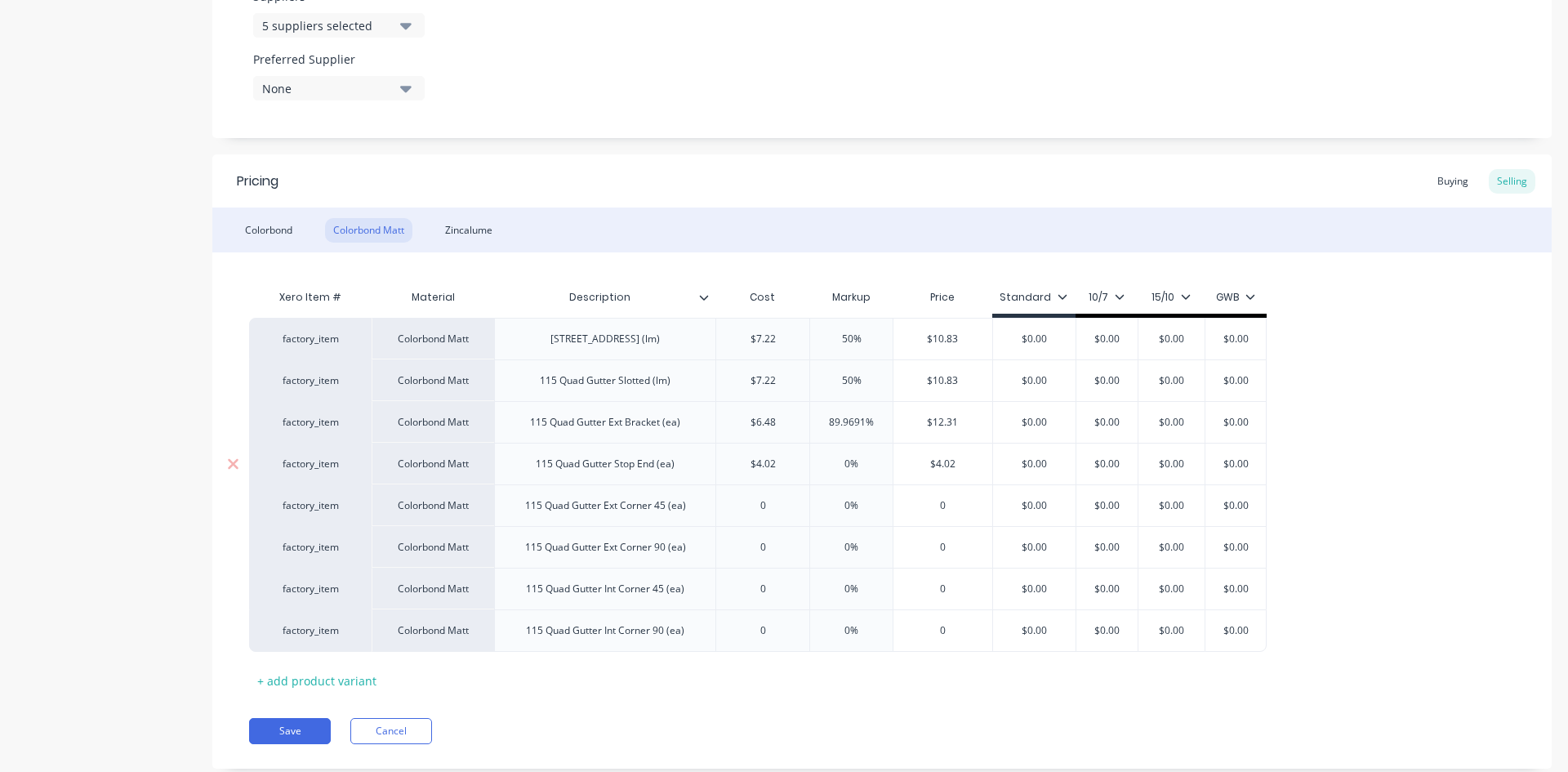
type input "0%"
drag, startPoint x: 839, startPoint y: 467, endPoint x: 851, endPoint y: 467, distance: 12.0
click at [851, 467] on input "0%" at bounding box center [851, 464] width 83 height 15
type textarea "x"
type input "9%"
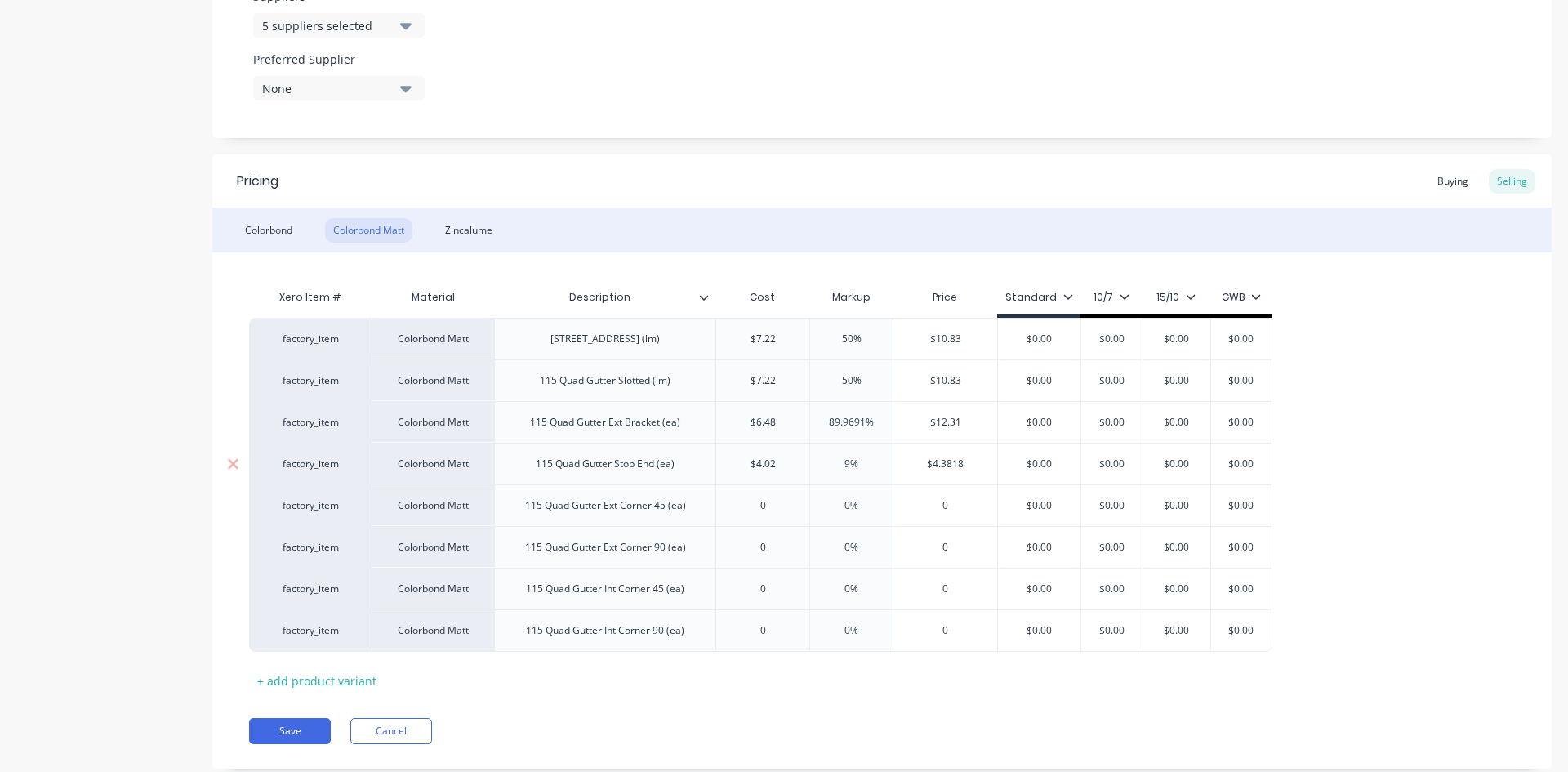
type textarea "x"
type input "90%"
type input "$7.638"
drag, startPoint x: 960, startPoint y: 464, endPoint x: 948, endPoint y: 463, distance: 12.0
click at [948, 463] on input "$7.638" at bounding box center [943, 464] width 99 height 15
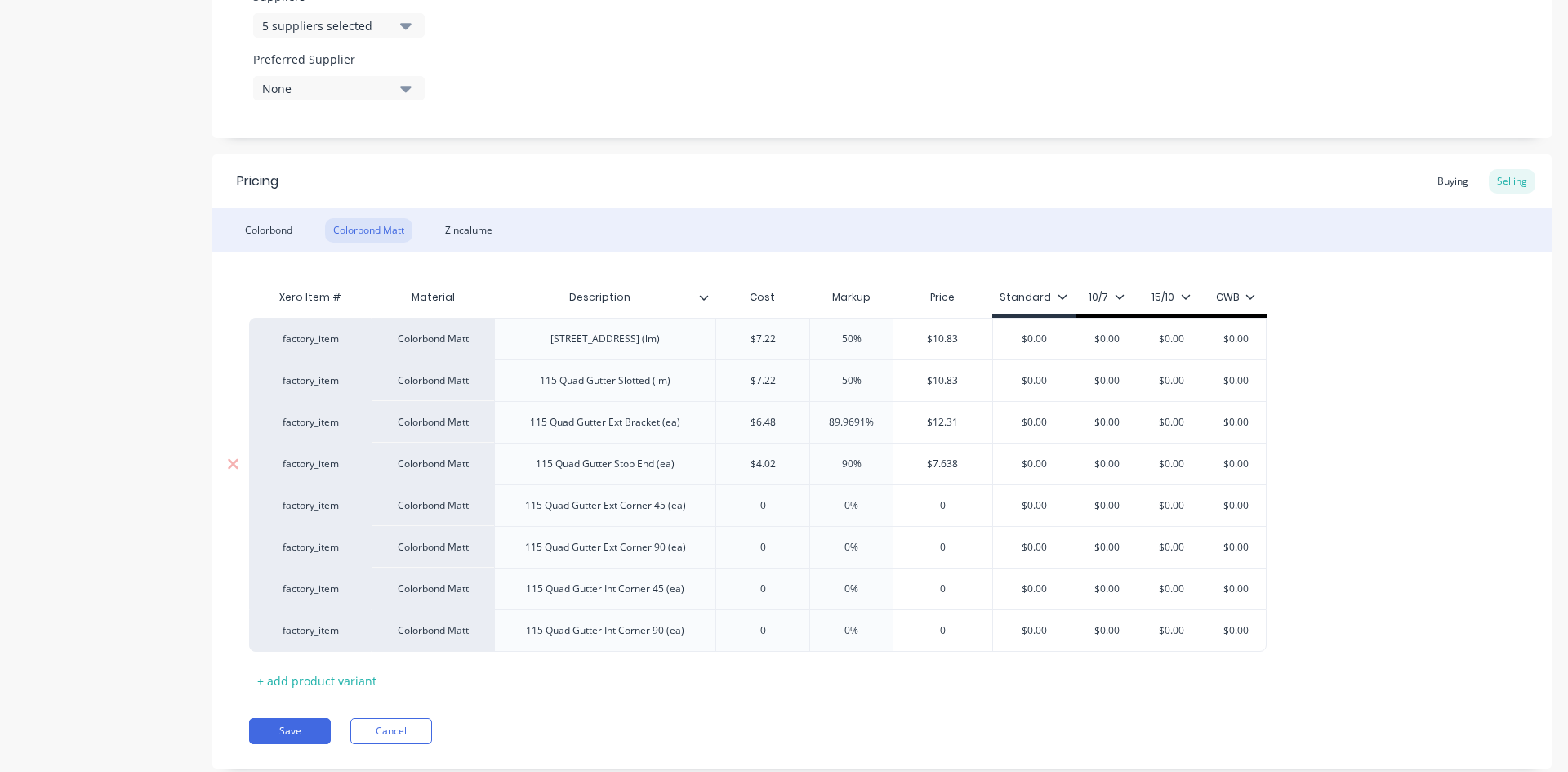
type textarea "x"
type input "$7.64"
click at [863, 245] on div "Colorbond Colorbond Matt Zincalume" at bounding box center [882, 230] width 1339 height 45
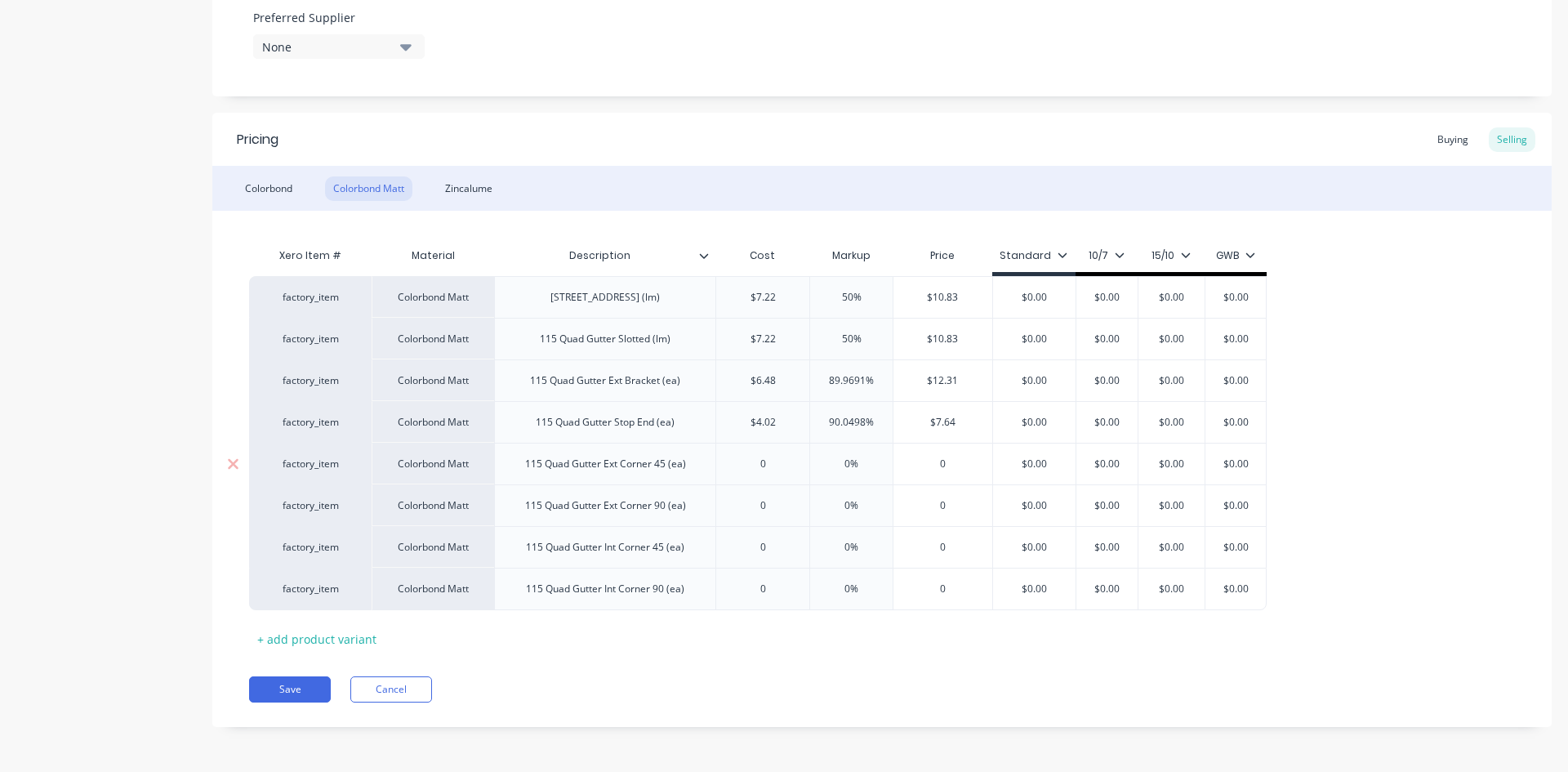
type input "0"
drag, startPoint x: 782, startPoint y: 465, endPoint x: 751, endPoint y: 461, distance: 31.3
click at [751, 461] on input "0" at bounding box center [762, 464] width 93 height 15
type textarea "x"
type input "2"
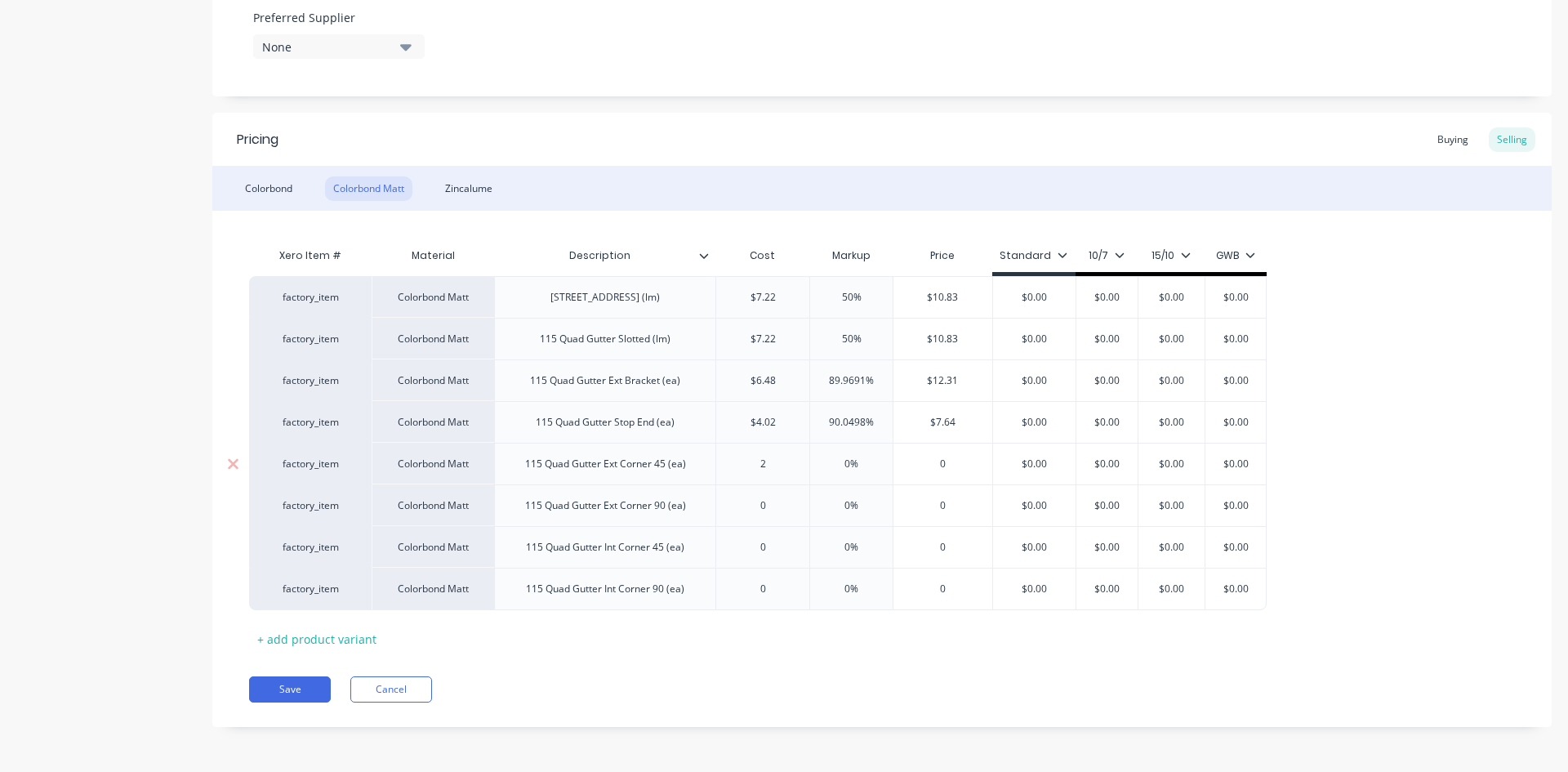
type textarea "x"
type input "21."
type textarea "x"
type input "21.8"
type textarea "x"
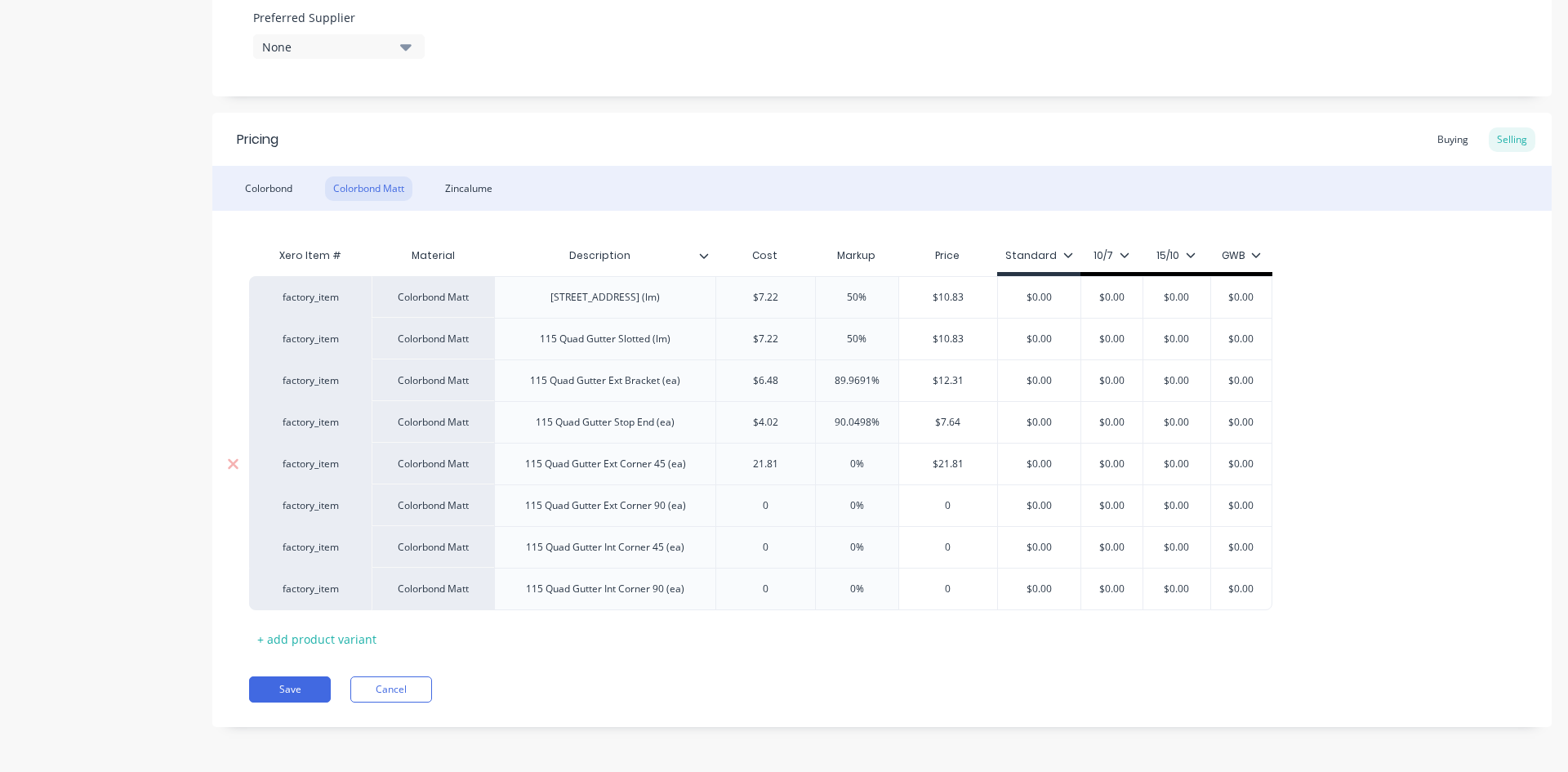
click at [770, 464] on input "21.81" at bounding box center [765, 464] width 99 height 15
type input "21.81"
type input "0"
click at [769, 506] on input "0" at bounding box center [765, 505] width 99 height 15
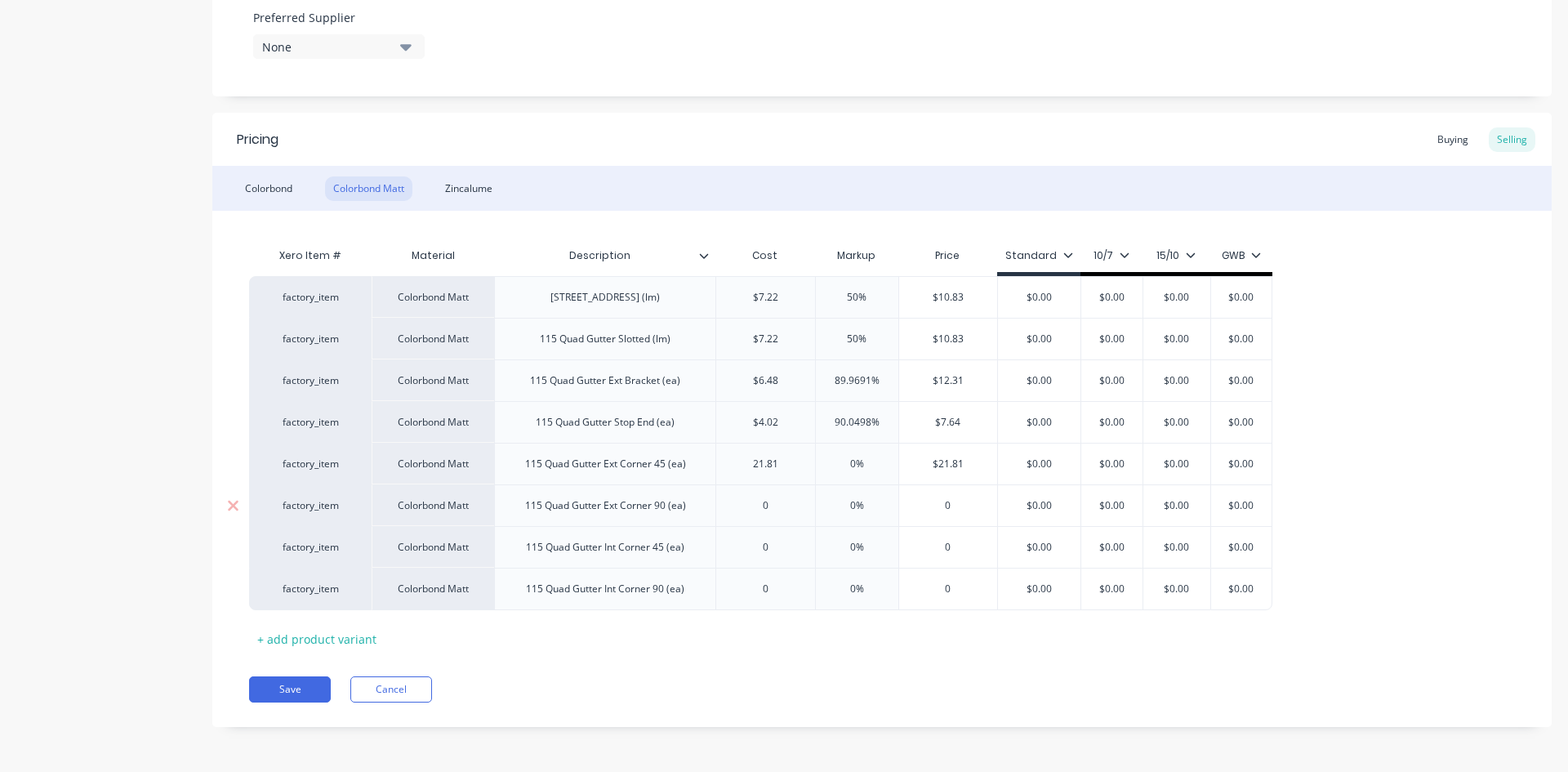
click at [769, 506] on input "0" at bounding box center [765, 505] width 99 height 15
paste input "21.81"
type textarea "x"
type input "21.81"
type input "0"
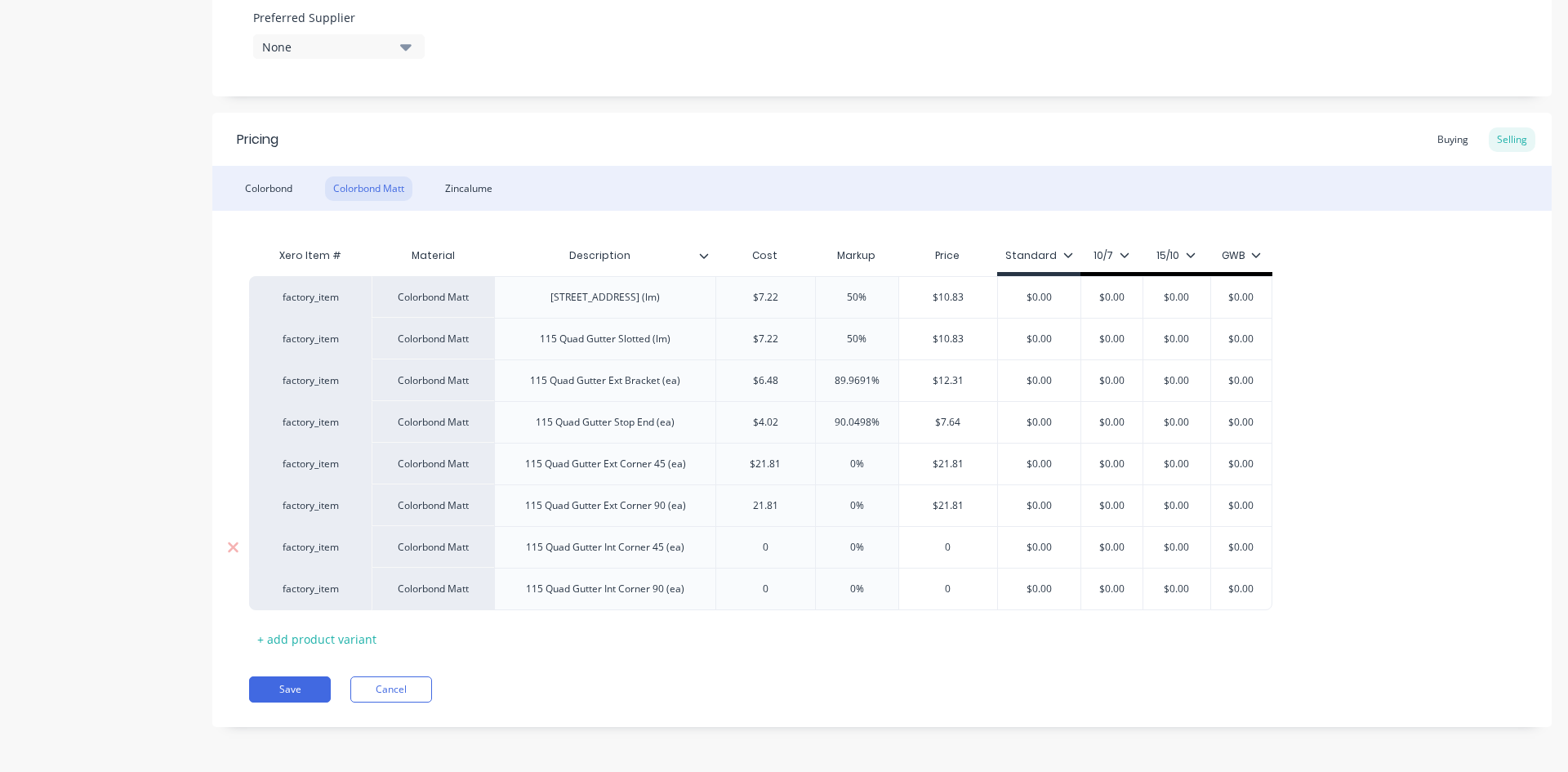
click at [771, 542] on input "0" at bounding box center [765, 547] width 99 height 15
paste input "21.81"
type textarea "x"
type input "21.81"
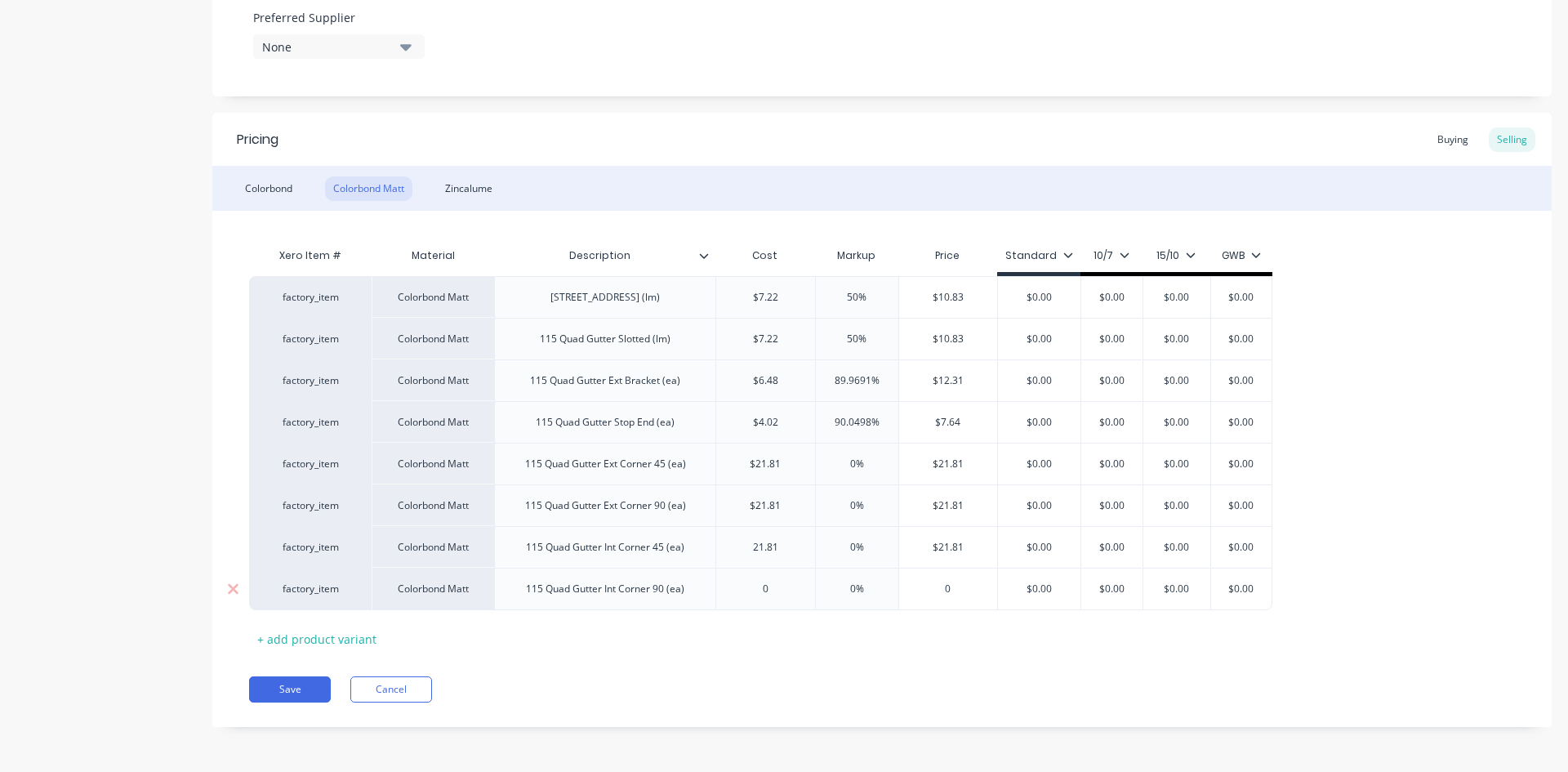
type input "0"
click at [770, 586] on input "0" at bounding box center [765, 589] width 99 height 15
paste input "21.81"
type textarea "x"
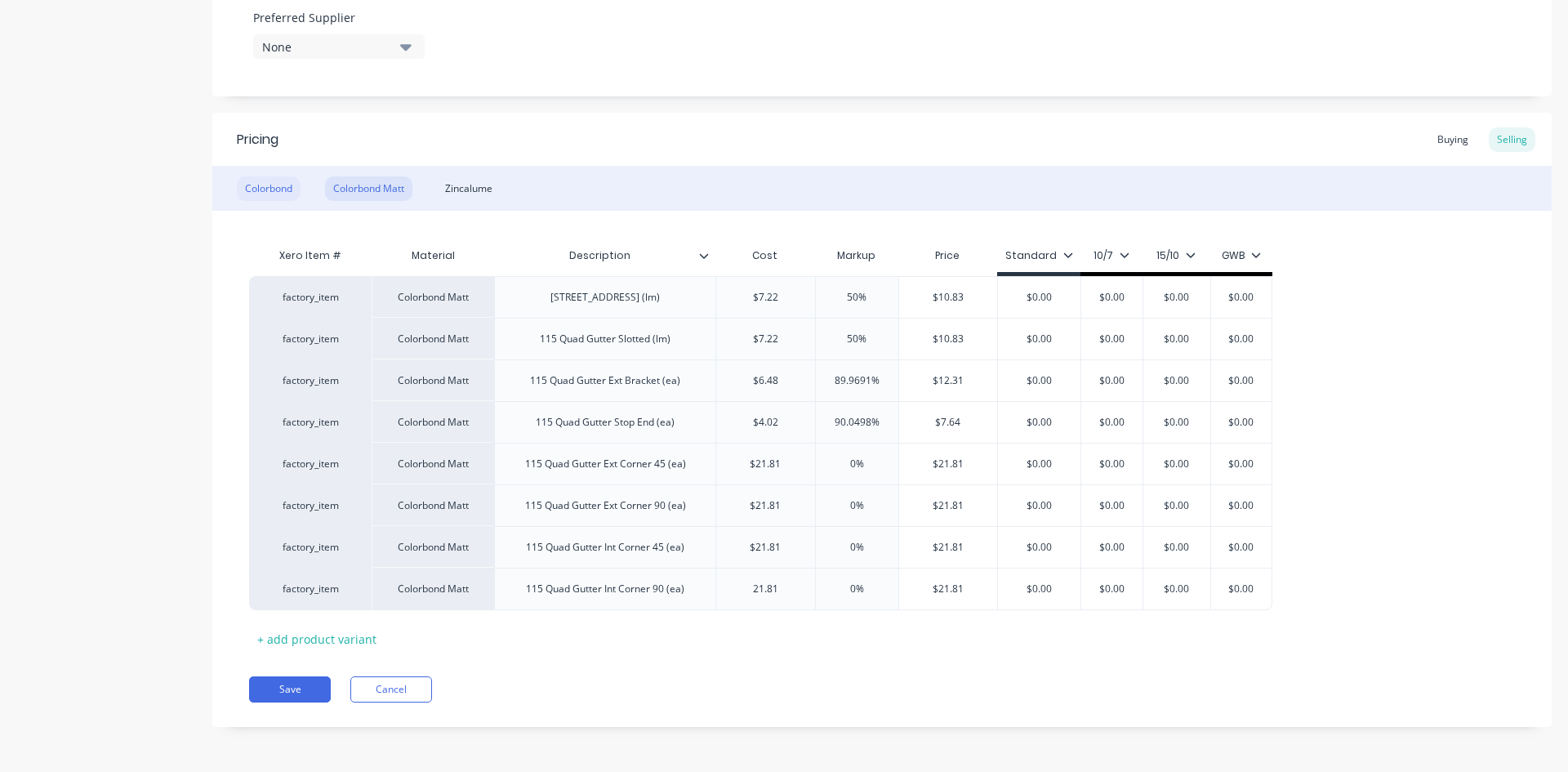
type input "21.81"
click at [295, 192] on div "Colorbond" at bounding box center [269, 188] width 64 height 24
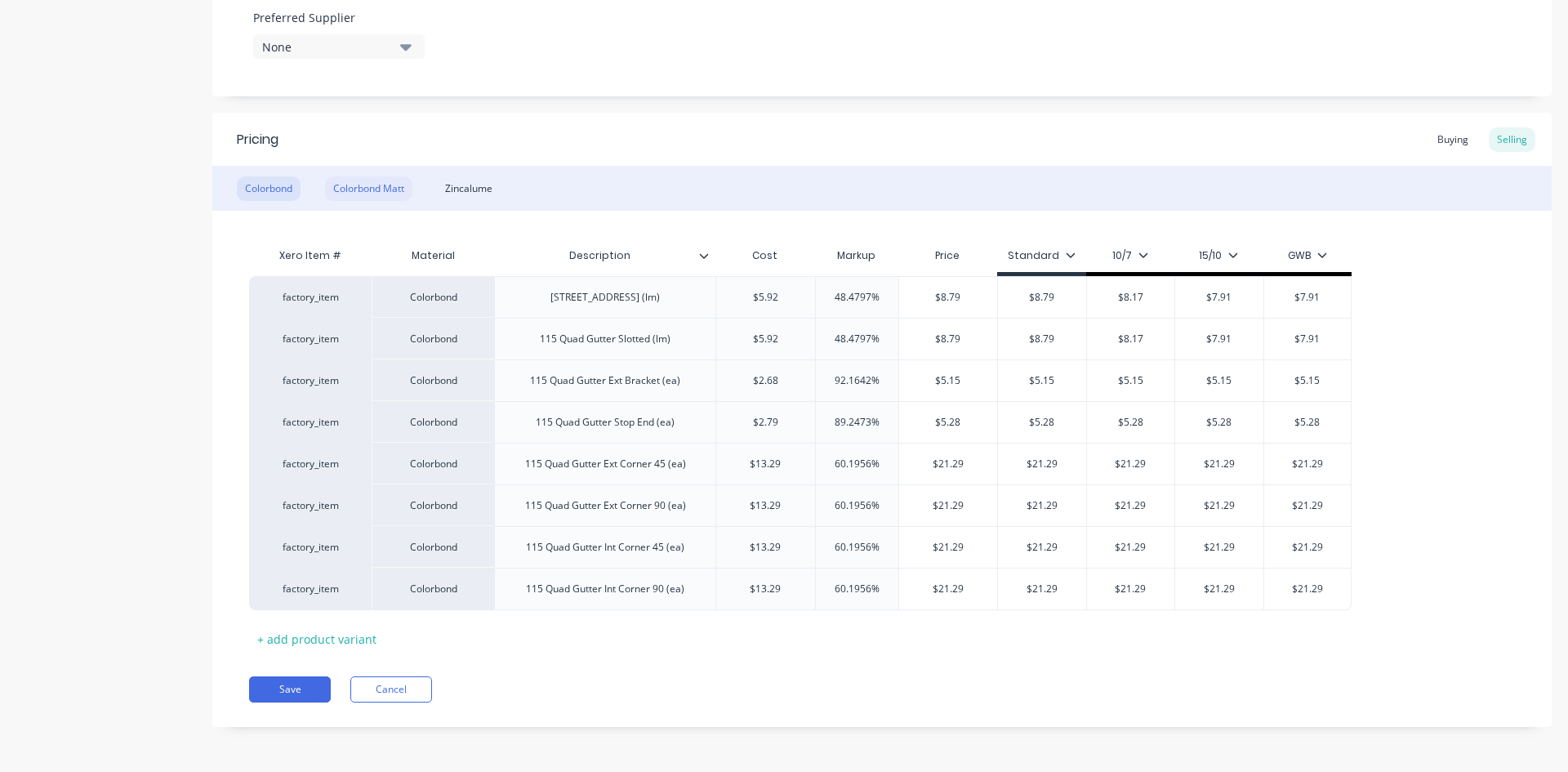
click at [370, 185] on div "Colorbond Matt" at bounding box center [368, 188] width 87 height 24
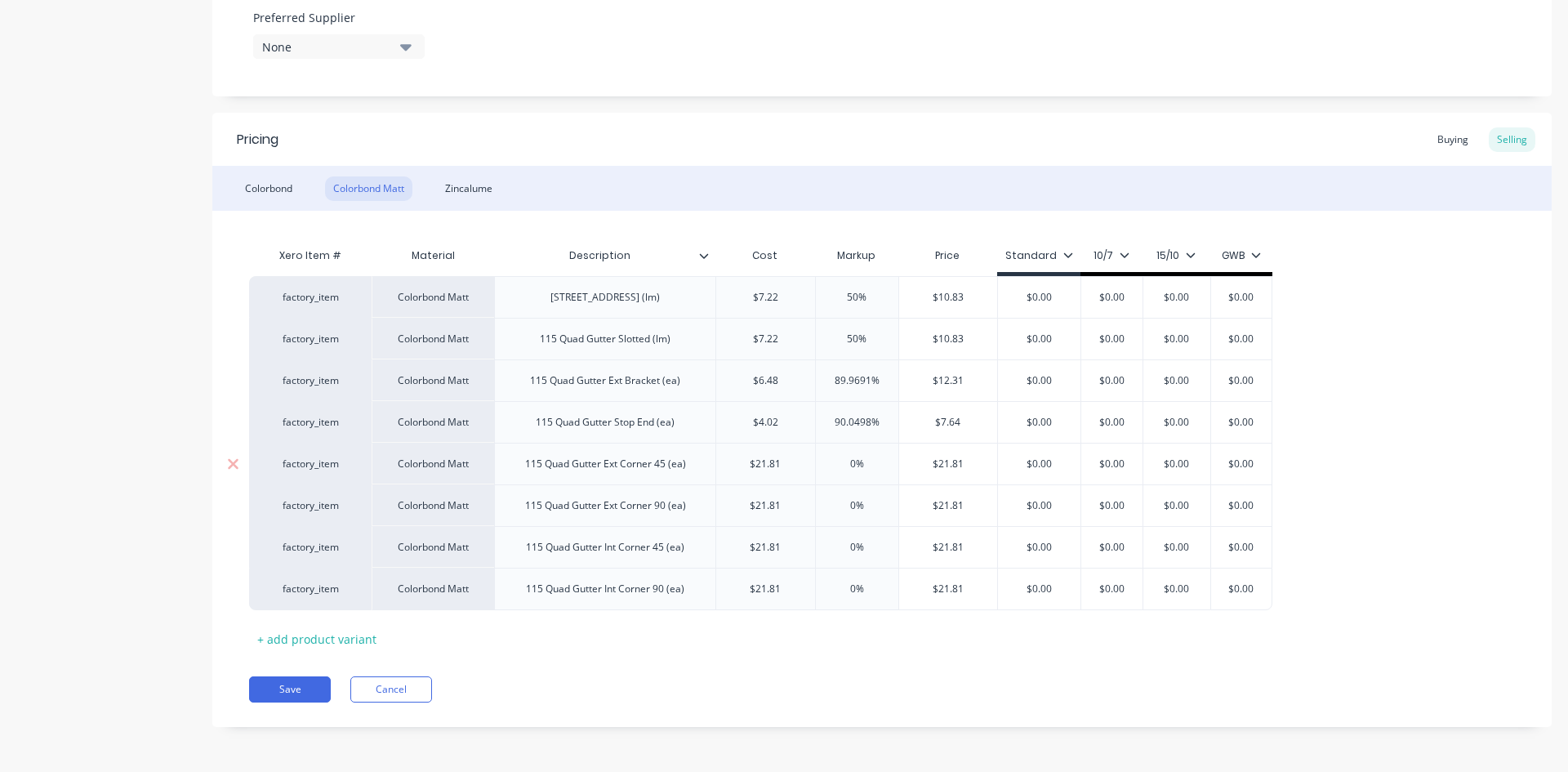
type input "0%"
click at [848, 458] on input "0%" at bounding box center [857, 464] width 83 height 15
type textarea "x"
type input "6%"
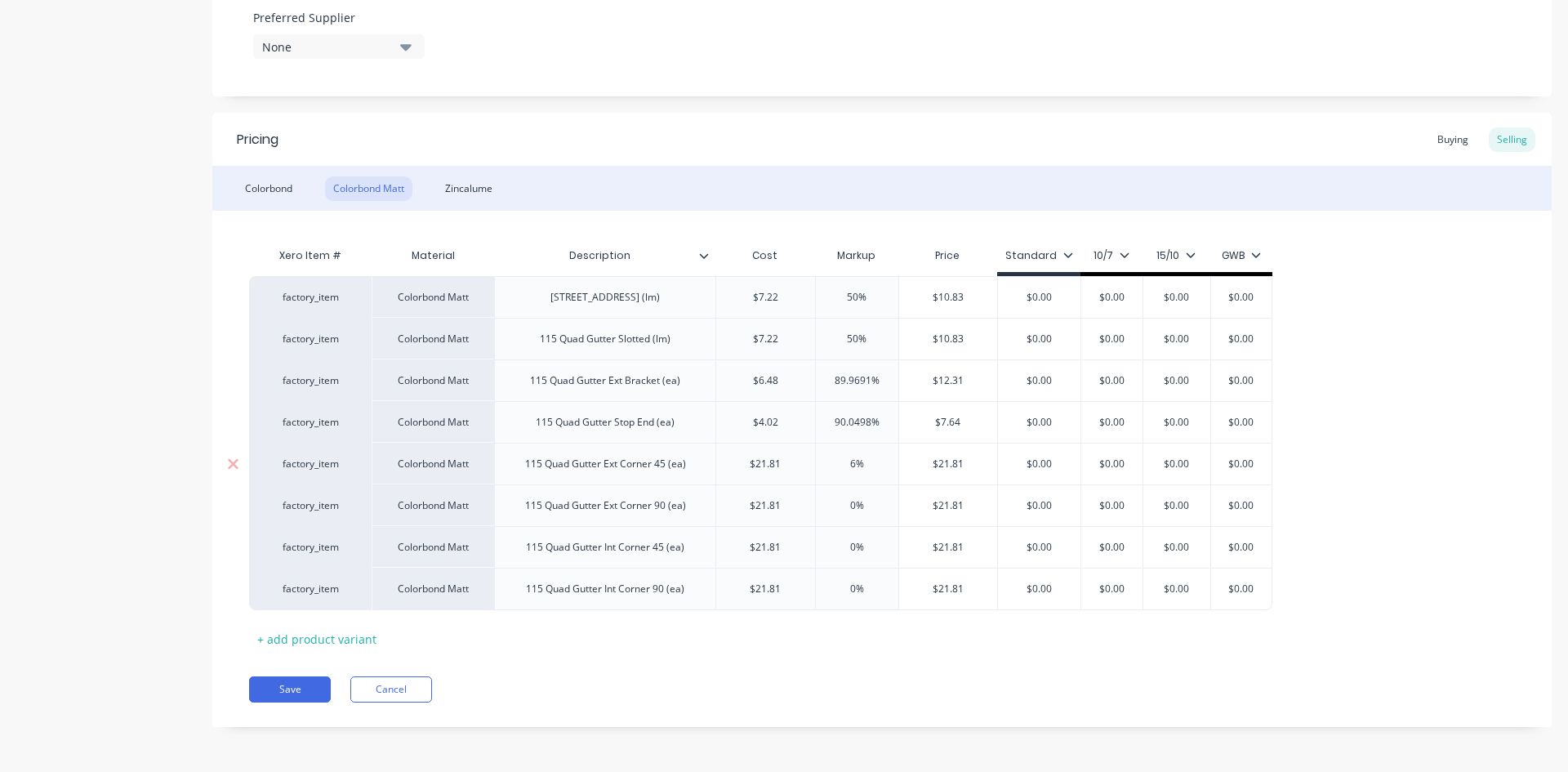
type textarea "x"
type input "60%"
type input "0%"
click at [848, 500] on input "0%" at bounding box center [857, 505] width 83 height 15
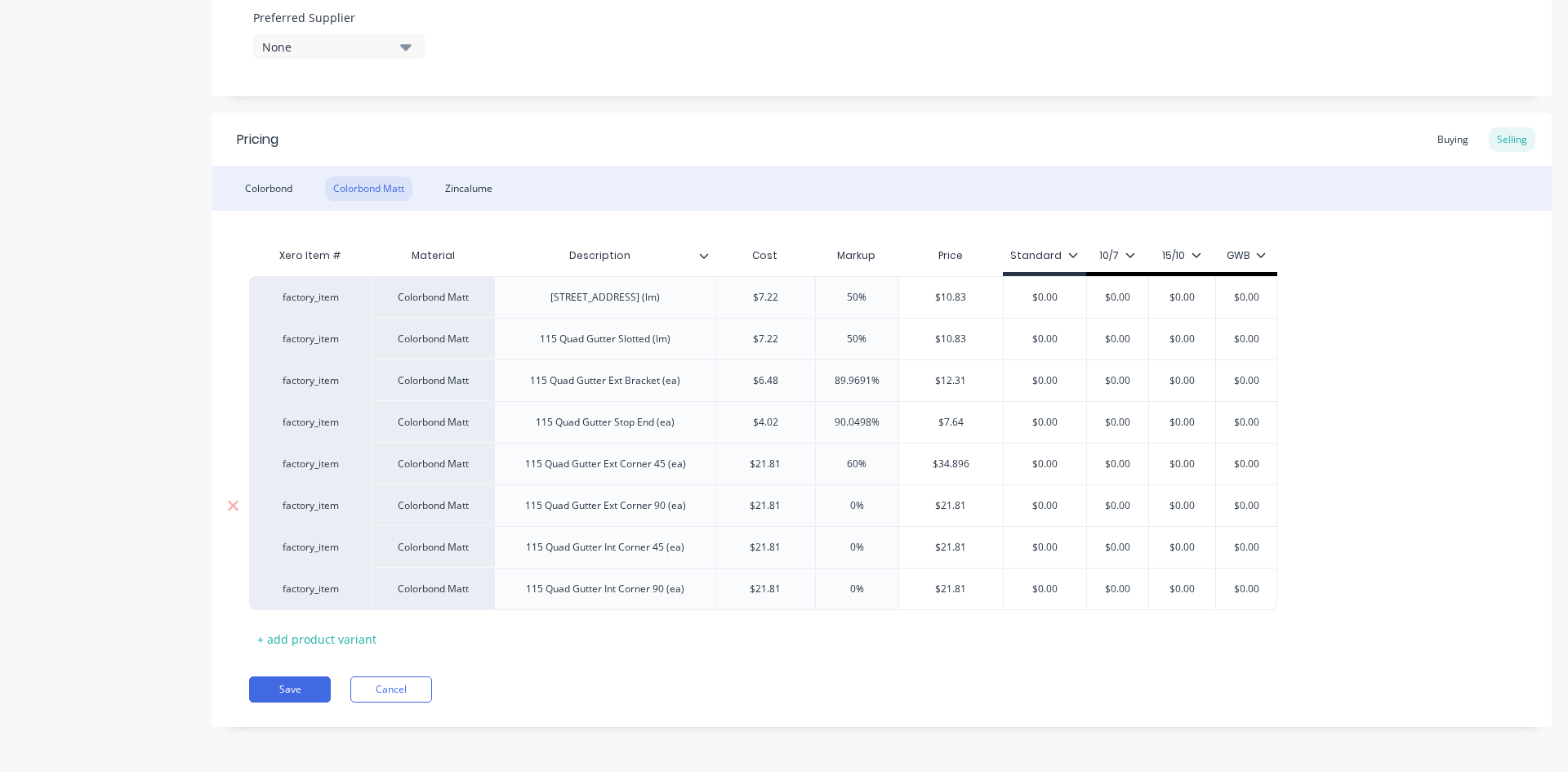
type textarea "x"
type input "6%"
type textarea "x"
type input "60%"
type input "0%"
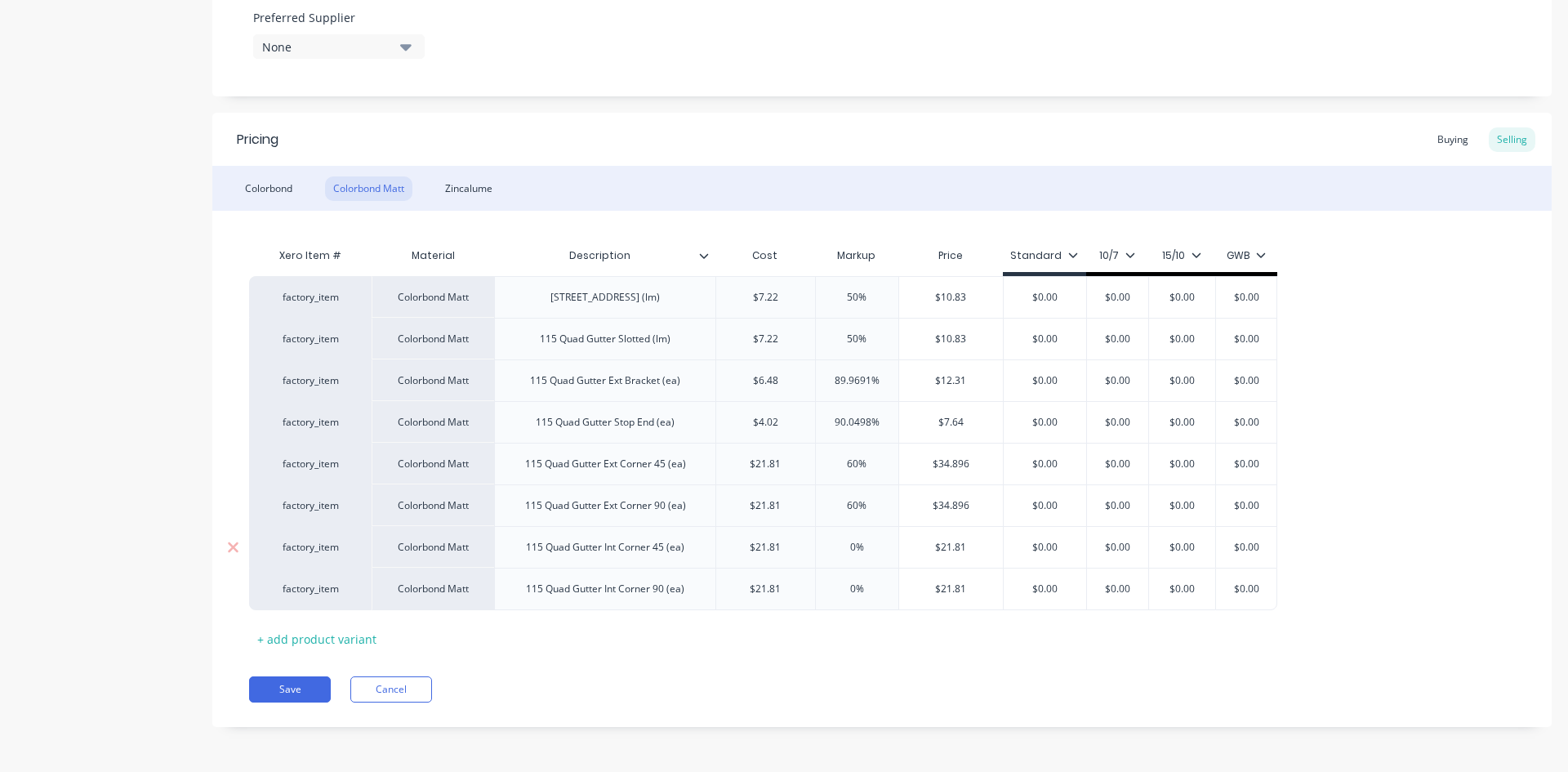
click at [839, 549] on input "0%" at bounding box center [857, 547] width 83 height 15
click at [840, 549] on input "0%" at bounding box center [857, 547] width 83 height 15
type textarea "x"
type input "60%"
type textarea "x"
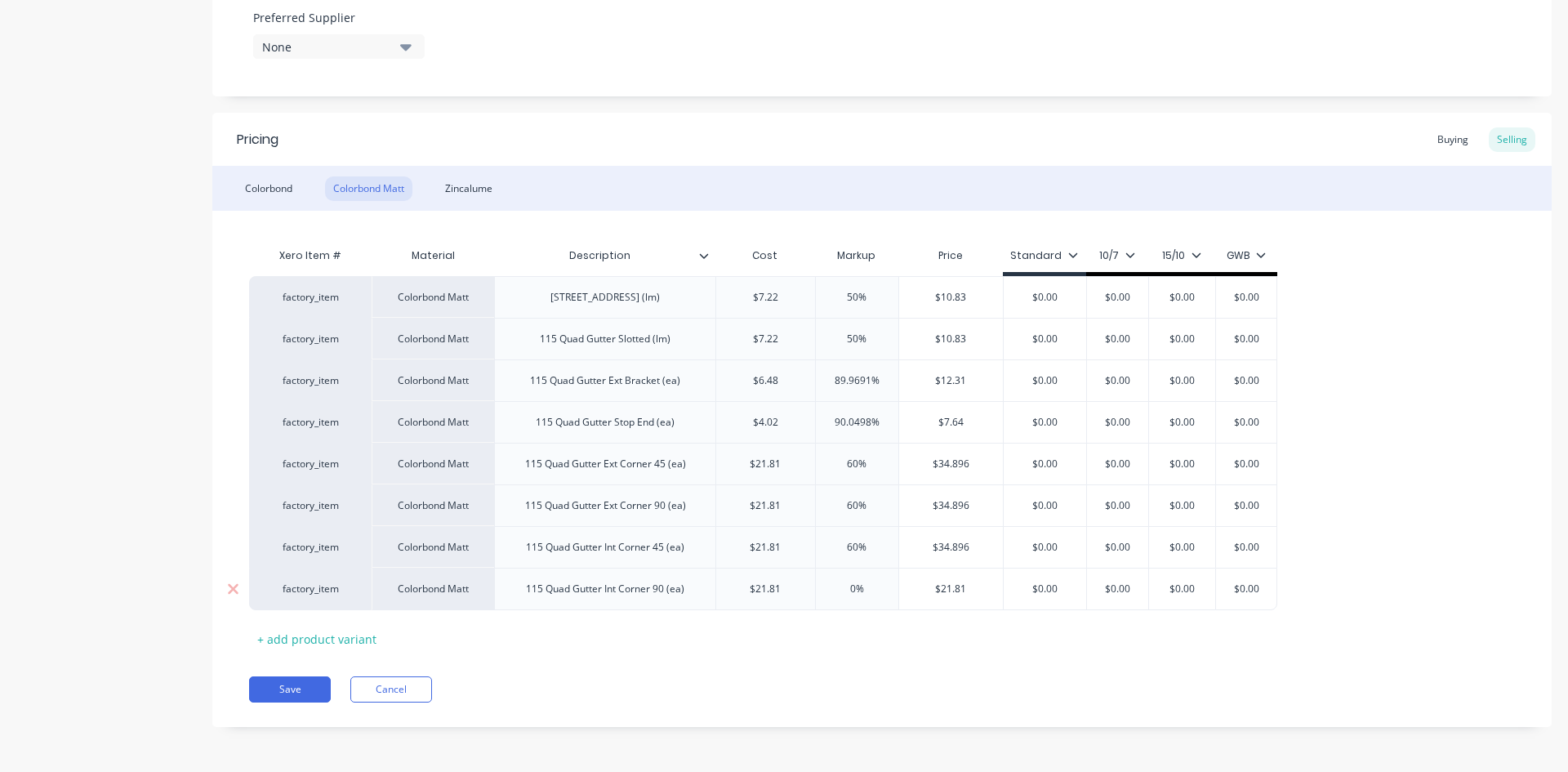
type input "60%"
type input "0%"
click at [847, 589] on input "0%" at bounding box center [857, 589] width 83 height 15
click at [848, 589] on input "0%" at bounding box center [857, 589] width 83 height 15
type textarea "x"
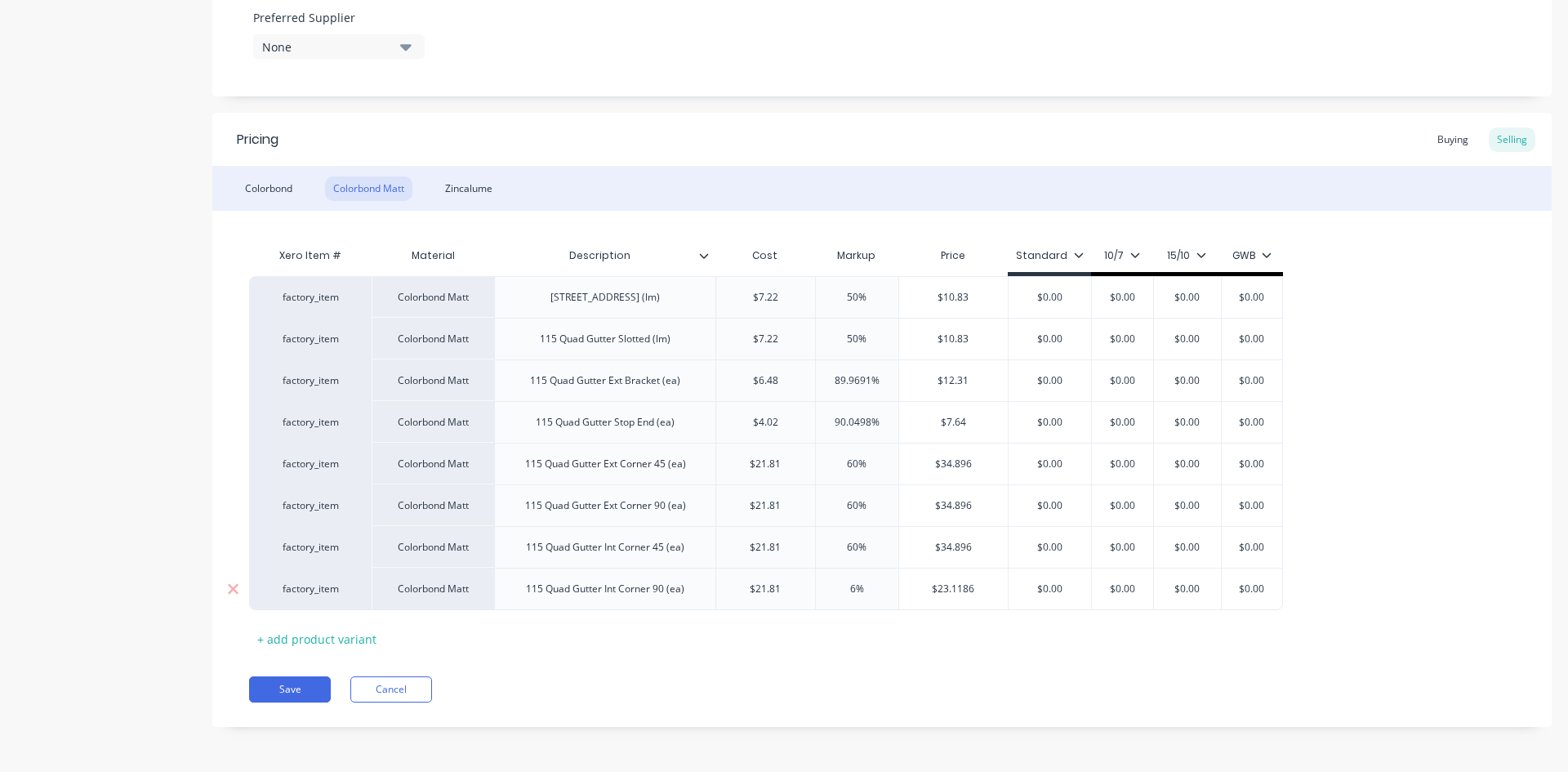
type input "60%"
type textarea "x"
type input "60%"
type input "$34.896"
click at [969, 589] on input "$34.896" at bounding box center [951, 589] width 103 height 15
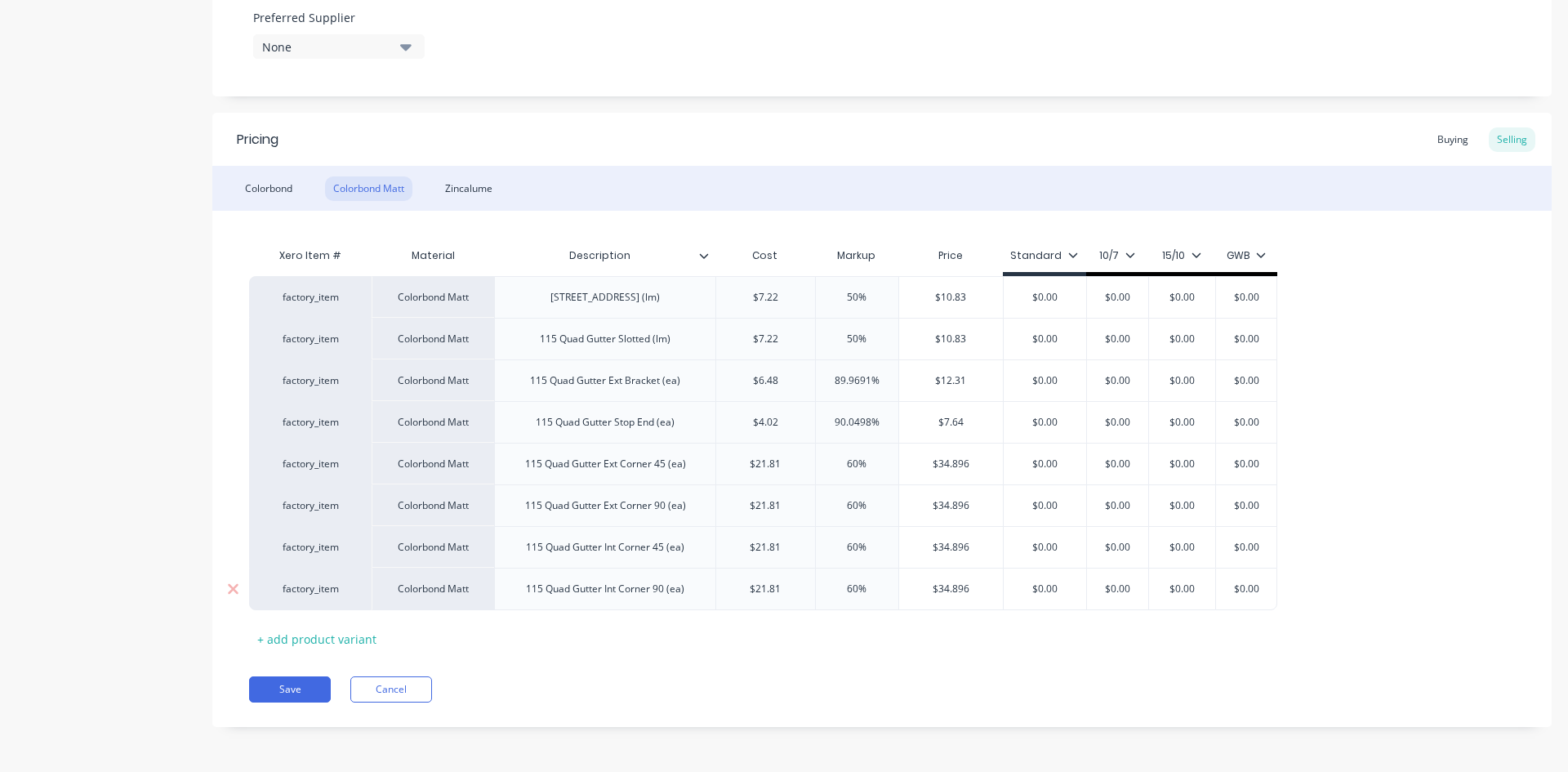
type textarea "x"
type input "$34.89"
type input "$34.896"
click at [966, 544] on input "$34.896" at bounding box center [951, 547] width 103 height 15
type textarea "x"
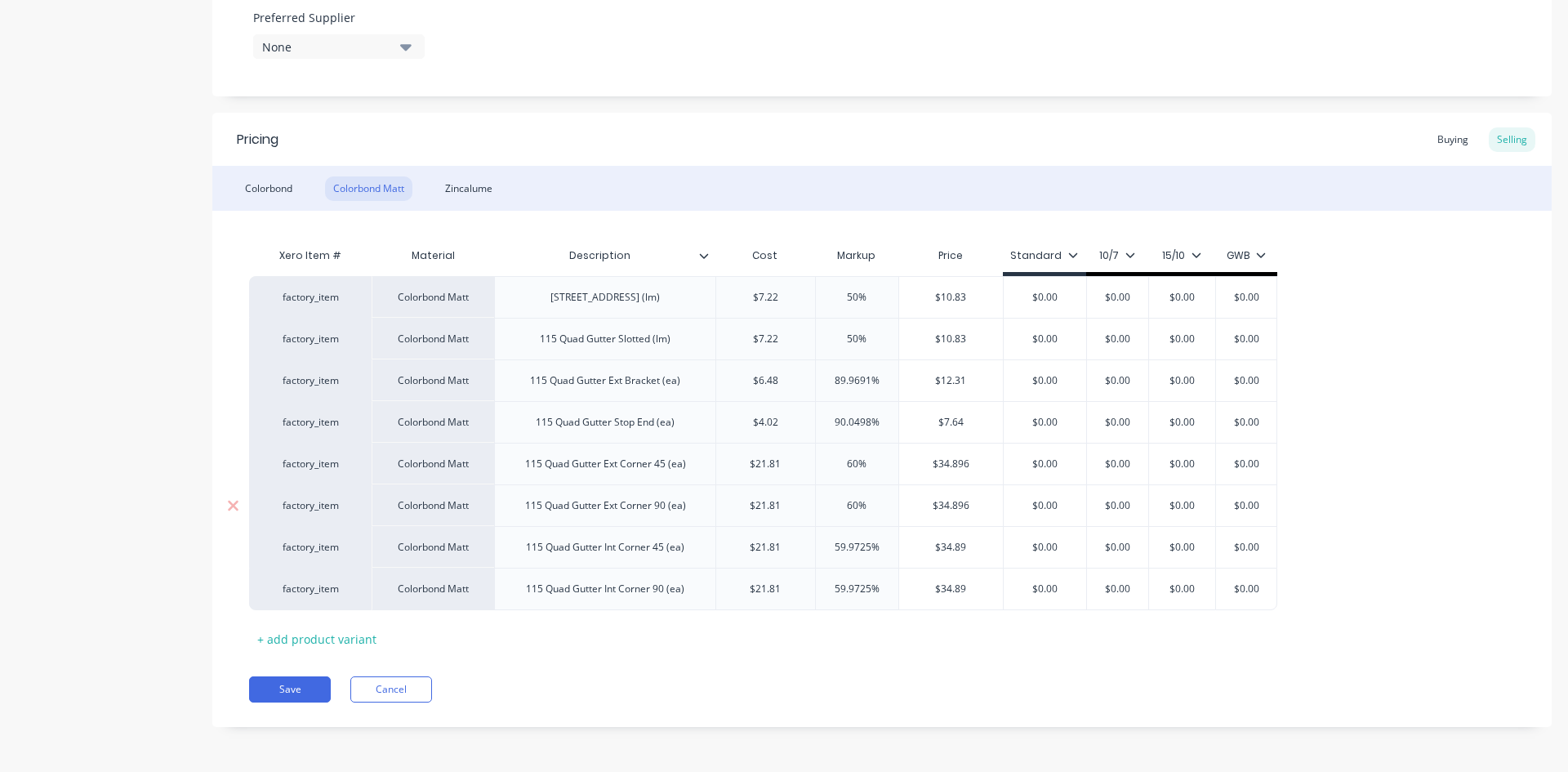
type input "$34.89"
type input "$34.896"
click at [973, 505] on input "$34.896" at bounding box center [951, 505] width 103 height 15
type textarea "x"
type input "$34.89"
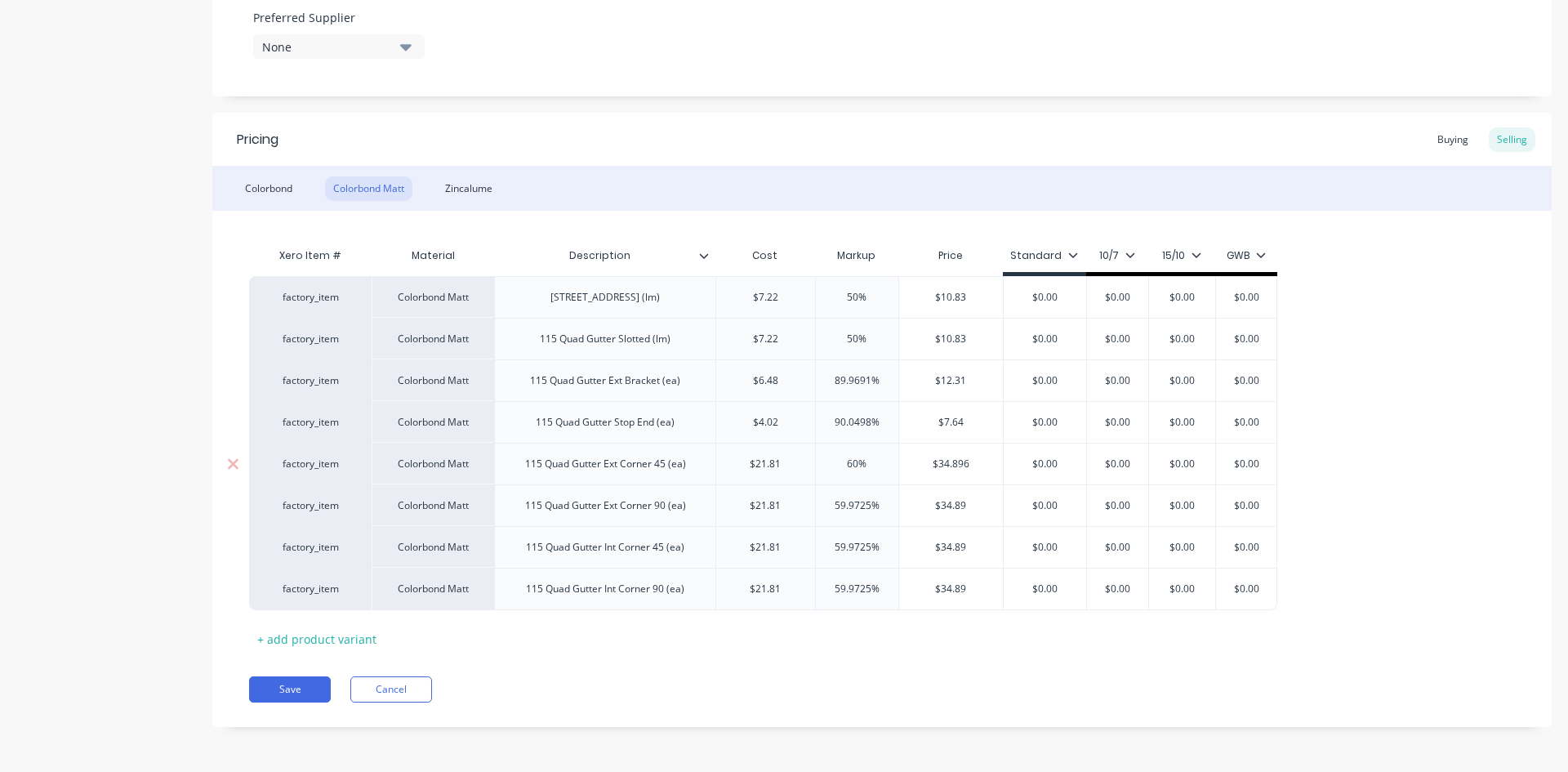
type input "$34.896"
click at [974, 457] on input "$34.896" at bounding box center [951, 464] width 103 height 15
type textarea "x"
type input "$34.89"
click at [1029, 673] on div "Pricing Buying Selling Colorbond Colorbond Matt Zincalume Xero Item # Material …" at bounding box center [882, 419] width 1339 height 614
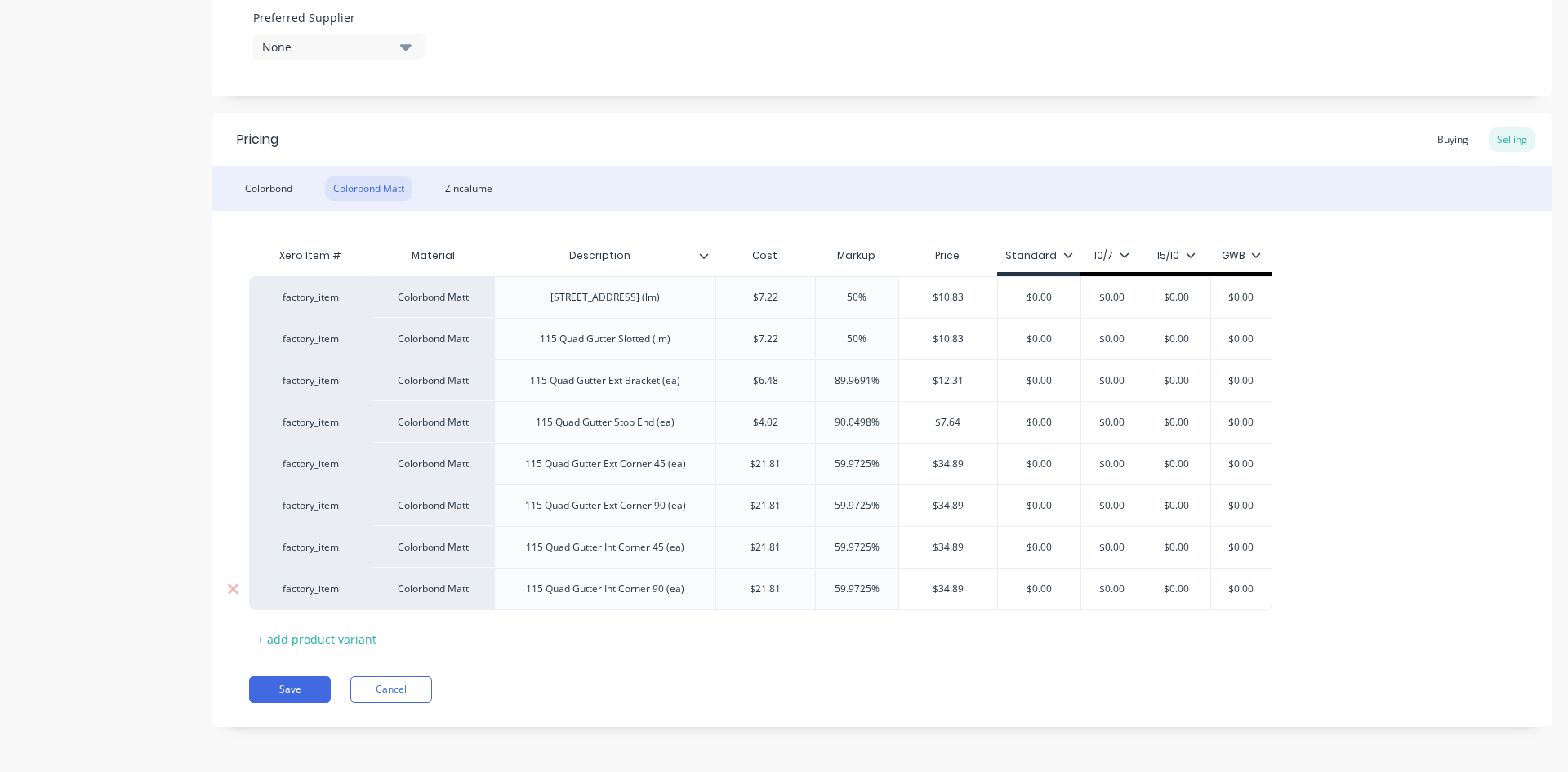
click at [954, 590] on input "$34.89" at bounding box center [948, 589] width 99 height 15
type input "$0.00"
click at [1042, 593] on input "$0.00" at bounding box center [1039, 589] width 83 height 15
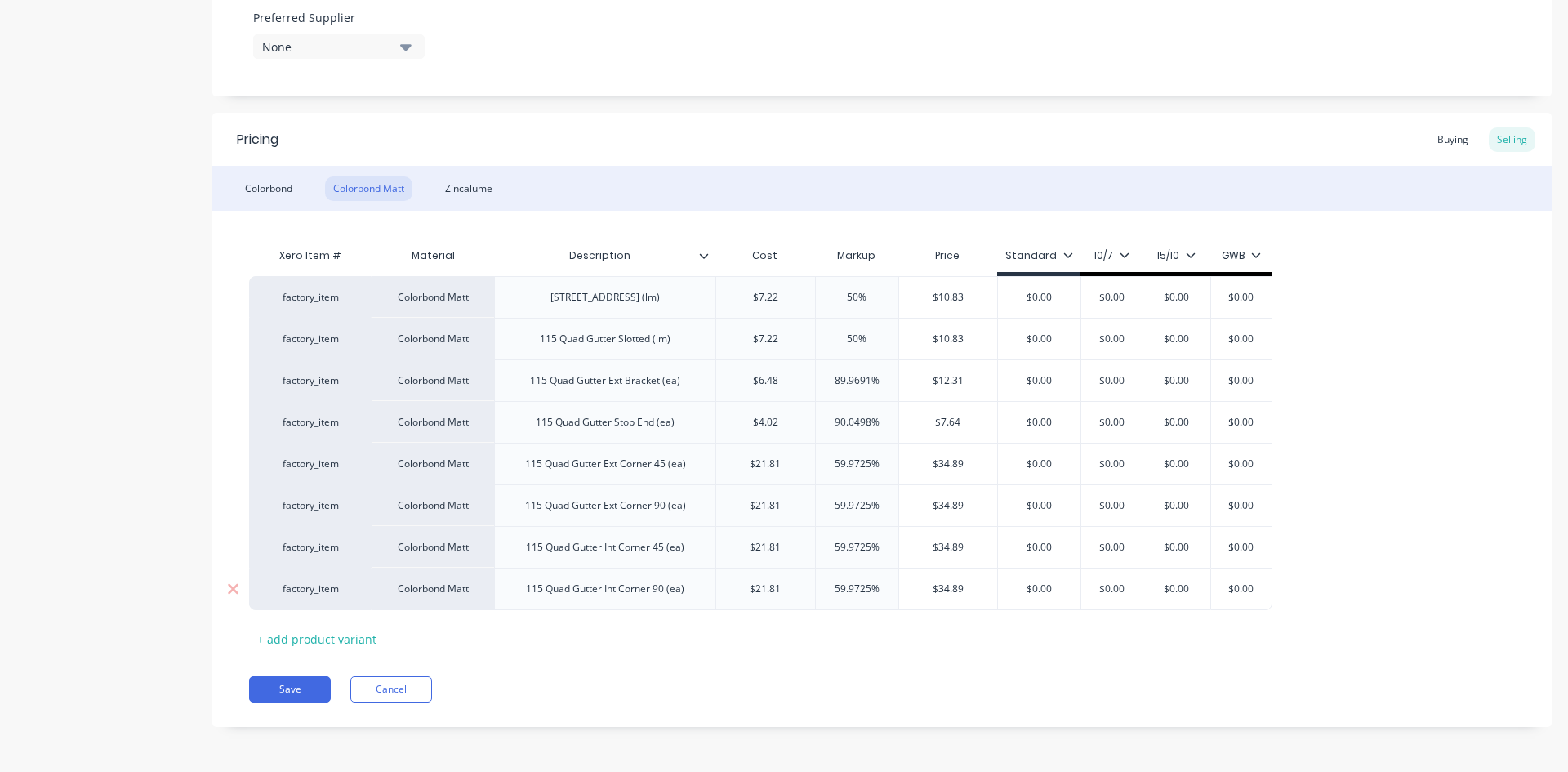
paste input "34.89"
type textarea "x"
type input "$34.89"
click at [950, 544] on input "$34.89" at bounding box center [948, 547] width 99 height 15
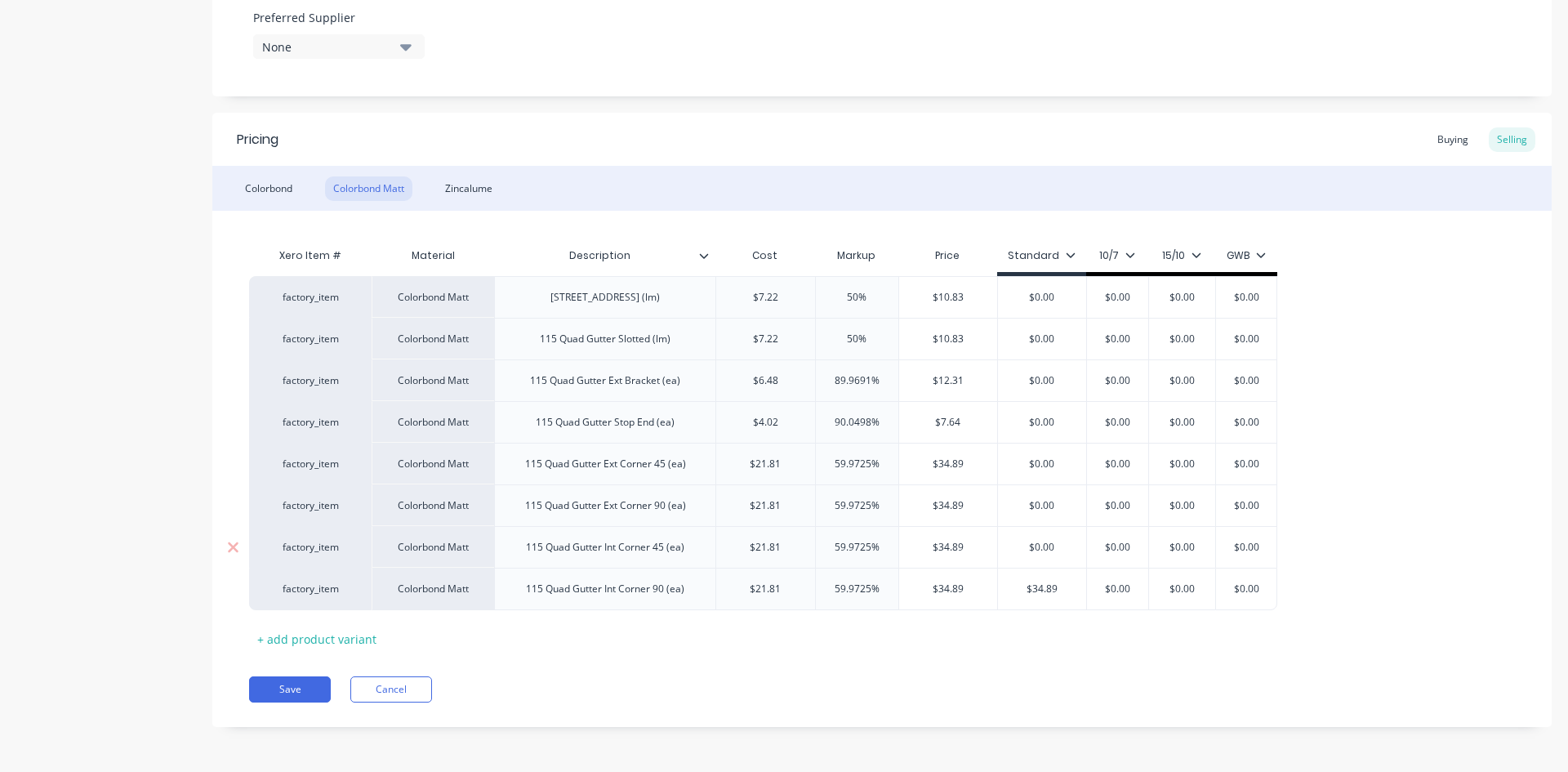
type input "$0.00"
click at [1054, 550] on input "$0.00" at bounding box center [1042, 547] width 88 height 15
paste input "34.89"
type textarea "x"
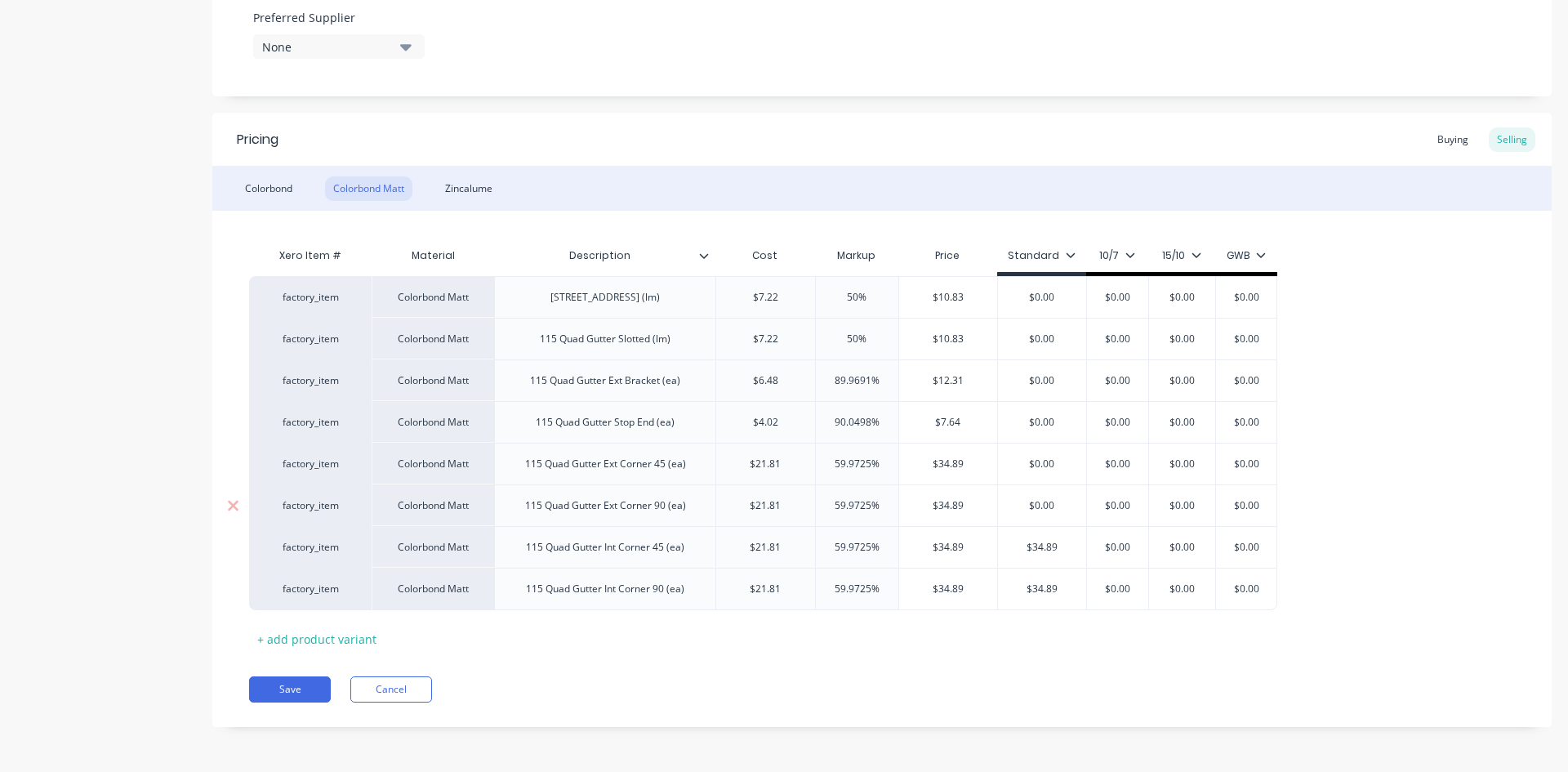
type input "$34.89"
type input "$0.00"
click at [1049, 505] on input "$0.00" at bounding box center [1042, 505] width 88 height 15
paste input "34.89"
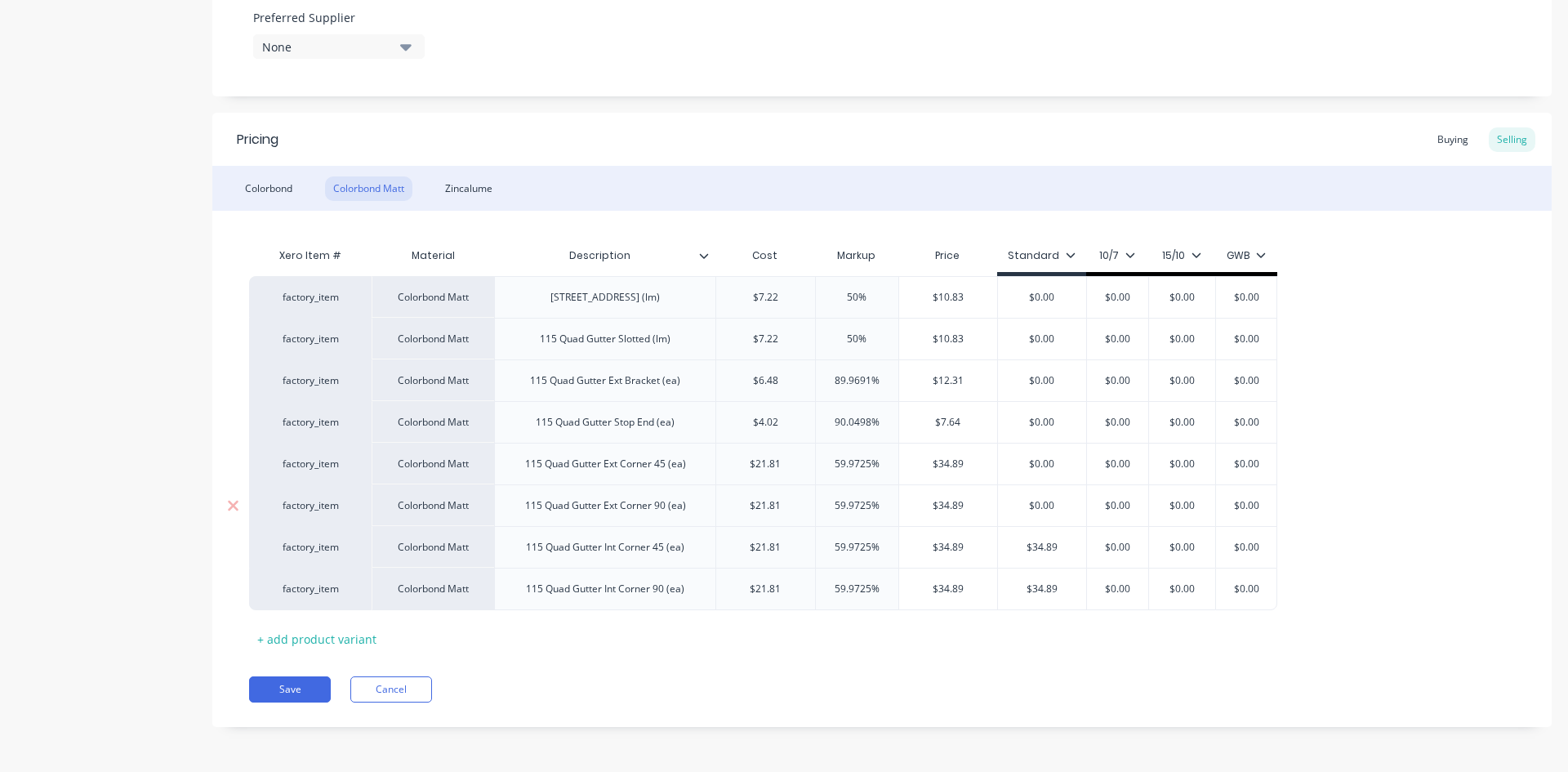
type textarea "x"
type input "$34.89"
type input "$0.00"
click at [1046, 468] on input "$0.00" at bounding box center [1042, 464] width 88 height 15
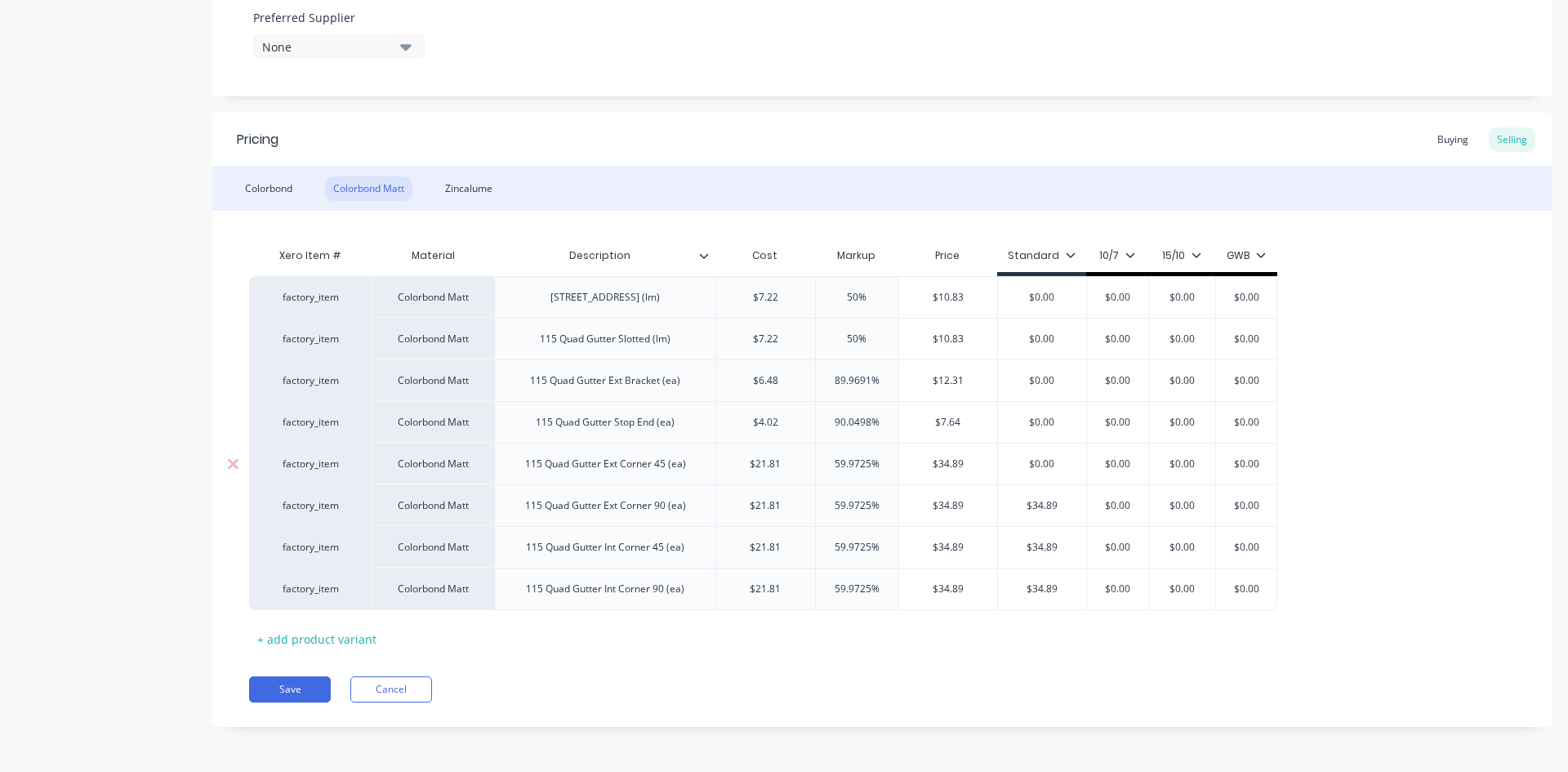
paste input "34.89"
type textarea "x"
type input "$34.89"
click at [959, 421] on input "$7.64" at bounding box center [948, 422] width 99 height 15
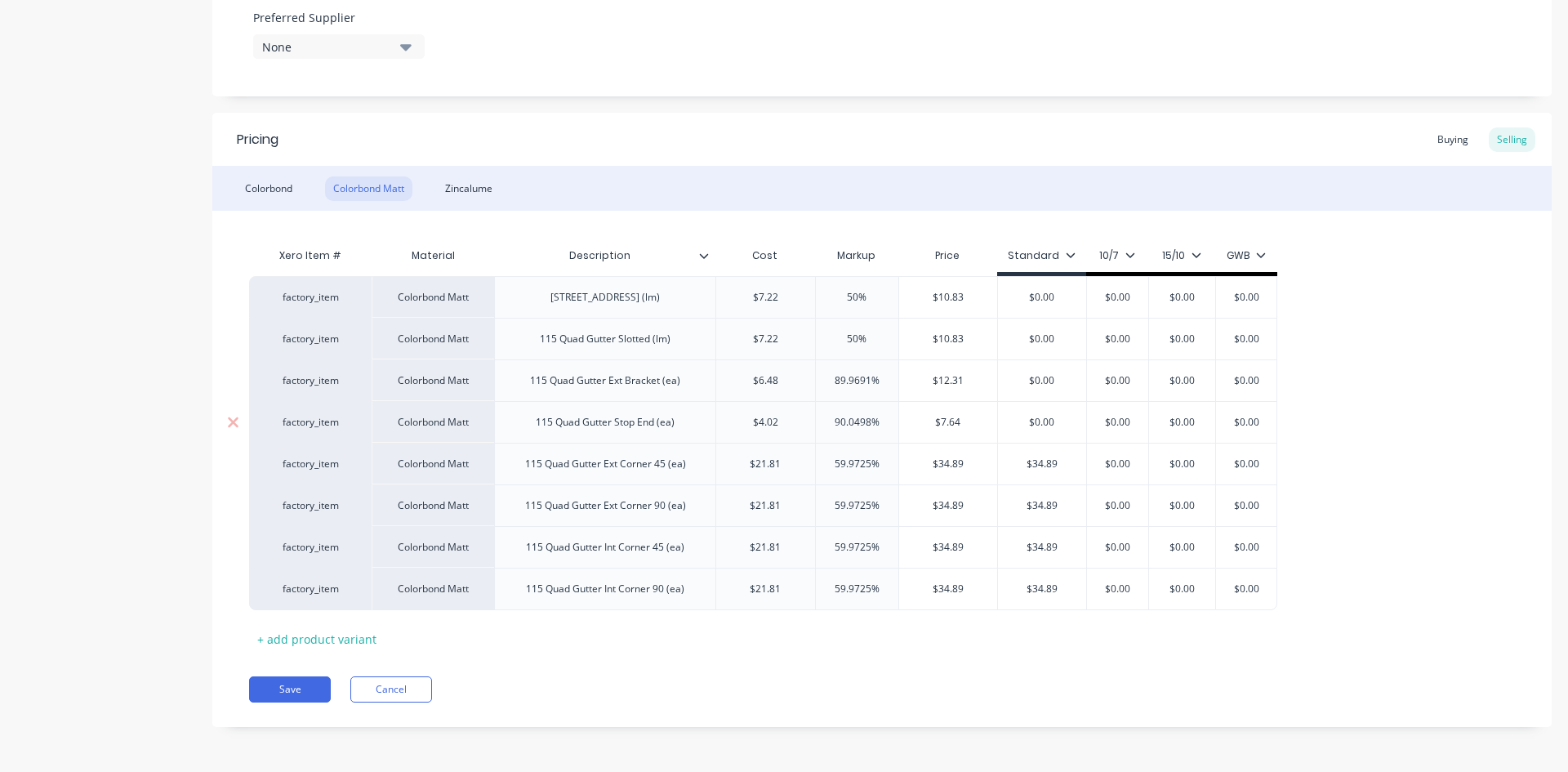
type input "$0.00"
click at [1048, 421] on input "$0.00" at bounding box center [1042, 422] width 88 height 15
paste input "7.64"
type textarea "x"
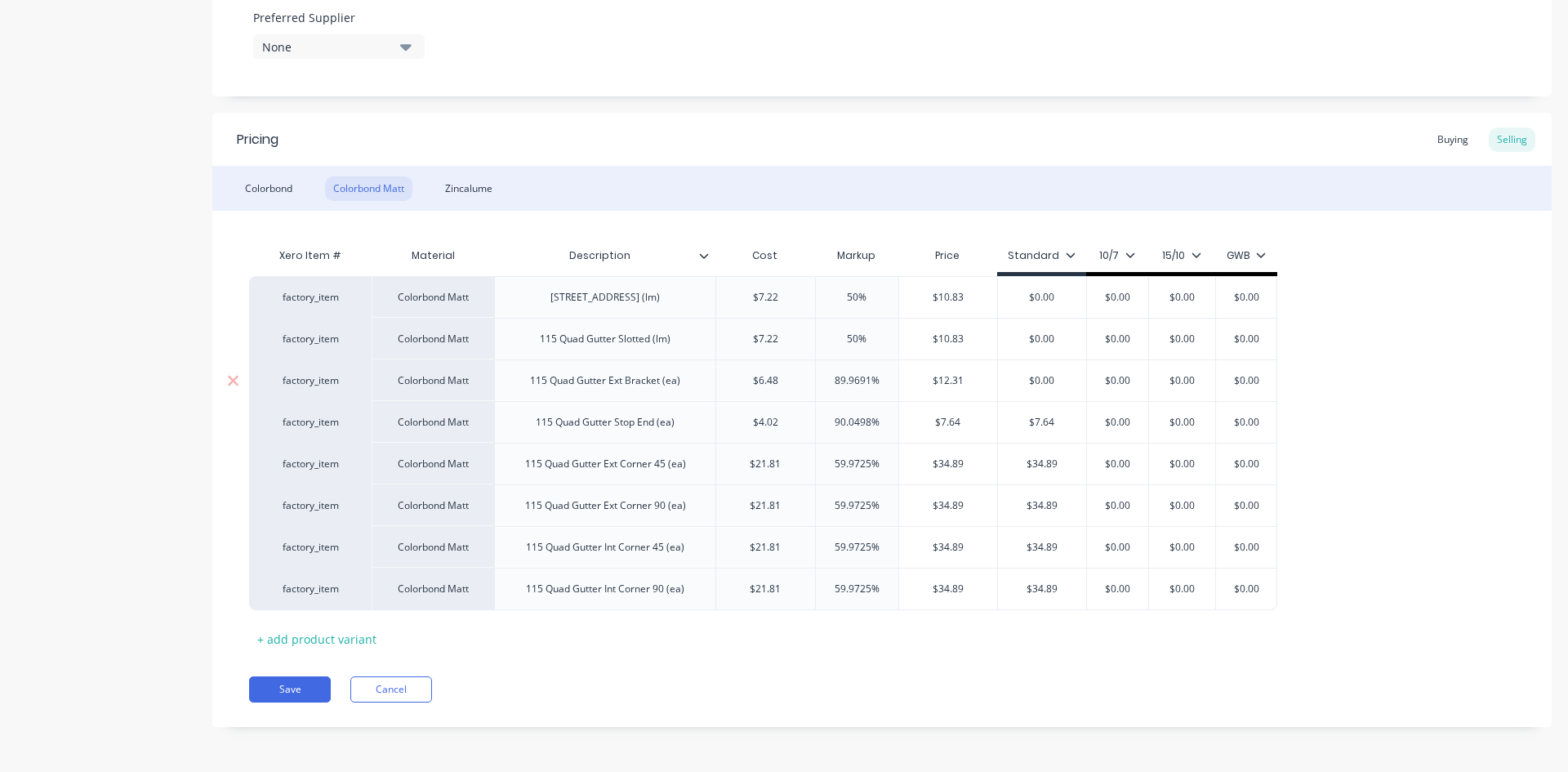
type input "$7.64"
click at [951, 376] on input "$12.31" at bounding box center [948, 380] width 99 height 15
type input "$0.00"
click at [1060, 381] on input "$0.00" at bounding box center [1042, 380] width 88 height 15
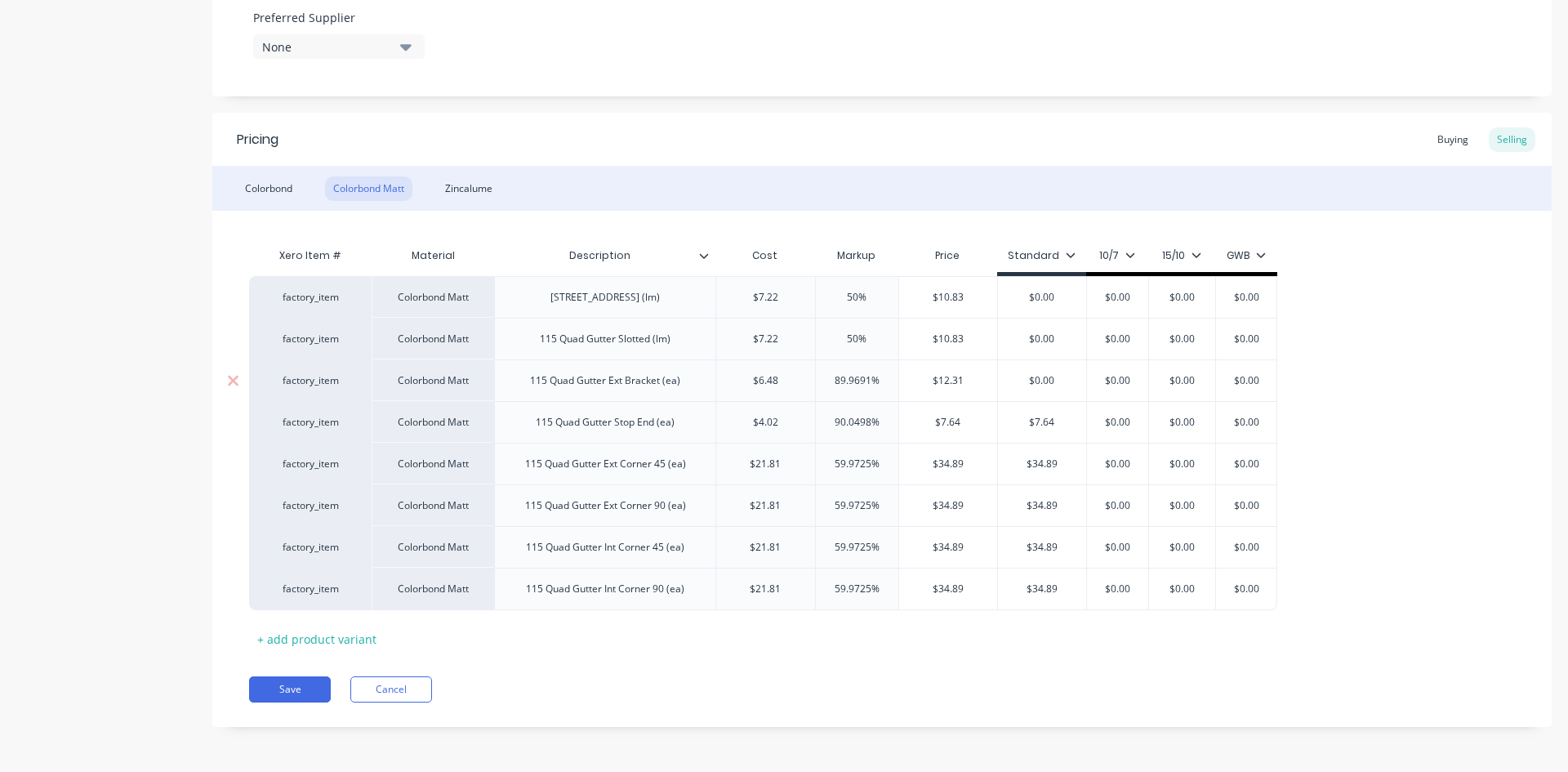
click at [1060, 381] on input "$0.00" at bounding box center [1042, 380] width 88 height 15
paste input "12.31"
type textarea "x"
type input "$12.31"
type input "$10.83"
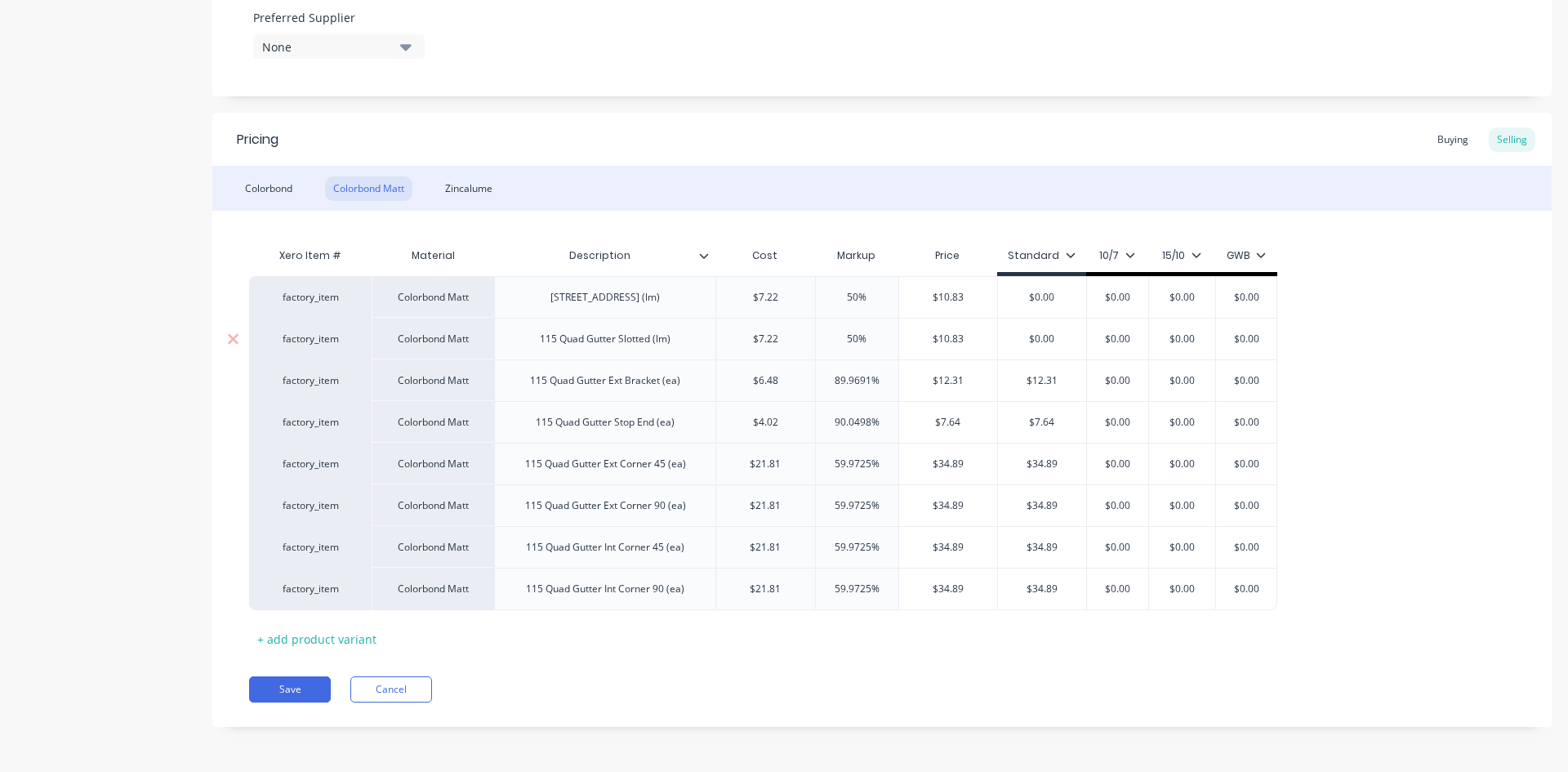
click at [956, 341] on input "$10.83" at bounding box center [948, 338] width 99 height 15
type input "$0.00"
click at [1050, 339] on input "$0.00" at bounding box center [1042, 338] width 88 height 15
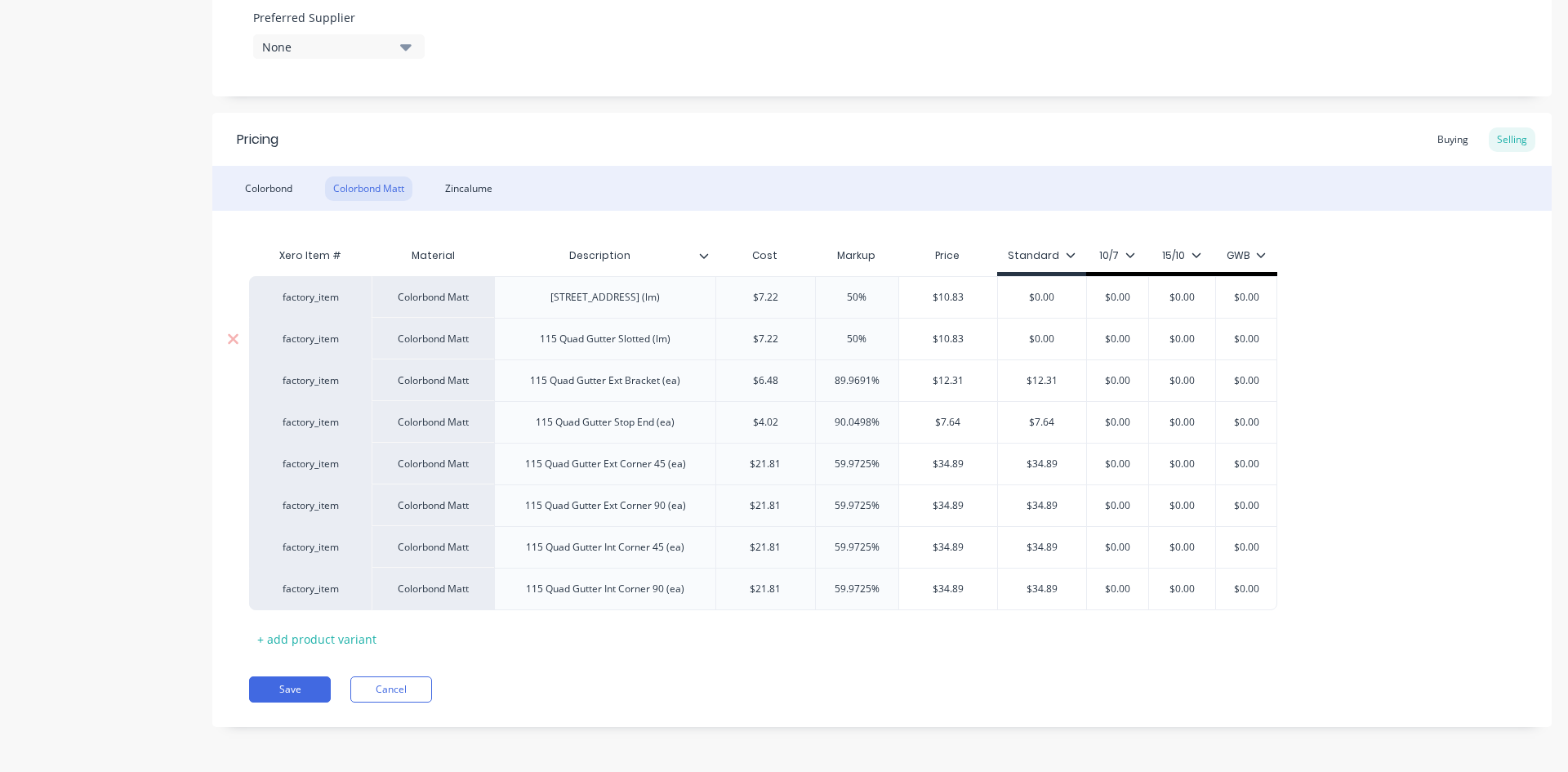
paste input "10.83"
type textarea "x"
type input "$10.83"
type input "$0.00"
click at [1041, 299] on input "$0.00" at bounding box center [1042, 298] width 88 height 15
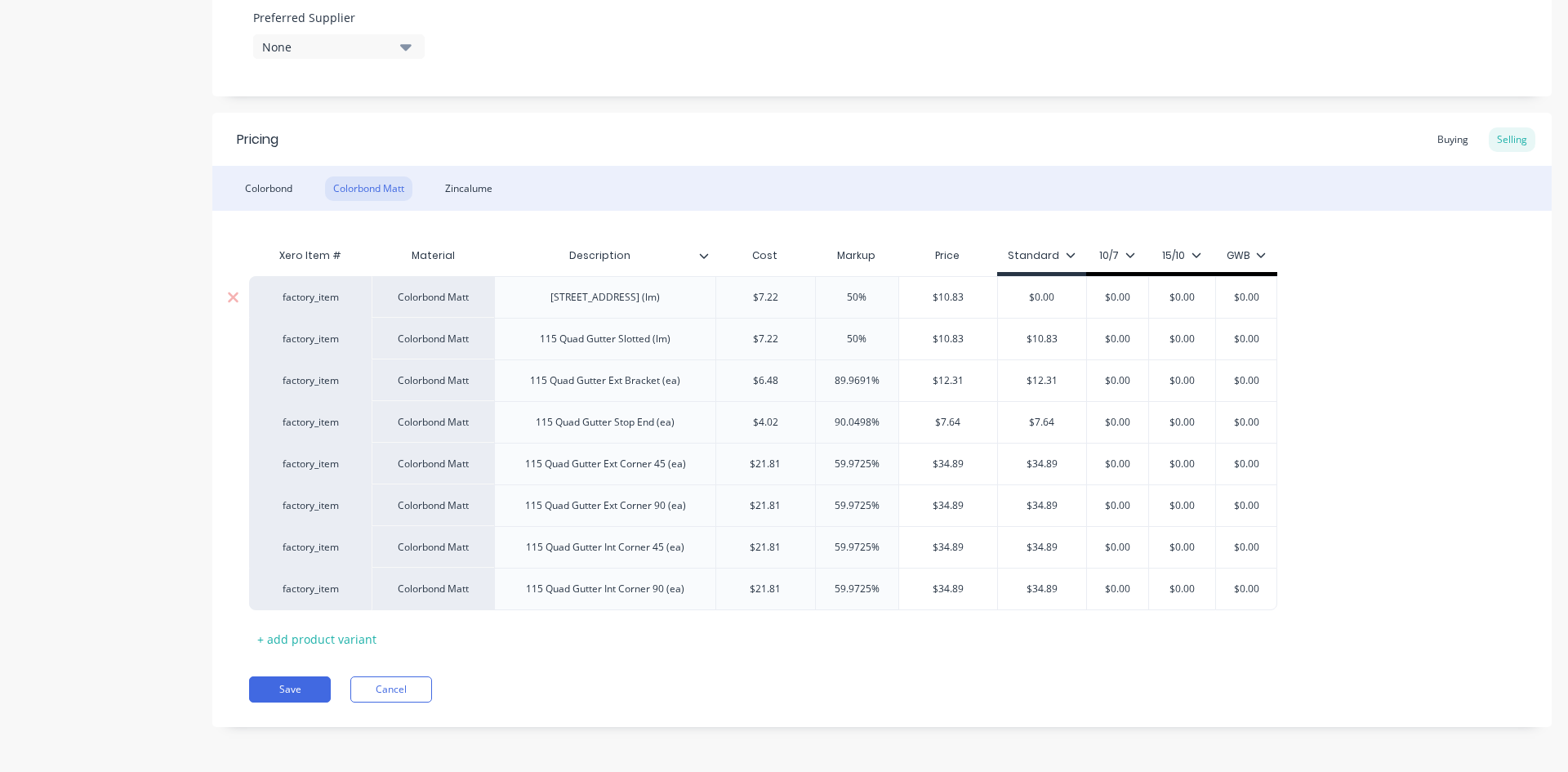
click at [1041, 299] on input "$0.00" at bounding box center [1042, 298] width 88 height 15
paste input "10.83"
type textarea "x"
type input "$10.83"
click at [293, 186] on div "Colorbond" at bounding box center [269, 188] width 64 height 24
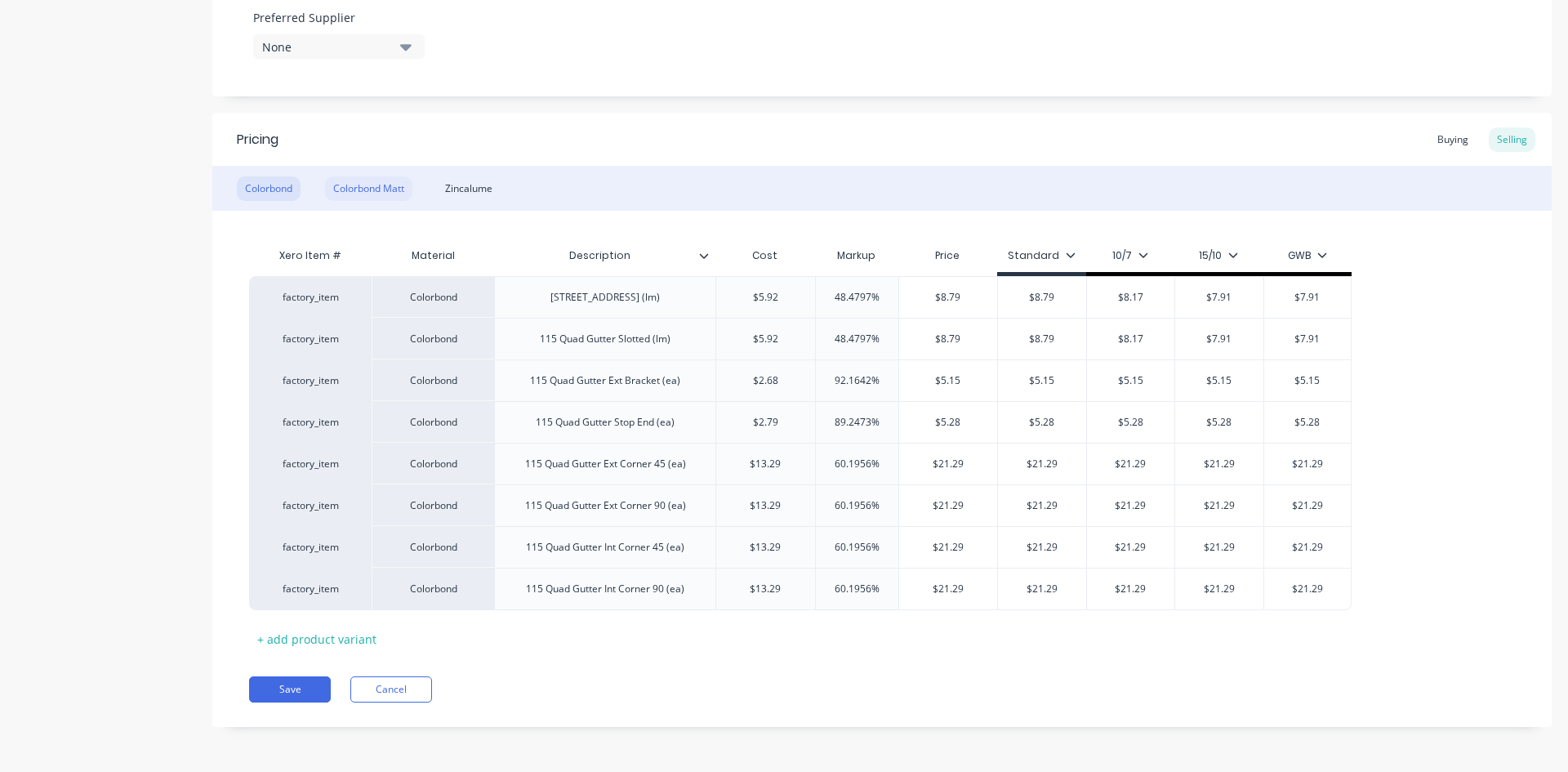
click at [388, 188] on div "Colorbond Matt" at bounding box center [368, 188] width 87 height 24
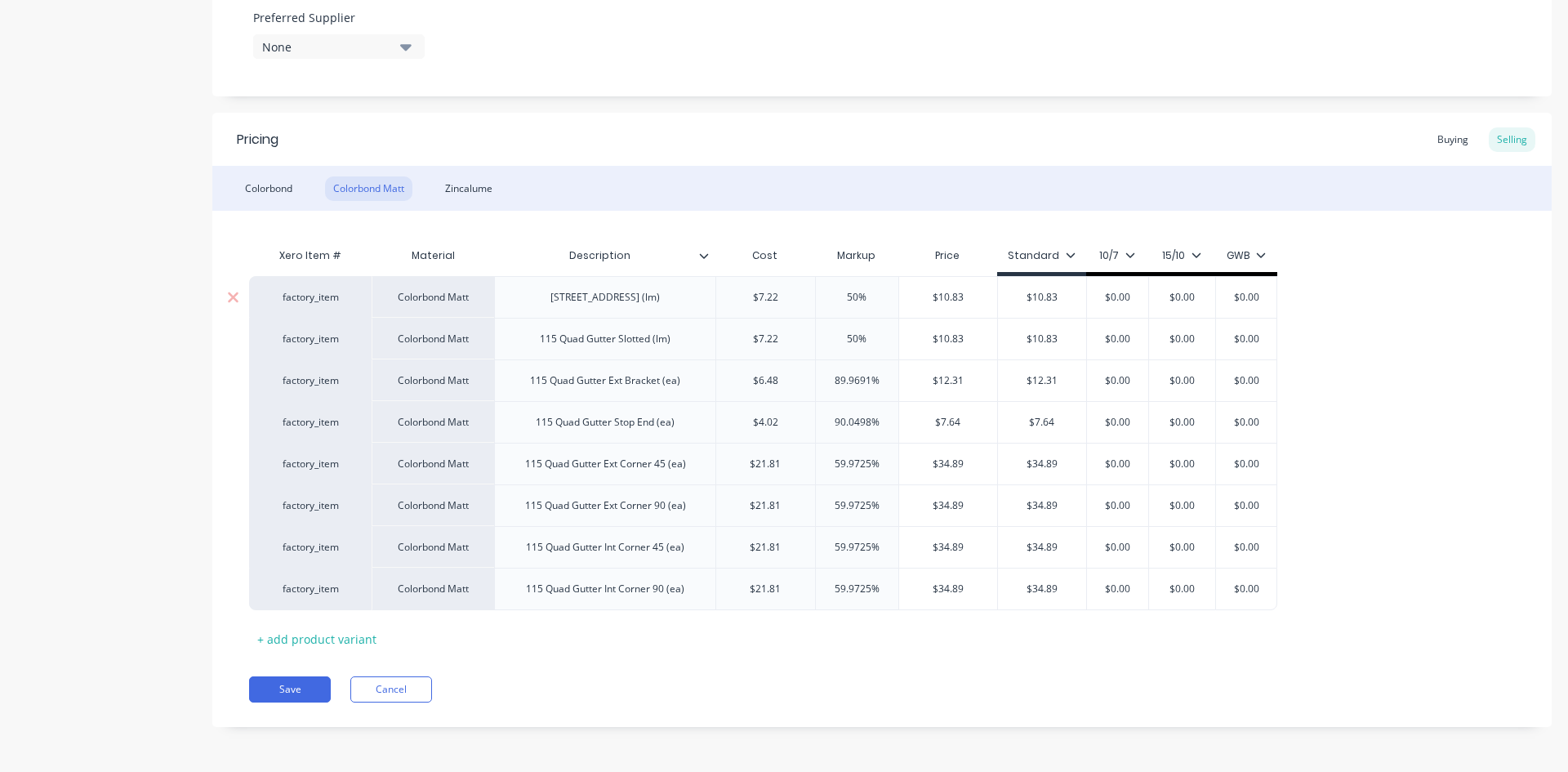
type input "$0.00"
click at [1116, 302] on input "$0.00" at bounding box center [1117, 298] width 82 height 15
type textarea "x"
type input "$1"
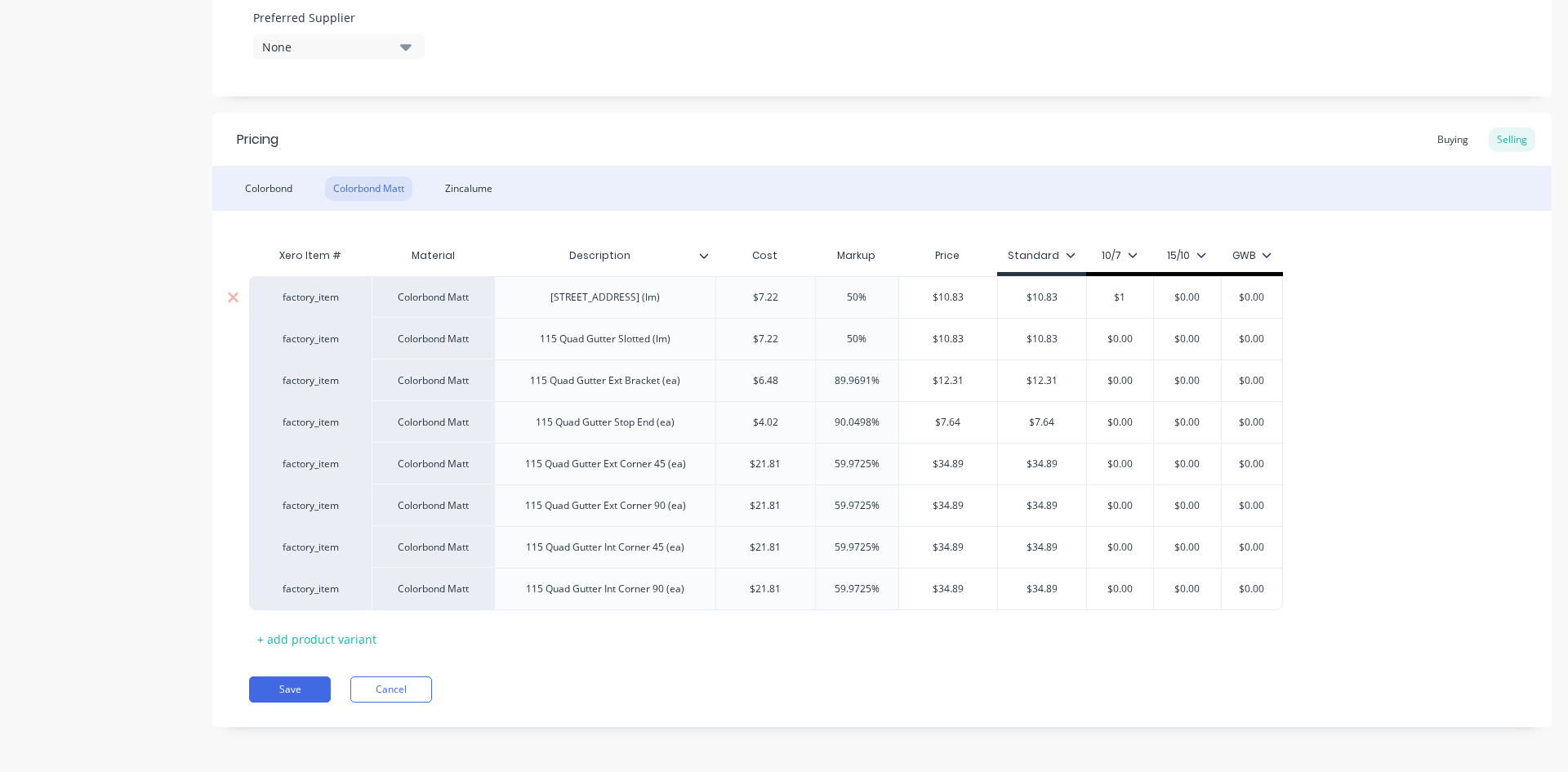
type textarea "x"
type input "$10"
type textarea "x"
type input "$10."
type textarea "x"
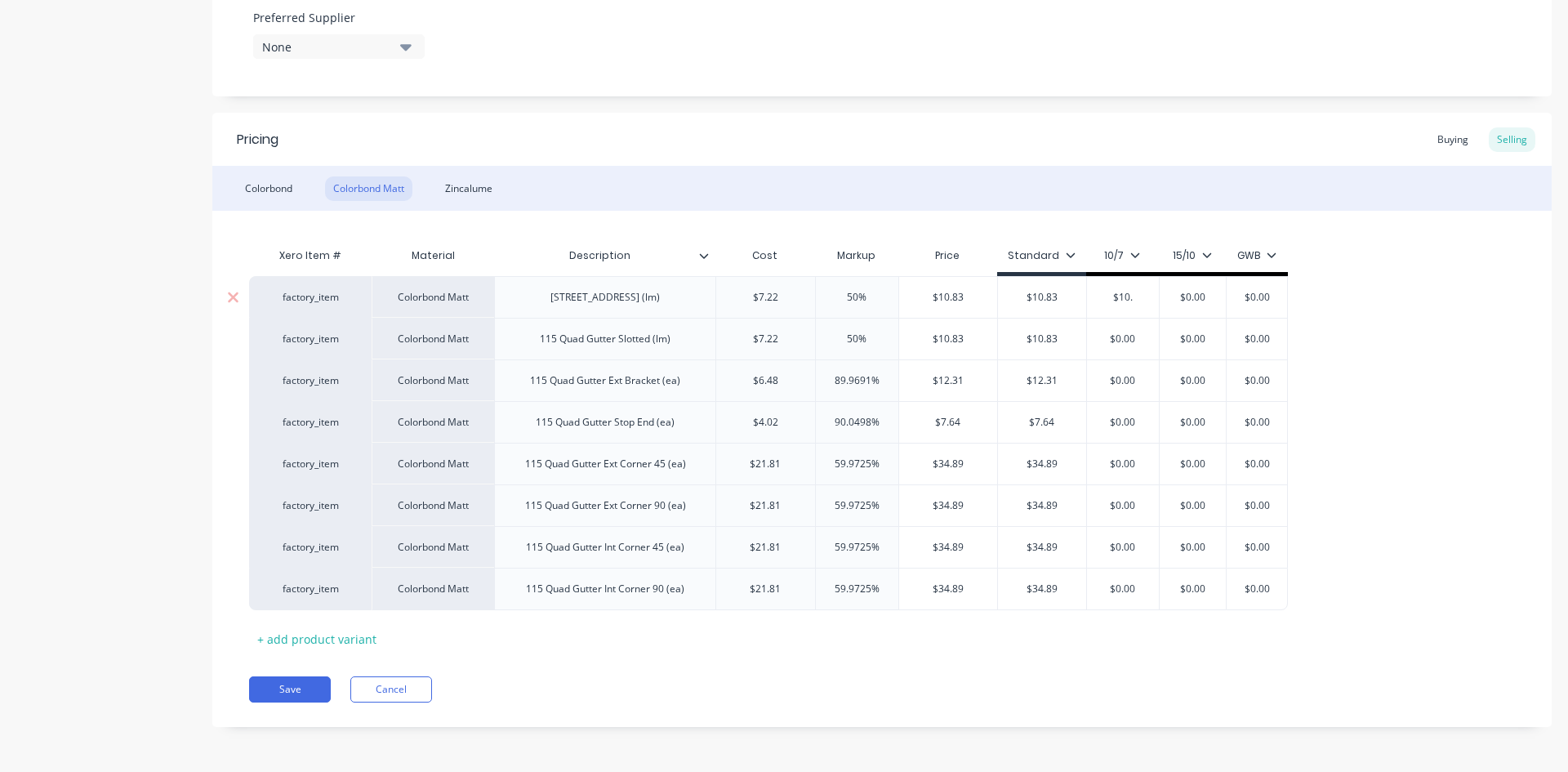
type input "$10.0"
type textarea "x"
click at [1136, 296] on input "$10.07" at bounding box center [1131, 298] width 88 height 15
type input "$10.07"
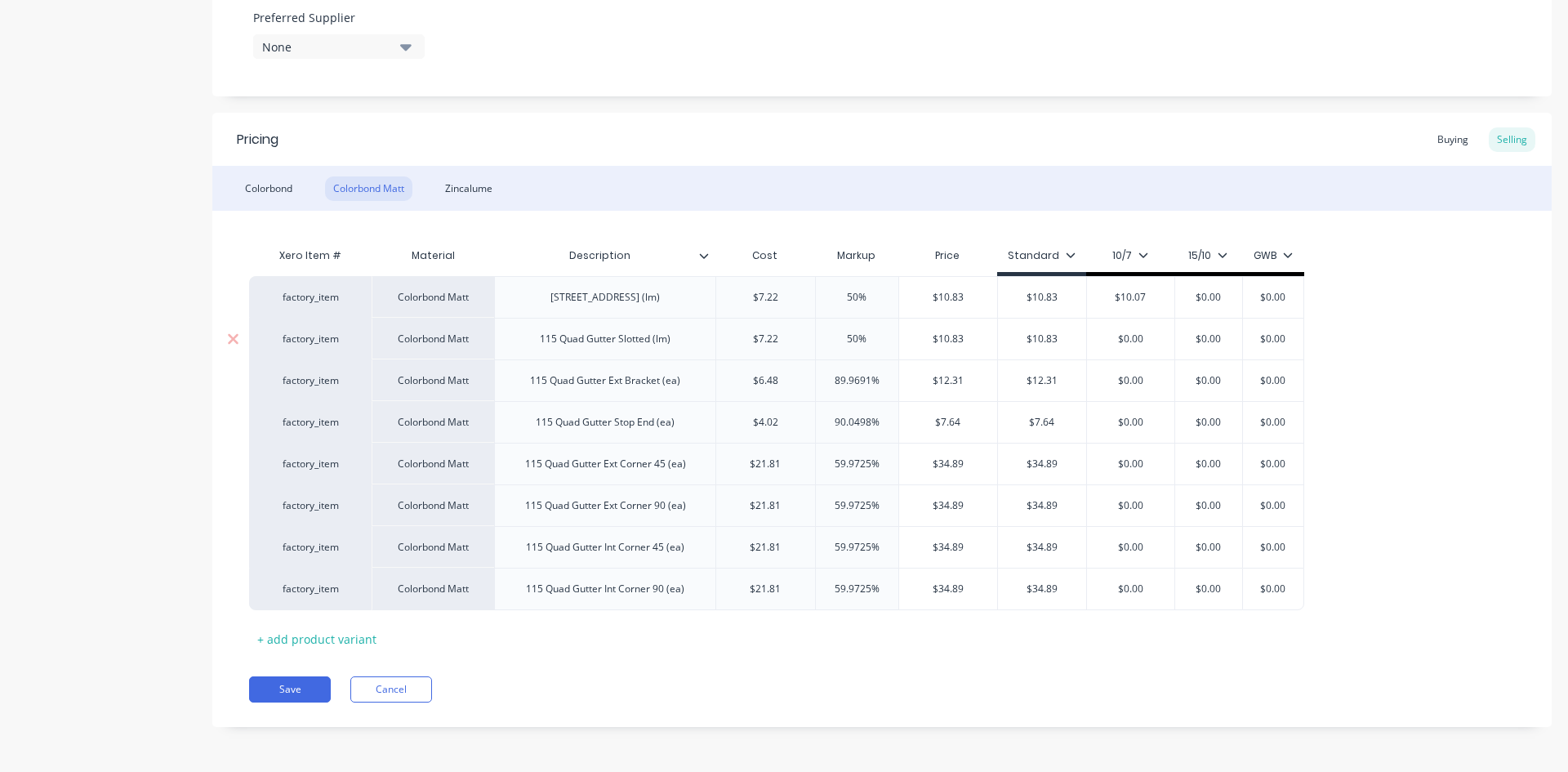
type input "$0.00"
click at [1132, 341] on input "$0.00" at bounding box center [1131, 338] width 88 height 15
paste input "10.07"
type textarea "x"
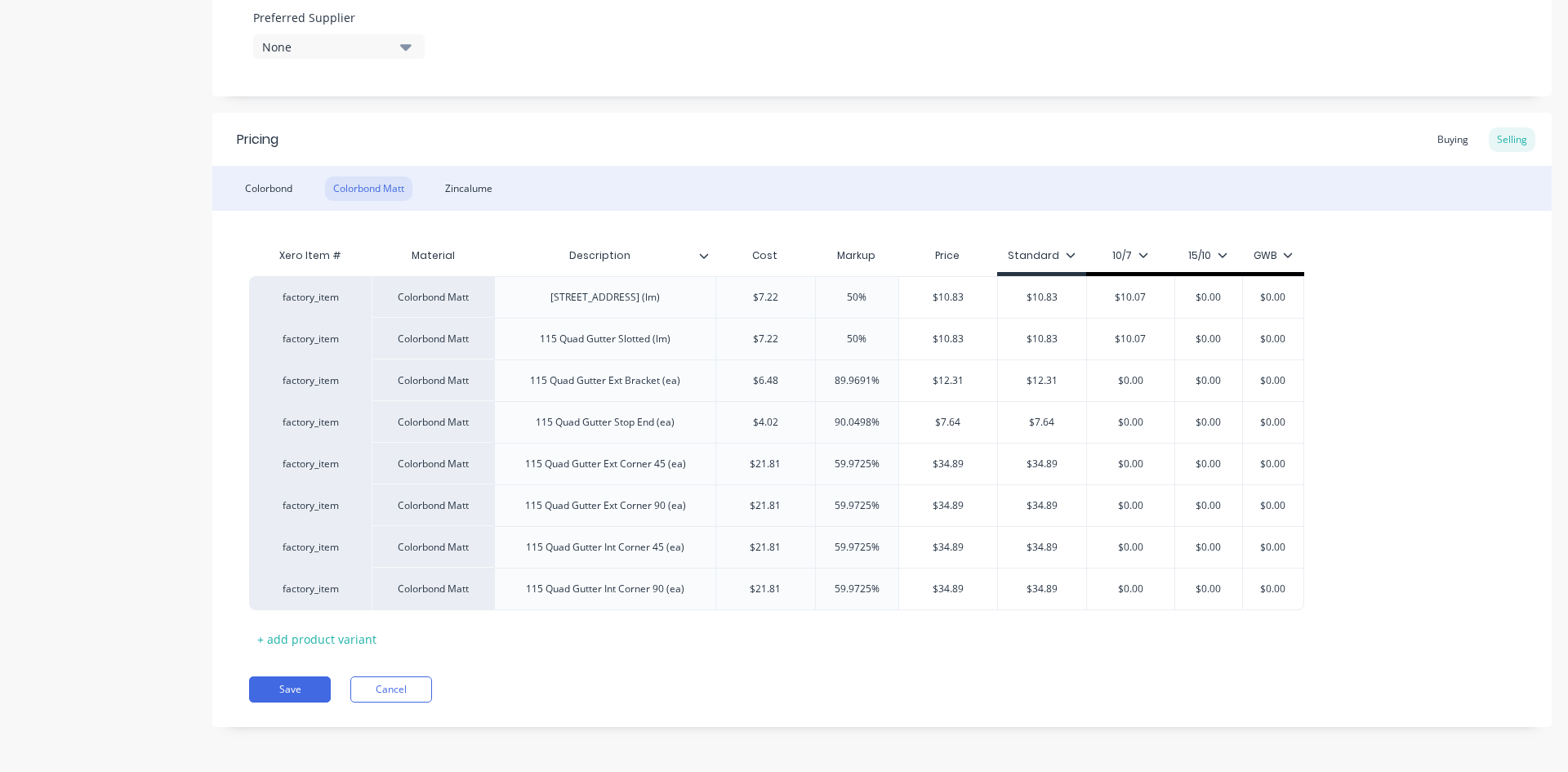
type input "$10.07"
click at [1367, 369] on div "factory_item Colorbond Matt 115 Quad Gutter Plain (lm) $7.22 $7.22 50% 50 $10.8…" at bounding box center [882, 443] width 1266 height 334
type input "$0.00"
click at [1213, 298] on input "$0.00" at bounding box center [1209, 298] width 82 height 15
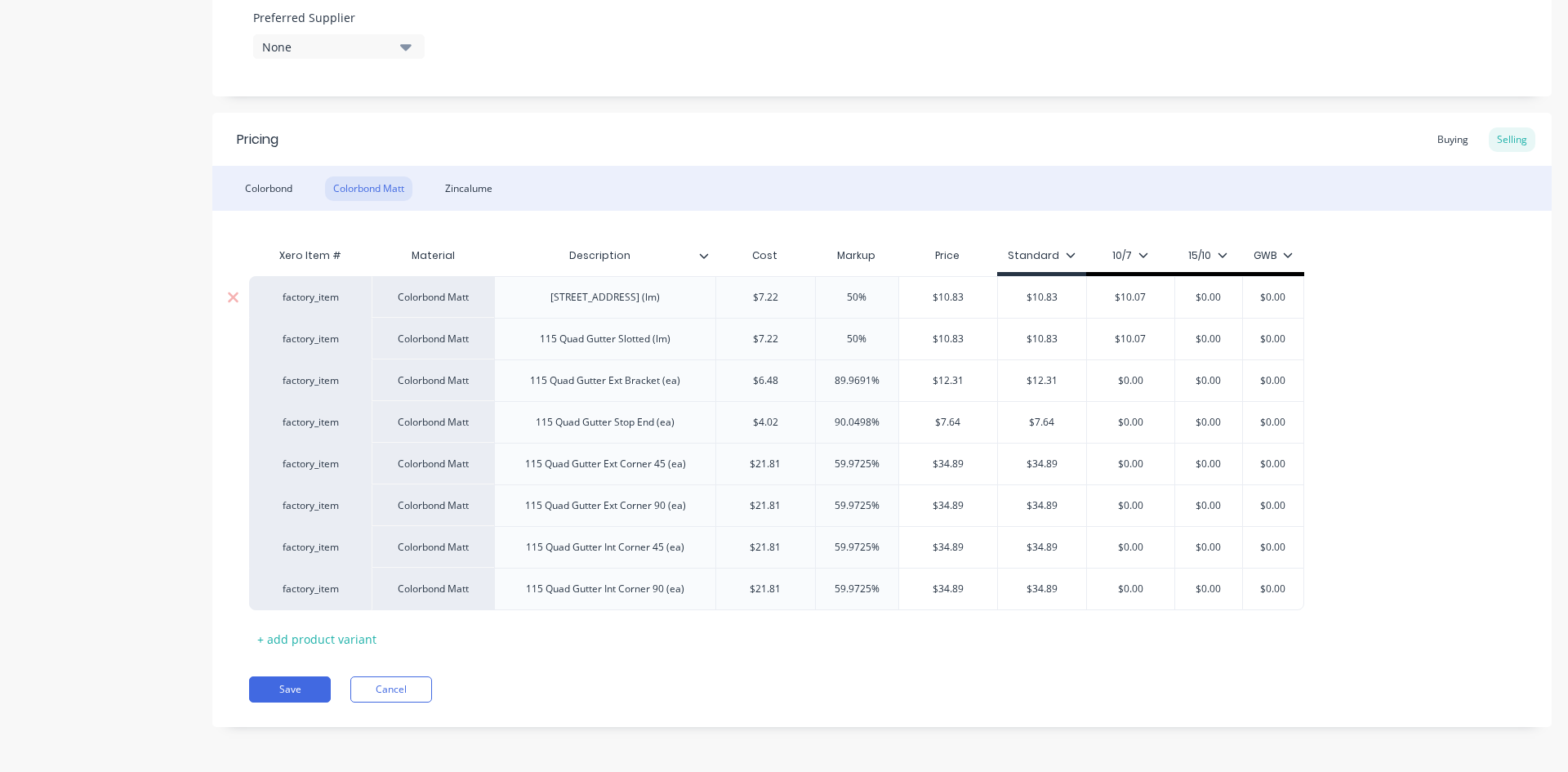
type textarea "x"
type input "$9"
type textarea "x"
type input "$9."
type textarea "x"
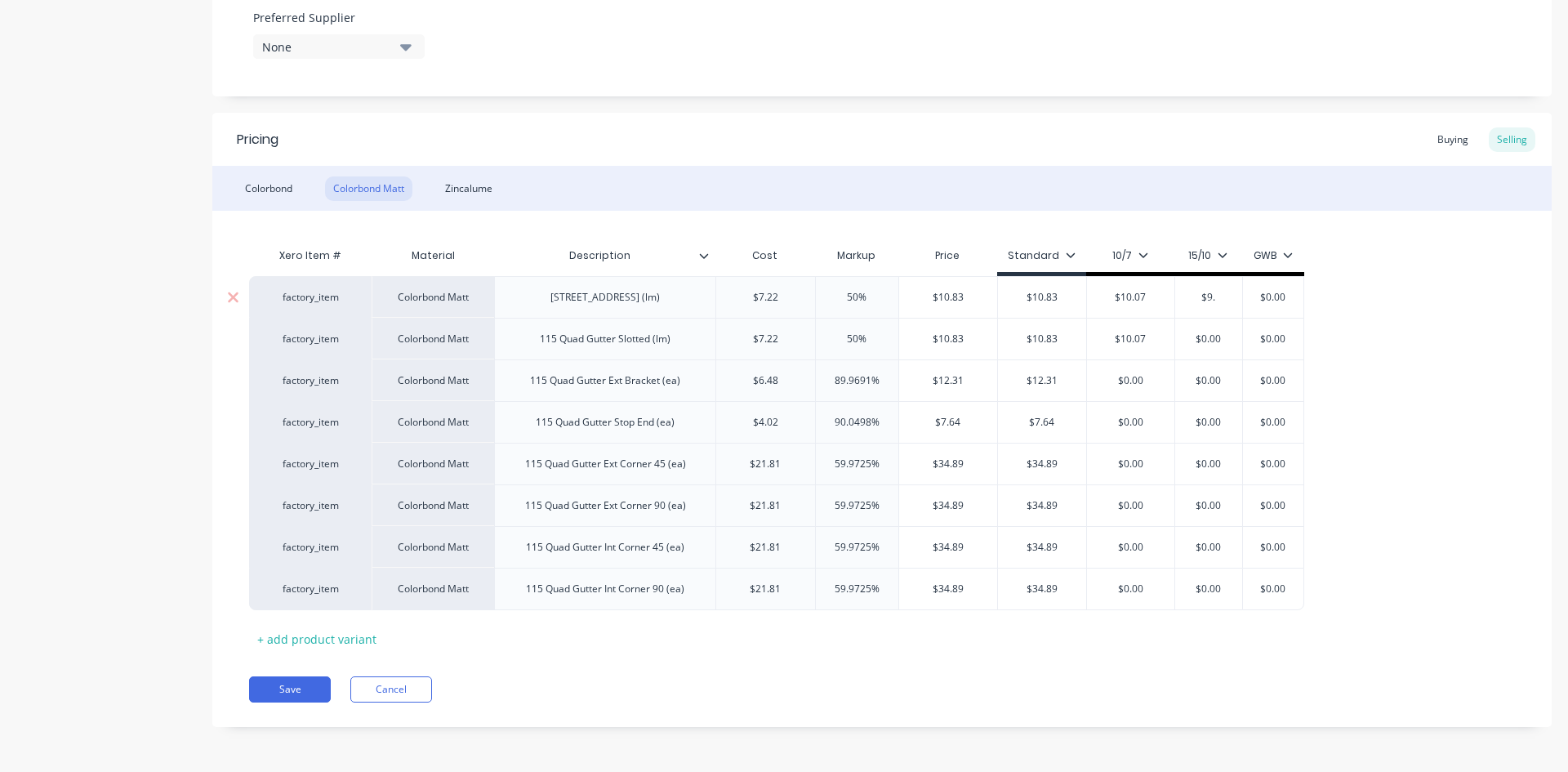
type input "$9.7"
type textarea "x"
click at [1213, 298] on input "$9.75" at bounding box center [1216, 298] width 83 height 15
type input "$9.75"
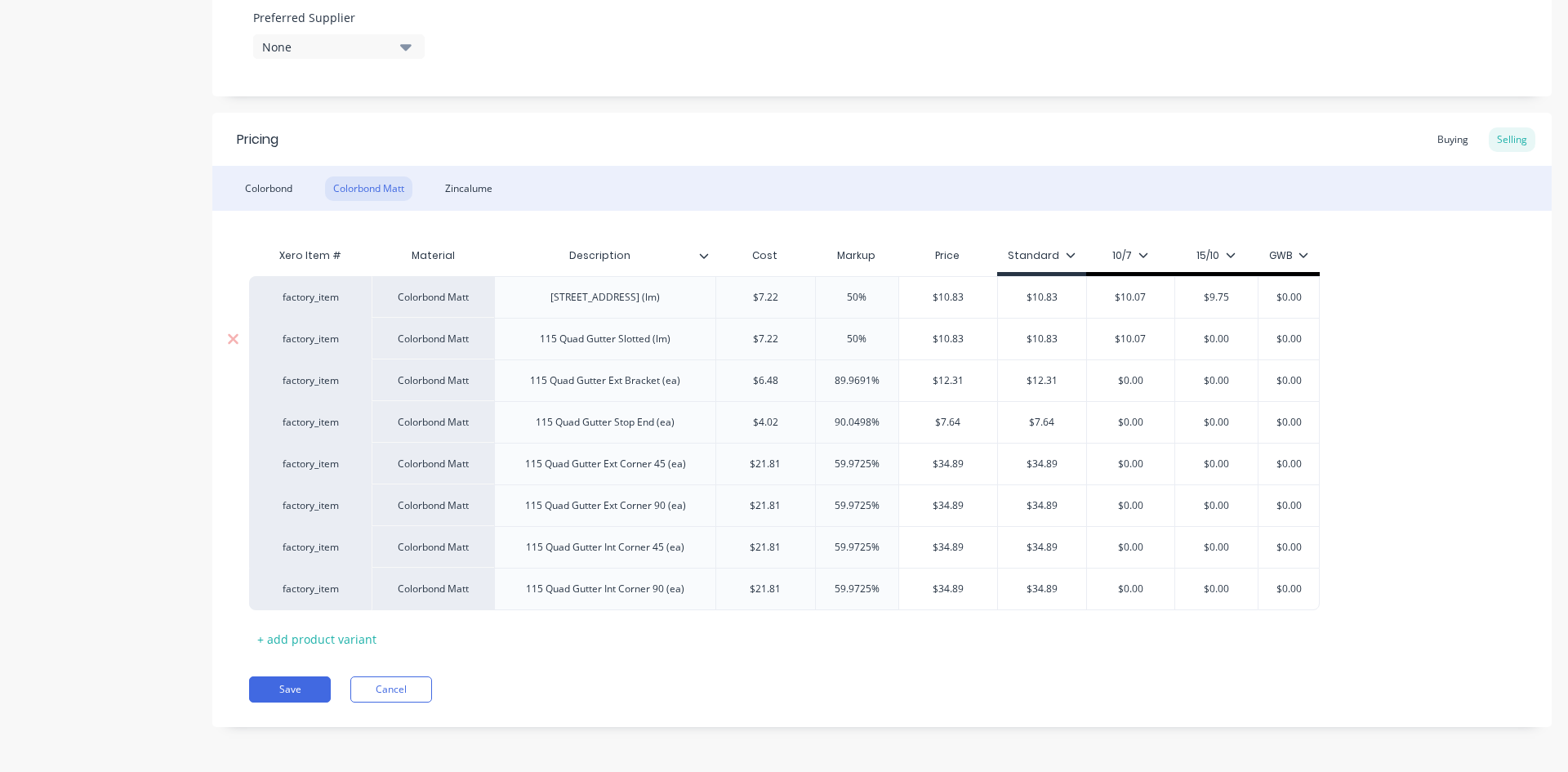
type input "$0.00"
click at [1223, 342] on input "$0.00" at bounding box center [1216, 338] width 83 height 15
paste input "9.75"
type textarea "x"
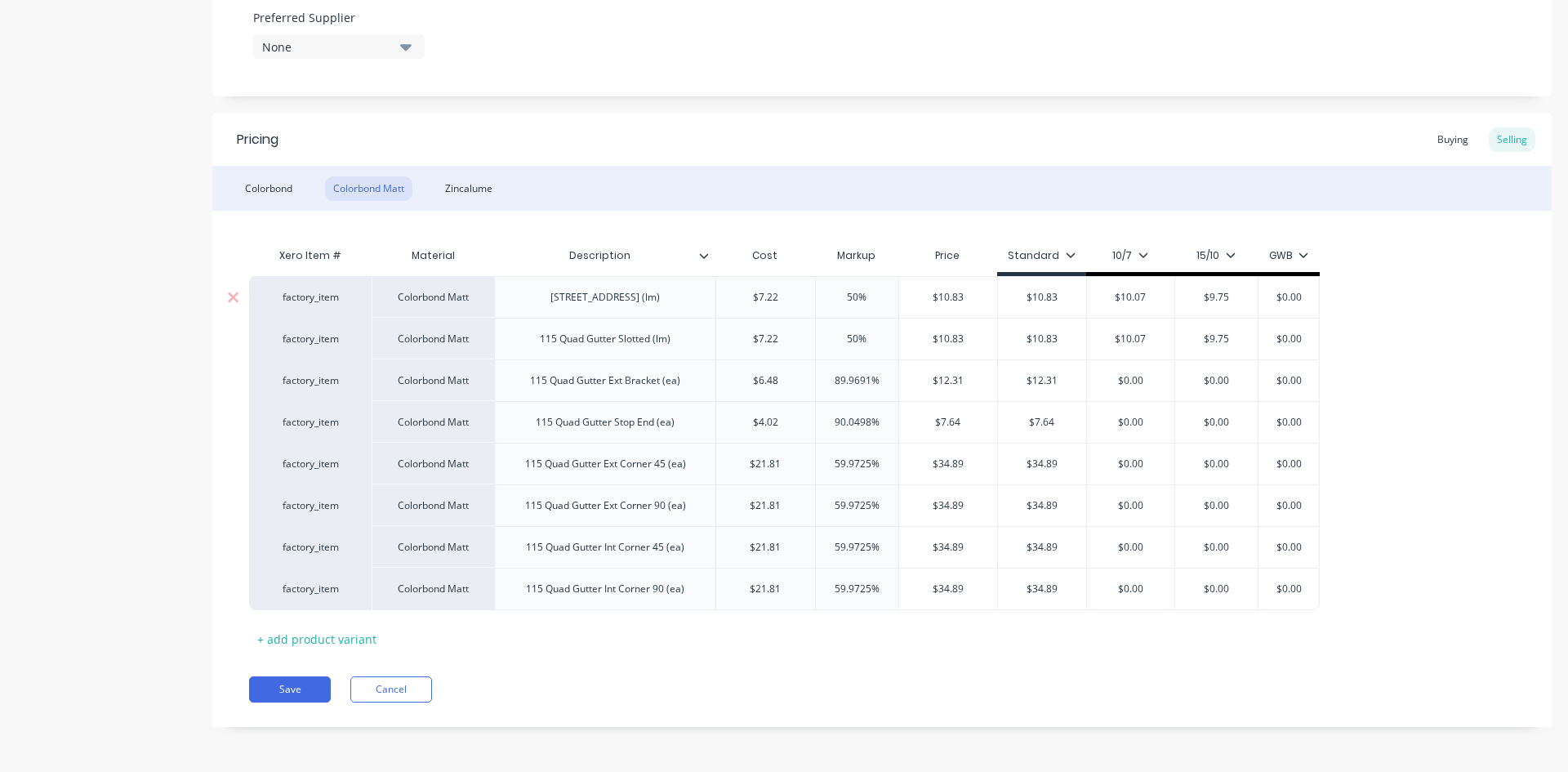
click at [1289, 294] on input "$0.00" at bounding box center [1289, 298] width 82 height 15
paste input "9.75"
click at [1298, 341] on input "$0.00" at bounding box center [1299, 338] width 82 height 15
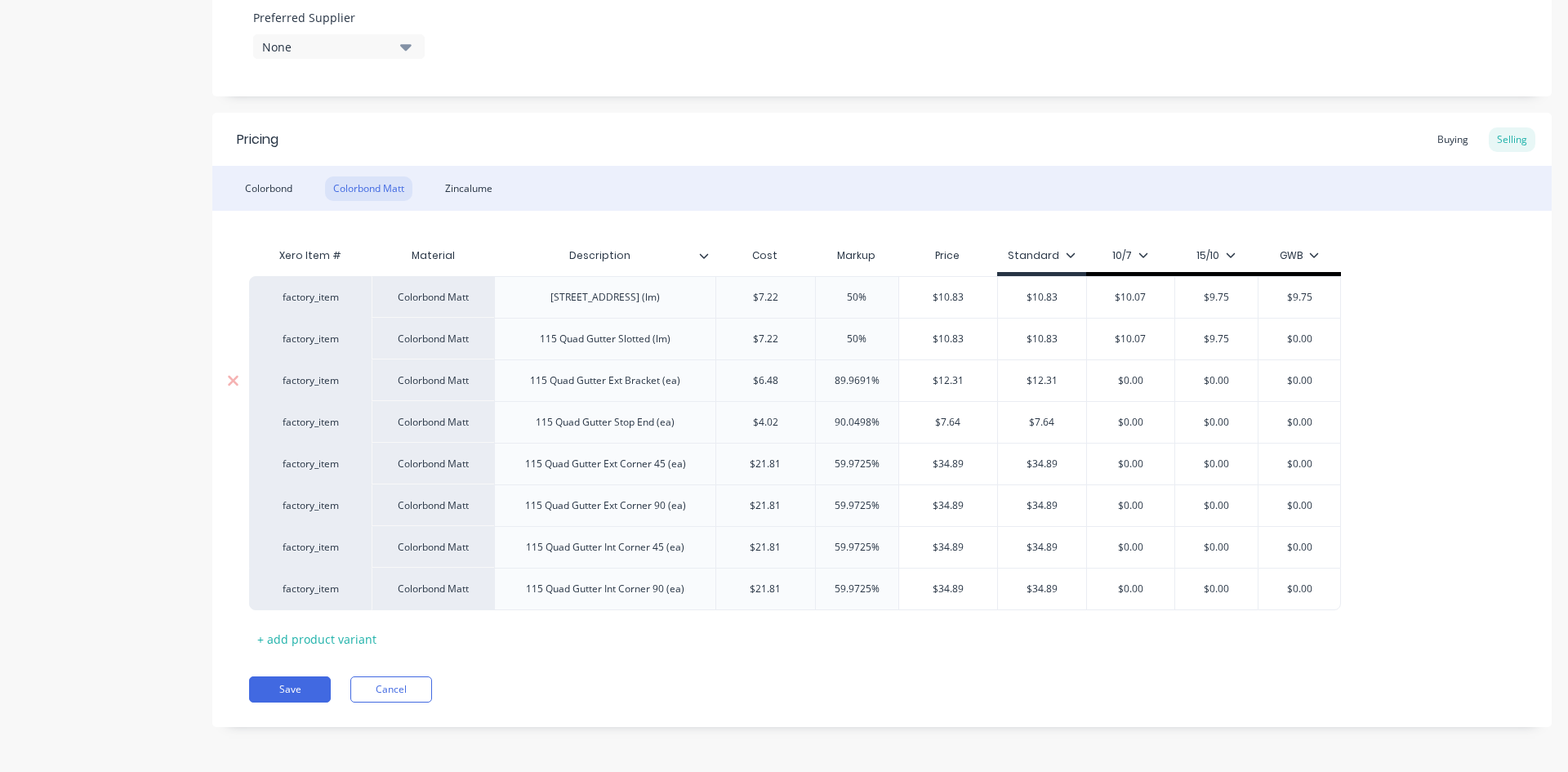
paste input "9.75"
click at [1038, 379] on input "$12.31" at bounding box center [1042, 380] width 88 height 15
click at [1136, 381] on input "$0.00" at bounding box center [1131, 380] width 88 height 15
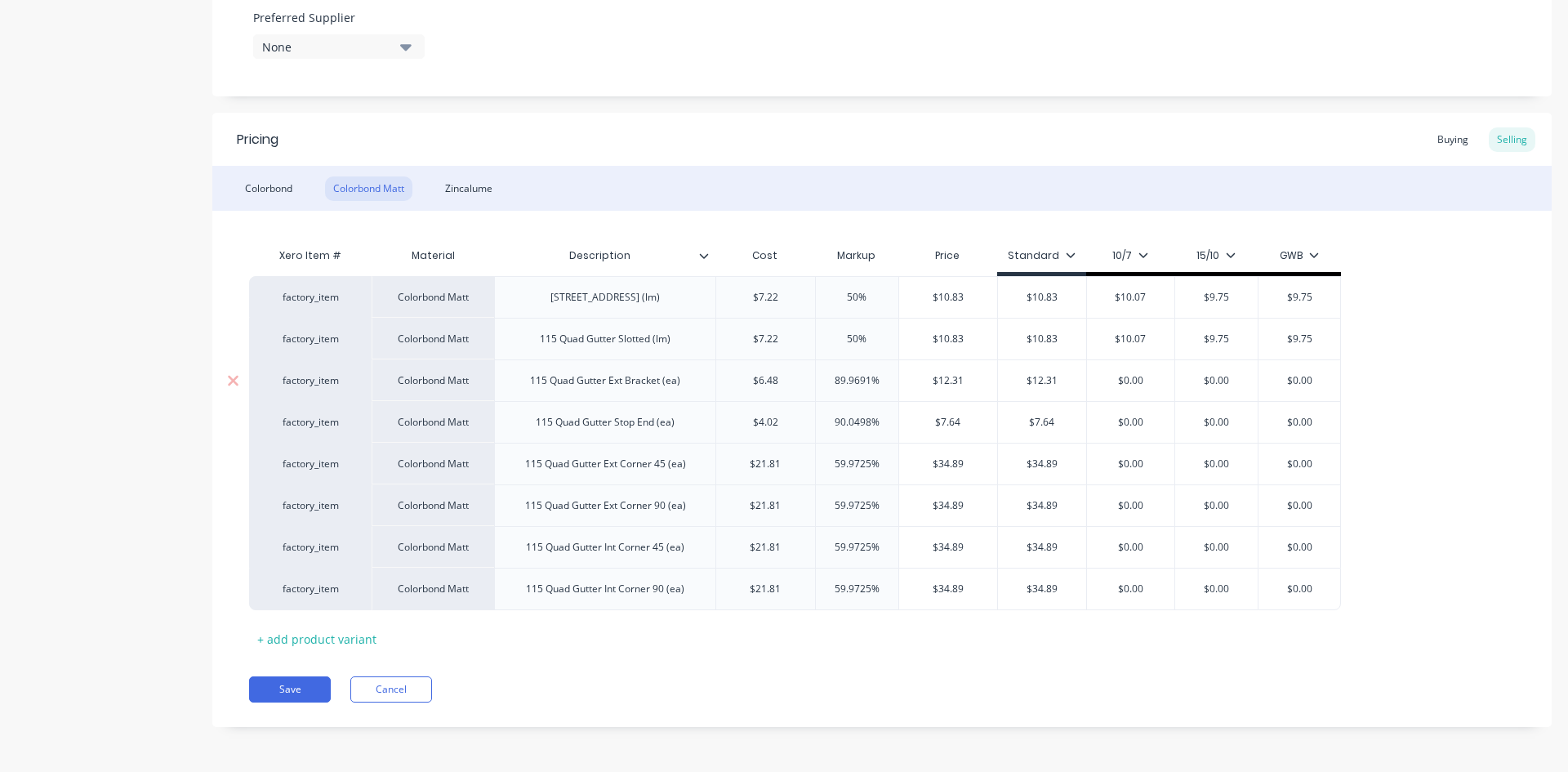
paste input "12.31"
click at [1216, 380] on input "$0.00" at bounding box center [1216, 380] width 83 height 15
click at [1220, 381] on input "$0.00" at bounding box center [1216, 380] width 83 height 15
click at [1237, 382] on input "$0.00" at bounding box center [1216, 380] width 83 height 15
click at [1235, 382] on input "$0.00" at bounding box center [1216, 380] width 83 height 15
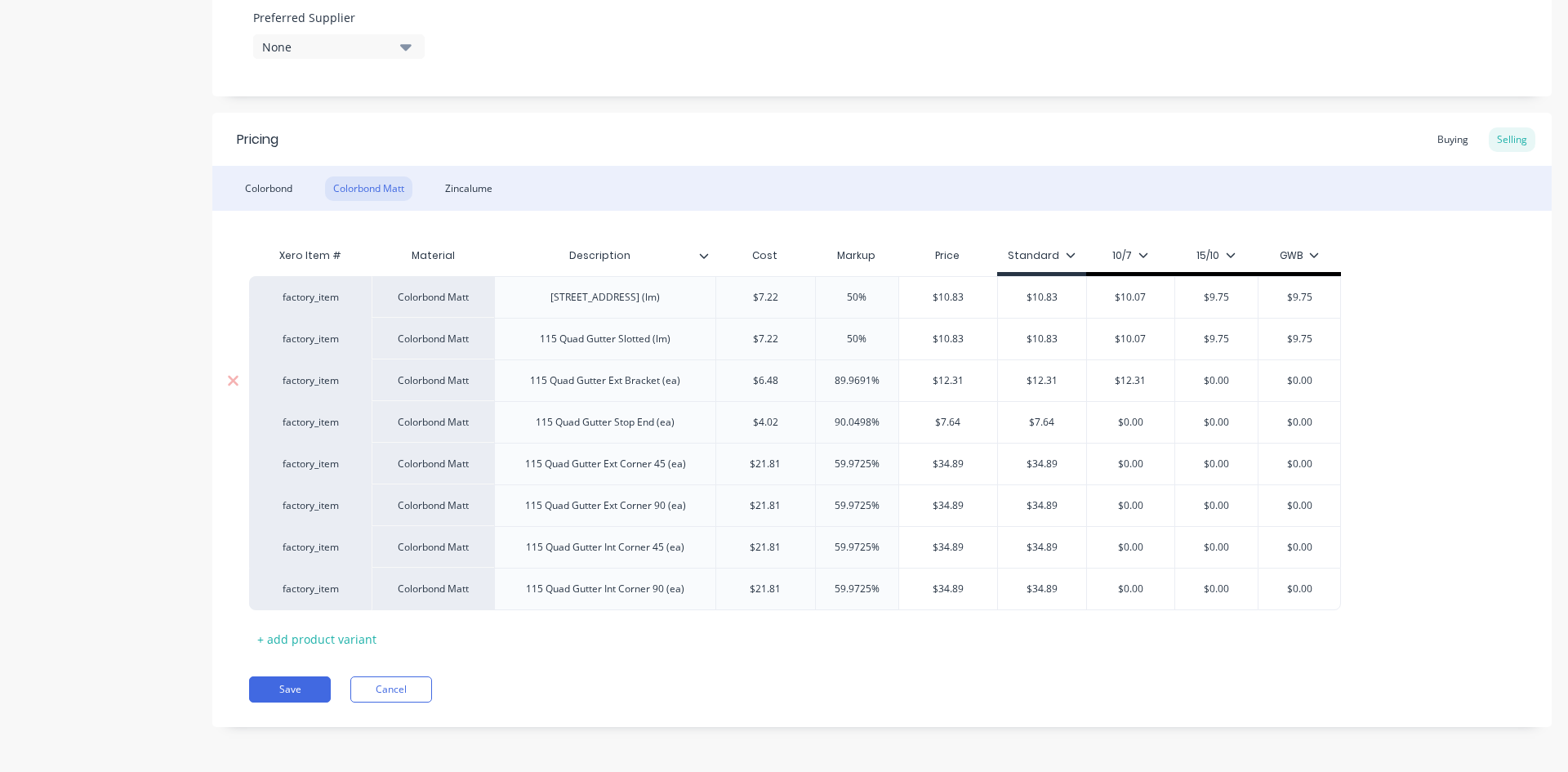
paste input "12.31"
click at [1320, 386] on input "$0.00" at bounding box center [1306, 380] width 82 height 15
paste input "12.31"
click at [1035, 421] on input "$7.64" at bounding box center [1042, 422] width 88 height 15
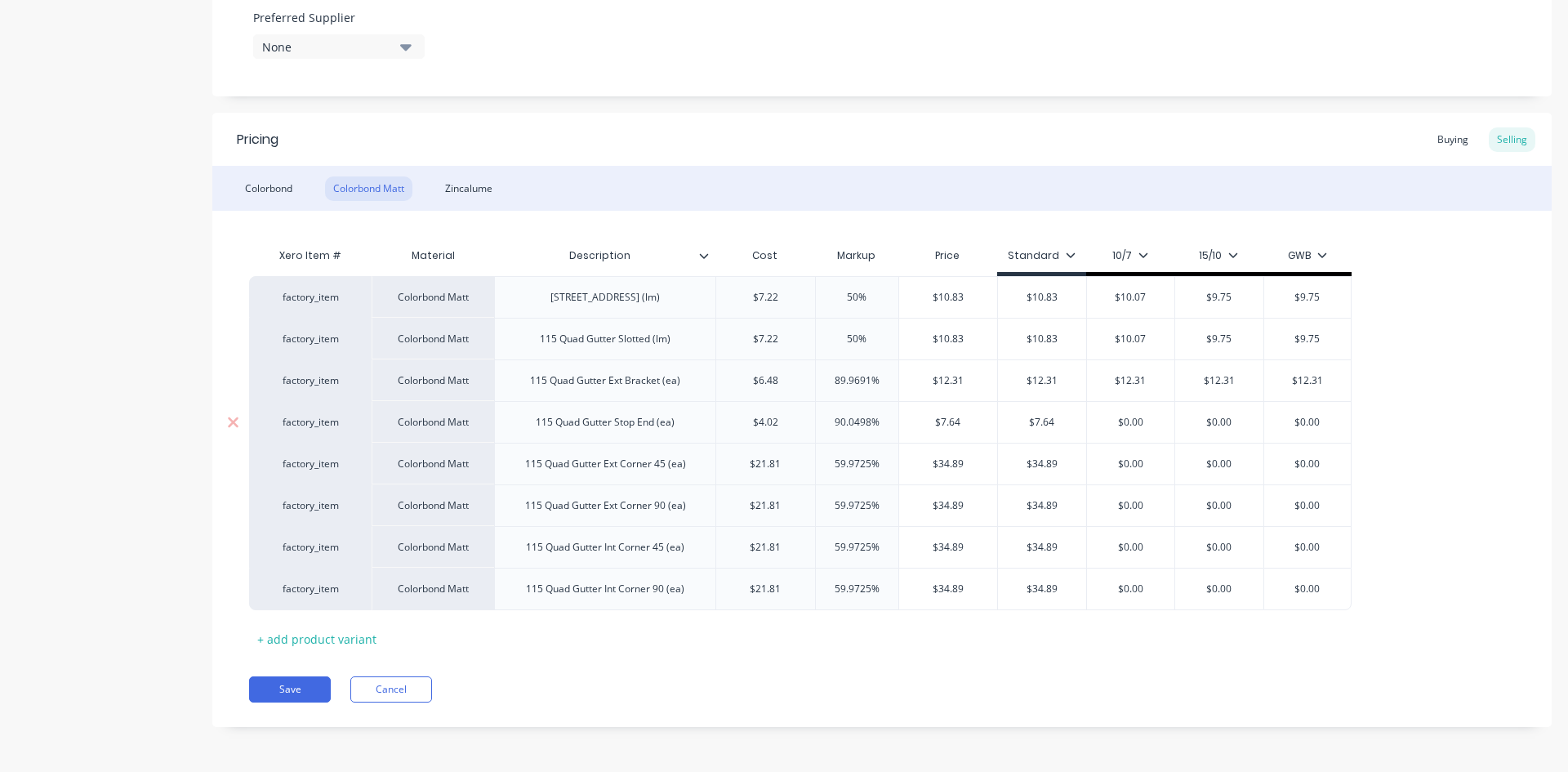
click at [1035, 421] on input "$7.64" at bounding box center [1042, 422] width 88 height 15
click at [1133, 425] on input "$0.00" at bounding box center [1131, 422] width 88 height 15
paste input "7.64"
click at [1213, 423] on input "$0.00" at bounding box center [1219, 422] width 88 height 15
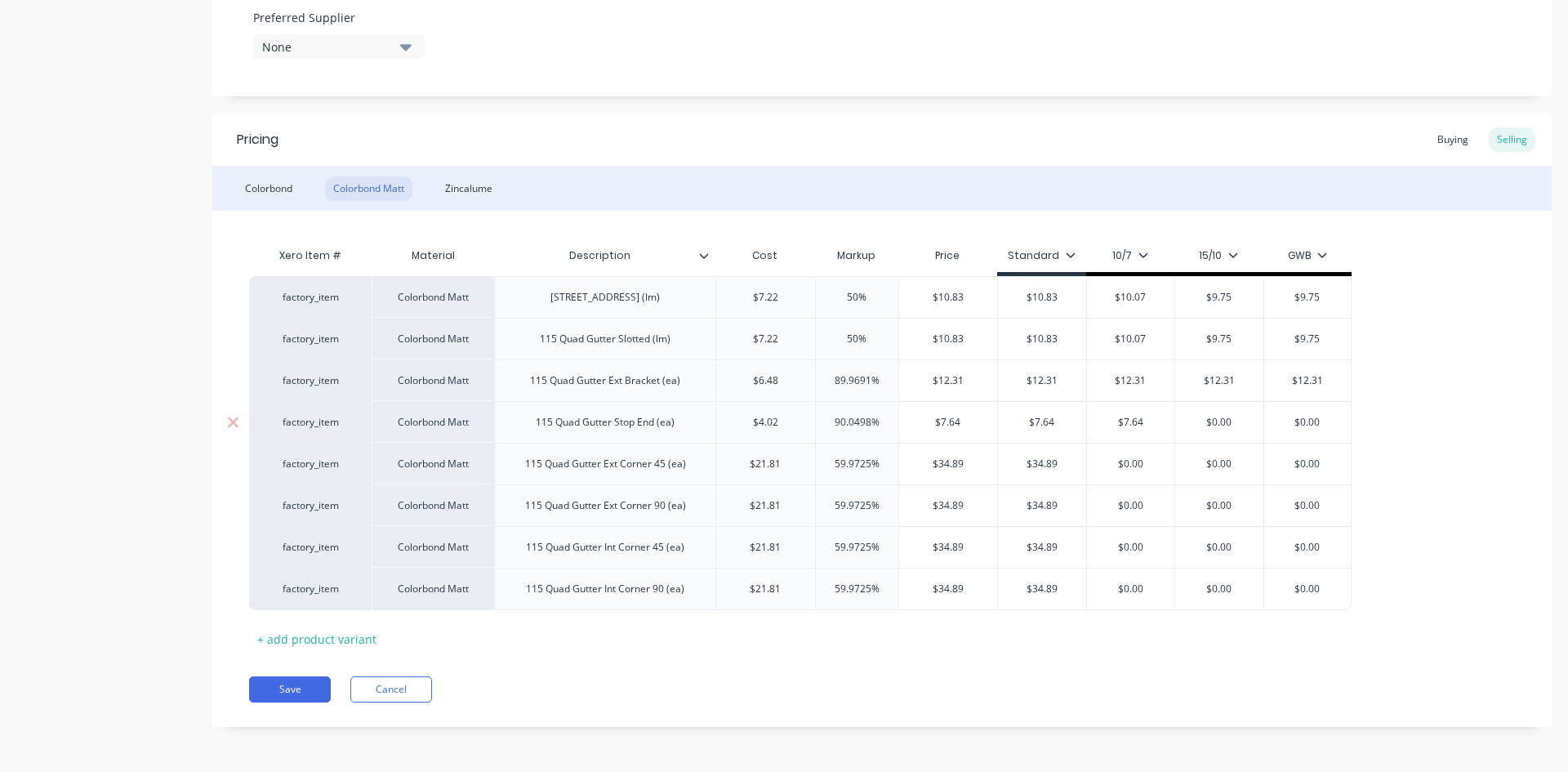
click at [1213, 423] on input "$0.00" at bounding box center [1219, 422] width 88 height 15
paste input "7.64"
click at [1319, 430] on div "$0.00" at bounding box center [1308, 422] width 87 height 41
click at [1314, 422] on input "$0.00" at bounding box center [1308, 422] width 87 height 15
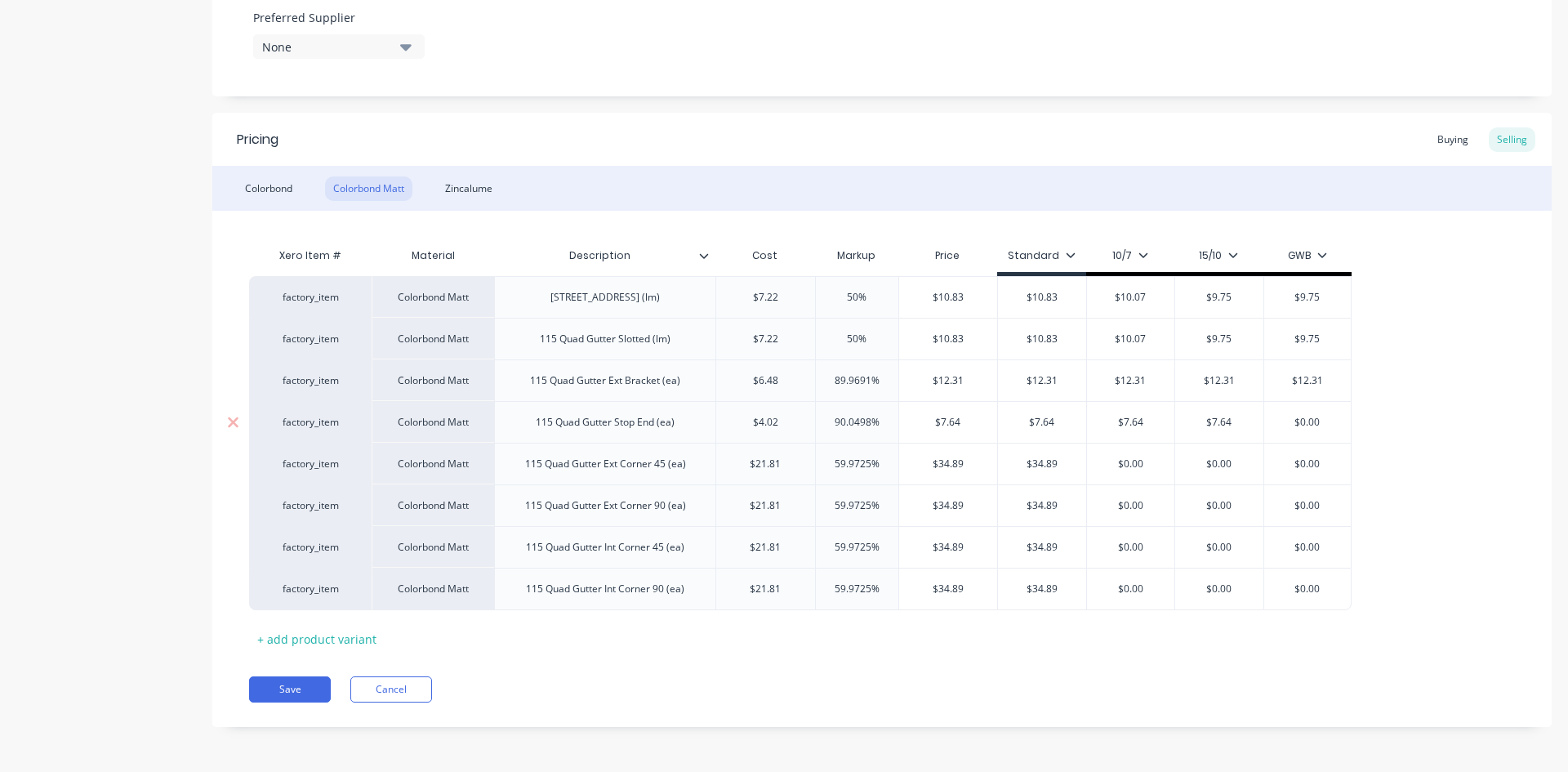
click at [1314, 422] on input "$0.00" at bounding box center [1308, 422] width 87 height 15
click at [1314, 463] on input "$0.00" at bounding box center [1308, 464] width 87 height 15
click at [1310, 425] on input "$0.00" at bounding box center [1308, 422] width 87 height 15
paste input "7.64"
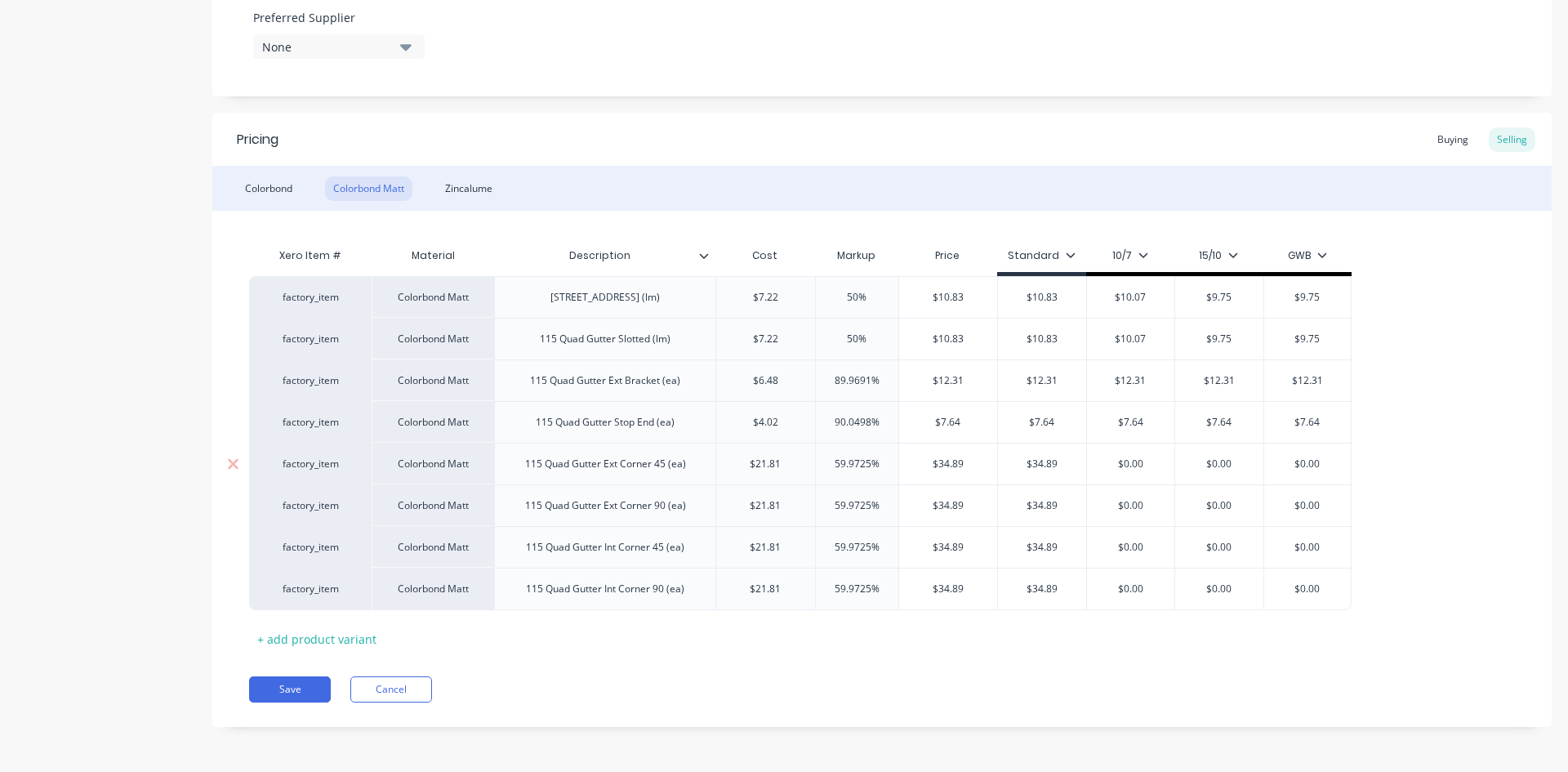
click at [1049, 464] on input "$34.89" at bounding box center [1042, 464] width 88 height 15
click at [1134, 467] on input "$0.00" at bounding box center [1131, 464] width 88 height 15
paste input "34.89"
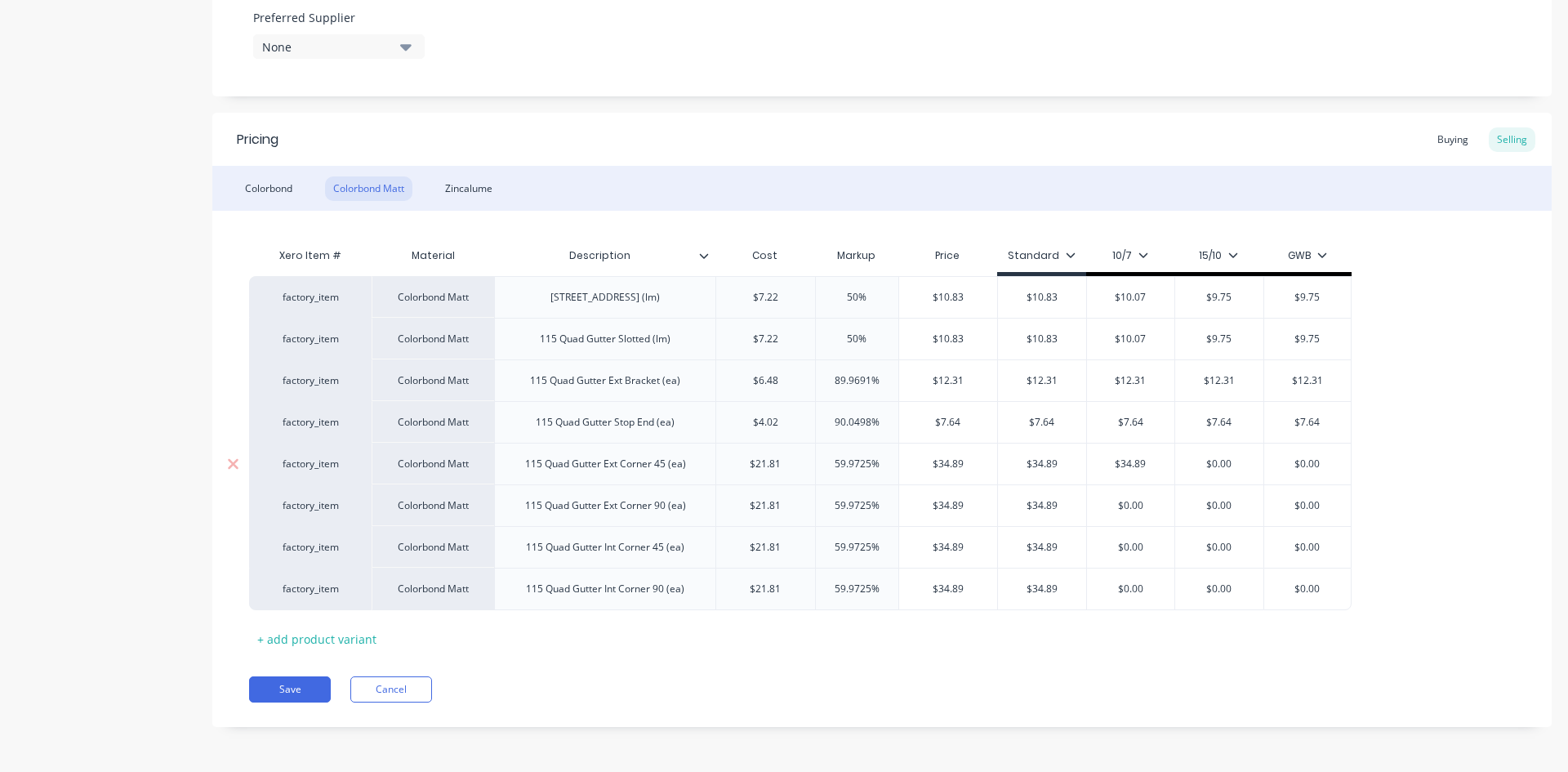
click at [1212, 465] on input "$0.00" at bounding box center [1219, 464] width 88 height 15
paste input "34.89"
click at [1307, 463] on input "$0.00" at bounding box center [1308, 464] width 87 height 15
click at [1307, 464] on input "$0.00" at bounding box center [1308, 464] width 87 height 15
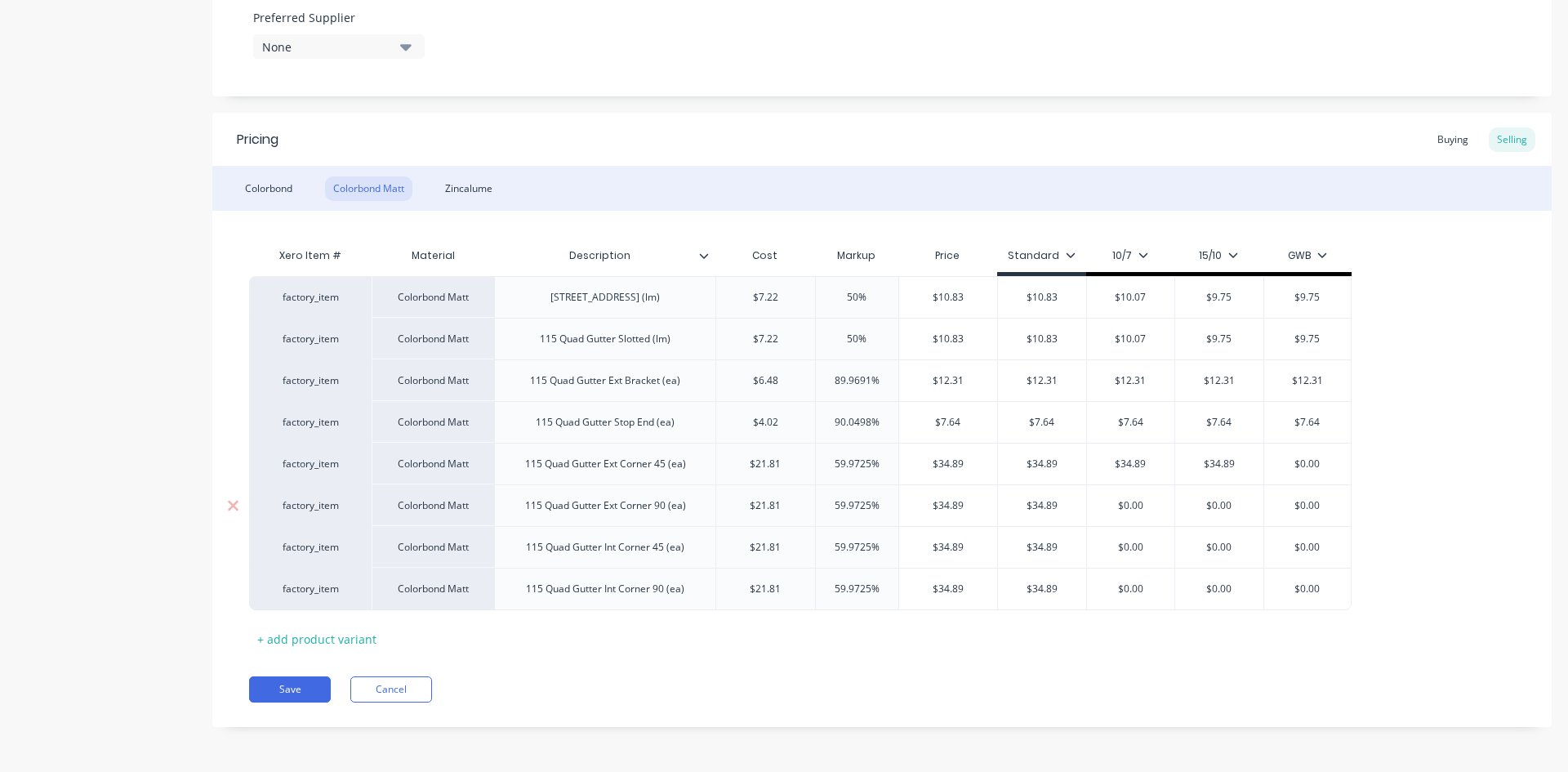
paste input "34.89"
click at [1042, 504] on input "$34.89" at bounding box center [1042, 505] width 88 height 15
click at [1142, 509] on input "$0.00" at bounding box center [1131, 505] width 88 height 15
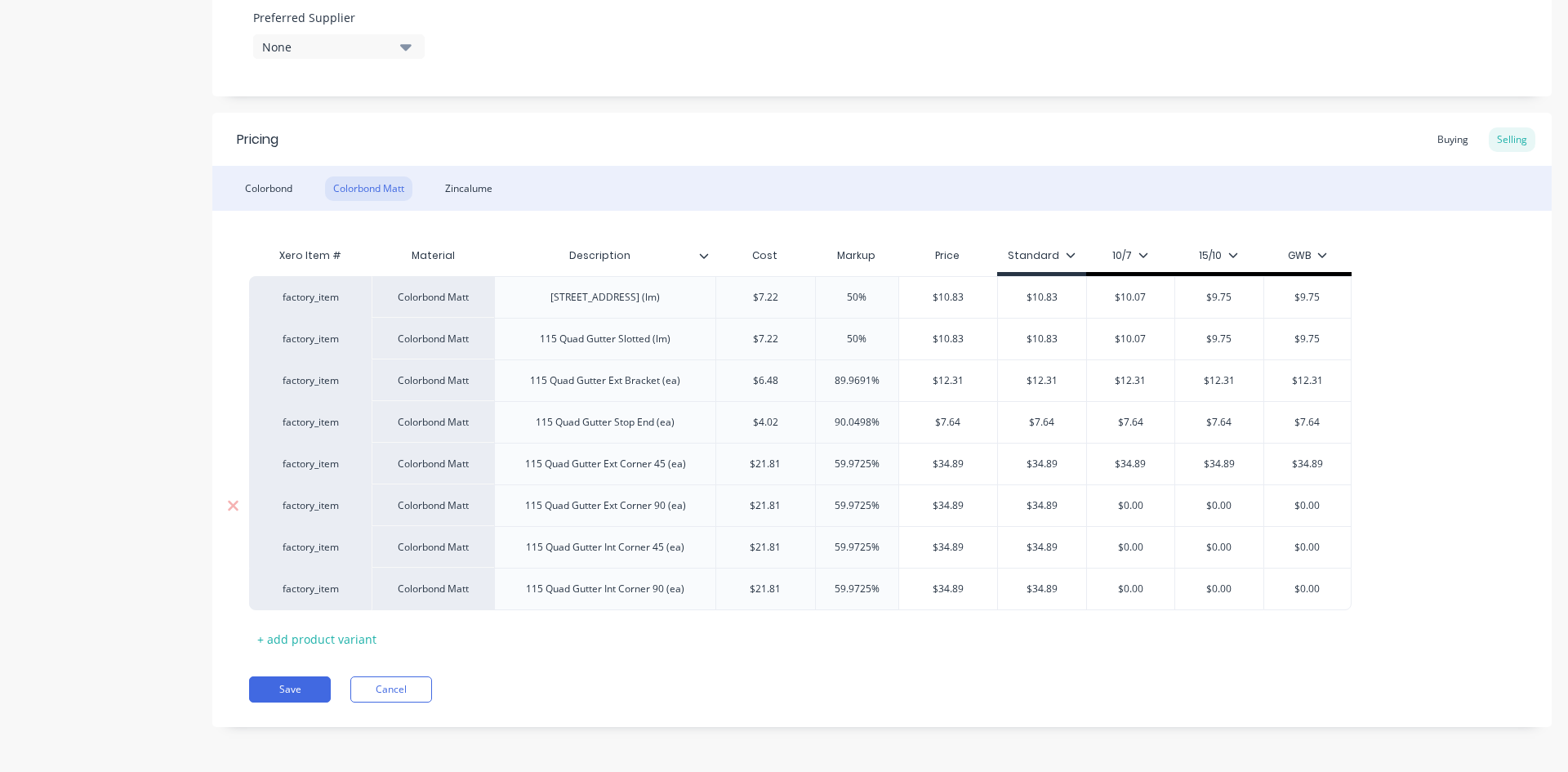
paste input "34.89"
click at [1226, 509] on input "$0.00" at bounding box center [1219, 505] width 88 height 15
paste input "34.89"
click at [1316, 510] on input "$0.00" at bounding box center [1308, 505] width 87 height 15
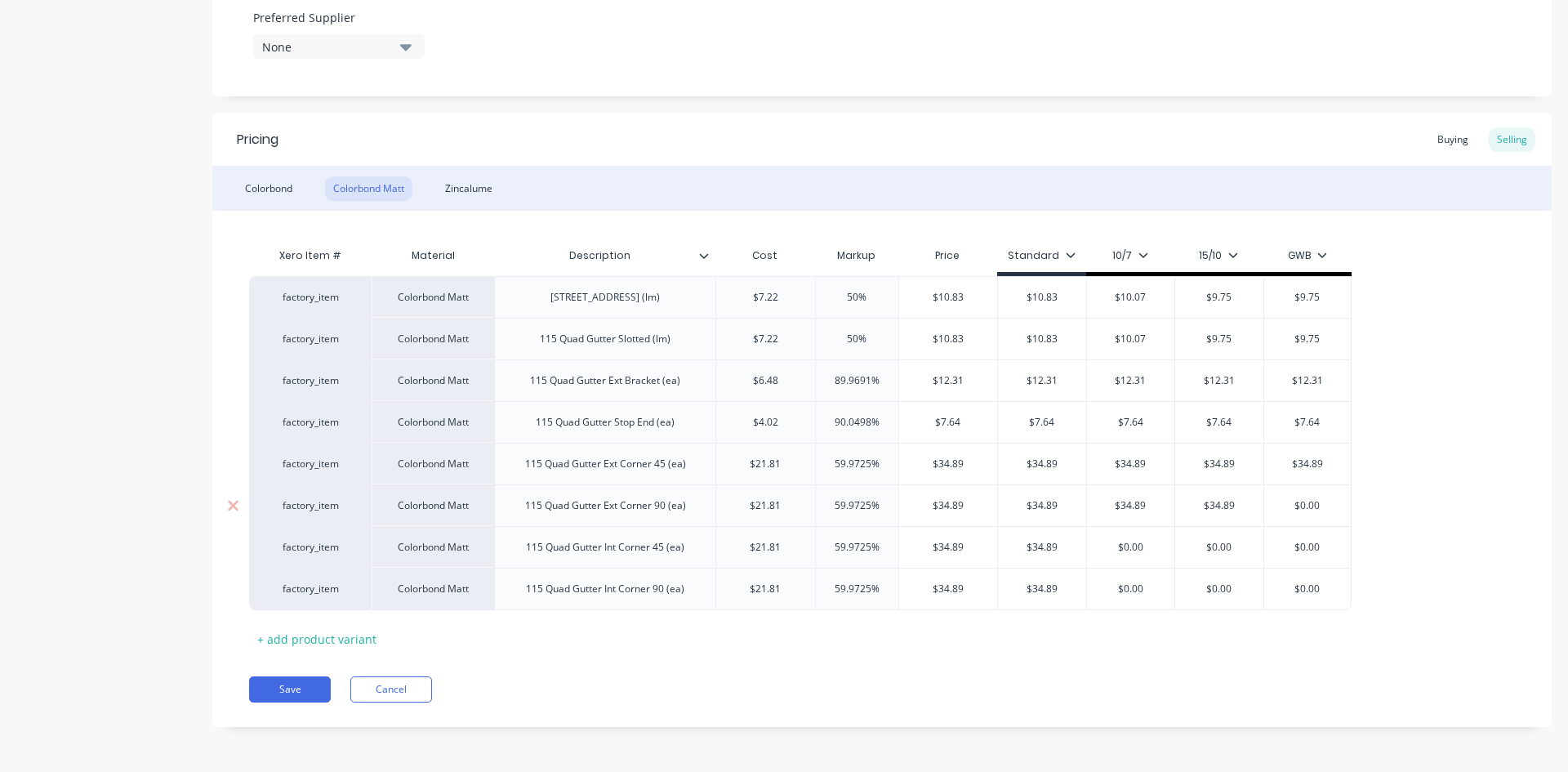
click at [1316, 510] on input "$0.00" at bounding box center [1308, 505] width 87 height 15
paste input "34.89"
click at [1314, 551] on input "$0.00" at bounding box center [1308, 547] width 87 height 15
paste input "34.89"
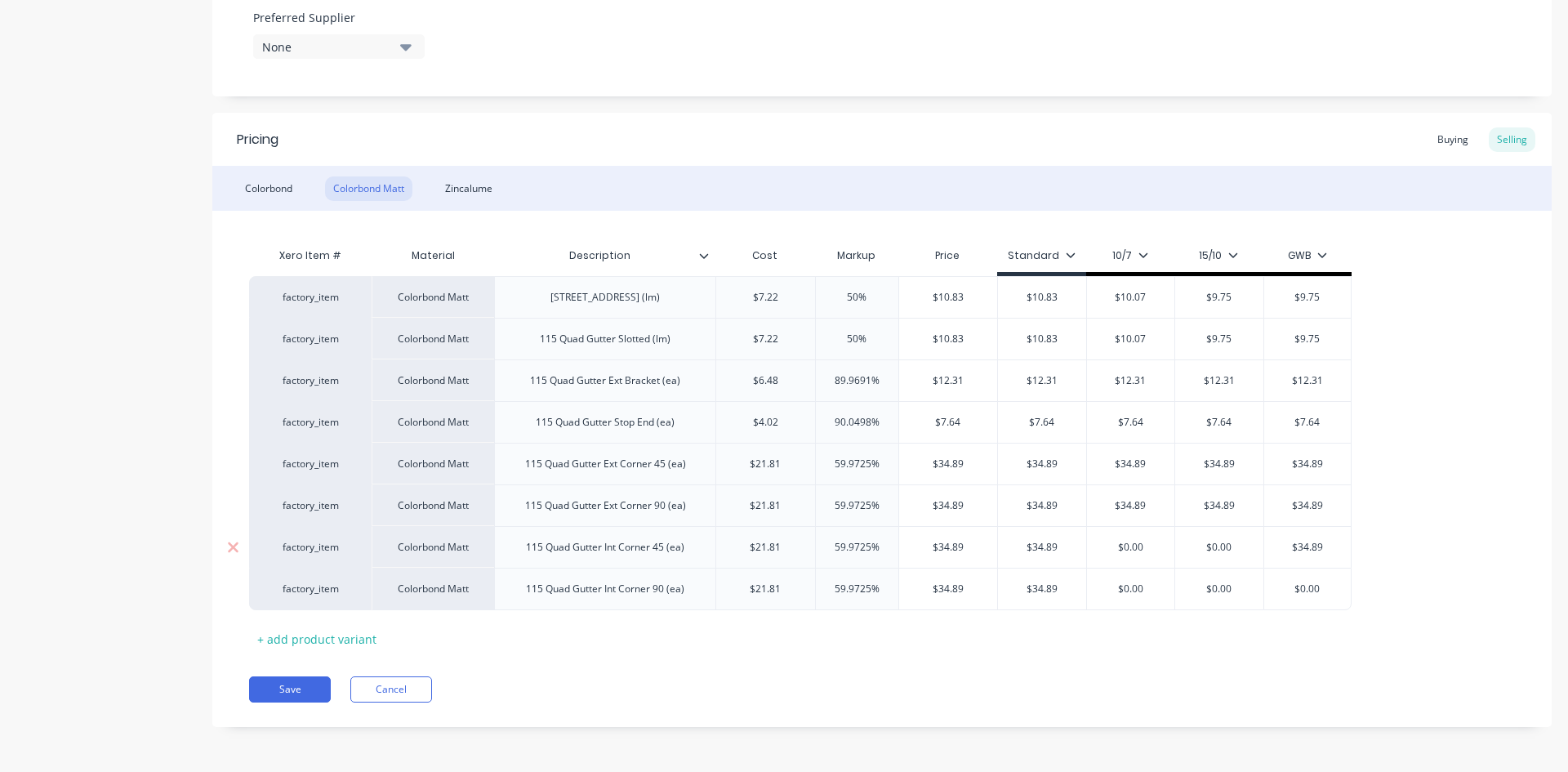
click at [1221, 546] on input "$0.00" at bounding box center [1219, 547] width 88 height 15
paste input "34.89"
click at [1125, 552] on input "$0.00" at bounding box center [1131, 547] width 88 height 15
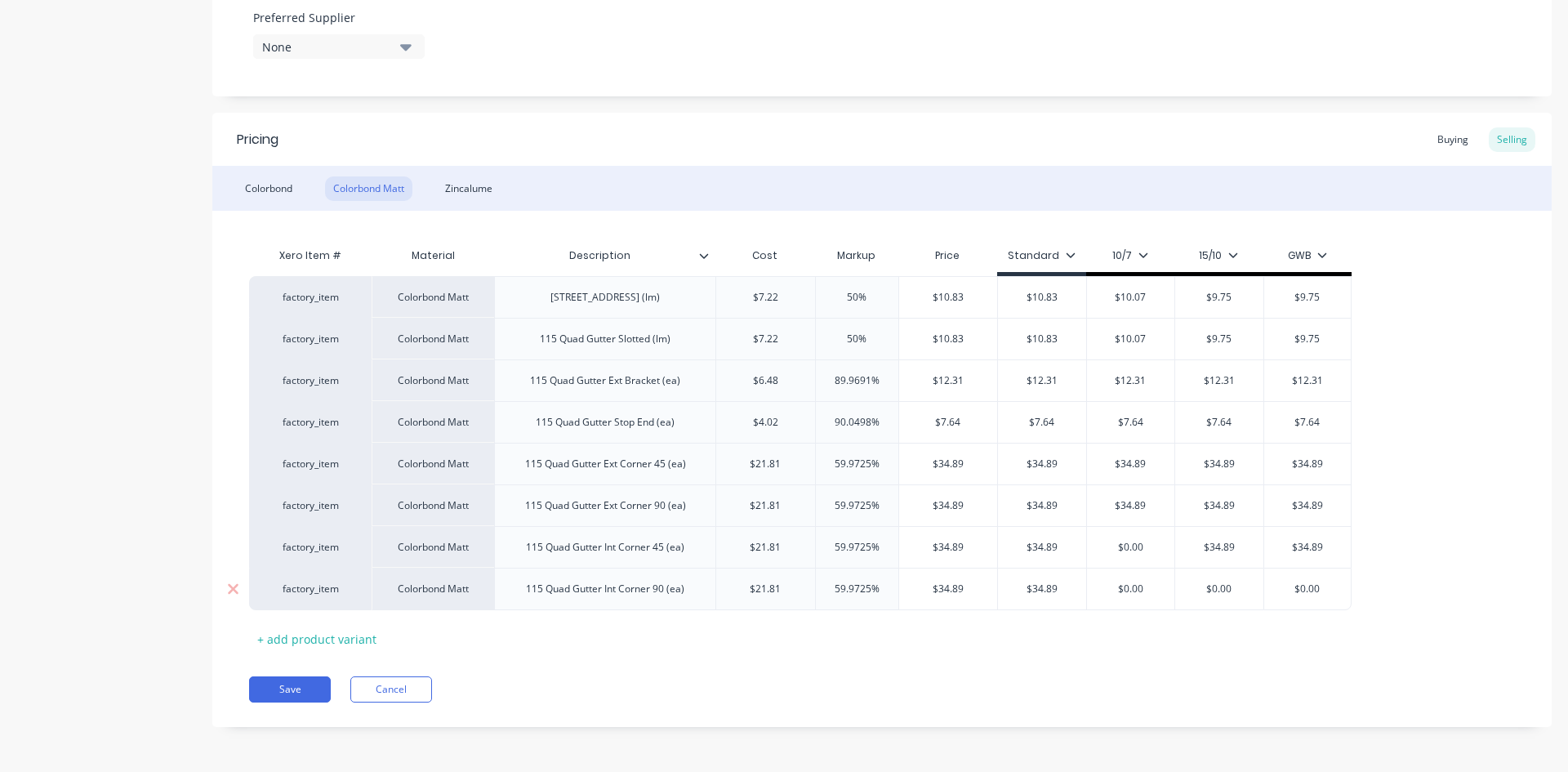
paste input "34.89"
click at [1138, 591] on input "$0.00" at bounding box center [1131, 589] width 88 height 15
paste input "34.89"
click at [1220, 590] on input "$0.00" at bounding box center [1219, 589] width 88 height 15
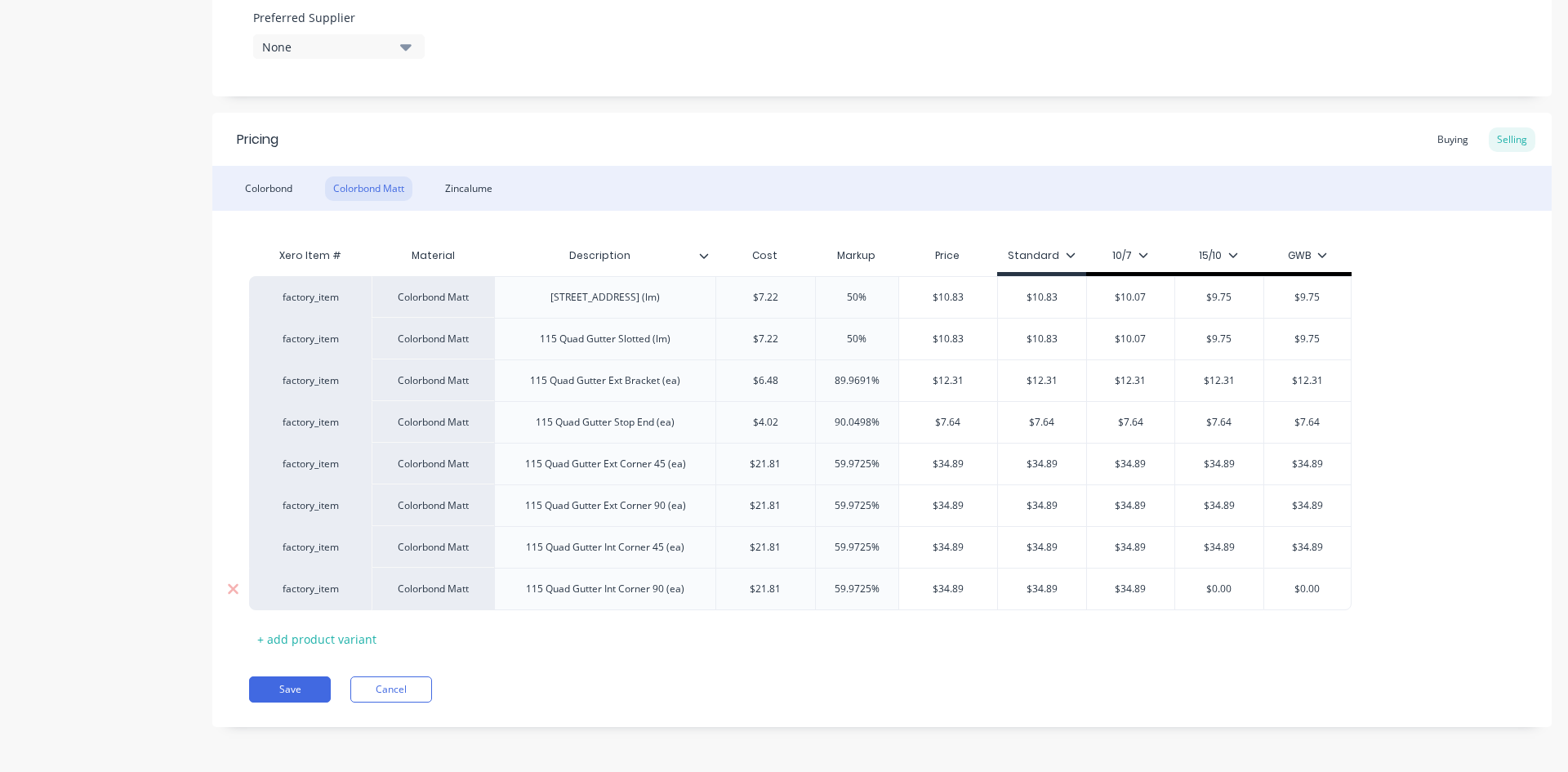
click at [1220, 590] on input "$0.00" at bounding box center [1219, 589] width 88 height 15
paste input "34.89"
click at [1310, 586] on input "$0.00" at bounding box center [1308, 589] width 87 height 15
paste input "34.89"
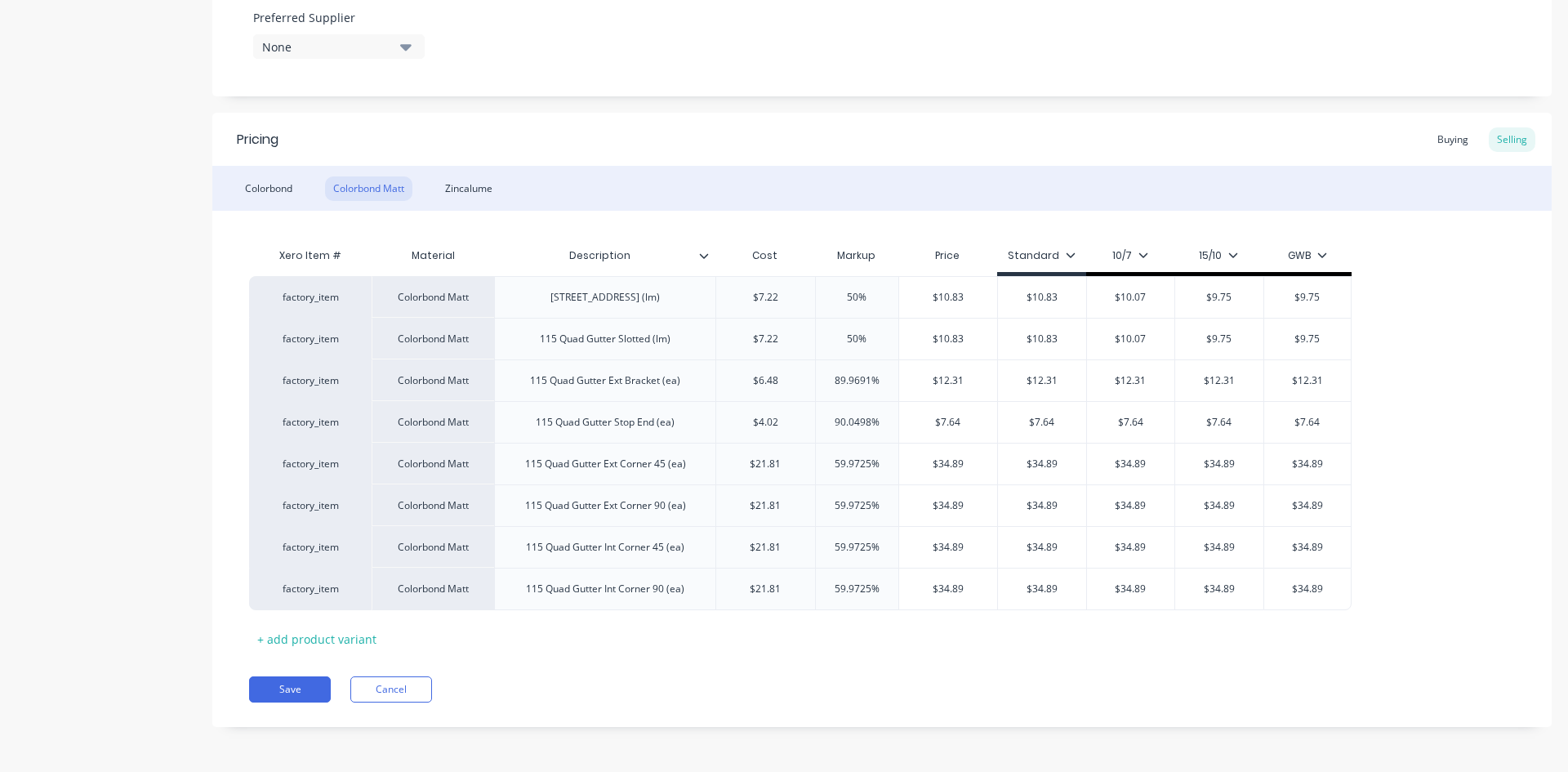
click at [1426, 559] on div "factory_item Colorbond Matt 115 Quad Gutter Plain (lm) $7.22 $7.22 50% 50 $10.8…" at bounding box center [882, 443] width 1266 height 334
click at [1443, 137] on div "Buying" at bounding box center [1453, 139] width 47 height 24
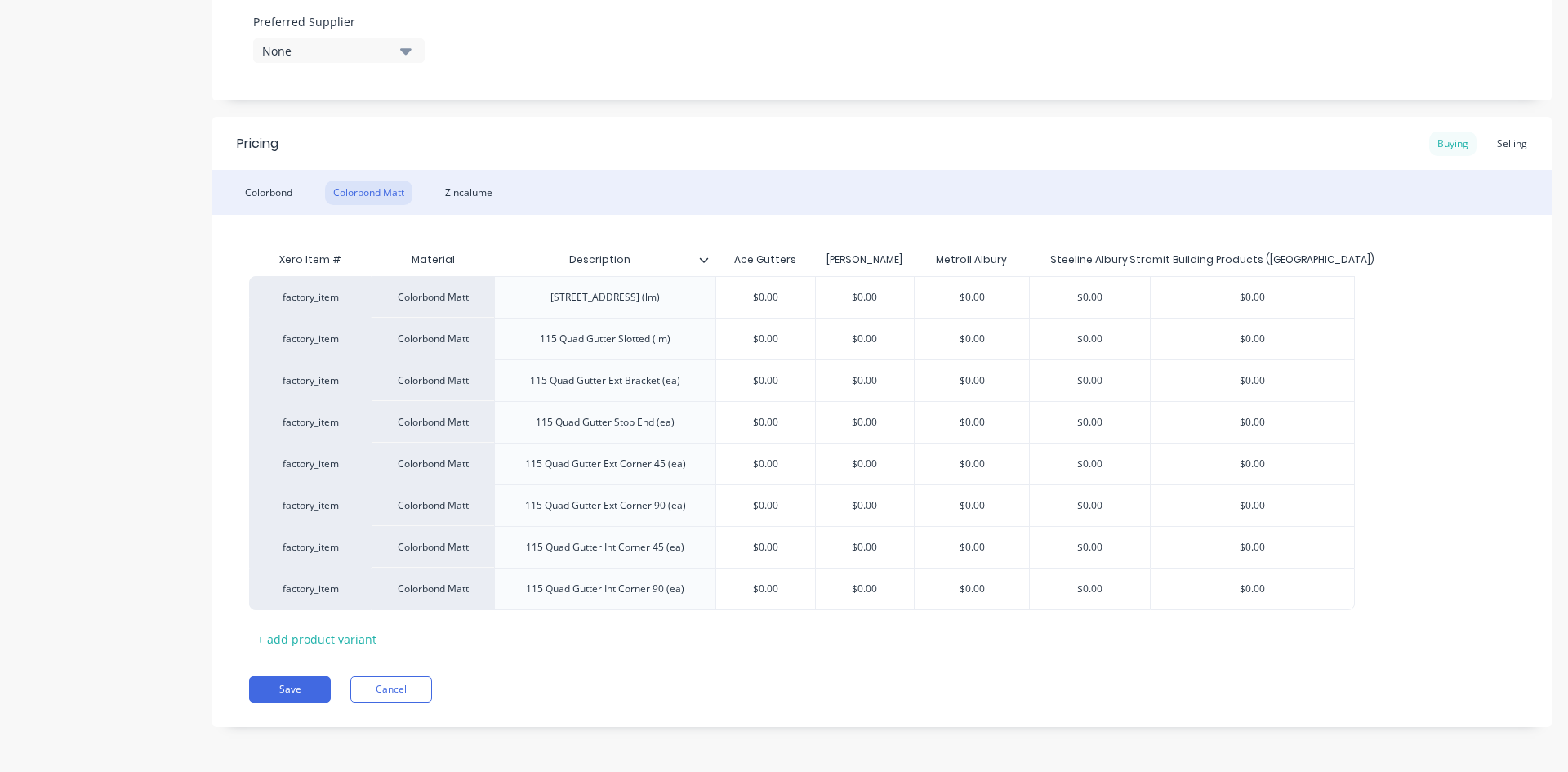
scroll to position [895, 0]
click at [879, 302] on input "$0.00" at bounding box center [865, 298] width 99 height 15
click at [1430, 361] on div "factory_item Colorbond Matt 115 Quad Gutter Plain (lm) $0.00 $7.22 $7.22 $0.00 …" at bounding box center [882, 443] width 1266 height 334
click at [1500, 138] on div "Selling" at bounding box center [1512, 143] width 46 height 24
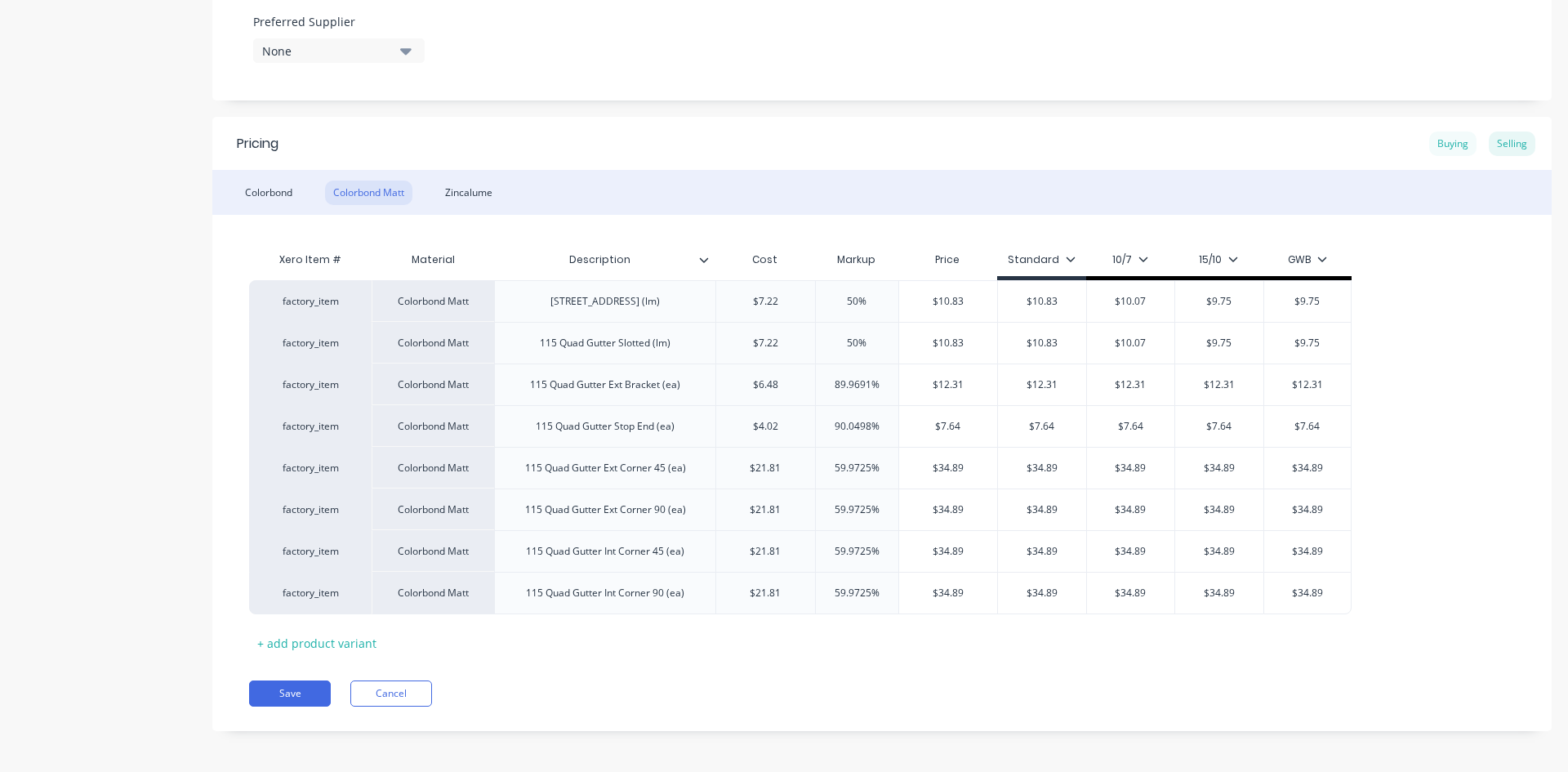
click at [1433, 143] on div "Buying" at bounding box center [1453, 143] width 47 height 24
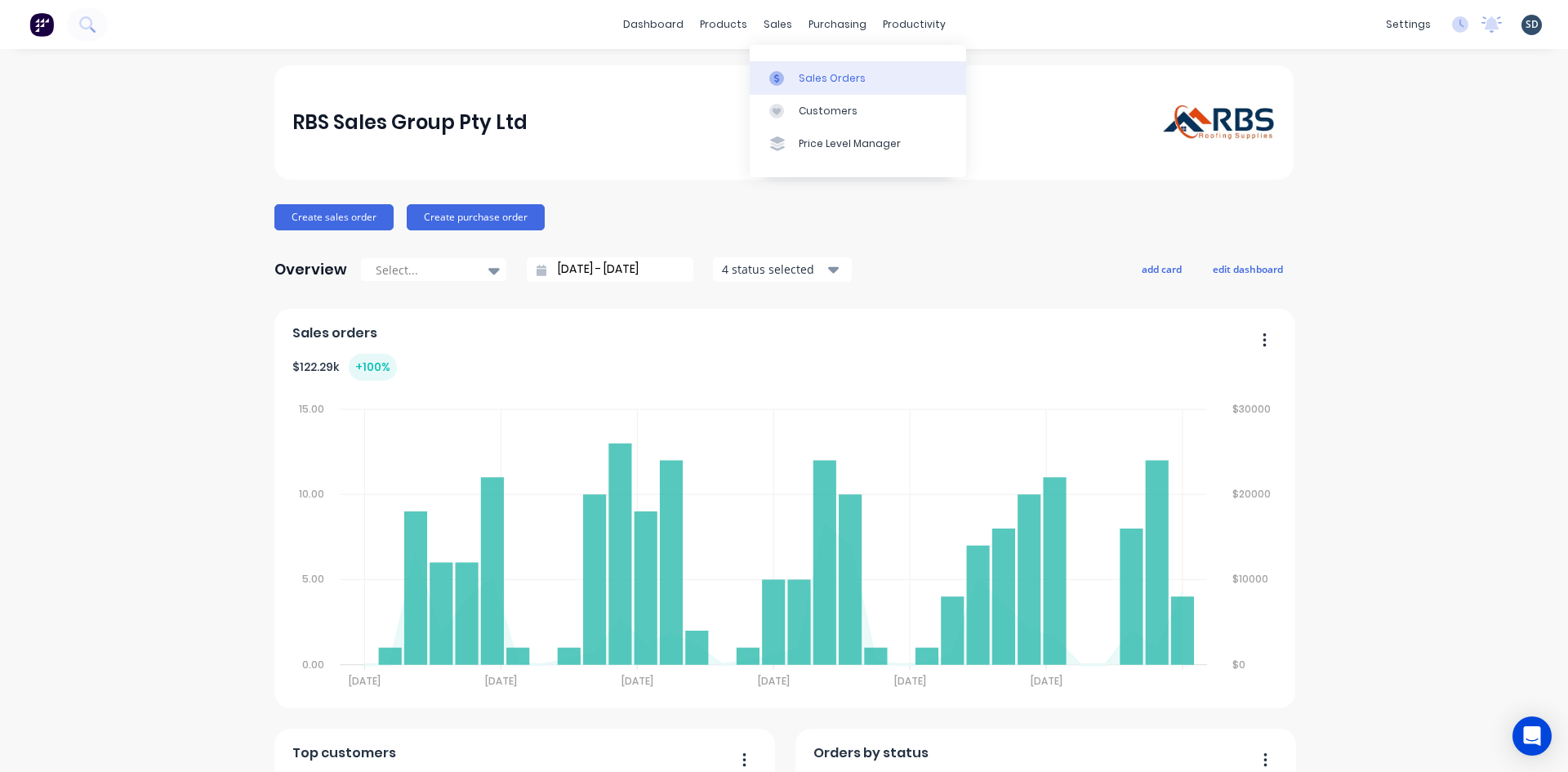
click at [801, 72] on div "Sales Orders" at bounding box center [832, 78] width 67 height 15
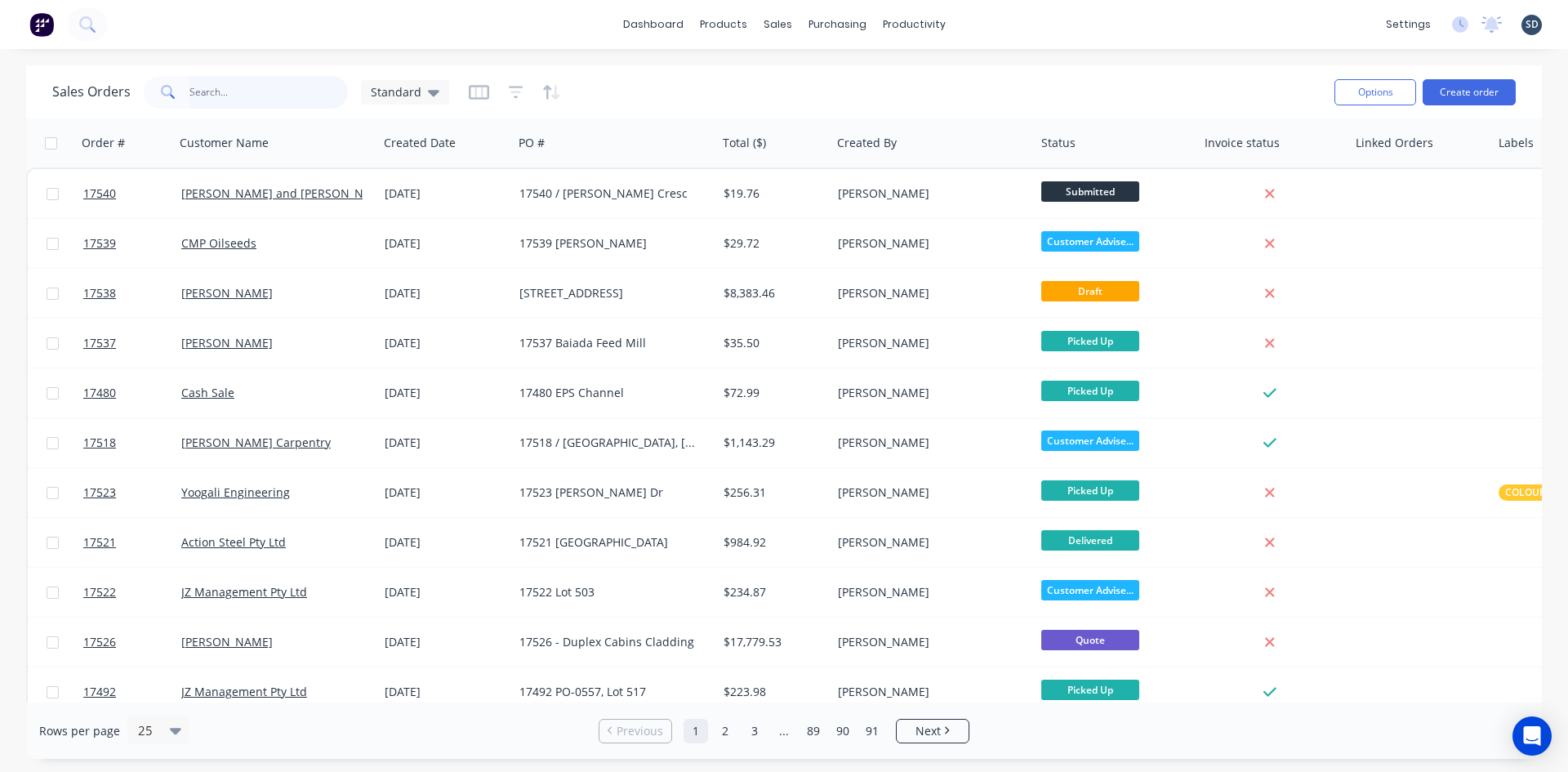
click at [242, 102] on input "text" at bounding box center [270, 93] width 160 height 33
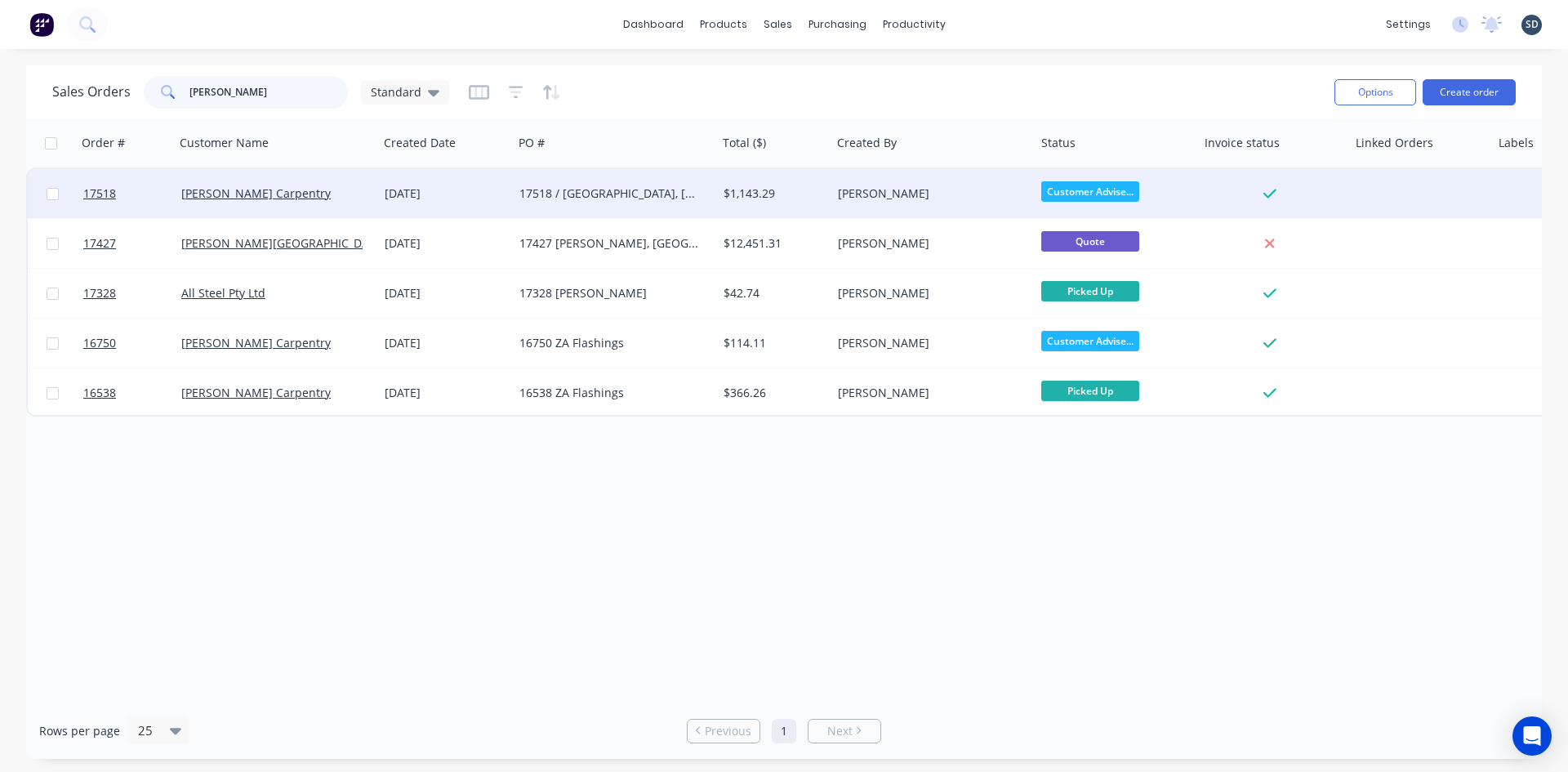
type input "[PERSON_NAME]"
click at [414, 186] on div "[DATE]" at bounding box center [446, 193] width 122 height 16
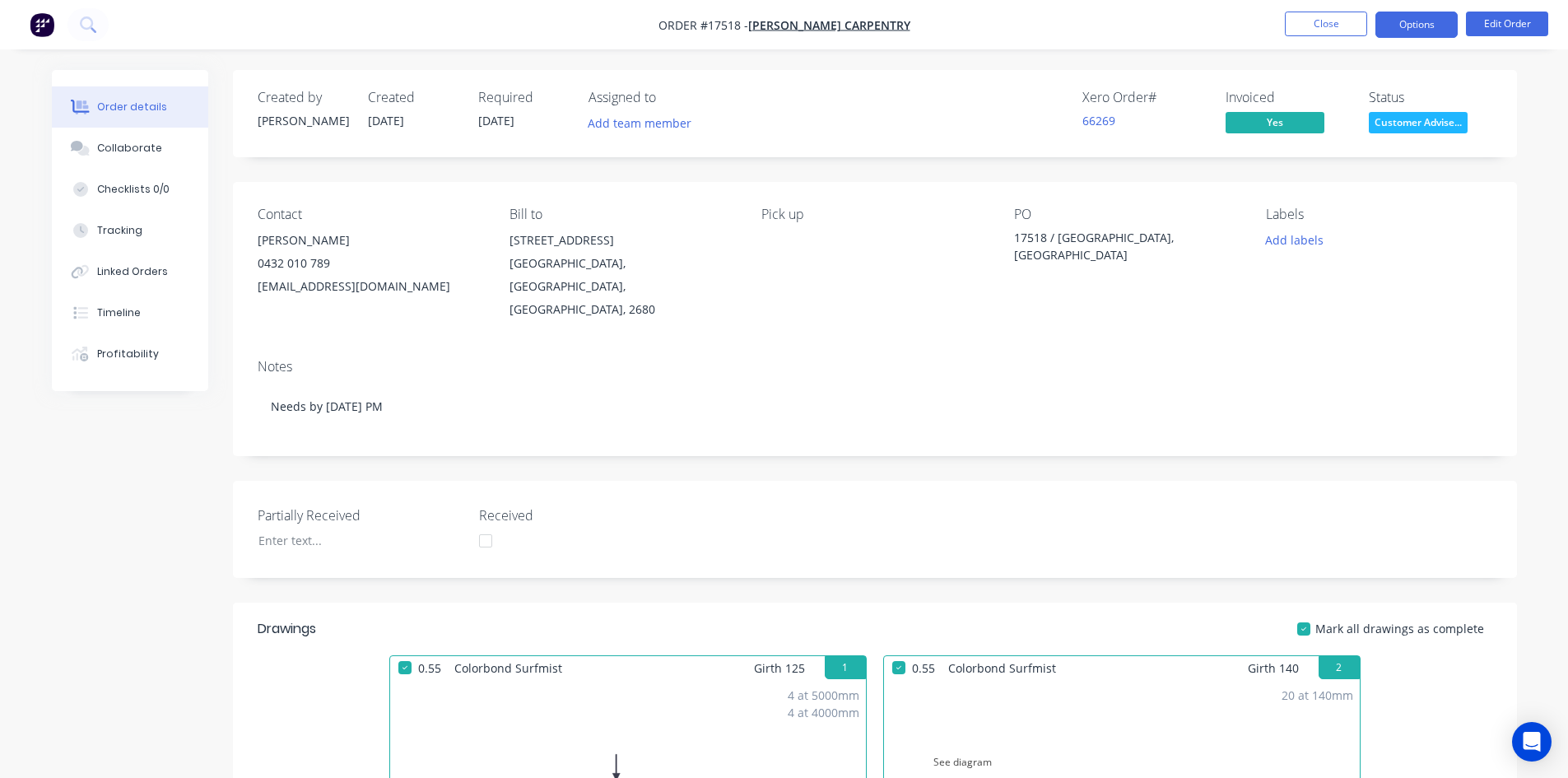
click at [1429, 32] on button "Options" at bounding box center [1416, 25] width 82 height 27
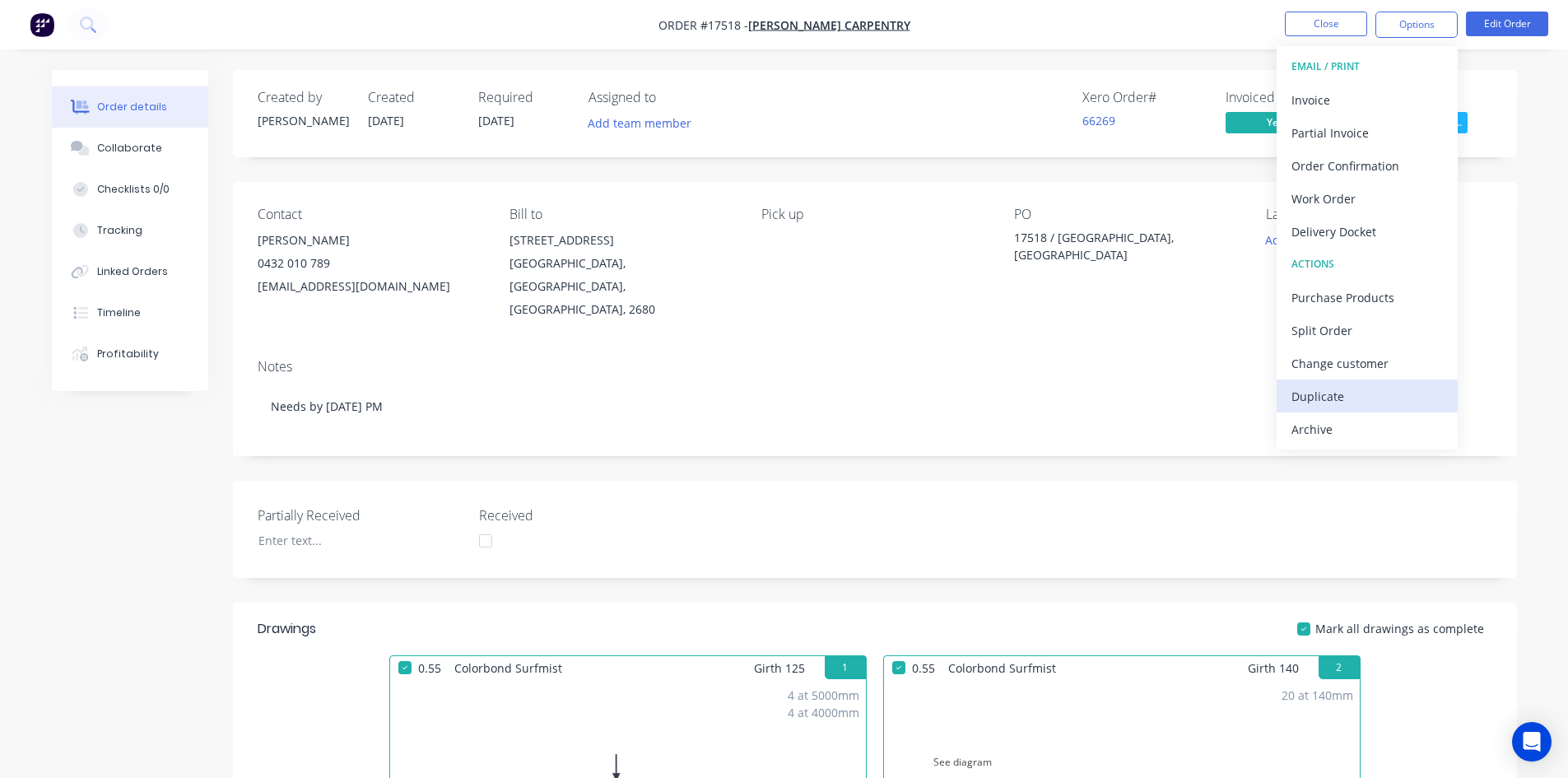
click at [1373, 401] on div "Duplicate" at bounding box center [1367, 396] width 152 height 24
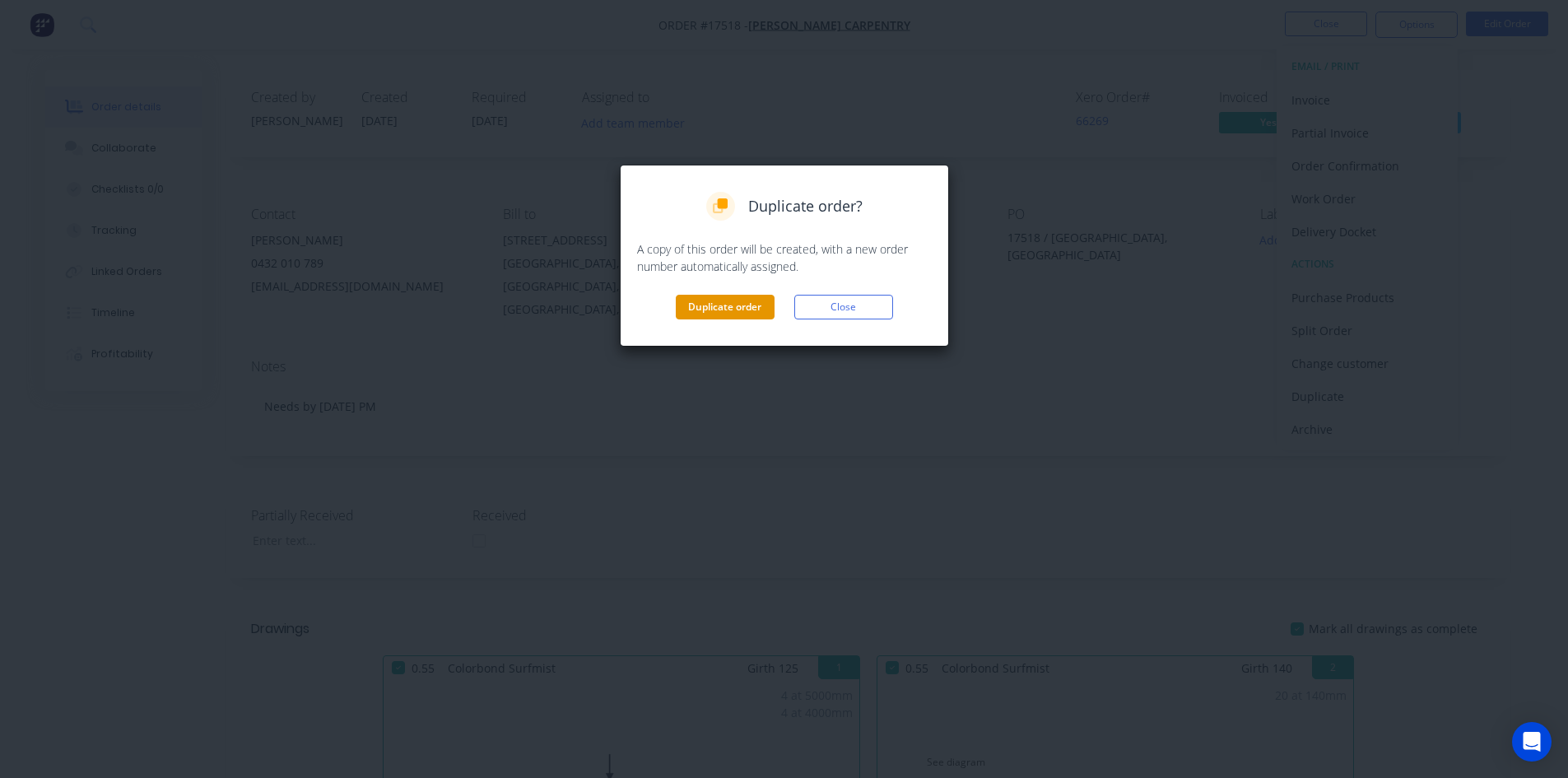
click at [718, 309] on button "Duplicate order" at bounding box center [725, 306] width 99 height 25
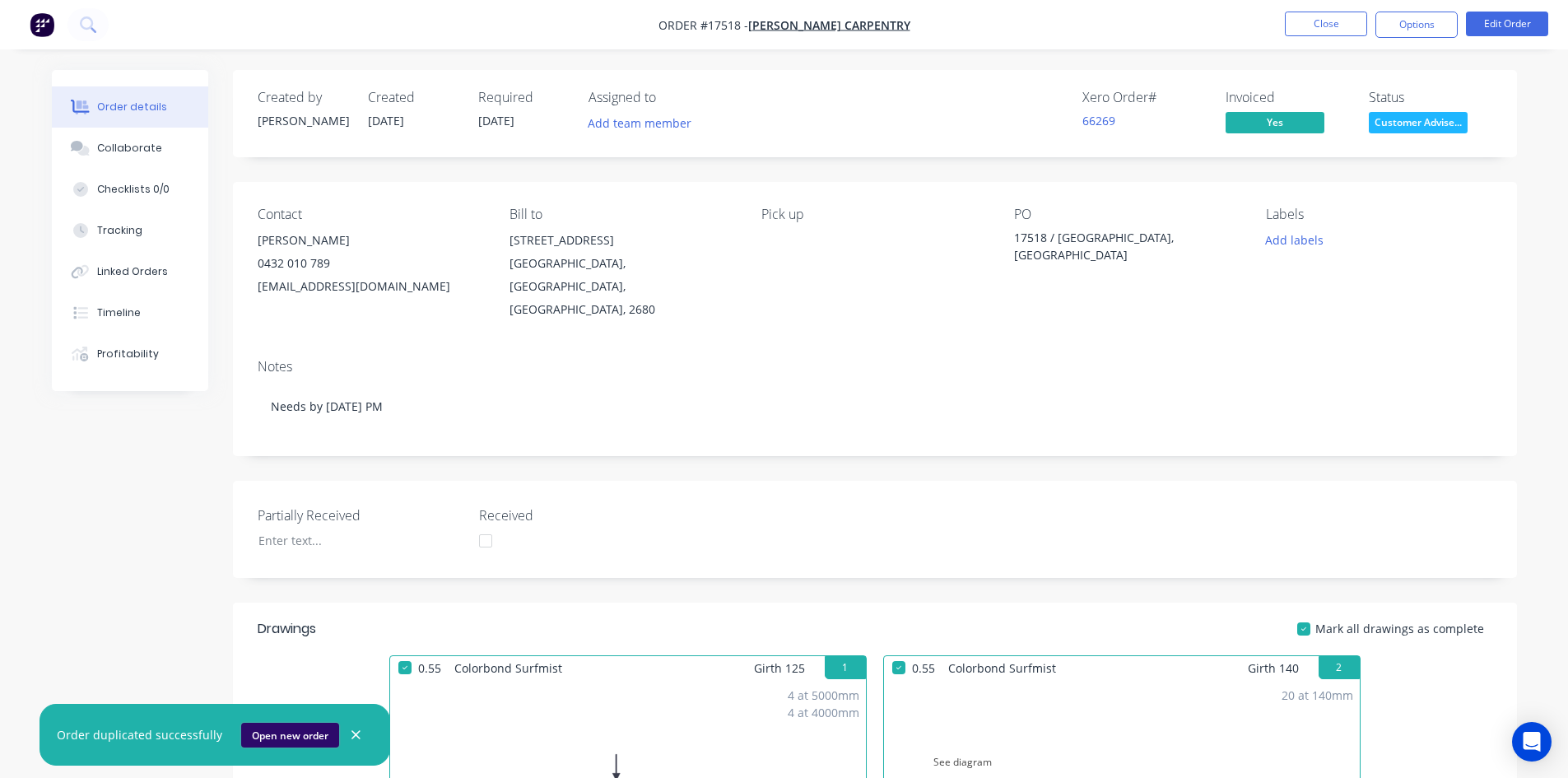
click at [292, 730] on button "Open new order" at bounding box center [290, 734] width 98 height 25
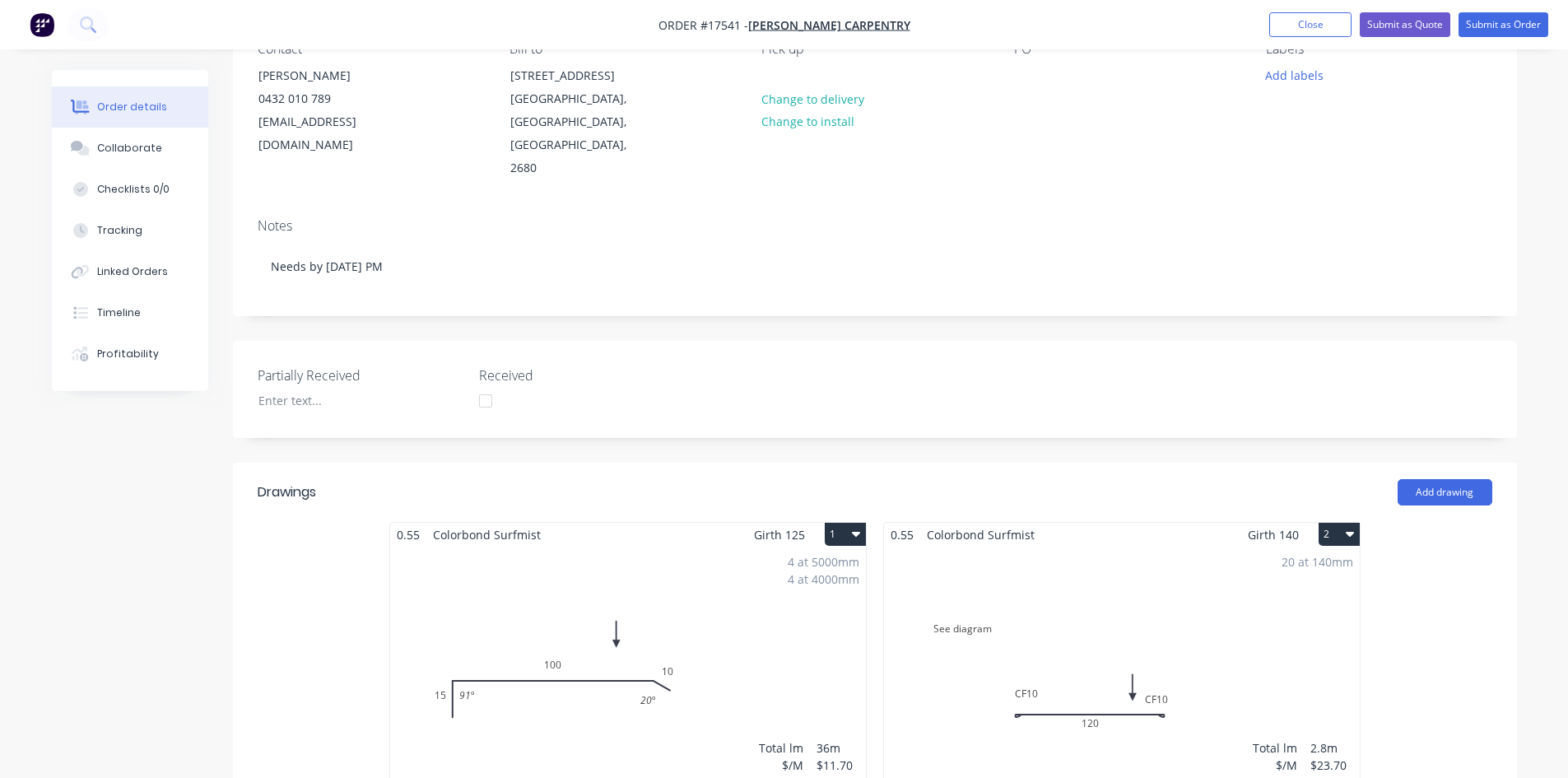
scroll to position [494, 0]
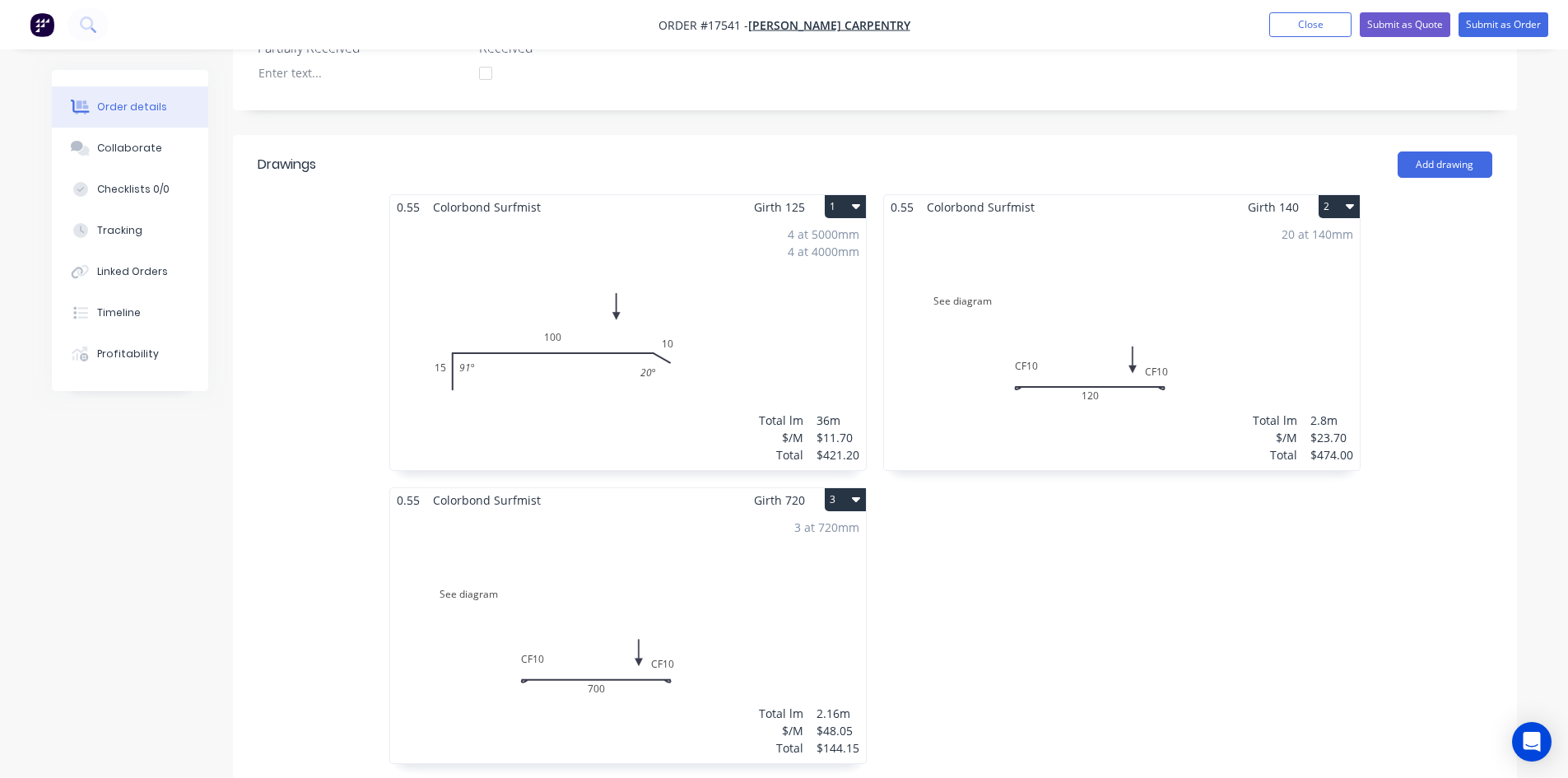
click at [844, 195] on button "1" at bounding box center [845, 206] width 41 height 23
click at [811, 301] on div "Delete" at bounding box center [787, 313] width 127 height 24
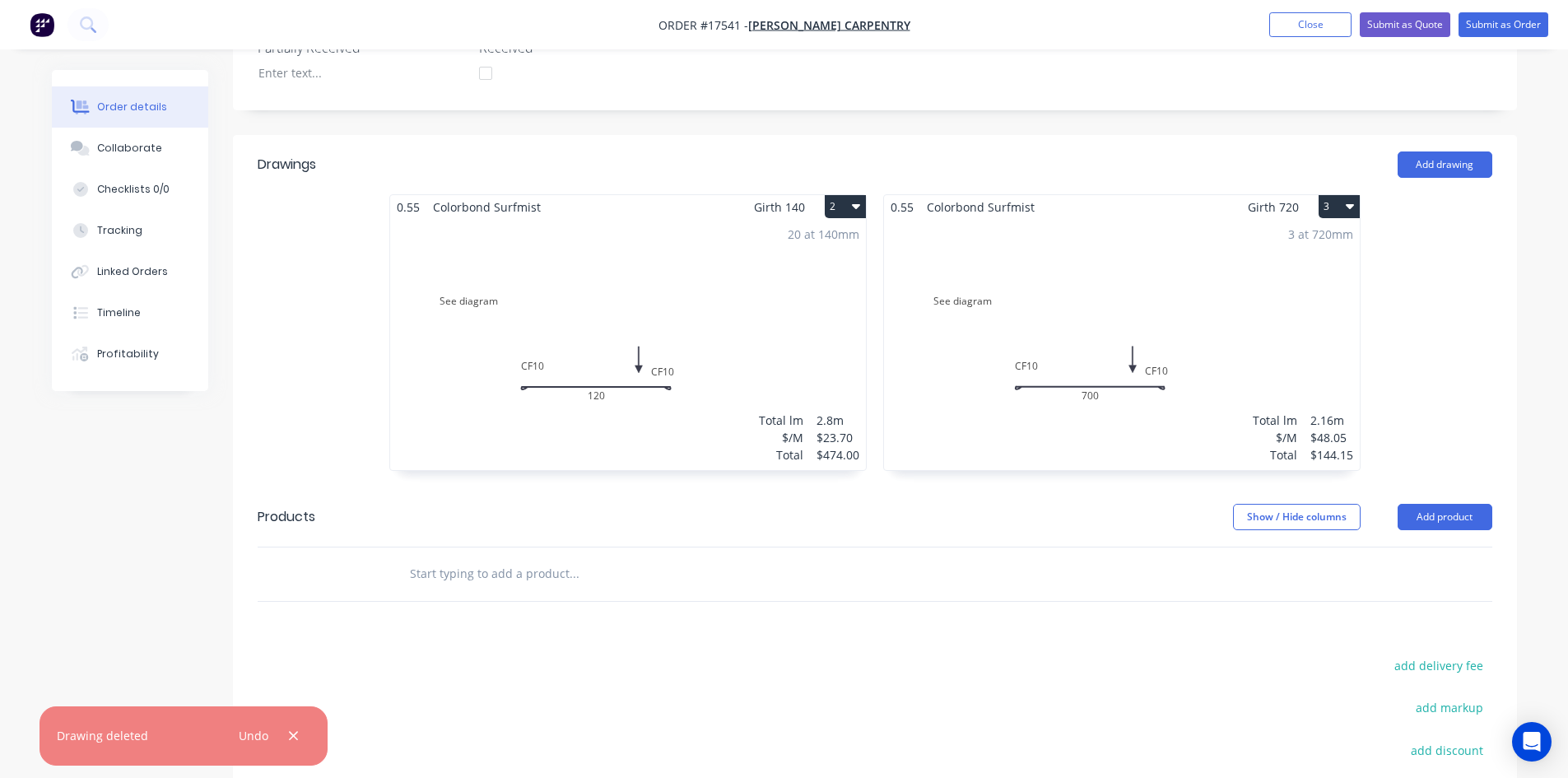
click at [1351, 199] on icon "button" at bounding box center [1349, 206] width 8 height 13
click at [1307, 301] on div "Delete" at bounding box center [1281, 313] width 127 height 24
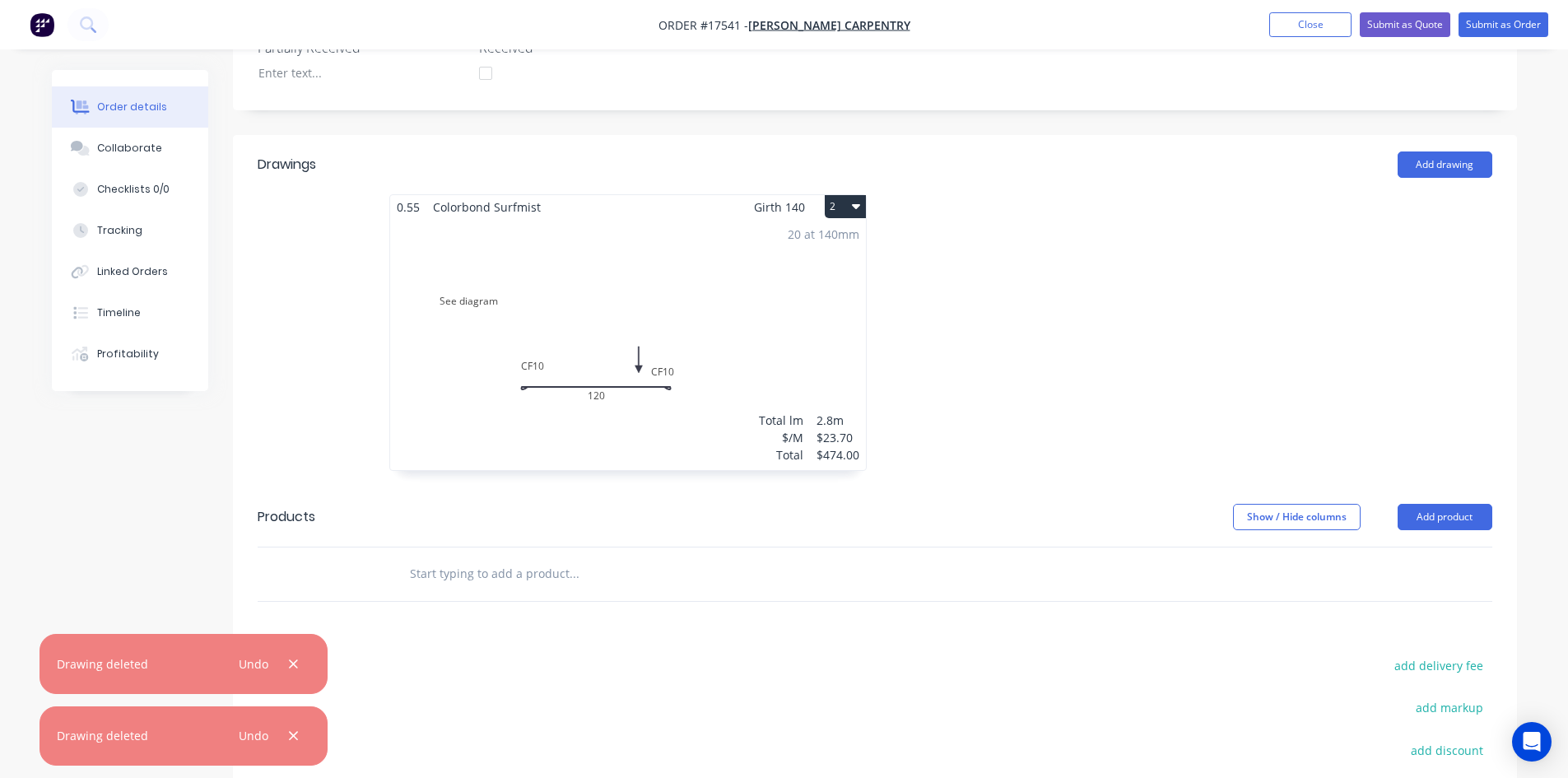
click at [770, 229] on div "20 at 140mm Total lm $/M Total 2.8m $23.70 $474.00" at bounding box center [628, 344] width 475 height 251
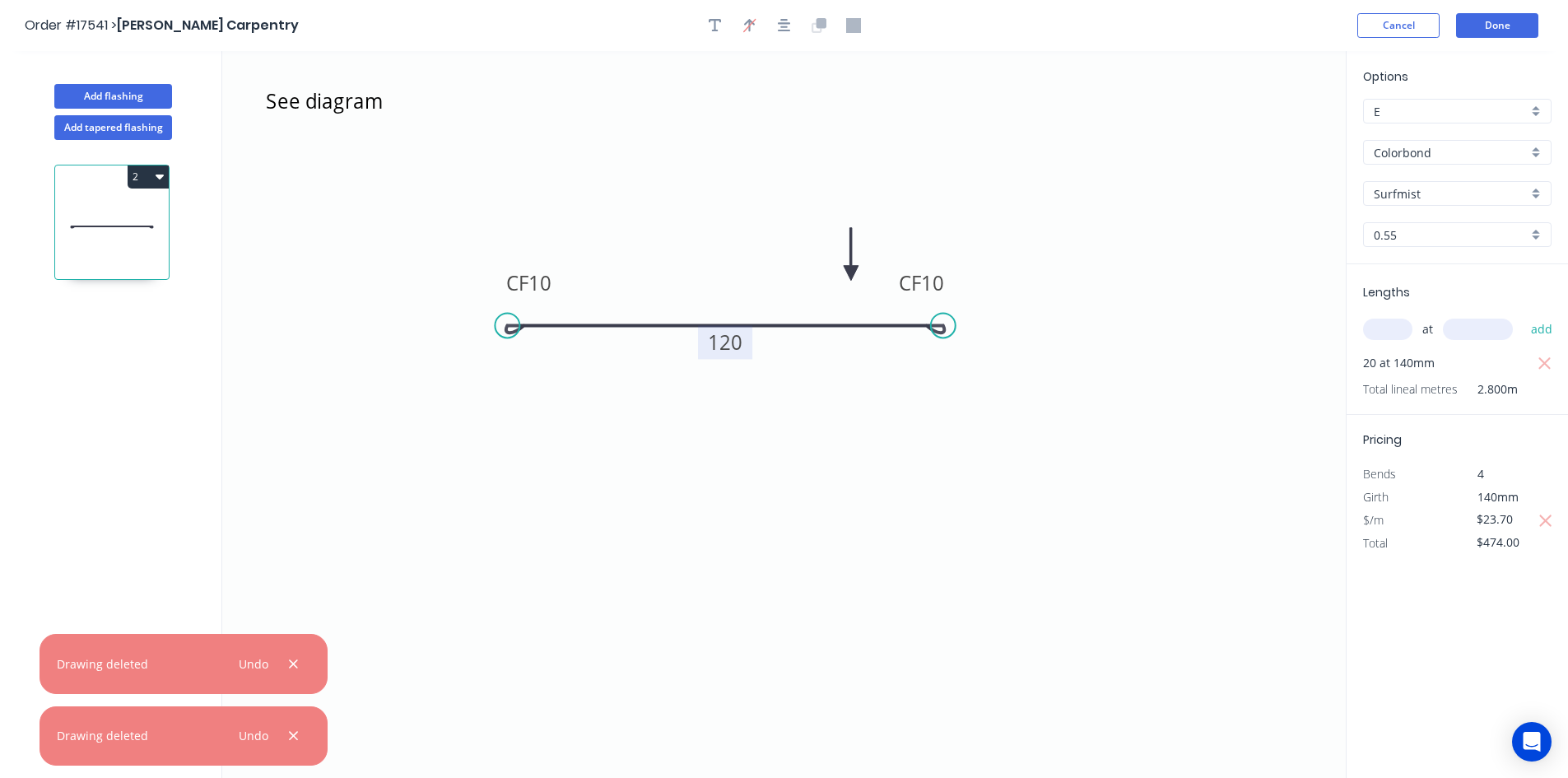
click at [721, 342] on tspan "120" at bounding box center [725, 342] width 35 height 27
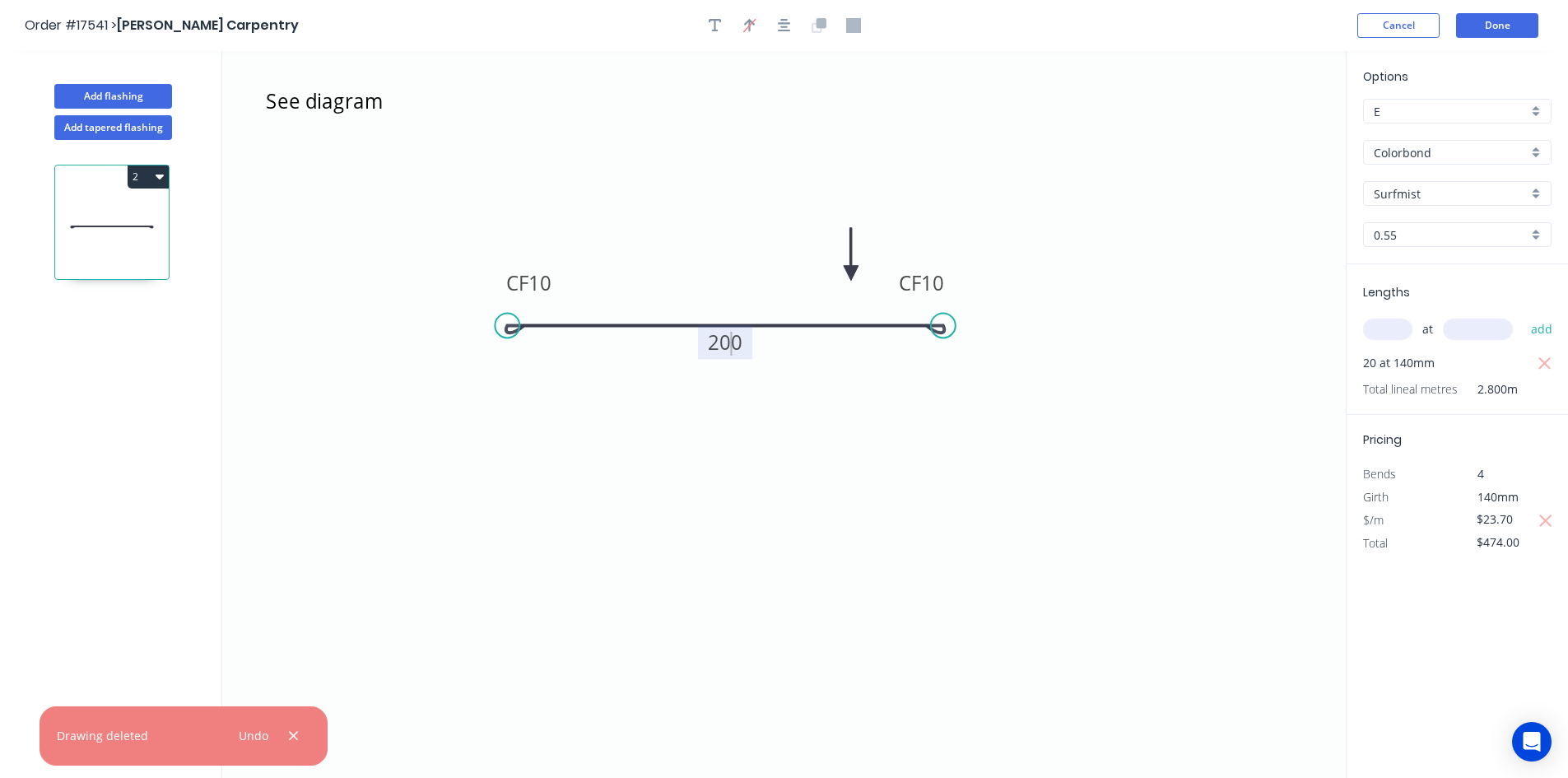
click at [859, 525] on icon "See diagram CF 10 CF 10 200" at bounding box center [784, 414] width 1124 height 727
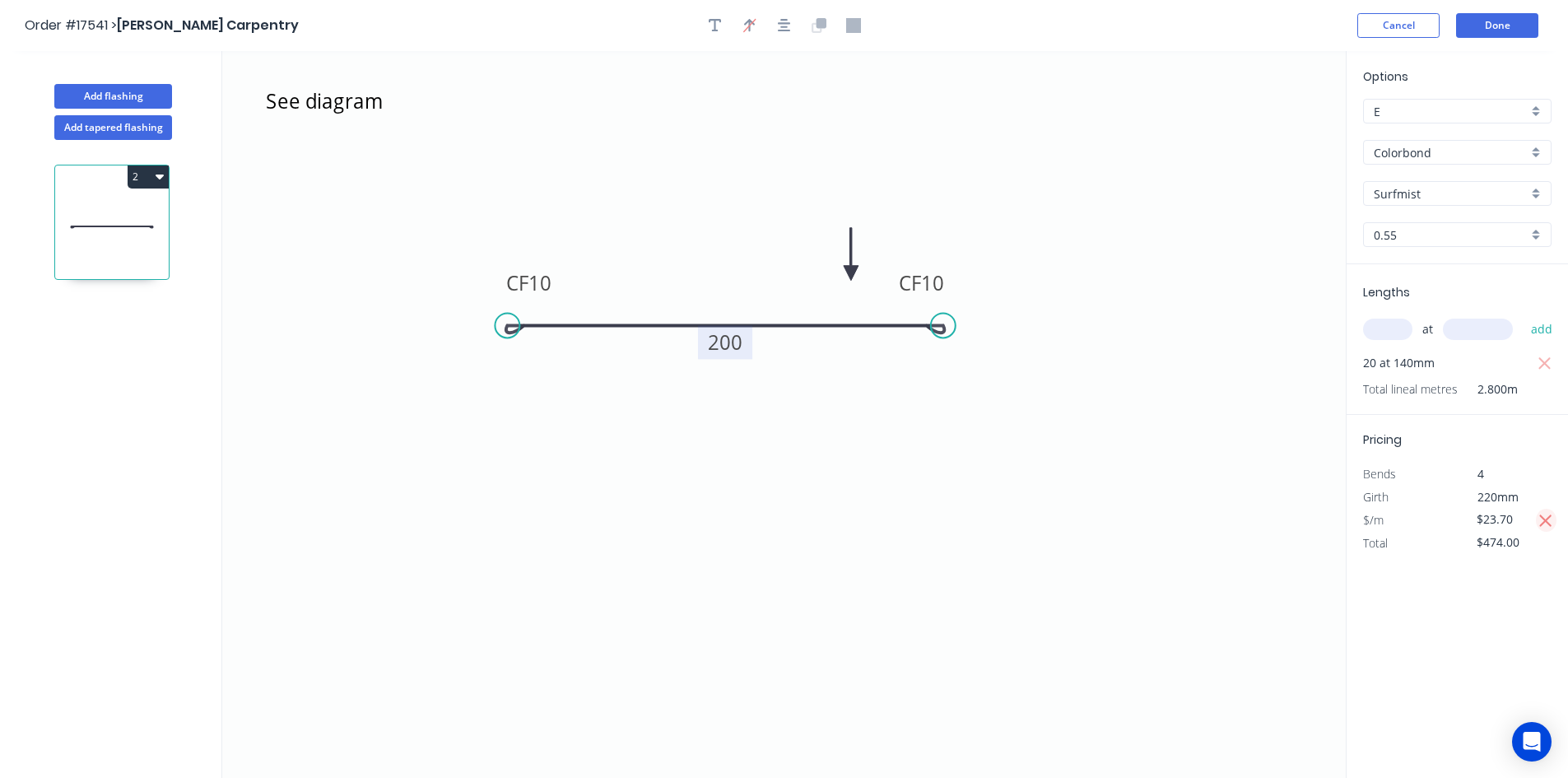
click at [1551, 518] on icon "button" at bounding box center [1546, 521] width 15 height 20
type input "$19.07"
type input "$381.40"
drag, startPoint x: 1494, startPoint y: 516, endPoint x: 1481, endPoint y: 516, distance: 13.0
click at [1481, 516] on input "$19.07" at bounding box center [1504, 518] width 56 height 23
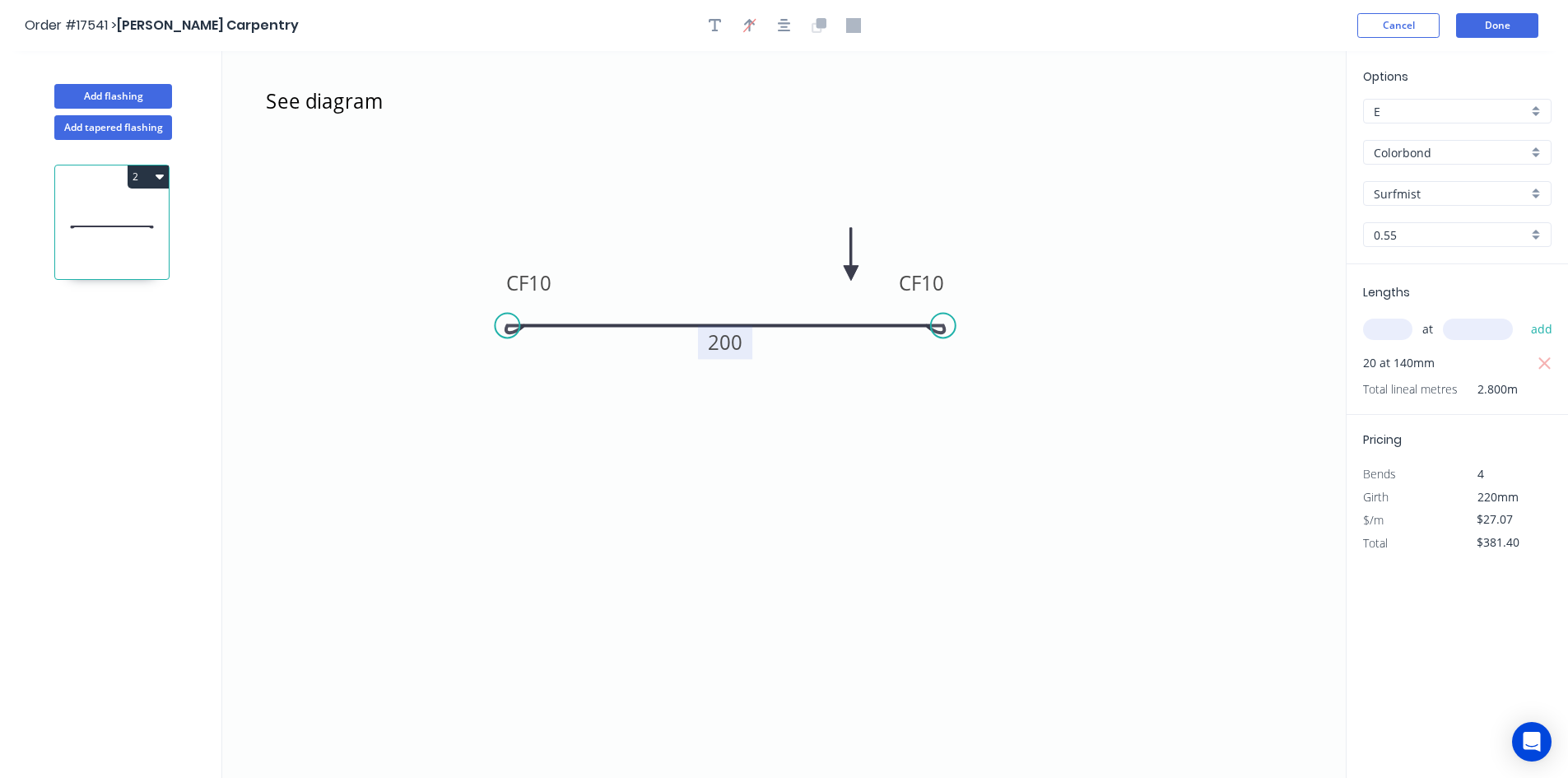
type input "$27.07"
click at [1464, 619] on div "Options E E Colorbond Colorbond Colorbond Matt Surfmist Surfmist 0.55 0.55 Leng…" at bounding box center [1456, 415] width 222 height 729
click at [1390, 342] on div "at add" at bounding box center [1459, 329] width 192 height 28
click at [1554, 365] on button "button" at bounding box center [1544, 362] width 21 height 23
type input "$0.00"
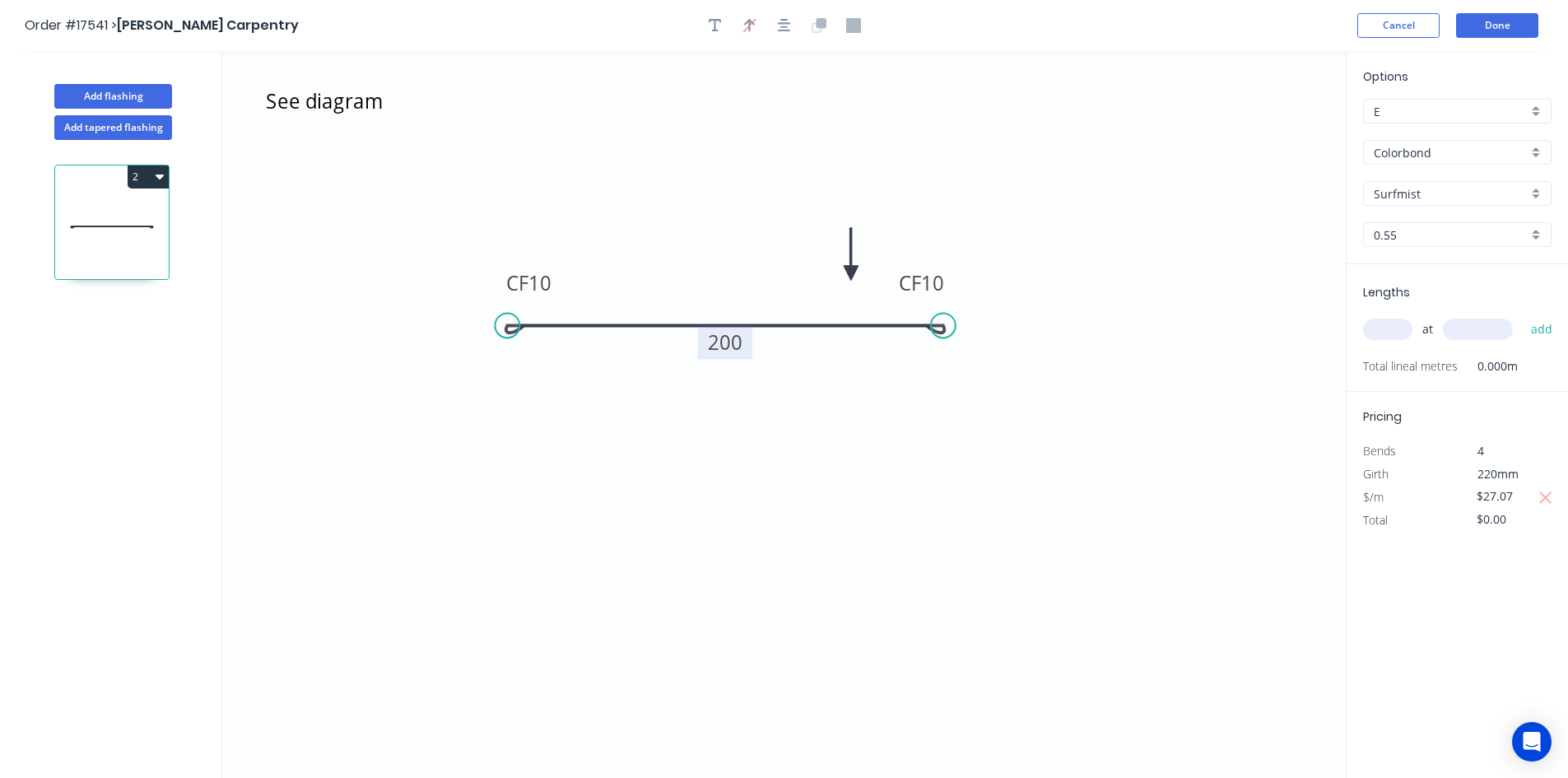
click at [1390, 330] on input "text" at bounding box center [1388, 328] width 49 height 21
type input "20"
click at [1467, 334] on input "text" at bounding box center [1477, 328] width 70 height 21
type input "220"
click at [1535, 327] on button "add" at bounding box center [1541, 329] width 38 height 28
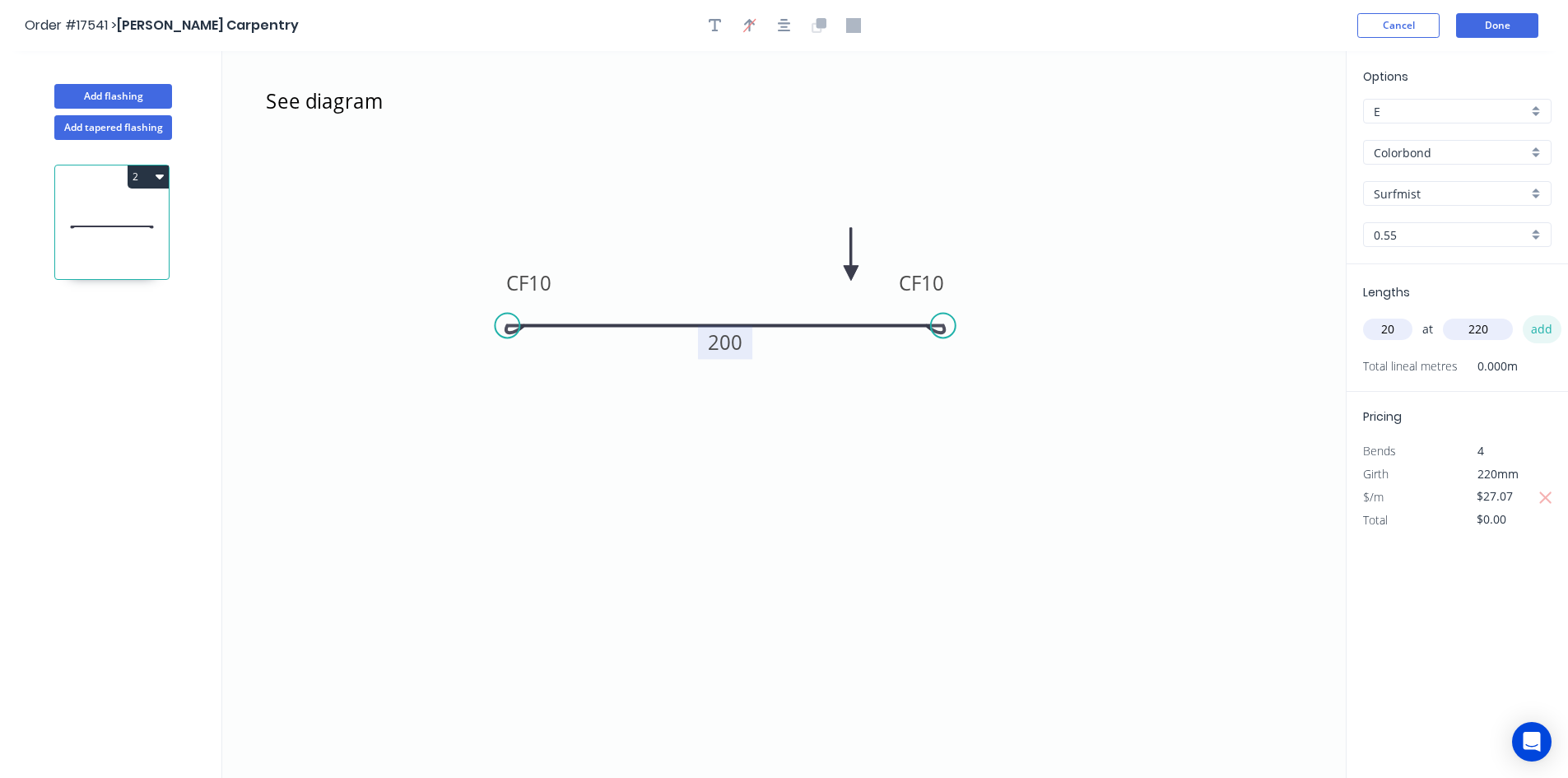
type input "$541.40"
click at [1460, 631] on div "Options E E Colorbond Colorbond Colorbond Matt Surfmist Surfmist 0.55 0.55 Leng…" at bounding box center [1456, 415] width 222 height 729
click at [1499, 37] on button "Done" at bounding box center [1497, 25] width 82 height 25
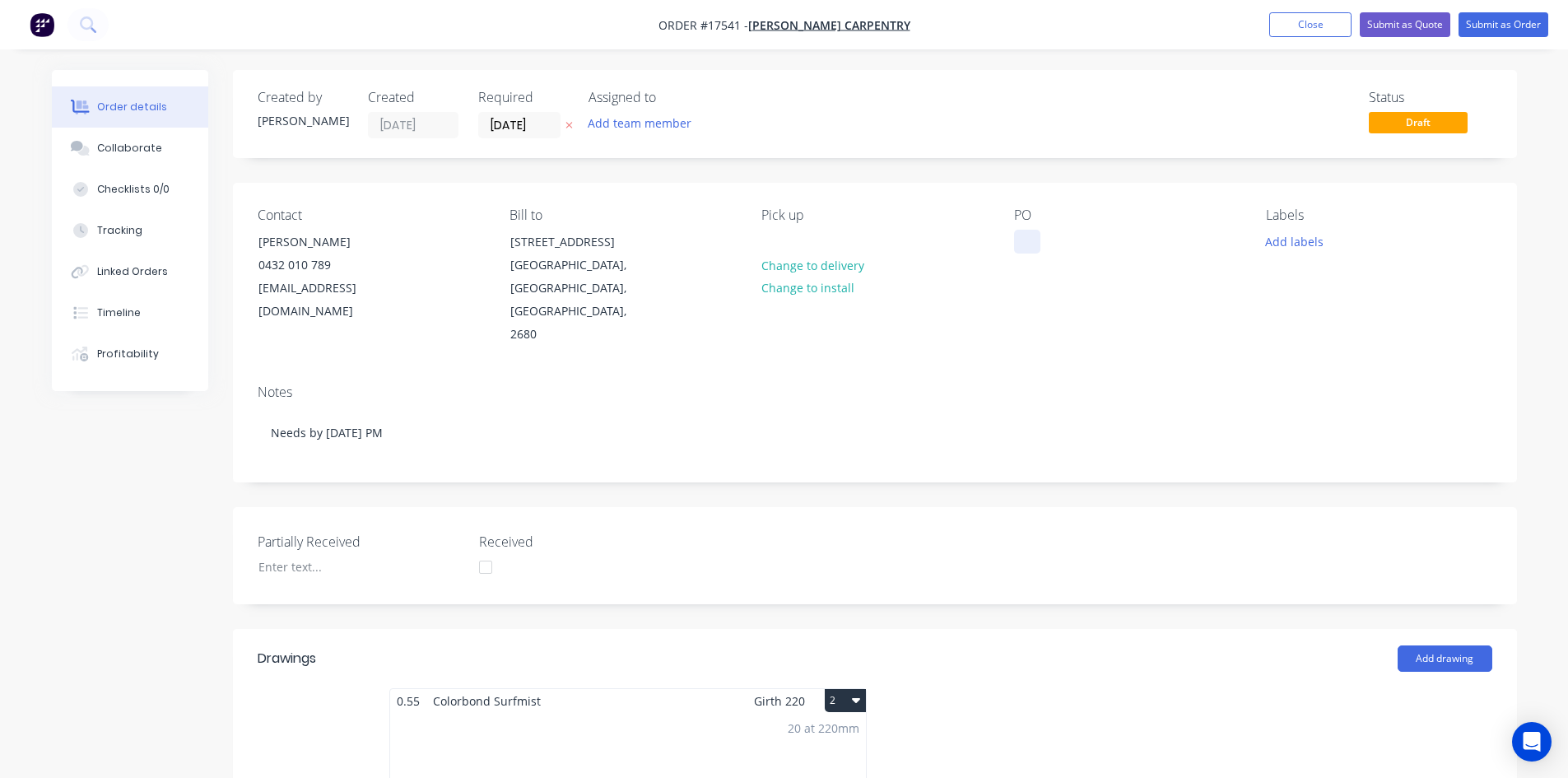
click at [1028, 233] on div at bounding box center [1027, 241] width 27 height 24
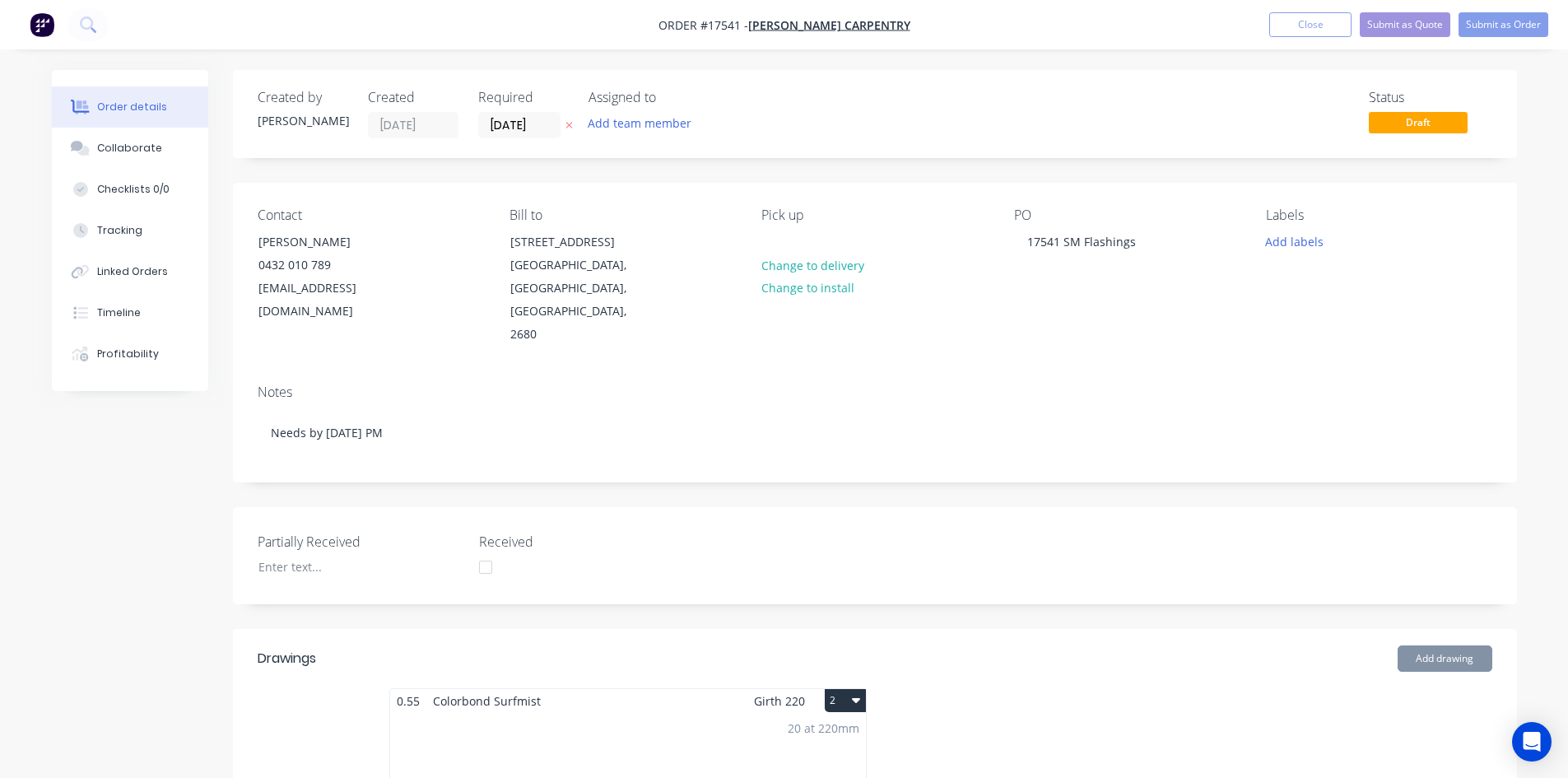
click at [1049, 371] on div "Notes Needs by [DATE] PM" at bounding box center [875, 426] width 1284 height 111
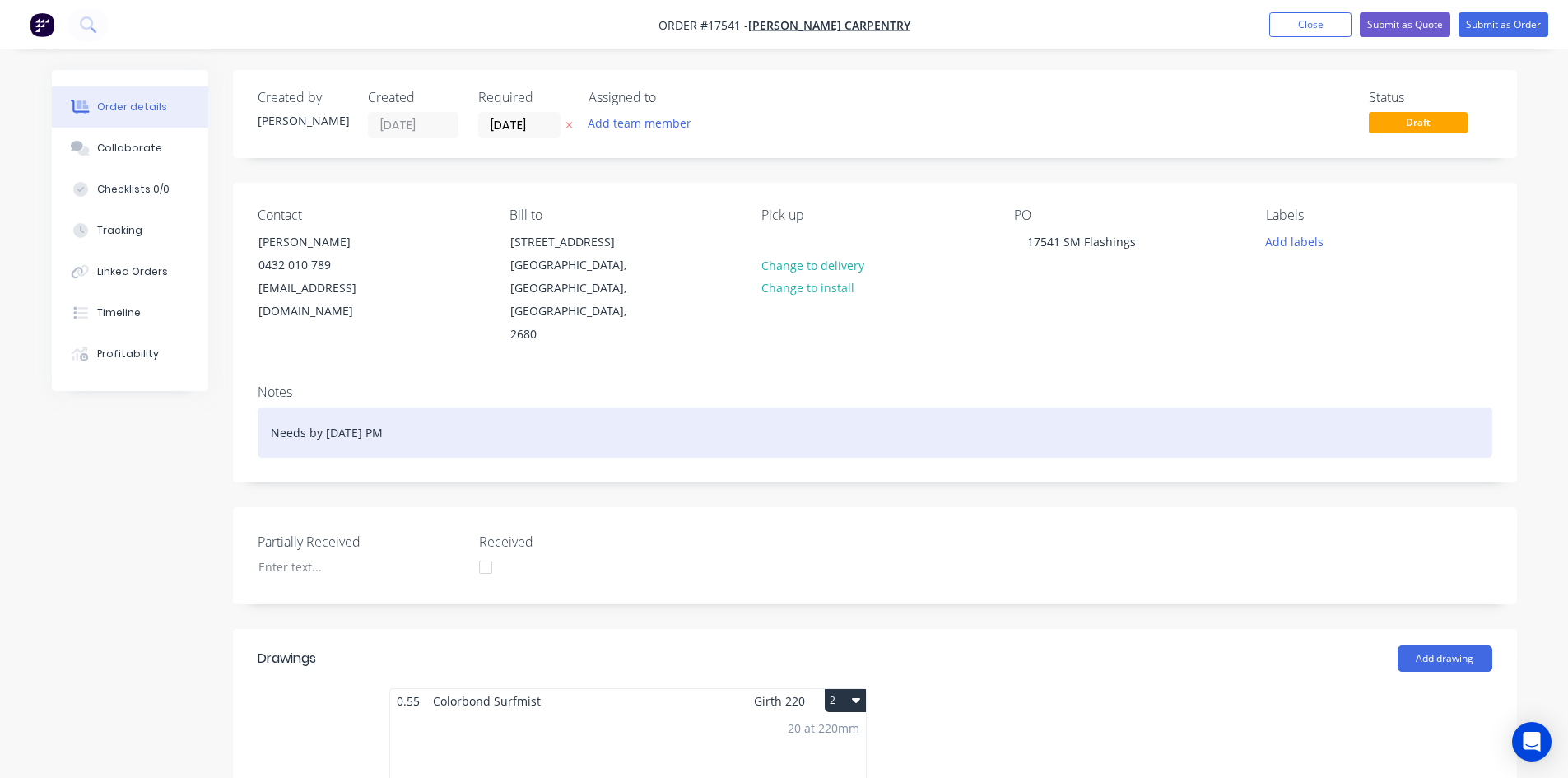
drag, startPoint x: 430, startPoint y: 391, endPoint x: 271, endPoint y: 395, distance: 159.1
click at [271, 408] on div "Needs by [DATE] PM" at bounding box center [875, 432] width 1234 height 50
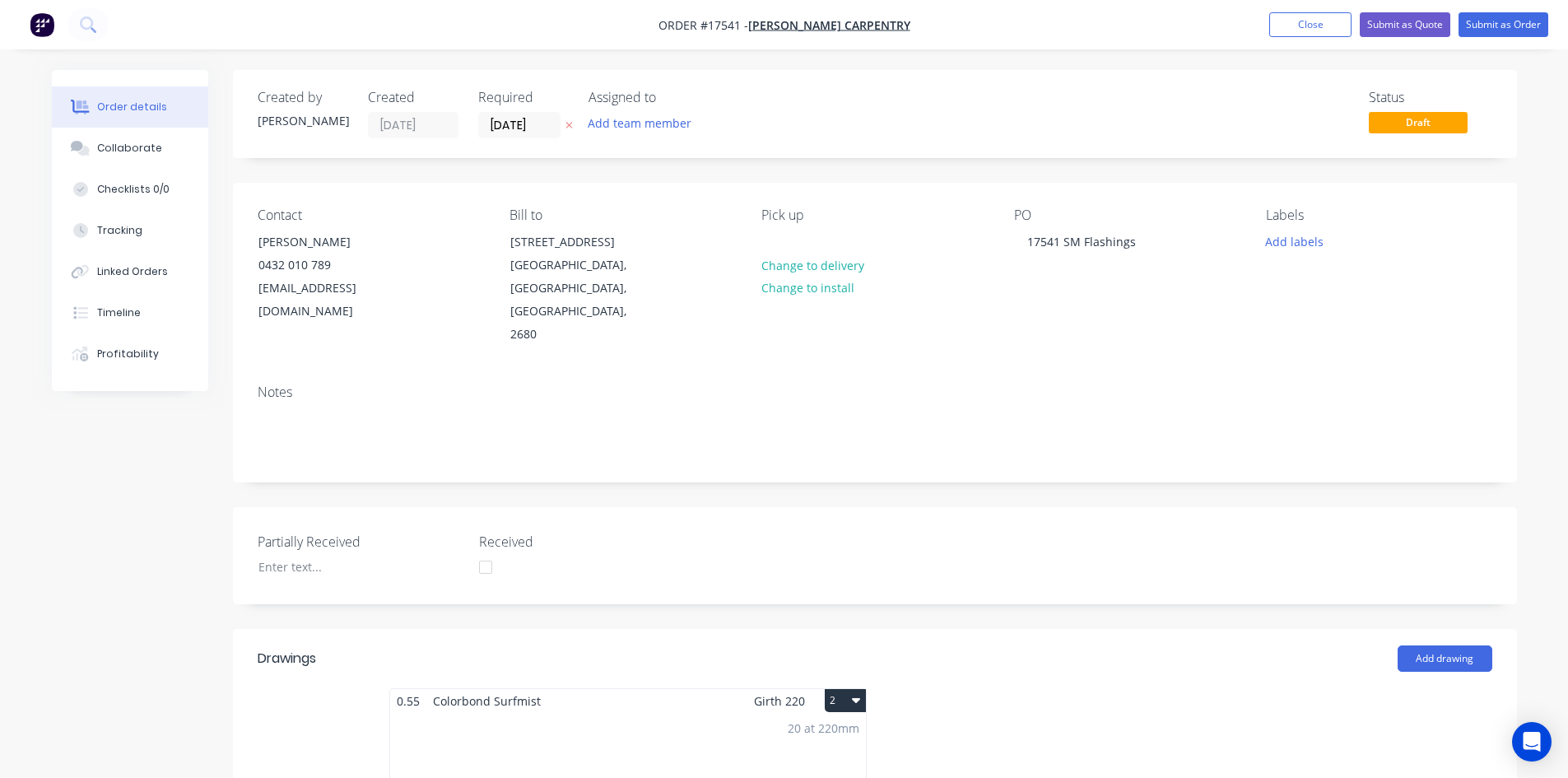
click at [258, 446] on div "Created by [PERSON_NAME] Created [DATE] Required [DATE] Assigned to Add team me…" at bounding box center [875, 781] width 1284 height 1421
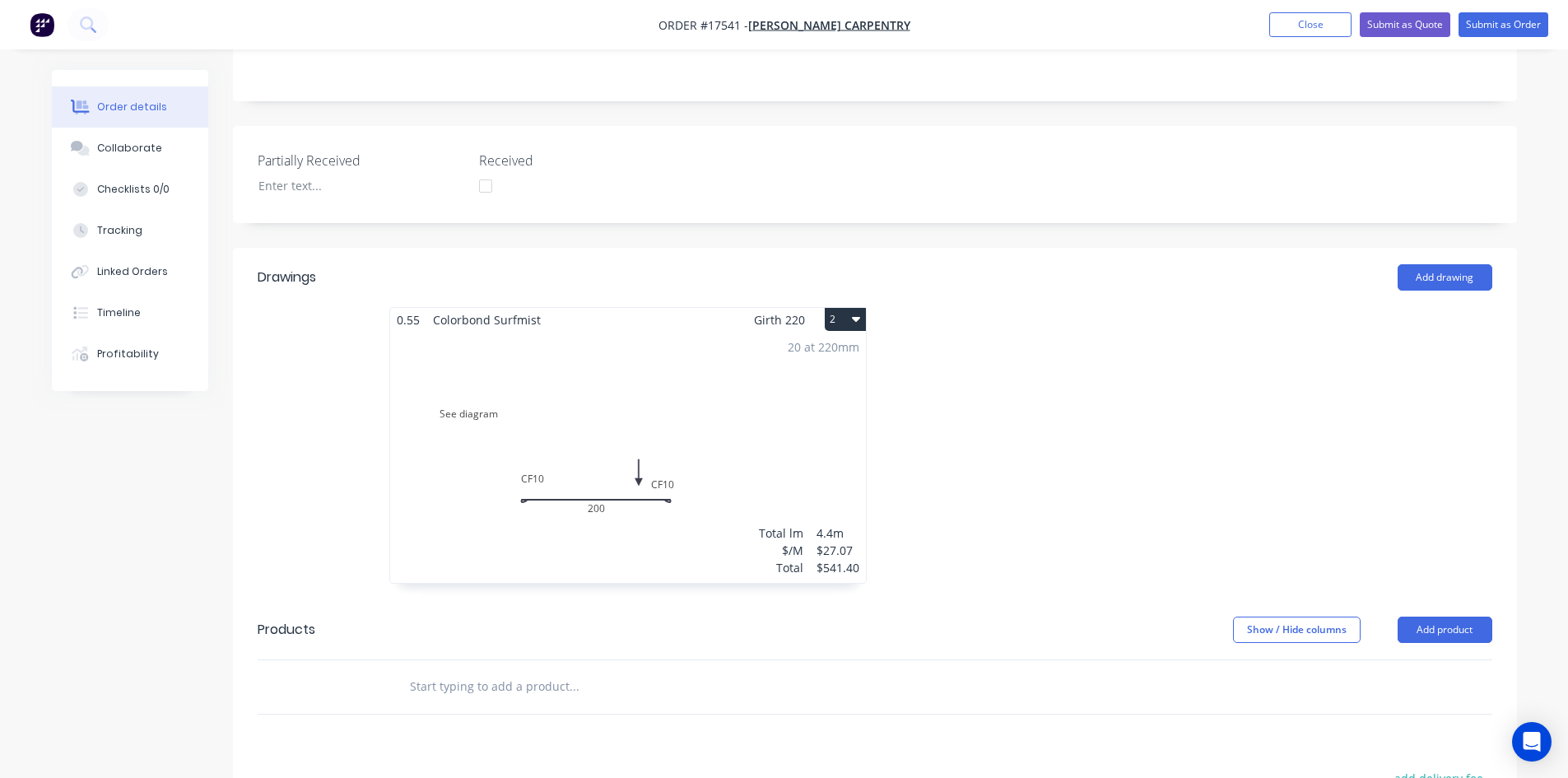
scroll to position [197, 0]
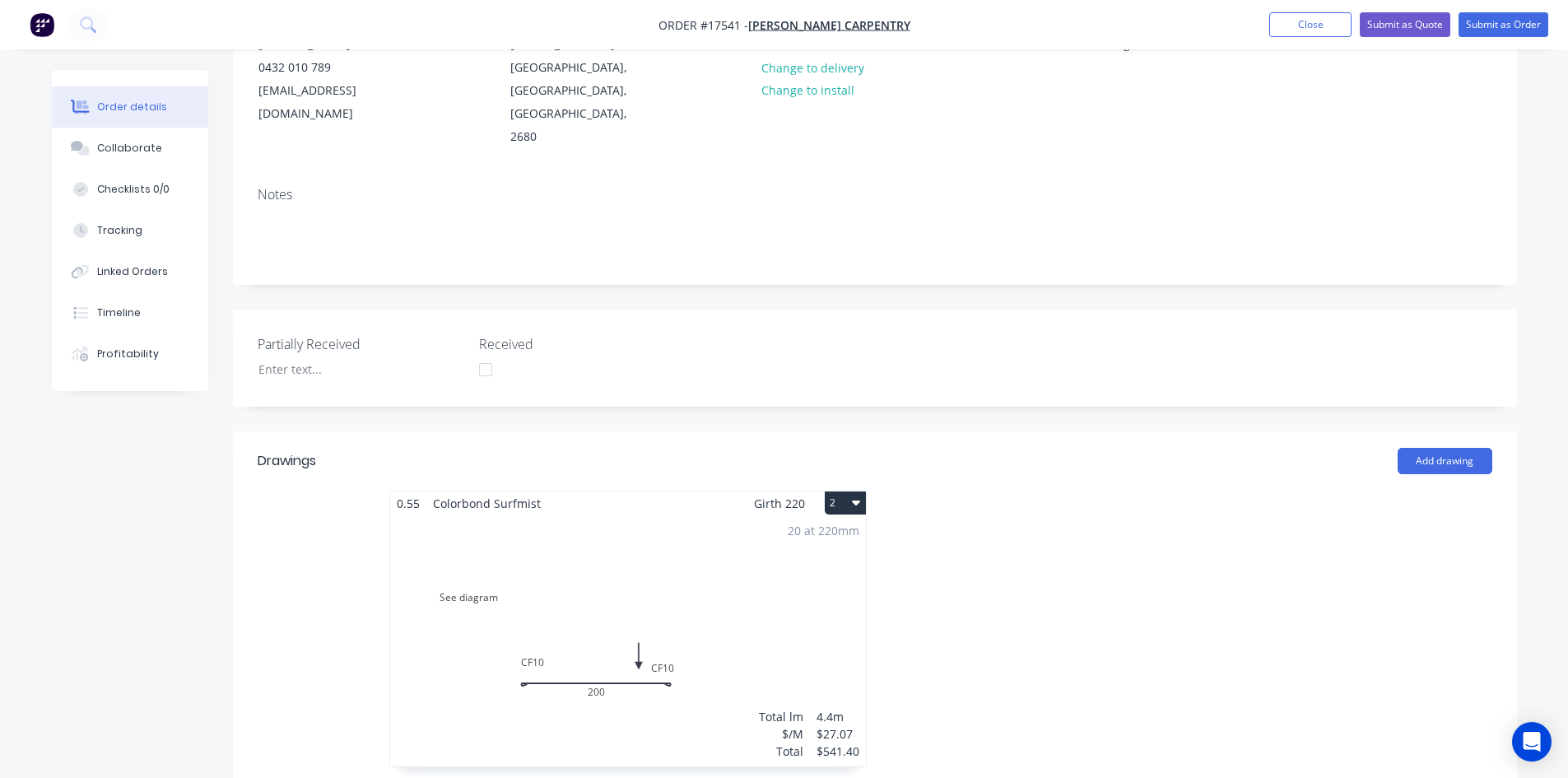
click at [732, 375] on div "Created by [PERSON_NAME] Created [DATE] Required [DATE] Assigned to Add team me…" at bounding box center [875, 582] width 1284 height 1421
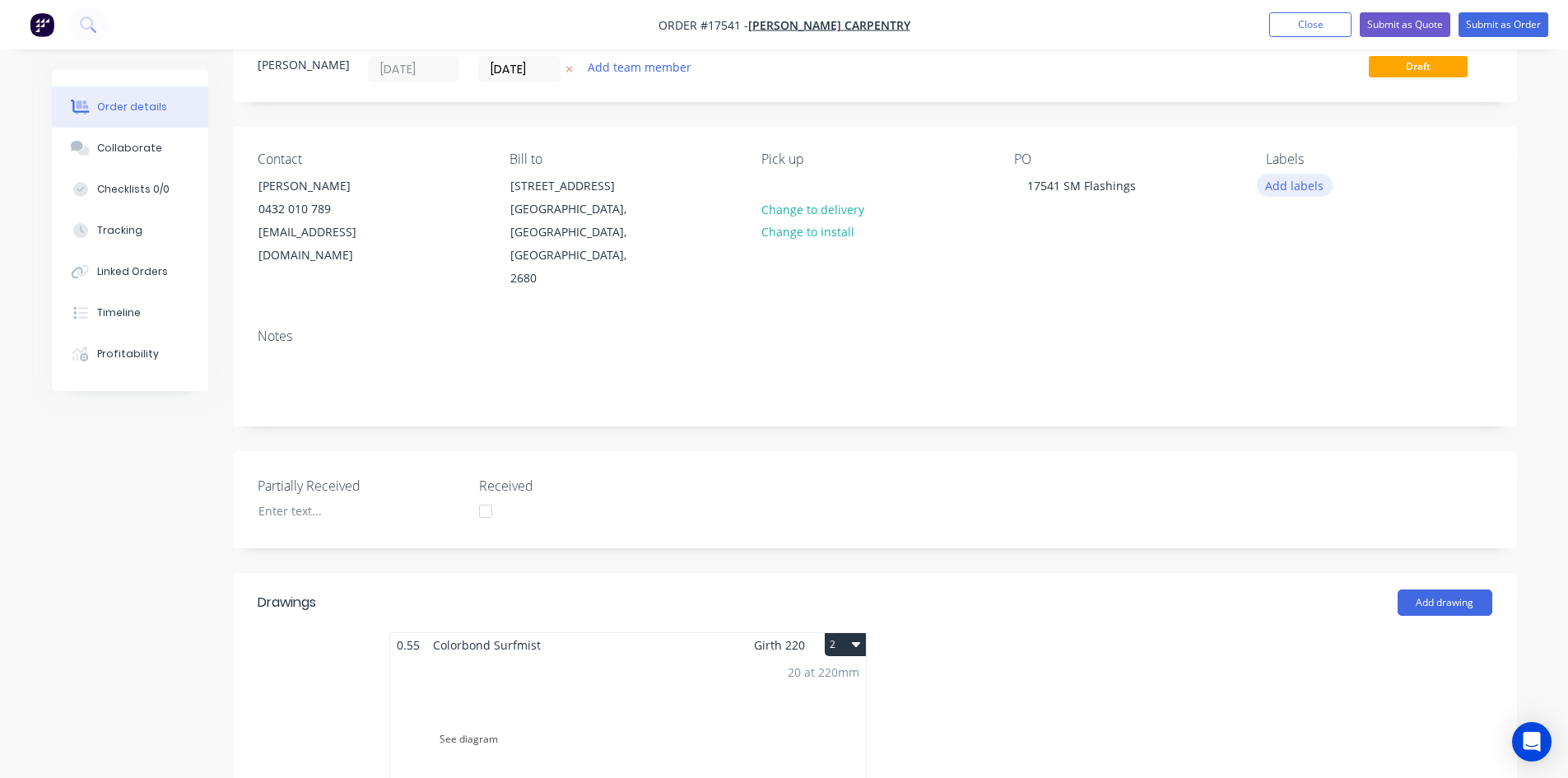
scroll to position [0, 0]
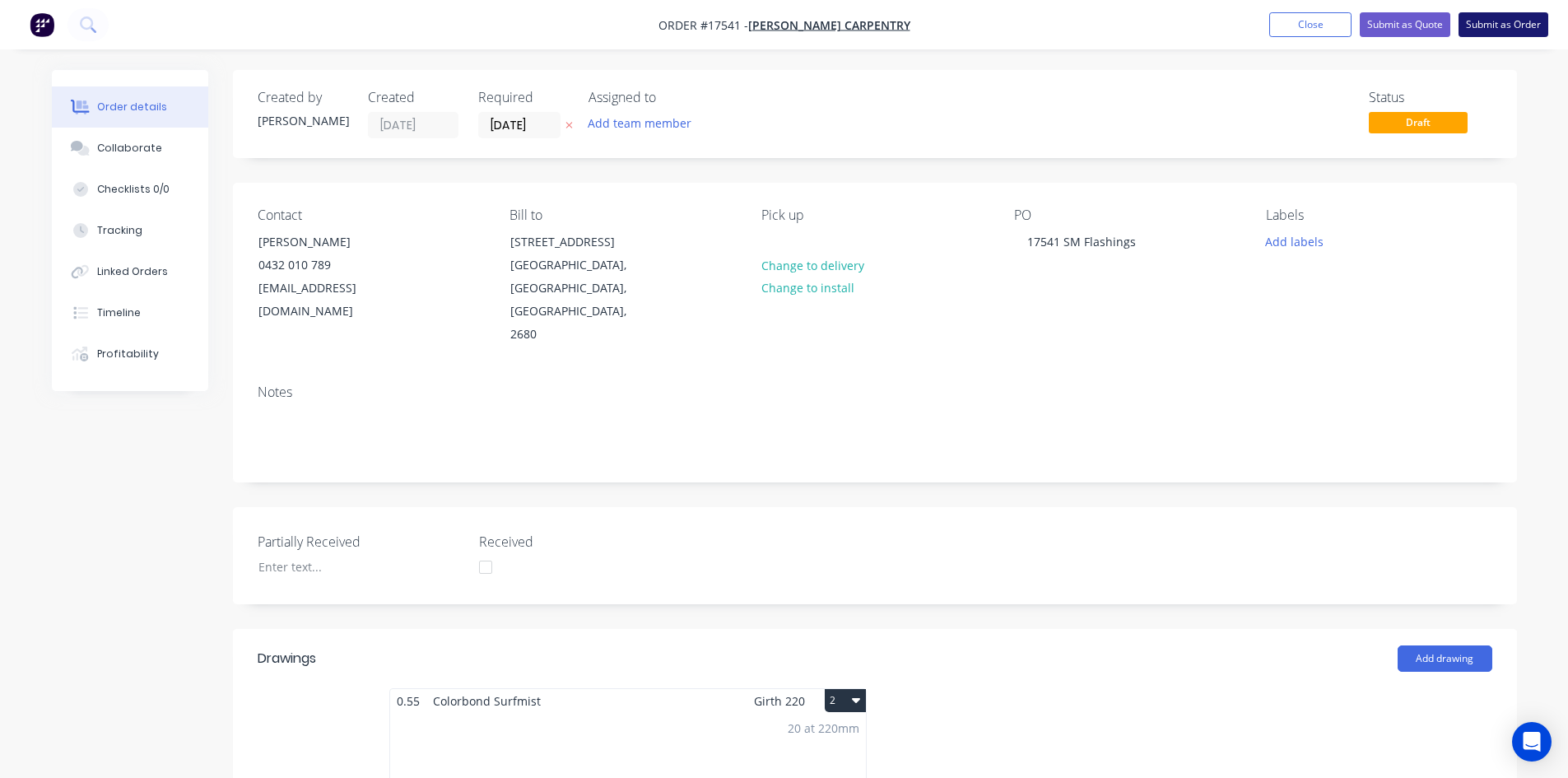
click at [1523, 28] on button "Submit as Order" at bounding box center [1503, 25] width 90 height 25
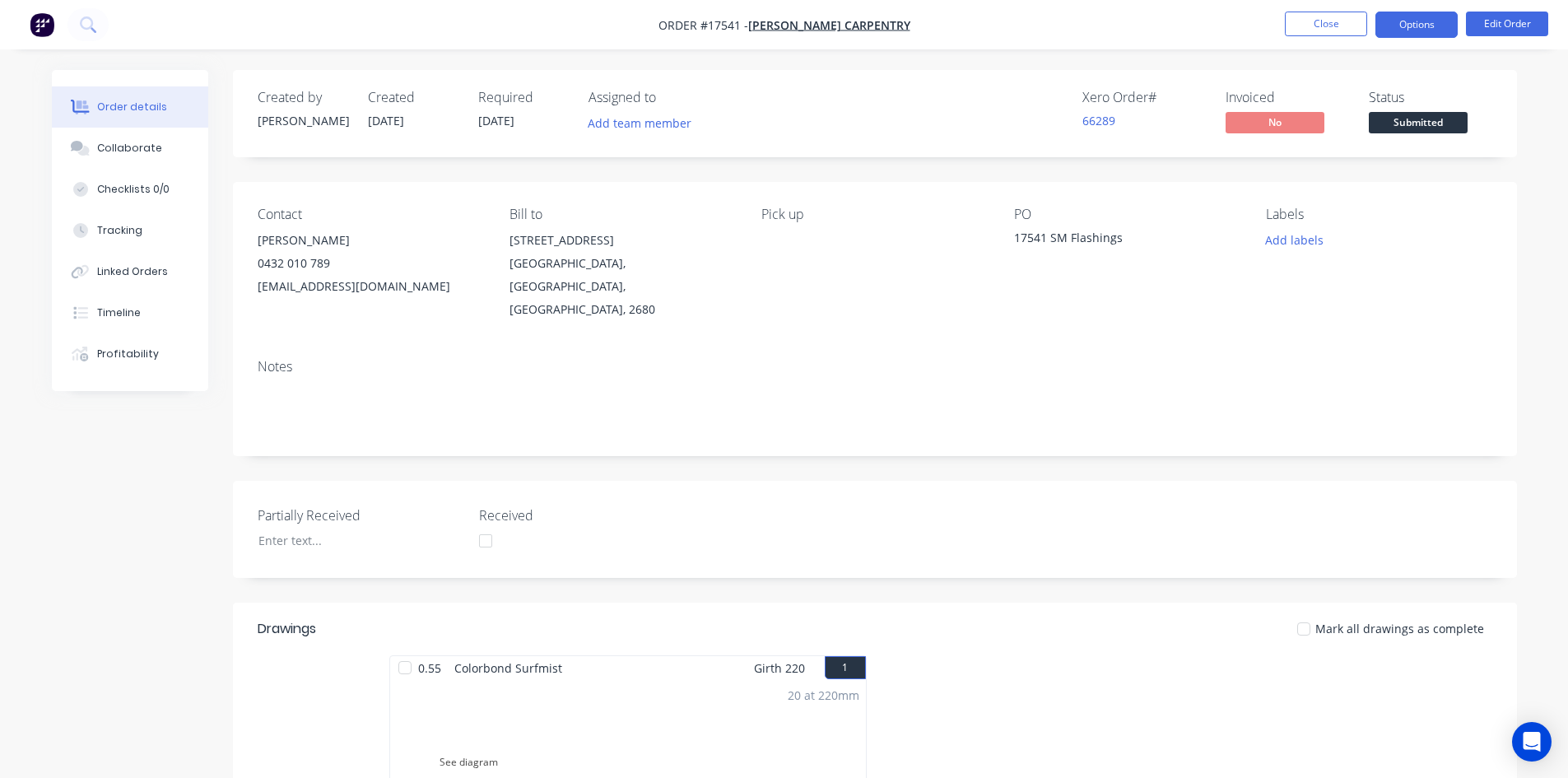
click at [1411, 22] on button "Options" at bounding box center [1416, 25] width 82 height 27
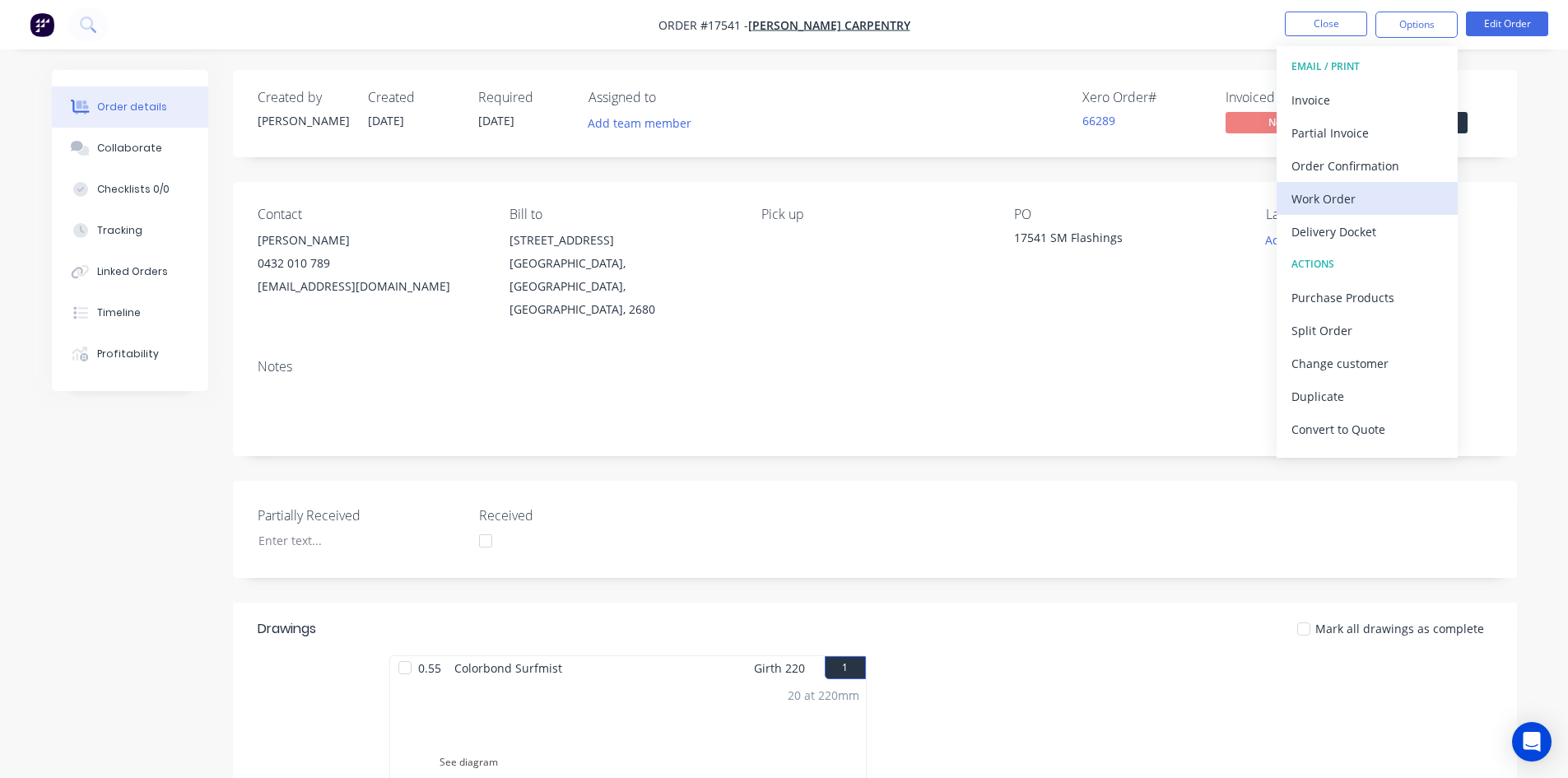
click at [1349, 200] on div "Work Order" at bounding box center [1367, 198] width 152 height 24
click at [1349, 200] on div "Custom" at bounding box center [1367, 198] width 152 height 24
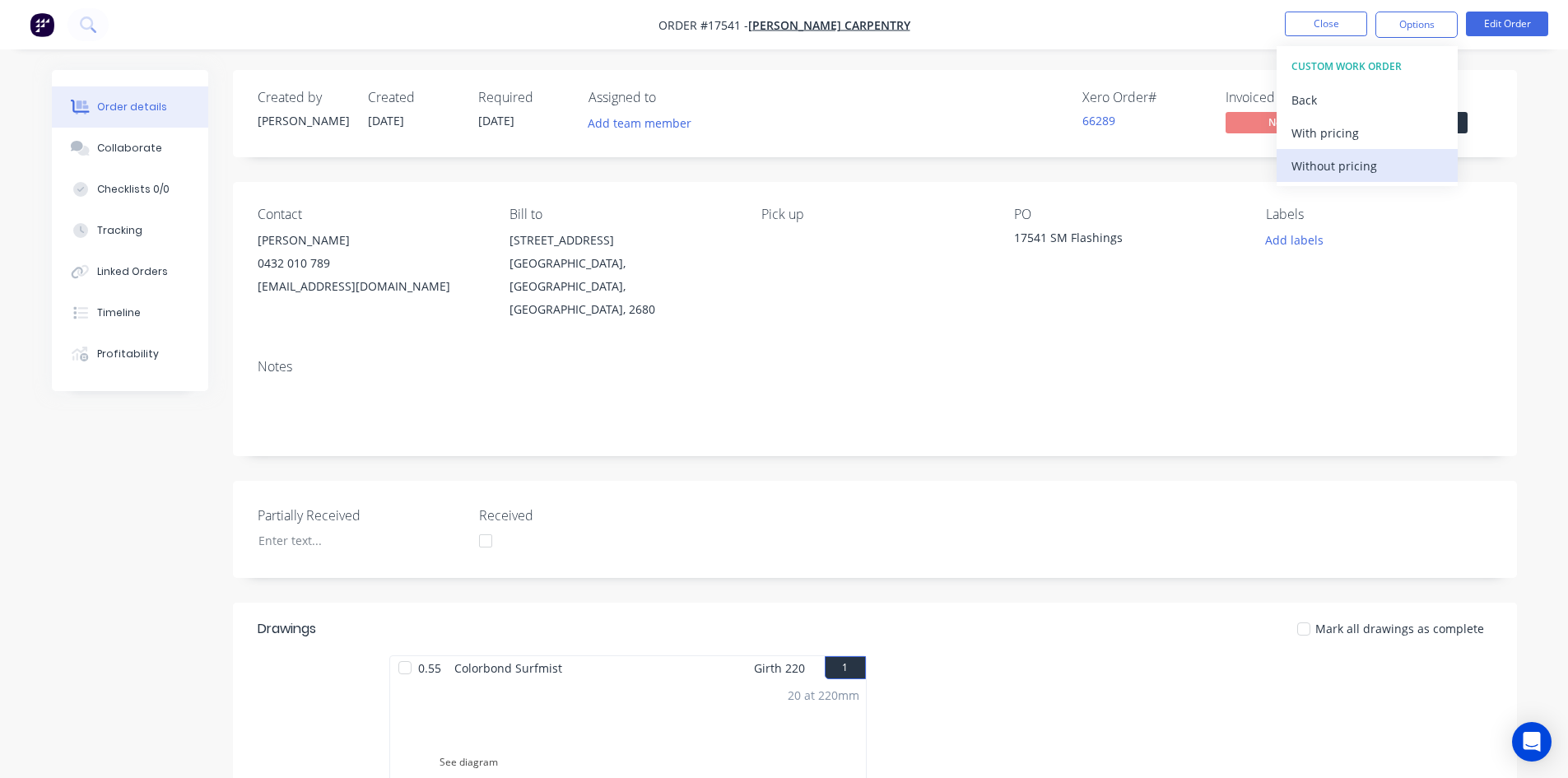
click at [1357, 178] on button "Without pricing" at bounding box center [1367, 165] width 181 height 33
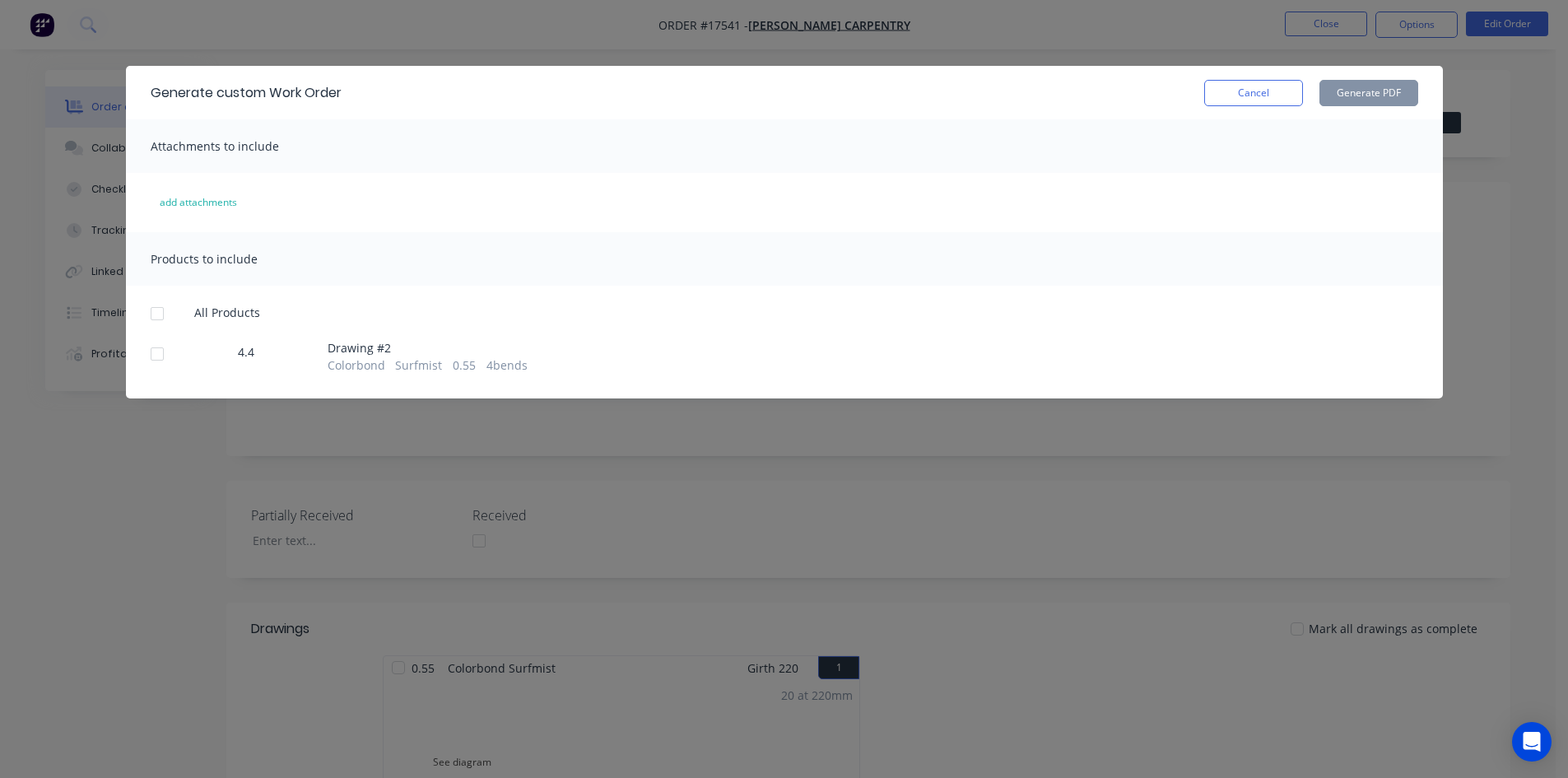
click at [165, 312] on div at bounding box center [157, 314] width 33 height 33
click at [1384, 87] on button "Generate PDF" at bounding box center [1369, 92] width 99 height 27
click at [1254, 95] on button "Cancel" at bounding box center [1253, 92] width 99 height 27
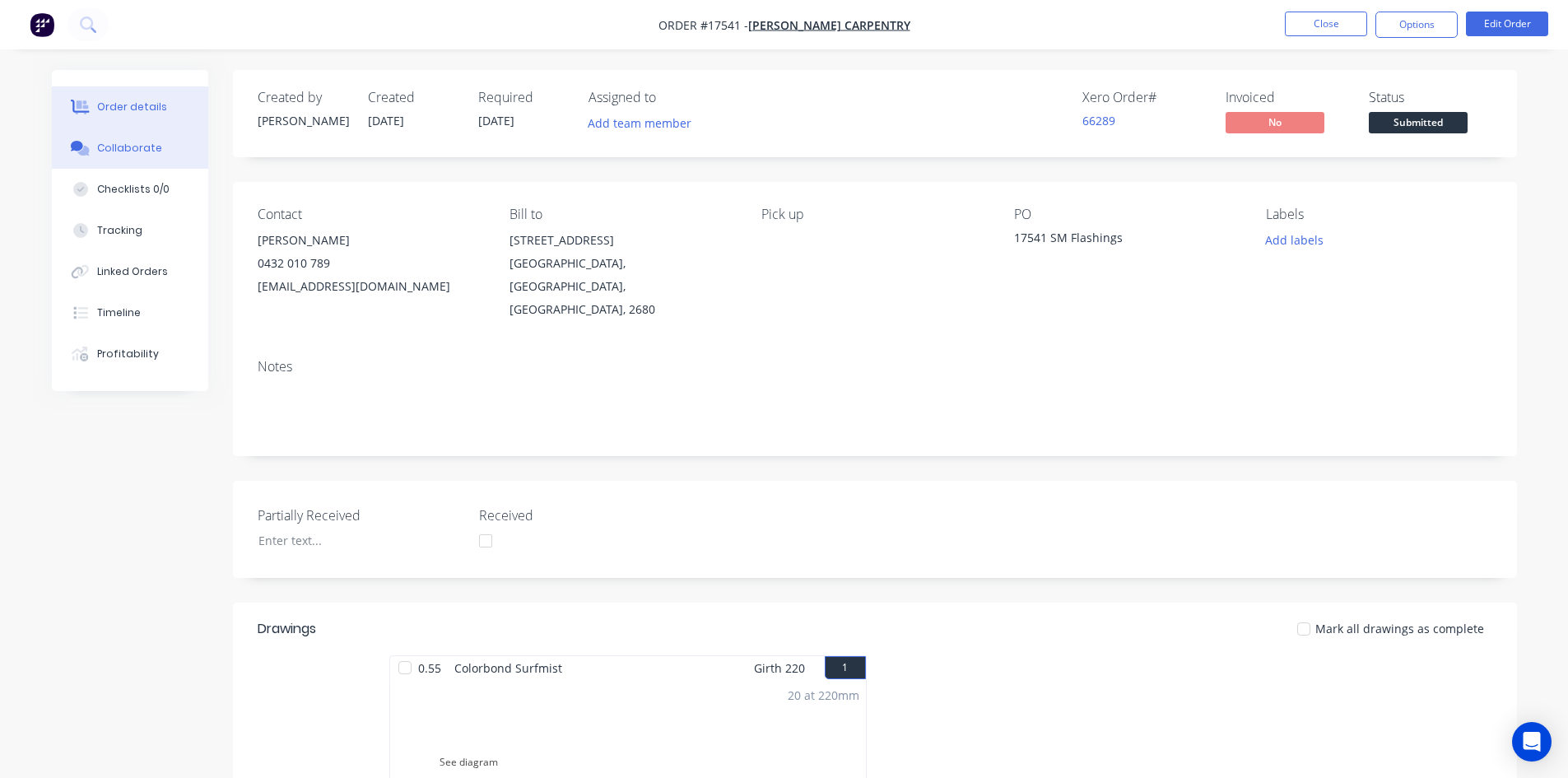
click at [136, 140] on button "Collaborate" at bounding box center [130, 148] width 156 height 41
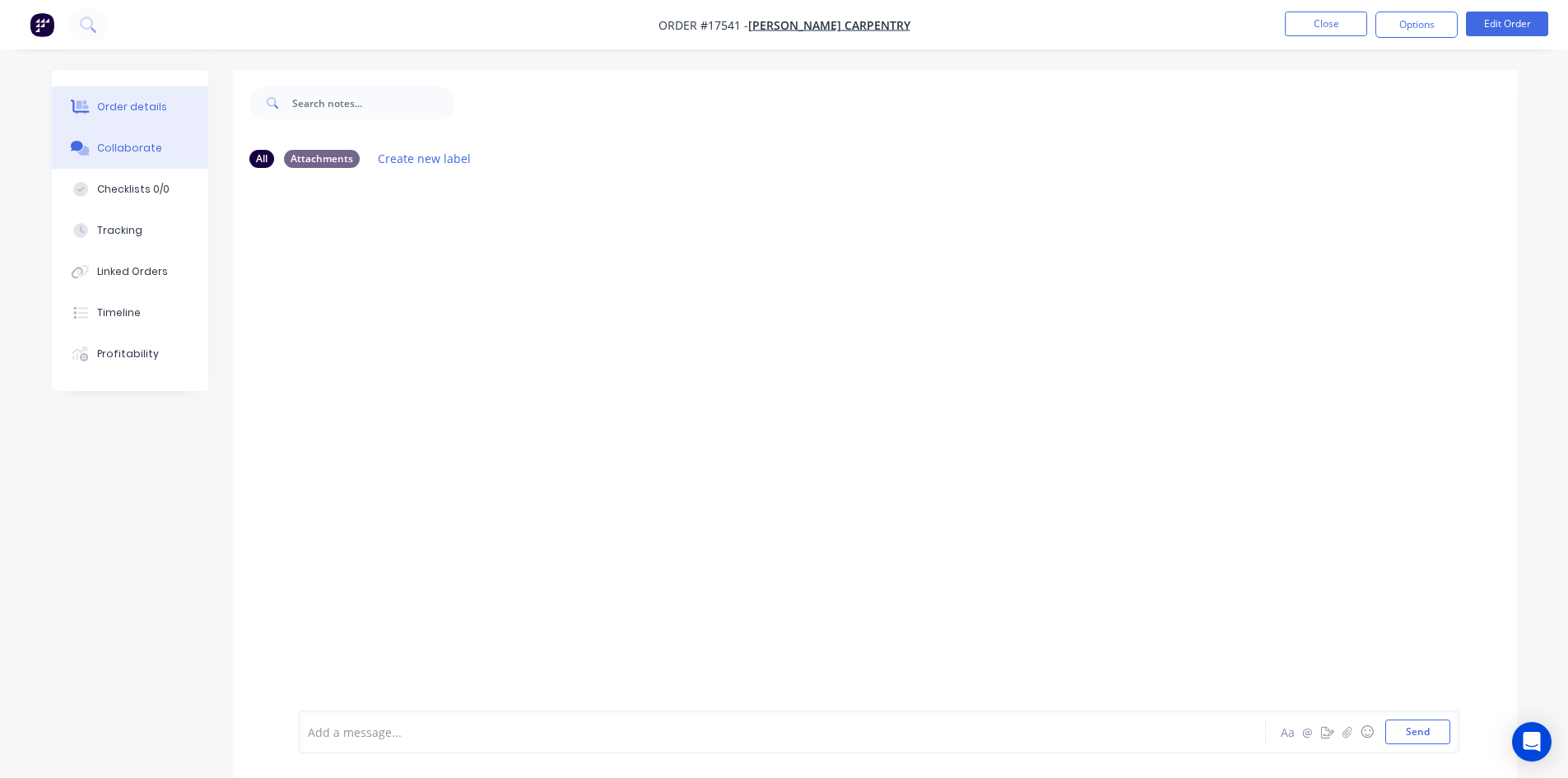
click at [151, 103] on div "Order details" at bounding box center [132, 107] width 70 height 15
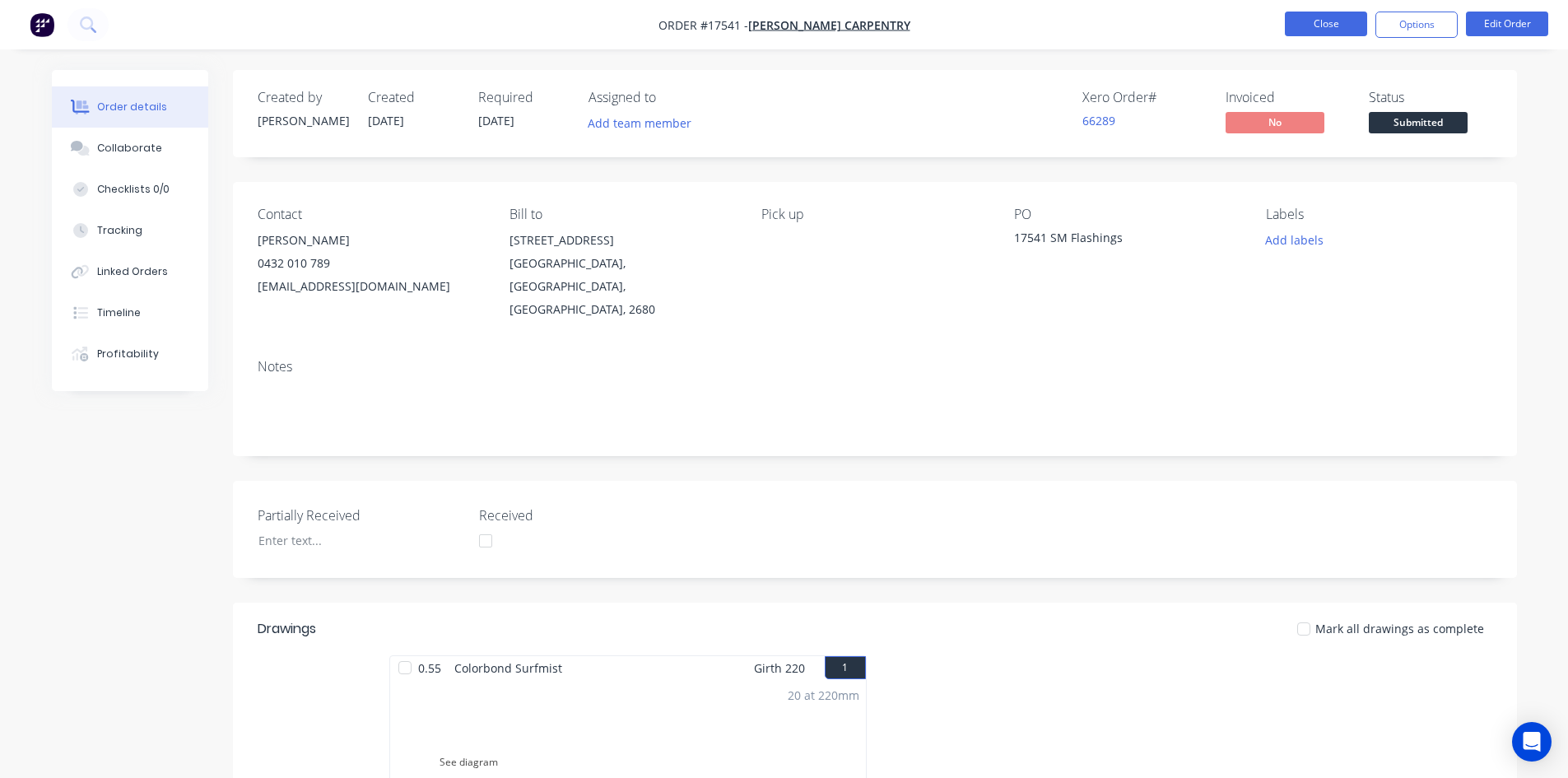
click at [1349, 22] on button "Close" at bounding box center [1326, 24] width 82 height 25
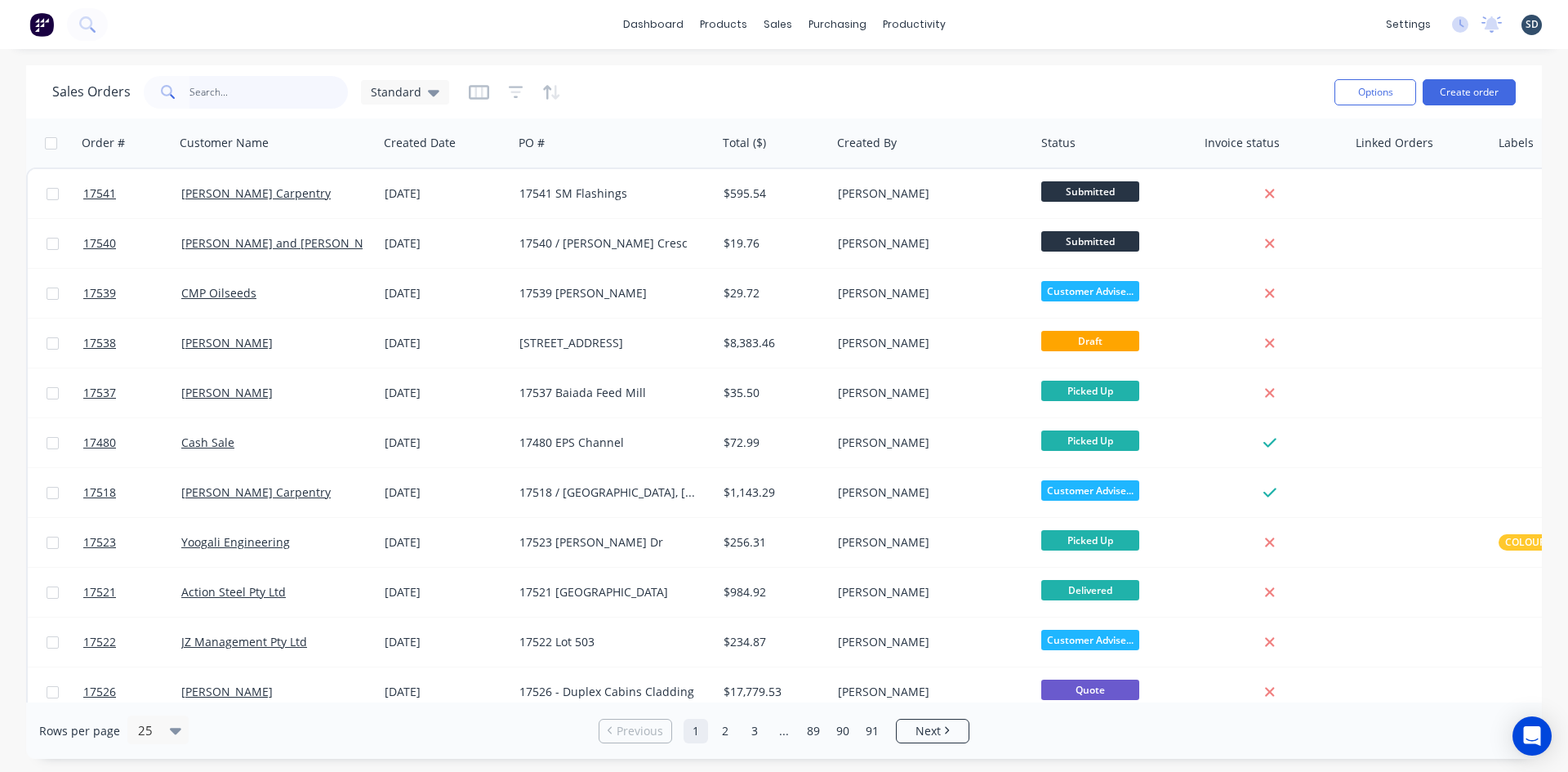
click at [240, 94] on input "text" at bounding box center [270, 93] width 160 height 33
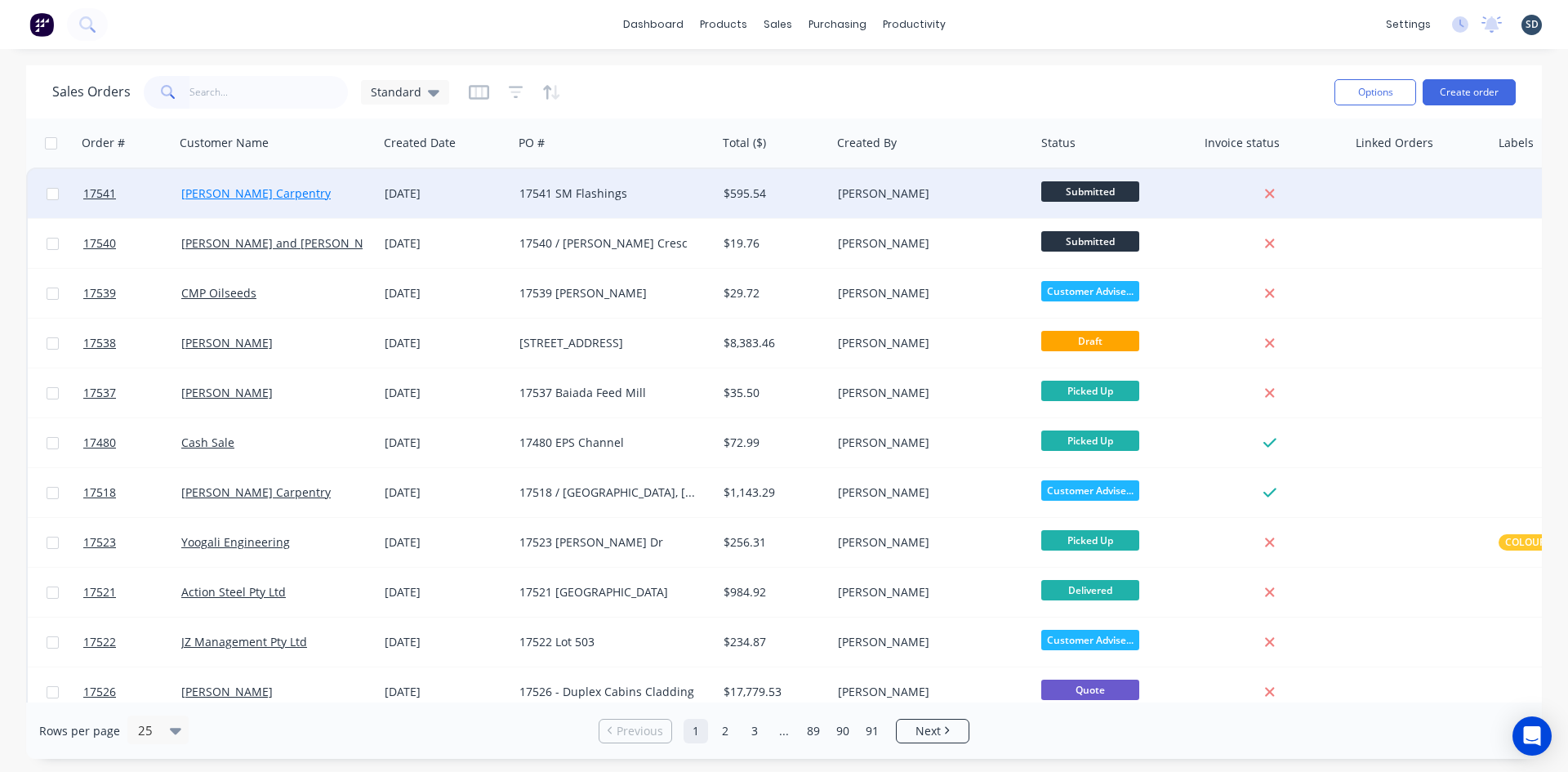
click at [266, 188] on link "[PERSON_NAME] Carpentry" at bounding box center [256, 192] width 150 height 15
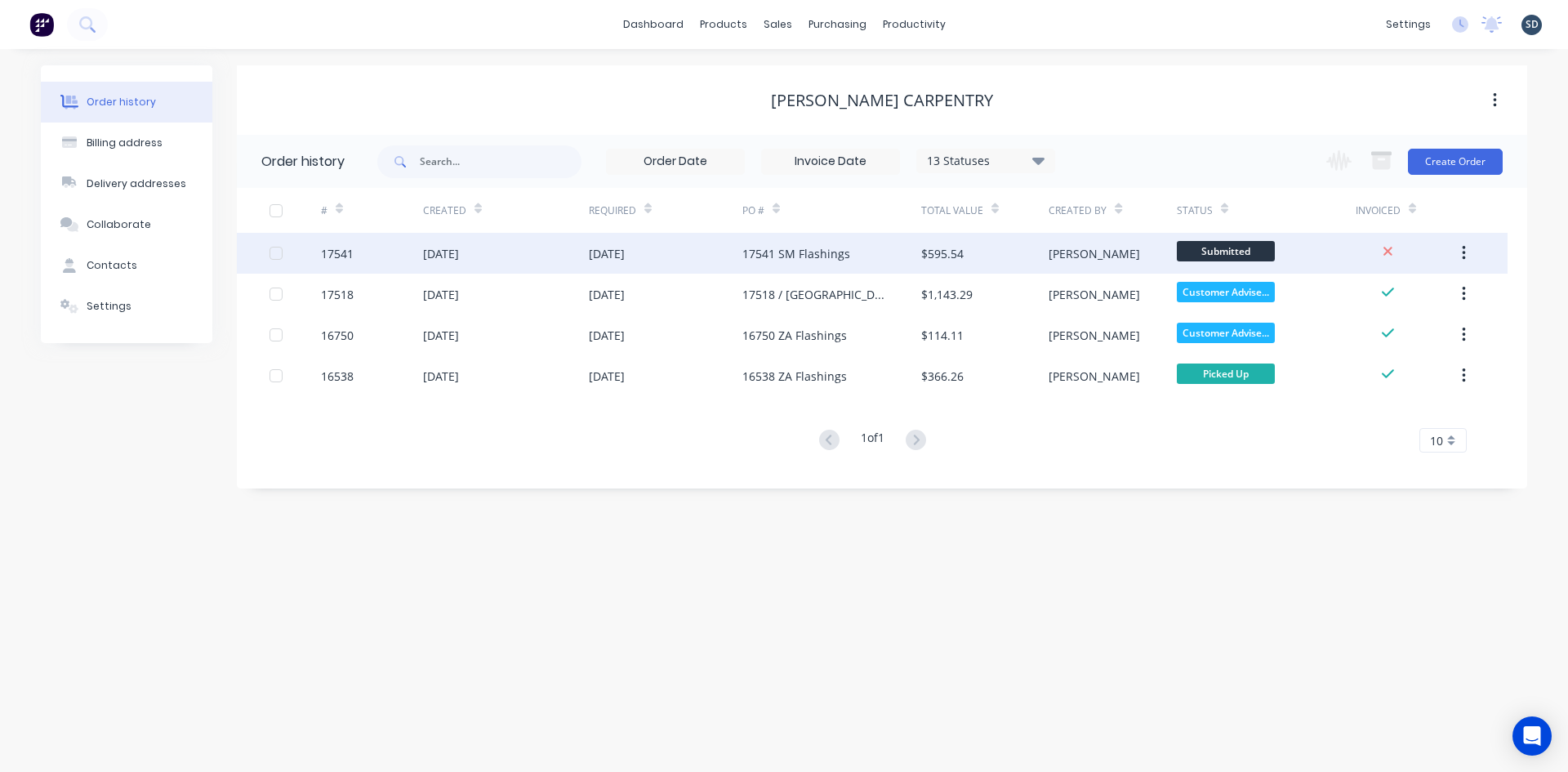
click at [702, 260] on div "[DATE]" at bounding box center [665, 253] width 153 height 41
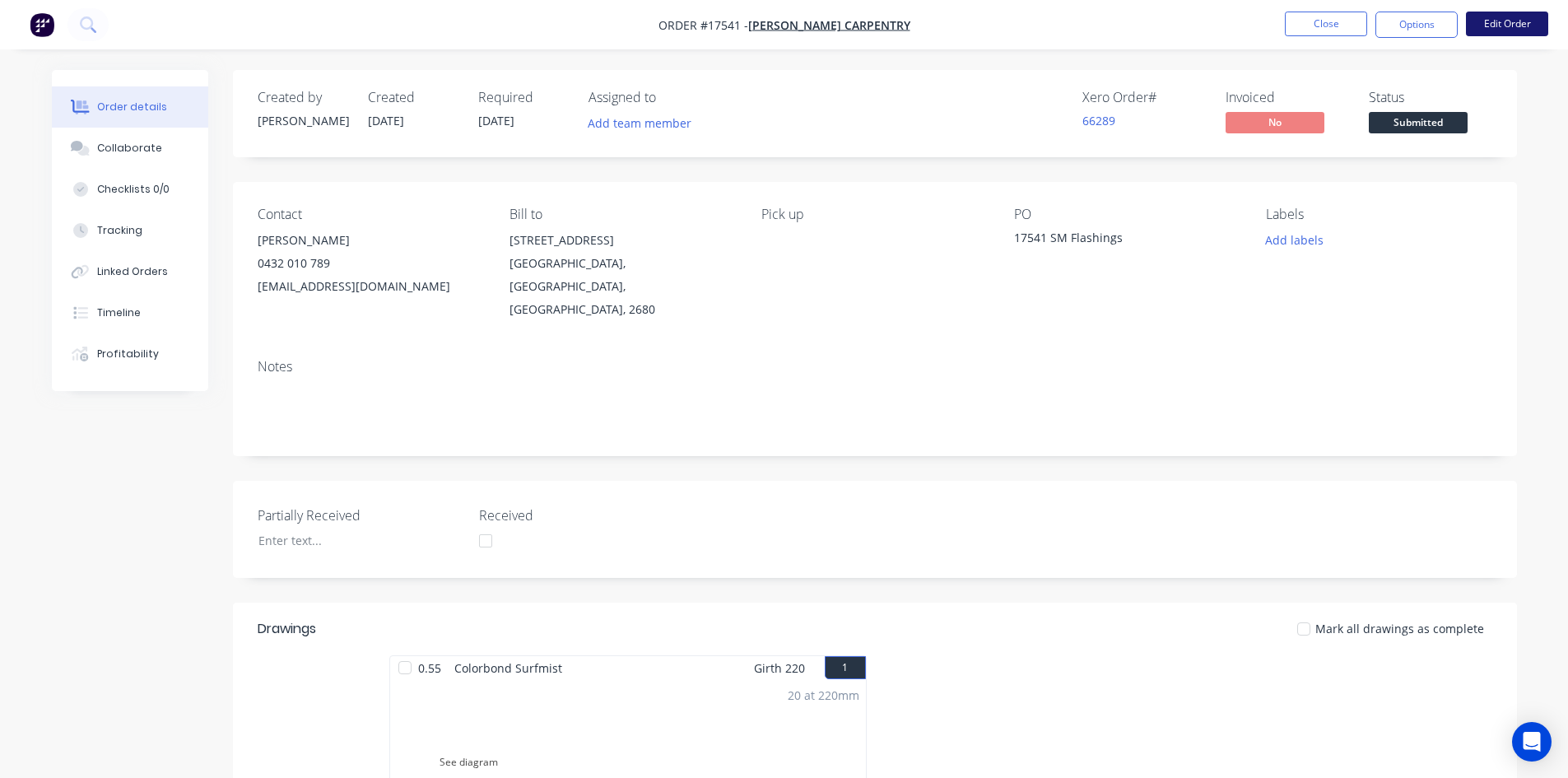
click at [1490, 21] on button "Edit Order" at bounding box center [1507, 24] width 82 height 25
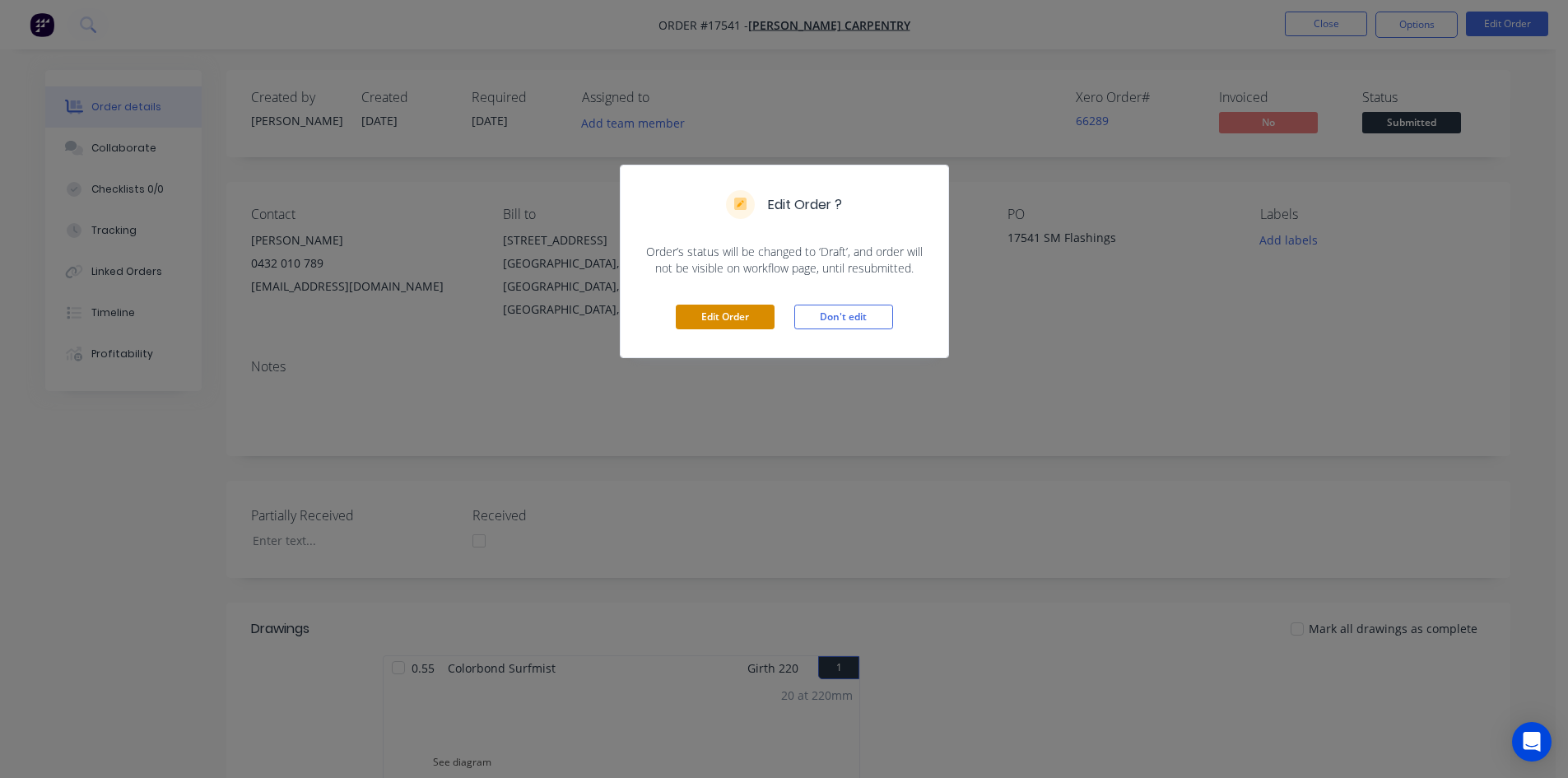
click at [741, 317] on button "Edit Order" at bounding box center [725, 316] width 99 height 25
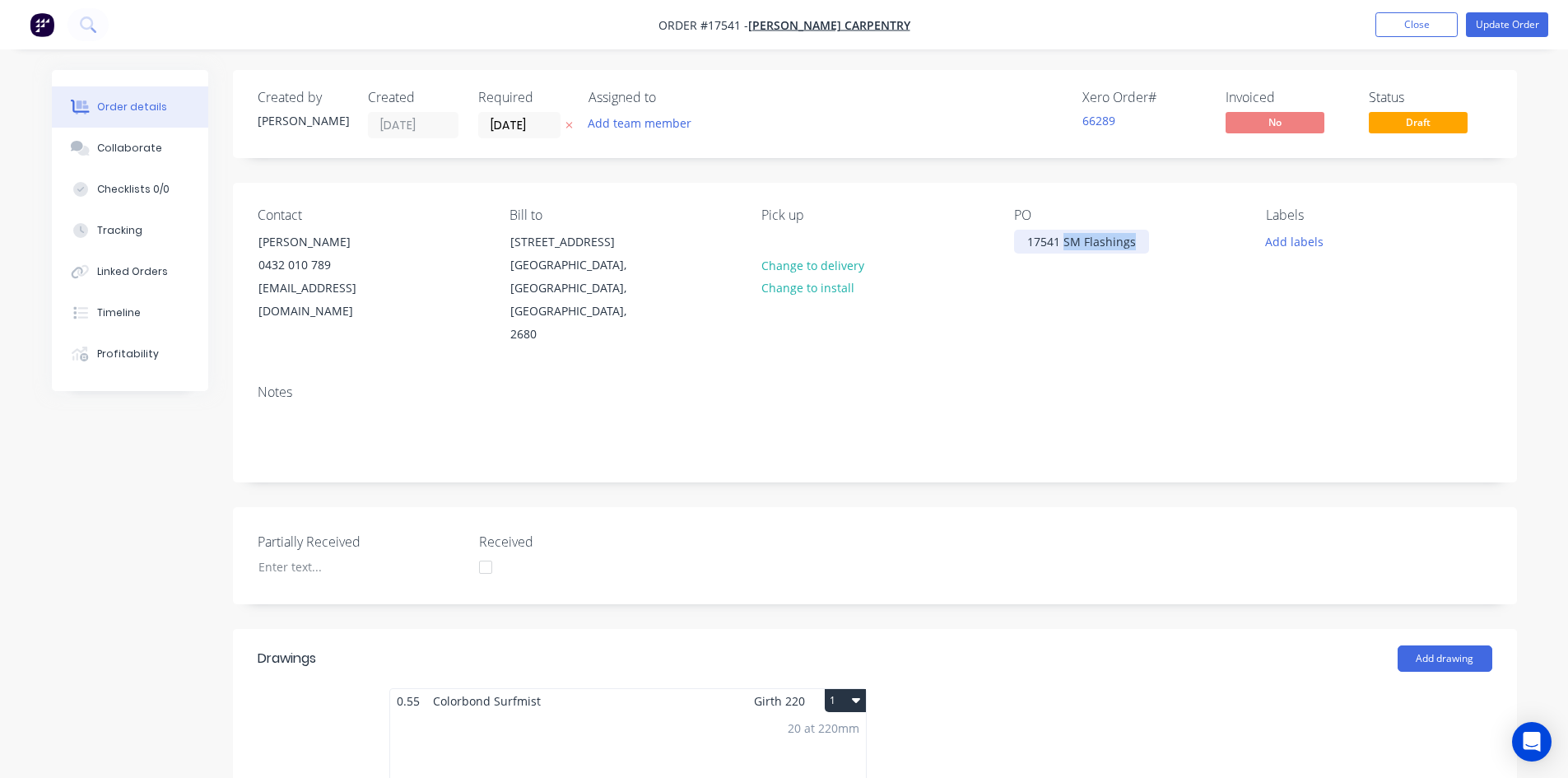
drag, startPoint x: 1137, startPoint y: 241, endPoint x: 1062, endPoint y: 240, distance: 75.0
click at [1062, 240] on div "17541 SM Flashings" at bounding box center [1082, 241] width 135 height 24
click at [1097, 321] on div "Contact [PERSON_NAME] [PHONE_NUMBER] [EMAIL_ADDRESS][DOMAIN_NAME] [PERSON_NAME]…" at bounding box center [875, 277] width 1284 height 188
click at [1514, 34] on button "Update Order" at bounding box center [1507, 25] width 82 height 25
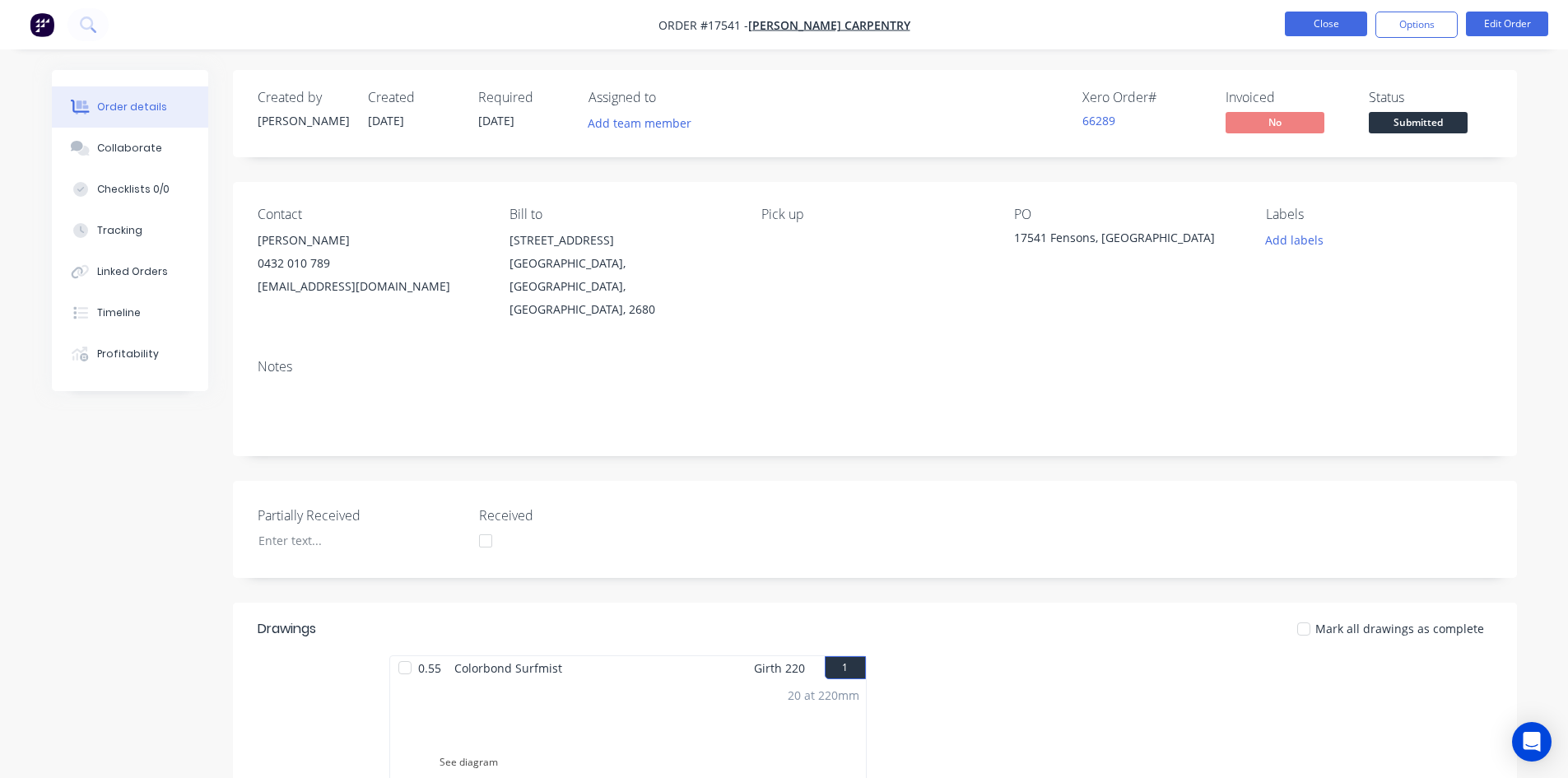
click at [1320, 26] on button "Close" at bounding box center [1326, 24] width 82 height 25
